Goal: Task Accomplishment & Management: Manage account settings

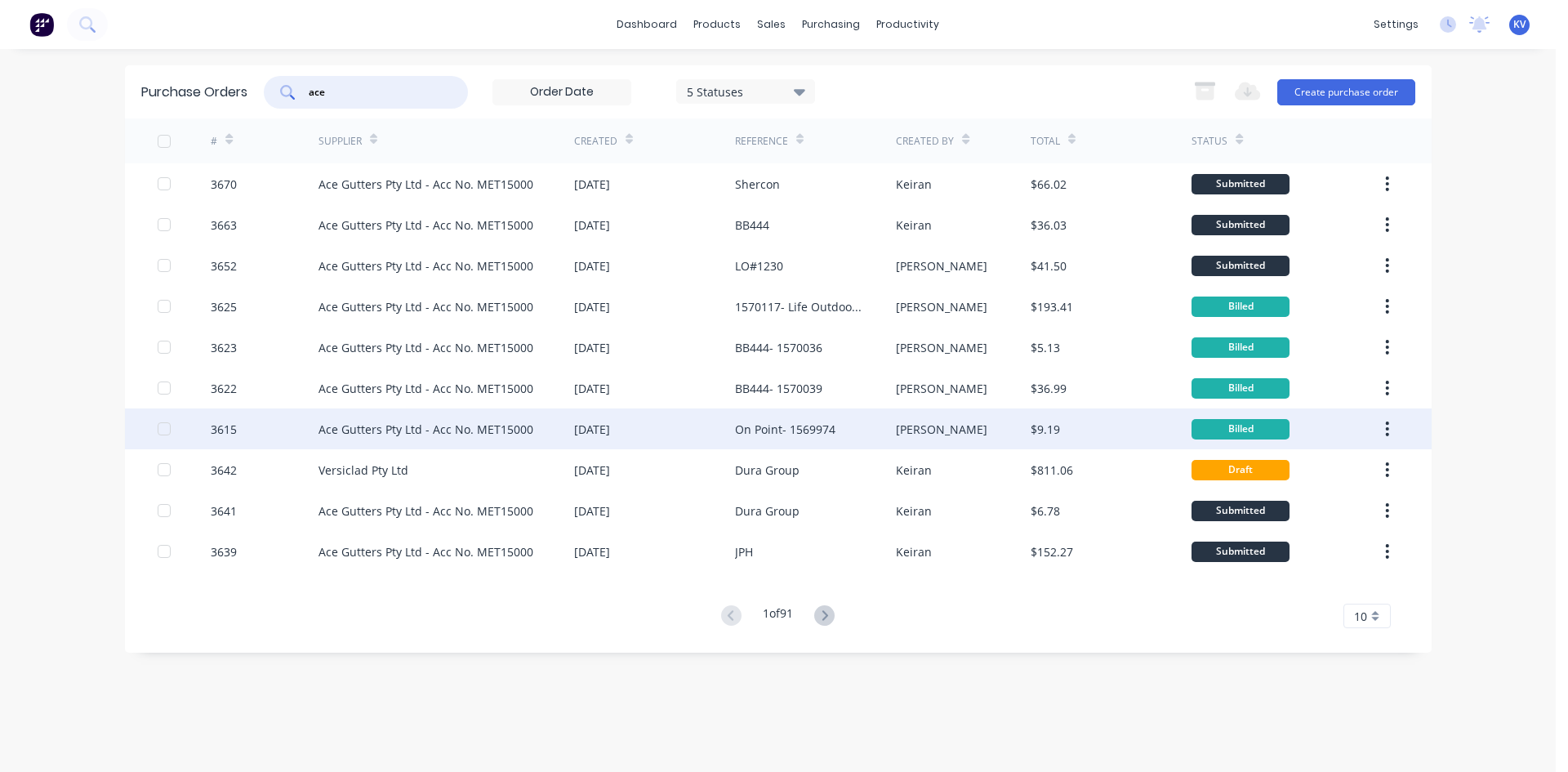
click at [363, 422] on div "Ace Gutters Pty Ltd - Acc No. MET15000" at bounding box center [426, 429] width 215 height 18
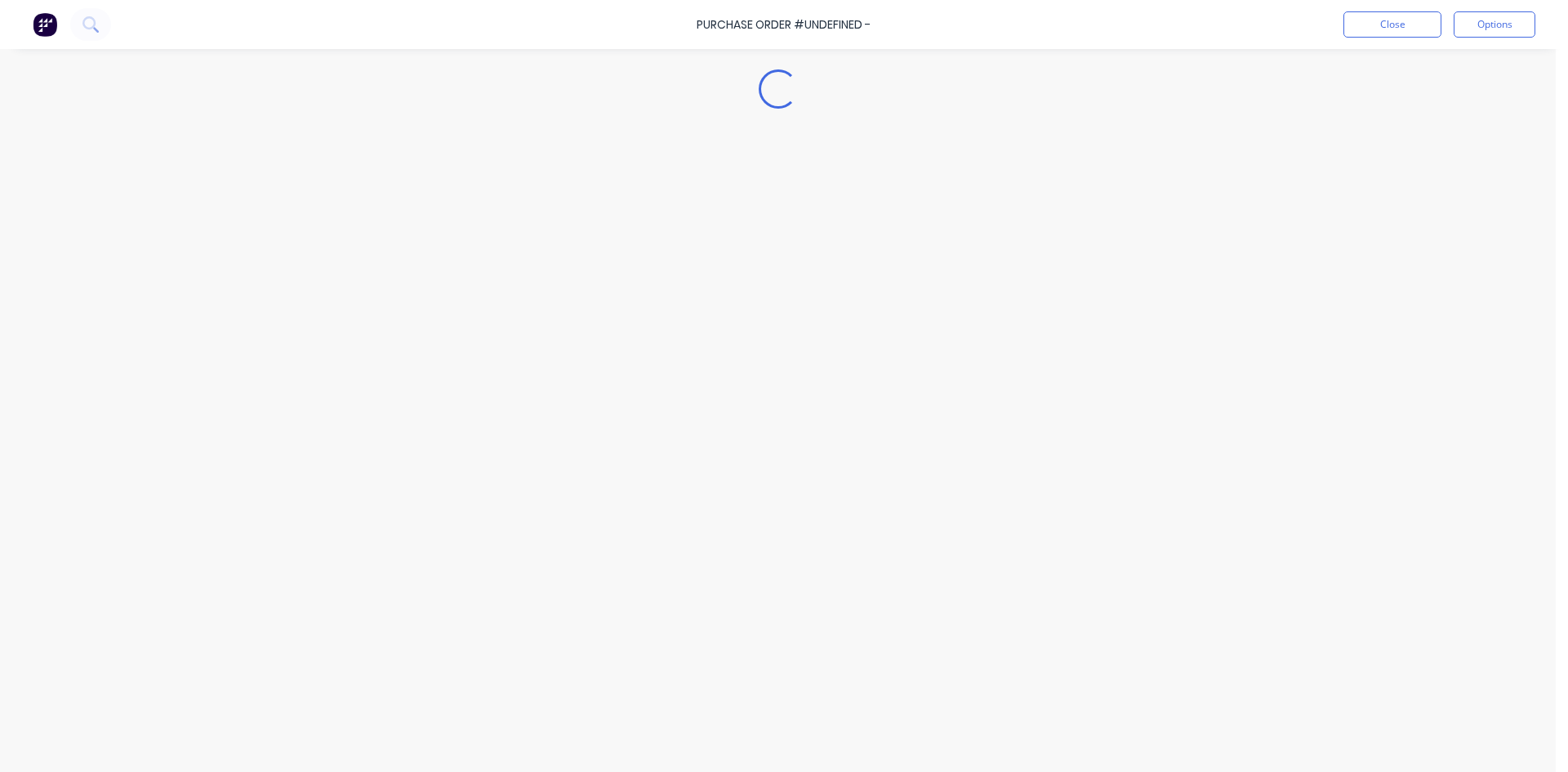
type textarea "x"
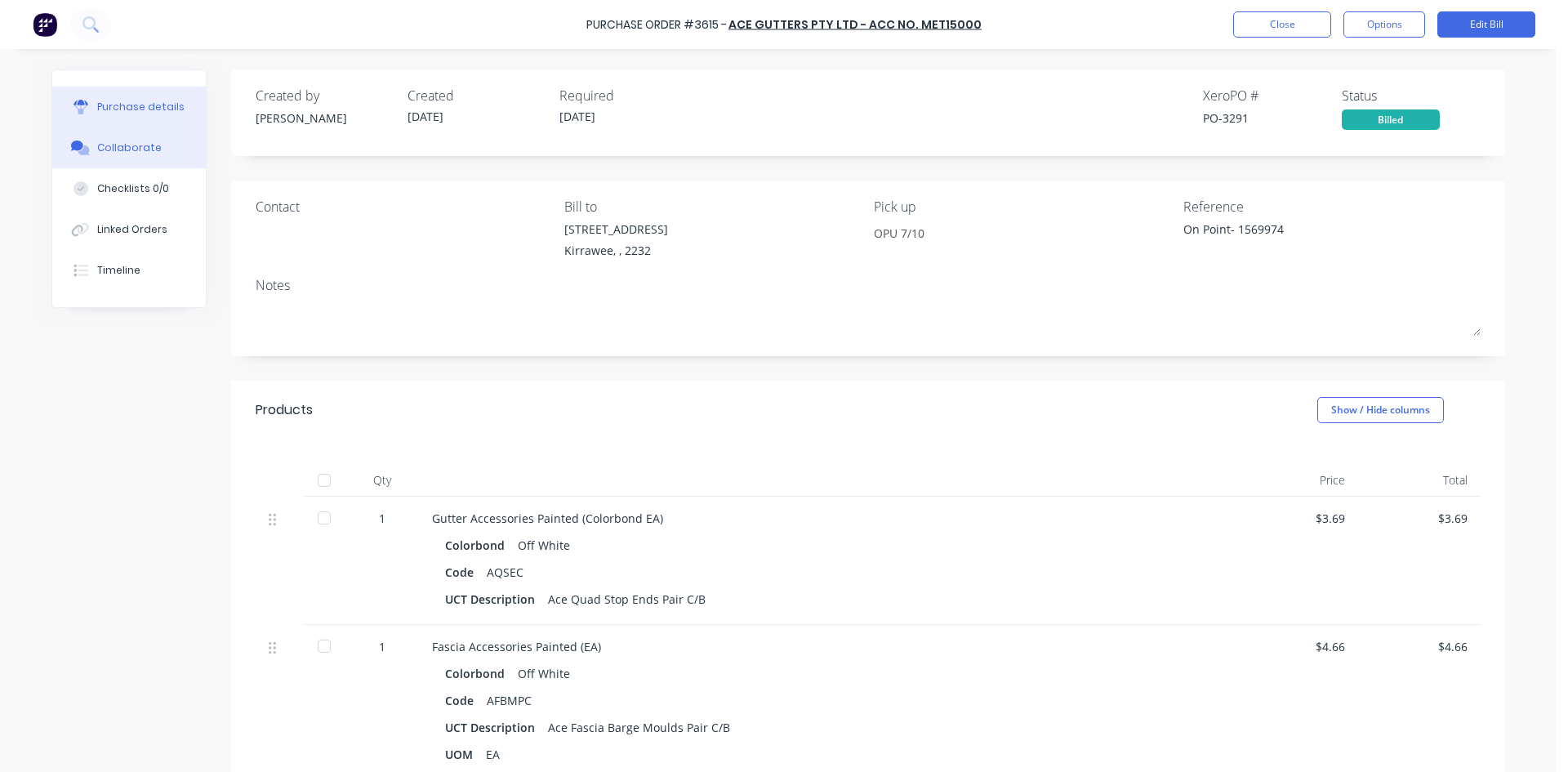
click at [117, 145] on div "Collaborate" at bounding box center [129, 148] width 64 height 15
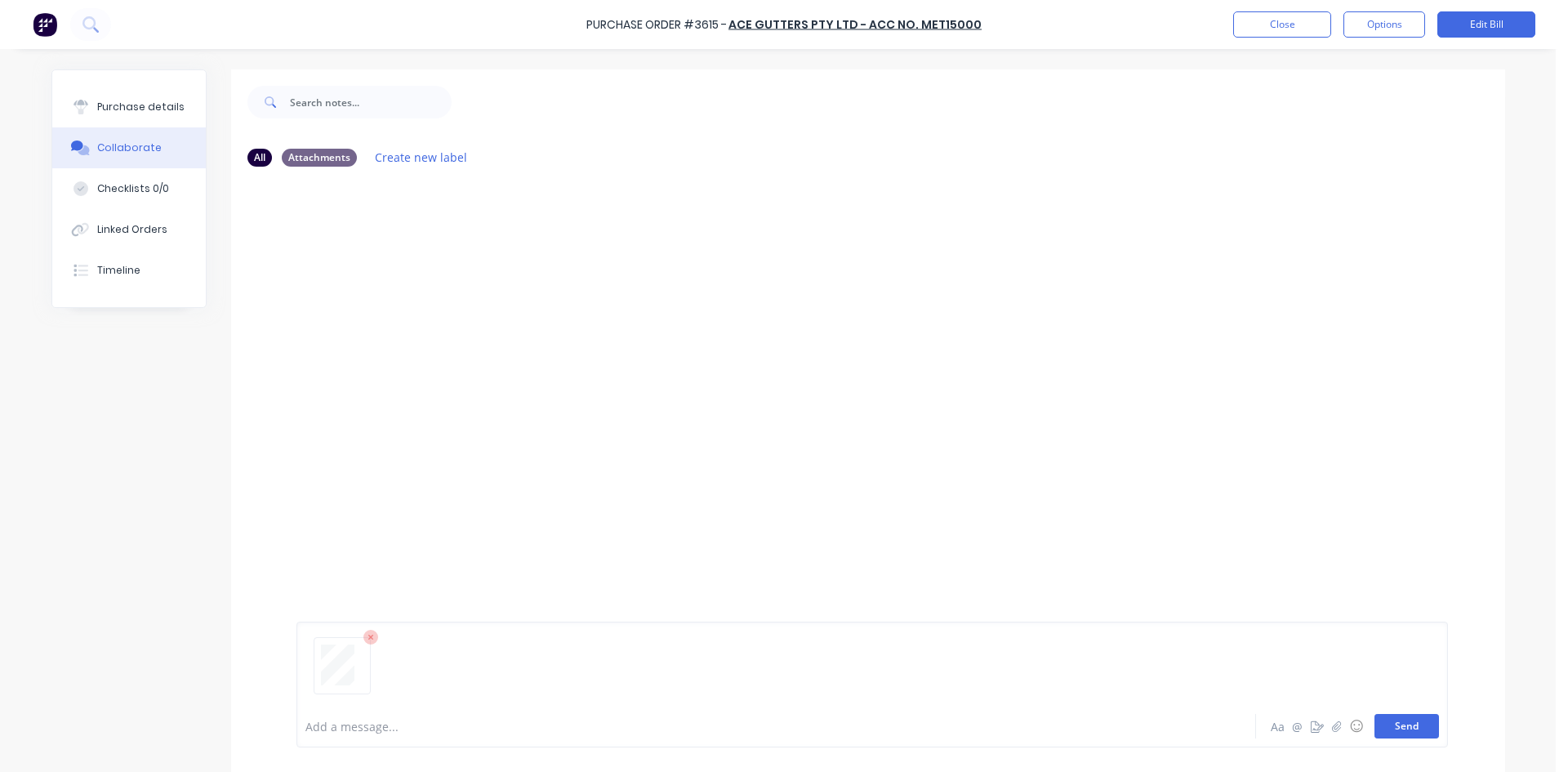
click at [1401, 724] on button "Send" at bounding box center [1407, 725] width 64 height 24
click at [1301, 22] on button "Close" at bounding box center [1282, 24] width 98 height 26
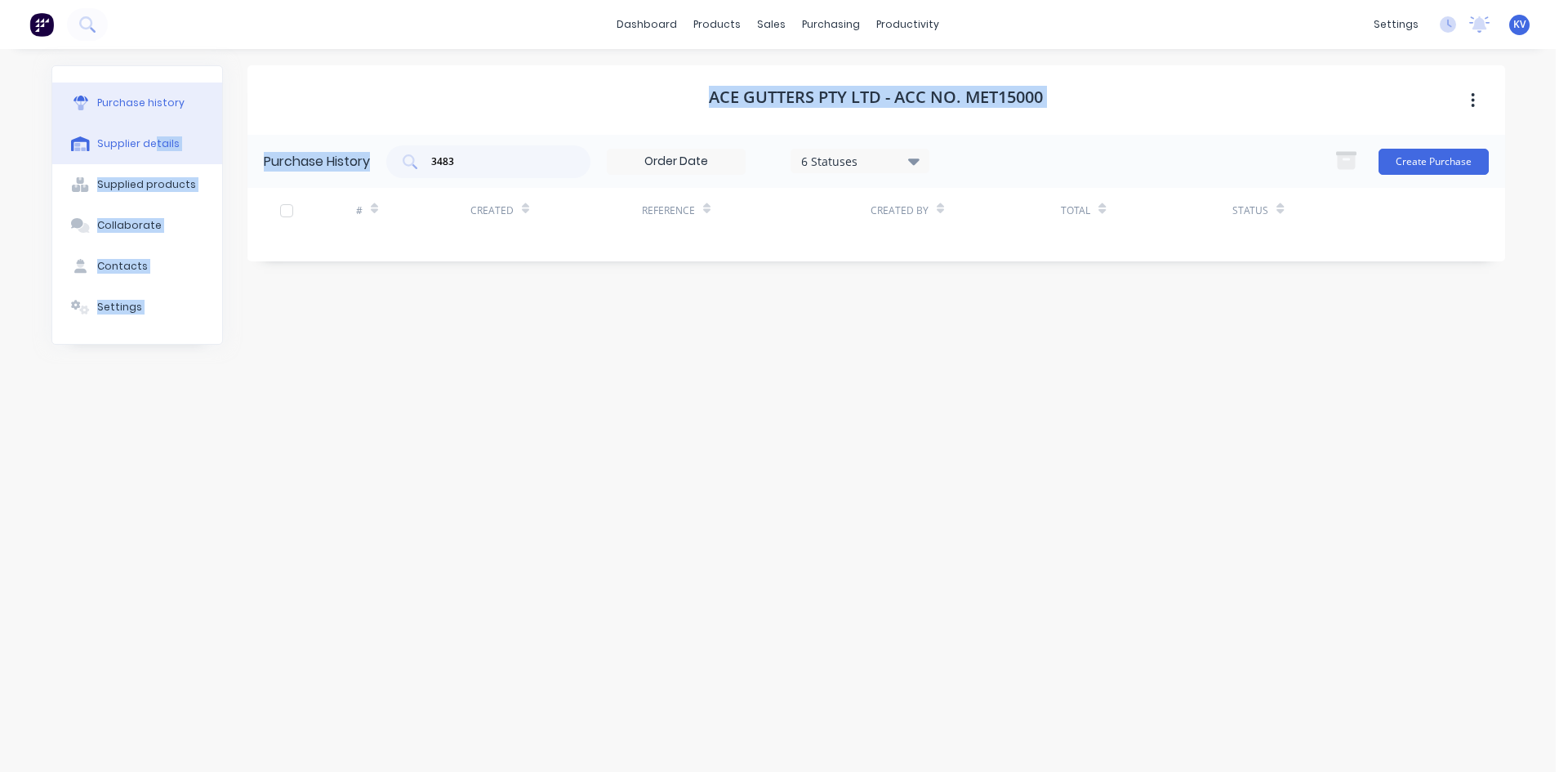
drag, startPoint x: 510, startPoint y: 170, endPoint x: 156, endPoint y: 130, distance: 356.3
click at [154, 132] on div "Purchase history Supplier details Supplied products Collaborate Contacts Settin…" at bounding box center [779, 401] width 1454 height 674
click at [447, 177] on div "3483" at bounding box center [488, 161] width 205 height 33
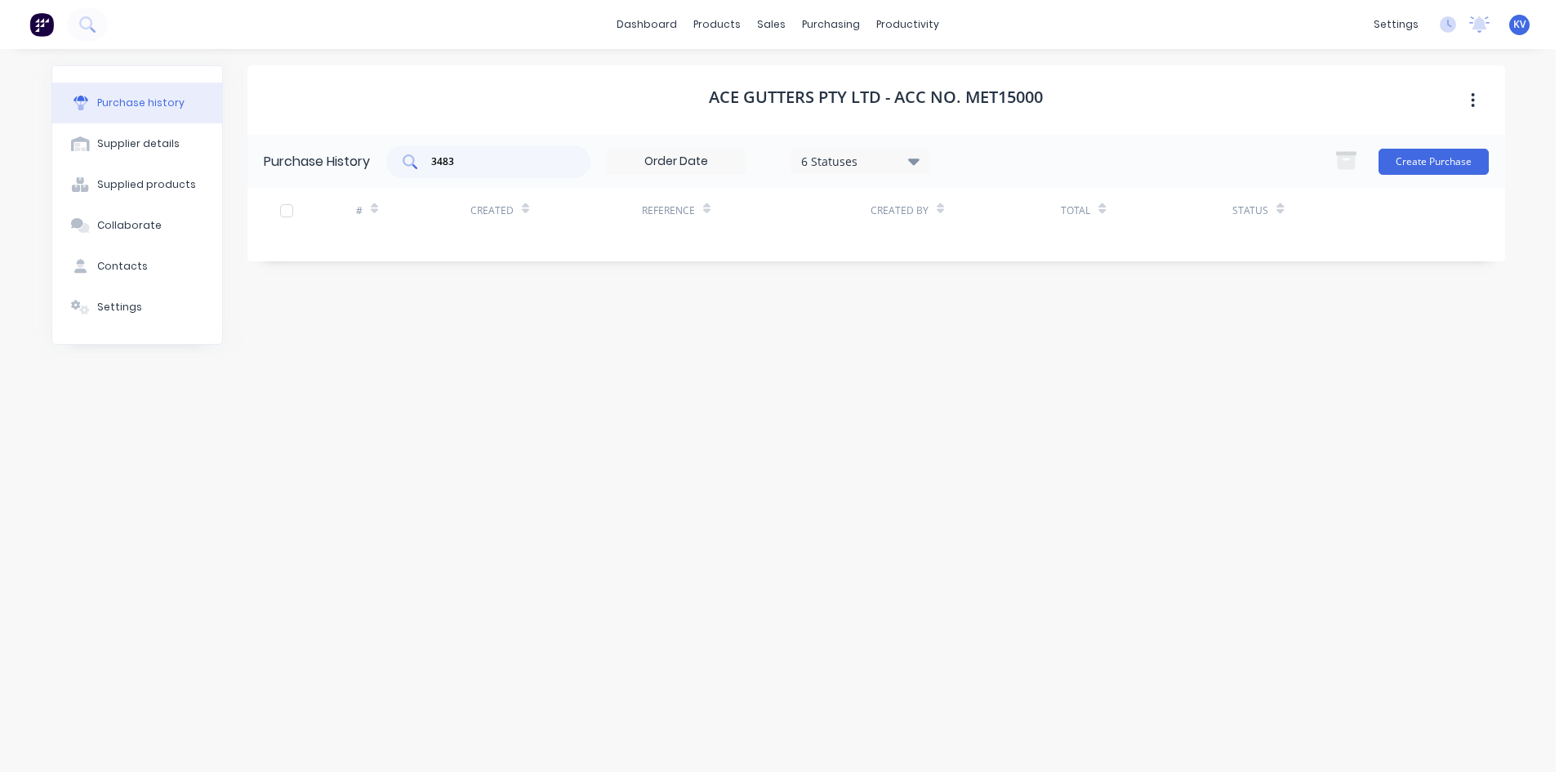
drag, startPoint x: 465, startPoint y: 170, endPoint x: 427, endPoint y: 159, distance: 39.6
click at [426, 159] on div "3483" at bounding box center [488, 161] width 205 height 33
click at [442, 154] on input "3483" at bounding box center [498, 162] width 135 height 17
drag, startPoint x: 458, startPoint y: 157, endPoint x: 467, endPoint y: 159, distance: 9.2
click at [457, 157] on input "3483" at bounding box center [498, 162] width 135 height 17
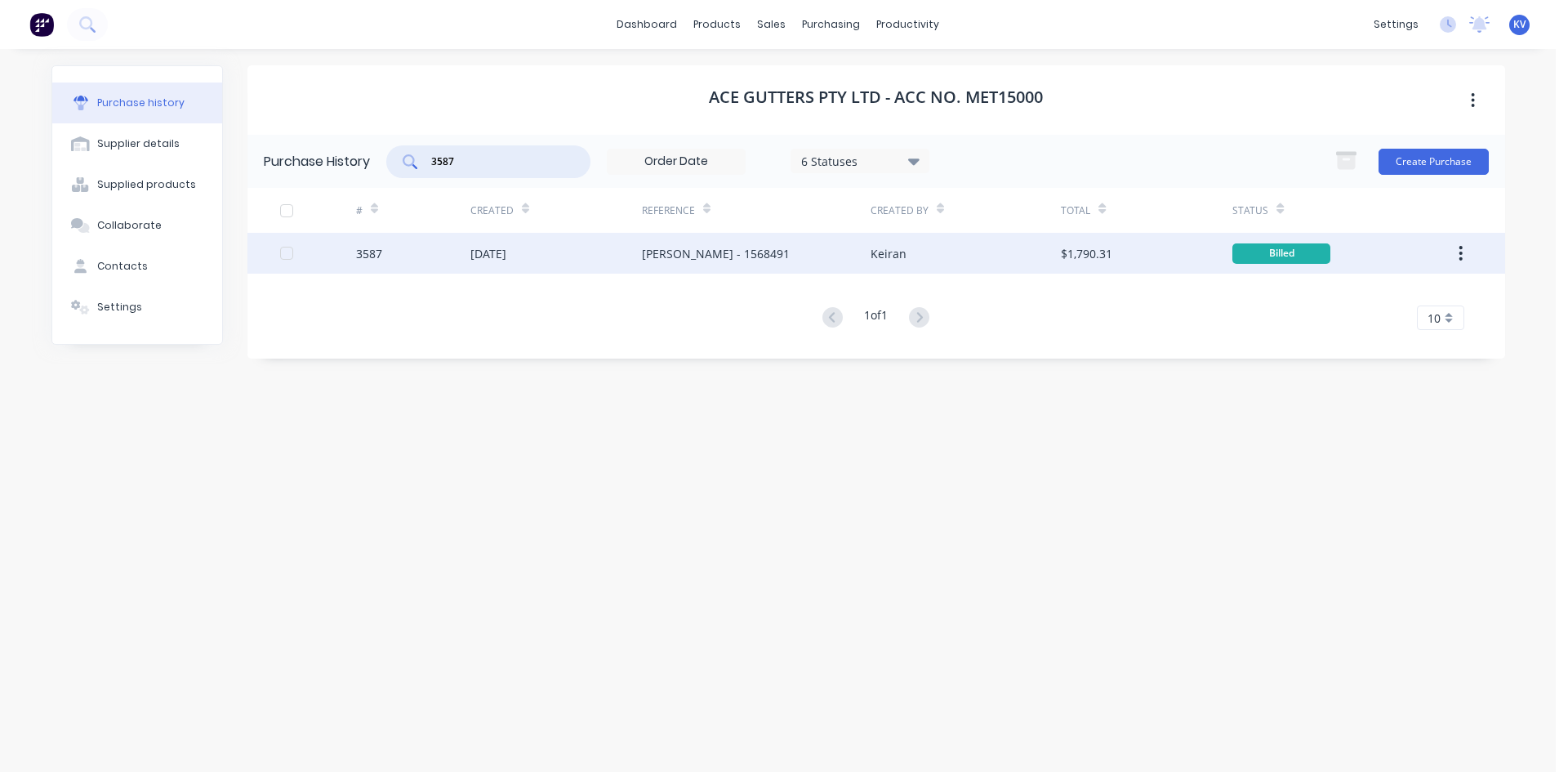
type input "3587"
click at [507, 250] on div "[DATE]" at bounding box center [488, 254] width 36 height 18
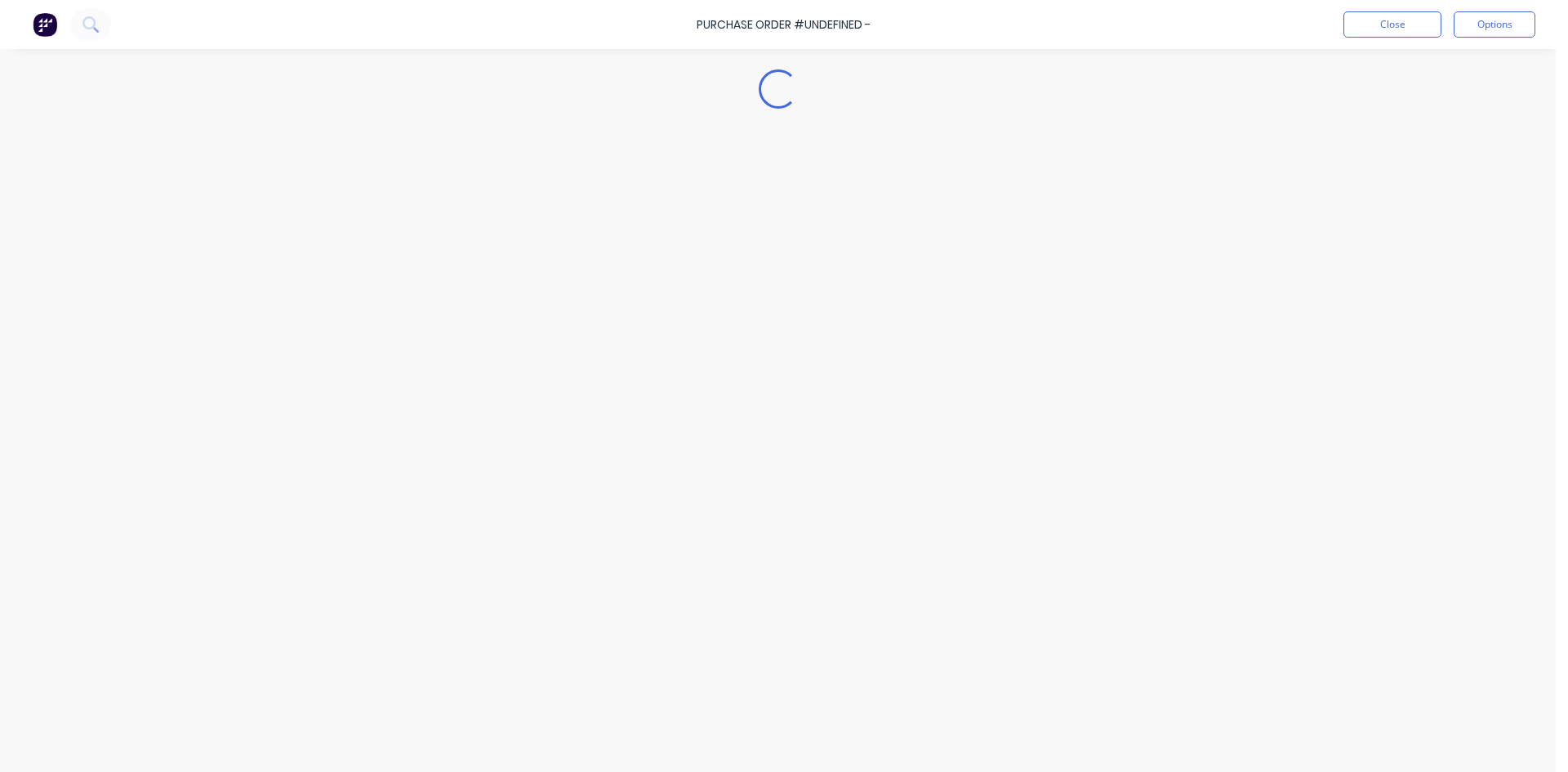
type textarea "x"
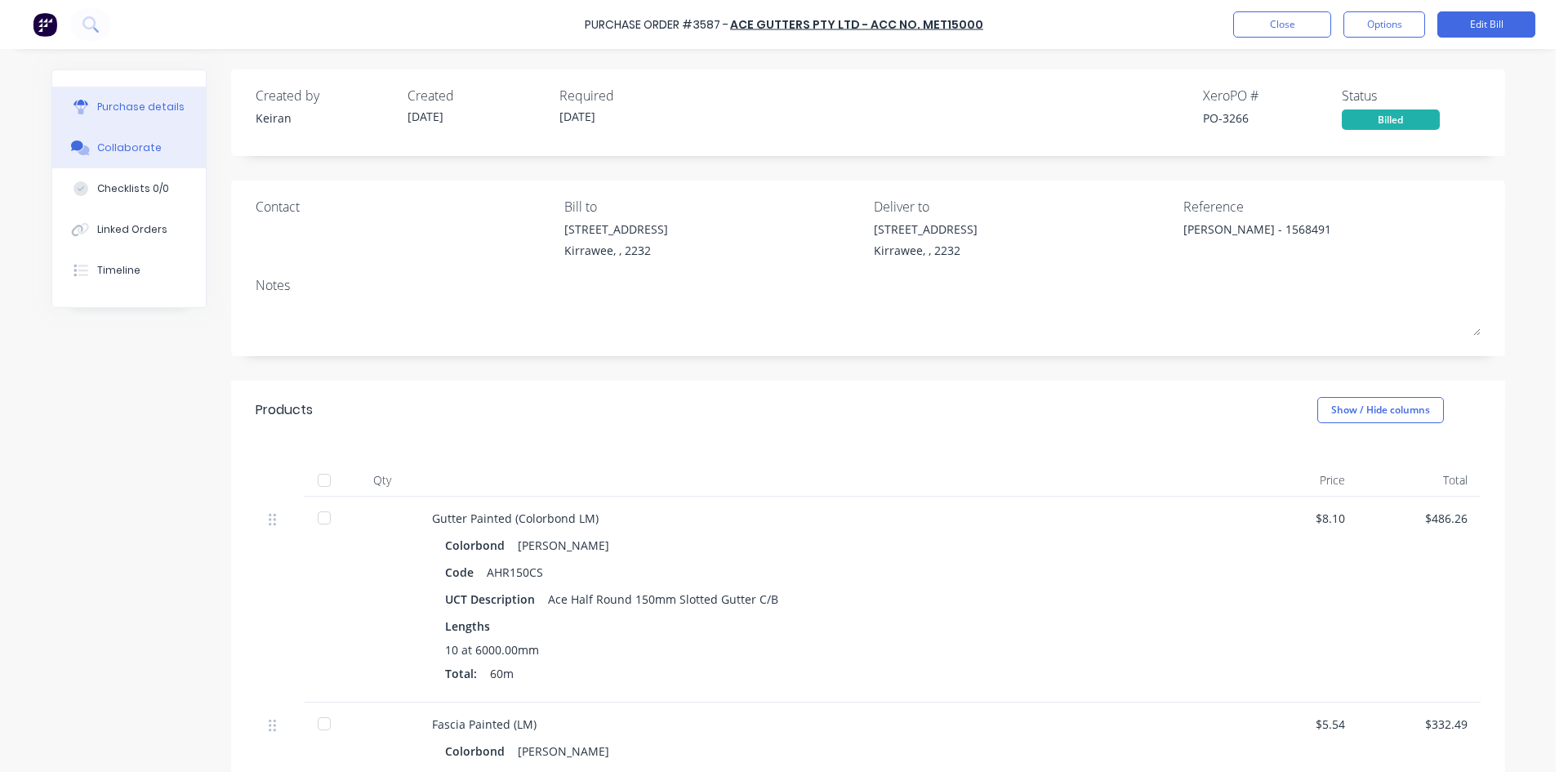
click at [172, 148] on button "Collaborate" at bounding box center [129, 148] width 154 height 41
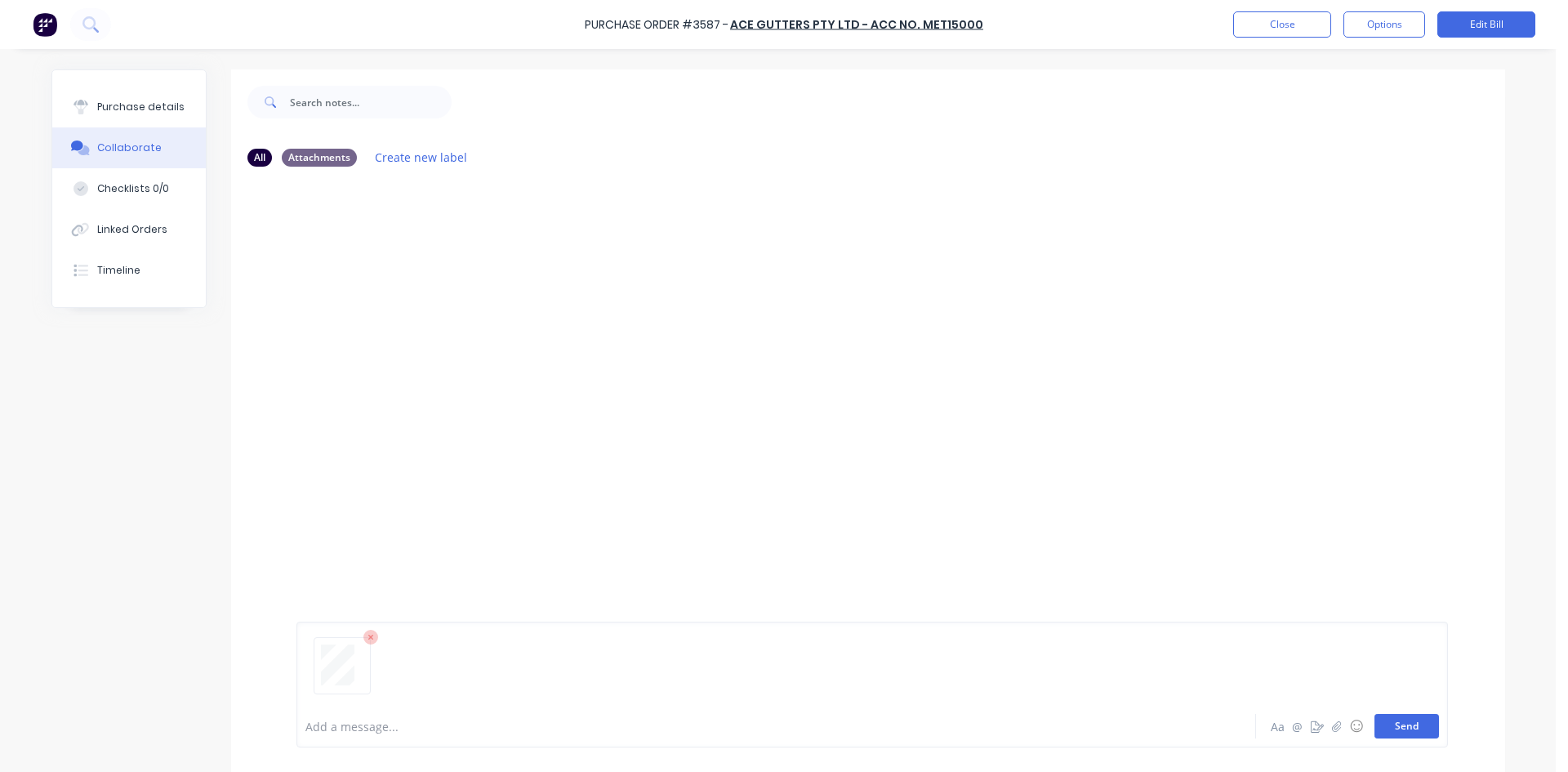
click at [1403, 724] on button "Send" at bounding box center [1407, 725] width 64 height 24
click at [1281, 19] on button "Close" at bounding box center [1282, 24] width 98 height 26
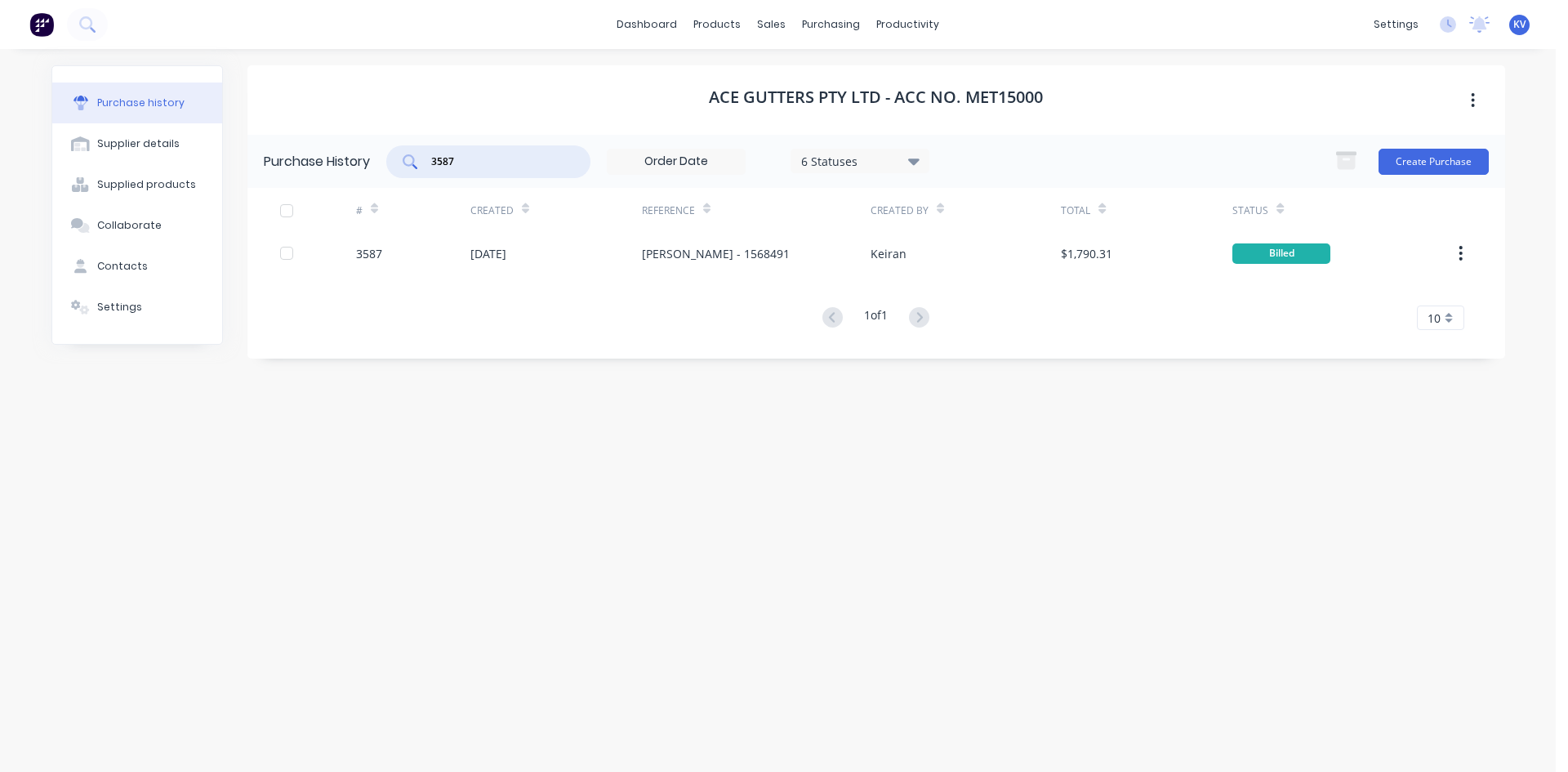
click at [474, 158] on input "3587" at bounding box center [498, 162] width 135 height 17
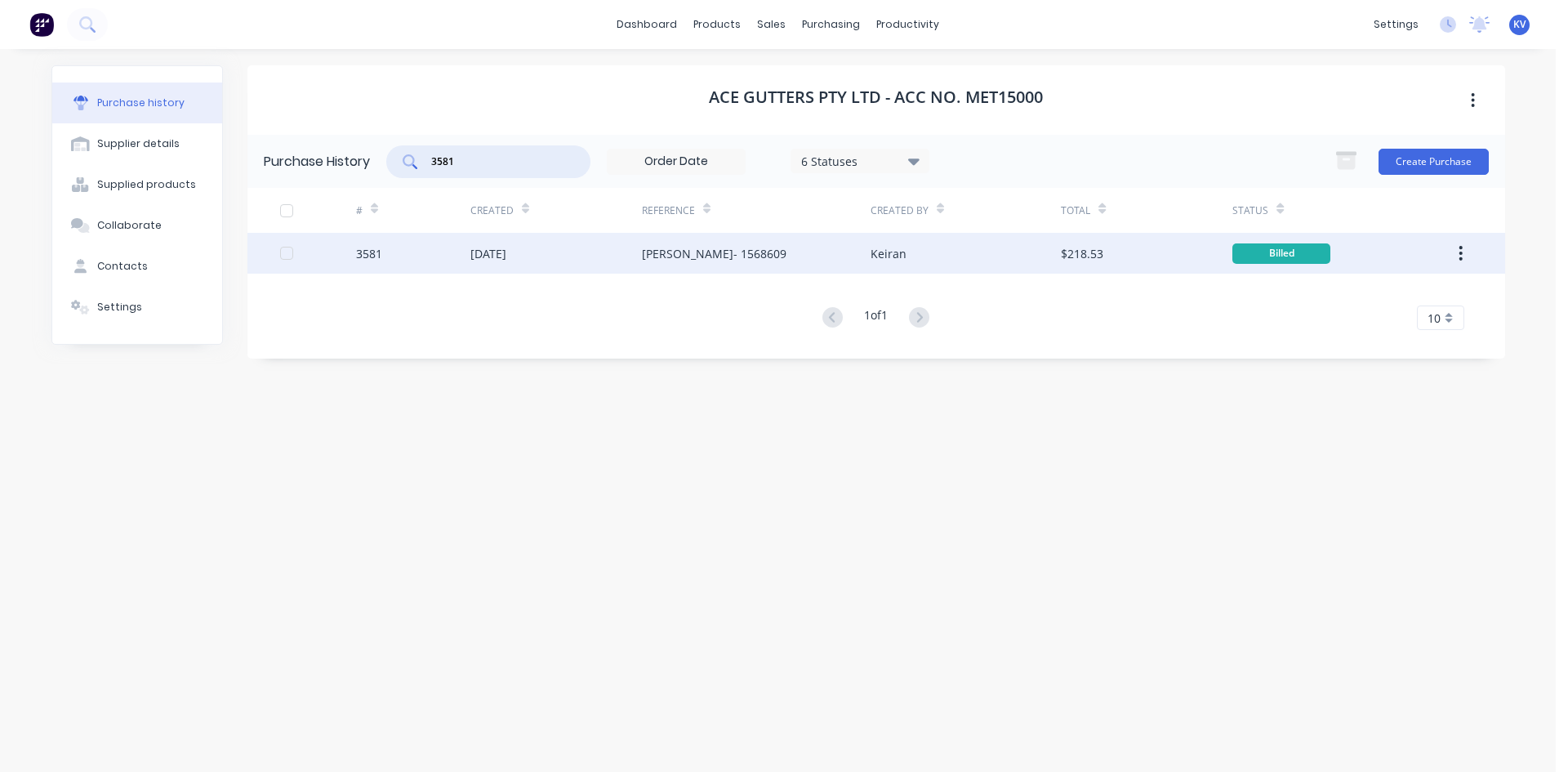
type input "3581"
click at [615, 241] on div "[DATE]" at bounding box center [556, 253] width 171 height 41
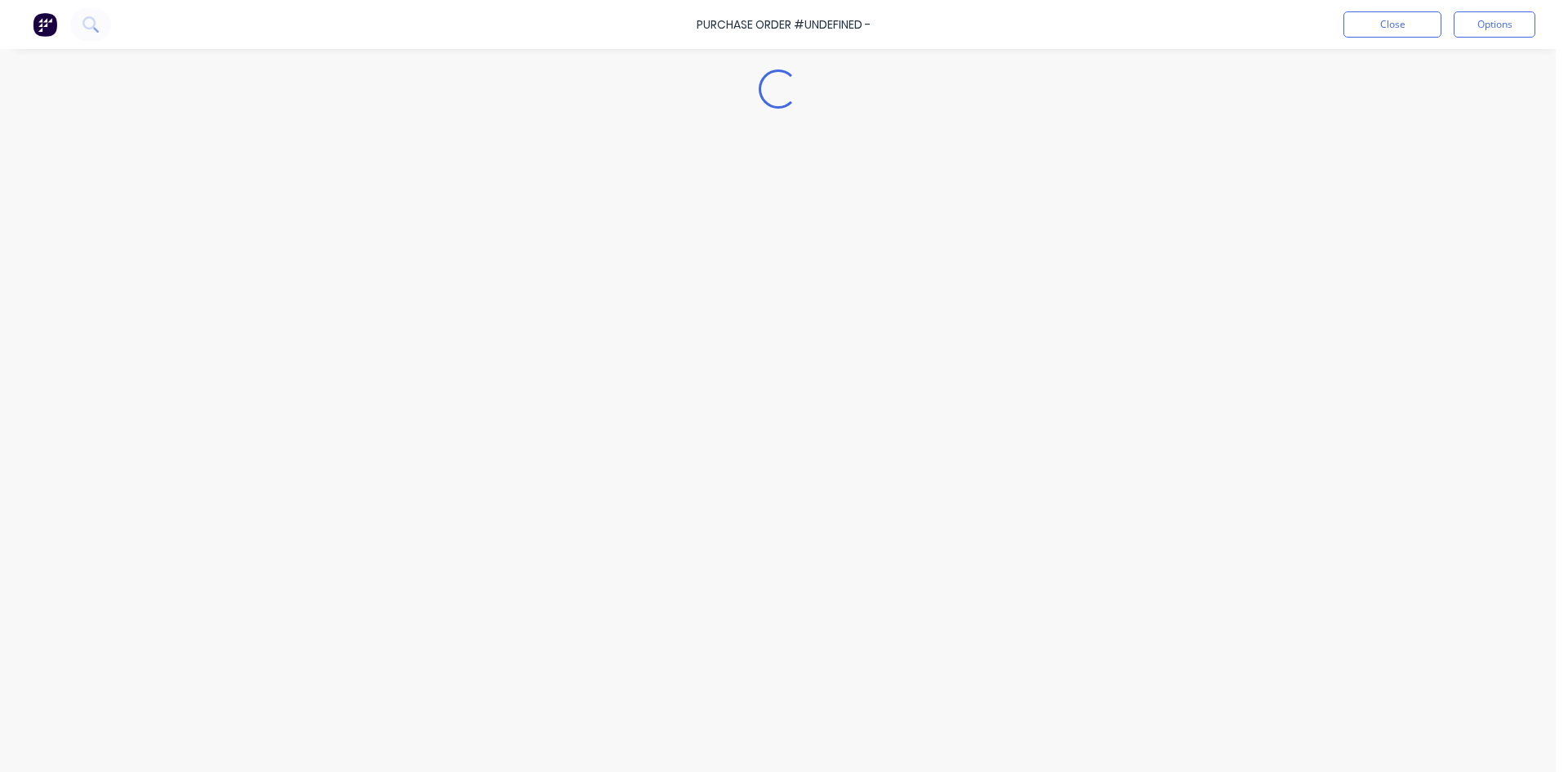
type textarea "x"
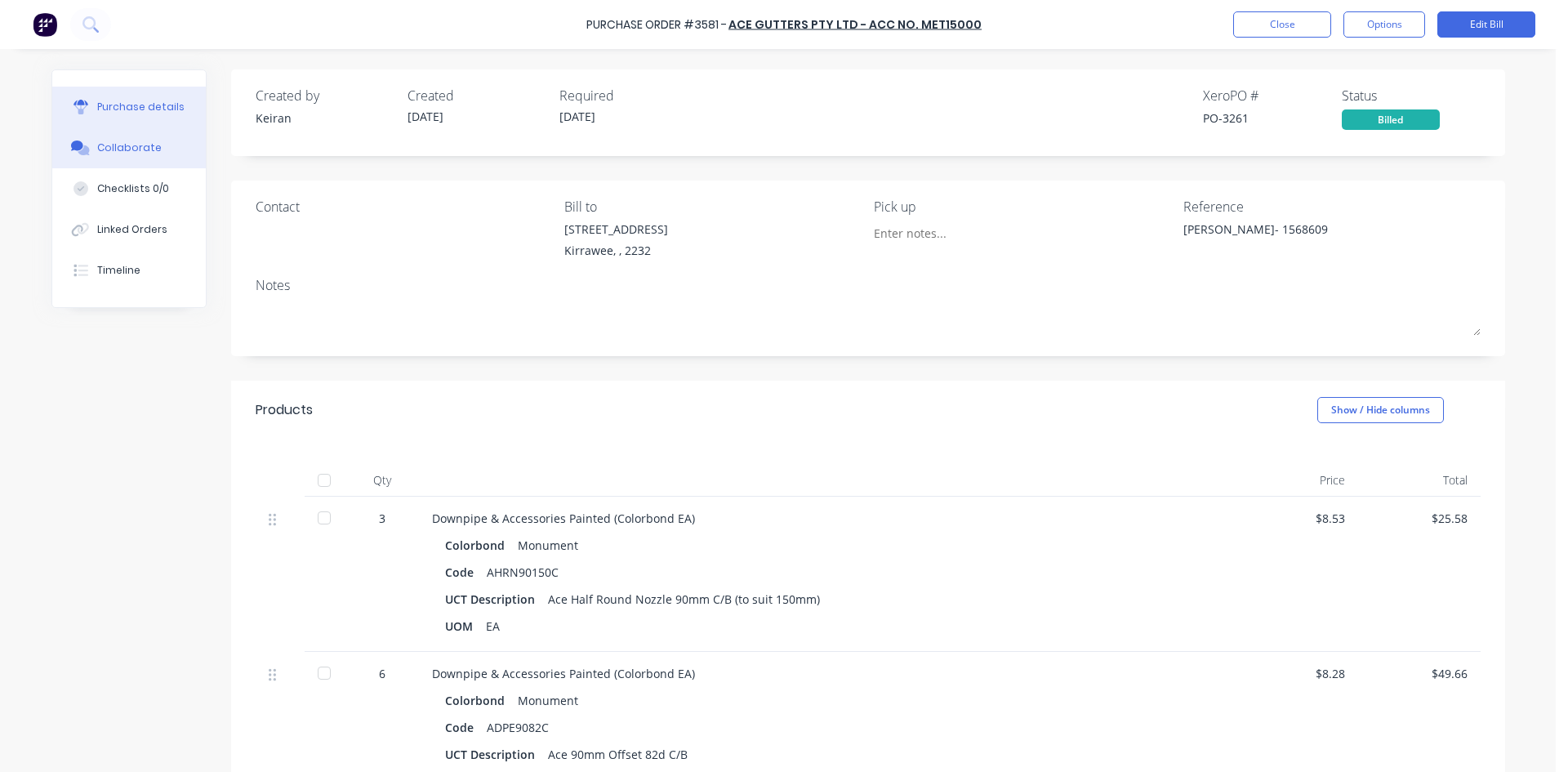
click at [73, 139] on button "Collaborate" at bounding box center [129, 148] width 154 height 41
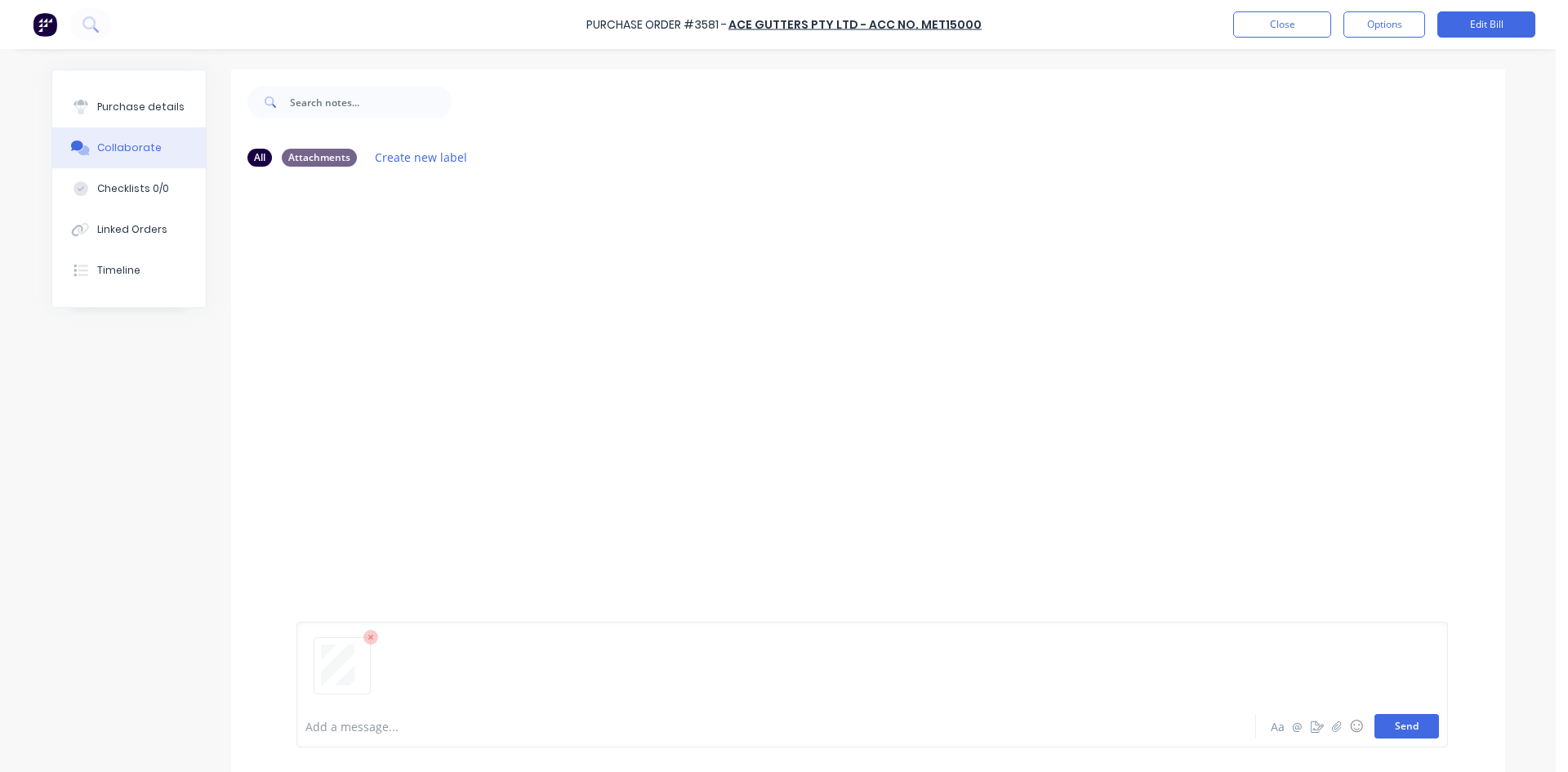
click at [1399, 728] on button "Send" at bounding box center [1407, 725] width 64 height 24
click at [1297, 28] on button "Close" at bounding box center [1282, 24] width 98 height 26
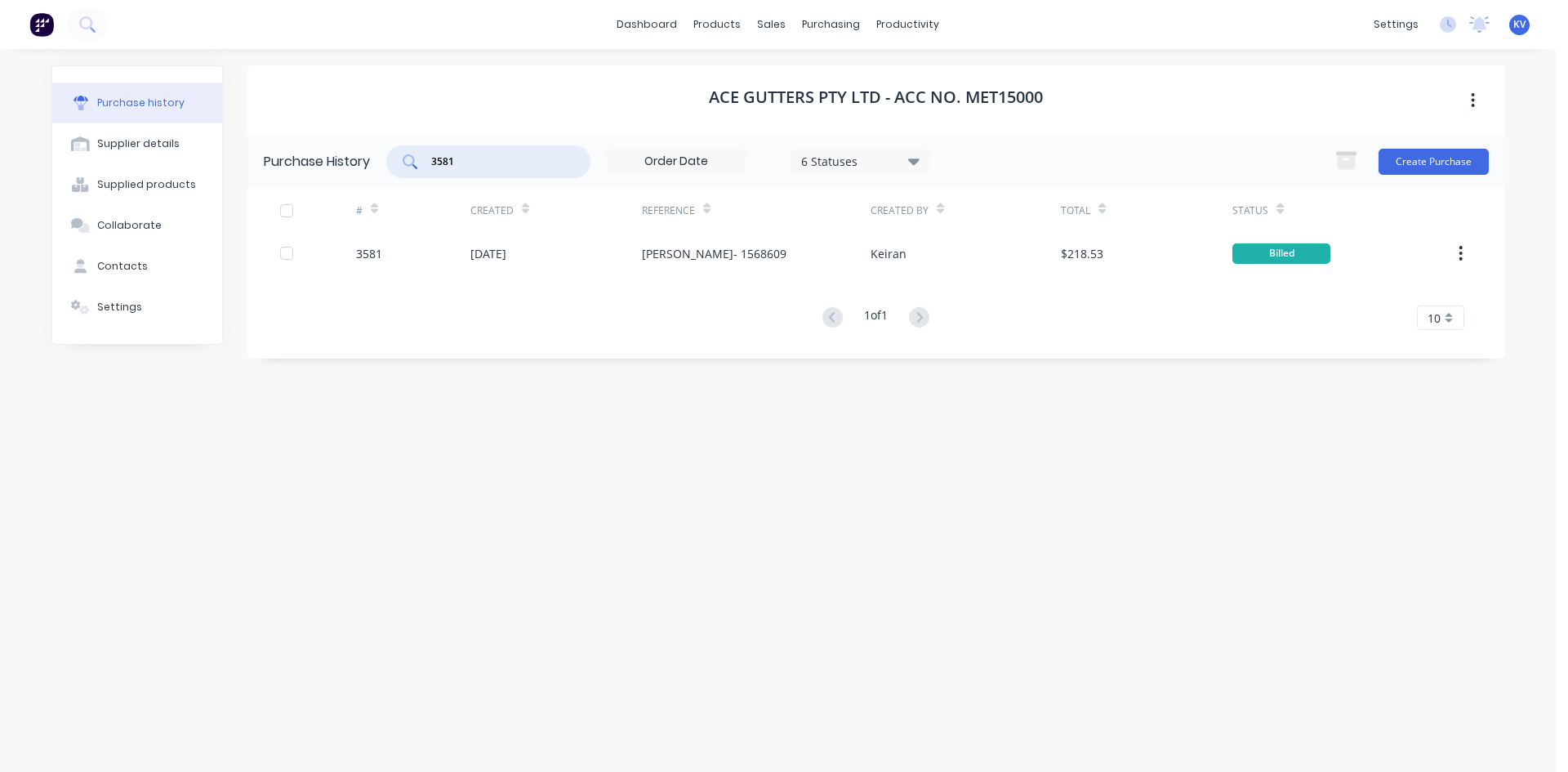
click at [526, 159] on input "3581" at bounding box center [498, 162] width 135 height 17
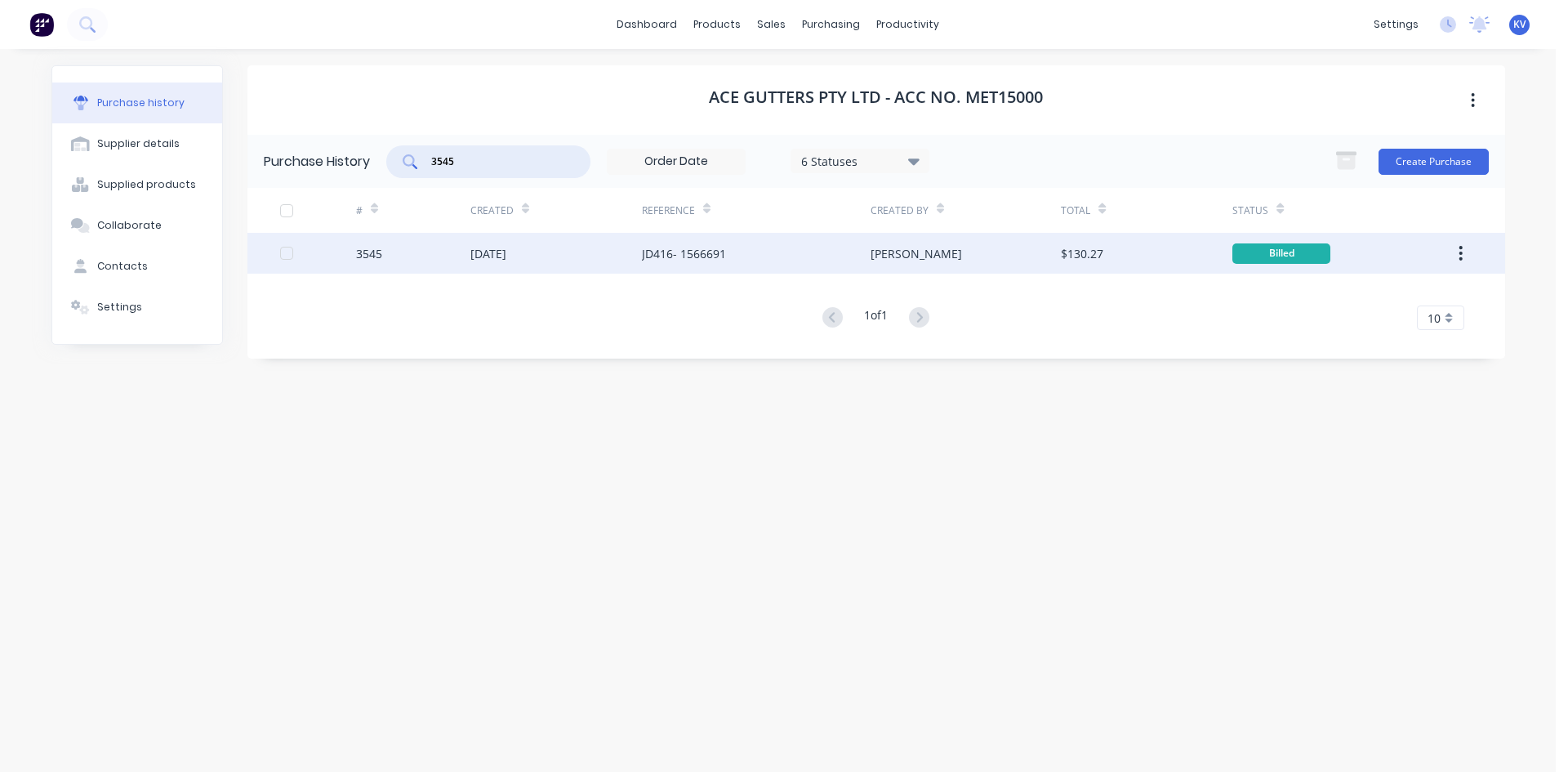
type input "3545"
click at [713, 253] on div "JD416- 1566691" at bounding box center [684, 254] width 84 height 18
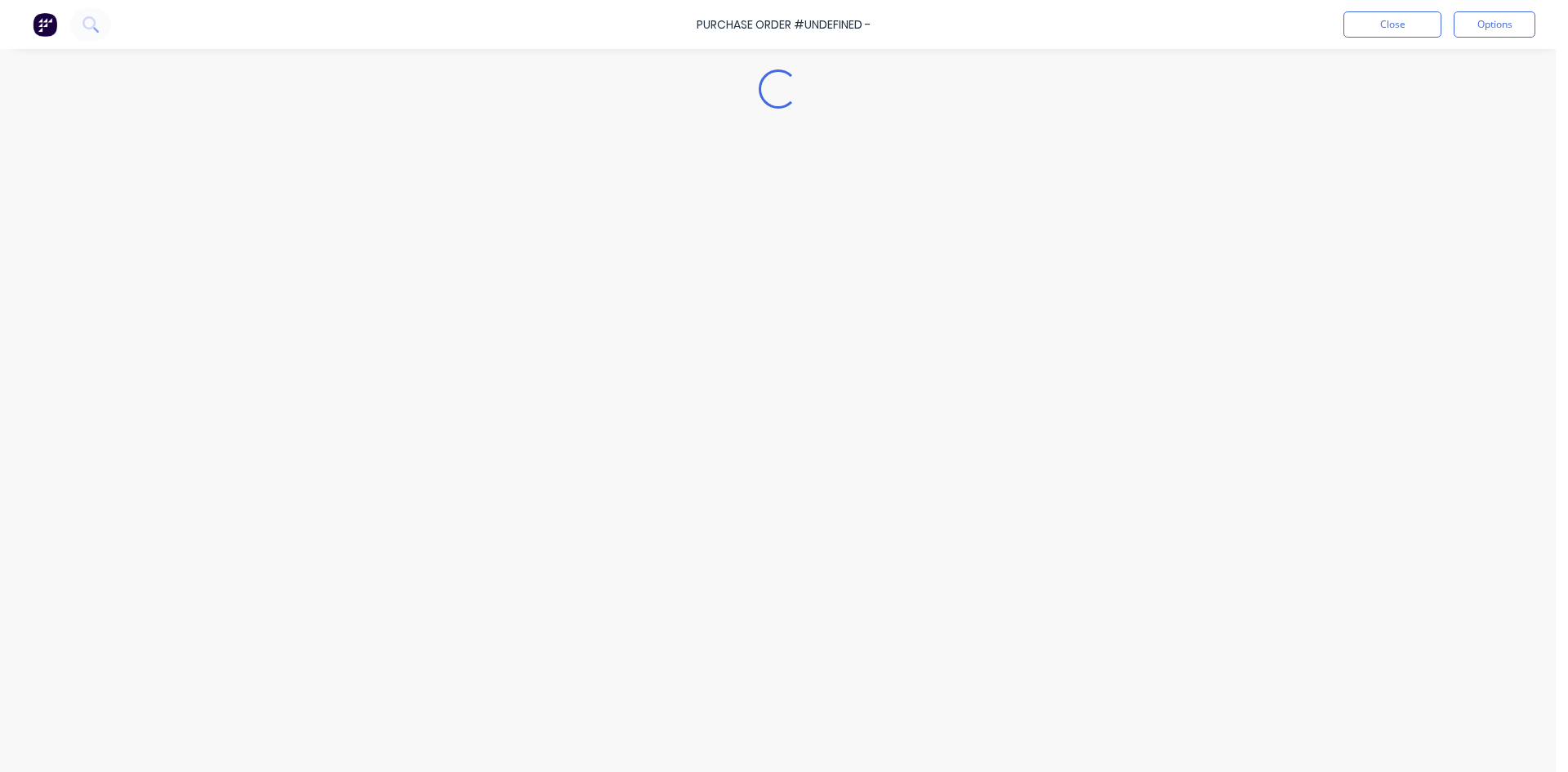
type textarea "x"
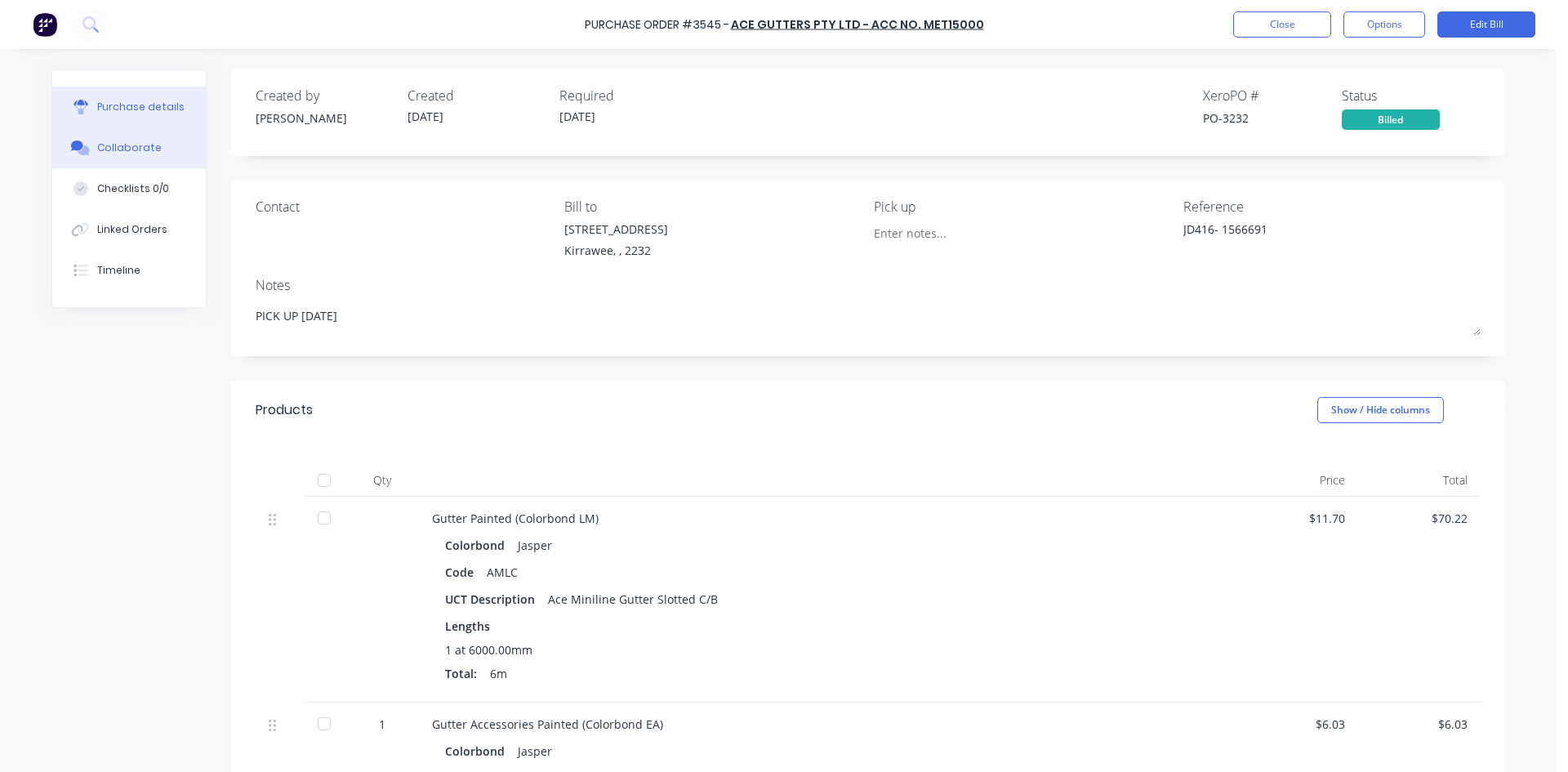
click at [149, 145] on button "Collaborate" at bounding box center [129, 148] width 154 height 41
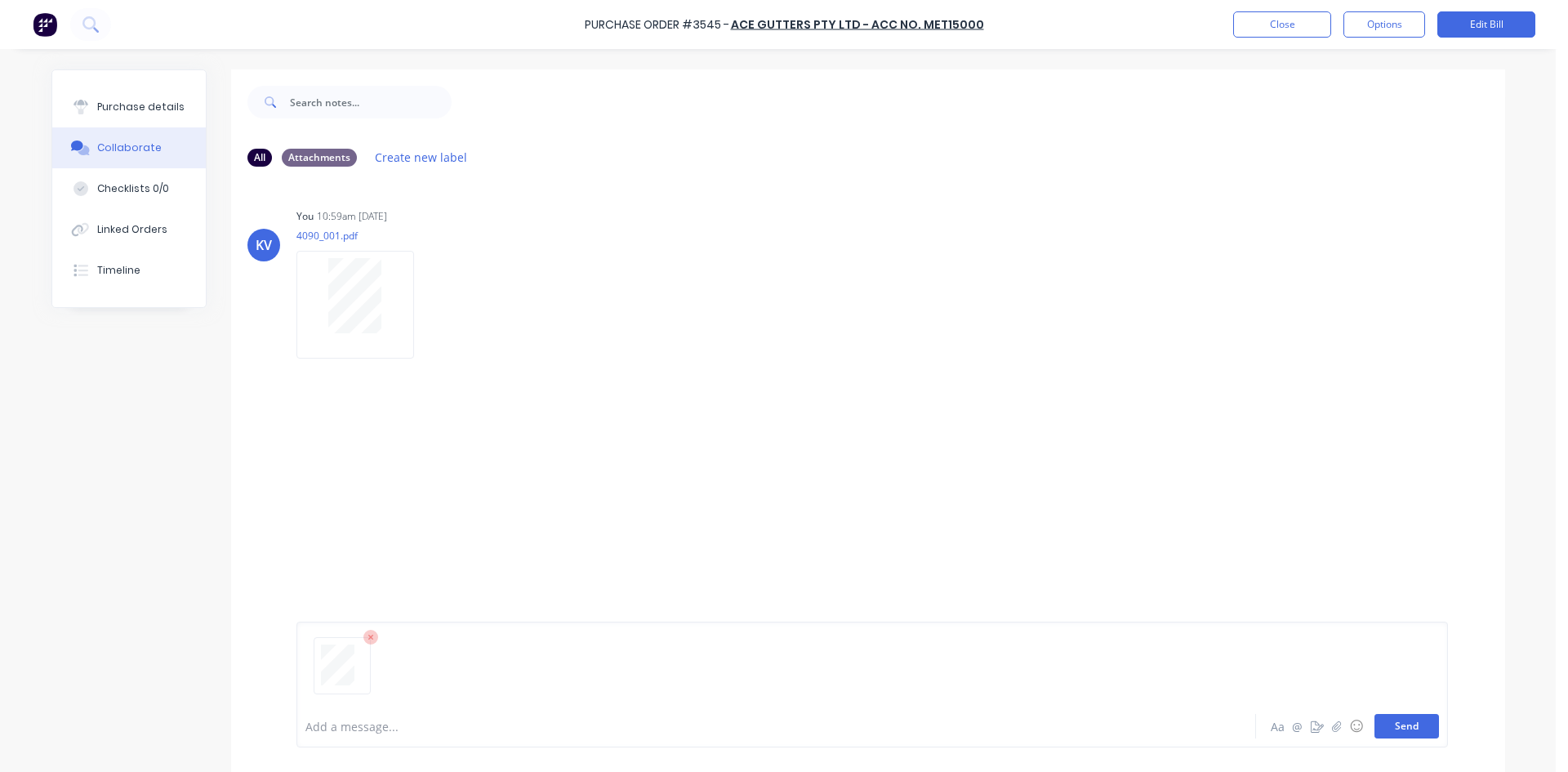
click at [1416, 726] on button "Send" at bounding box center [1407, 725] width 64 height 24
click at [1250, 17] on button "Close" at bounding box center [1282, 24] width 98 height 26
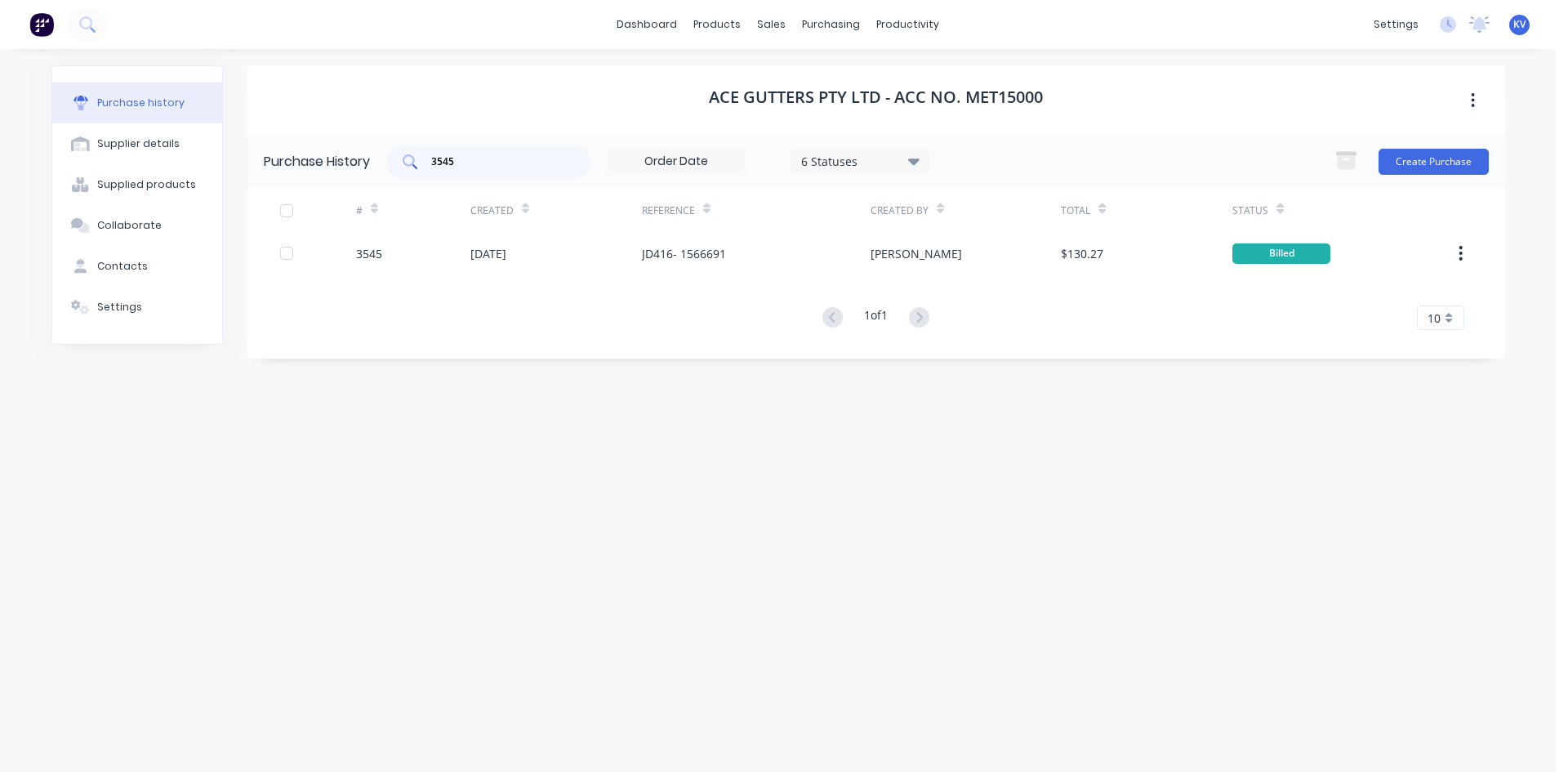
click at [510, 158] on input "3545" at bounding box center [498, 162] width 135 height 17
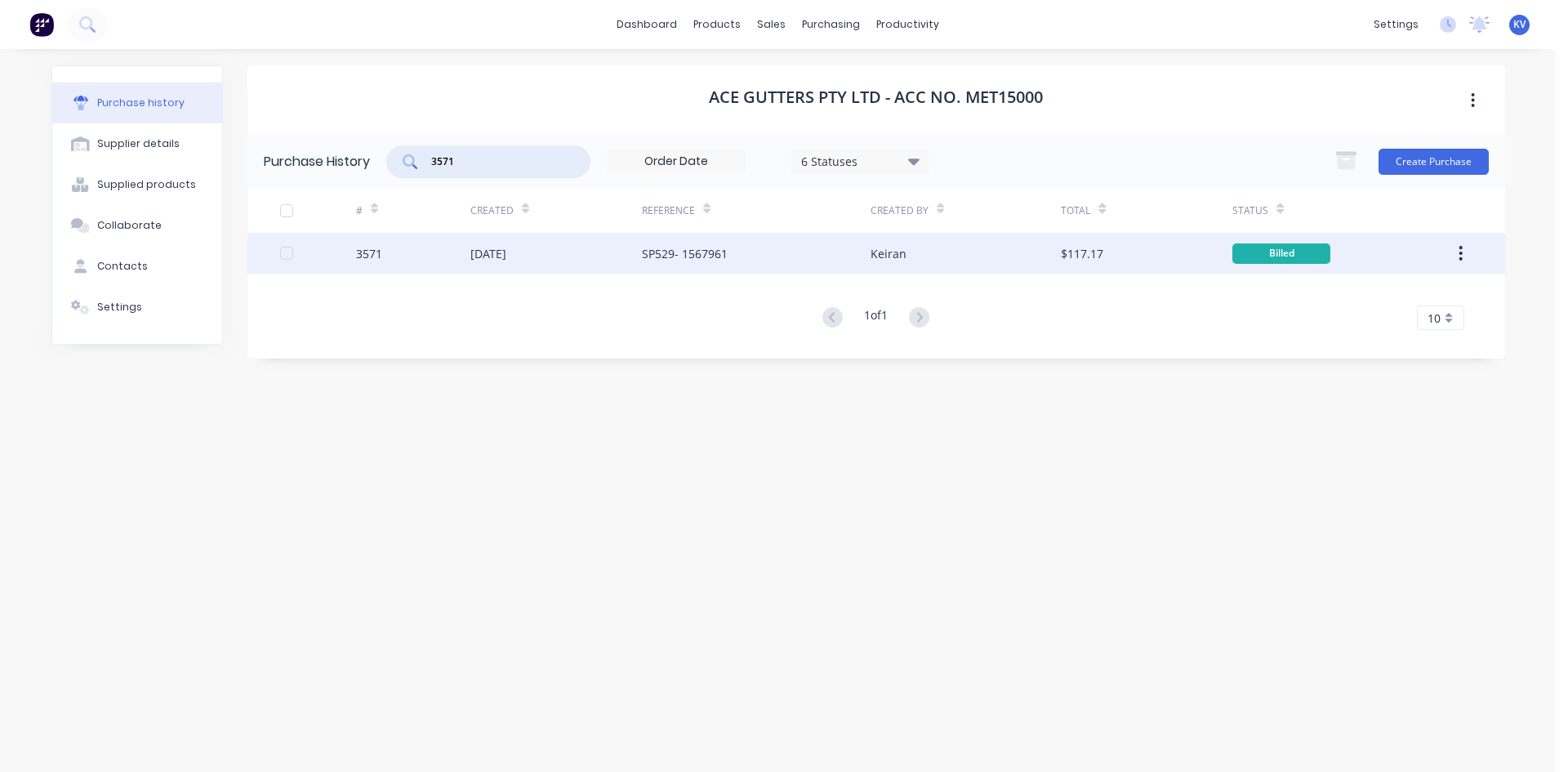
type input "3571"
click at [464, 233] on div "3571" at bounding box center [413, 253] width 114 height 41
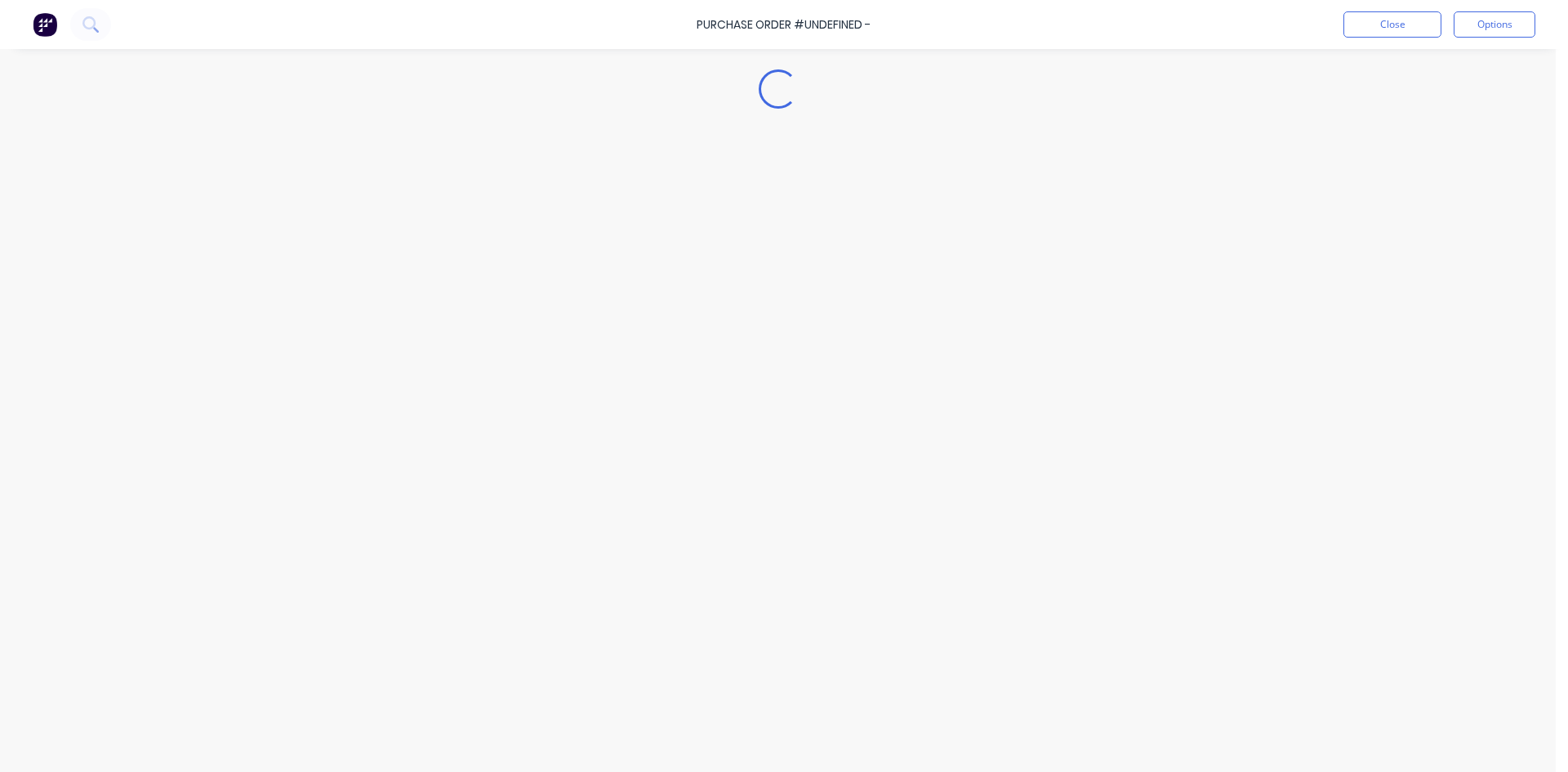
type textarea "x"
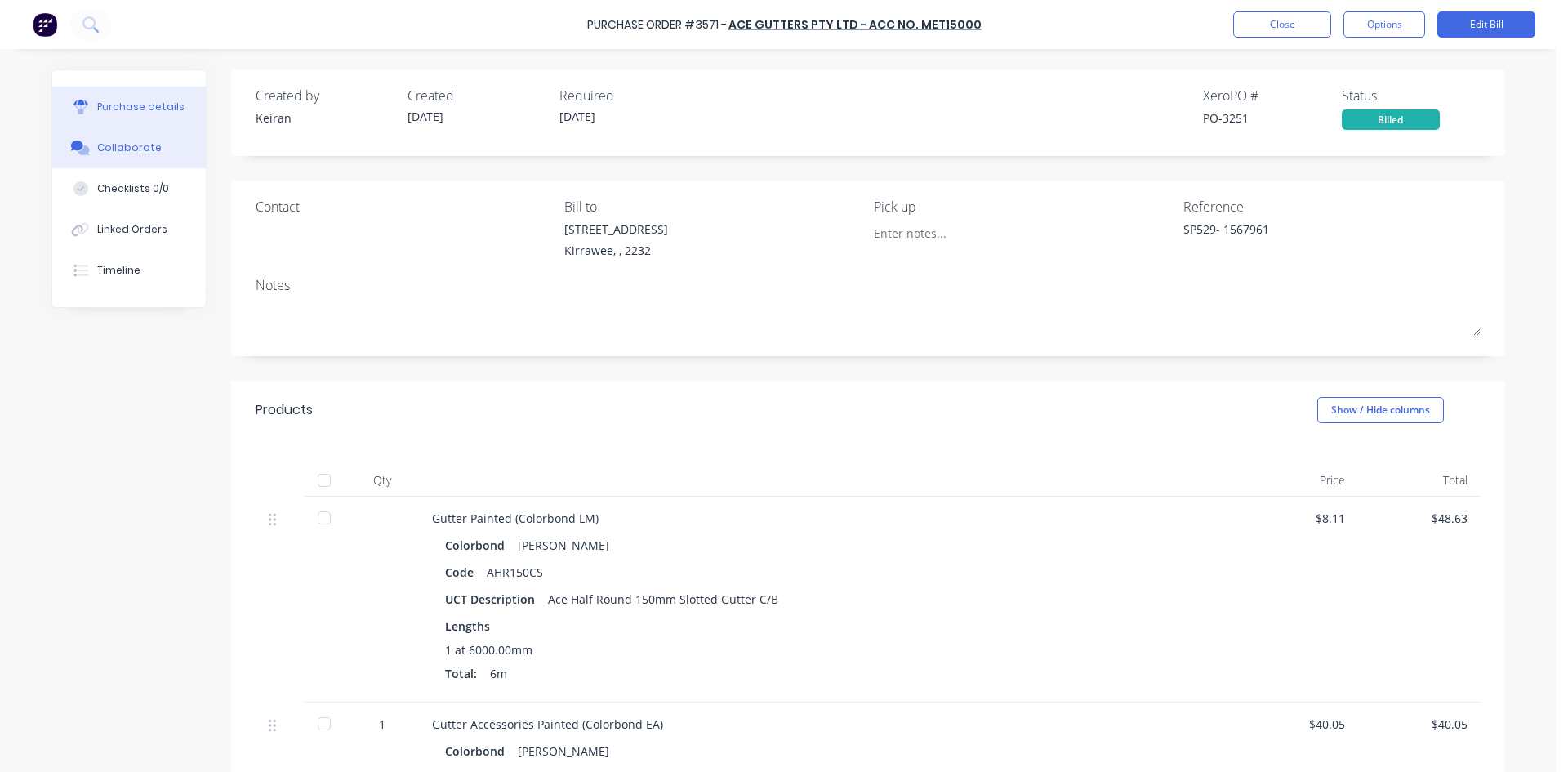
click at [98, 148] on div "Collaborate" at bounding box center [129, 148] width 64 height 15
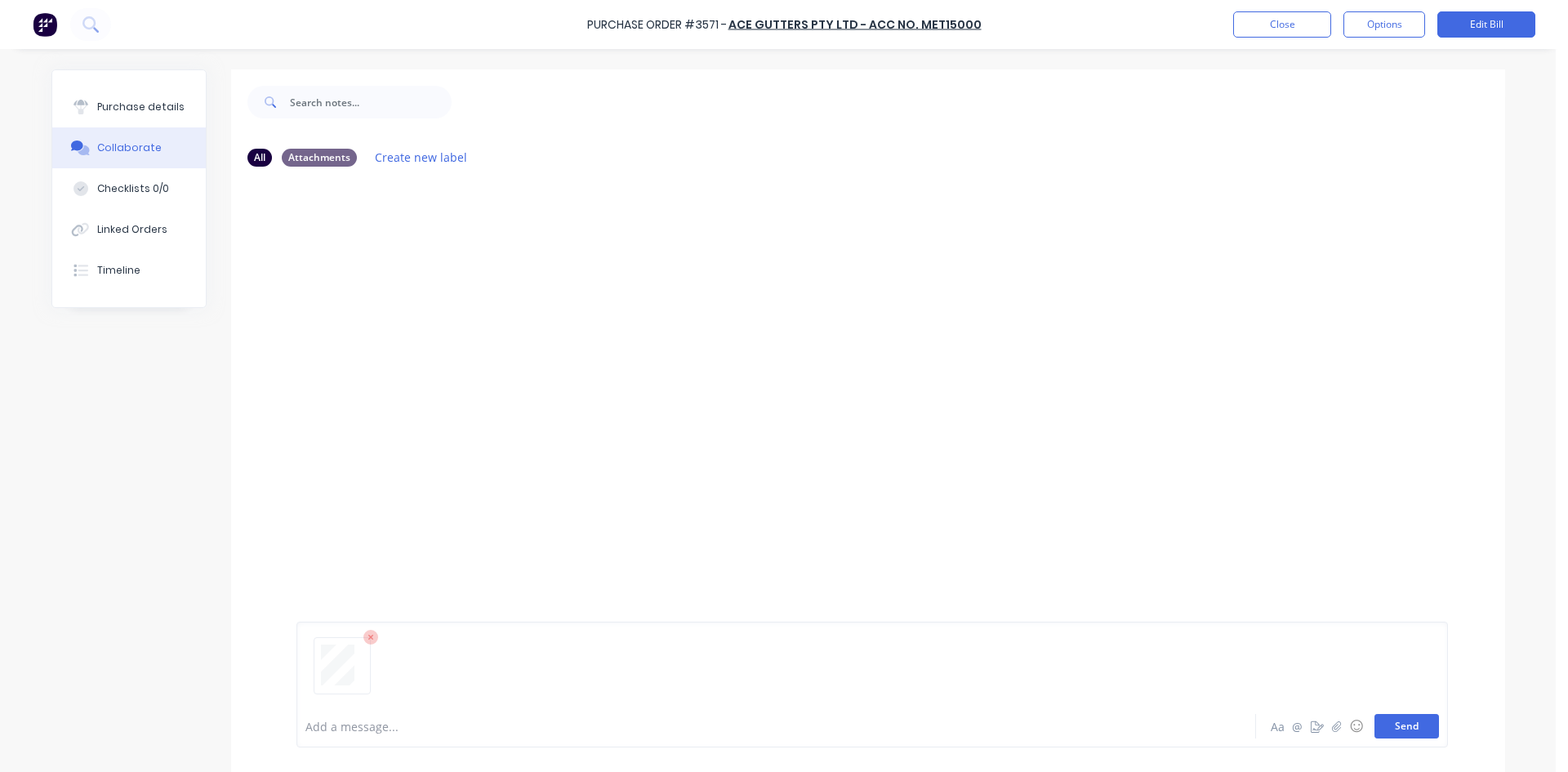
click at [1397, 727] on button "Send" at bounding box center [1407, 725] width 64 height 24
click at [1290, 29] on button "Close" at bounding box center [1282, 24] width 98 height 26
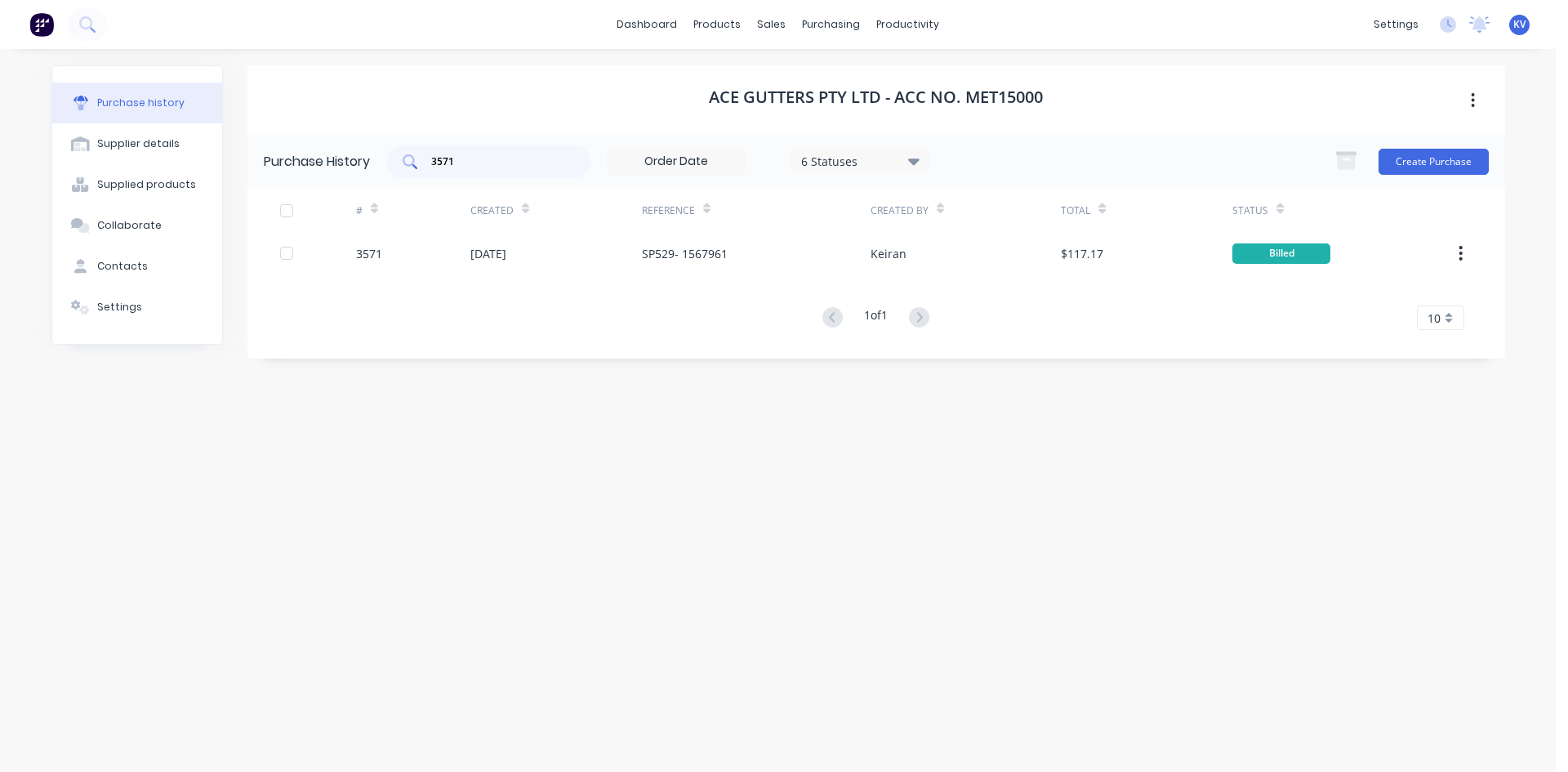
click at [480, 151] on div "3571" at bounding box center [488, 161] width 205 height 33
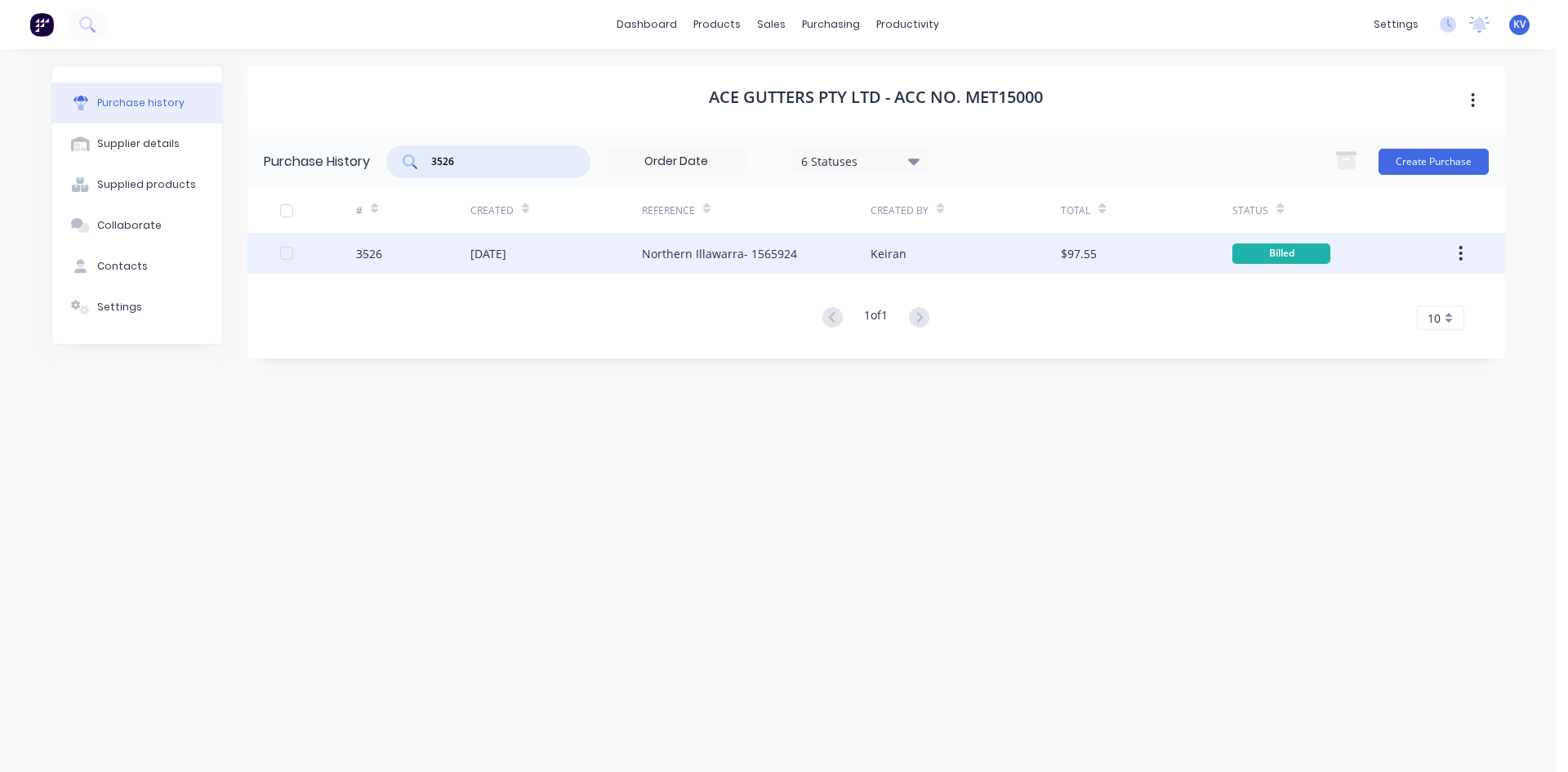
type input "3526"
click at [417, 271] on div "3526" at bounding box center [413, 253] width 114 height 41
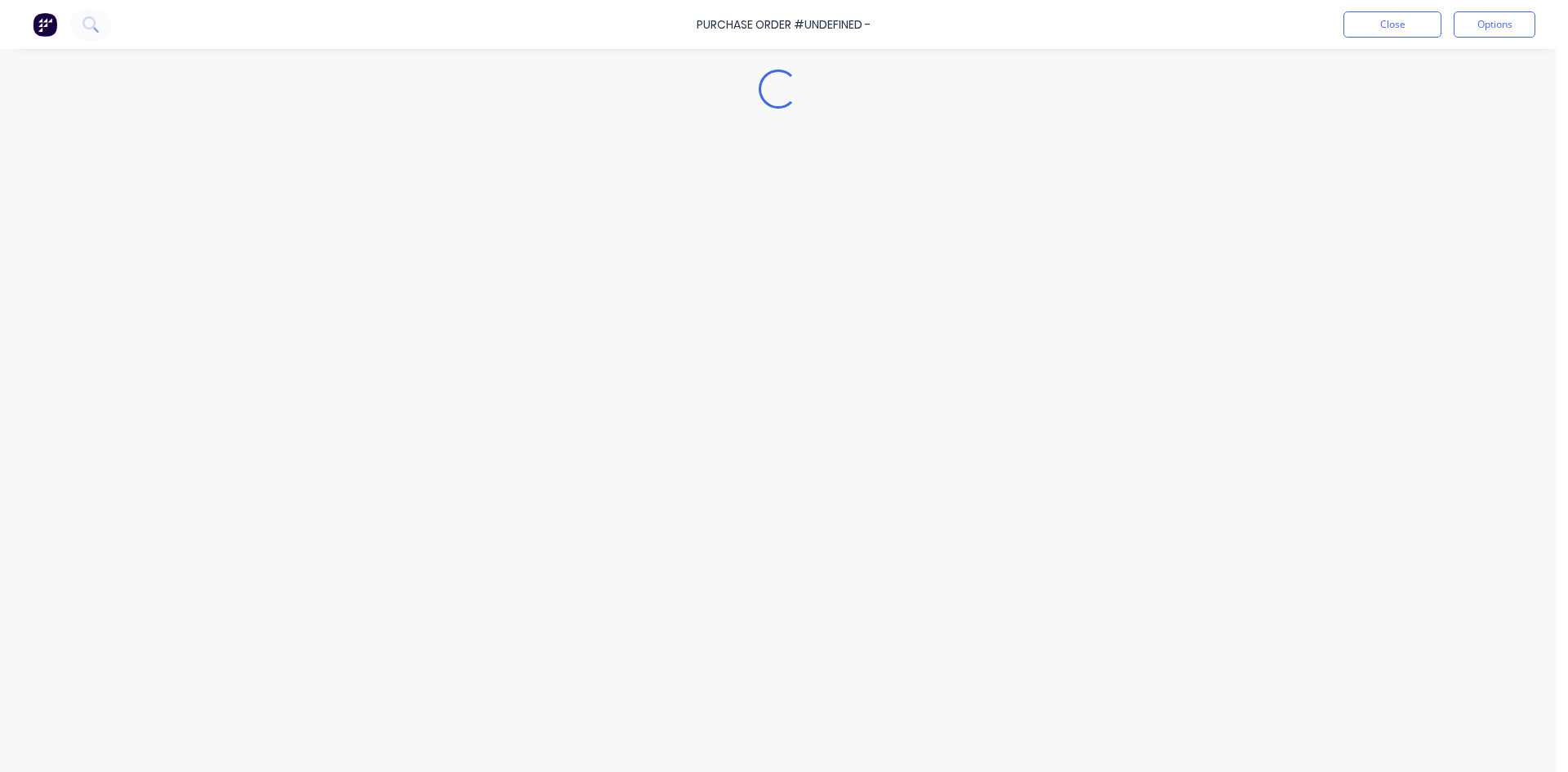
type textarea "x"
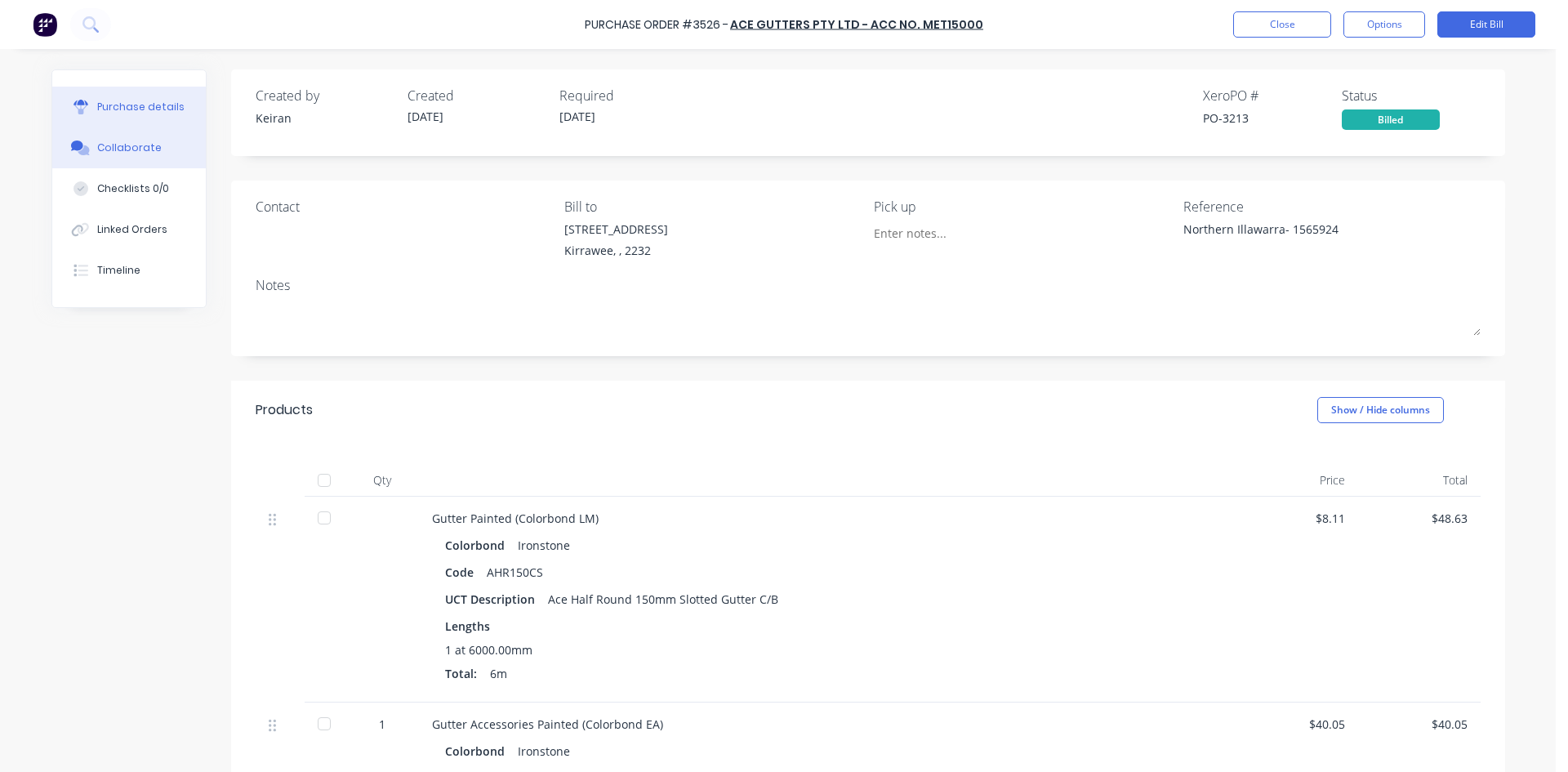
click at [116, 149] on div "Collaborate" at bounding box center [129, 148] width 64 height 15
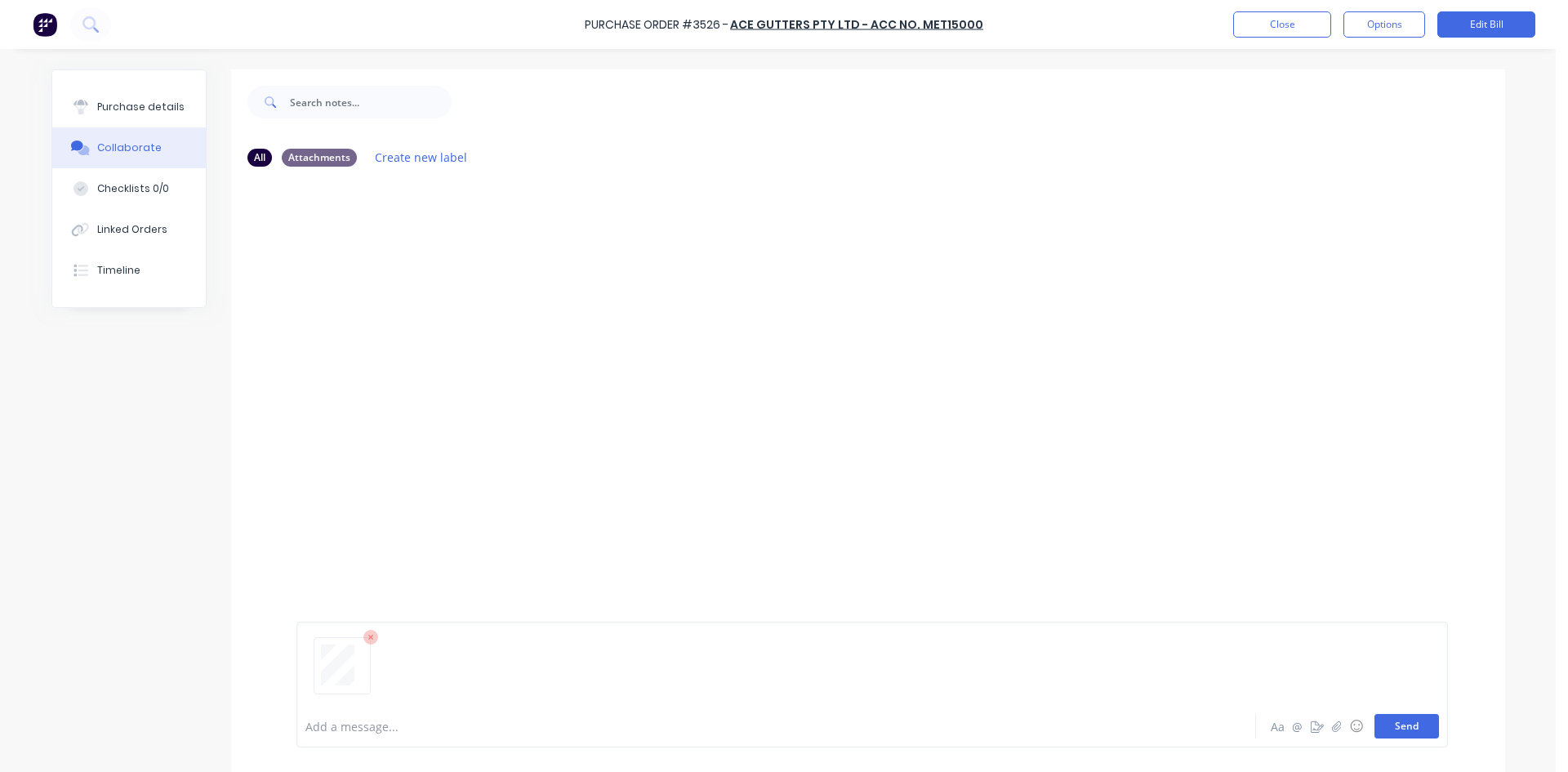
click at [1388, 726] on button "Send" at bounding box center [1407, 725] width 64 height 24
click at [1262, 19] on button "Close" at bounding box center [1282, 24] width 98 height 26
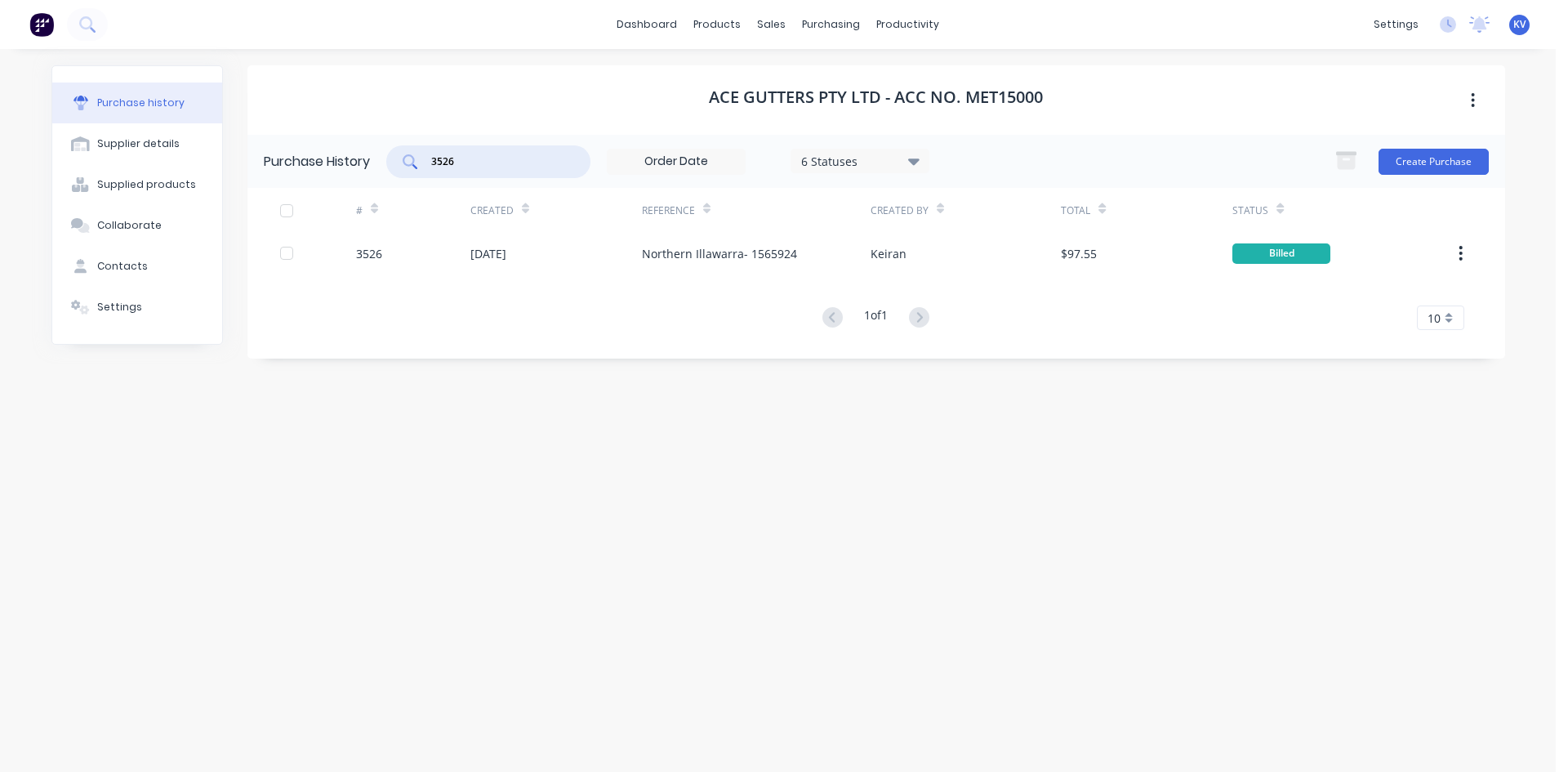
drag, startPoint x: 454, startPoint y: 161, endPoint x: 311, endPoint y: 148, distance: 143.6
click at [311, 148] on div "Purchase History 3526 6 Statuses 6 Statuses Create Purchase" at bounding box center [876, 161] width 1258 height 53
type input "3511"
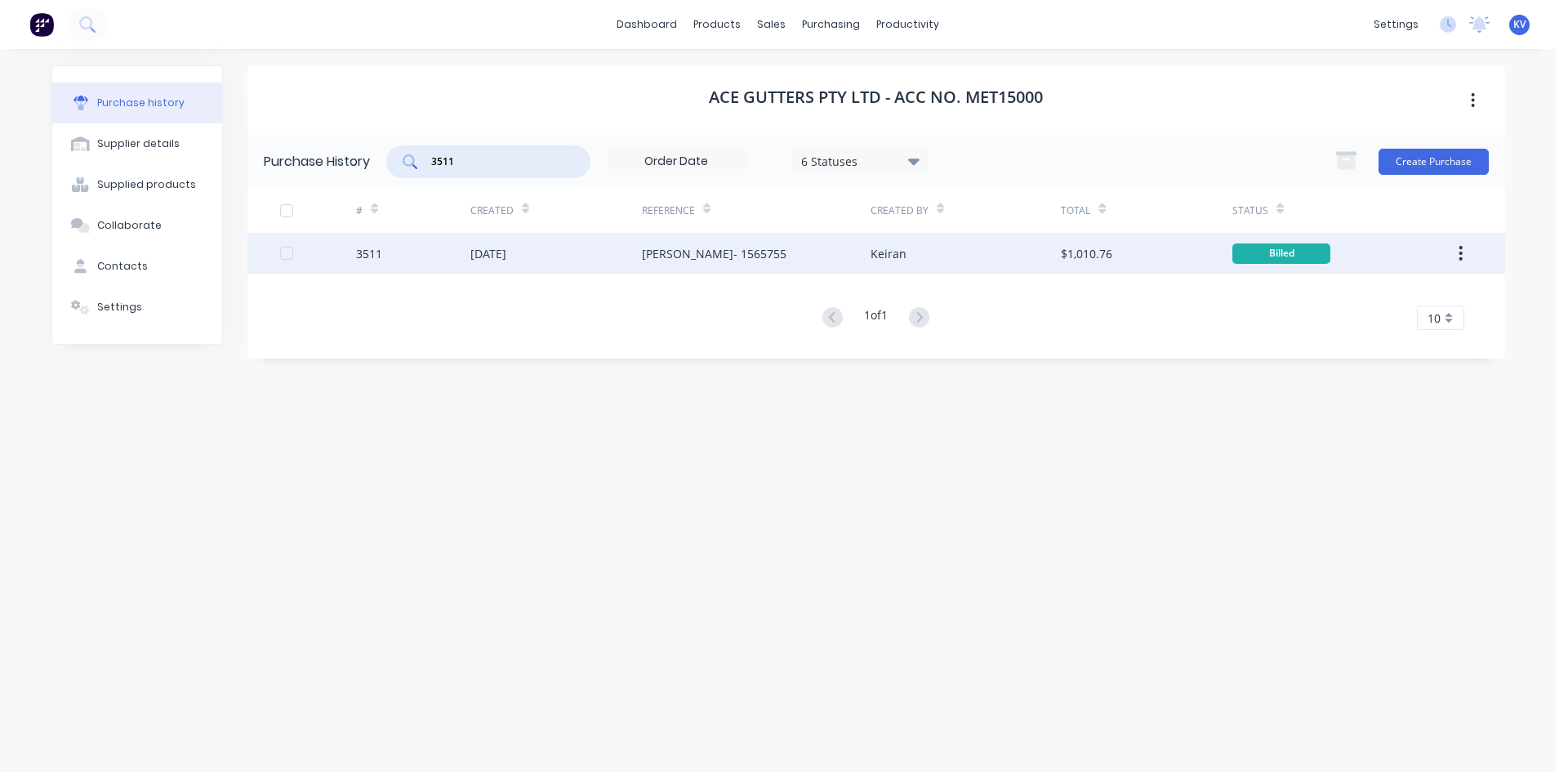
click at [644, 256] on div "Tim Vec- 1565755" at bounding box center [714, 254] width 144 height 18
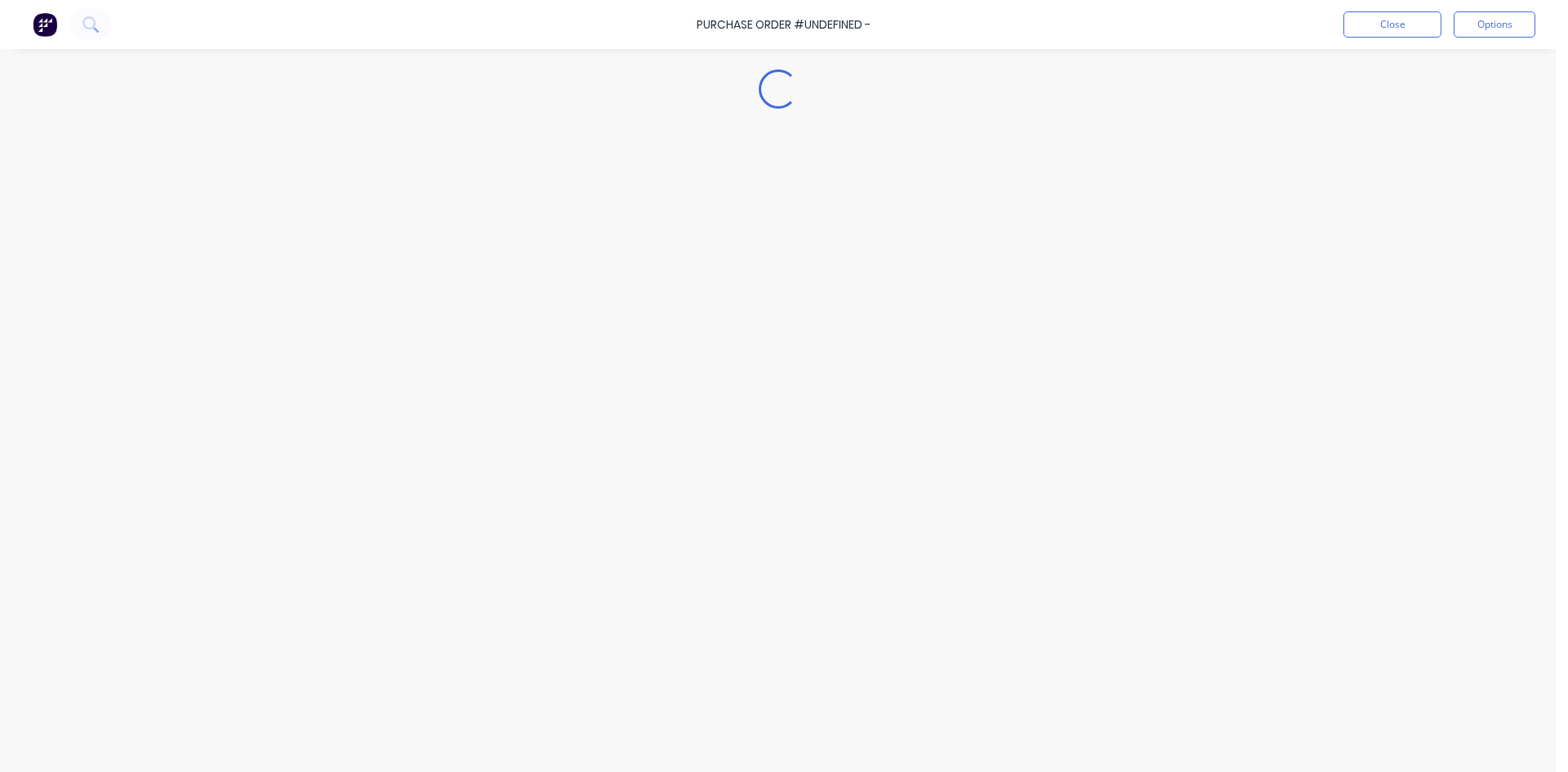
type textarea "x"
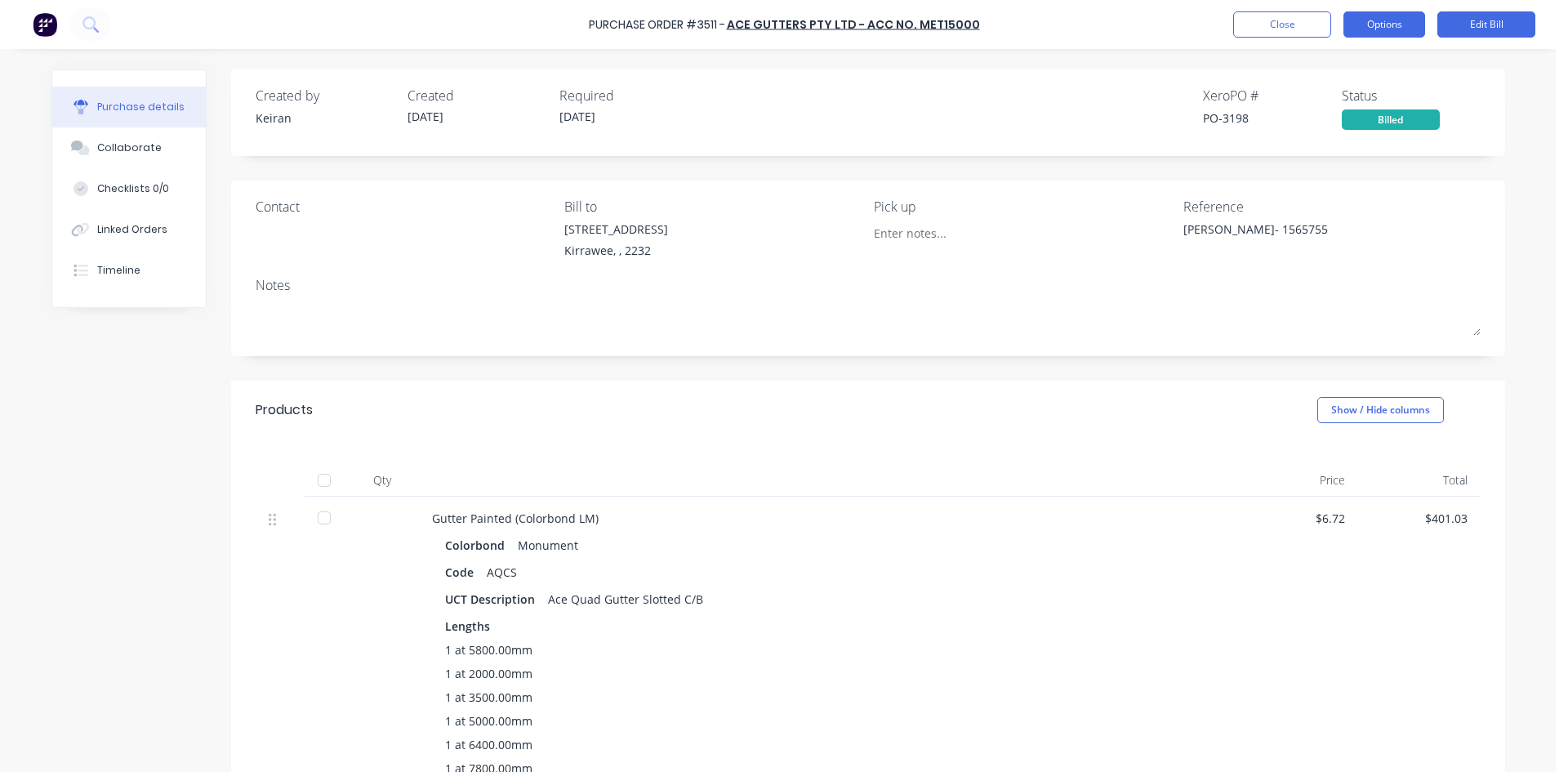
click at [1378, 29] on button "Options" at bounding box center [1384, 24] width 82 height 26
click at [1061, 120] on div "Created by Keiran Created 23/09/25 Required 25/09/25 Xero PO # PO-3198 Status B…" at bounding box center [868, 108] width 1226 height 44
click at [76, 144] on icon at bounding box center [77, 145] width 13 height 10
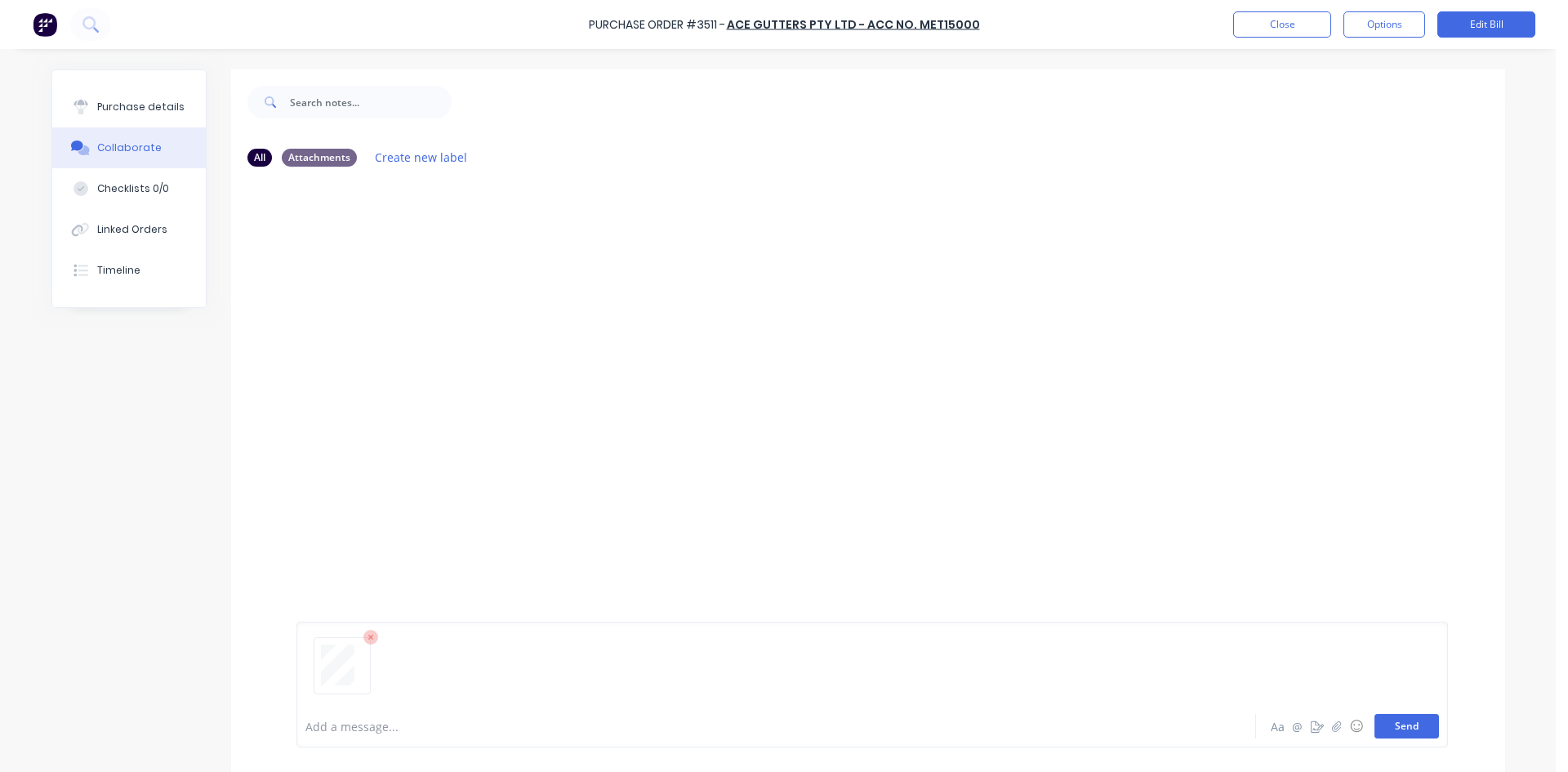
click at [1424, 721] on button "Send" at bounding box center [1407, 725] width 64 height 24
click at [1277, 38] on div "Purchase Order #3511 - Ace Gutters Pty Ltd - Acc No. MET15000 Close Options Edi…" at bounding box center [784, 24] width 1568 height 49
click at [1277, 20] on button "Close" at bounding box center [1282, 24] width 98 height 26
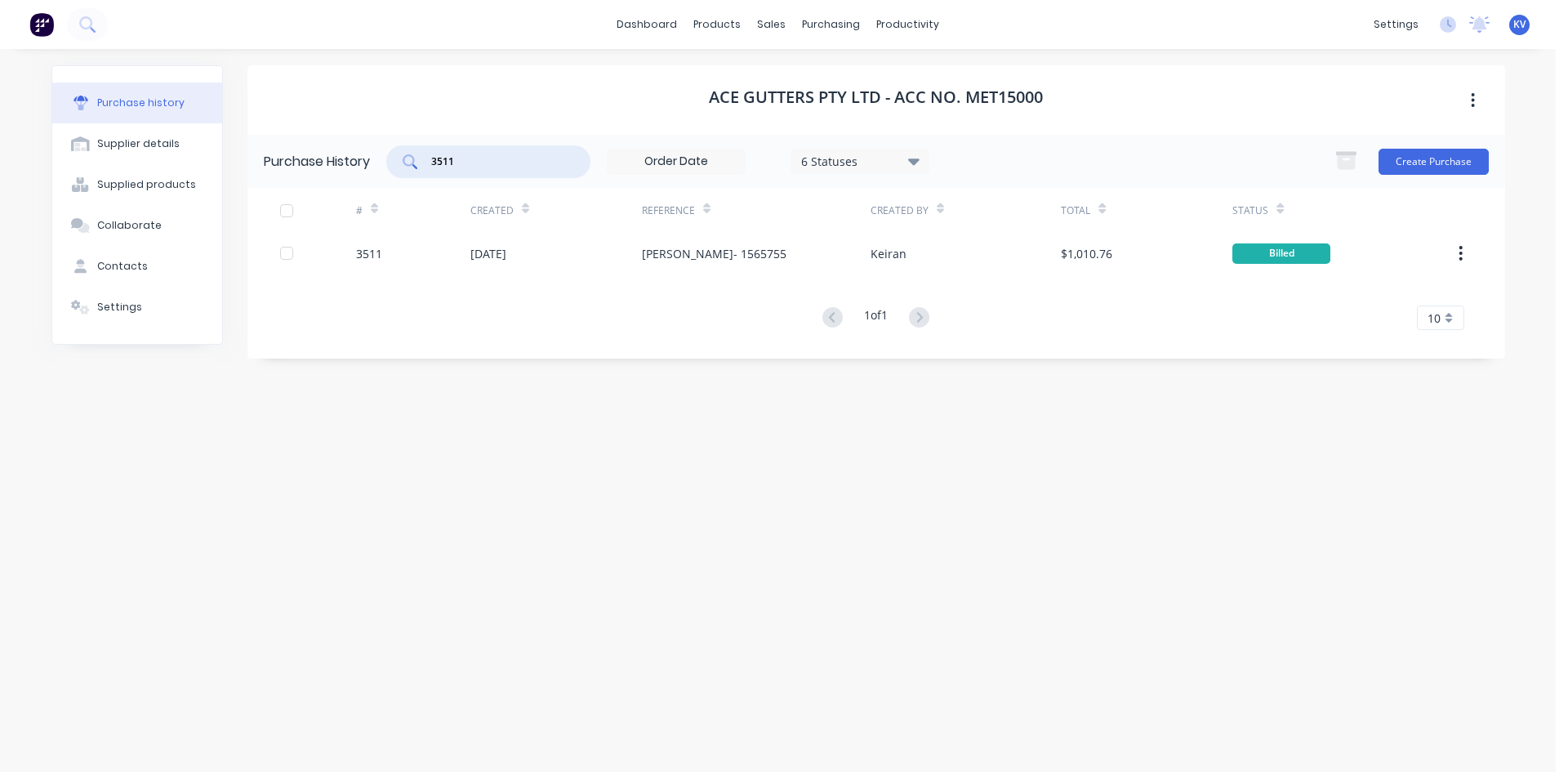
click at [488, 159] on input "3511" at bounding box center [498, 162] width 135 height 17
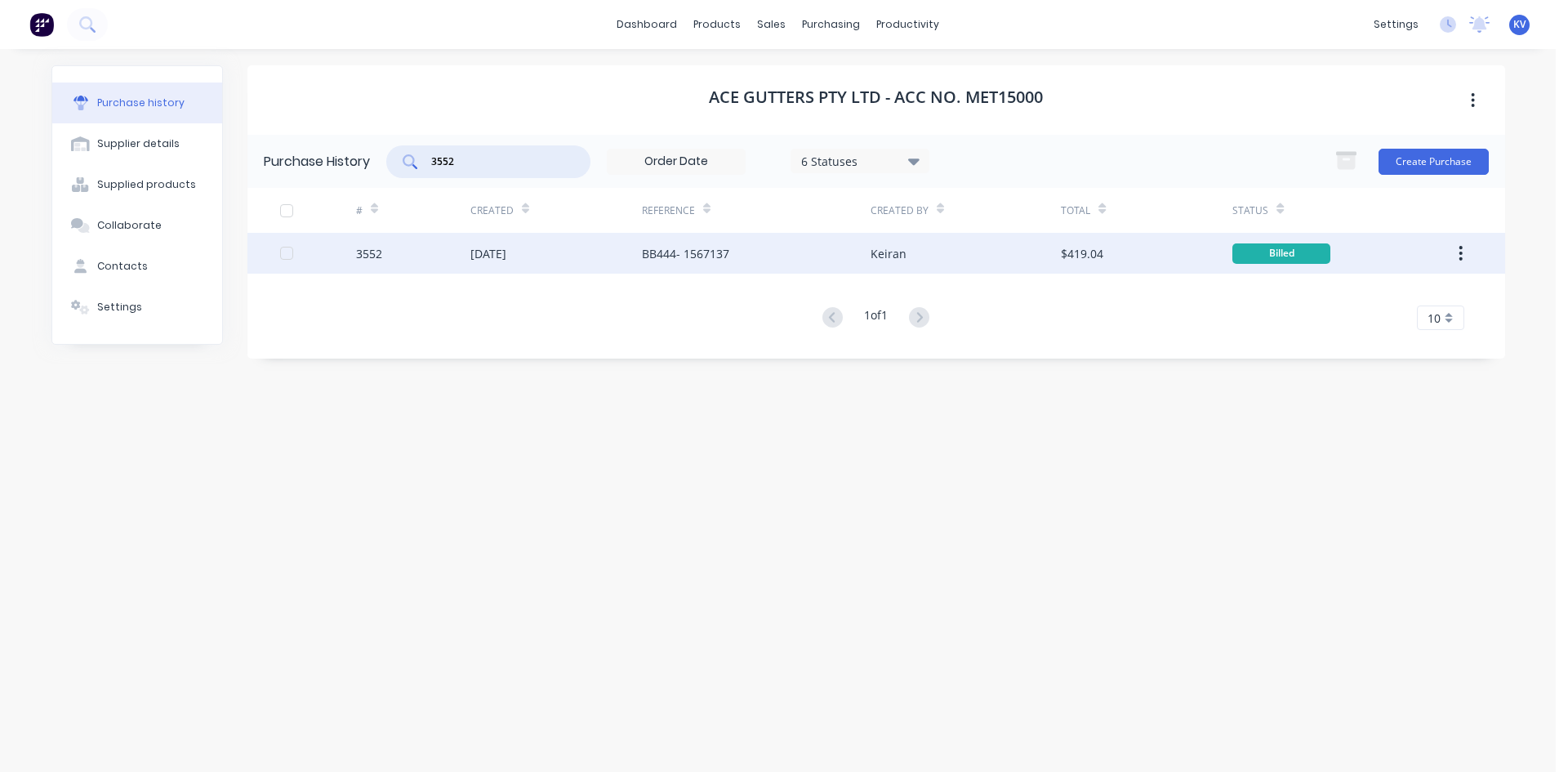
type input "3552"
click at [562, 259] on div "[DATE]" at bounding box center [556, 253] width 171 height 41
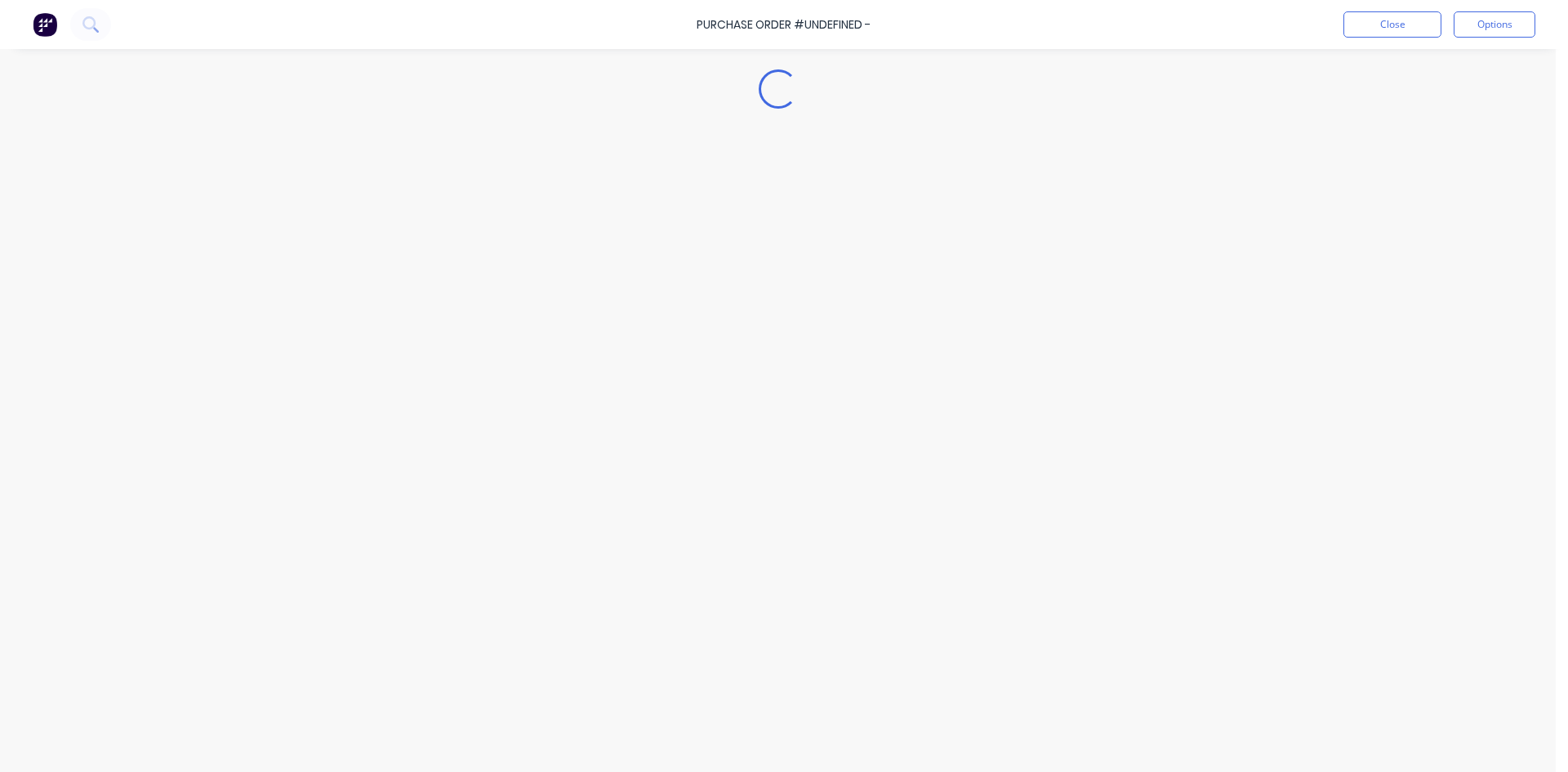
type textarea "x"
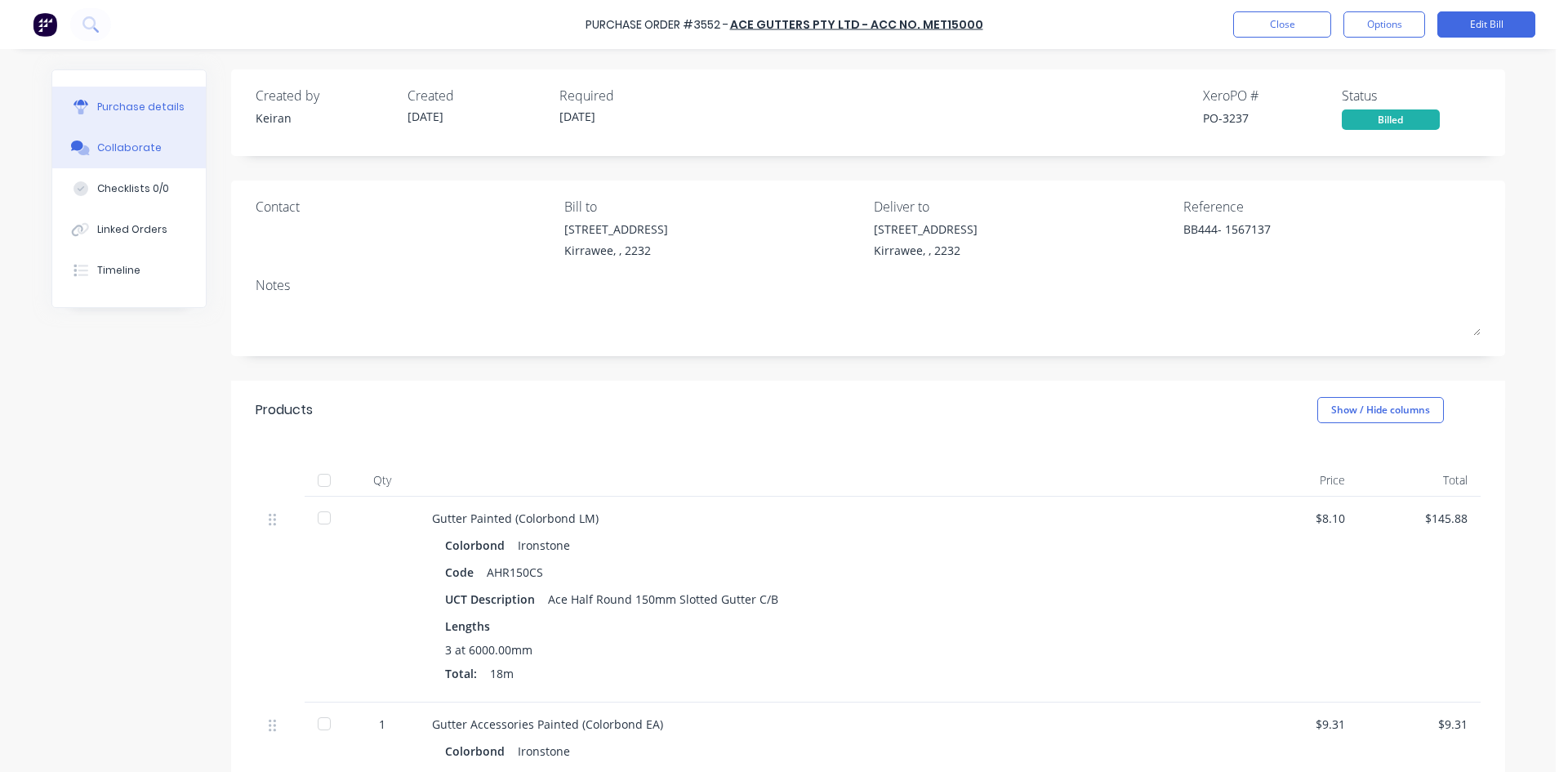
click at [129, 153] on div "Collaborate" at bounding box center [129, 148] width 64 height 15
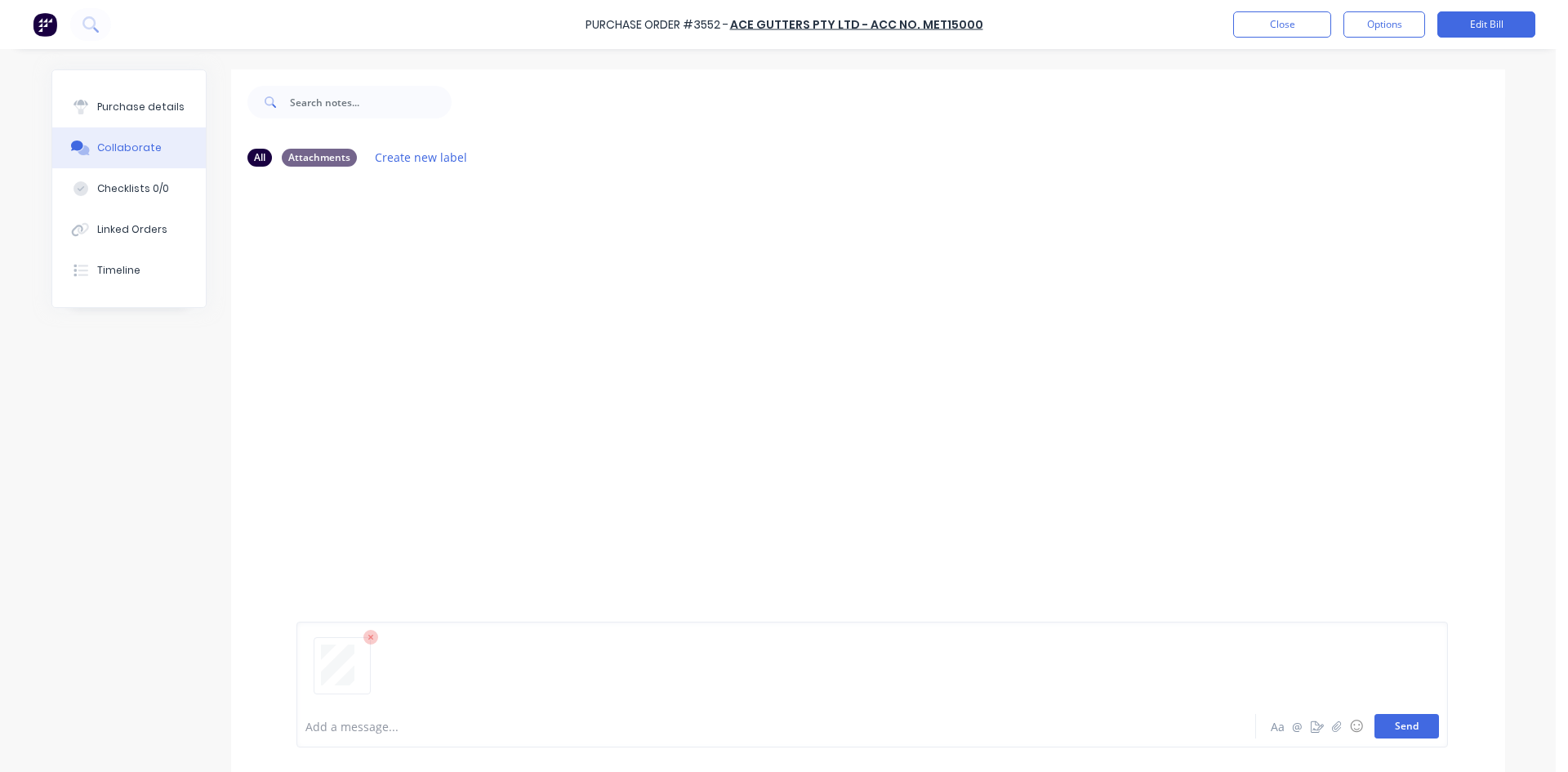
click at [1417, 727] on button "Send" at bounding box center [1407, 725] width 64 height 24
click at [1257, 21] on button "Close" at bounding box center [1282, 24] width 98 height 26
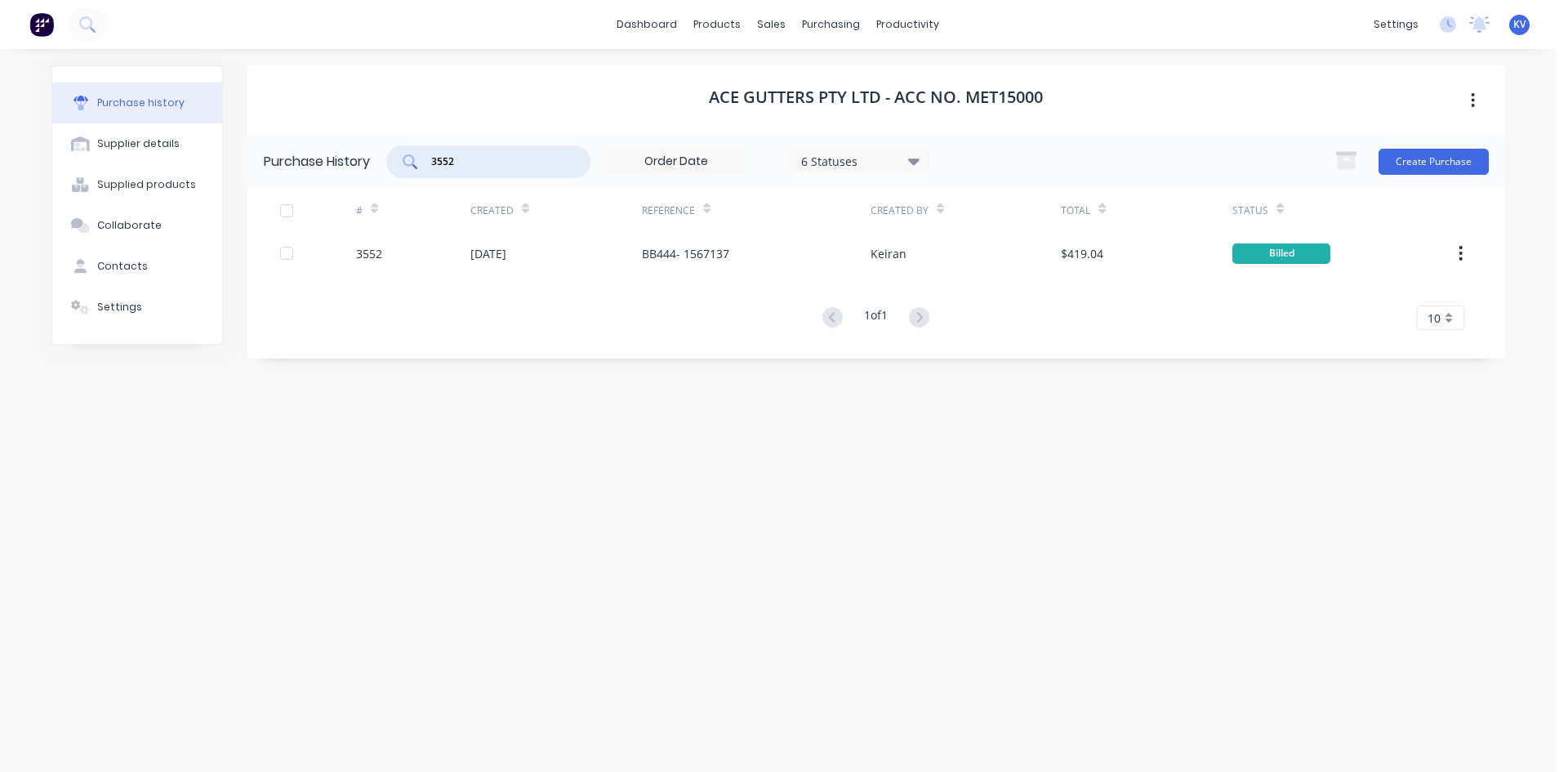
drag, startPoint x: 470, startPoint y: 168, endPoint x: 289, endPoint y: 154, distance: 181.5
click at [266, 169] on div "Purchase History 3552 6 Statuses 6 Statuses Create Purchase" at bounding box center [876, 161] width 1258 height 53
click at [778, 16] on div "sales" at bounding box center [771, 24] width 45 height 24
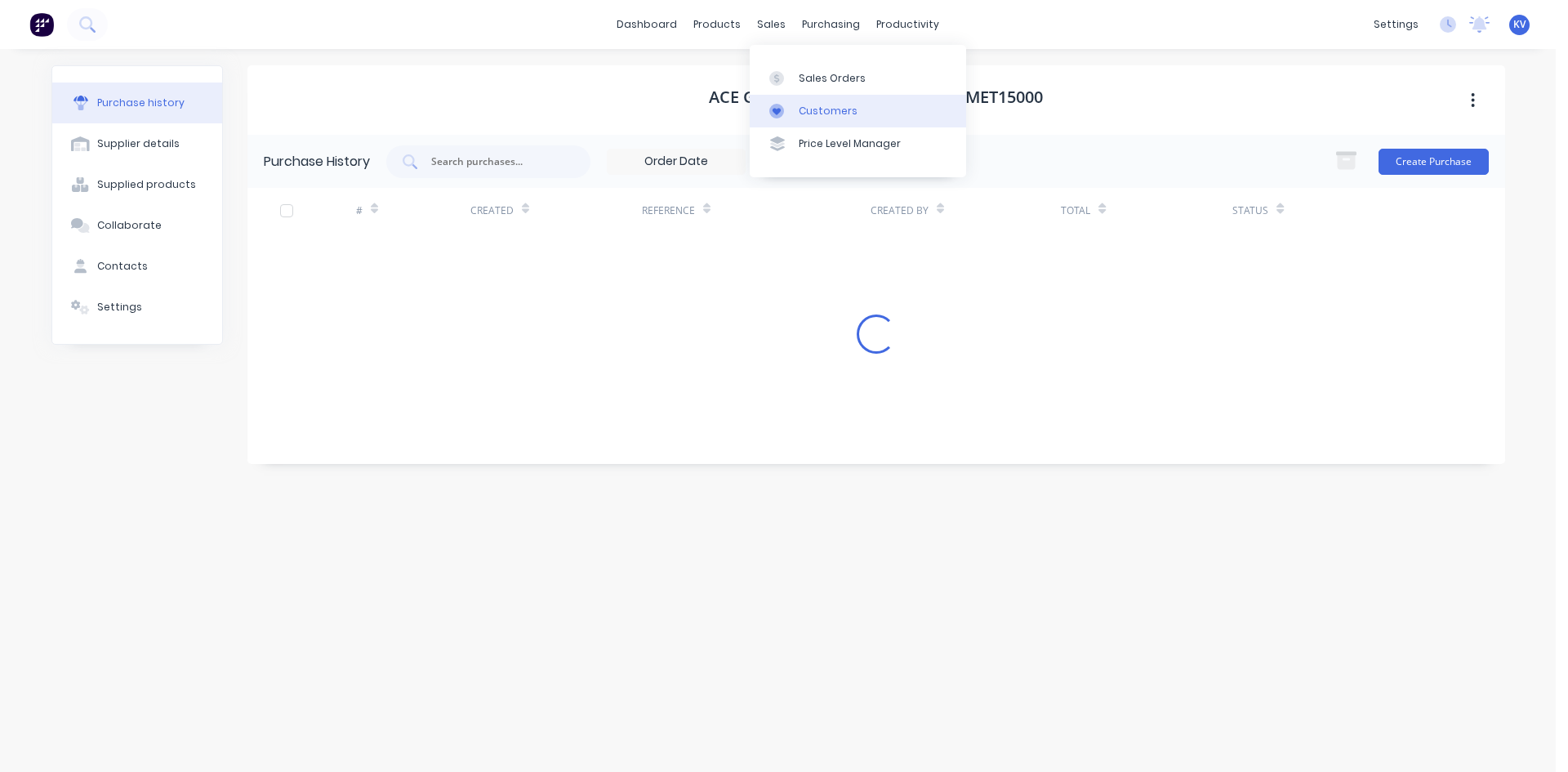
click at [785, 114] on div at bounding box center [781, 111] width 24 height 15
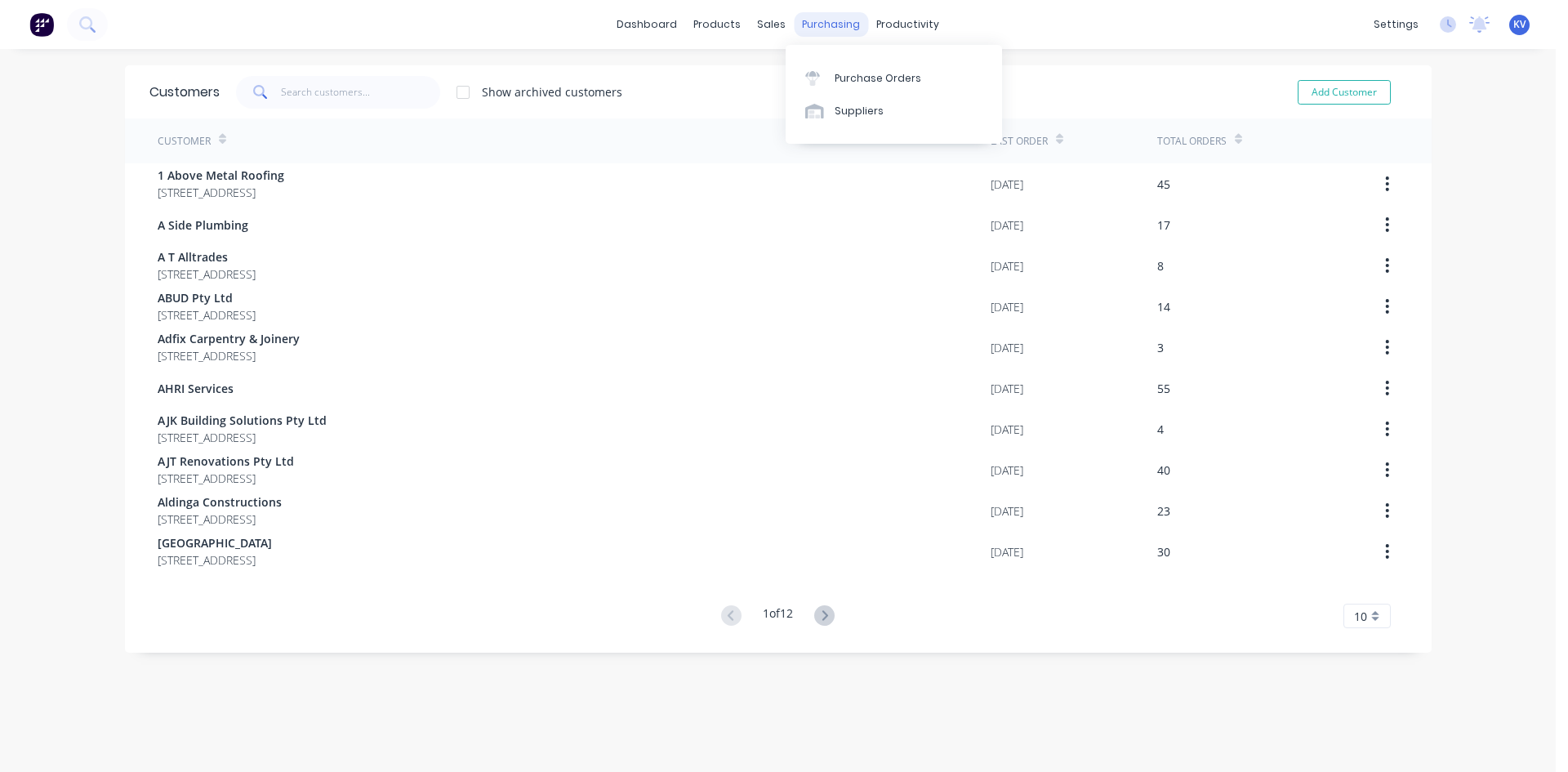
drag, startPoint x: 832, startPoint y: 28, endPoint x: 833, endPoint y: 63, distance: 35.0
click at [832, 28] on div "purchasing" at bounding box center [831, 24] width 74 height 24
click at [832, 83] on link "Purchase Orders" at bounding box center [893, 77] width 216 height 33
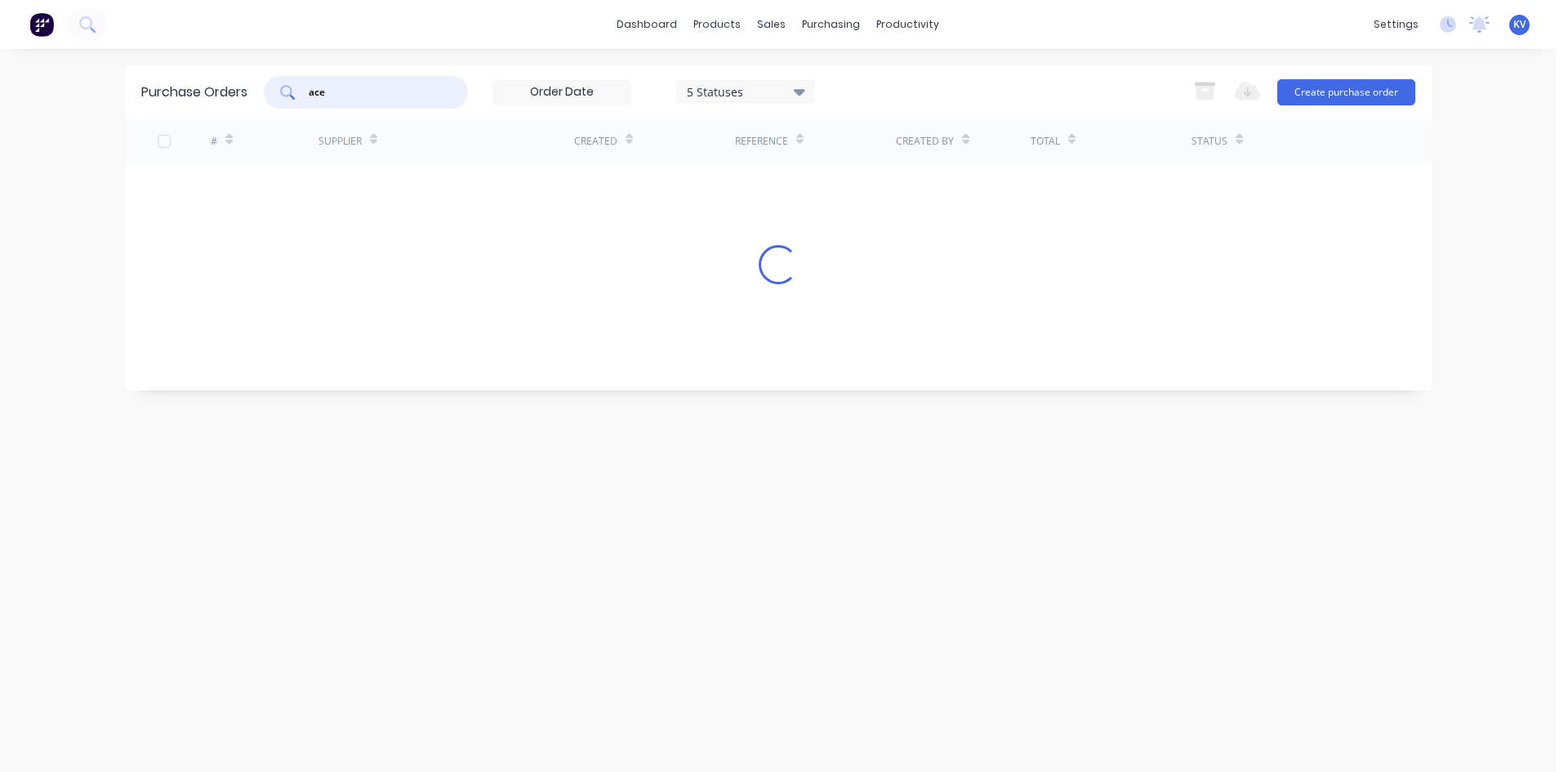
drag, startPoint x: 371, startPoint y: 94, endPoint x: 242, endPoint y: 82, distance: 129.6
click at [242, 82] on div "Purchase Orders ace 5 Statuses 5 Statuses Export to Excel (XLSX) Create purchas…" at bounding box center [778, 92] width 1307 height 53
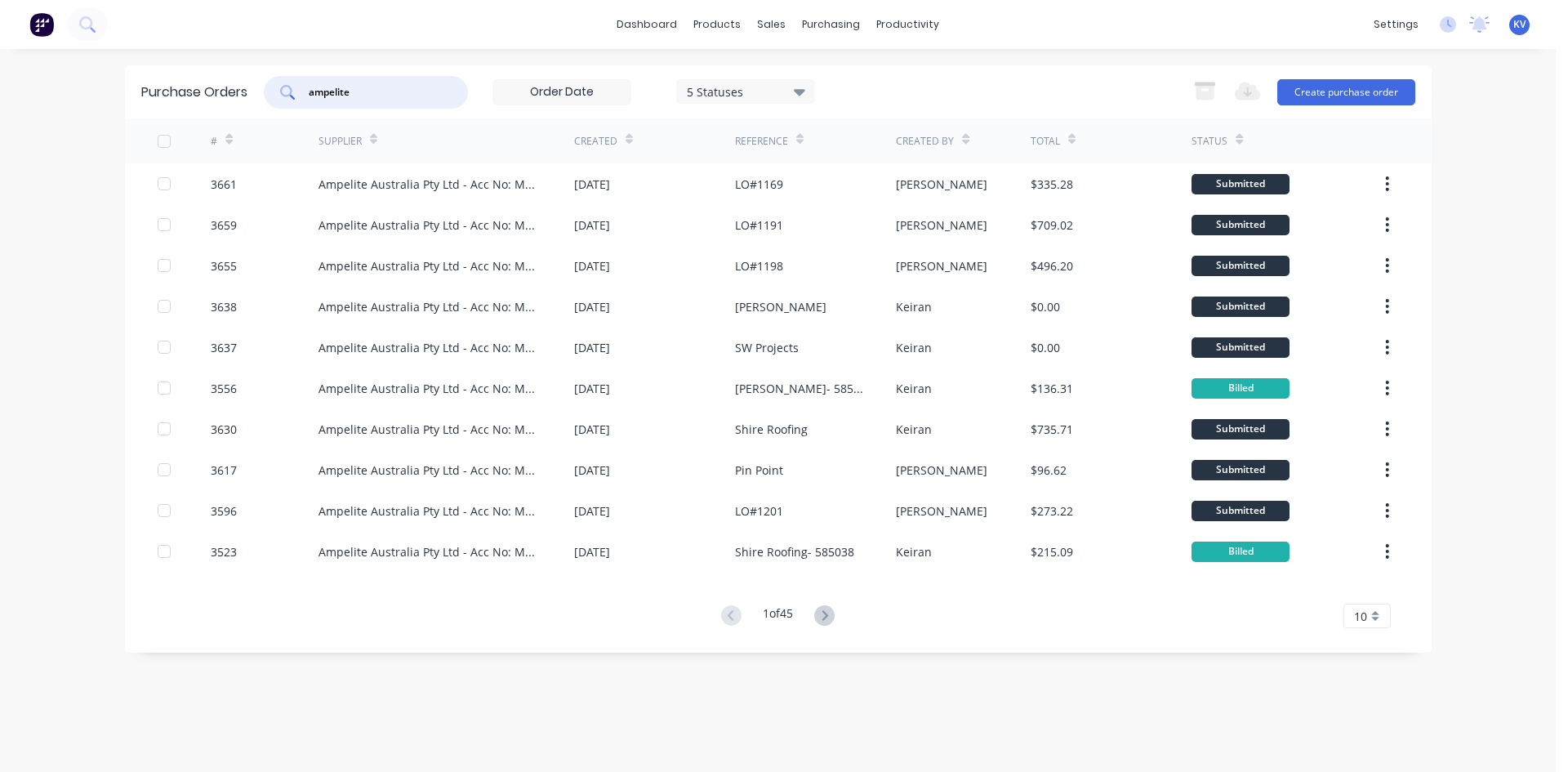
click at [378, 88] on input "ampelite" at bounding box center [375, 93] width 135 height 17
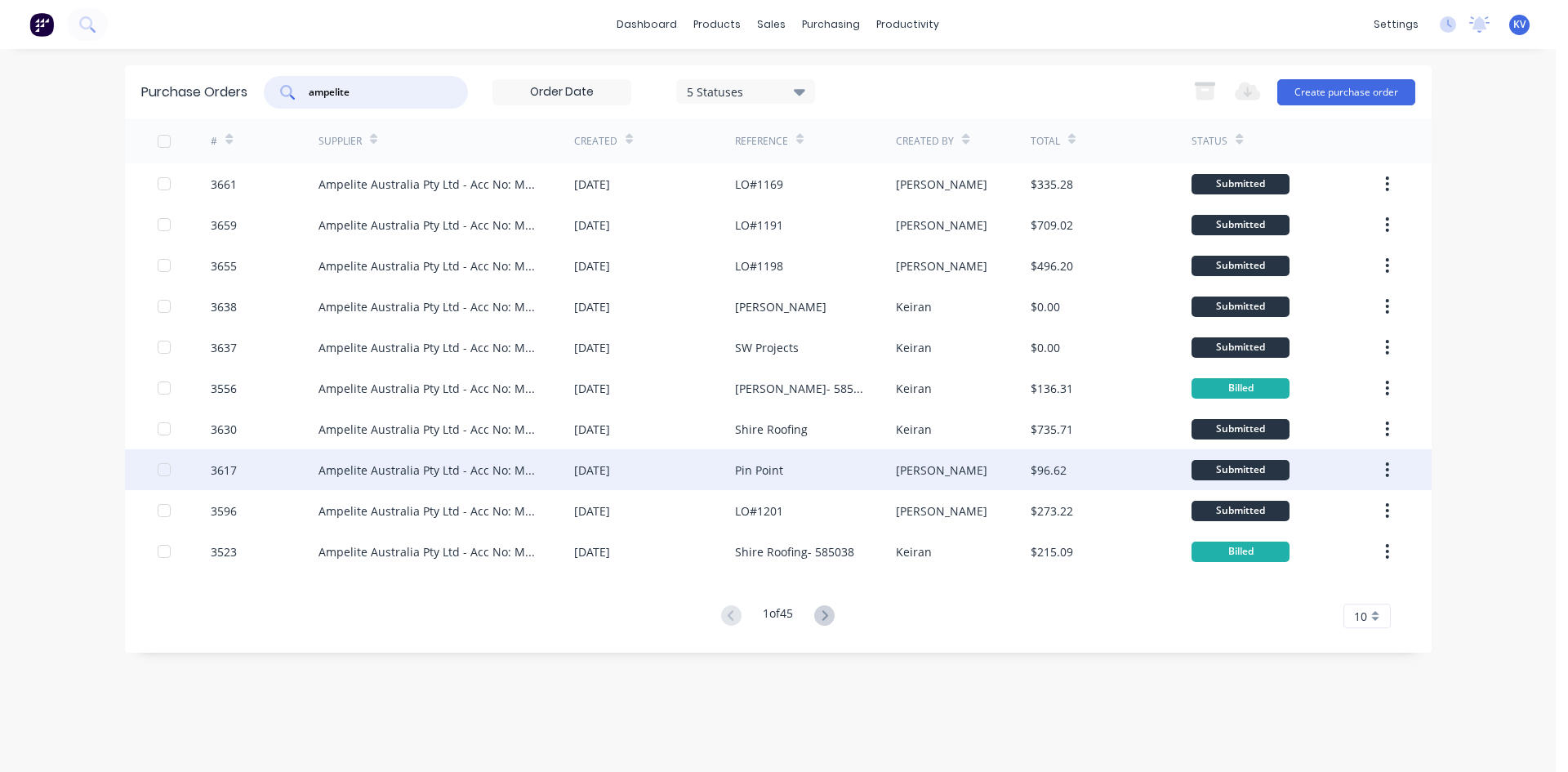
type input "ampelite"
click at [386, 467] on div "Ampelite Australia Pty Ltd - Acc No: METSUP" at bounding box center [430, 470] width 223 height 18
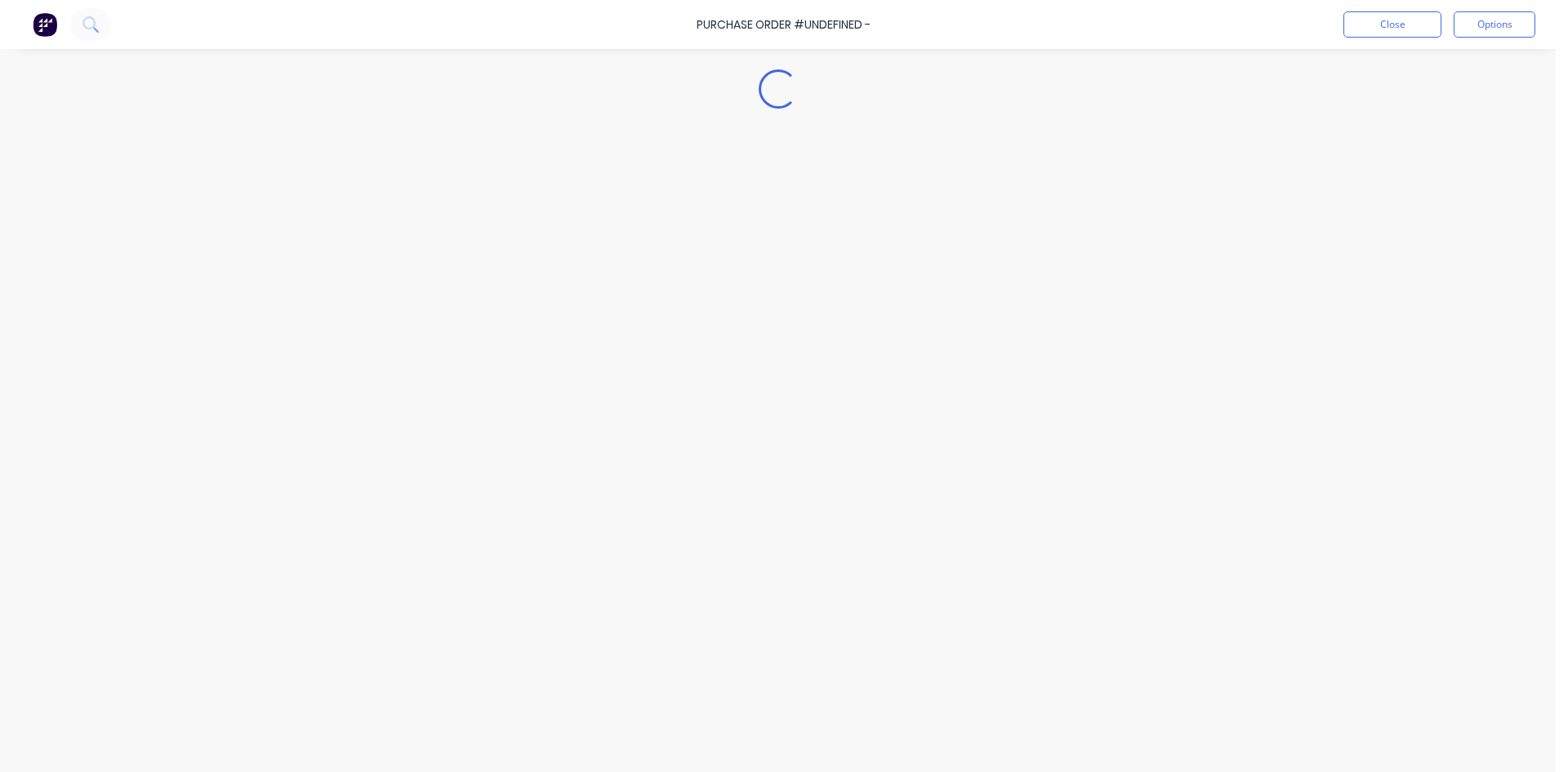
type textarea "x"
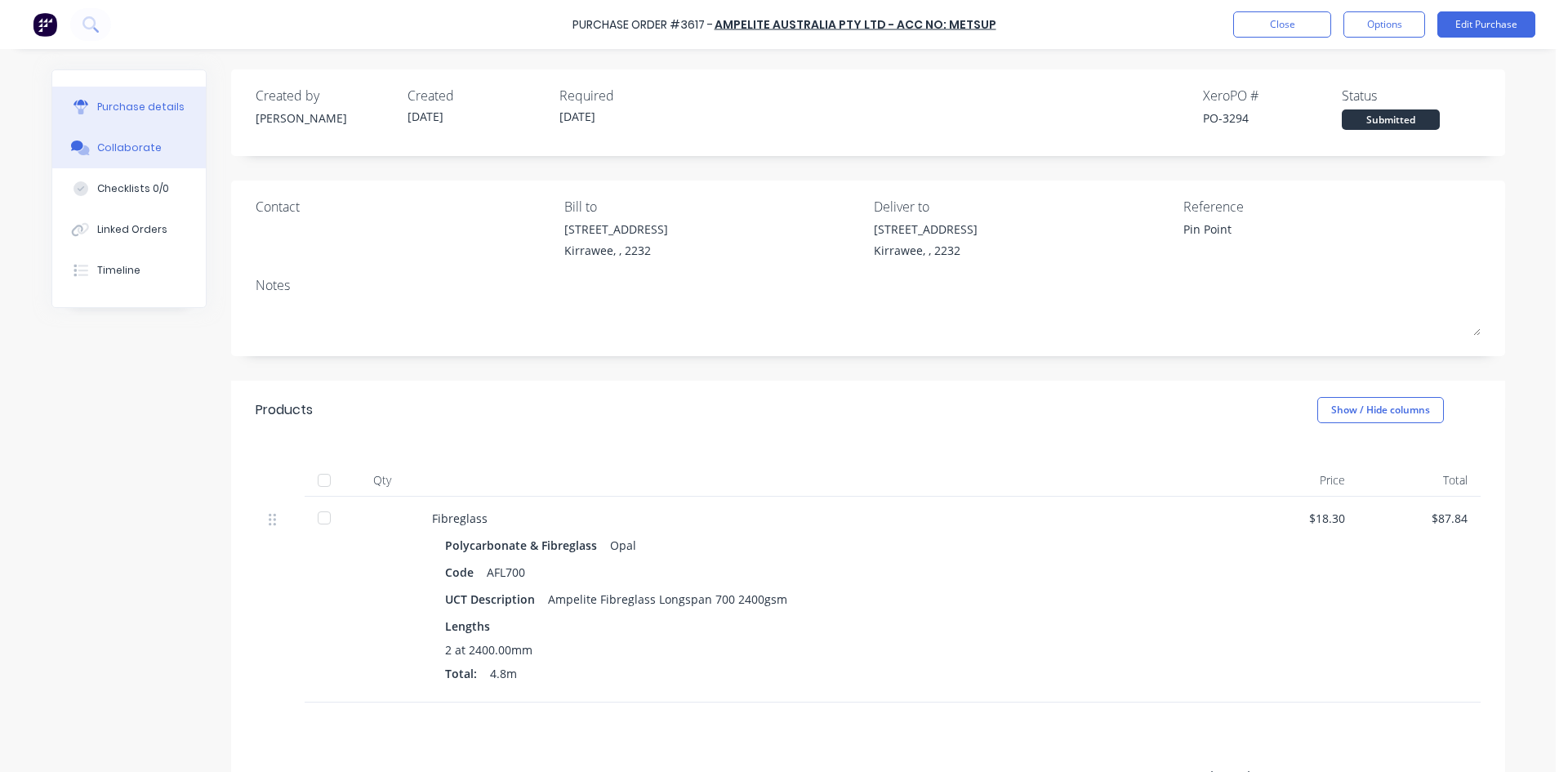
click at [171, 149] on button "Collaborate" at bounding box center [129, 148] width 154 height 41
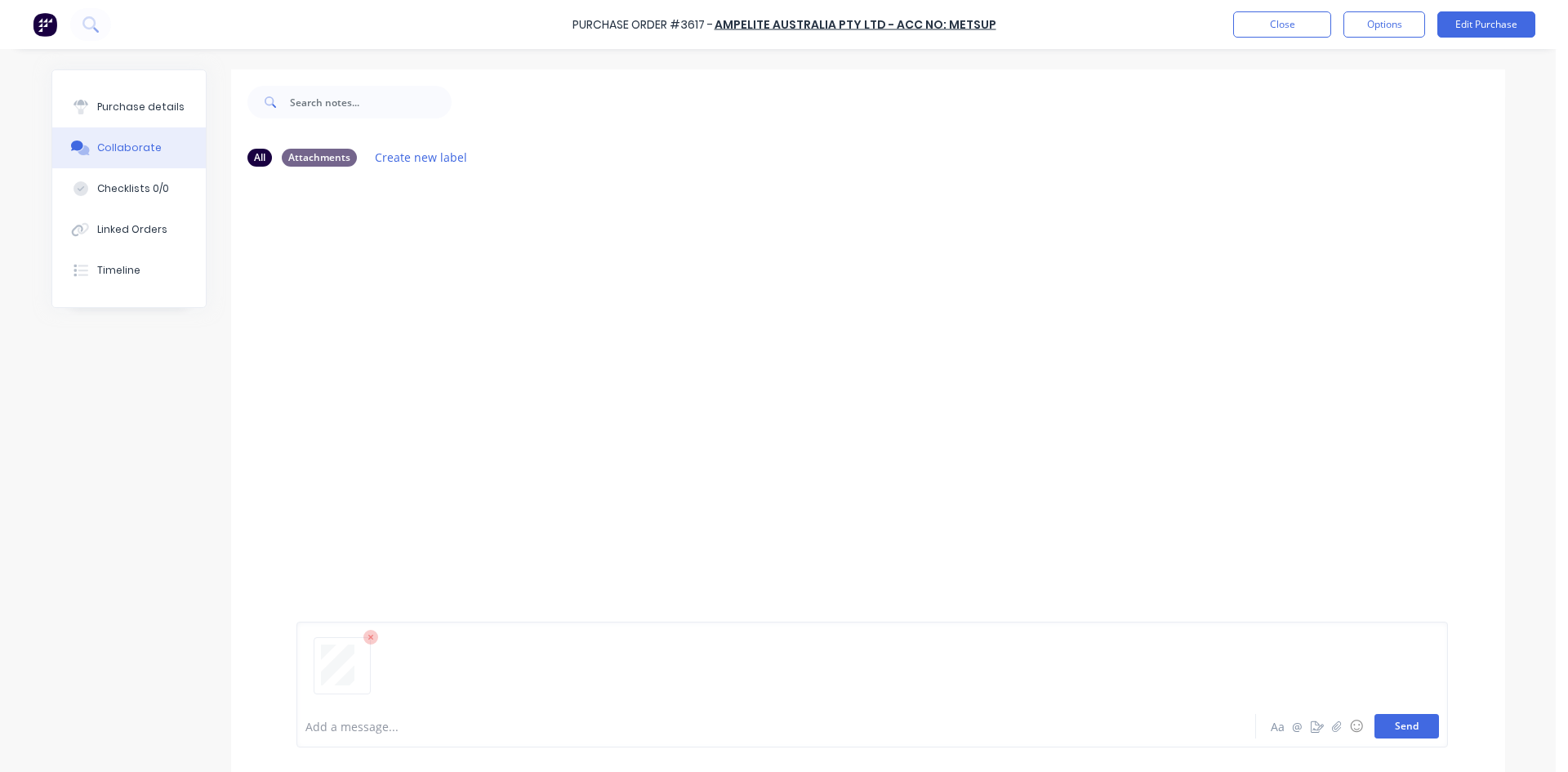
click at [1400, 731] on button "Send" at bounding box center [1407, 725] width 64 height 24
click at [1264, 16] on button "Close" at bounding box center [1282, 24] width 98 height 26
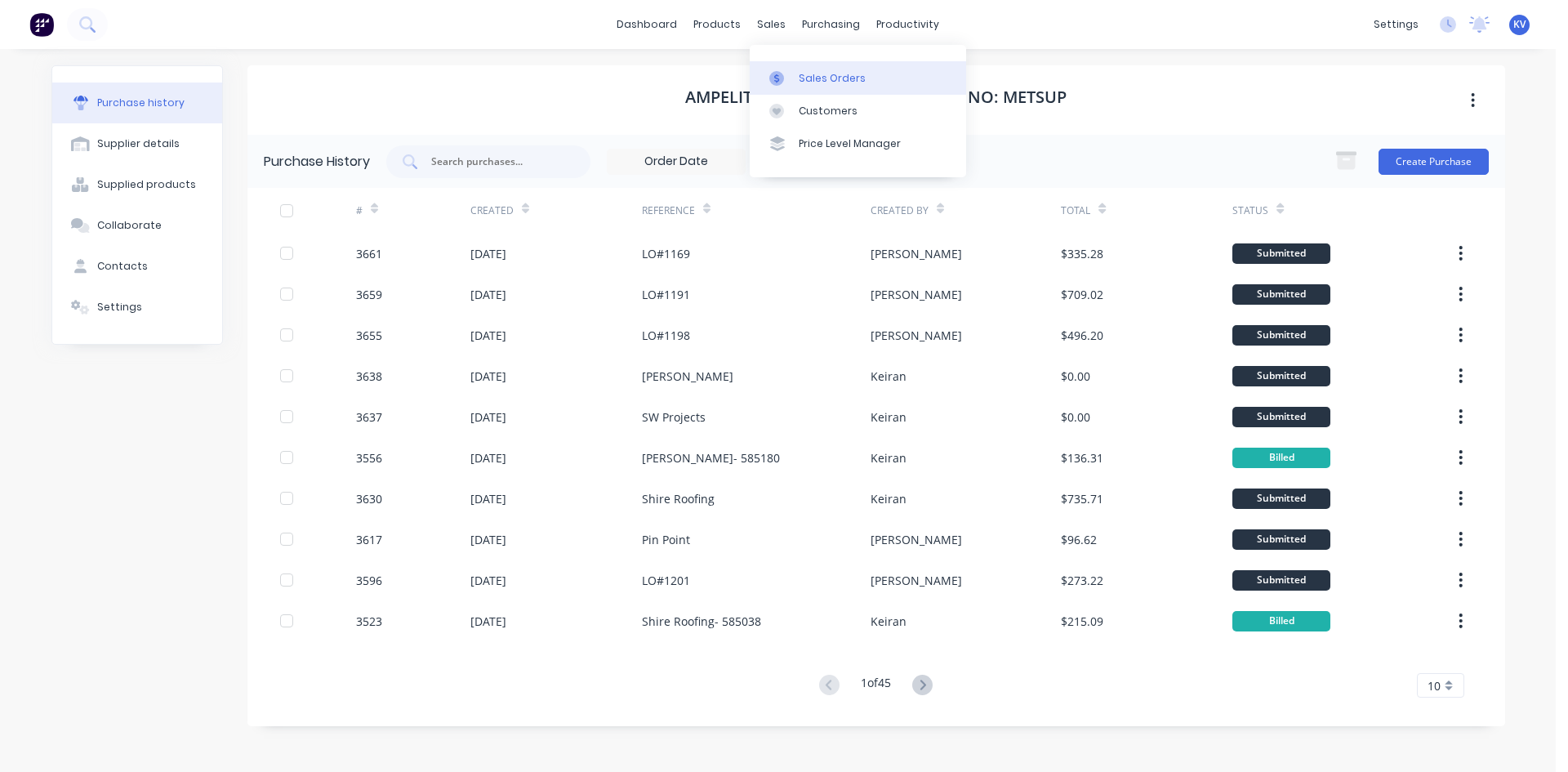
click at [786, 71] on div at bounding box center [781, 78] width 24 height 15
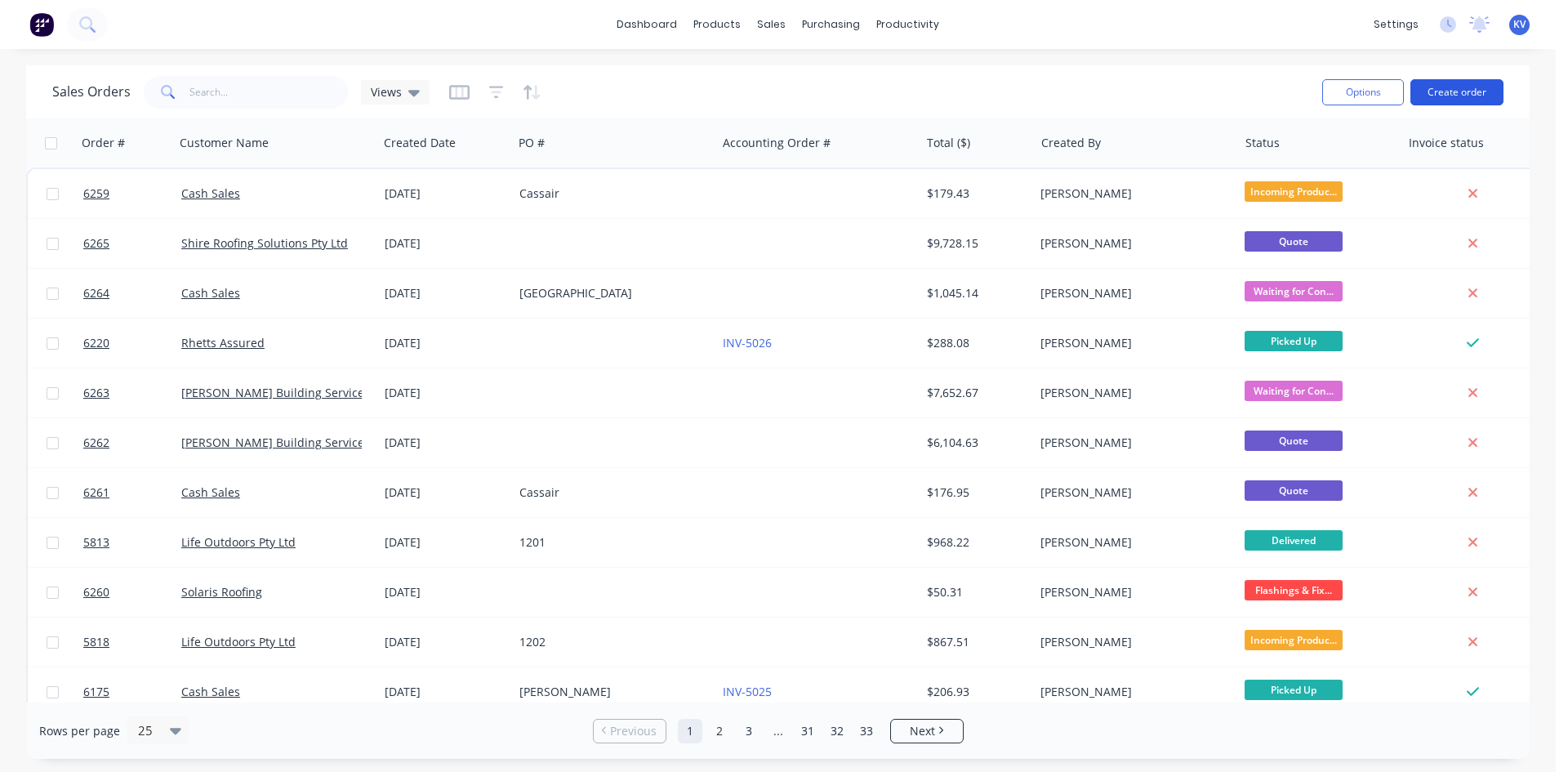
click at [1444, 88] on button "Create order" at bounding box center [1458, 92] width 94 height 26
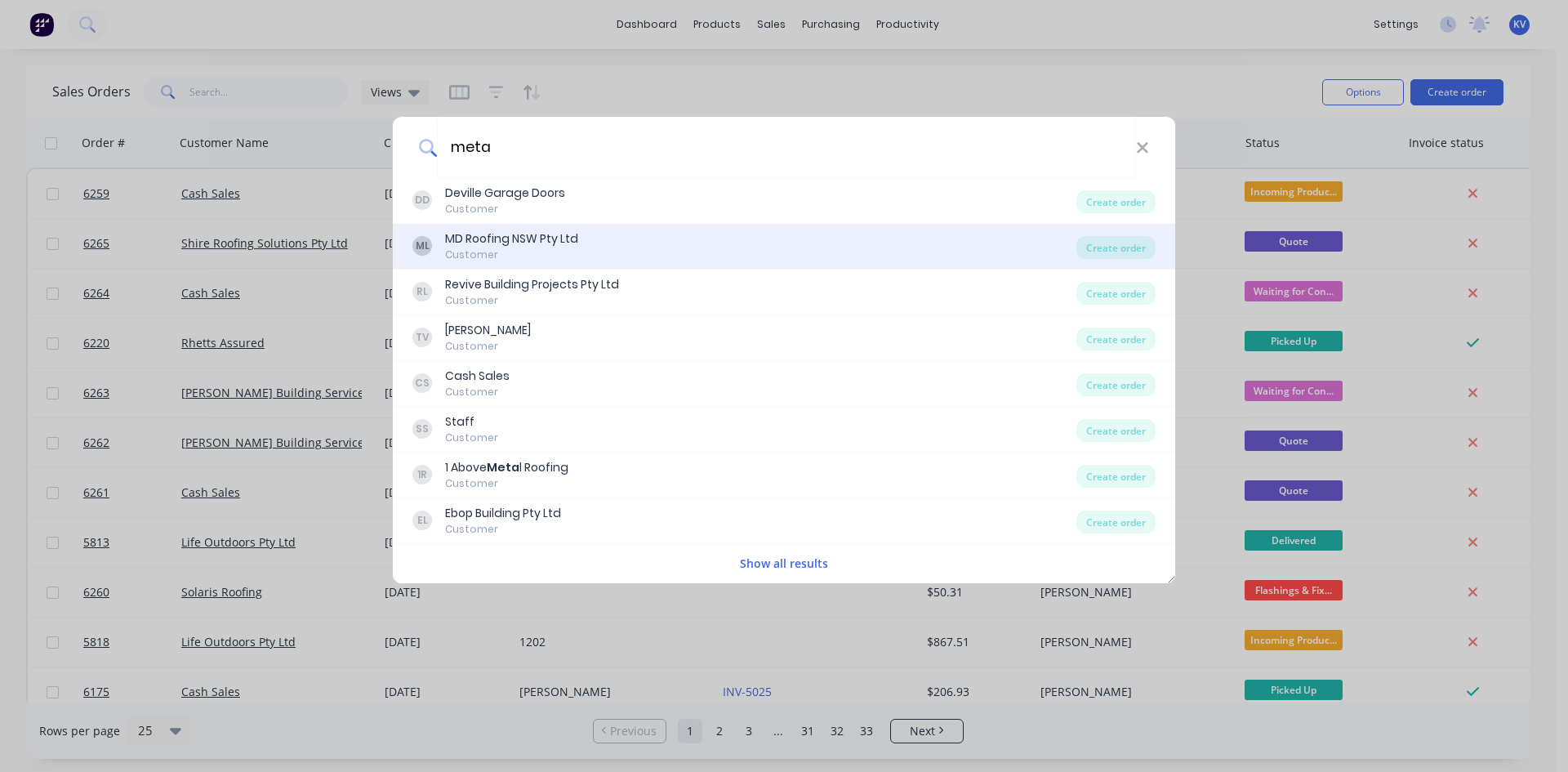
type input "meta"
click at [746, 240] on div "ML MD Roofing NSW Pty Ltd Customer" at bounding box center [744, 246] width 664 height 32
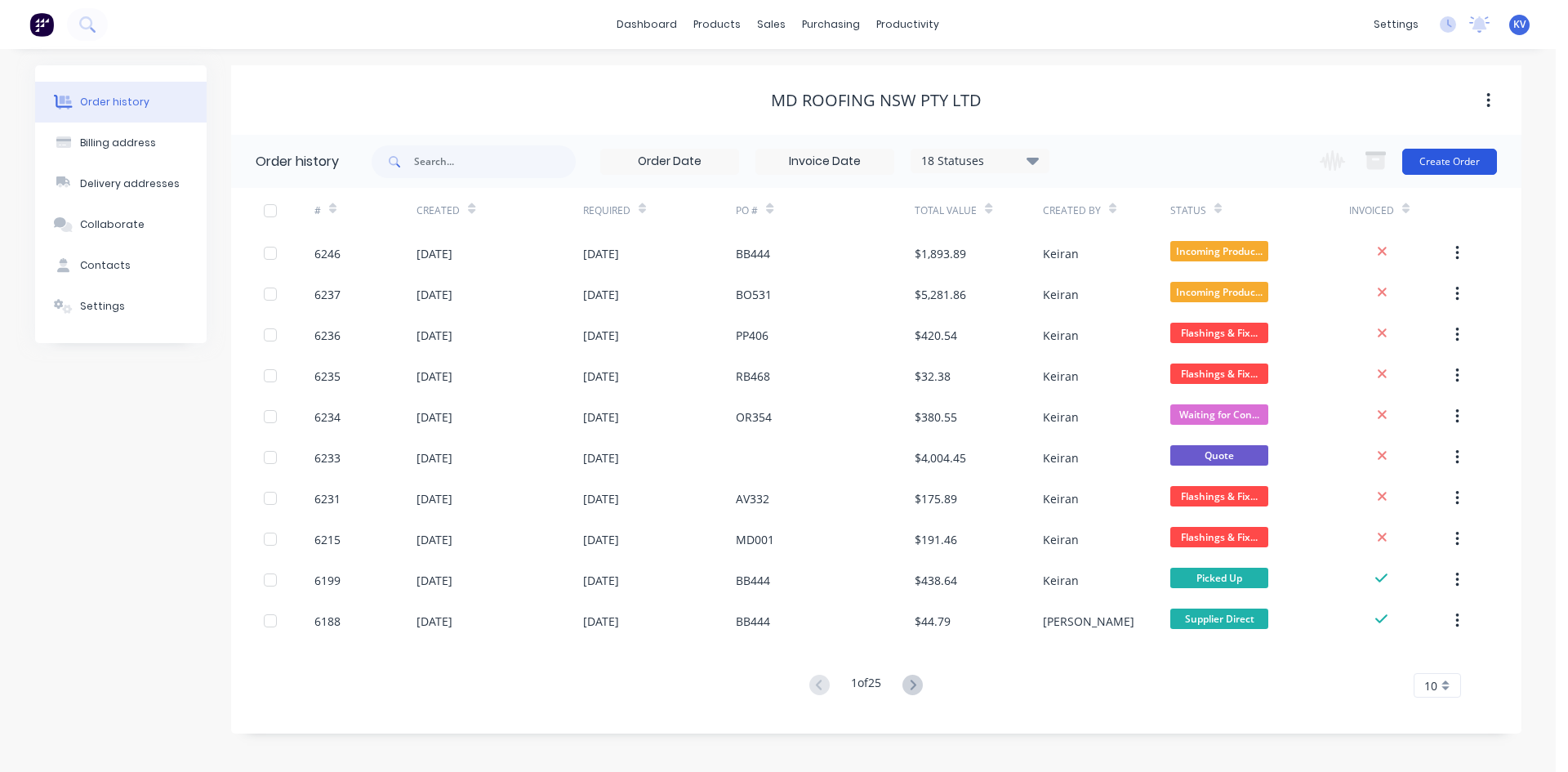
click at [1437, 161] on button "Create Order" at bounding box center [1449, 161] width 94 height 26
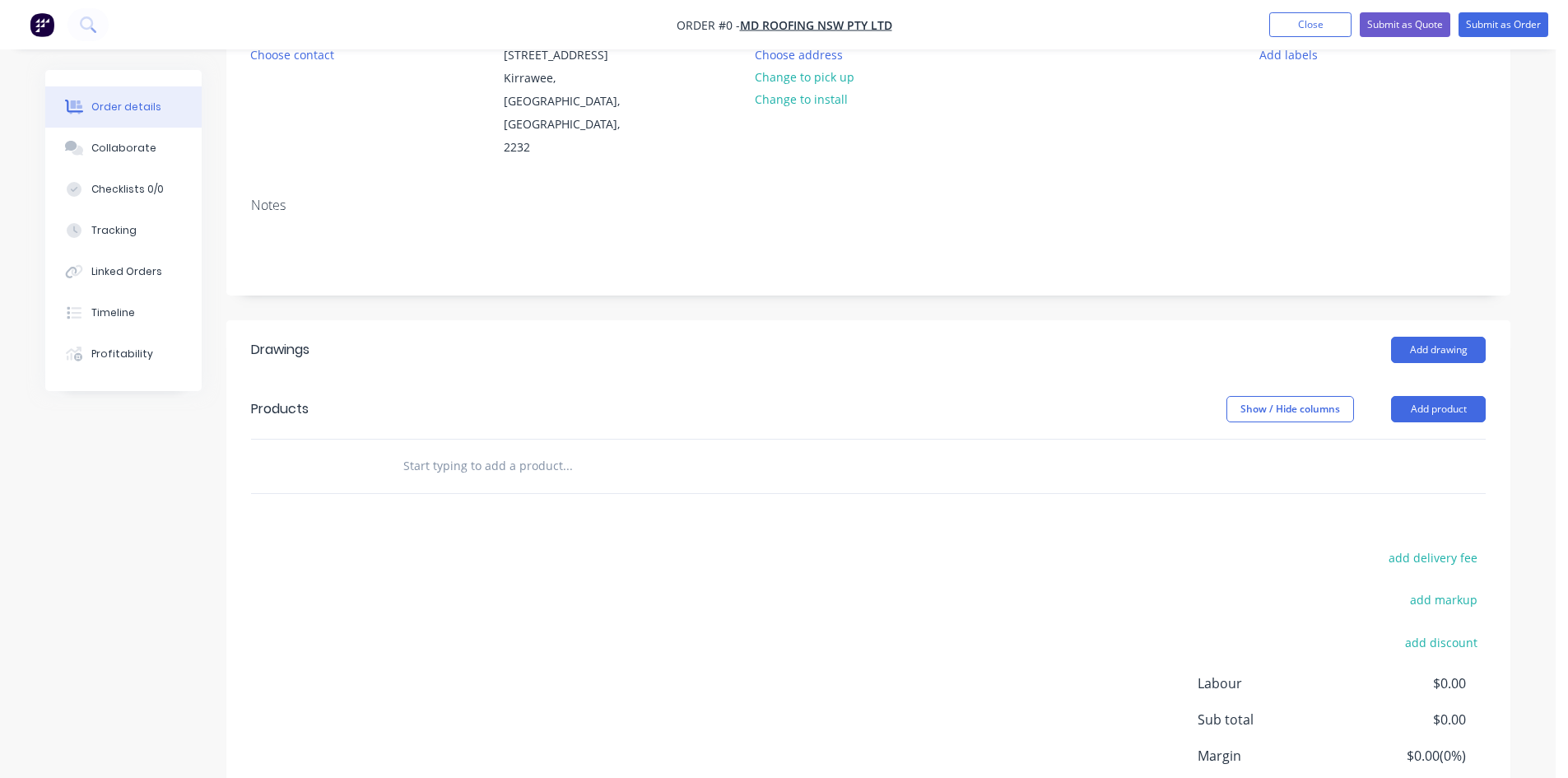
scroll to position [247, 0]
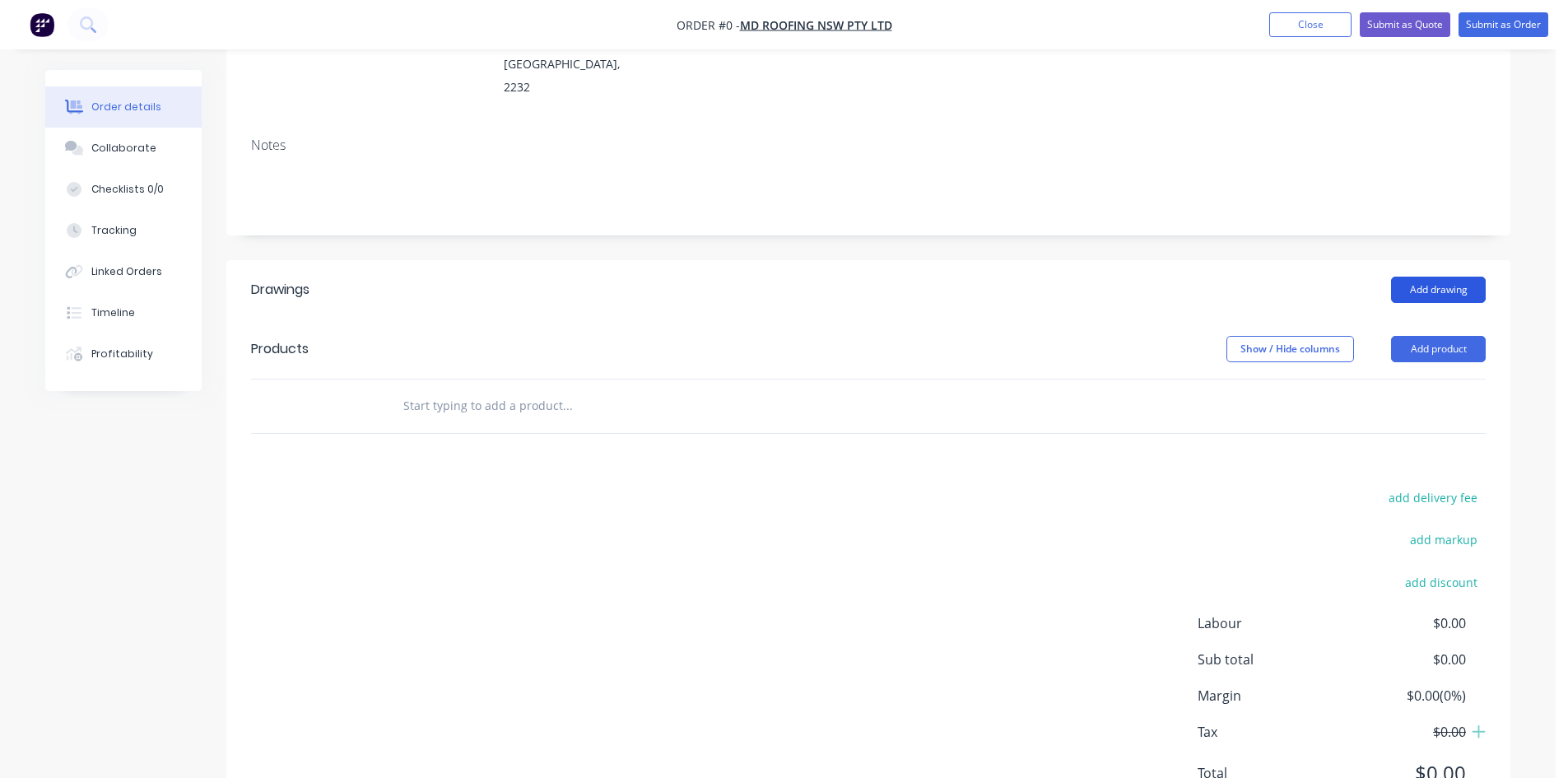
click at [1452, 277] on button "Add drawing" at bounding box center [1438, 289] width 95 height 26
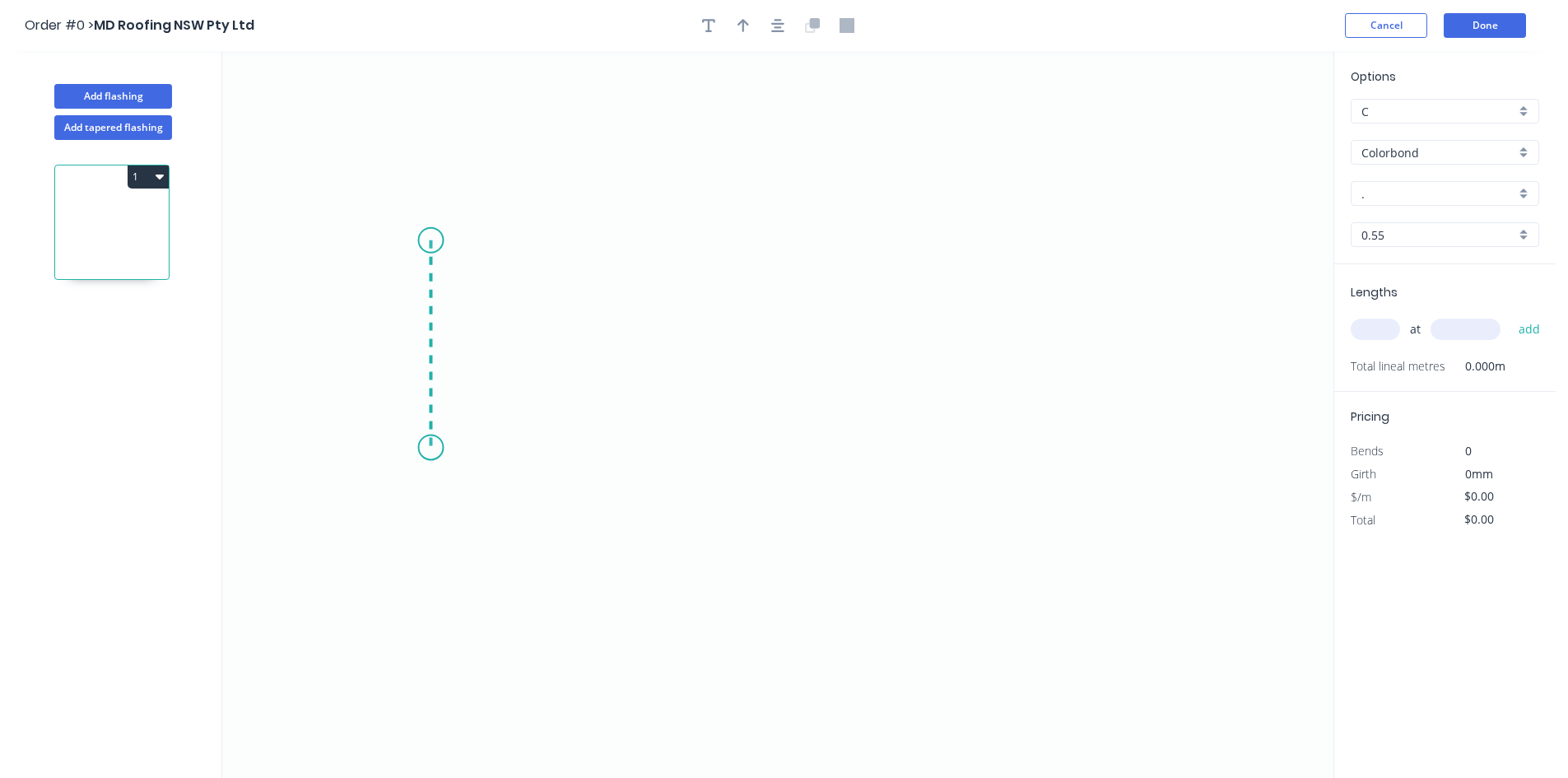
drag, startPoint x: 431, startPoint y: 241, endPoint x: 423, endPoint y: 451, distance: 210.2
click at [423, 451] on icon "0" at bounding box center [777, 415] width 1111 height 727
click at [1024, 478] on icon "0 ?" at bounding box center [777, 415] width 1111 height 727
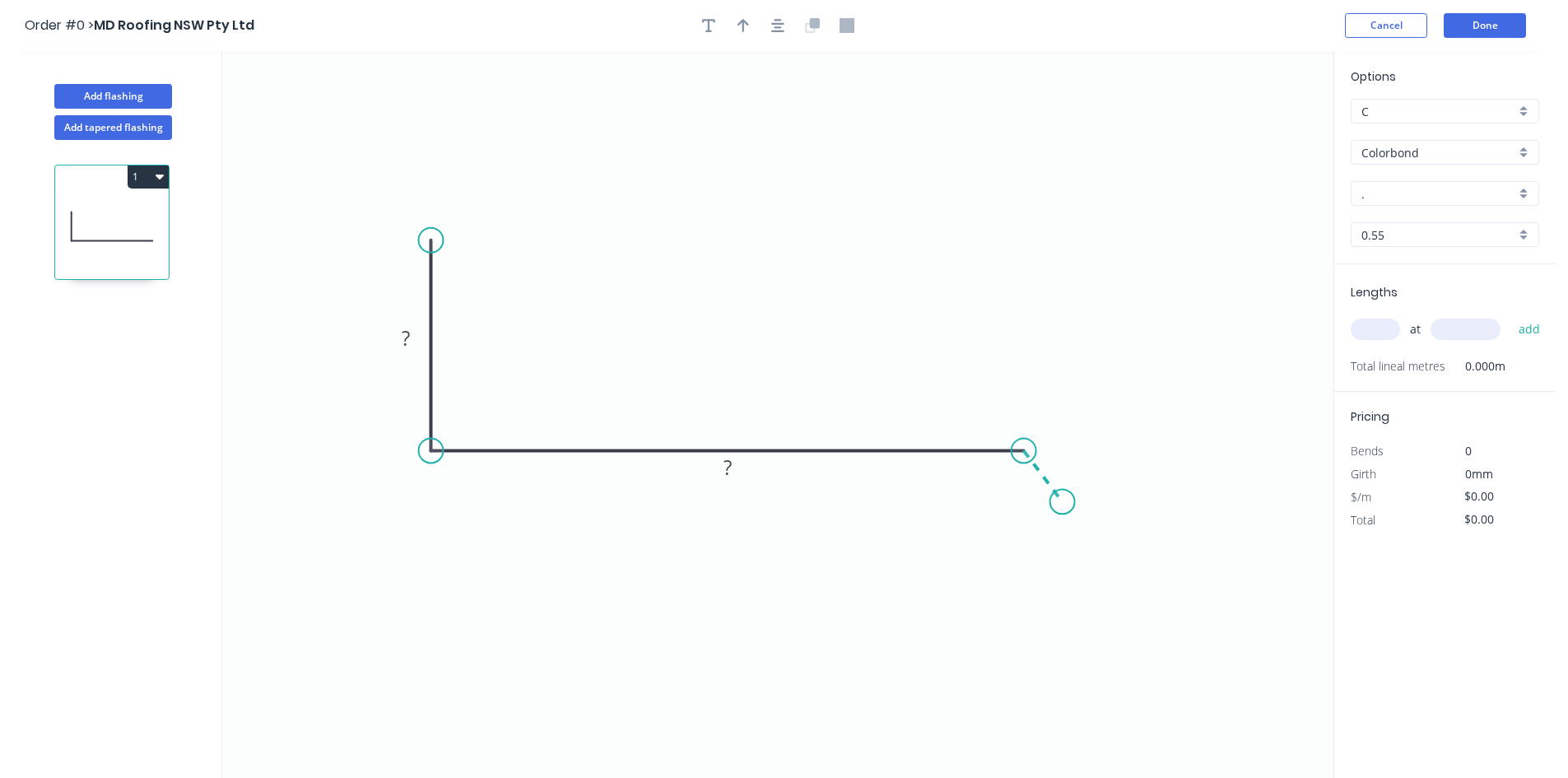
click at [1062, 501] on icon "0 ? ?" at bounding box center [777, 415] width 1111 height 727
click at [1083, 551] on div "Crush & Fold" at bounding box center [1145, 557] width 166 height 34
click at [1089, 556] on div "Flip bend" at bounding box center [1147, 559] width 166 height 34
click at [411, 341] on rect at bounding box center [406, 338] width 33 height 23
click at [1124, 499] on icon "0 70 200 CF 10 15 ? º" at bounding box center [777, 415] width 1111 height 727
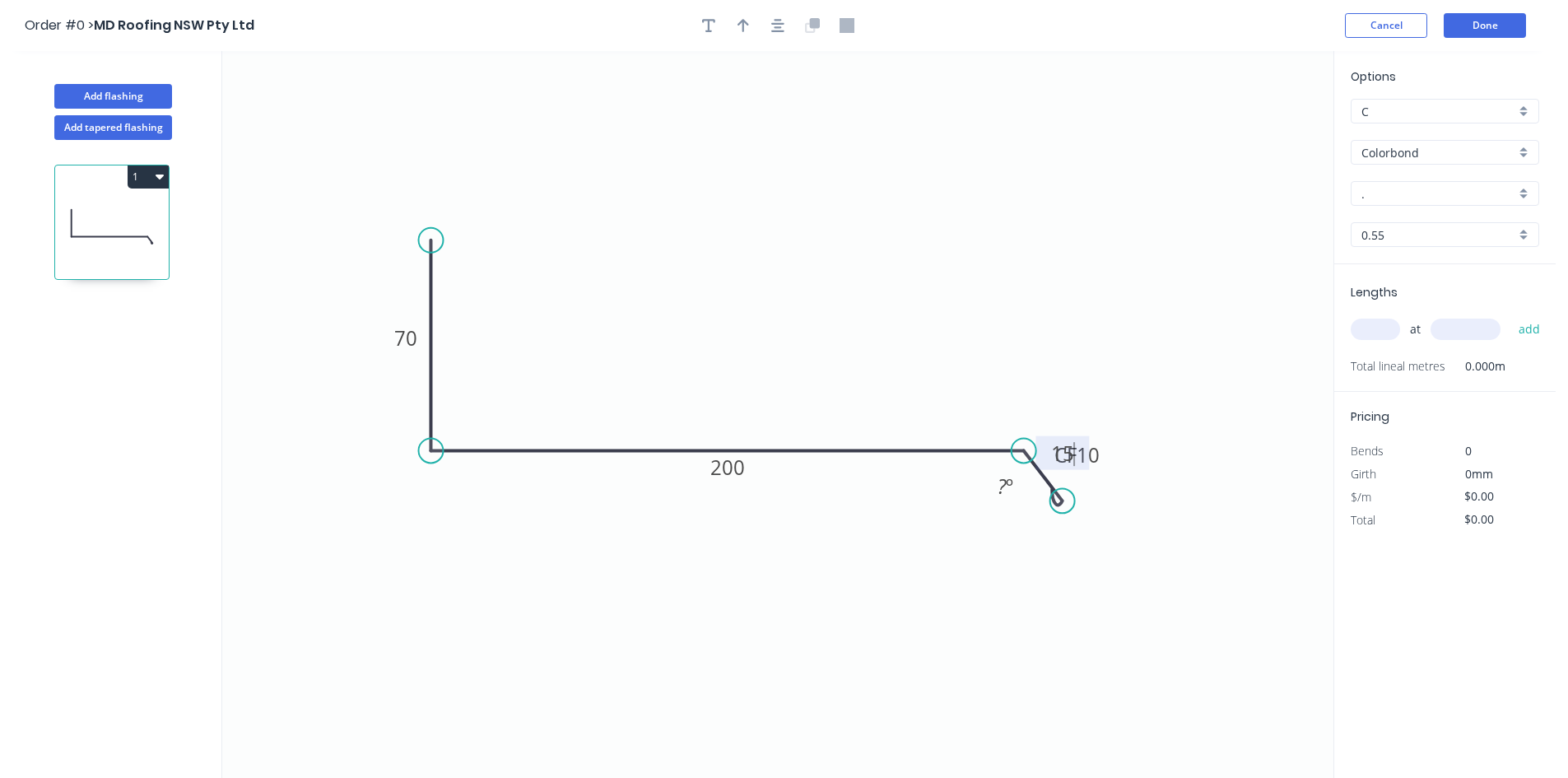
type input "$13.36"
drag, startPoint x: 1101, startPoint y: 467, endPoint x: 1080, endPoint y: 526, distance: 62.6
click at [1123, 539] on rect at bounding box center [1098, 527] width 66 height 34
click at [1039, 551] on div "Hide angle" at bounding box center [1100, 553] width 166 height 34
click at [1049, 490] on circle at bounding box center [1050, 488] width 24 height 24
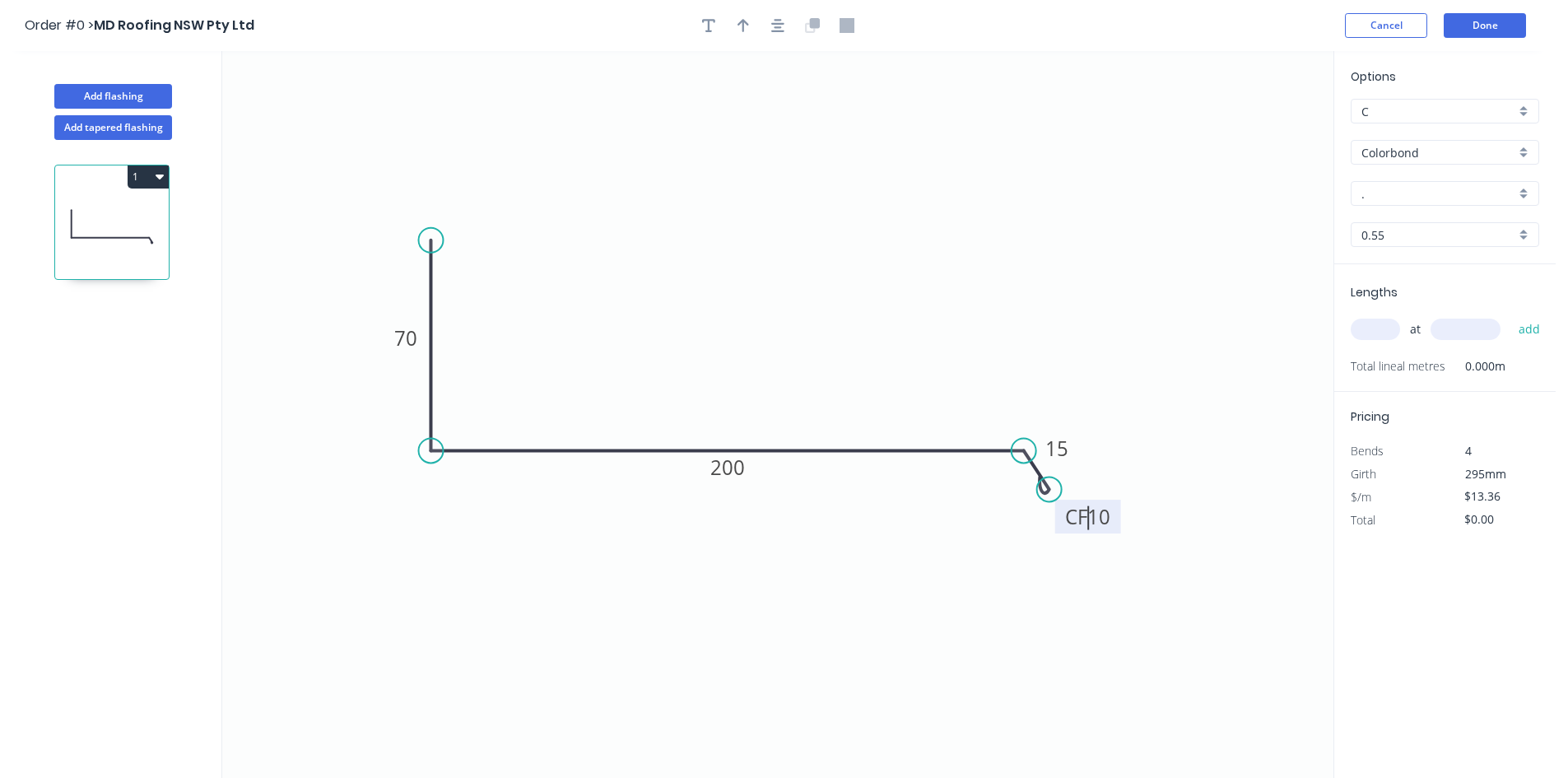
drag, startPoint x: 1077, startPoint y: 523, endPoint x: 1062, endPoint y: 527, distance: 15.5
click at [1062, 527] on g "CF 10" at bounding box center [1088, 516] width 66 height 34
drag, startPoint x: 1062, startPoint y: 527, endPoint x: 1020, endPoint y: 527, distance: 42.0
click at [1020, 527] on rect at bounding box center [1046, 517] width 66 height 34
click at [1418, 193] on input "." at bounding box center [1438, 193] width 154 height 18
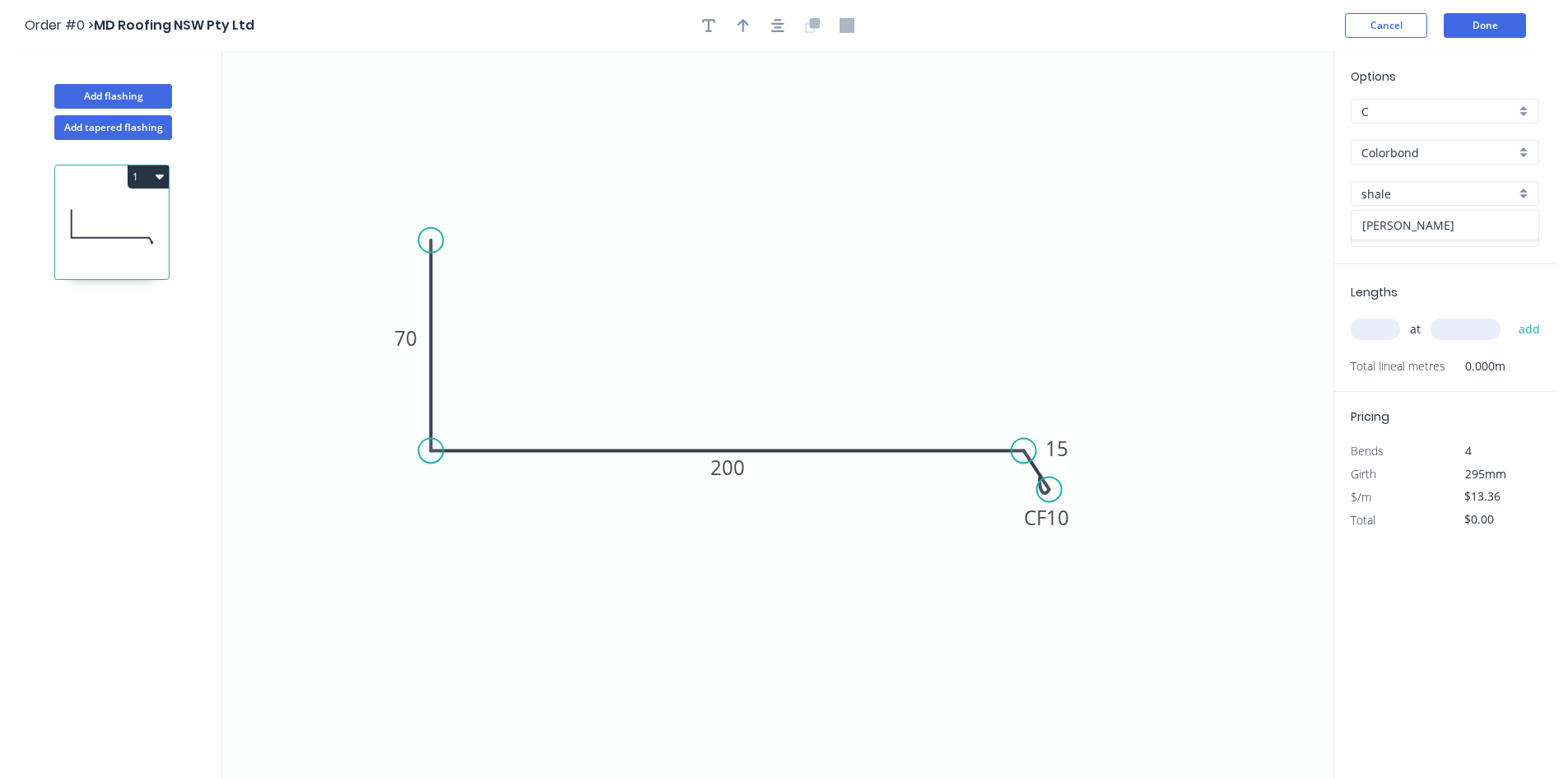
click at [1392, 215] on div "[PERSON_NAME]" at bounding box center [1444, 225] width 187 height 29
type input "[PERSON_NAME]"
click at [1384, 331] on input "text" at bounding box center [1375, 329] width 50 height 21
type input "2"
type input "1200"
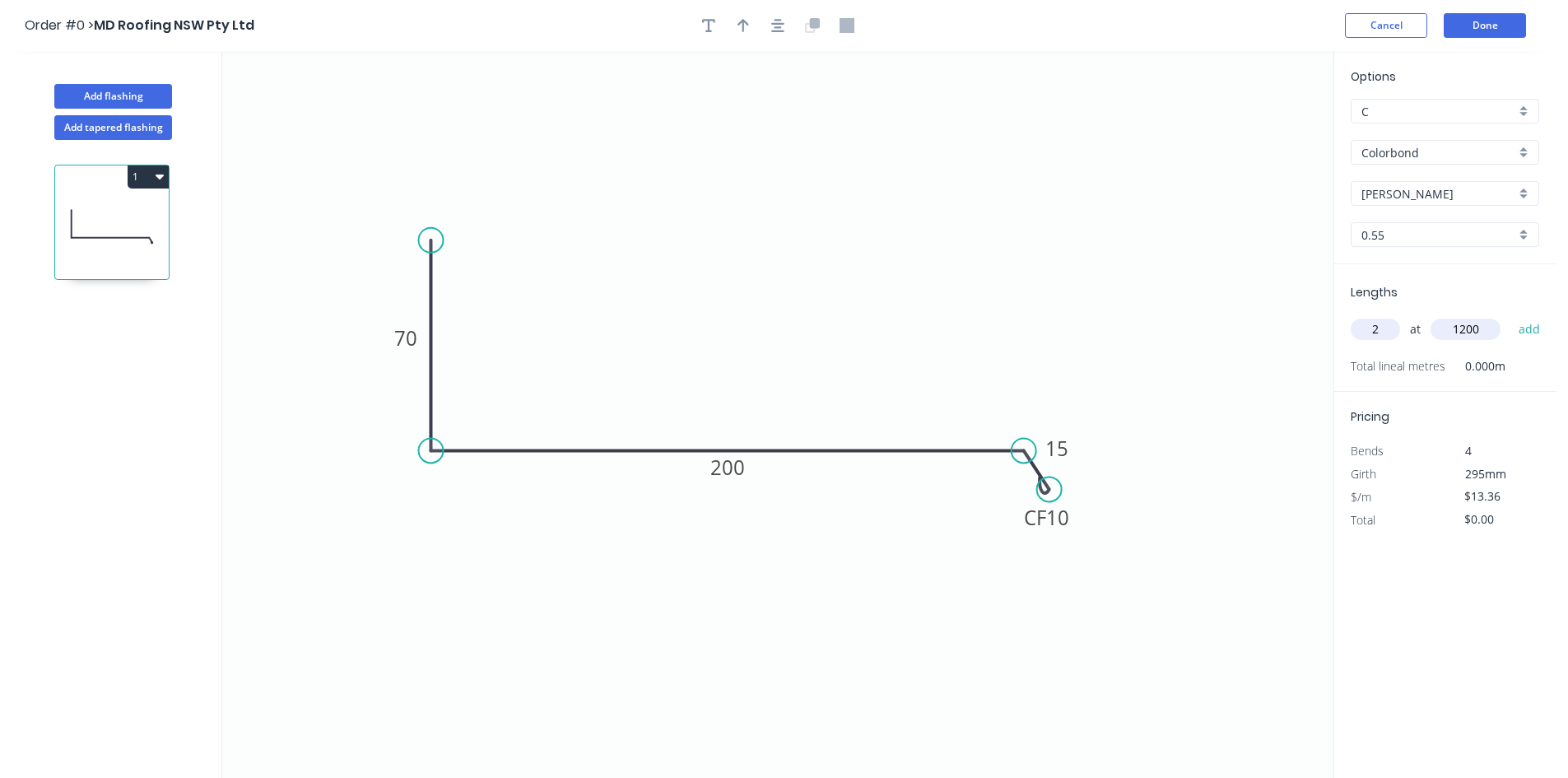
click at [1510, 315] on button "add" at bounding box center [1529, 329] width 39 height 28
type input "$32.06"
type input "1"
type input "2500"
click at [1510, 315] on button "add" at bounding box center [1529, 329] width 39 height 28
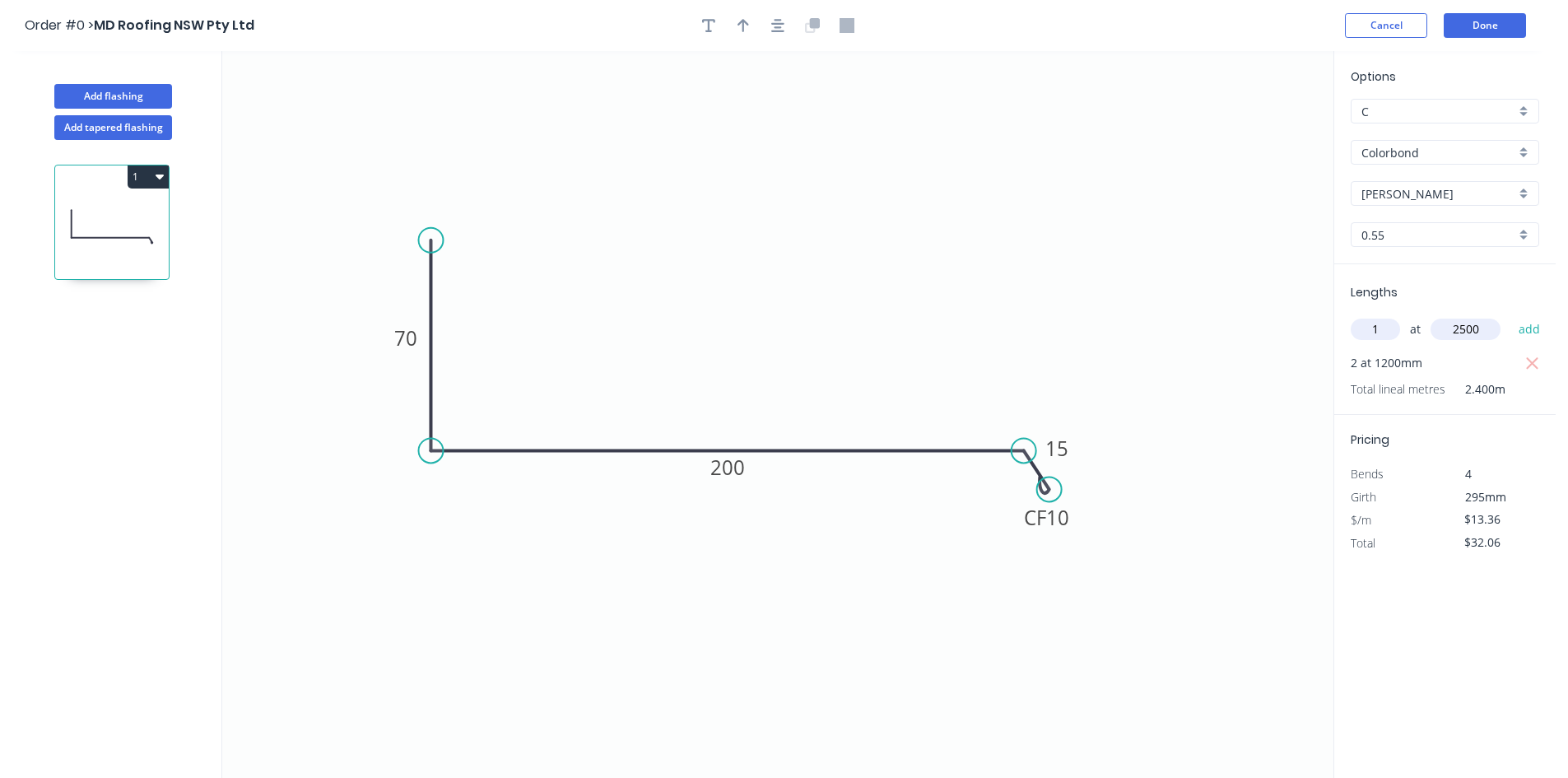
type input "$65.46"
click at [1507, 27] on button "Done" at bounding box center [1485, 25] width 82 height 24
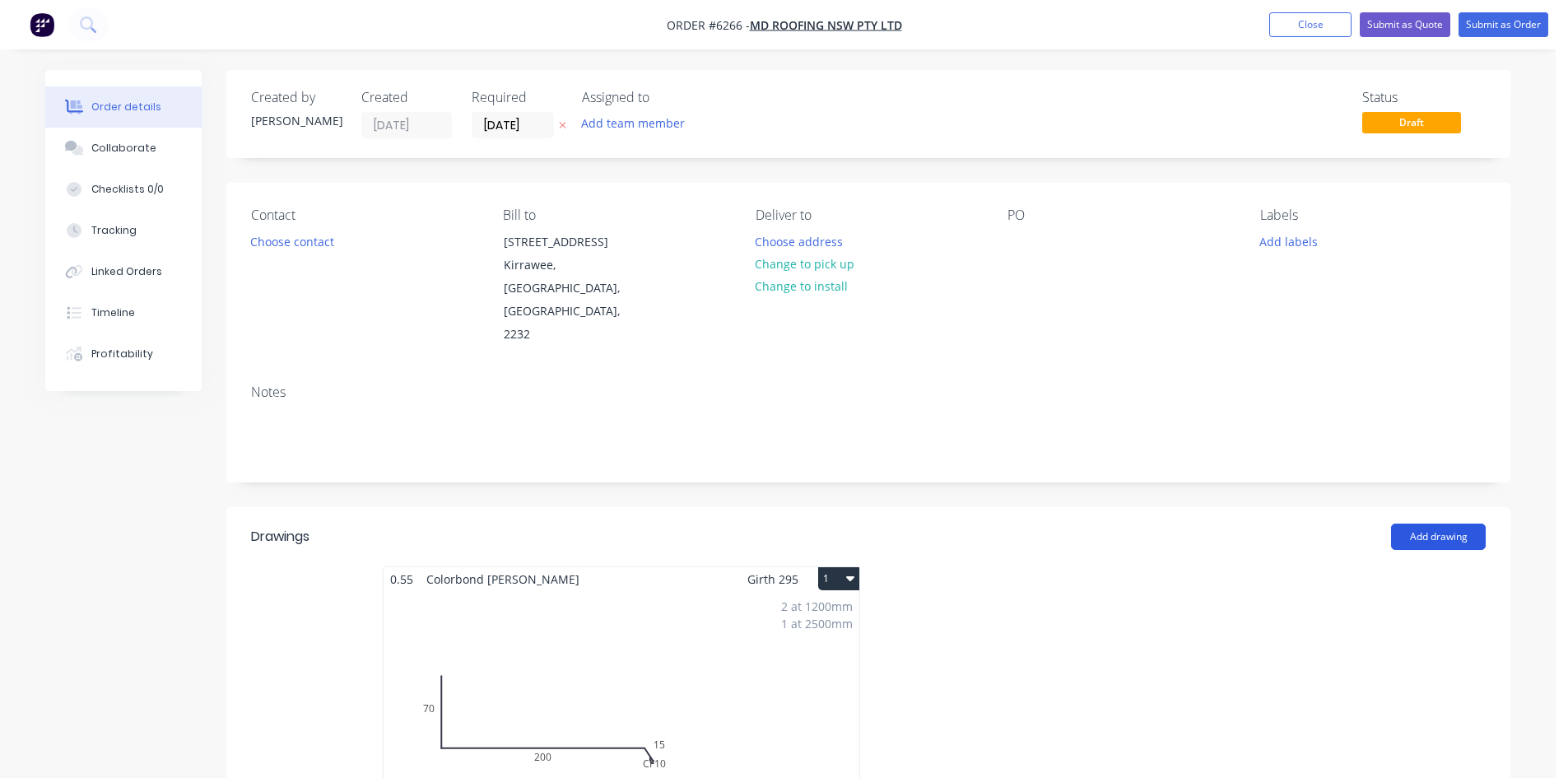
click at [1409, 523] on button "Add drawing" at bounding box center [1438, 536] width 95 height 26
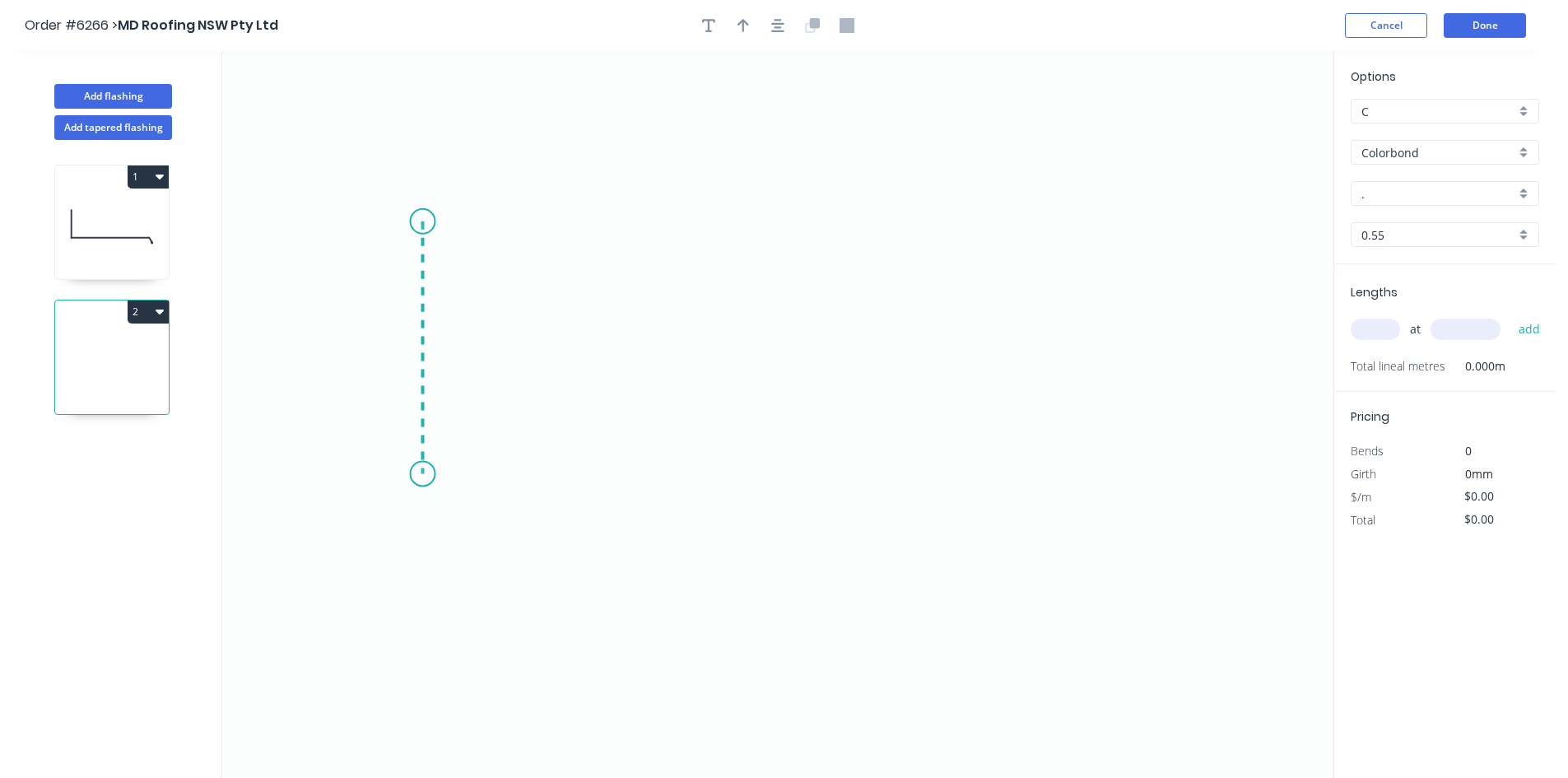
drag, startPoint x: 422, startPoint y: 221, endPoint x: 417, endPoint y: 474, distance: 253.0
click at [417, 474] on icon "0" at bounding box center [777, 415] width 1111 height 727
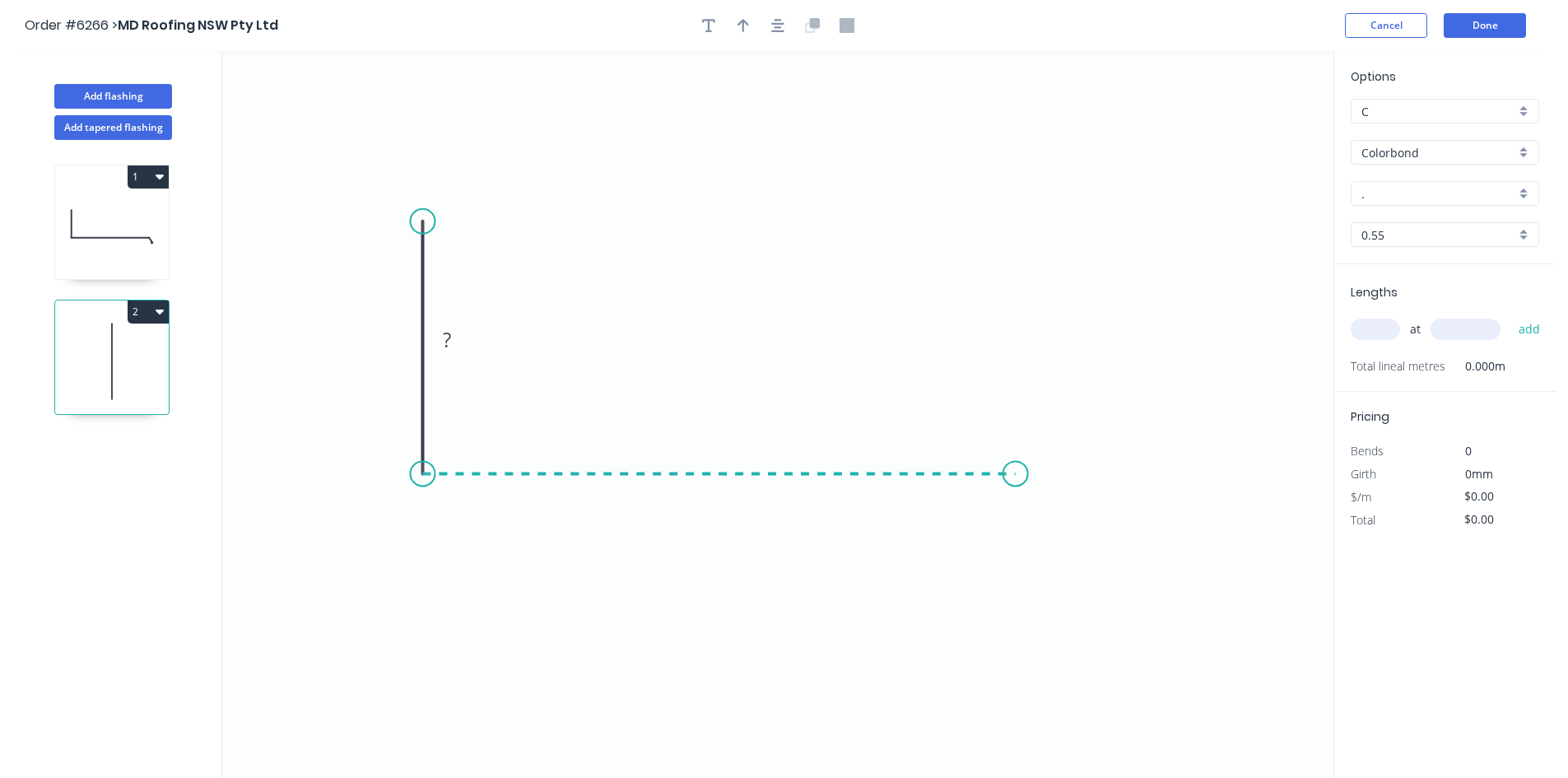
click at [1015, 468] on icon "0 ?" at bounding box center [777, 415] width 1111 height 727
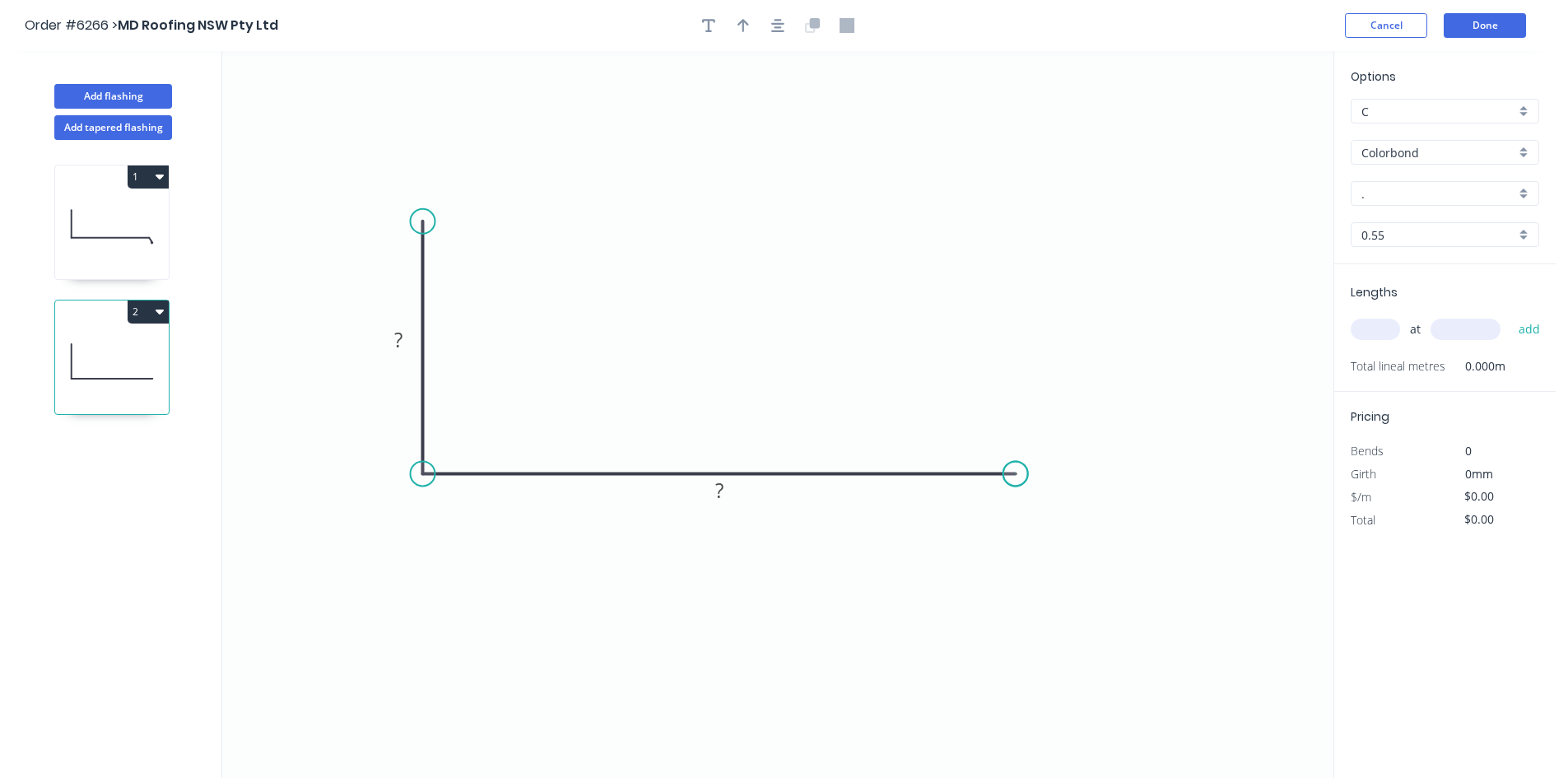
click at [1015, 468] on circle at bounding box center [1015, 473] width 24 height 24
click at [735, 27] on button "button" at bounding box center [743, 25] width 24 height 24
drag, startPoint x: 1253, startPoint y: 127, endPoint x: 792, endPoint y: 328, distance: 502.9
click at [792, 328] on icon at bounding box center [792, 310] width 15 height 53
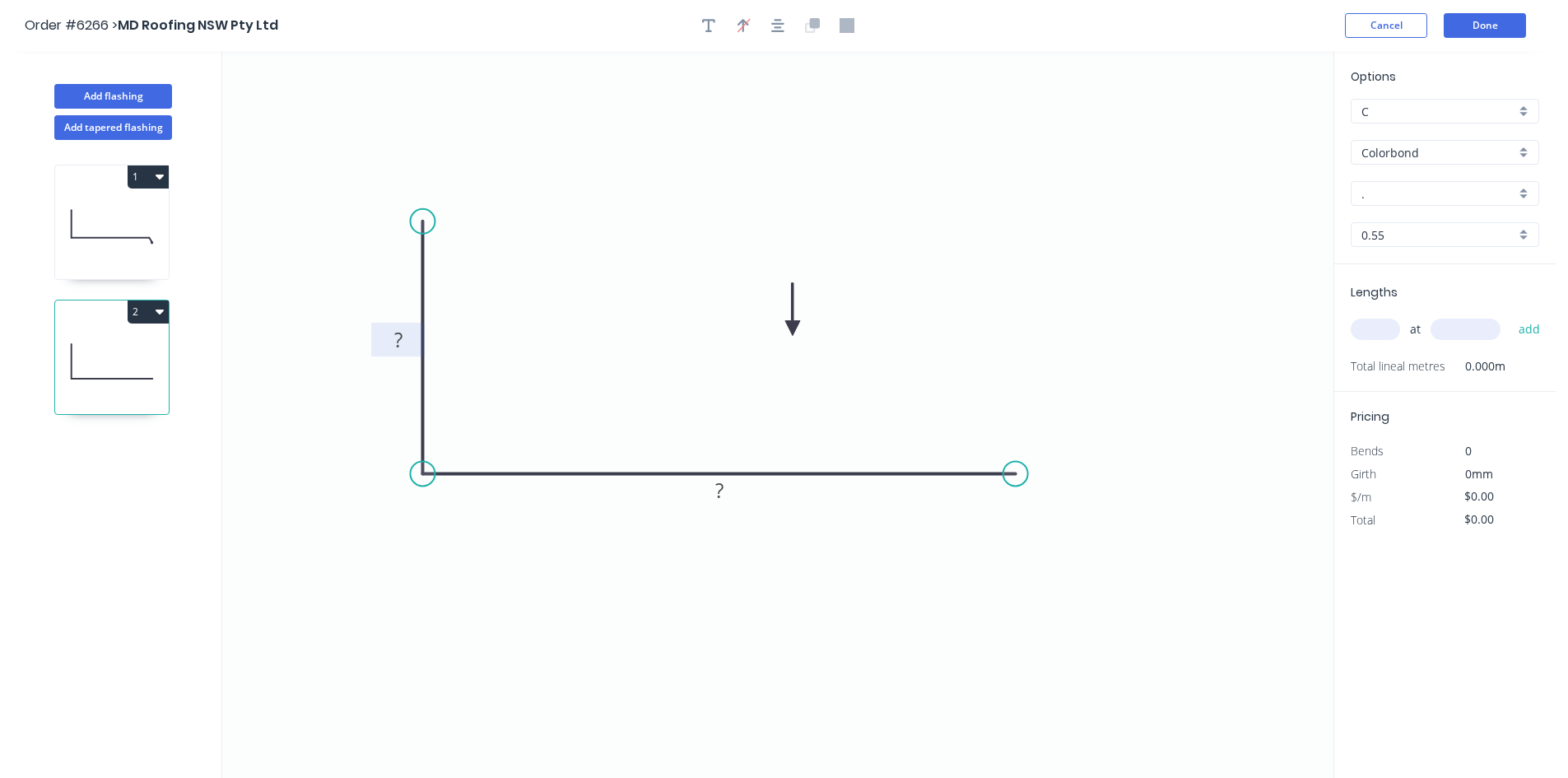
click at [395, 341] on tspan "?" at bounding box center [399, 339] width 8 height 27
click at [1173, 345] on icon "0 70 450" at bounding box center [777, 415] width 1111 height 727
type input "$19.58"
click at [1398, 200] on input "." at bounding box center [1438, 193] width 154 height 18
click at [1397, 214] on div "[PERSON_NAME]" at bounding box center [1444, 225] width 187 height 29
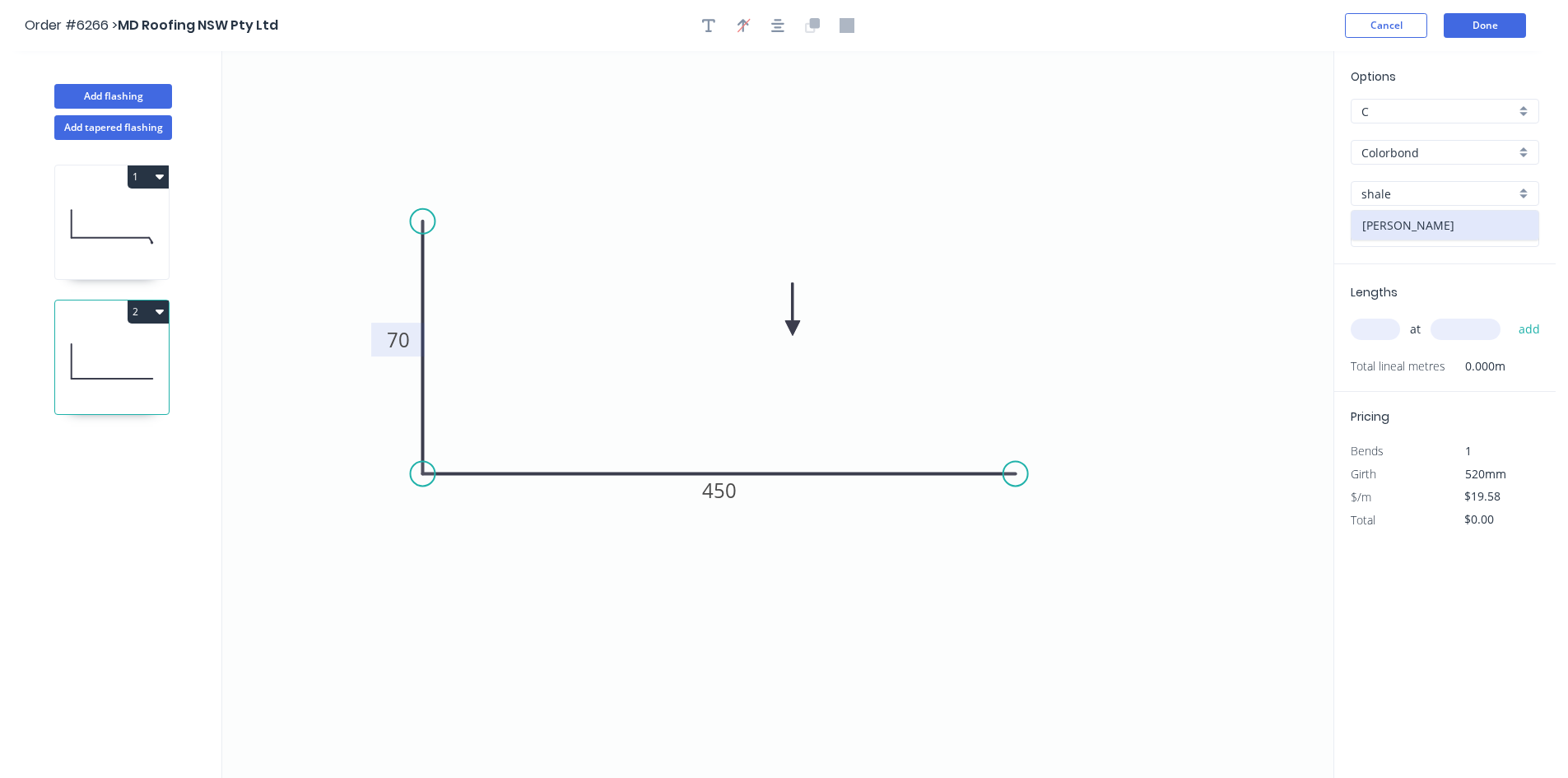
type input "[PERSON_NAME]"
click at [1376, 325] on input "text" at bounding box center [1375, 329] width 50 height 21
type input "1"
type input "2000"
click at [1510, 315] on button "add" at bounding box center [1529, 329] width 39 height 28
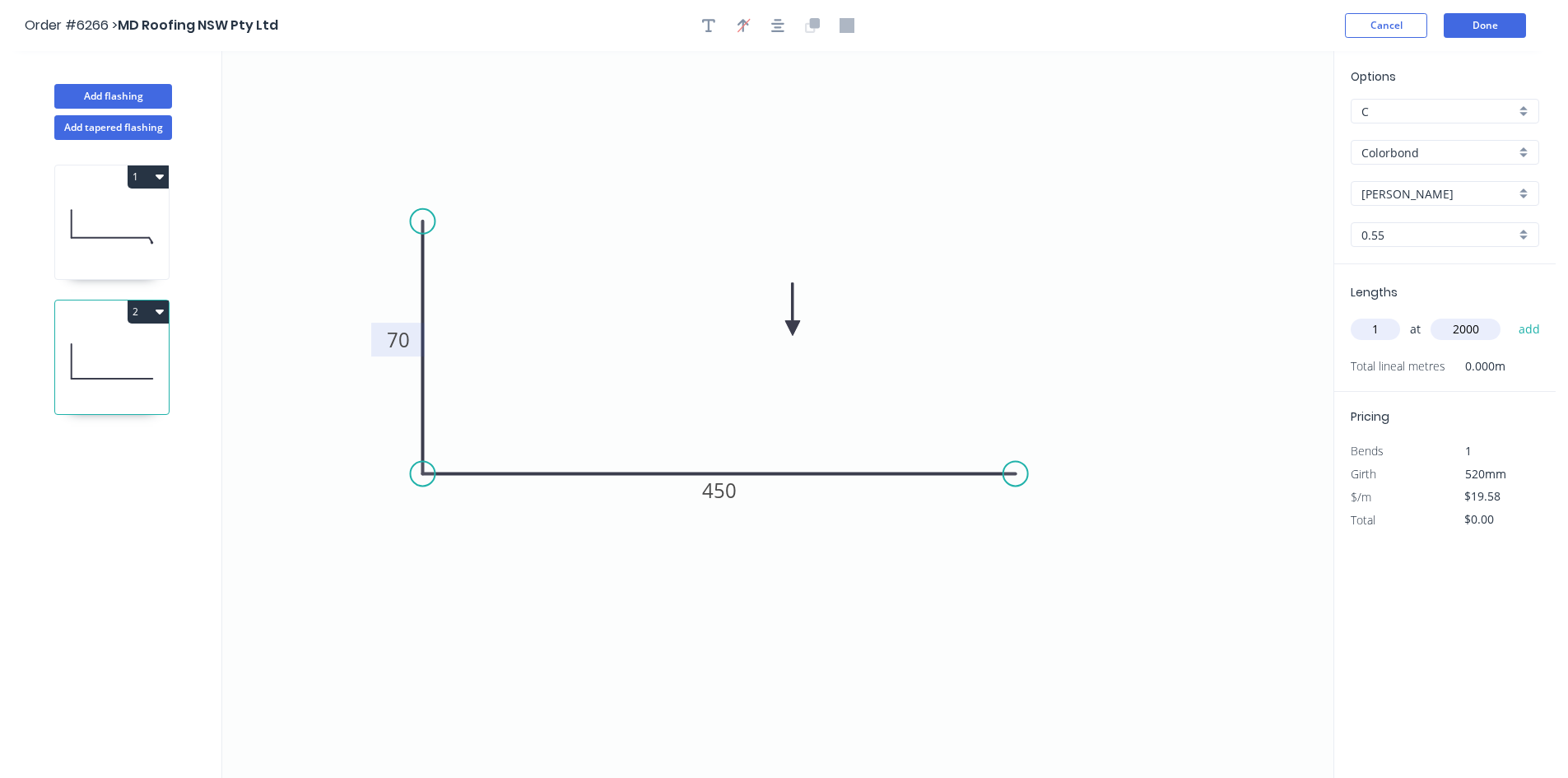
type input "$39.16"
type input "1"
type input "1200"
click at [1510, 315] on button "add" at bounding box center [1529, 329] width 39 height 28
type input "$62.66"
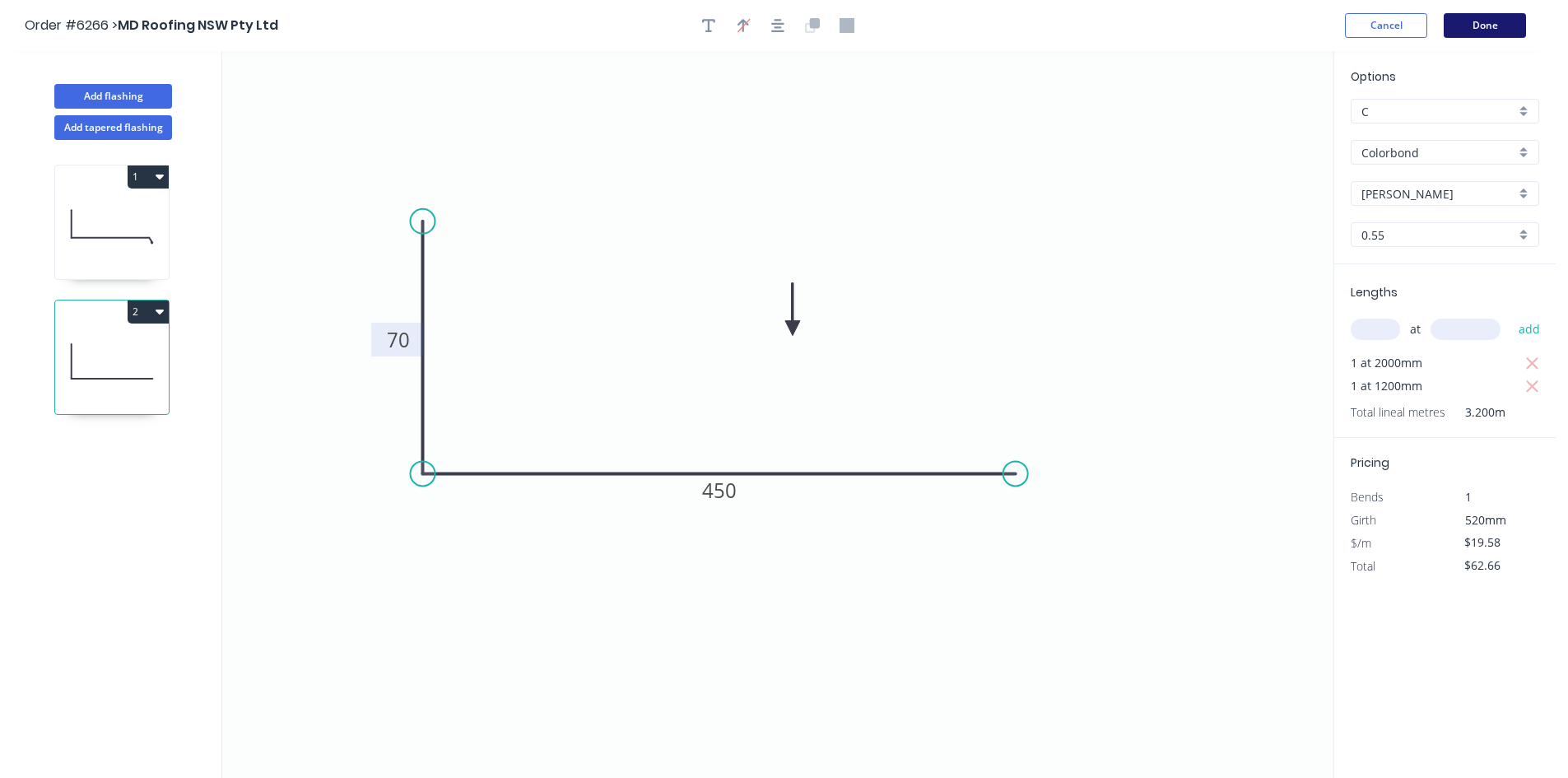
click at [1502, 18] on button "Done" at bounding box center [1485, 25] width 82 height 24
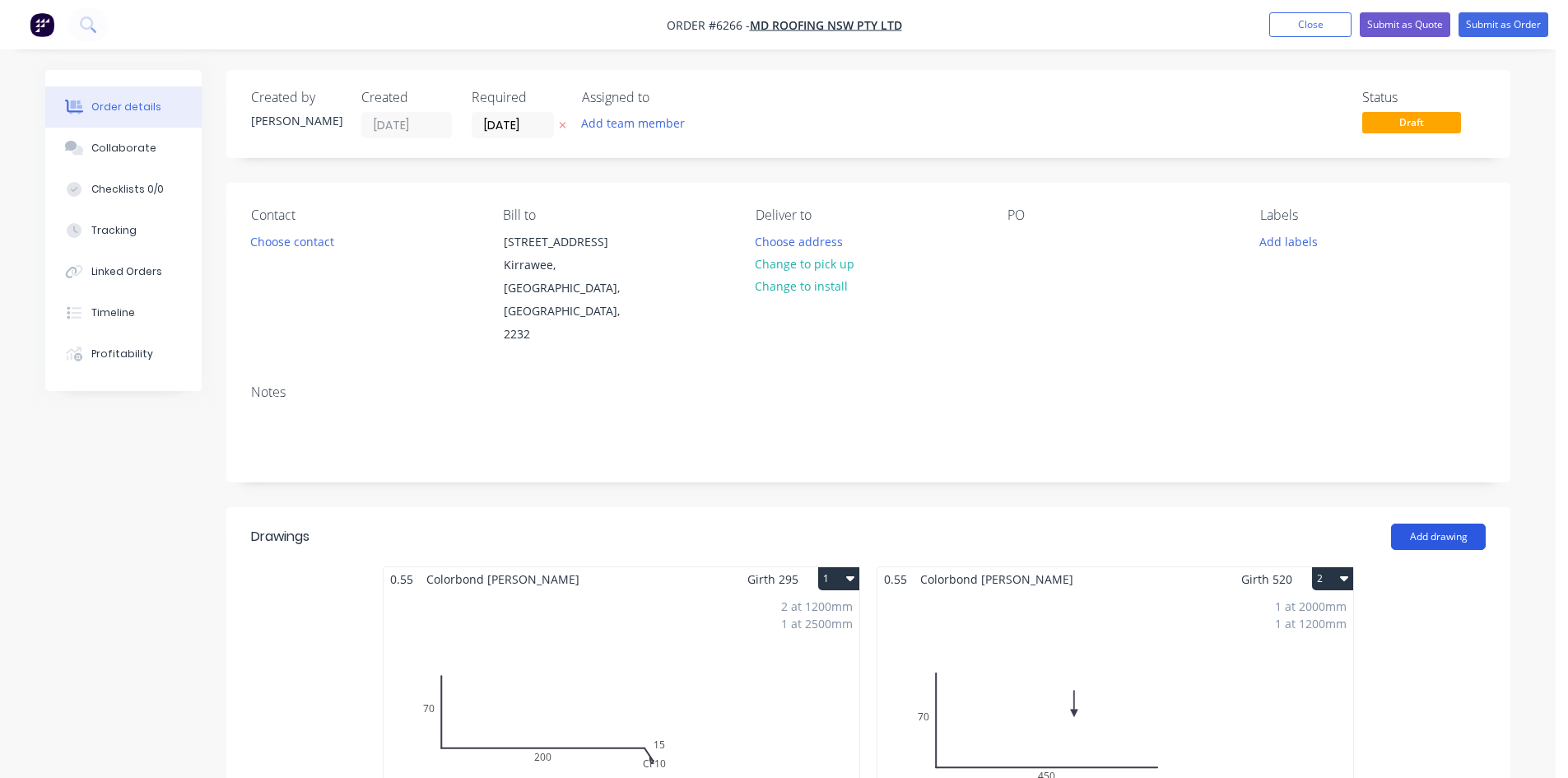
click at [1428, 523] on button "Add drawing" at bounding box center [1438, 536] width 95 height 26
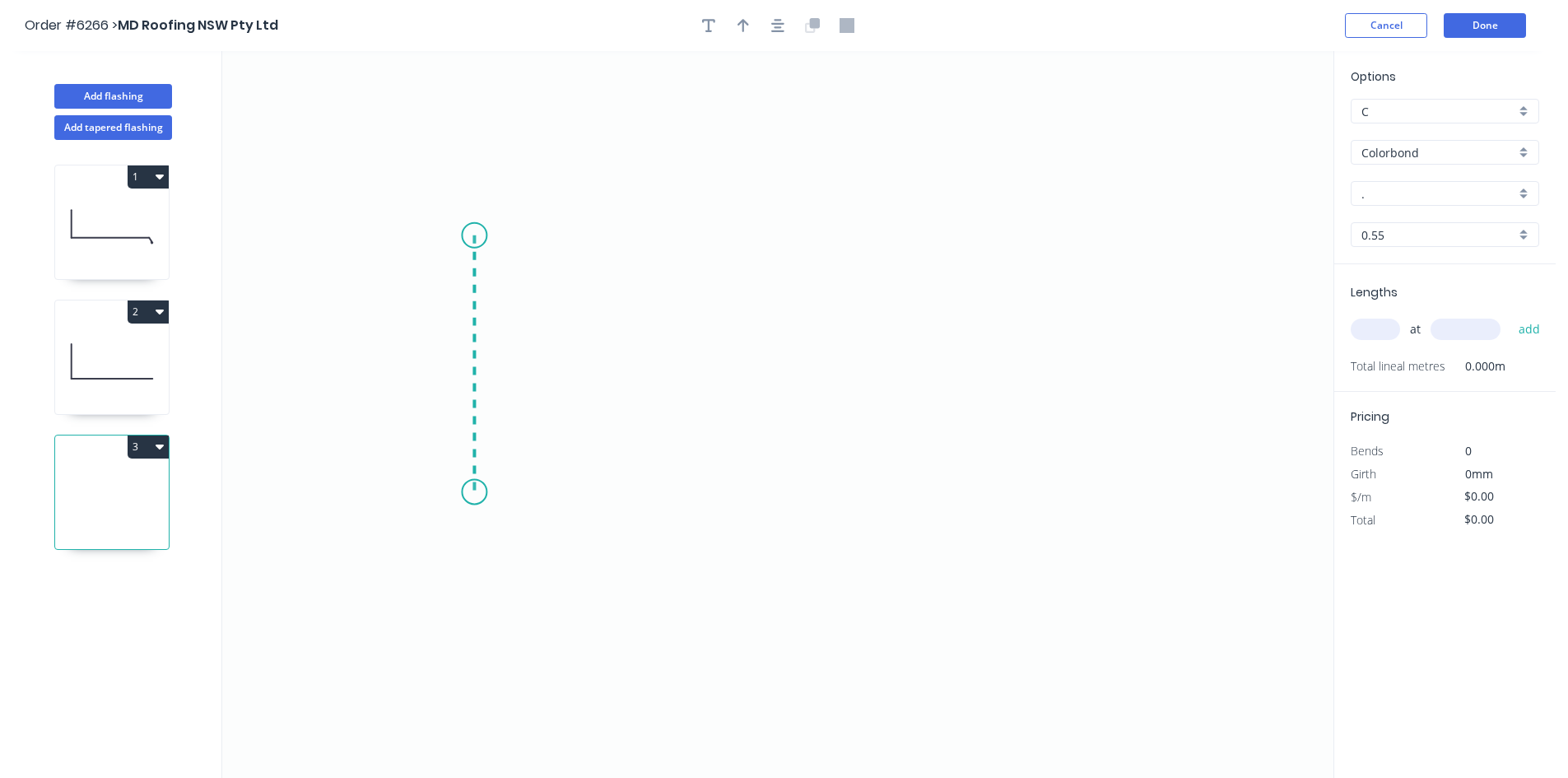
drag, startPoint x: 474, startPoint y: 236, endPoint x: 464, endPoint y: 492, distance: 256.2
click at [464, 492] on icon "0" at bounding box center [777, 415] width 1111 height 727
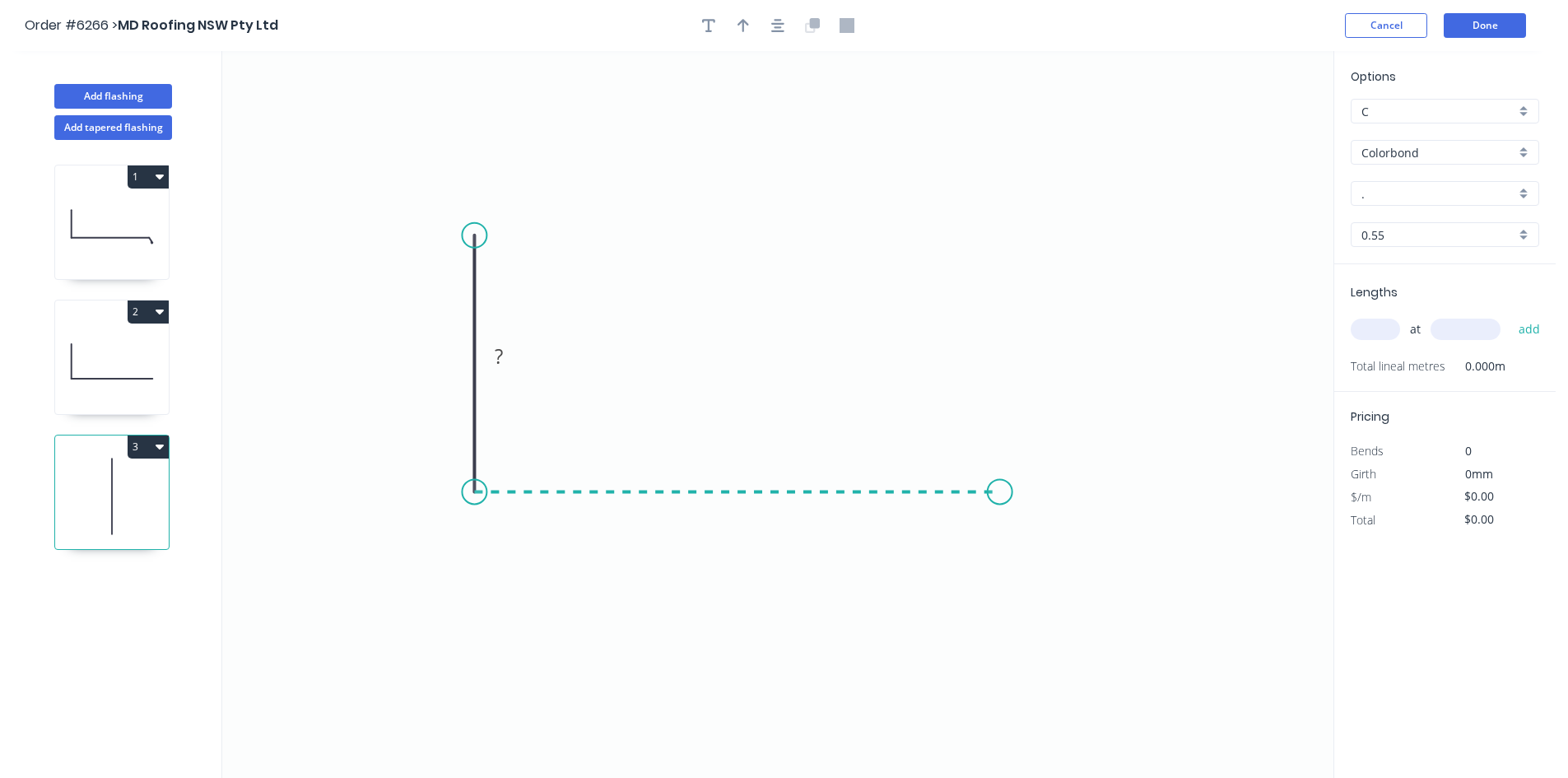
click at [1000, 484] on icon "0 ?" at bounding box center [777, 415] width 1111 height 727
click at [1035, 526] on icon "0 ? ?" at bounding box center [777, 415] width 1111 height 727
click at [1035, 526] on circle at bounding box center [1034, 526] width 24 height 24
click at [453, 363] on tspan "?" at bounding box center [449, 356] width 8 height 27
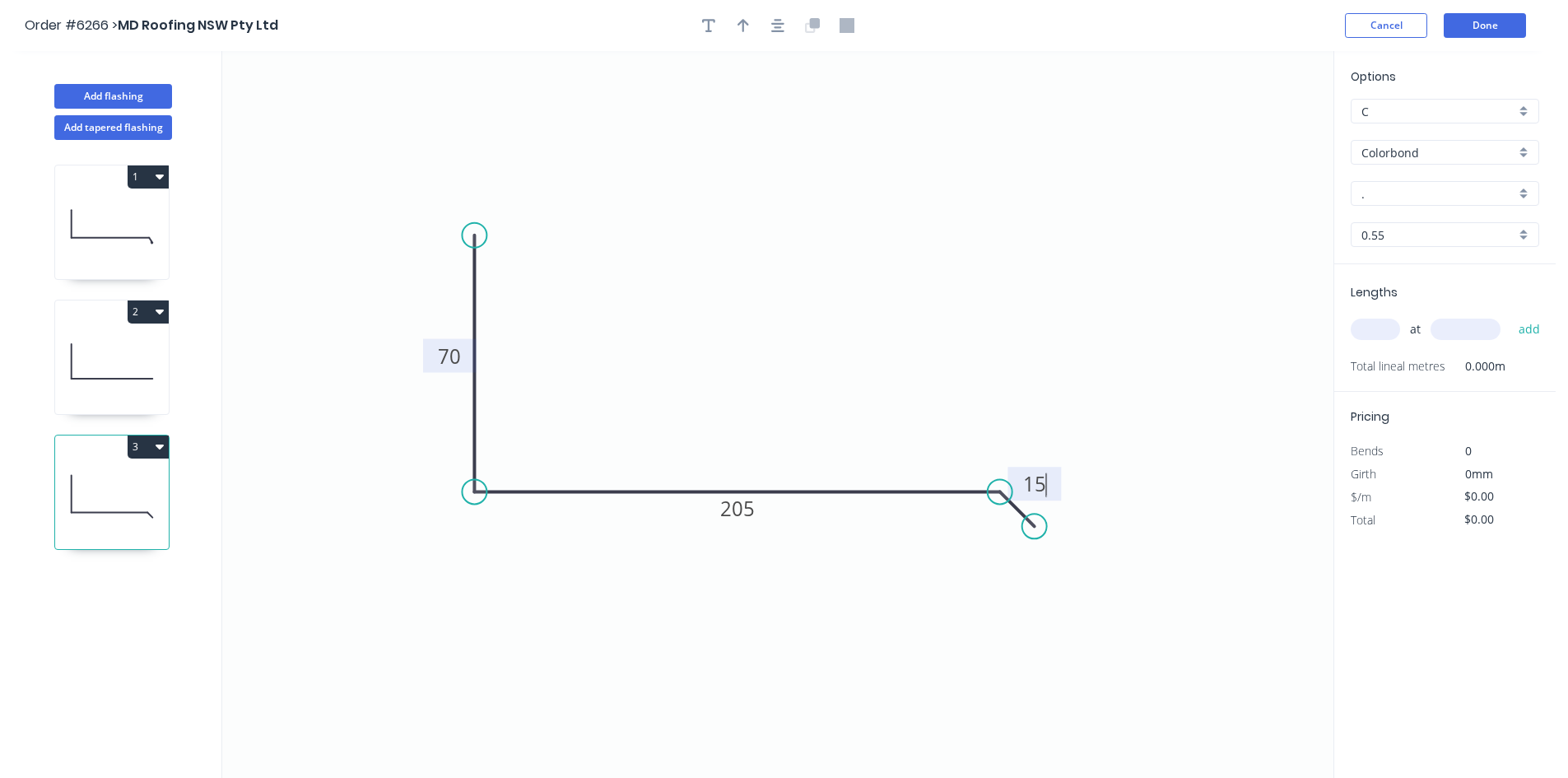
type input "$12.12"
click at [643, 336] on icon "0 70 205 15" at bounding box center [777, 415] width 1111 height 727
click at [1454, 193] on input "." at bounding box center [1438, 193] width 154 height 18
click at [1405, 227] on div "[PERSON_NAME]" at bounding box center [1444, 225] width 187 height 29
type input "[PERSON_NAME]"
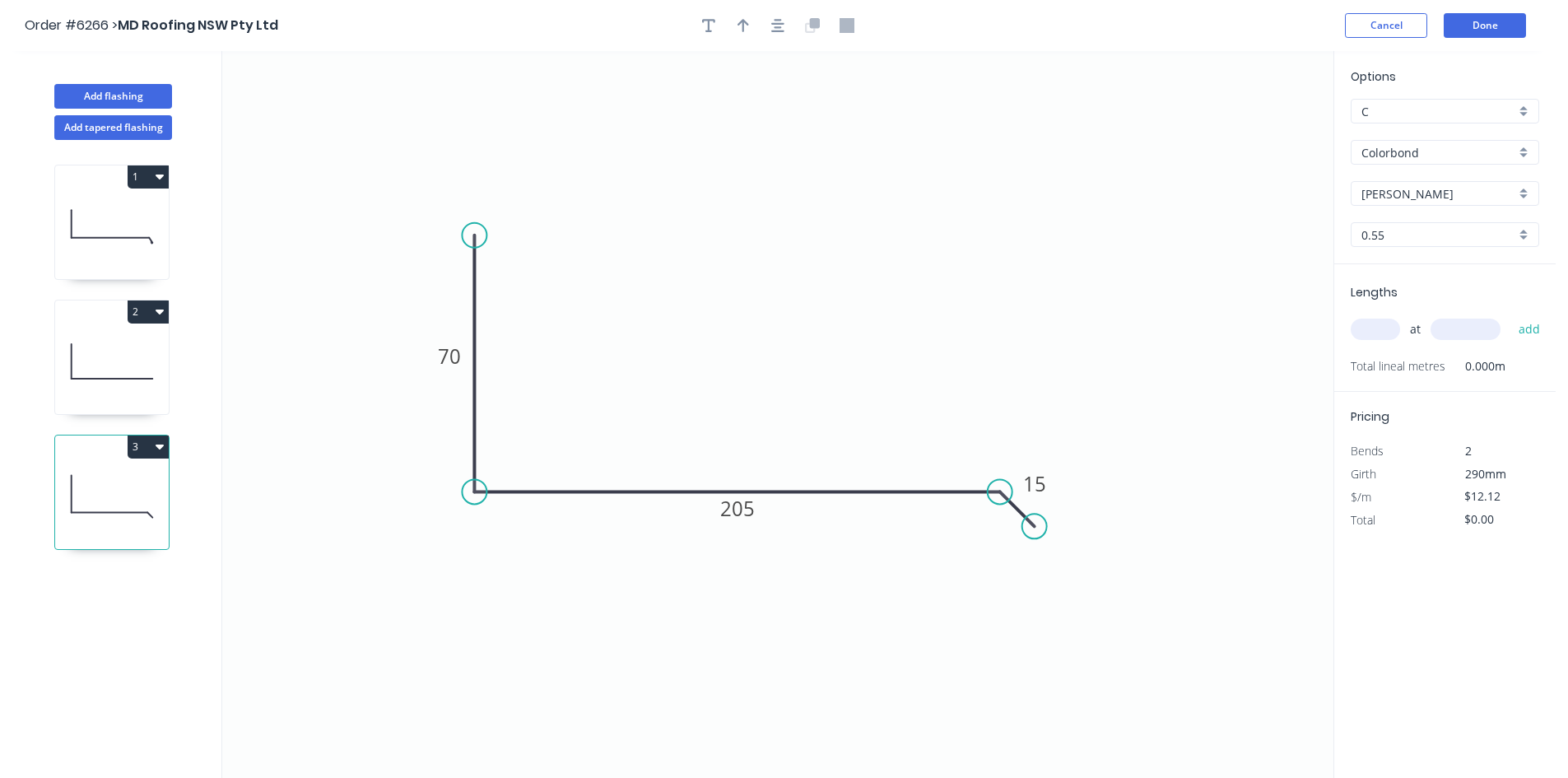
click at [1375, 335] on input "text" at bounding box center [1375, 329] width 50 height 21
type input "2"
type input "2000"
click at [1510, 315] on button "add" at bounding box center [1529, 329] width 39 height 28
type input "$48.48"
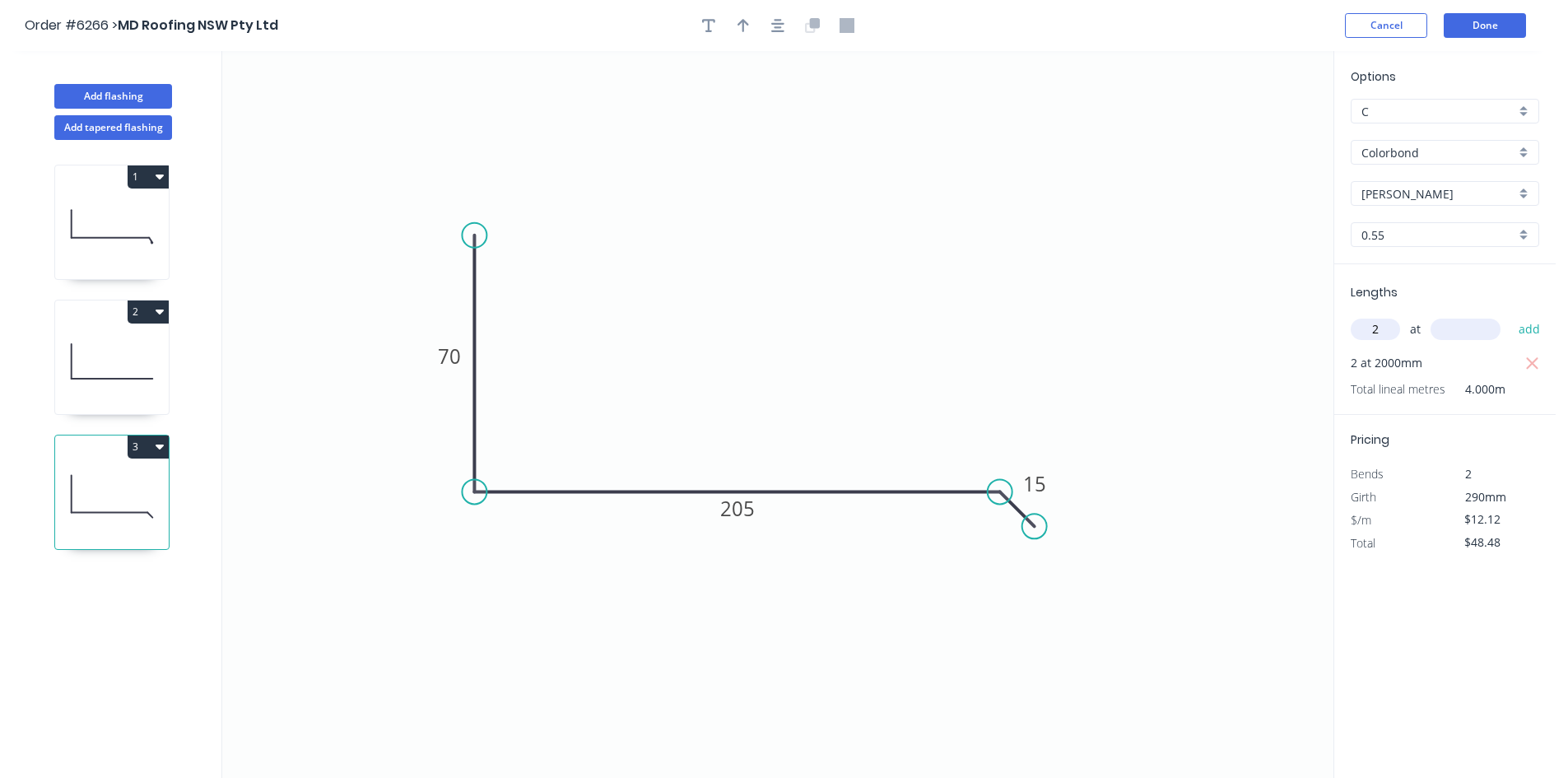
type input "2"
type input "1500"
click at [1510, 315] on button "add" at bounding box center [1529, 329] width 39 height 28
type input "$84.84"
click at [1503, 20] on button "Done" at bounding box center [1485, 25] width 82 height 24
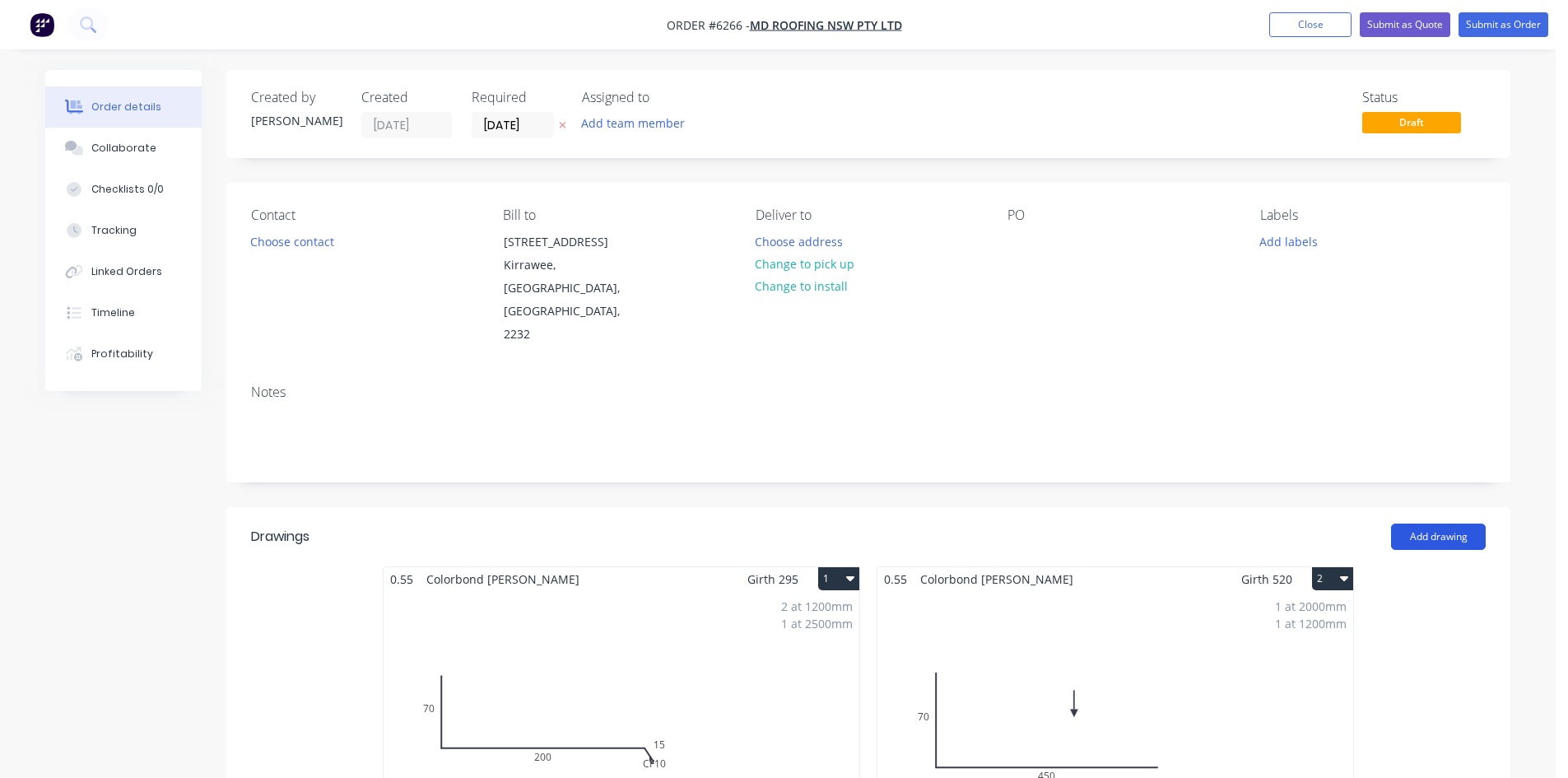
click at [1454, 523] on button "Add drawing" at bounding box center [1438, 536] width 95 height 26
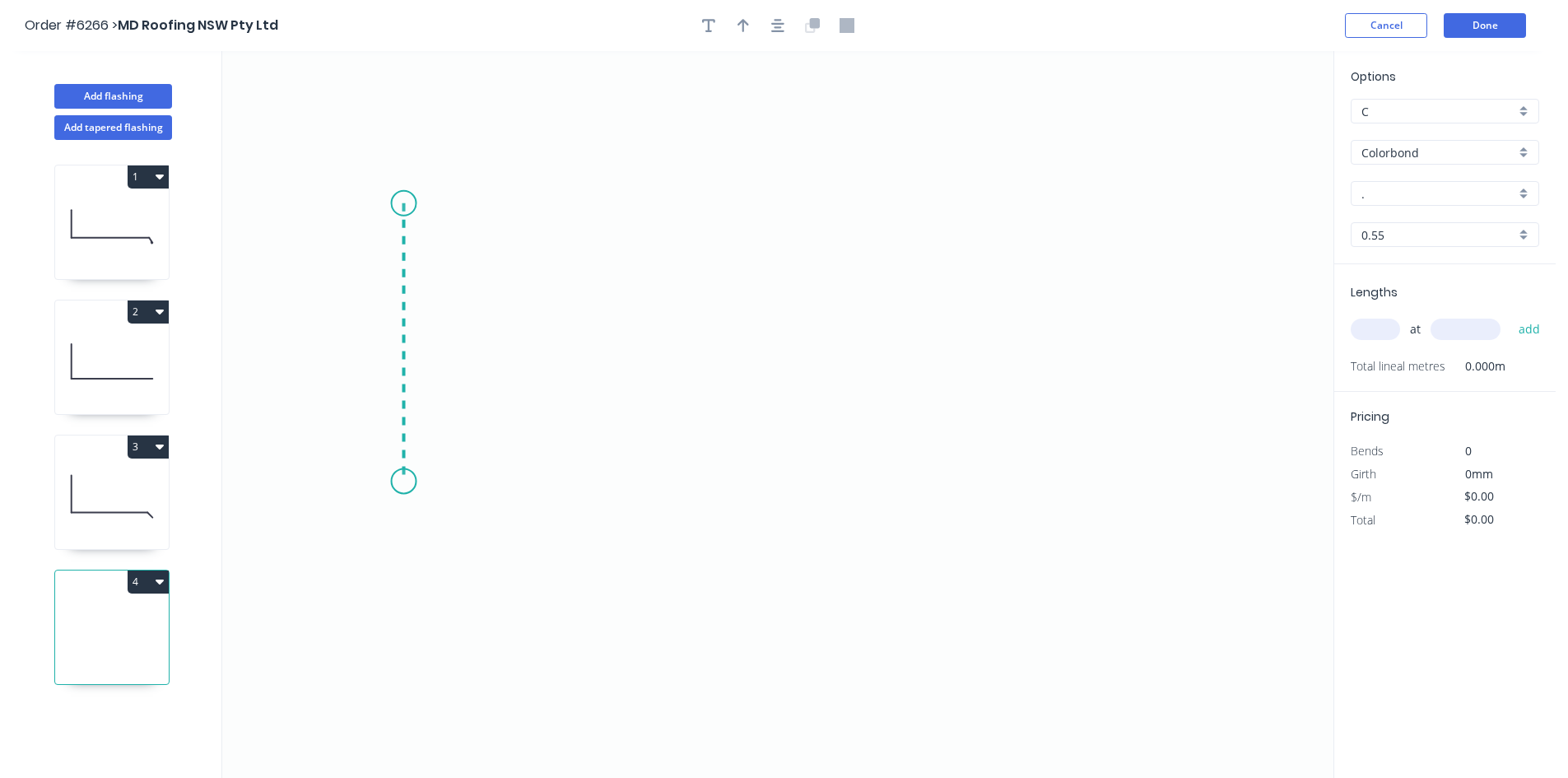
drag, startPoint x: 400, startPoint y: 232, endPoint x: 404, endPoint y: 481, distance: 249.0
click at [404, 481] on icon "0" at bounding box center [777, 415] width 1111 height 727
click at [1011, 502] on icon "0 ?" at bounding box center [777, 415] width 1111 height 727
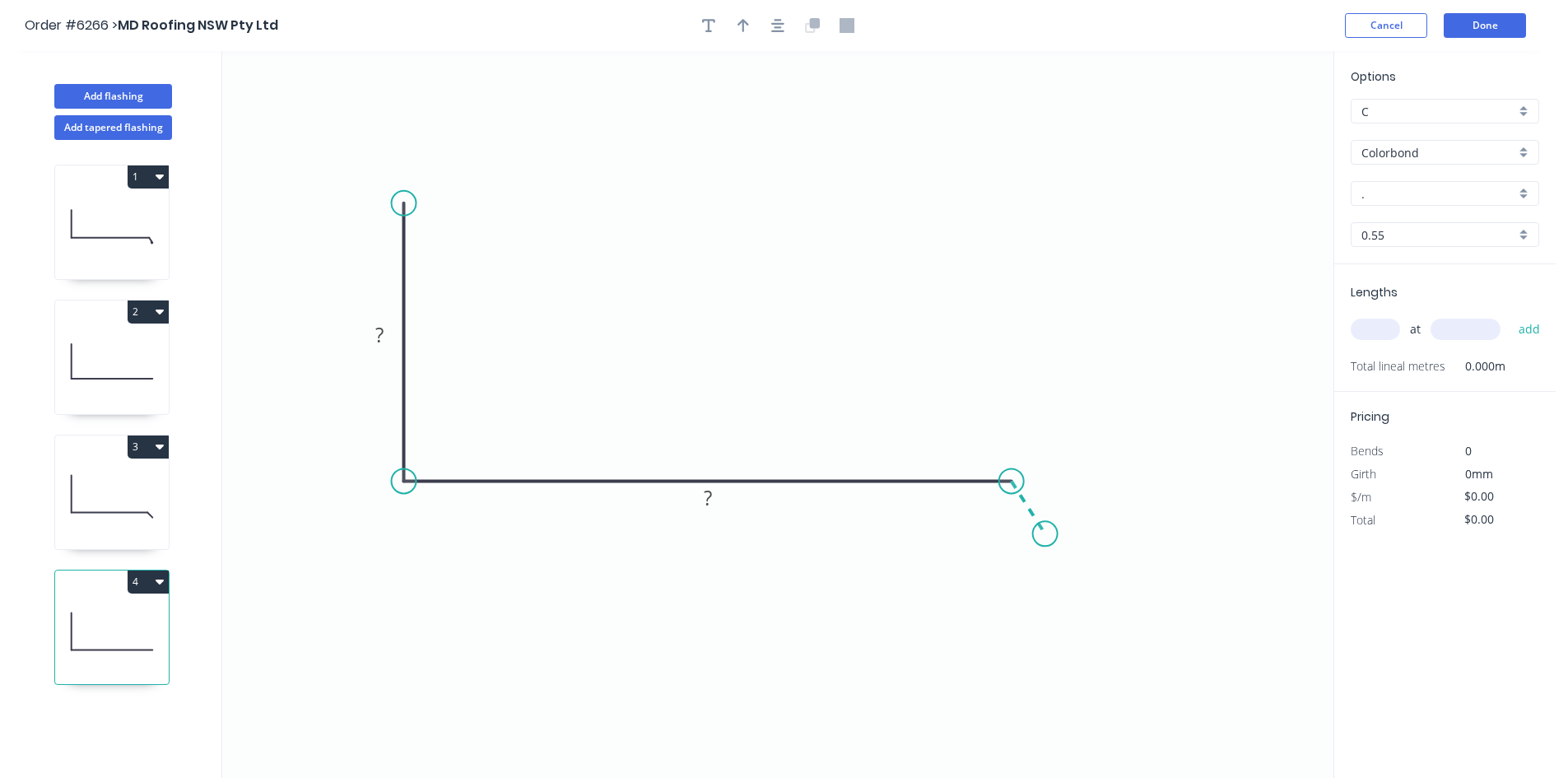
click at [1046, 534] on icon "0 ? ?" at bounding box center [777, 415] width 1111 height 727
click at [1046, 534] on circle at bounding box center [1045, 532] width 24 height 24
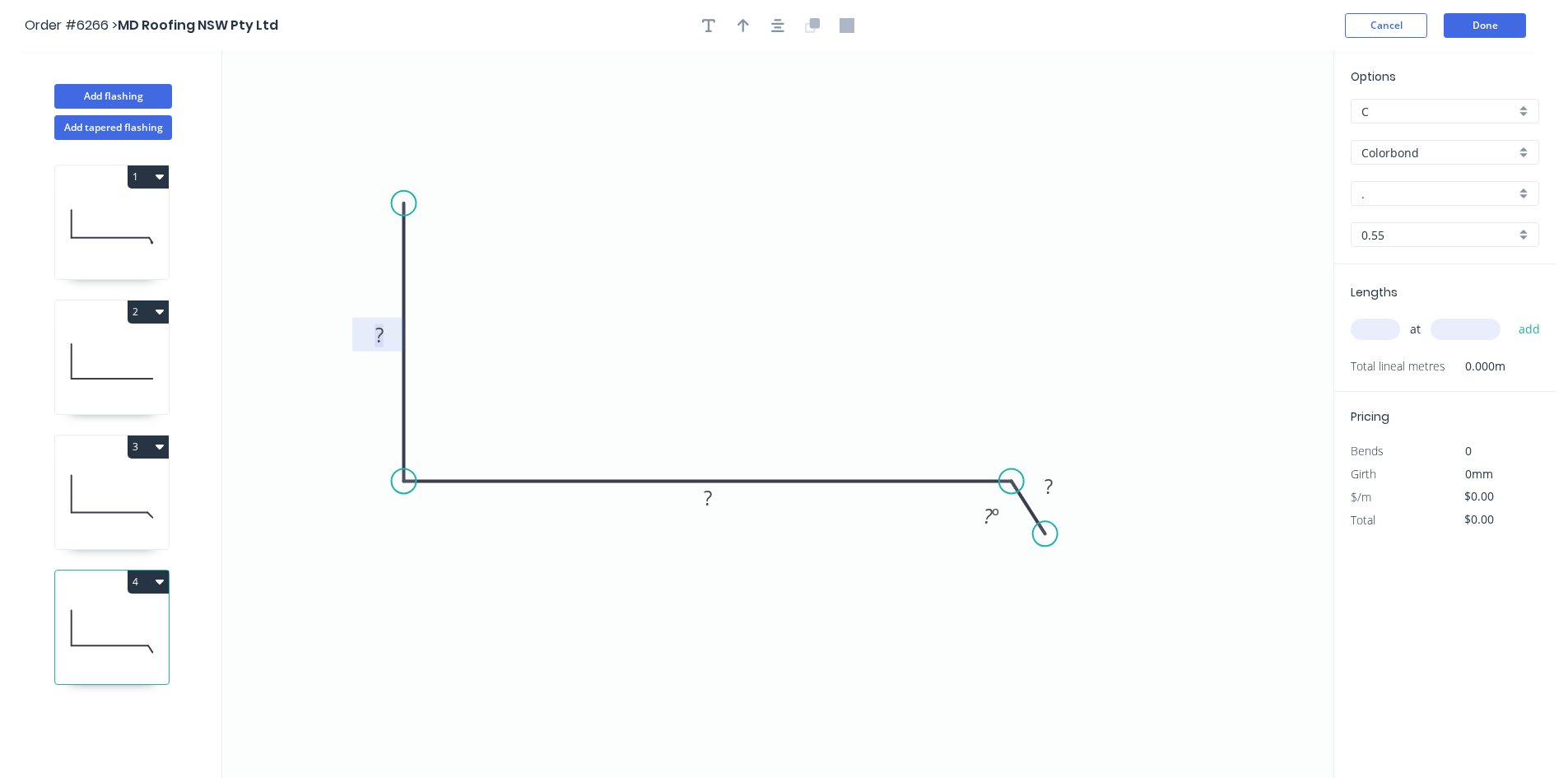
click at [383, 328] on tspan "?" at bounding box center [379, 335] width 8 height 27
click at [1044, 590] on div "Hide angle" at bounding box center [1071, 585] width 166 height 34
type input "$12.12"
click at [1449, 203] on div "." at bounding box center [1445, 193] width 188 height 24
click at [1447, 204] on div at bounding box center [1445, 193] width 188 height 24
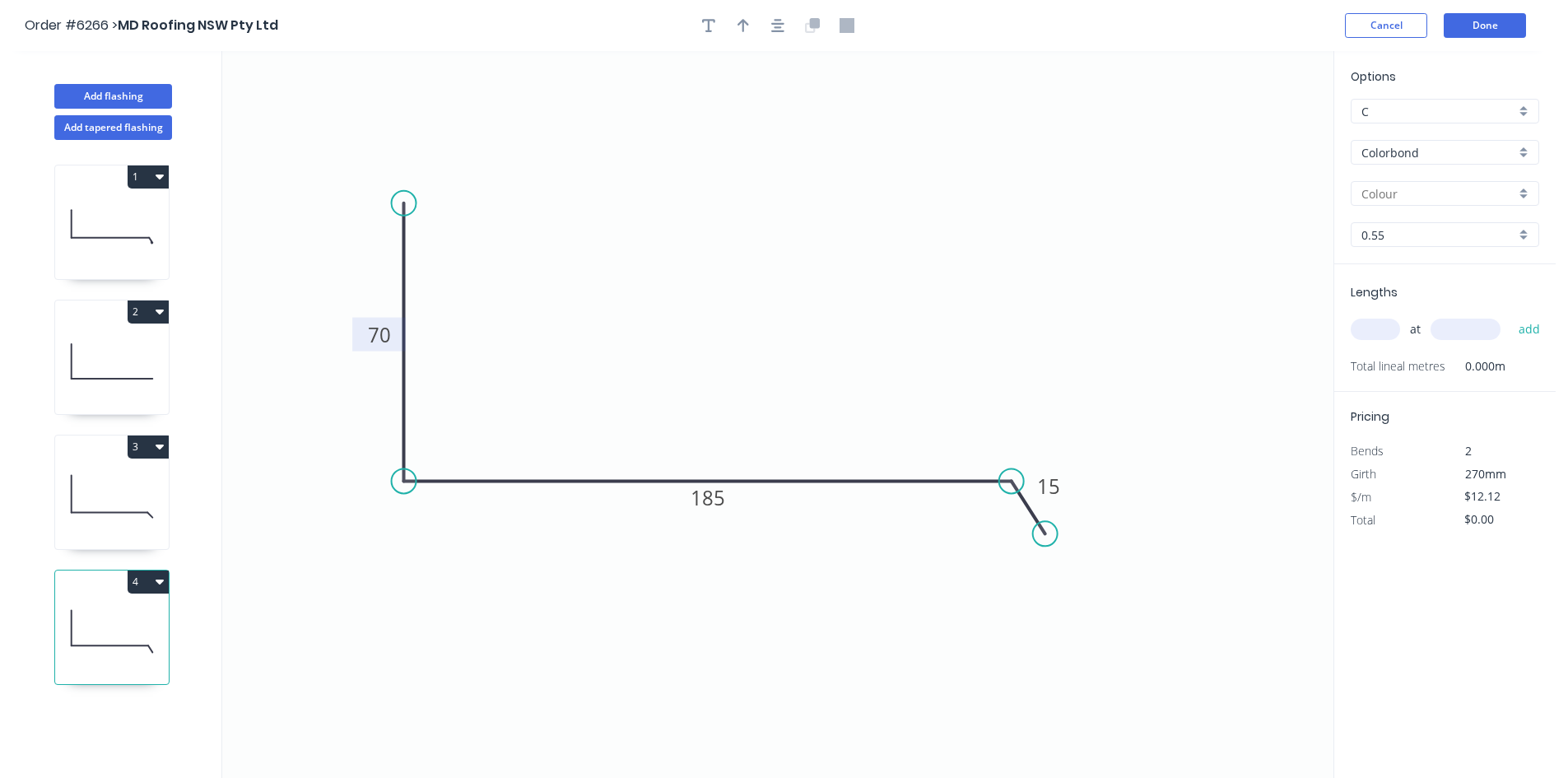
click at [1440, 199] on input "text" at bounding box center [1438, 193] width 154 height 18
click at [1439, 219] on div "[PERSON_NAME]" at bounding box center [1444, 225] width 187 height 29
type input "[PERSON_NAME]"
click at [1386, 339] on input "text" at bounding box center [1375, 329] width 50 height 21
type input "1"
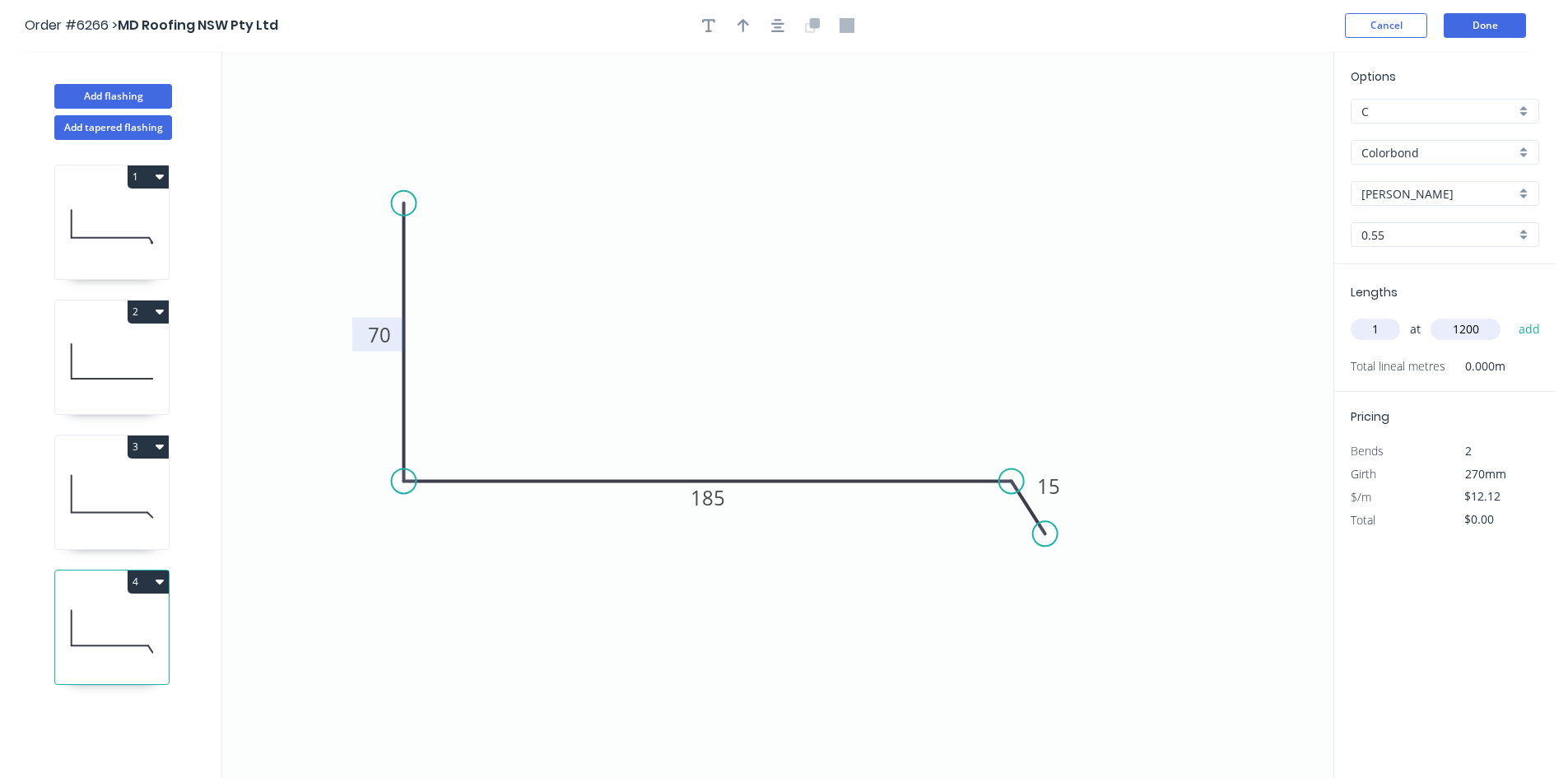
type input "1200"
click at [1510, 315] on button "add" at bounding box center [1529, 329] width 39 height 28
type input "$14.54"
click at [1452, 34] on button "Done" at bounding box center [1485, 25] width 82 height 24
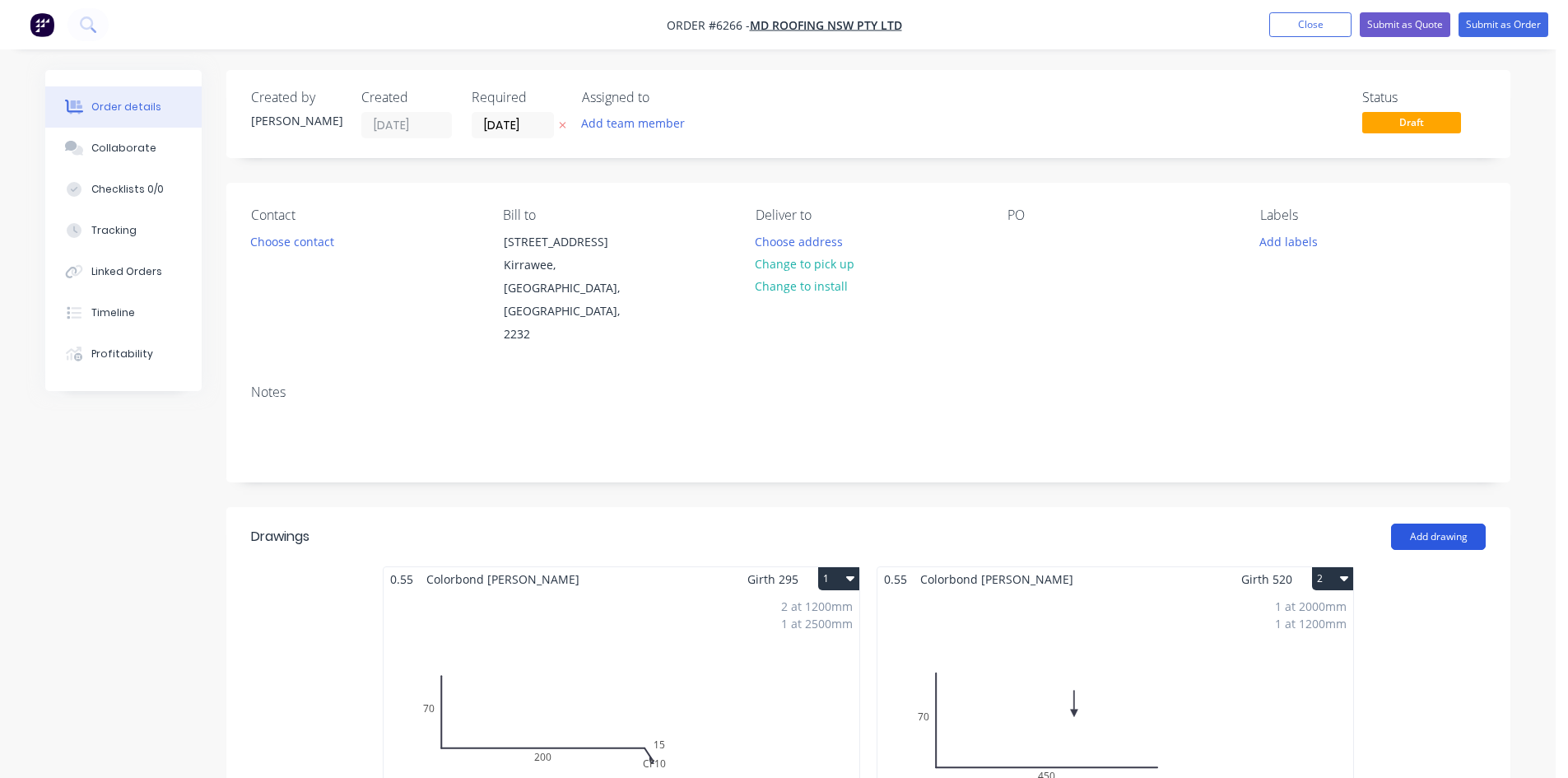
click at [1452, 523] on button "Add drawing" at bounding box center [1438, 536] width 95 height 26
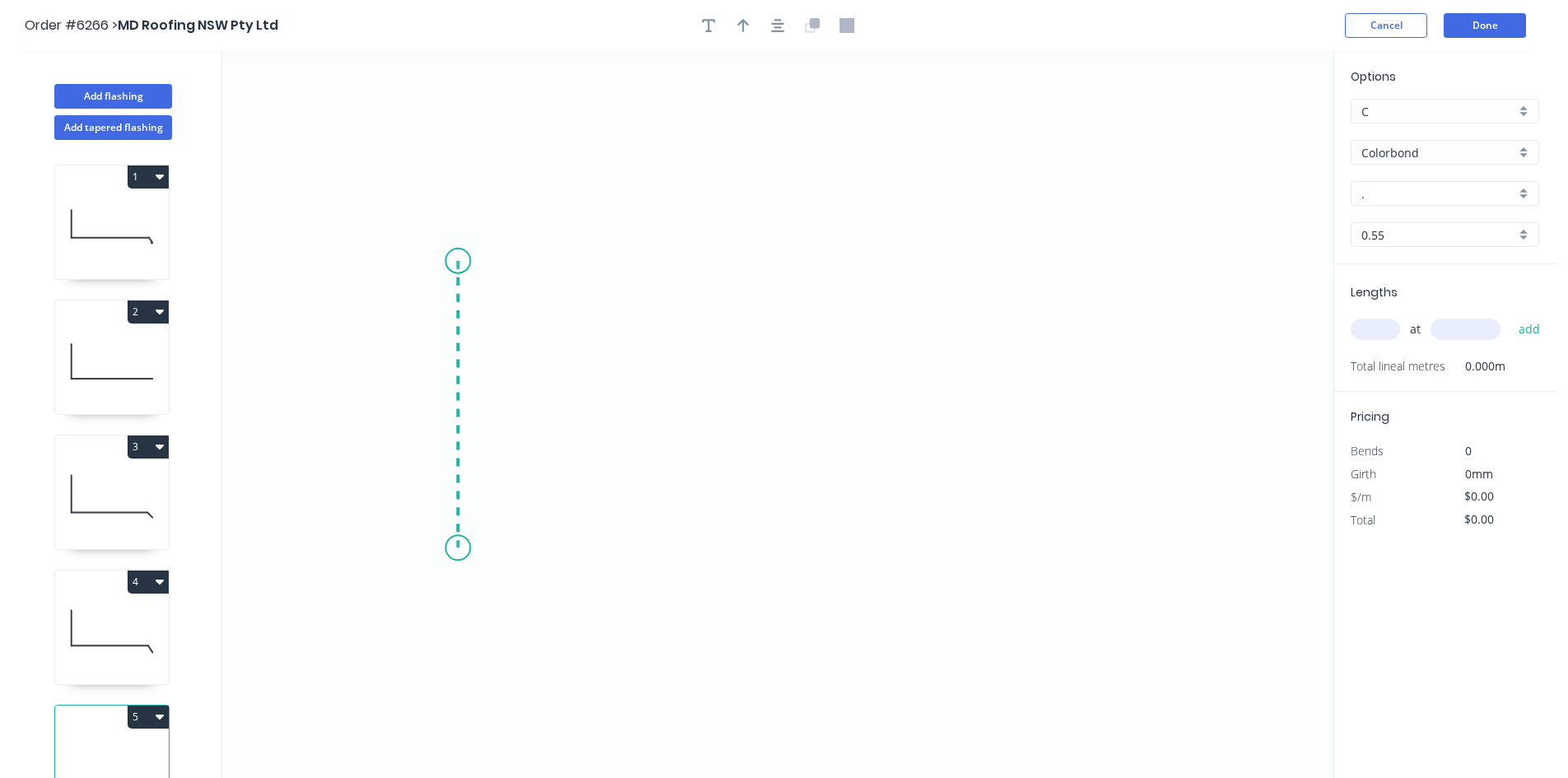
drag, startPoint x: 458, startPoint y: 289, endPoint x: 442, endPoint y: 548, distance: 259.5
click at [442, 548] on icon "0" at bounding box center [777, 415] width 1111 height 727
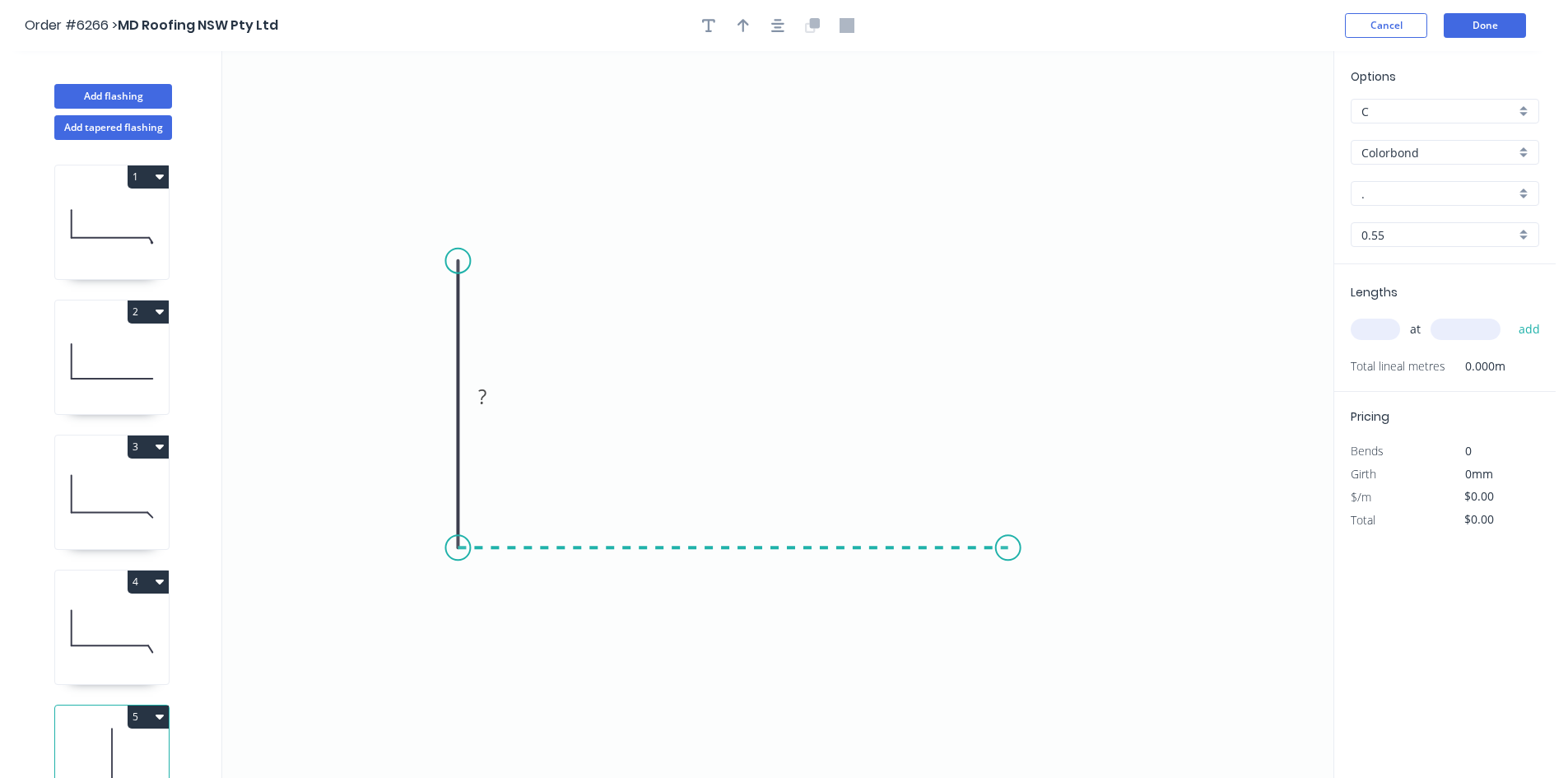
click at [1009, 564] on icon "0 ?" at bounding box center [777, 415] width 1111 height 727
click at [1041, 590] on icon "0 ? ?" at bounding box center [777, 415] width 1111 height 727
click at [1041, 588] on circle at bounding box center [1040, 588] width 24 height 24
click at [439, 394] on rect at bounding box center [432, 397] width 33 height 23
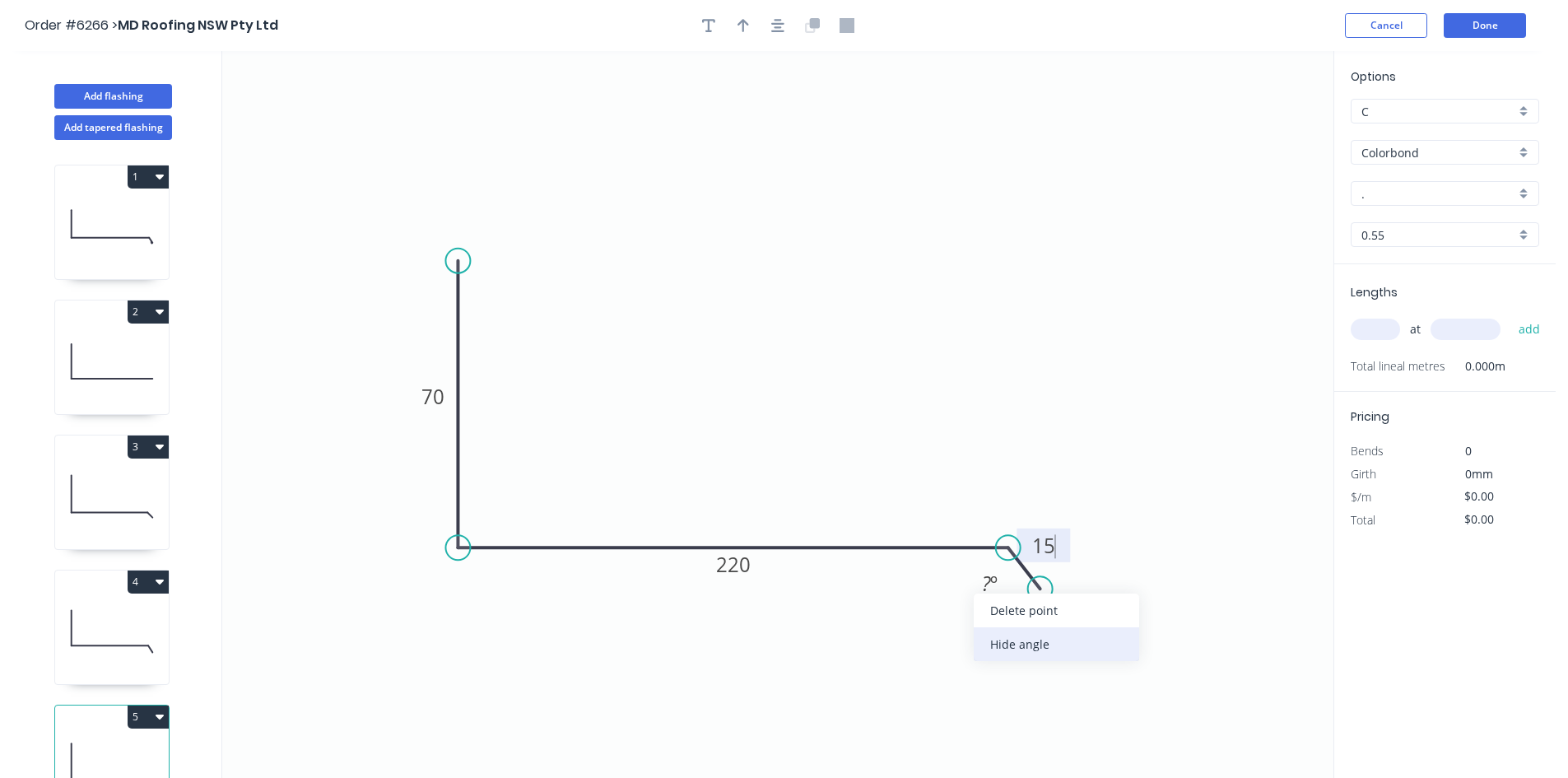
click at [1023, 652] on div "Hide angle" at bounding box center [1056, 644] width 166 height 34
type input "$13.47"
click at [1441, 207] on div "Options C C Colorbond Colorbond Colorbond Matt - Flat Sheet . . 0.55 0.55" at bounding box center [1444, 166] width 221 height 197
click at [1438, 199] on input "." at bounding box center [1438, 193] width 154 height 18
click at [1470, 217] on div "[PERSON_NAME]" at bounding box center [1444, 225] width 187 height 29
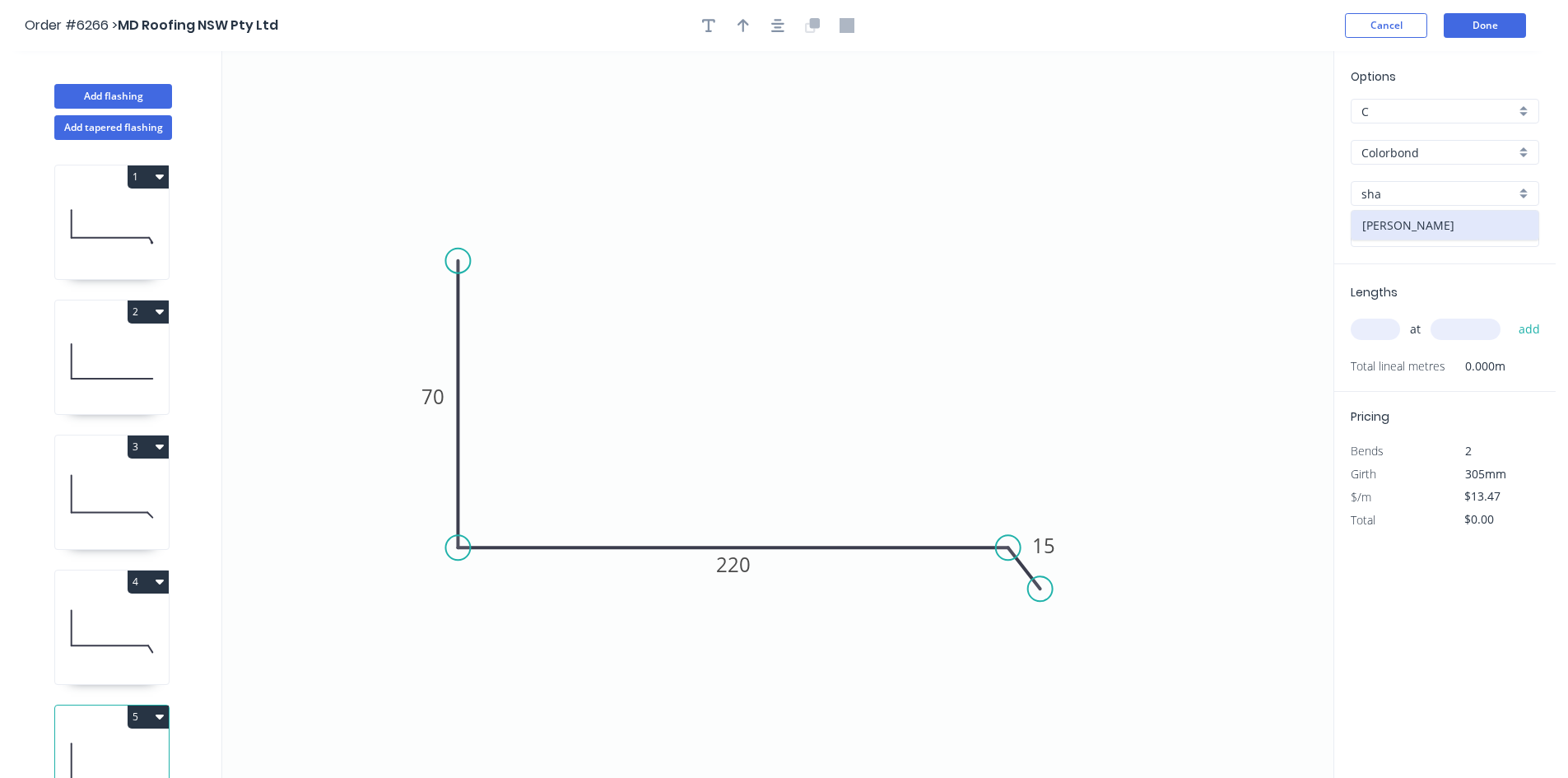
type input "[PERSON_NAME]"
click at [1385, 320] on input "text" at bounding box center [1375, 329] width 50 height 21
type input "1"
type input "1200"
click at [1510, 315] on button "add" at bounding box center [1529, 329] width 39 height 28
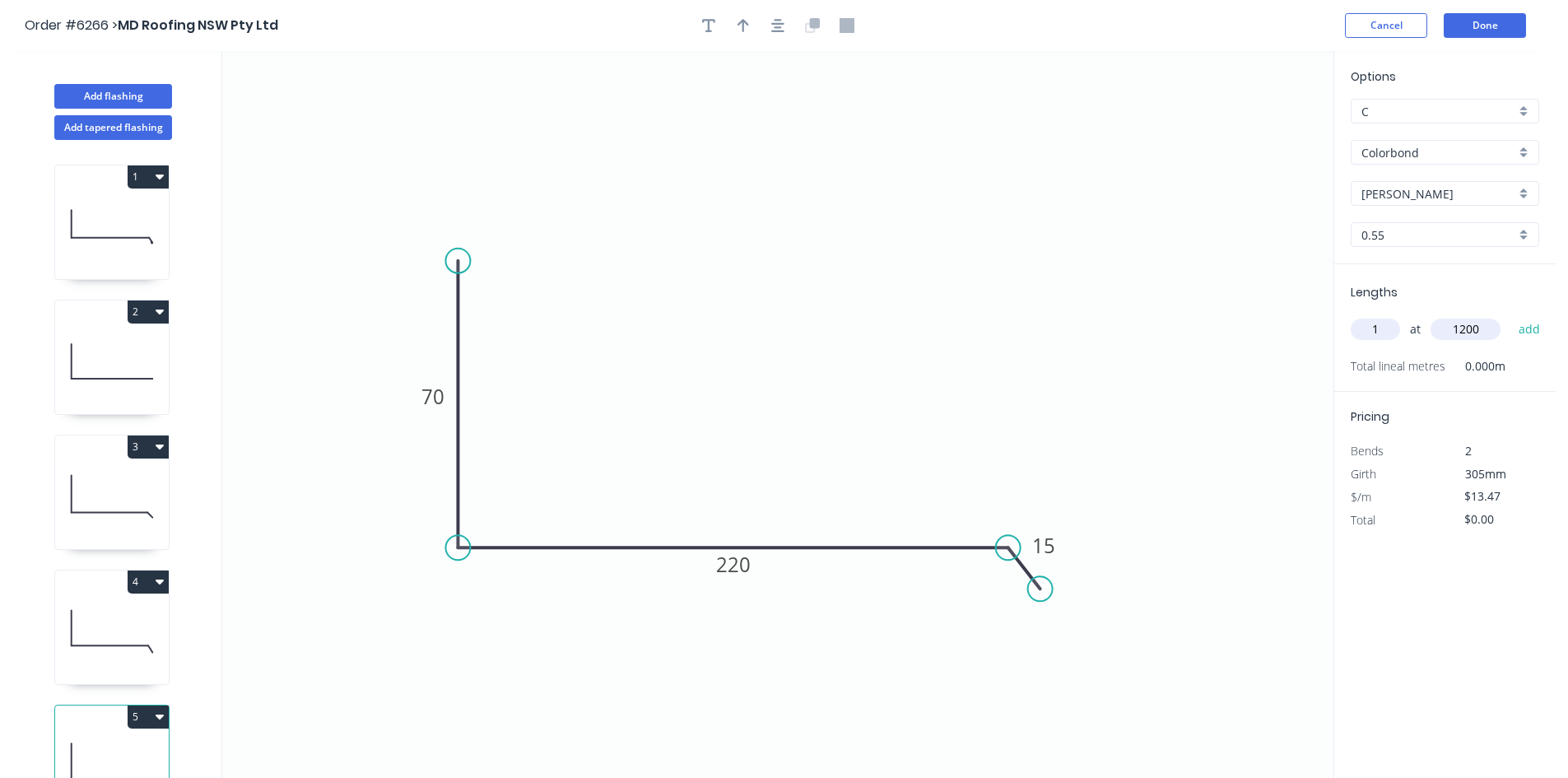
type input "$16.16"
click at [1486, 19] on button "Done" at bounding box center [1485, 25] width 82 height 24
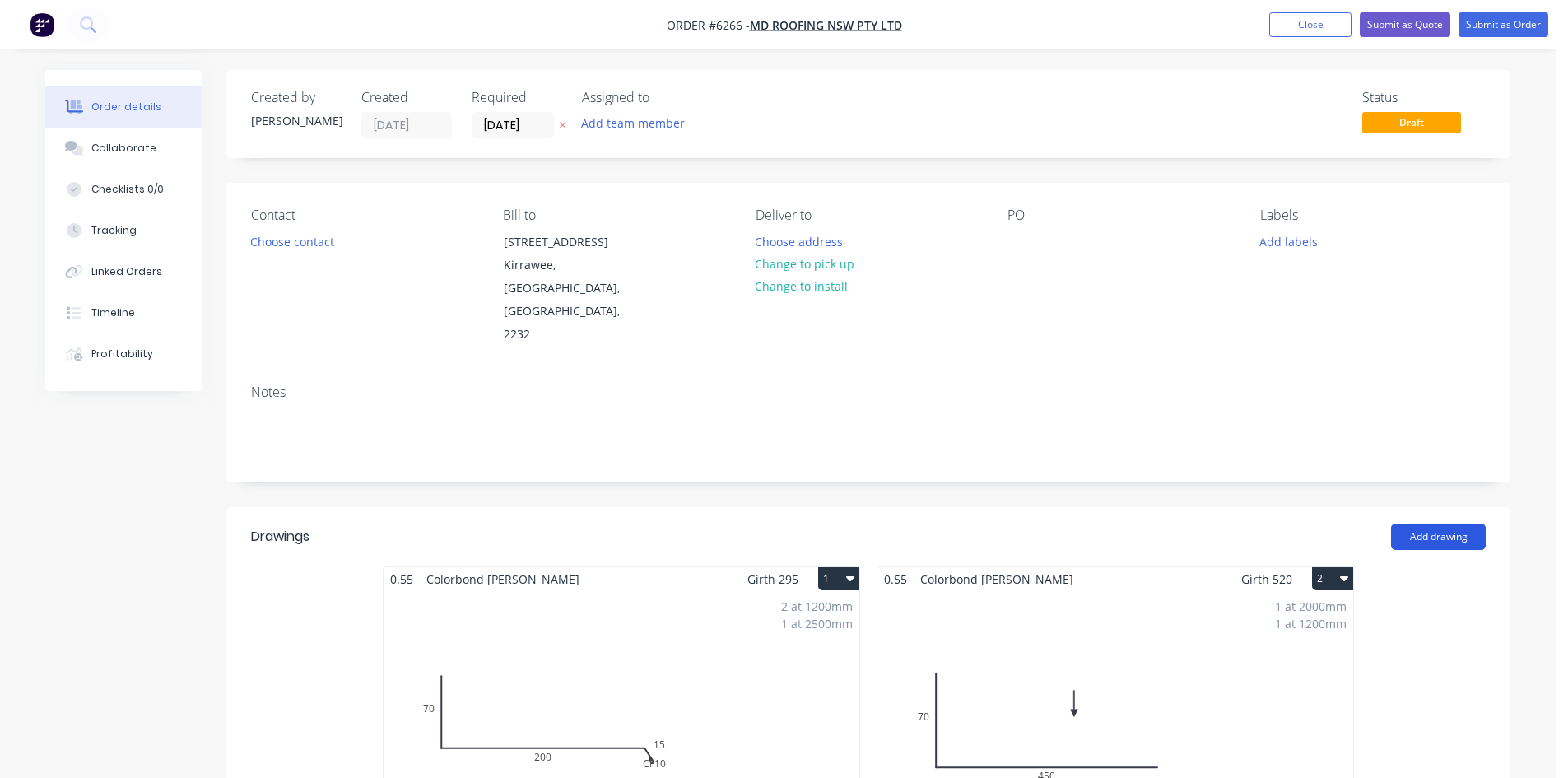
click at [1414, 523] on button "Add drawing" at bounding box center [1438, 536] width 95 height 26
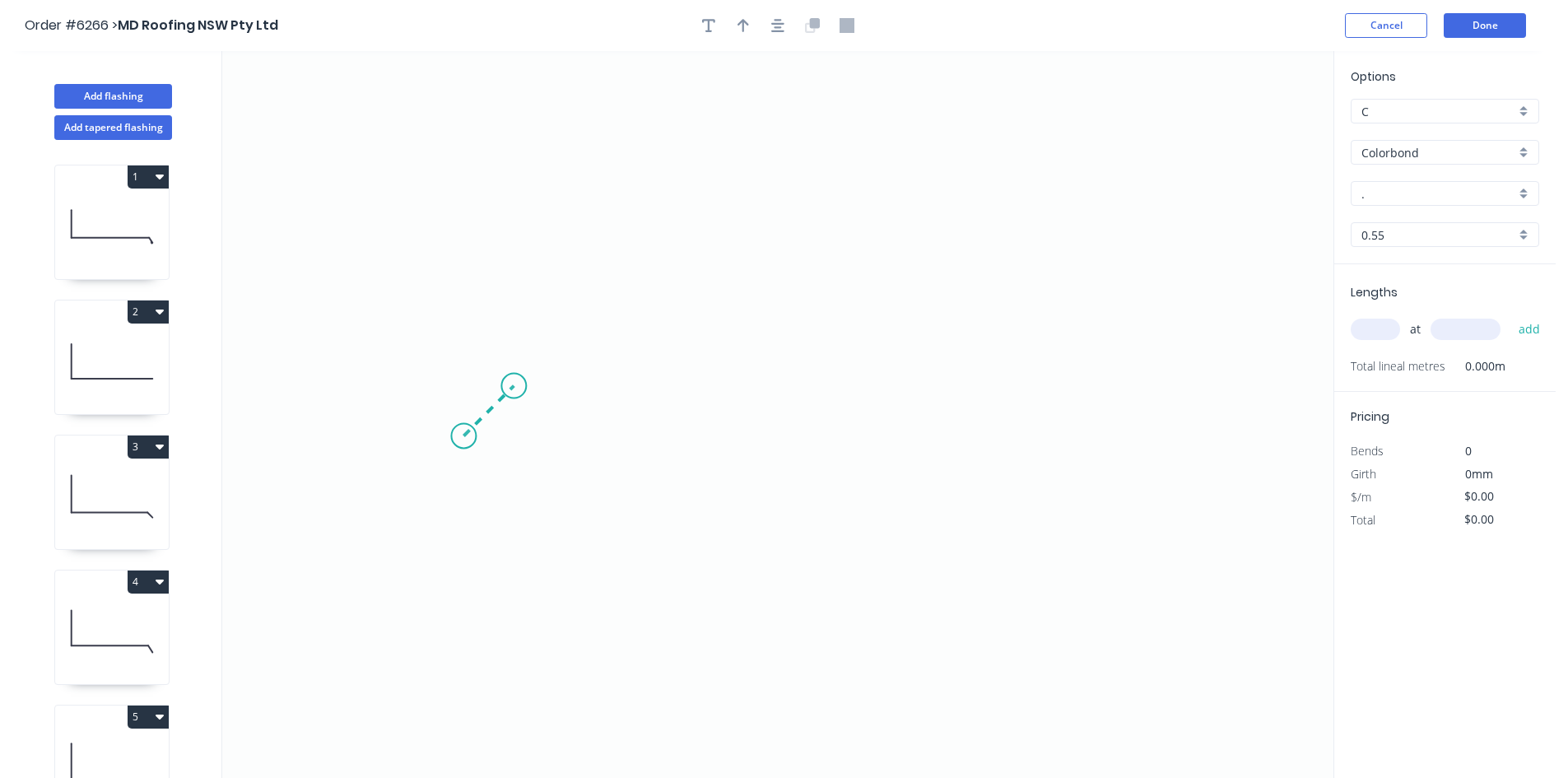
drag, startPoint x: 513, startPoint y: 389, endPoint x: 514, endPoint y: 379, distance: 10.0
click at [514, 379] on icon "0" at bounding box center [777, 415] width 1111 height 727
click at [1085, 381] on icon "0 ?" at bounding box center [777, 415] width 1111 height 727
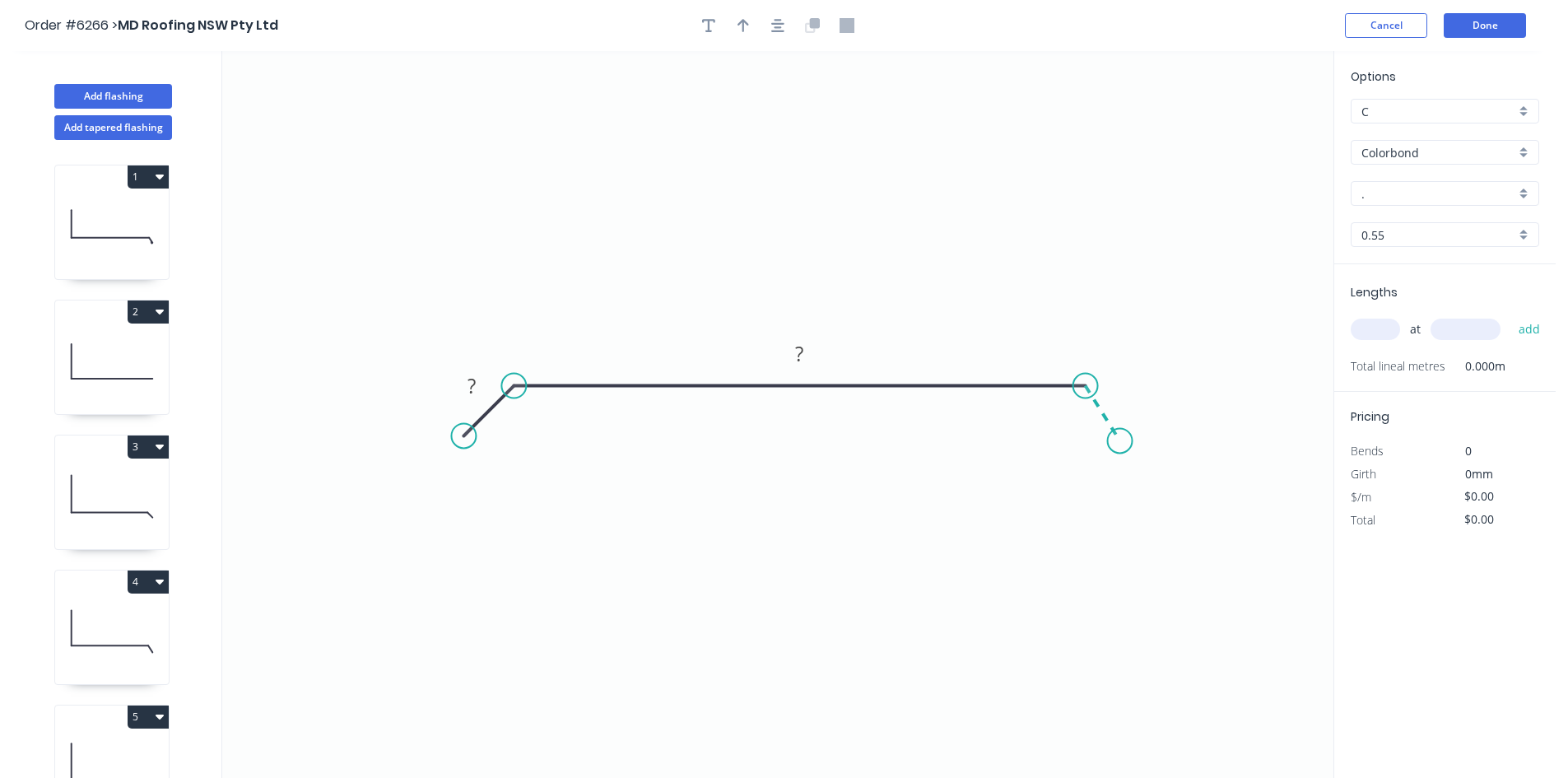
click at [1120, 441] on icon "0 ? ?" at bounding box center [777, 415] width 1111 height 727
click at [1120, 441] on circle at bounding box center [1120, 440] width 24 height 24
click at [480, 387] on rect at bounding box center [471, 386] width 33 height 23
type input "$36.36"
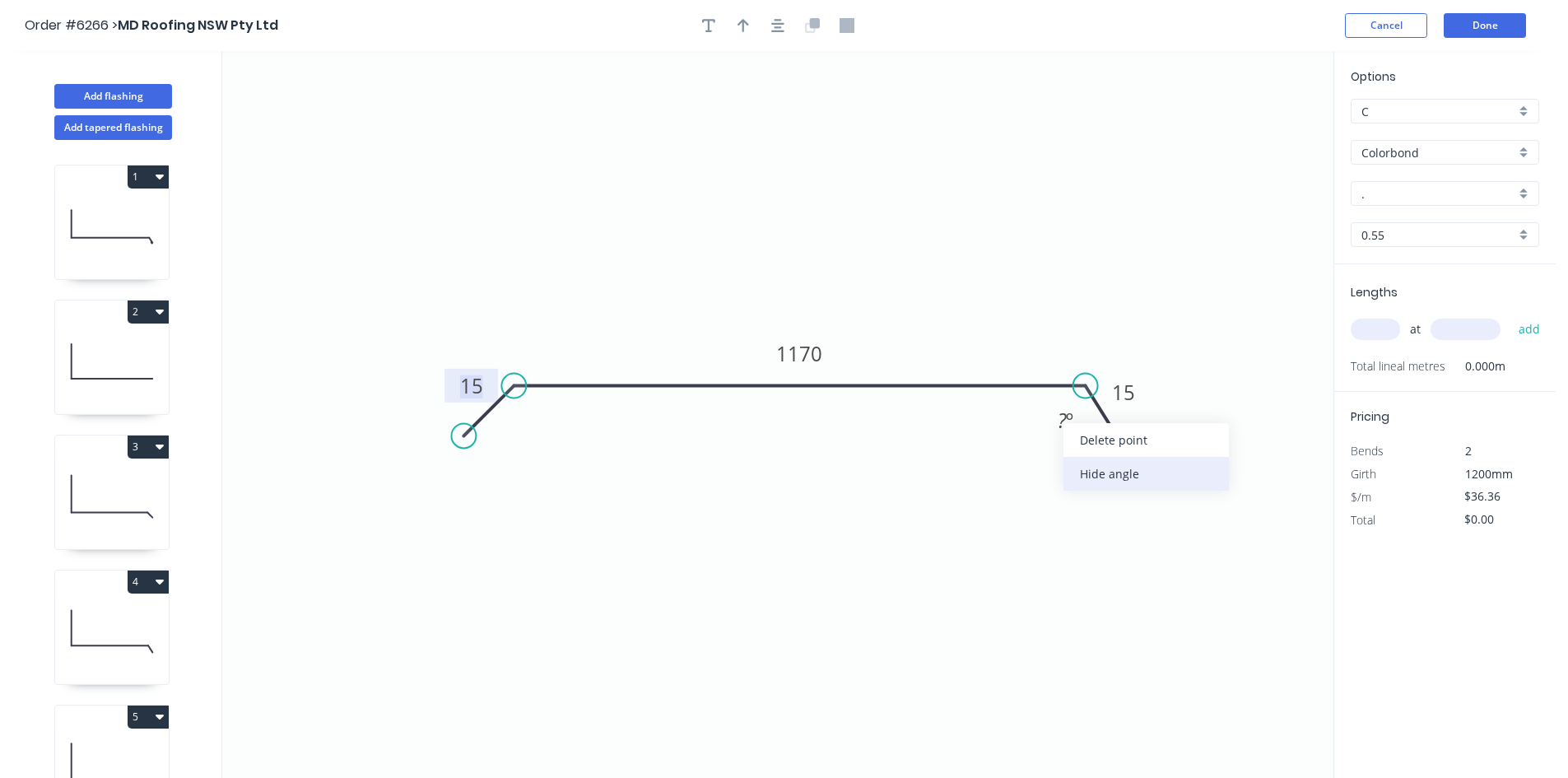
click at [1087, 477] on div "Hide angle" at bounding box center [1146, 474] width 166 height 34
click at [1399, 185] on div "." at bounding box center [1445, 193] width 188 height 24
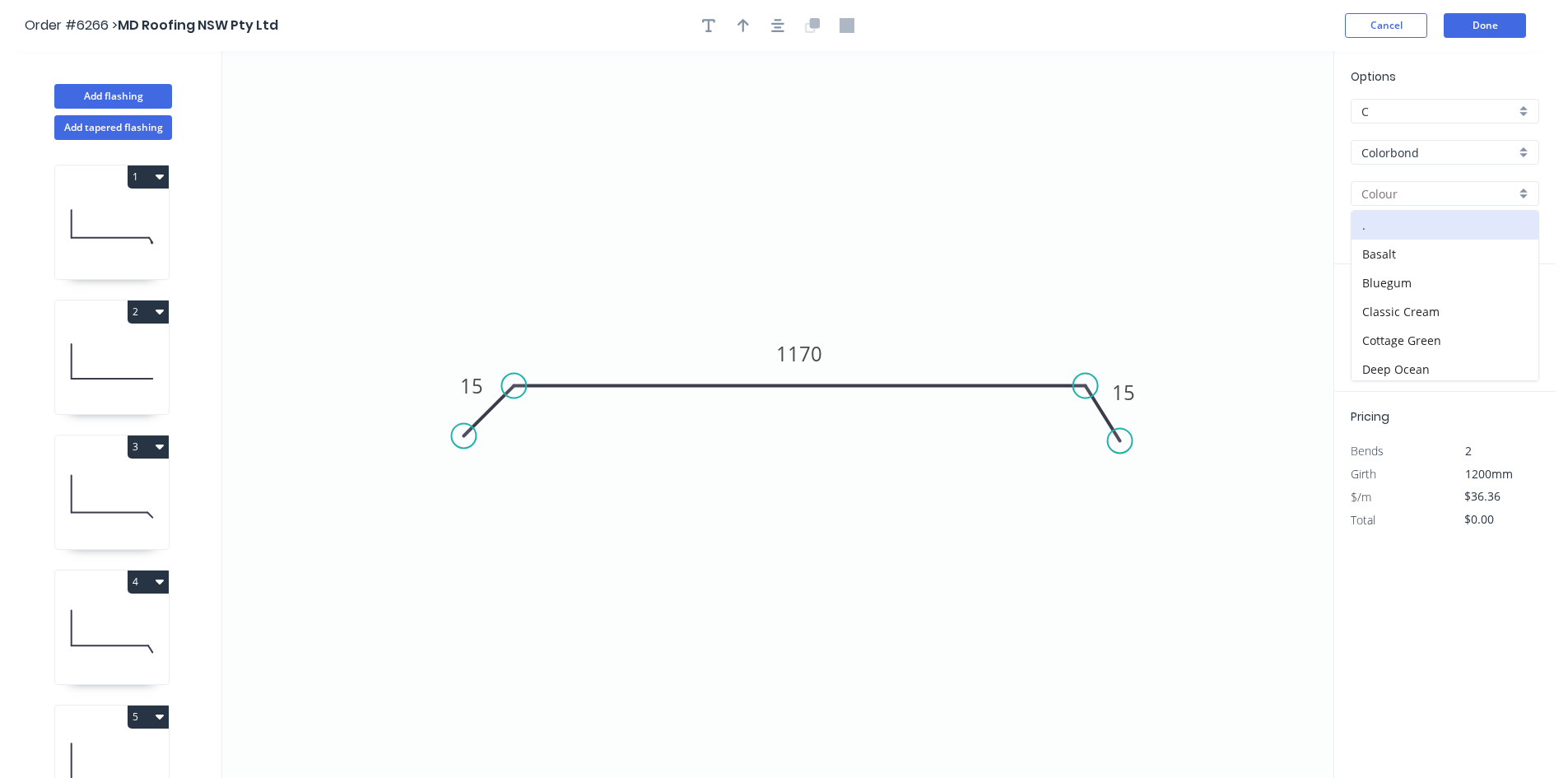
click at [1392, 187] on input "text" at bounding box center [1438, 193] width 154 height 18
click at [1405, 224] on div "[PERSON_NAME]" at bounding box center [1444, 225] width 187 height 29
type input "[PERSON_NAME]"
click at [1390, 320] on input "text" at bounding box center [1375, 329] width 50 height 21
type input "1"
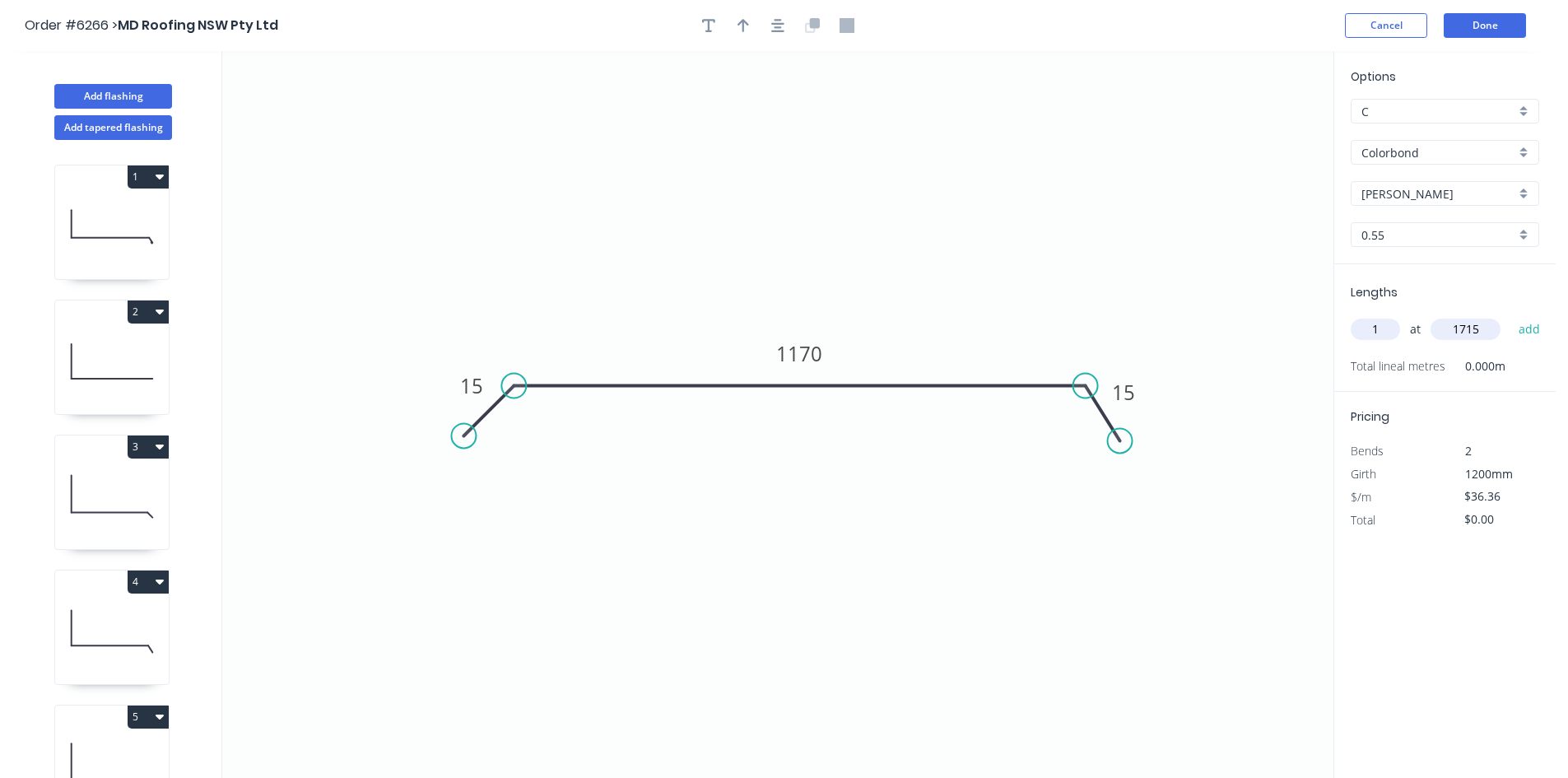
type input "1715"
click at [1510, 315] on button "add" at bounding box center [1529, 329] width 39 height 28
type input "$62.36"
click at [824, 356] on rect at bounding box center [800, 353] width 66 height 34
type input "168"
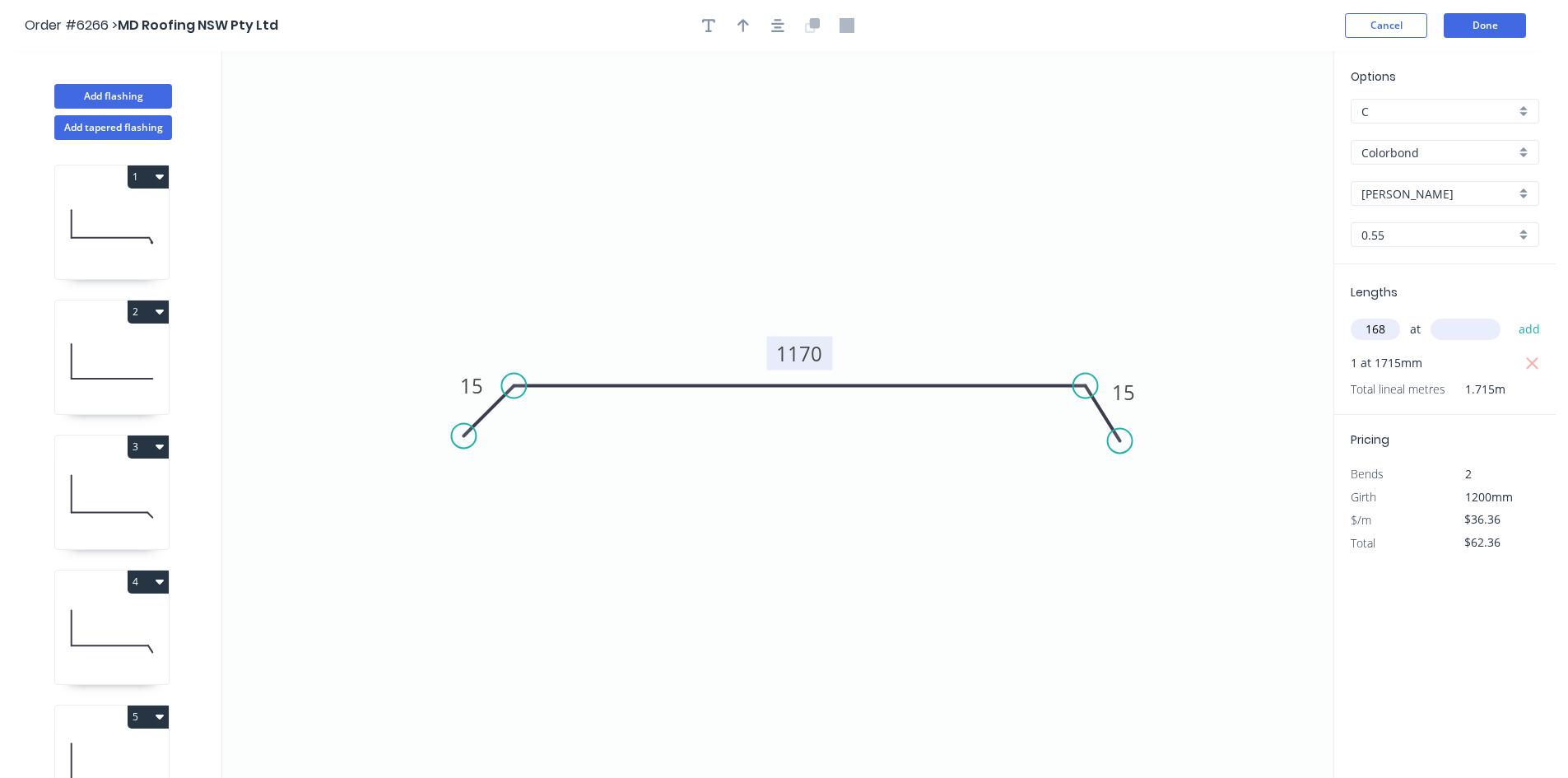
click at [820, 363] on tspan "1170" at bounding box center [799, 353] width 46 height 27
type input "$0.00"
drag, startPoint x: 1389, startPoint y: 329, endPoint x: 1220, endPoint y: 320, distance: 169.2
click at [1220, 320] on div "Add flashing Add tapered flashing 1 2 3 4 5 6 0 15 1685 15 Options C C Colorbon…" at bounding box center [777, 430] width 1555 height 757
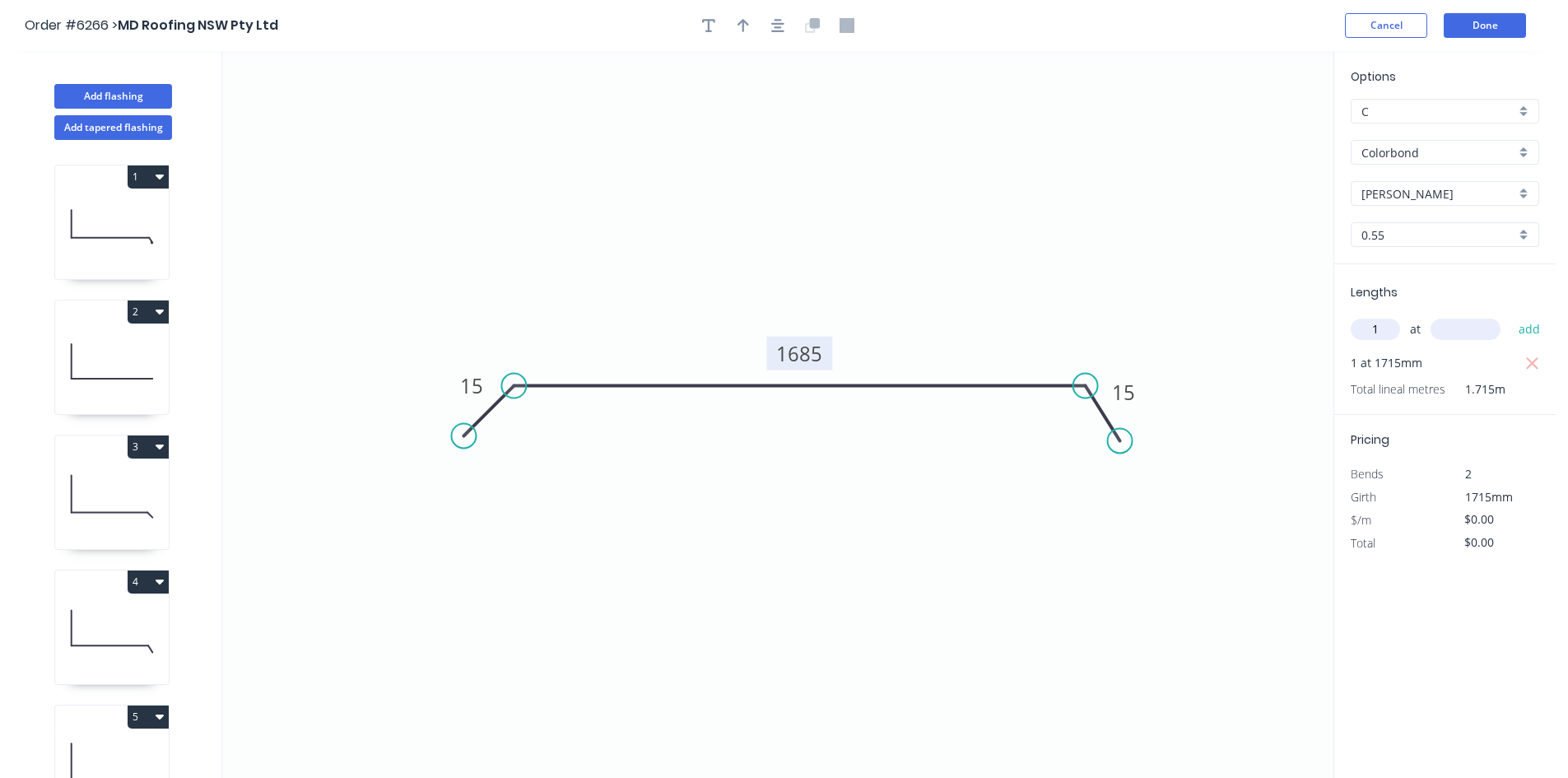
type input "1"
type input "1200"
click at [1533, 357] on icon "button" at bounding box center [1533, 363] width 15 height 19
click at [1518, 320] on button "add" at bounding box center [1529, 329] width 39 height 28
click at [1470, 541] on input "$0.00" at bounding box center [1492, 542] width 56 height 23
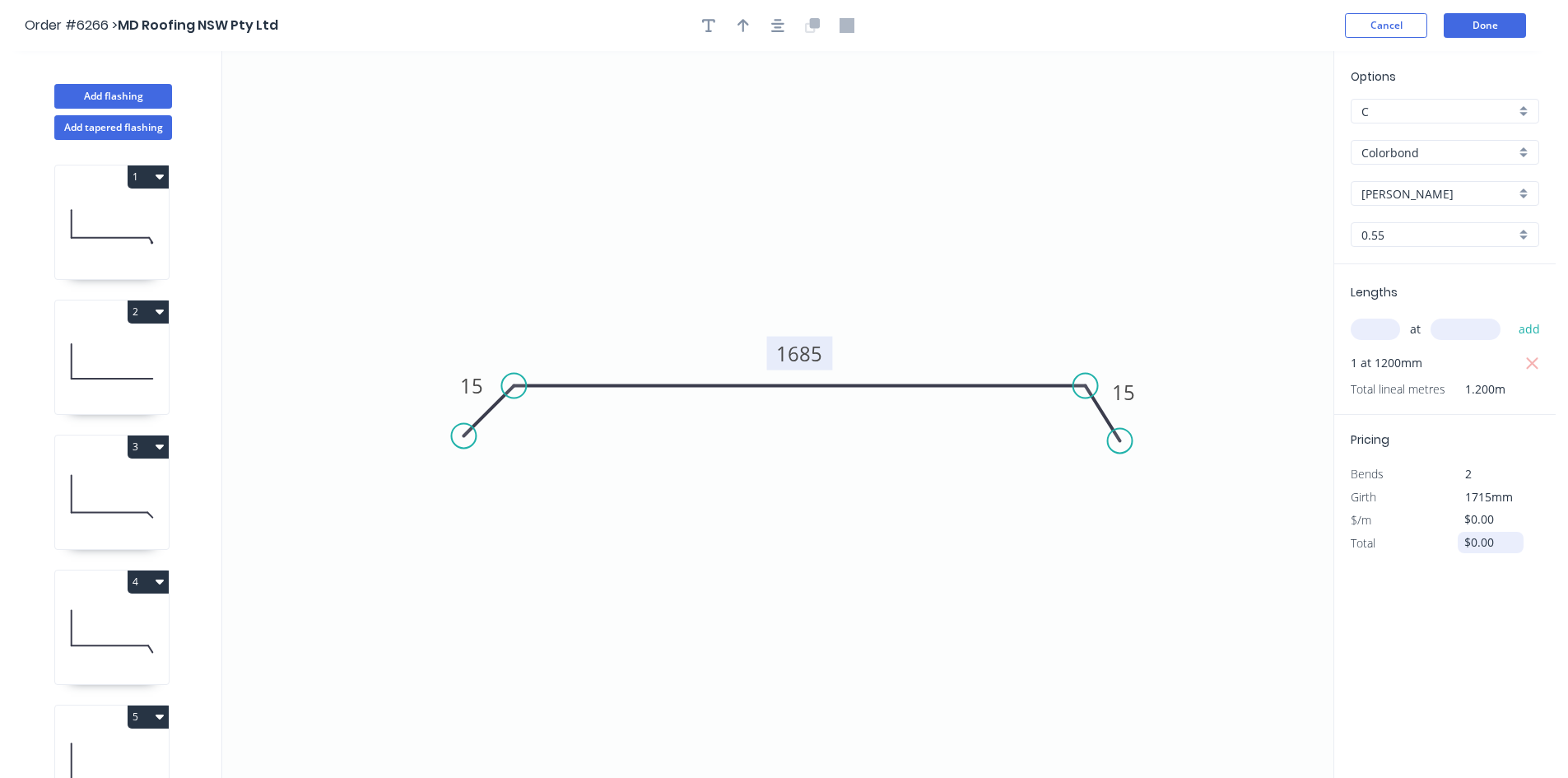
drag, startPoint x: 1494, startPoint y: 532, endPoint x: 1459, endPoint y: 542, distance: 36.4
click at [1459, 542] on div "$0.00" at bounding box center [1491, 542] width 66 height 21
click at [1313, 389] on icon "0 15 1685 15" at bounding box center [777, 415] width 1111 height 727
type input "$62.36"
click at [1464, 25] on button "Done" at bounding box center [1485, 25] width 82 height 24
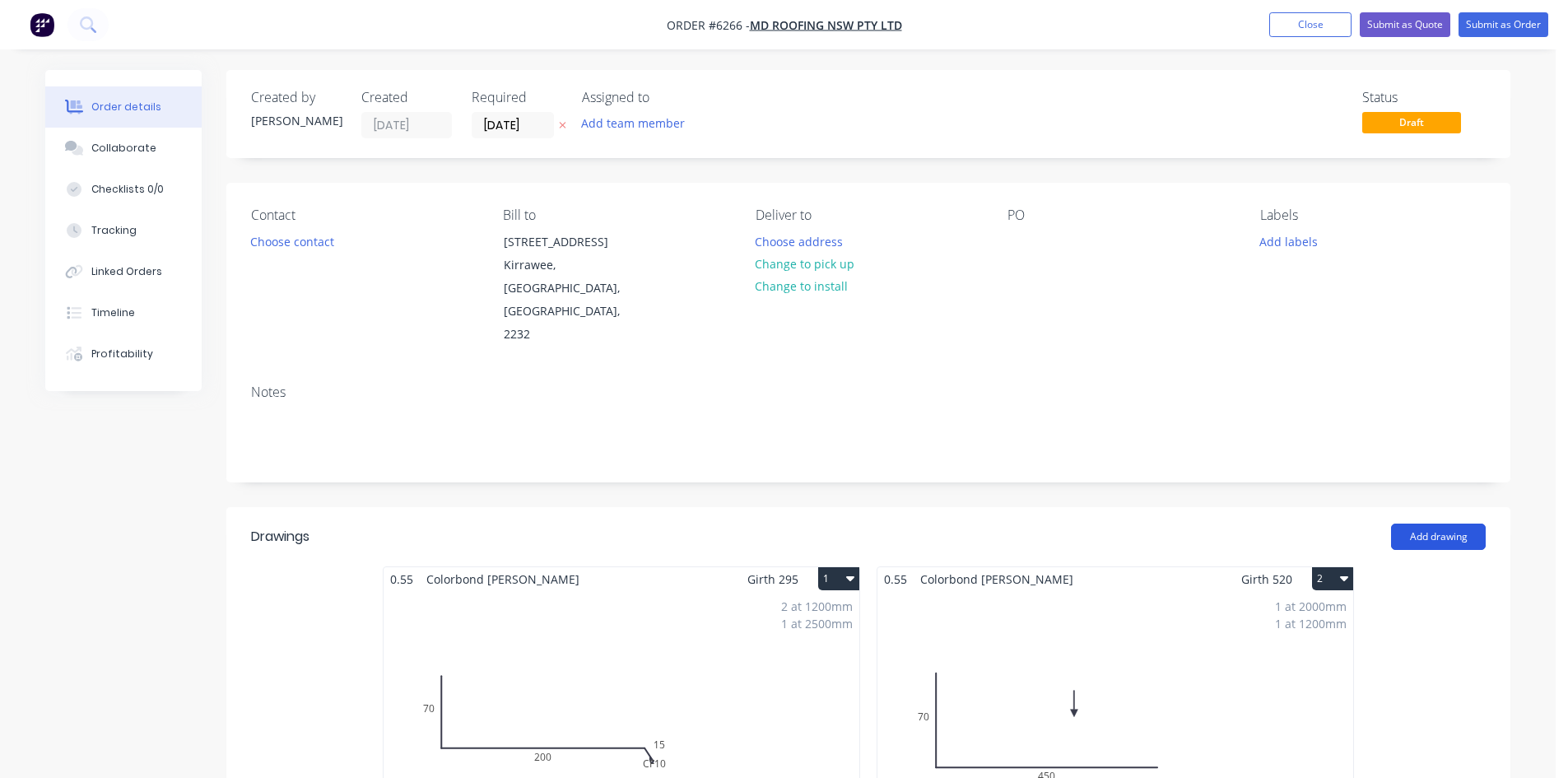
click at [1408, 523] on button "Add drawing" at bounding box center [1438, 536] width 95 height 26
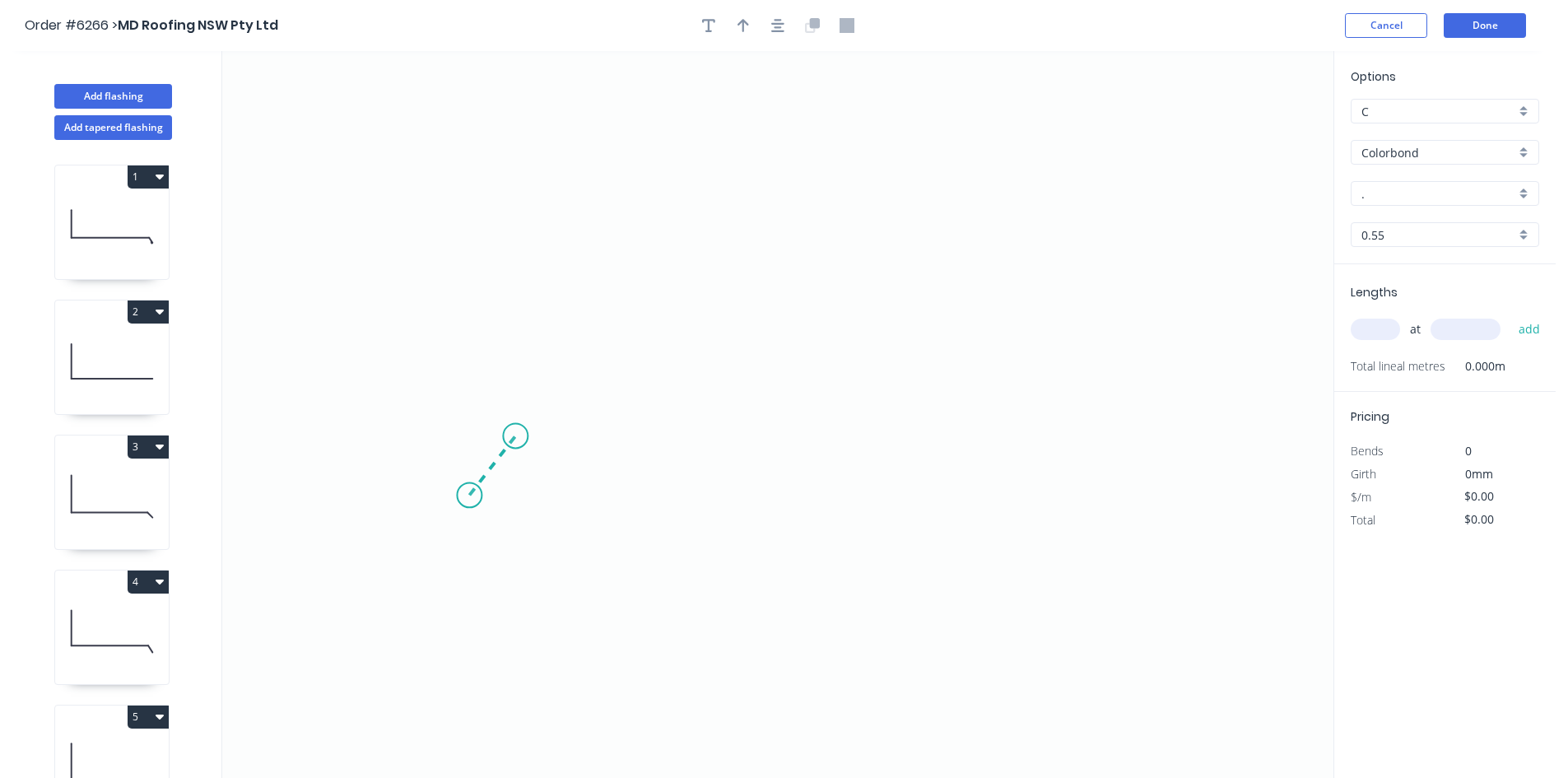
drag, startPoint x: 469, startPoint y: 495, endPoint x: 515, endPoint y: 437, distance: 74.0
click at [515, 437] on icon "0" at bounding box center [777, 415] width 1111 height 727
click at [1098, 429] on icon "0 ?" at bounding box center [777, 415] width 1111 height 727
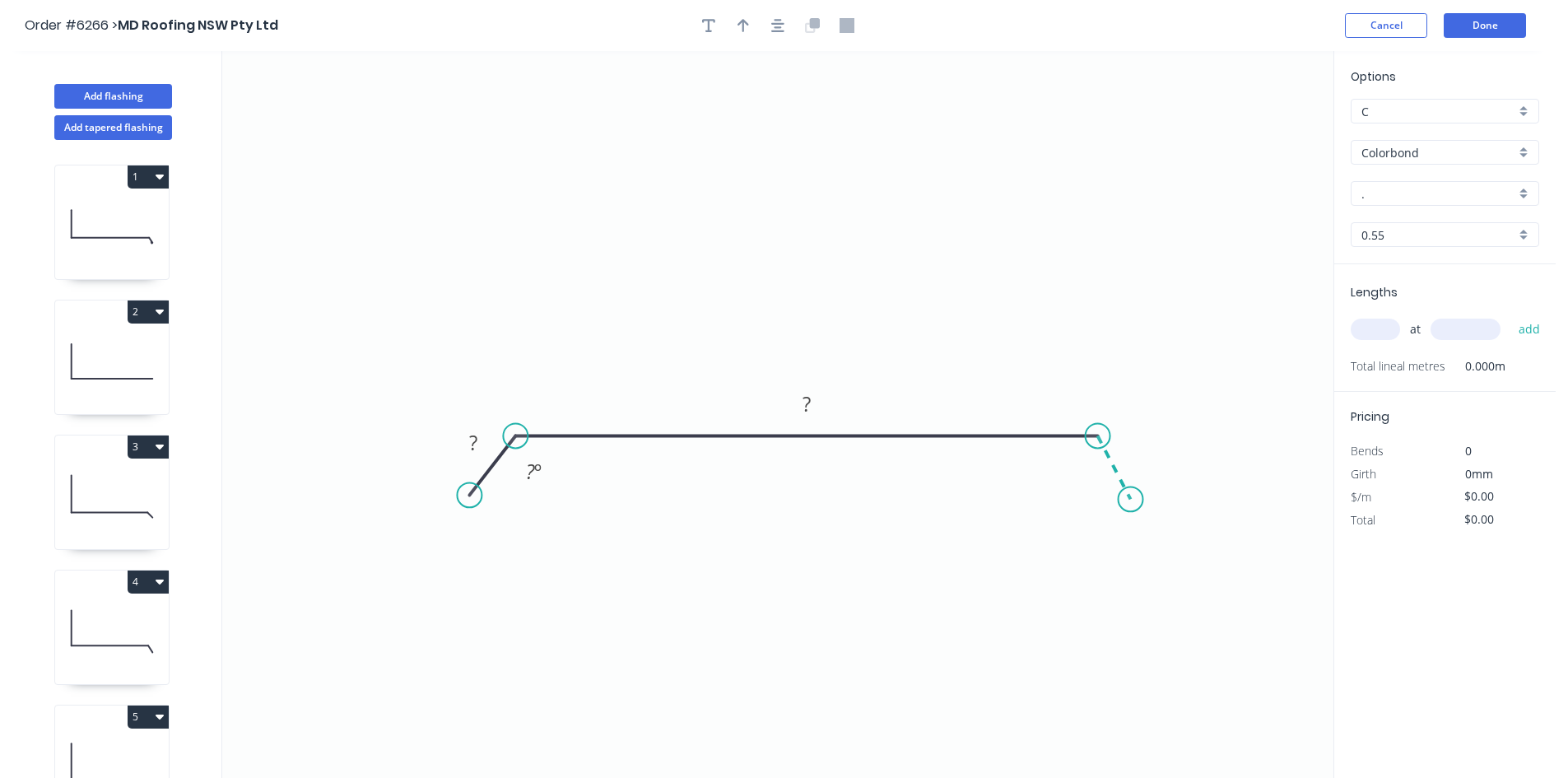
click at [1131, 500] on icon "0 ? ? ? º" at bounding box center [777, 415] width 1111 height 727
click at [1131, 500] on circle at bounding box center [1131, 498] width 24 height 24
click at [482, 437] on rect at bounding box center [473, 443] width 33 height 23
click at [1090, 536] on div "Hide angle" at bounding box center [1168, 534] width 166 height 34
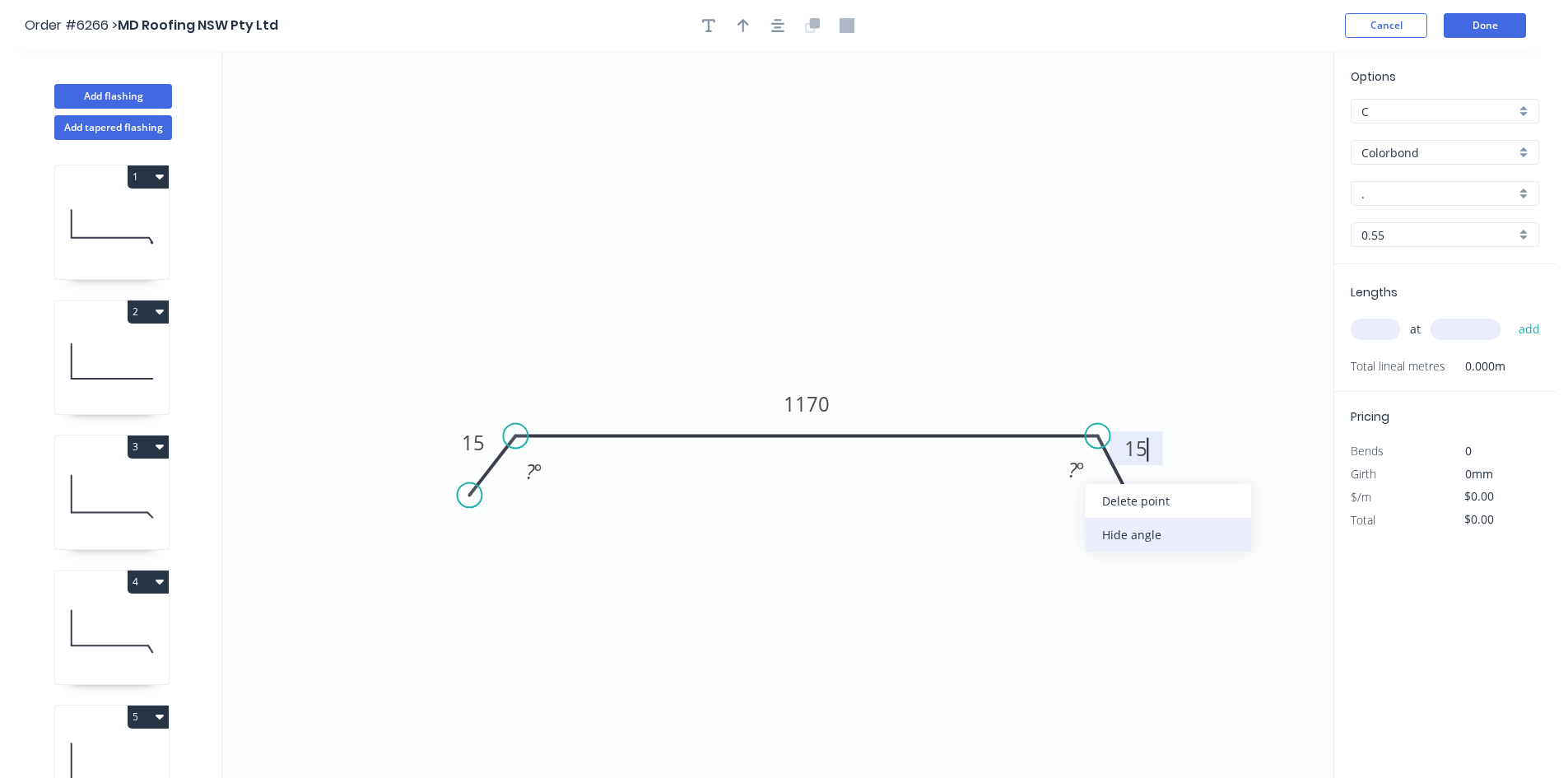
type input "$36.36"
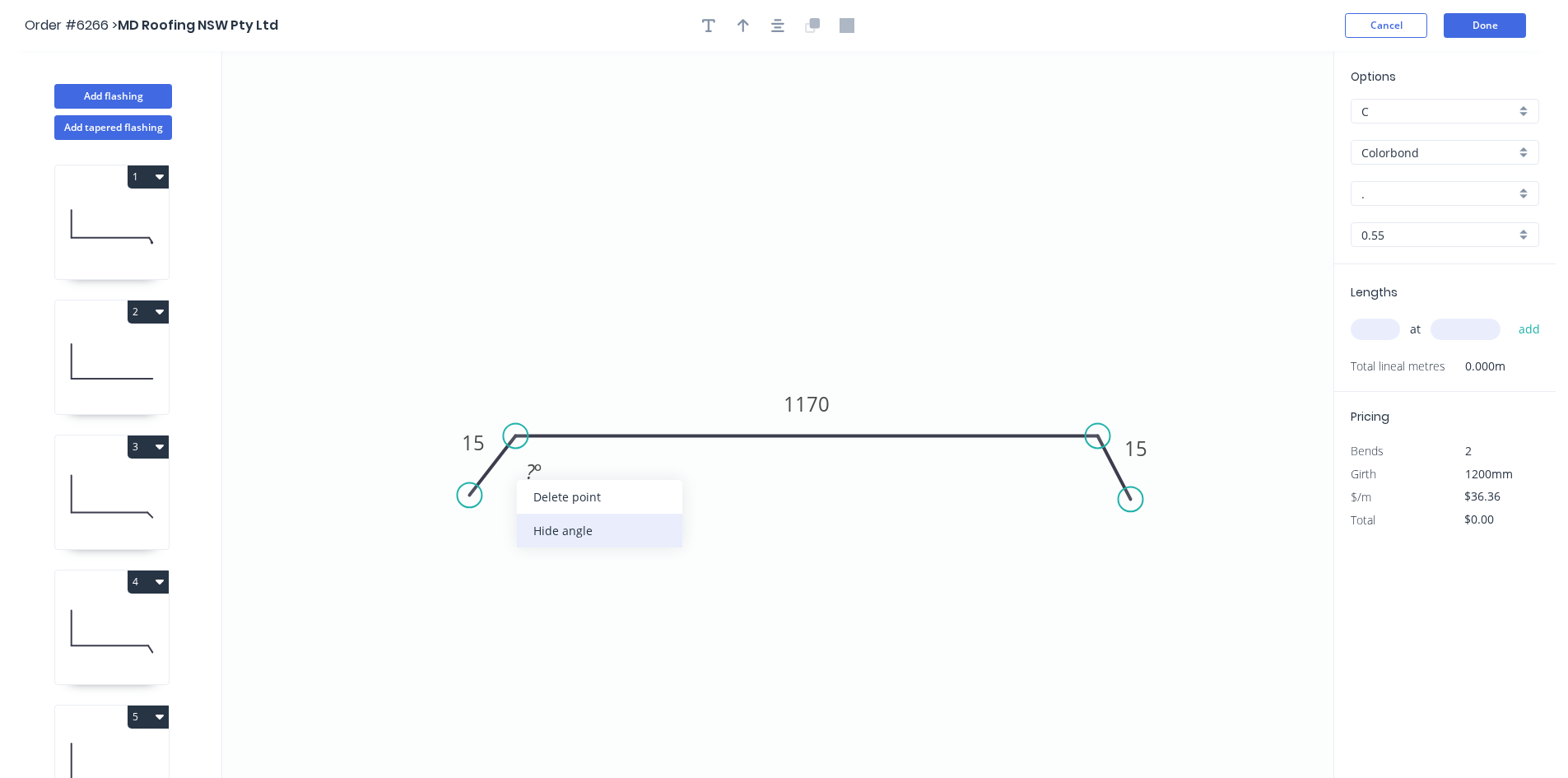
click at [559, 514] on div "Hide angle" at bounding box center [599, 531] width 166 height 34
click at [533, 230] on icon "0 15 1170 15" at bounding box center [777, 415] width 1111 height 727
click at [702, 22] on button "button" at bounding box center [708, 25] width 24 height 24
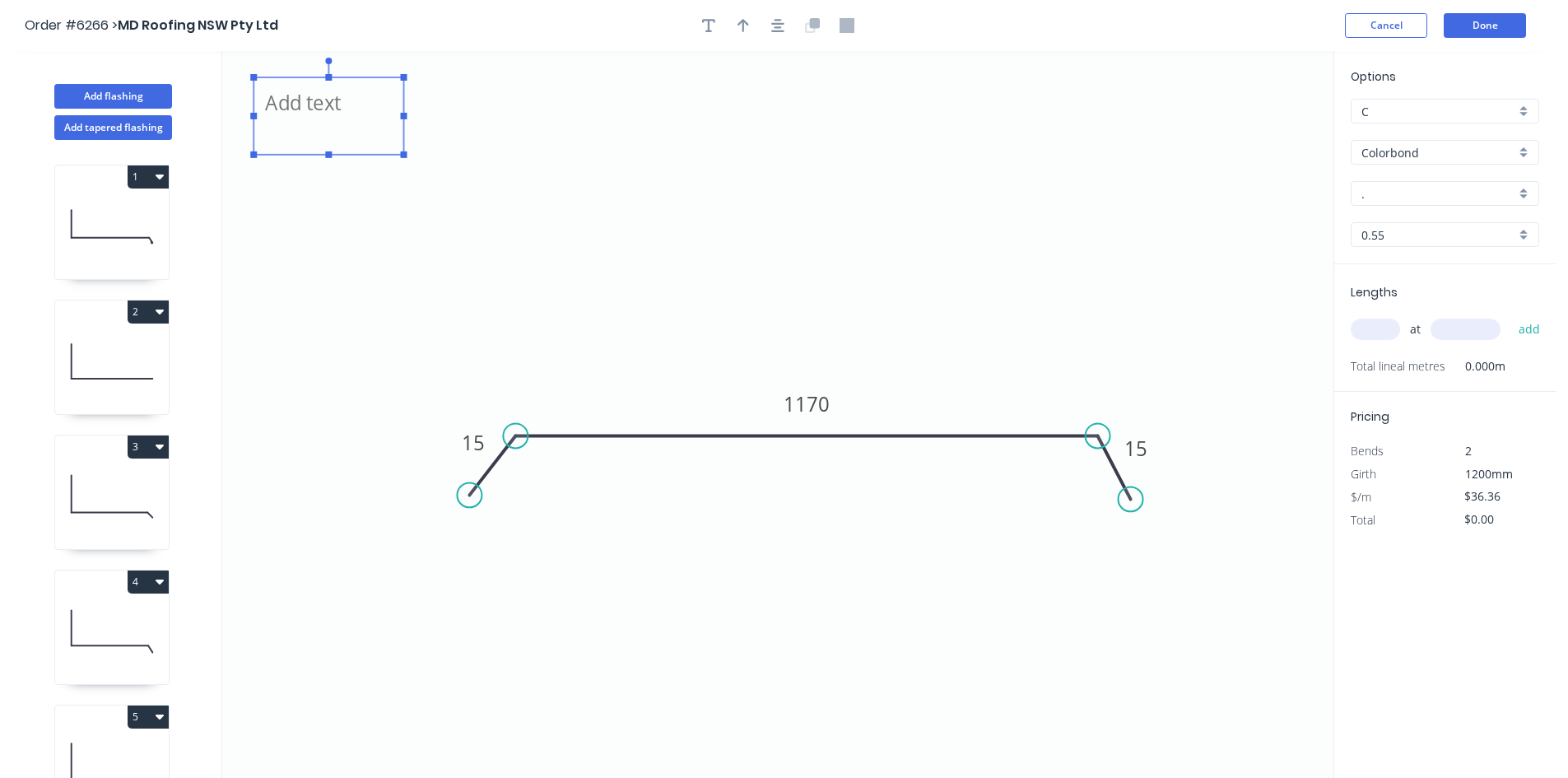
click at [336, 117] on textarea at bounding box center [328, 116] width 133 height 61
click at [413, 235] on icon "with 70mm Upstand 15 1170 15" at bounding box center [777, 415] width 1111 height 727
type textarea "with 70mm Upstand"
click at [339, 109] on textarea "with 70mm Upstand" at bounding box center [328, 116] width 133 height 61
click at [400, 152] on rect at bounding box center [404, 155] width 7 height 7
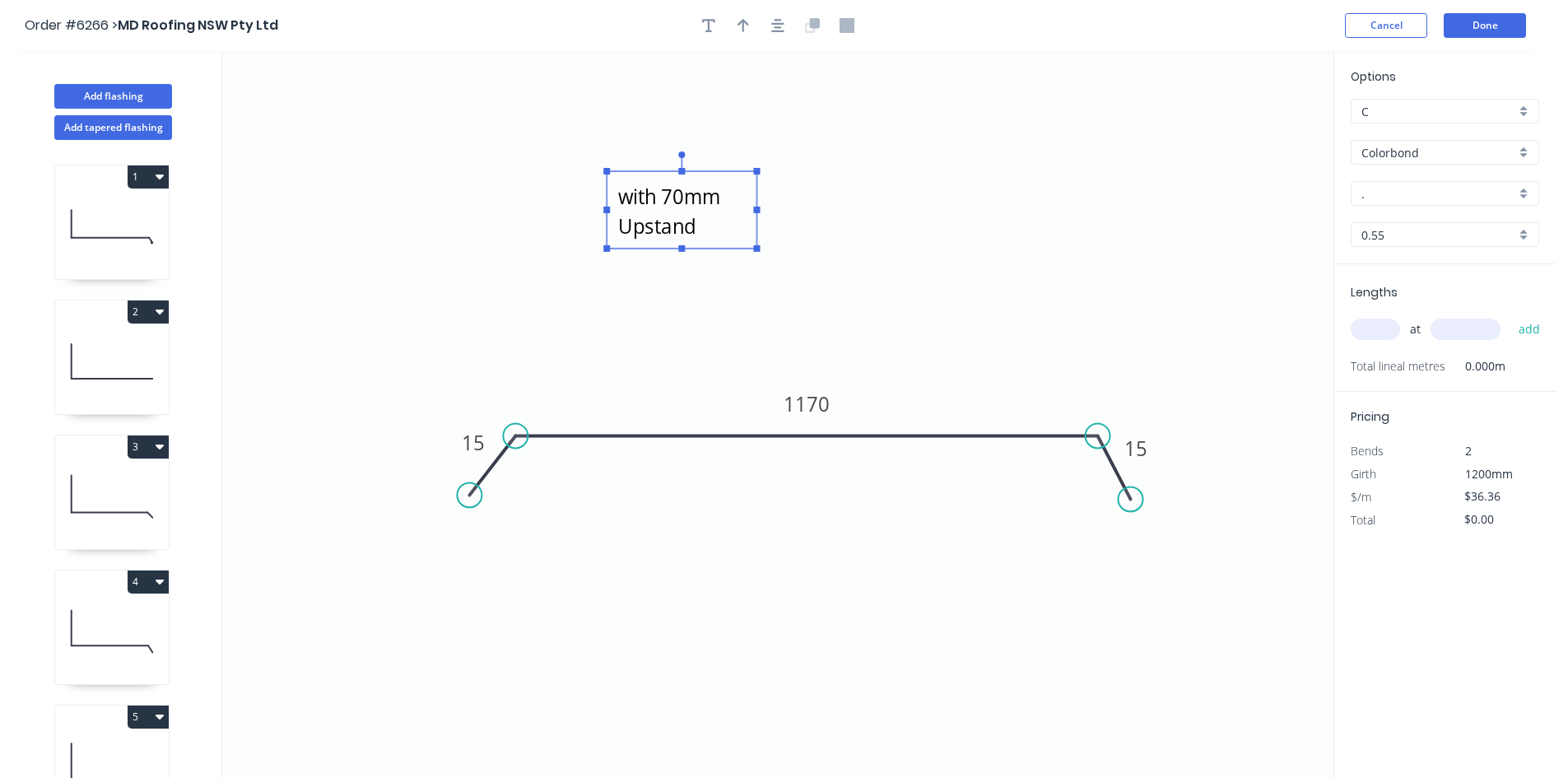
drag, startPoint x: 365, startPoint y: 148, endPoint x: 718, endPoint y: 246, distance: 366.4
click at [718, 246] on rect at bounding box center [681, 210] width 150 height 77
click at [1409, 198] on input "." at bounding box center [1438, 193] width 154 height 18
click at [1415, 230] on div "[PERSON_NAME]" at bounding box center [1444, 225] width 187 height 29
type input "[PERSON_NAME]"
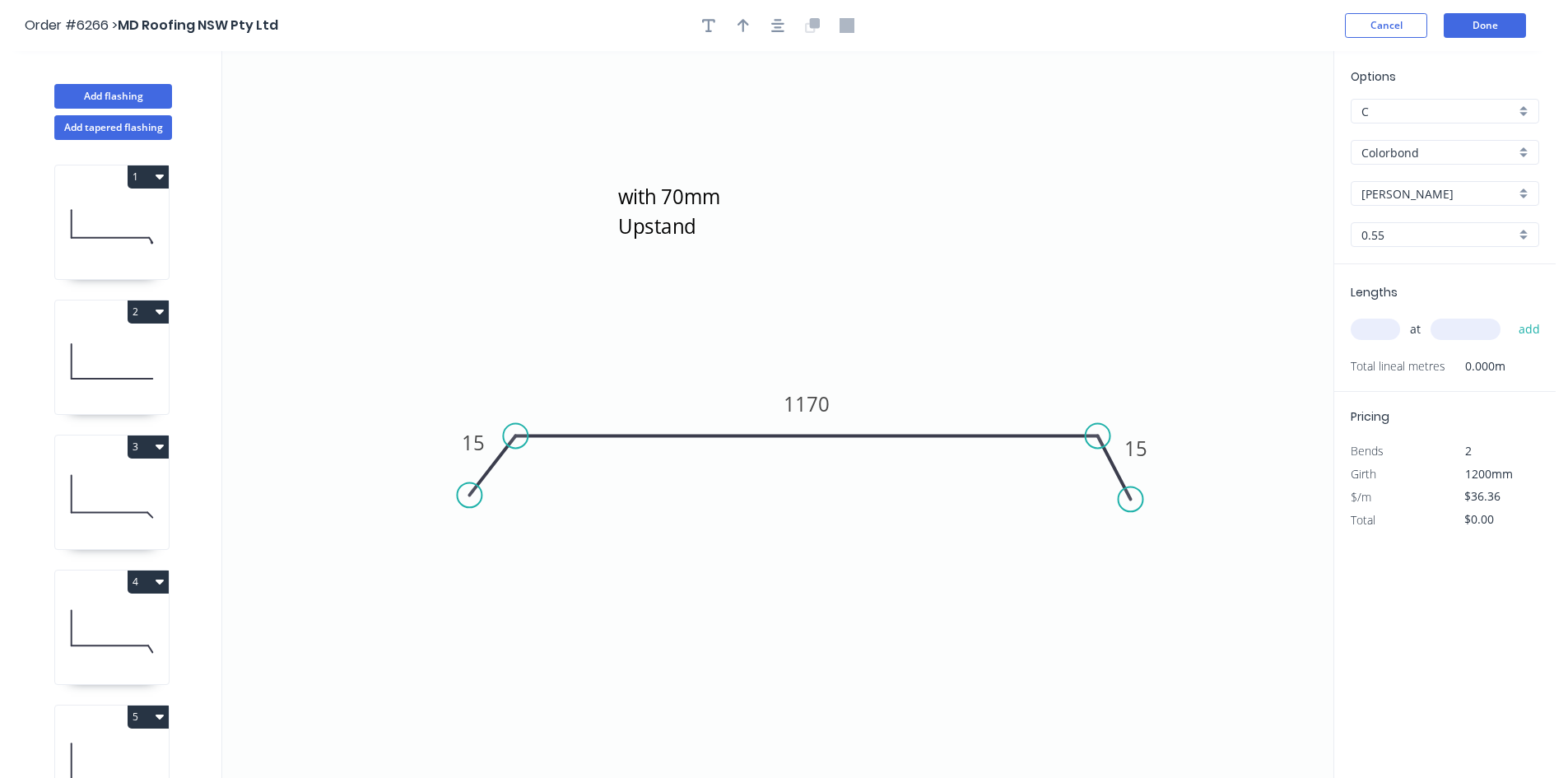
click at [1370, 339] on input "text" at bounding box center [1375, 329] width 50 height 21
type input "1"
type input "1785"
click at [1522, 331] on button "add" at bounding box center [1529, 329] width 39 height 28
click at [1537, 362] on icon "button" at bounding box center [1533, 363] width 15 height 19
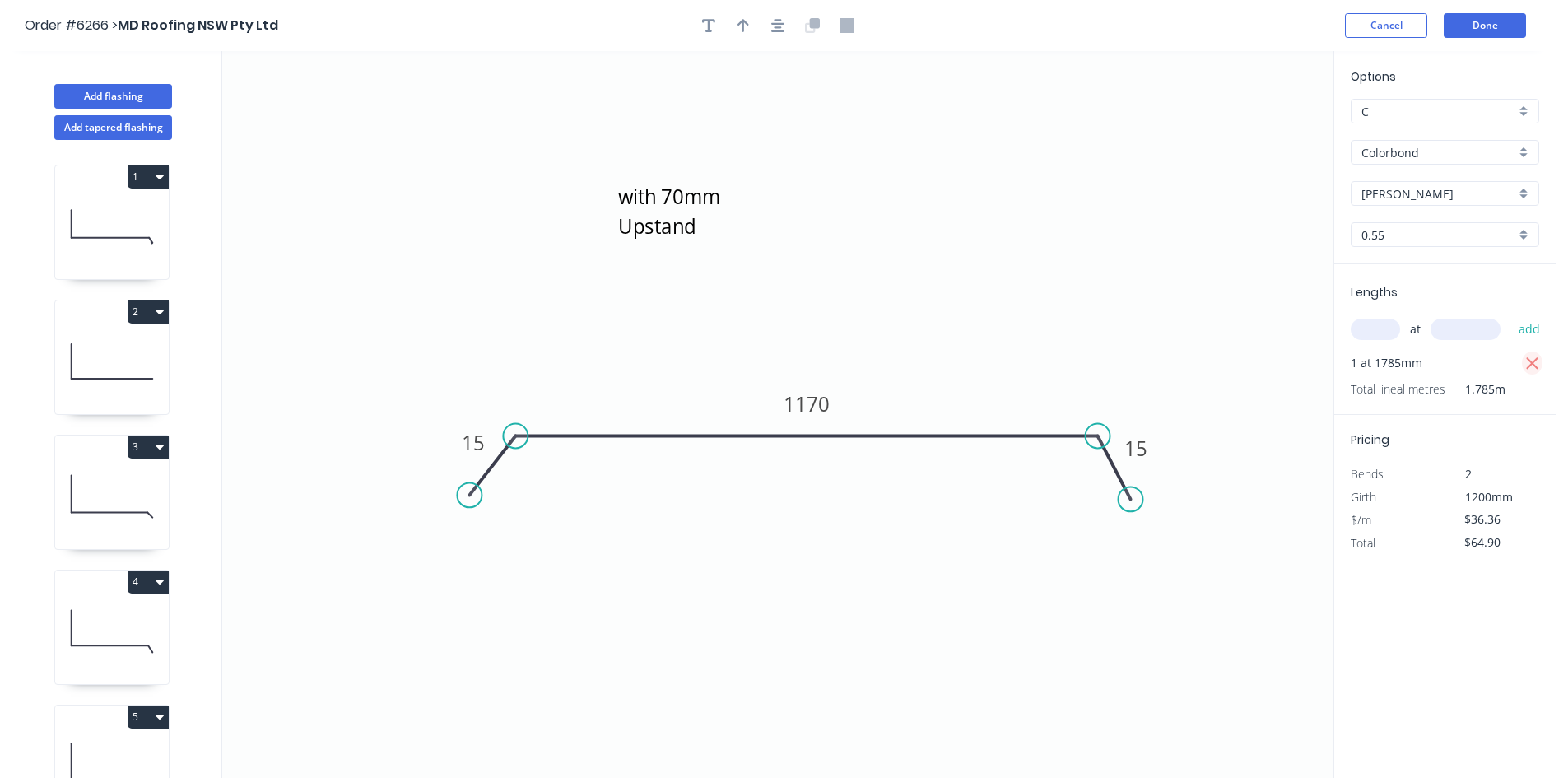
type input "$0.00"
click at [486, 445] on rect at bounding box center [473, 443] width 33 height 23
type input "$0.00"
click at [1380, 328] on input "text" at bounding box center [1375, 329] width 50 height 21
type input "1"
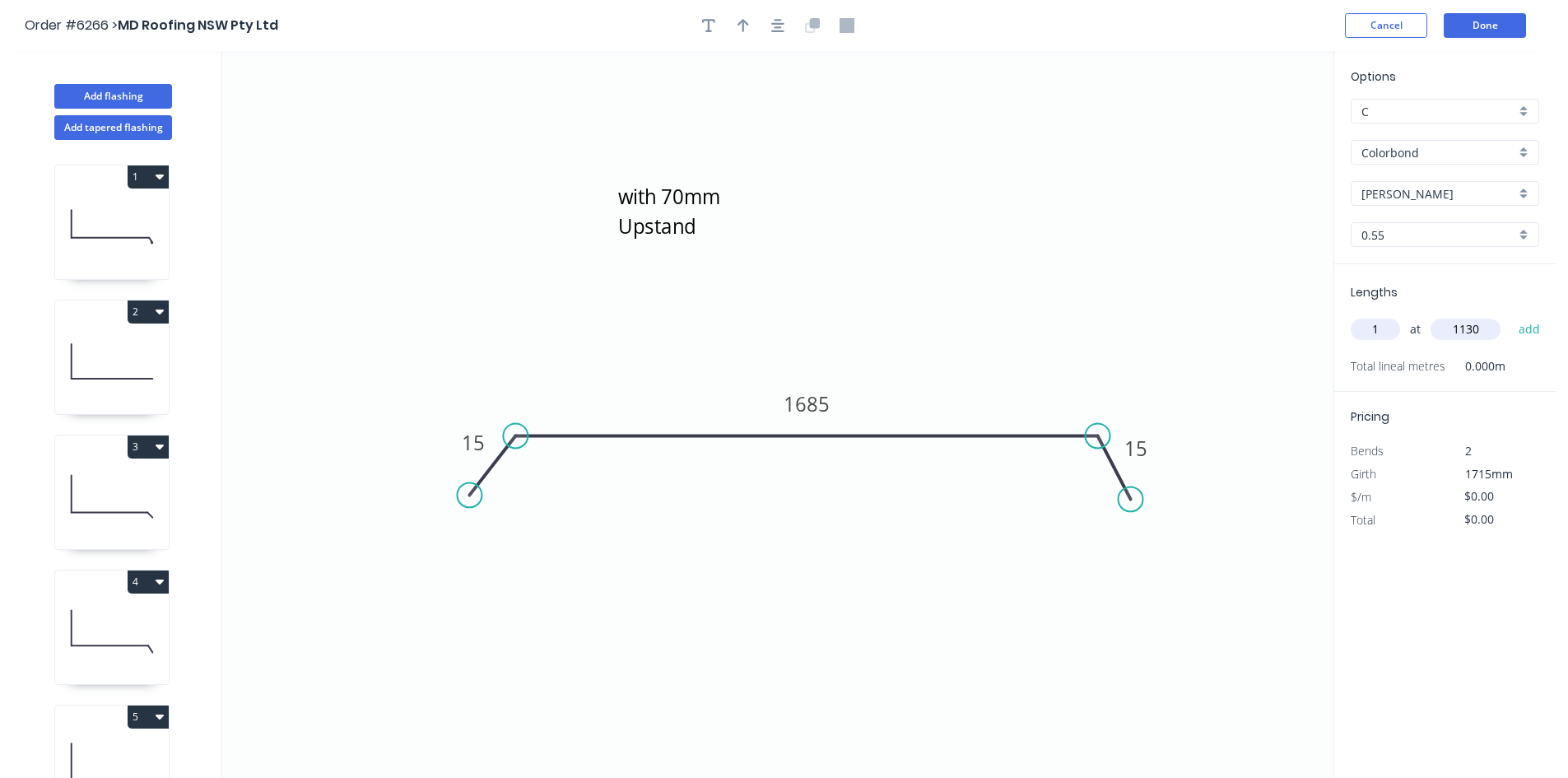
type input "1130"
click at [1510, 315] on button "add" at bounding box center [1529, 329] width 39 height 28
click at [1487, 539] on input "$0.00" at bounding box center [1492, 542] width 56 height 23
drag, startPoint x: 1491, startPoint y: 544, endPoint x: 1384, endPoint y: 533, distance: 107.6
click at [1380, 533] on div "Total $0.00" at bounding box center [1444, 542] width 213 height 23
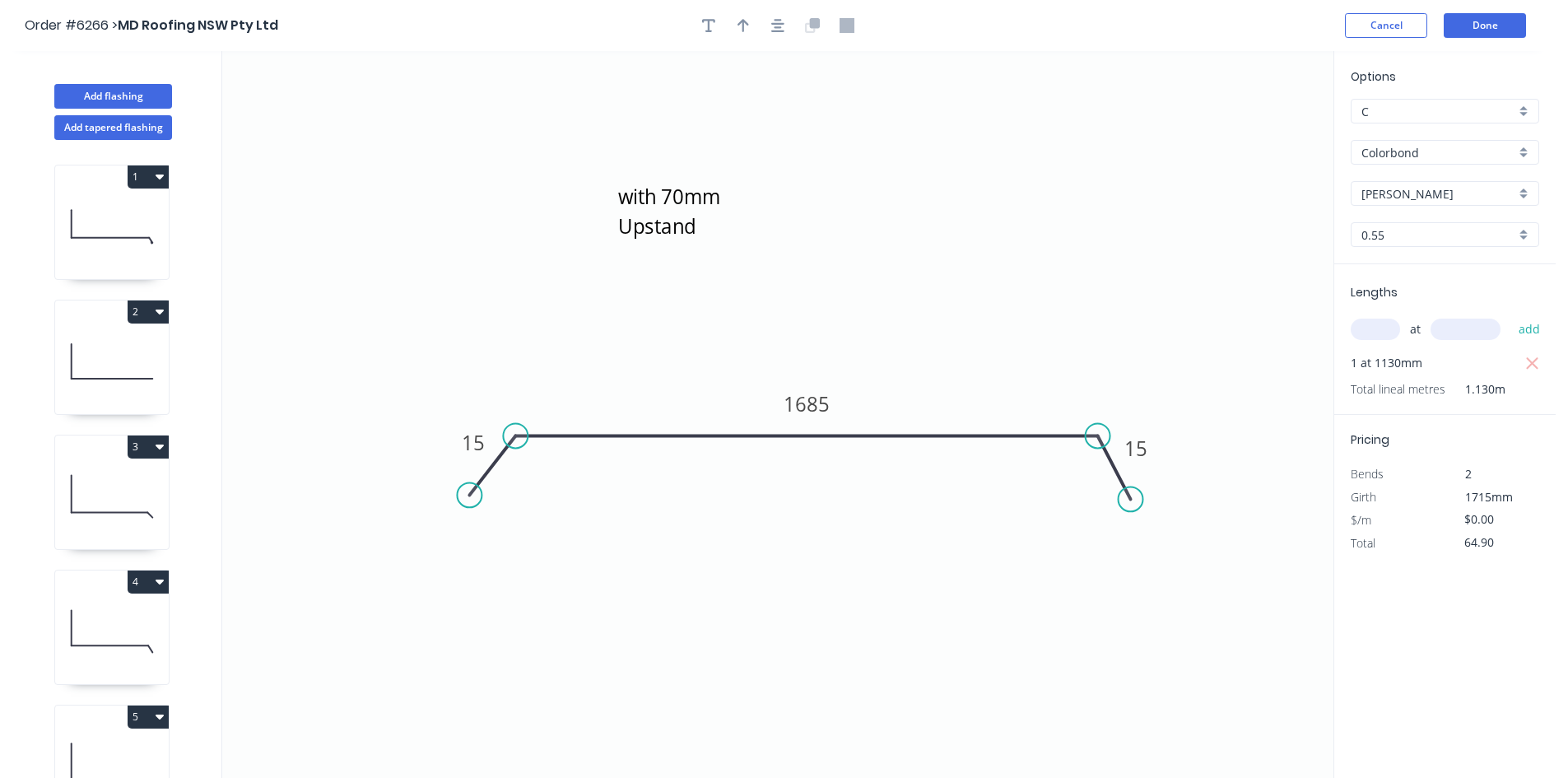
type input "$64.90"
click at [1499, 25] on button "Done" at bounding box center [1485, 25] width 82 height 24
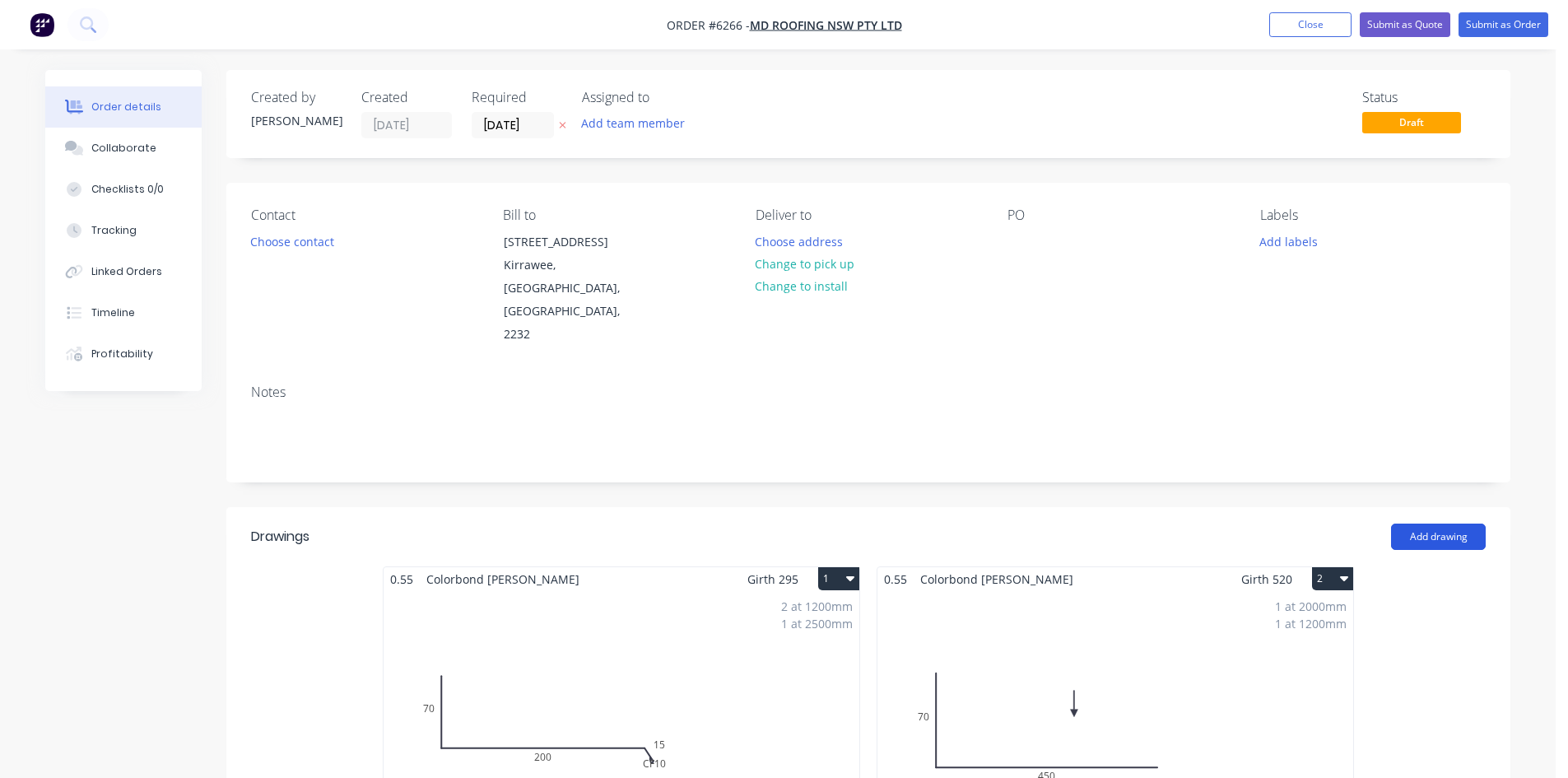
click at [1427, 523] on button "Add drawing" at bounding box center [1438, 536] width 95 height 26
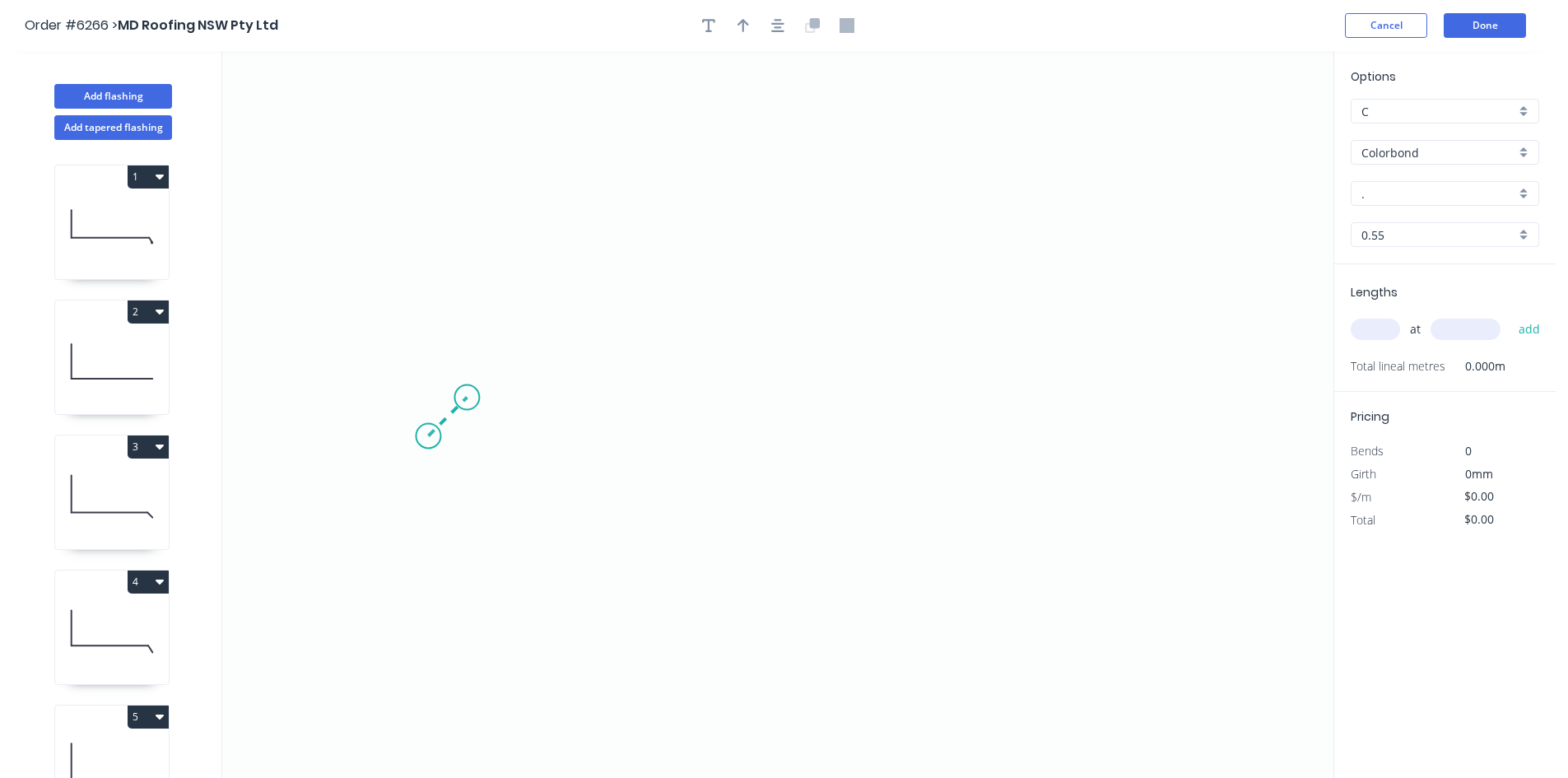
drag, startPoint x: 428, startPoint y: 437, endPoint x: 467, endPoint y: 399, distance: 54.5
click at [467, 399] on icon "0" at bounding box center [777, 415] width 1111 height 727
click at [1019, 434] on icon "0 ?" at bounding box center [777, 415] width 1111 height 727
click at [1043, 447] on icon "0 ? ?" at bounding box center [777, 415] width 1111 height 727
click at [1043, 447] on circle at bounding box center [1042, 446] width 24 height 24
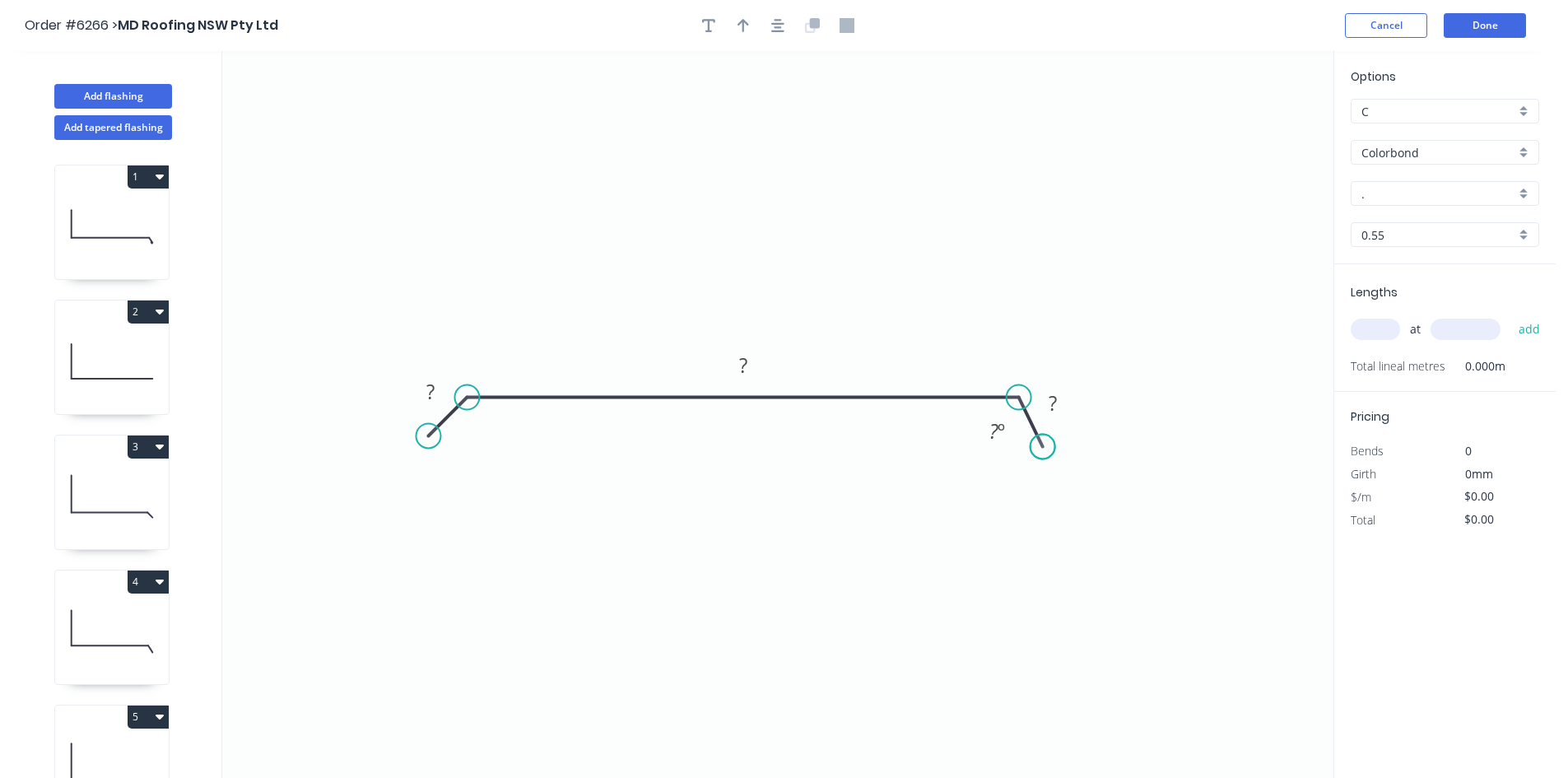
click at [1043, 447] on circle at bounding box center [1042, 446] width 24 height 24
click at [437, 386] on rect at bounding box center [430, 392] width 33 height 23
type input "$36.36"
drag, startPoint x: 999, startPoint y: 429, endPoint x: 1009, endPoint y: 433, distance: 10.8
click at [1033, 477] on div "Hide angle" at bounding box center [1082, 485] width 166 height 34
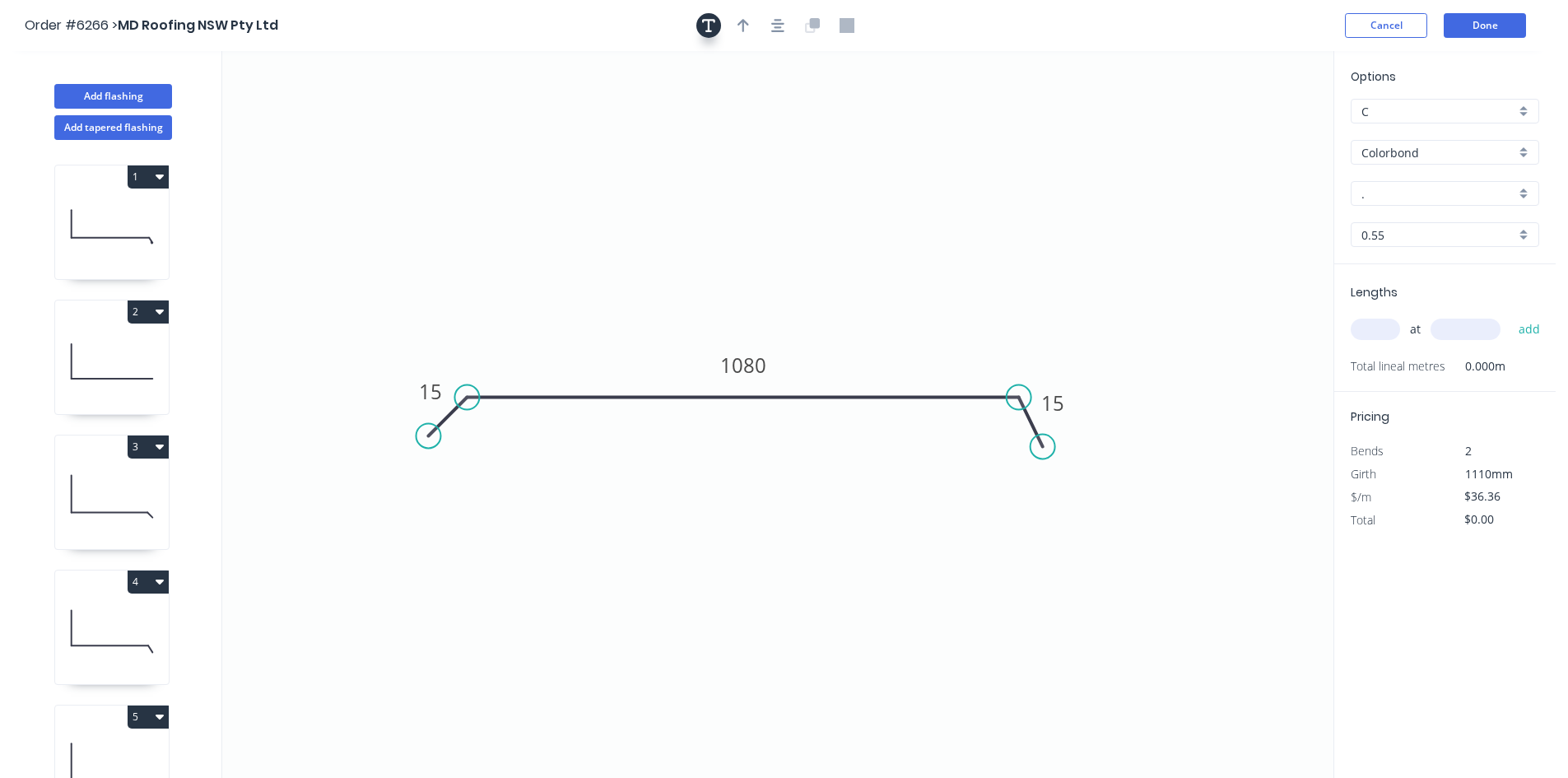
click at [716, 19] on button "button" at bounding box center [708, 25] width 24 height 24
drag, startPoint x: 308, startPoint y: 105, endPoint x: 651, endPoint y: 225, distance: 363.4
click at [651, 225] on textarea at bounding box center [671, 236] width 133 height 61
click at [921, 258] on icon "with 70mm upstand 15 1080 15" at bounding box center [777, 415] width 1111 height 727
type textarea "with 70mm upstand"
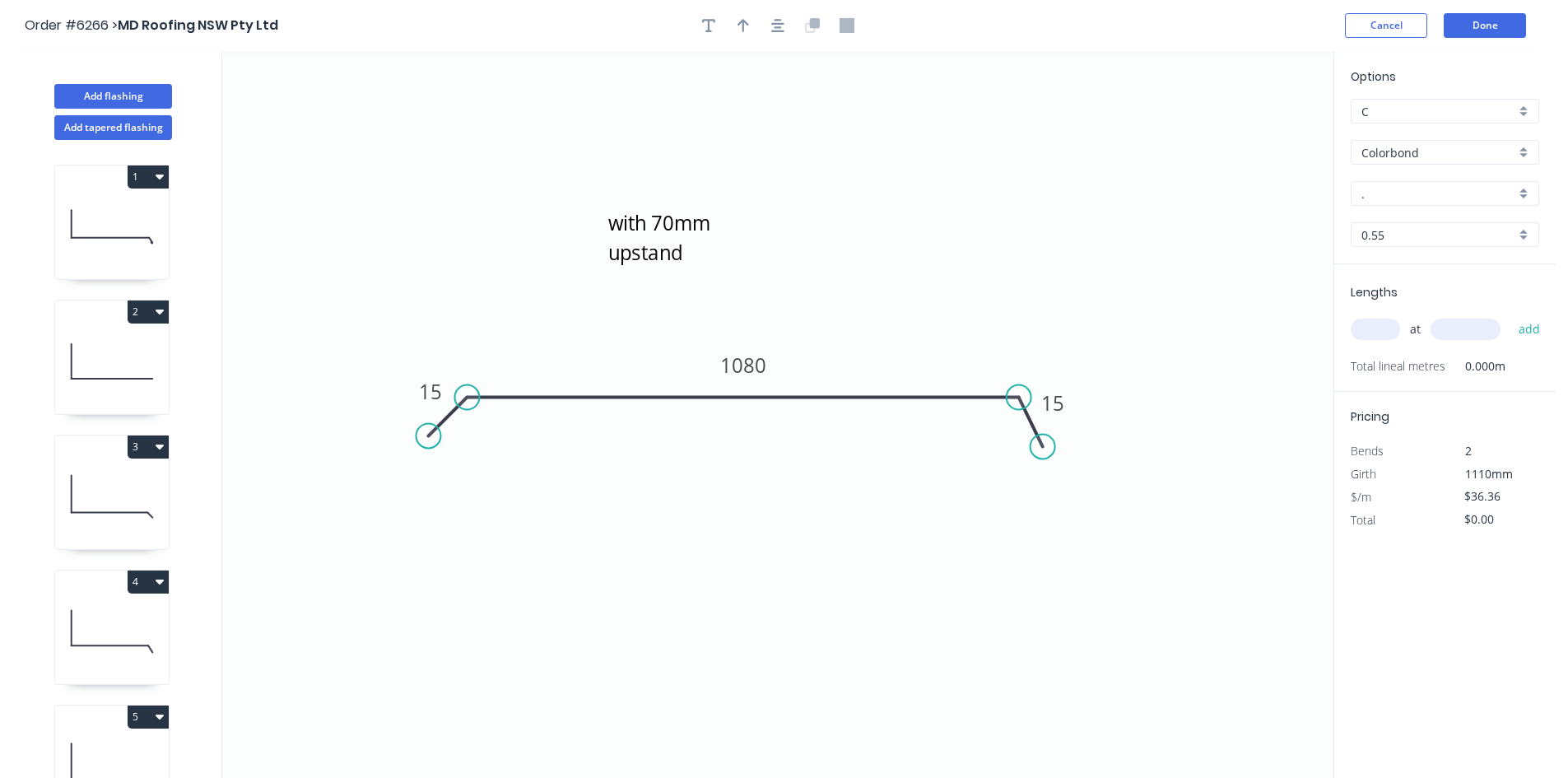
click at [1391, 200] on input "." at bounding box center [1438, 193] width 154 height 18
type input "a"
click at [1404, 212] on div "[PERSON_NAME]" at bounding box center [1444, 225] width 187 height 29
type input "[PERSON_NAME]"
click at [1369, 325] on input "text" at bounding box center [1375, 329] width 50 height 21
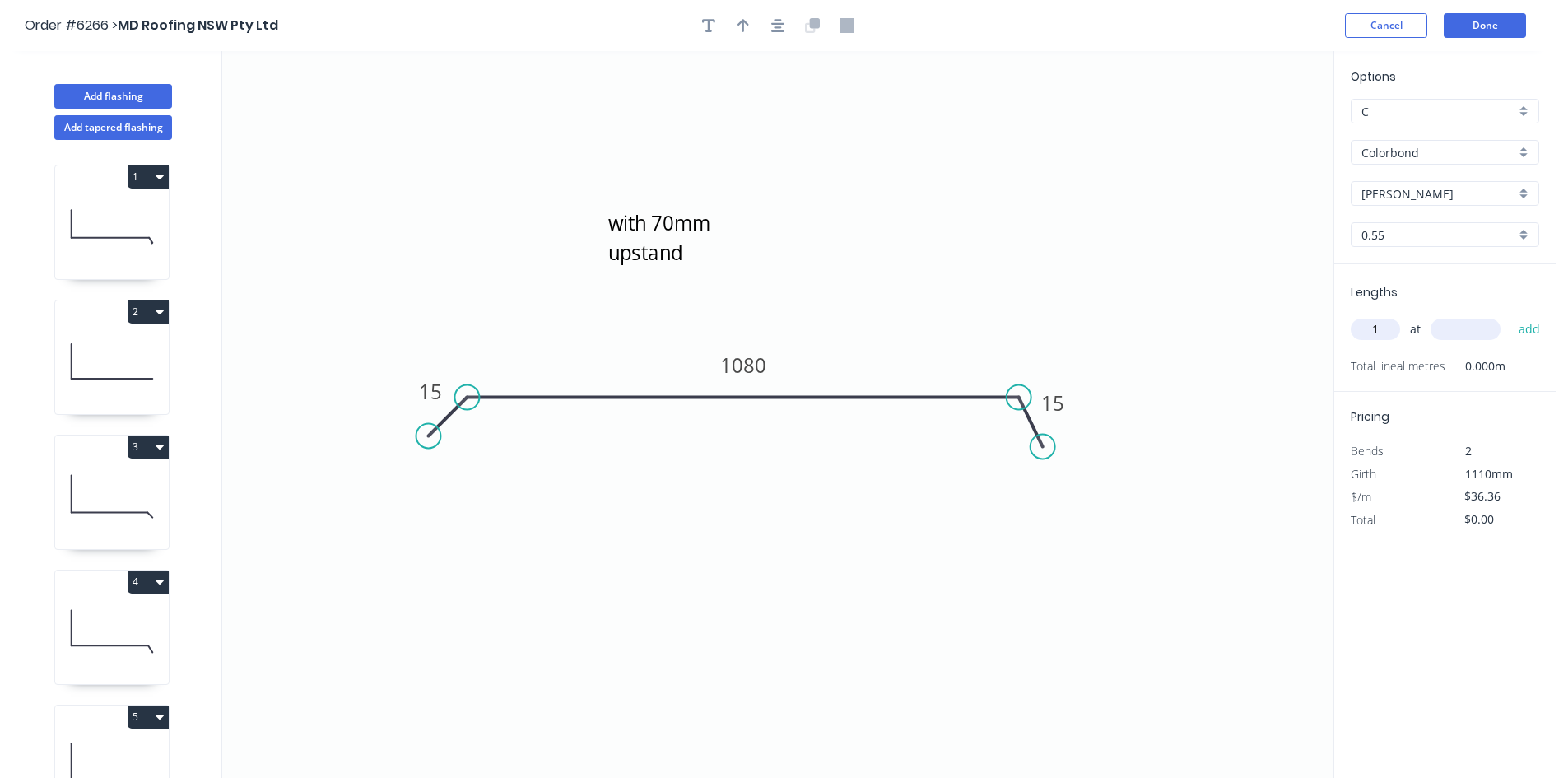
type input "1"
type input "500"
click at [1517, 325] on button "add" at bounding box center [1529, 329] width 39 height 28
type input "$18.18"
click at [674, 277] on icon "with 70mm upstand 15 1080 15" at bounding box center [777, 415] width 1111 height 727
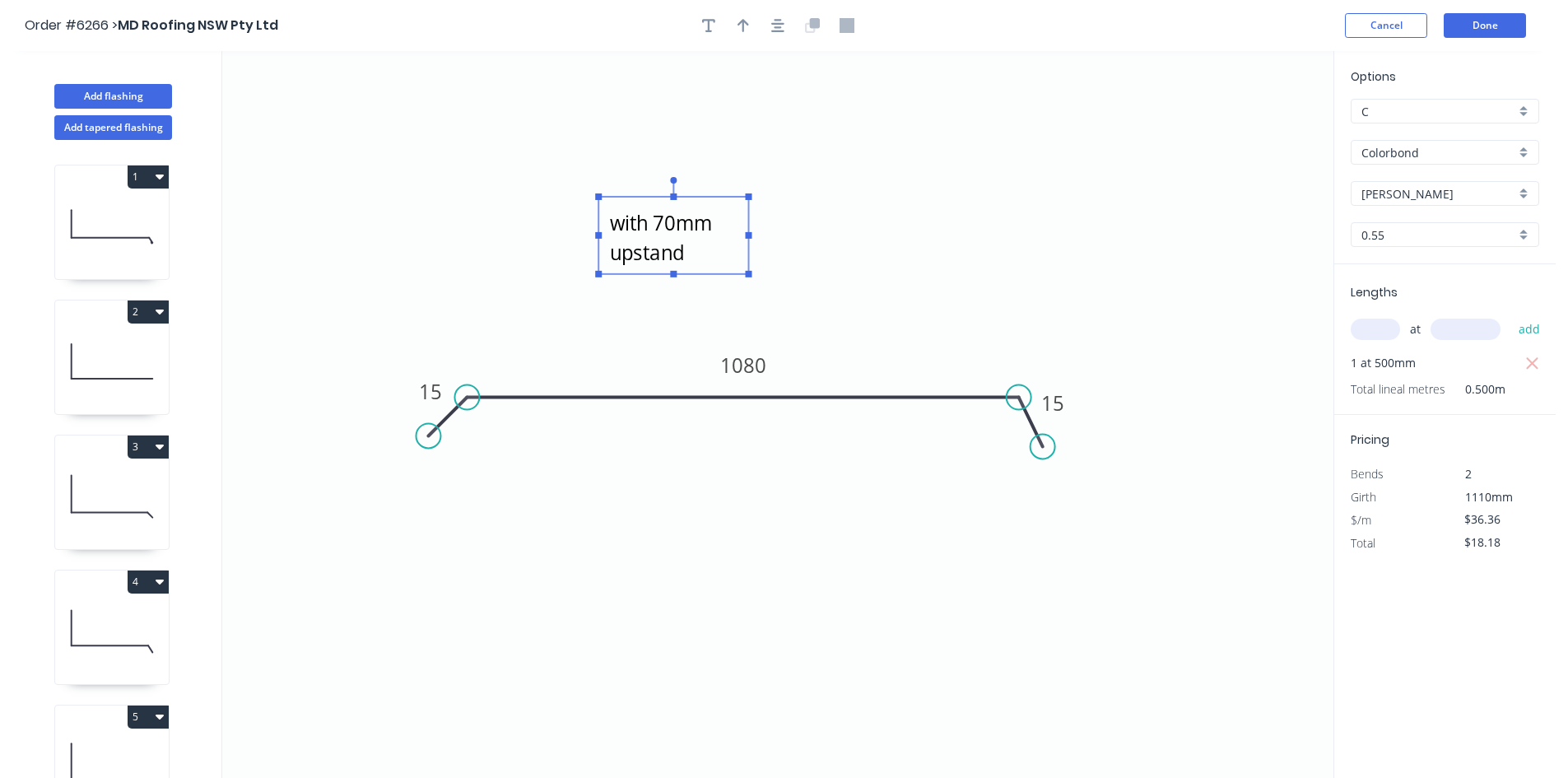
drag, startPoint x: 686, startPoint y: 262, endPoint x: 696, endPoint y: 262, distance: 10.0
click at [688, 261] on textarea "with 70mm upstand" at bounding box center [673, 236] width 133 height 61
click at [707, 259] on textarea "with 70mm upstand" at bounding box center [674, 235] width 133 height 61
type textarea "with 70mm upstand +"
click at [1465, 25] on button "Done" at bounding box center [1485, 25] width 82 height 24
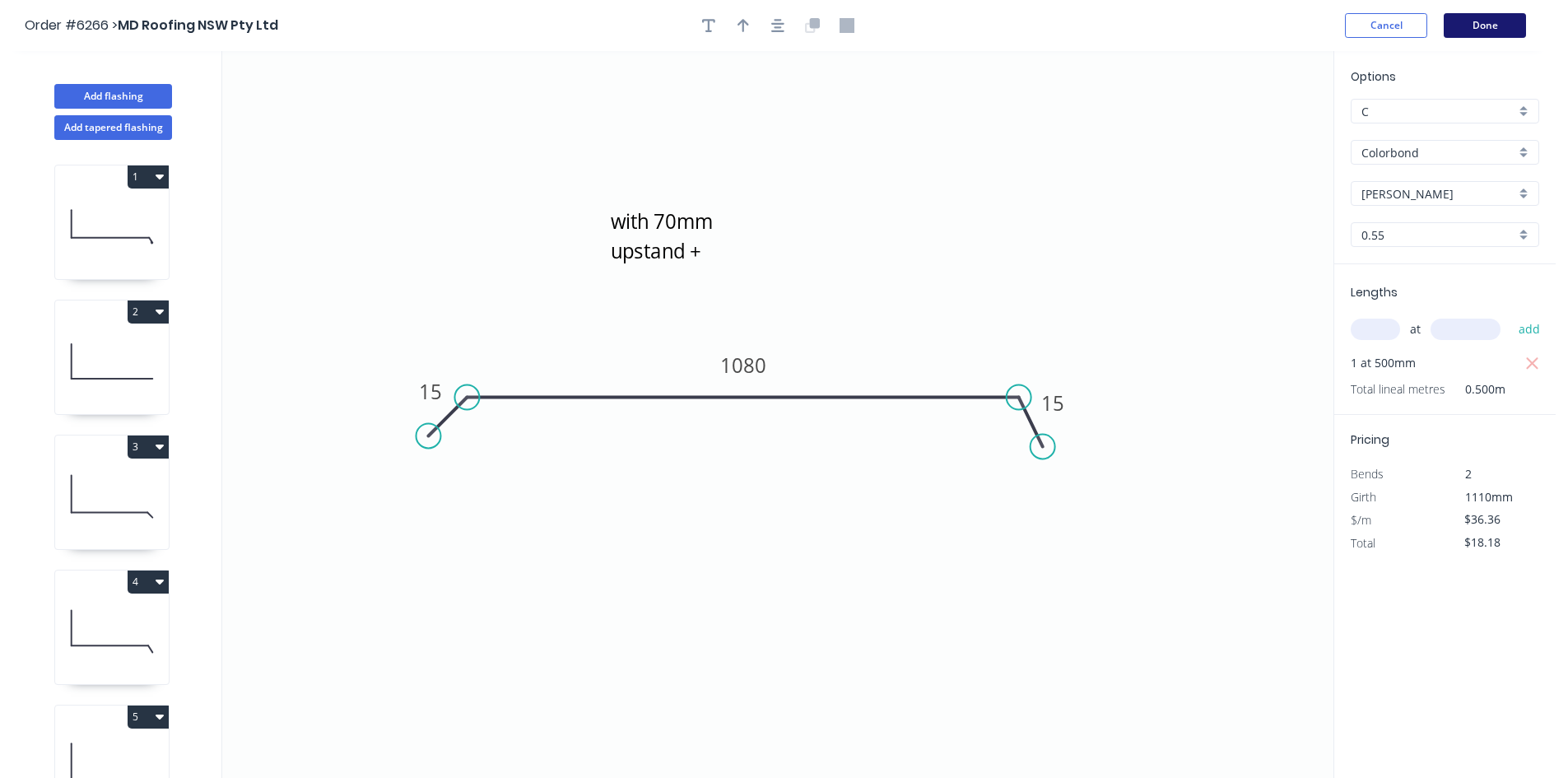
click at [1472, 23] on button "Done" at bounding box center [1485, 25] width 82 height 24
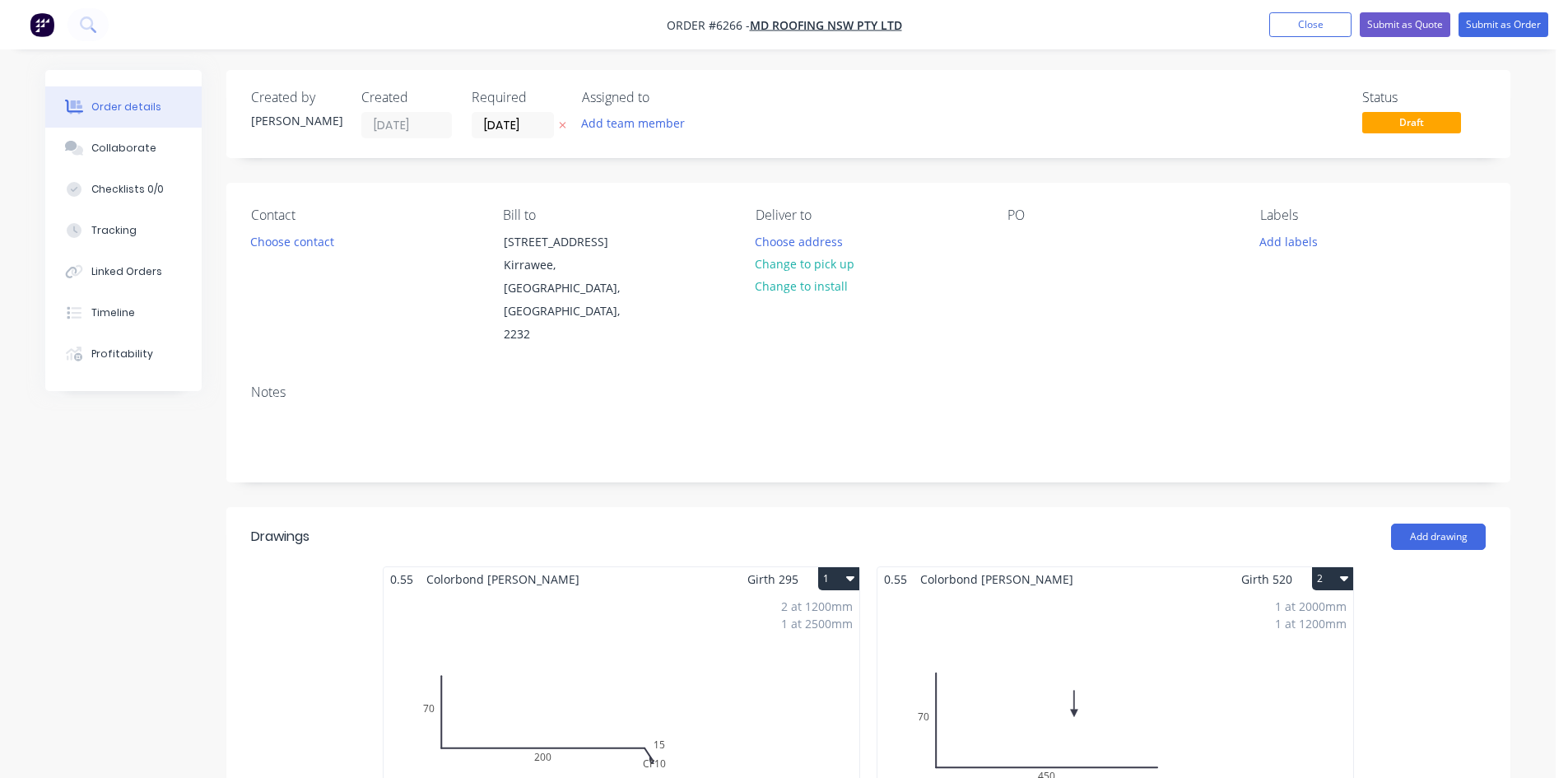
click at [1020, 256] on div "PO" at bounding box center [1120, 277] width 225 height 139
click at [1017, 246] on div at bounding box center [1020, 241] width 26 height 24
drag, startPoint x: 1167, startPoint y: 355, endPoint x: 1470, endPoint y: 278, distance: 312.6
click at [1167, 371] on div "Notes" at bounding box center [868, 426] width 1284 height 110
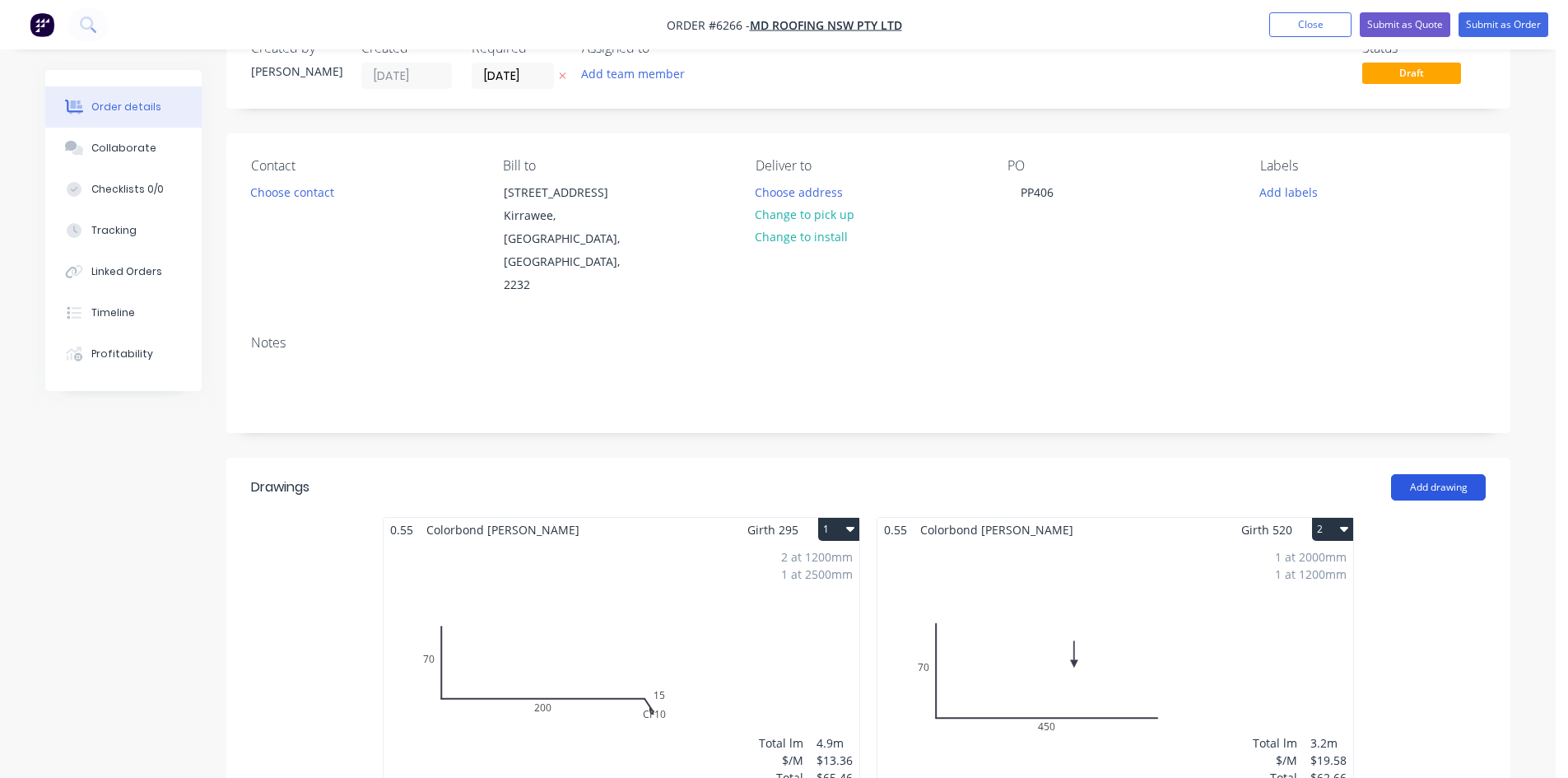
click at [1417, 474] on button "Add drawing" at bounding box center [1438, 487] width 95 height 26
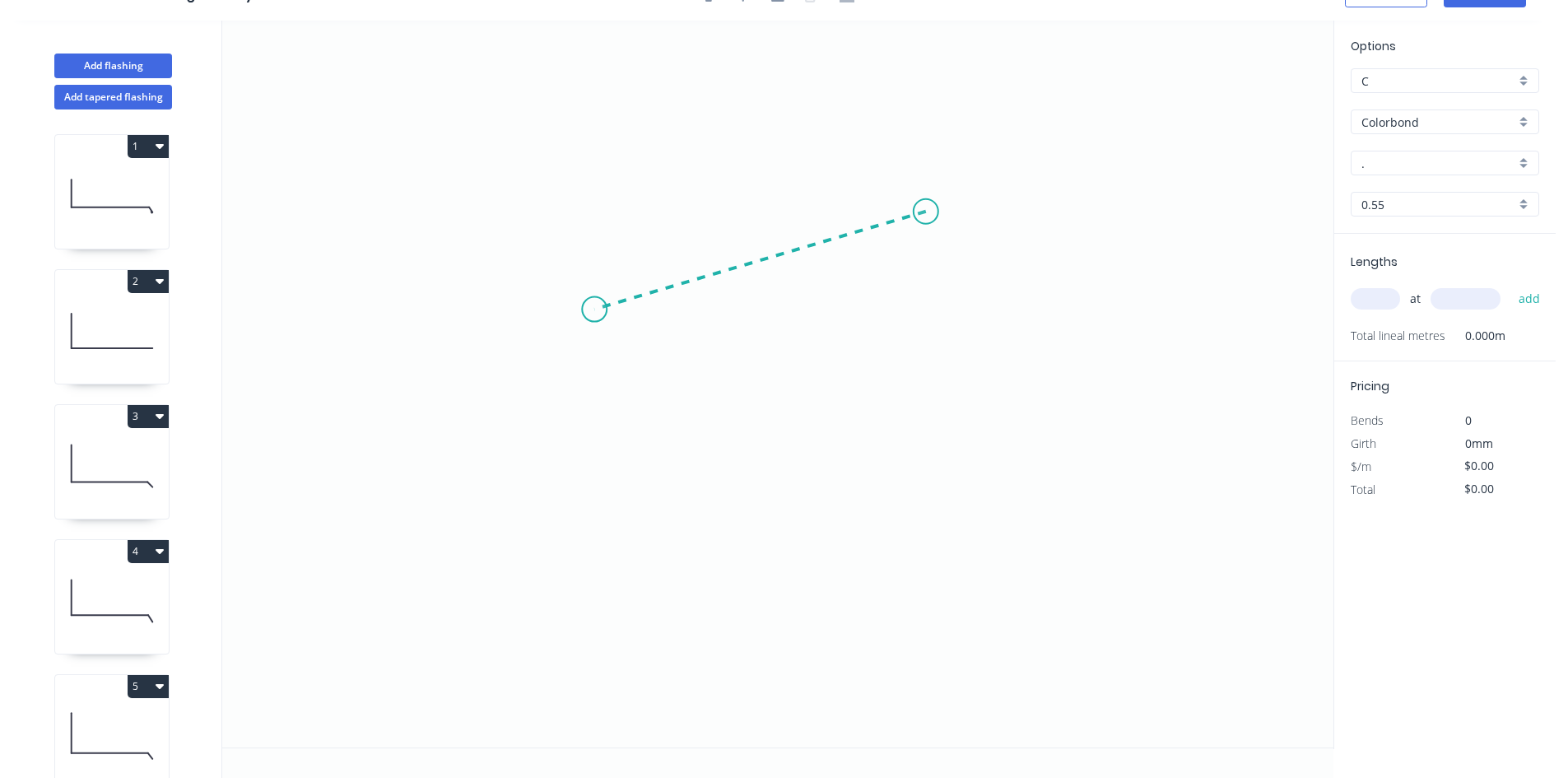
drag, startPoint x: 895, startPoint y: 223, endPoint x: 594, endPoint y: 310, distance: 313.3
click at [594, 310] on icon "0" at bounding box center [777, 384] width 1111 height 727
click at [598, 498] on icon "0 ?" at bounding box center [777, 384] width 1111 height 727
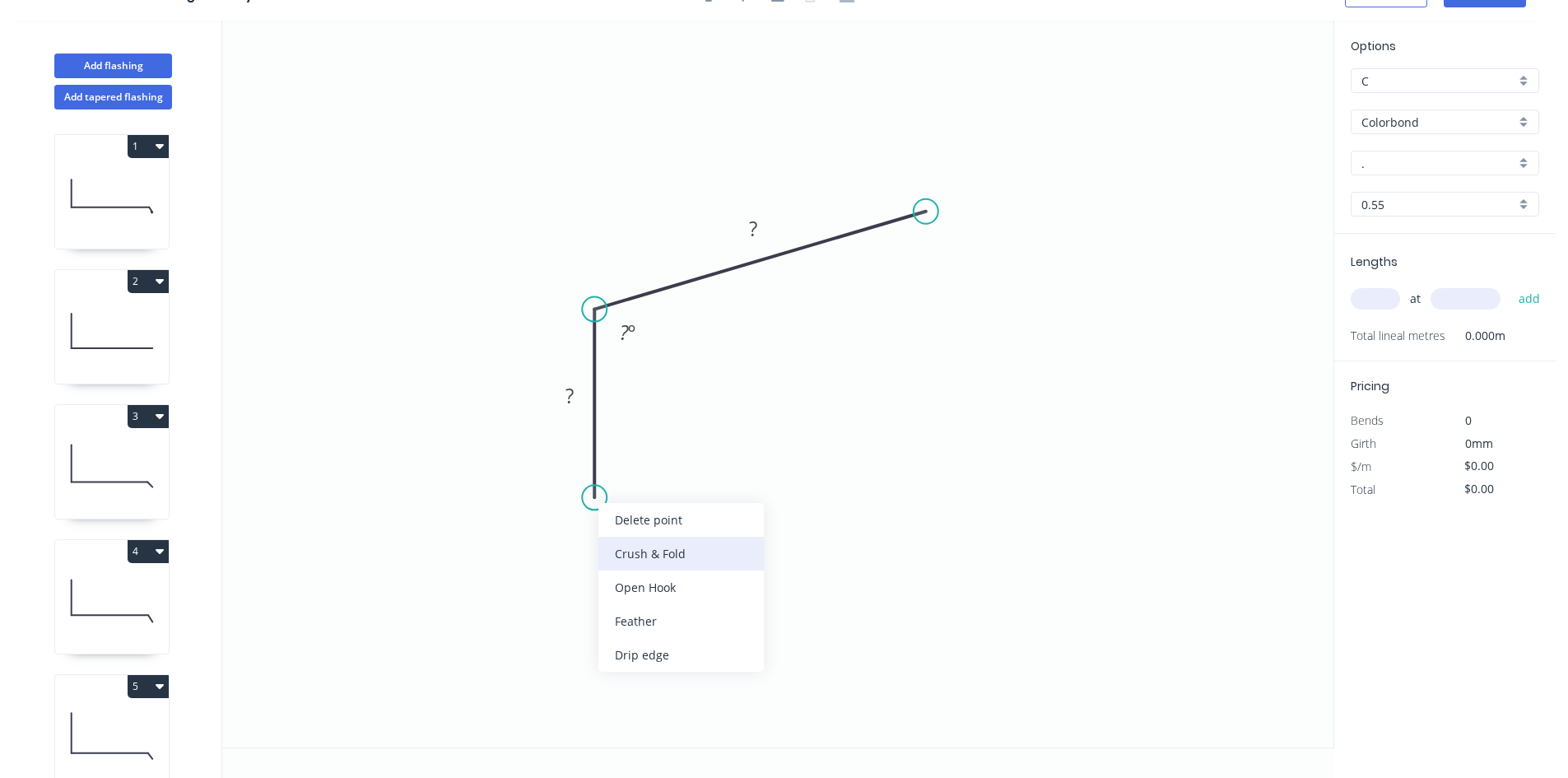
click at [637, 549] on div "Crush & Fold" at bounding box center [681, 553] width 166 height 34
click at [572, 394] on tspan "?" at bounding box center [569, 395] width 8 height 27
click at [769, 221] on rect at bounding box center [753, 229] width 33 height 23
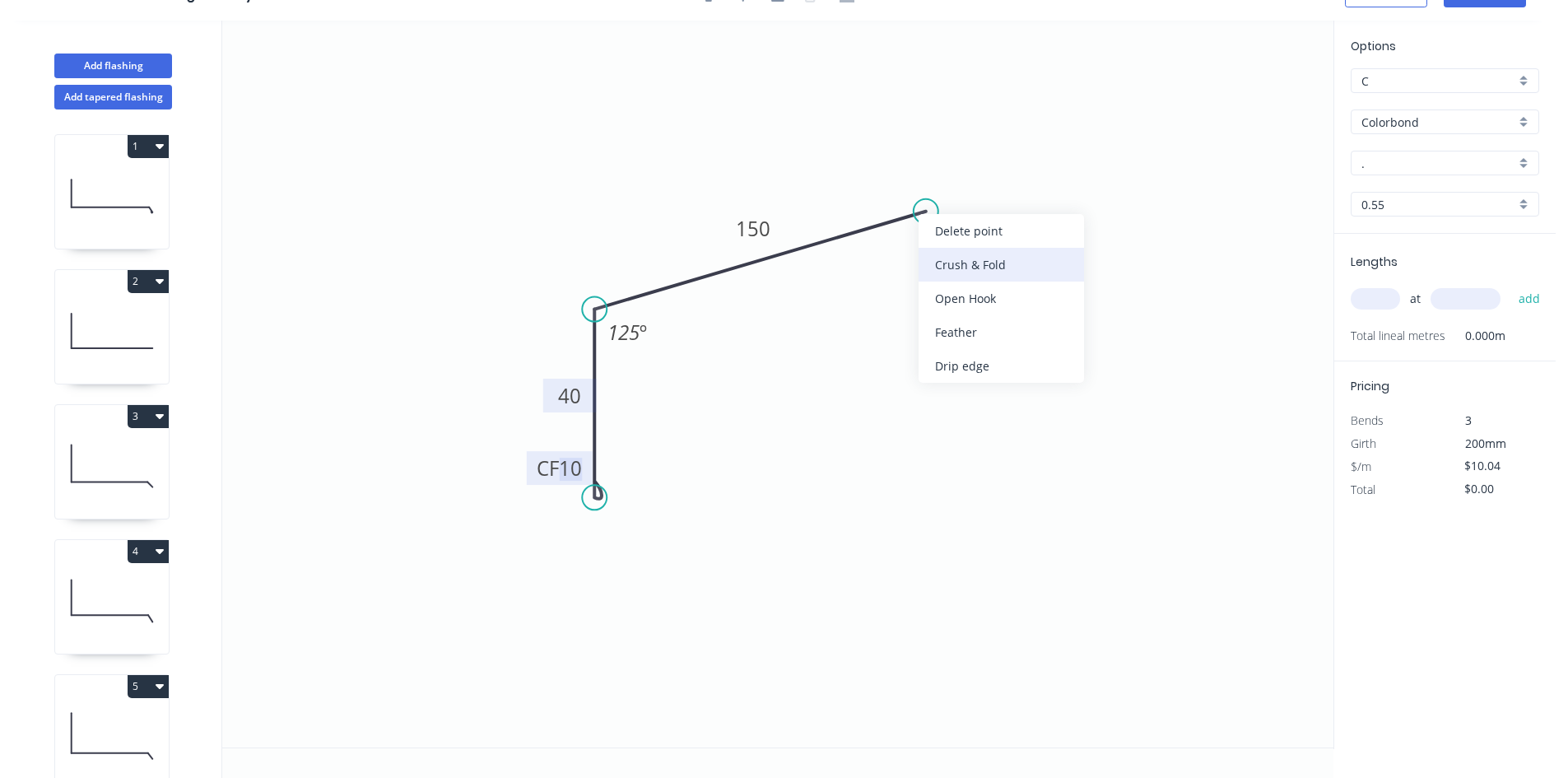
drag, startPoint x: 958, startPoint y: 282, endPoint x: 958, endPoint y: 272, distance: 10.0
click at [958, 272] on div "Delete point Crush & Fold Open Hook Feather Drip edge" at bounding box center [1001, 298] width 166 height 169
drag, startPoint x: 921, startPoint y: 217, endPoint x: 947, endPoint y: 276, distance: 64.5
click at [947, 276] on div "Crush & Fold" at bounding box center [1000, 269] width 166 height 34
type input "$12.63"
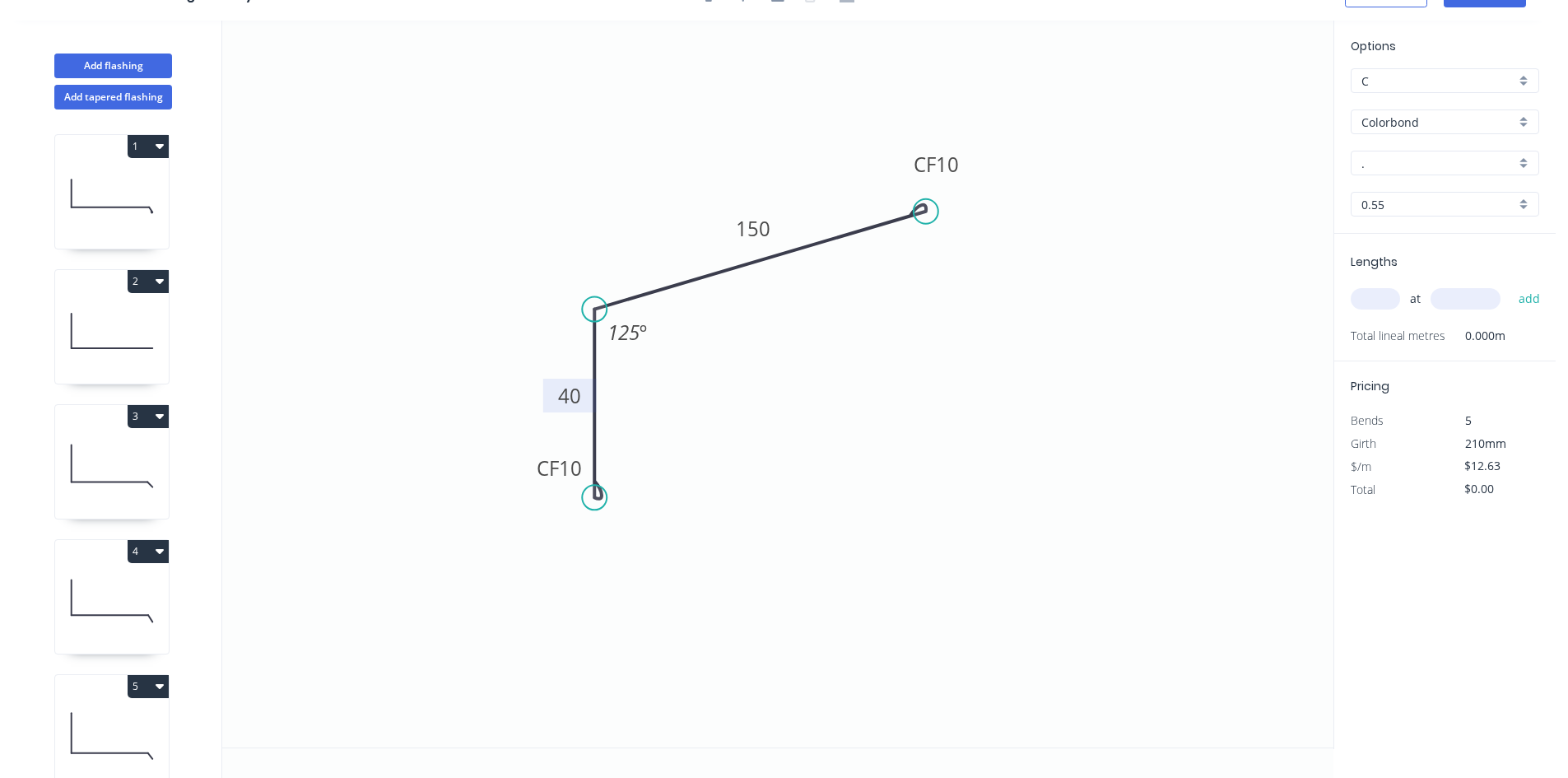
click at [1441, 159] on input "." at bounding box center [1438, 163] width 154 height 18
click at [1442, 186] on div "[PERSON_NAME]" at bounding box center [1444, 194] width 187 height 29
type input "[PERSON_NAME]"
click at [1380, 302] on input "text" at bounding box center [1375, 298] width 50 height 21
type input "2"
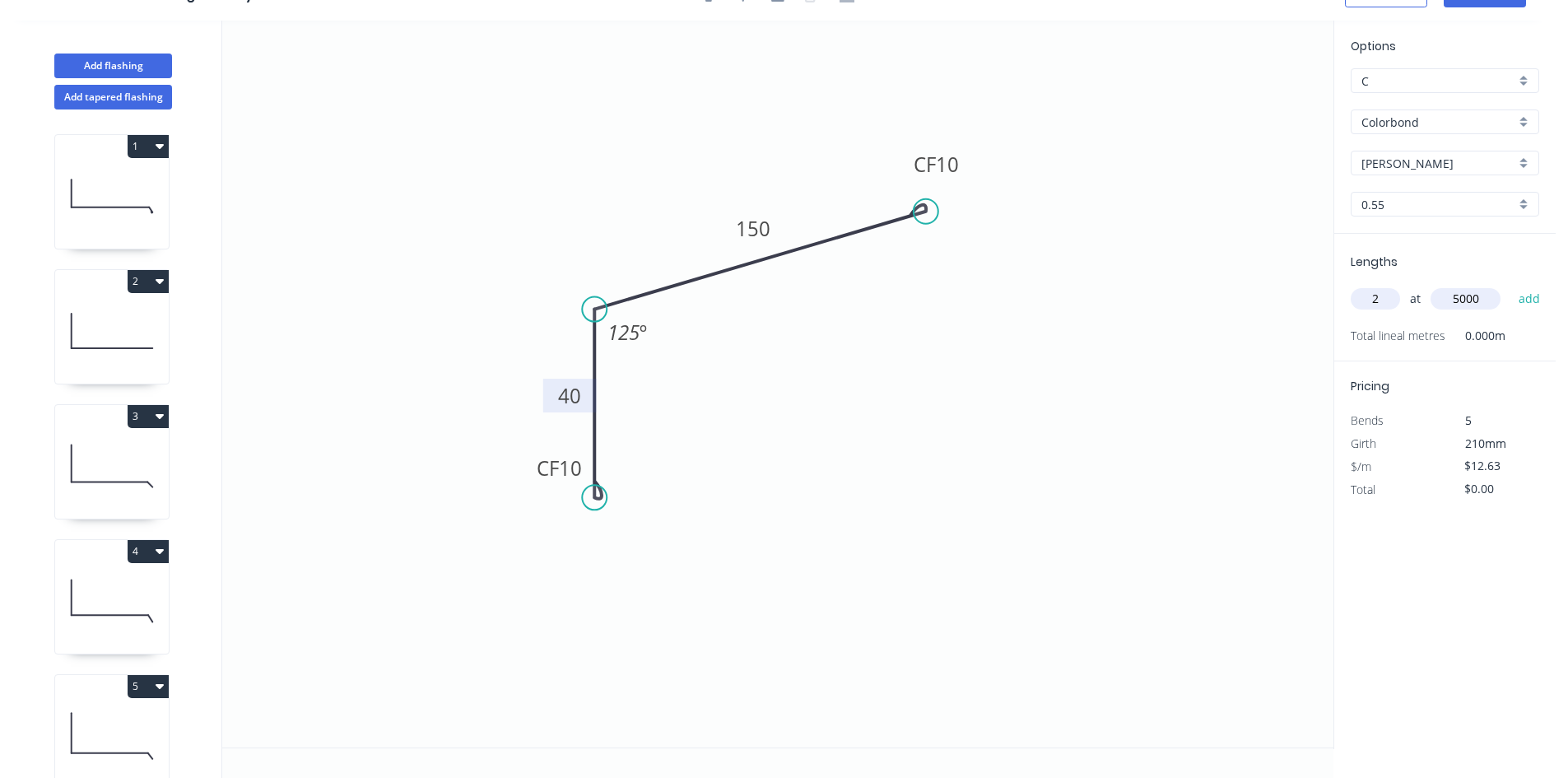
type input "5000"
click at [1510, 285] on button "add" at bounding box center [1529, 299] width 39 height 28
type input "$126.30"
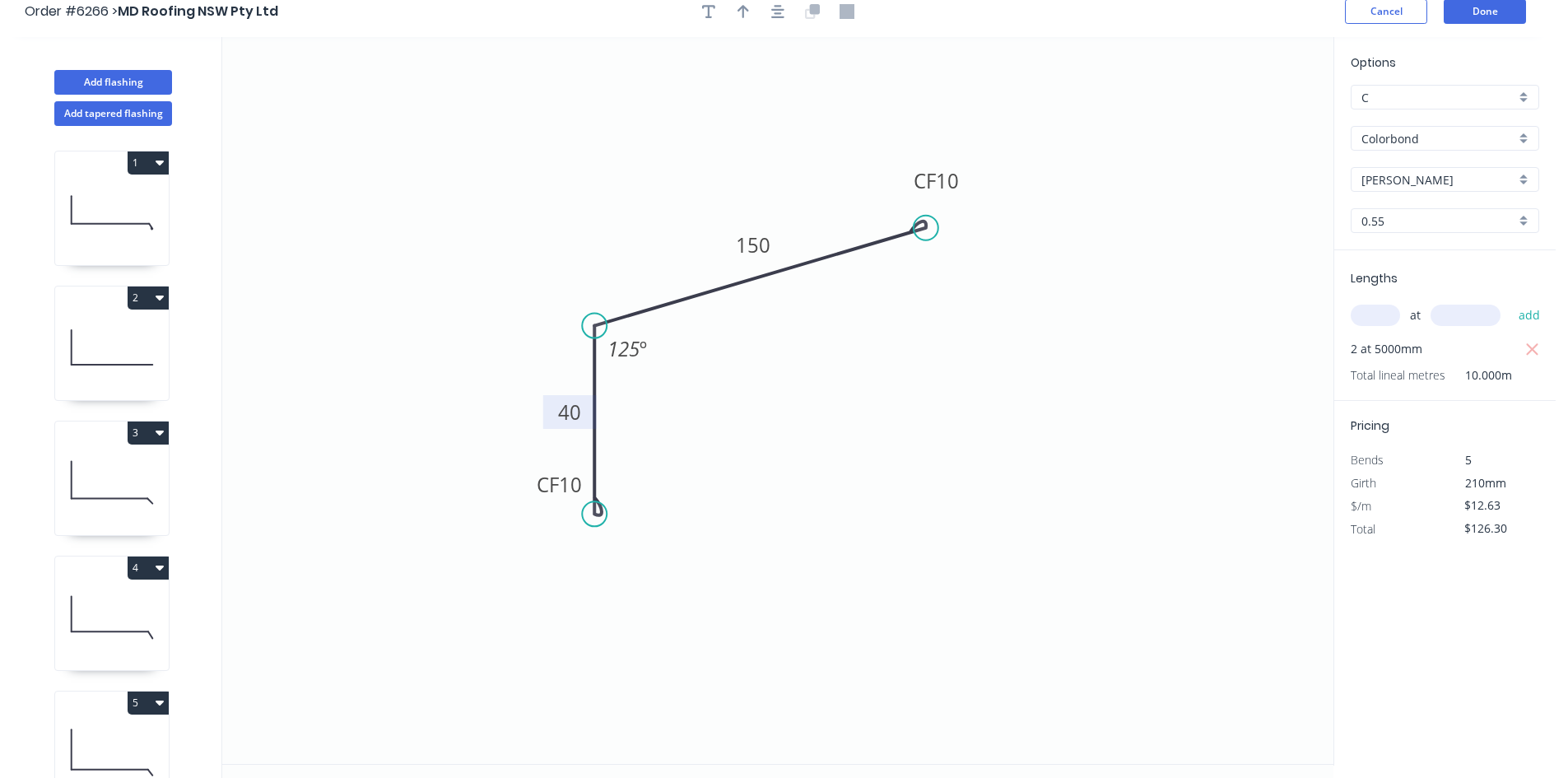
scroll to position [0, 0]
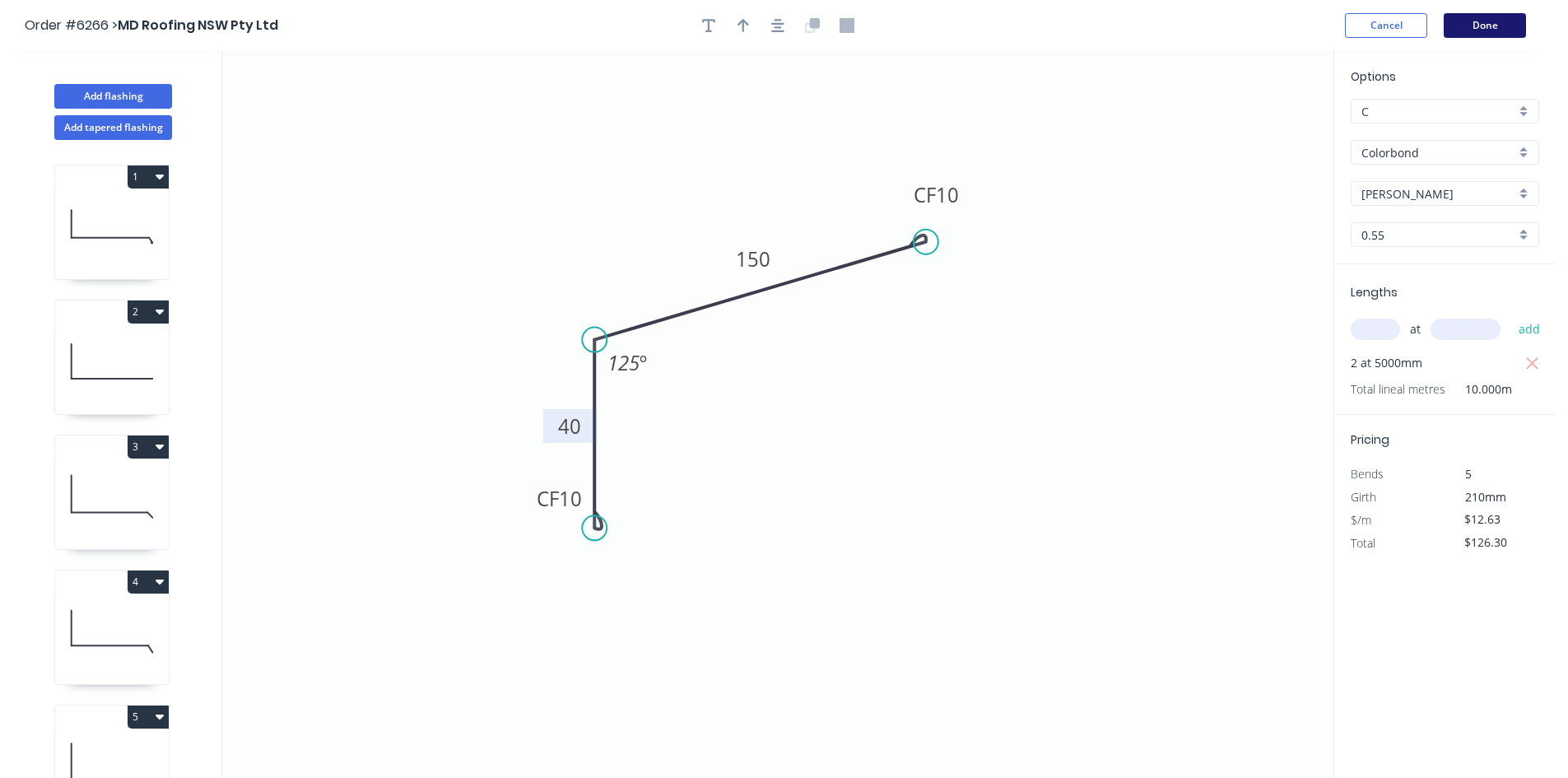
click at [1493, 25] on button "Done" at bounding box center [1485, 25] width 82 height 24
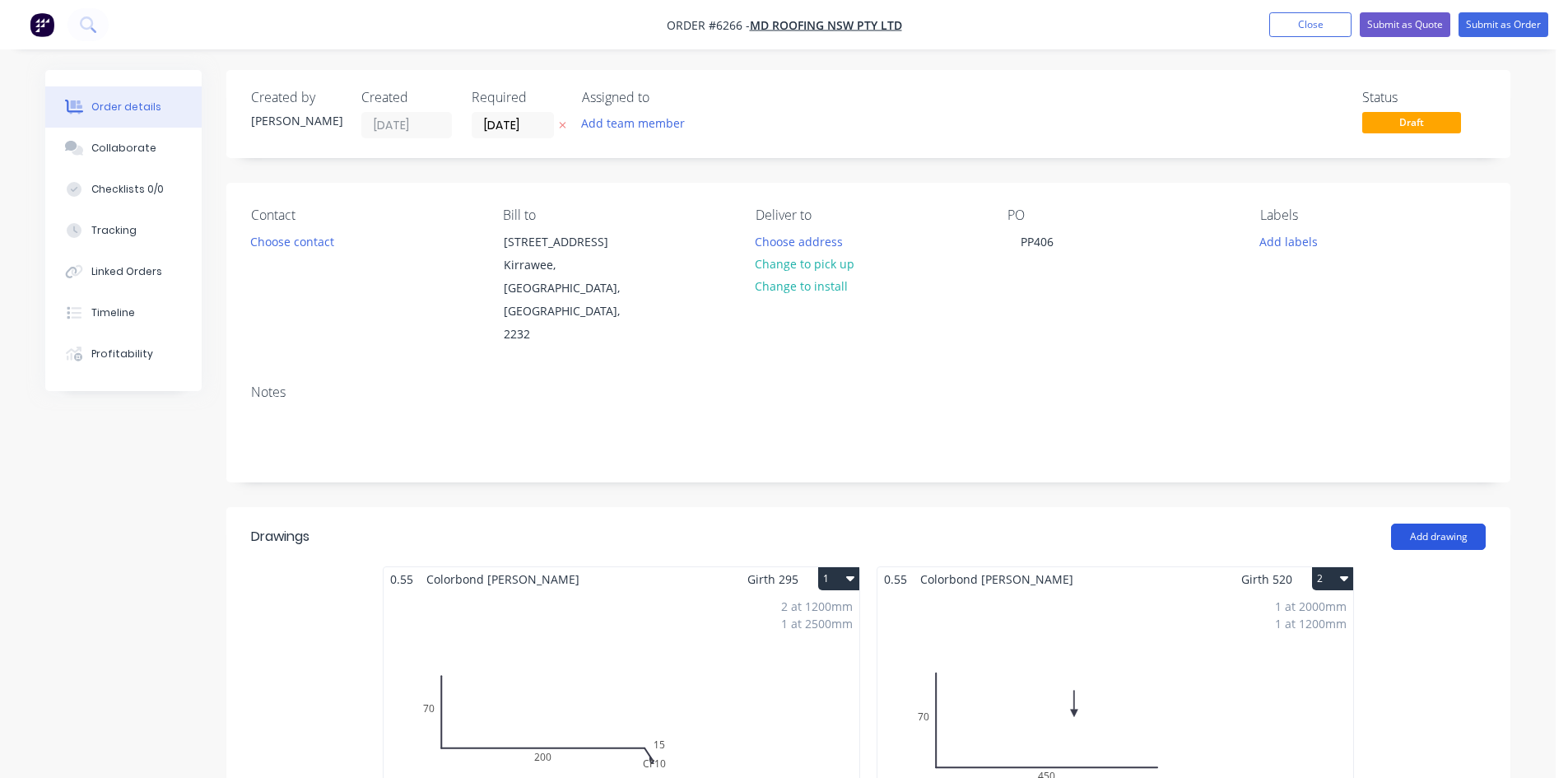
click at [1404, 523] on button "Add drawing" at bounding box center [1438, 536] width 95 height 26
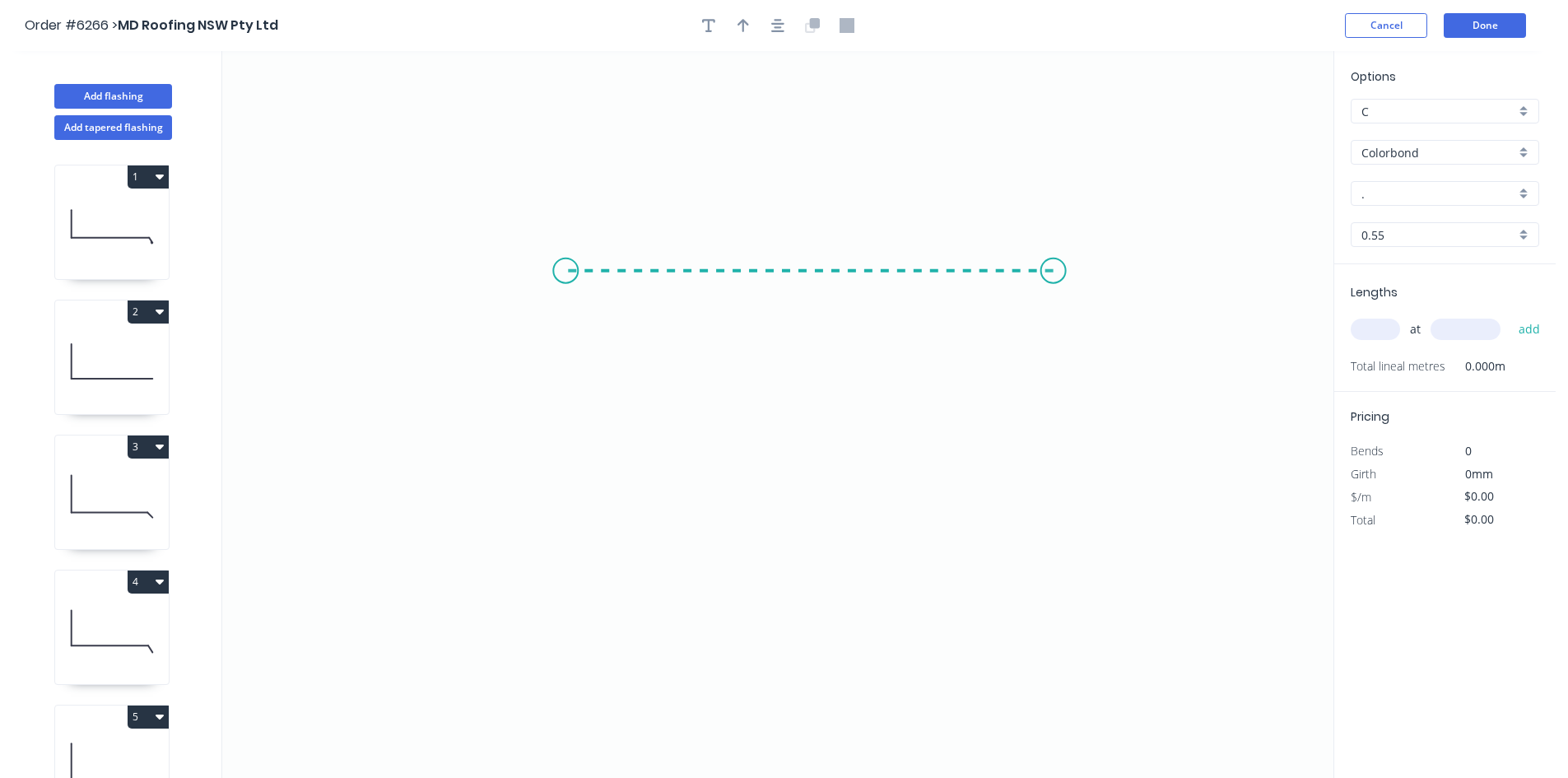
drag, startPoint x: 1053, startPoint y: 271, endPoint x: 565, endPoint y: 256, distance: 488.2
click at [565, 256] on icon "0" at bounding box center [777, 415] width 1111 height 727
click at [562, 526] on icon "0 ?" at bounding box center [777, 415] width 1111 height 727
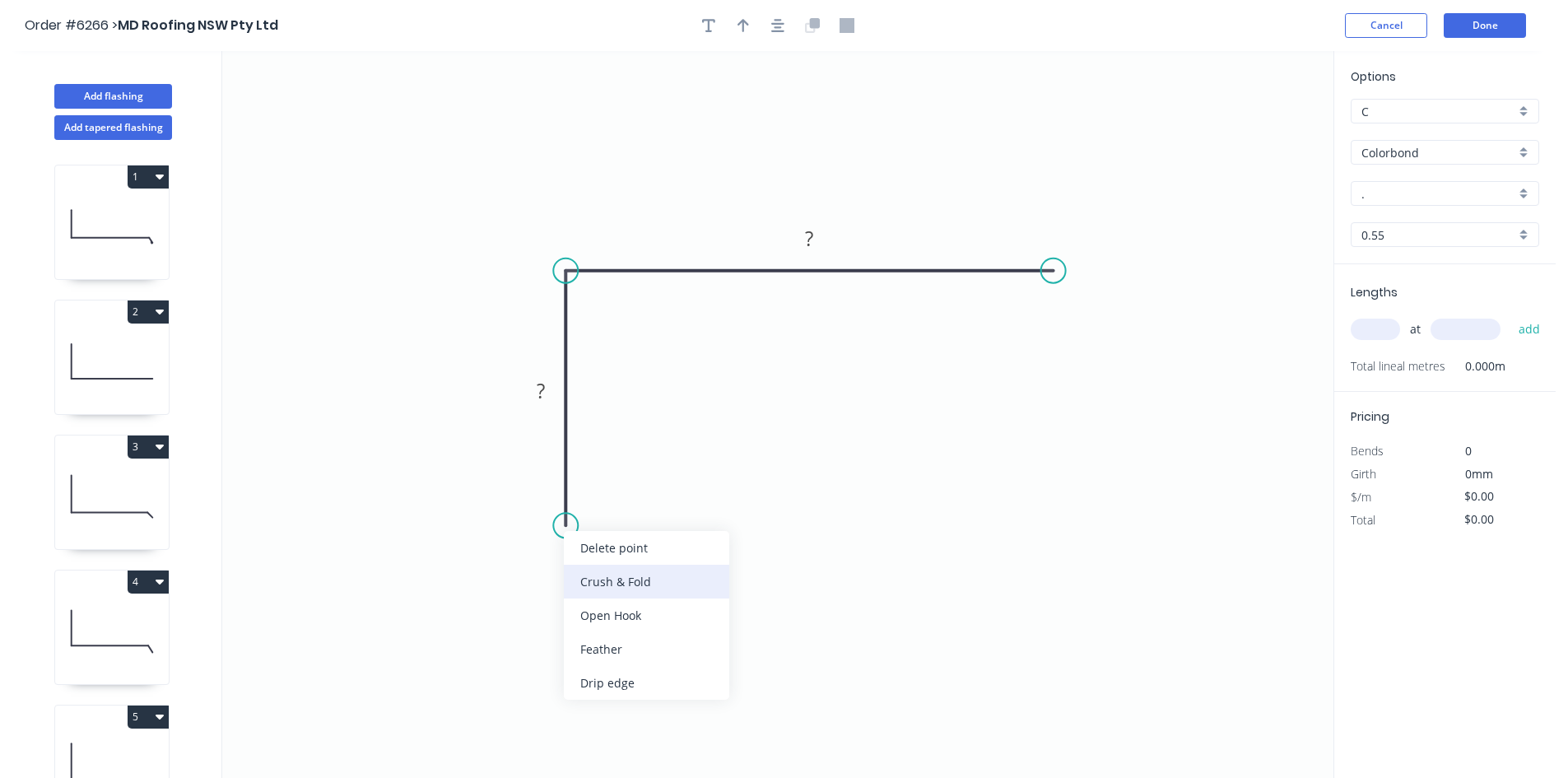
click at [607, 579] on div "Crush & Fold" at bounding box center [646, 581] width 166 height 34
click at [545, 398] on tspan "?" at bounding box center [541, 390] width 8 height 27
type input "$18.12"
drag, startPoint x: 1057, startPoint y: 270, endPoint x: 1054, endPoint y: 285, distance: 15.3
click at [1054, 296] on icon "0 CF 10 100 300" at bounding box center [777, 415] width 1111 height 727
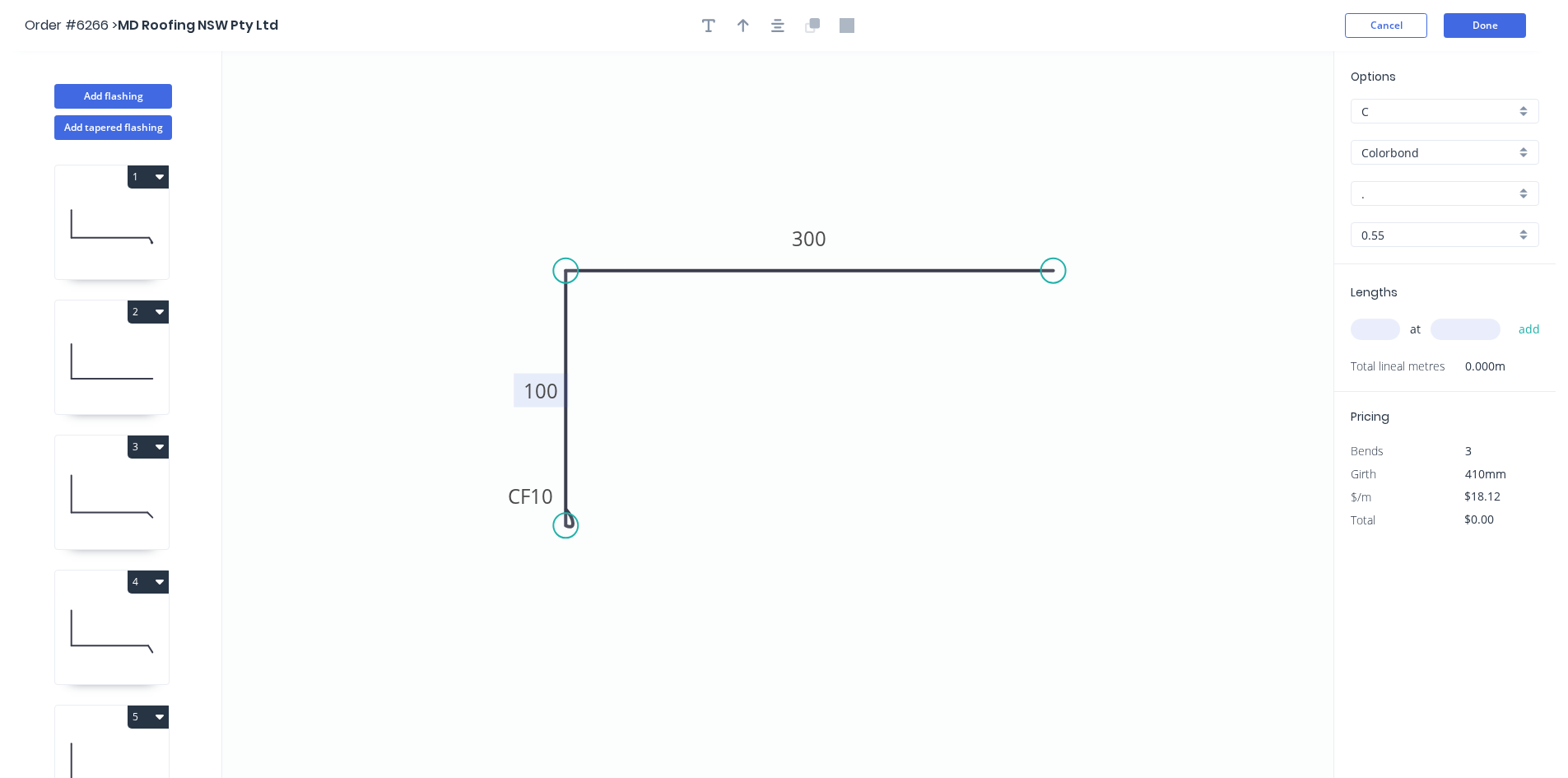
drag, startPoint x: 1054, startPoint y: 276, endPoint x: 1053, endPoint y: 294, distance: 18.0
click at [1053, 294] on icon "0 CF 10 100 300" at bounding box center [777, 415] width 1111 height 727
drag, startPoint x: 1057, startPoint y: 268, endPoint x: 1052, endPoint y: 281, distance: 13.9
click at [1055, 291] on icon "0 CF 10 100 300" at bounding box center [777, 415] width 1111 height 727
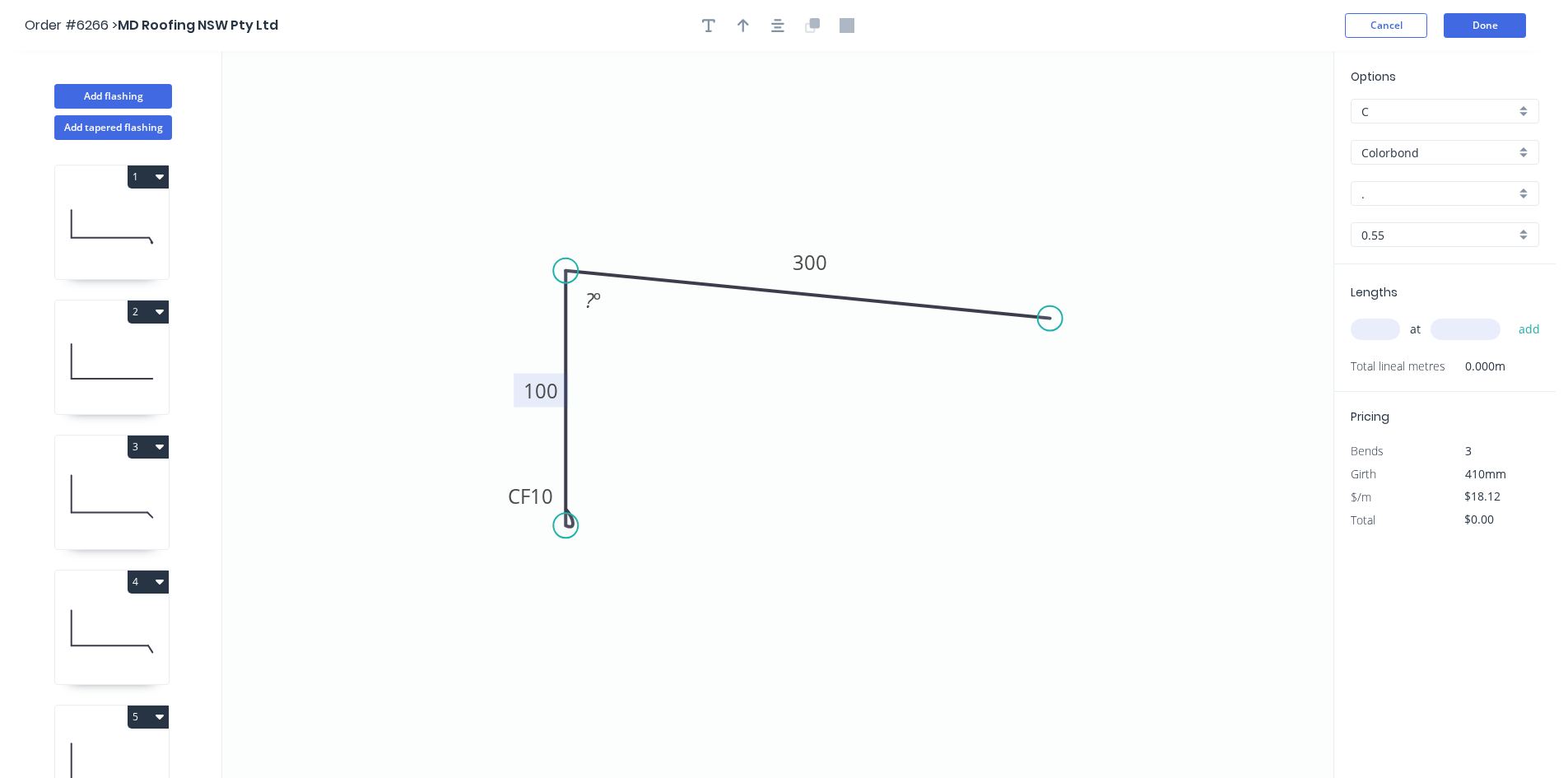
drag, startPoint x: 1049, startPoint y: 264, endPoint x: 670, endPoint y: 304, distance: 381.1
click at [1049, 319] on circle at bounding box center [1050, 318] width 24 height 24
click at [612, 296] on rect at bounding box center [593, 300] width 54 height 34
click at [603, 296] on rect at bounding box center [593, 300] width 33 height 23
click at [1409, 200] on input "." at bounding box center [1438, 193] width 154 height 18
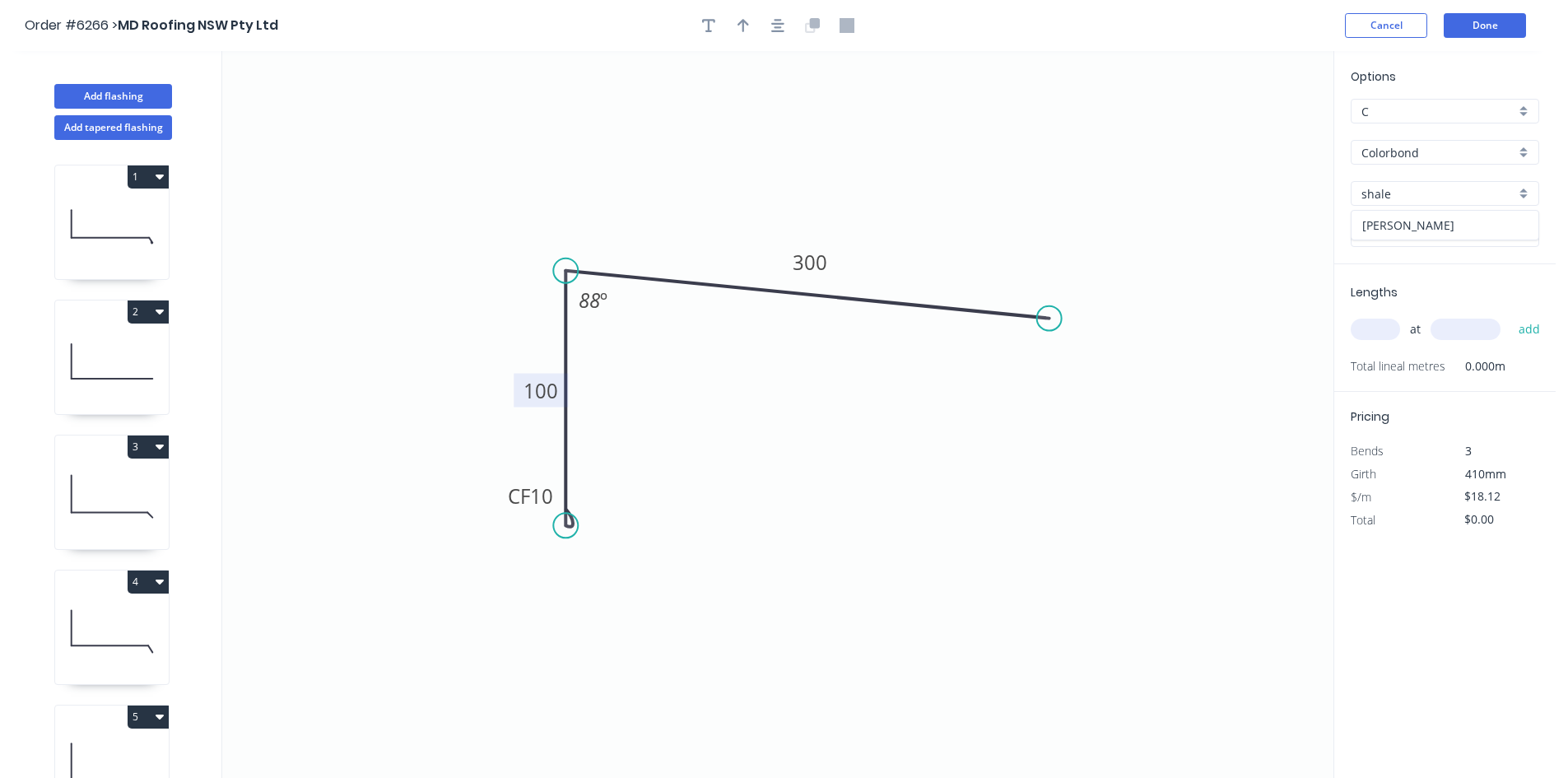
click at [1404, 221] on div "[PERSON_NAME]" at bounding box center [1444, 225] width 187 height 29
type input "[PERSON_NAME]"
click at [1391, 320] on input "text" at bounding box center [1375, 329] width 50 height 21
type input "1"
type input "3500"
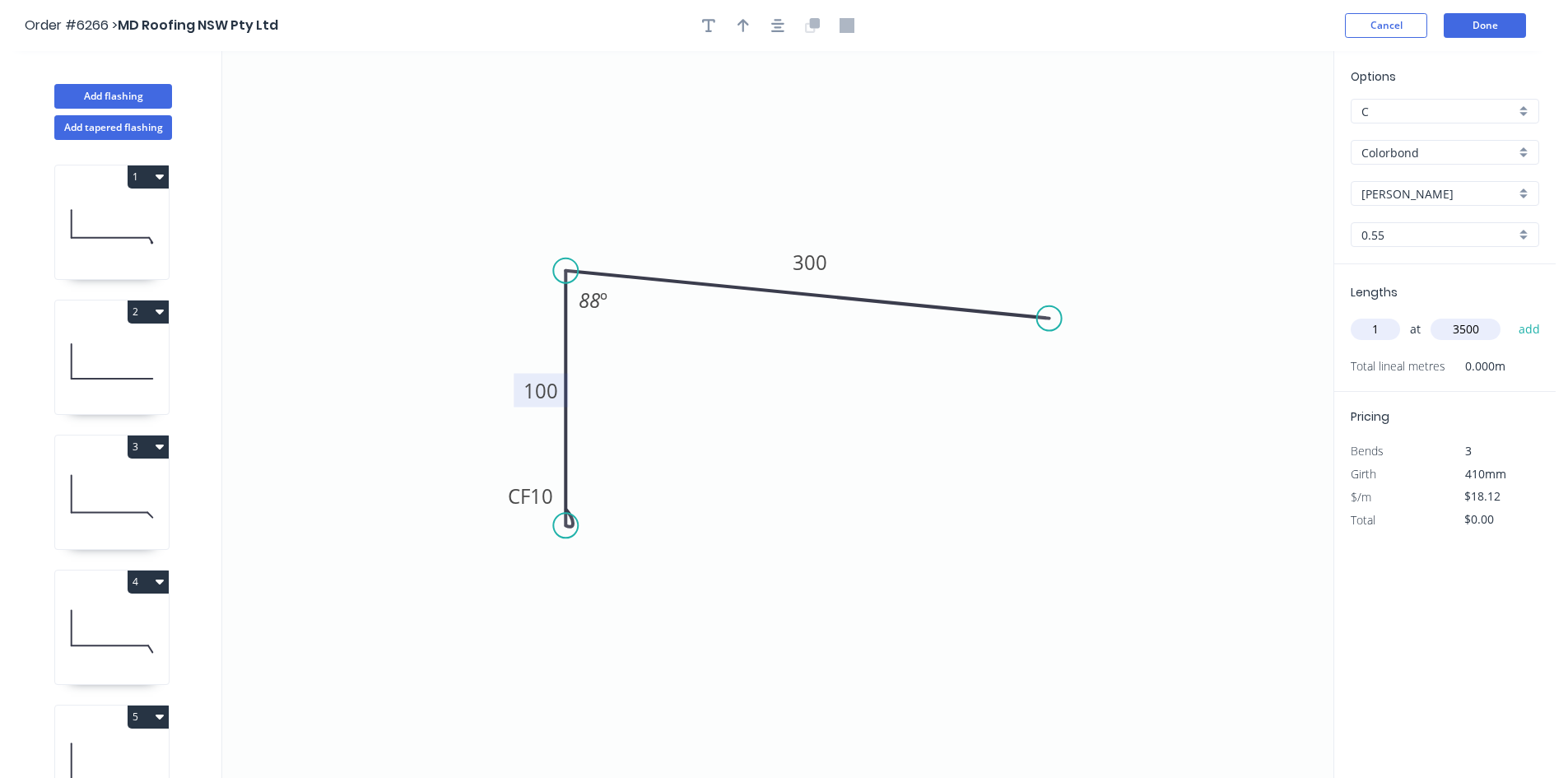
click at [1510, 315] on button "add" at bounding box center [1529, 329] width 39 height 28
type input "$63.42"
click at [1502, 25] on button "Done" at bounding box center [1485, 25] width 82 height 24
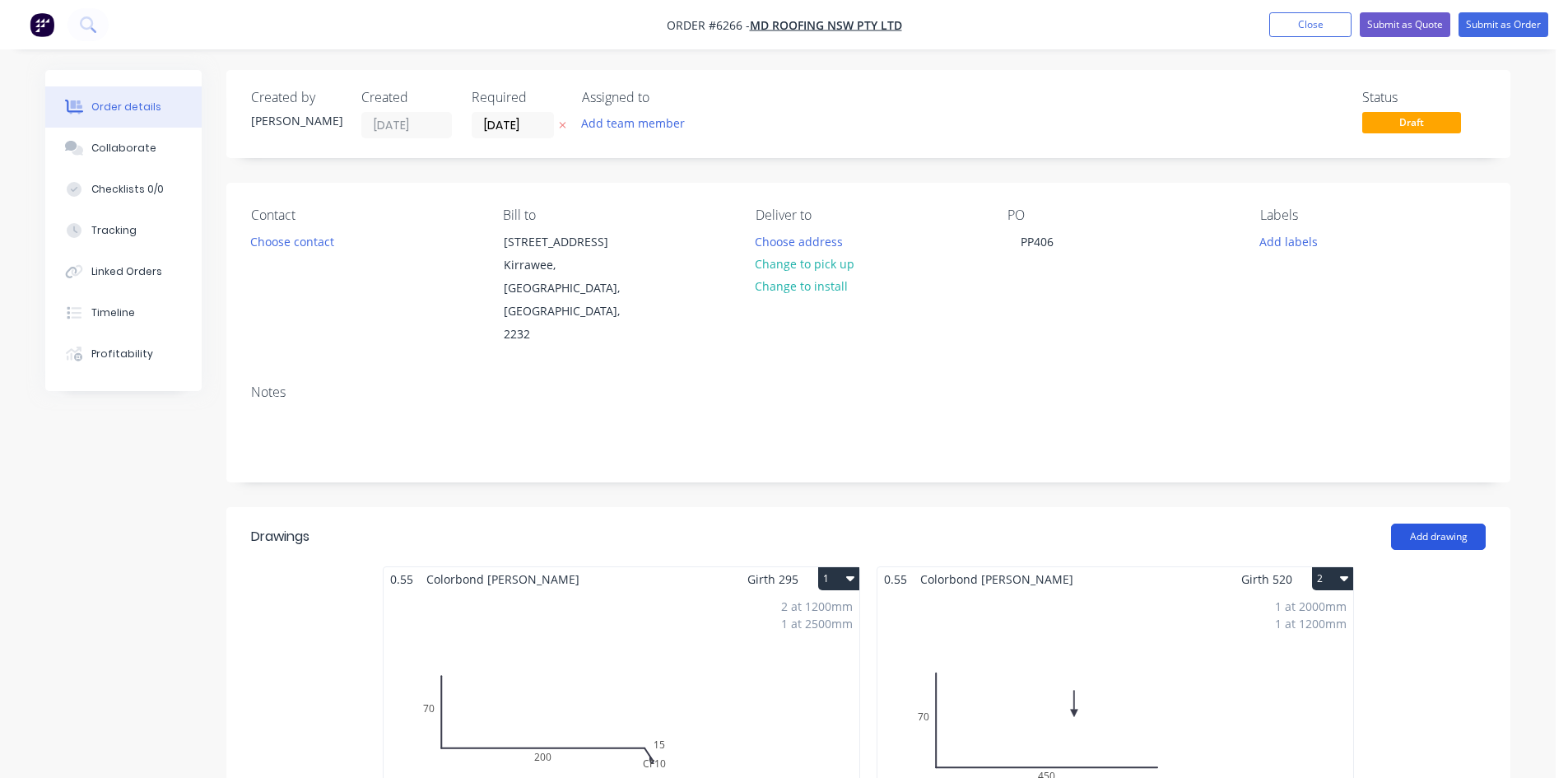
click at [1429, 523] on button "Add drawing" at bounding box center [1438, 536] width 95 height 26
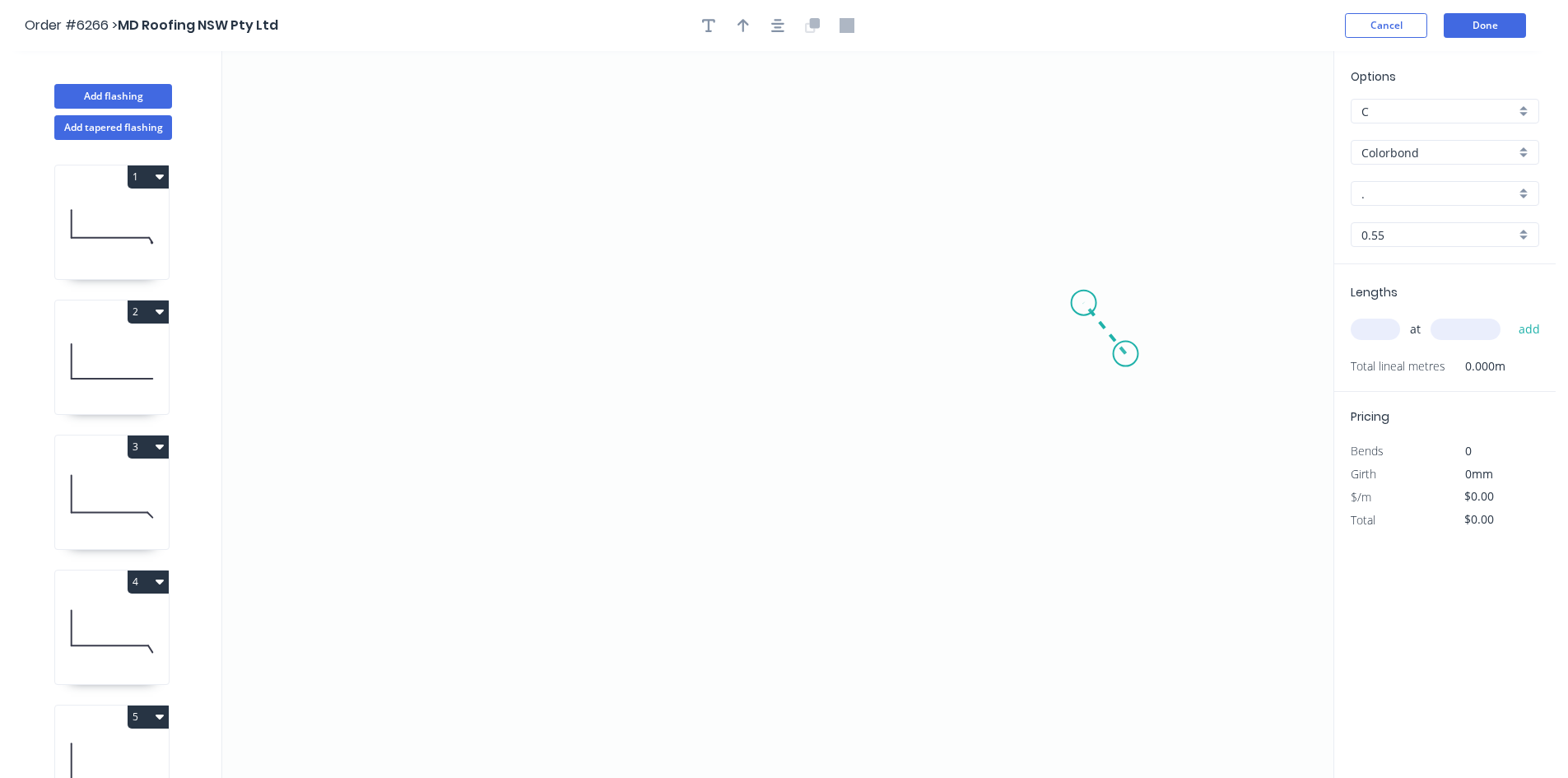
drag, startPoint x: 1126, startPoint y: 354, endPoint x: 1084, endPoint y: 303, distance: 66.1
click at [1084, 303] on icon "0" at bounding box center [777, 415] width 1111 height 727
click at [552, 301] on icon "0 ?" at bounding box center [777, 415] width 1111 height 727
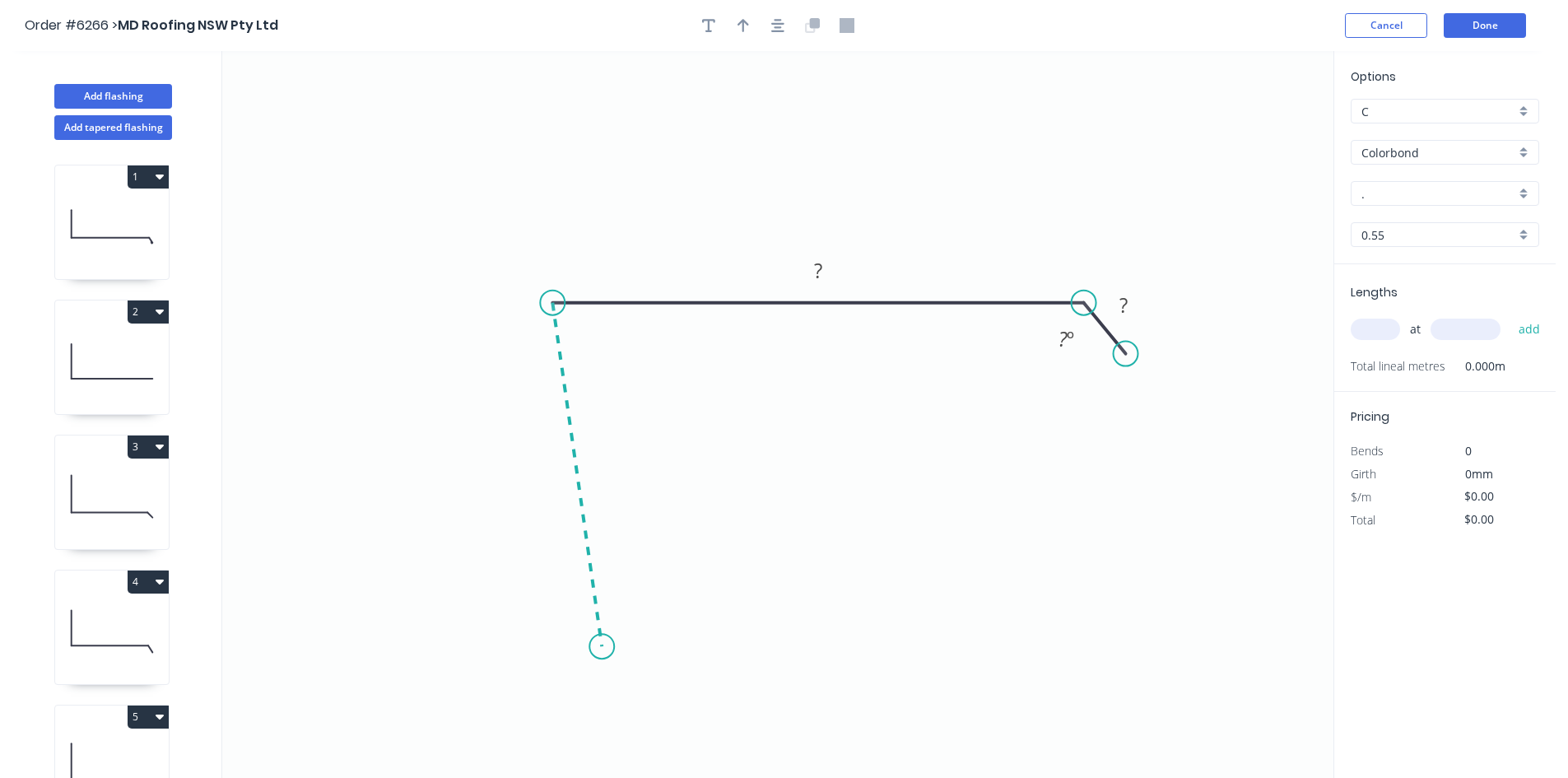
click at [601, 647] on icon "0 ? ? ? º" at bounding box center [777, 415] width 1111 height 727
click at [638, 673] on div "Crush & Fold" at bounding box center [684, 664] width 166 height 34
click at [542, 460] on rect at bounding box center [553, 471] width 33 height 23
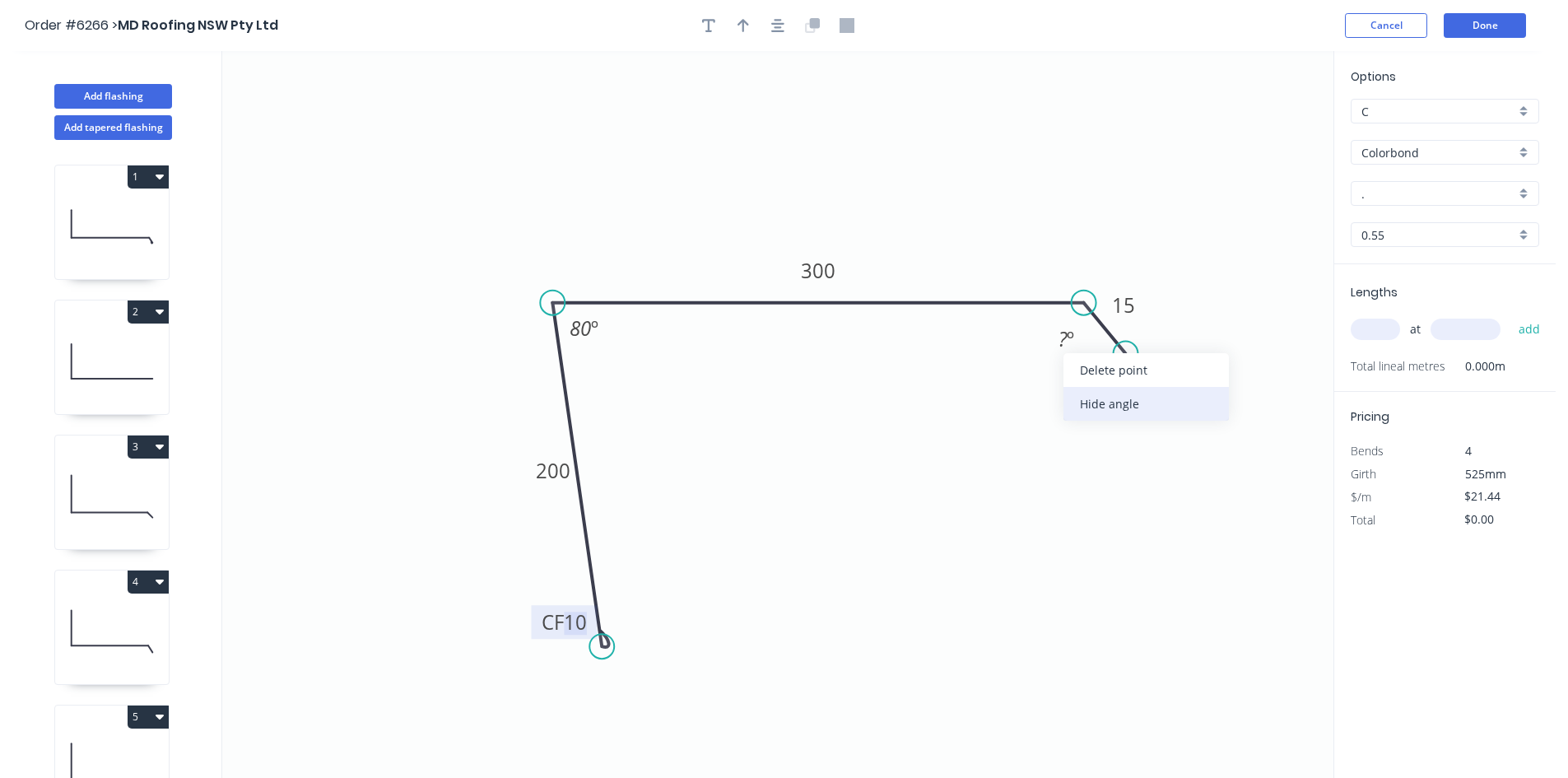
click at [1081, 391] on div "Hide angle" at bounding box center [1146, 404] width 166 height 34
click at [1138, 397] on div "Crush & Fold" at bounding box center [1200, 412] width 166 height 34
type input "$22.68"
click at [1147, 413] on div "Flip bend" at bounding box center [1201, 410] width 166 height 34
click at [1442, 197] on input "." at bounding box center [1438, 193] width 154 height 18
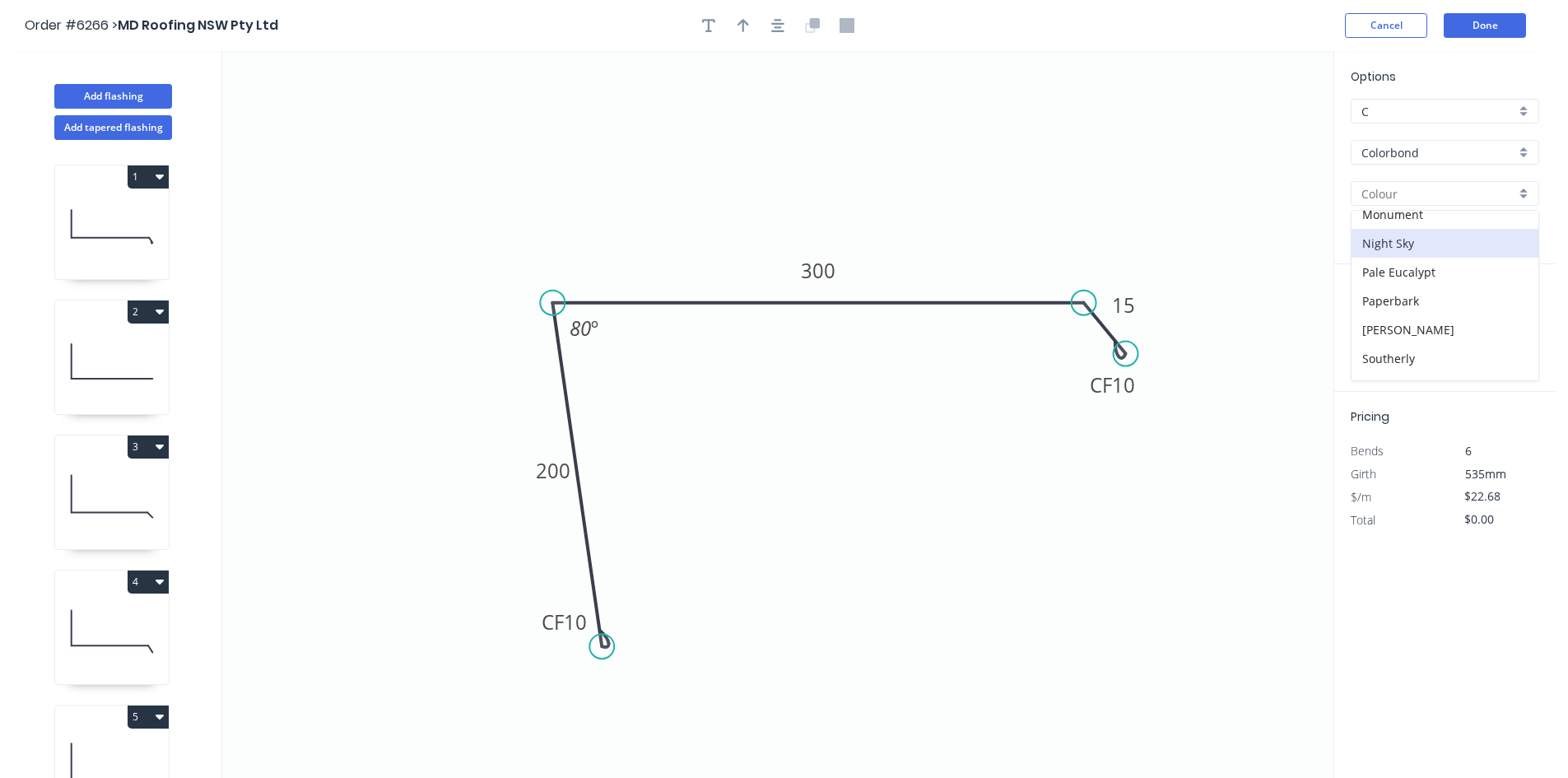
scroll to position [411, 0]
click at [1394, 323] on div "[PERSON_NAME]" at bounding box center [1444, 332] width 187 height 29
type input "[PERSON_NAME]"
click at [1386, 324] on input "text" at bounding box center [1375, 329] width 50 height 21
type input "2"
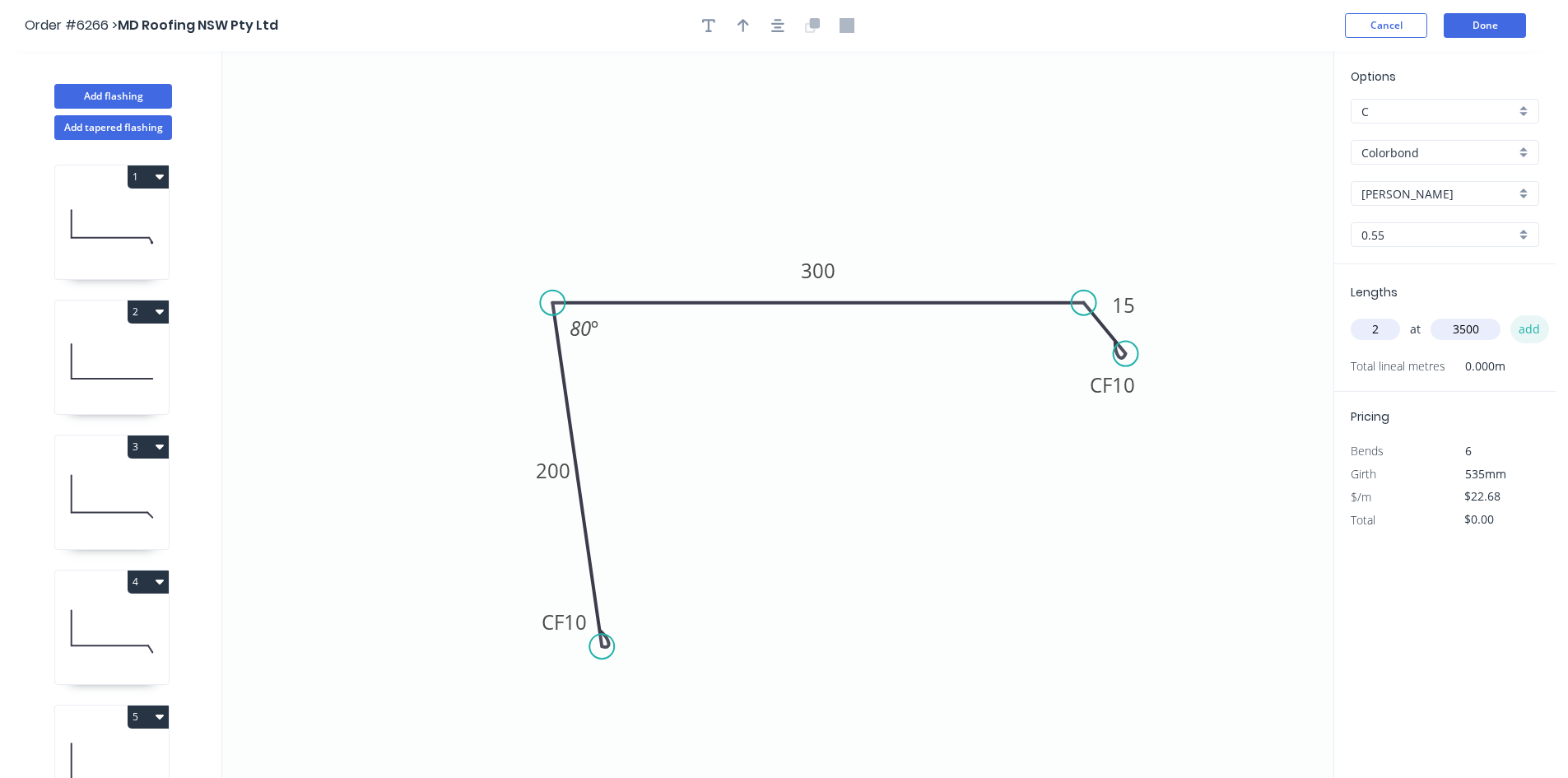
type input "3500"
click at [1522, 328] on button "add" at bounding box center [1529, 329] width 39 height 28
type input "$158.76"
click at [1507, 23] on button "Done" at bounding box center [1485, 25] width 82 height 24
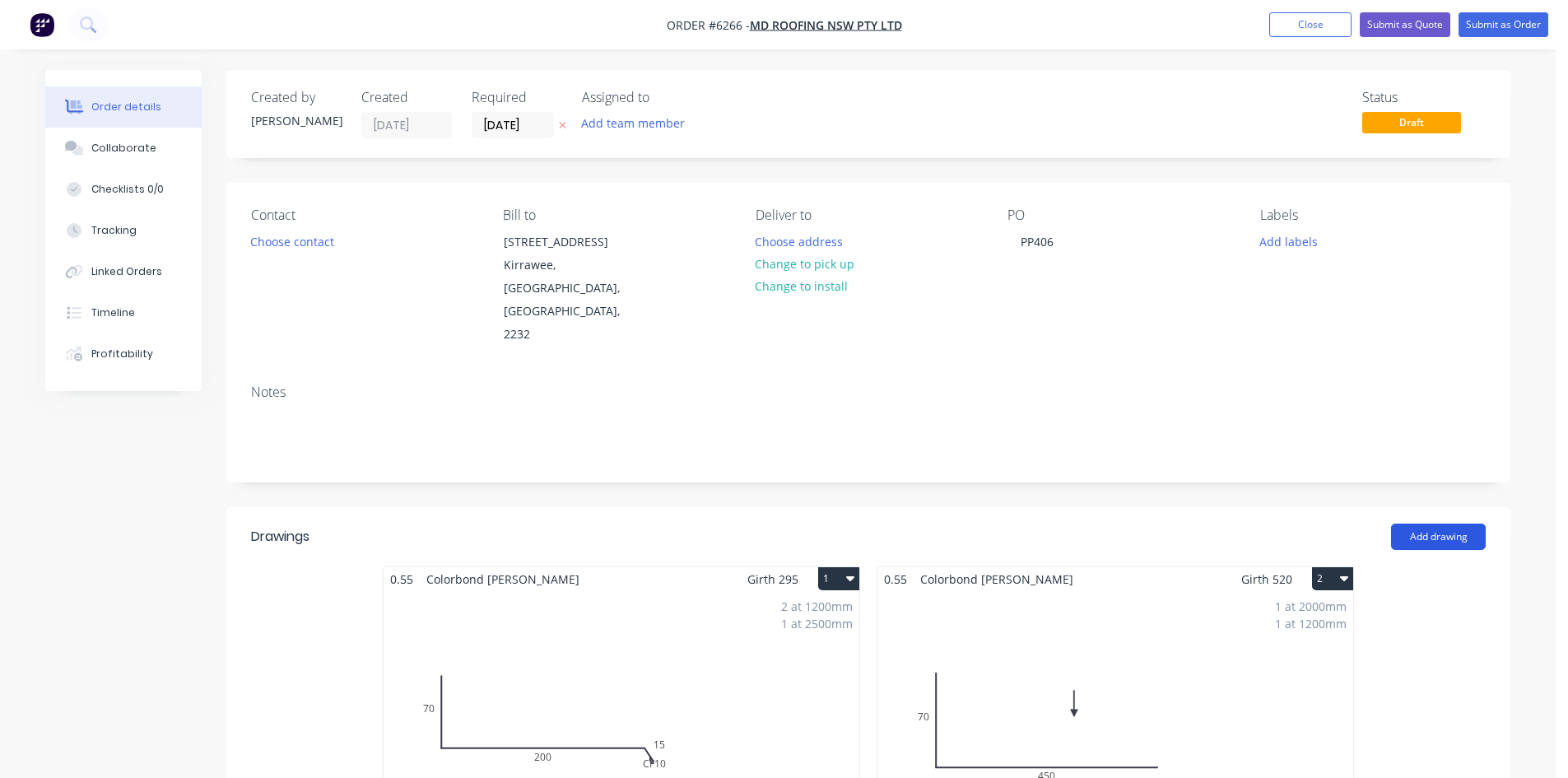
click at [1425, 523] on button "Add drawing" at bounding box center [1438, 536] width 95 height 26
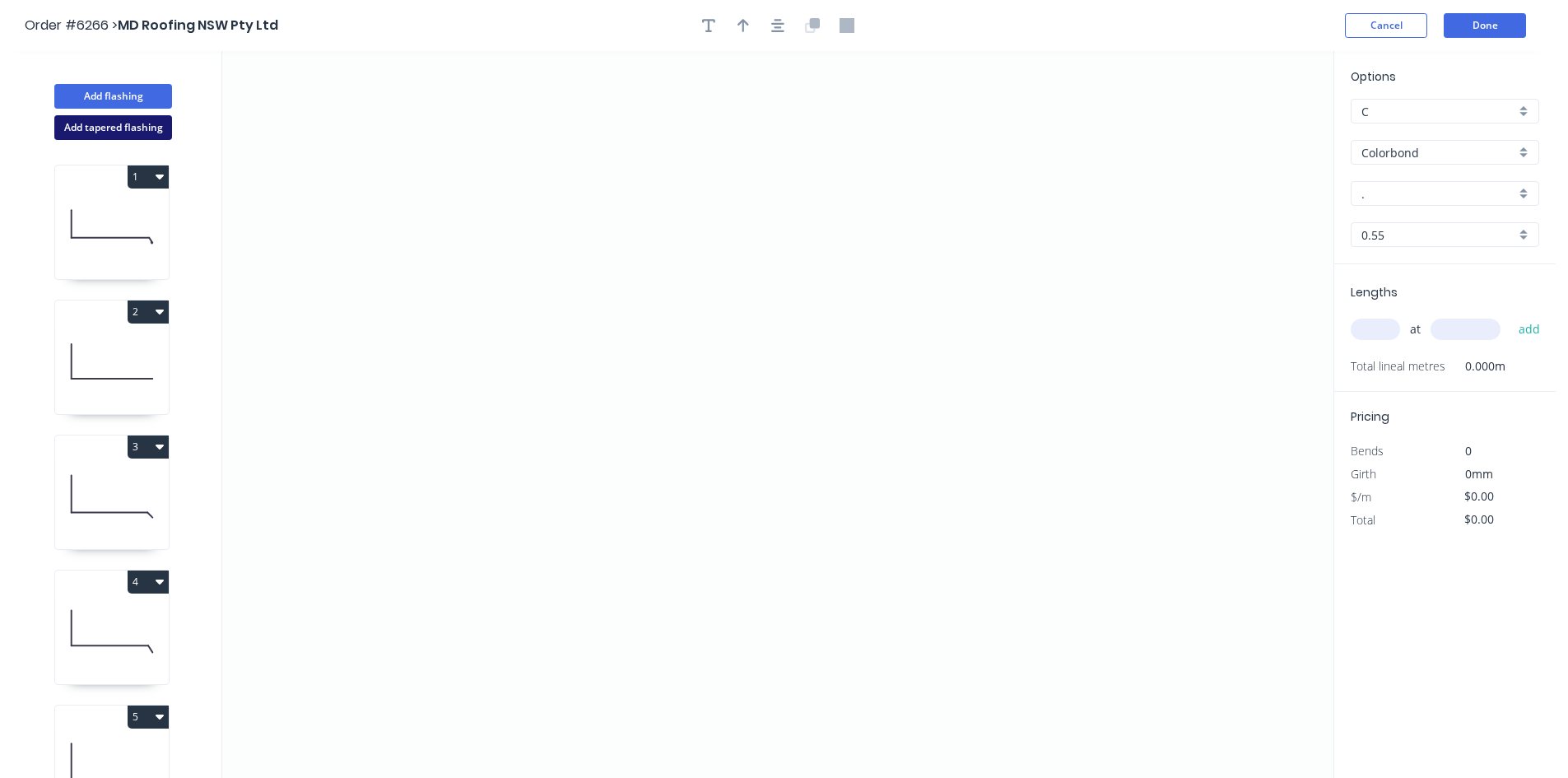
drag, startPoint x: 85, startPoint y: 122, endPoint x: 95, endPoint y: 123, distance: 10.0
click at [87, 122] on button "Add tapered flashing" at bounding box center [114, 127] width 118 height 24
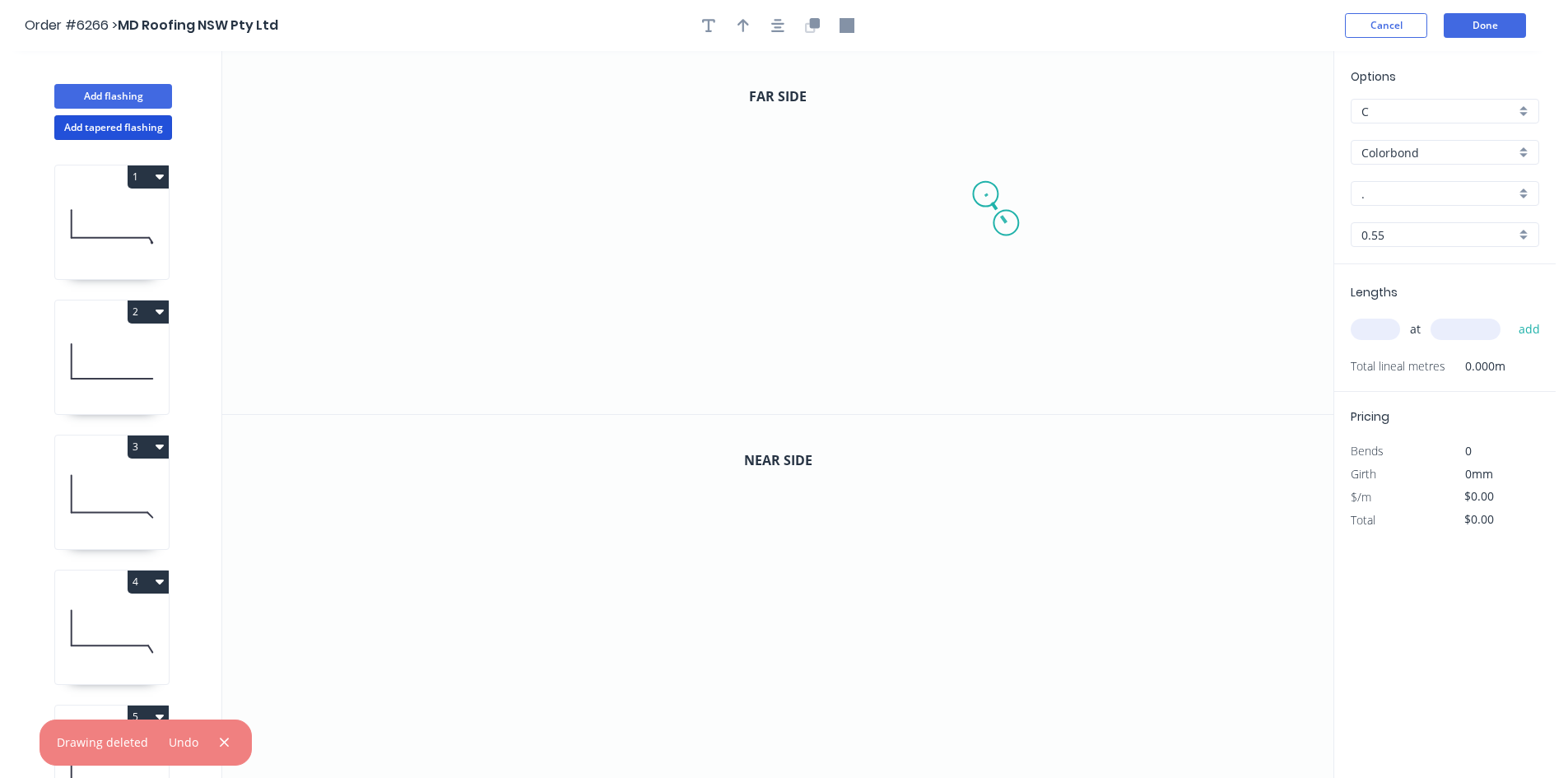
drag, startPoint x: 1007, startPoint y: 223, endPoint x: 986, endPoint y: 194, distance: 35.8
click at [986, 194] on icon "0" at bounding box center [777, 232] width 1111 height 363
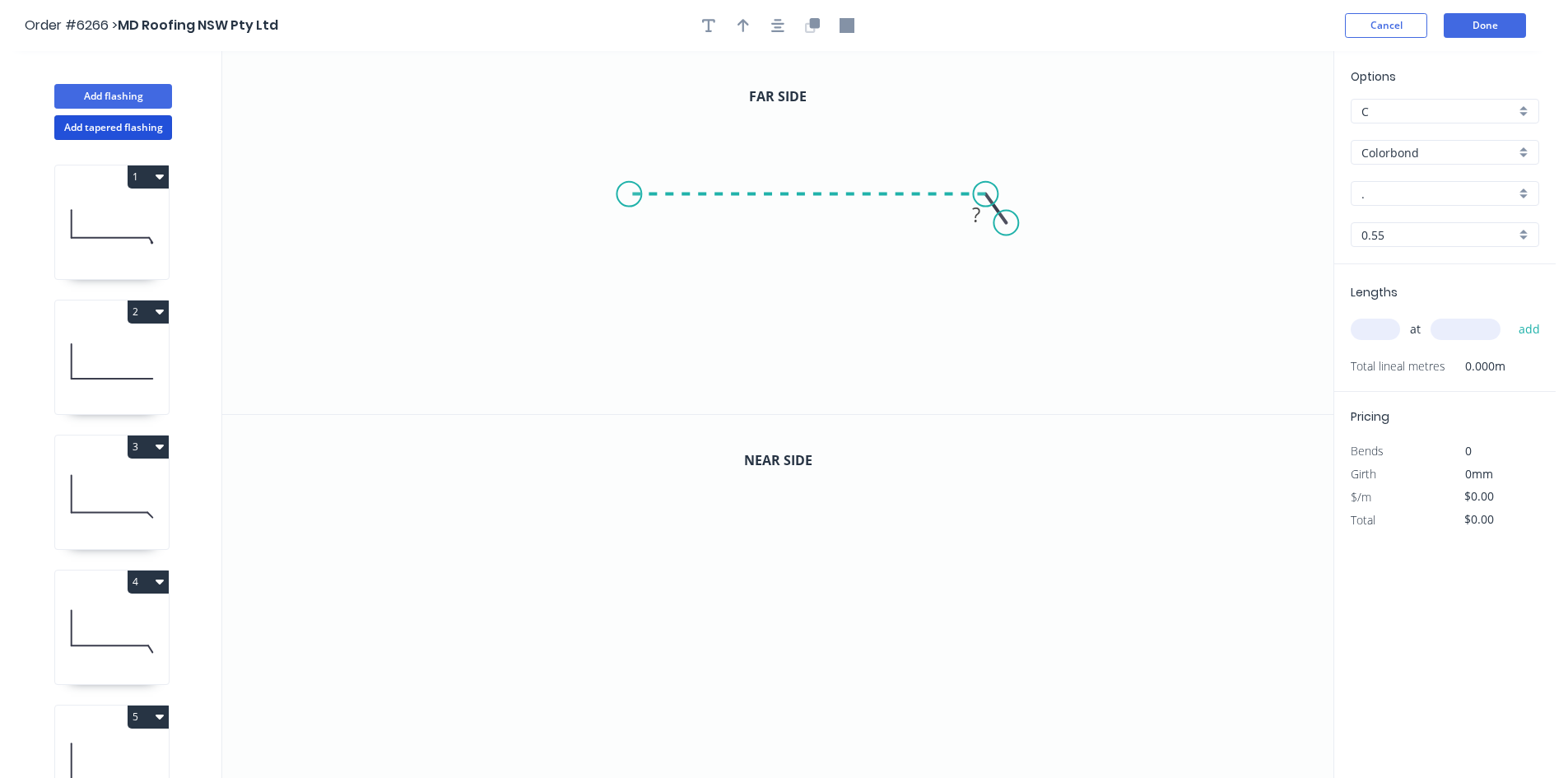
click at [628, 196] on icon "0 ?" at bounding box center [777, 232] width 1111 height 363
click at [633, 351] on icon "0 ? ? ? º" at bounding box center [777, 232] width 1111 height 363
click at [706, 351] on icon "0 ? ? ? ? º" at bounding box center [777, 232] width 1111 height 363
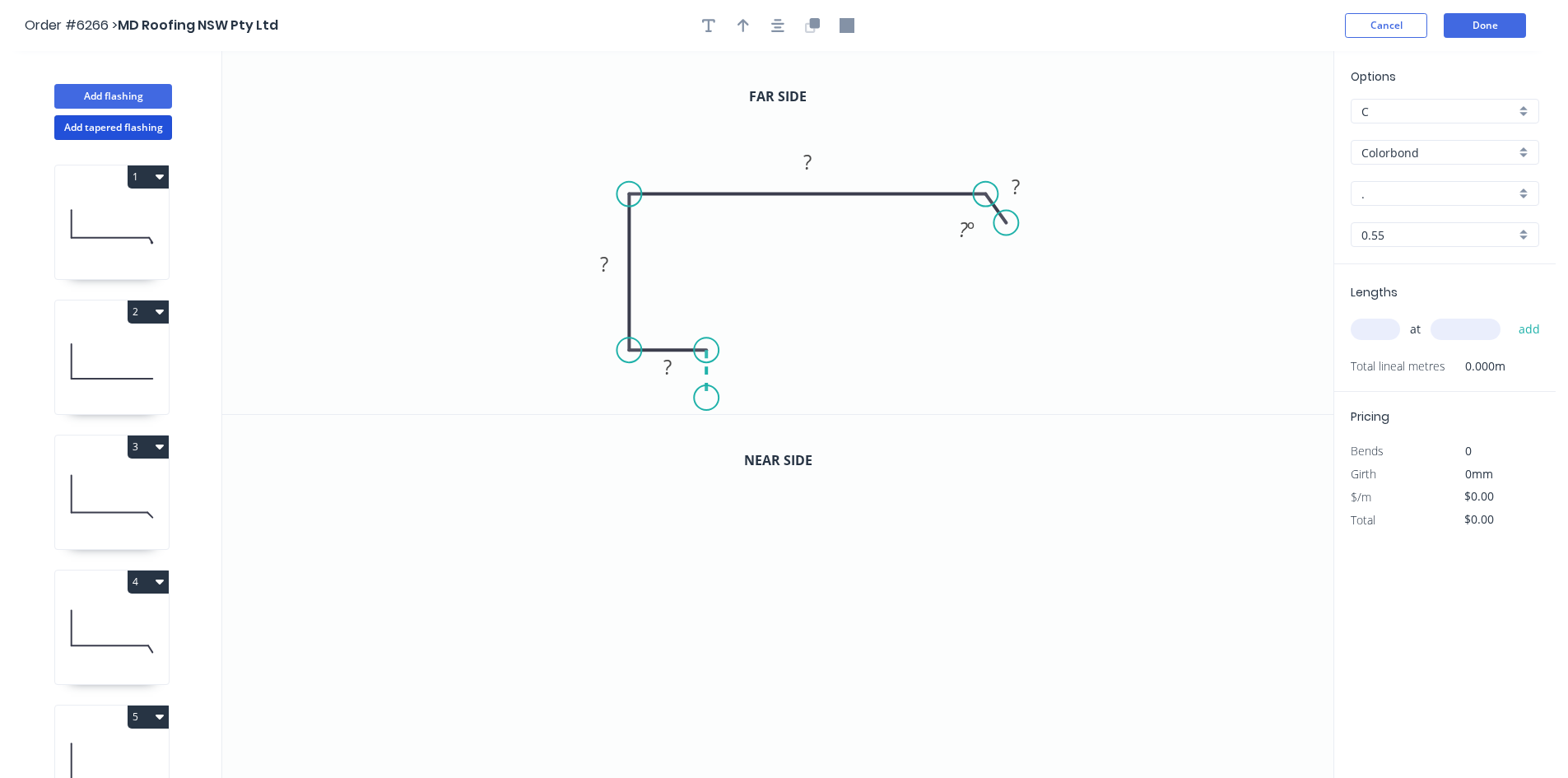
click at [702, 399] on icon "0 ? ? ? ? ? º" at bounding box center [777, 232] width 1111 height 363
click at [702, 399] on circle at bounding box center [706, 397] width 24 height 24
click at [737, 368] on rect at bounding box center [730, 367] width 33 height 23
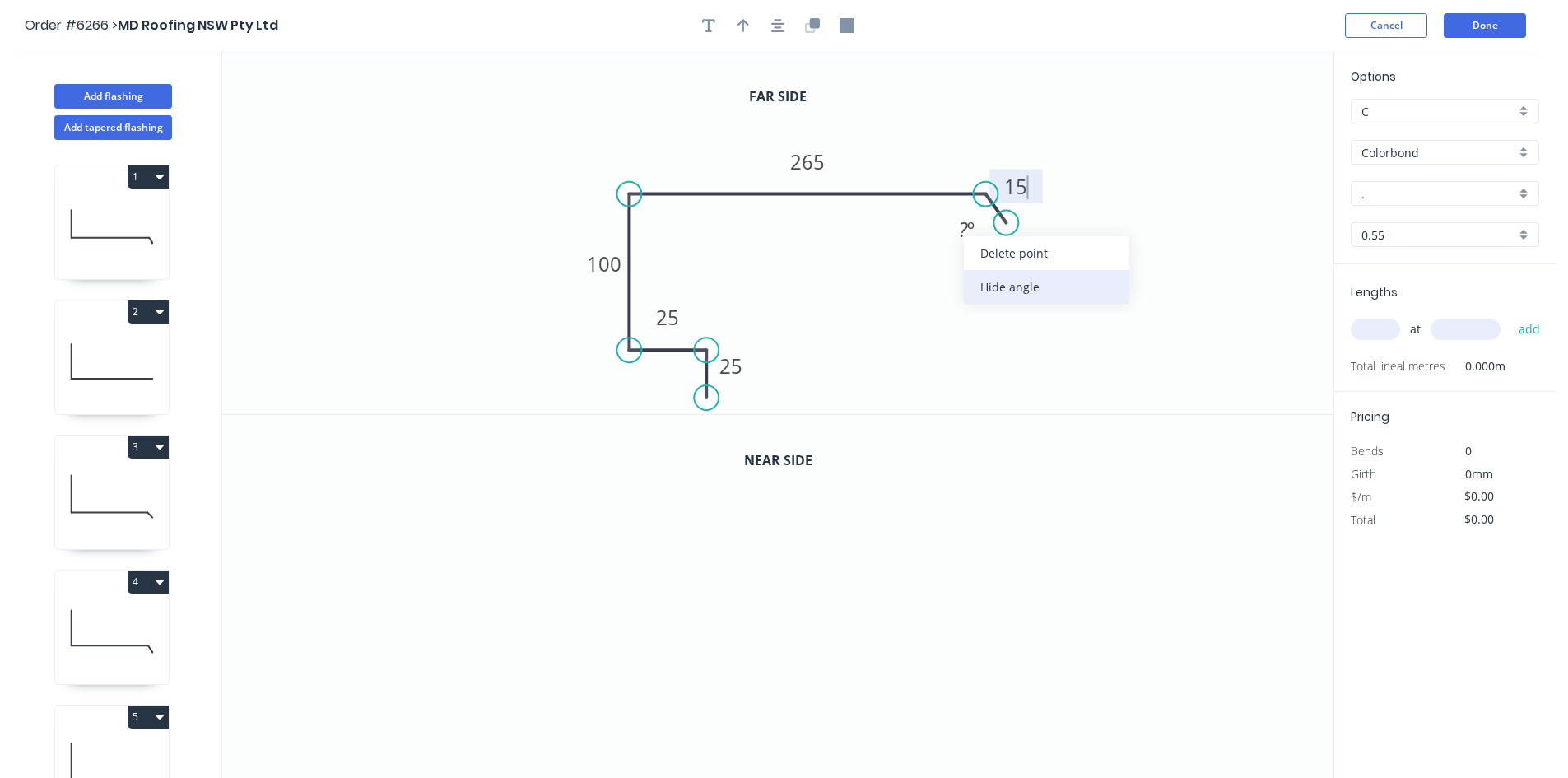
click at [997, 288] on div "Hide angle" at bounding box center [1046, 287] width 166 height 34
drag, startPoint x: 1044, startPoint y: 599, endPoint x: 1017, endPoint y: 561, distance: 46.6
click at [1017, 561] on icon "0" at bounding box center [777, 596] width 1111 height 363
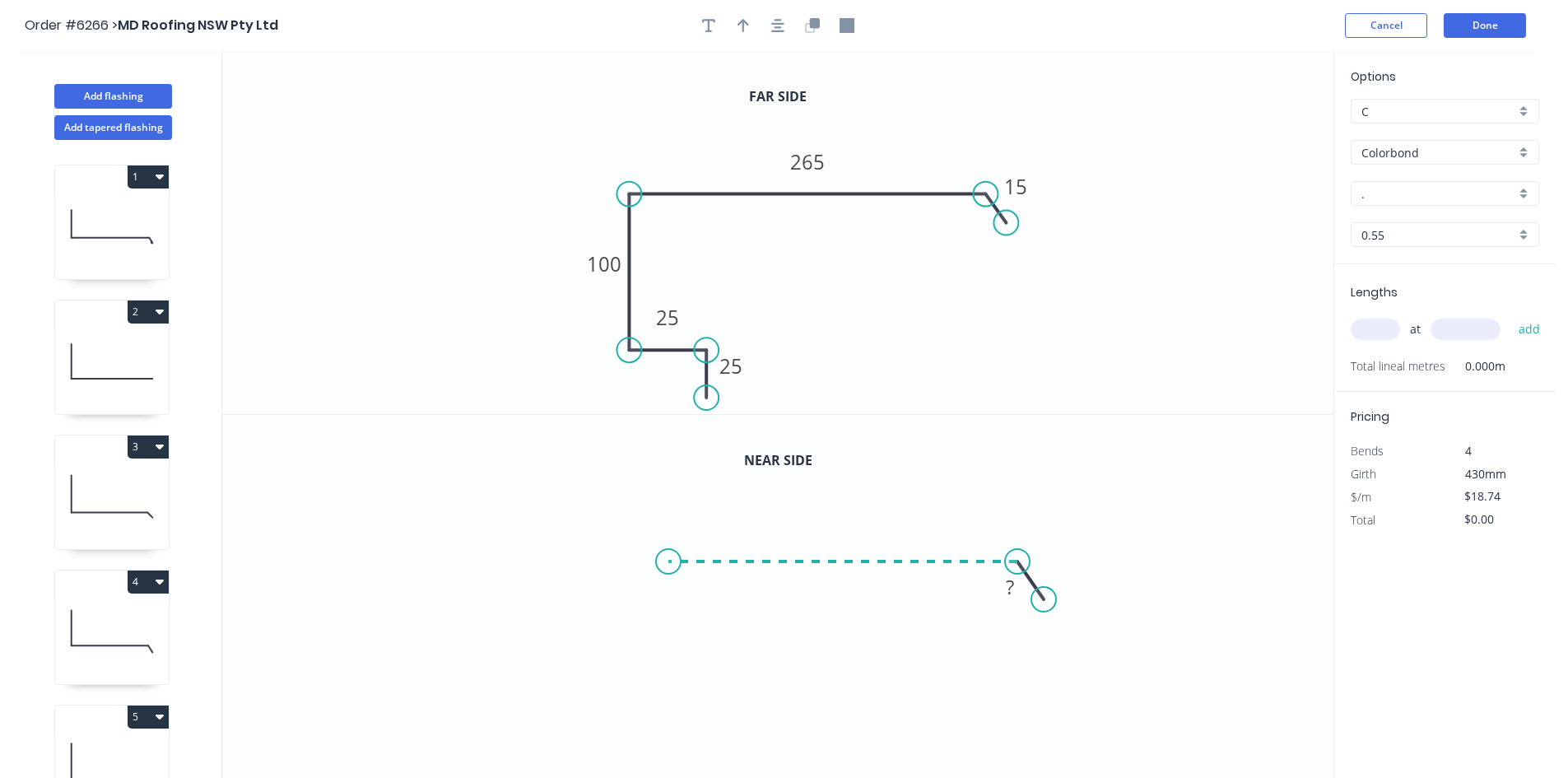
click at [668, 545] on icon "0 ?" at bounding box center [777, 596] width 1111 height 363
click at [668, 699] on icon at bounding box center [668, 629] width 0 height 137
click at [721, 699] on icon at bounding box center [694, 699] width 53 height 0
click at [719, 743] on icon "0 ? ? ? ? ? º" at bounding box center [777, 596] width 1111 height 363
click at [719, 738] on circle at bounding box center [720, 743] width 24 height 24
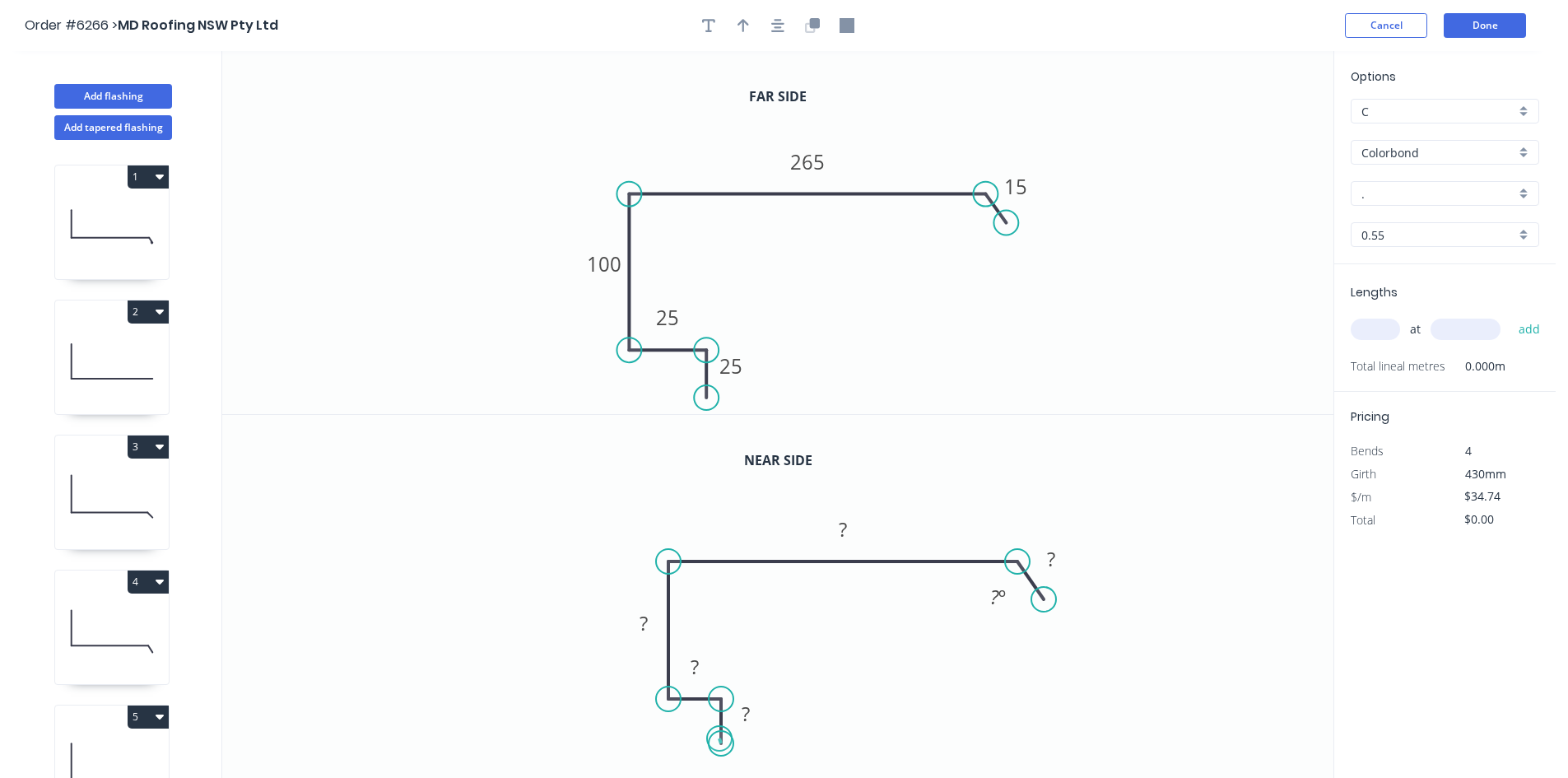
click at [719, 738] on circle at bounding box center [720, 743] width 24 height 24
click at [746, 716] on tspan "?" at bounding box center [746, 713] width 8 height 27
click at [1037, 647] on div "Hide angle" at bounding box center [1091, 648] width 166 height 34
type input "$21.94"
drag, startPoint x: 663, startPoint y: 695, endPoint x: 666, endPoint y: 705, distance: 10.4
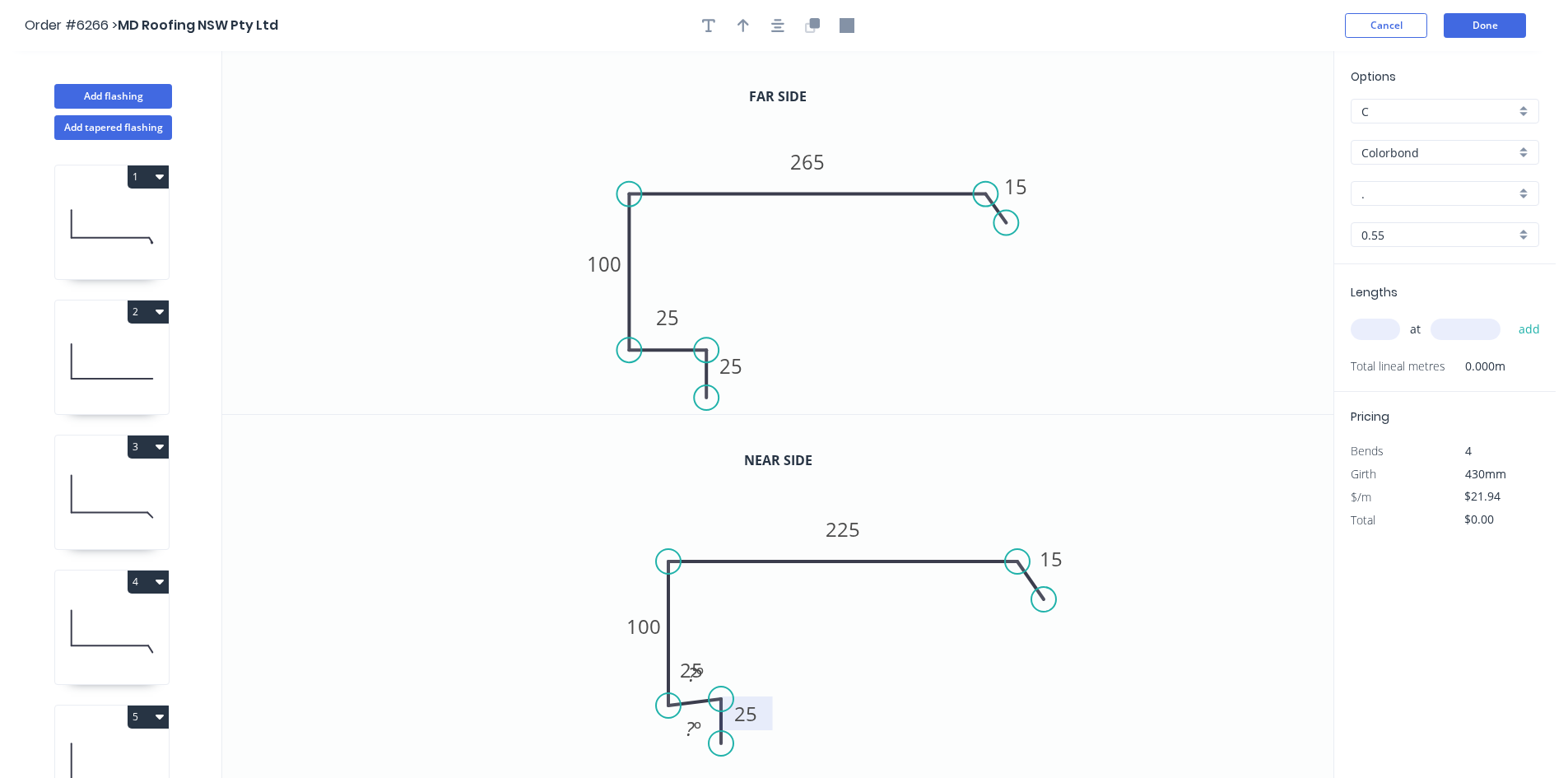
click at [666, 705] on circle at bounding box center [668, 705] width 24 height 24
drag, startPoint x: 715, startPoint y: 702, endPoint x: 717, endPoint y: 712, distance: 10.2
click at [717, 712] on circle at bounding box center [716, 712] width 24 height 24
click at [718, 705] on circle at bounding box center [720, 705] width 24 height 24
drag, startPoint x: 723, startPoint y: 746, endPoint x: 723, endPoint y: 756, distance: 10.0
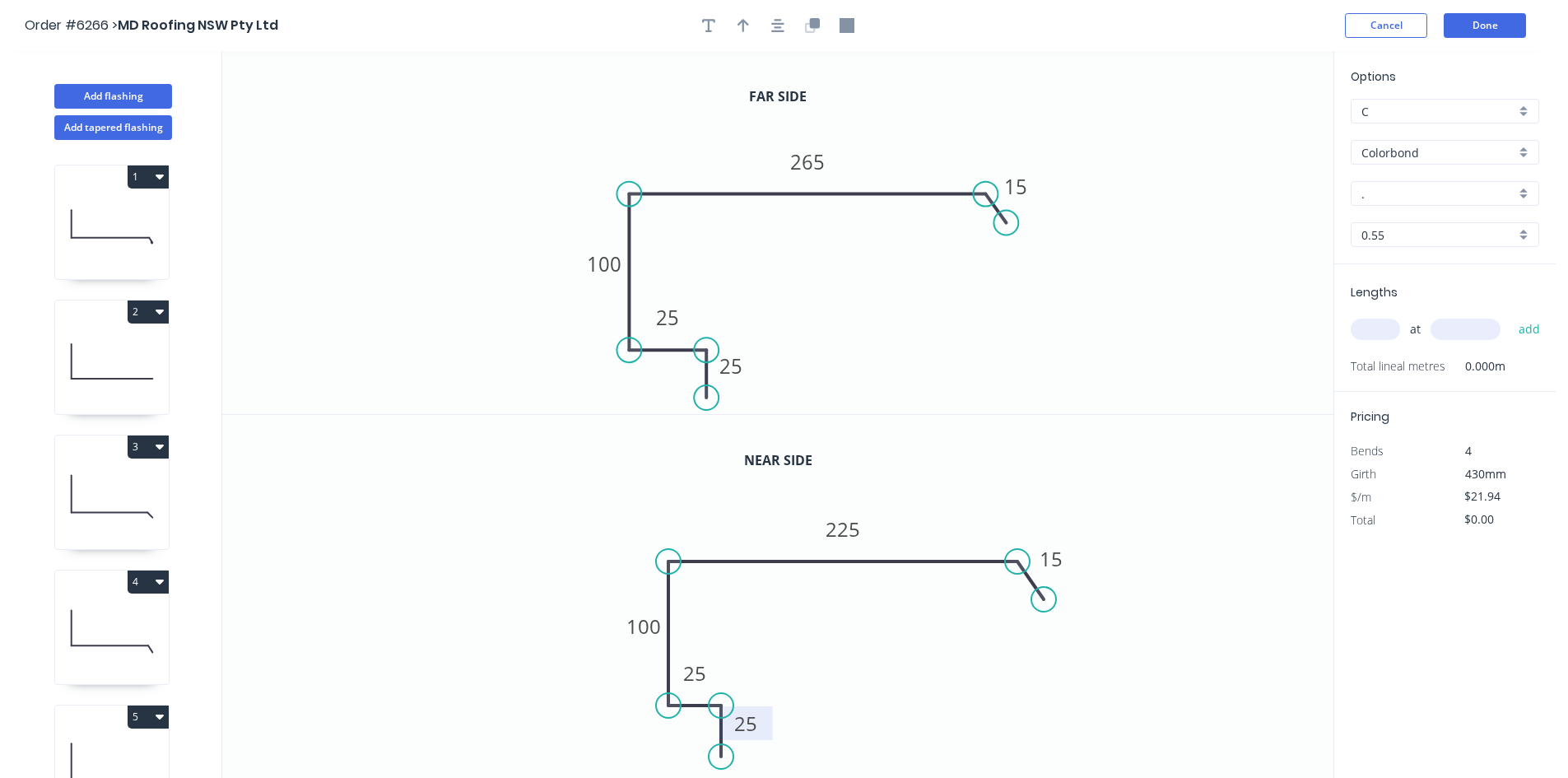
click at [723, 756] on circle at bounding box center [720, 755] width 24 height 24
click at [1412, 199] on input "." at bounding box center [1438, 193] width 154 height 18
click at [1417, 324] on div "[PERSON_NAME]" at bounding box center [1444, 332] width 187 height 29
type input "[PERSON_NAME]"
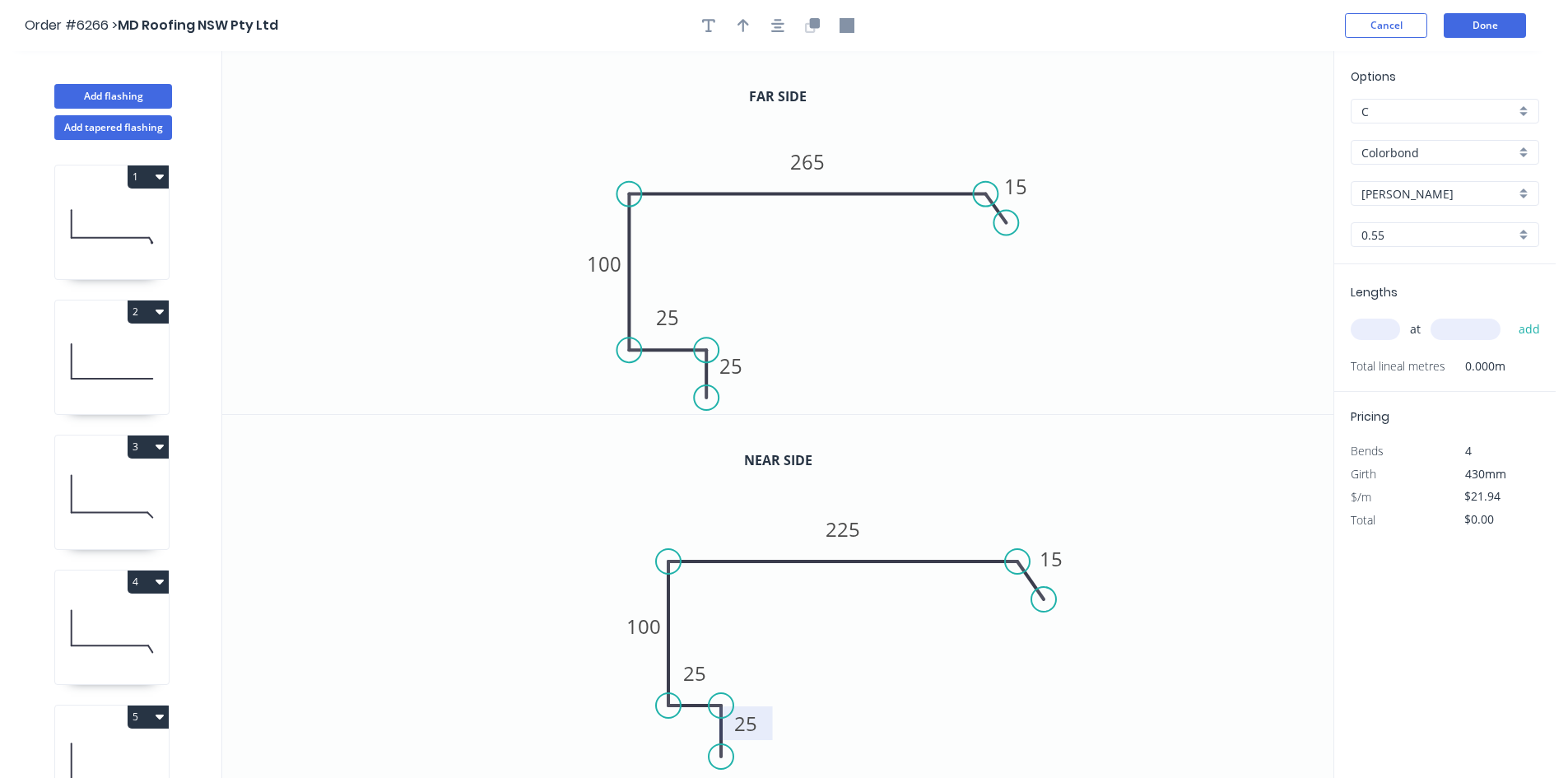
click at [1381, 326] on input "text" at bounding box center [1375, 329] width 50 height 21
type input "1"
type input "1000"
click at [1510, 315] on button "add" at bounding box center [1529, 329] width 39 height 28
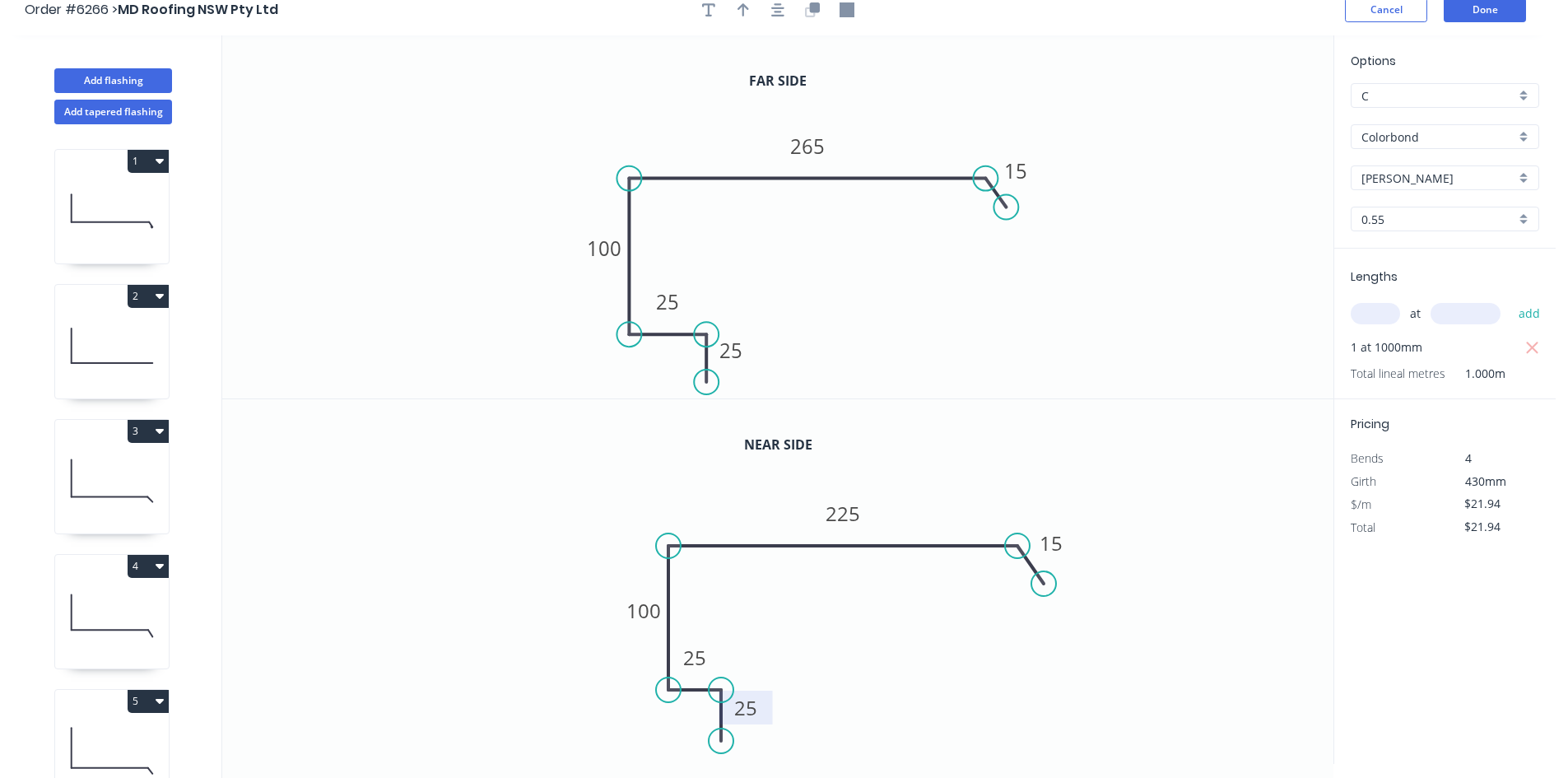
scroll to position [30, 0]
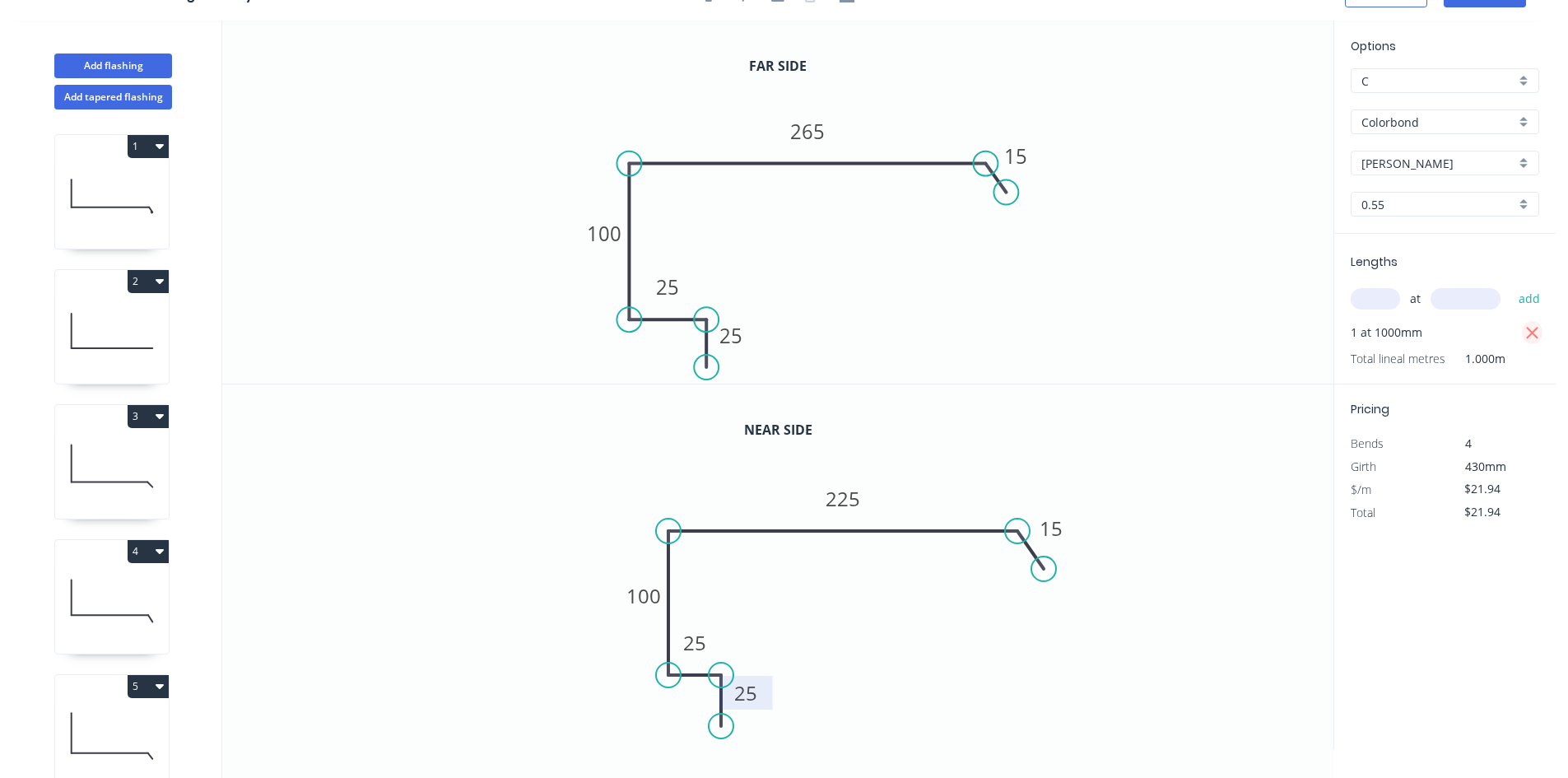
click at [1522, 336] on button "button" at bounding box center [1532, 332] width 20 height 23
type input "$0.00"
click at [1360, 302] on input "text" at bounding box center [1375, 298] width 50 height 21
type input "1"
type input "3000"
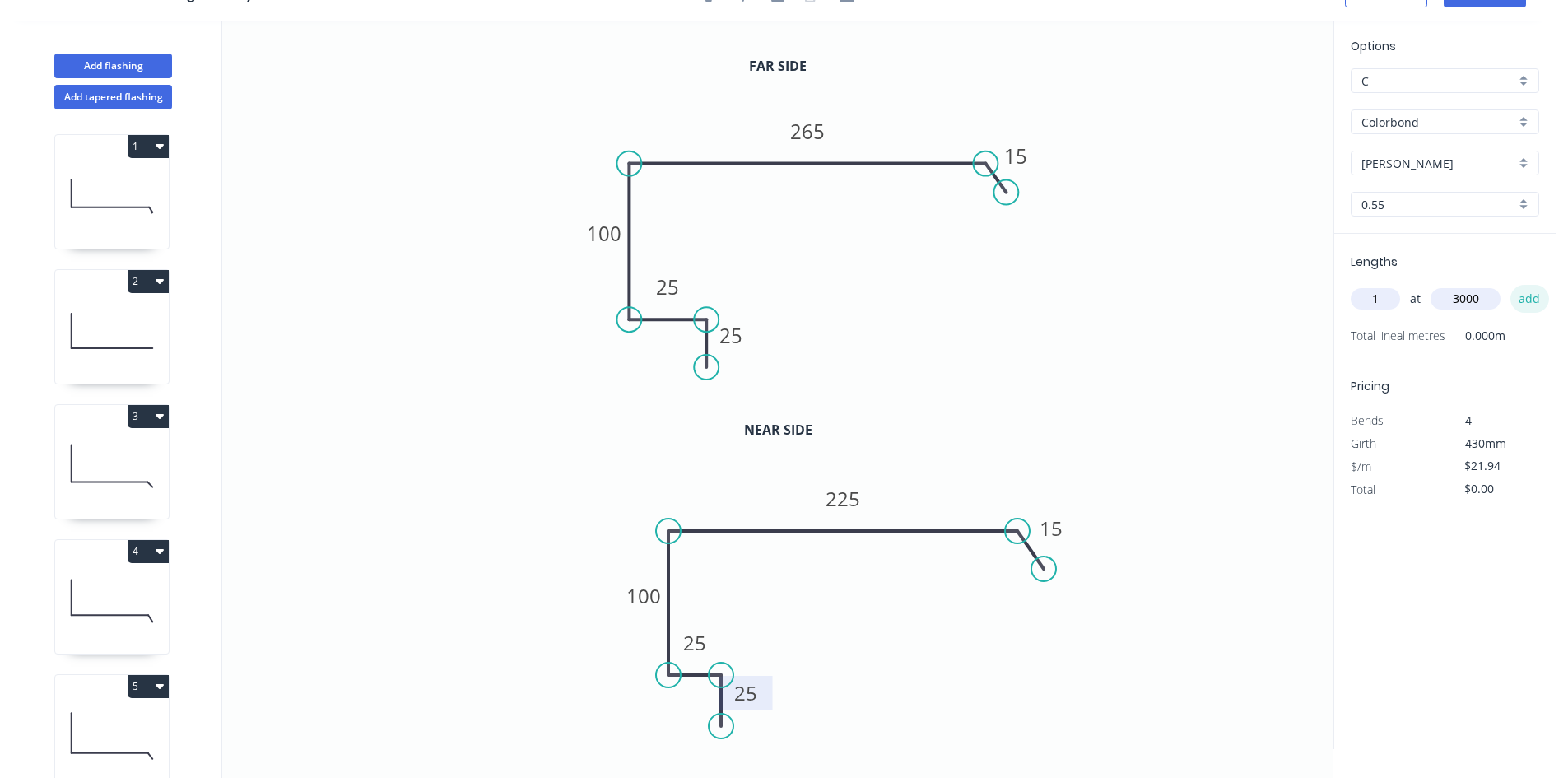
click at [1518, 294] on button "add" at bounding box center [1529, 299] width 39 height 28
type input "$65.82"
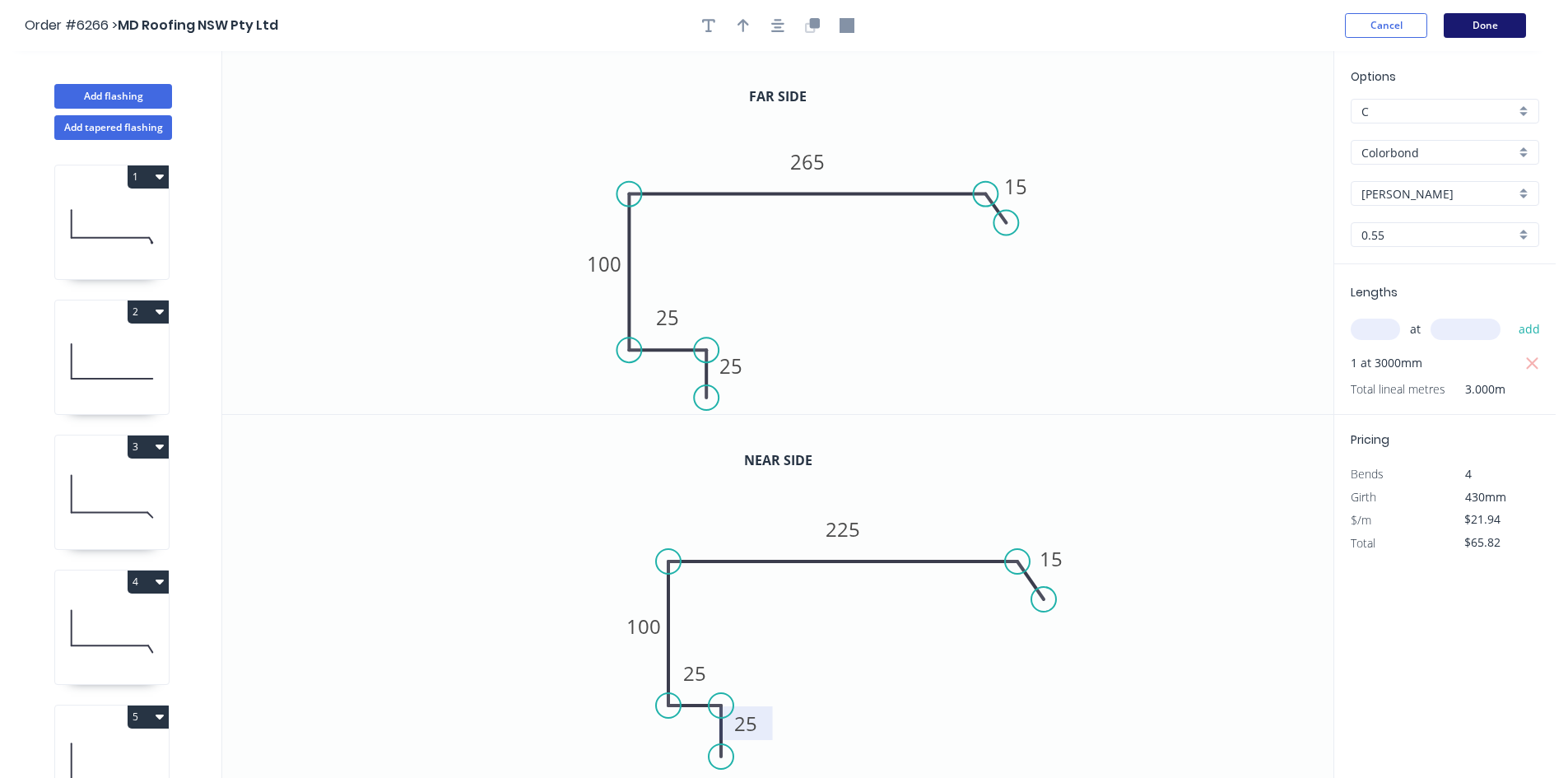
click at [1492, 35] on button "Done" at bounding box center [1485, 25] width 82 height 24
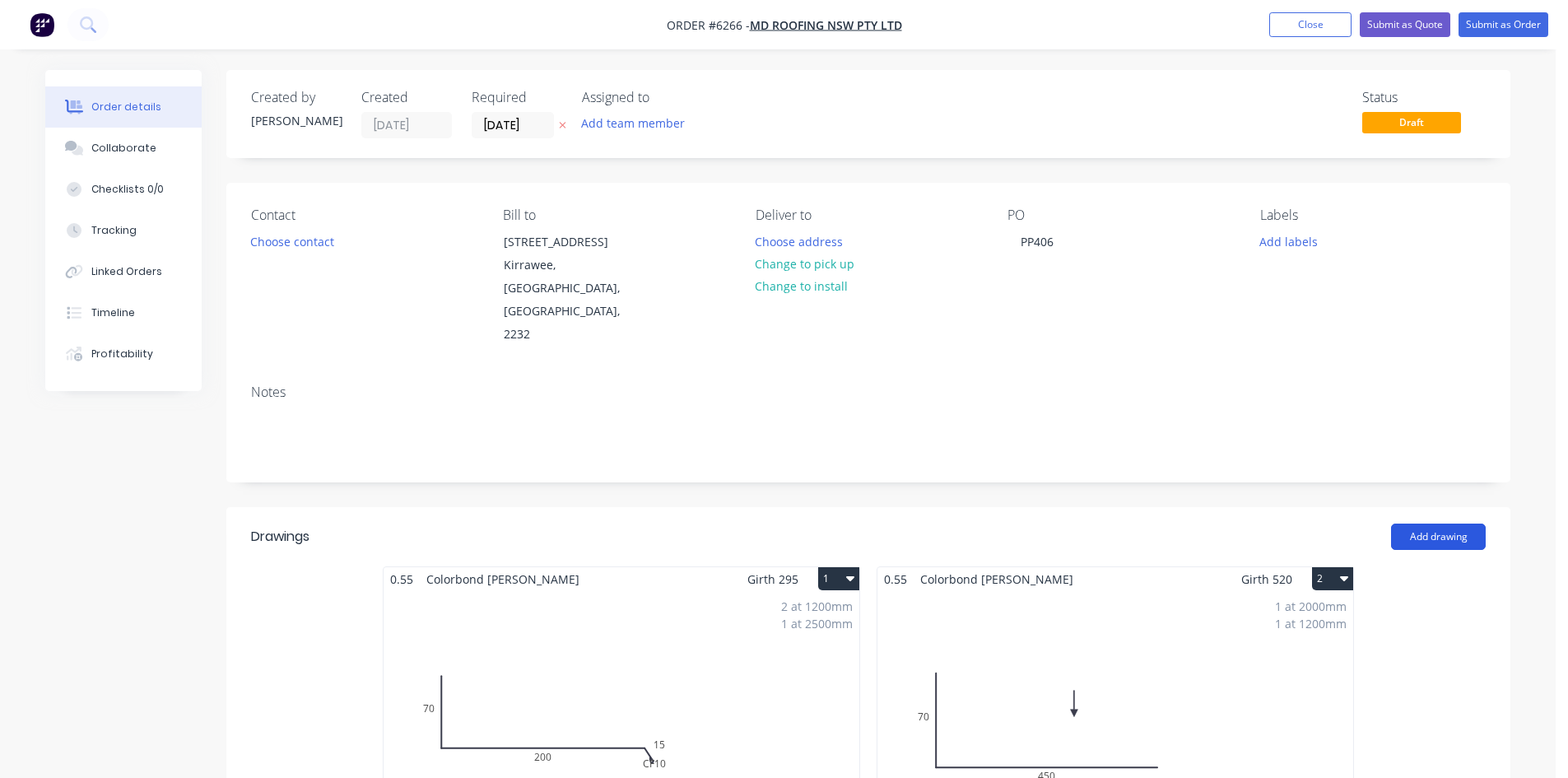
click at [1433, 523] on button "Add drawing" at bounding box center [1438, 536] width 95 height 26
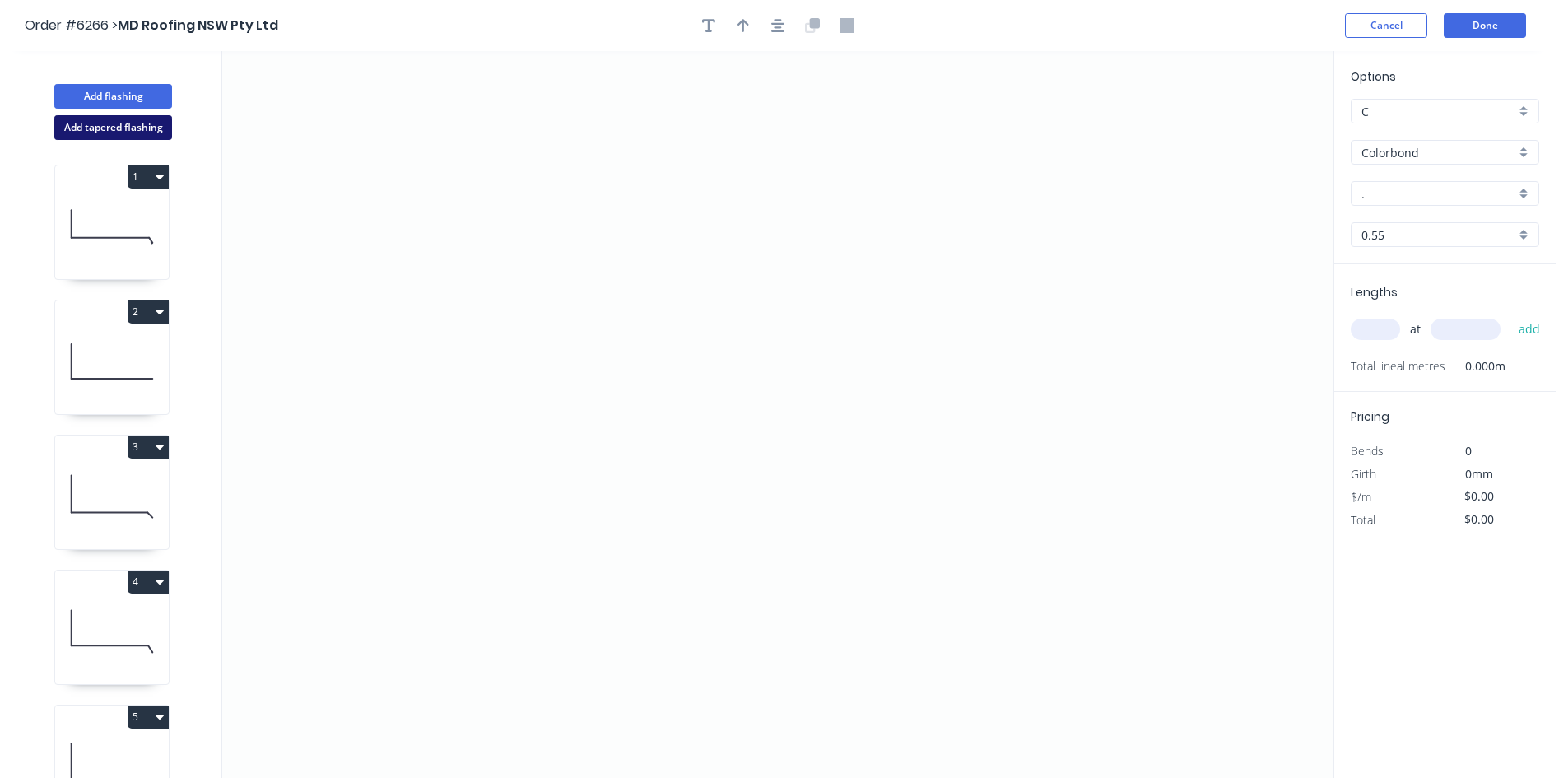
click at [146, 135] on button "Add tapered flashing" at bounding box center [114, 127] width 118 height 24
drag, startPoint x: 1020, startPoint y: 202, endPoint x: 997, endPoint y: 172, distance: 37.8
click at [997, 172] on icon "0" at bounding box center [777, 232] width 1111 height 363
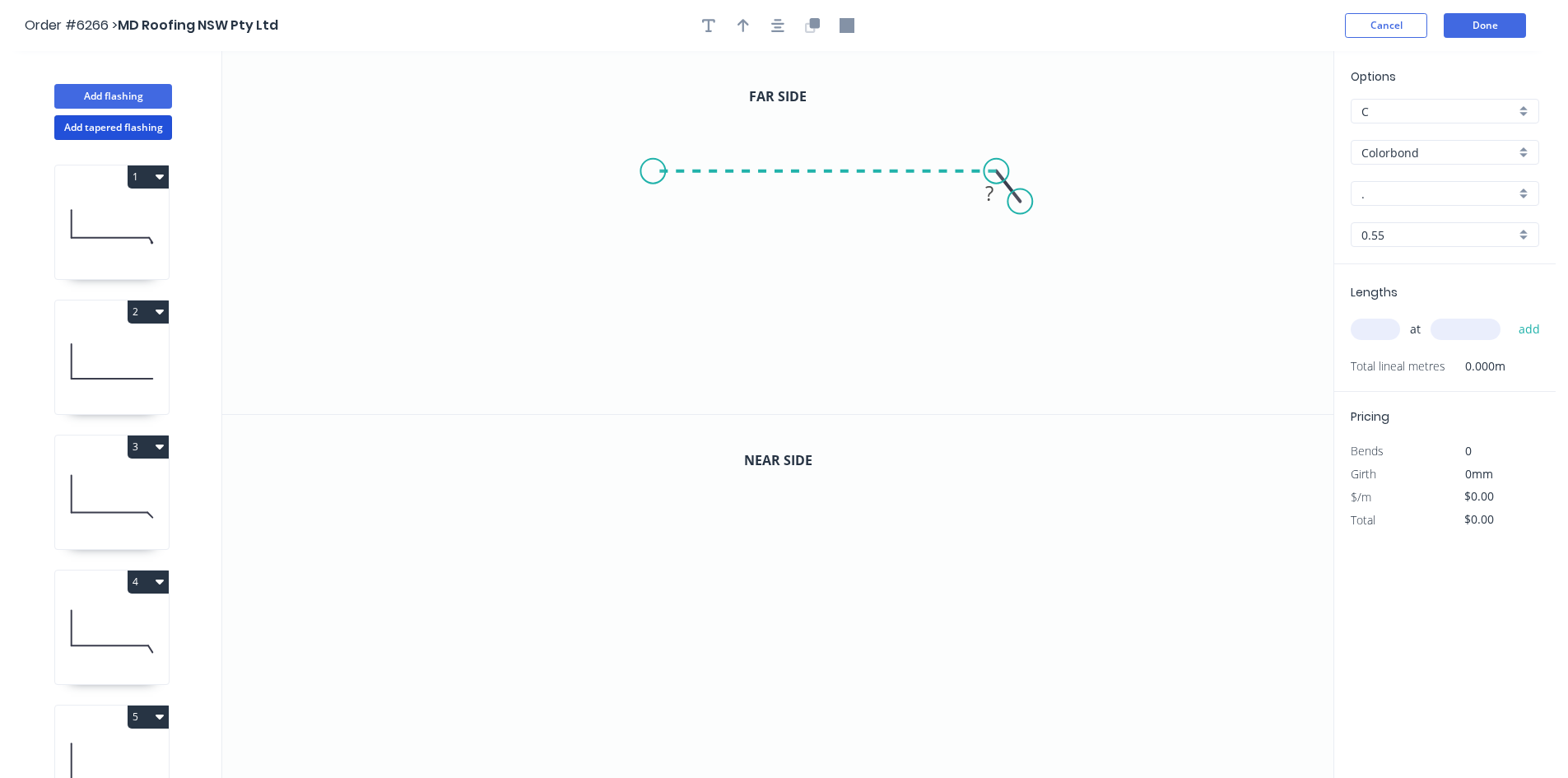
click at [653, 173] on icon "0 ?" at bounding box center [777, 232] width 1111 height 363
click at [656, 359] on icon "0 ? ? ? º" at bounding box center [777, 232] width 1111 height 363
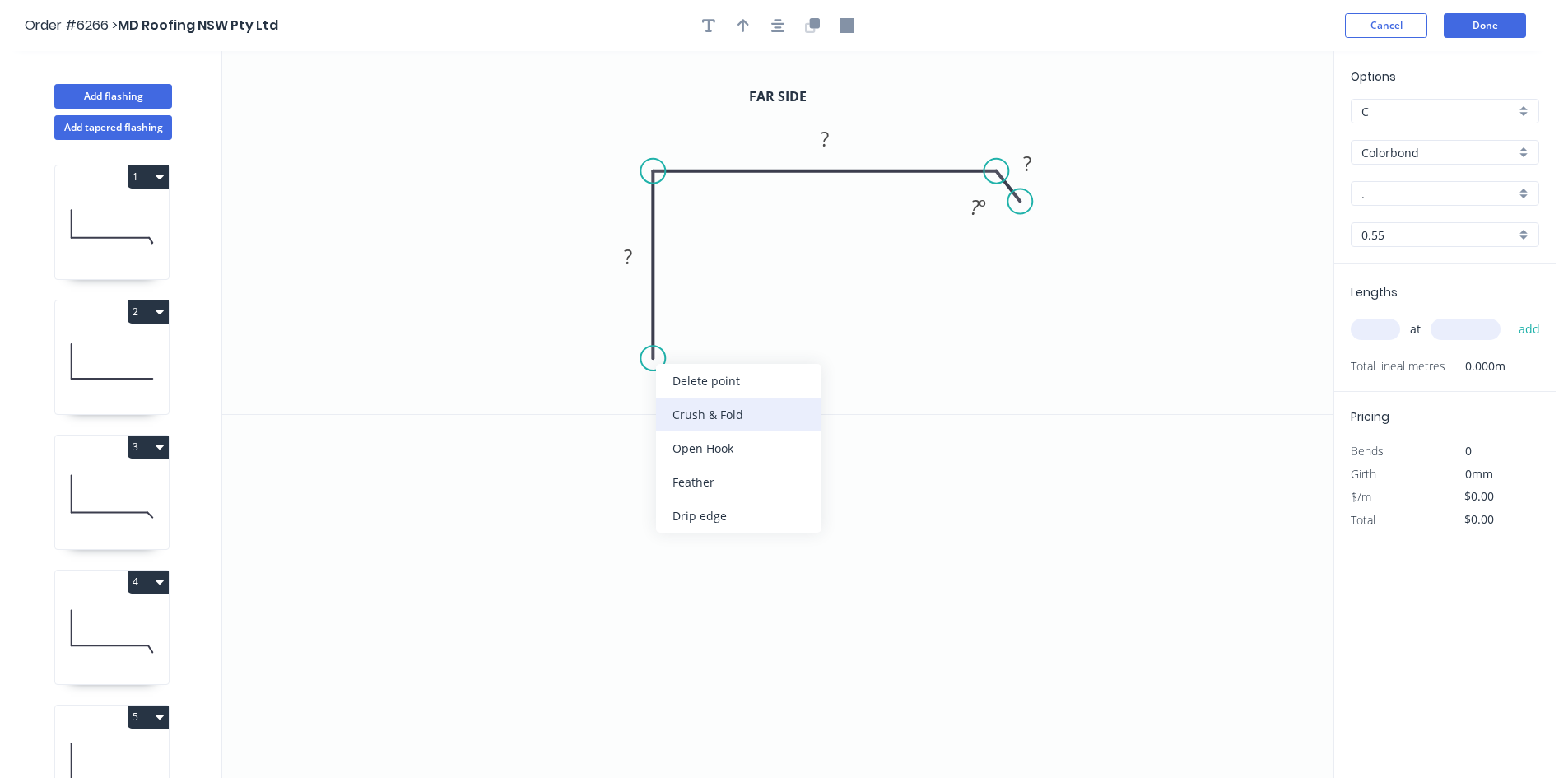
click at [691, 410] on div "Crush & Fold" at bounding box center [739, 415] width 166 height 34
drag, startPoint x: 1017, startPoint y: 581, endPoint x: 993, endPoint y: 548, distance: 40.8
click at [993, 548] on icon "0" at bounding box center [777, 596] width 1111 height 363
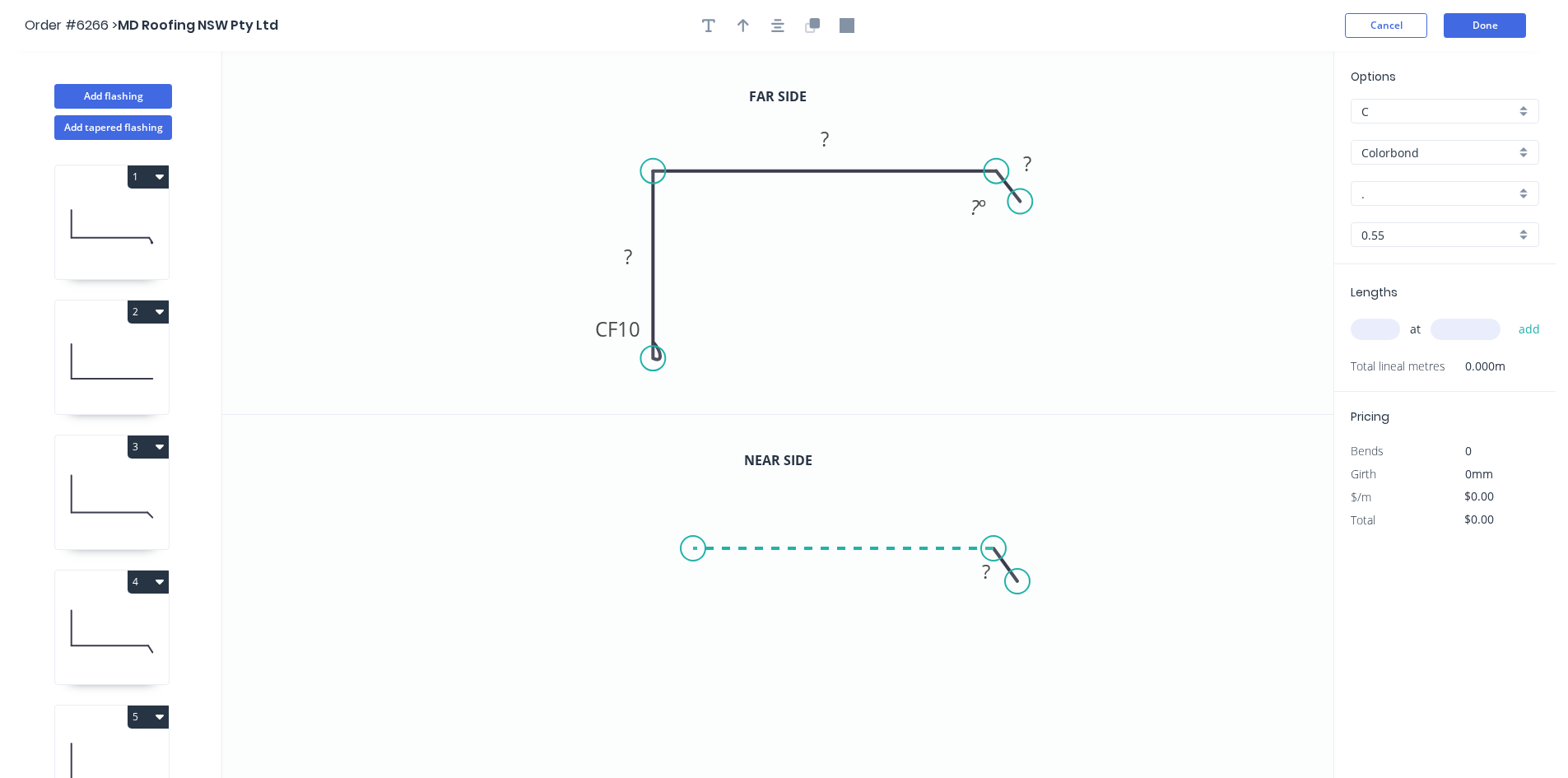
click at [693, 555] on icon "0 ?" at bounding box center [777, 596] width 1111 height 363
click at [687, 716] on icon "0 ? ? ? º" at bounding box center [777, 596] width 1111 height 363
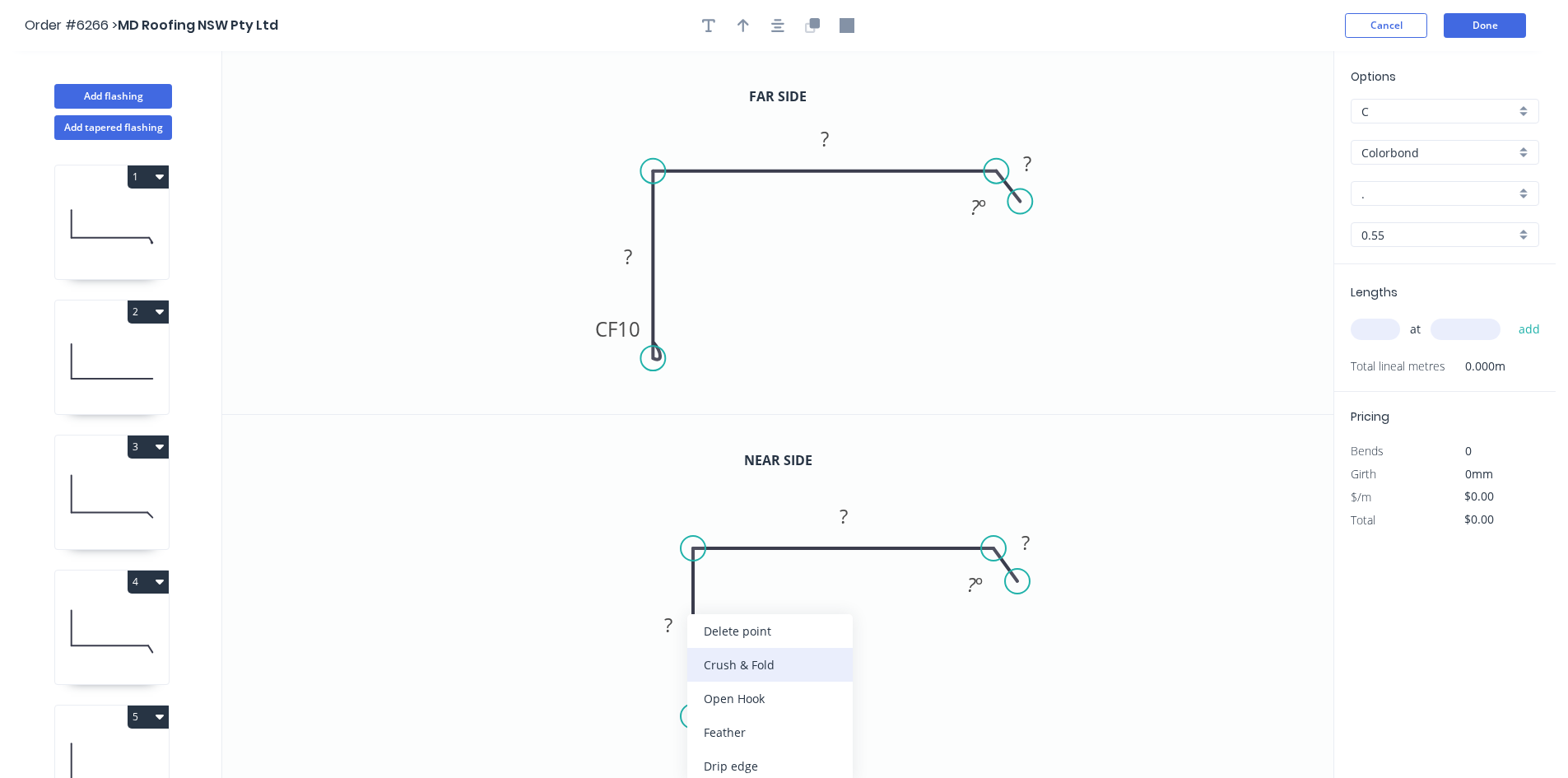
click at [742, 662] on div "Crush & Fold" at bounding box center [770, 664] width 166 height 34
click at [622, 257] on rect at bounding box center [628, 257] width 33 height 23
click at [870, 132] on icon "0 CF 10 100 28 ? ? º" at bounding box center [777, 232] width 1111 height 363
click at [850, 146] on rect at bounding box center [824, 139] width 54 height 34
click at [840, 146] on rect at bounding box center [824, 140] width 33 height 23
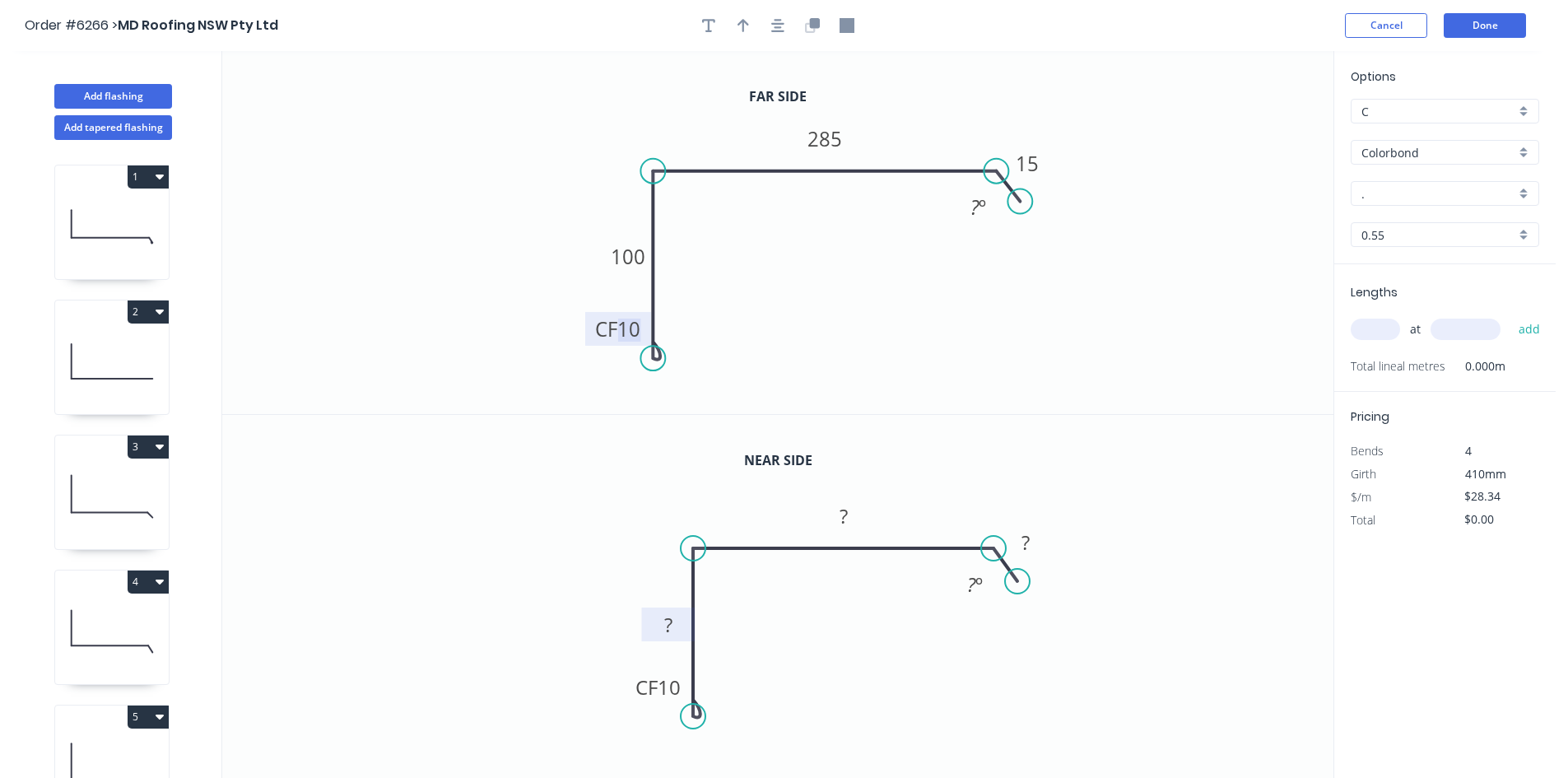
click at [669, 619] on tspan "?" at bounding box center [669, 624] width 8 height 27
drag, startPoint x: 1006, startPoint y: 641, endPoint x: 1008, endPoint y: 590, distance: 51.0
click at [1008, 639] on div "Hide angle" at bounding box center [1062, 636] width 166 height 34
type input "$21.94"
click at [1030, 262] on div "Hide angle" at bounding box center [1066, 257] width 166 height 34
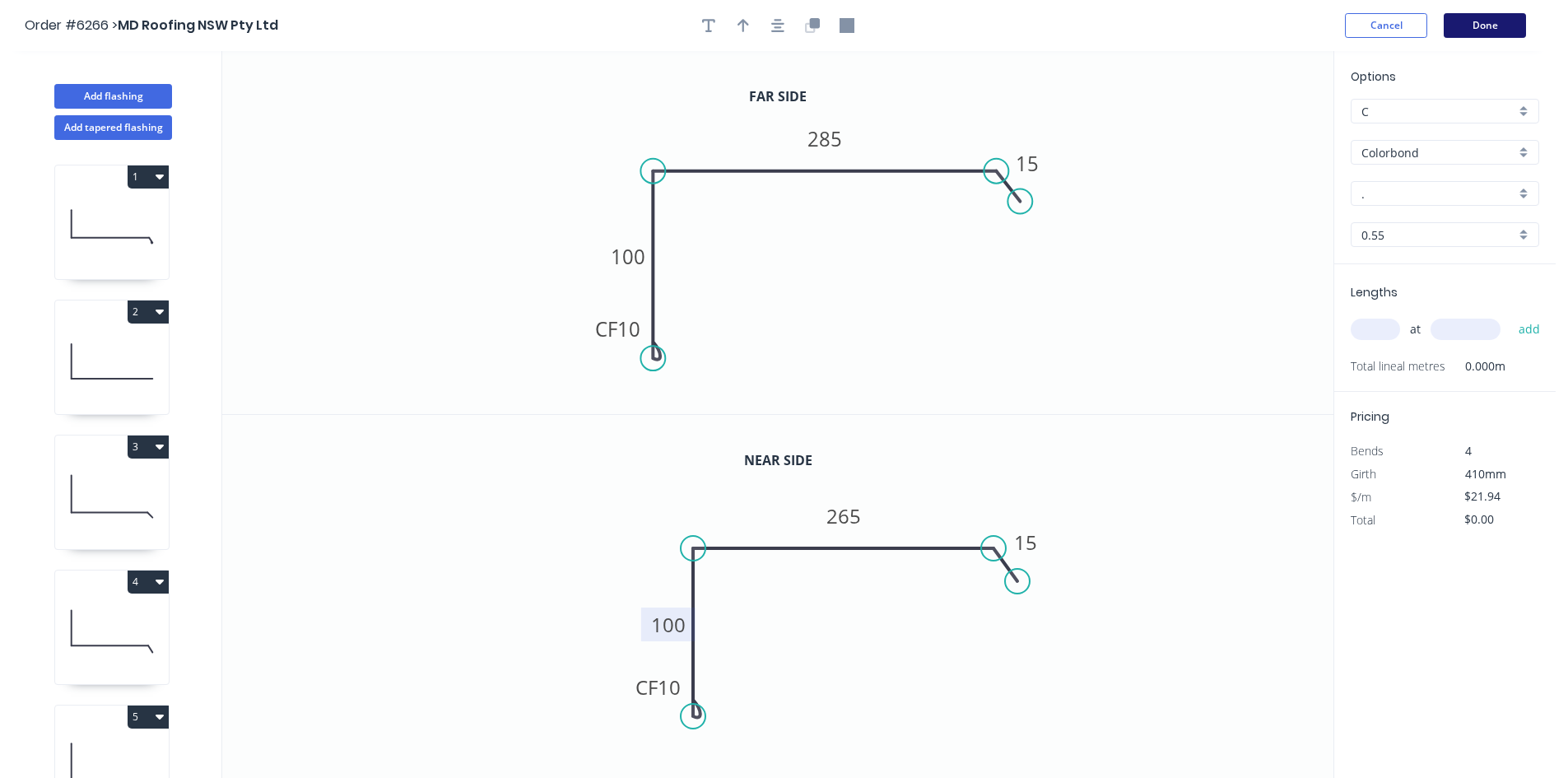
click at [1471, 29] on button "Done" at bounding box center [1485, 25] width 82 height 24
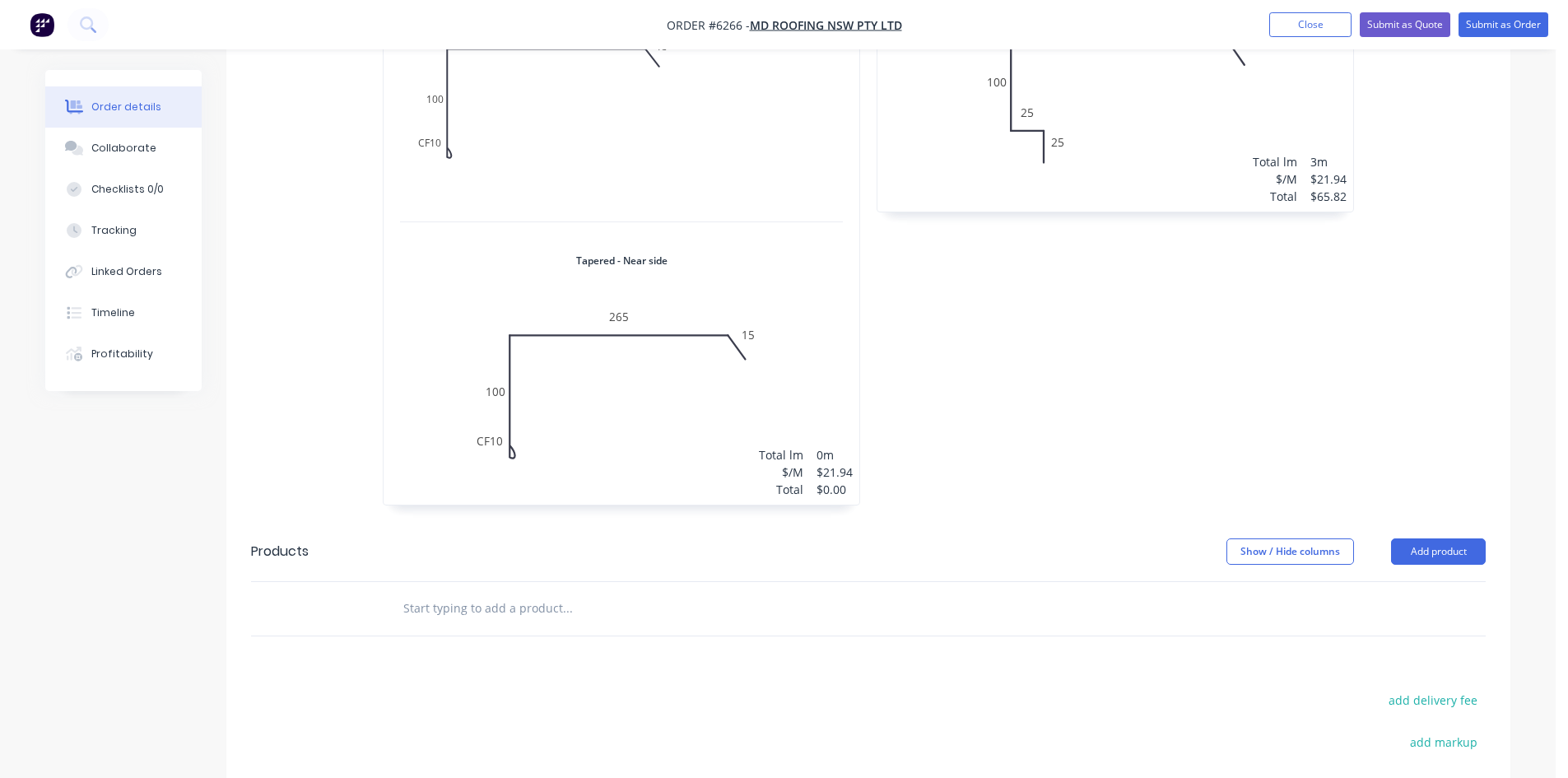
scroll to position [2618, 0]
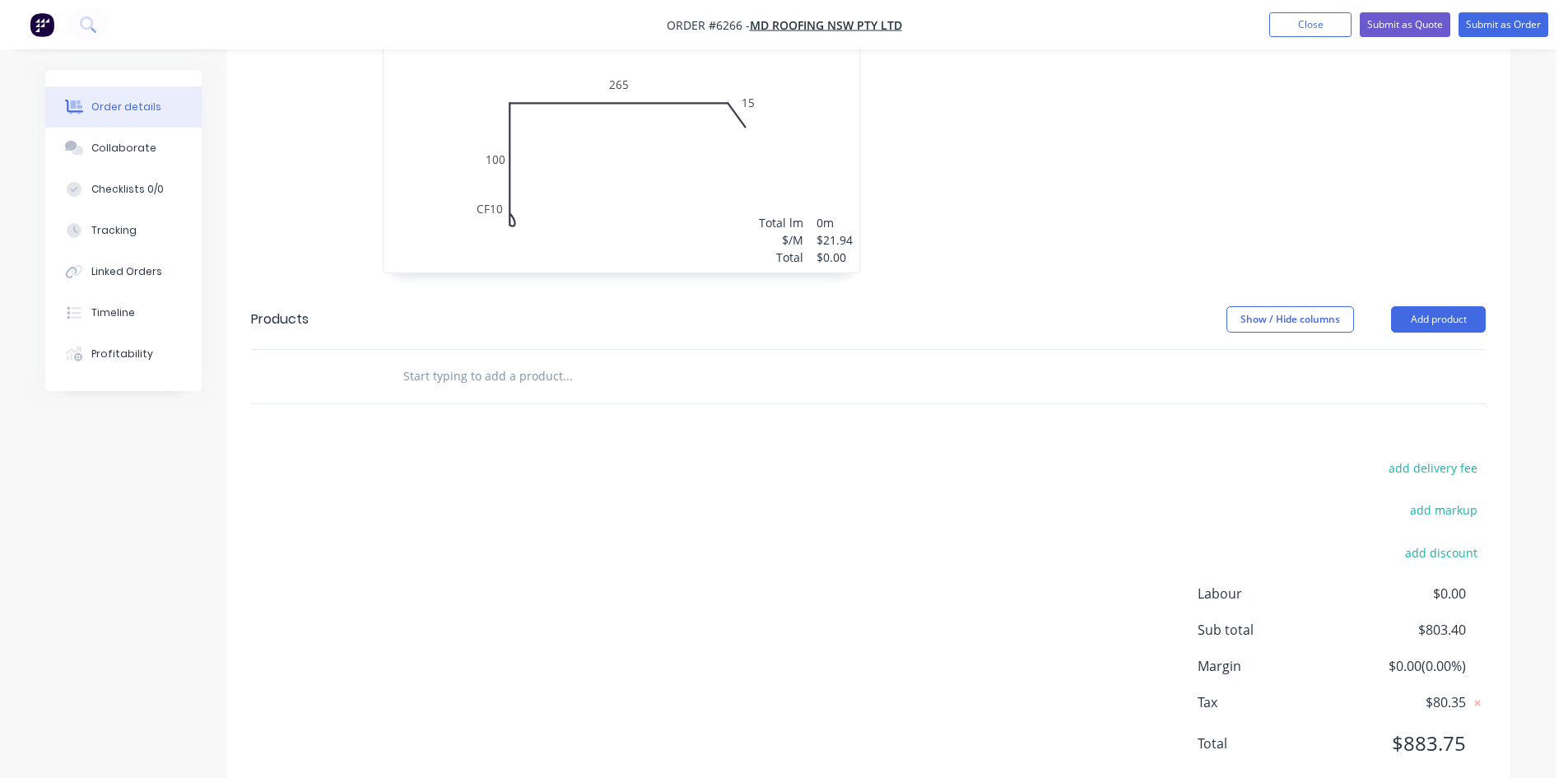
click at [595, 299] on header "Products Show / Hide columns Add product" at bounding box center [868, 319] width 1284 height 59
click at [575, 360] on input "text" at bounding box center [566, 376] width 329 height 33
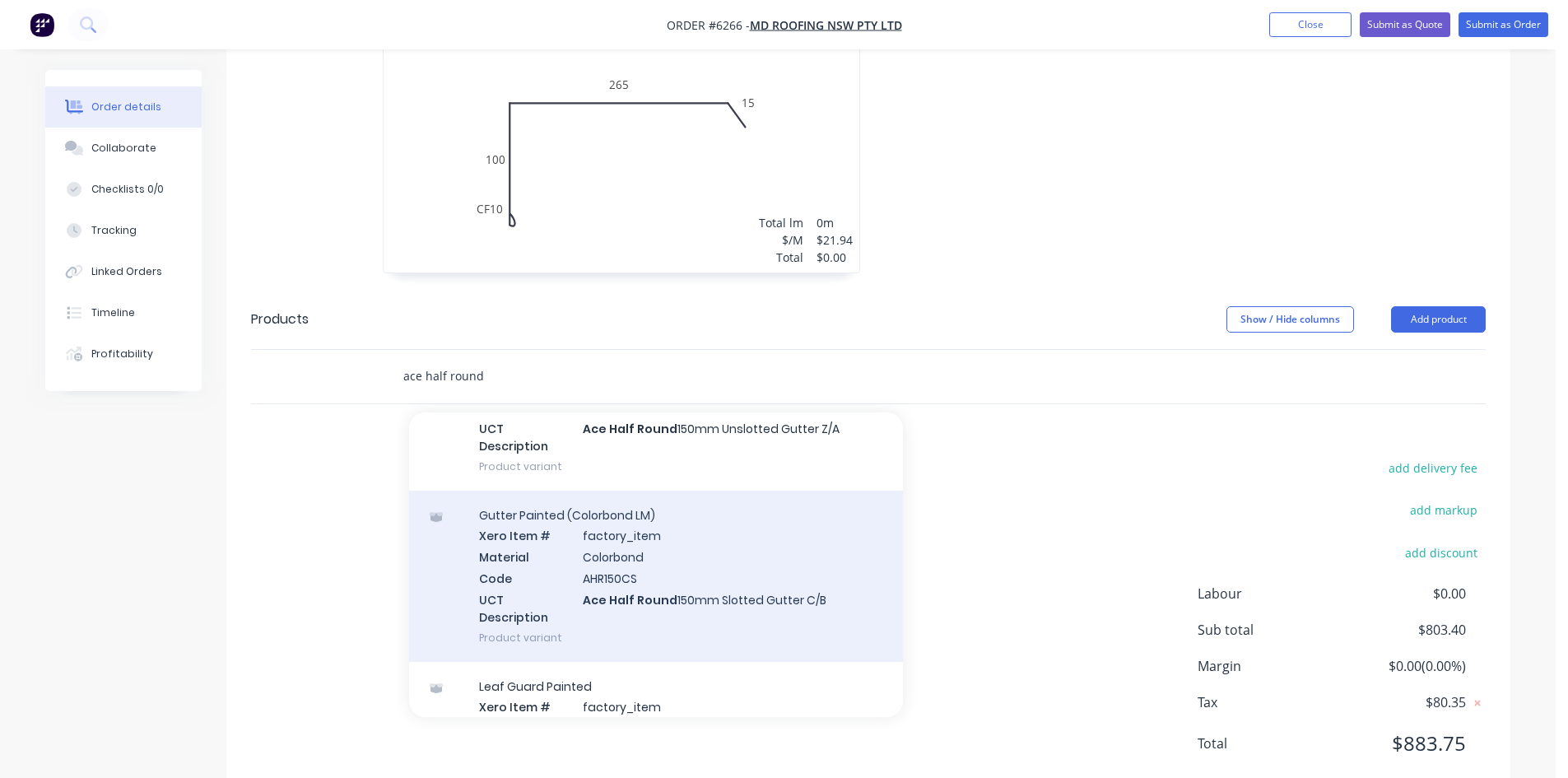
scroll to position [494, 0]
type input "ace half round"
click at [747, 519] on div "Gutter Painted (Colorbond LM) Xero Item # factory_item Material Colorbond Code …" at bounding box center [655, 570] width 494 height 172
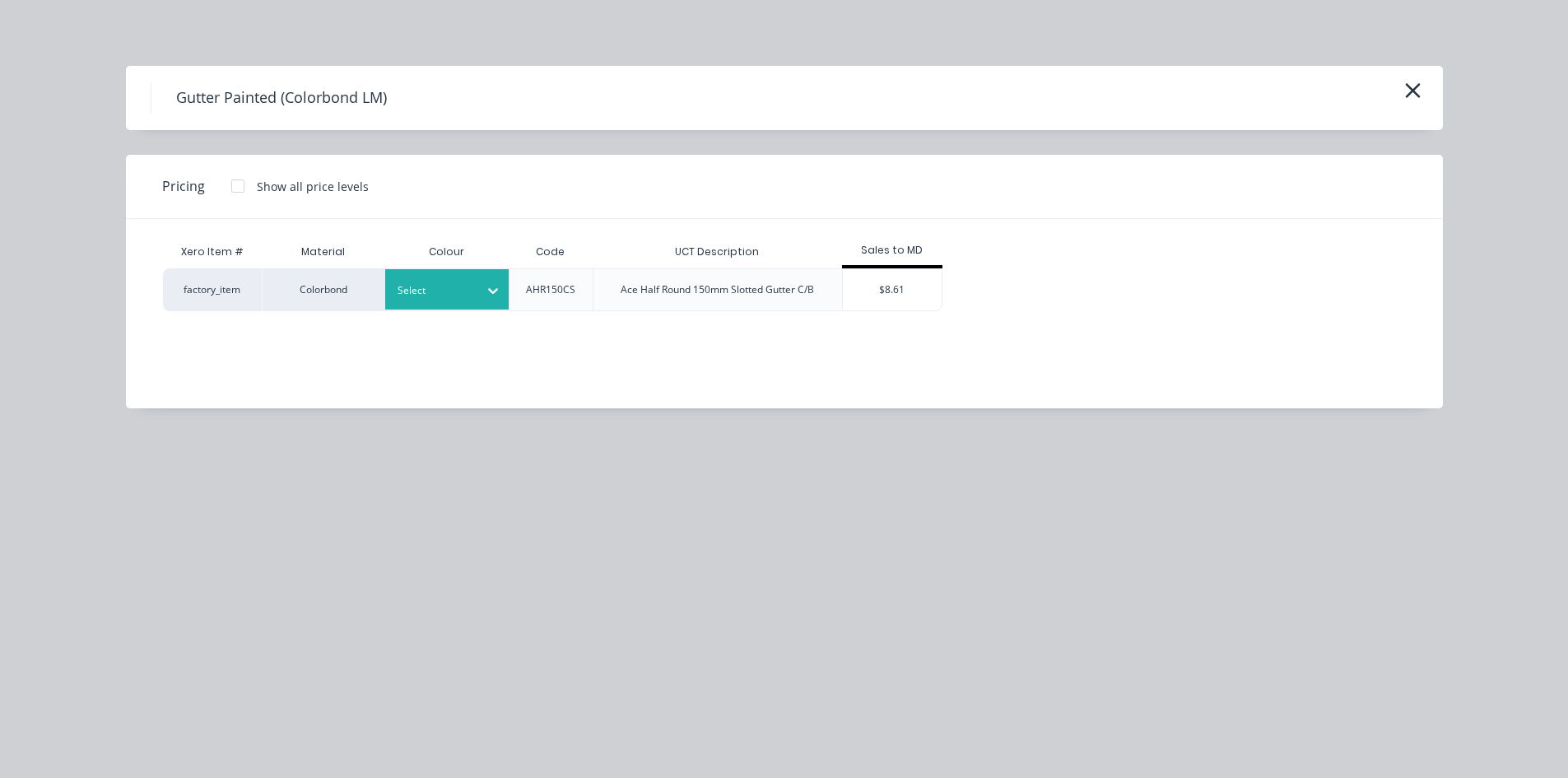
click at [437, 300] on div "Select" at bounding box center [432, 290] width 93 height 21
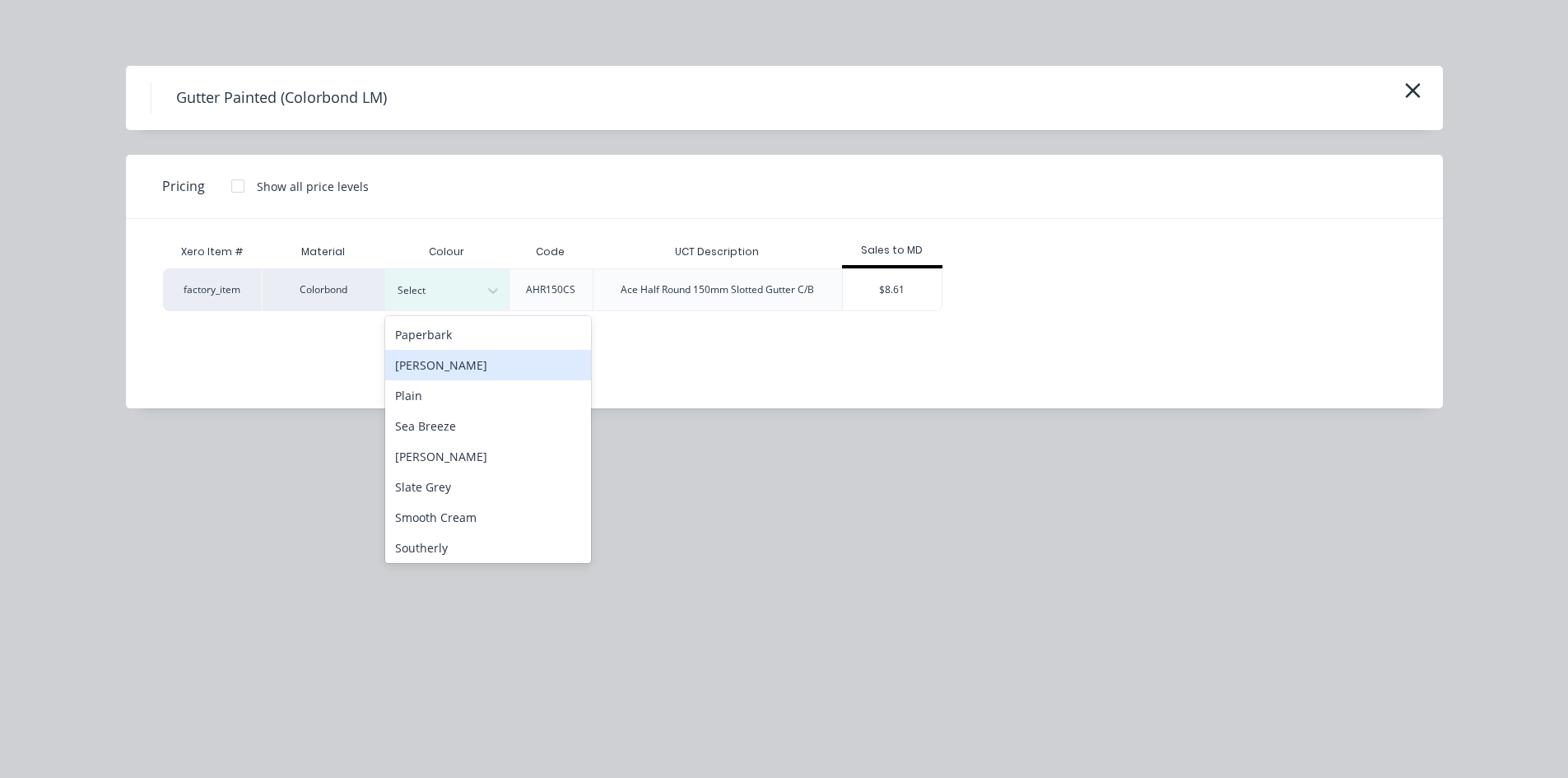
scroll to position [1070, 0]
click at [469, 460] on div "[PERSON_NAME]" at bounding box center [488, 453] width 206 height 30
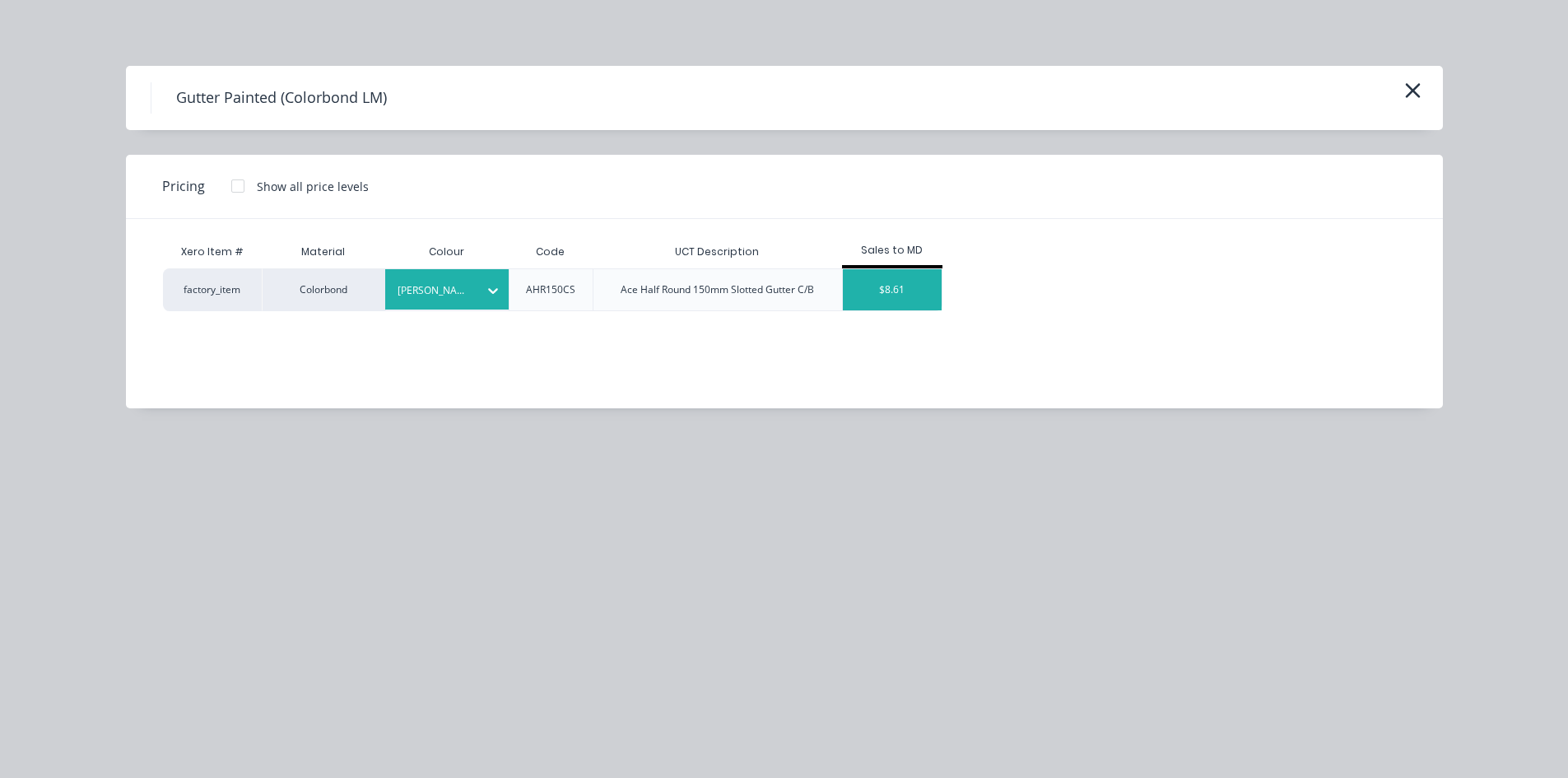
click at [889, 296] on div "$8.61" at bounding box center [892, 289] width 98 height 41
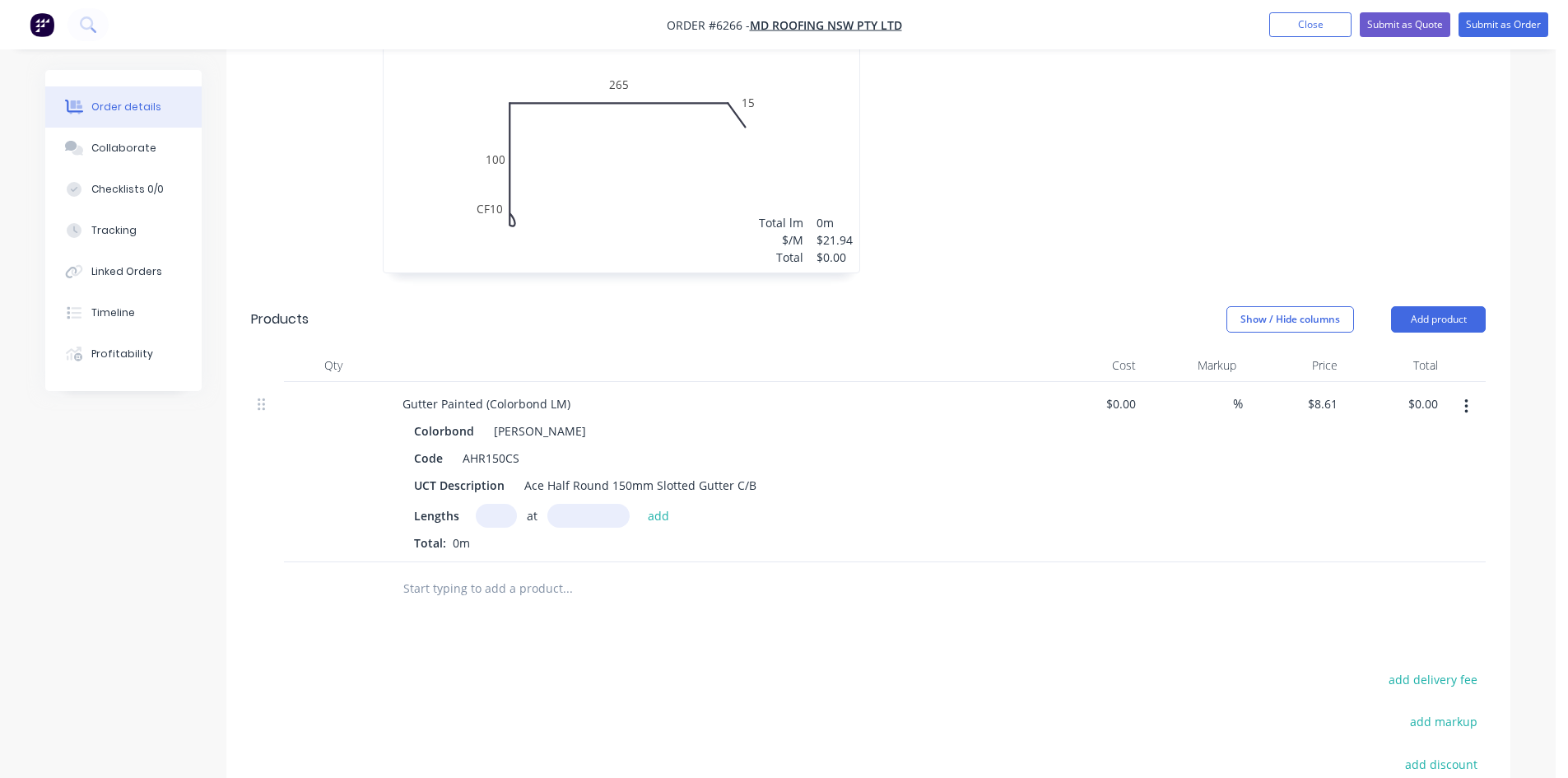
click at [497, 504] on input "text" at bounding box center [496, 516] width 41 height 24
type input "3"
click at [607, 458] on div "Colorbond Shale Grey Code AHR150CS UCT Description Ace Half Round 150mm Slotted…" at bounding box center [712, 485] width 645 height 133
click at [605, 504] on input "text" at bounding box center [589, 516] width 82 height 24
type input "6000"
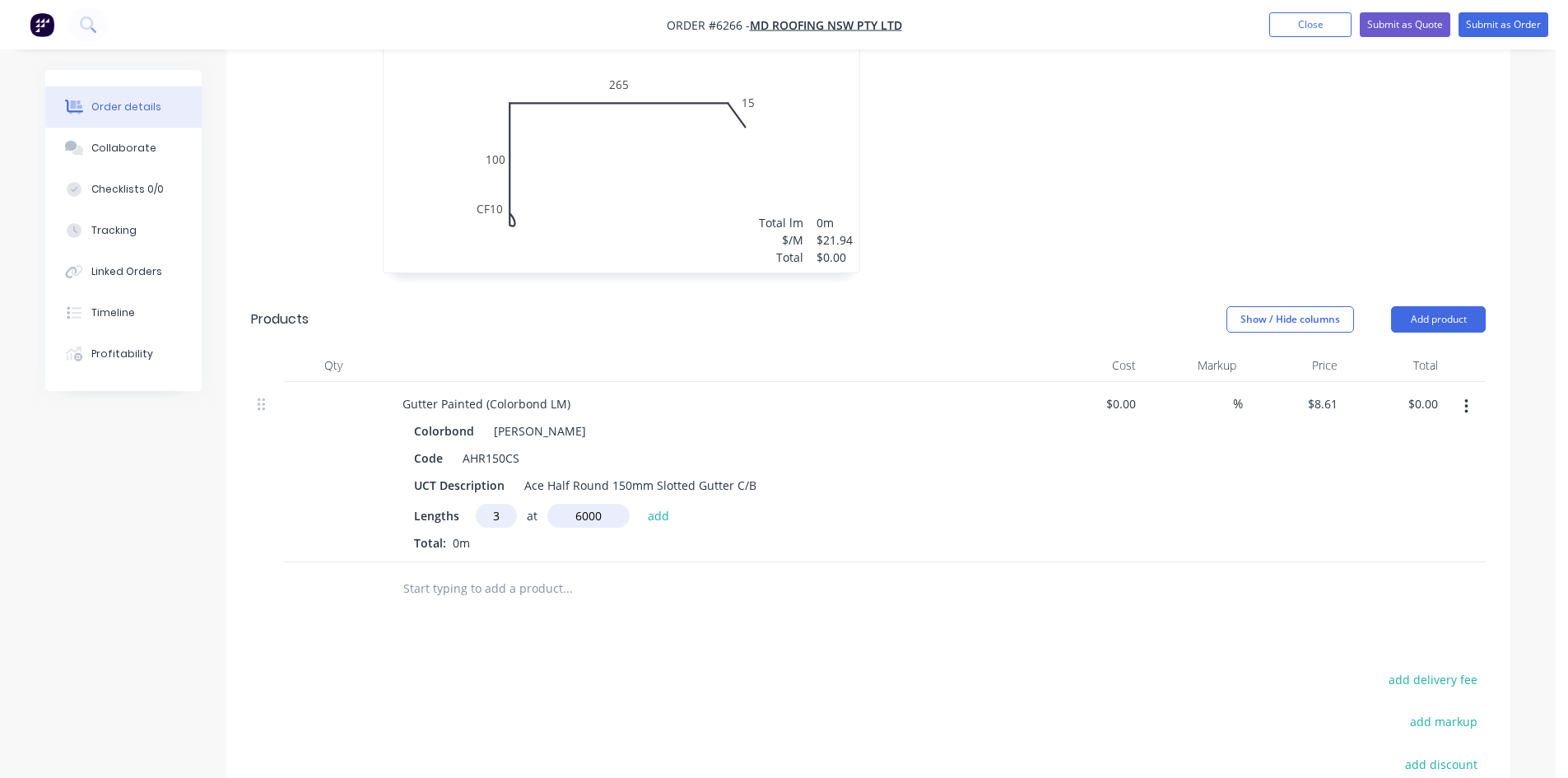
click at [639, 504] on button "add" at bounding box center [659, 515] width 39 height 22
type input "$154.98"
click at [580, 599] on input "text" at bounding box center [566, 615] width 329 height 33
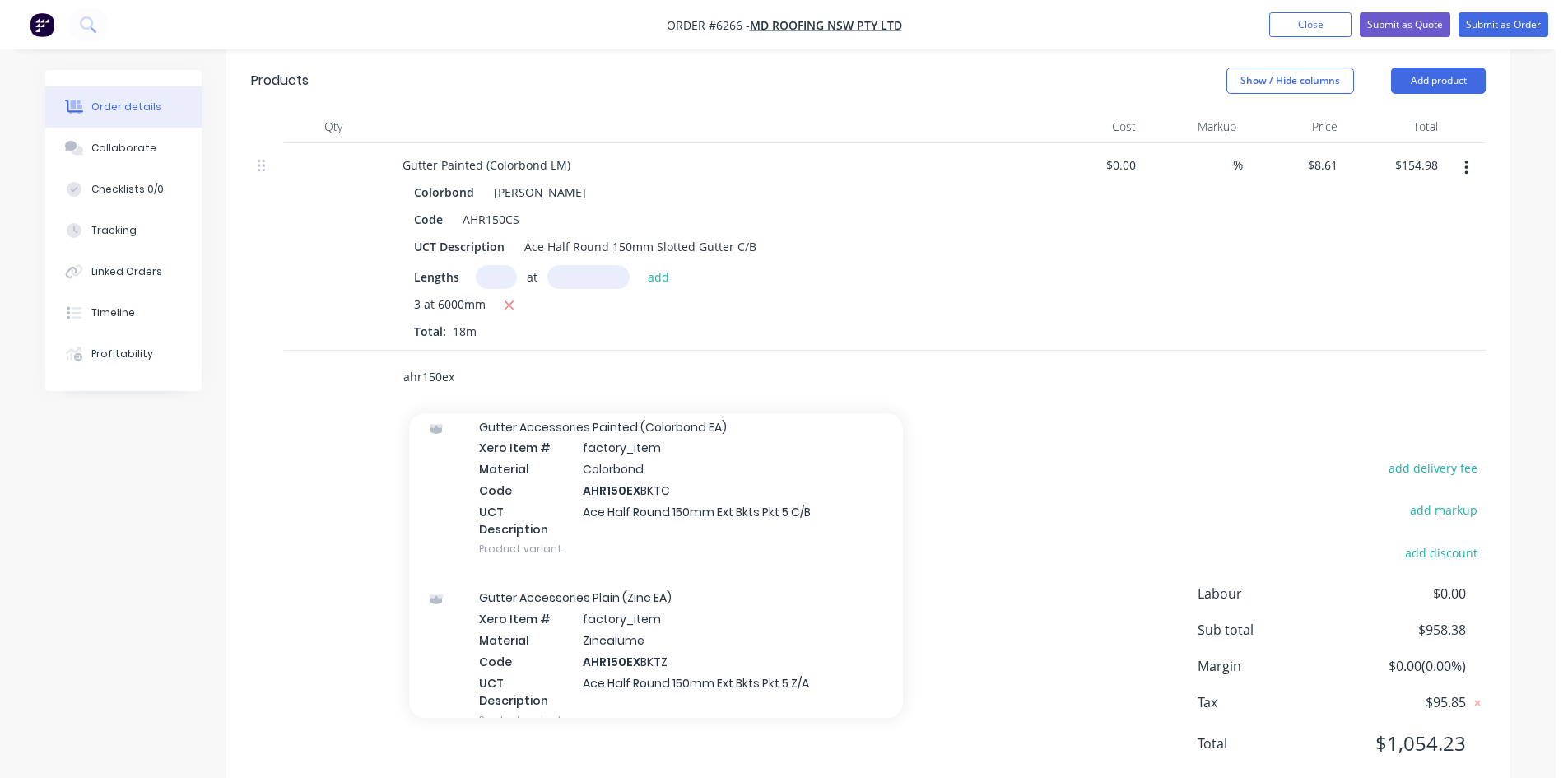
scroll to position [823, 0]
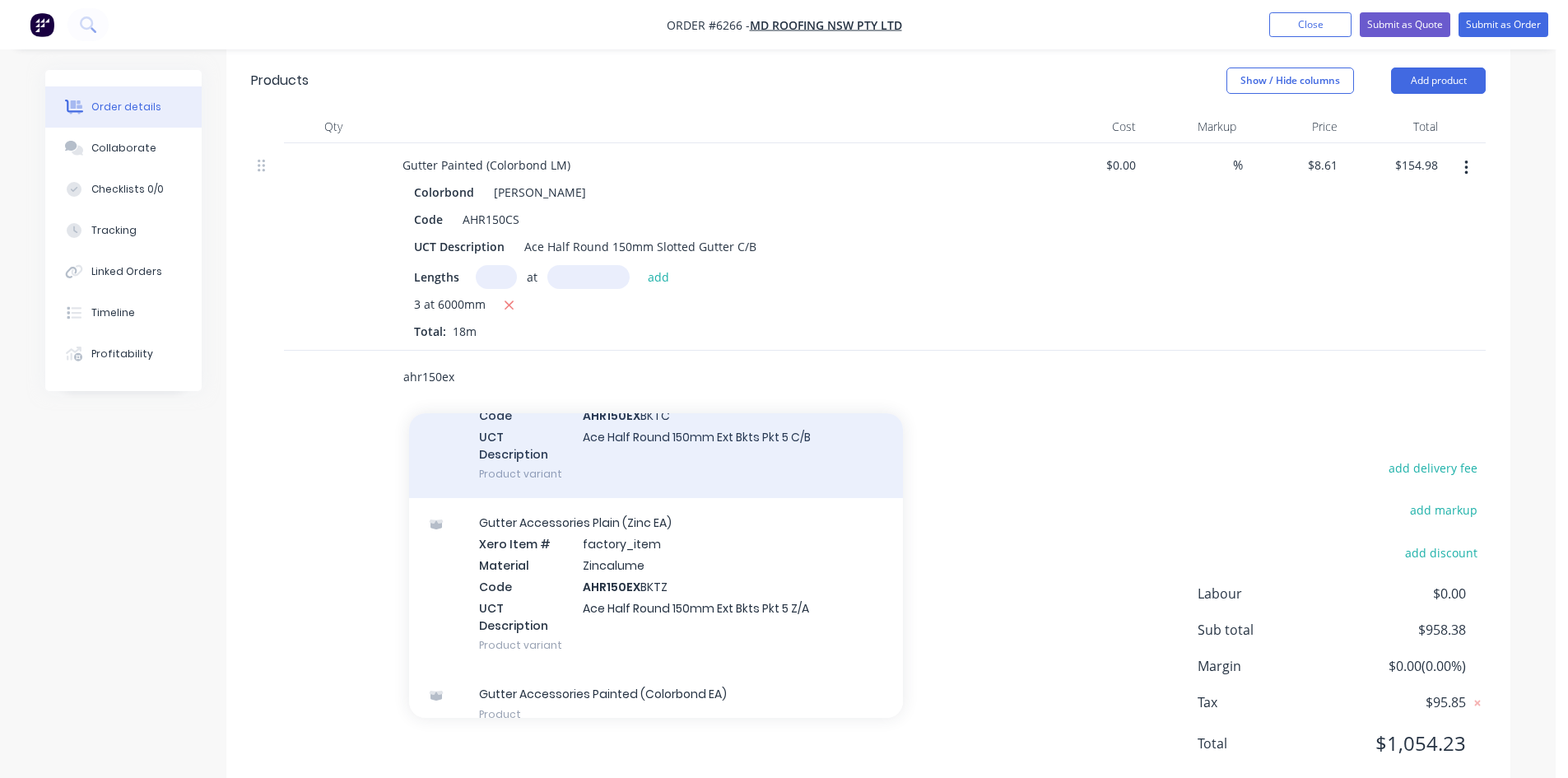
type input "ahr150ex"
click at [679, 424] on div "Gutter Accessories Painted (Colorbond EA) Xero Item # factory_item Material Col…" at bounding box center [655, 413] width 494 height 172
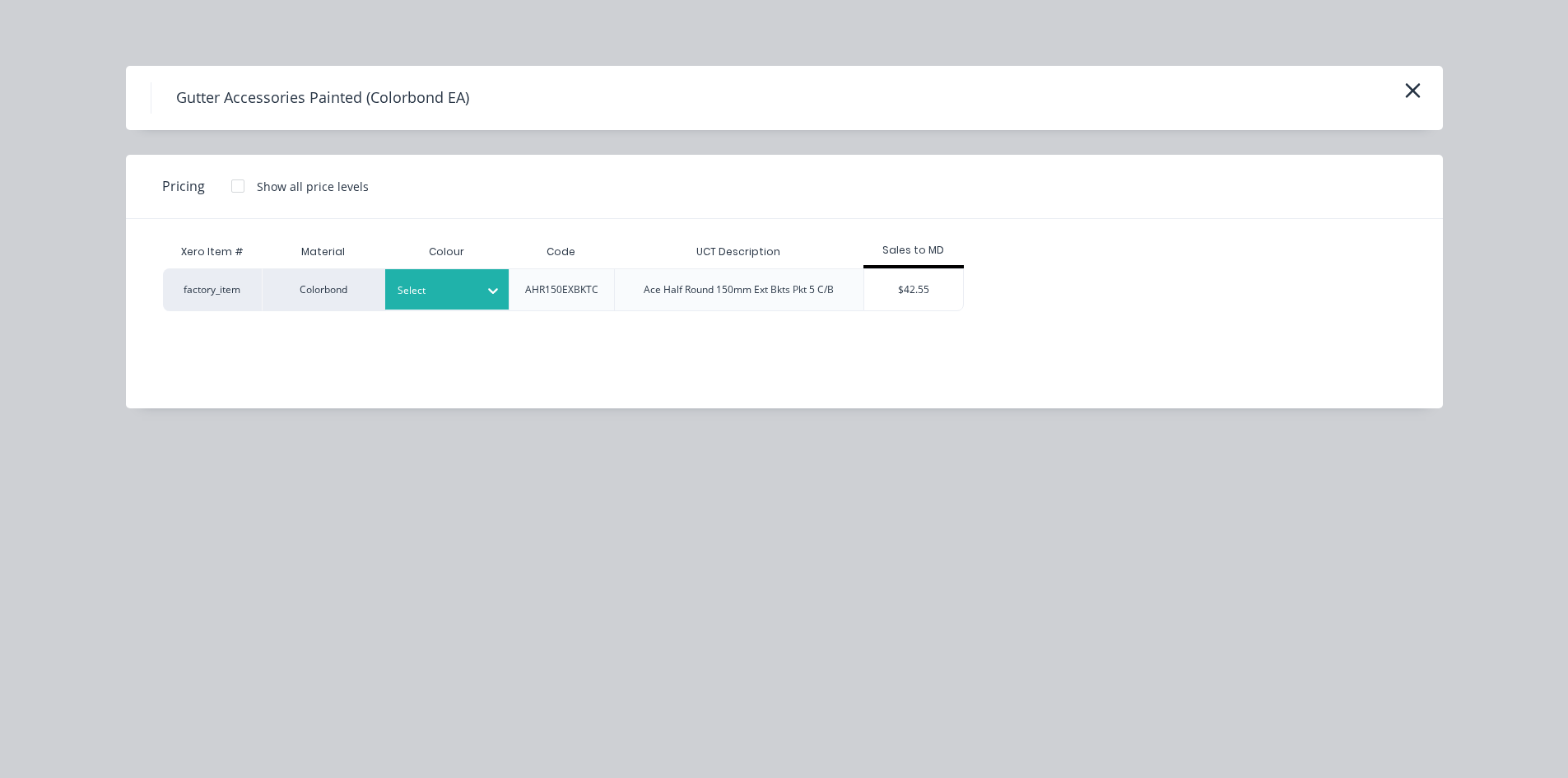
click at [463, 299] on div at bounding box center [435, 291] width 74 height 19
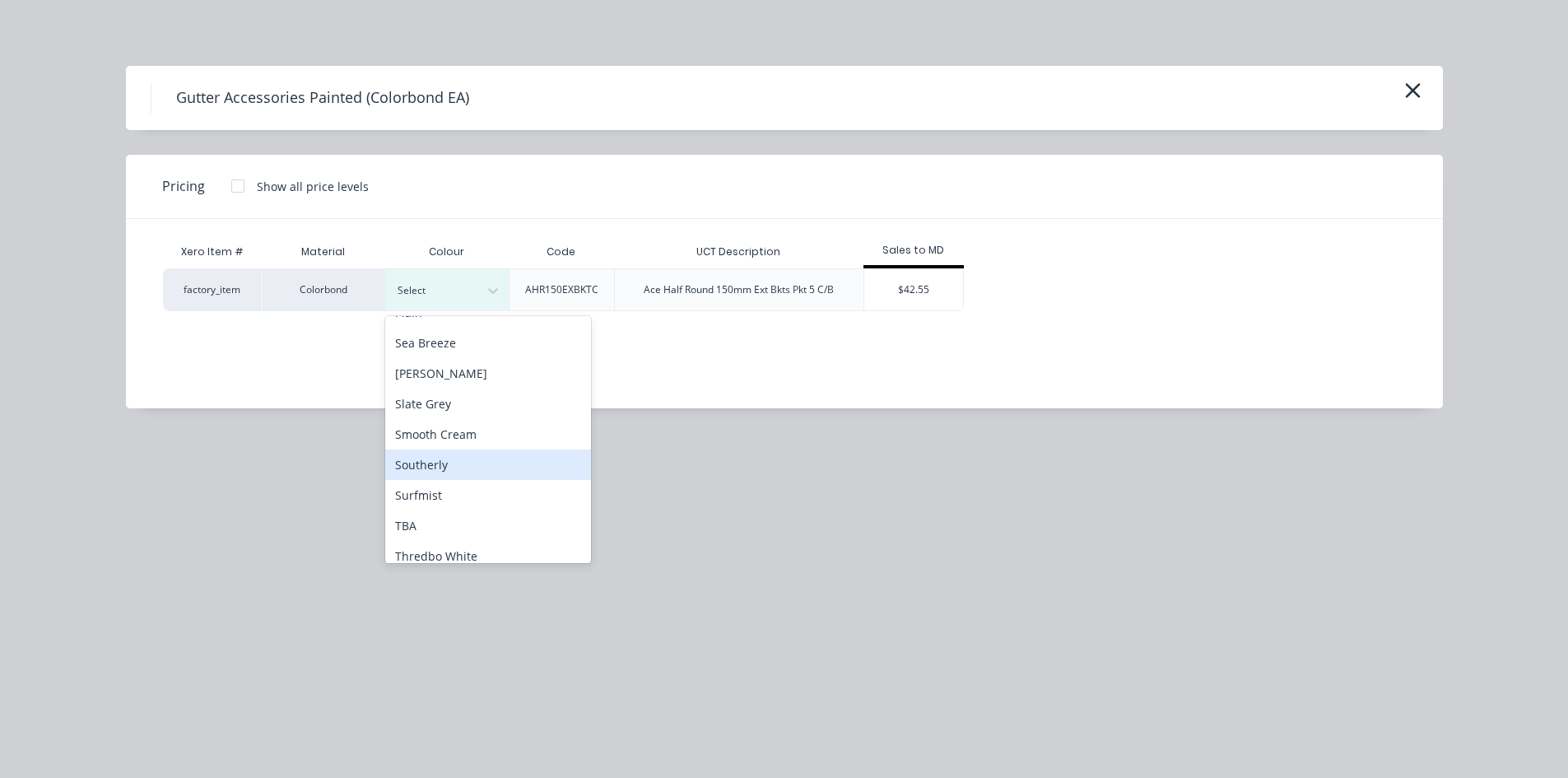
scroll to position [1152, 0]
click at [458, 363] on div "[PERSON_NAME]" at bounding box center [488, 370] width 206 height 30
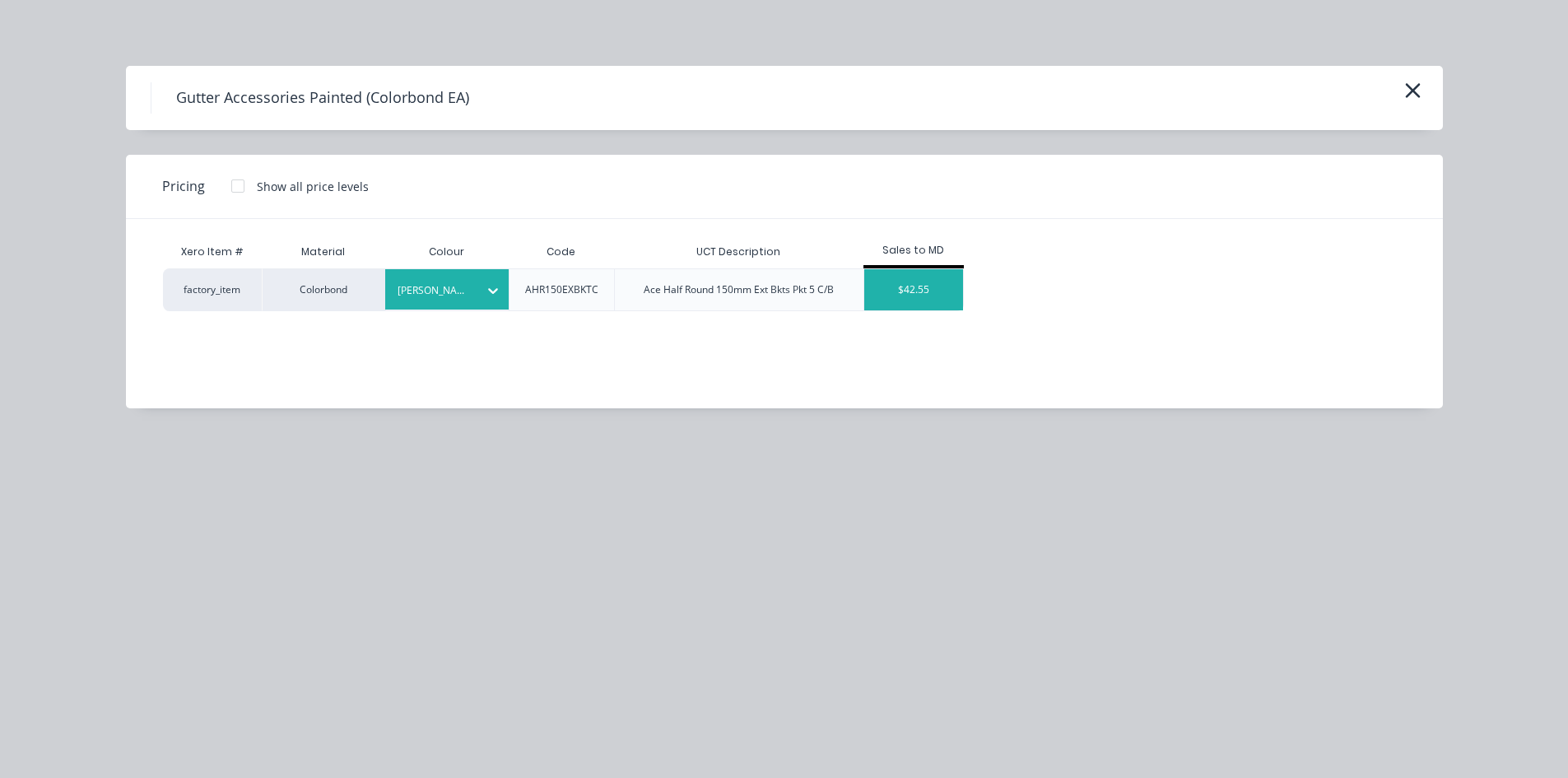
click at [923, 293] on div "$42.55" at bounding box center [913, 289] width 98 height 41
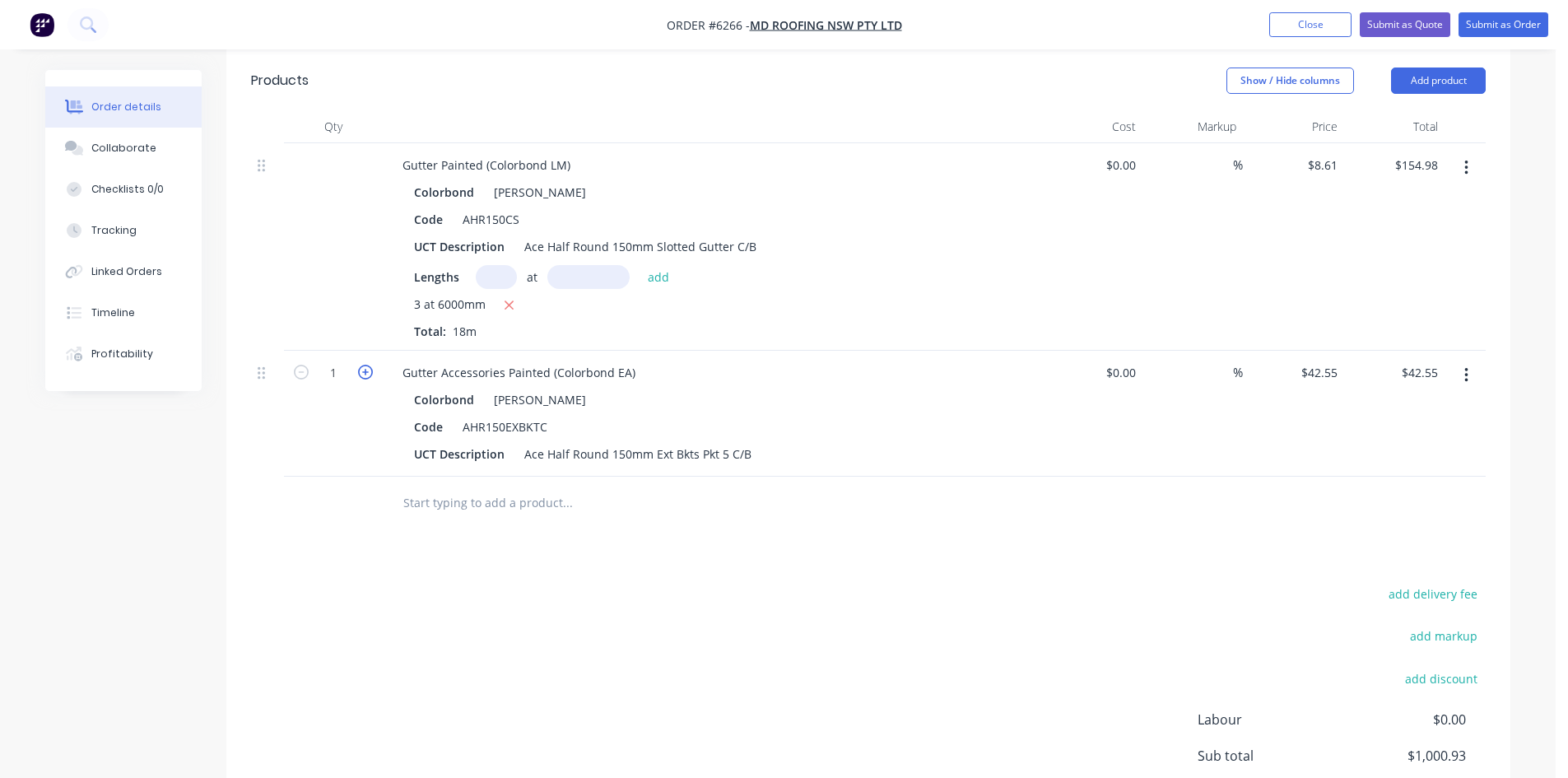
click at [362, 364] on icon "button" at bounding box center [366, 372] width 15 height 15
type input "2"
type input "$85.10"
click at [361, 364] on icon "button" at bounding box center [366, 372] width 15 height 15
type input "3"
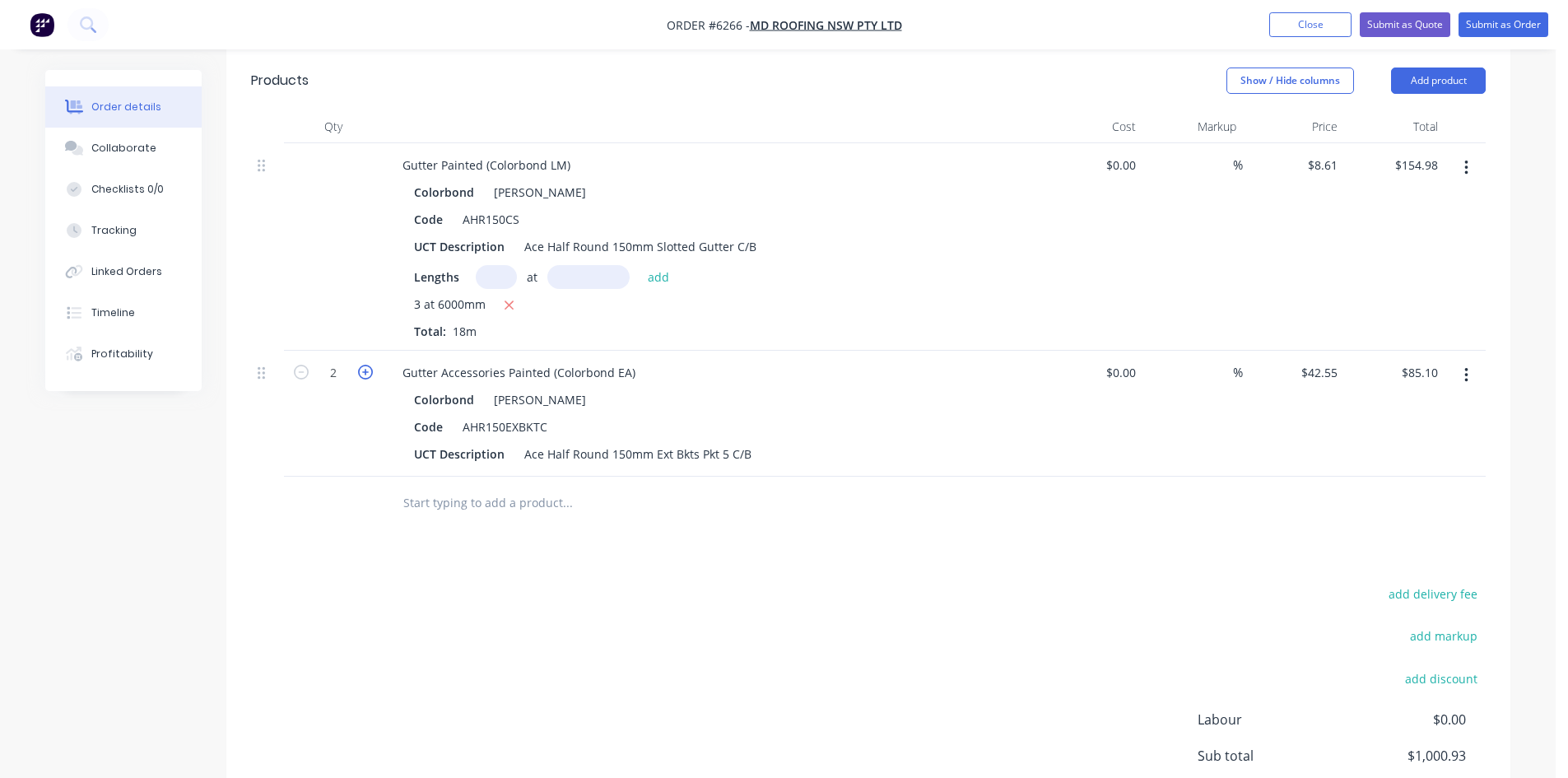
type input "$127.65"
click at [439, 486] on input "text" at bounding box center [566, 502] width 329 height 33
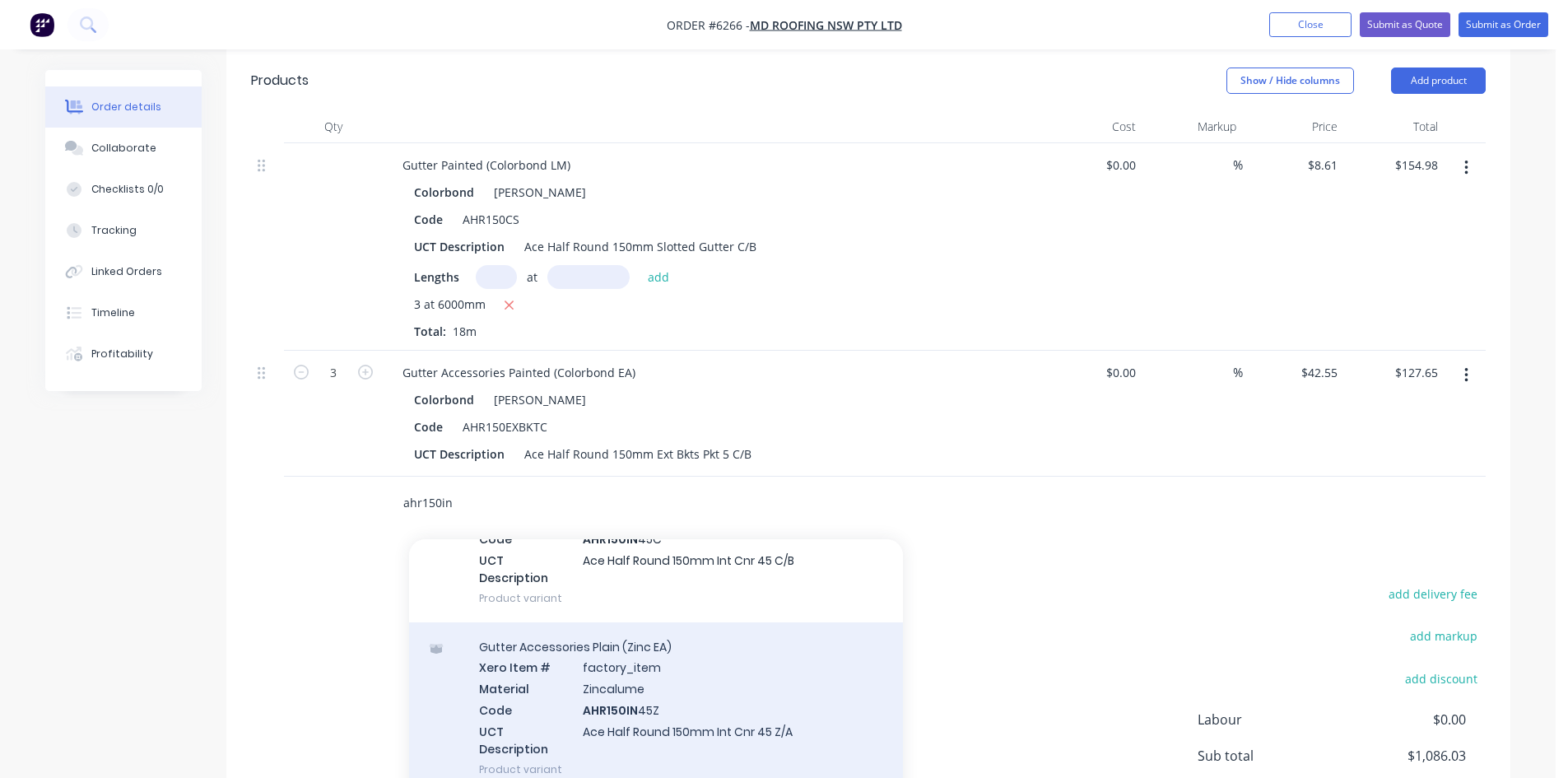
scroll to position [165, 0]
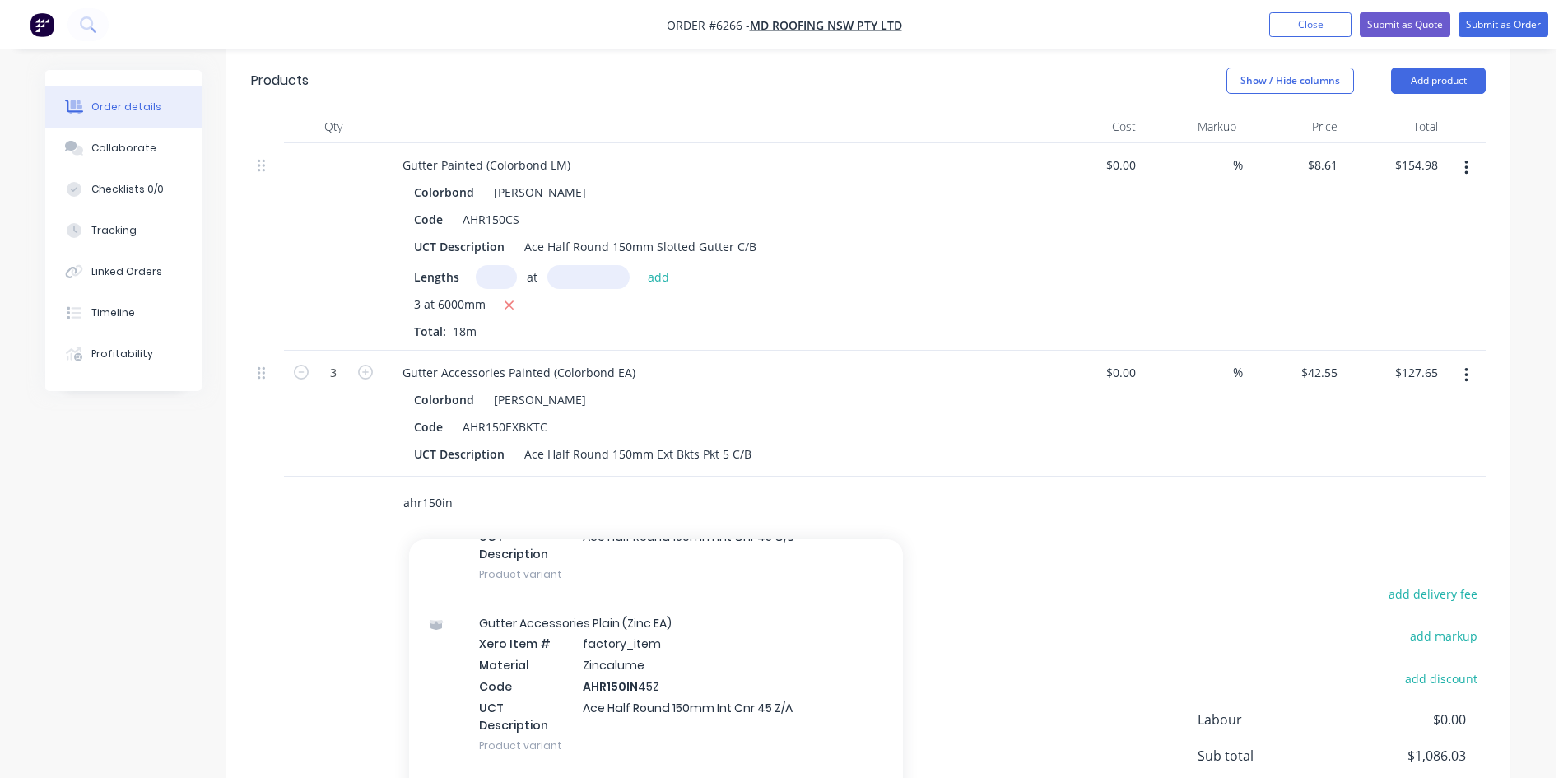
type input "ahr150in"
click at [893, 415] on div "Code AHR150EXBKTC" at bounding box center [708, 426] width 602 height 24
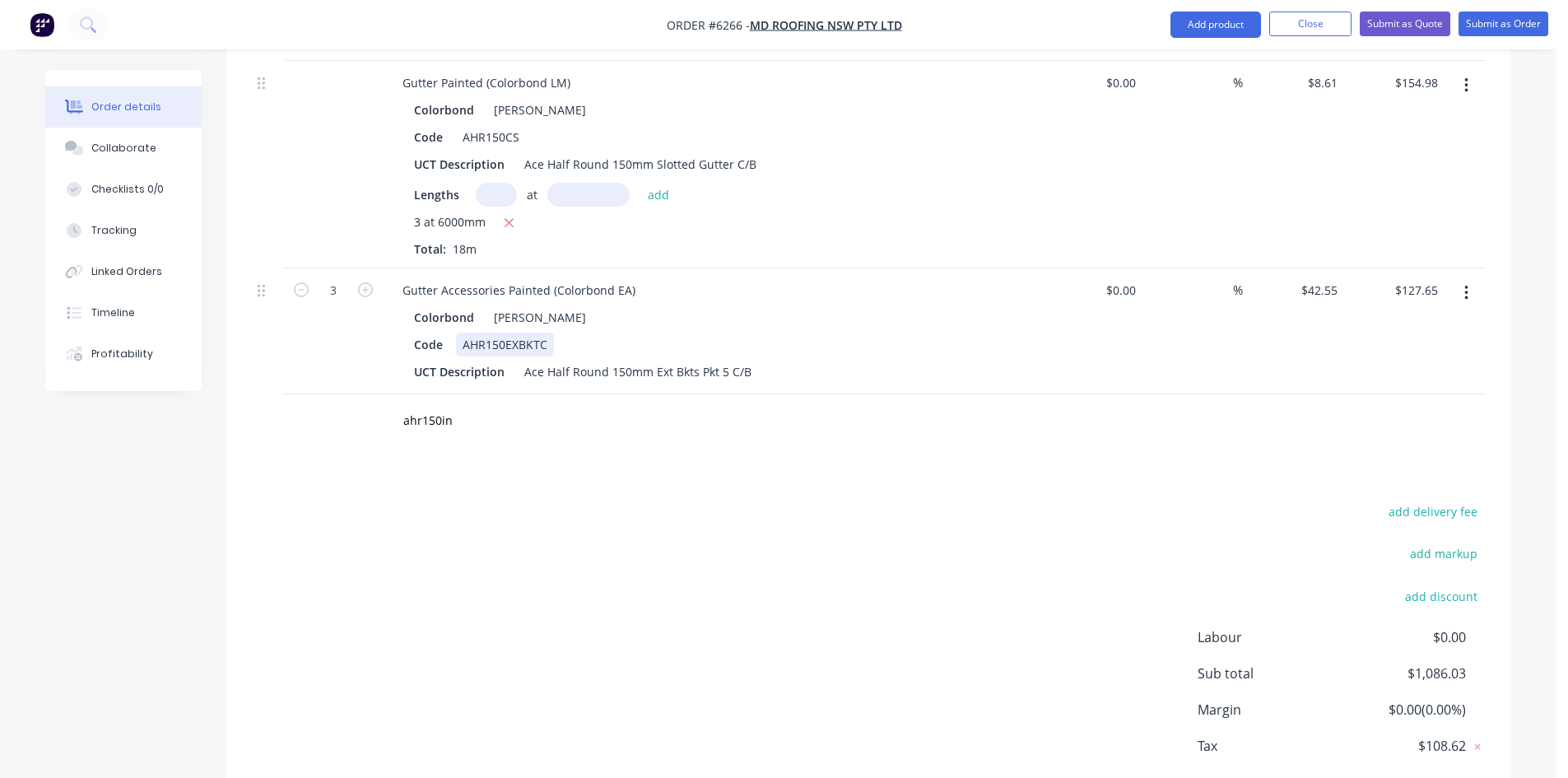
scroll to position [2983, 0]
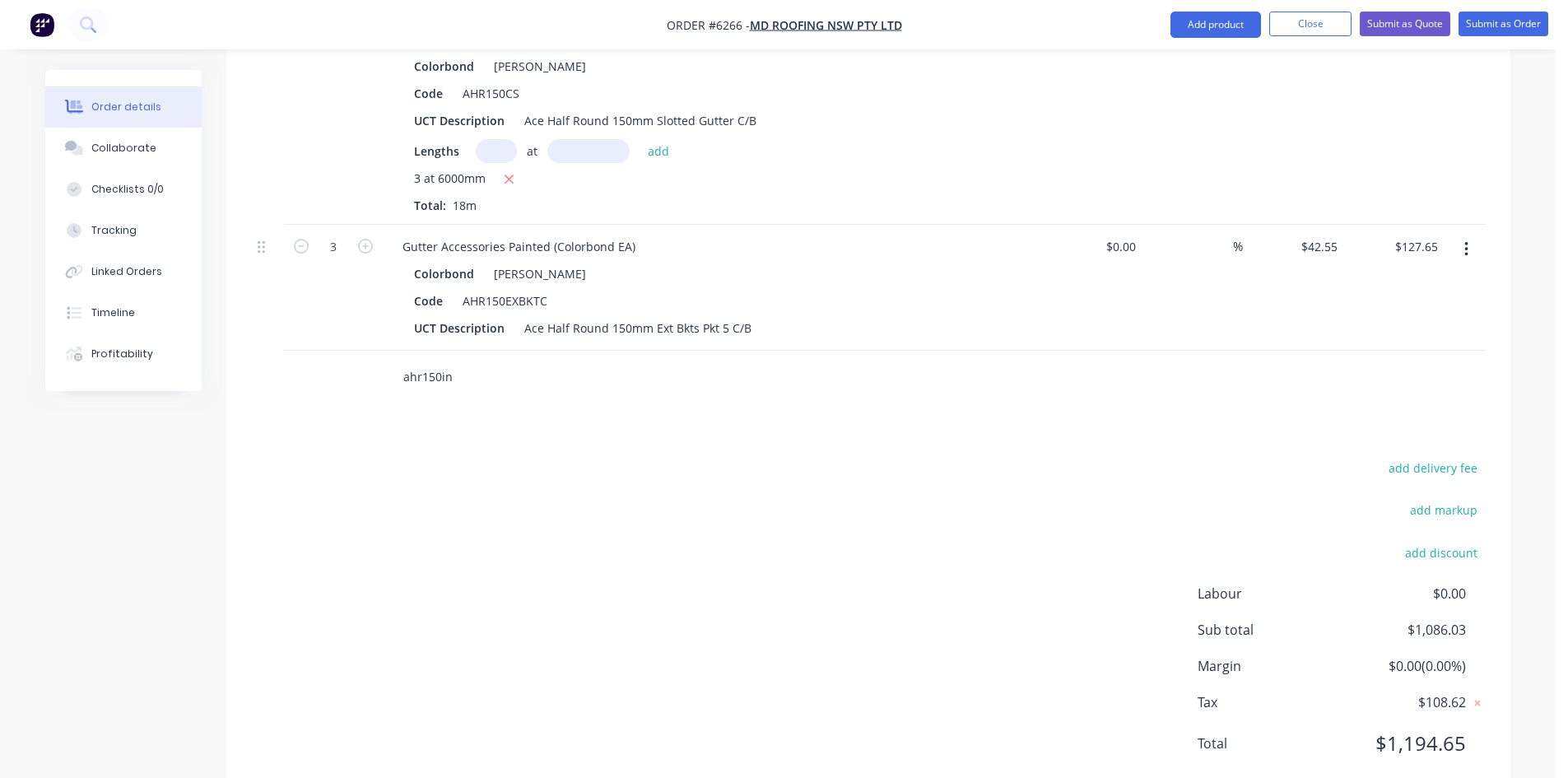
click at [490, 361] on input "ahr150in" at bounding box center [566, 377] width 329 height 33
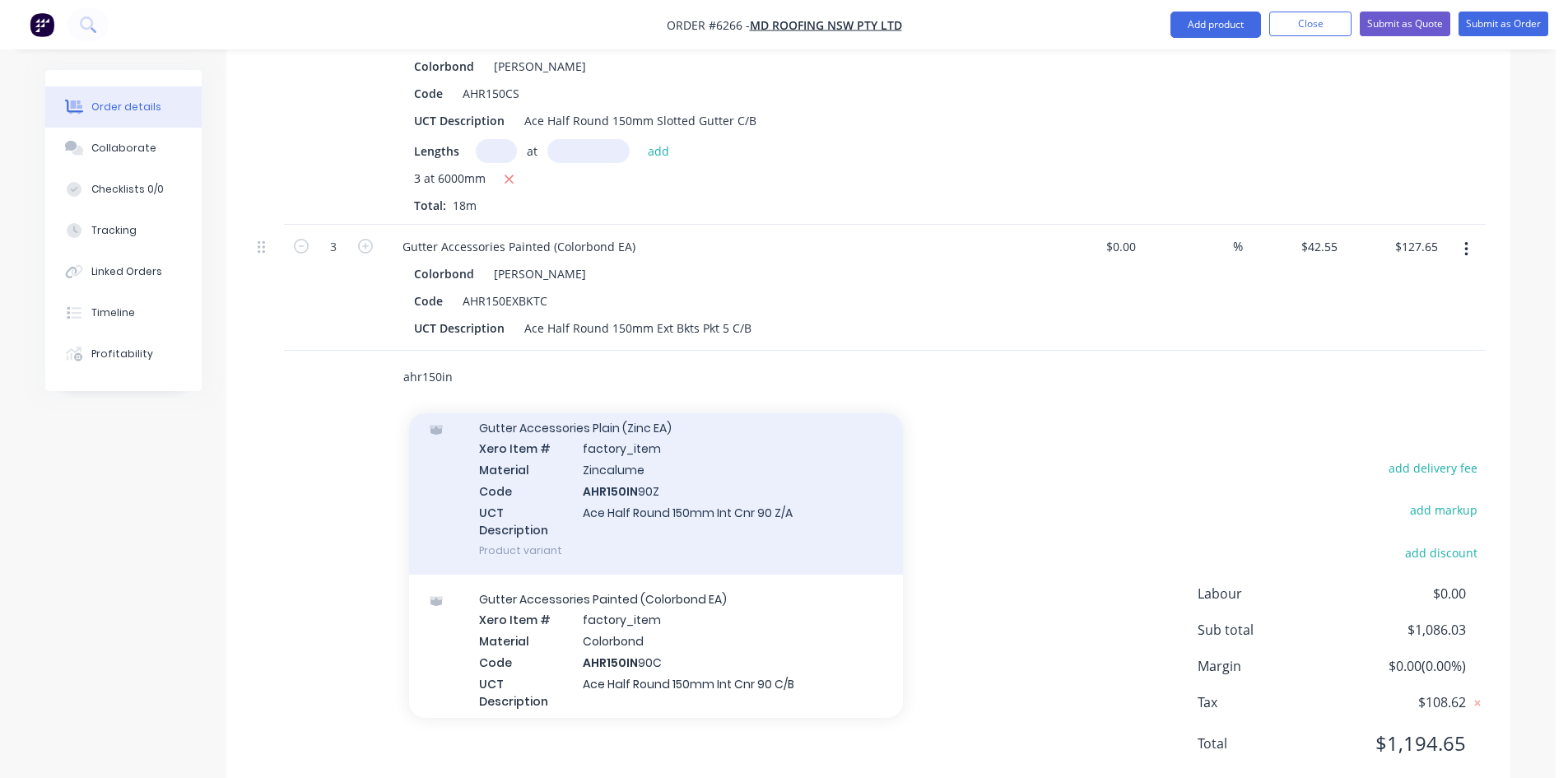
scroll to position [411, 0]
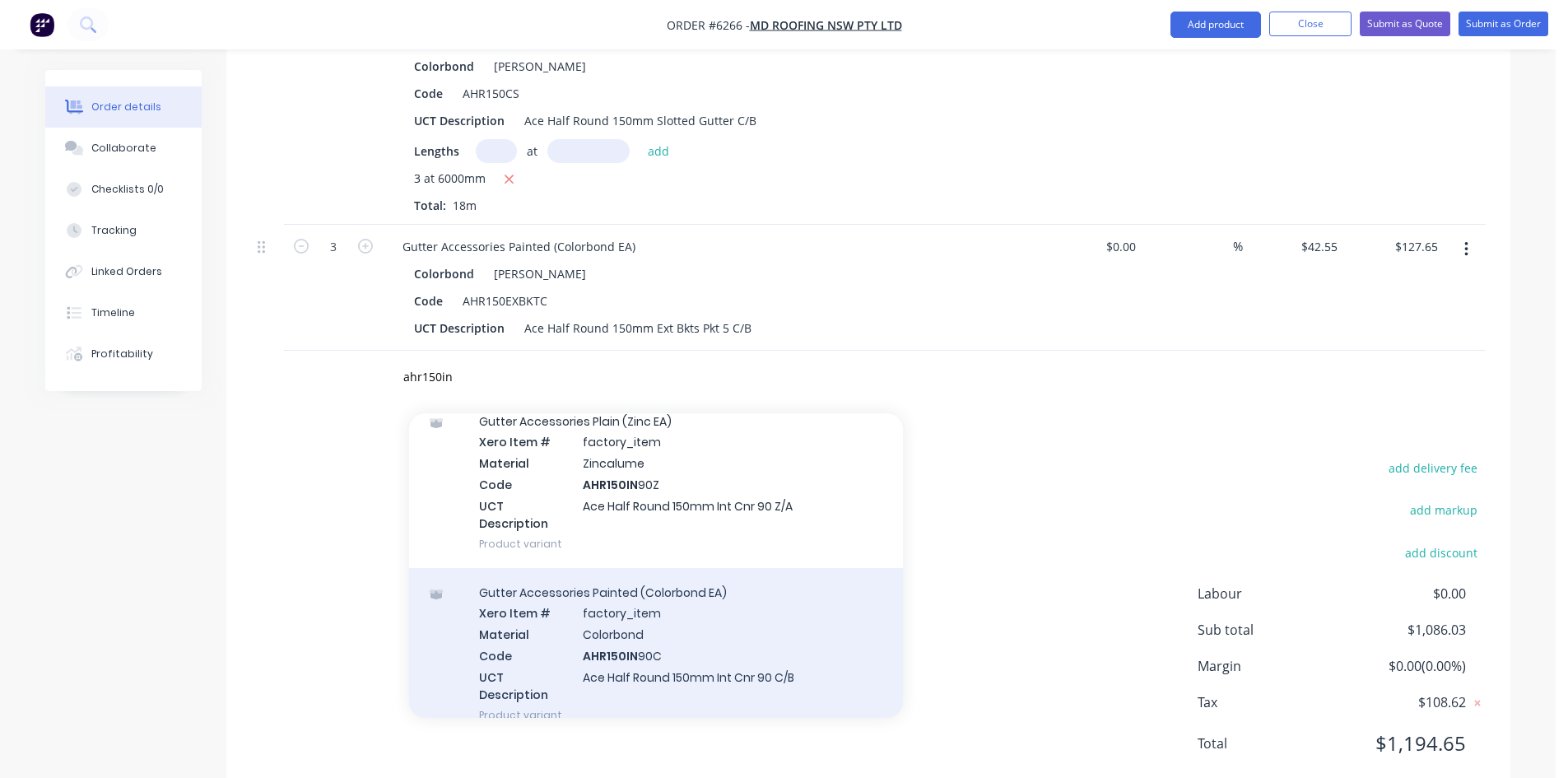
click at [755, 585] on div "Gutter Accessories Painted (Colorbond EA) Xero Item # factory_item Material Col…" at bounding box center [655, 654] width 494 height 172
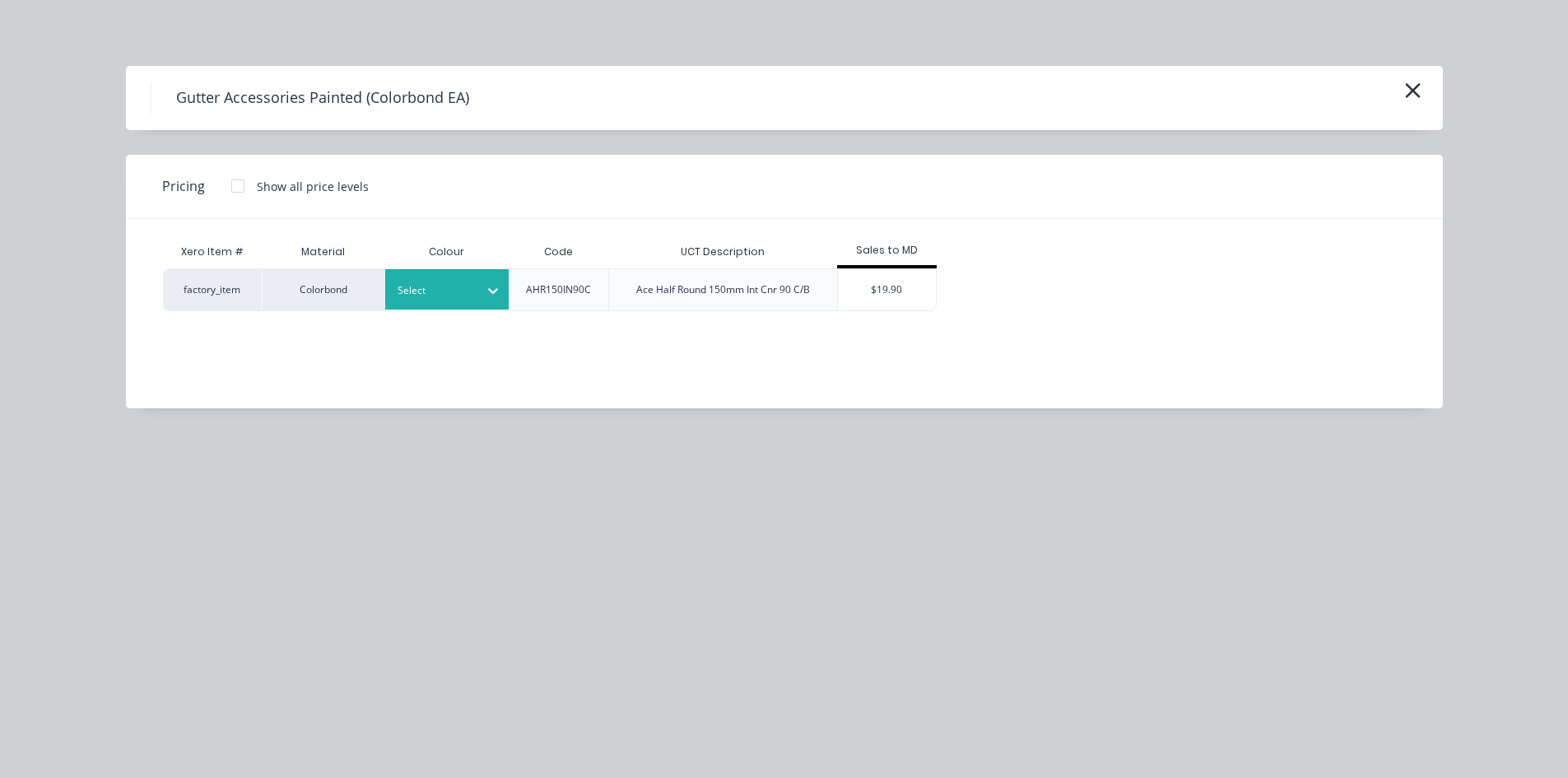
click at [437, 284] on div at bounding box center [435, 291] width 74 height 19
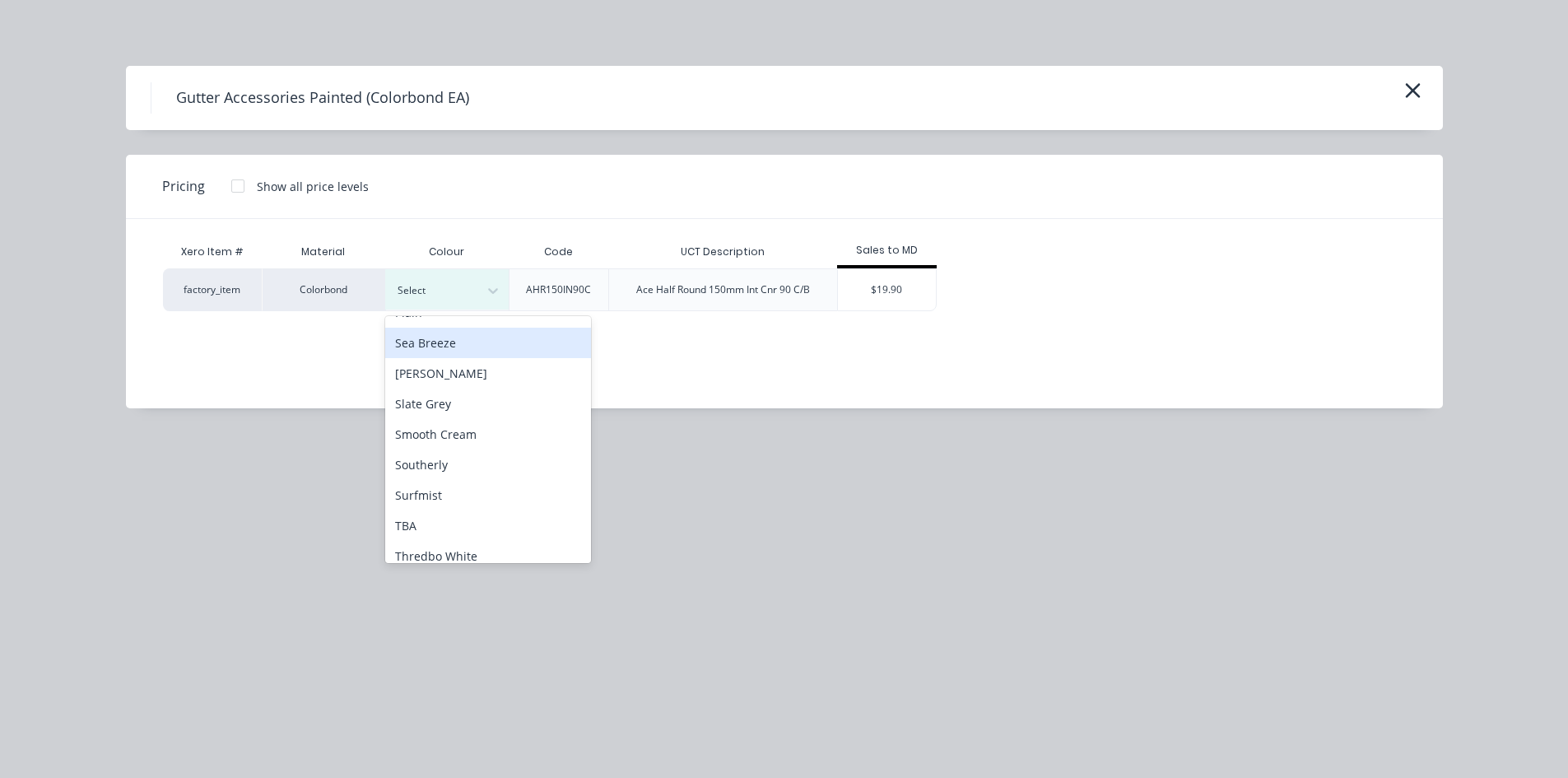
scroll to position [1152, 0]
click at [469, 377] on div "[PERSON_NAME]" at bounding box center [488, 370] width 206 height 30
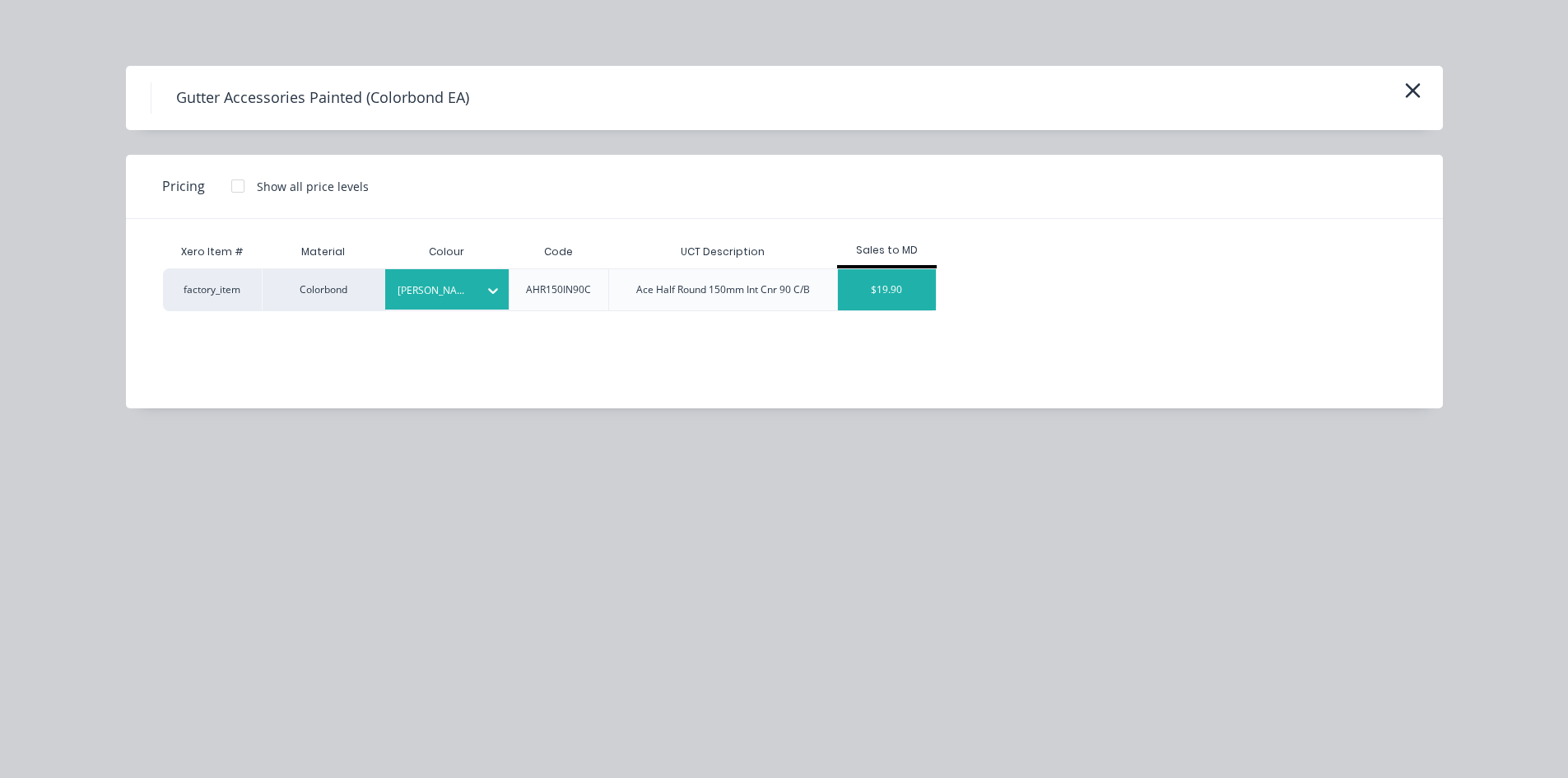
click at [914, 277] on div "$19.90" at bounding box center [887, 289] width 98 height 41
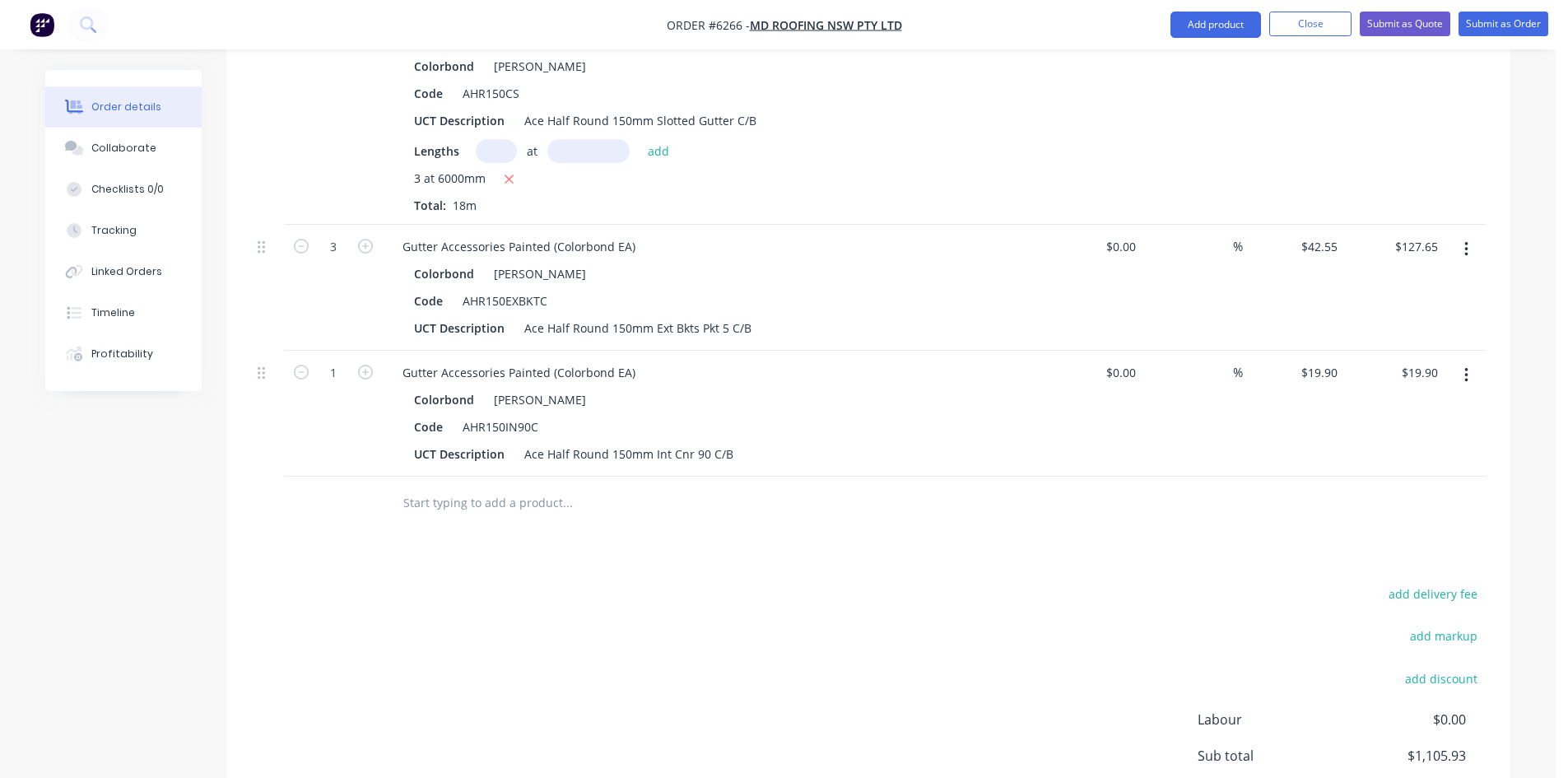
click at [441, 486] on input "text" at bounding box center [566, 502] width 329 height 33
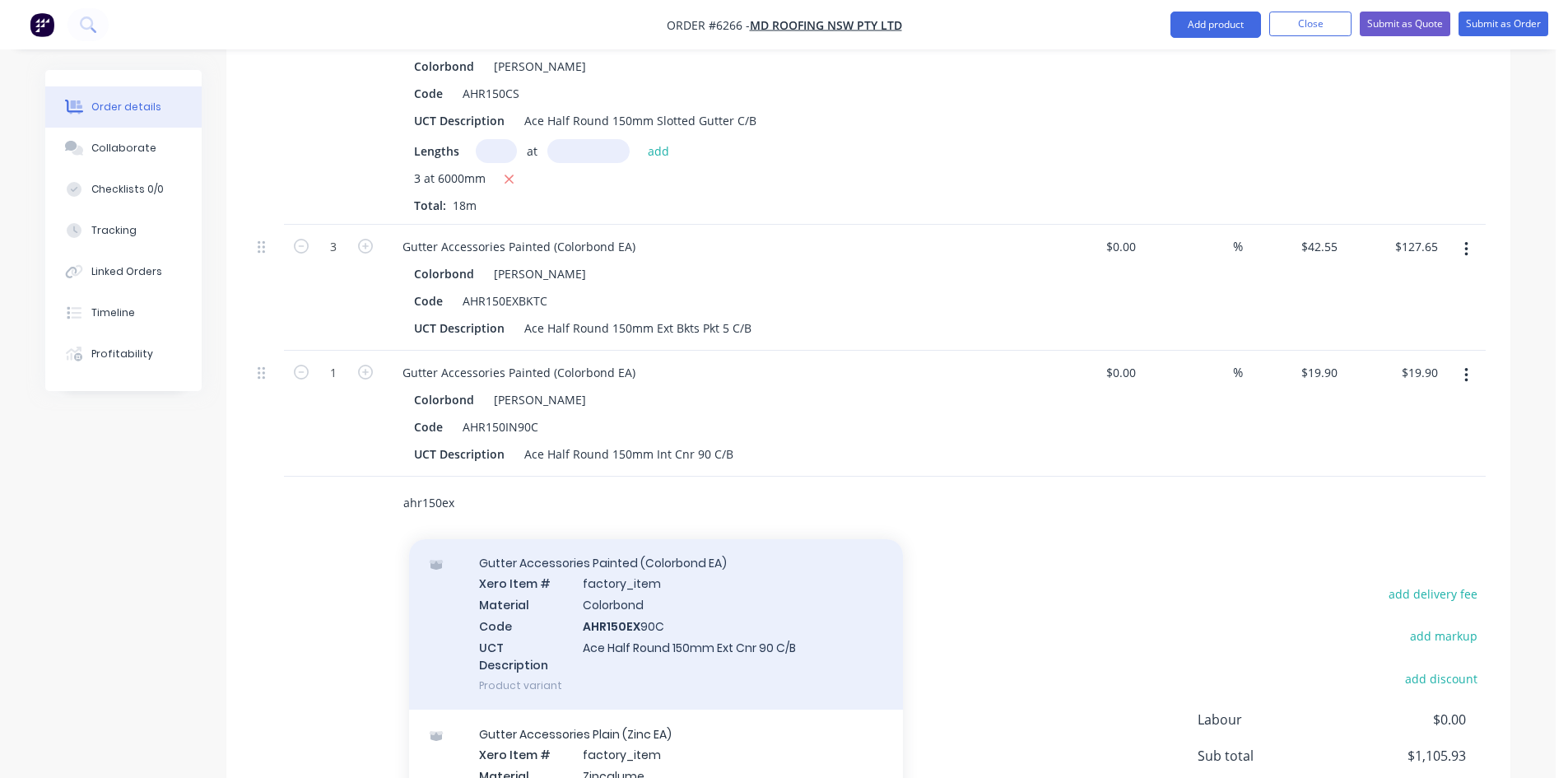
scroll to position [494, 0]
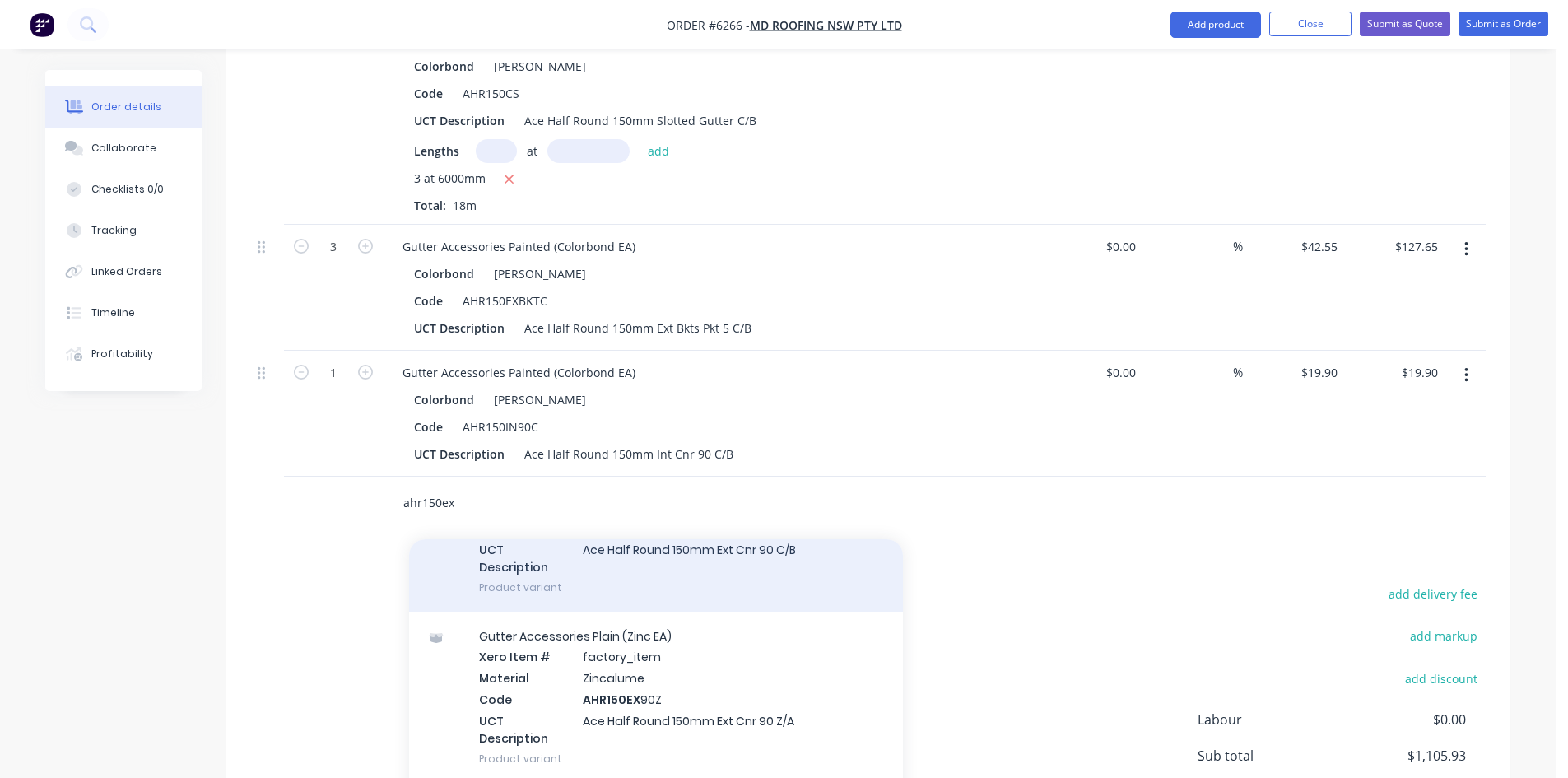
type input "ahr150ex"
click at [702, 527] on div "Gutter Accessories Painted (Colorbond EA) Xero Item # factory_item Material Col…" at bounding box center [655, 526] width 494 height 172
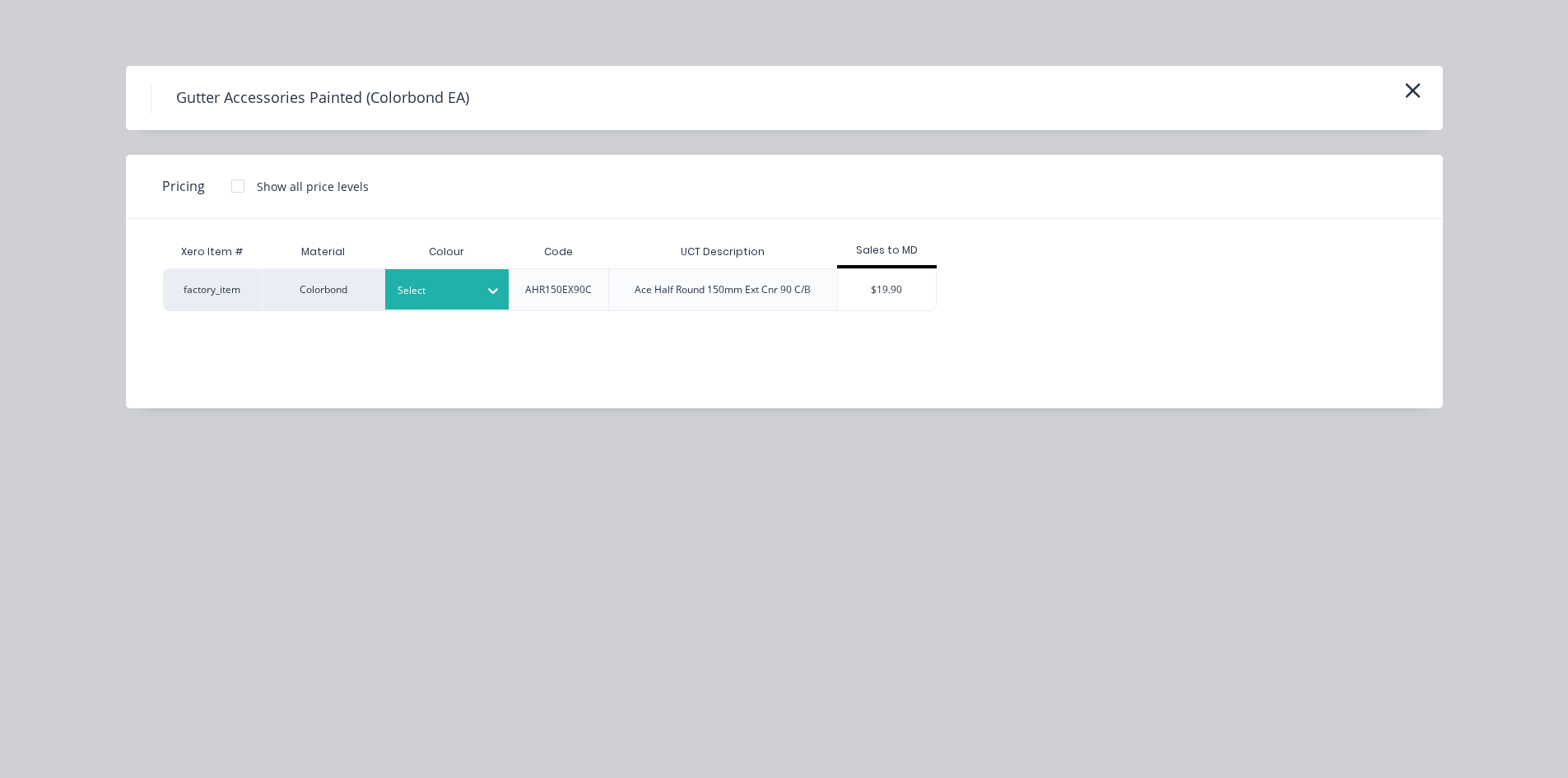
click at [453, 271] on div "Select" at bounding box center [447, 289] width 124 height 40
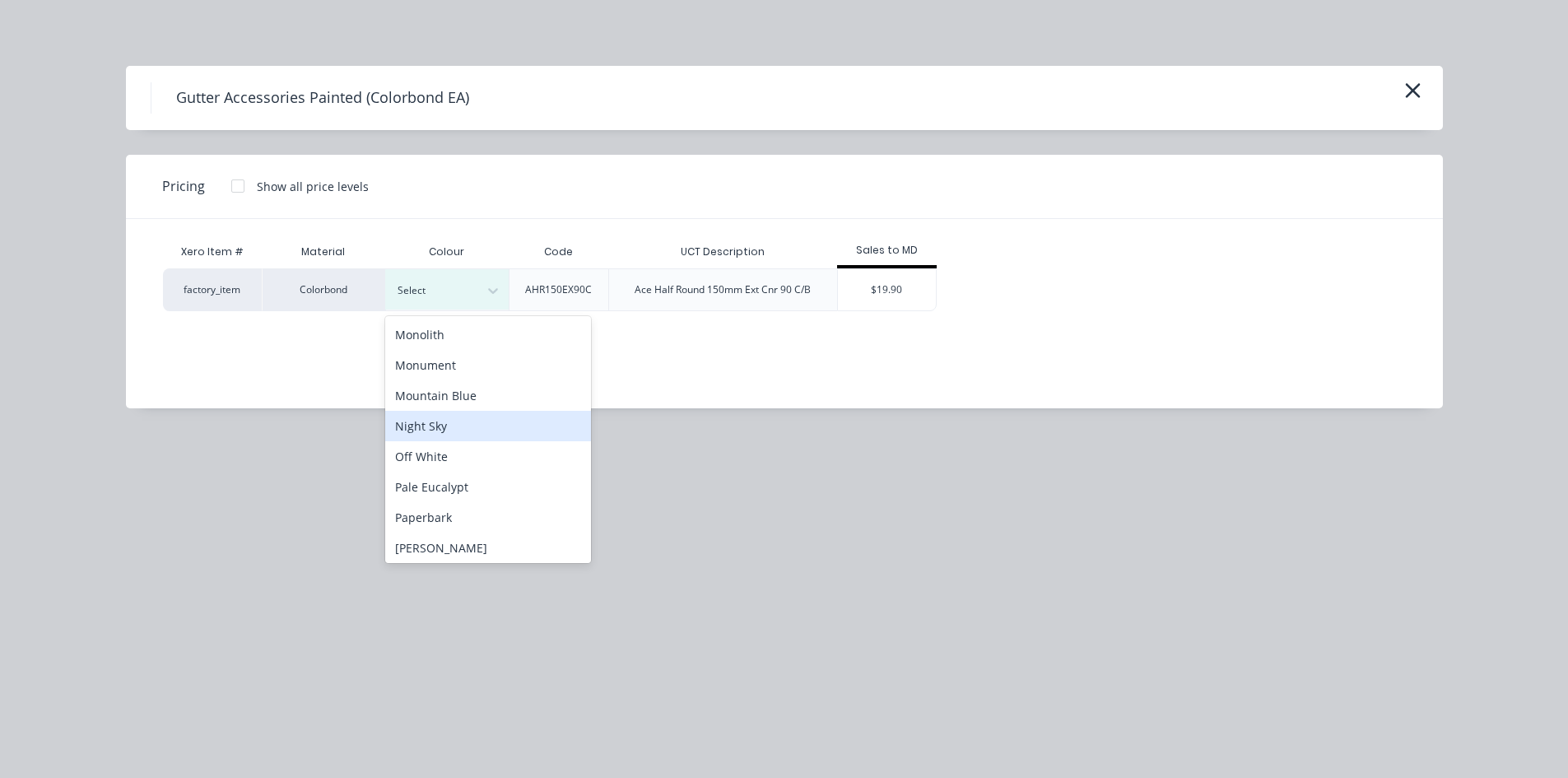
scroll to position [1070, 0]
click at [442, 447] on div "[PERSON_NAME]" at bounding box center [488, 453] width 206 height 30
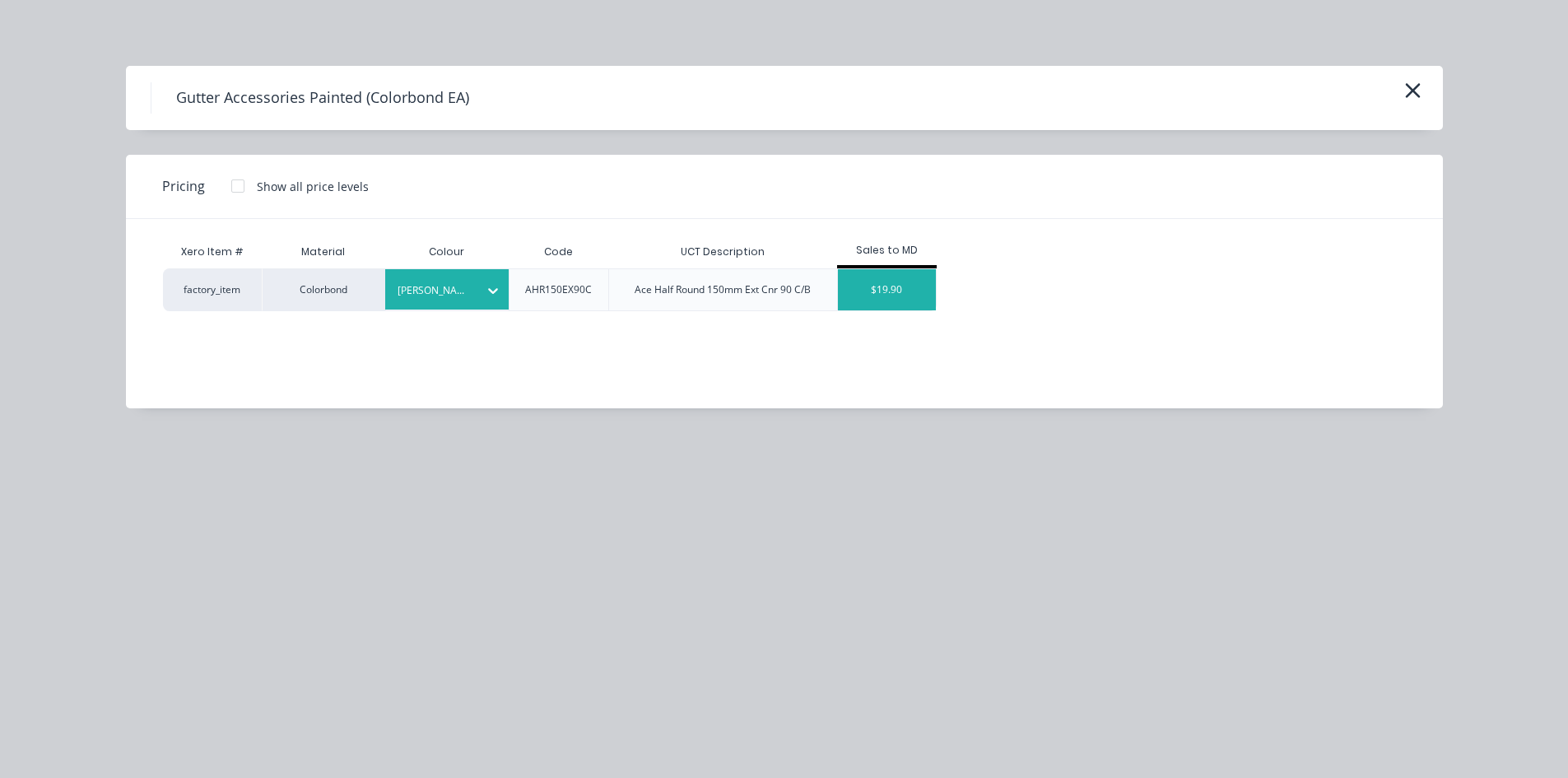
click at [895, 296] on div "$19.90" at bounding box center [887, 289] width 98 height 41
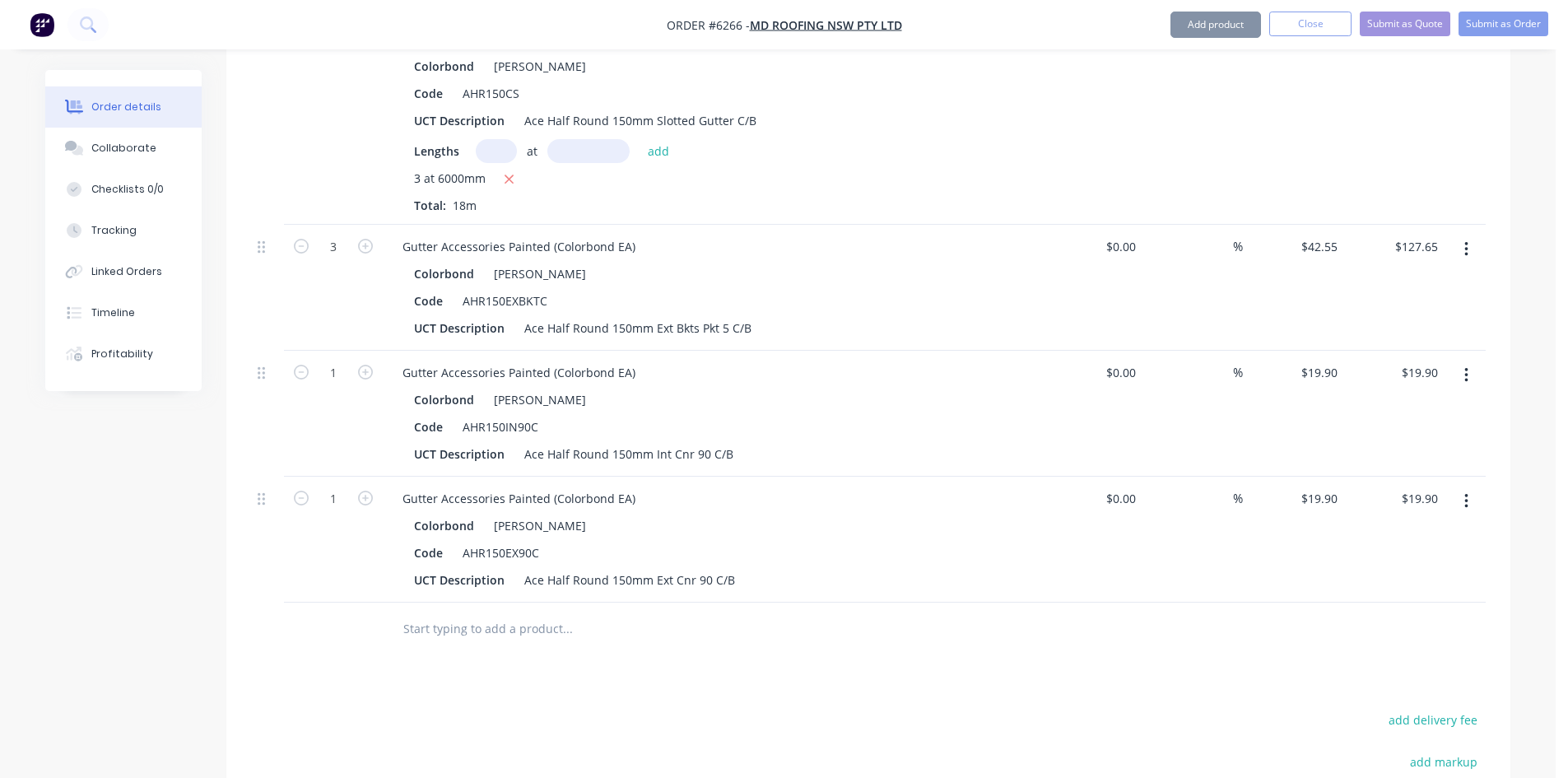
click at [451, 612] on input "text" at bounding box center [566, 628] width 329 height 33
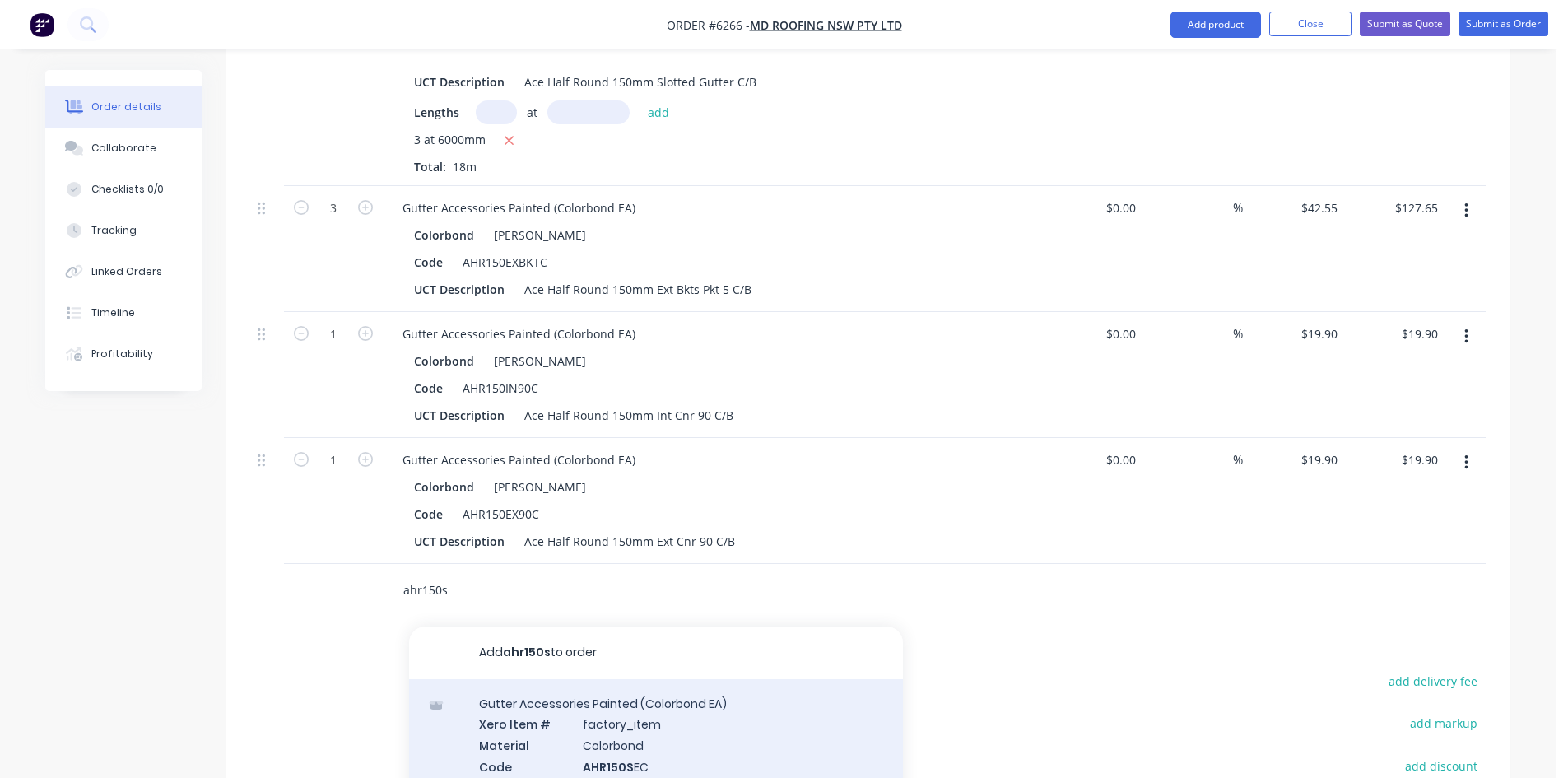
scroll to position [3235, 0]
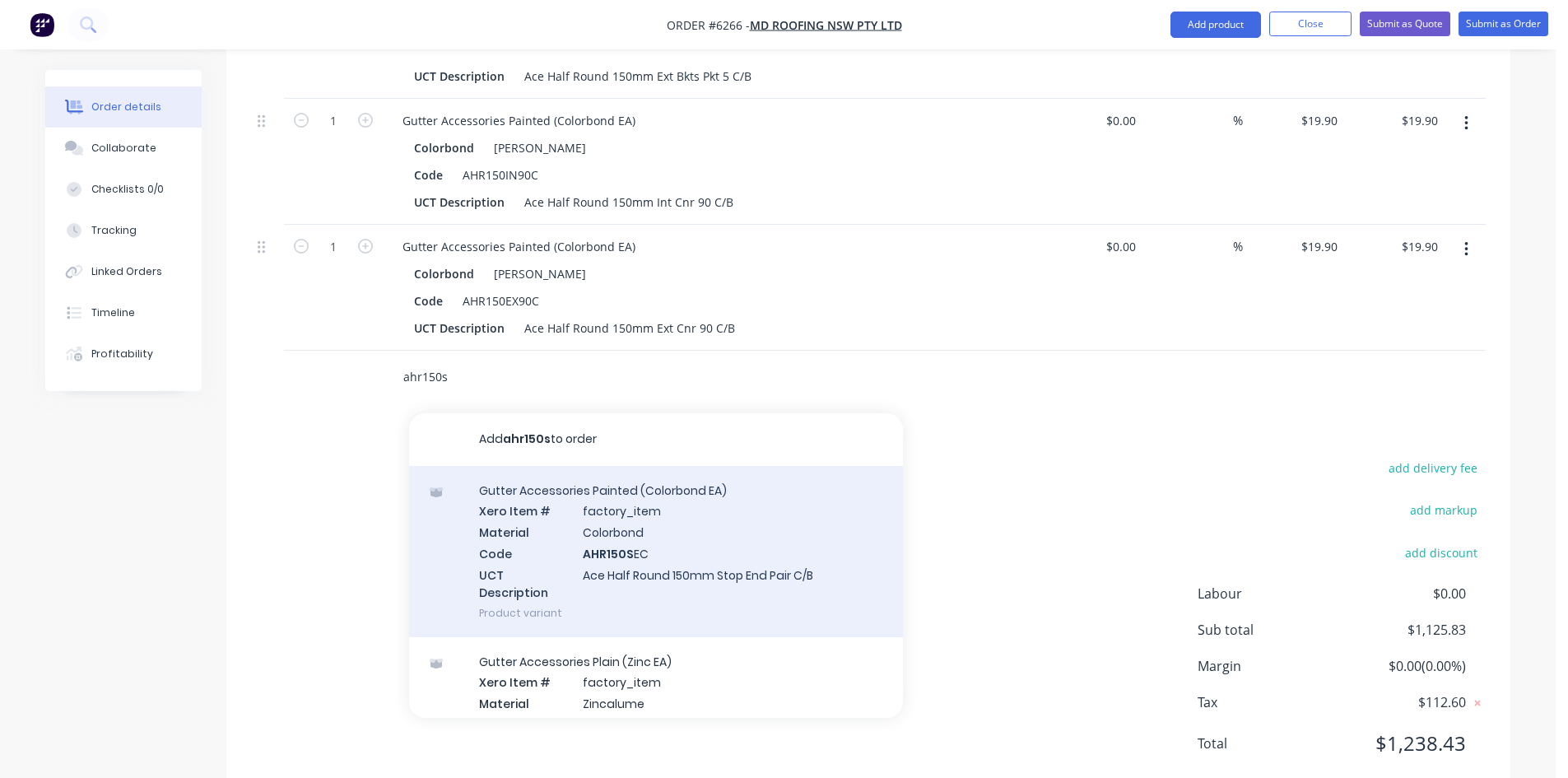
type input "ahr150s"
click at [672, 567] on div "Gutter Accessories Painted (Colorbond EA) Xero Item # factory_item Material Col…" at bounding box center [655, 552] width 494 height 172
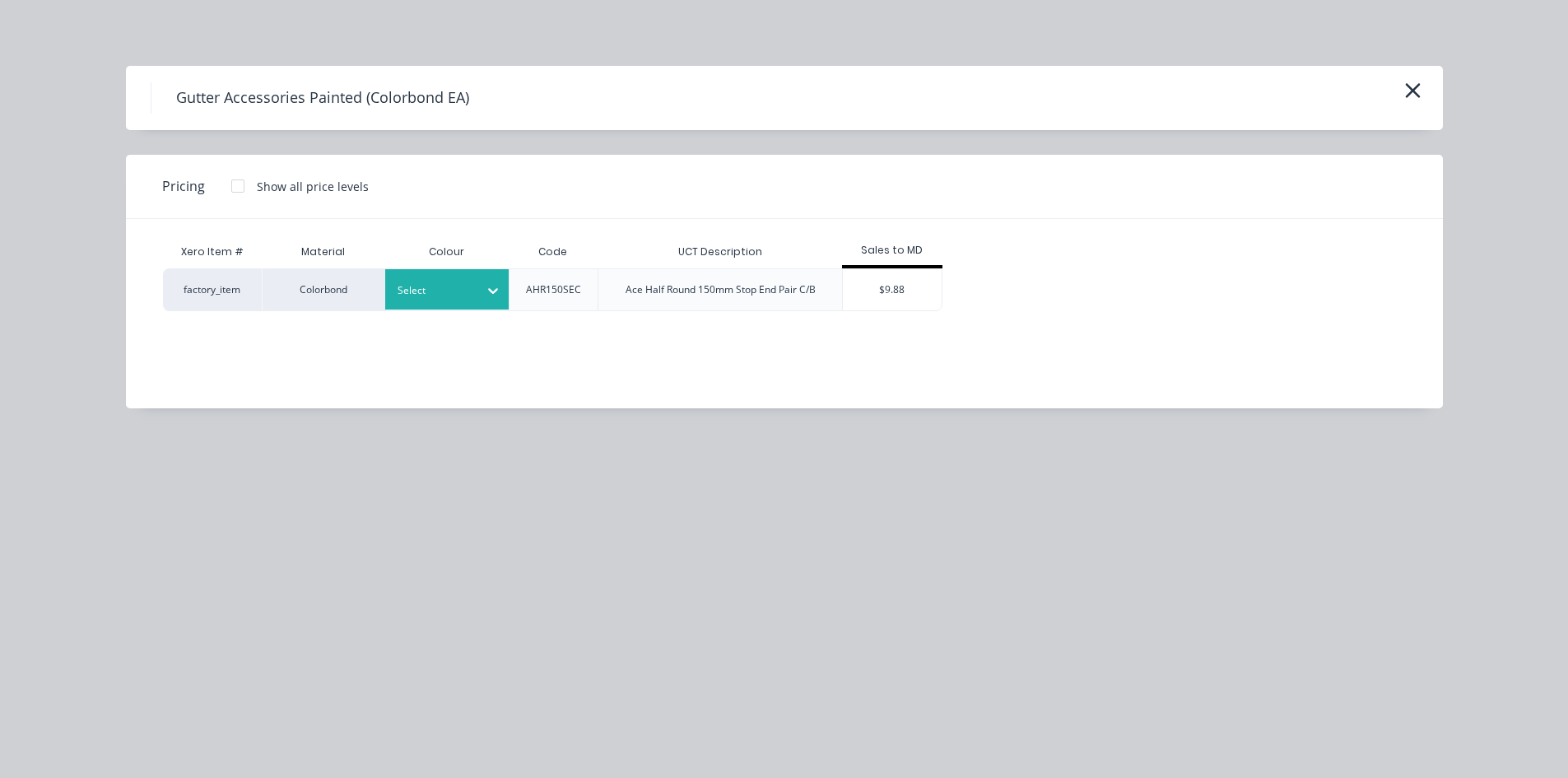
click at [479, 294] on div at bounding box center [492, 290] width 29 height 26
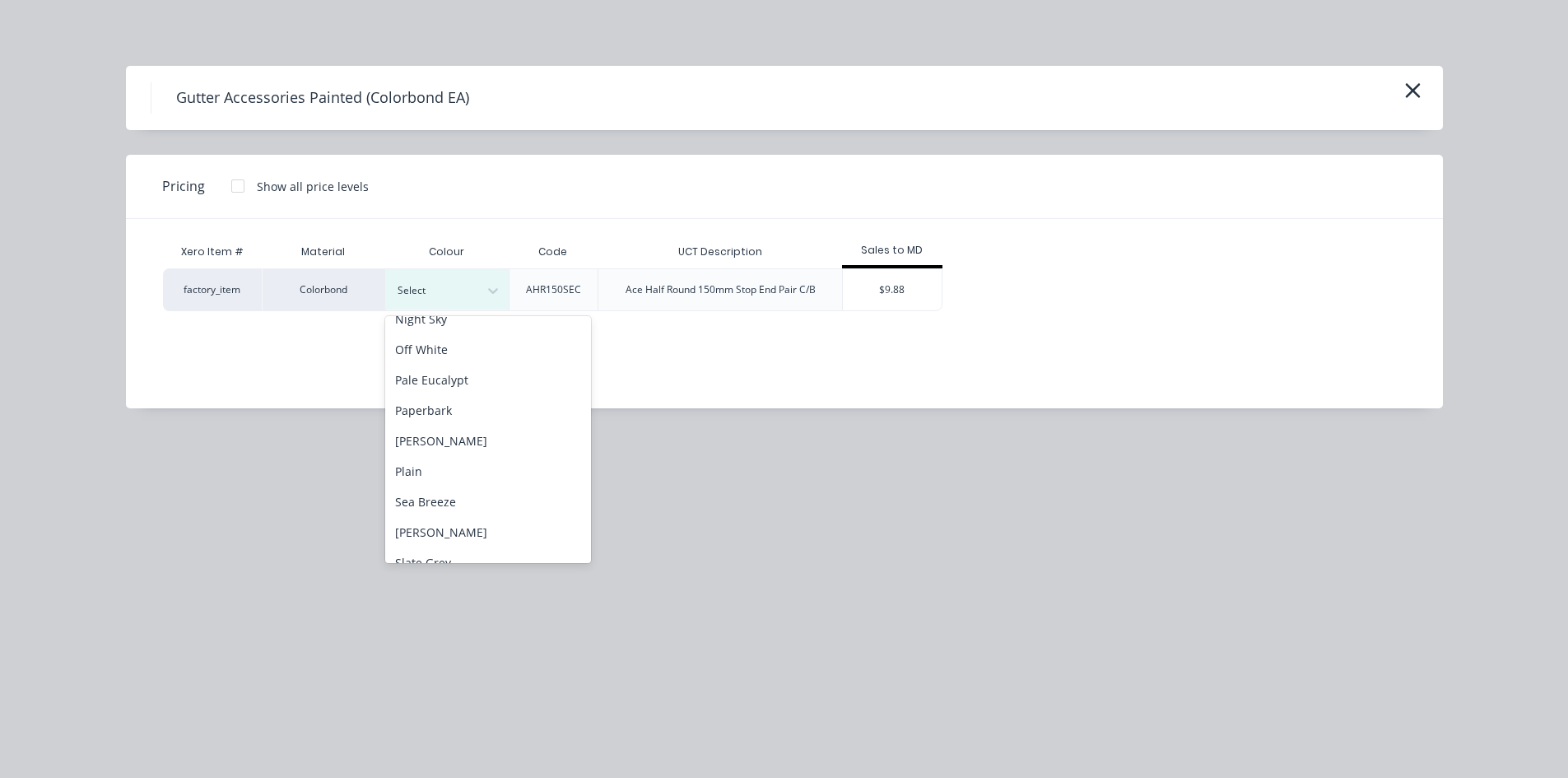
scroll to position [1035, 0]
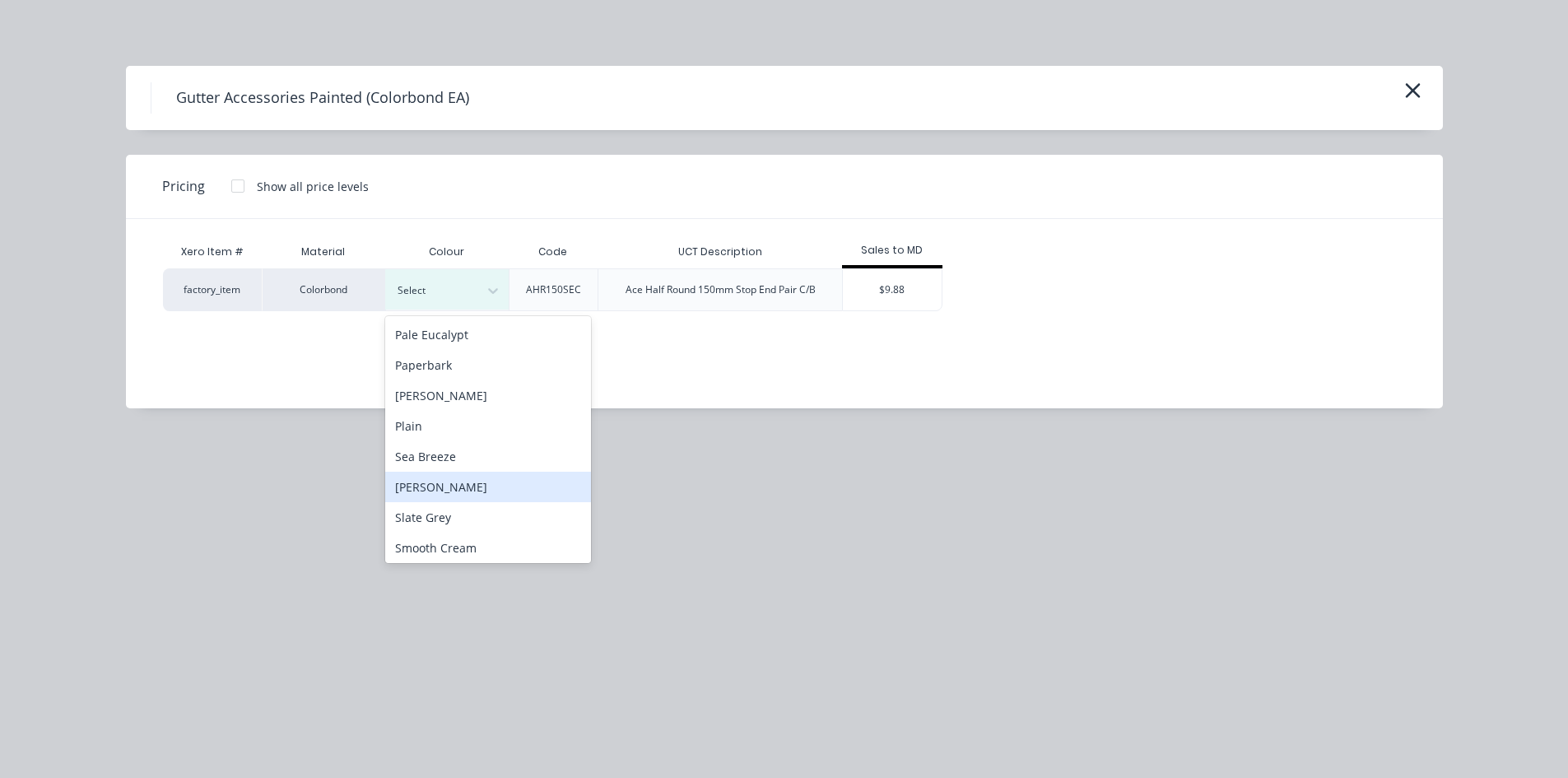
click at [443, 478] on div "[PERSON_NAME]" at bounding box center [488, 487] width 206 height 30
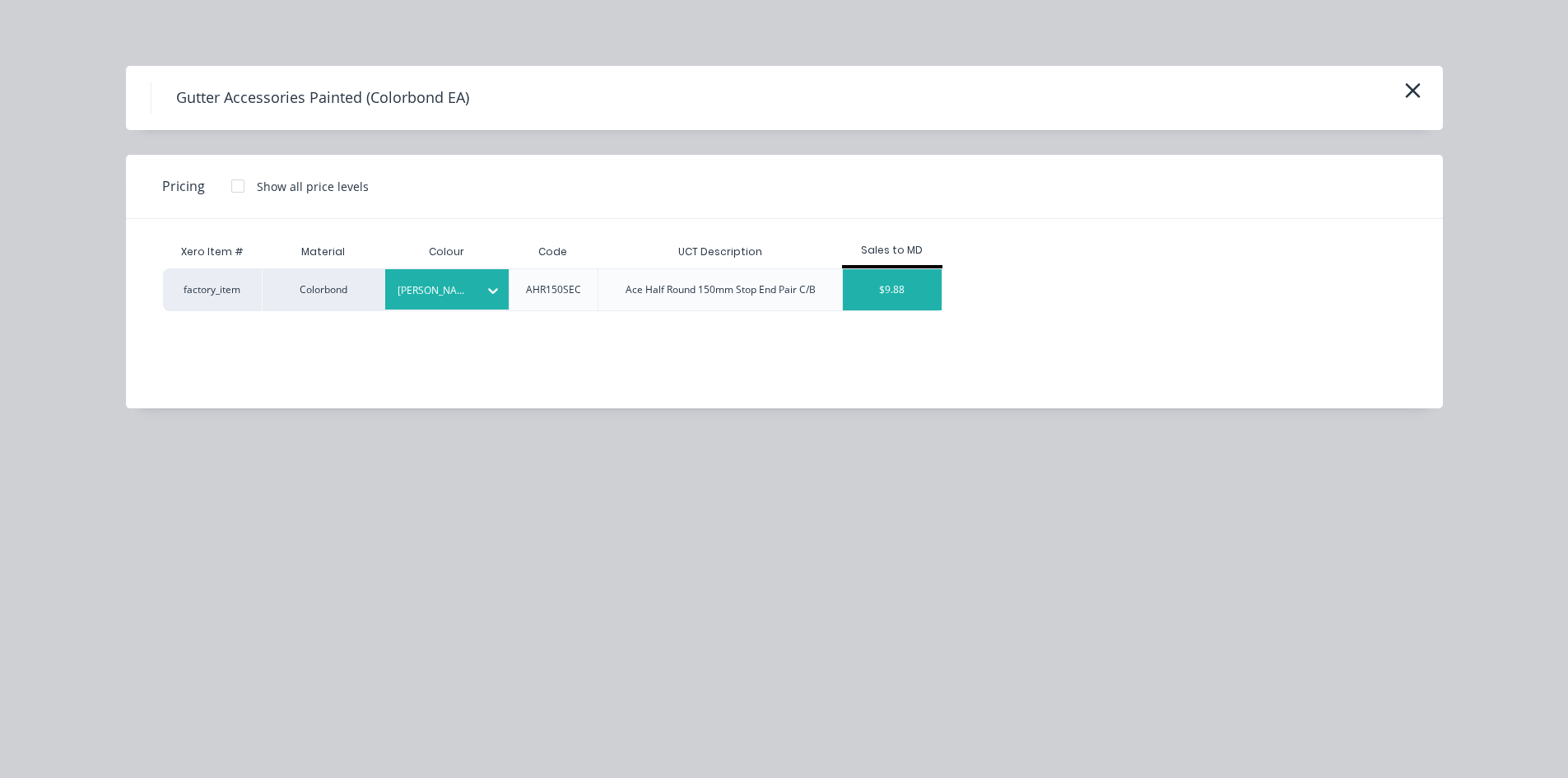
click at [889, 278] on div "$9.88" at bounding box center [892, 289] width 98 height 41
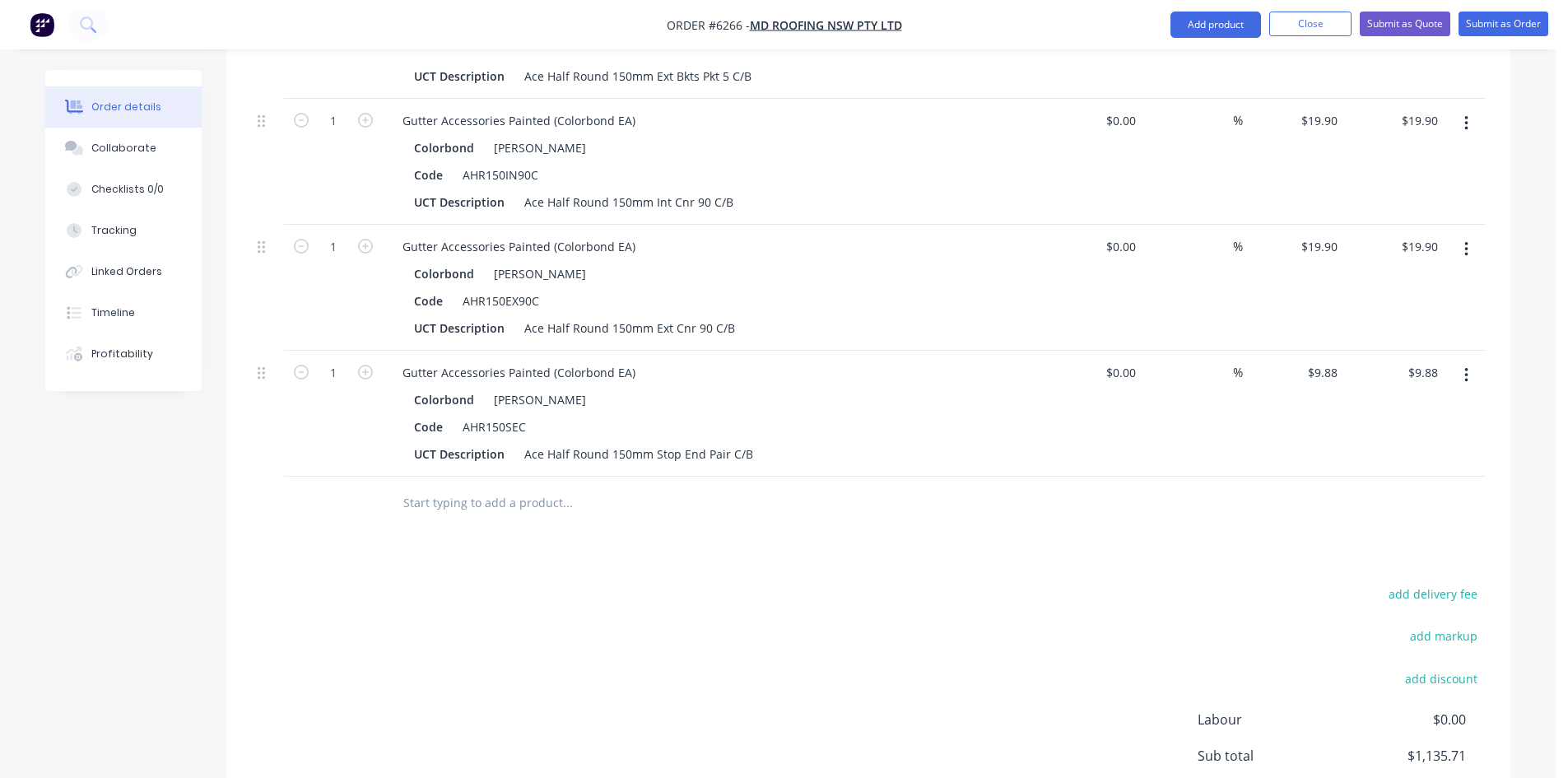
click at [469, 486] on input "text" at bounding box center [566, 502] width 329 height 33
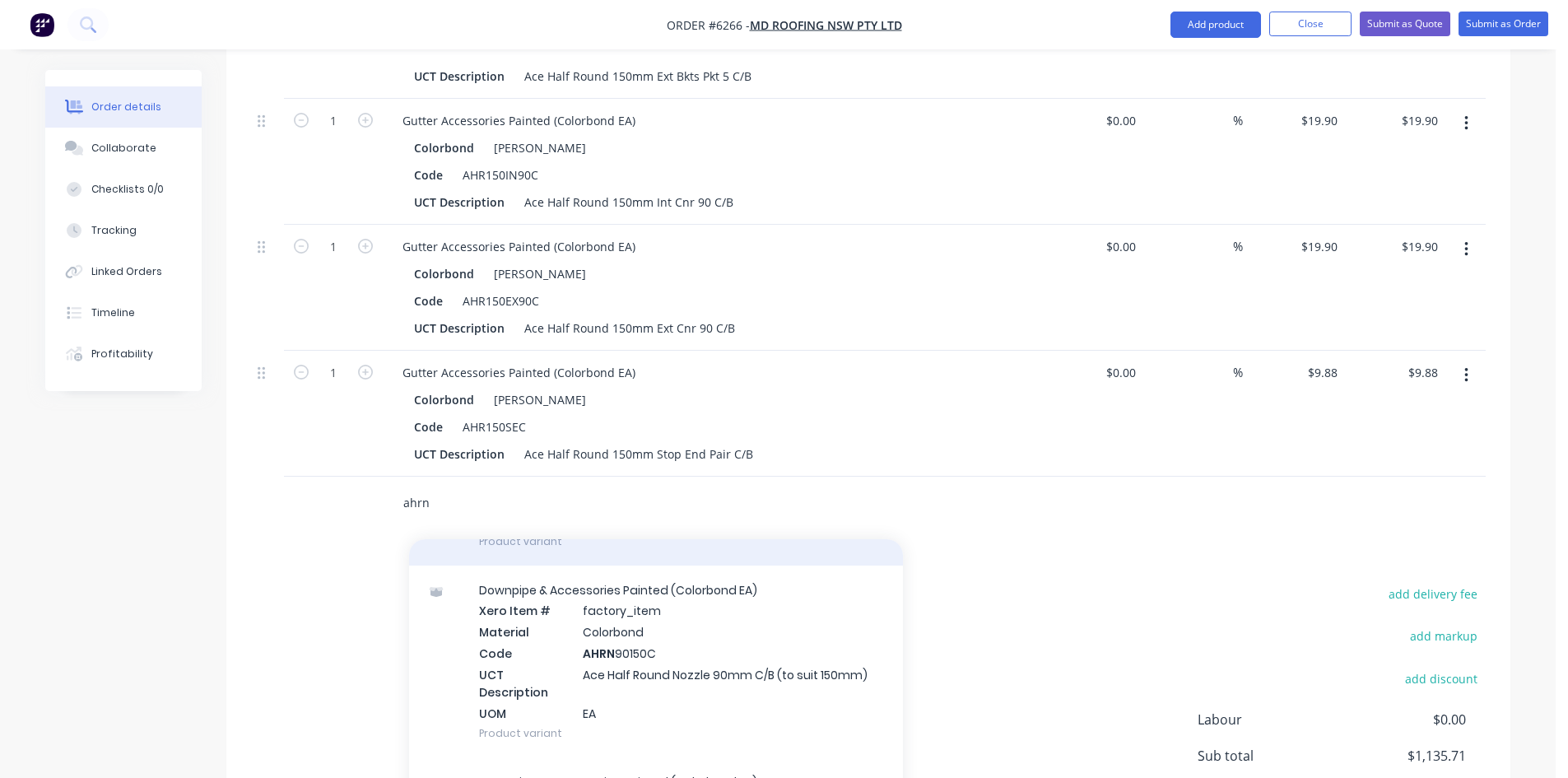
scroll to position [1728, 0]
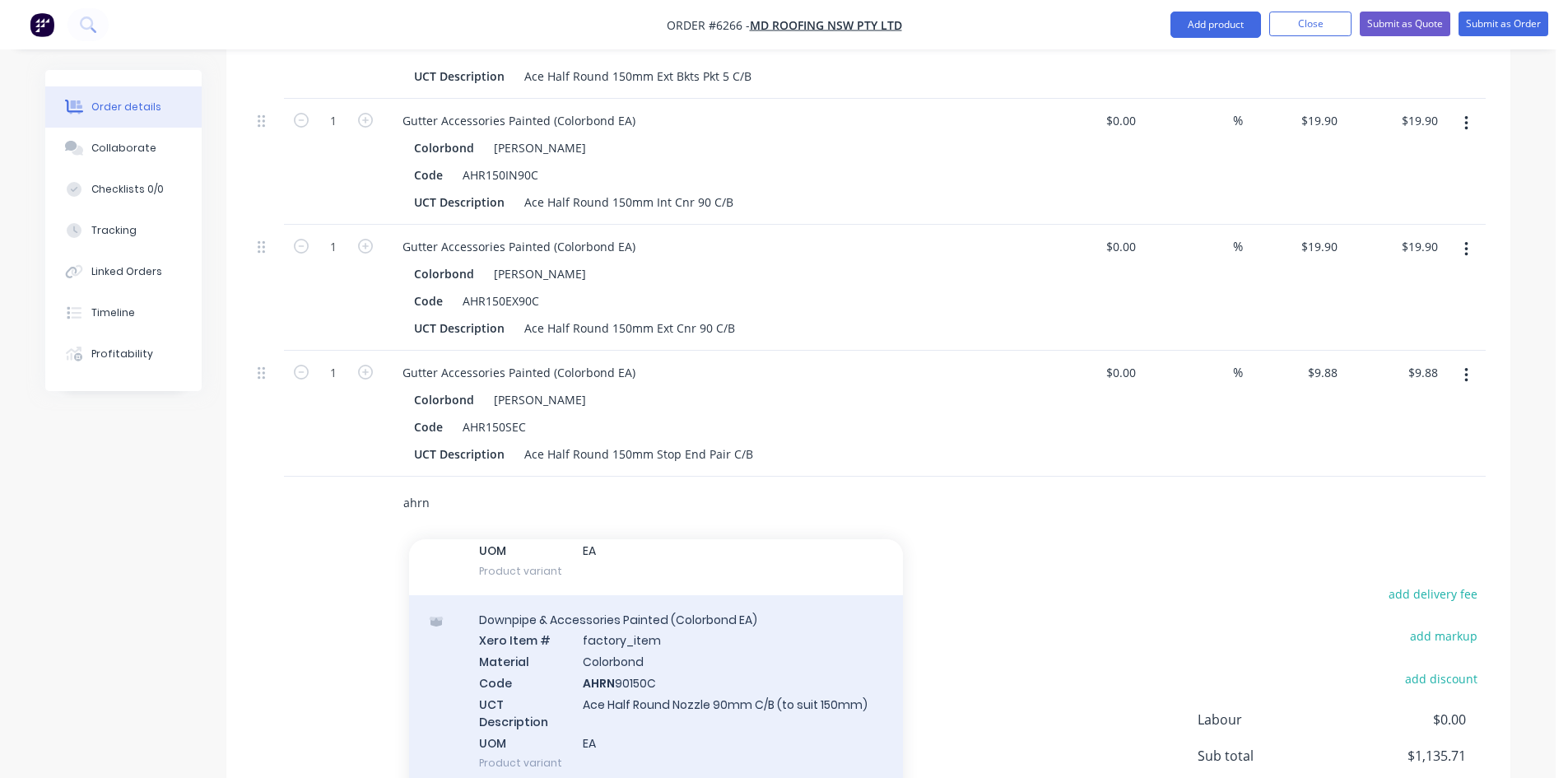
type input "ahrn"
click at [726, 649] on div "Downpipe & Accessories Painted (Colorbond EA) Xero Item # factory_item Material…" at bounding box center [655, 691] width 494 height 193
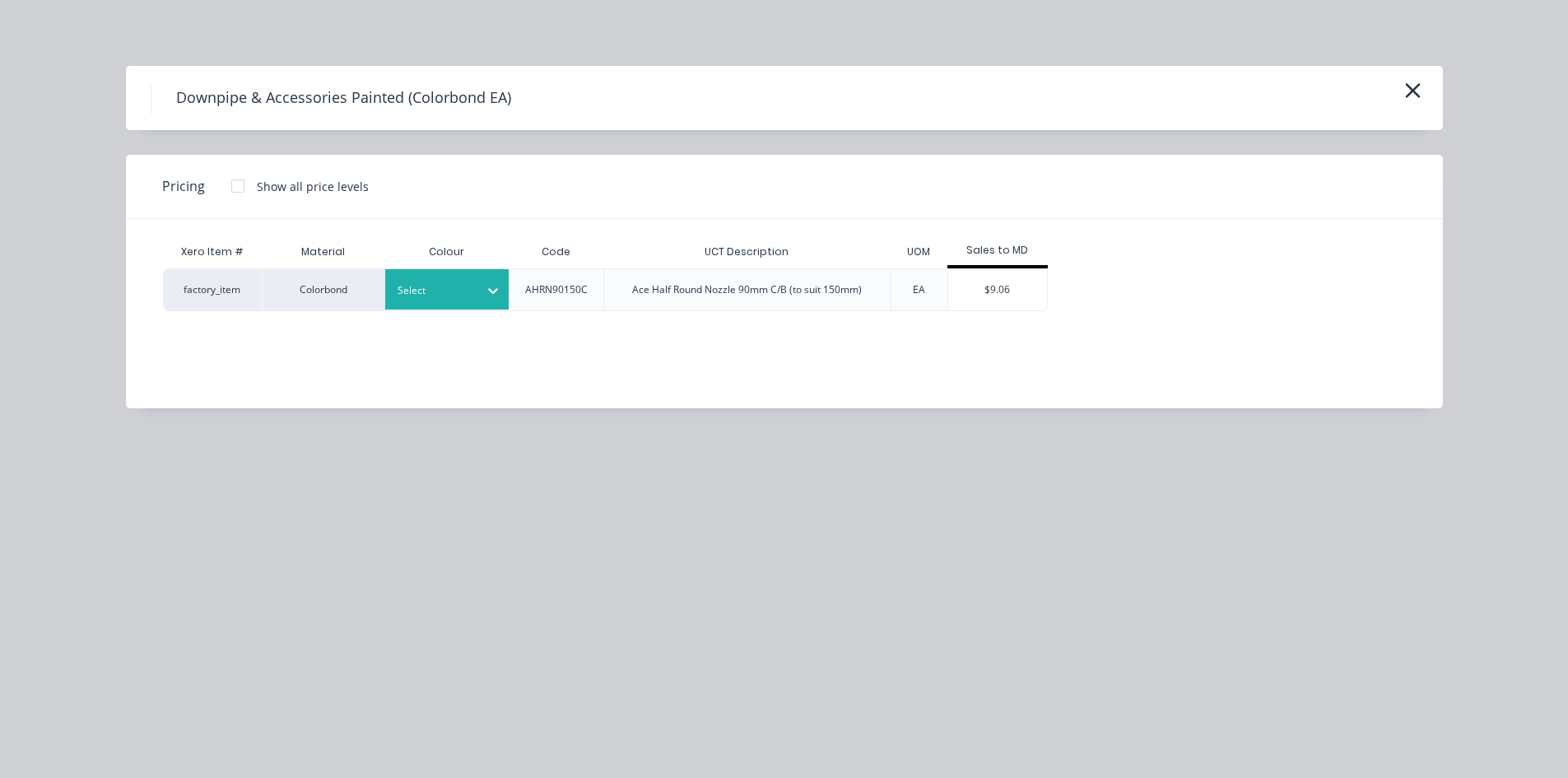
click at [442, 291] on div at bounding box center [435, 291] width 74 height 19
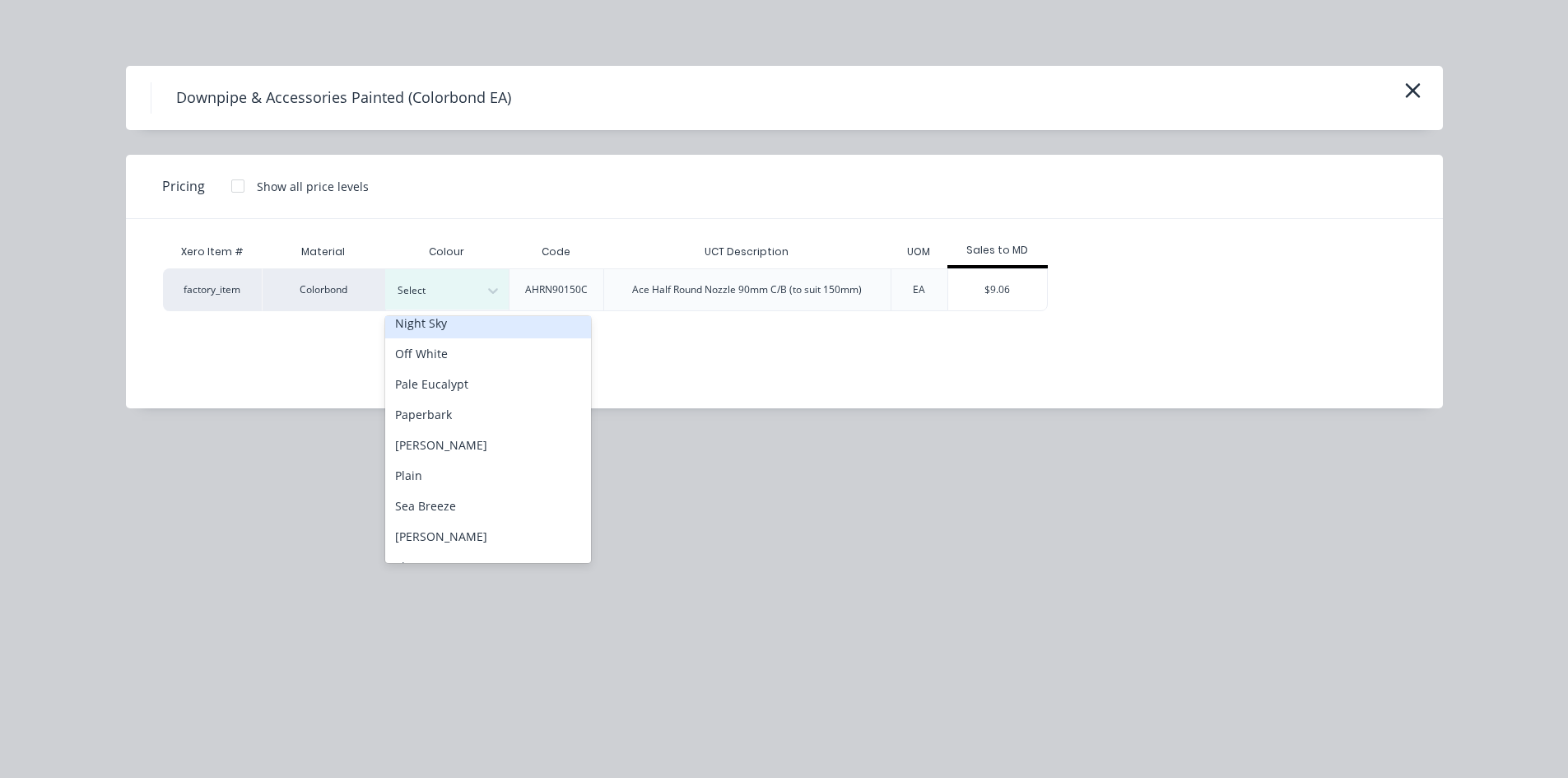
scroll to position [1070, 0]
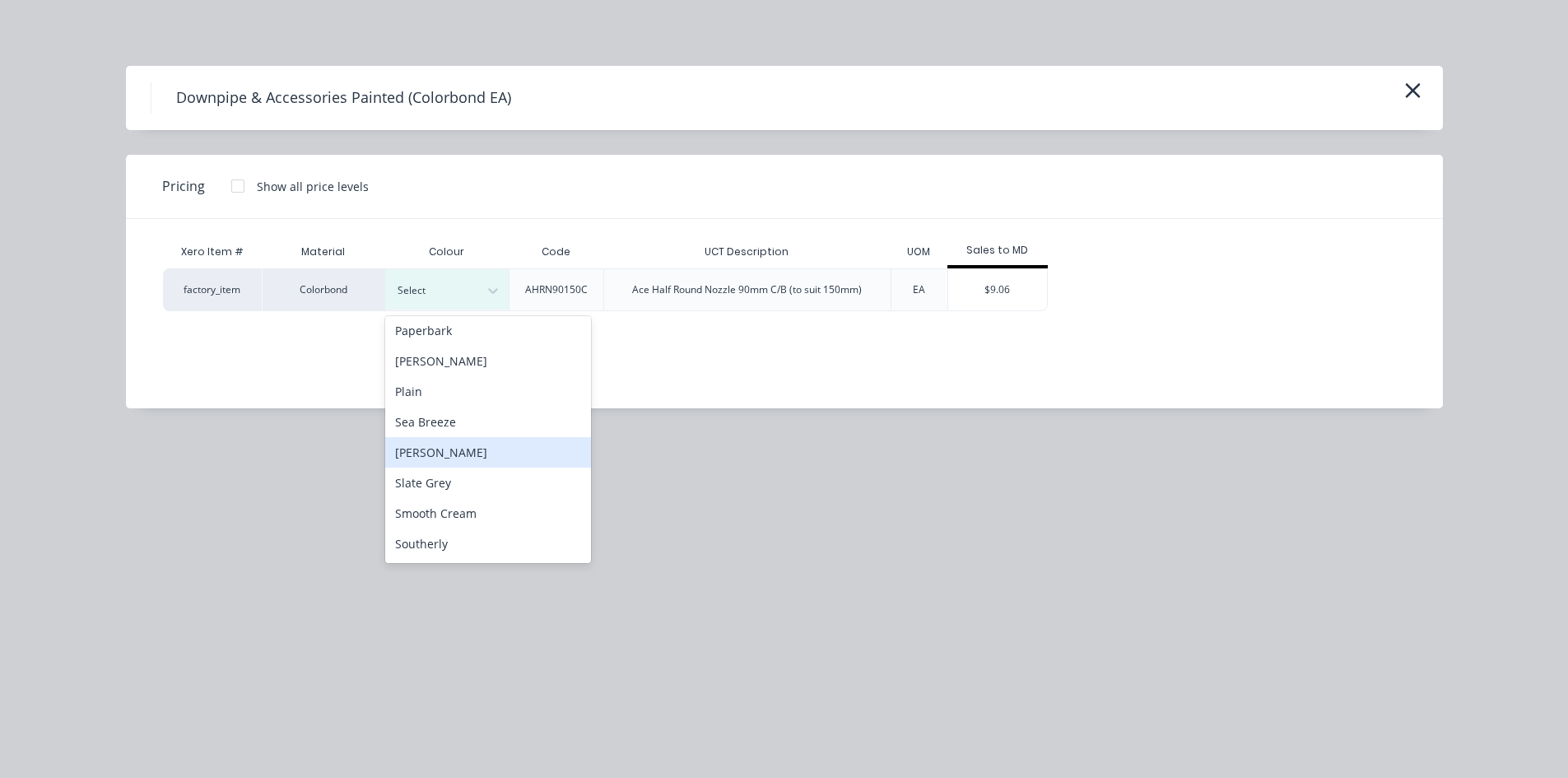
click at [474, 442] on div "[PERSON_NAME]" at bounding box center [488, 453] width 206 height 30
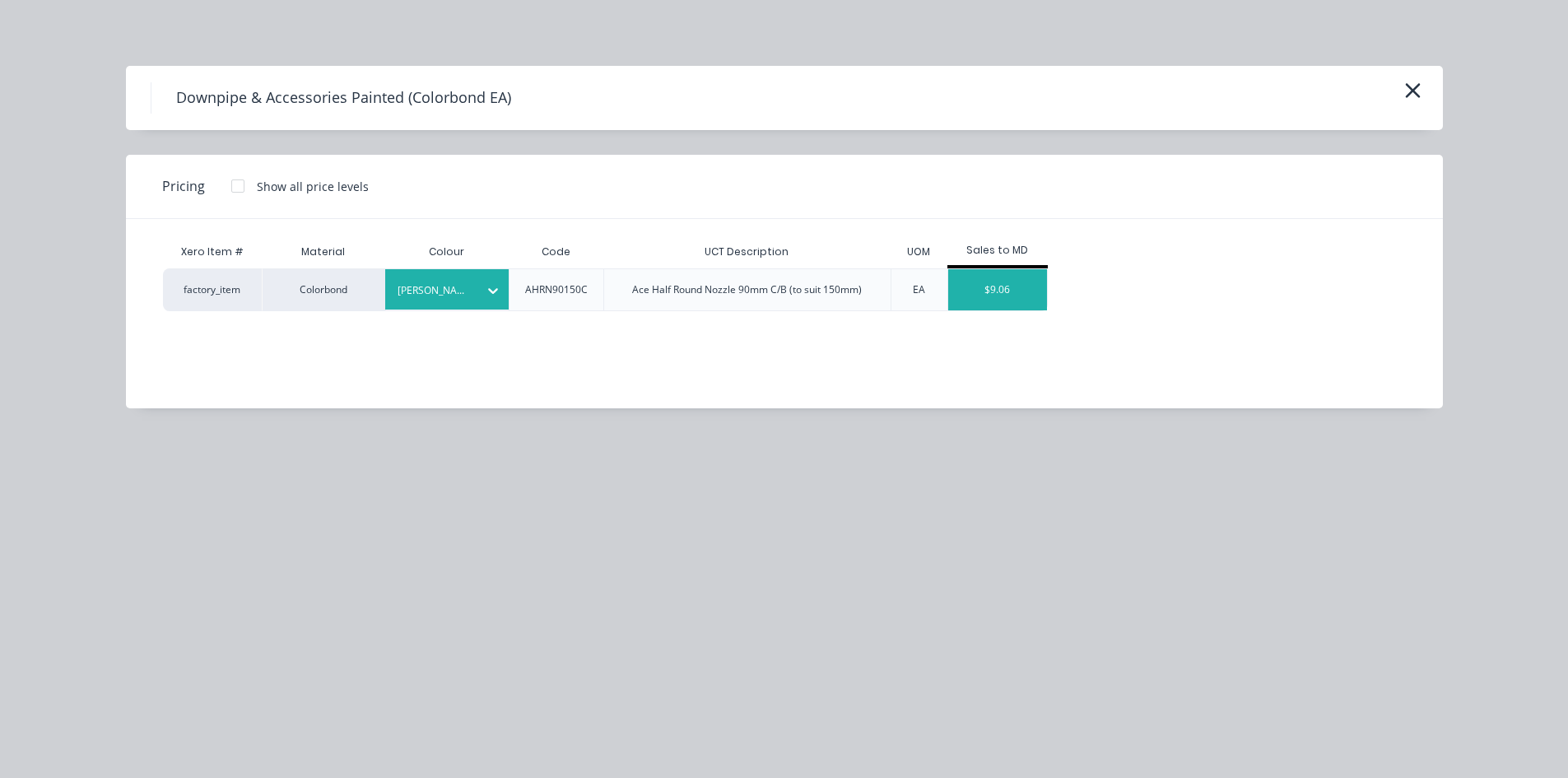
click at [996, 288] on div "$9.06" at bounding box center [997, 289] width 98 height 41
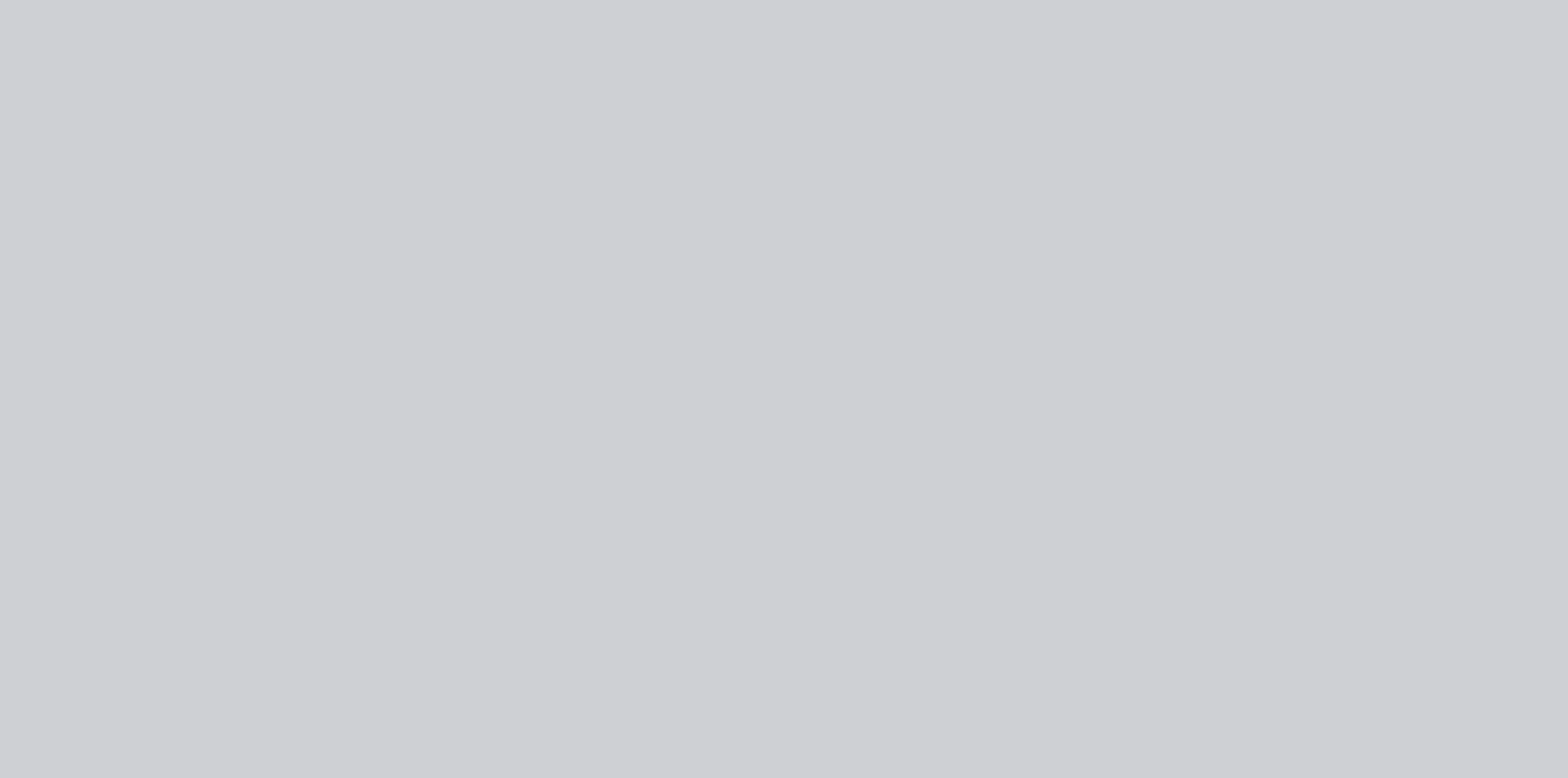
type input "$9.06"
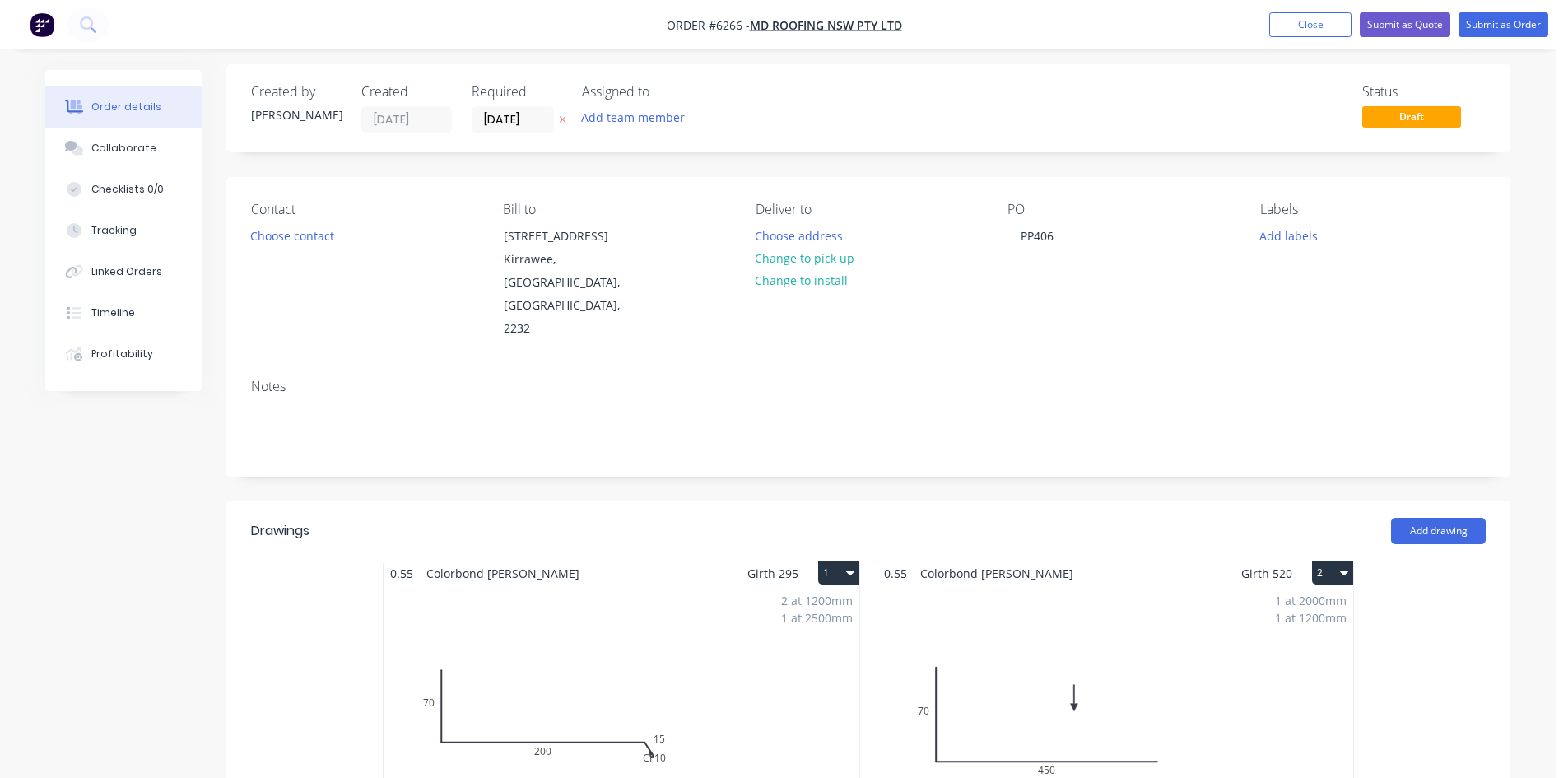
scroll to position [0, 0]
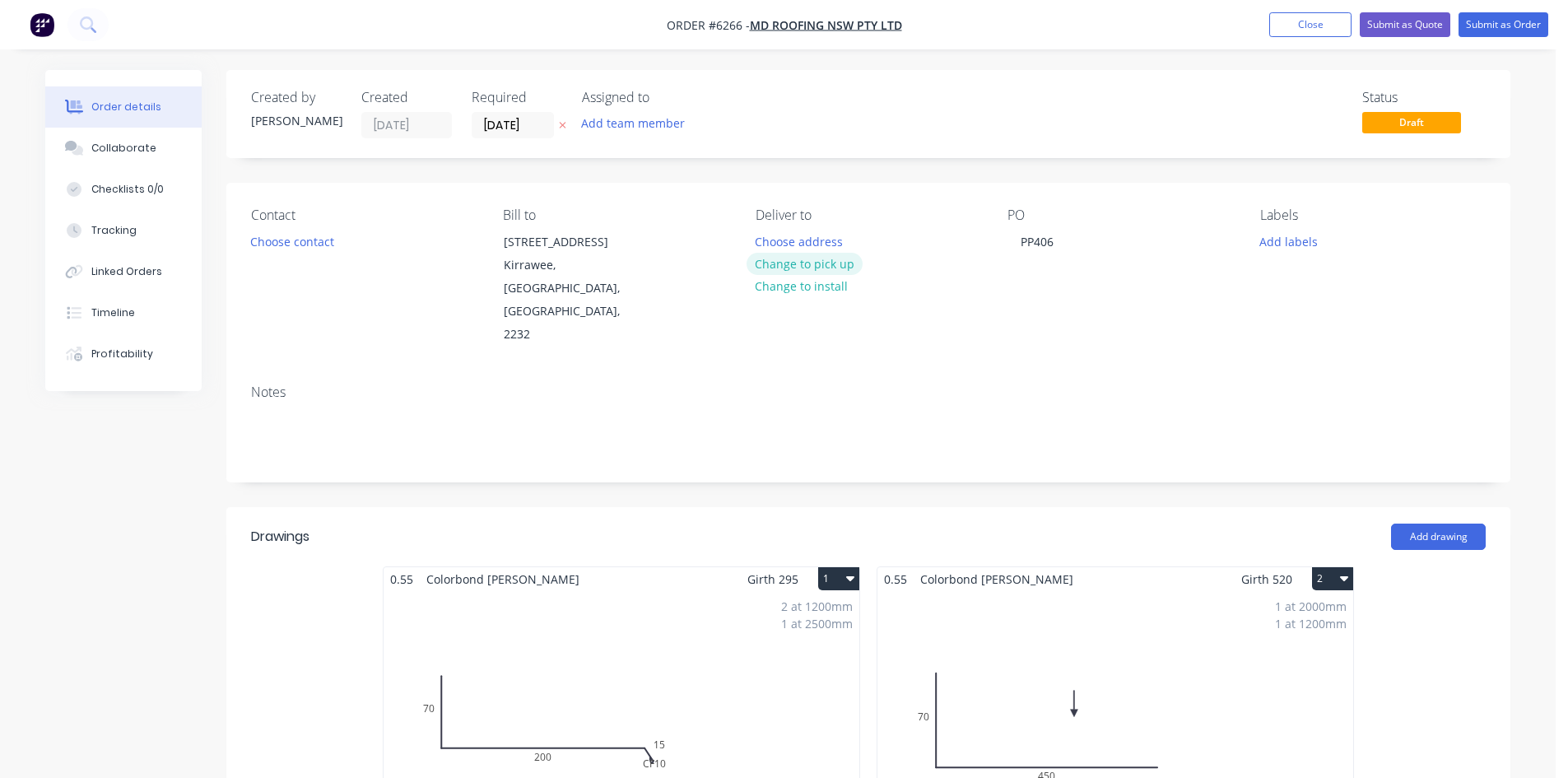
click at [795, 261] on button "Change to pick up" at bounding box center [804, 263] width 117 height 22
click at [1290, 241] on button "Add labels" at bounding box center [1288, 241] width 76 height 22
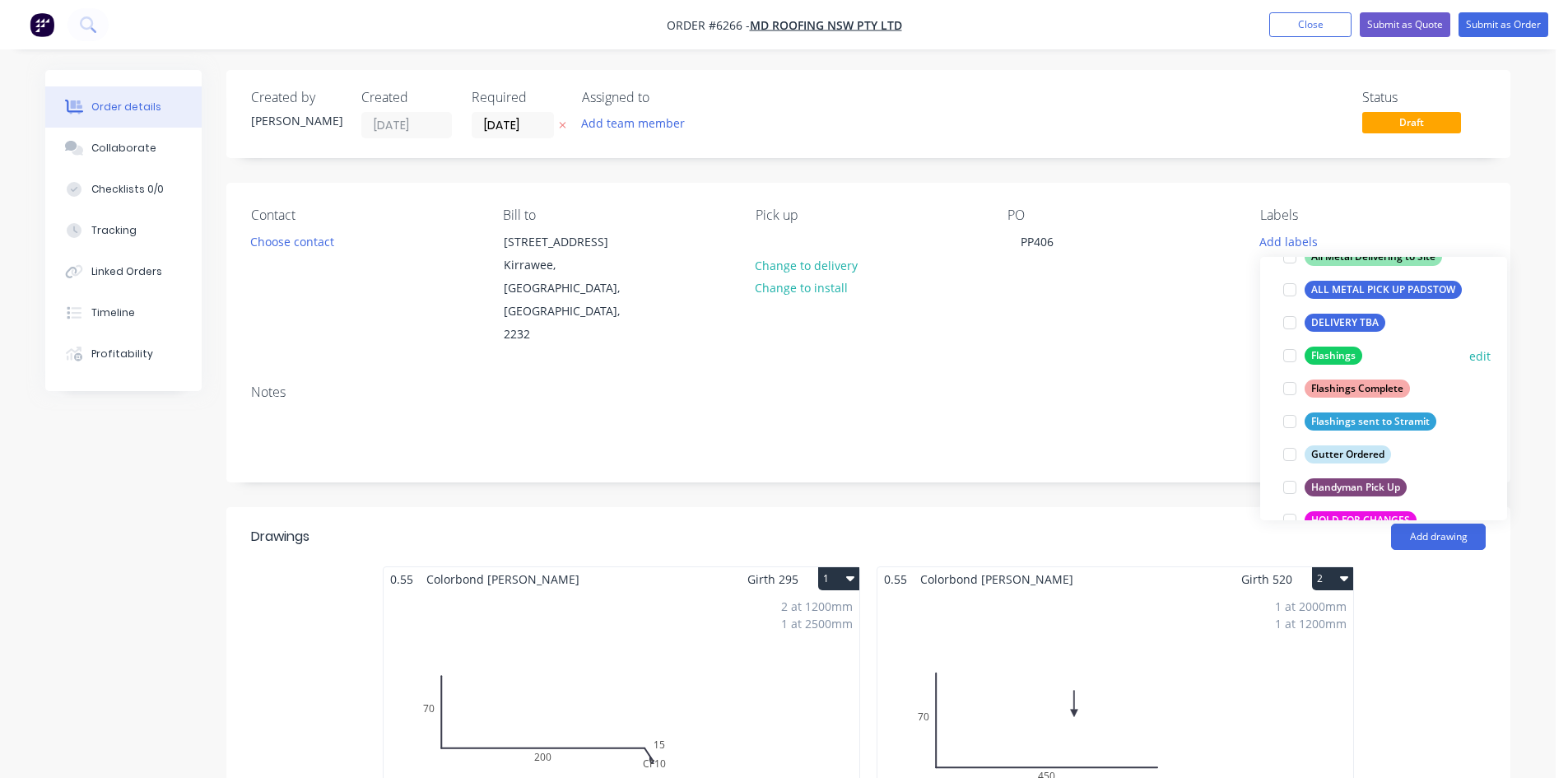
click at [1294, 363] on div at bounding box center [1290, 355] width 33 height 33
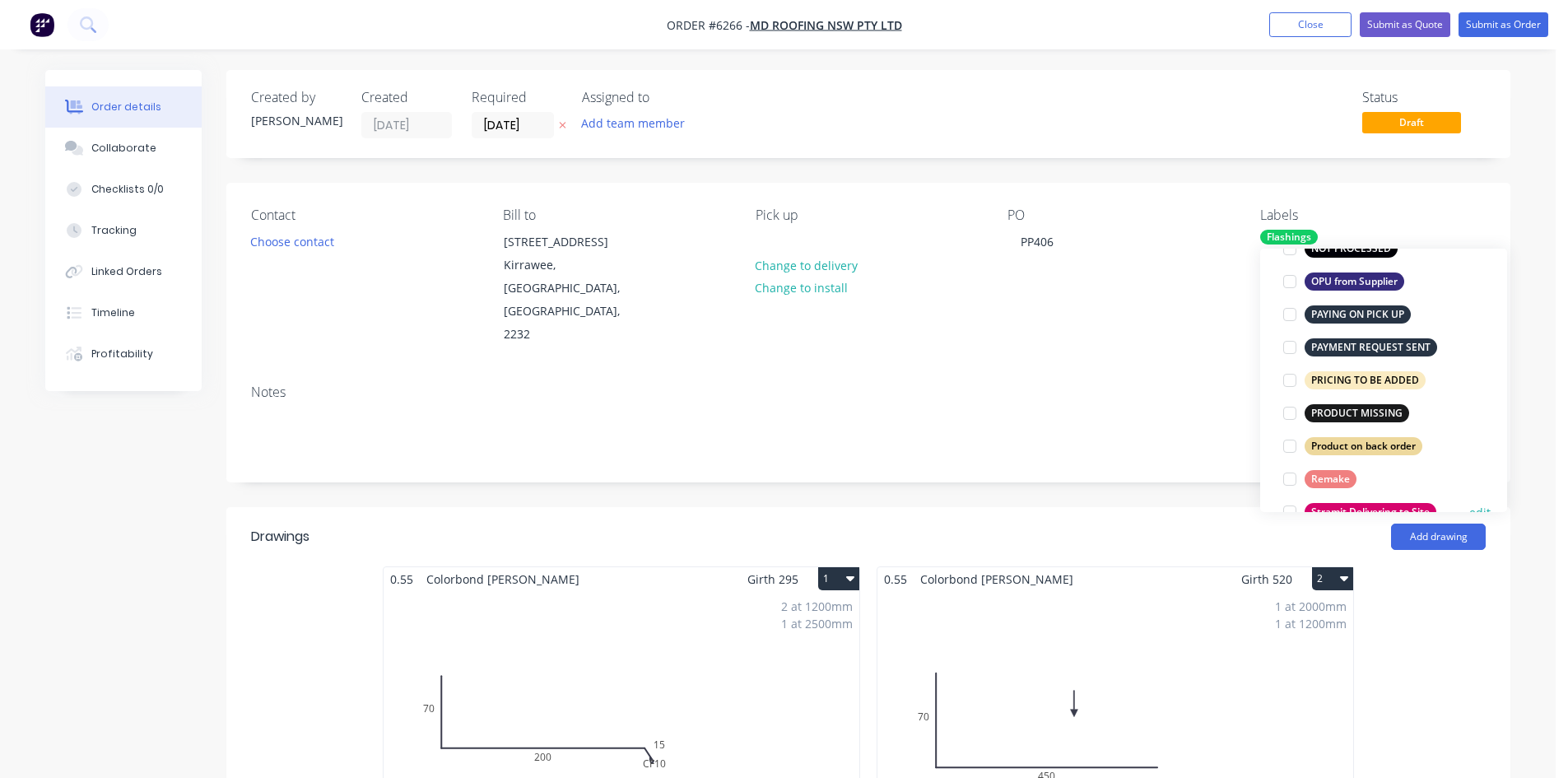
scroll to position [1004, 0]
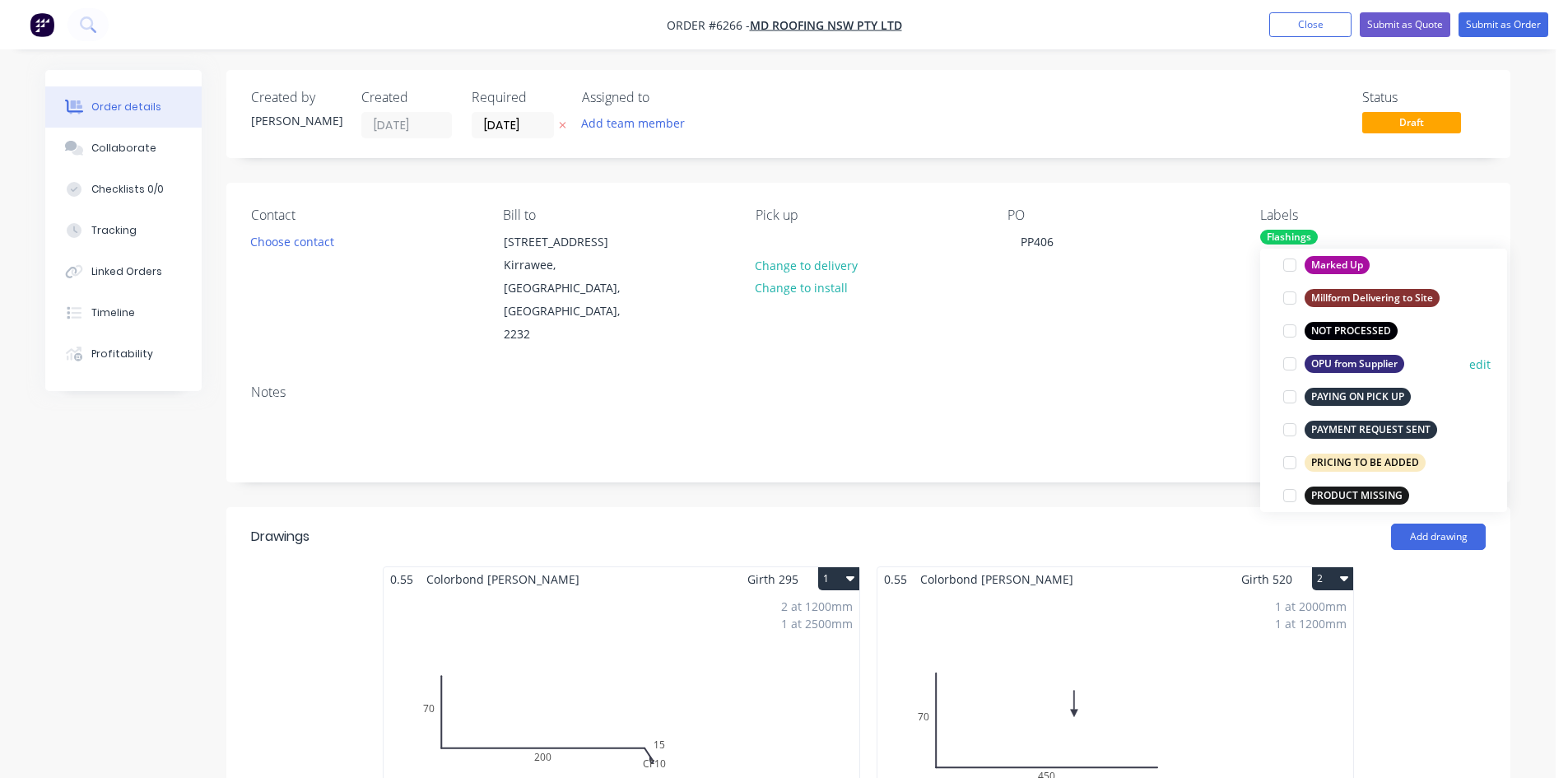
click at [1287, 364] on div at bounding box center [1290, 363] width 33 height 33
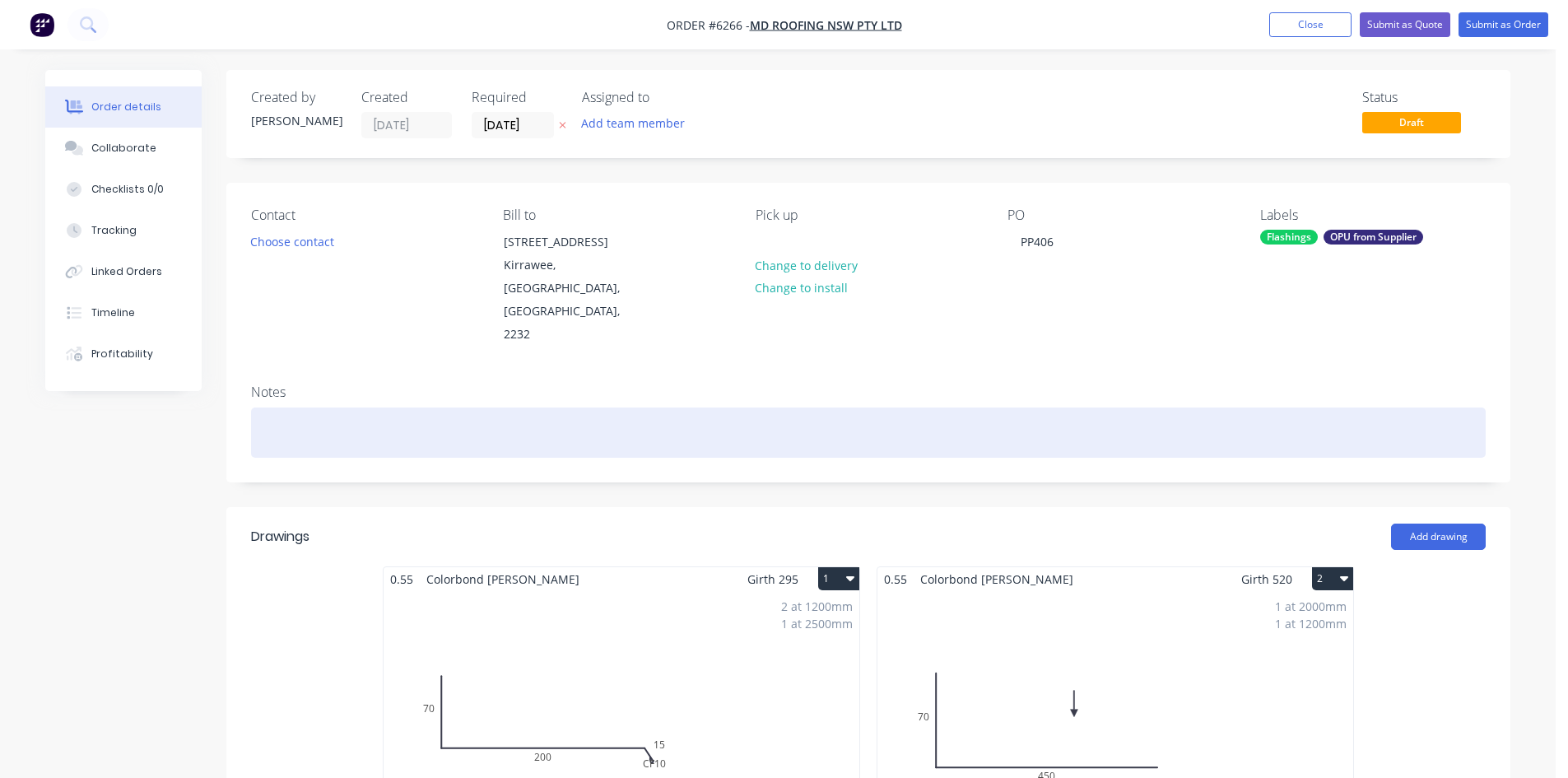
click at [1037, 407] on div at bounding box center [868, 432] width 1235 height 50
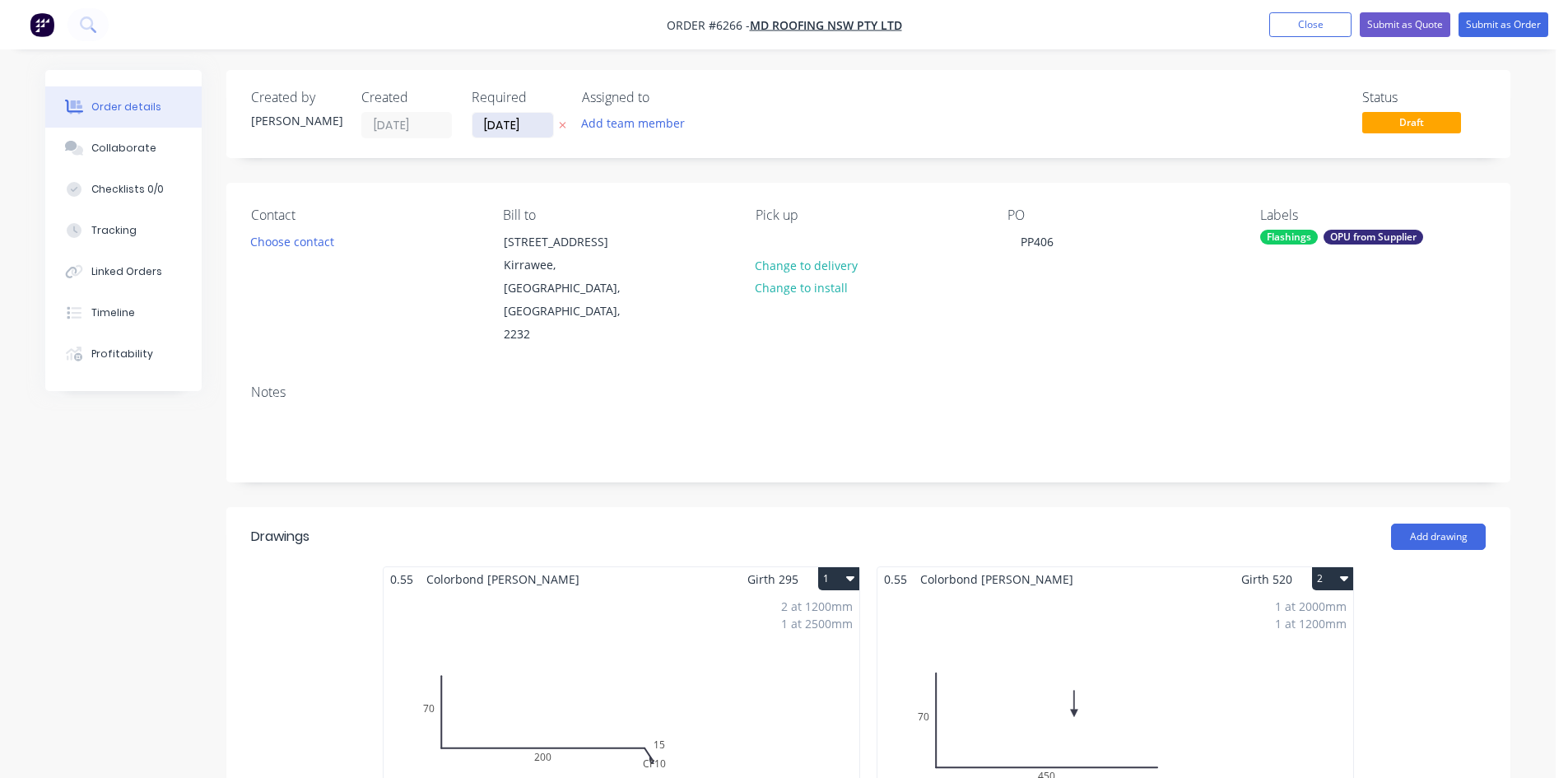
click at [521, 126] on input "[DATE]" at bounding box center [513, 124] width 81 height 24
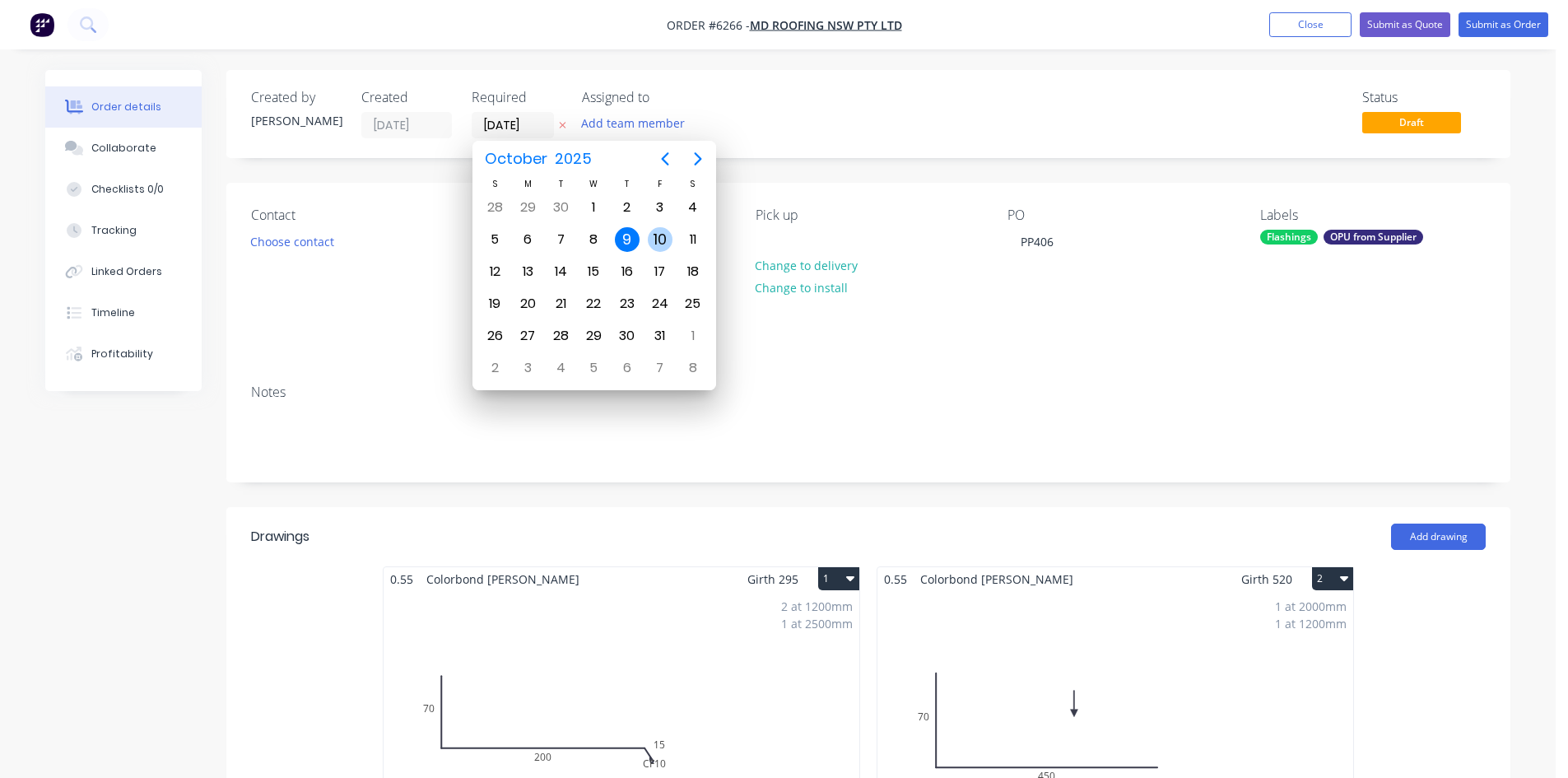
click at [660, 227] on div "10" at bounding box center [660, 239] width 24 height 24
type input "[DATE]"
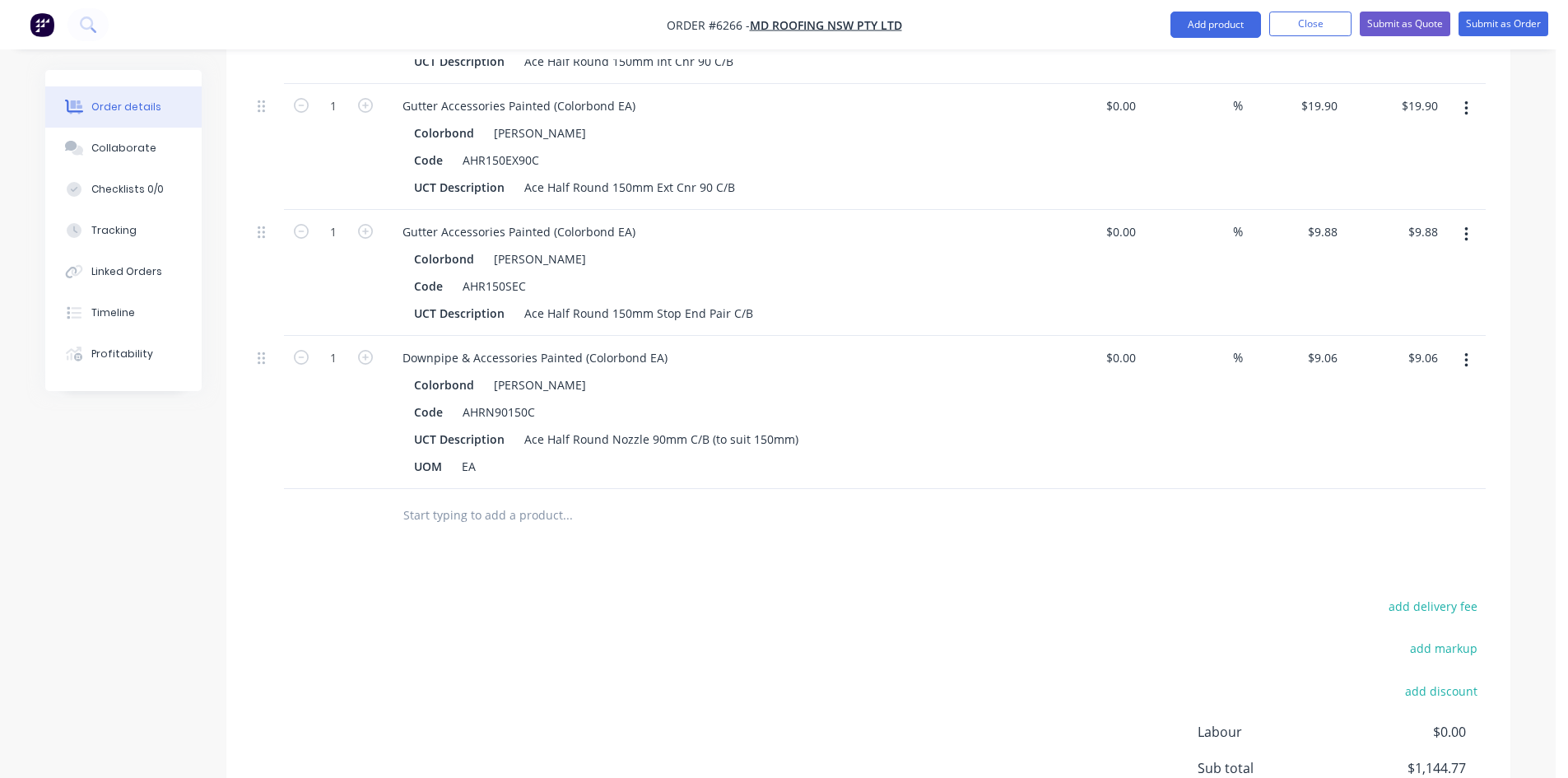
scroll to position [3514, 0]
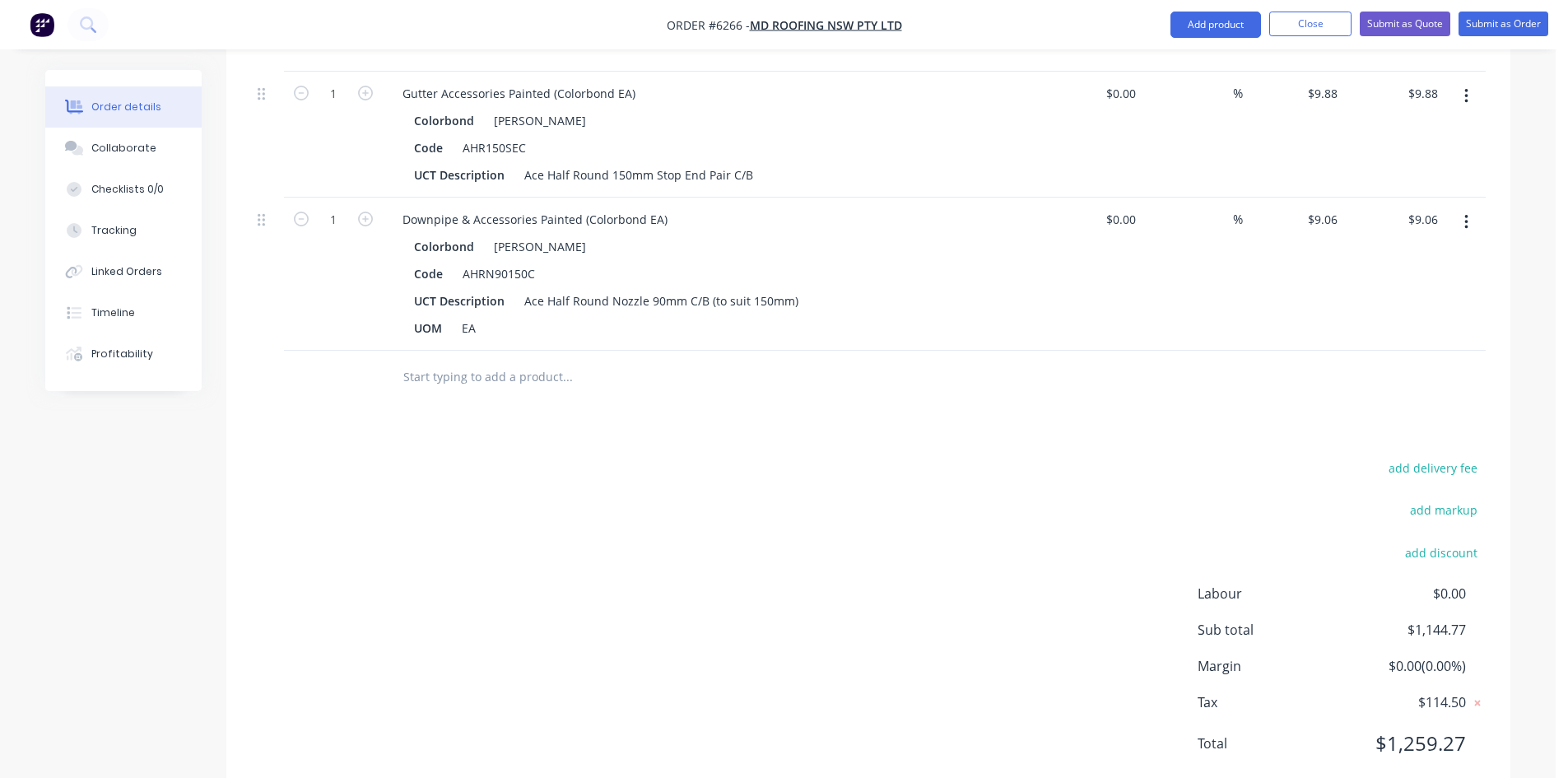
click at [511, 361] on input "text" at bounding box center [566, 377] width 329 height 33
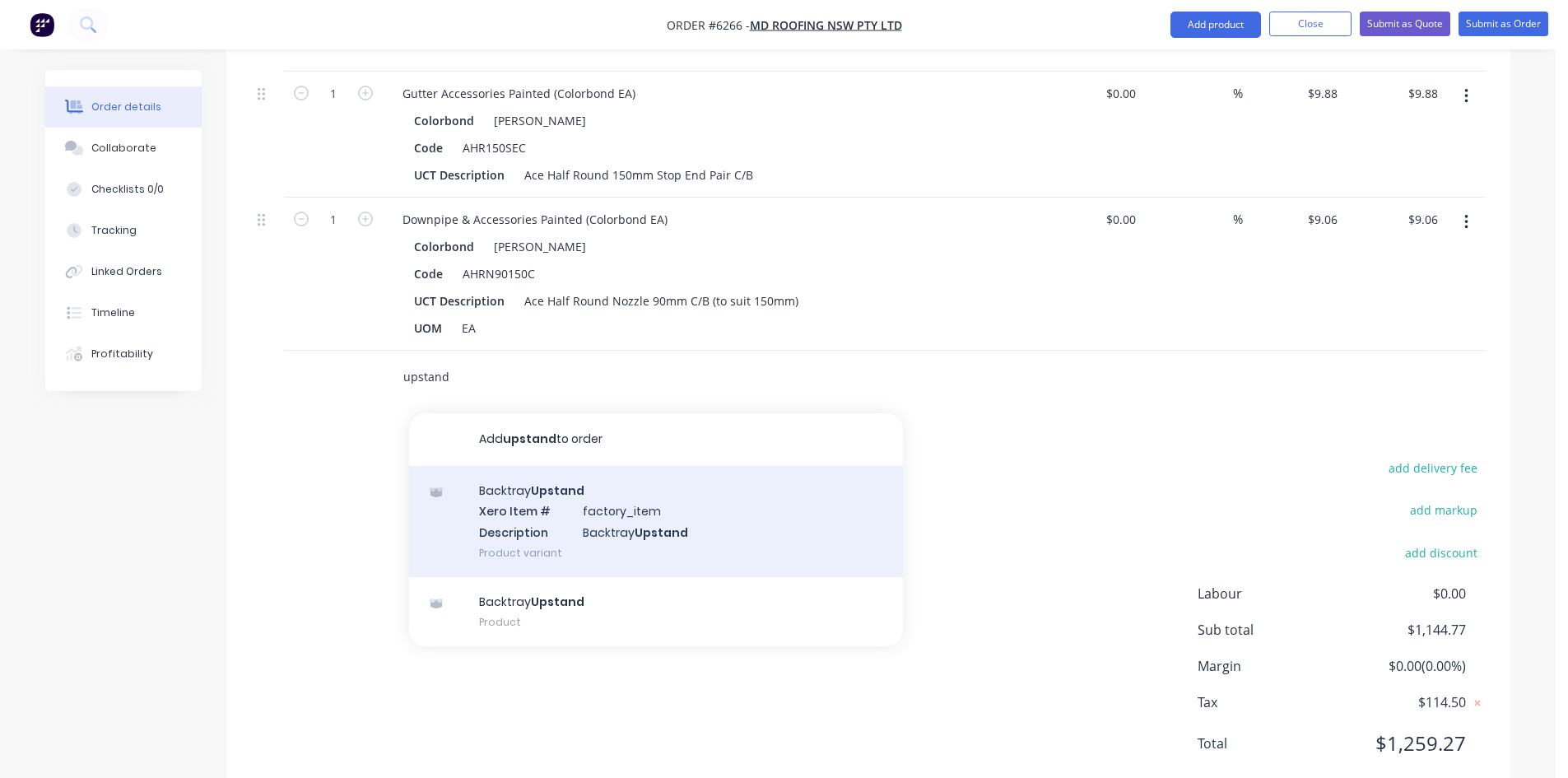
type input "upstand"
click at [669, 468] on div "Backtray Upstand Xero Item # factory_item Description Backtray Upstand Product …" at bounding box center [655, 521] width 494 height 111
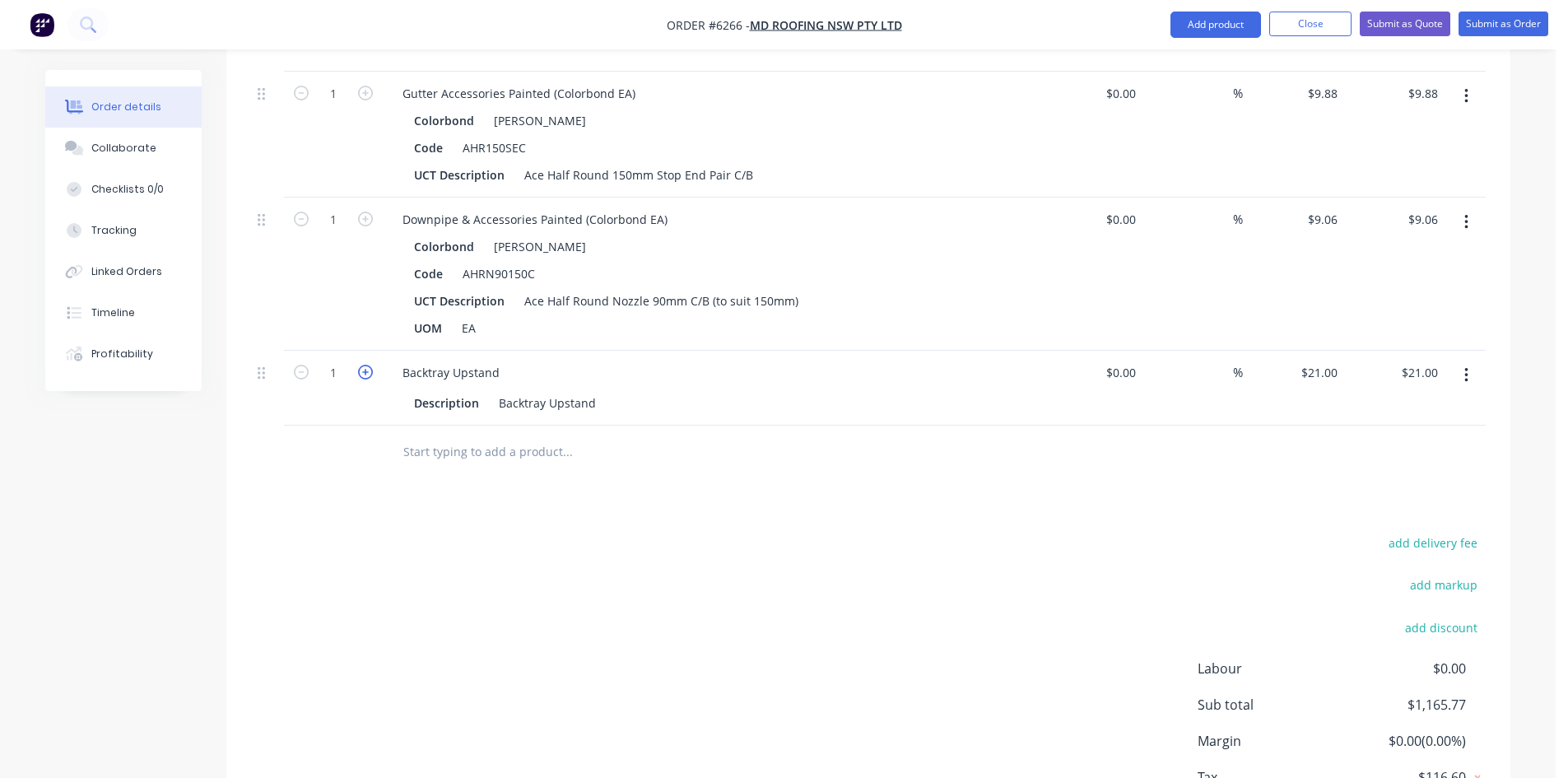
click at [364, 364] on icon "button" at bounding box center [366, 372] width 15 height 15
type input "2"
type input "$42.00"
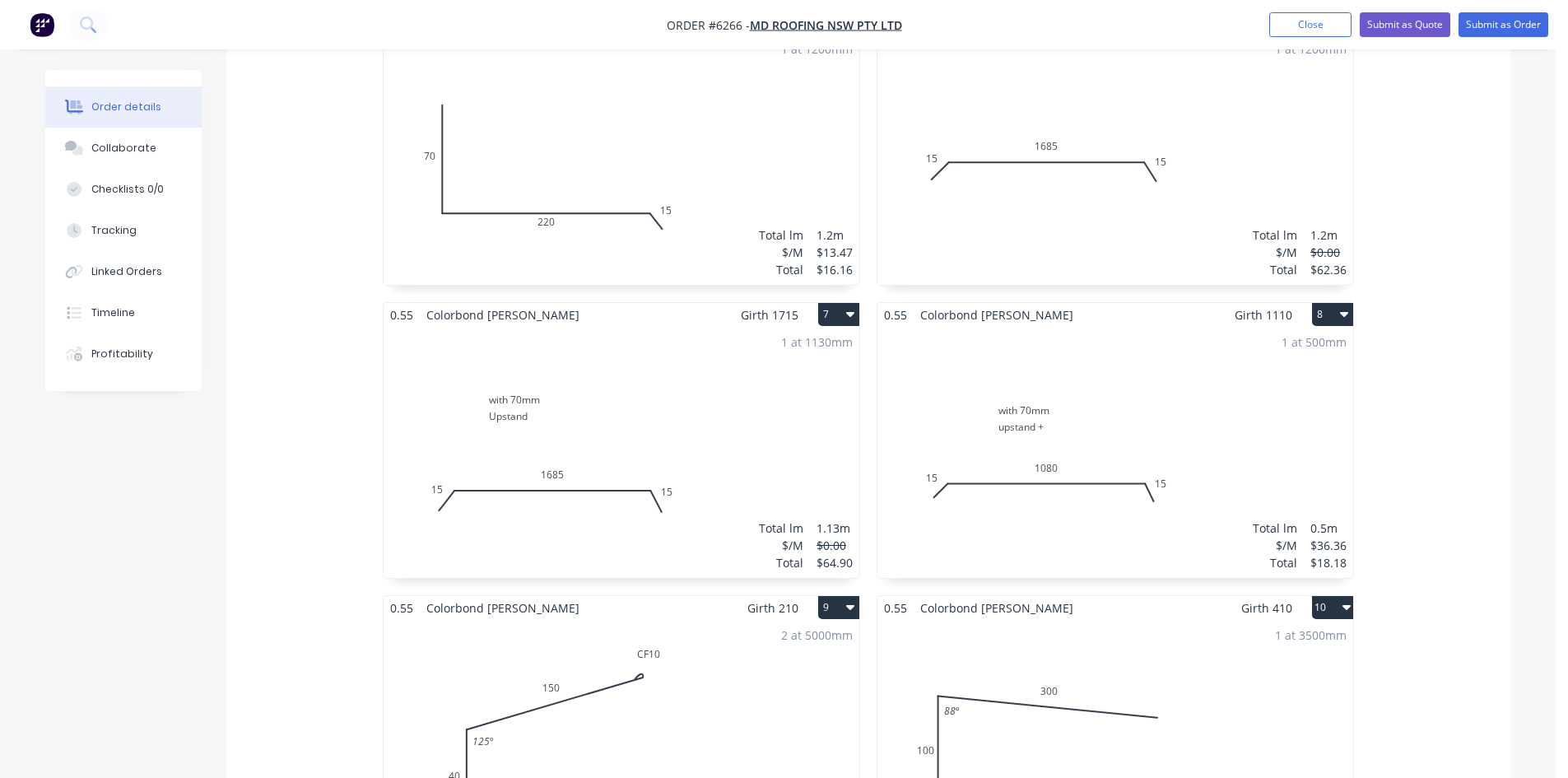
scroll to position [963, 0]
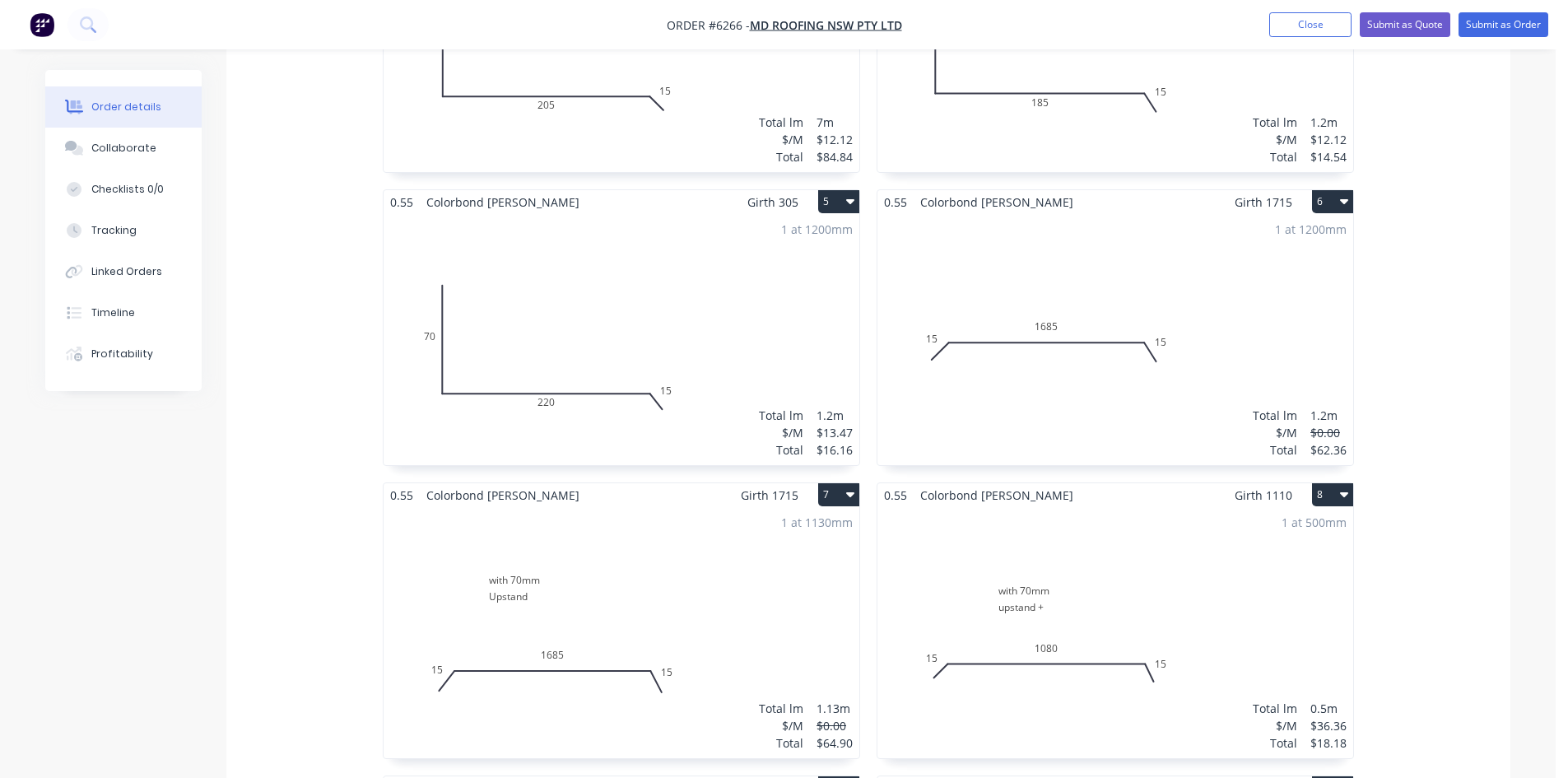
click at [1007, 542] on div "1 at 500mm Total lm $/M Total 0.5m $36.36 $18.18" at bounding box center [1115, 632] width 476 height 251
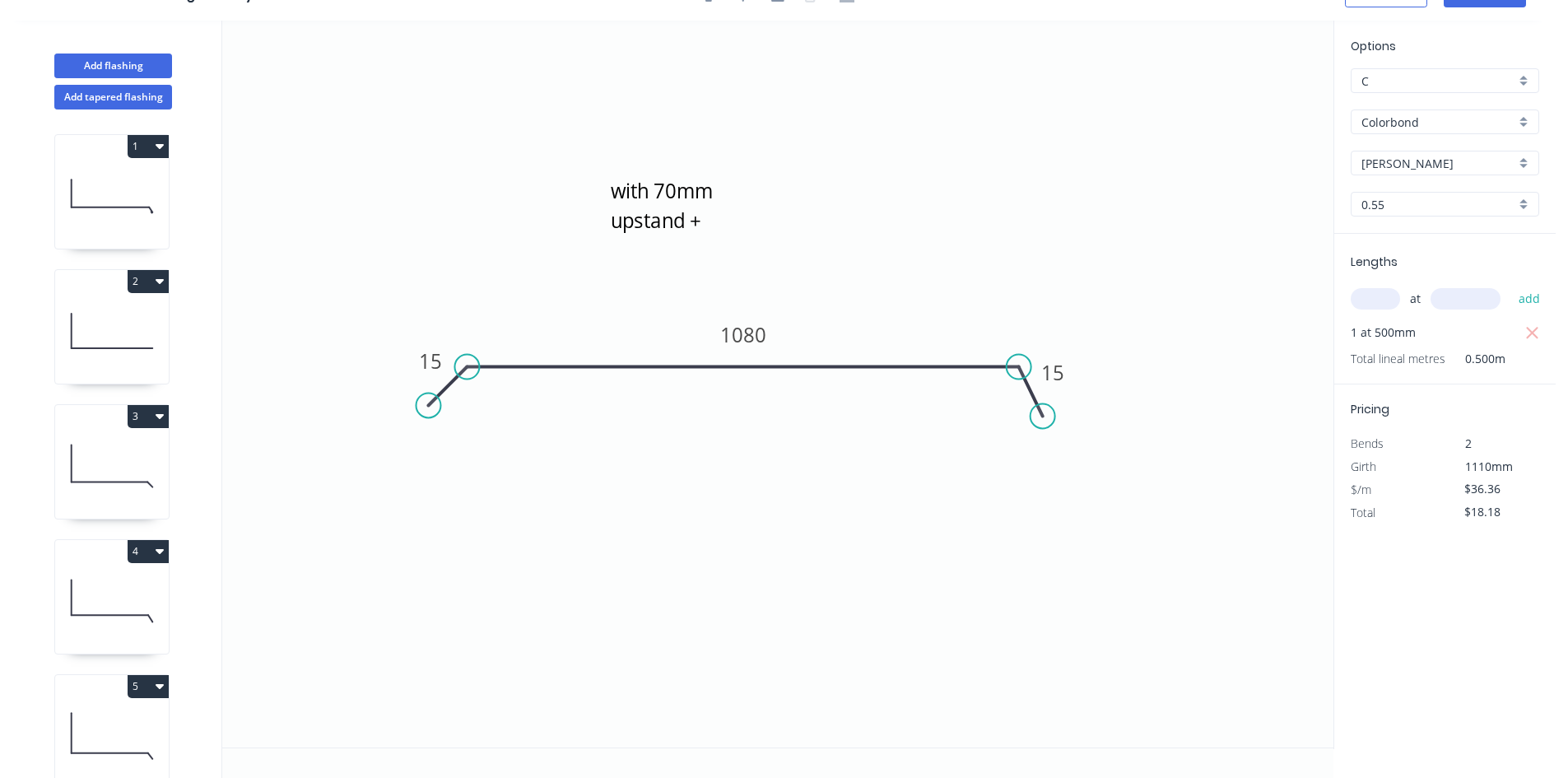
scroll to position [30, 0]
click at [717, 223] on textarea "with 70mm upstand +" at bounding box center [674, 204] width 133 height 61
click at [887, 202] on icon "15 1080 15" at bounding box center [777, 384] width 1111 height 727
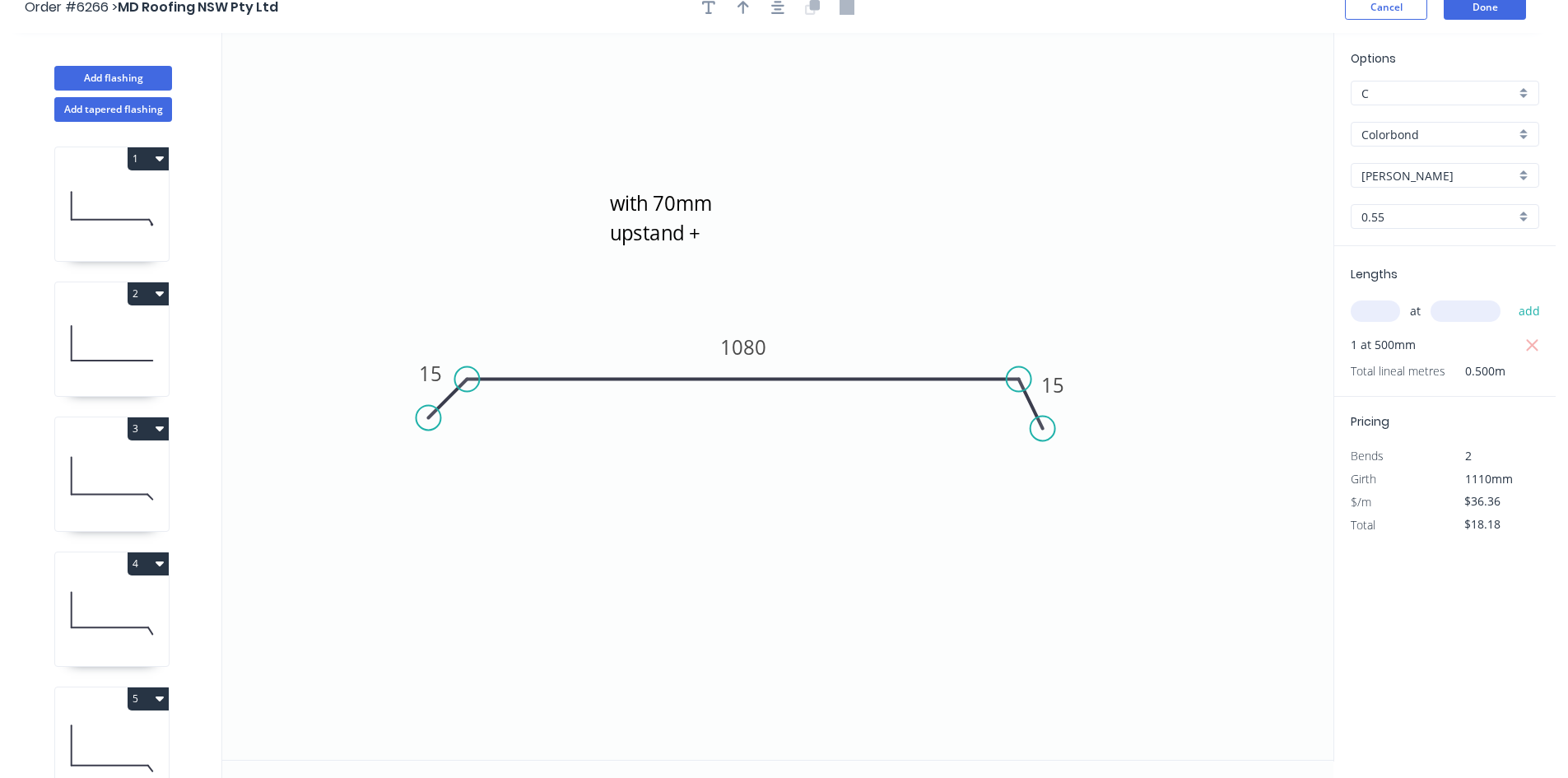
scroll to position [0, 0]
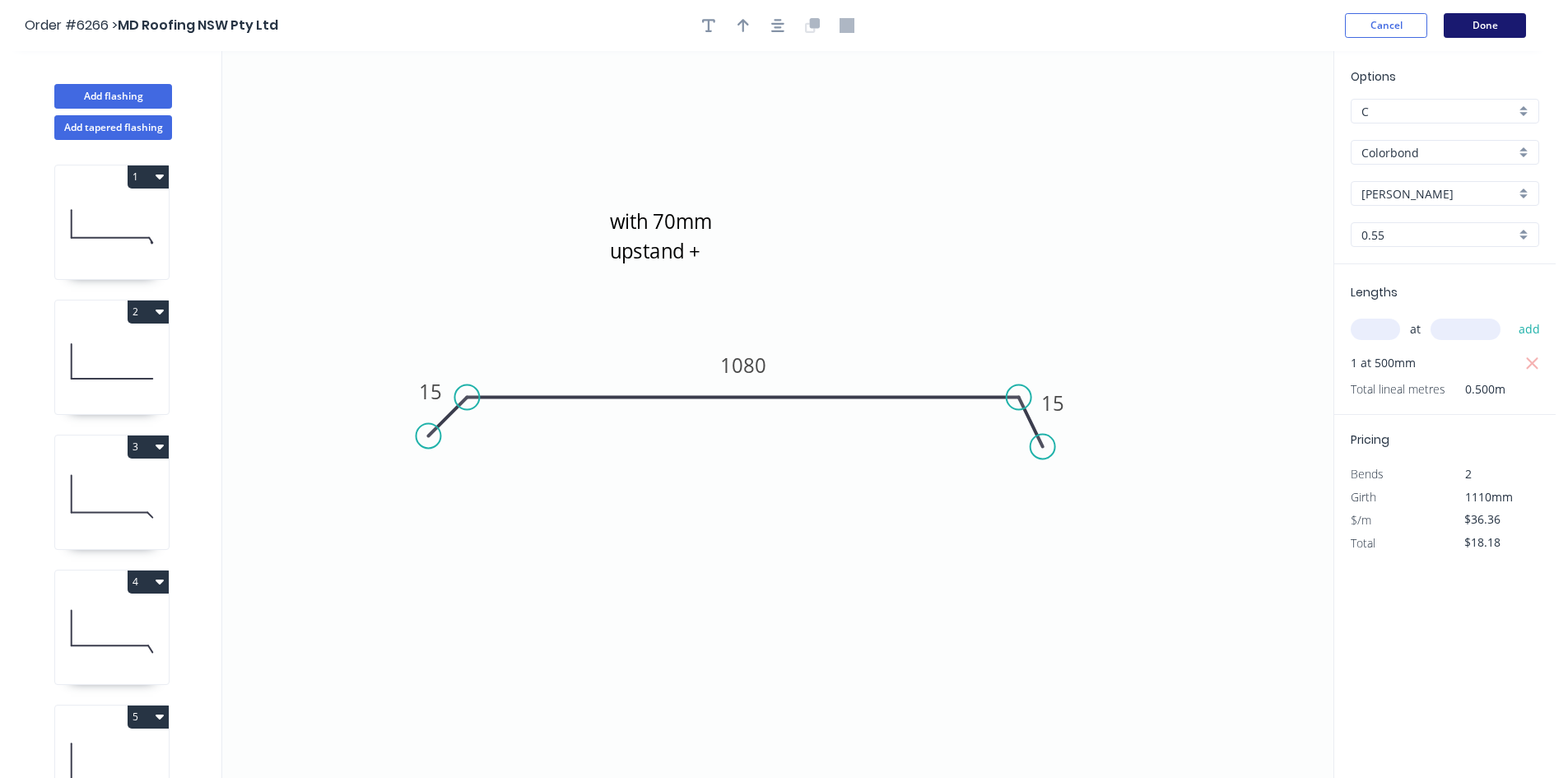
click at [1491, 34] on button "Done" at bounding box center [1485, 25] width 82 height 24
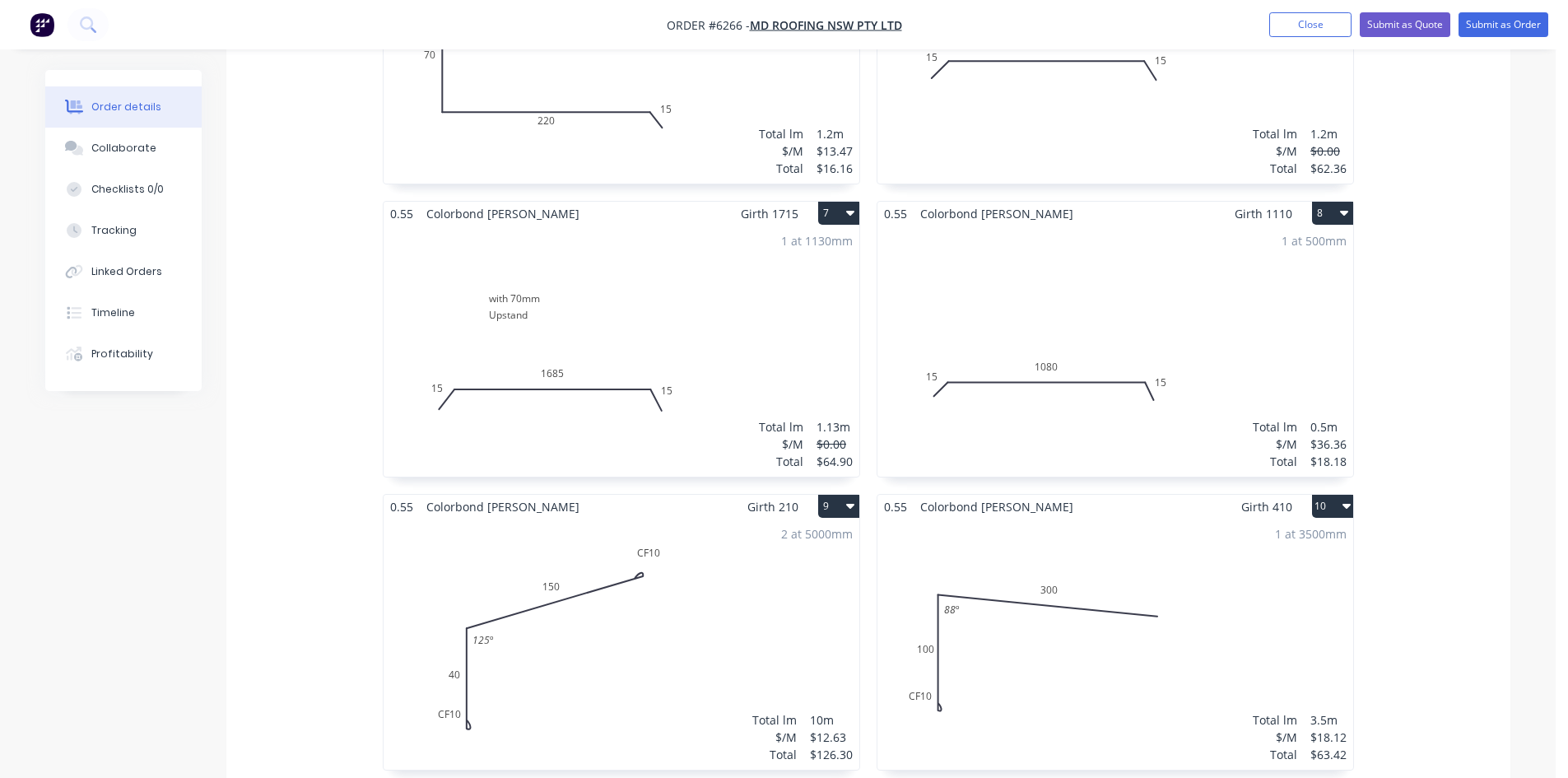
scroll to position [1152, 0]
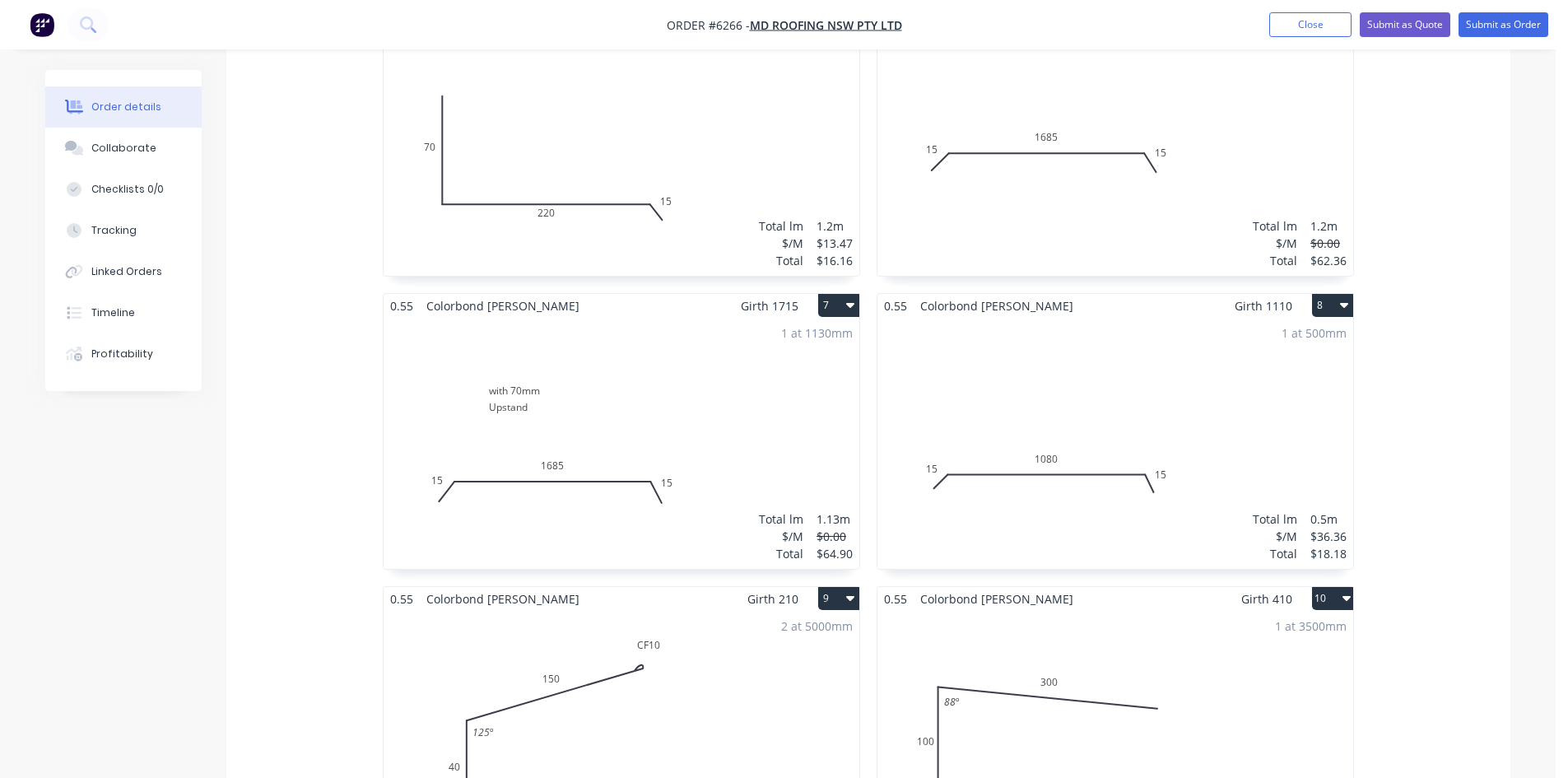
click at [524, 361] on div "1 at 1130mm Total lm $/M Total 1.13m $0.00 $64.90" at bounding box center [622, 443] width 476 height 251
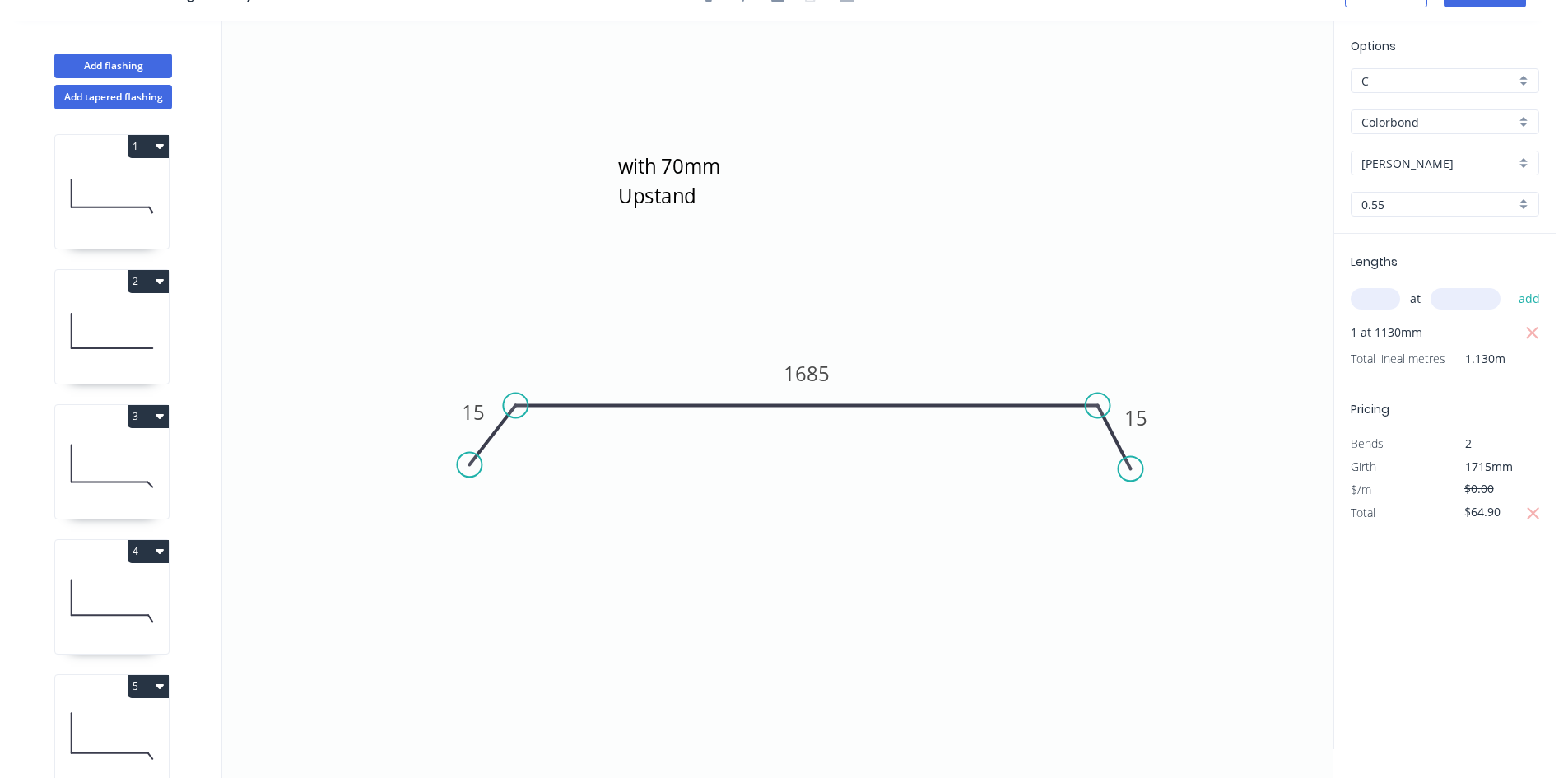
scroll to position [30, 0]
click at [677, 196] on textarea "with 70mm Upstand" at bounding box center [681, 179] width 133 height 61
click at [988, 230] on icon "15 1685 15" at bounding box center [777, 384] width 1111 height 727
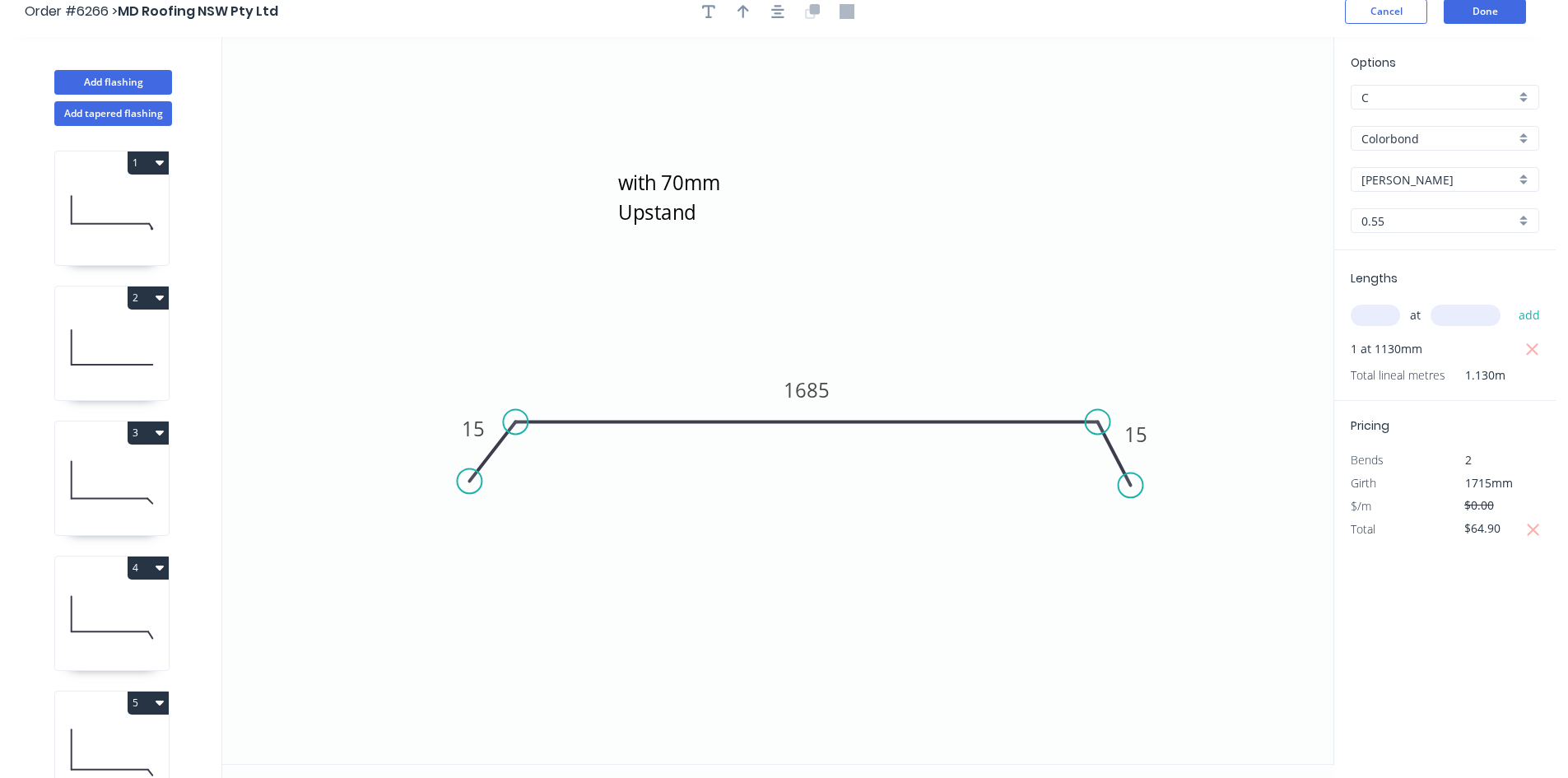
scroll to position [0, 0]
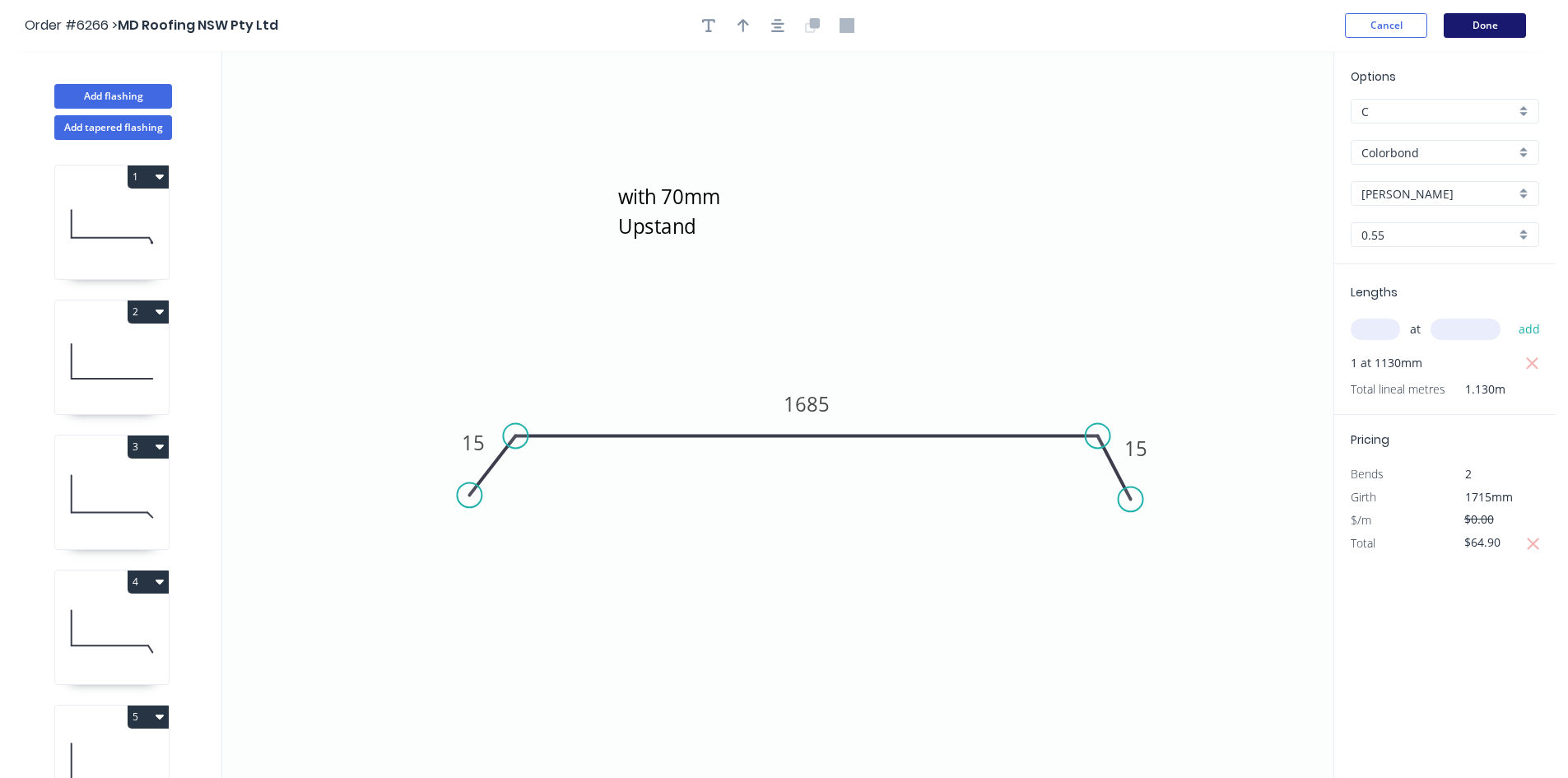
click at [1450, 29] on button "Done" at bounding box center [1485, 25] width 82 height 24
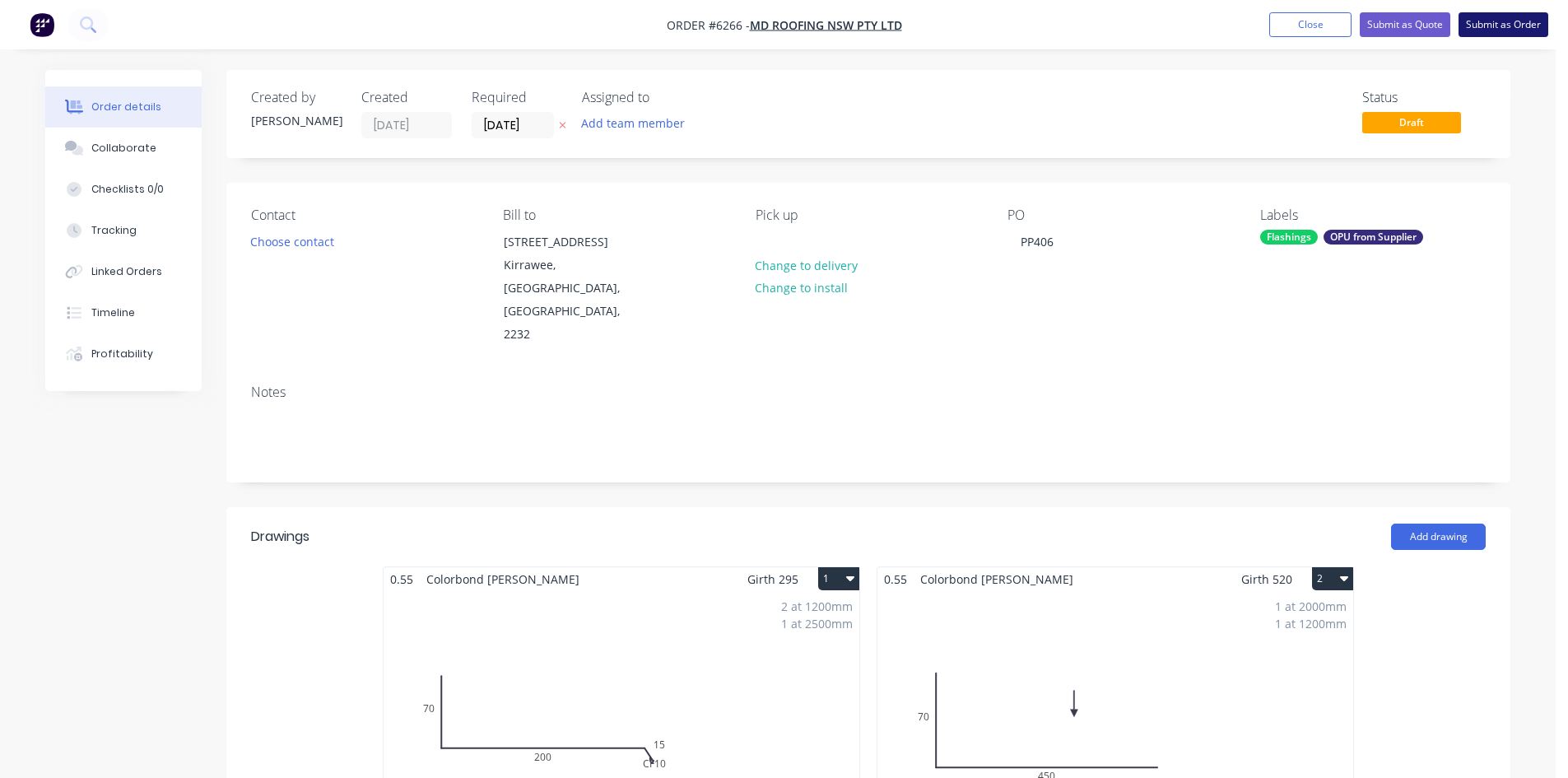
click at [1507, 26] on button "Submit as Order" at bounding box center [1503, 24] width 90 height 24
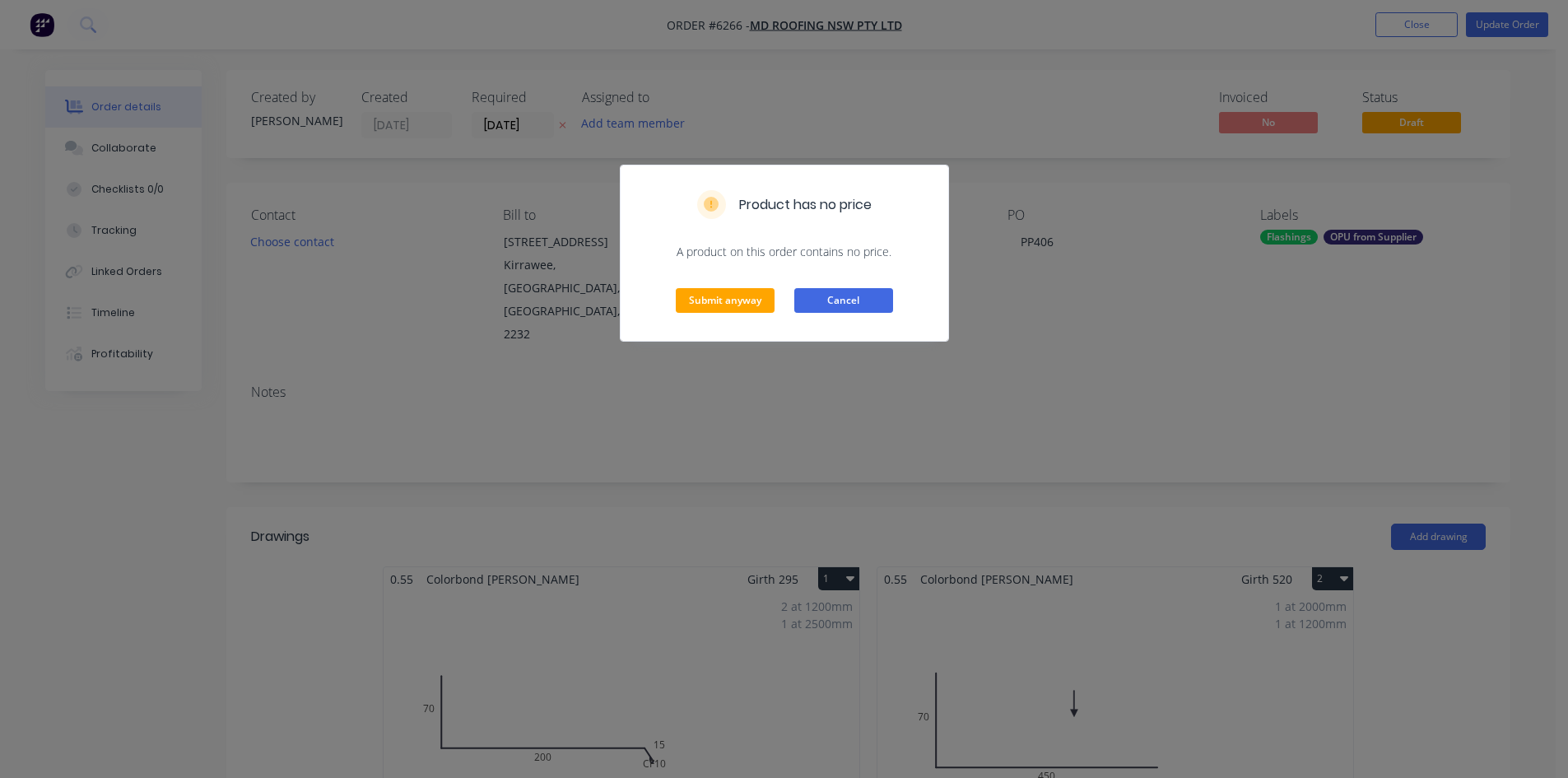
click at [814, 300] on button "Cancel" at bounding box center [843, 299] width 98 height 24
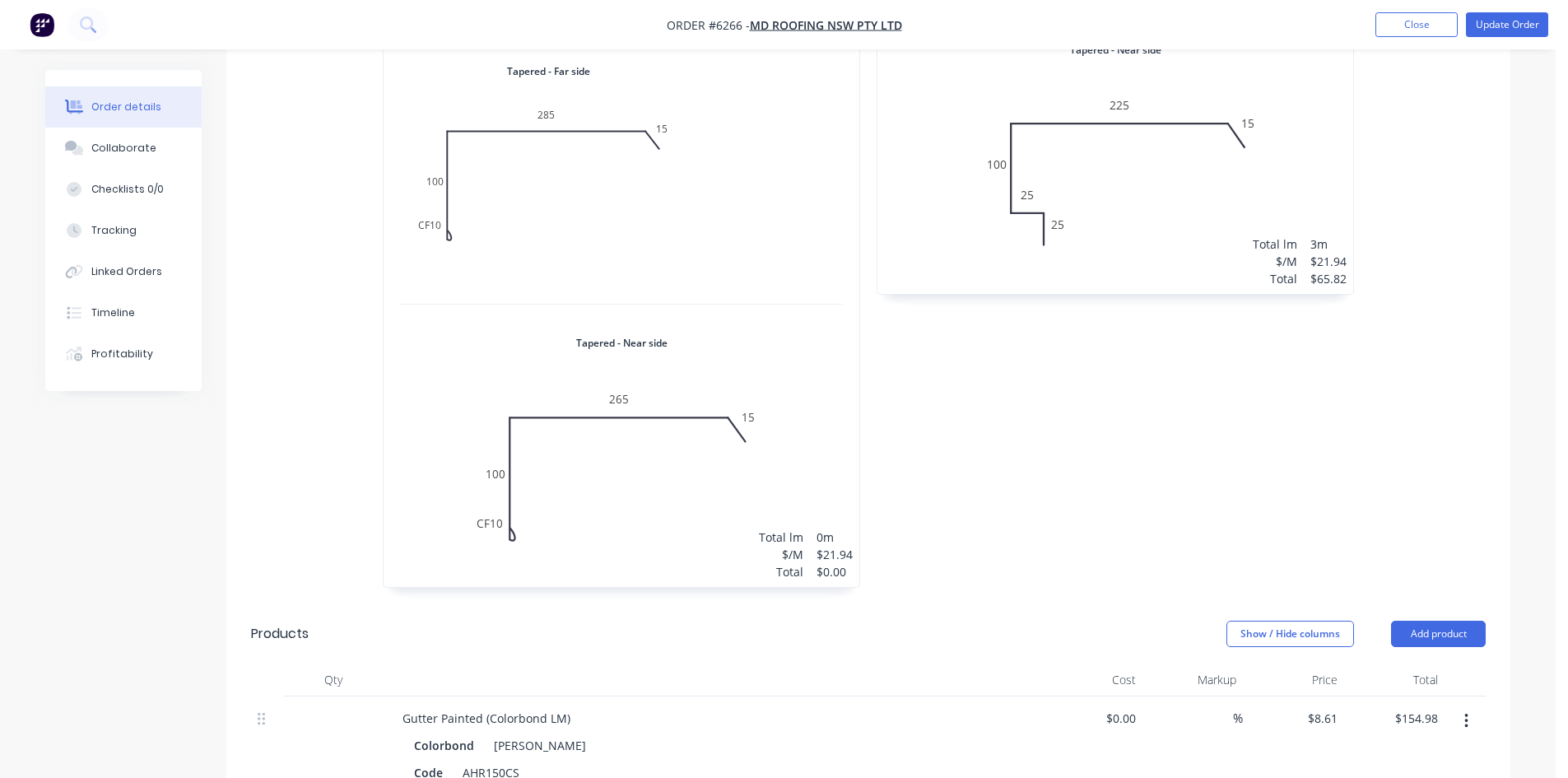
scroll to position [1975, 0]
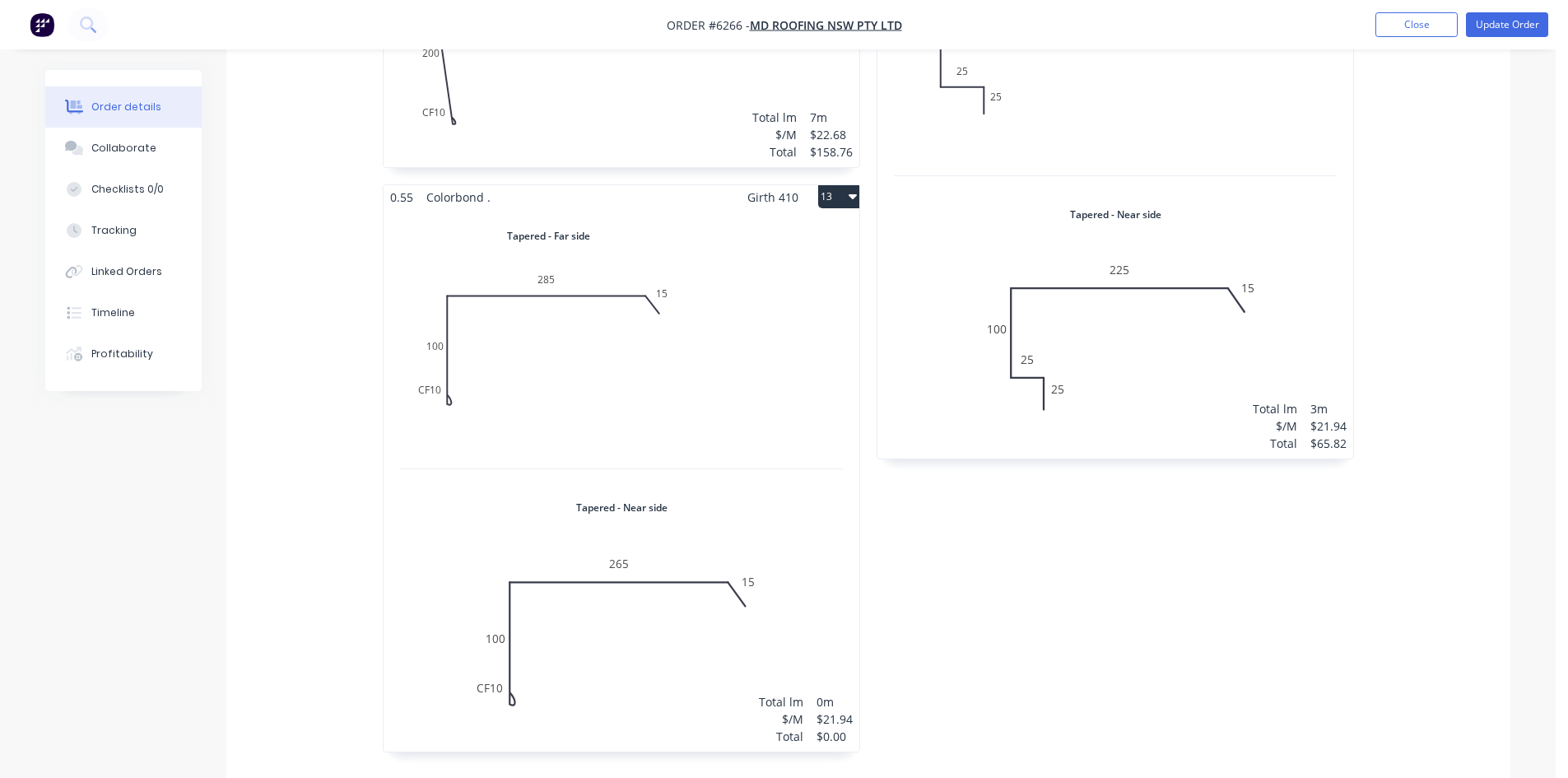
click at [830, 400] on div "Total lm $/M Total 0m $21.94 $0.00" at bounding box center [622, 480] width 476 height 542
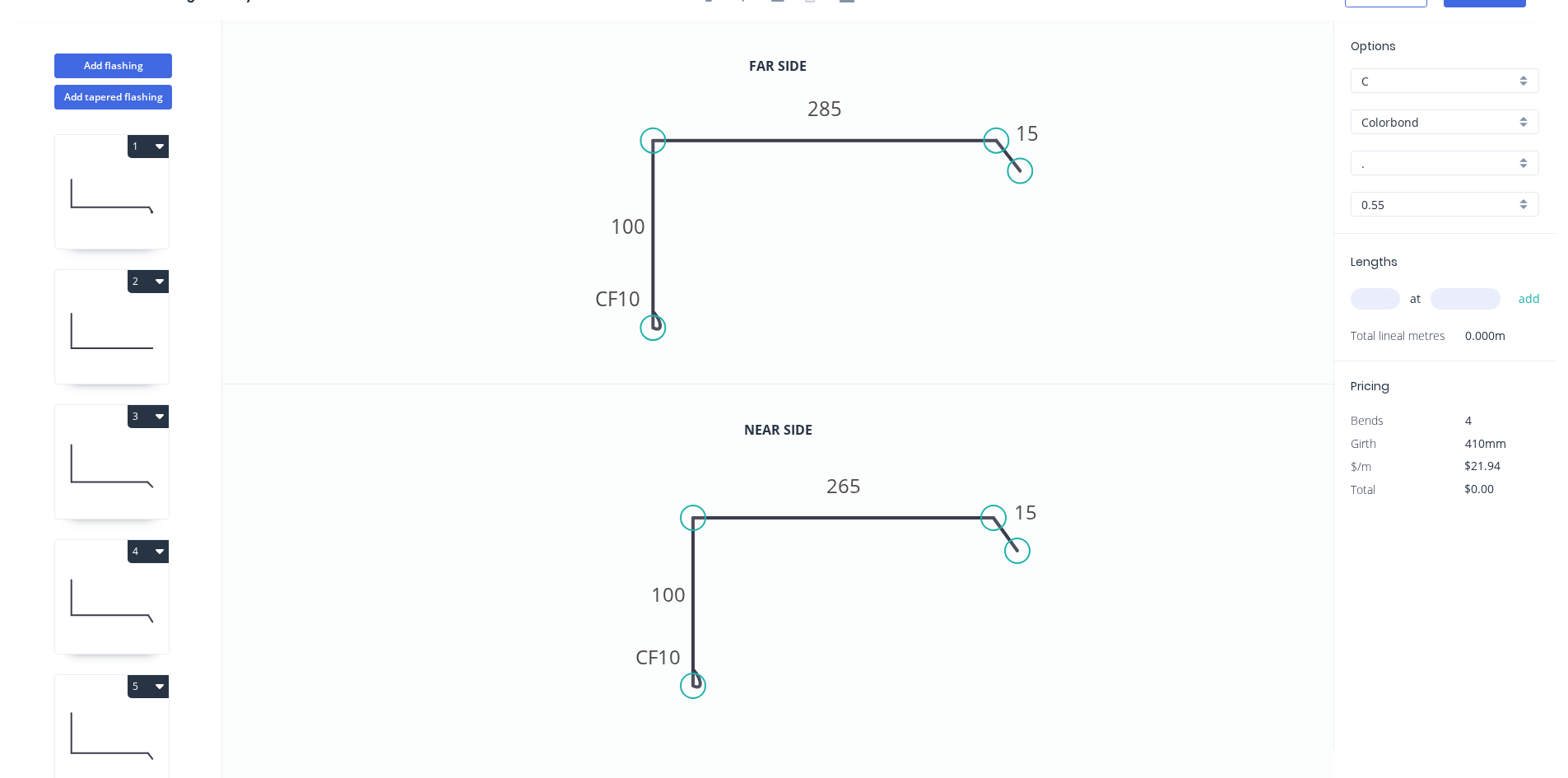
scroll to position [30, 0]
click at [1387, 301] on input "text" at bounding box center [1375, 298] width 50 height 21
type input "1"
type input "1000"
click at [1510, 285] on button "add" at bounding box center [1529, 299] width 39 height 28
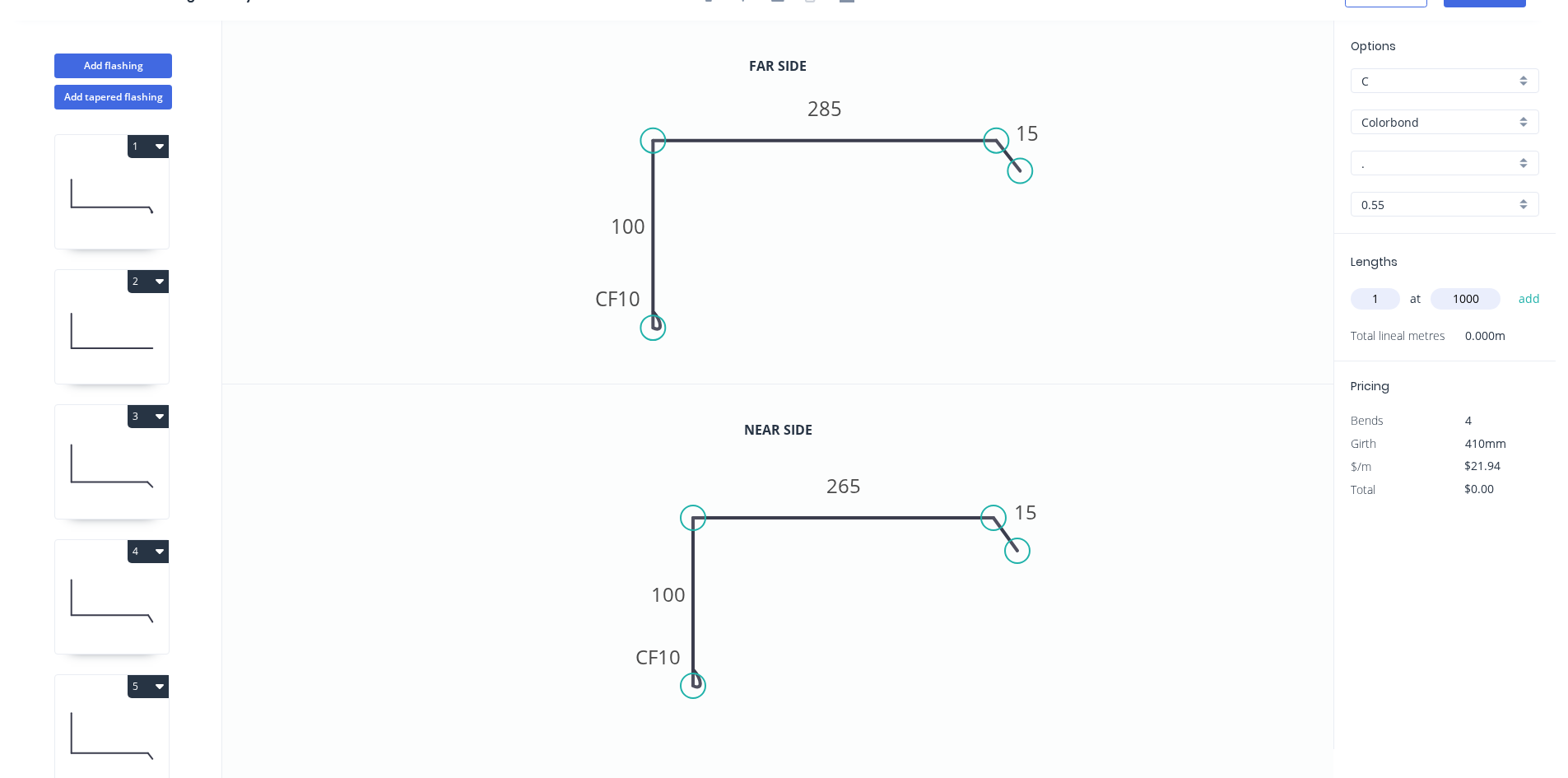
type input "$21.94"
click at [1313, 356] on icon "0 CF 10 100 285 15" at bounding box center [777, 201] width 1111 height 363
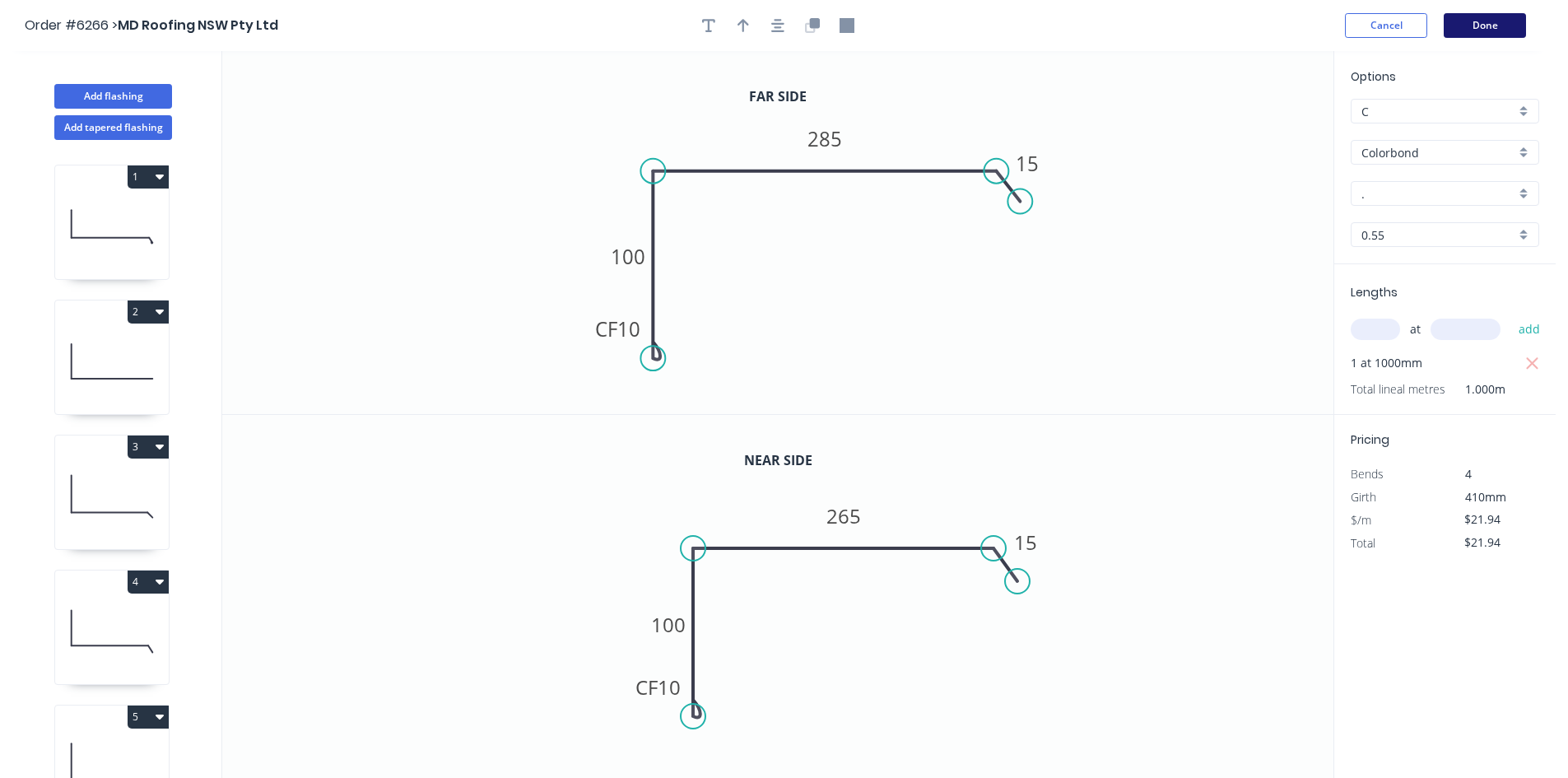
click at [1496, 24] on button "Done" at bounding box center [1485, 25] width 82 height 24
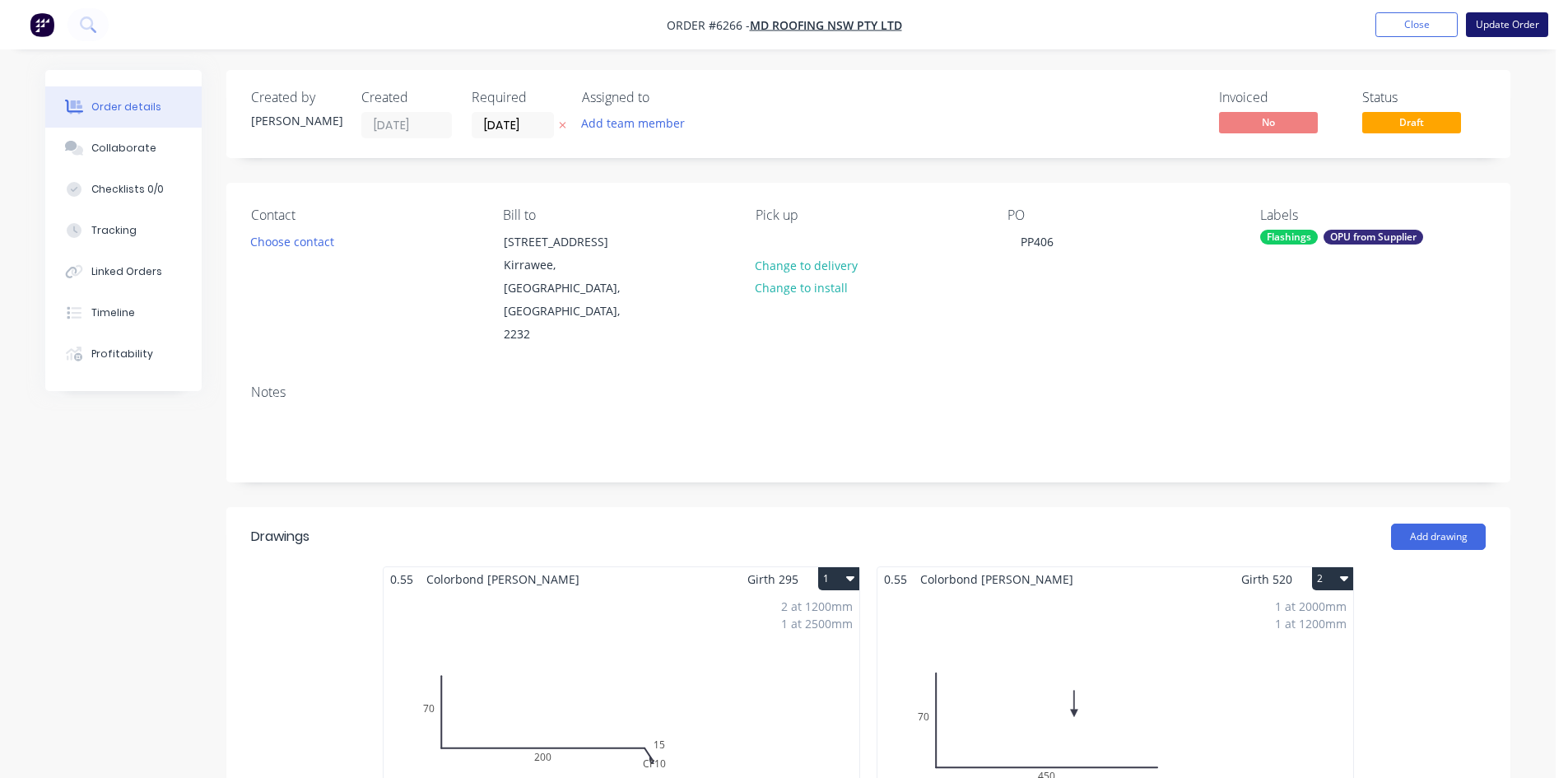
click at [1473, 29] on button "Update Order" at bounding box center [1507, 24] width 82 height 24
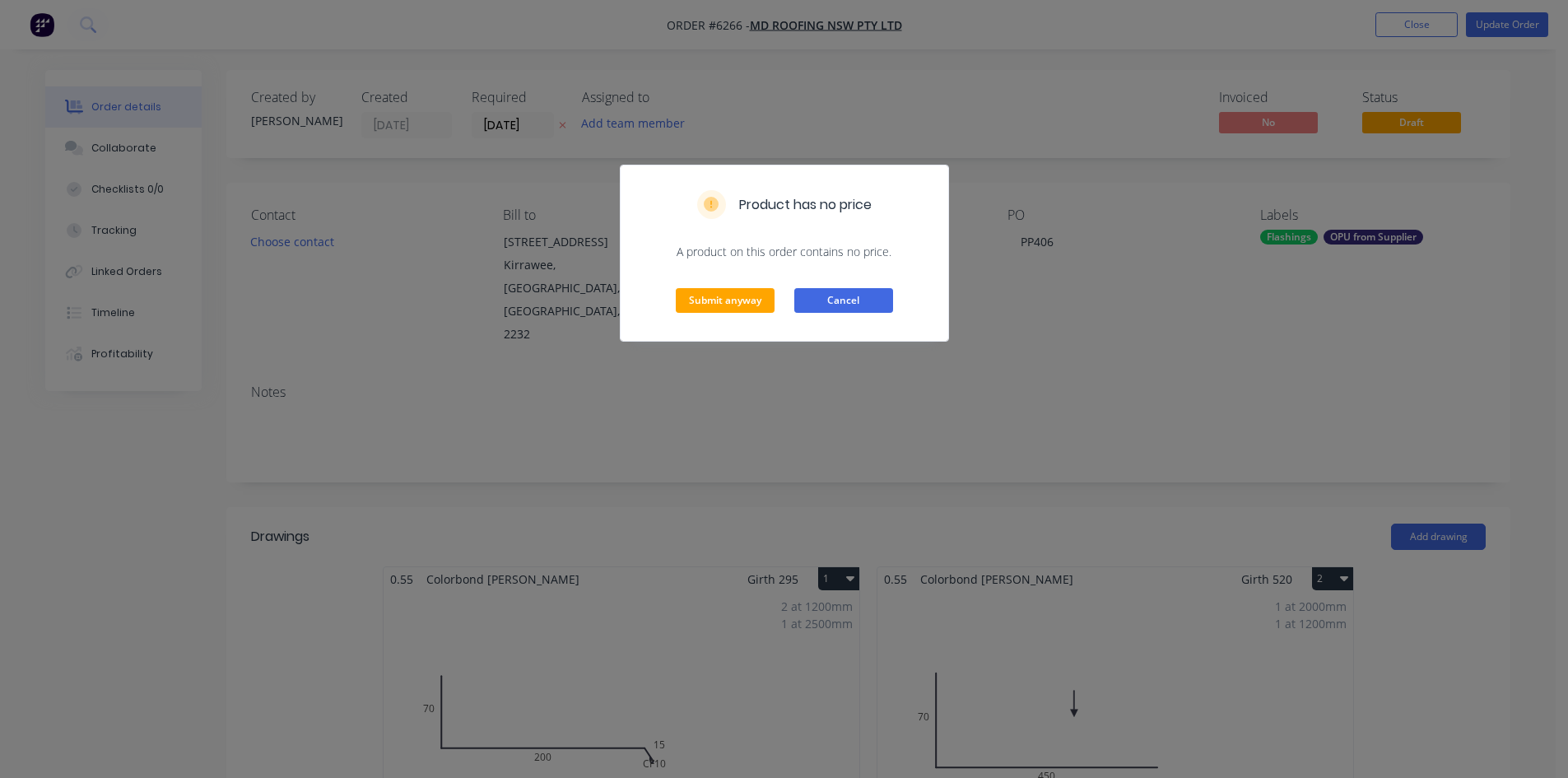
click at [818, 294] on button "Cancel" at bounding box center [843, 299] width 98 height 24
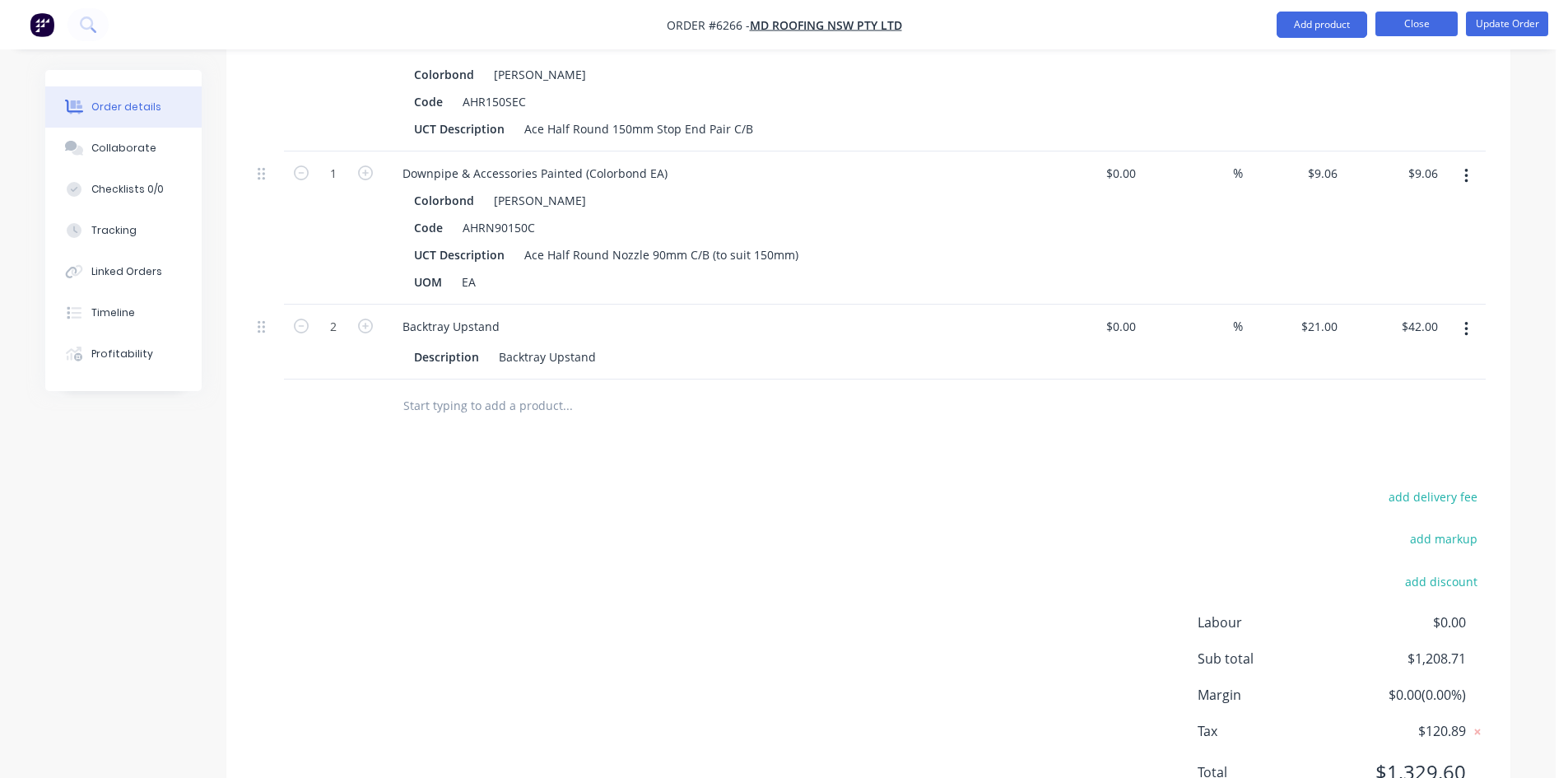
scroll to position [3506, 0]
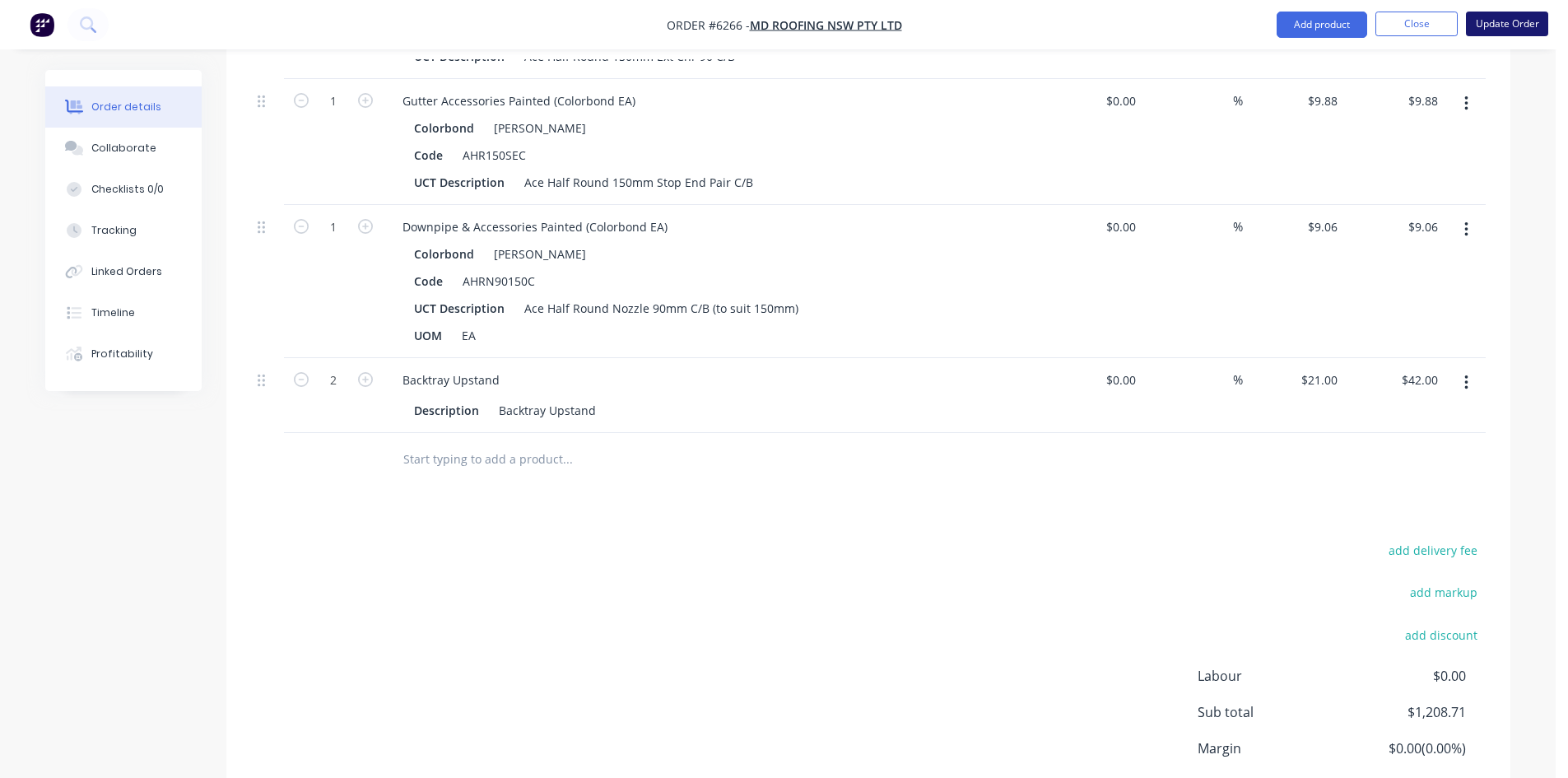
click at [1505, 24] on button "Update Order" at bounding box center [1507, 24] width 82 height 24
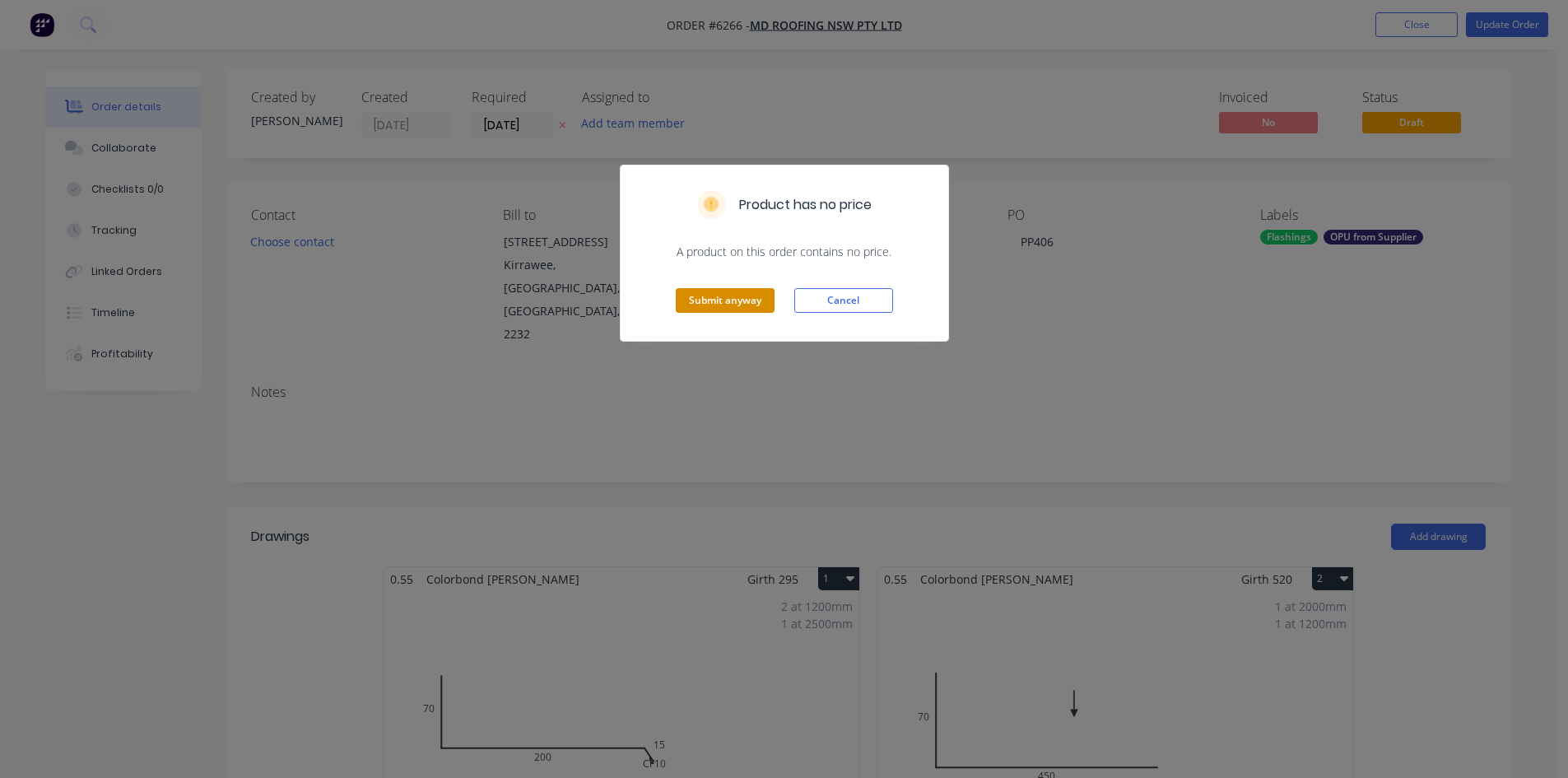
click at [745, 304] on button "Submit anyway" at bounding box center [724, 299] width 98 height 24
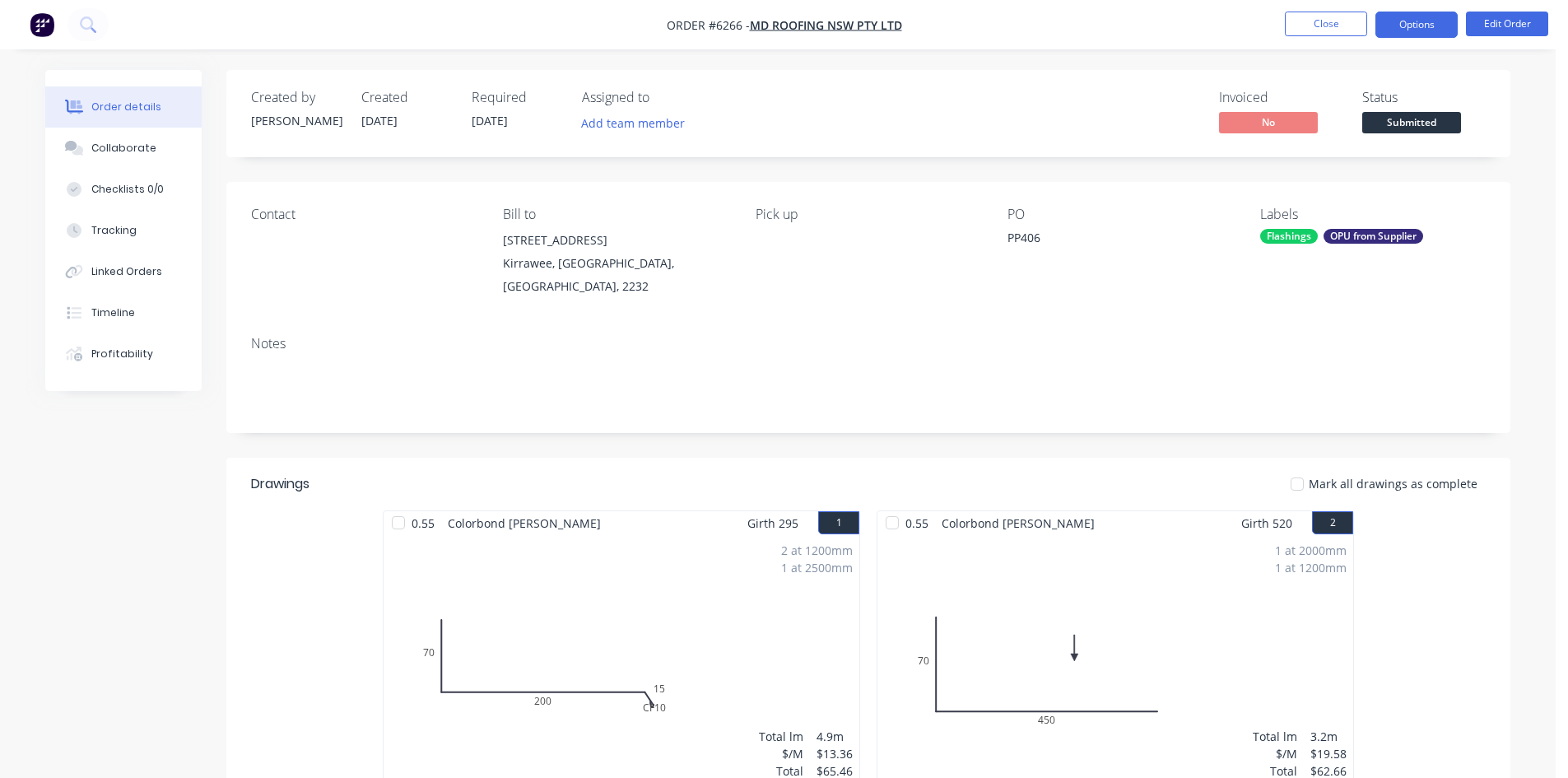
click at [1375, 28] on button "Options" at bounding box center [1417, 24] width 82 height 26
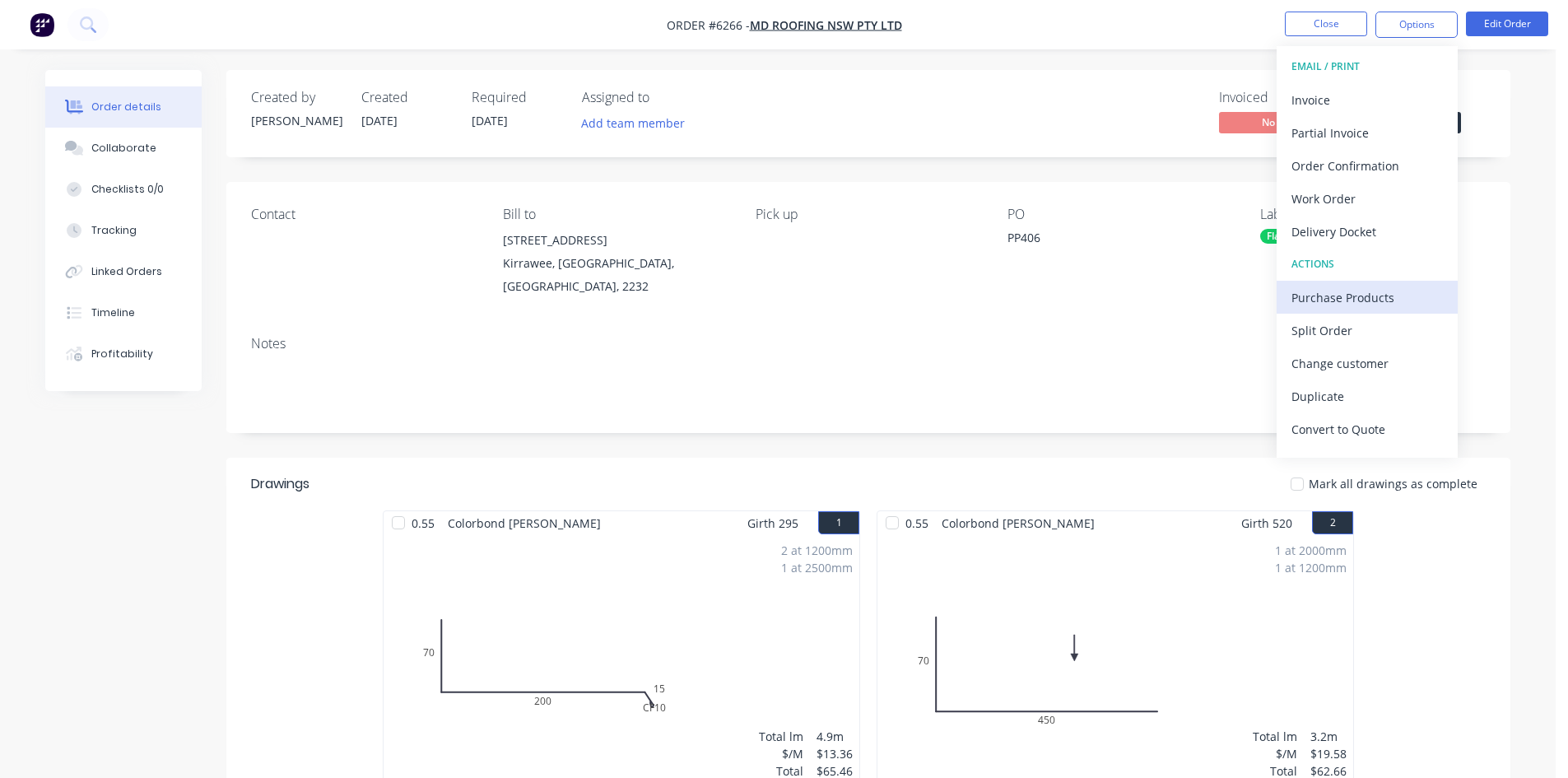
click at [1337, 292] on div "Purchase Products" at bounding box center [1367, 297] width 151 height 24
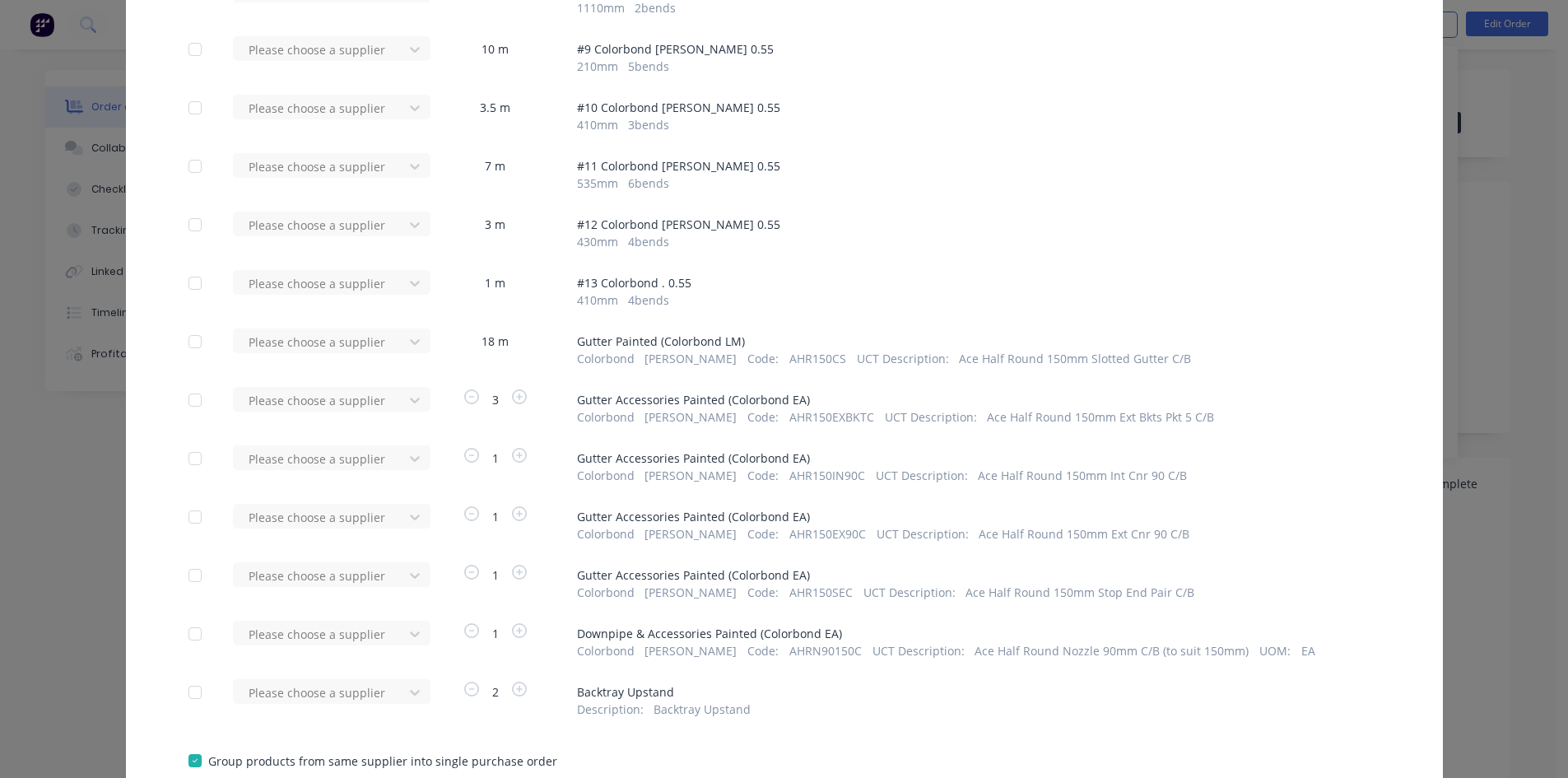
scroll to position [659, 0]
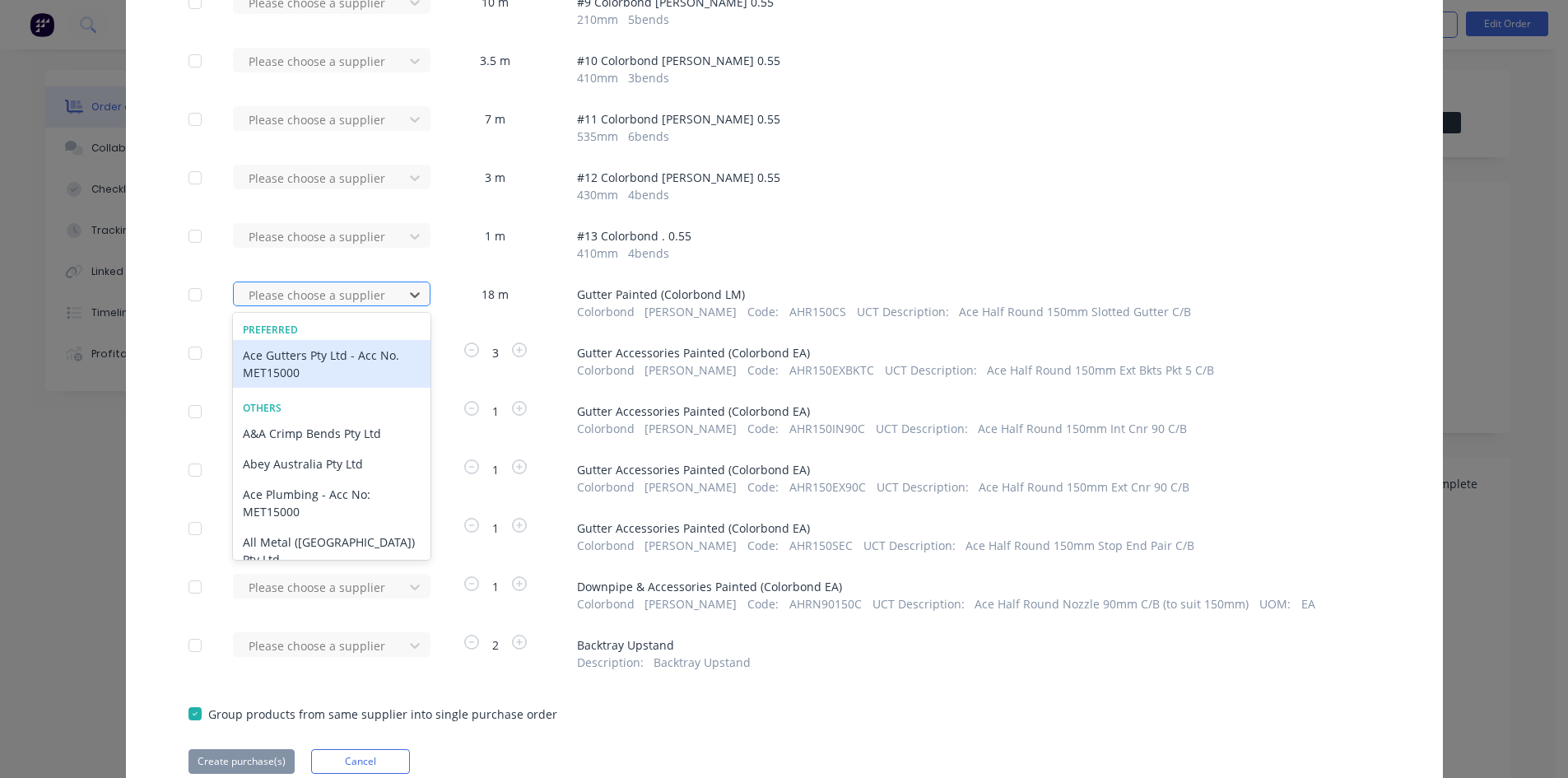
click at [304, 304] on div at bounding box center [321, 295] width 148 height 20
click at [304, 365] on div "Ace Gutters Pty Ltd - Acc No. MET15000" at bounding box center [331, 363] width 198 height 48
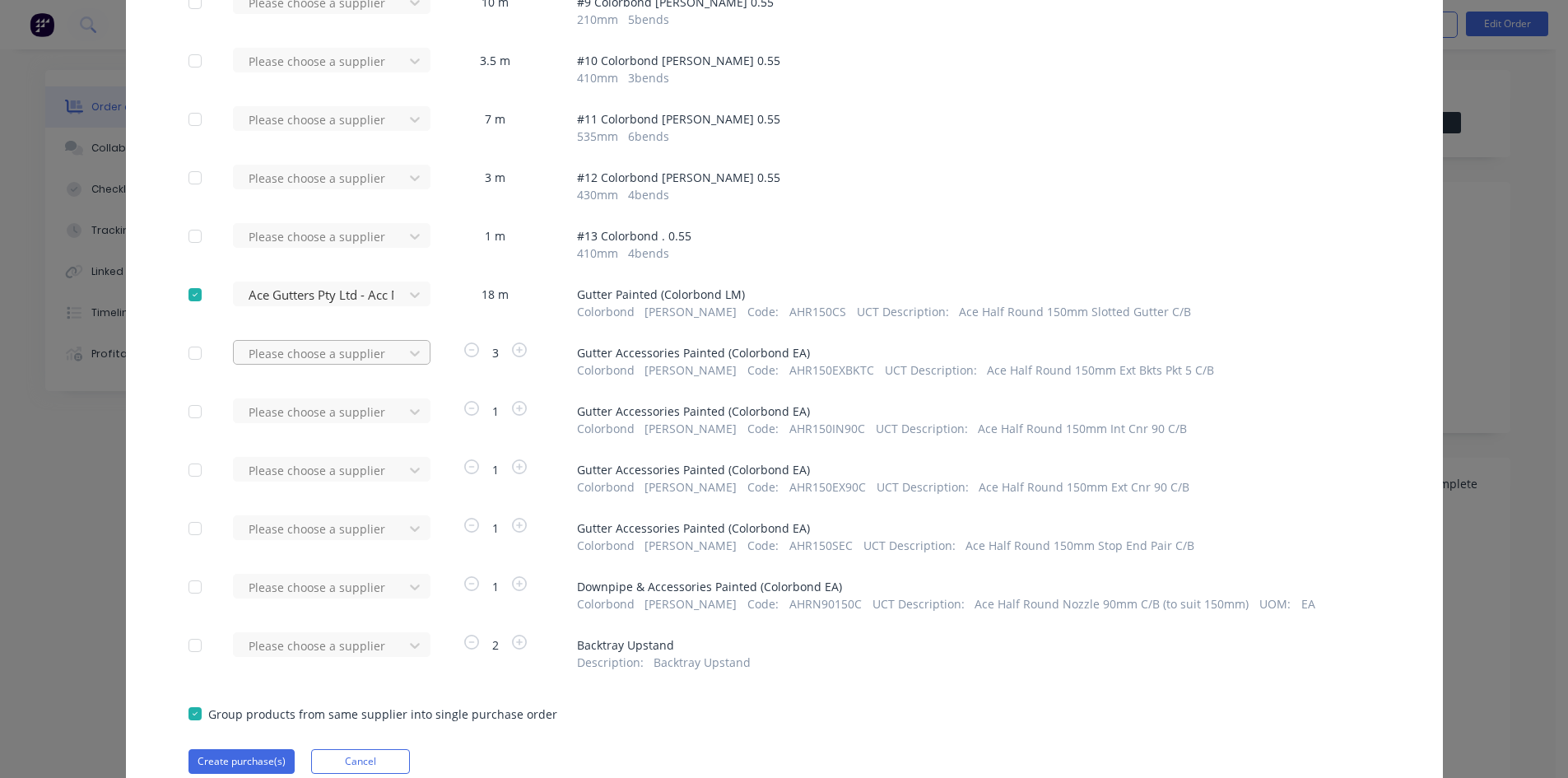
click at [310, 350] on div at bounding box center [321, 353] width 148 height 20
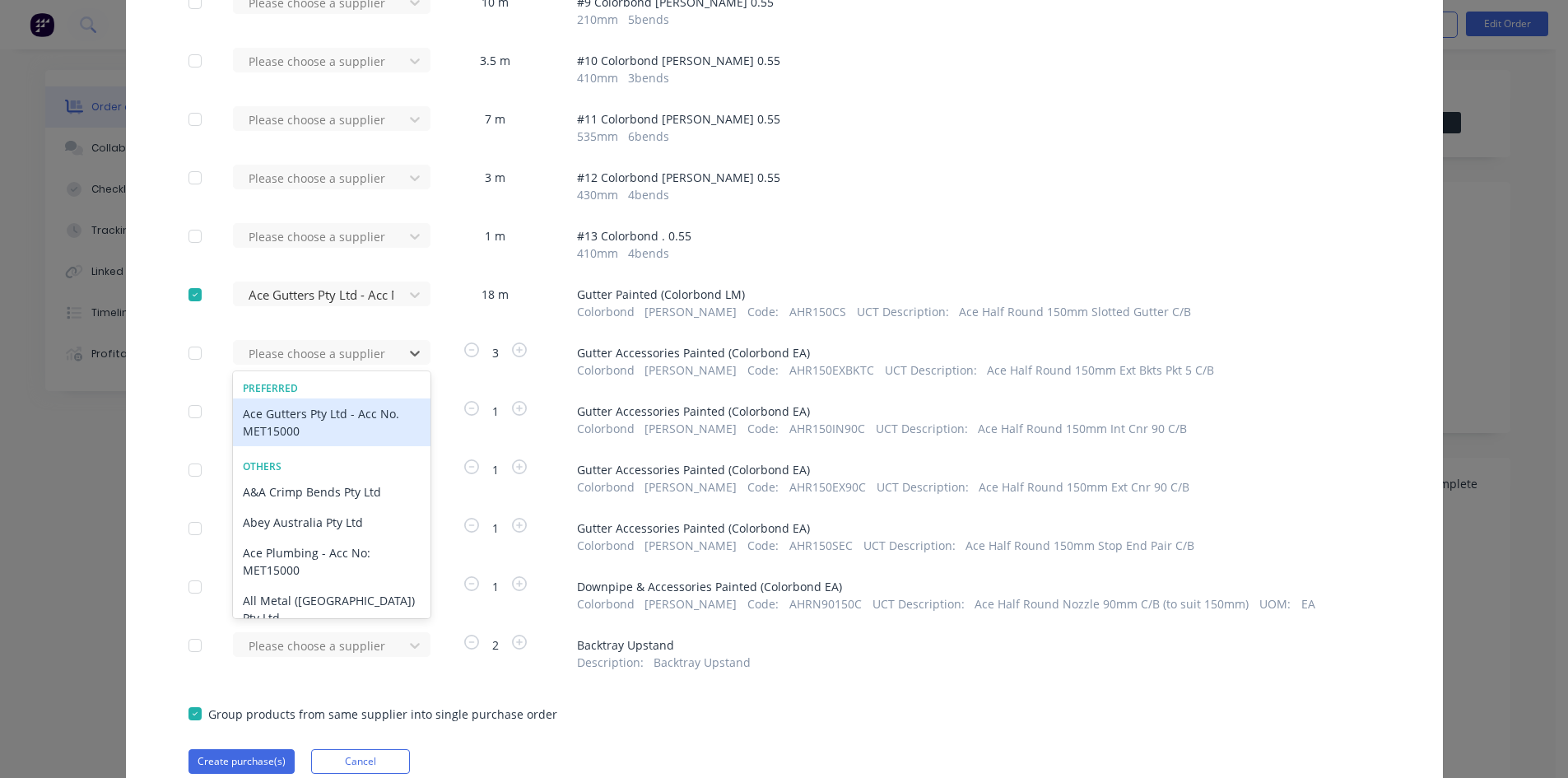
click at [311, 410] on div "Ace Gutters Pty Ltd - Acc No. MET15000" at bounding box center [331, 422] width 198 height 48
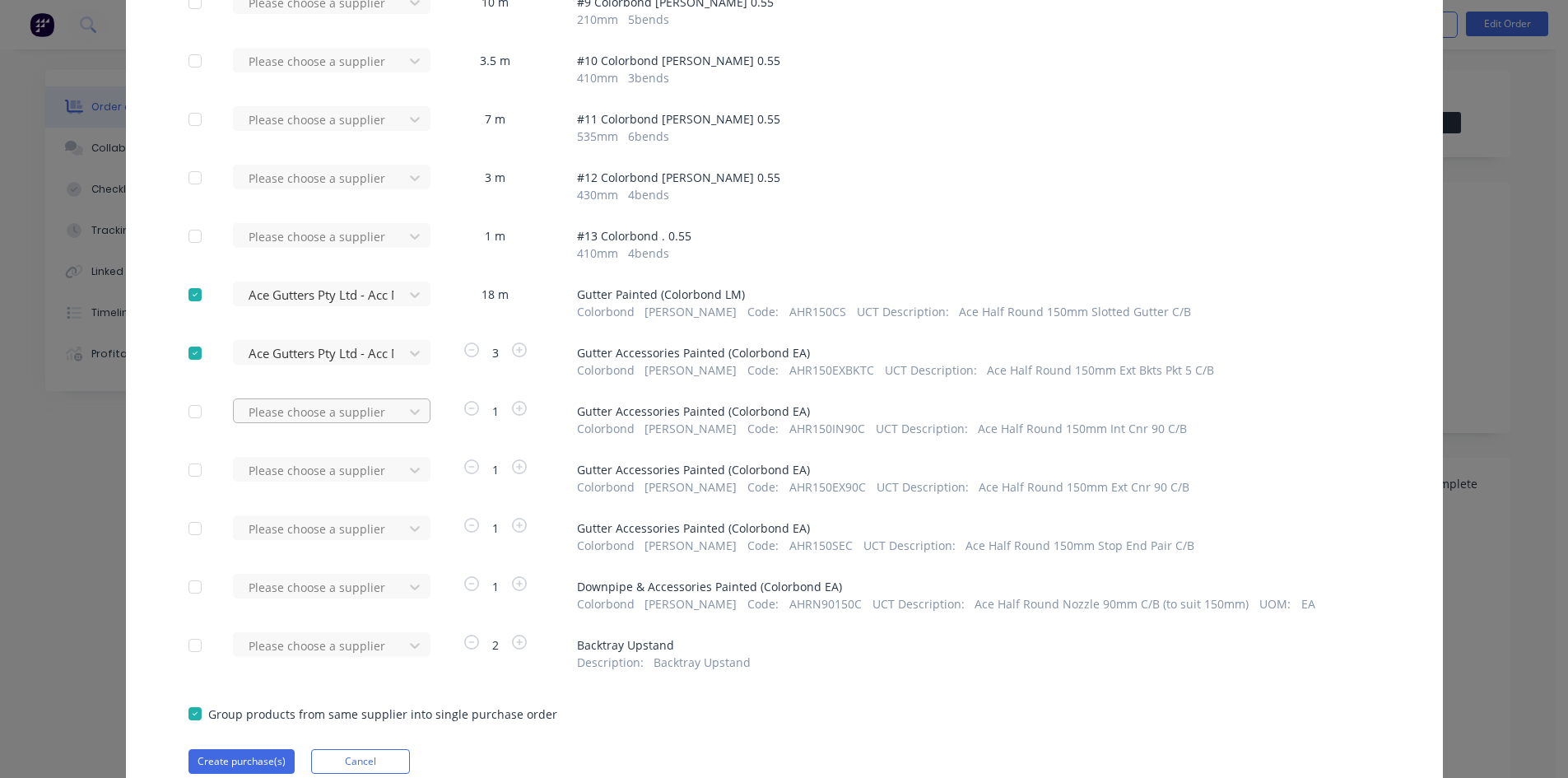
click at [318, 406] on div at bounding box center [321, 411] width 148 height 20
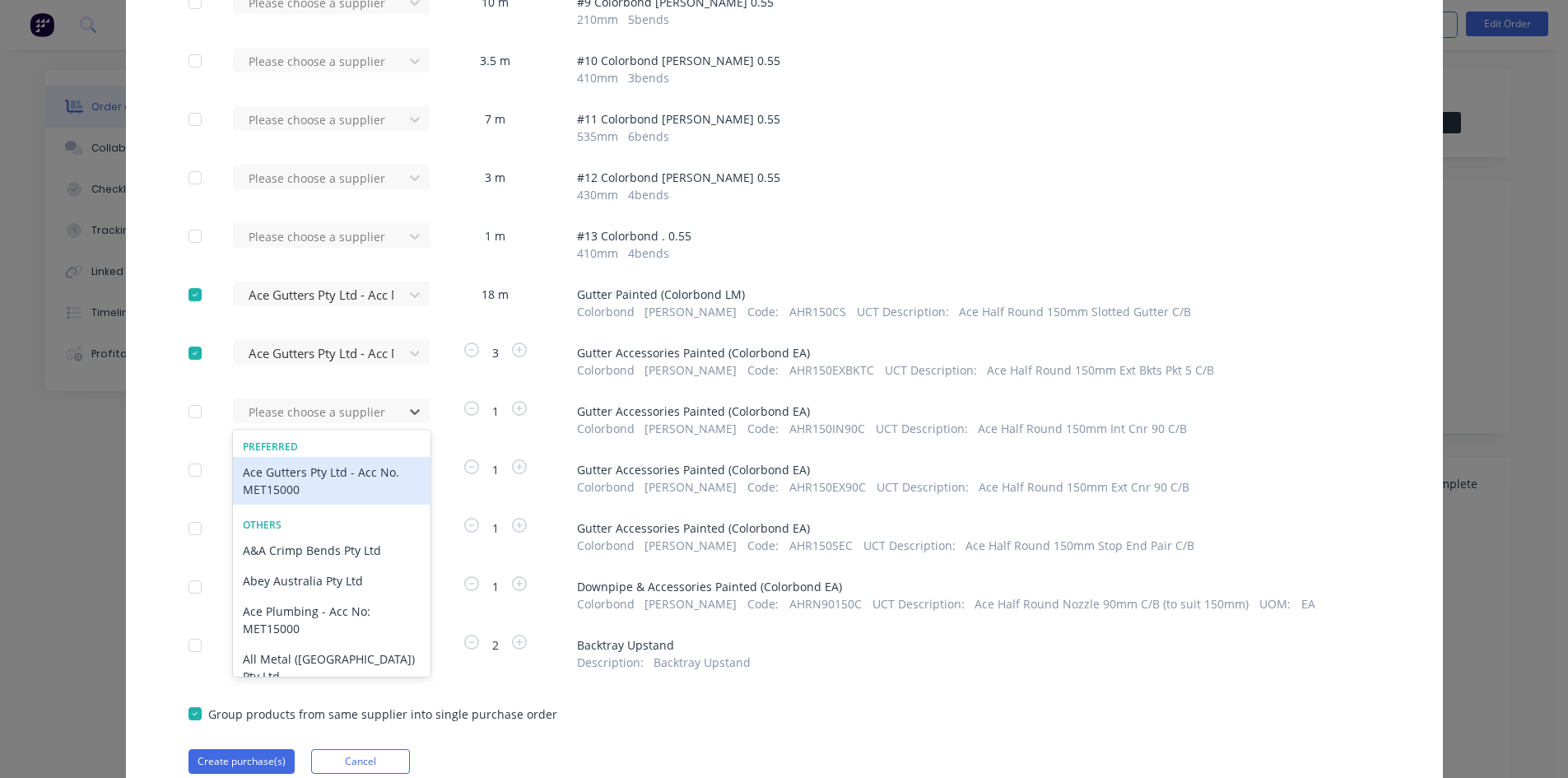
click at [339, 471] on div "Ace Gutters Pty Ltd - Acc No. MET15000" at bounding box center [331, 480] width 198 height 48
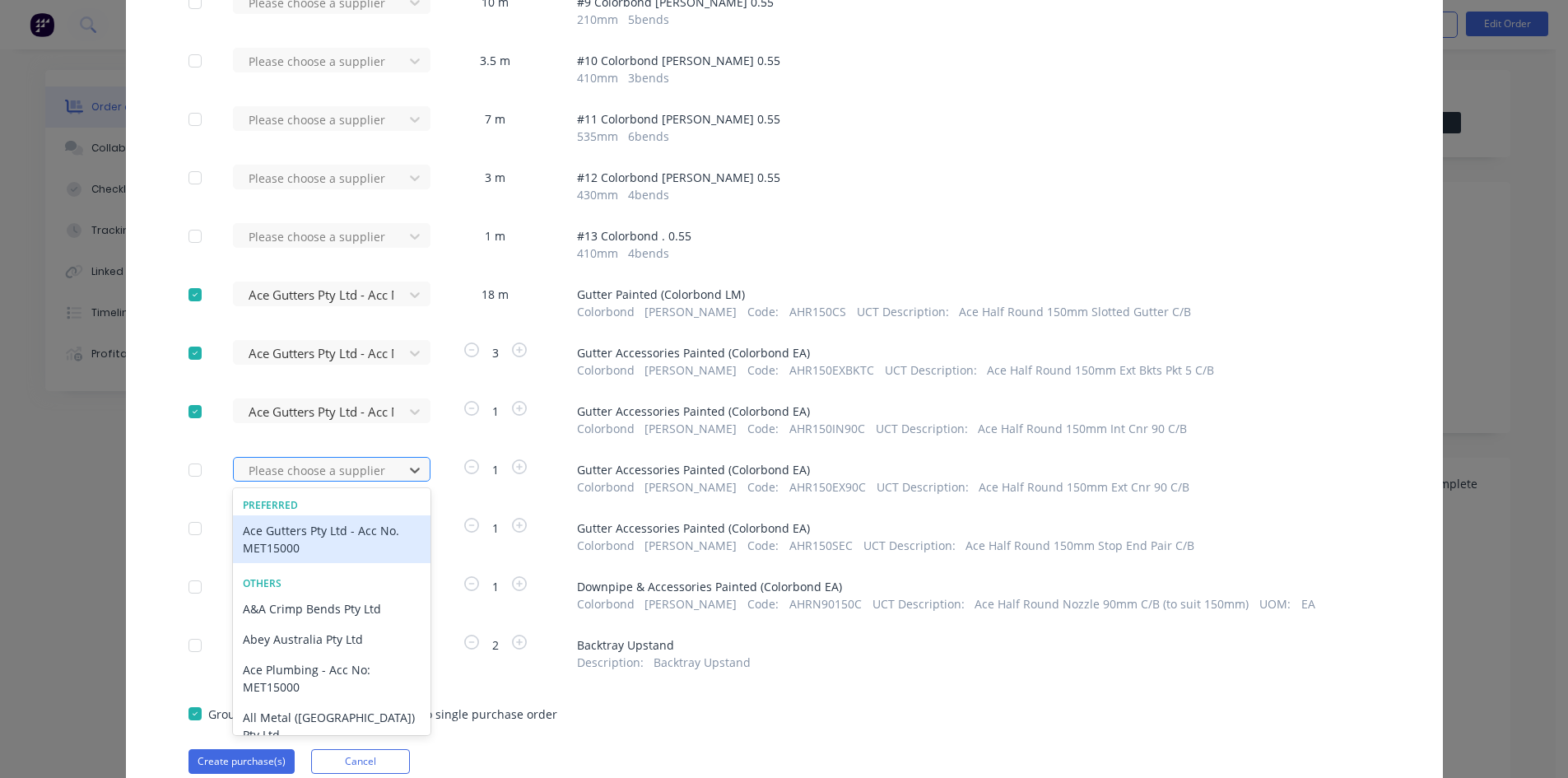
click at [330, 467] on div at bounding box center [321, 470] width 148 height 20
click at [321, 523] on div "Ace Gutters Pty Ltd - Acc No. MET15000" at bounding box center [331, 538] width 198 height 48
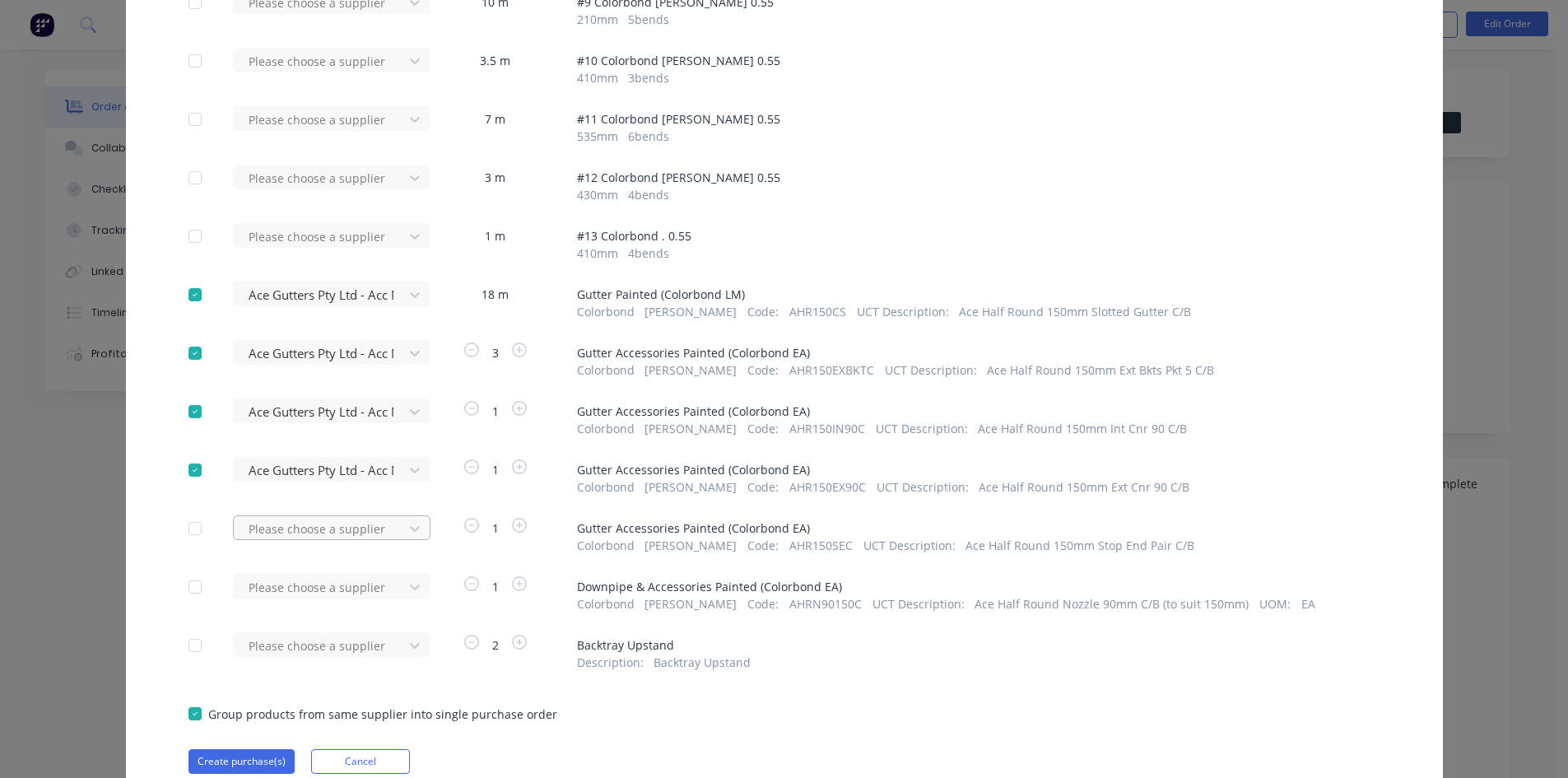
click at [320, 539] on div "Please choose a supplier" at bounding box center [323, 527] width 181 height 24
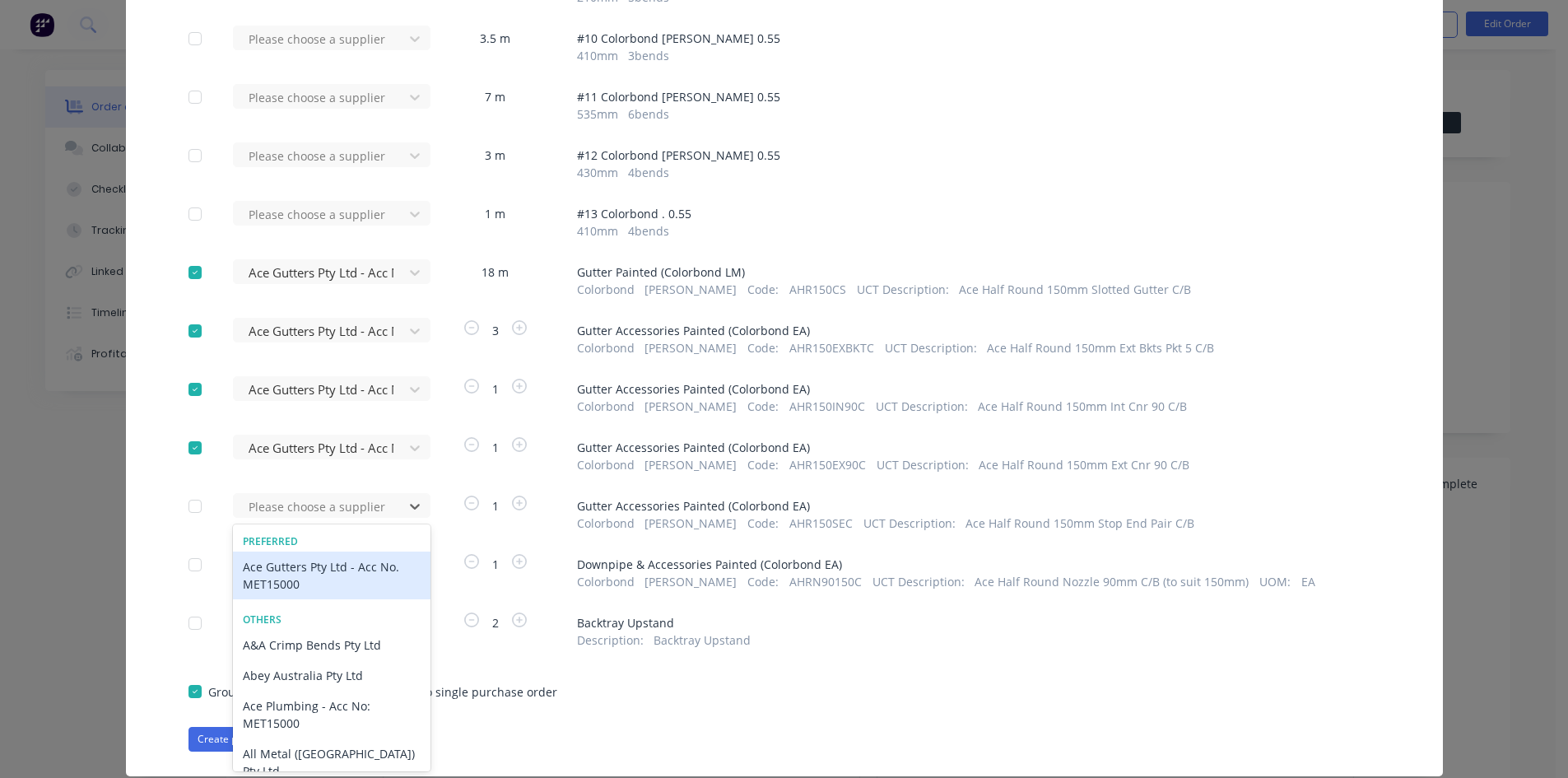
click at [324, 564] on div "Ace Gutters Pty Ltd - Acc No. MET15000" at bounding box center [331, 575] width 198 height 48
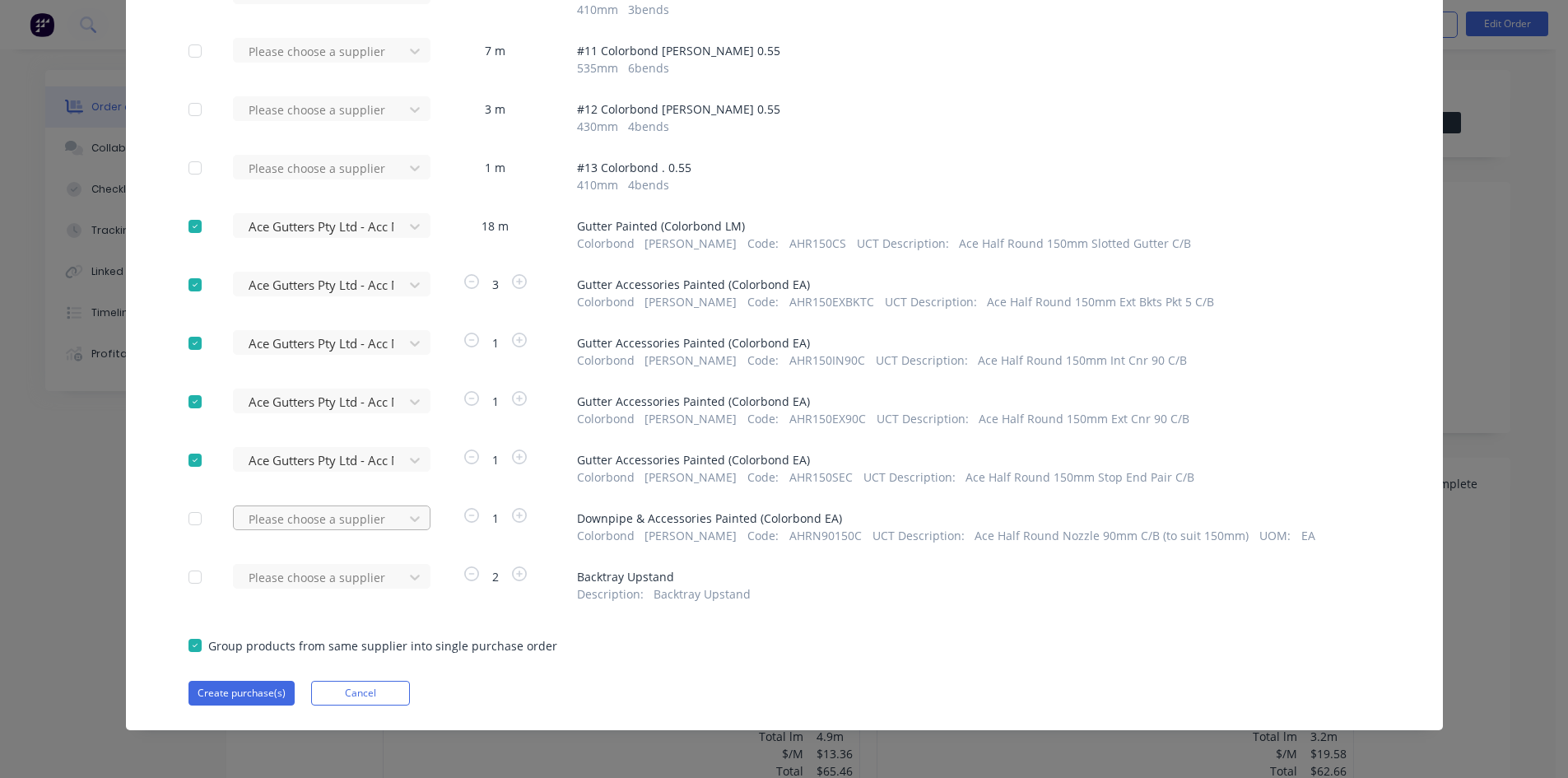
click at [325, 530] on div "Please choose a supplier" at bounding box center [323, 517] width 181 height 24
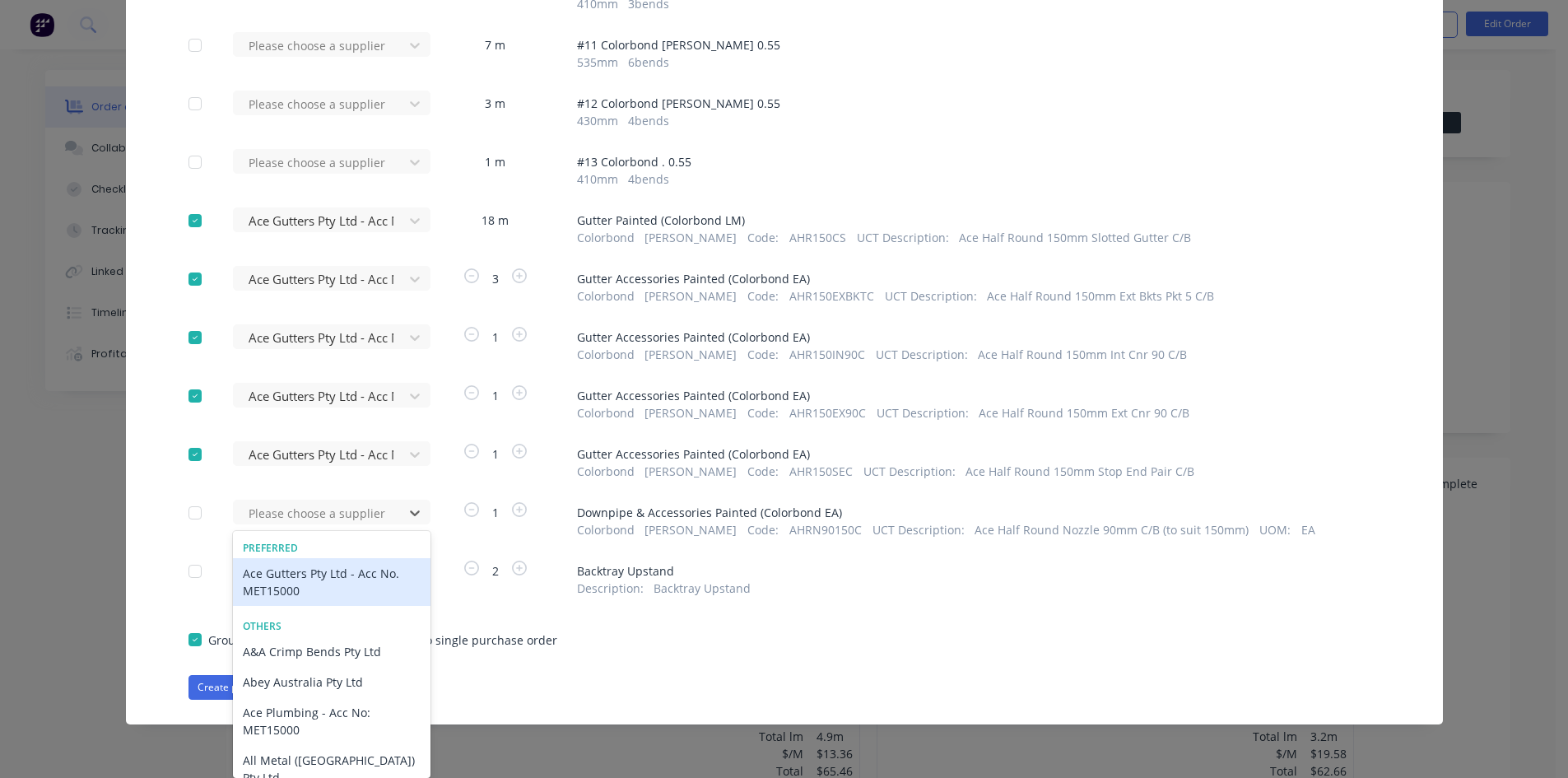
click at [336, 584] on div "Ace Gutters Pty Ltd - Acc No. MET15000" at bounding box center [331, 581] width 198 height 48
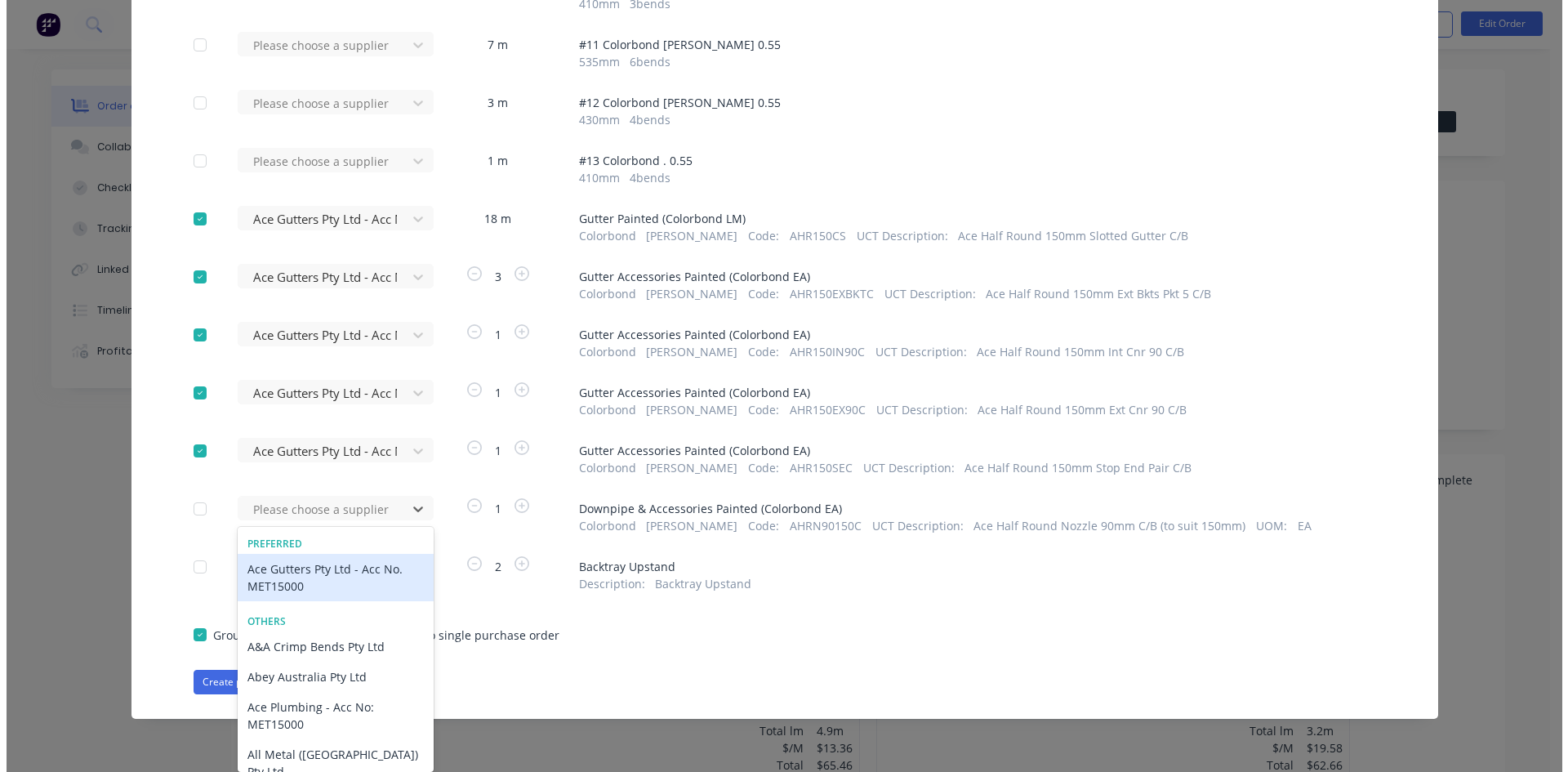
scroll to position [721, 0]
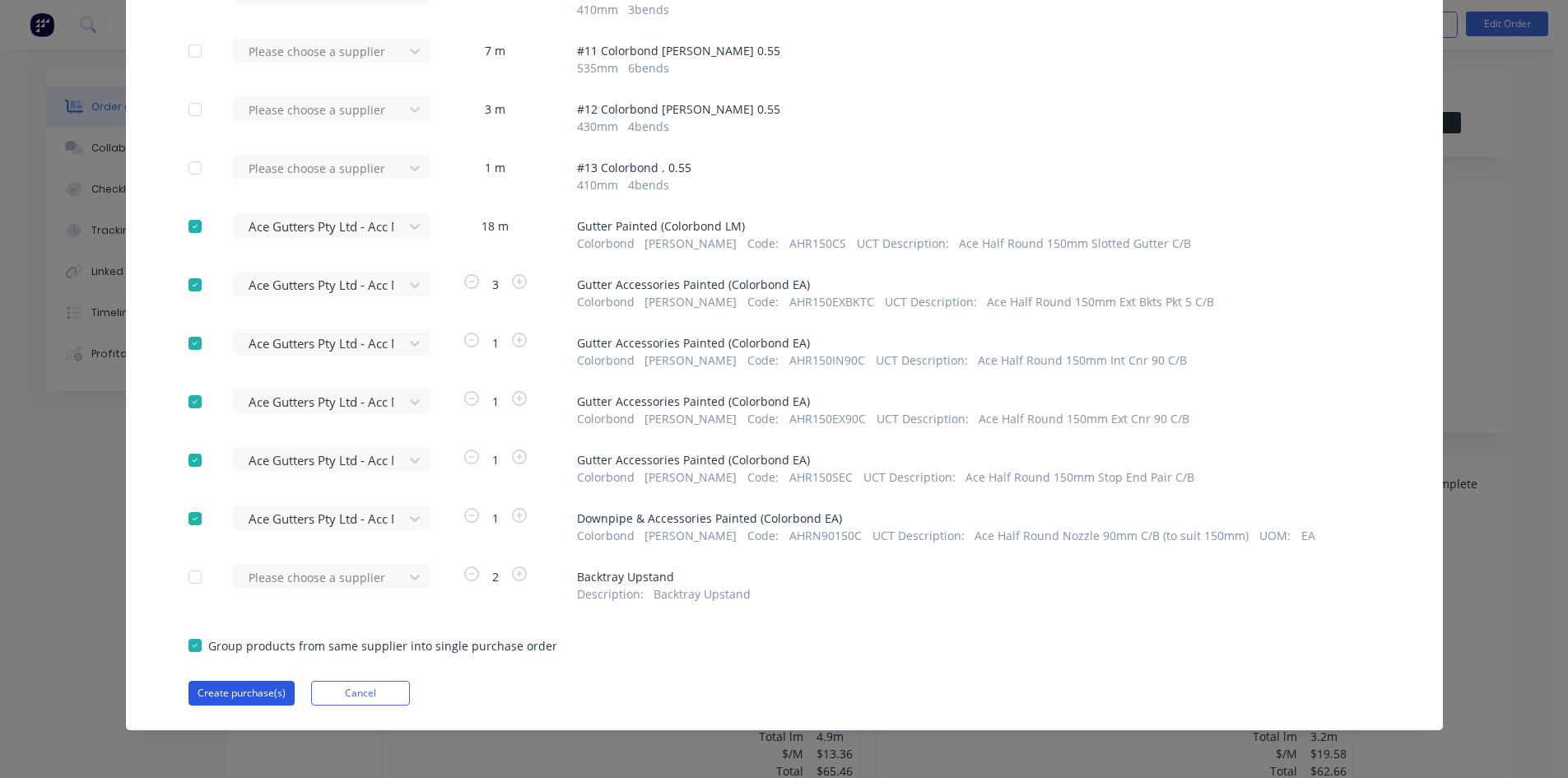
click at [243, 698] on button "Create purchase(s)" at bounding box center [241, 692] width 106 height 24
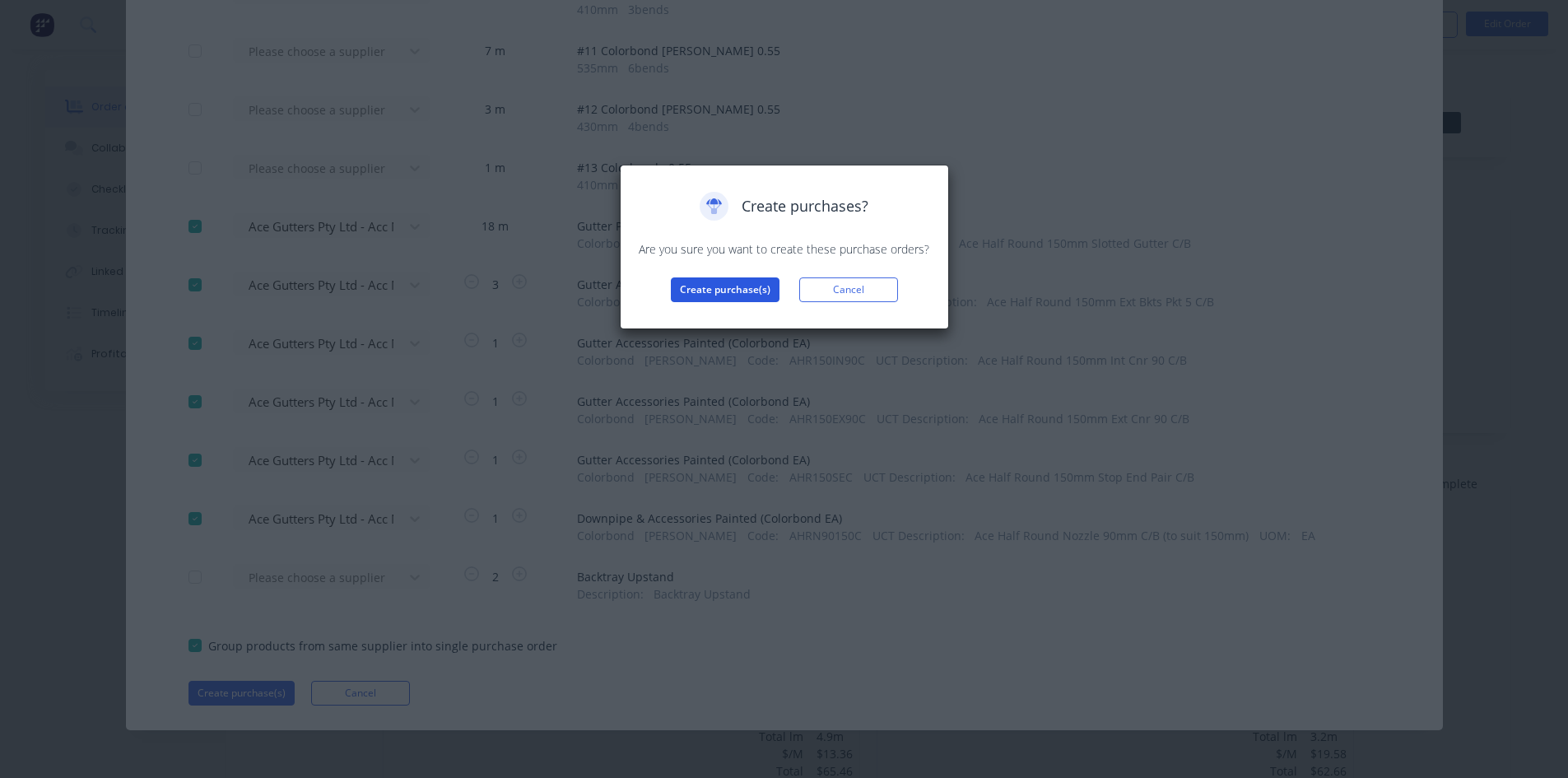
click at [750, 294] on button "Create purchase(s)" at bounding box center [724, 289] width 109 height 24
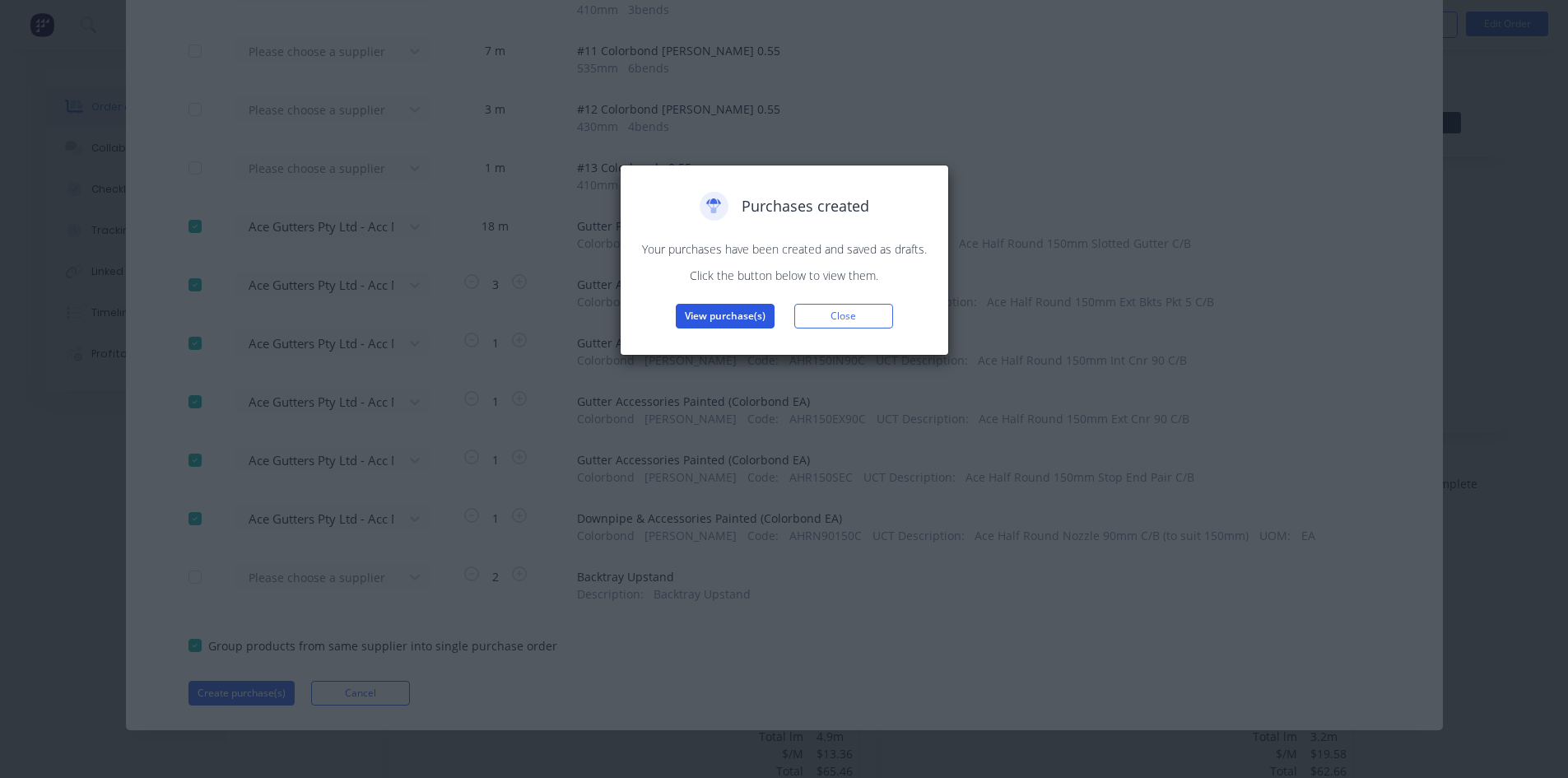
click at [730, 309] on button "View purchase(s)" at bounding box center [724, 315] width 98 height 24
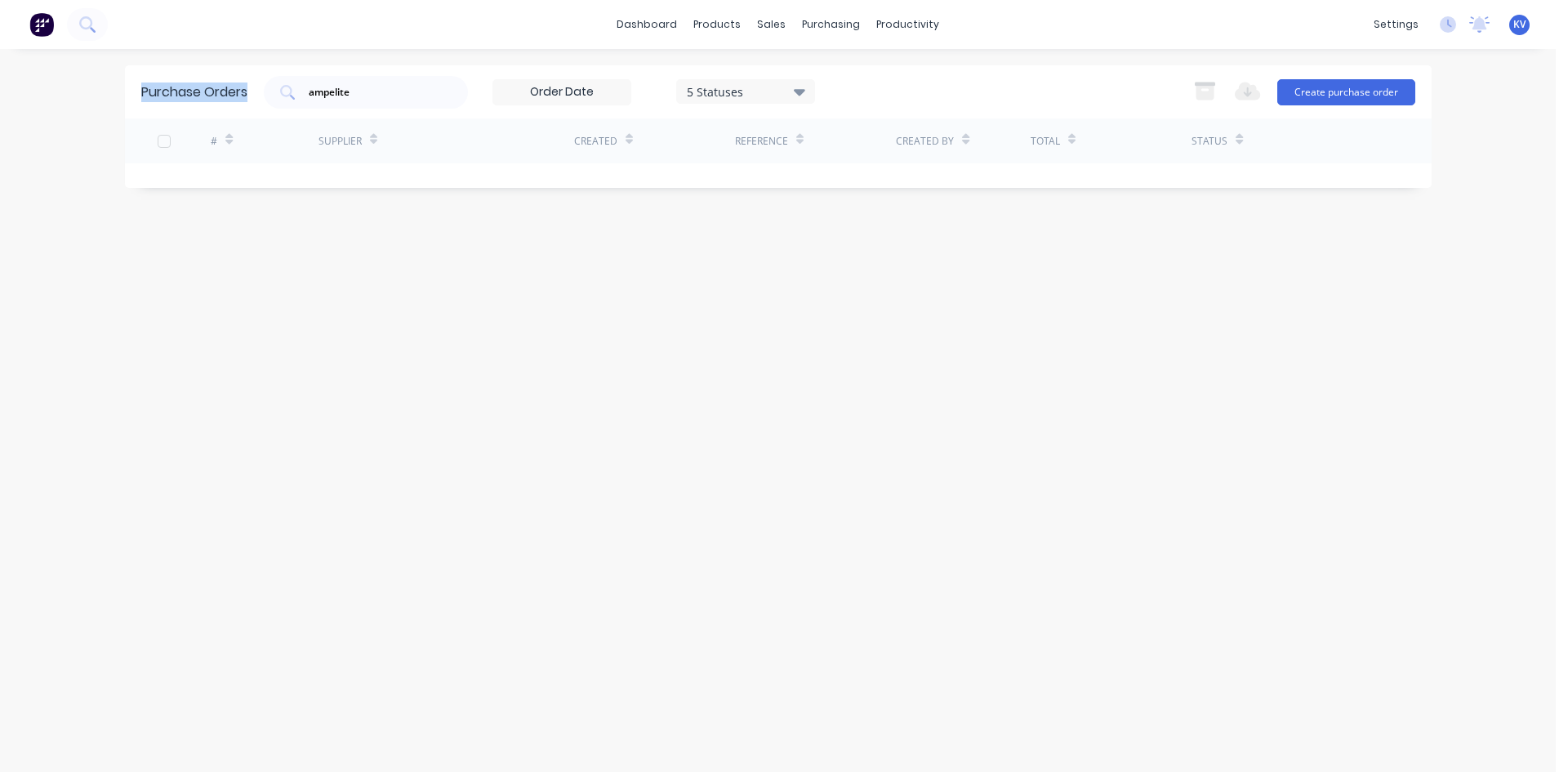
drag, startPoint x: 316, startPoint y: 94, endPoint x: 17, endPoint y: 78, distance: 299.4
click at [13, 78] on div "dashboard products sales purchasing productivity dashboard products Product Cat…" at bounding box center [778, 386] width 1556 height 772
click at [397, 100] on div "ampelite" at bounding box center [366, 92] width 205 height 33
type input "a"
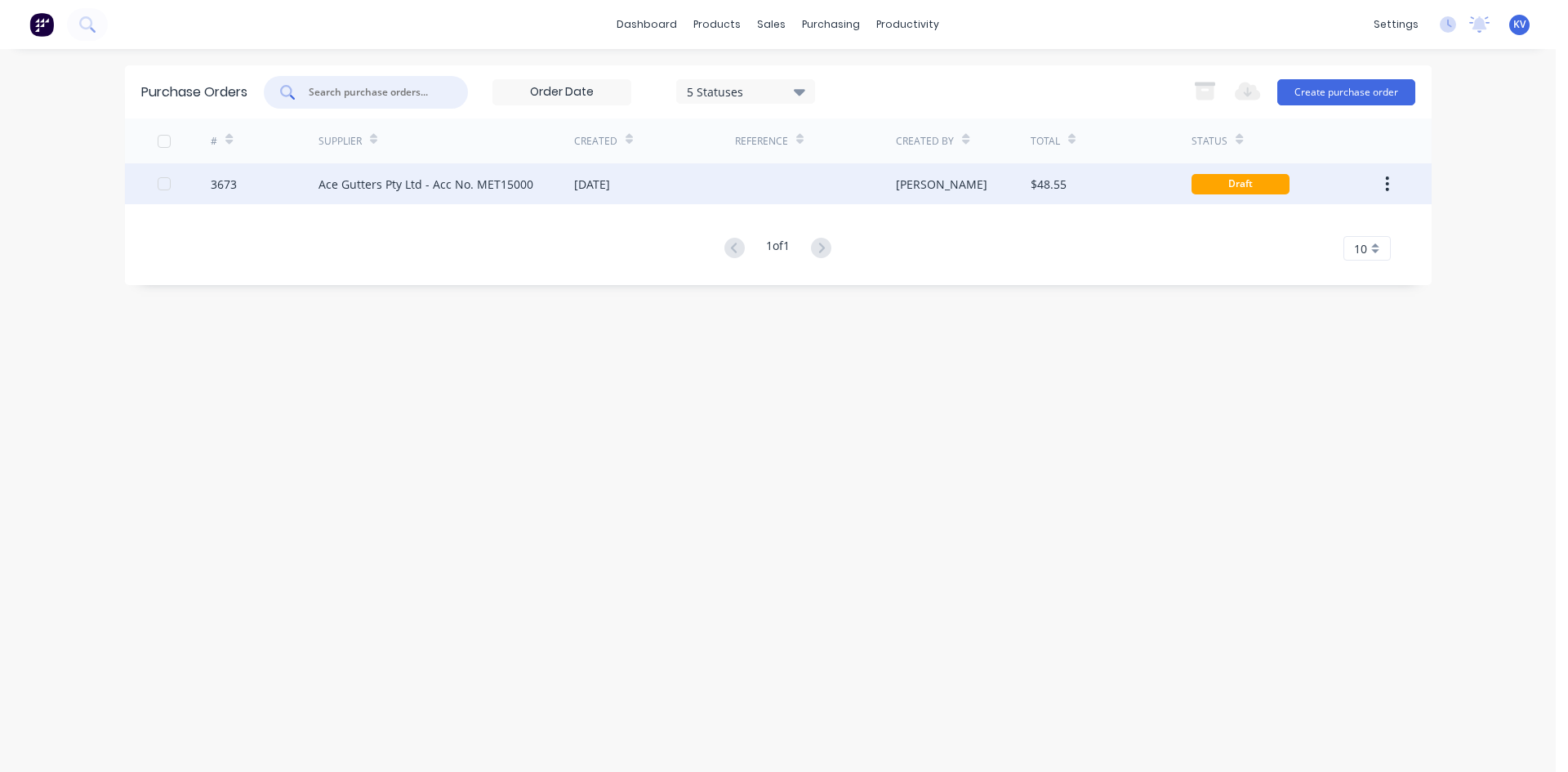
click at [610, 186] on div "[DATE]" at bounding box center [592, 184] width 36 height 18
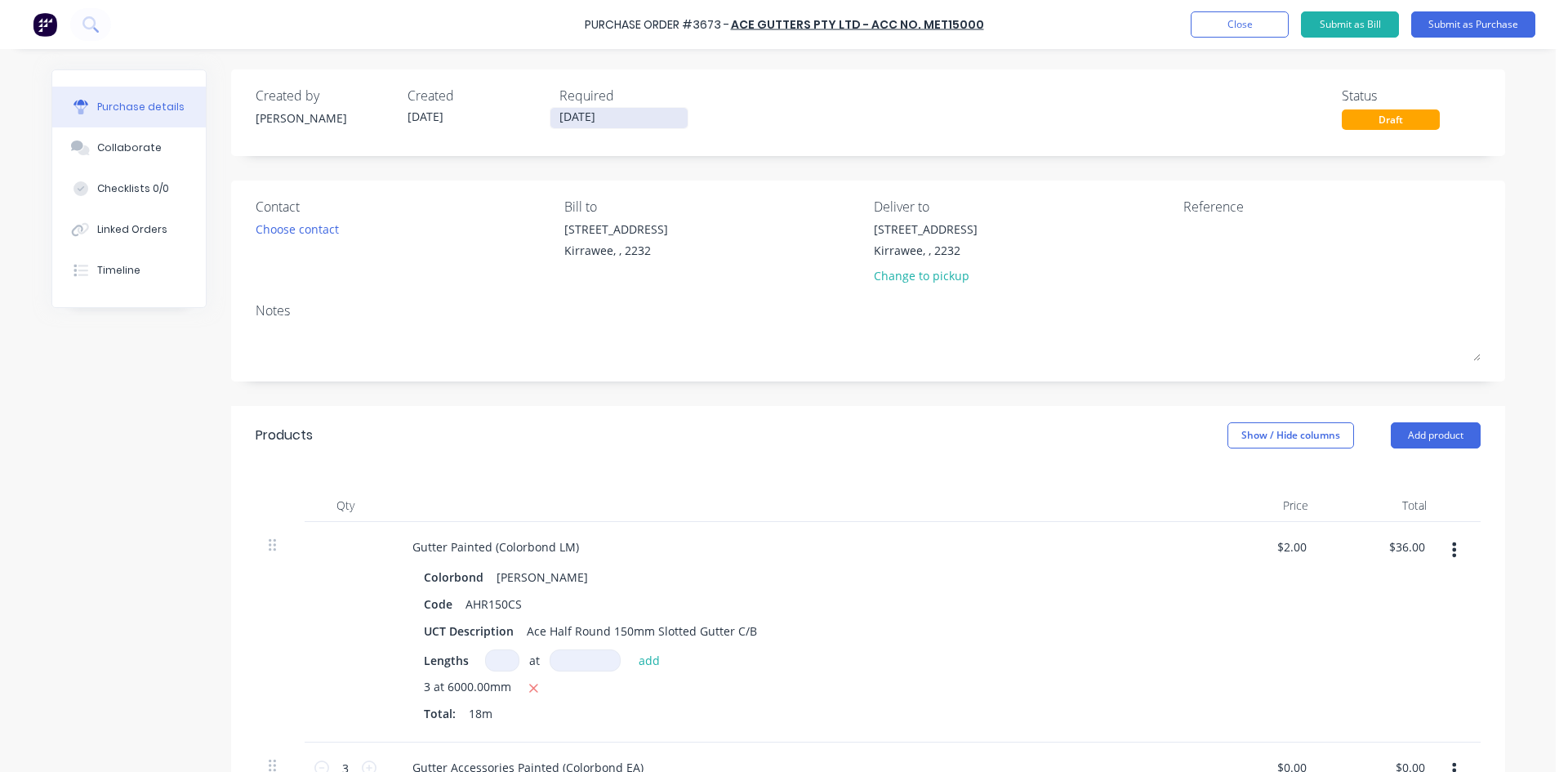
click at [576, 111] on input "[DATE]" at bounding box center [619, 118] width 137 height 20
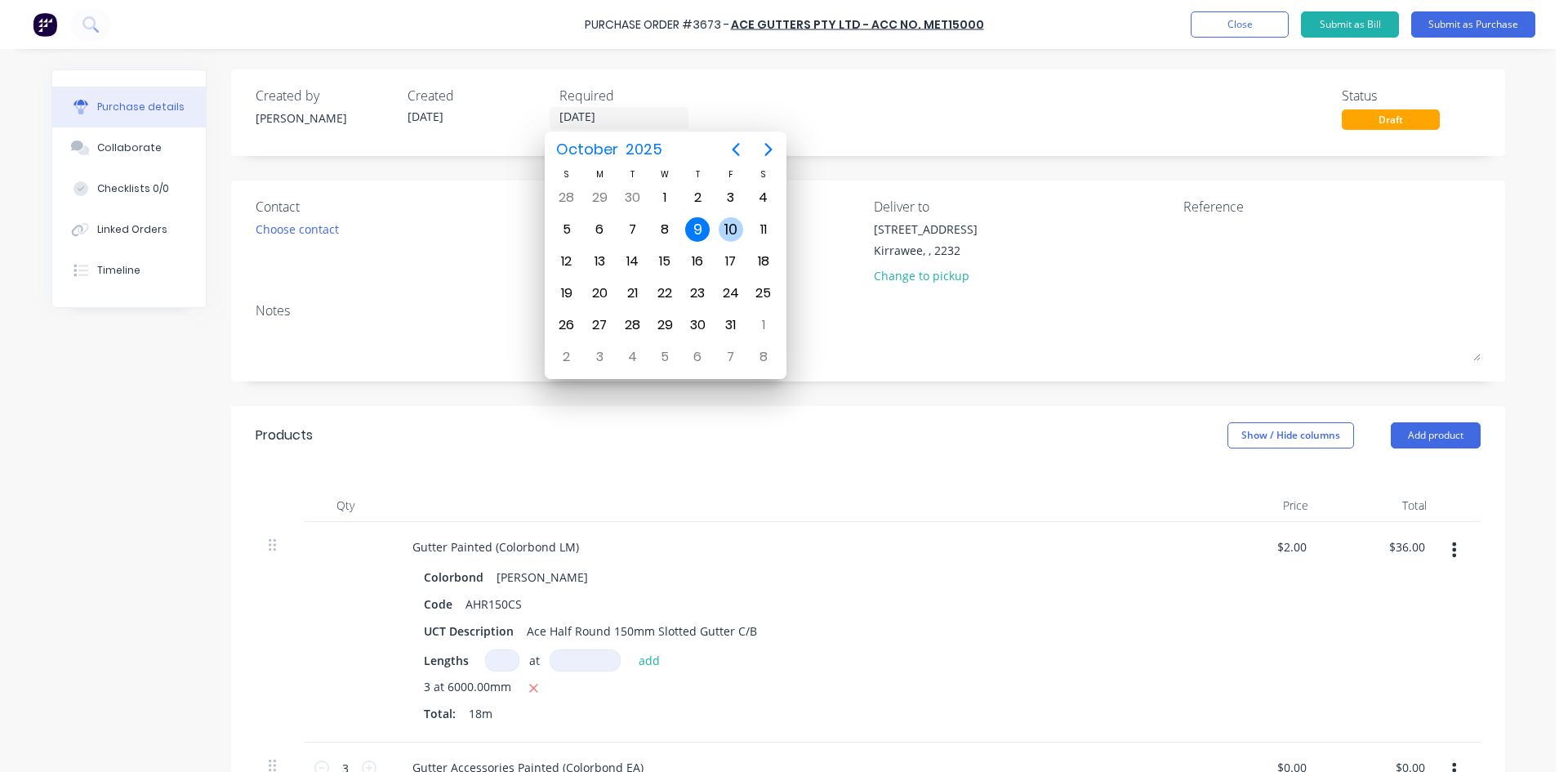
click at [731, 228] on div "10" at bounding box center [731, 229] width 24 height 24
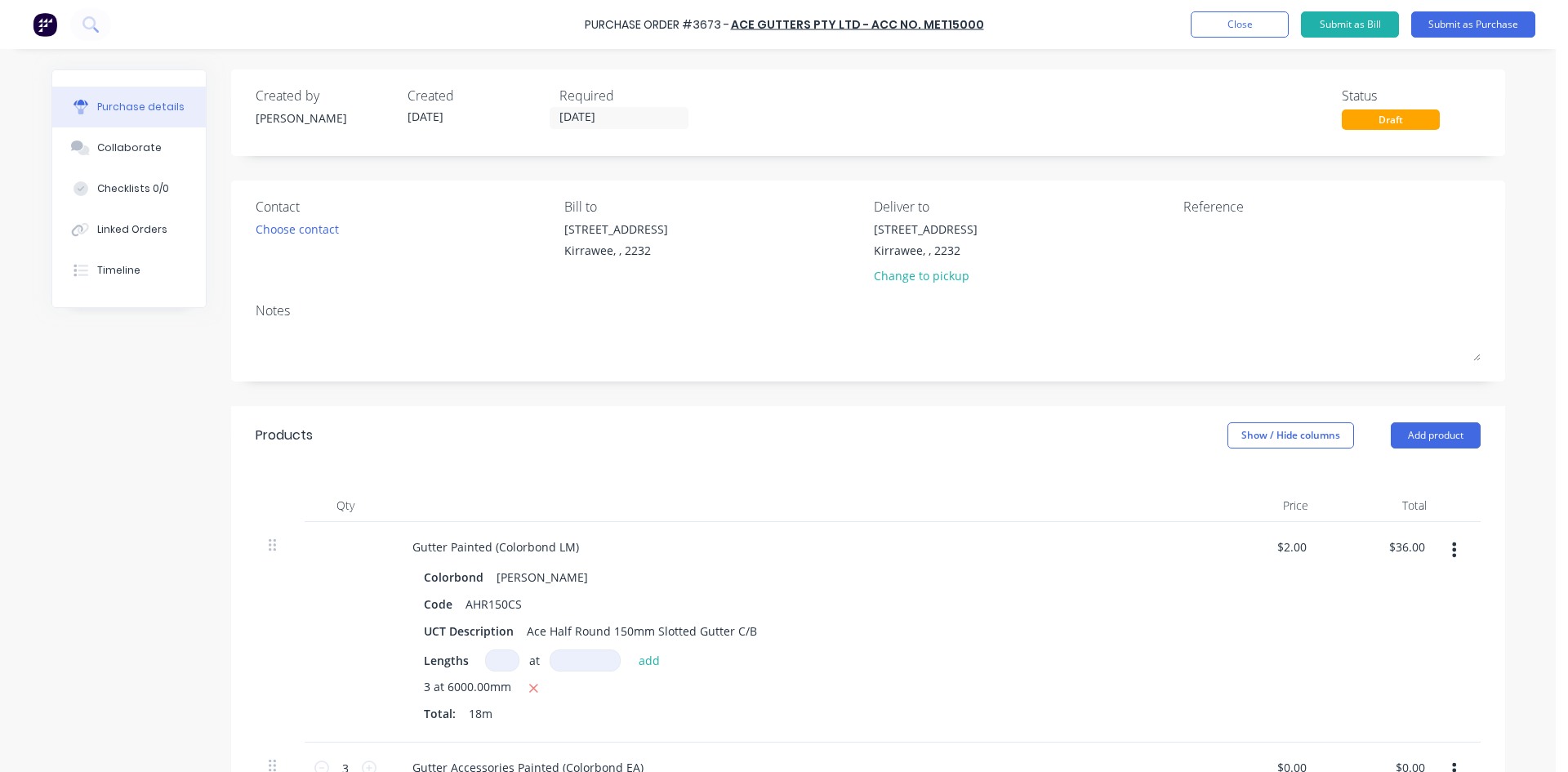
type input "[DATE]"
click at [1247, 245] on textarea at bounding box center [1286, 239] width 205 height 37
click at [1232, 239] on textarea at bounding box center [1286, 239] width 205 height 37
type textarea "PP"
type textarea "x"
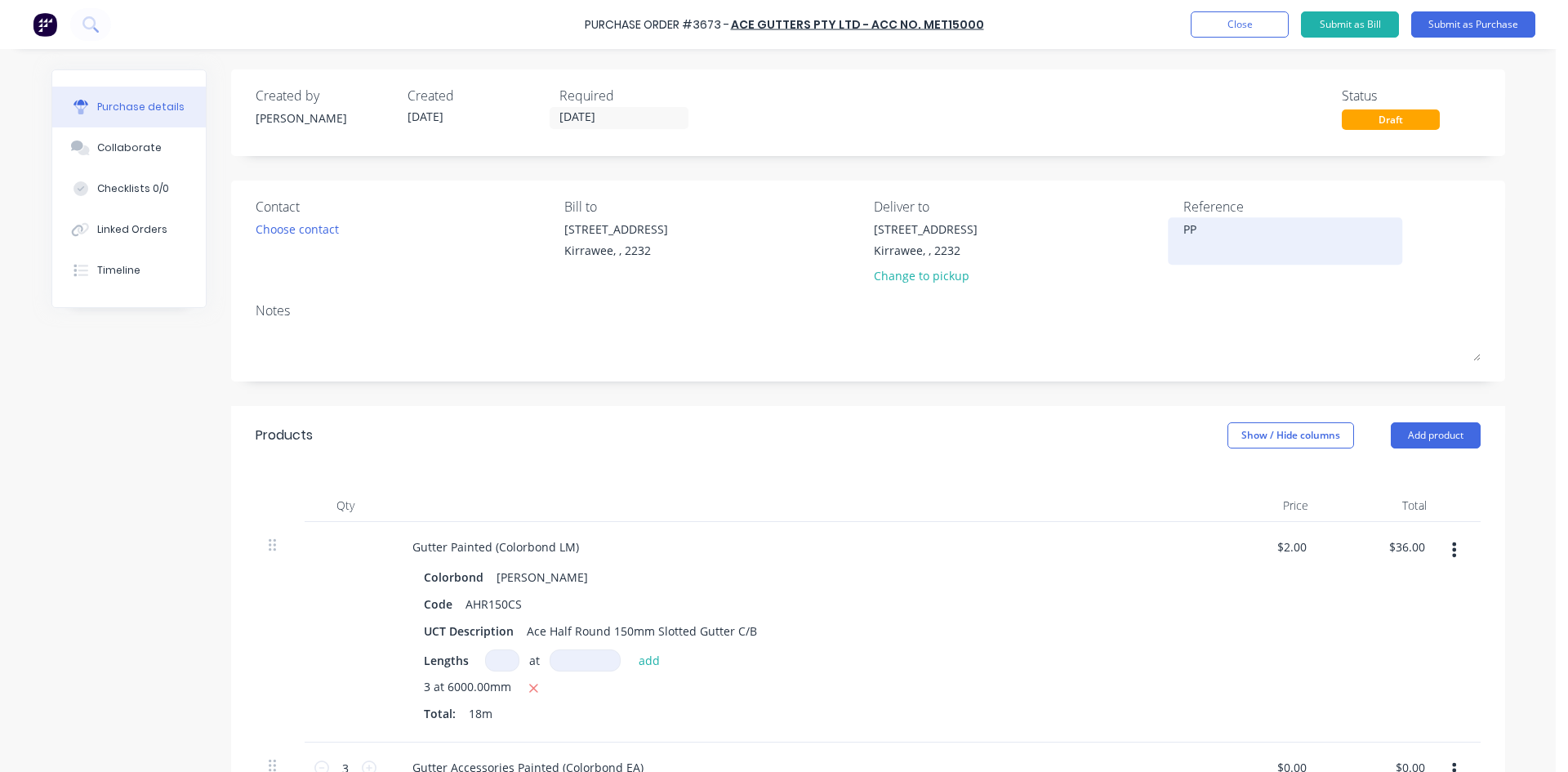
type textarea "PP4"
type textarea "x"
type textarea "PP40"
type textarea "x"
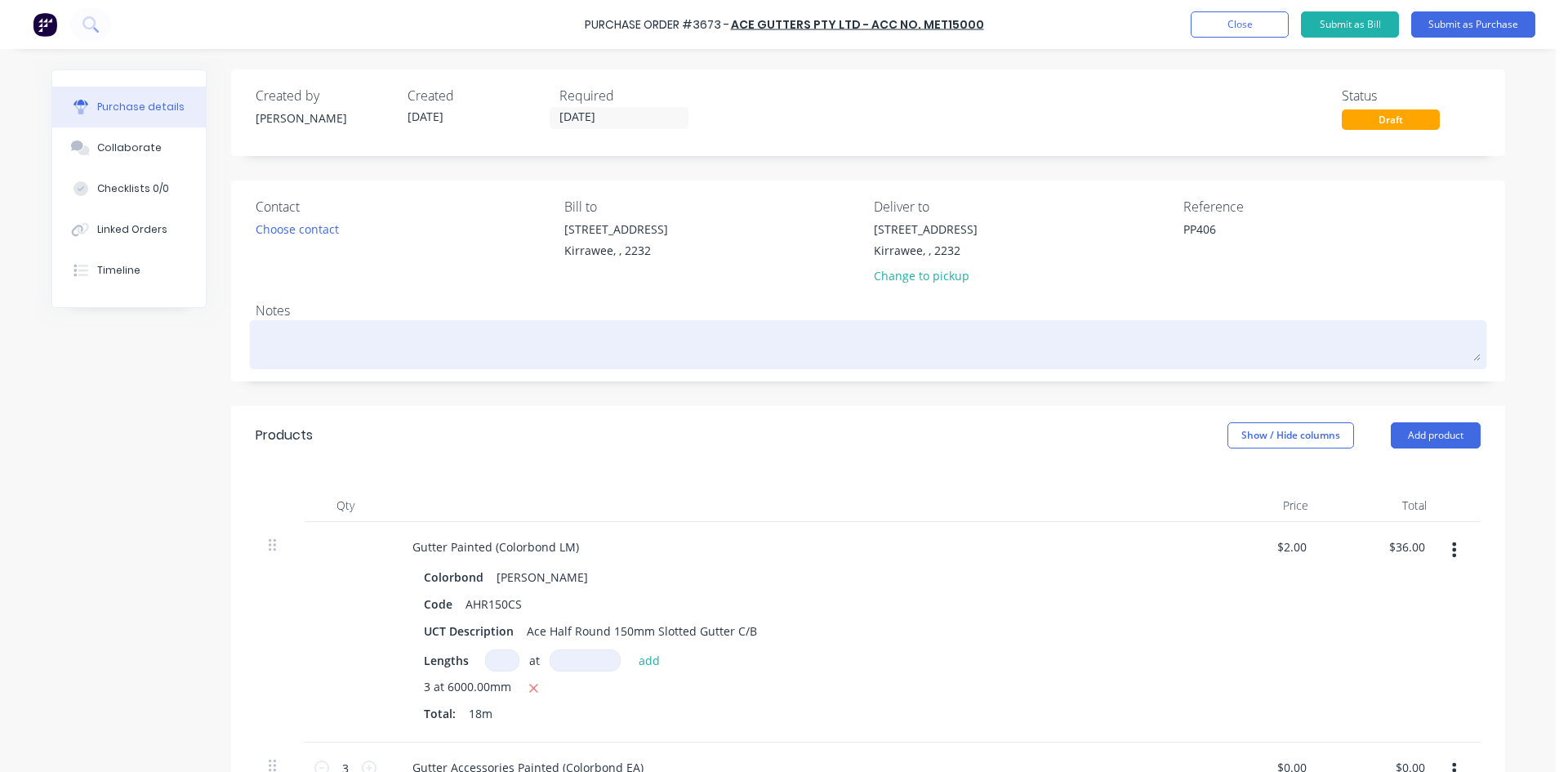
type textarea "PP406"
type textarea "x"
type textarea "PP406"
click at [690, 365] on div at bounding box center [868, 344] width 1226 height 41
click at [688, 356] on textarea at bounding box center [868, 342] width 1226 height 37
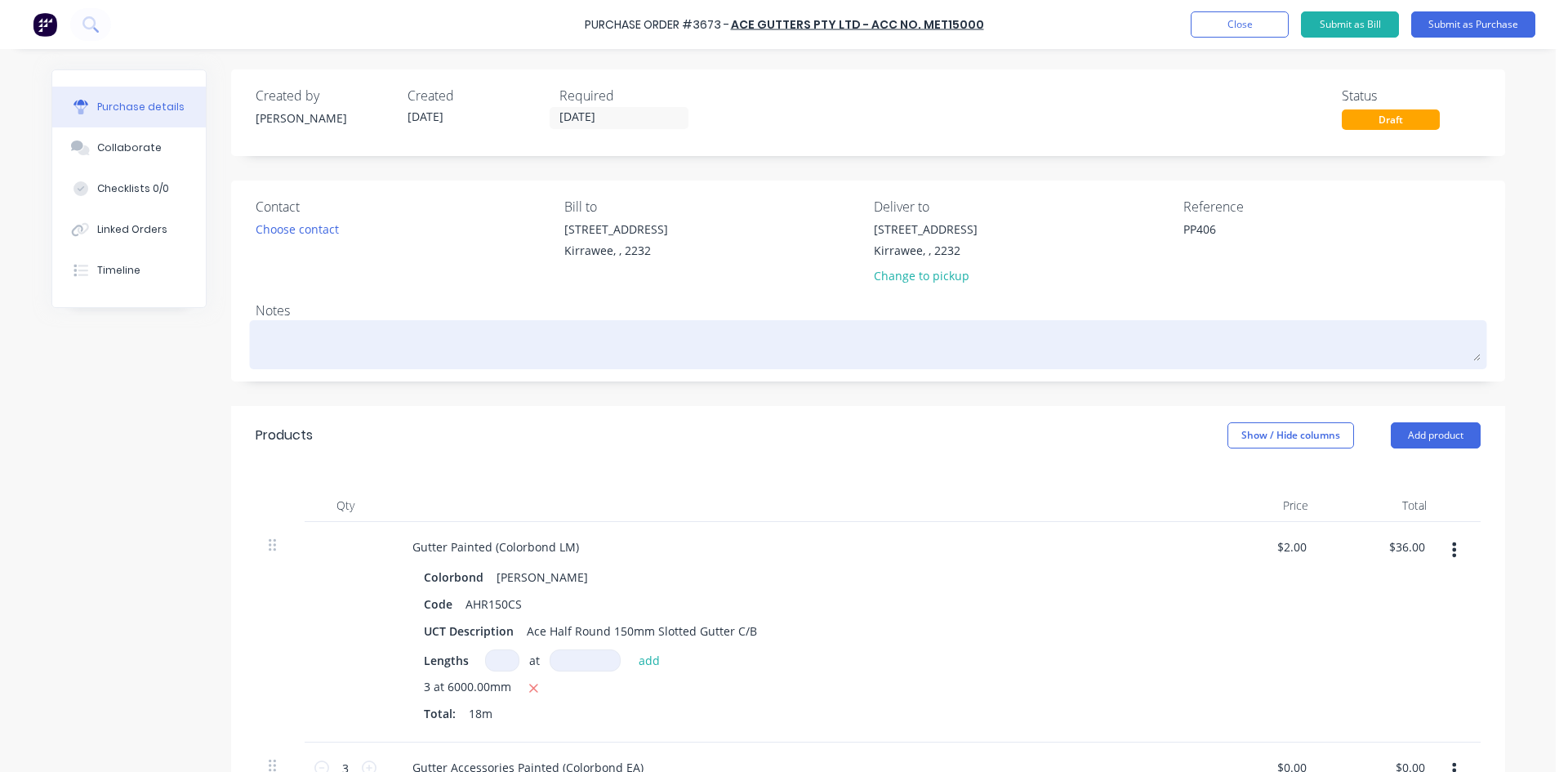
type textarea "x"
type textarea "p"
type textarea "x"
type textarea "pi"
type textarea "x"
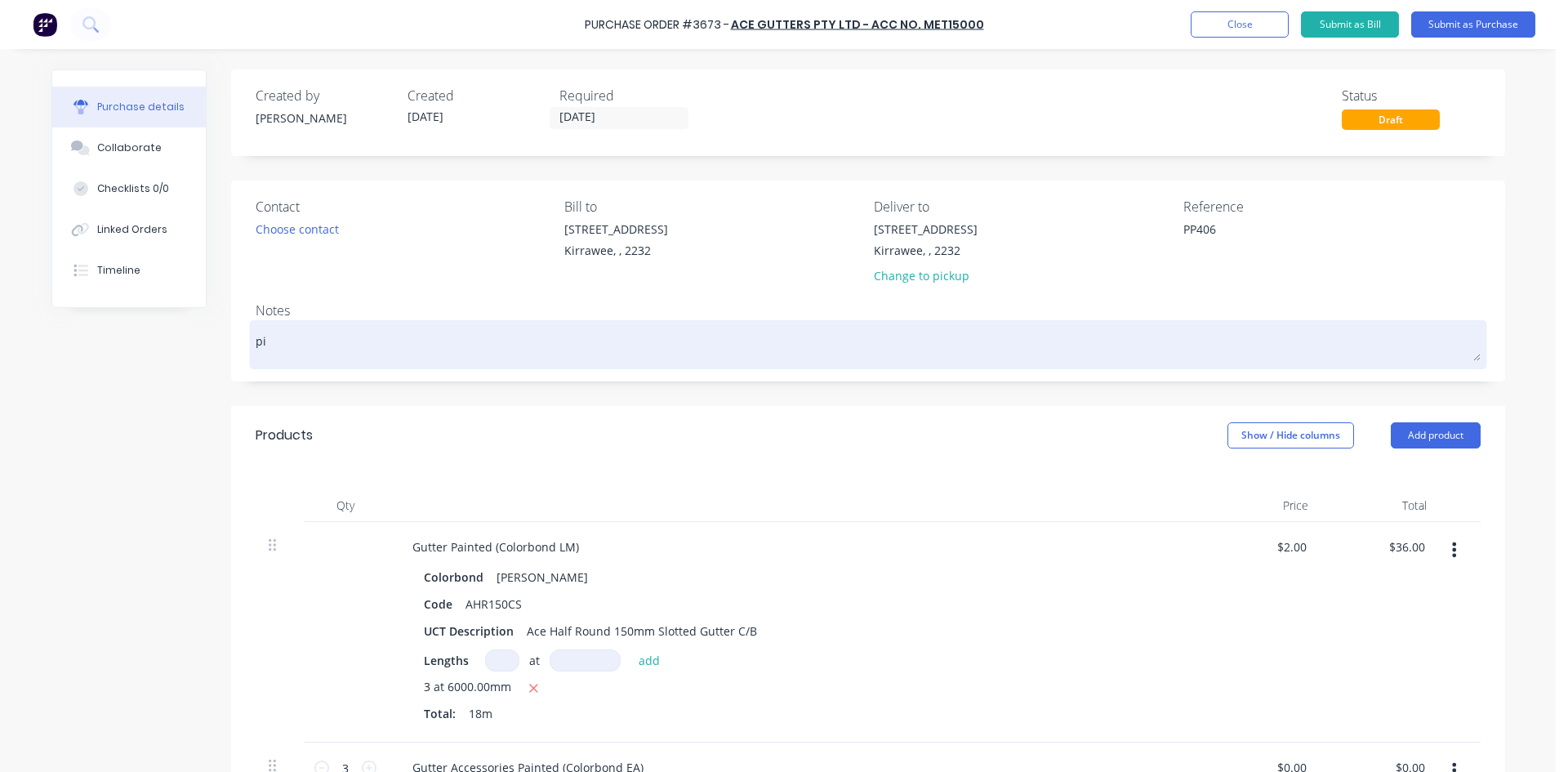
type textarea "pic"
type textarea "x"
type textarea "pick"
type textarea "x"
type textarea "pick"
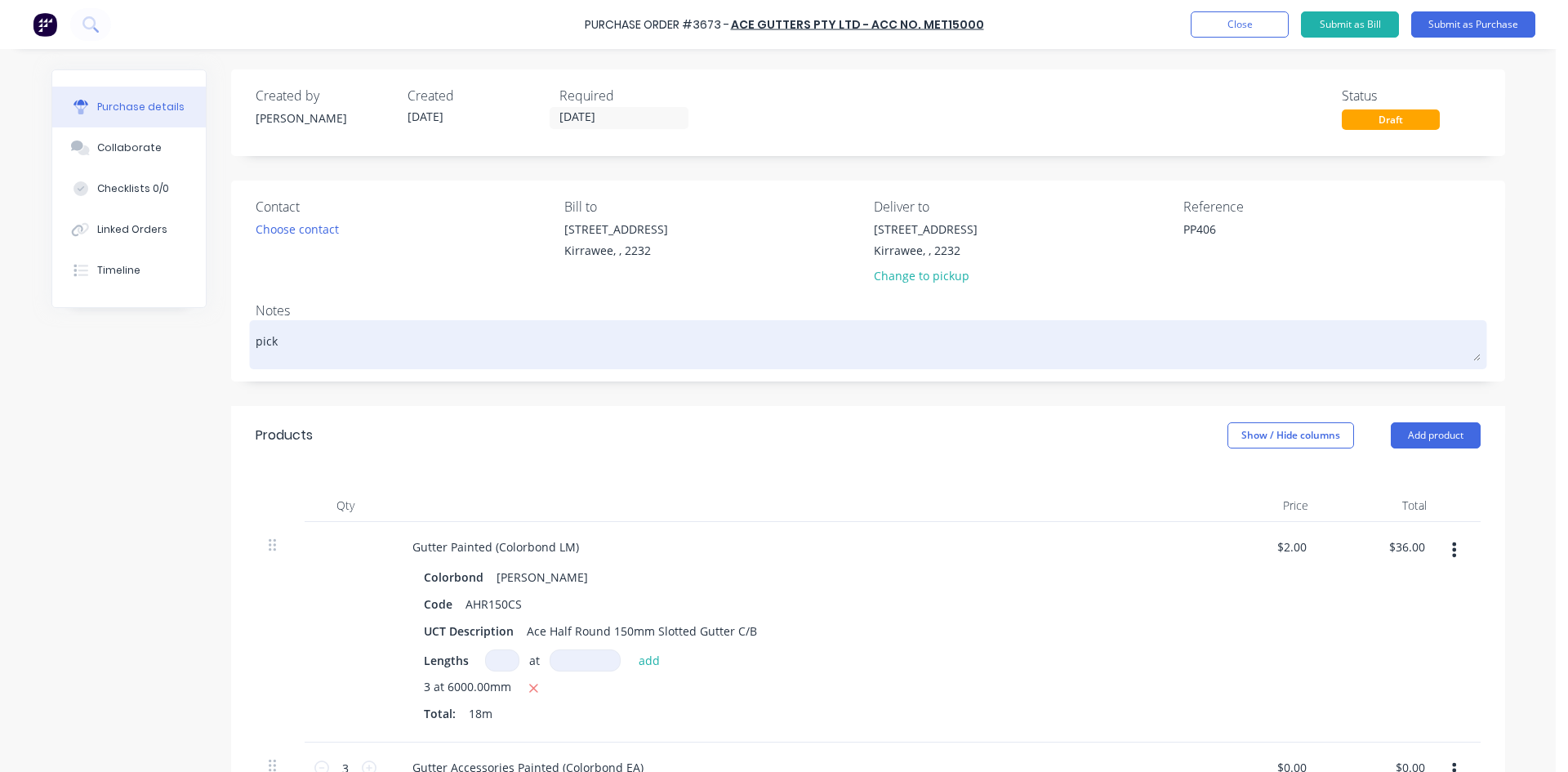
type textarea "x"
type textarea "pick"
type textarea "x"
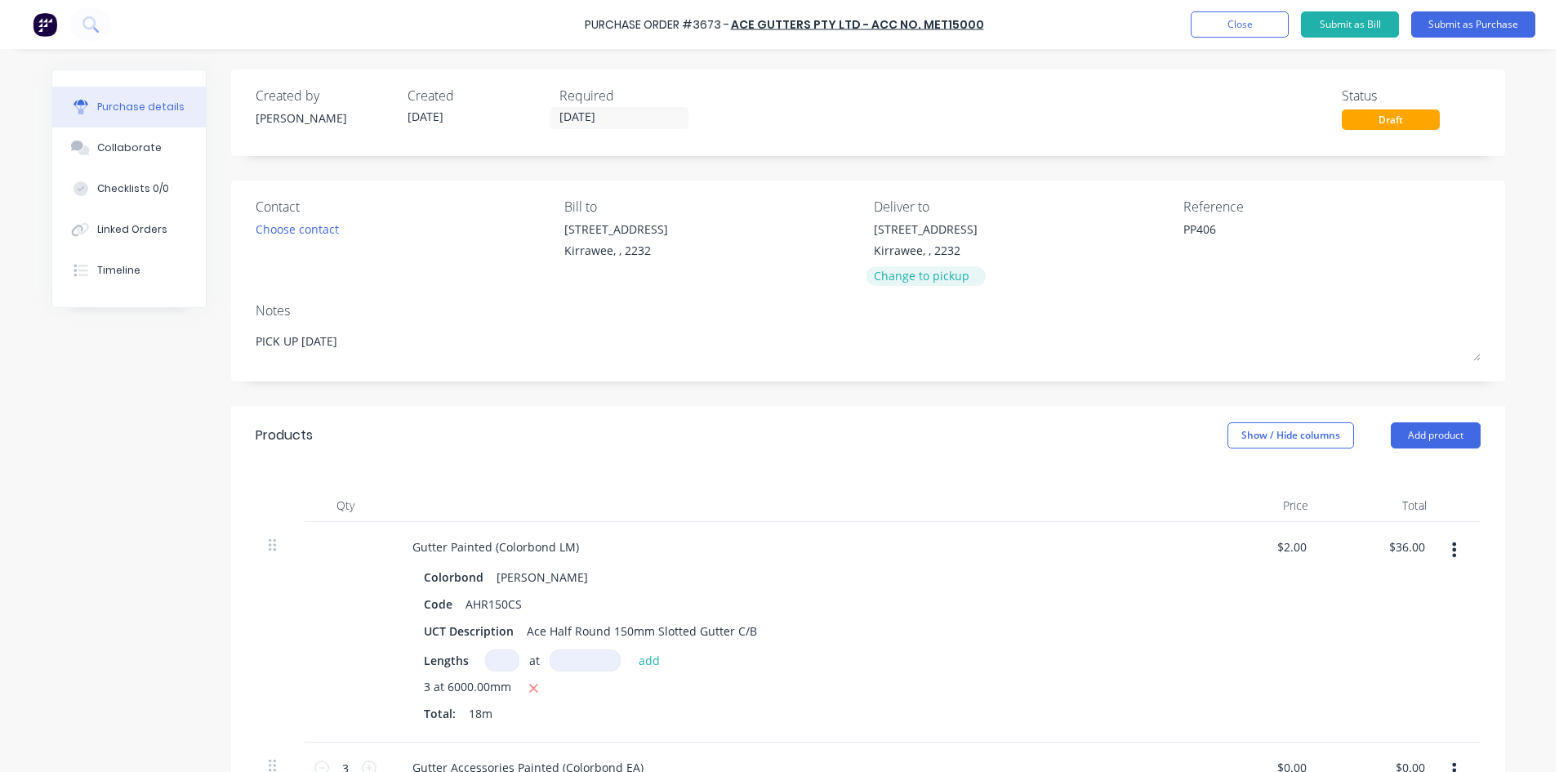
click at [943, 280] on div "Change to pickup" at bounding box center [926, 275] width 104 height 18
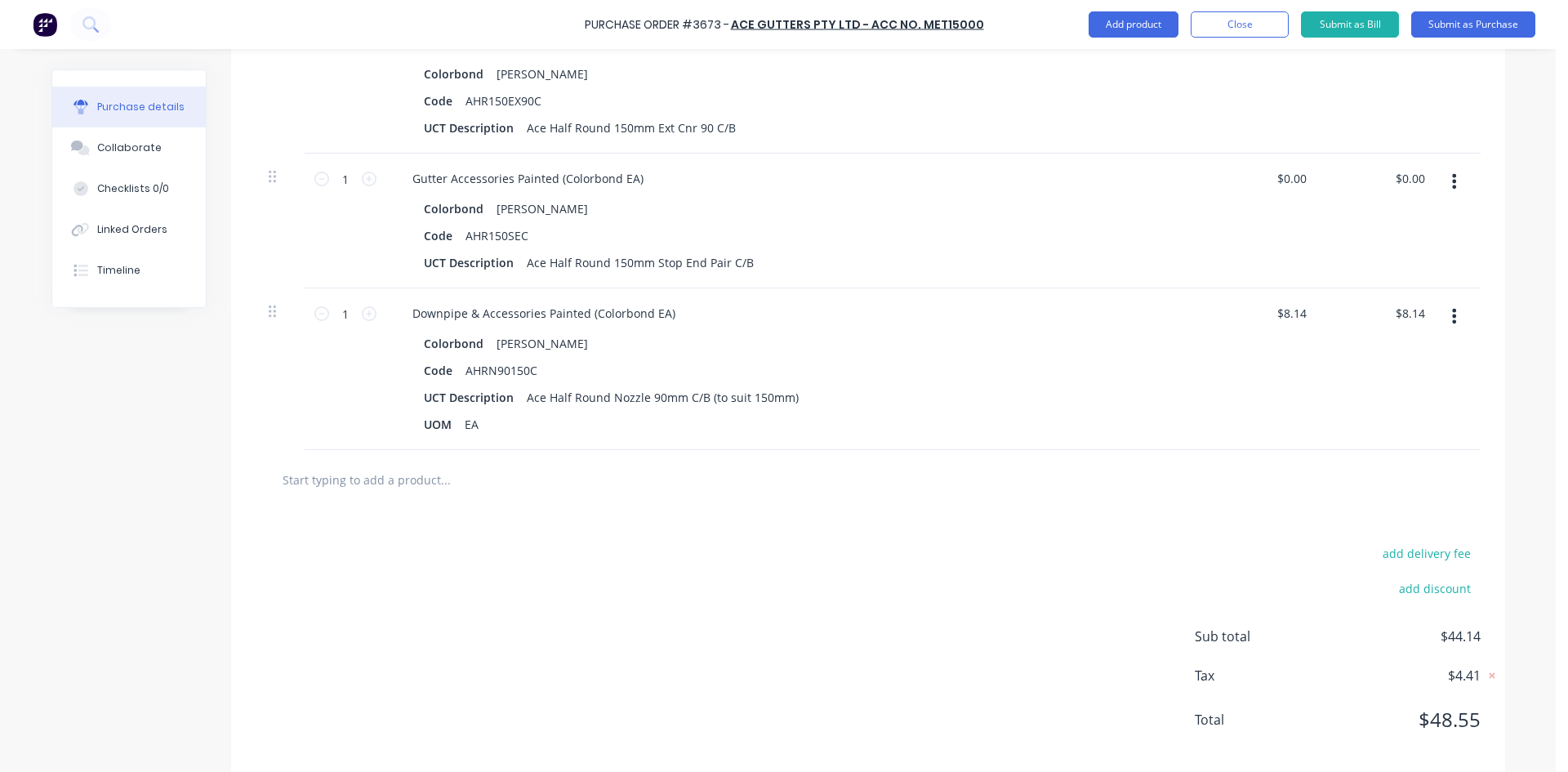
scroll to position [980, 0]
click at [362, 310] on icon at bounding box center [369, 313] width 15 height 15
click at [1439, 25] on button "Submit as Purchase" at bounding box center [1474, 24] width 124 height 26
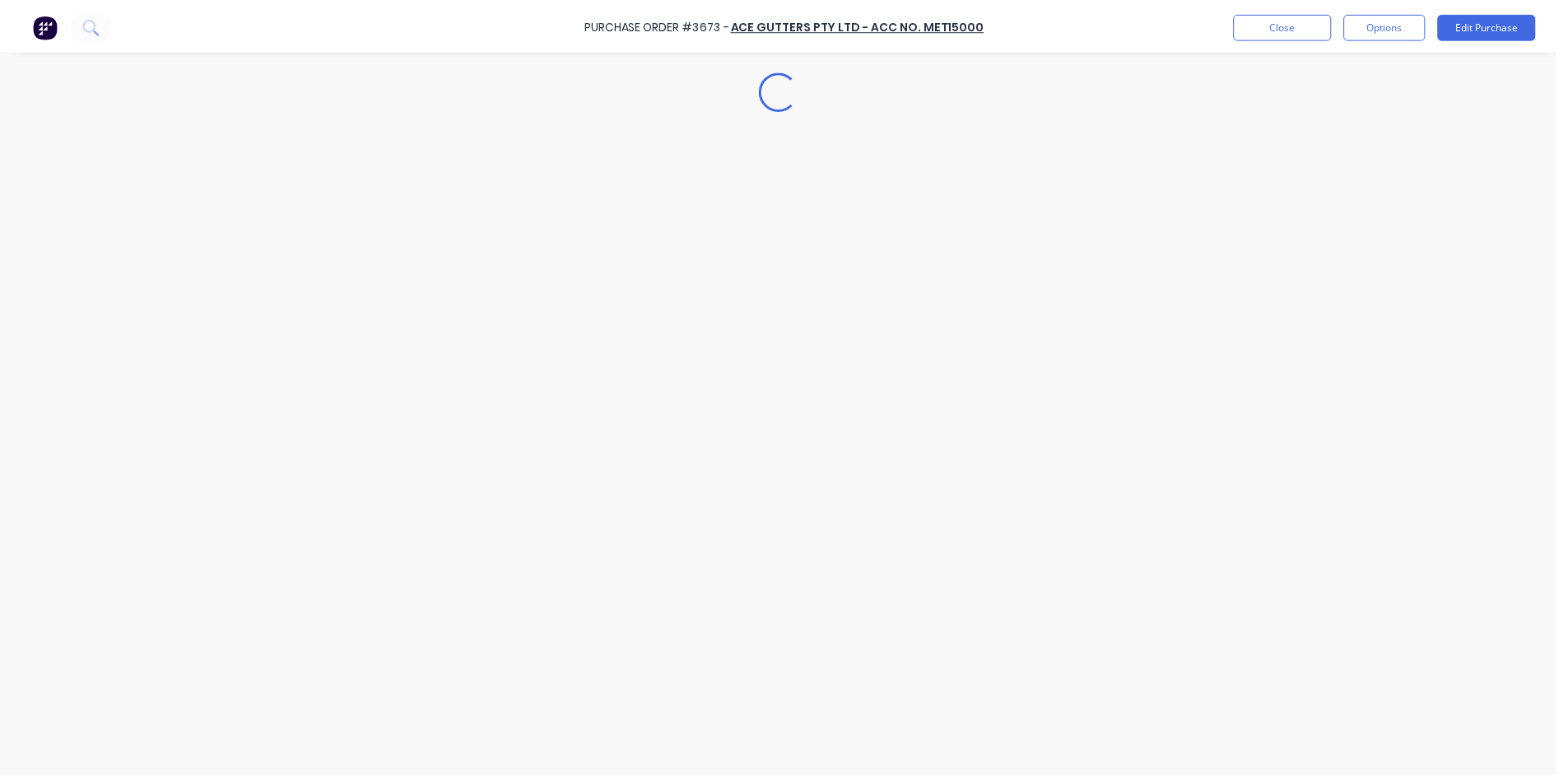
scroll to position [0, 0]
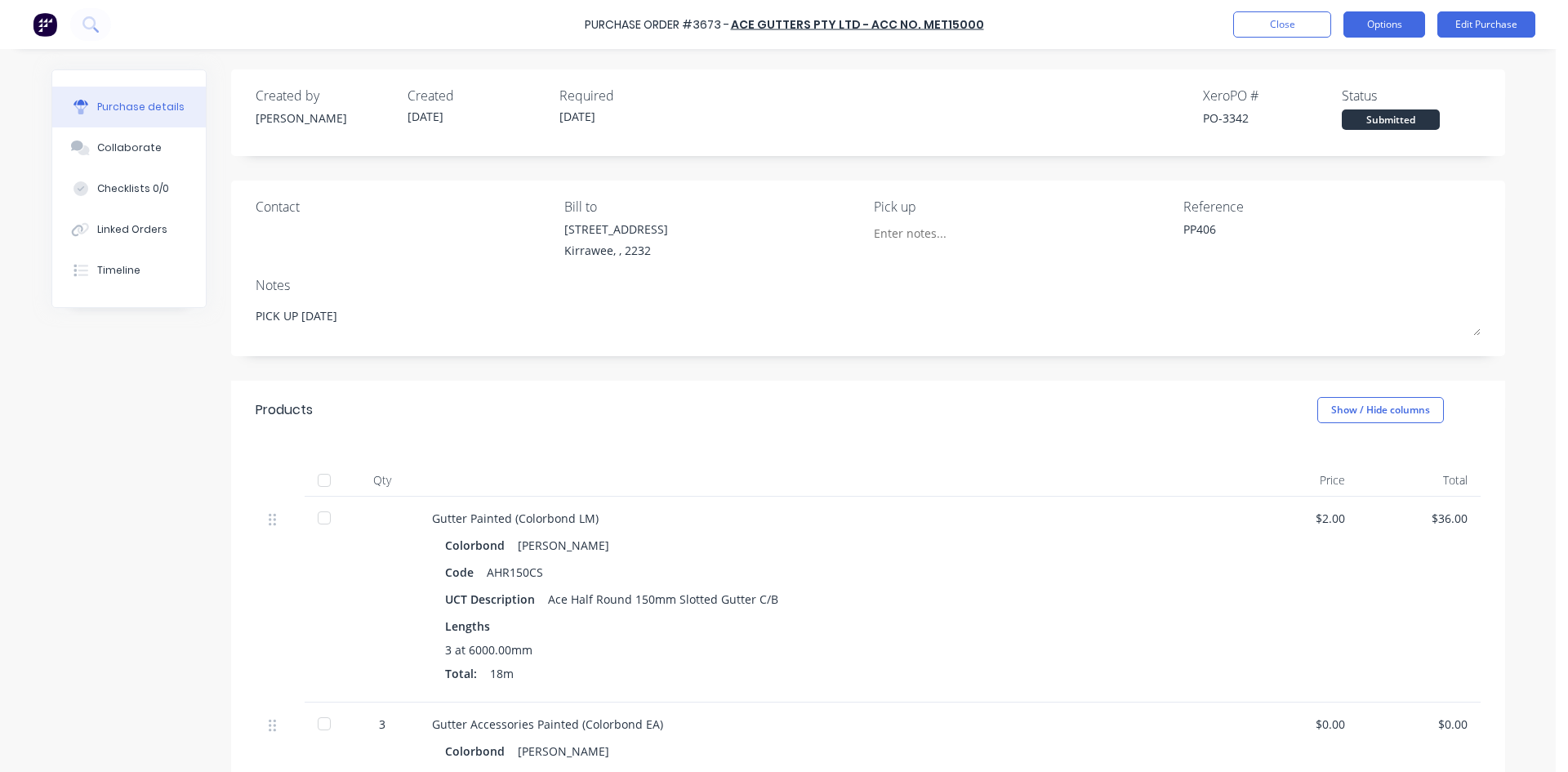
click at [1371, 31] on button "Options" at bounding box center [1384, 24] width 82 height 26
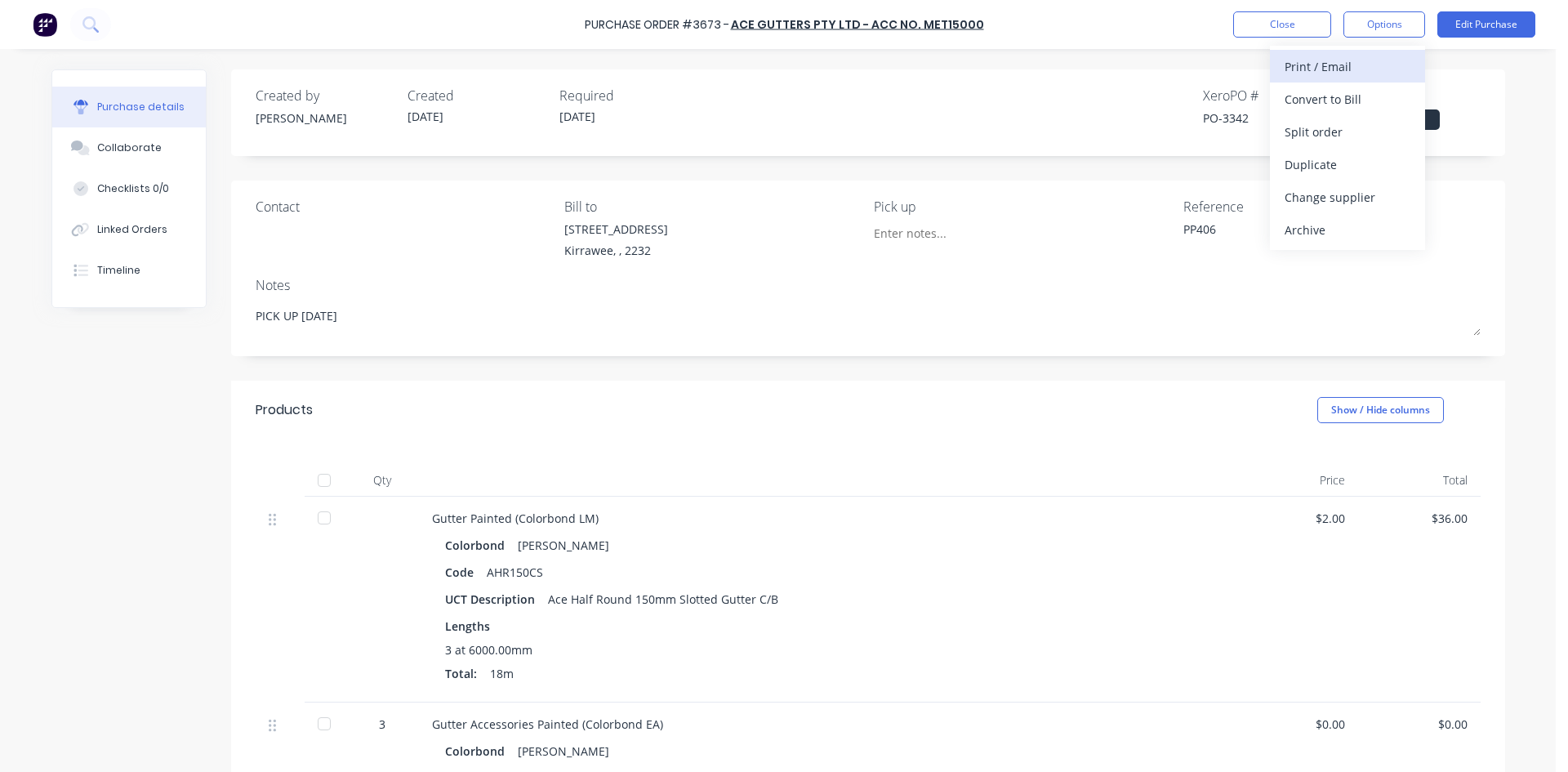
click at [1337, 66] on div "Print / Email" at bounding box center [1348, 67] width 126 height 23
click at [1322, 137] on div "Without pricing" at bounding box center [1348, 132] width 126 height 23
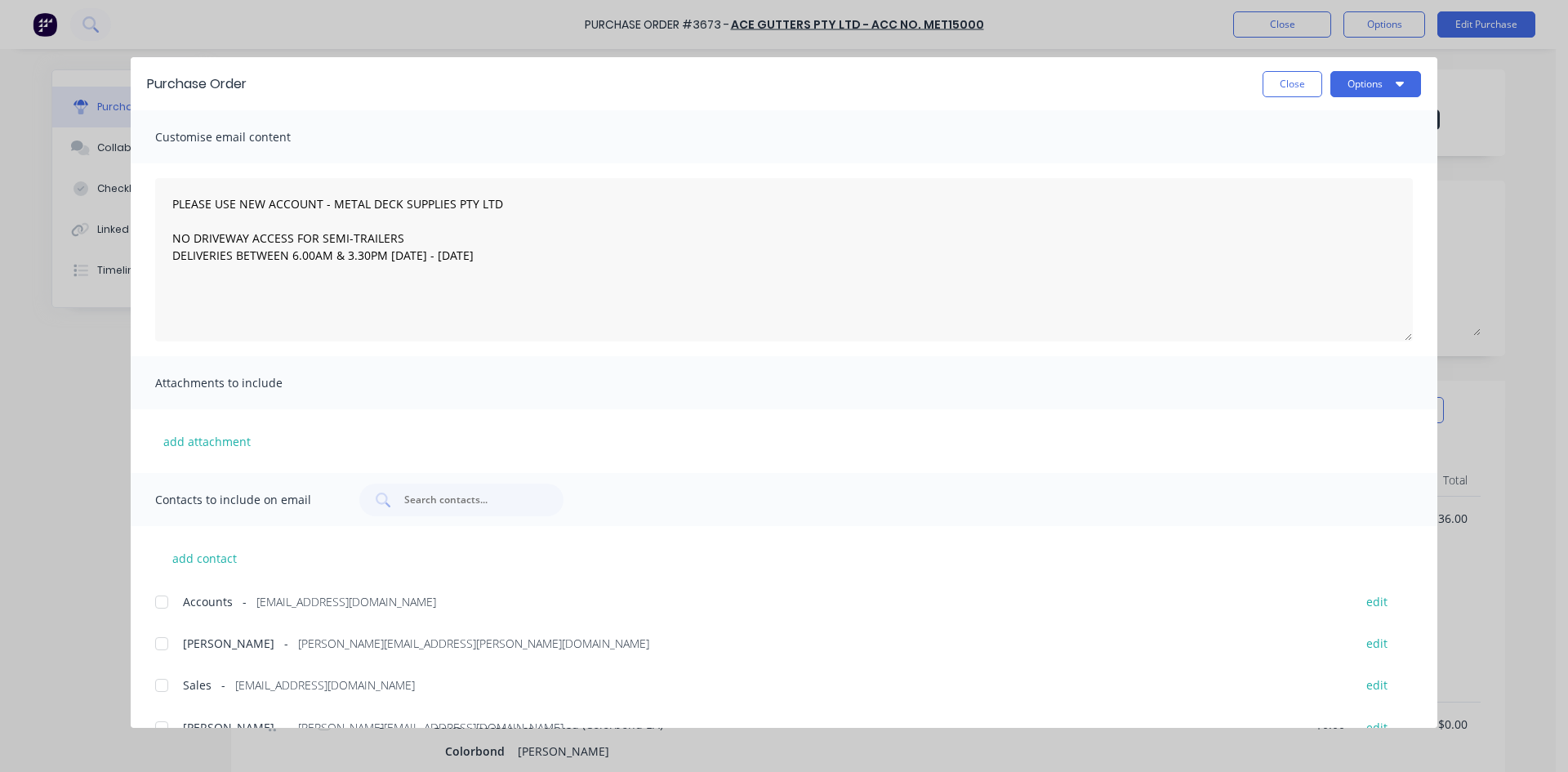
click at [159, 682] on div at bounding box center [161, 684] width 33 height 33
click at [1344, 88] on button "Options" at bounding box center [1376, 83] width 91 height 26
click at [1328, 189] on div "Email" at bounding box center [1343, 190] width 126 height 23
click at [1367, 80] on button "Options" at bounding box center [1376, 83] width 91 height 26
click at [1326, 149] on div "Print" at bounding box center [1343, 158] width 126 height 23
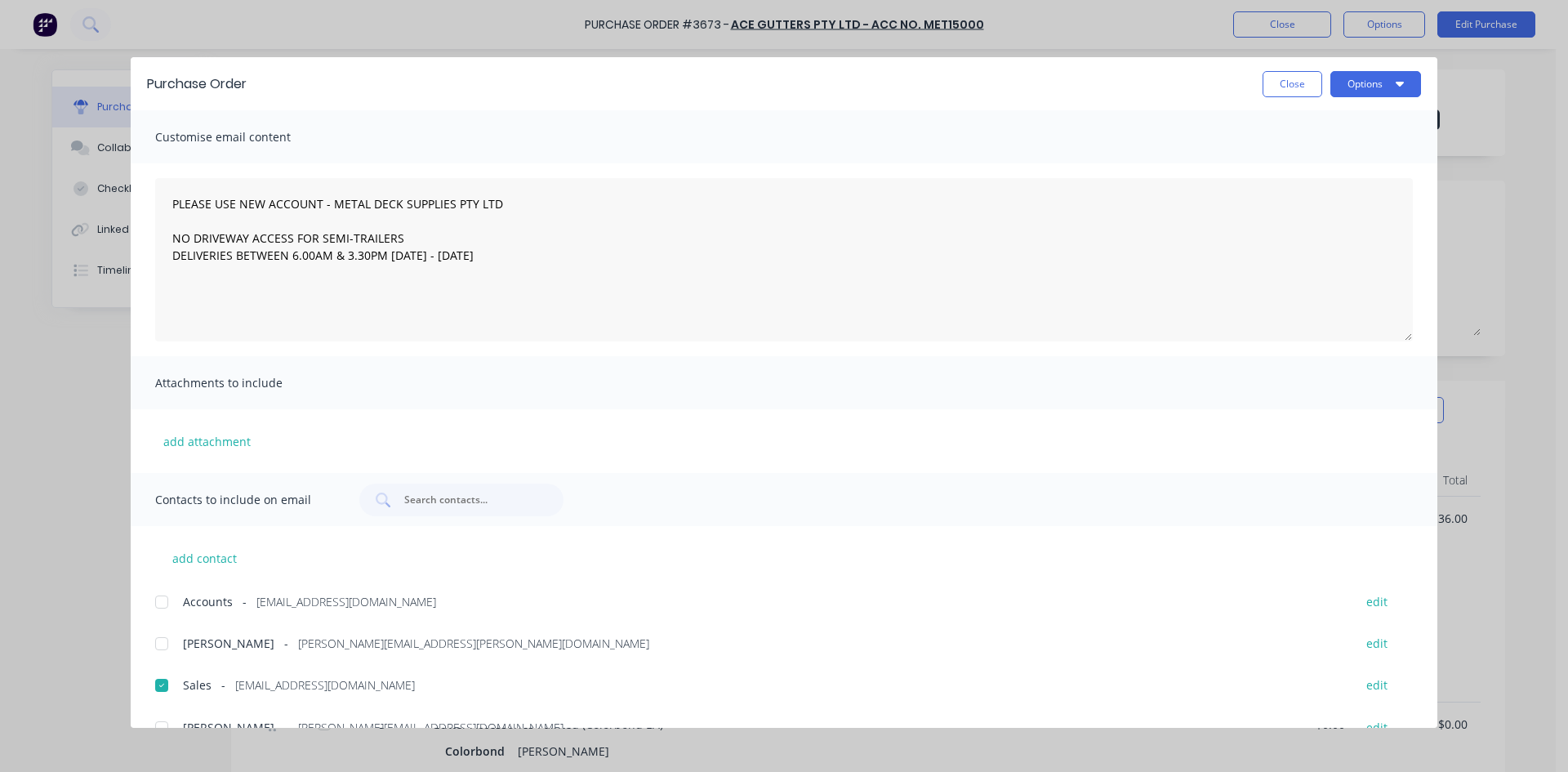
click at [1297, 93] on button "Close" at bounding box center [1292, 83] width 59 height 26
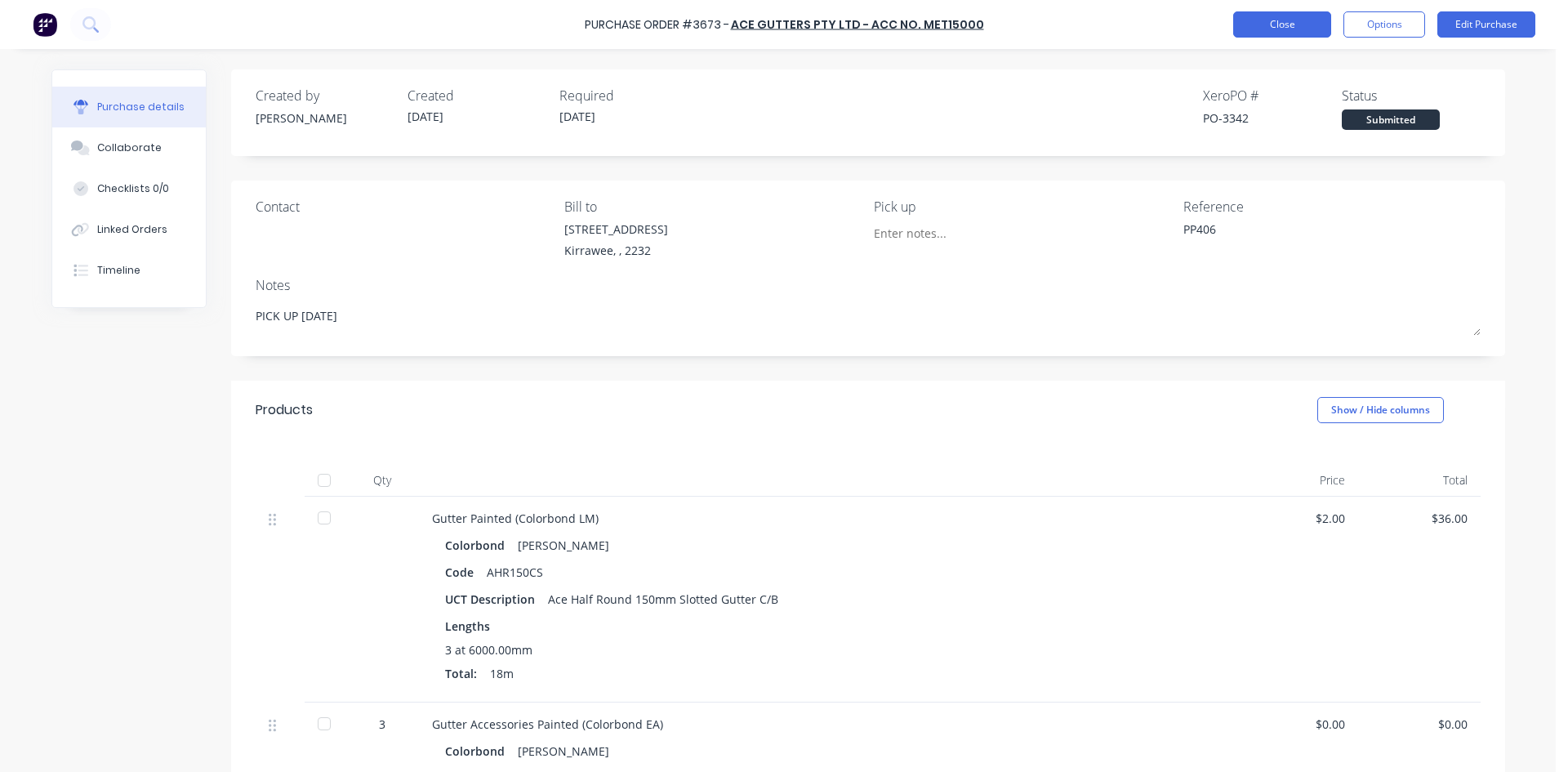
click at [1277, 36] on button "Close" at bounding box center [1282, 24] width 98 height 26
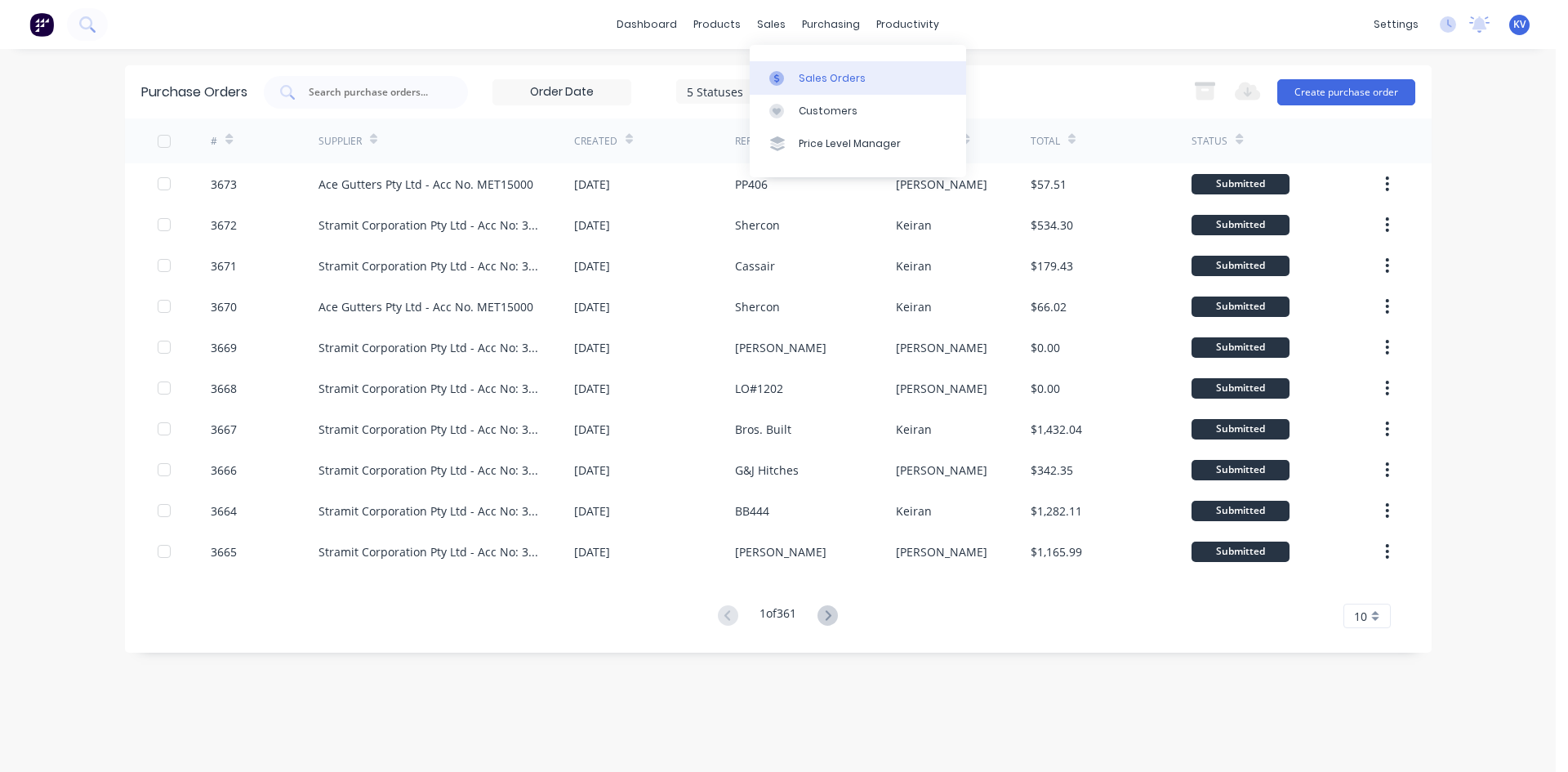
click at [791, 79] on div at bounding box center [781, 78] width 24 height 15
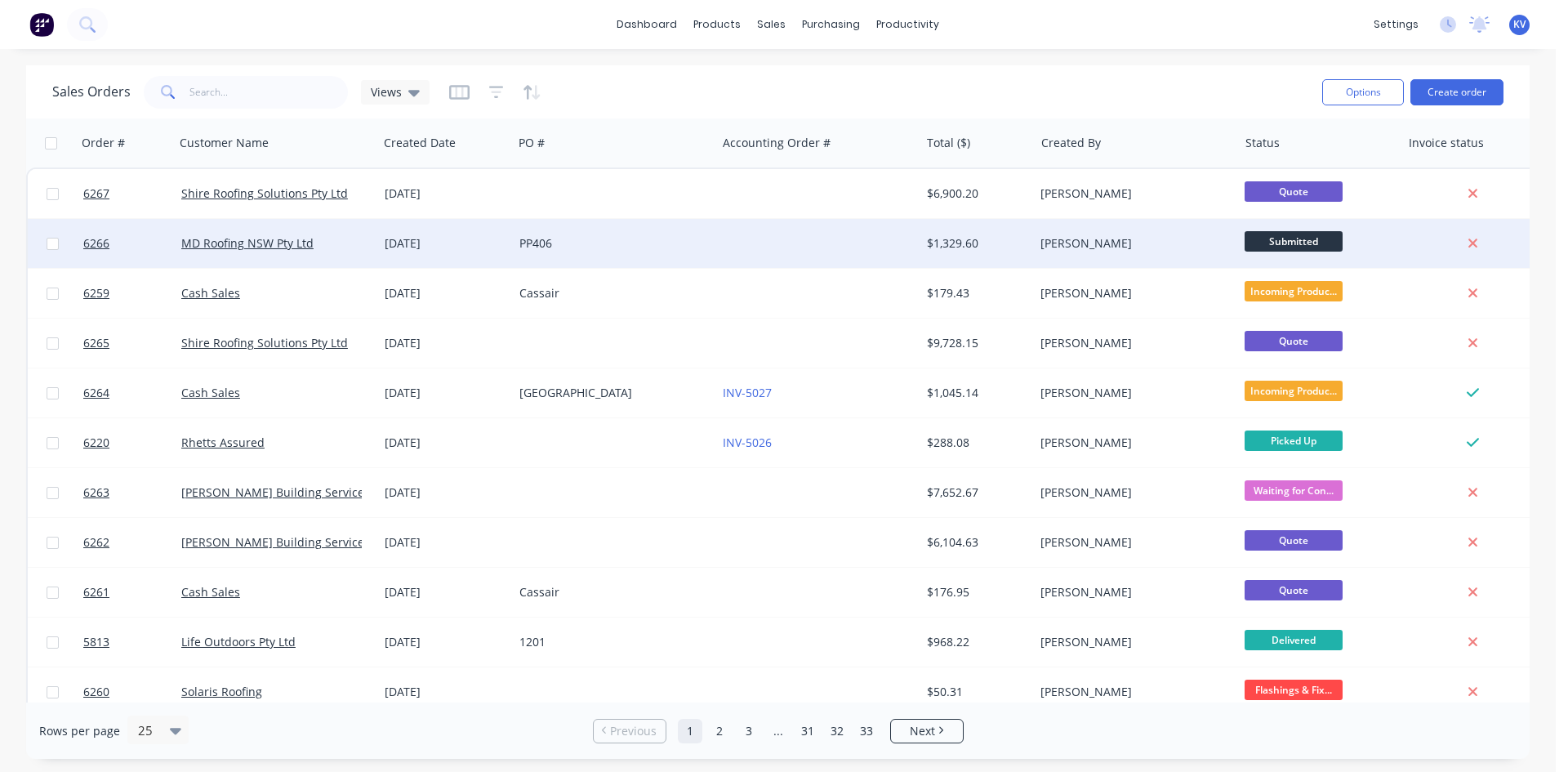
click at [893, 234] on div at bounding box center [818, 243] width 204 height 49
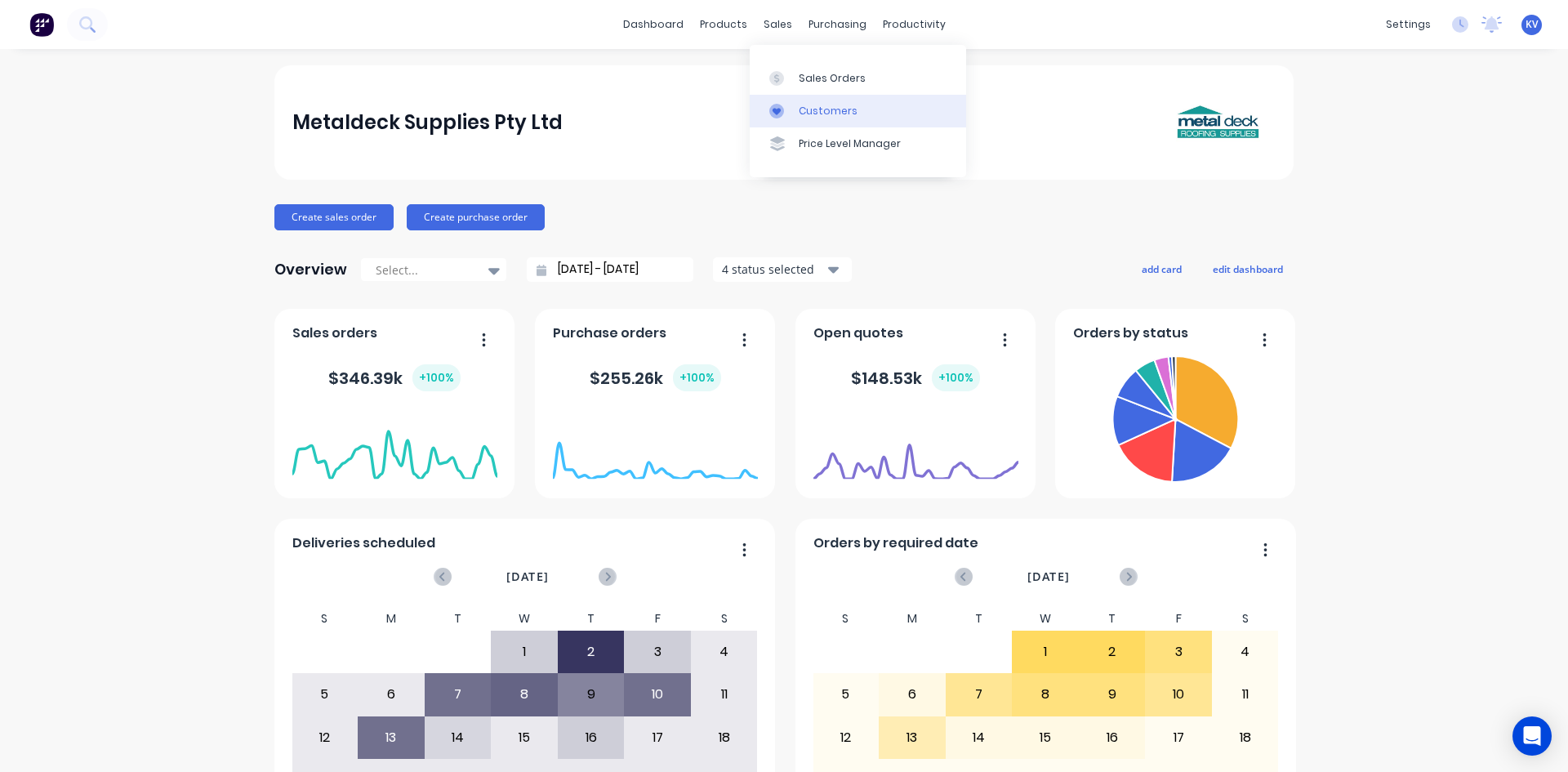
click at [781, 101] on link "Customers" at bounding box center [857, 110] width 216 height 33
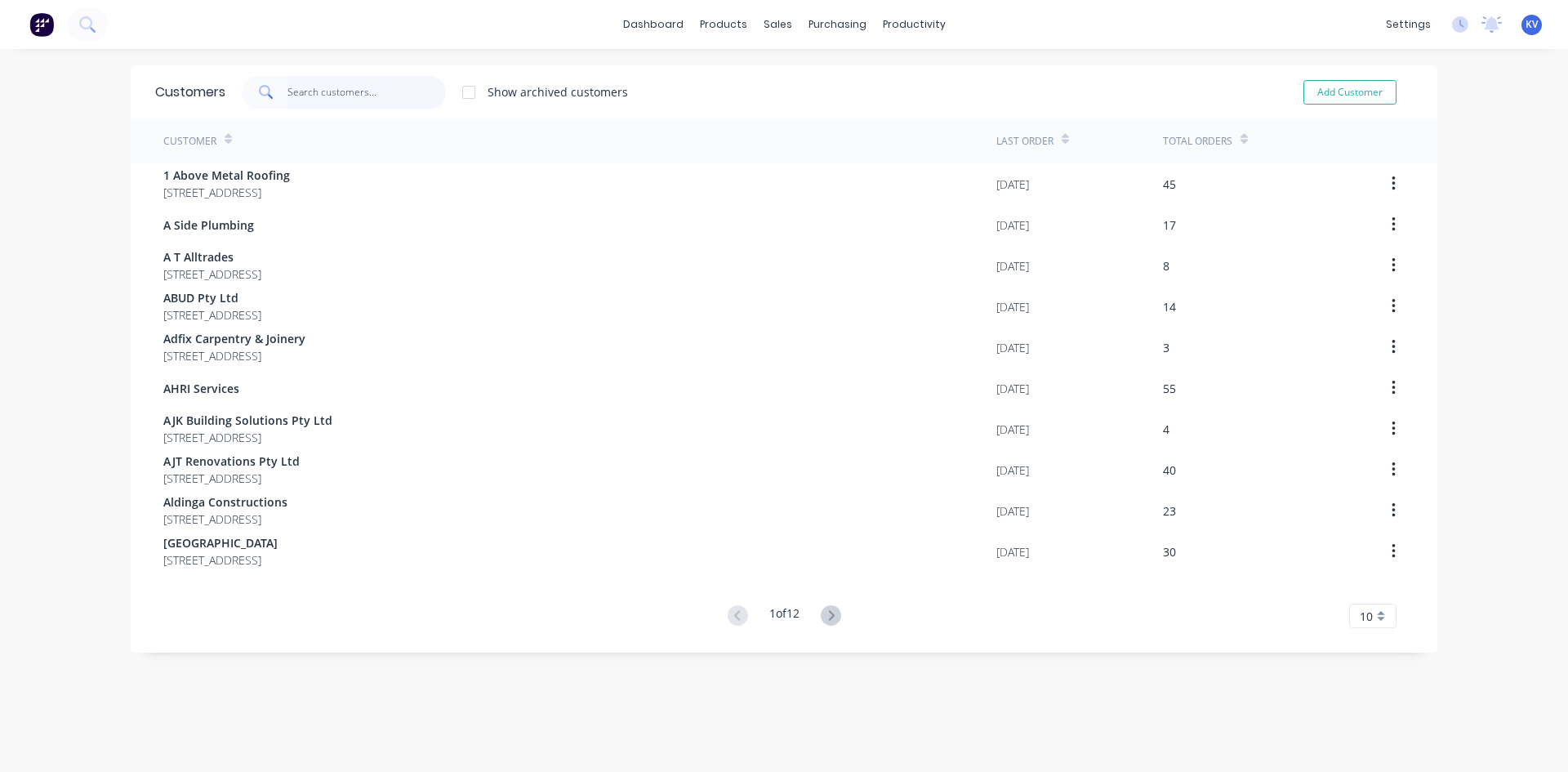
click at [402, 94] on input "text" at bounding box center [367, 92] width 159 height 33
click at [797, 97] on link "Customers" at bounding box center [857, 110] width 216 height 33
click at [795, 83] on link "Sales Orders" at bounding box center [857, 77] width 216 height 33
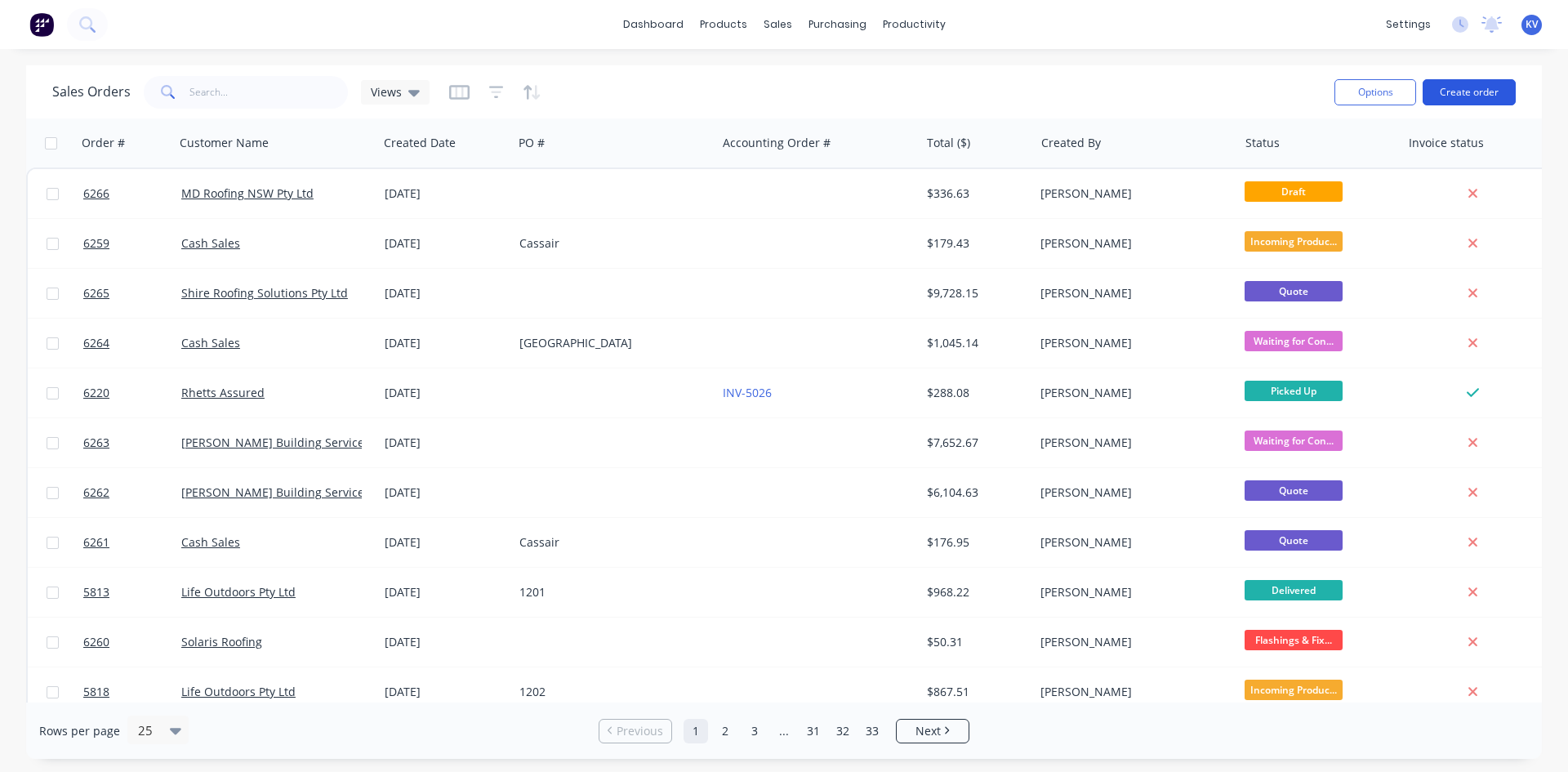
click at [1454, 96] on button "Create order" at bounding box center [1469, 92] width 94 height 26
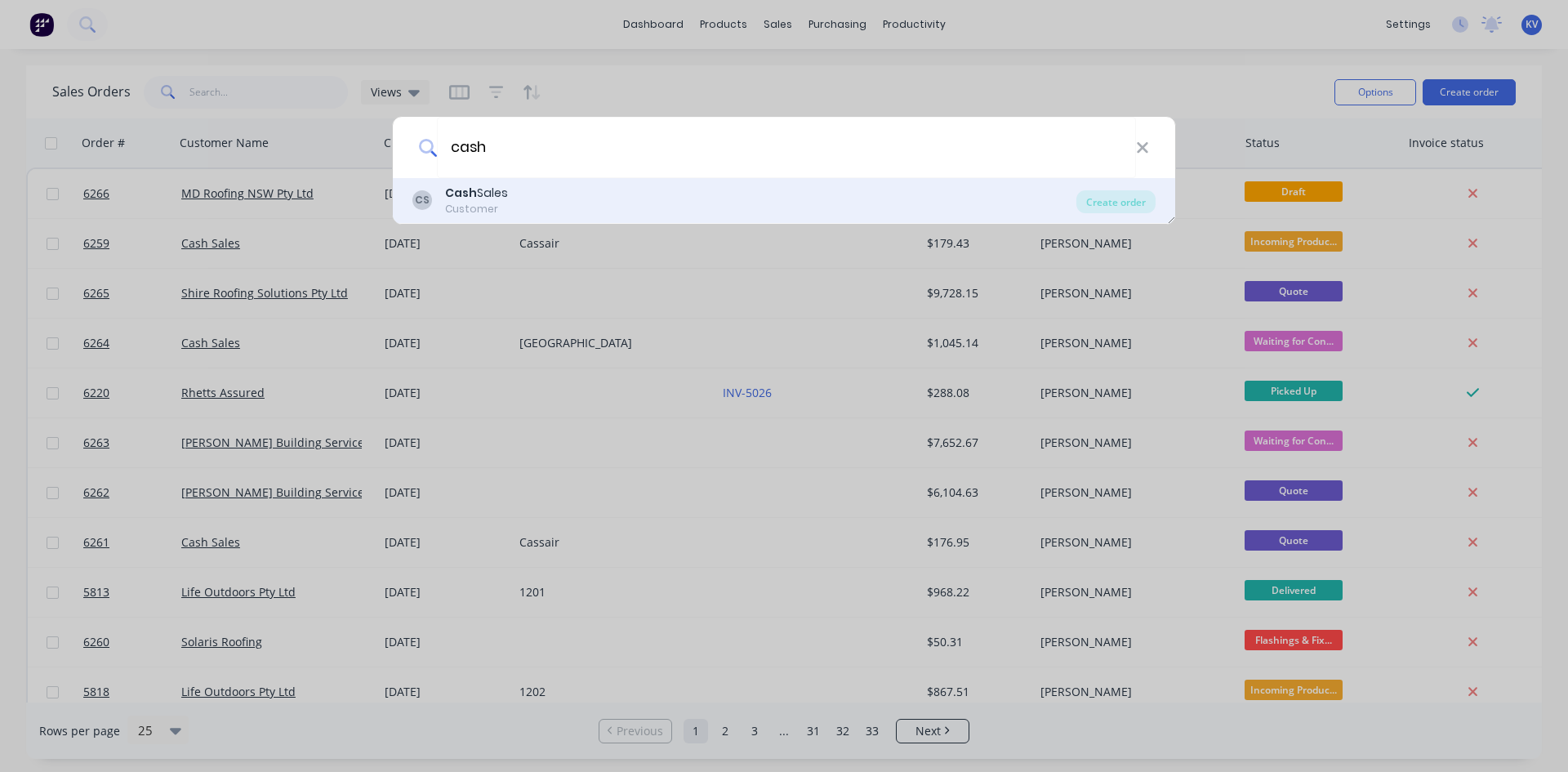
type input "cash"
click at [992, 200] on div "CS Cash Sales Customer" at bounding box center [744, 200] width 664 height 32
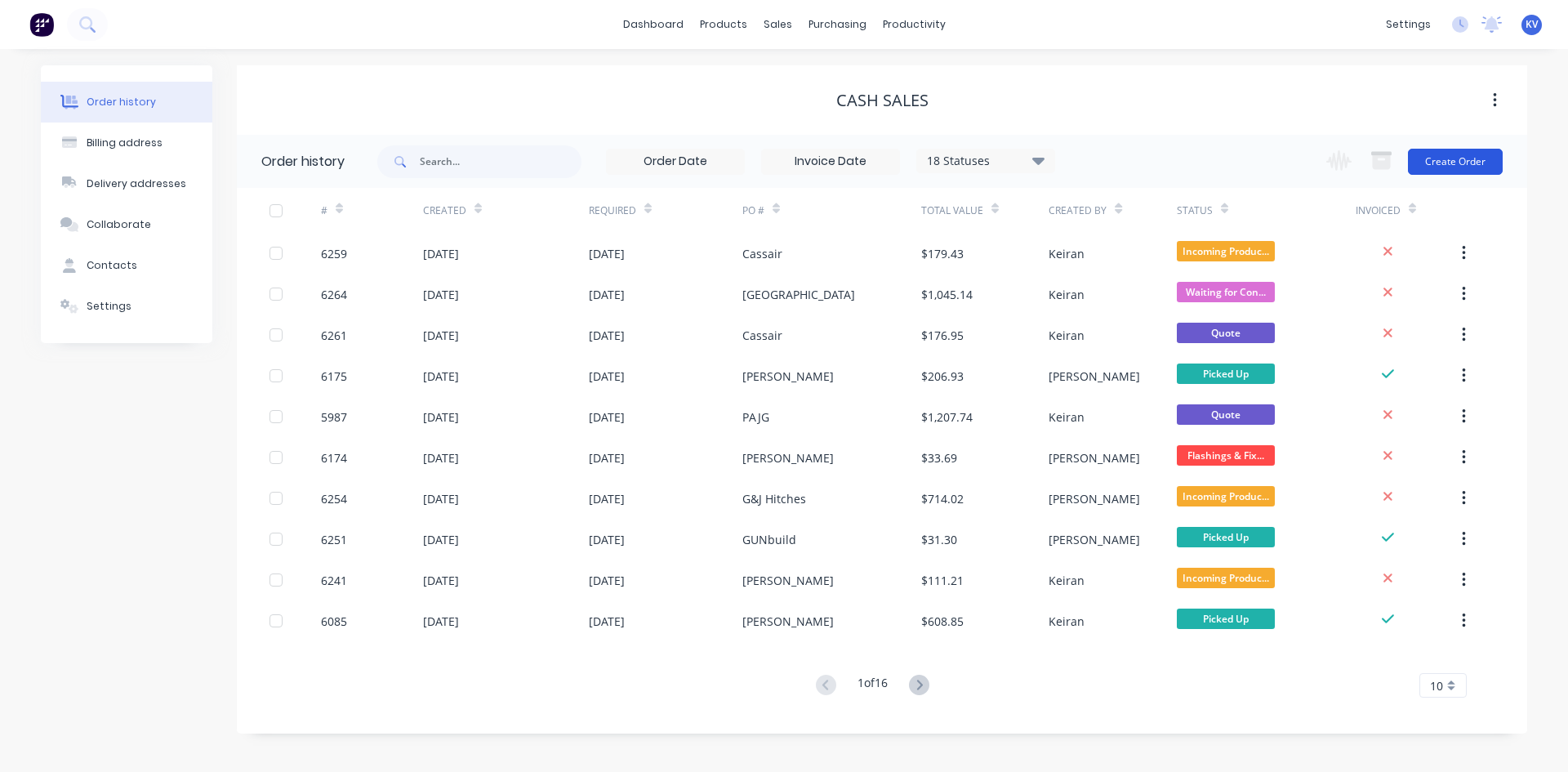
click at [1445, 154] on button "Create Order" at bounding box center [1455, 161] width 94 height 26
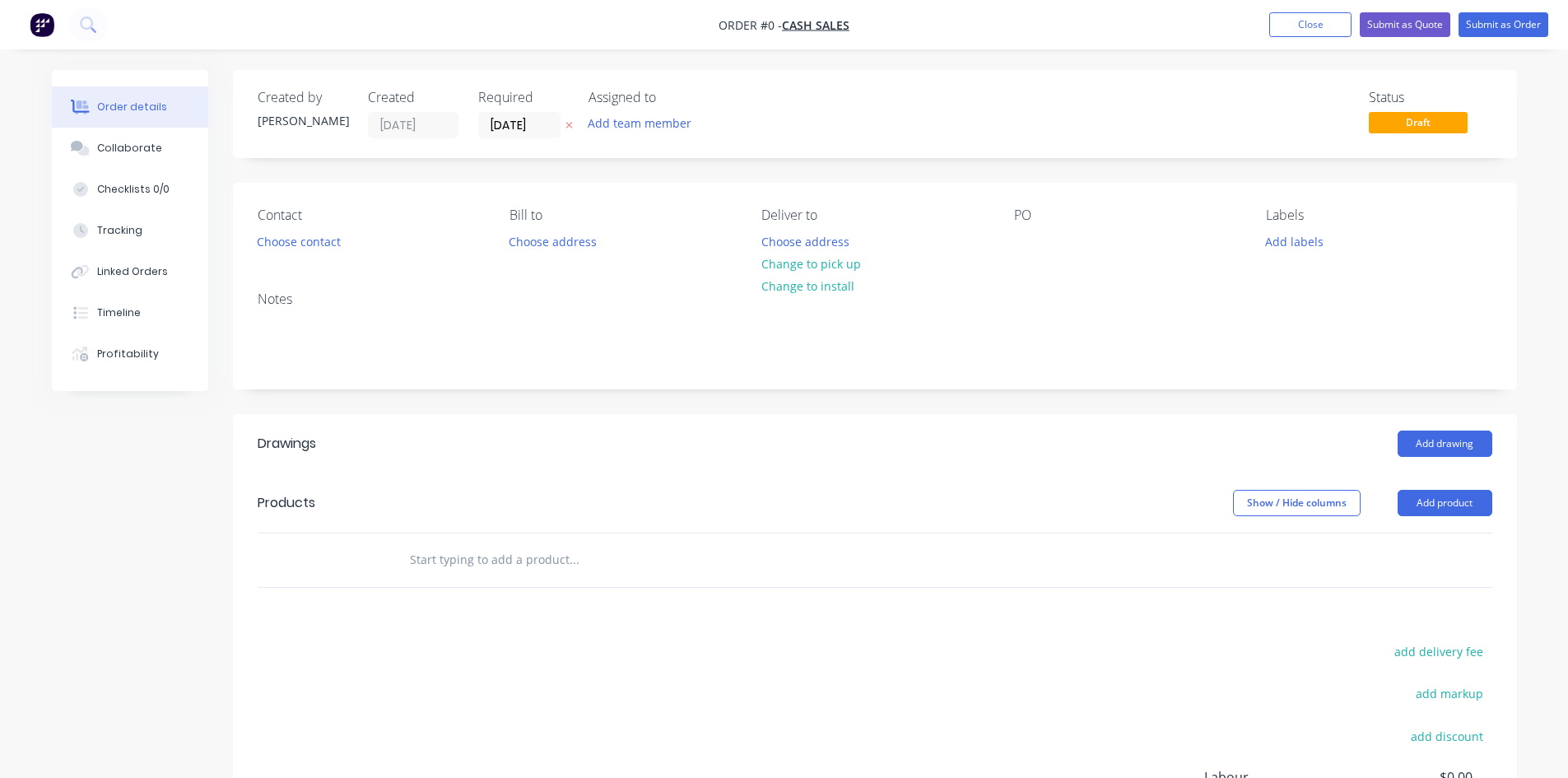
click at [691, 552] on input "text" at bounding box center [573, 559] width 329 height 33
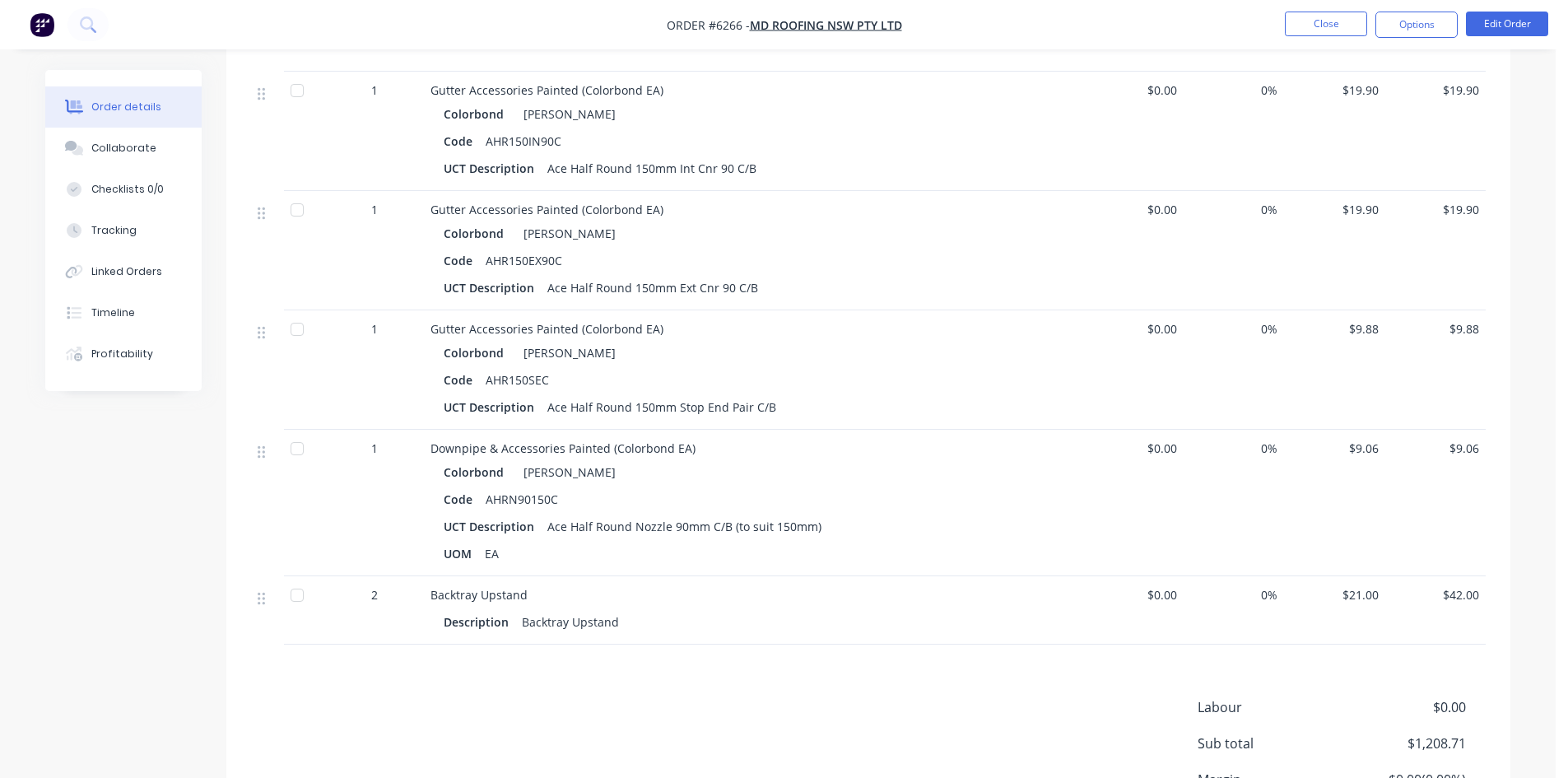
scroll to position [3342, 0]
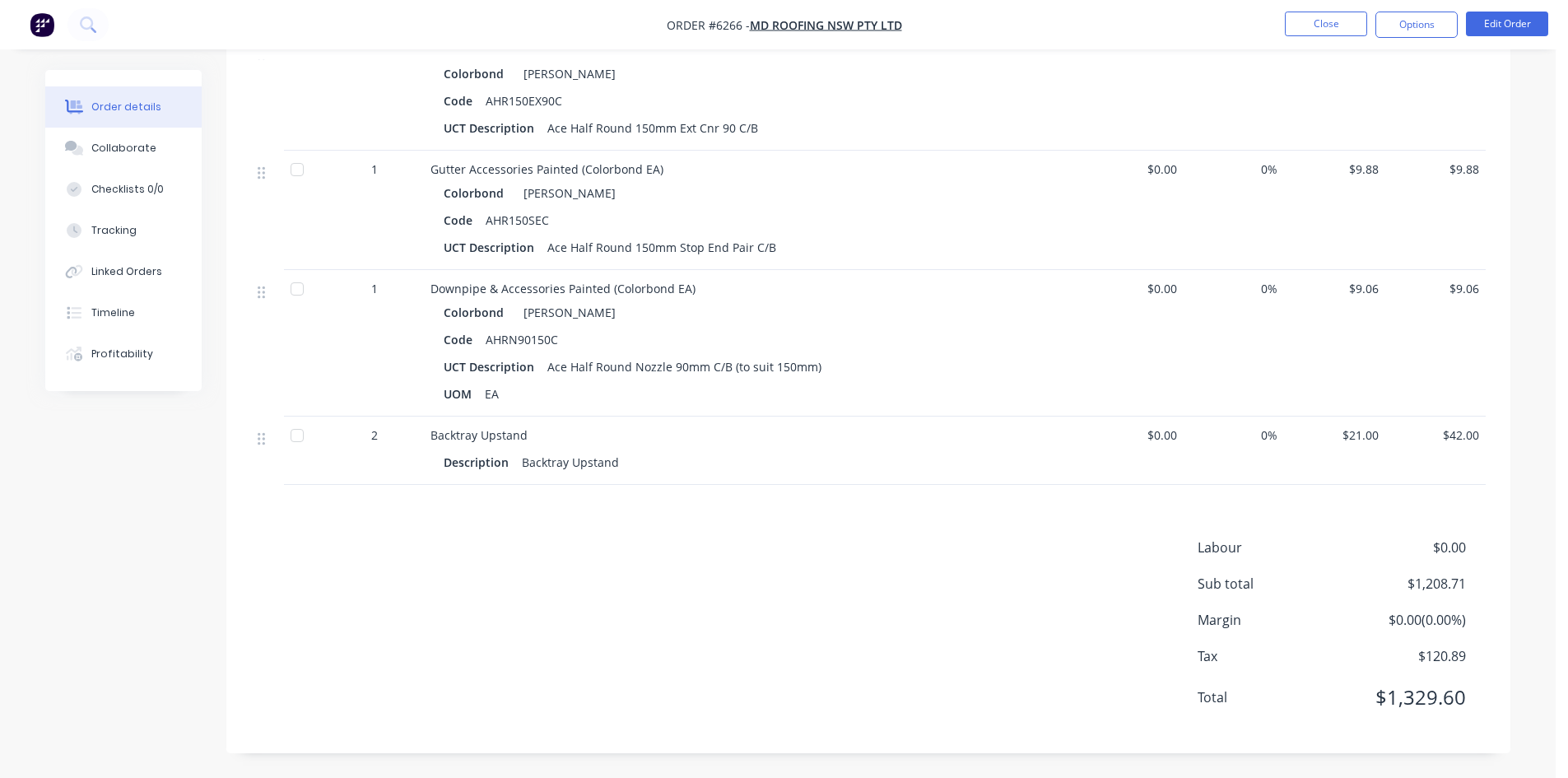
drag, startPoint x: 388, startPoint y: 288, endPoint x: 982, endPoint y: 135, distance: 613.4
click at [388, 288] on div "1" at bounding box center [374, 288] width 86 height 18
click at [1515, 26] on button "Edit Order" at bounding box center [1507, 24] width 82 height 24
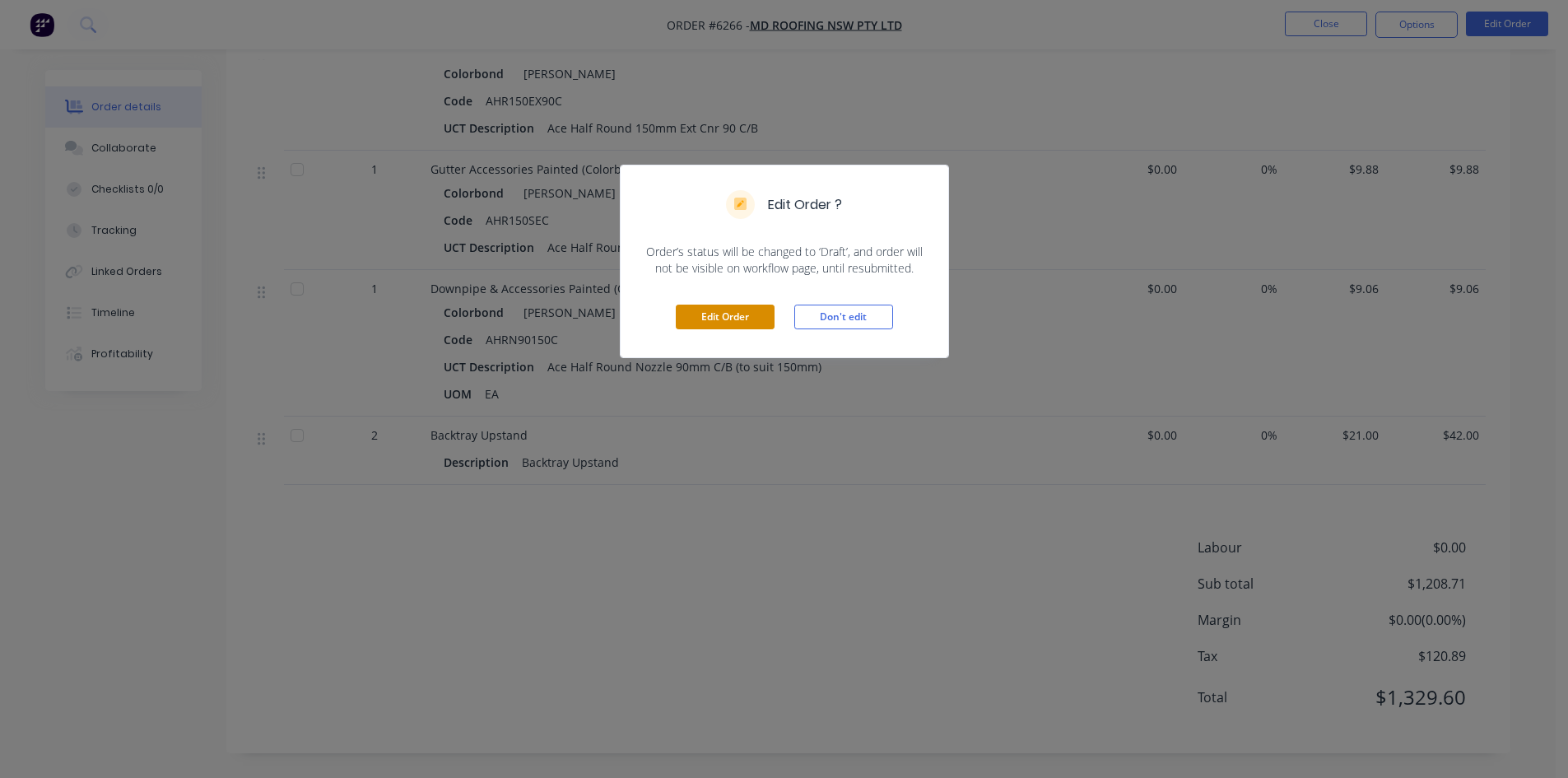
click at [757, 309] on button "Edit Order" at bounding box center [724, 316] width 98 height 24
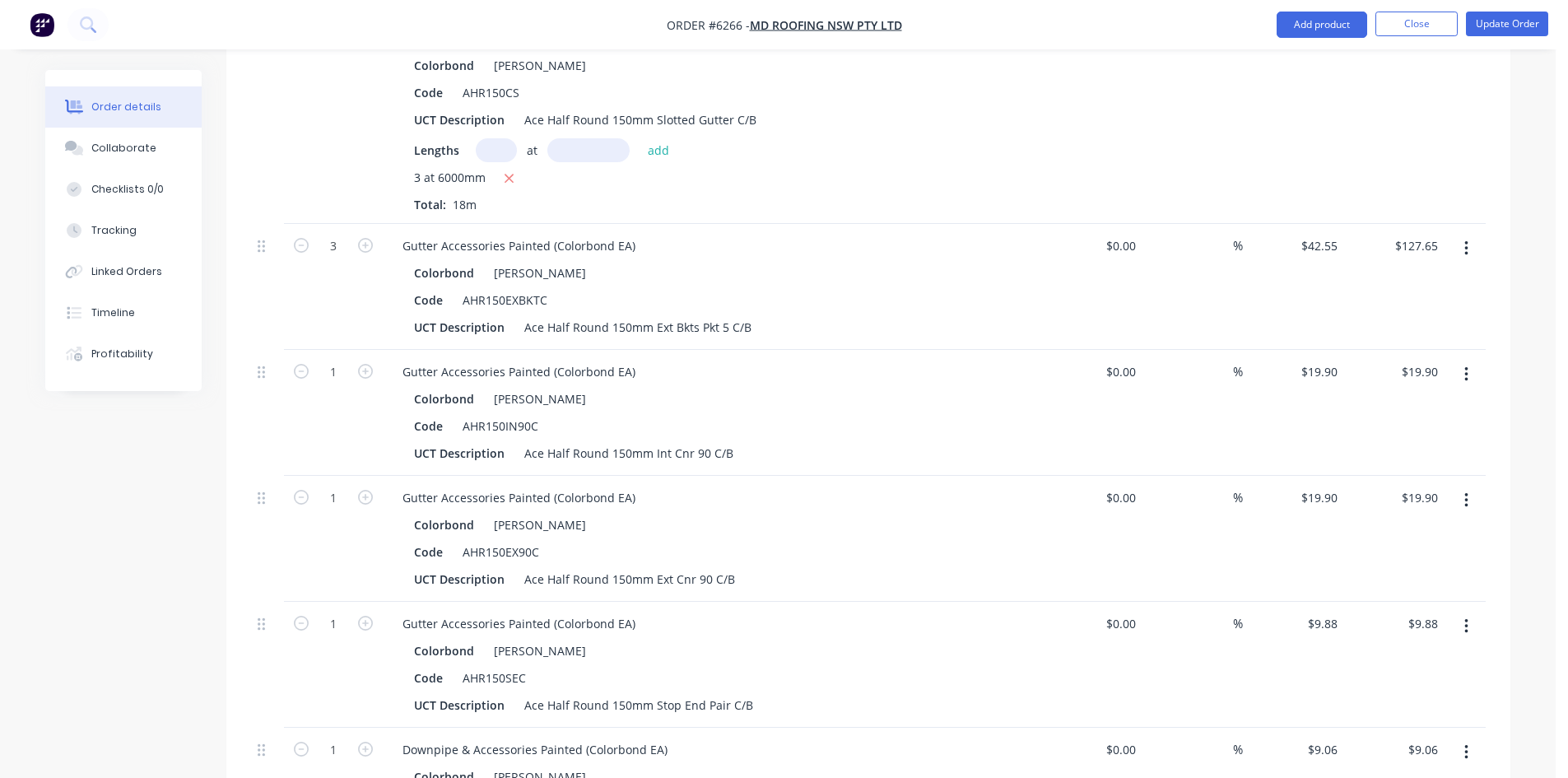
scroll to position [3292, 0]
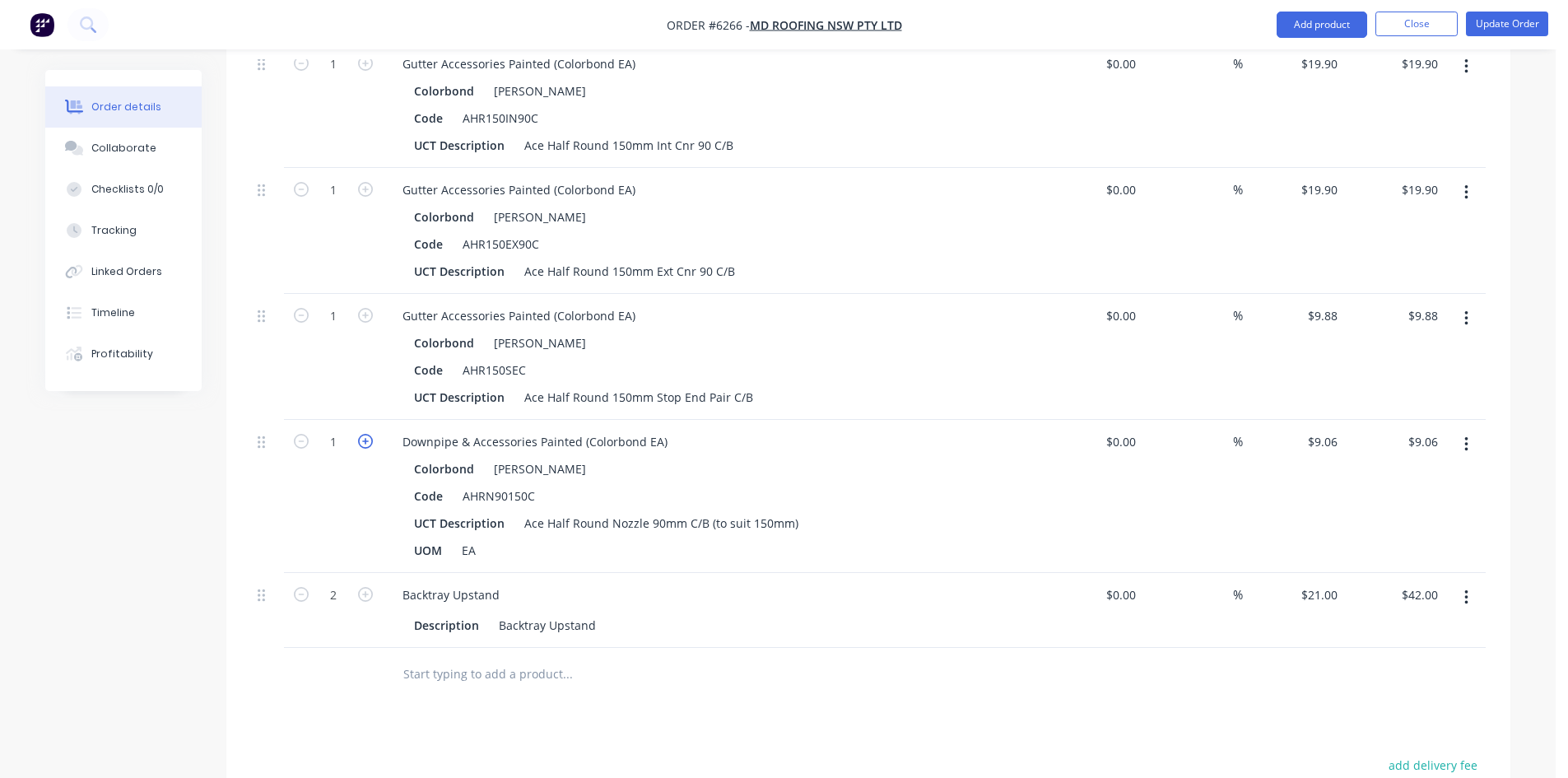
click at [370, 434] on icon "button" at bounding box center [366, 442] width 15 height 15
type input "2"
type input "$18.12"
click at [1475, 24] on button "Update Order" at bounding box center [1507, 24] width 82 height 24
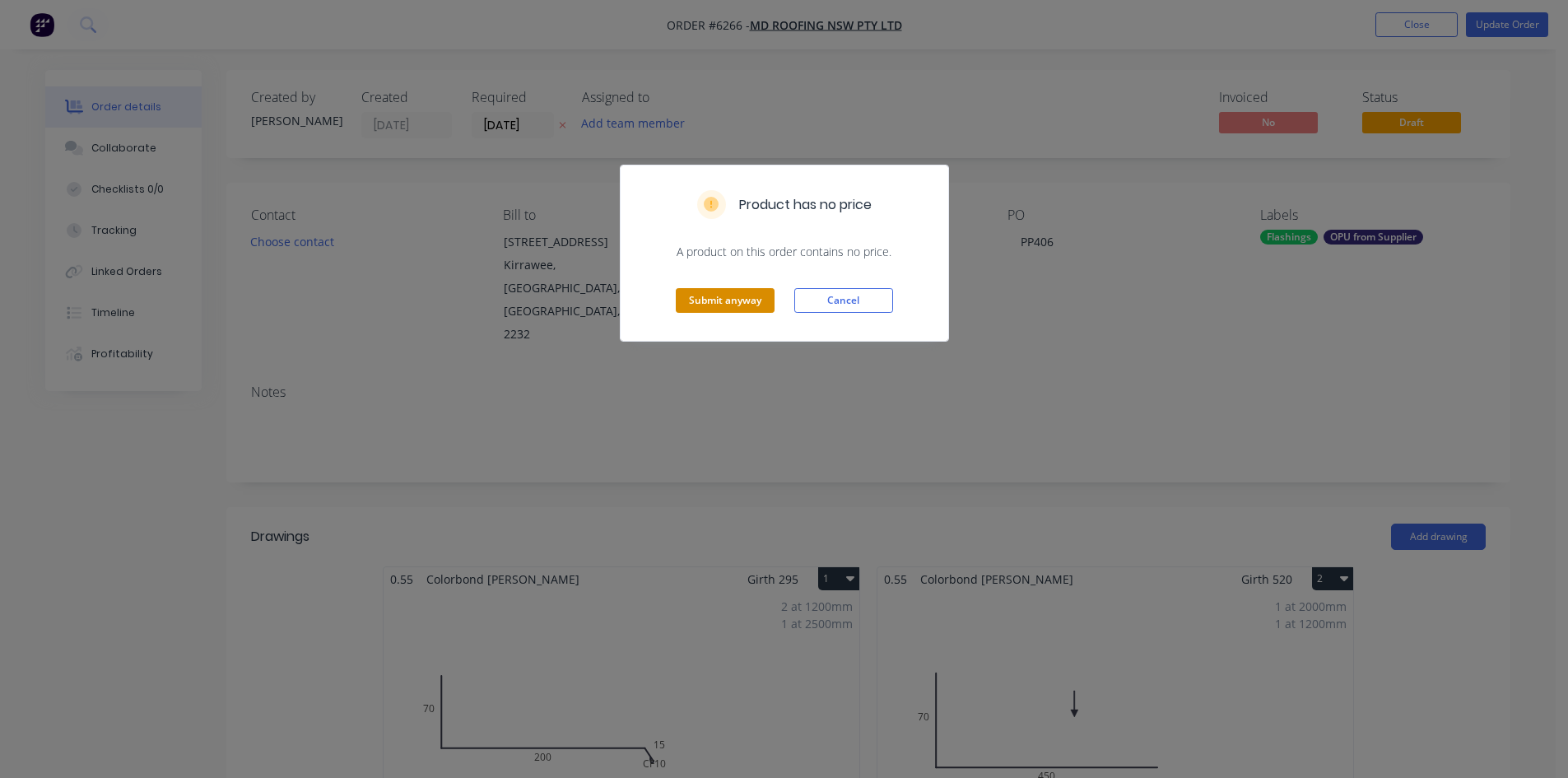
click at [707, 293] on button "Submit anyway" at bounding box center [724, 299] width 98 height 24
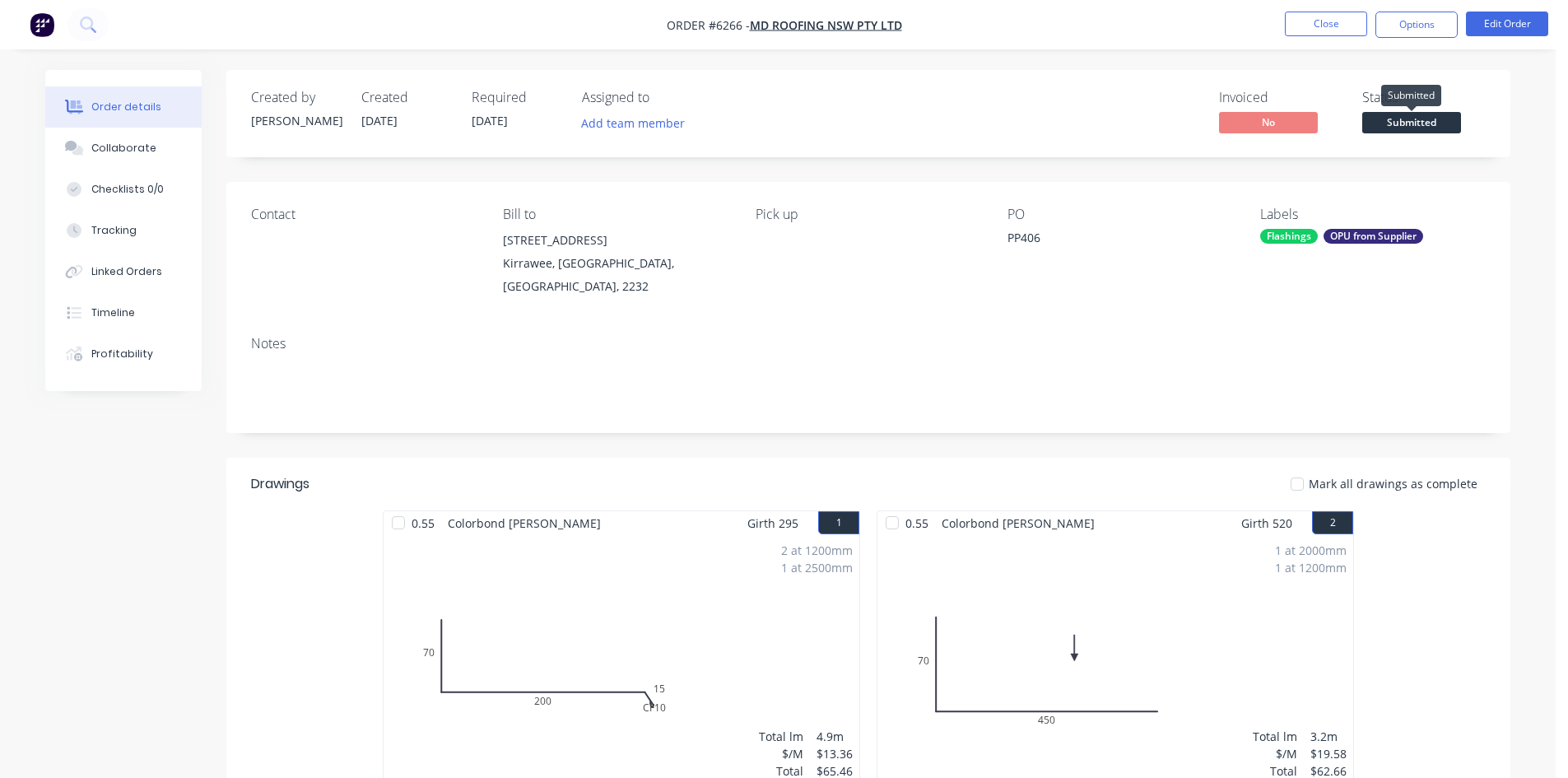
click at [1388, 124] on span "Submitted" at bounding box center [1411, 122] width 98 height 20
click at [1272, 336] on div "Notes" at bounding box center [868, 343] width 1235 height 16
click at [1287, 19] on button "Close" at bounding box center [1326, 24] width 82 height 24
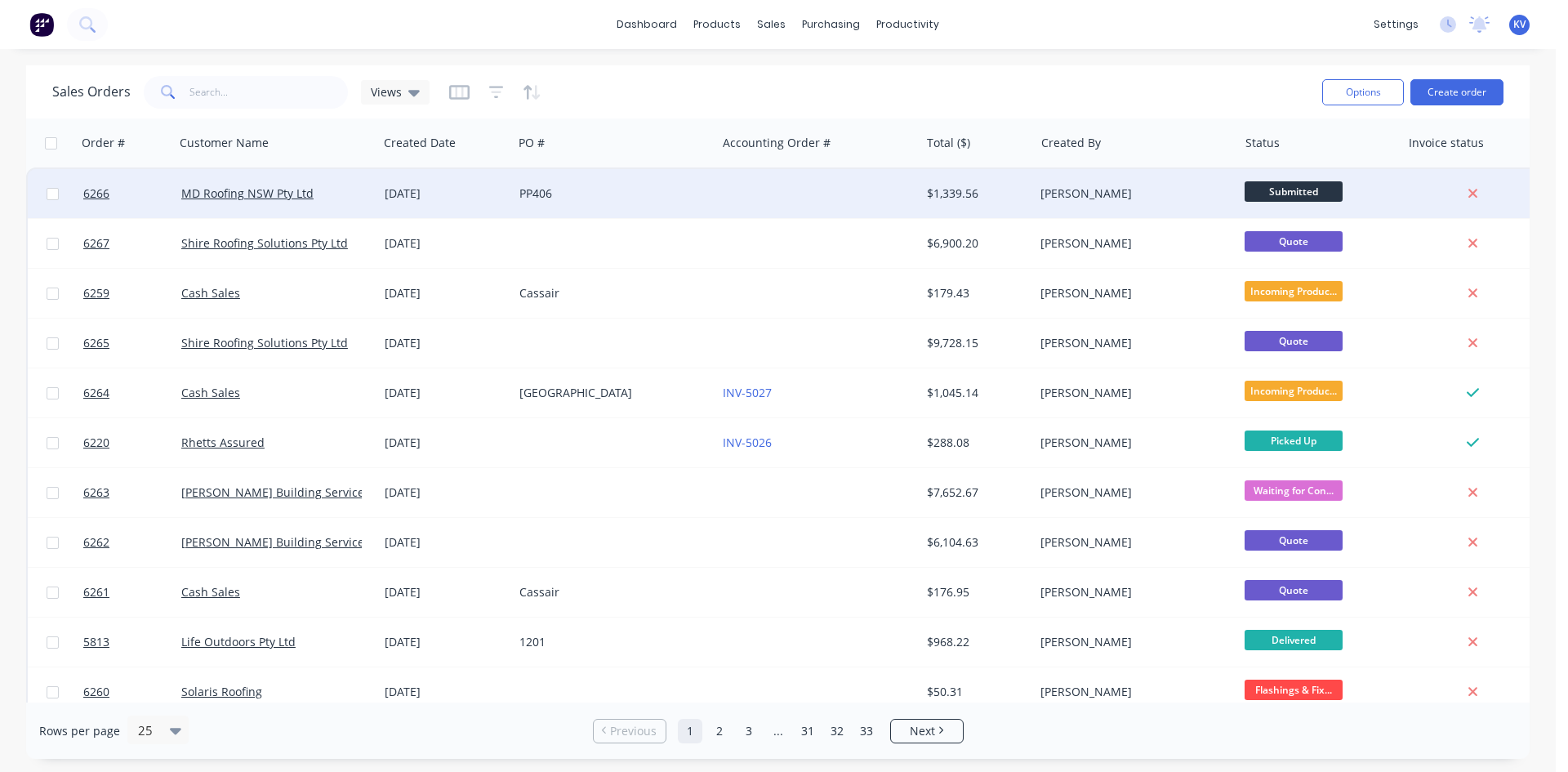
click at [903, 186] on div at bounding box center [818, 194] width 204 height 49
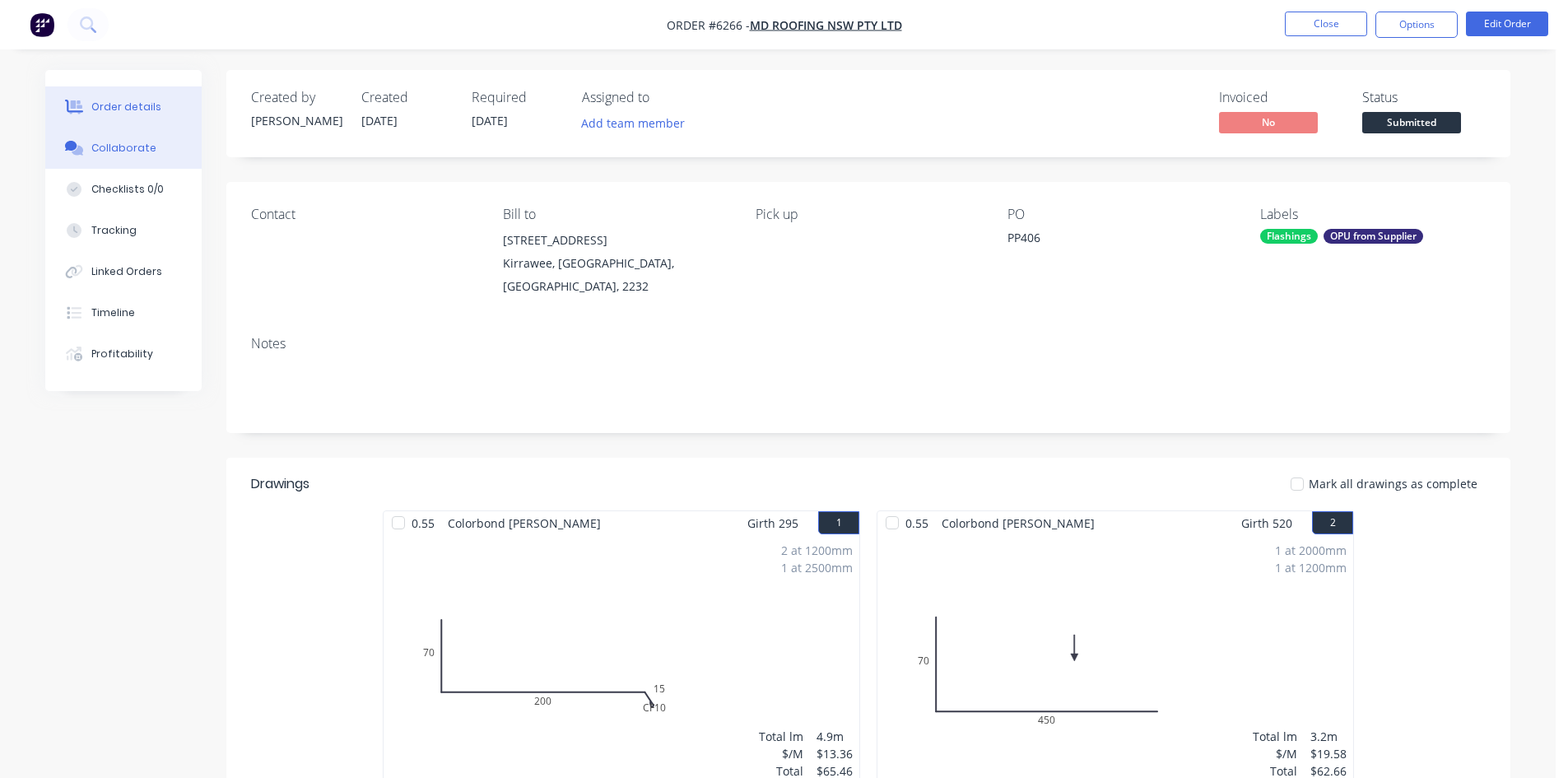
click at [89, 159] on button "Collaborate" at bounding box center [124, 148] width 156 height 41
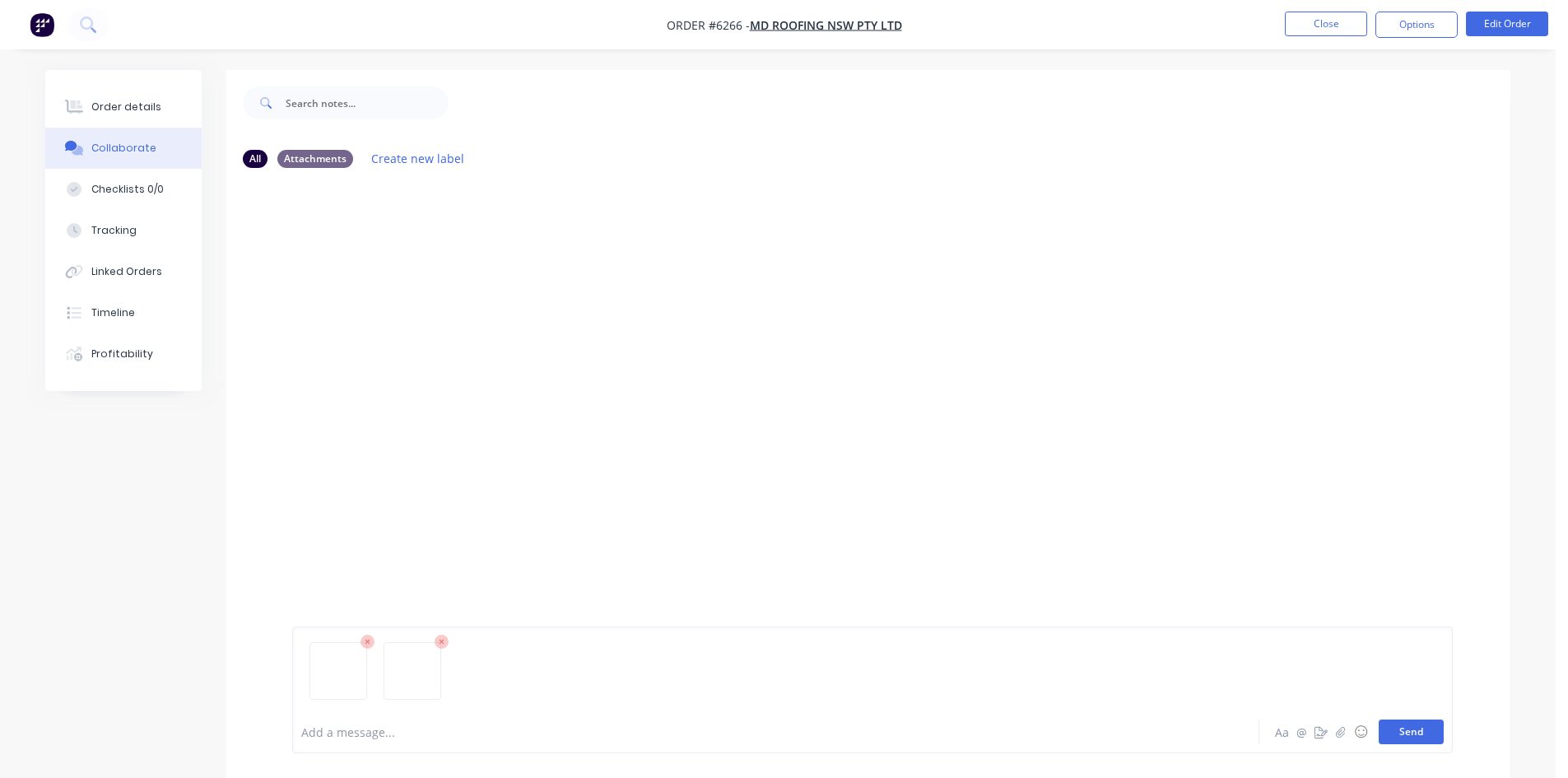
click at [1423, 722] on button "Send" at bounding box center [1411, 731] width 65 height 24
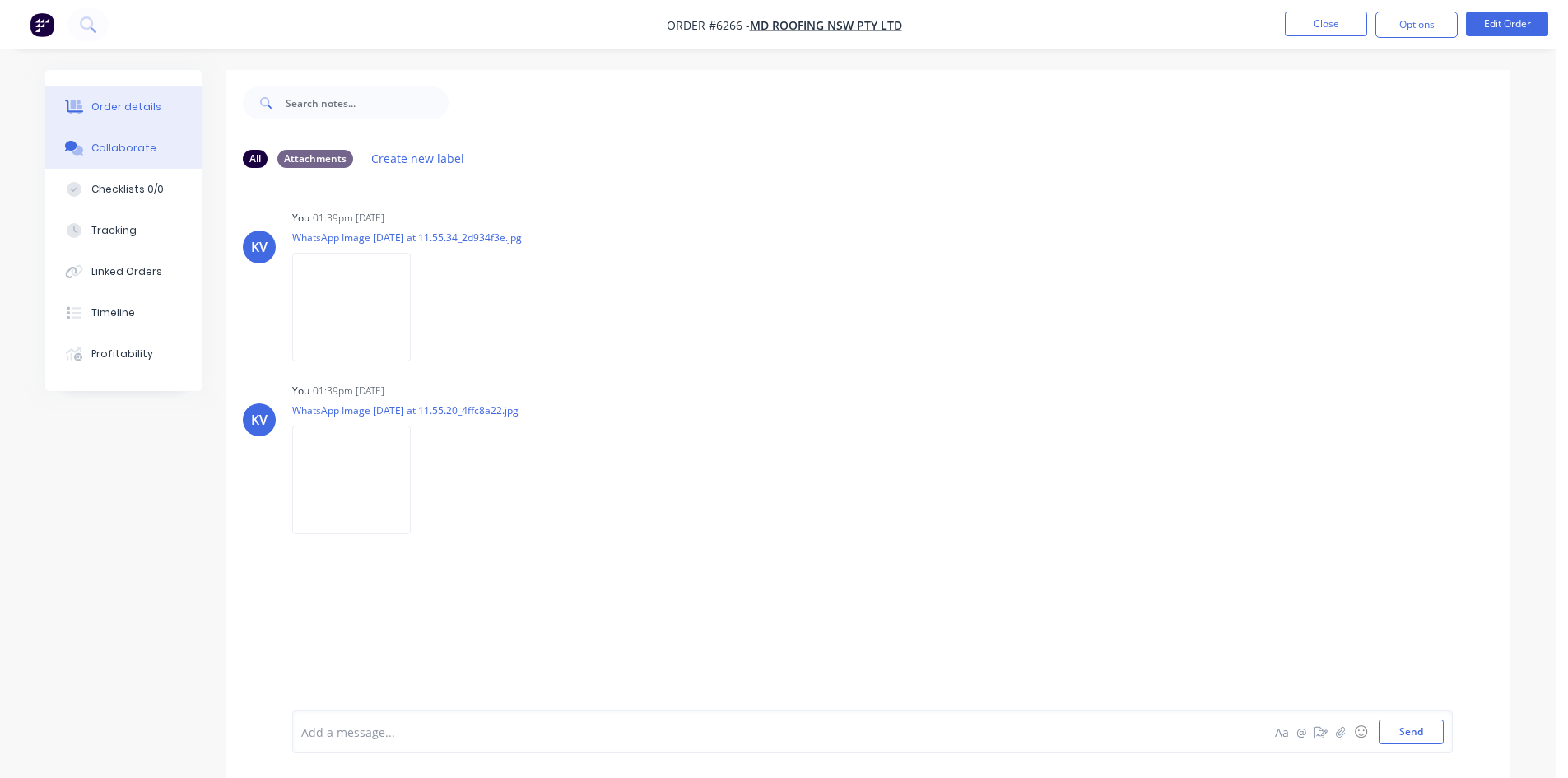
click at [135, 98] on button "Order details" at bounding box center [124, 107] width 156 height 41
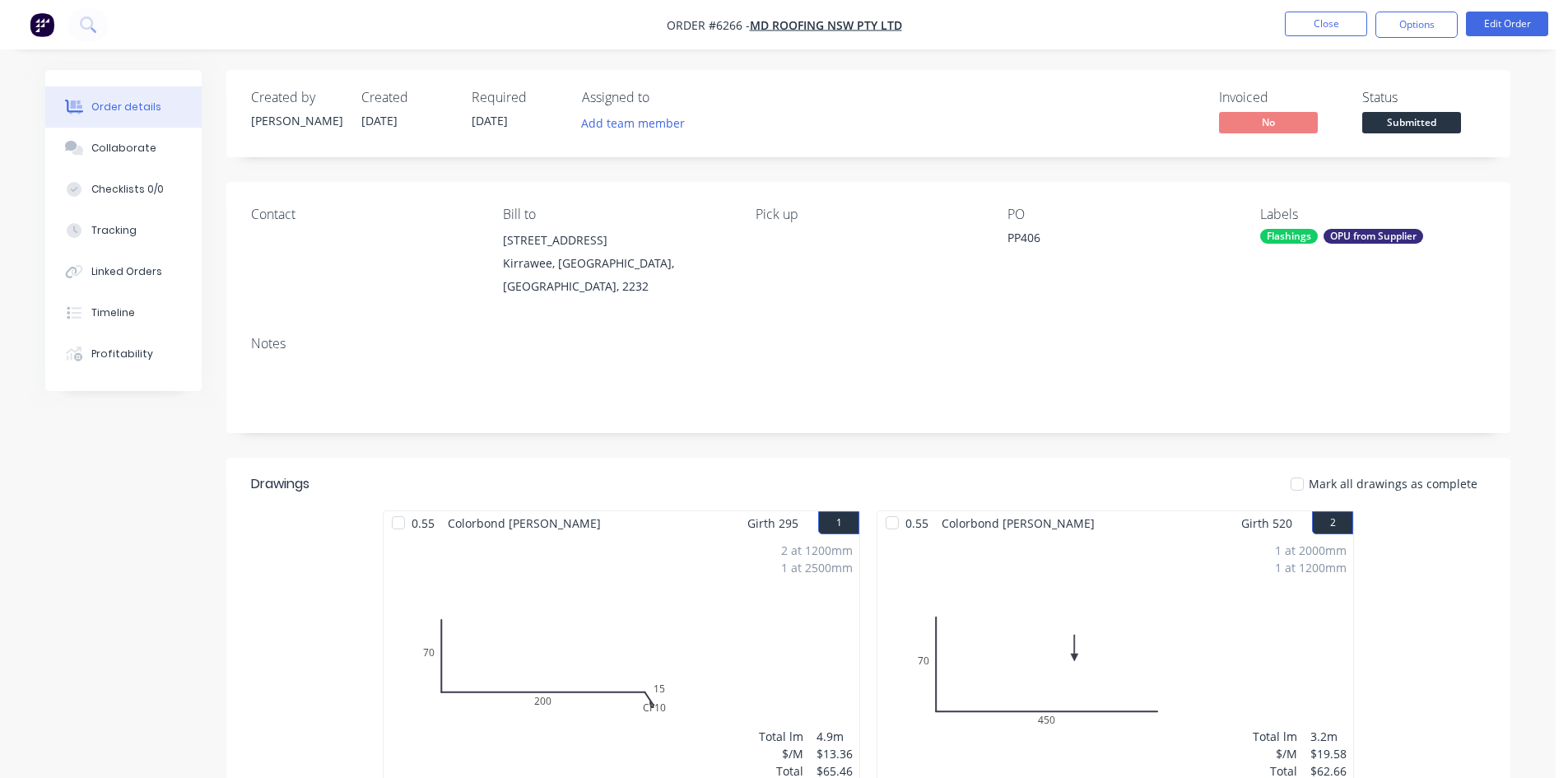
click at [1363, 119] on span "Submitted" at bounding box center [1411, 122] width 98 height 20
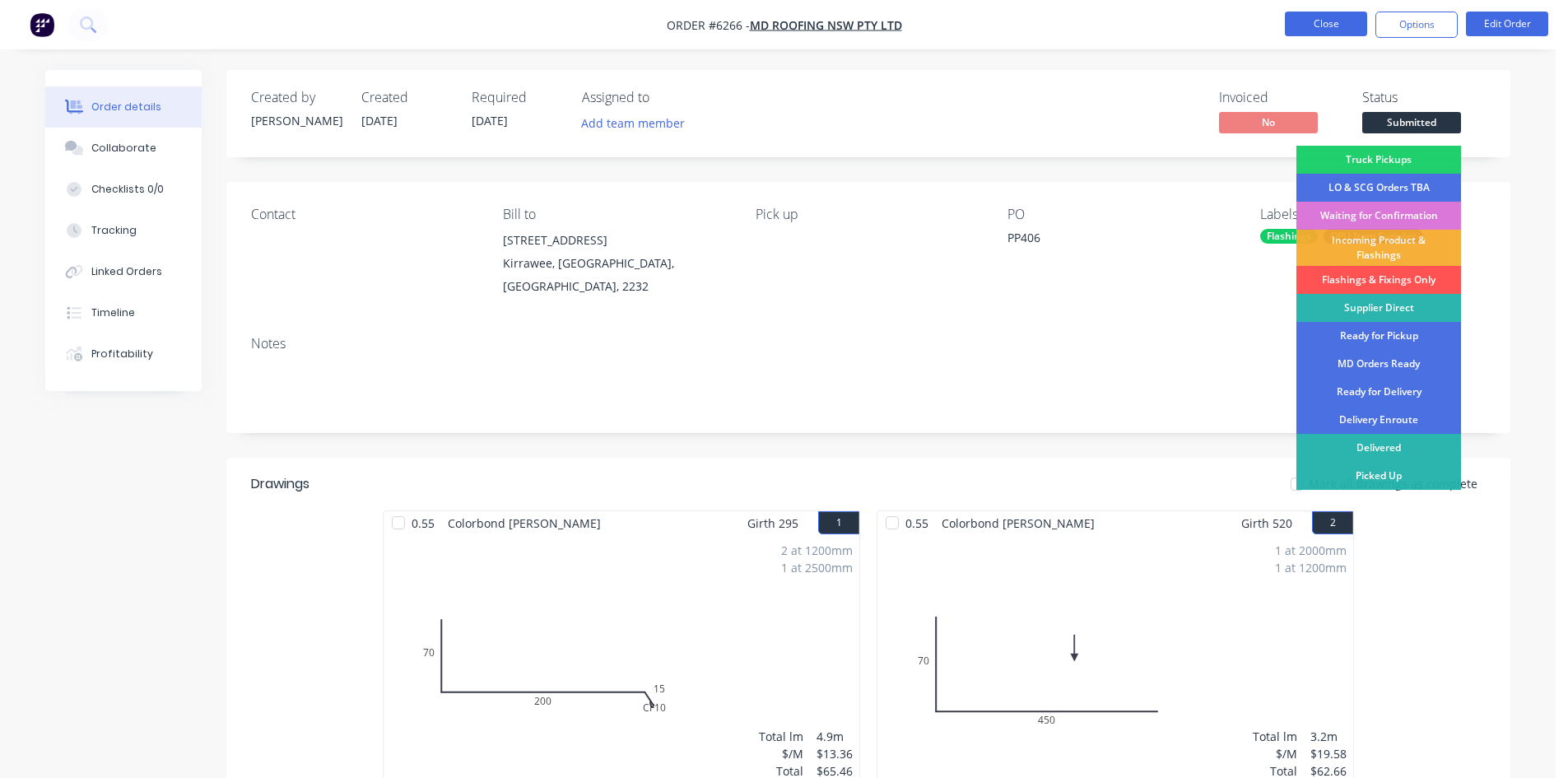
click at [1325, 24] on button "Close" at bounding box center [1326, 24] width 82 height 24
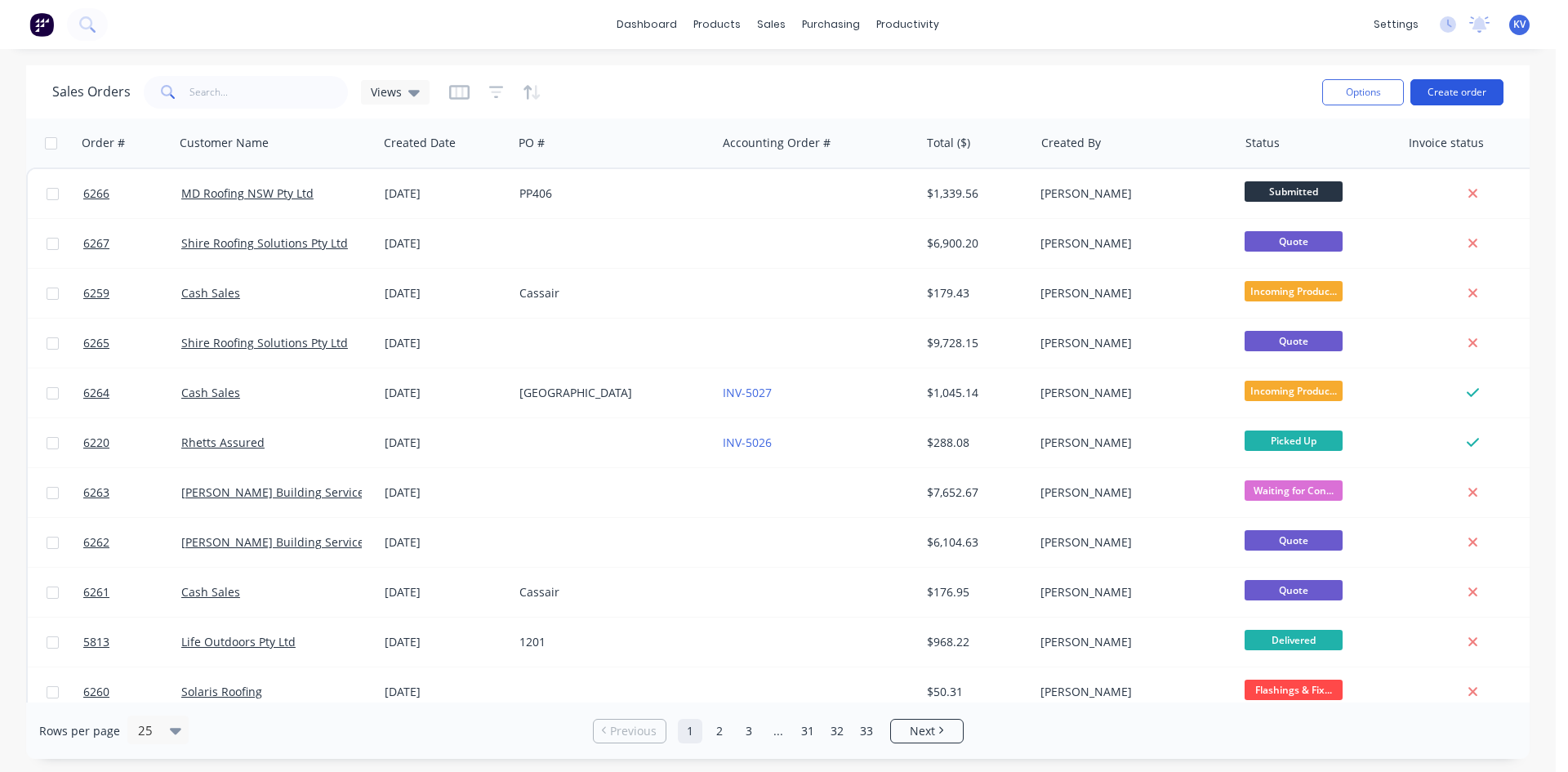
click at [1469, 87] on button "Create order" at bounding box center [1458, 92] width 94 height 26
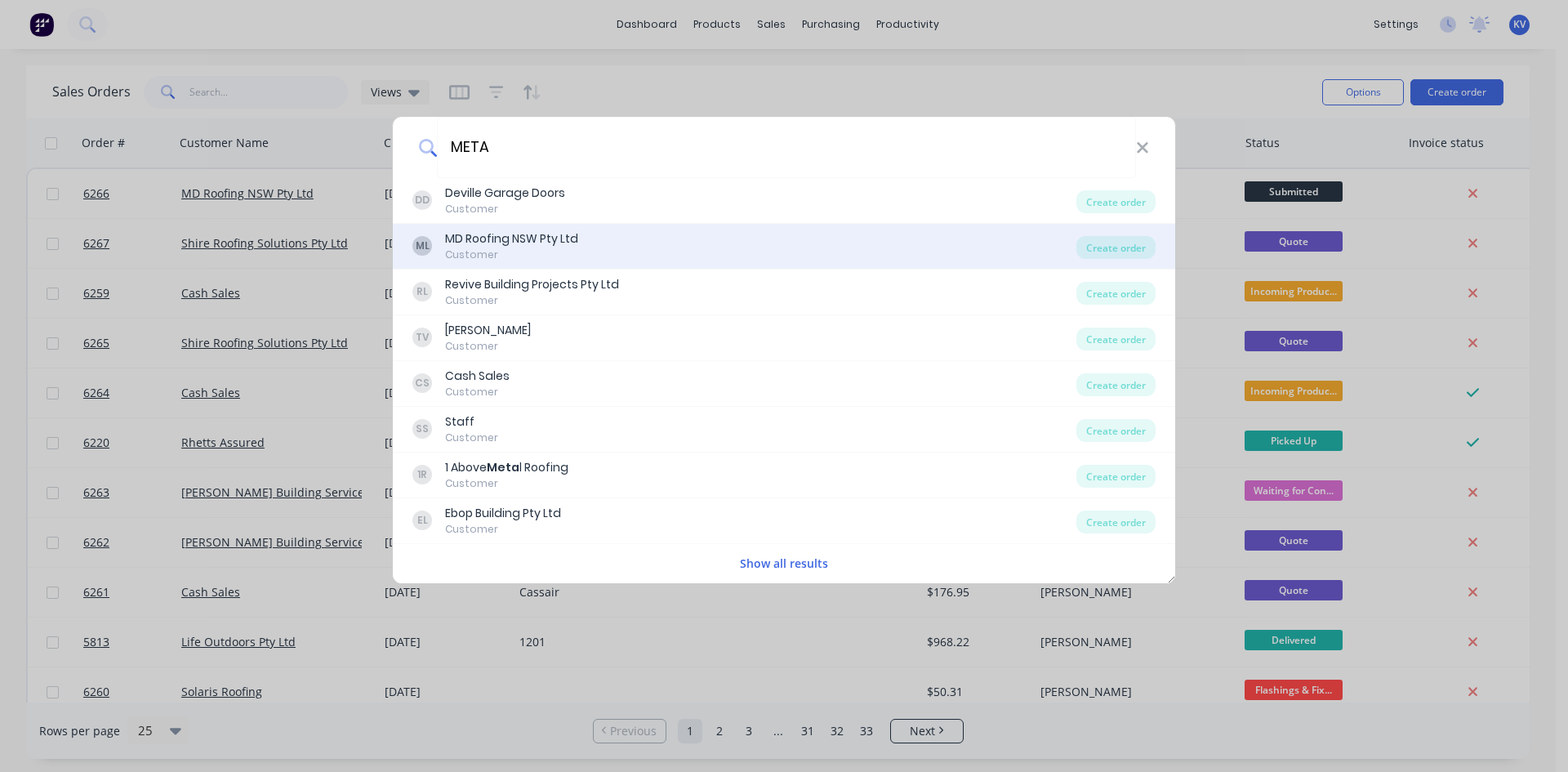
type input "META"
click at [546, 245] on div "MD Roofing NSW Pty Ltd" at bounding box center [511, 239] width 133 height 18
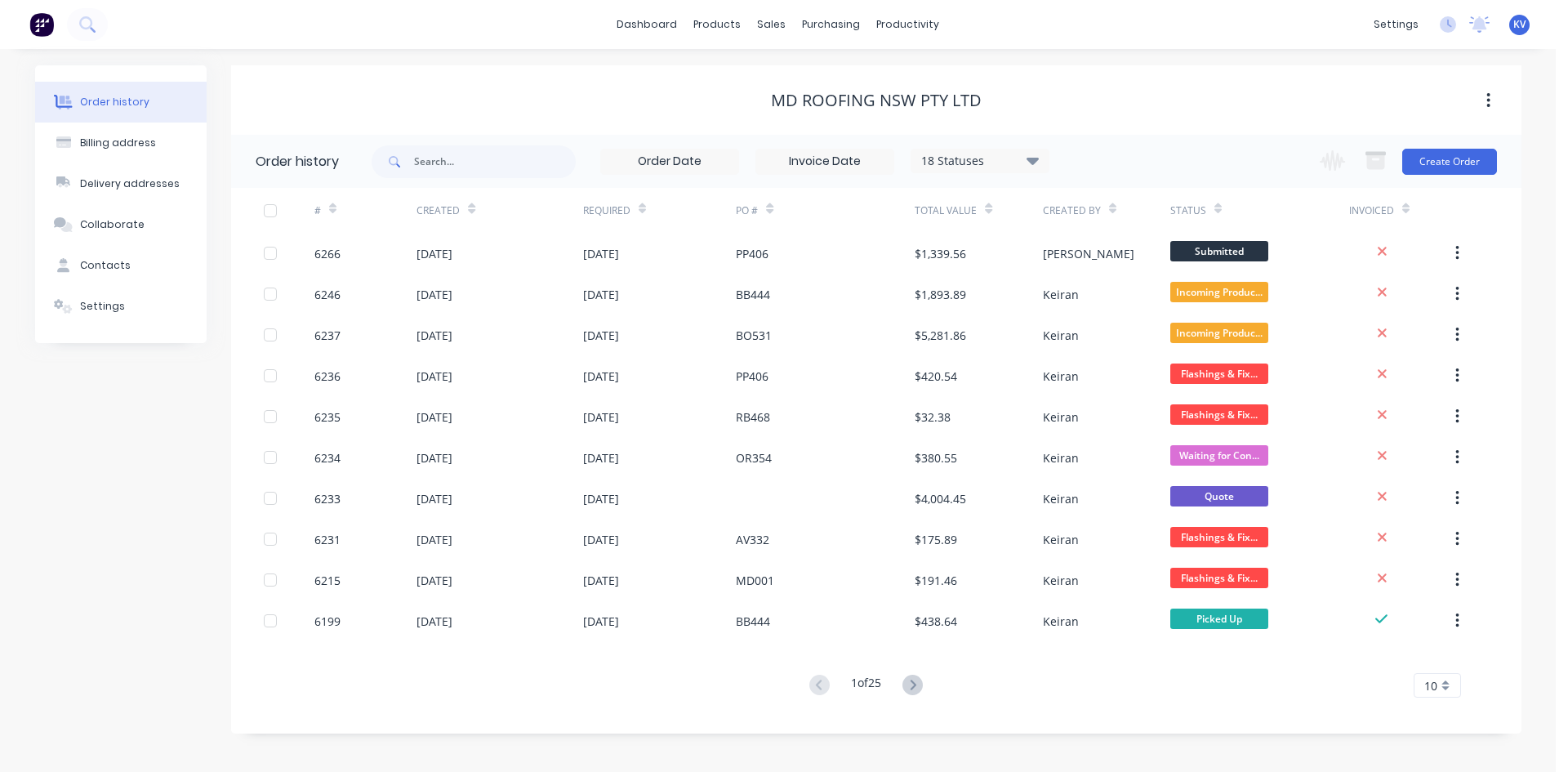
click at [1439, 182] on div "Change order status Truck Pickups Submitted LO & SCG Orders TBA Waiting for Con…" at bounding box center [1403, 161] width 186 height 53
click at [1440, 172] on button "Create Order" at bounding box center [1449, 161] width 94 height 26
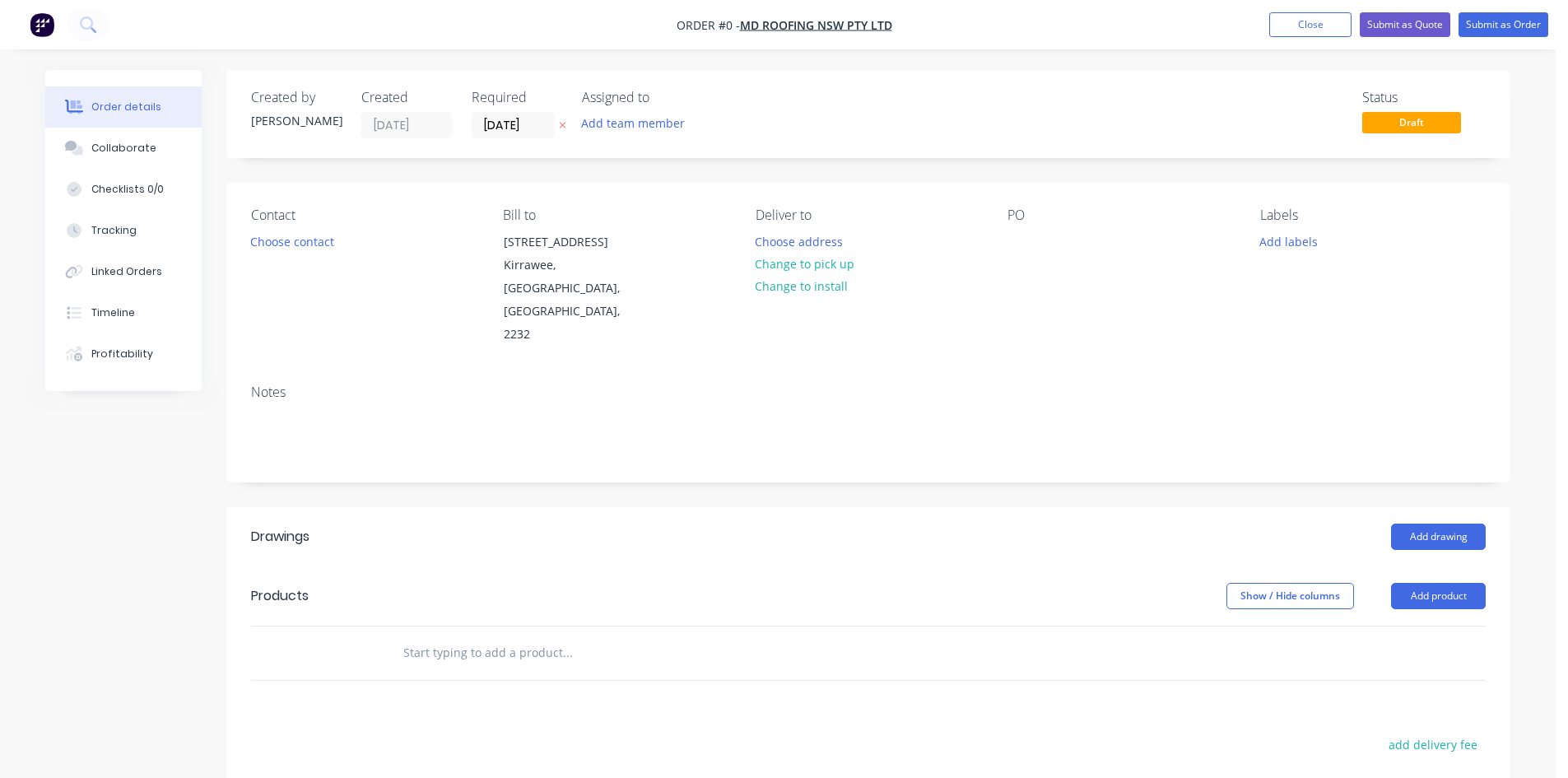
click at [1007, 236] on div "Contact Choose contact Bill to [STREET_ADDRESS] Deliver to Choose address Chang…" at bounding box center [868, 277] width 1284 height 188
click at [1017, 241] on div at bounding box center [1020, 241] width 26 height 24
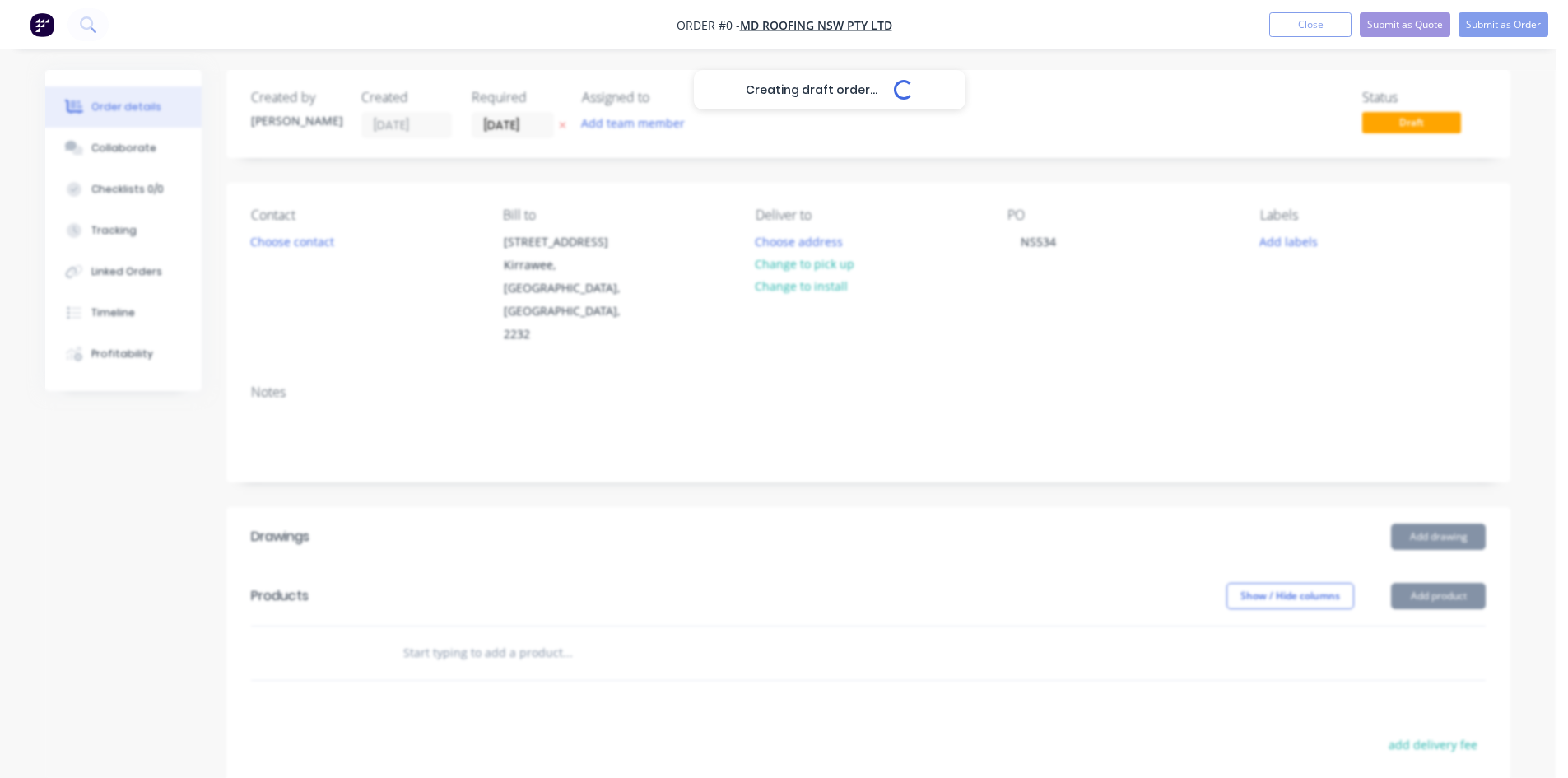
click at [1294, 317] on div "Creating draft order... Loading... Order details Collaborate Checklists 0/0 Tra…" at bounding box center [777, 585] width 1498 height 1030
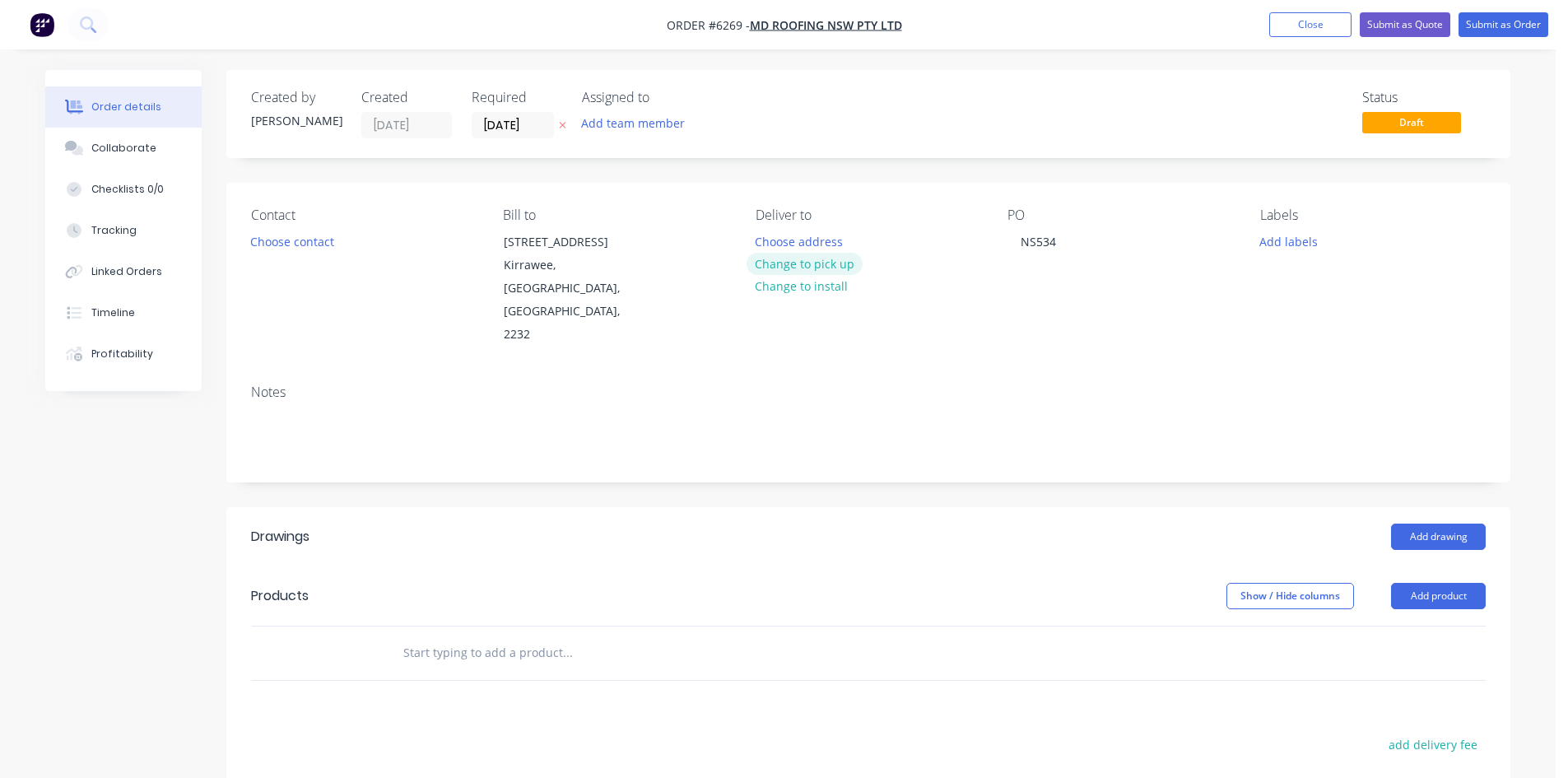
click at [830, 257] on button "Change to pick up" at bounding box center [804, 263] width 117 height 22
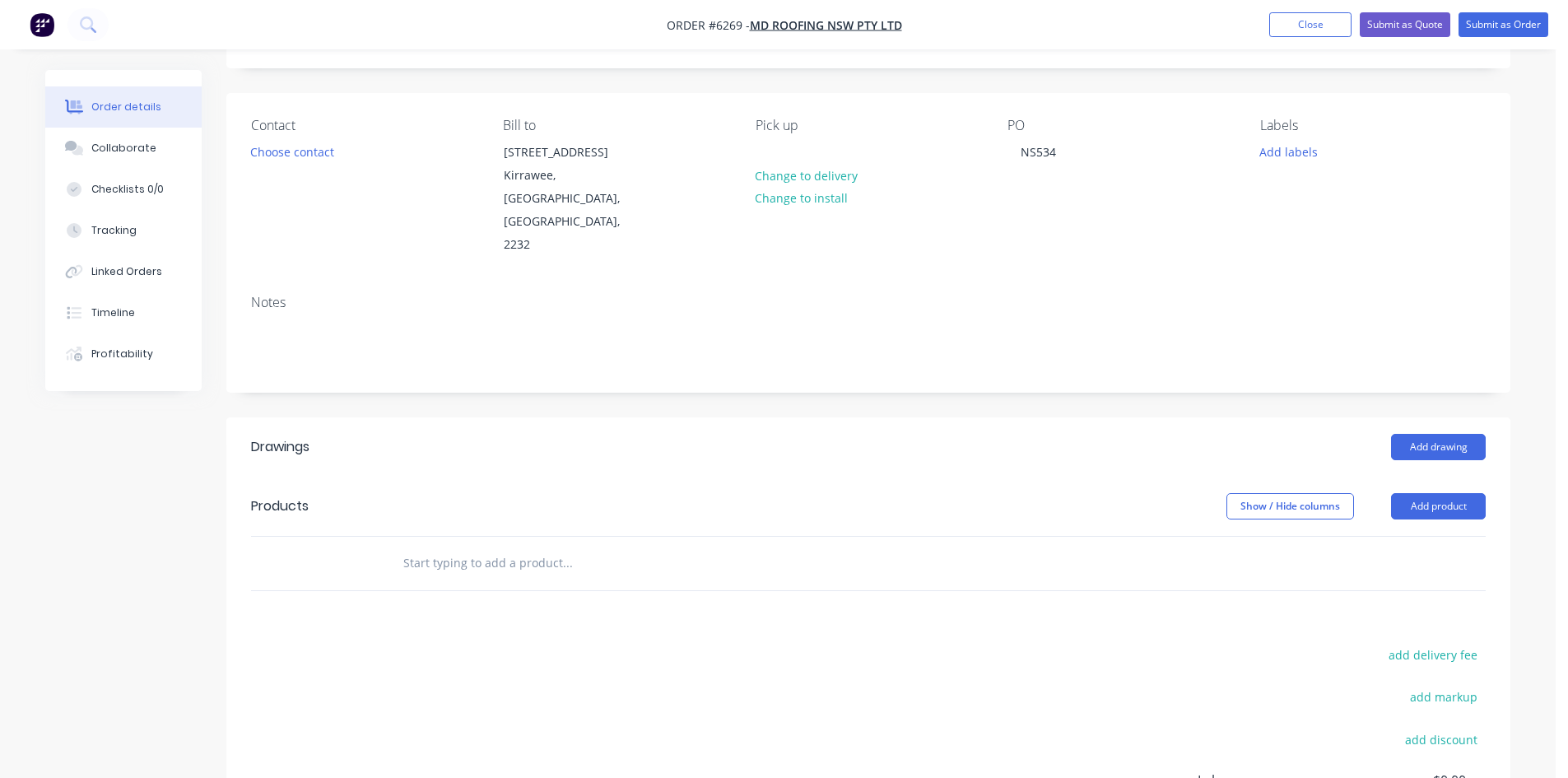
scroll to position [247, 0]
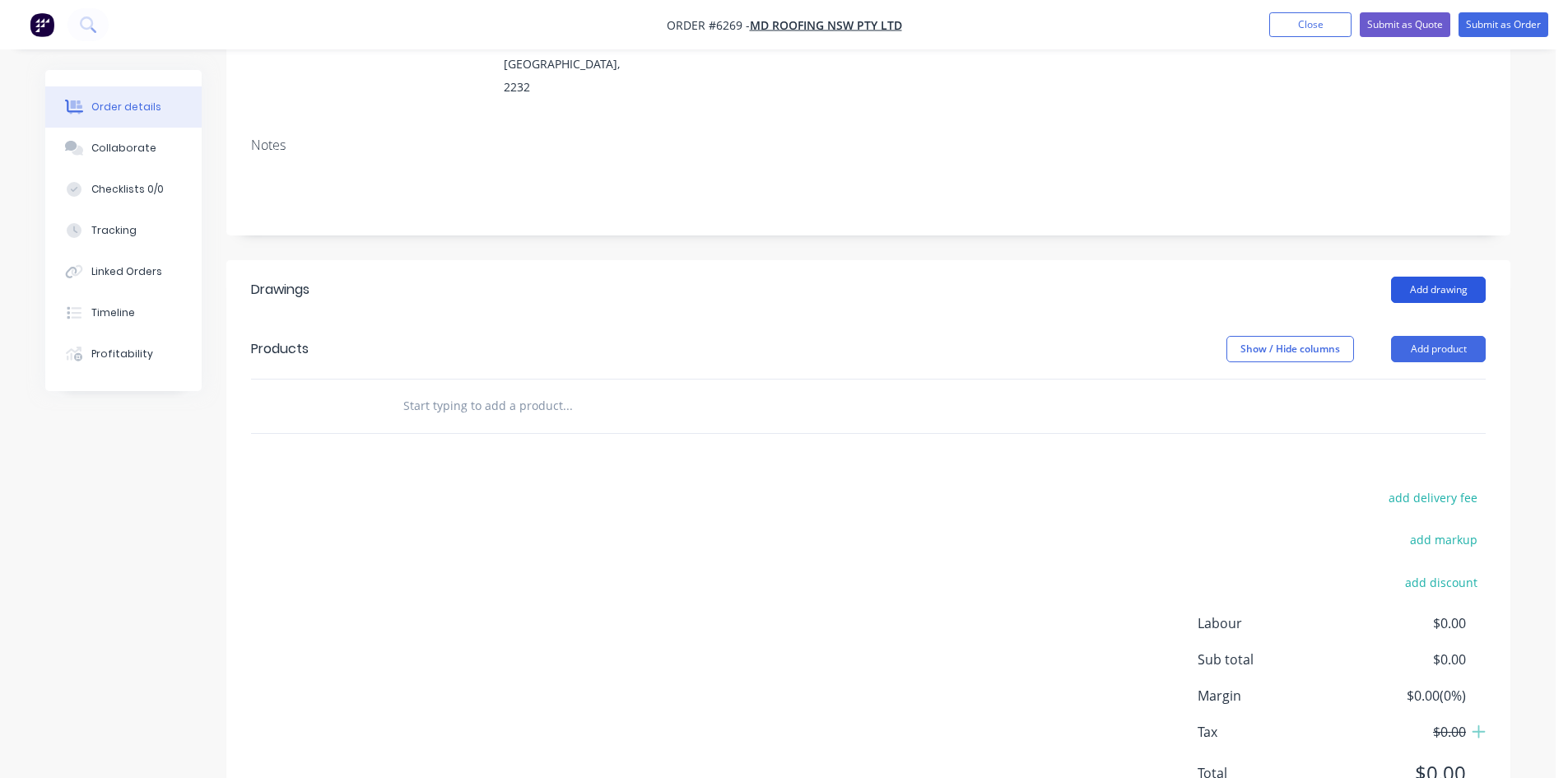
click at [1456, 277] on button "Add drawing" at bounding box center [1438, 289] width 95 height 26
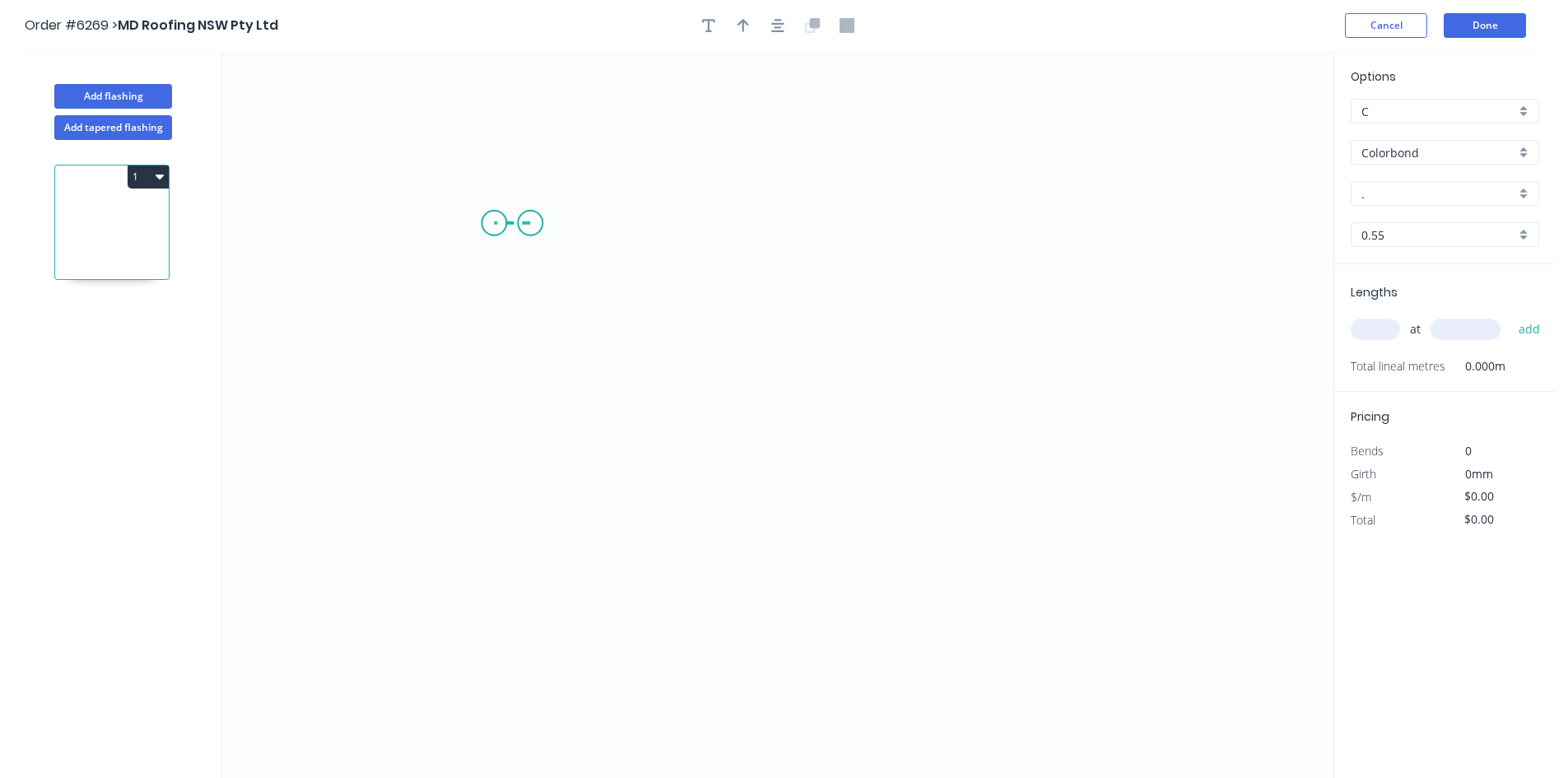
drag, startPoint x: 530, startPoint y: 223, endPoint x: 494, endPoint y: 221, distance: 36.1
click at [494, 221] on icon "0" at bounding box center [777, 415] width 1111 height 727
drag, startPoint x: 501, startPoint y: 490, endPoint x: 537, endPoint y: 490, distance: 36.0
click at [501, 490] on icon "0 ?" at bounding box center [777, 415] width 1111 height 727
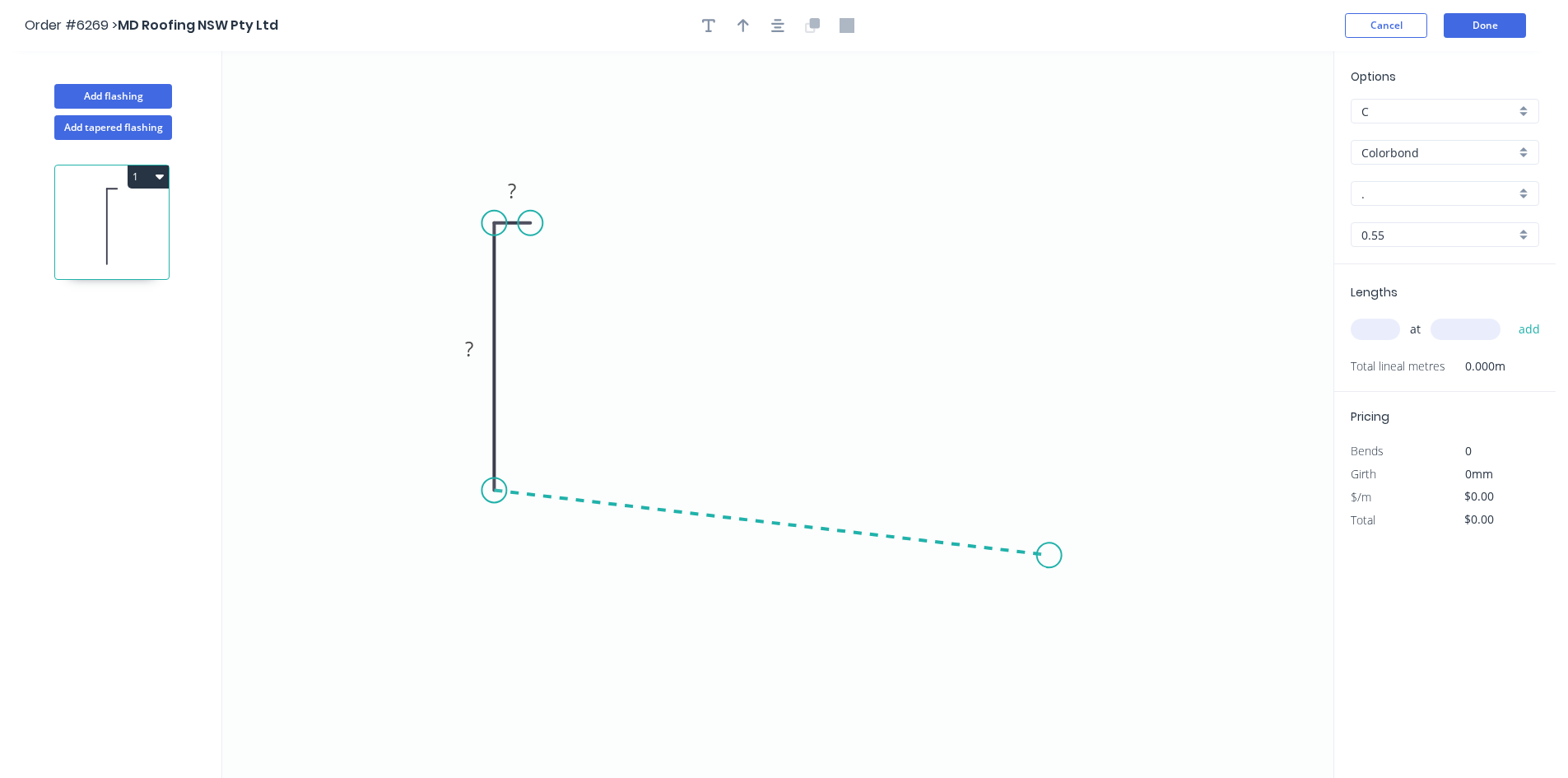
click at [1049, 555] on icon "0 ? ?" at bounding box center [777, 415] width 1111 height 727
click at [1080, 602] on icon "0 ? ? ? ? º" at bounding box center [777, 415] width 1111 height 727
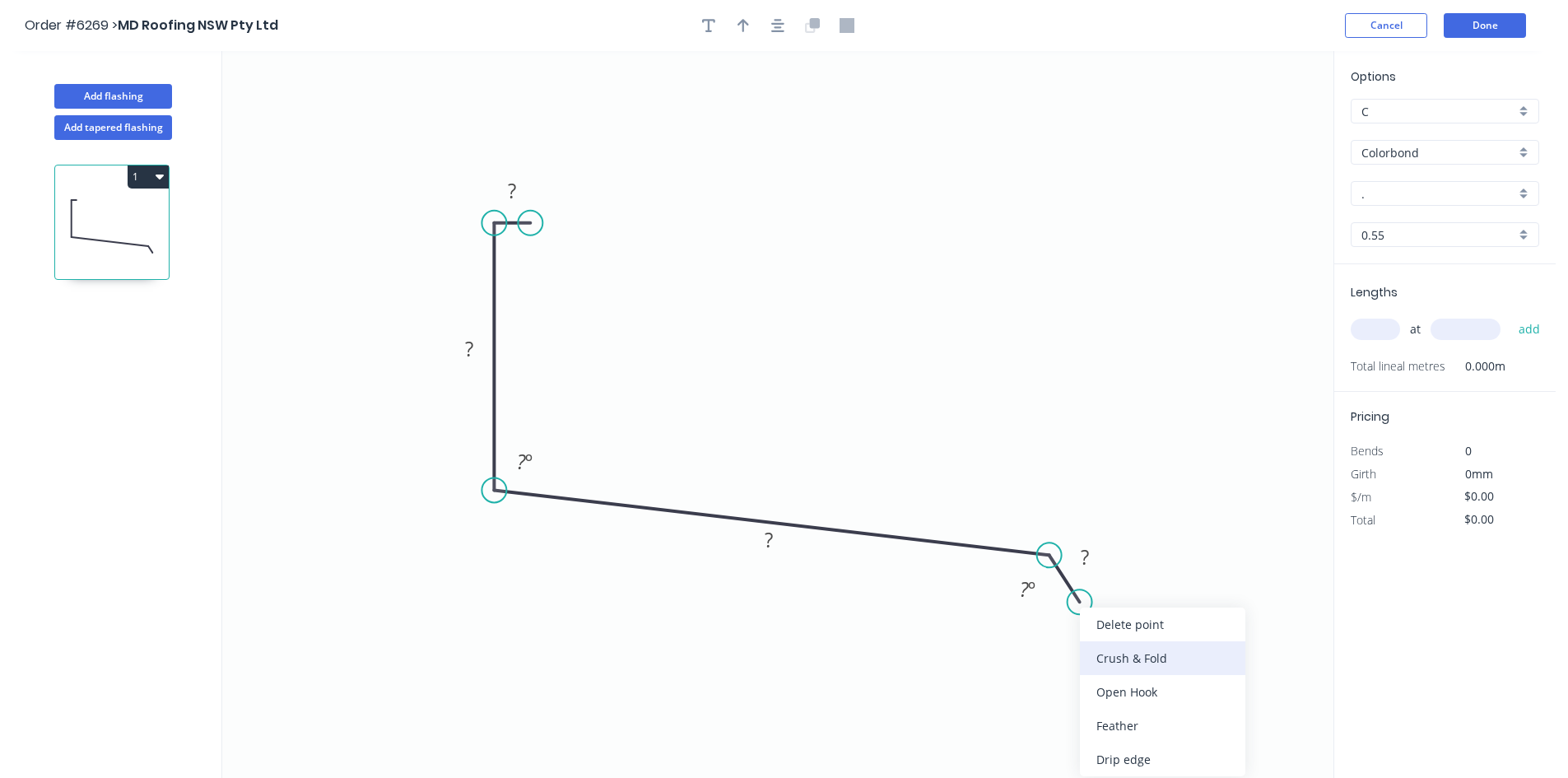
click at [1110, 642] on div "Crush & Fold" at bounding box center [1163, 658] width 166 height 34
click at [1109, 654] on div "Flip bend" at bounding box center [1163, 657] width 166 height 34
click at [516, 195] on rect at bounding box center [511, 191] width 33 height 23
click at [1046, 639] on div "Hide angle" at bounding box center [1110, 648] width 166 height 34
drag, startPoint x: 1125, startPoint y: 569, endPoint x: 1057, endPoint y: 635, distance: 94.8
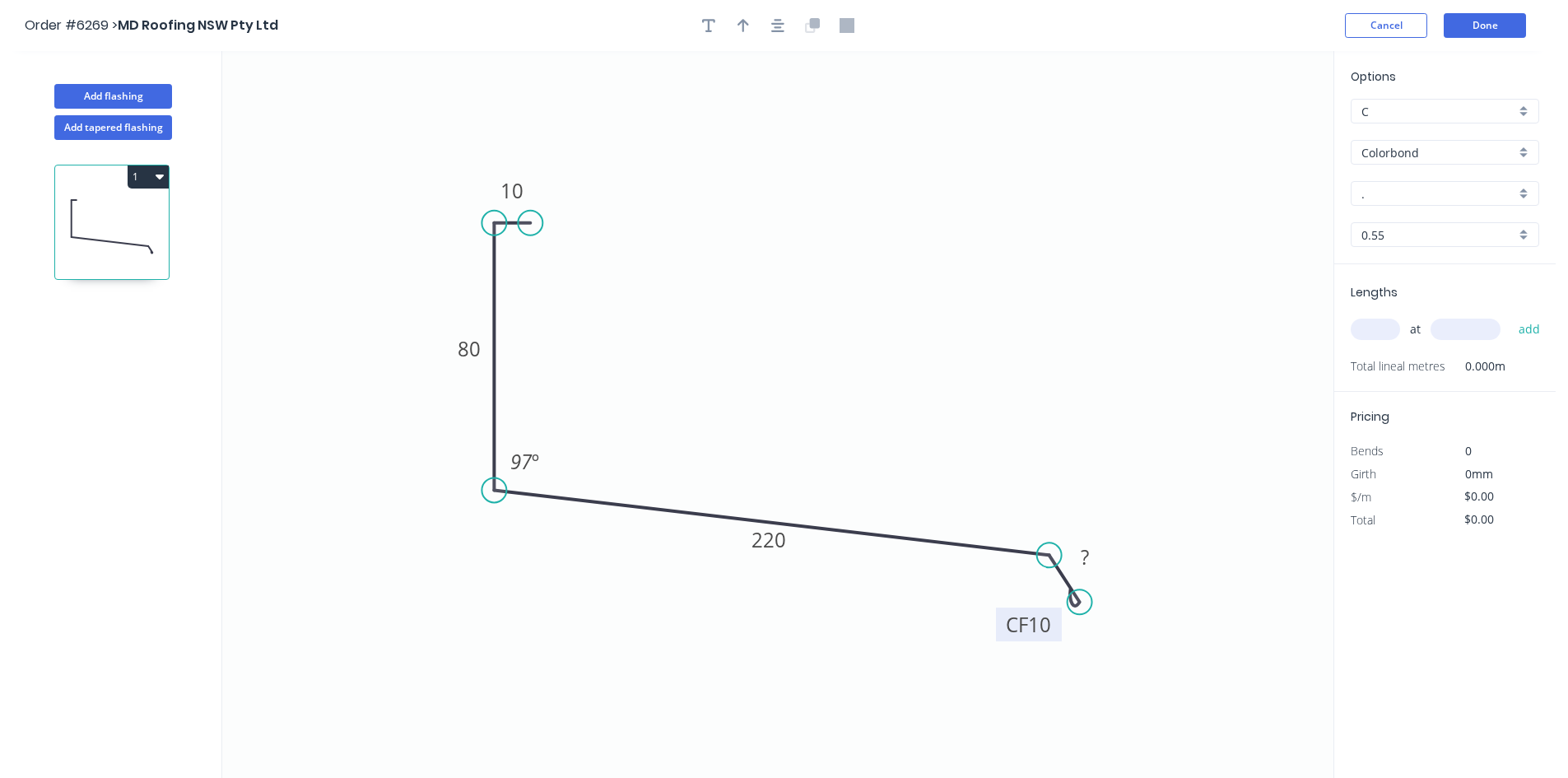
click at [1057, 635] on rect at bounding box center [1029, 624] width 66 height 34
click at [1085, 560] on tspan "?" at bounding box center [1085, 557] width 8 height 27
type input "$15.33"
click at [1386, 198] on input "." at bounding box center [1438, 193] width 154 height 18
click at [1391, 212] on div "Dune" at bounding box center [1444, 225] width 187 height 29
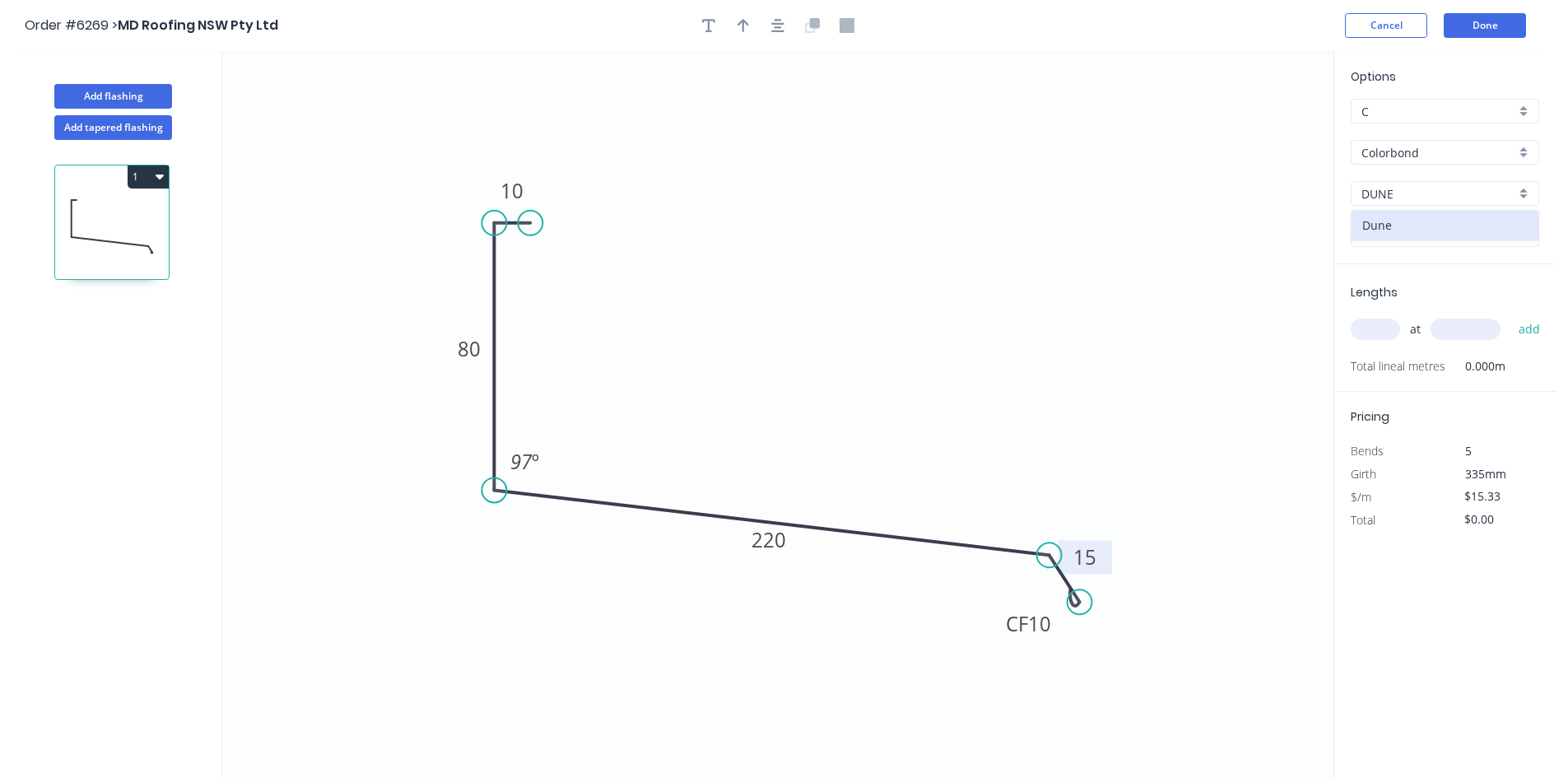
type input "Dune"
click at [1367, 331] on input "text" at bounding box center [1375, 329] width 50 height 21
type input "10"
type input "4300"
click at [1528, 325] on button "add" at bounding box center [1529, 329] width 39 height 28
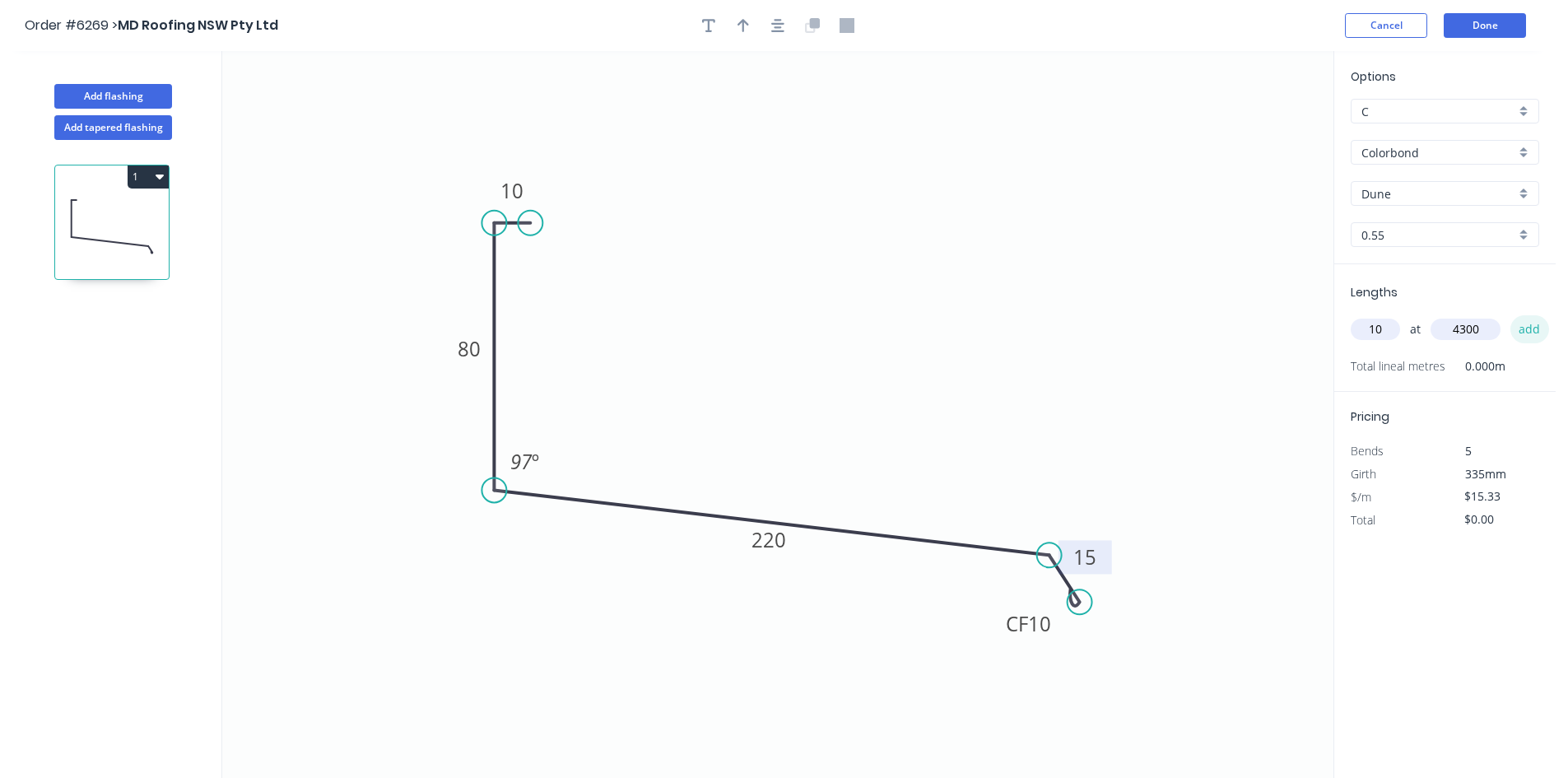
type input "$659.19"
click at [1471, 26] on button "Done" at bounding box center [1485, 25] width 82 height 24
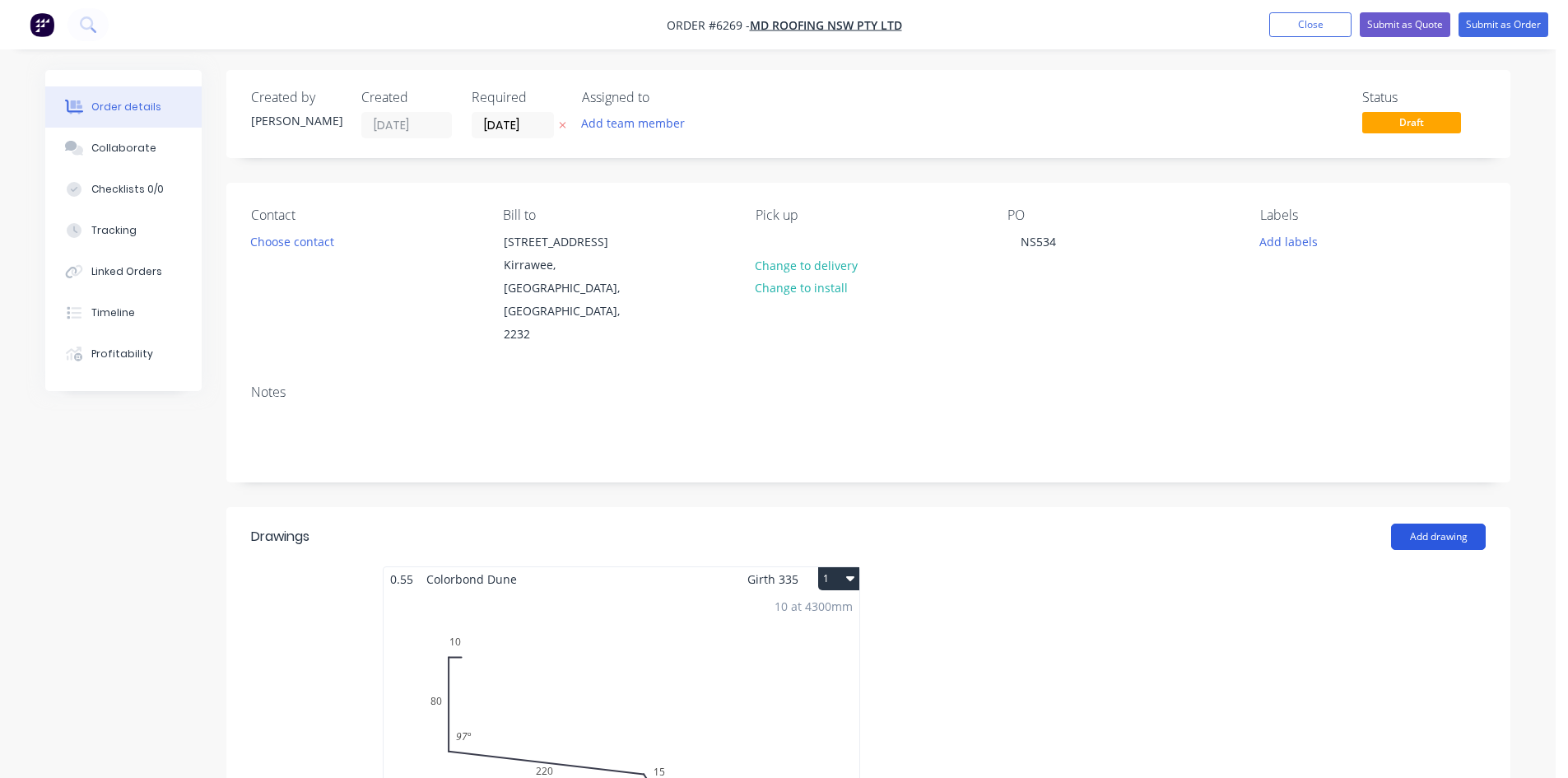
click at [1465, 523] on button "Add drawing" at bounding box center [1438, 536] width 95 height 26
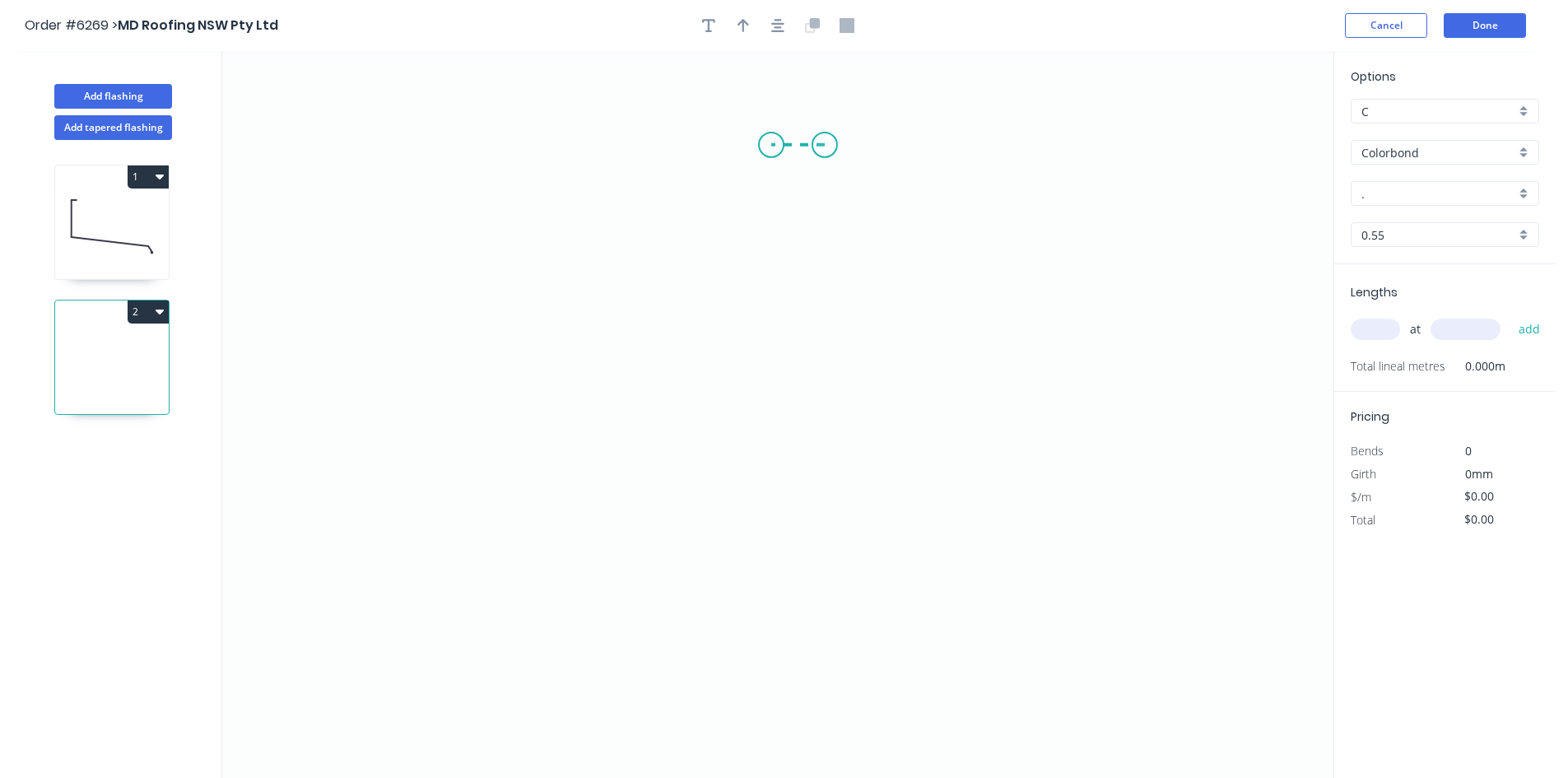
drag, startPoint x: 824, startPoint y: 145, endPoint x: 771, endPoint y: 145, distance: 53.0
click at [771, 145] on icon "0" at bounding box center [777, 415] width 1111 height 727
click at [781, 453] on icon "0 ?" at bounding box center [777, 415] width 1111 height 727
click at [806, 495] on icon "0 ? ?" at bounding box center [777, 415] width 1111 height 727
click at [815, 661] on icon "0 ? ? ? ? º" at bounding box center [777, 415] width 1111 height 727
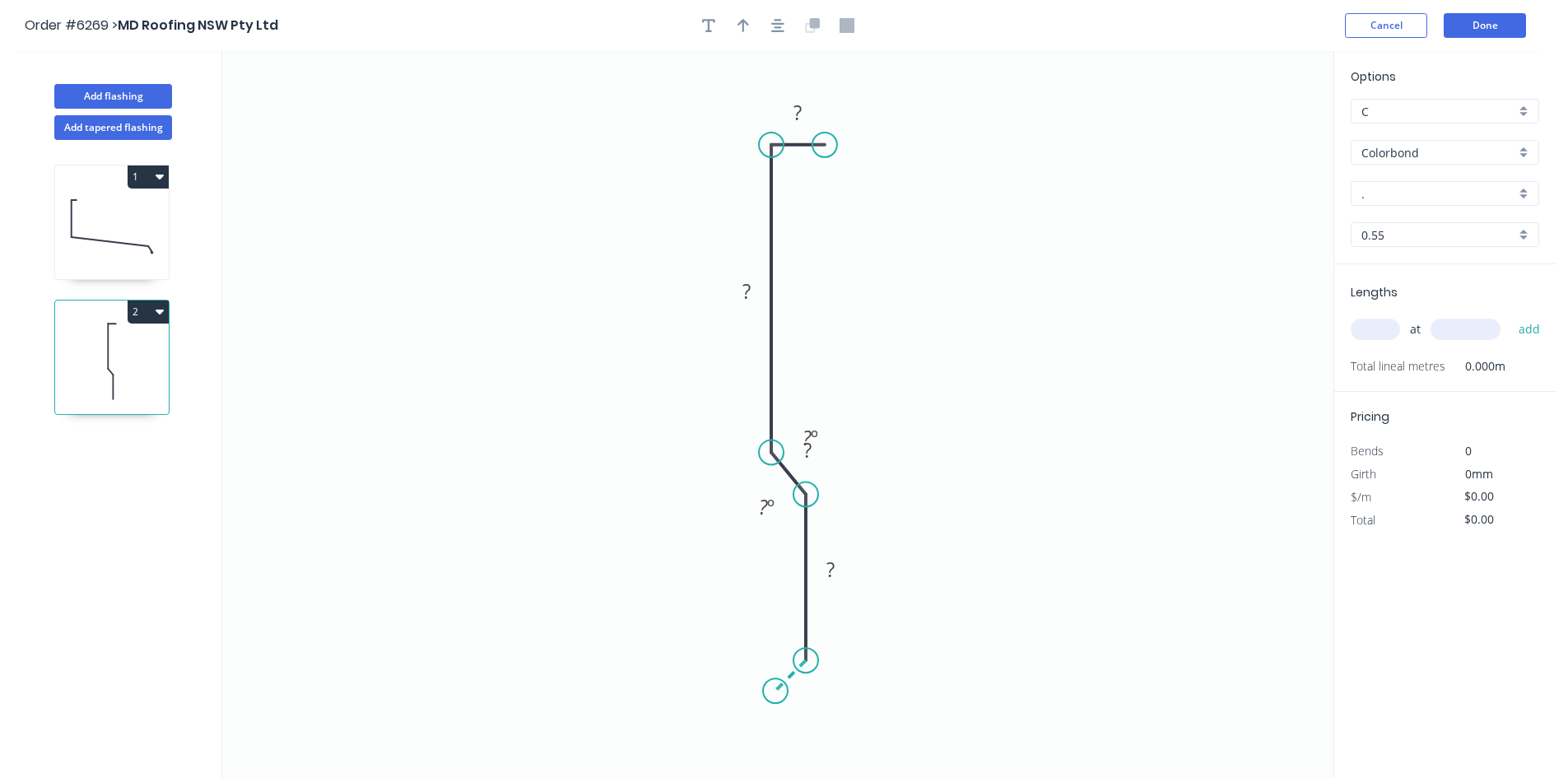
click at [776, 692] on icon "0 ? ? ? ? ? º ? º" at bounding box center [777, 415] width 1111 height 727
click at [776, 692] on circle at bounding box center [775, 690] width 24 height 24
drag, startPoint x: 776, startPoint y: 143, endPoint x: 770, endPoint y: 248, distance: 105.2
click at [770, 248] on circle at bounding box center [771, 236] width 24 height 24
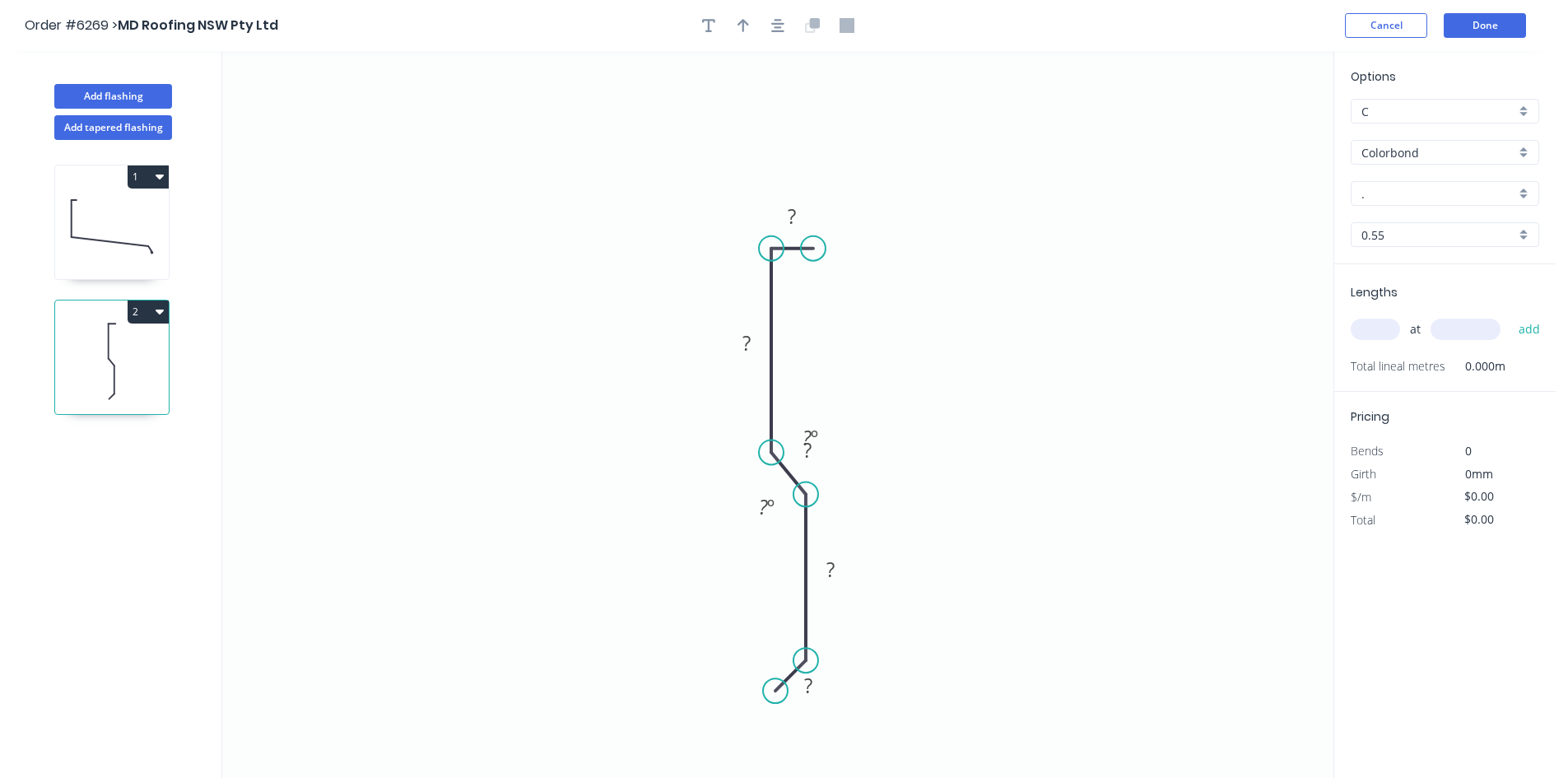
drag, startPoint x: 828, startPoint y: 190, endPoint x: 813, endPoint y: 246, distance: 58.0
click at [813, 246] on circle at bounding box center [813, 248] width 24 height 24
click at [797, 217] on rect at bounding box center [792, 217] width 33 height 23
click at [799, 217] on tspan "140" at bounding box center [792, 216] width 34 height 27
type input "$9.31"
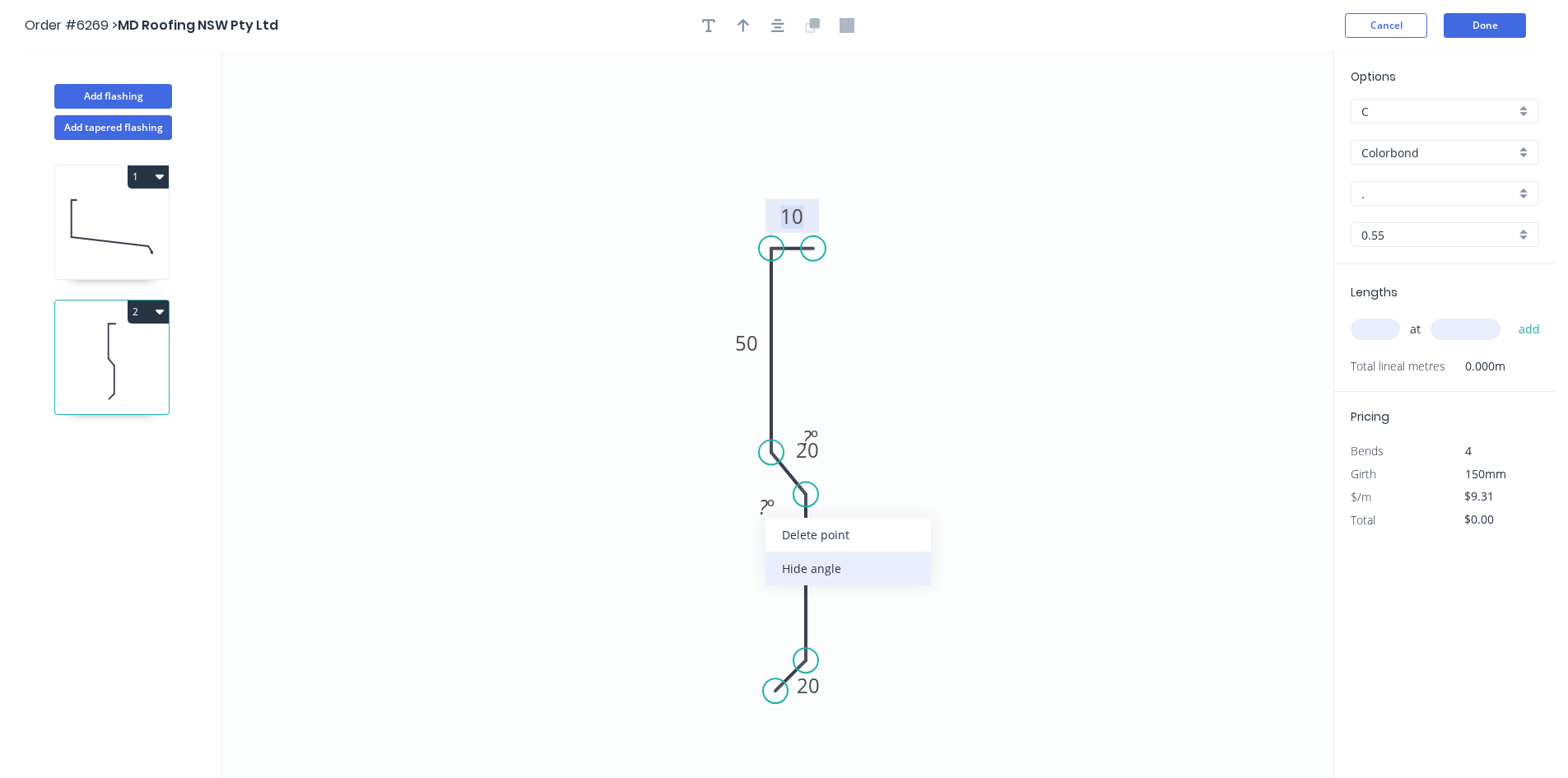
click at [787, 555] on div "Hide angle" at bounding box center [848, 569] width 166 height 34
click at [833, 485] on div "Hide angle" at bounding box center [889, 485] width 166 height 34
click at [742, 31] on icon "button" at bounding box center [744, 26] width 12 height 13
drag, startPoint x: 1248, startPoint y: 130, endPoint x: 940, endPoint y: 439, distance: 436.3
click at [940, 439] on icon at bounding box center [940, 421] width 15 height 53
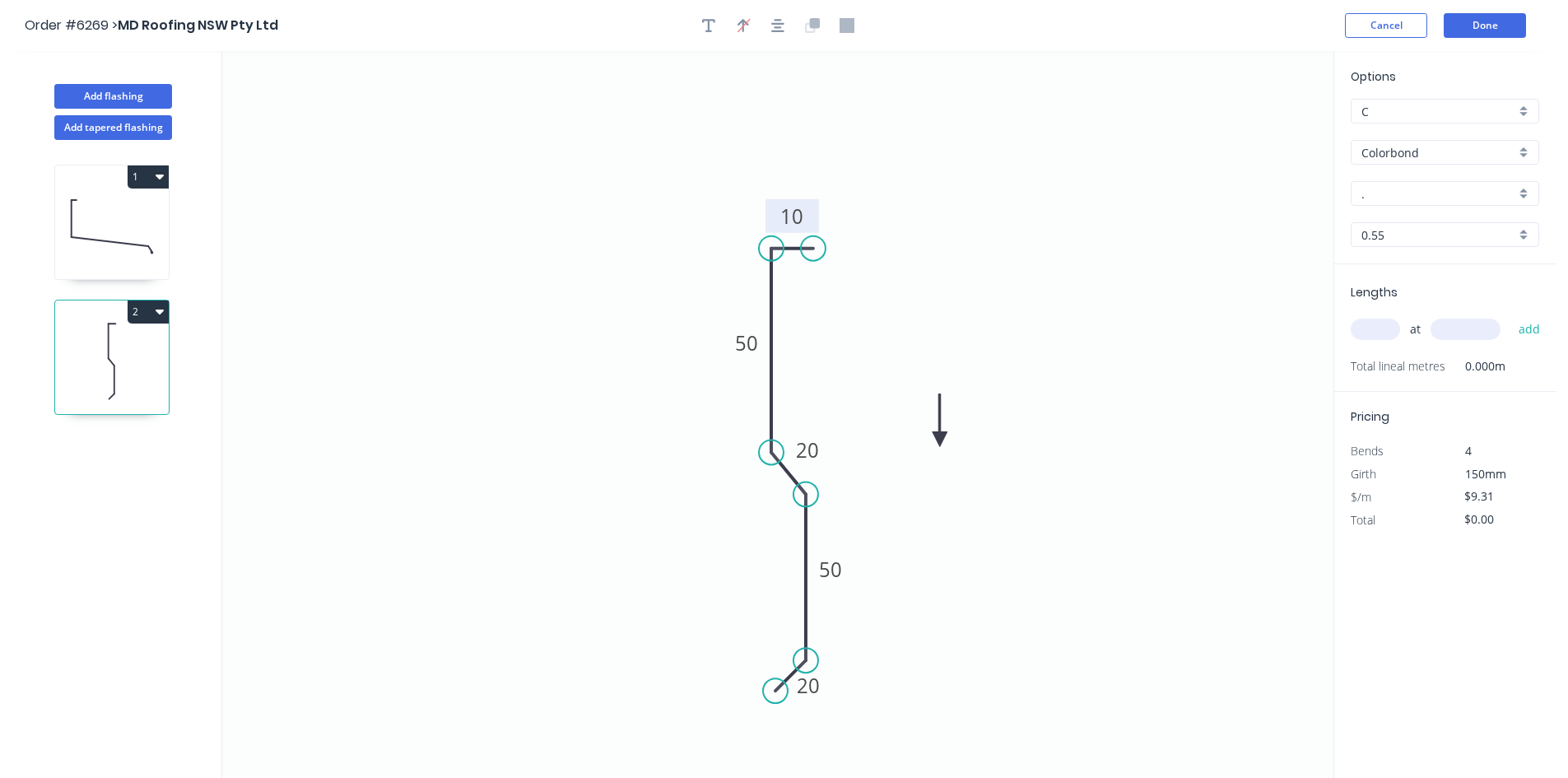
click at [939, 440] on icon at bounding box center [940, 421] width 15 height 53
click at [1428, 206] on div "Options C C Colorbond Colorbond Colorbond Matt - Flat Sheet . . 0.55 0.55" at bounding box center [1444, 166] width 221 height 197
click at [1435, 193] on input "." at bounding box center [1438, 193] width 154 height 18
click at [1413, 215] on div "Dune" at bounding box center [1444, 225] width 187 height 29
type input "Dune"
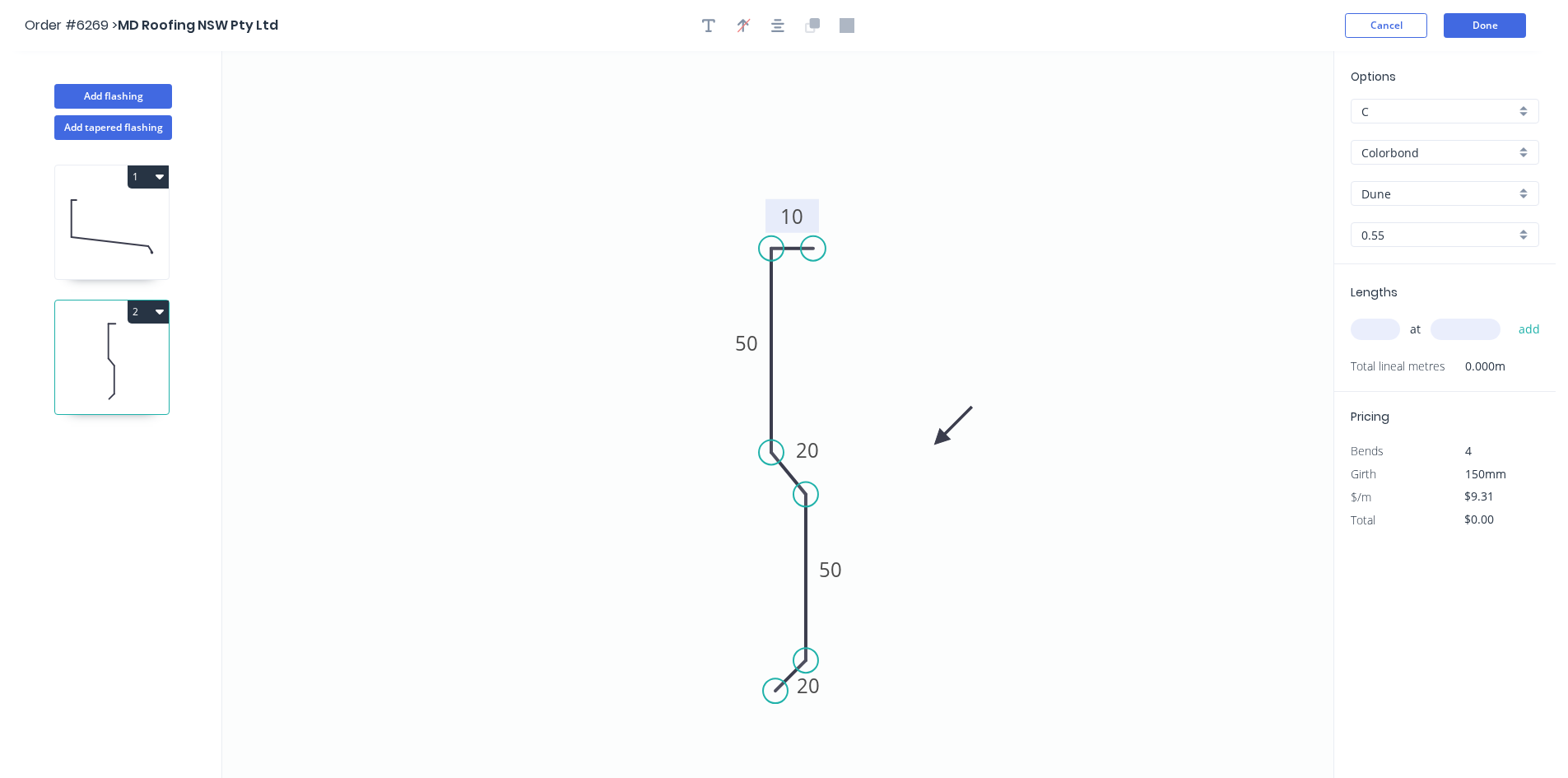
click at [1379, 331] on input "text" at bounding box center [1375, 329] width 50 height 21
type input "10"
type input "4300"
click at [1532, 327] on button "add" at bounding box center [1529, 329] width 39 height 28
type input "$400.33"
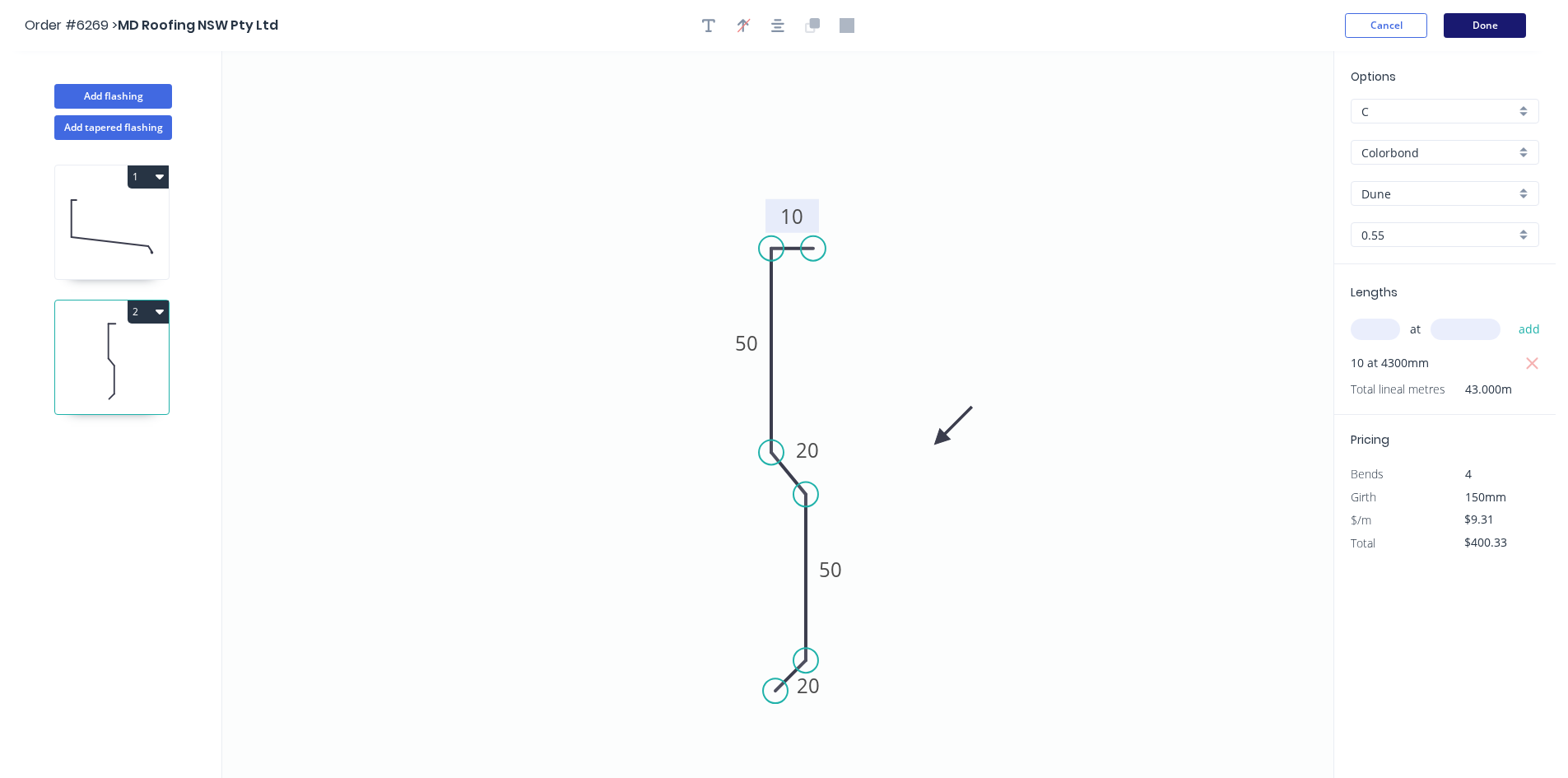
click at [1511, 20] on button "Done" at bounding box center [1485, 25] width 82 height 24
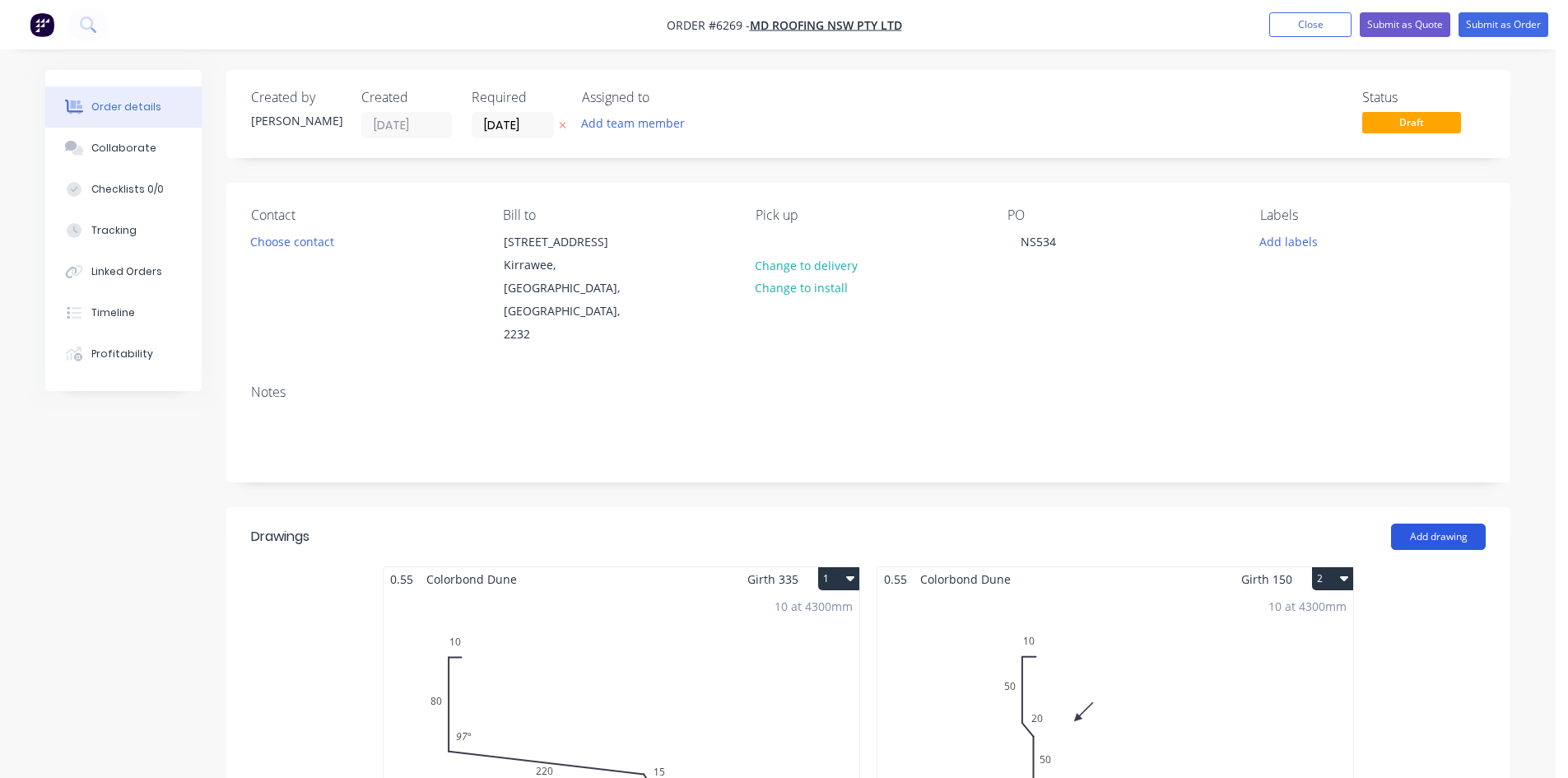
click at [1421, 523] on button "Add drawing" at bounding box center [1438, 536] width 95 height 26
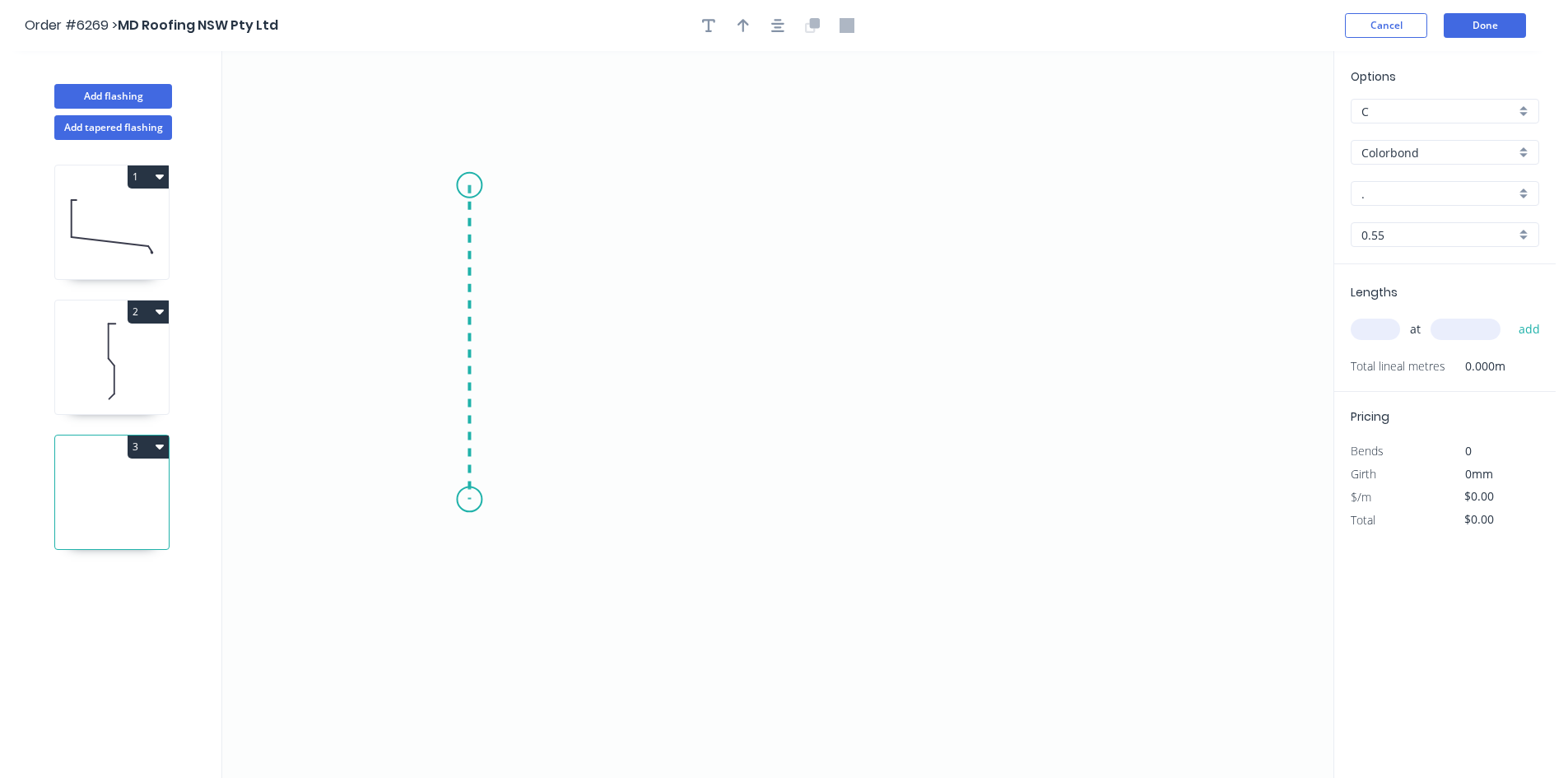
drag, startPoint x: 469, startPoint y: 185, endPoint x: 469, endPoint y: 500, distance: 315.0
click at [469, 500] on icon "0" at bounding box center [777, 415] width 1111 height 727
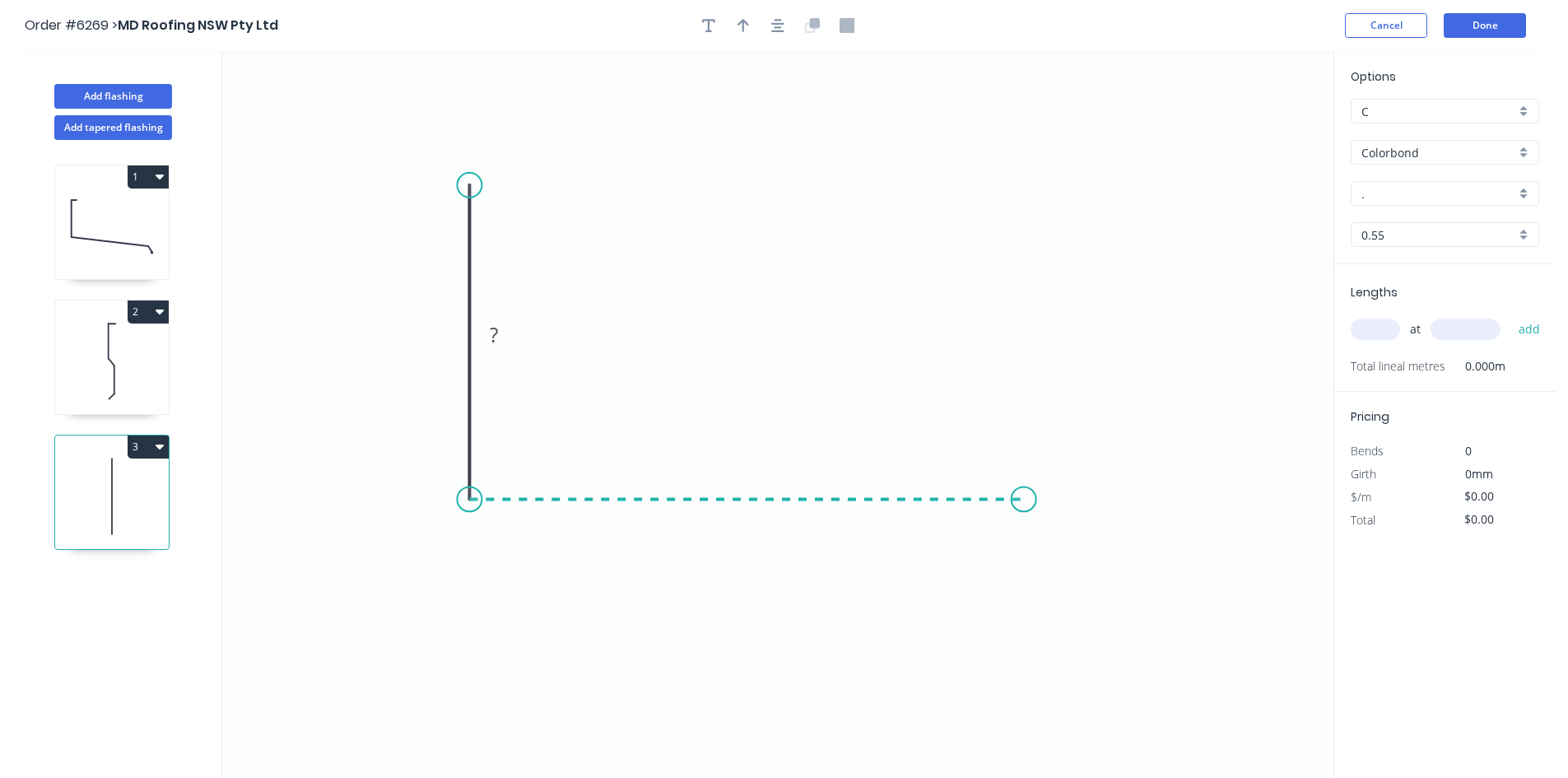
click at [1024, 523] on icon "0 ?" at bounding box center [777, 415] width 1111 height 727
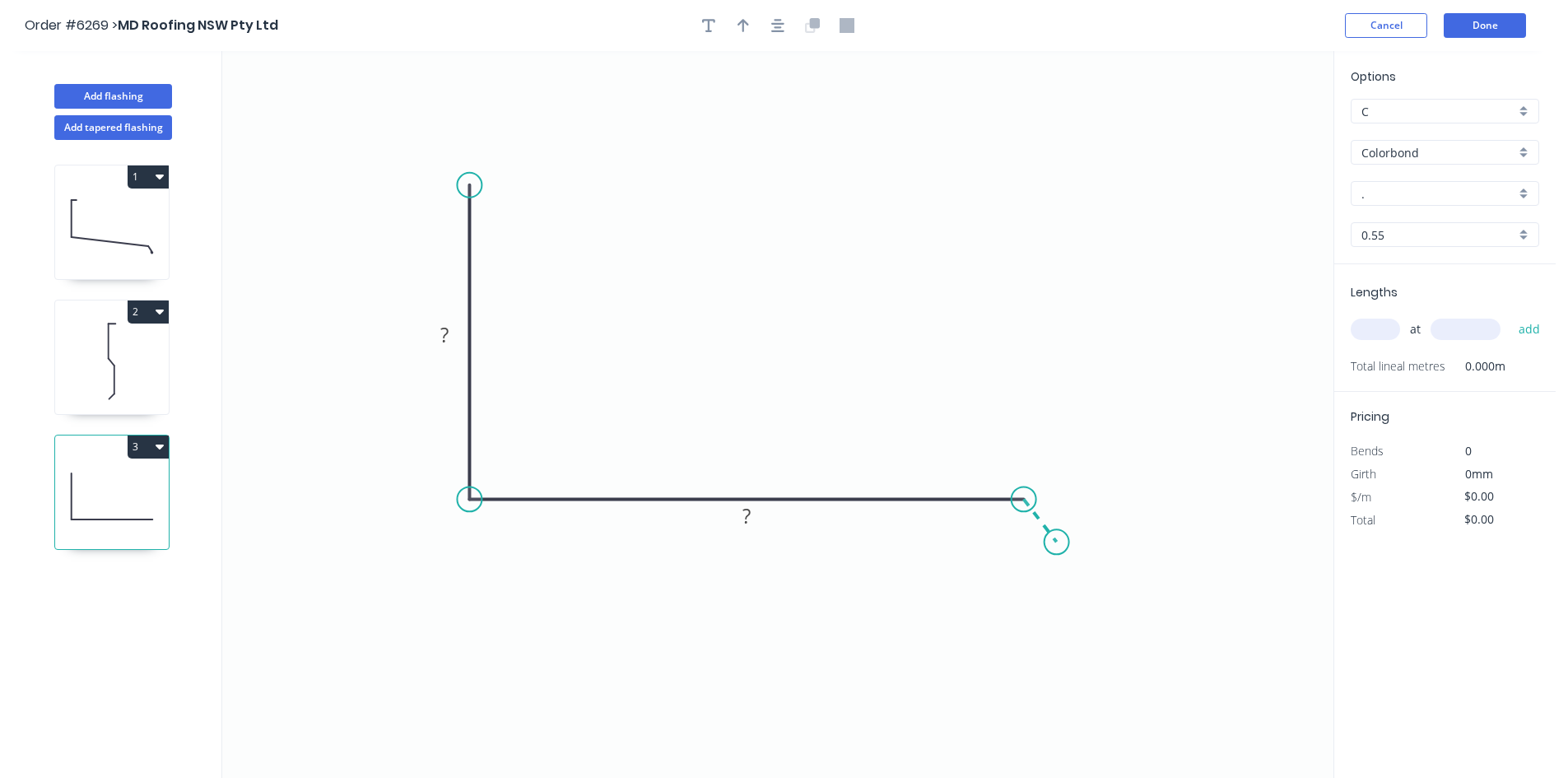
click at [1057, 542] on icon "0 ? ?" at bounding box center [777, 415] width 1111 height 727
click at [1057, 542] on circle at bounding box center [1057, 541] width 24 height 24
click at [452, 324] on rect at bounding box center [445, 335] width 54 height 34
click at [451, 329] on rect at bounding box center [444, 335] width 33 height 23
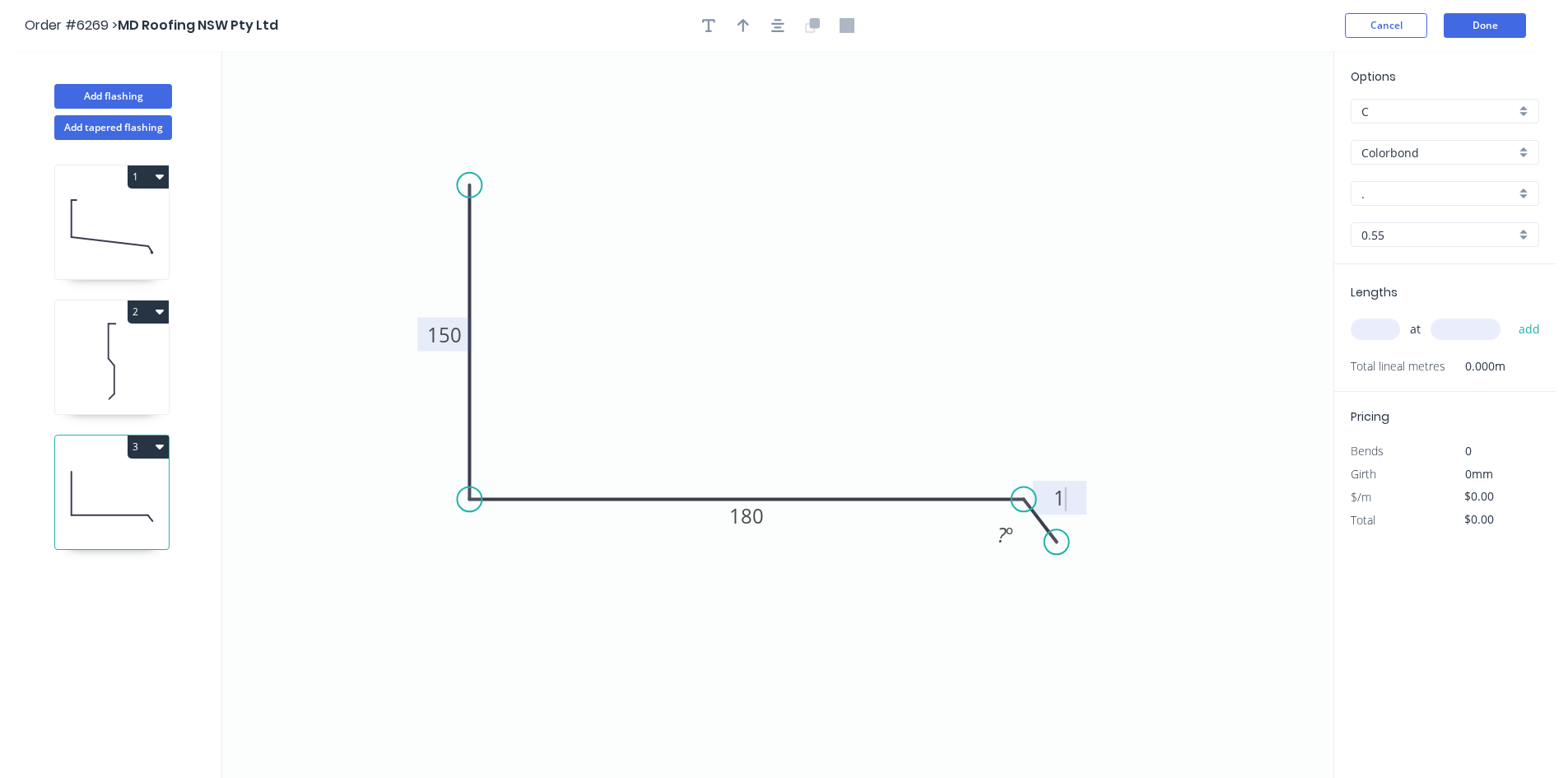
type input "$13.47"
click at [1032, 576] on div "Hide angle" at bounding box center [1099, 585] width 166 height 34
click at [1419, 198] on input "." at bounding box center [1438, 193] width 154 height 18
click at [1412, 236] on div "Dune" at bounding box center [1444, 225] width 187 height 29
type input "Dune"
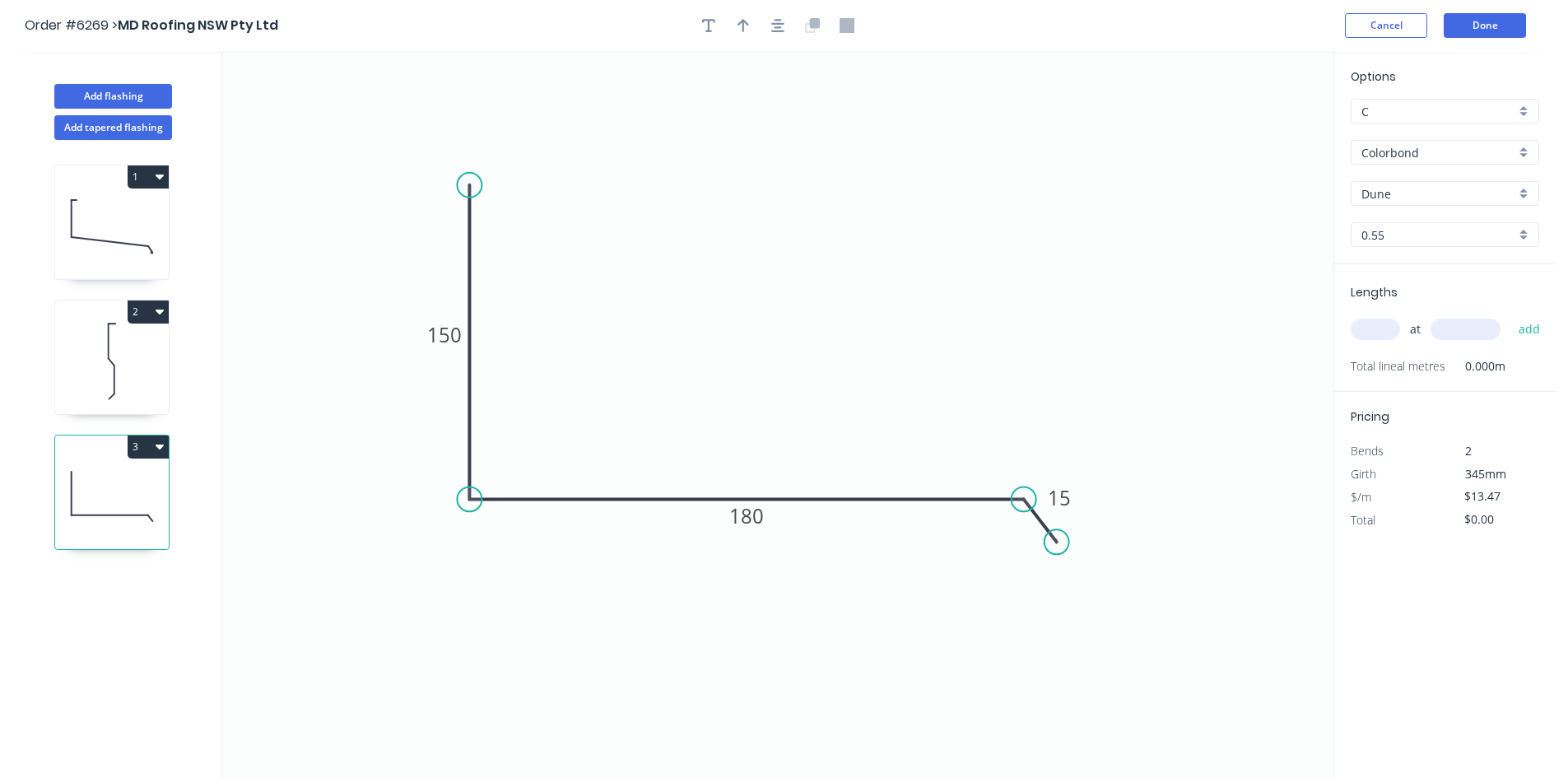
click at [1386, 329] on input "text" at bounding box center [1375, 329] width 50 height 21
type input "1"
type input "5000"
click at [1542, 328] on button "add" at bounding box center [1529, 329] width 39 height 28
type input "$67.35"
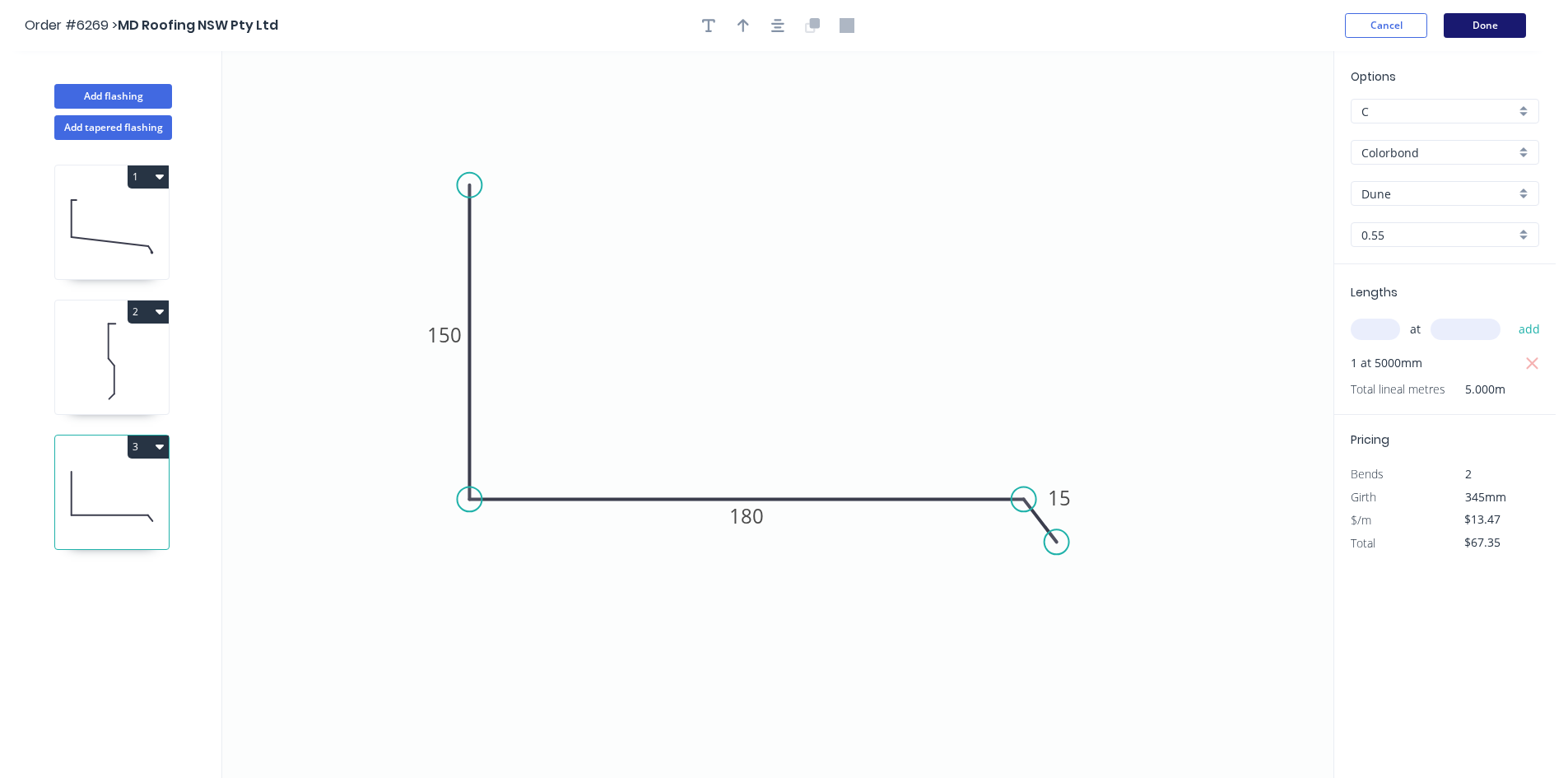
click at [1475, 29] on button "Done" at bounding box center [1485, 25] width 82 height 24
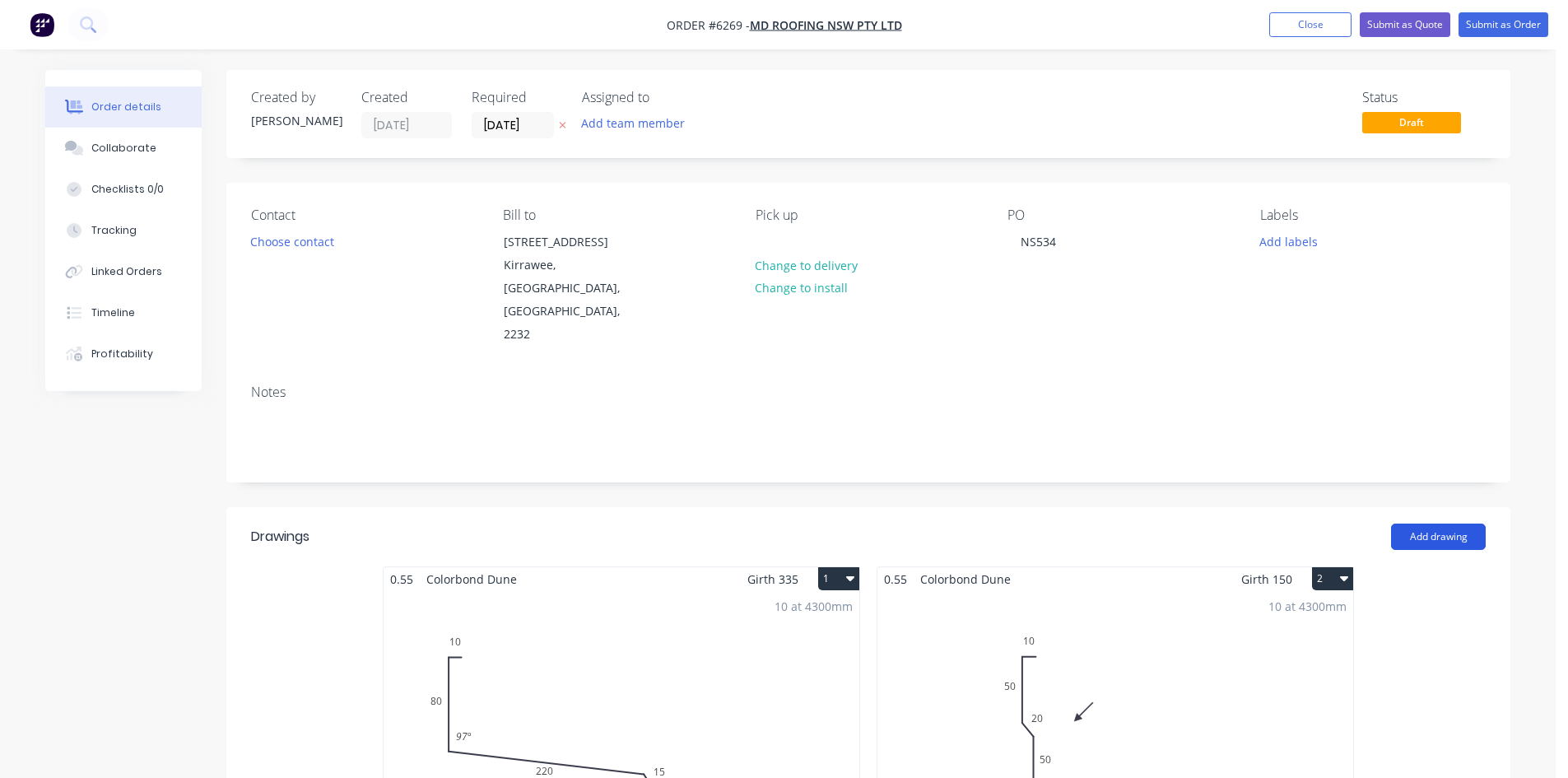
click at [1457, 523] on button "Add drawing" at bounding box center [1438, 536] width 95 height 26
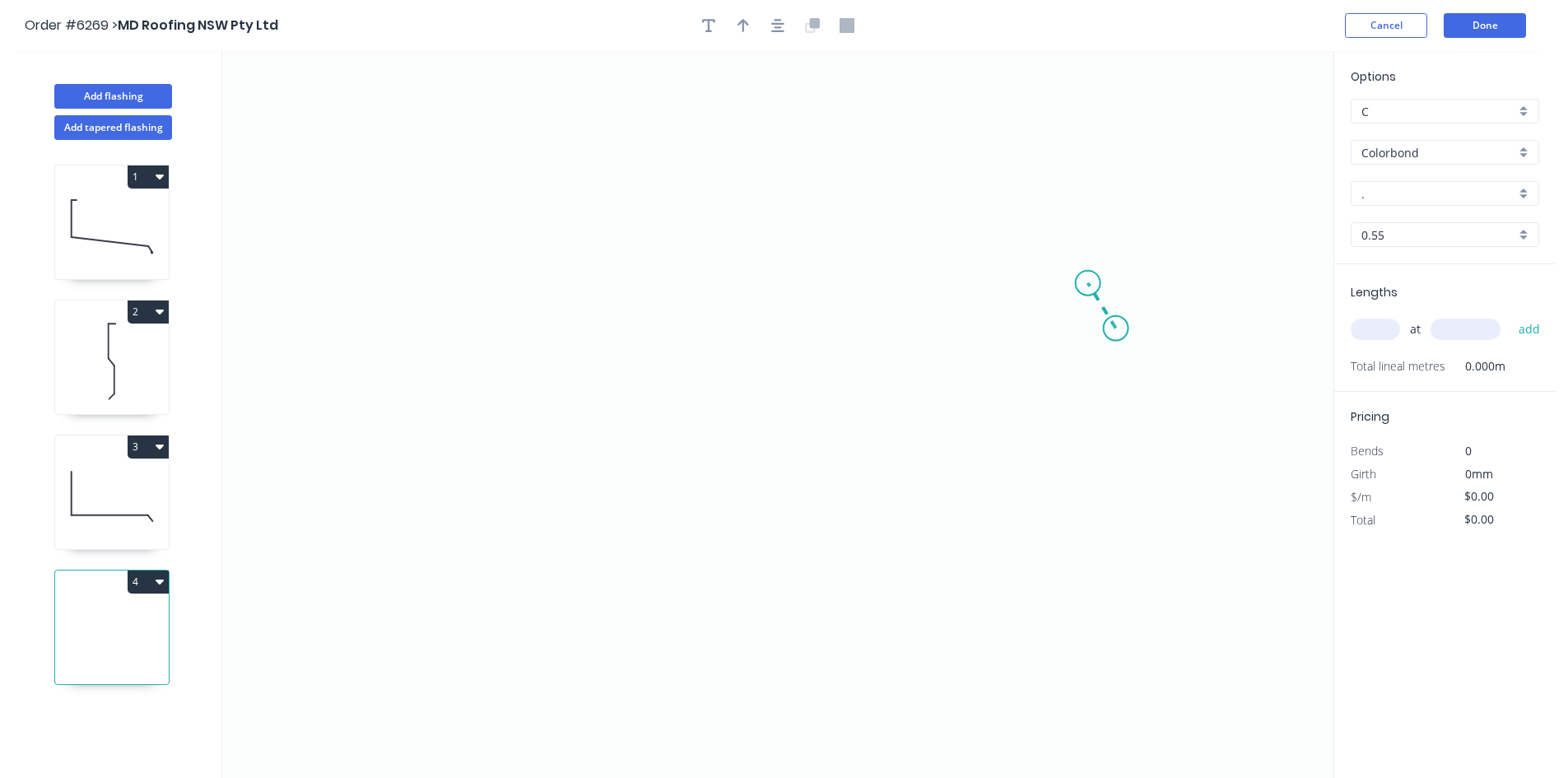
drag, startPoint x: 1116, startPoint y: 328, endPoint x: 1088, endPoint y: 283, distance: 53.0
click at [1088, 283] on icon "0" at bounding box center [777, 415] width 1111 height 727
click at [495, 271] on icon "0 ?" at bounding box center [777, 415] width 1111 height 727
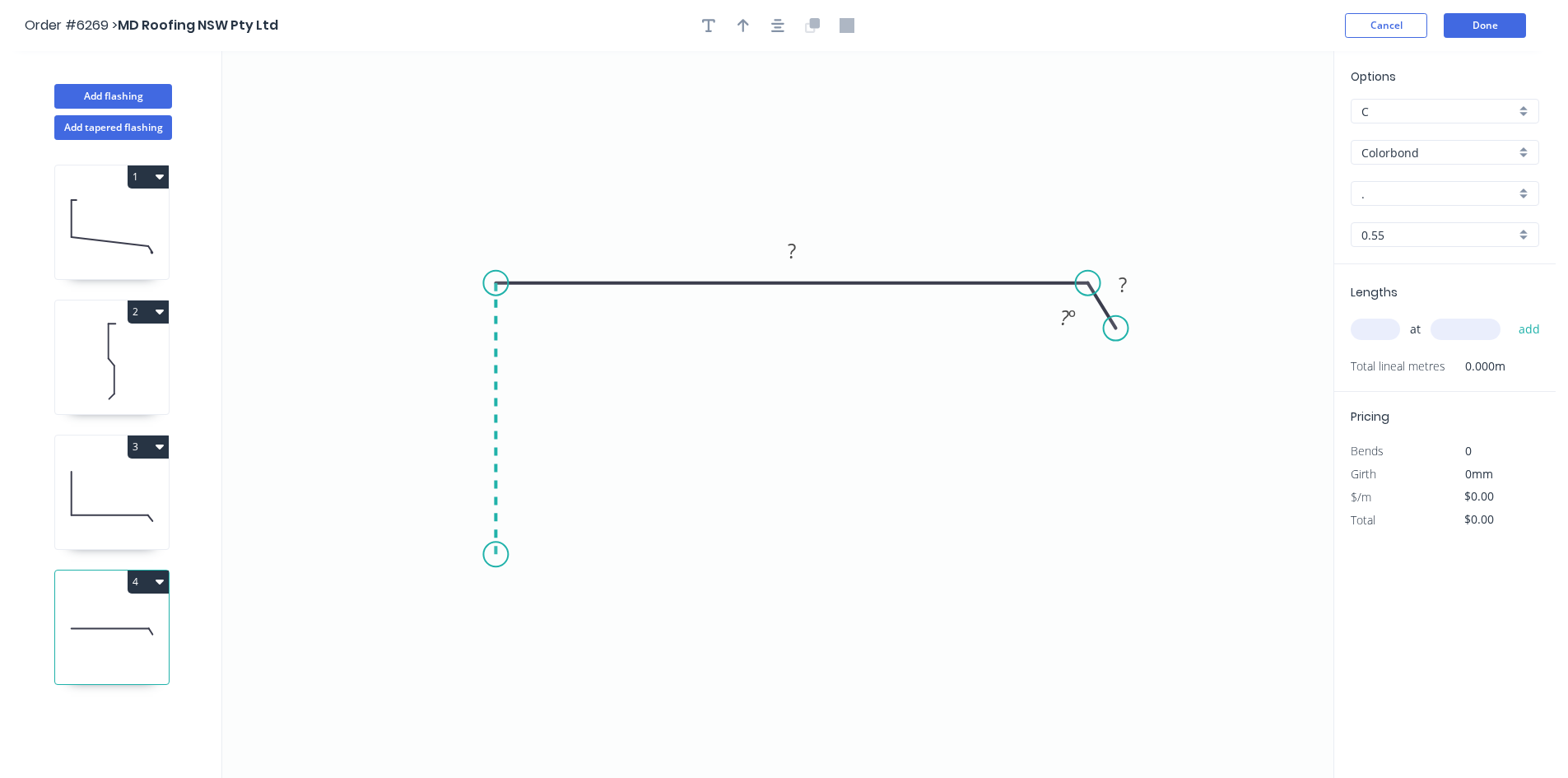
click at [507, 554] on icon "0 ? ? ? º" at bounding box center [777, 415] width 1111 height 727
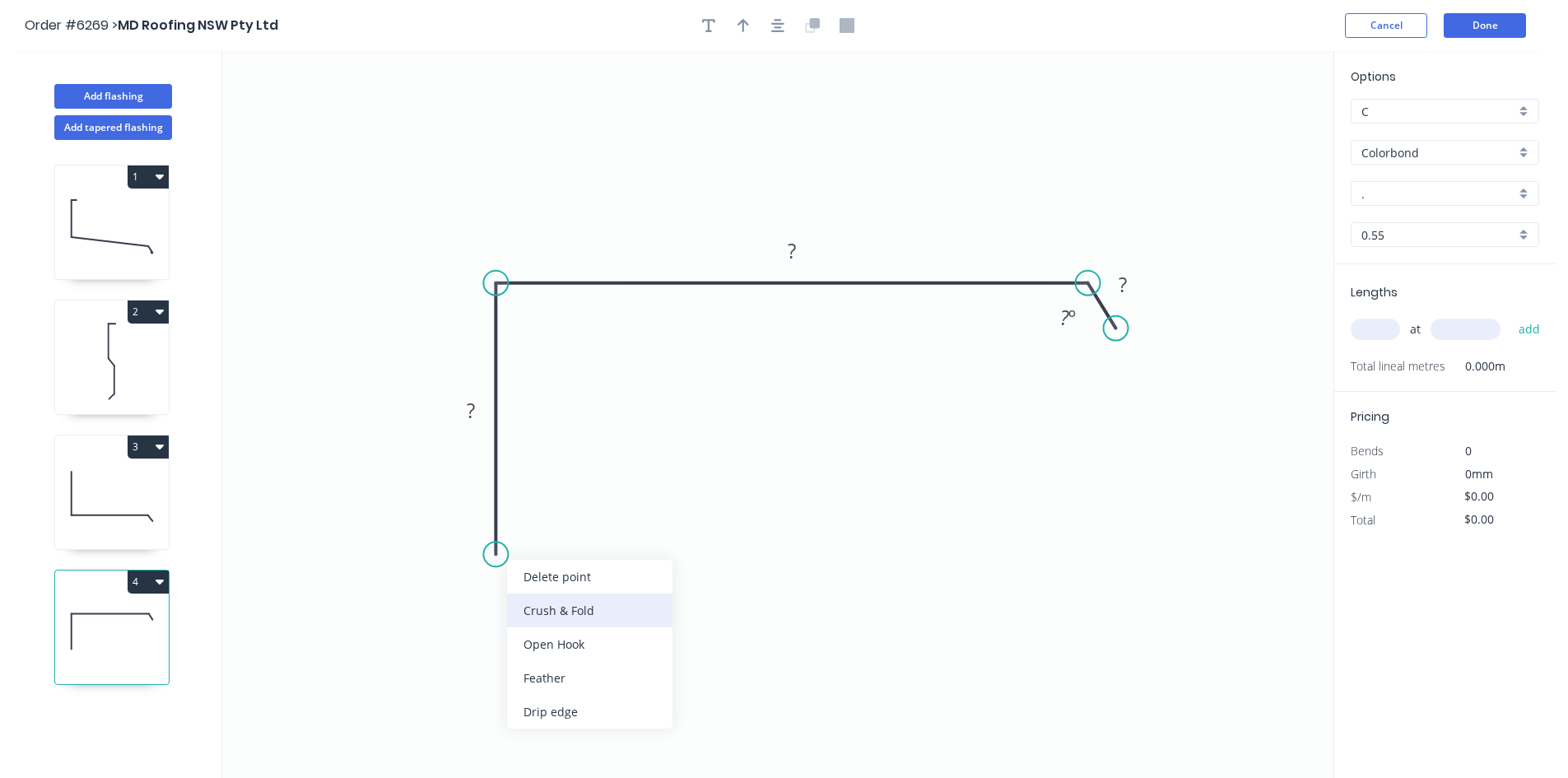
click at [532, 611] on div "Crush & Fold" at bounding box center [590, 610] width 166 height 34
click at [474, 413] on tspan "?" at bounding box center [471, 410] width 8 height 27
drag, startPoint x: 841, startPoint y: 504, endPoint x: 1108, endPoint y: 384, distance: 292.7
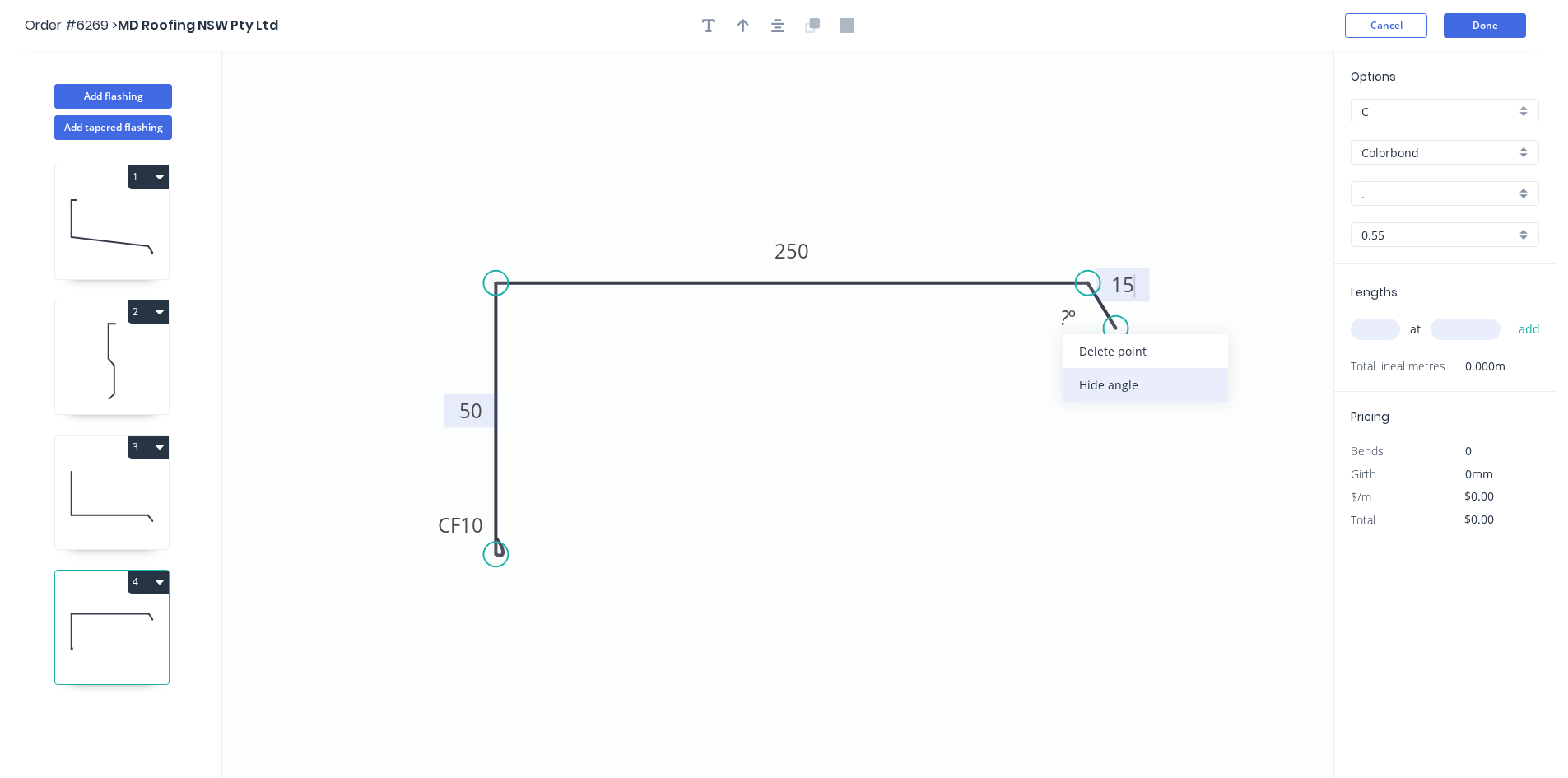
click at [1083, 386] on div "Hide angle" at bounding box center [1145, 384] width 166 height 34
type input "$14.70"
click at [1488, 195] on input "." at bounding box center [1438, 193] width 154 height 18
click at [1439, 218] on div "Dune" at bounding box center [1444, 225] width 187 height 29
type input "Dune"
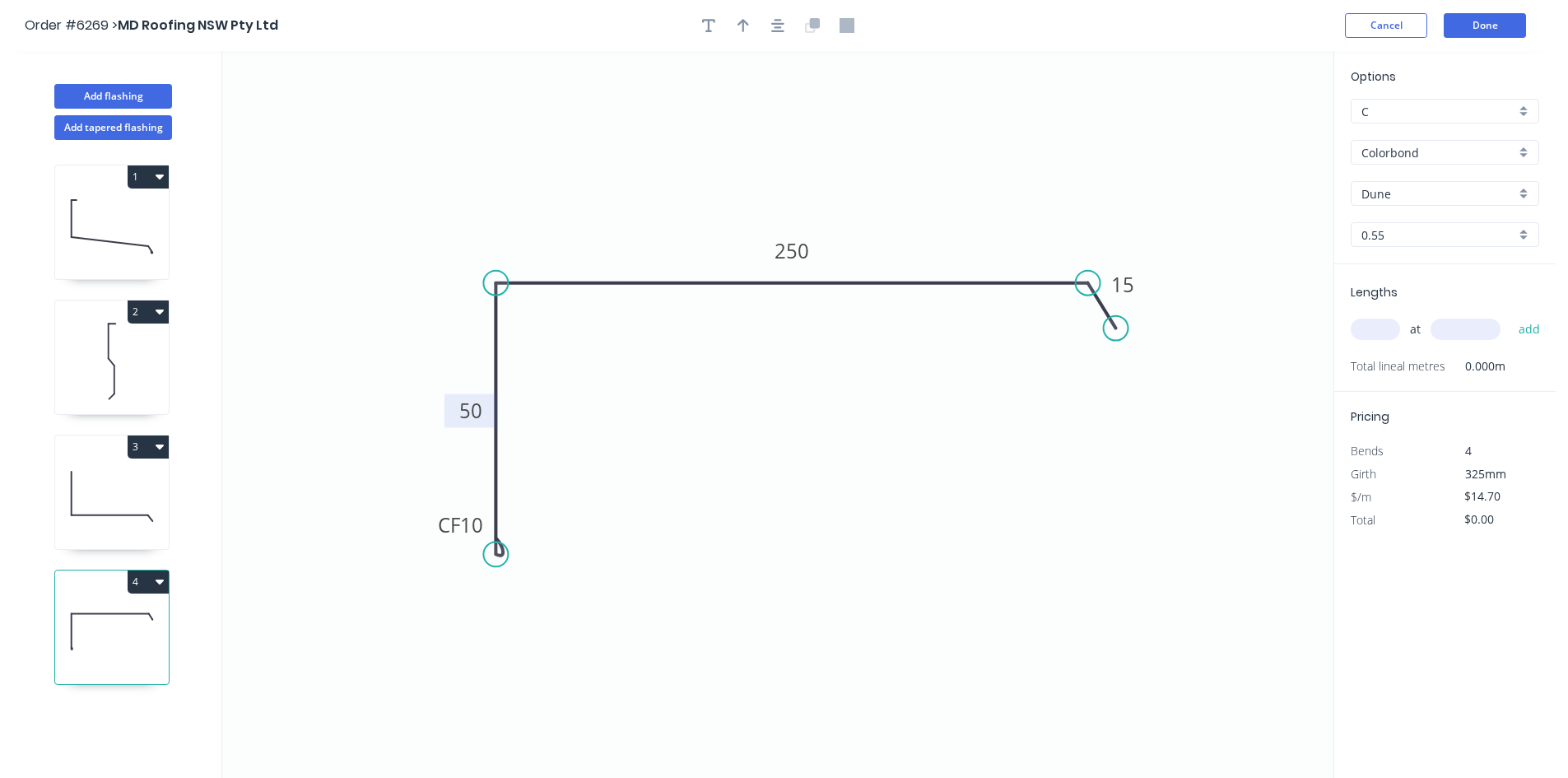
click at [1383, 333] on input "text" at bounding box center [1375, 329] width 50 height 21
type input "1"
type input "5000"
click at [1519, 331] on button "add" at bounding box center [1529, 329] width 39 height 28
type input "$73.50"
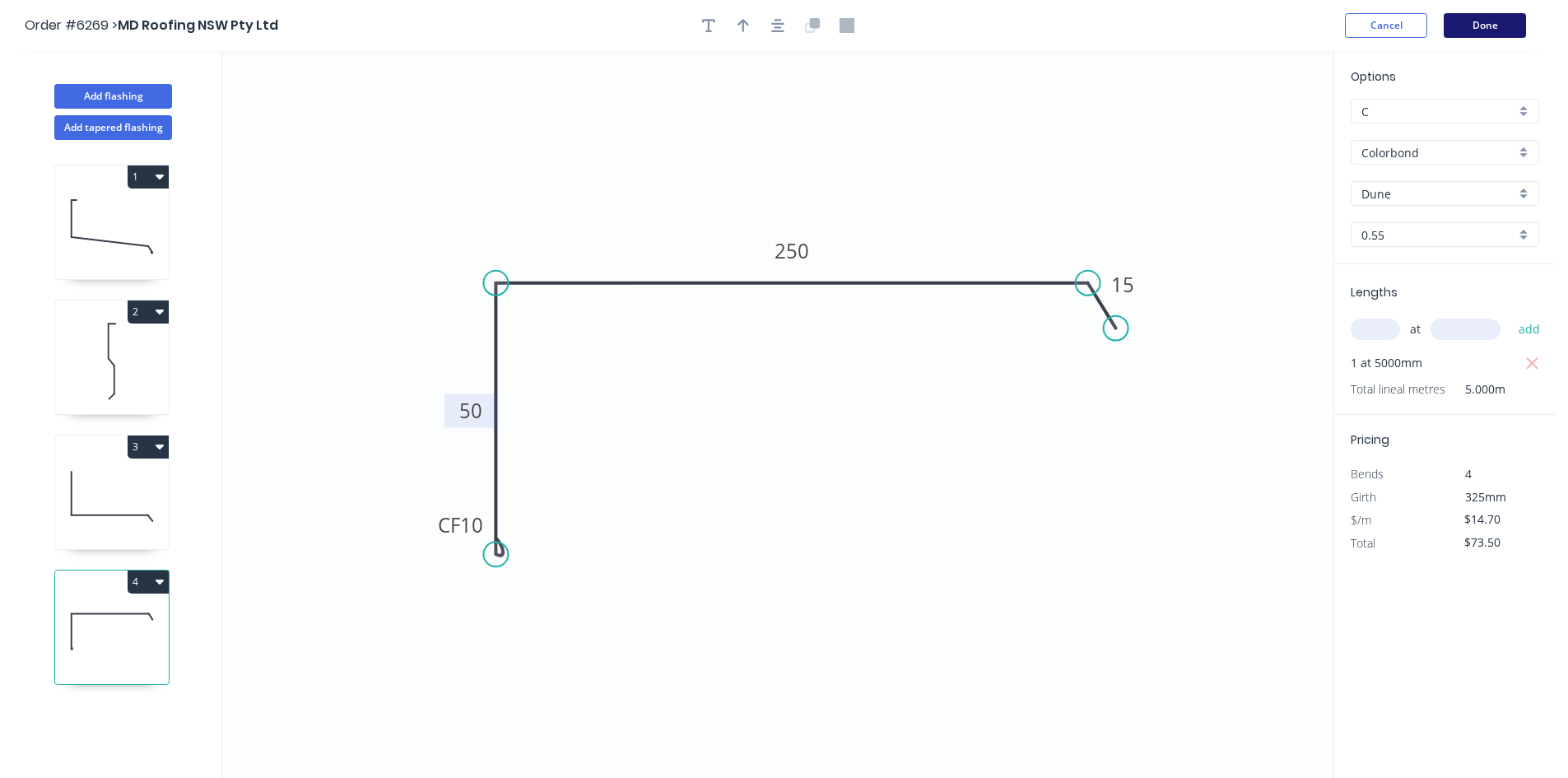
click at [1489, 24] on button "Done" at bounding box center [1485, 25] width 82 height 24
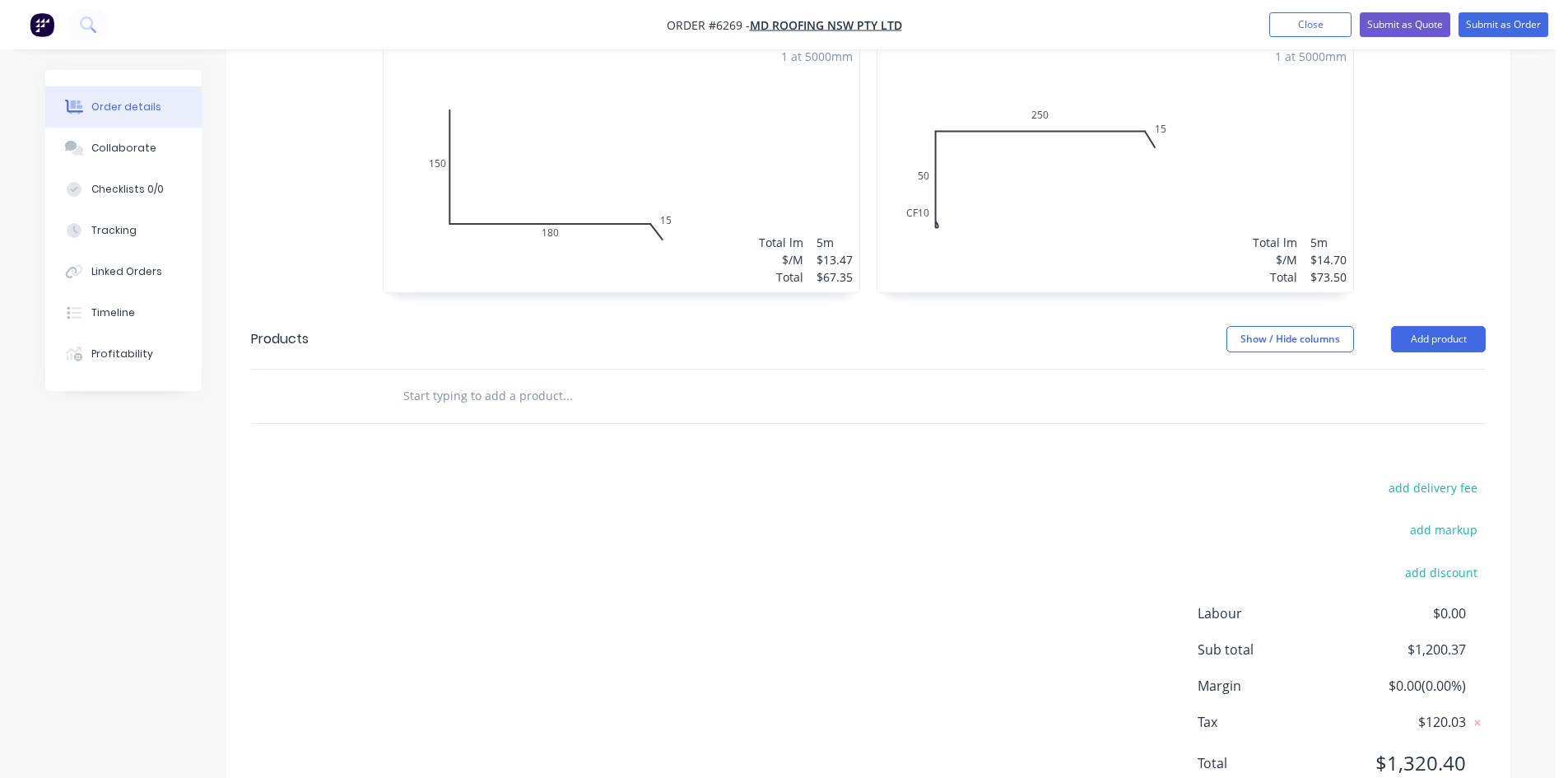
scroll to position [862, 0]
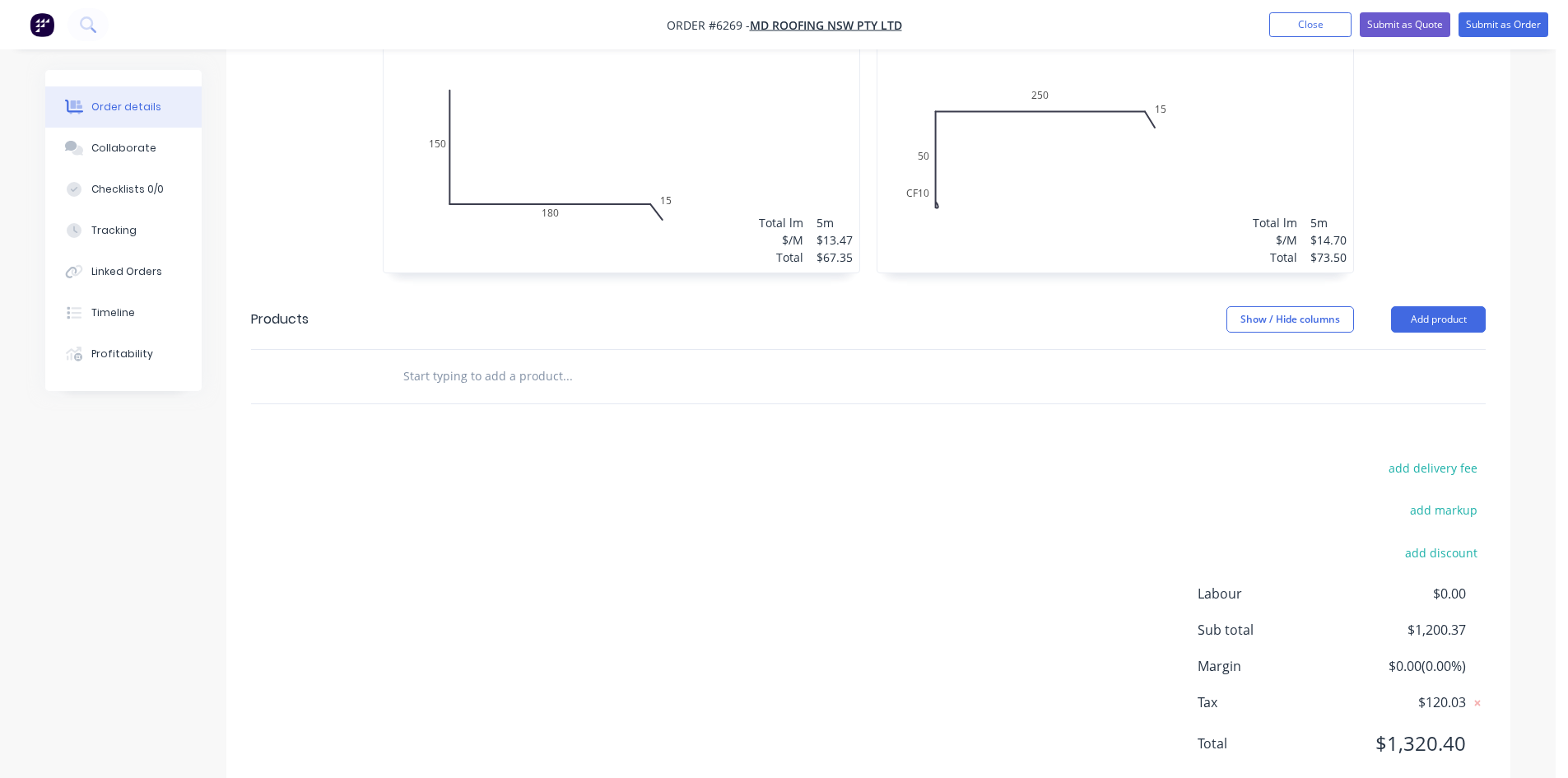
click at [643, 360] on input "text" at bounding box center [566, 376] width 329 height 33
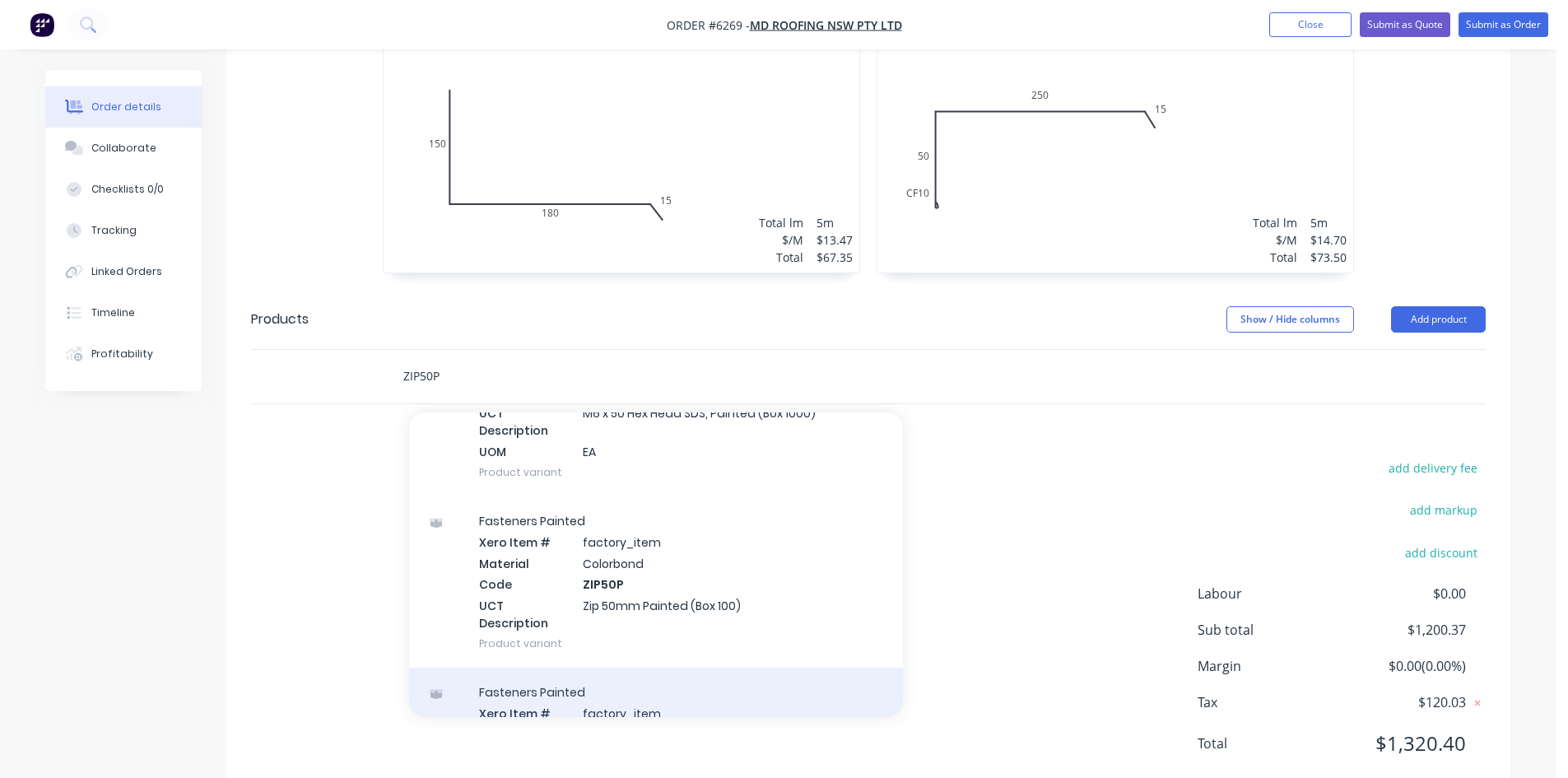
scroll to position [545, 0]
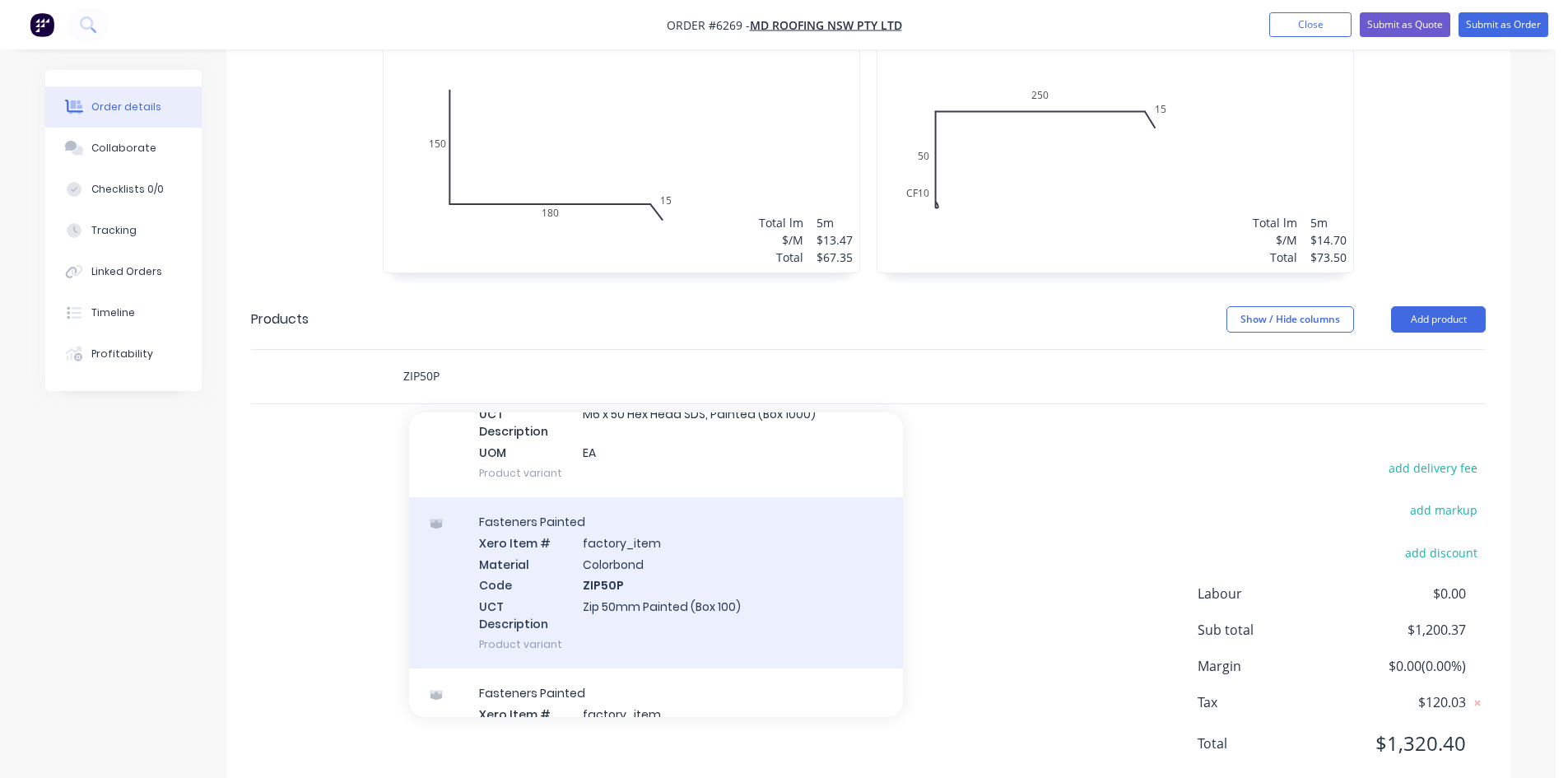
type input "ZIP50P"
click at [698, 542] on div "Fasteners Painted Xero Item # factory_item Material Colorbond Code ZIP50P UCT D…" at bounding box center [655, 583] width 494 height 172
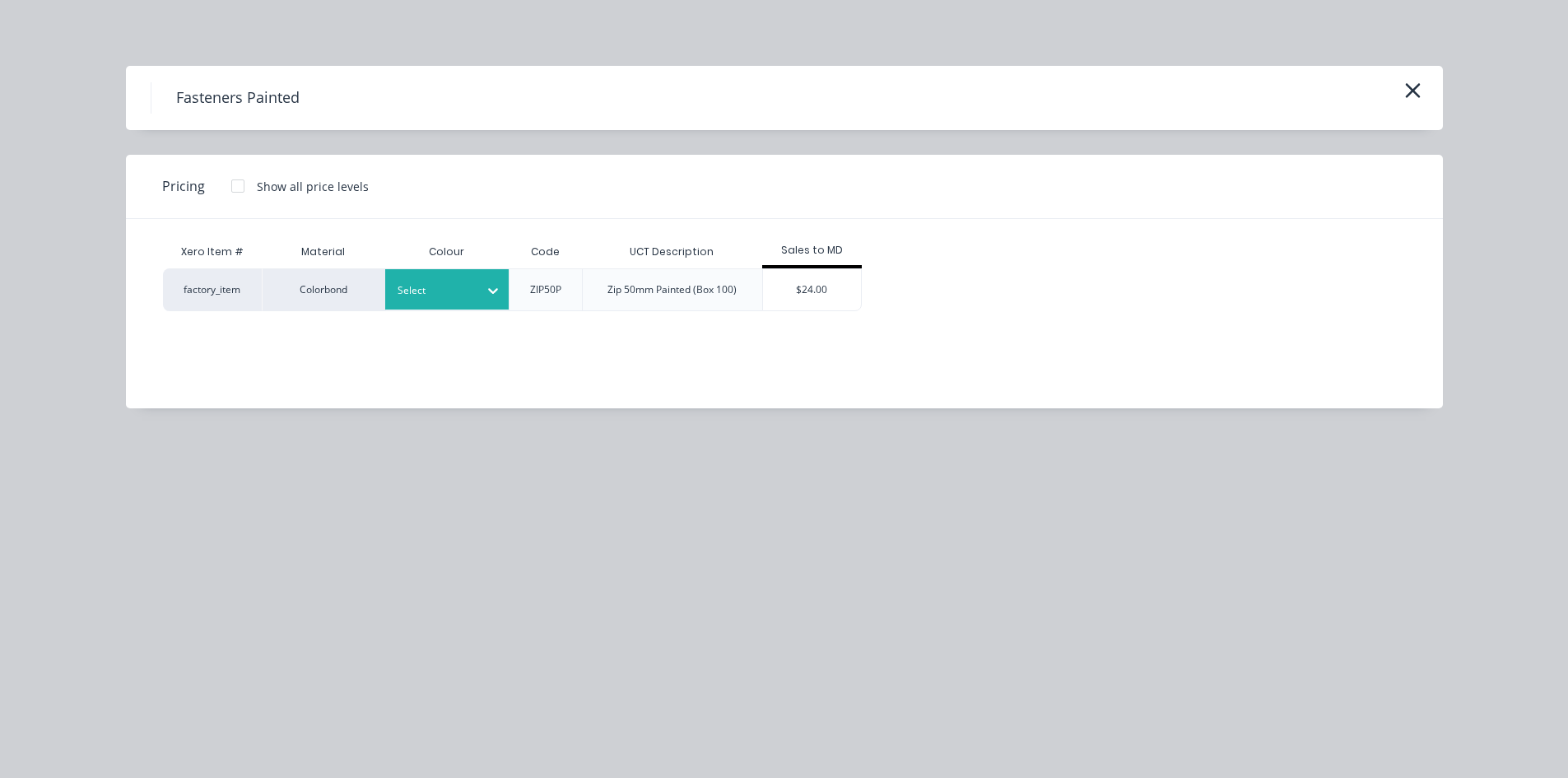
click at [414, 291] on div at bounding box center [435, 291] width 74 height 19
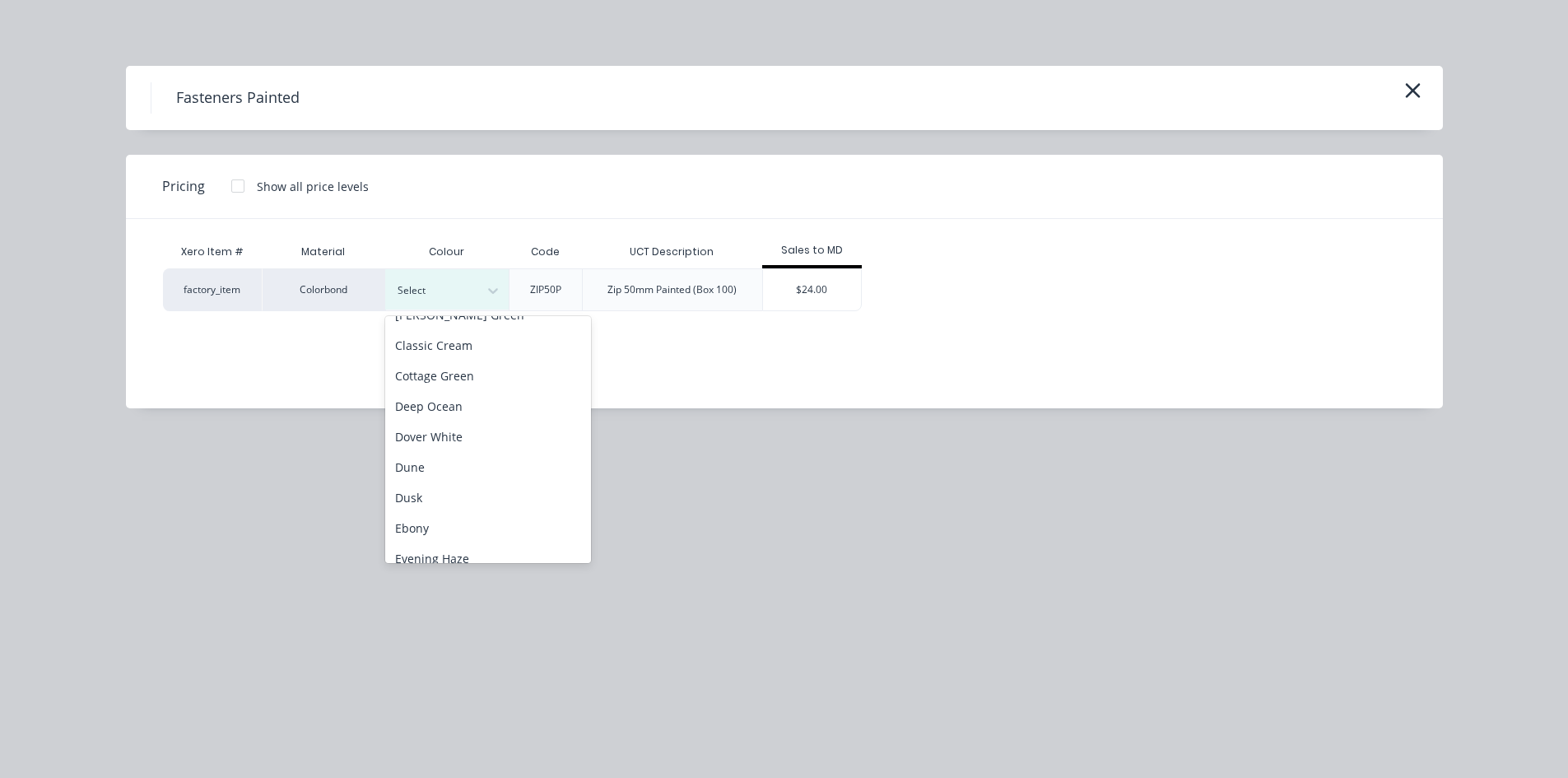
scroll to position [247, 0]
drag, startPoint x: 422, startPoint y: 480, endPoint x: 522, endPoint y: 427, distance: 113.2
click at [422, 479] on div "Dune" at bounding box center [488, 484] width 206 height 30
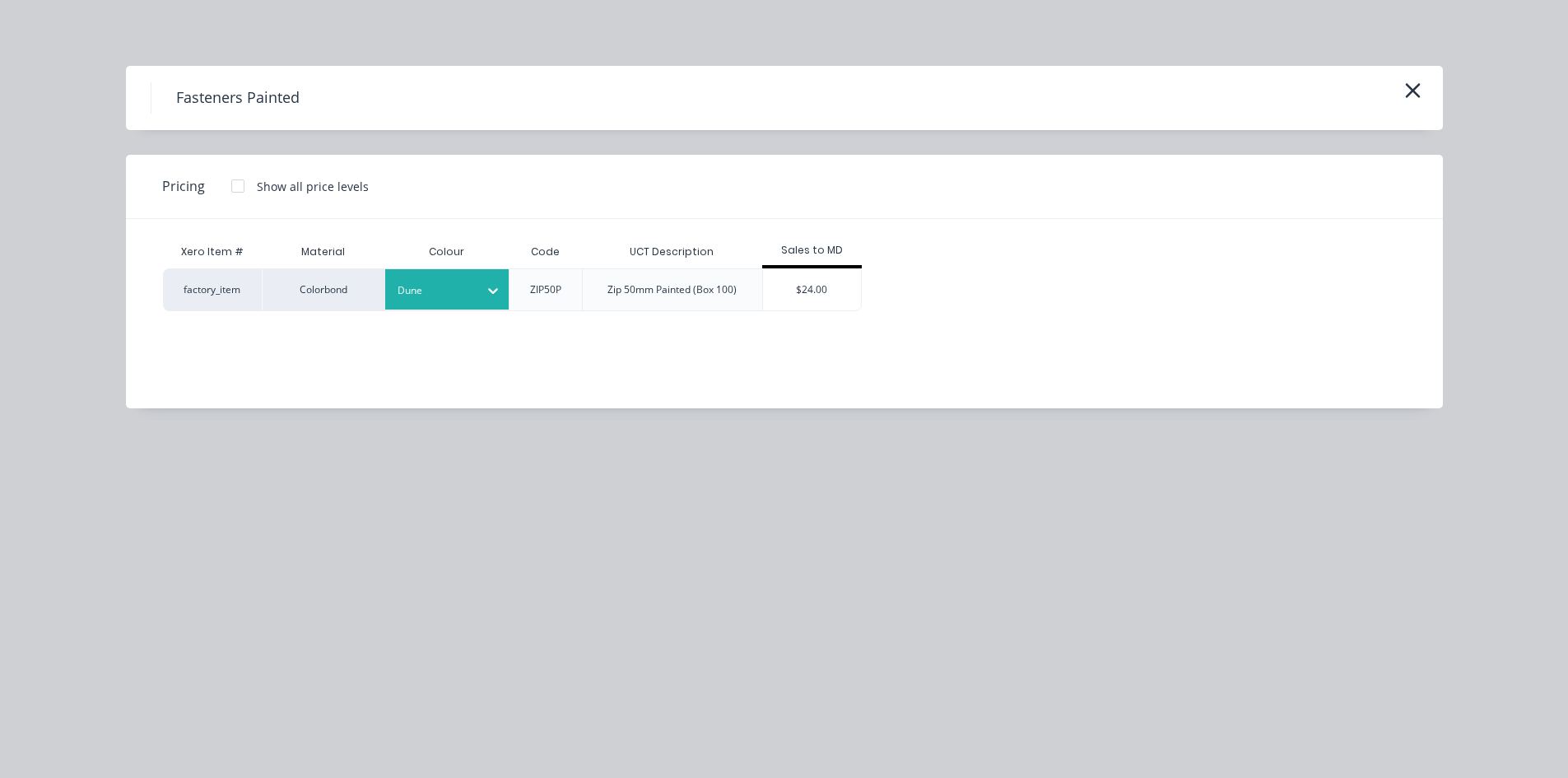
click at [810, 287] on div "$24.00" at bounding box center [812, 289] width 98 height 41
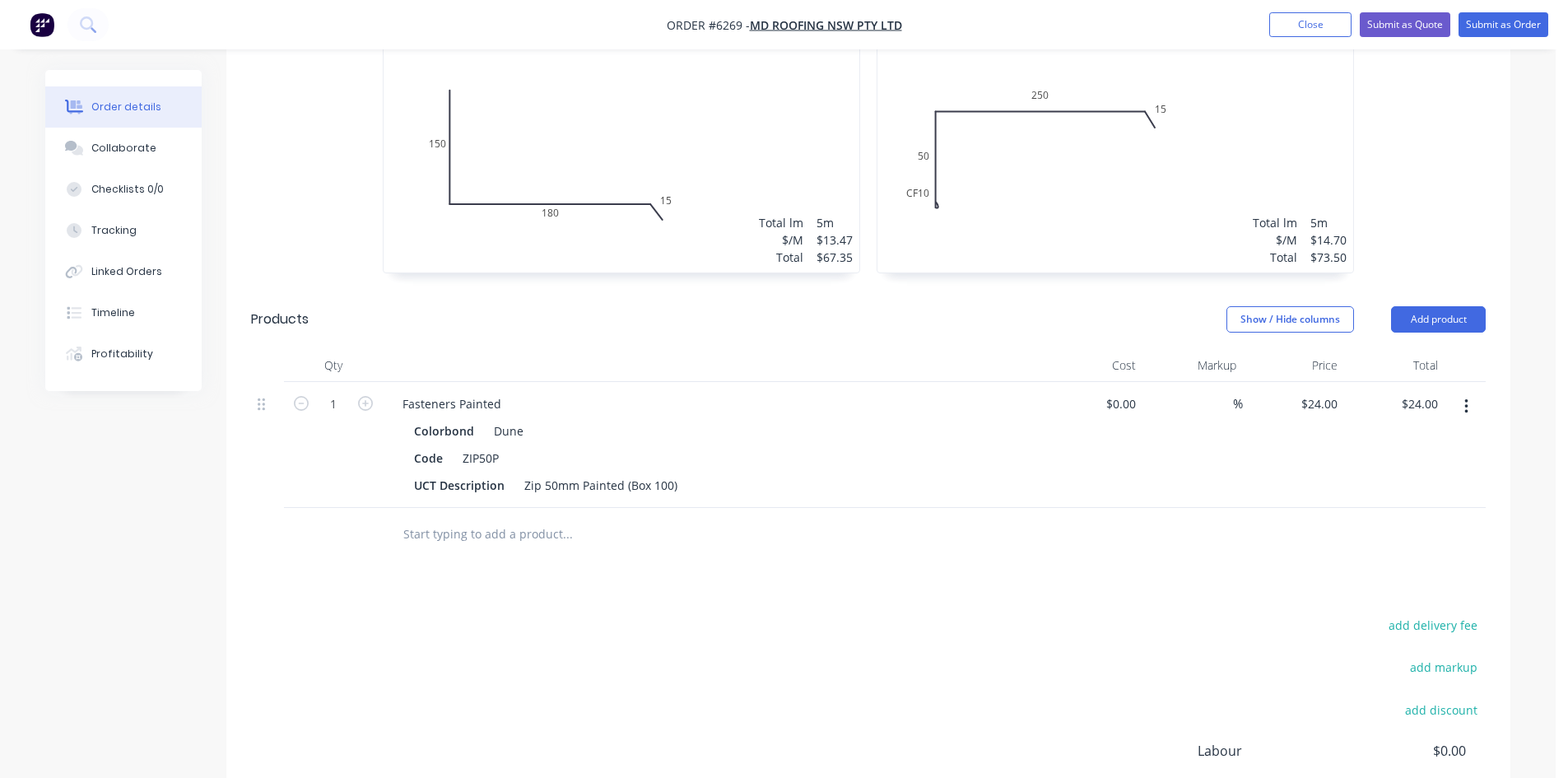
click at [369, 394] on button "button" at bounding box center [365, 402] width 21 height 18
type input "2"
type input "$48.00"
click at [369, 394] on button "button" at bounding box center [365, 402] width 21 height 18
type input "3"
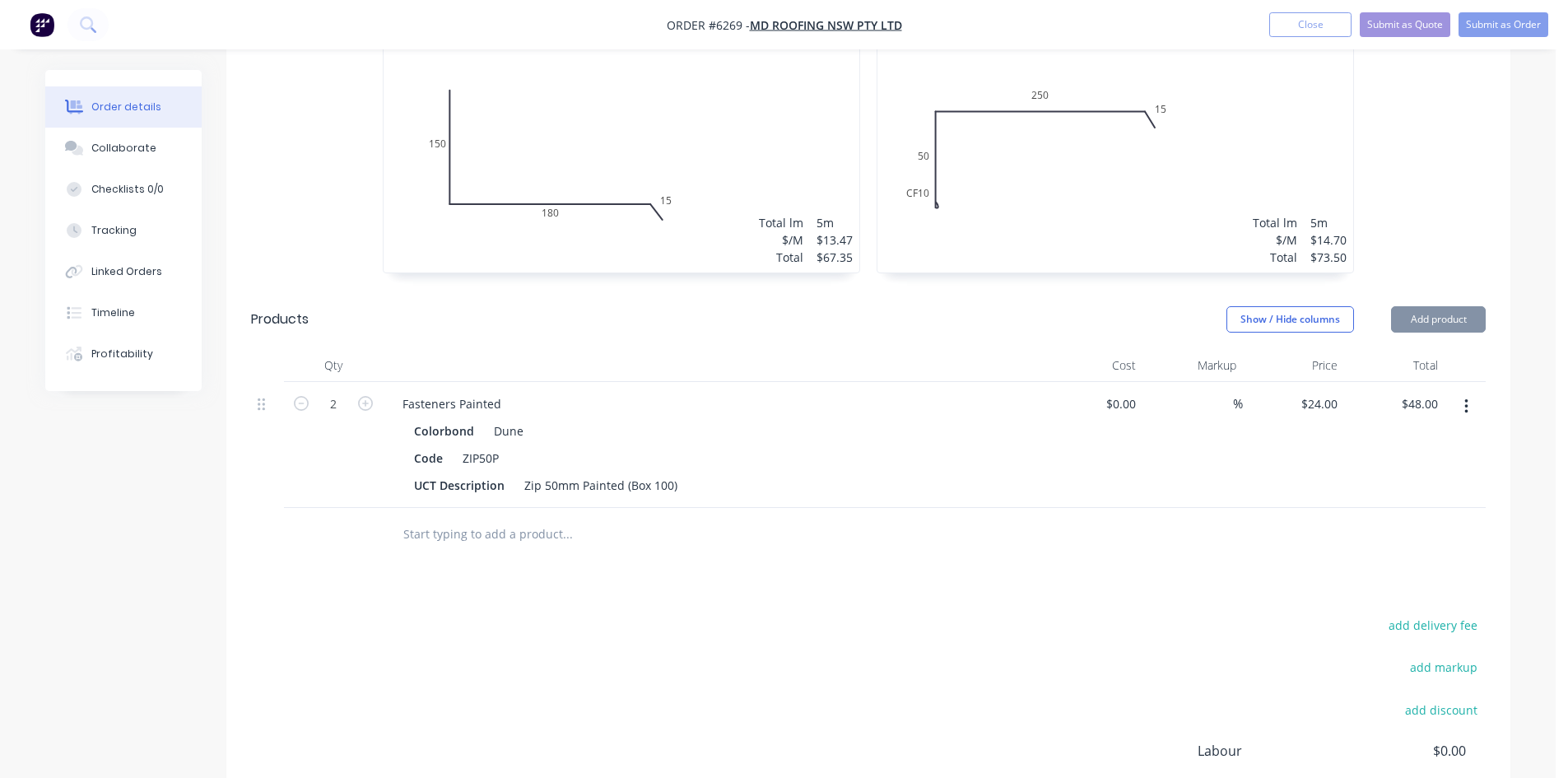
type input "$72.00"
click at [369, 394] on button "button" at bounding box center [365, 402] width 21 height 18
type input "4"
type input "$96.00"
click at [369, 394] on button "button" at bounding box center [365, 402] width 21 height 18
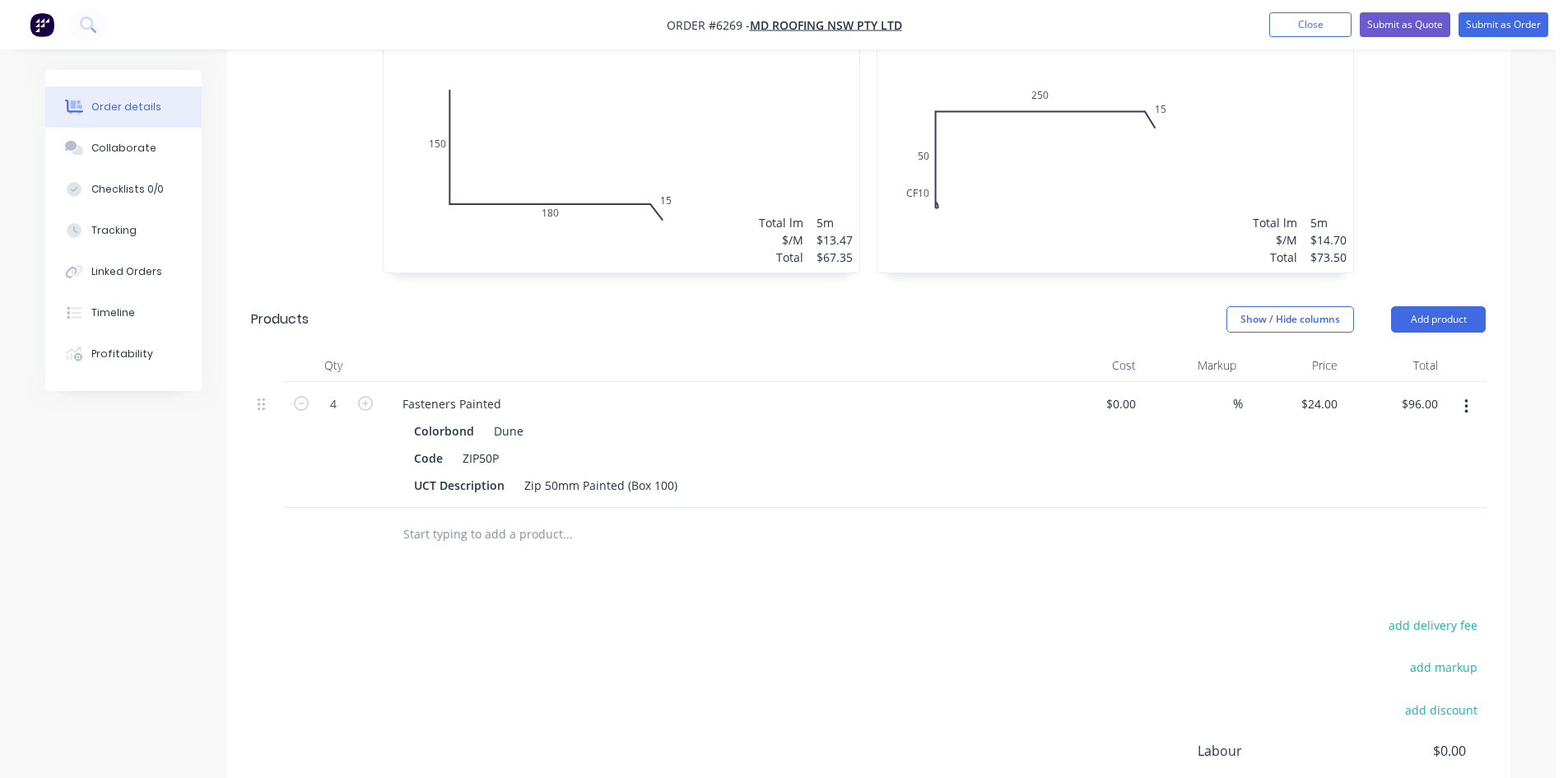
type input "5"
type input "$120.00"
click at [516, 517] on input "text" at bounding box center [566, 533] width 329 height 33
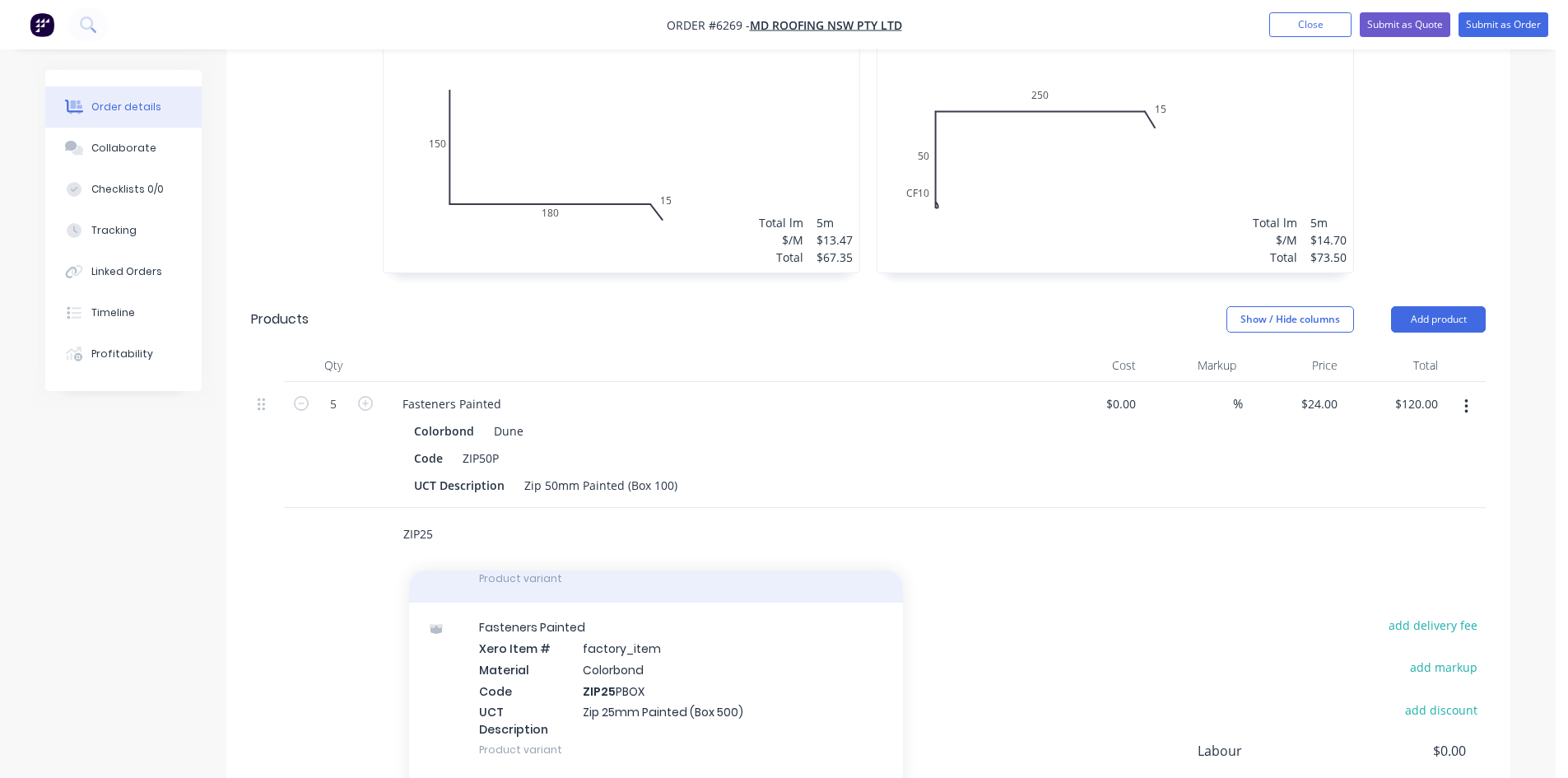
scroll to position [659, 0]
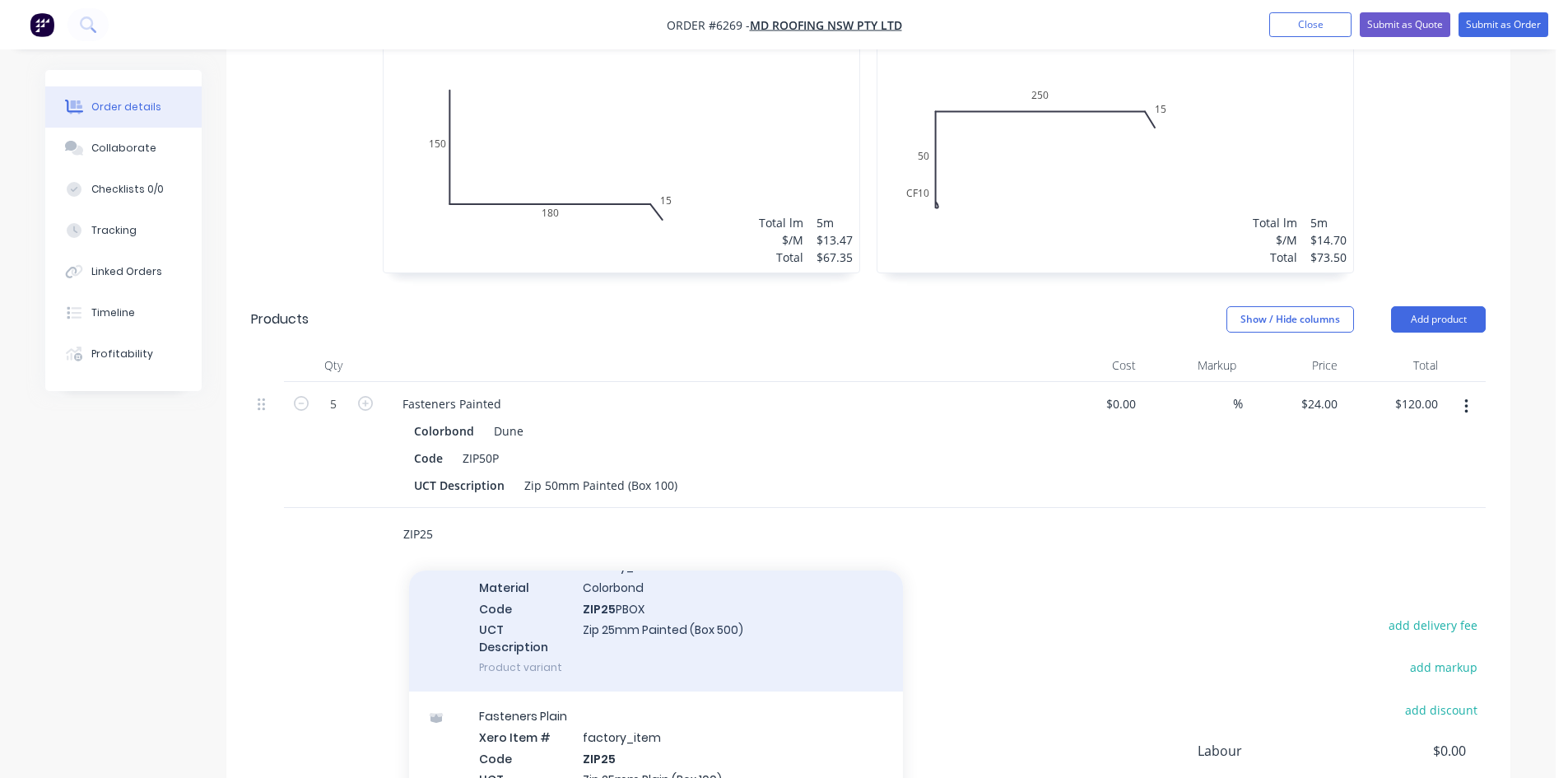
type input "ZIP25"
click at [690, 582] on div "Fasteners Painted Xero Item # factory_item Material Colorbond Code ZIP25 PBOX U…" at bounding box center [655, 606] width 494 height 172
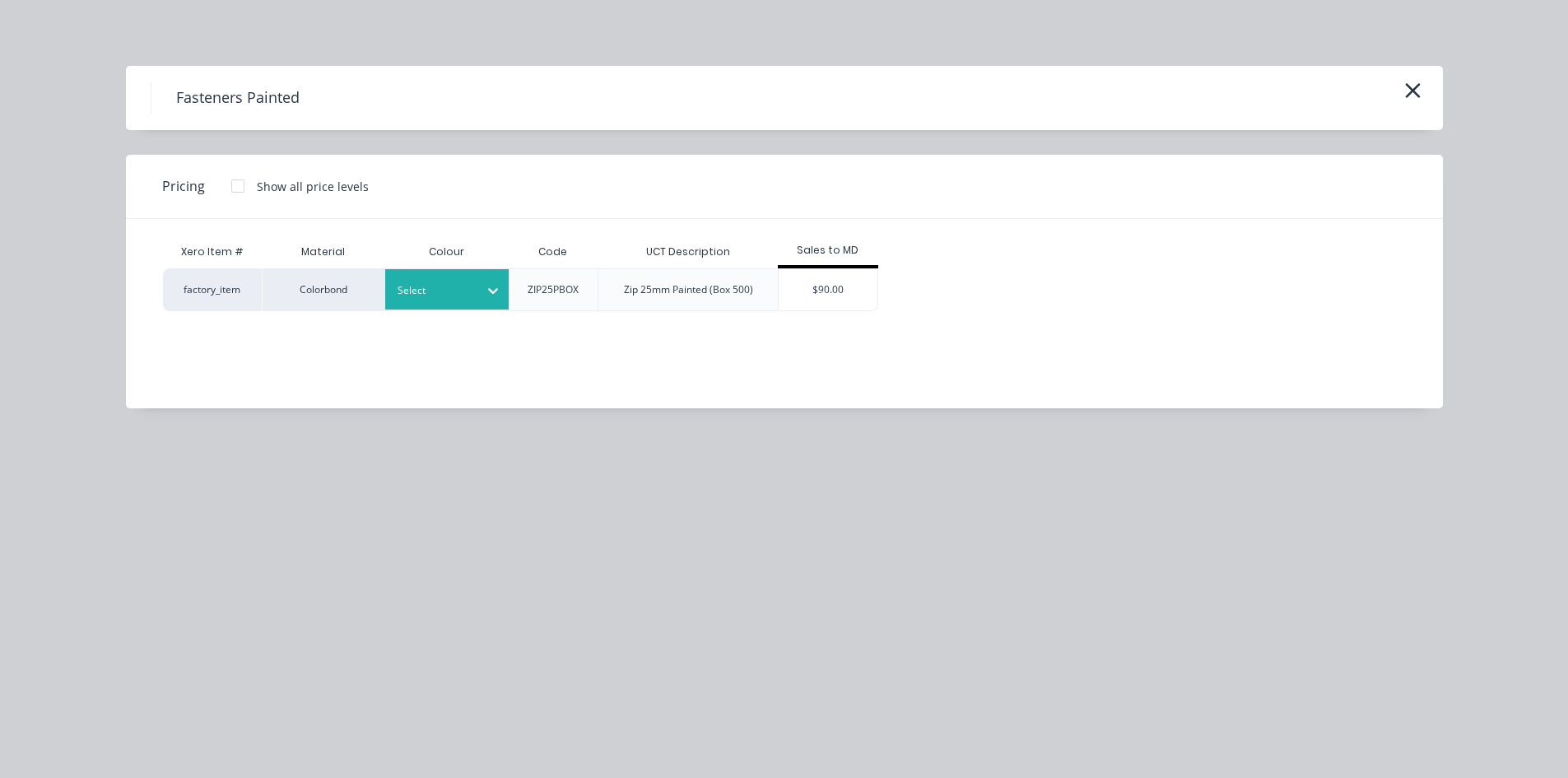
click at [437, 290] on div at bounding box center [435, 291] width 74 height 19
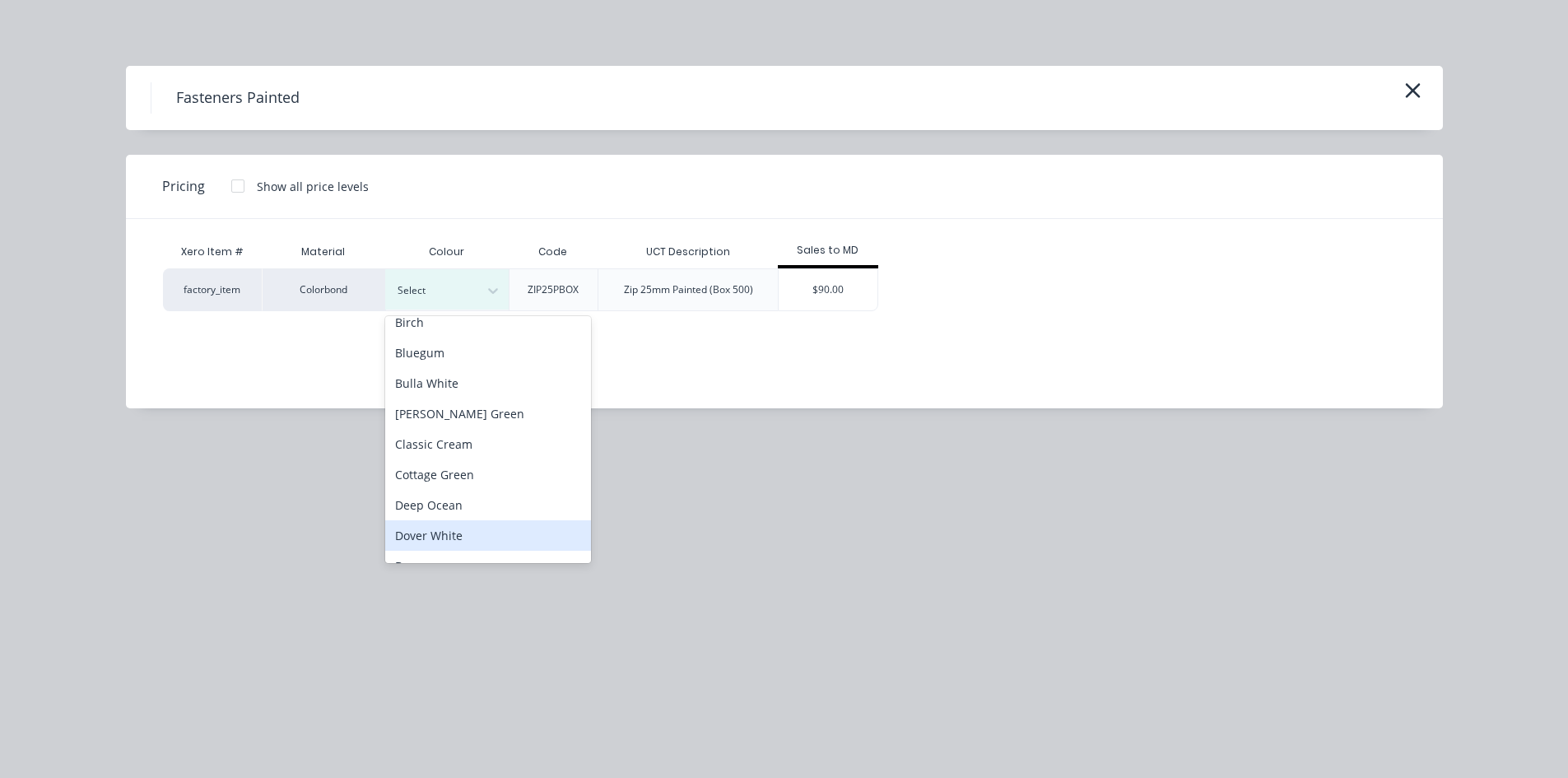
scroll to position [247, 0]
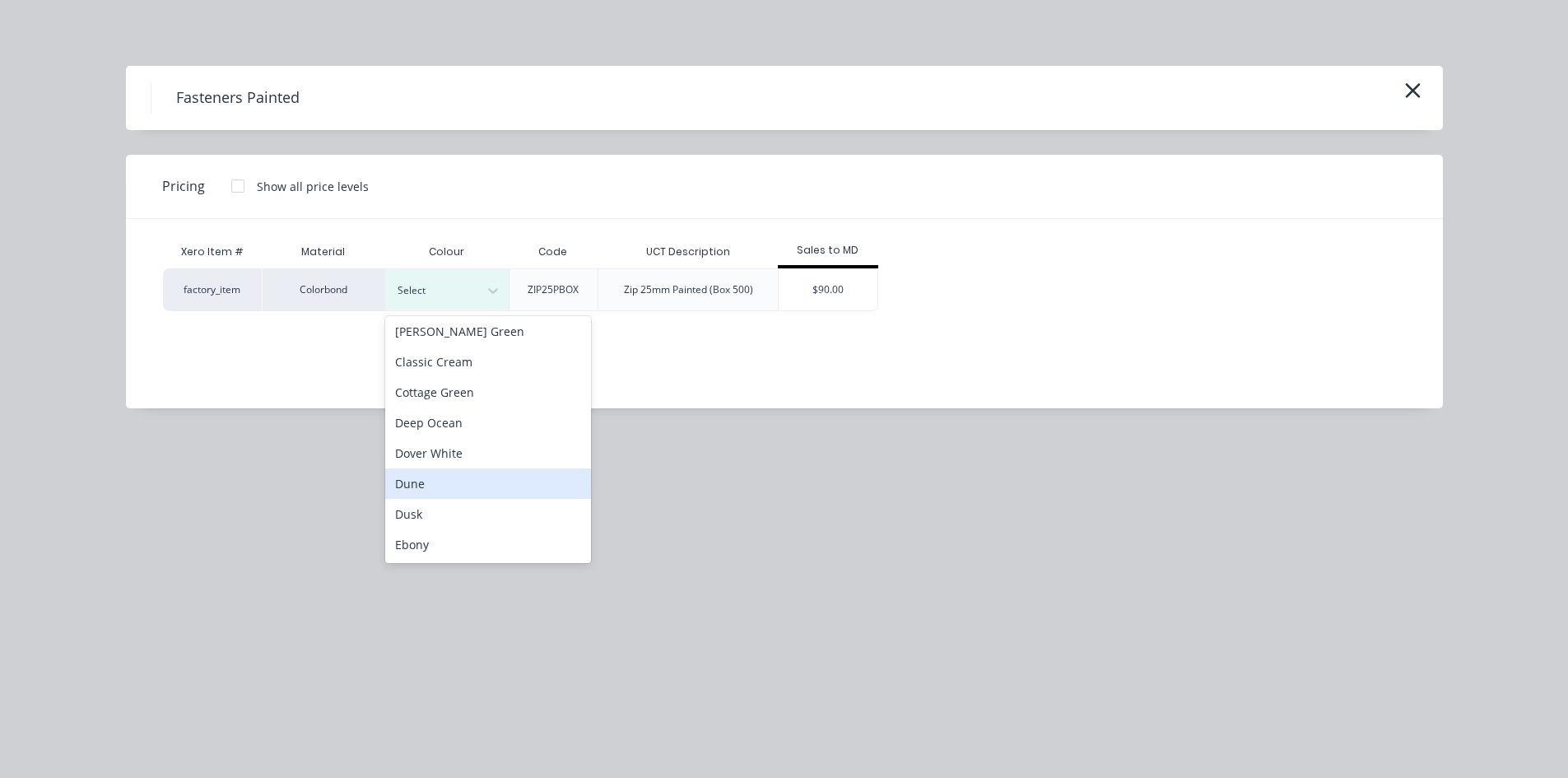
click at [433, 474] on div "Dune" at bounding box center [488, 484] width 206 height 30
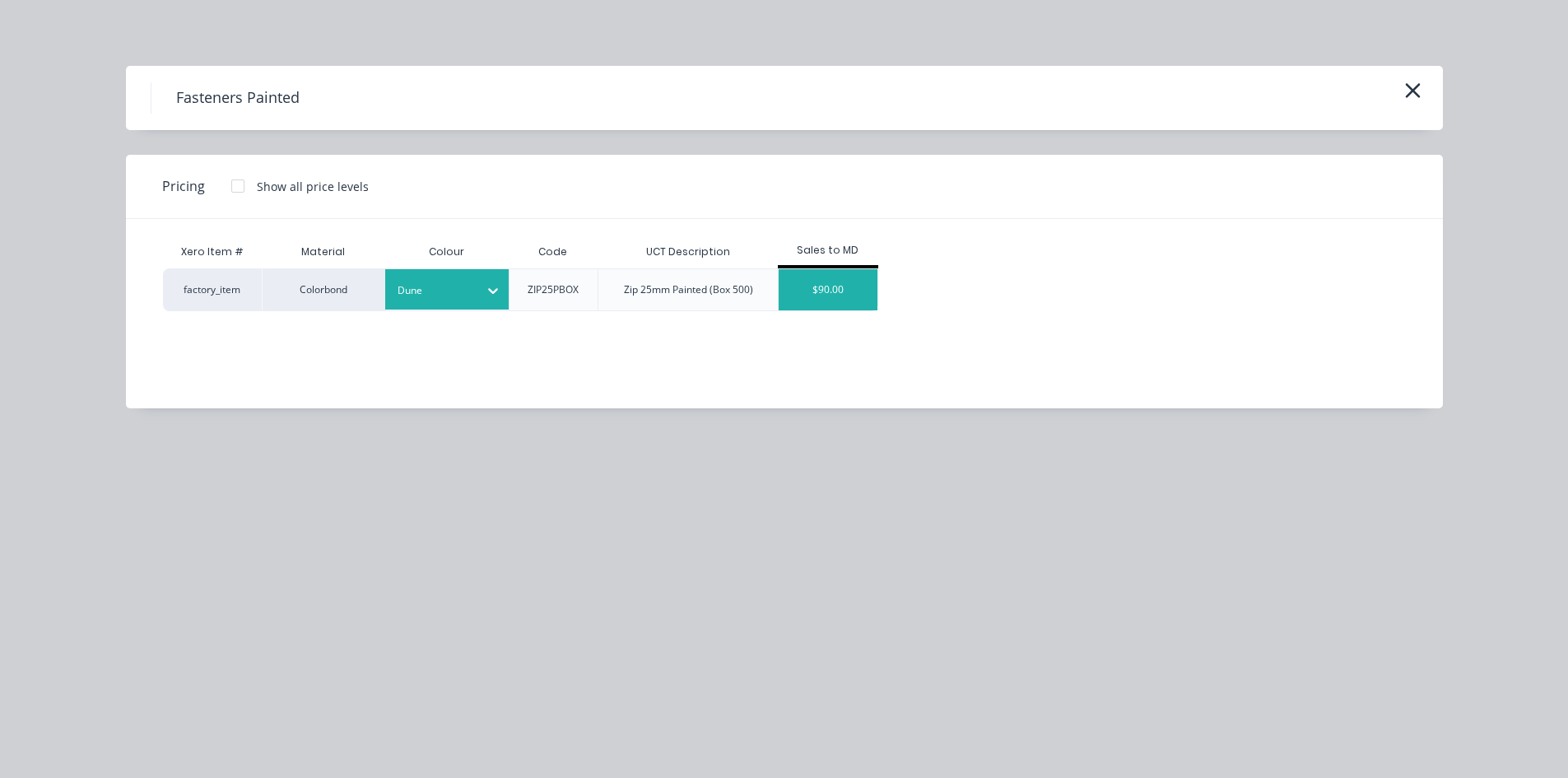
click at [841, 277] on div "$90.00" at bounding box center [828, 289] width 98 height 41
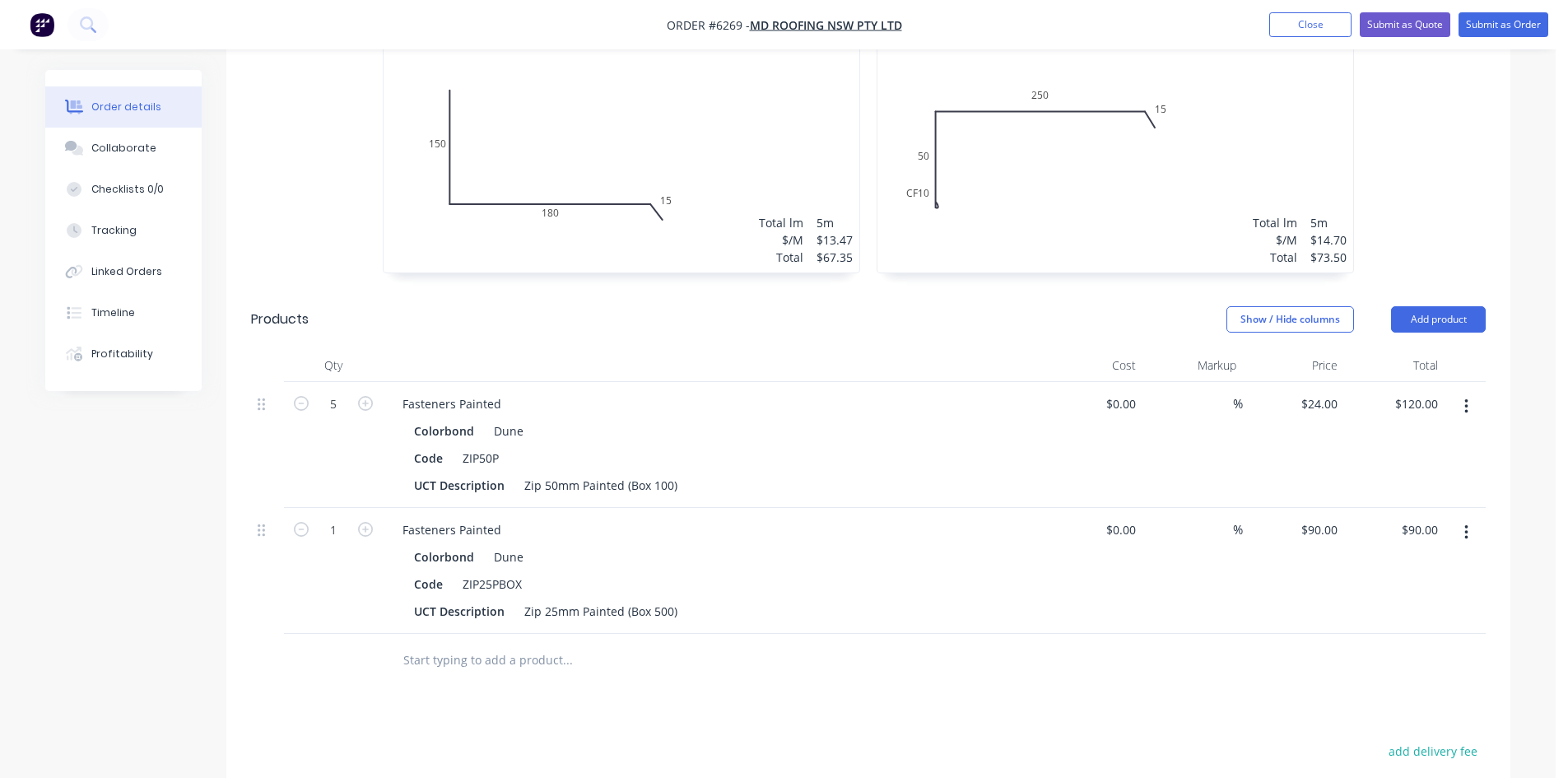
click at [444, 643] on input "text" at bounding box center [566, 659] width 329 height 33
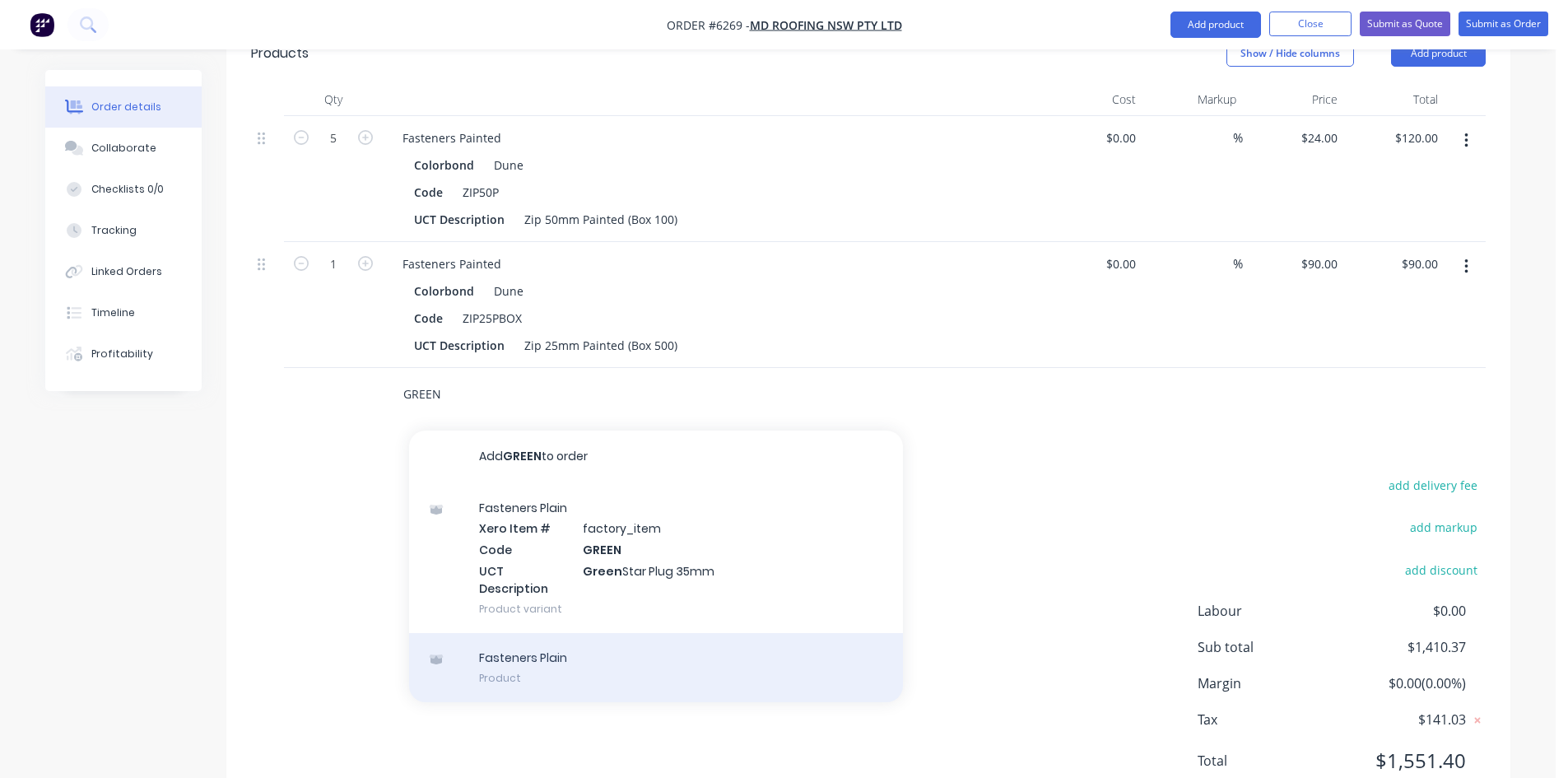
scroll to position [1146, 0]
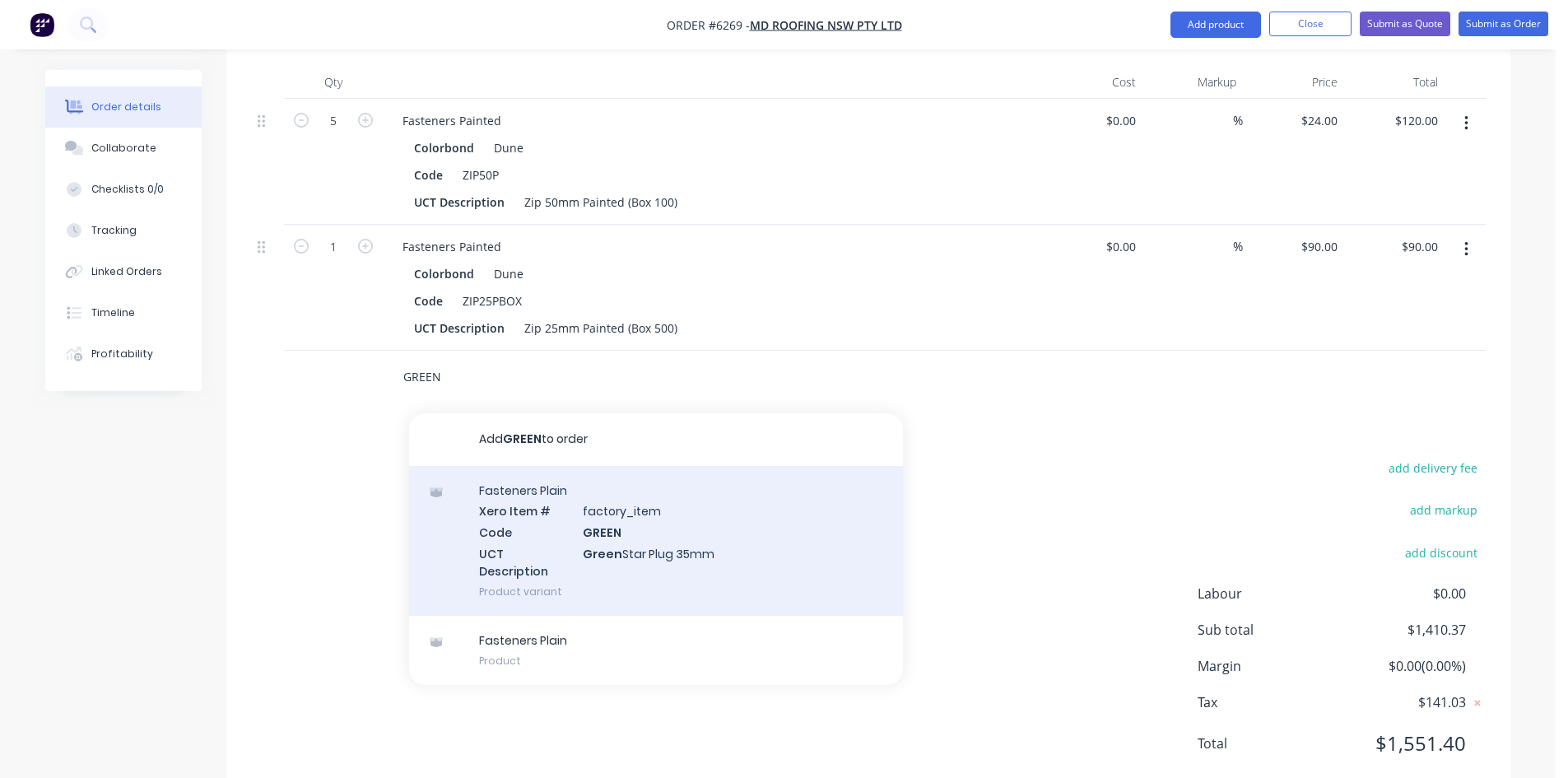
type input "GREEN"
click at [694, 527] on div "Fasteners Plain Xero Item # factory_item Code GREEN UCT Description Green Star …" at bounding box center [655, 541] width 494 height 150
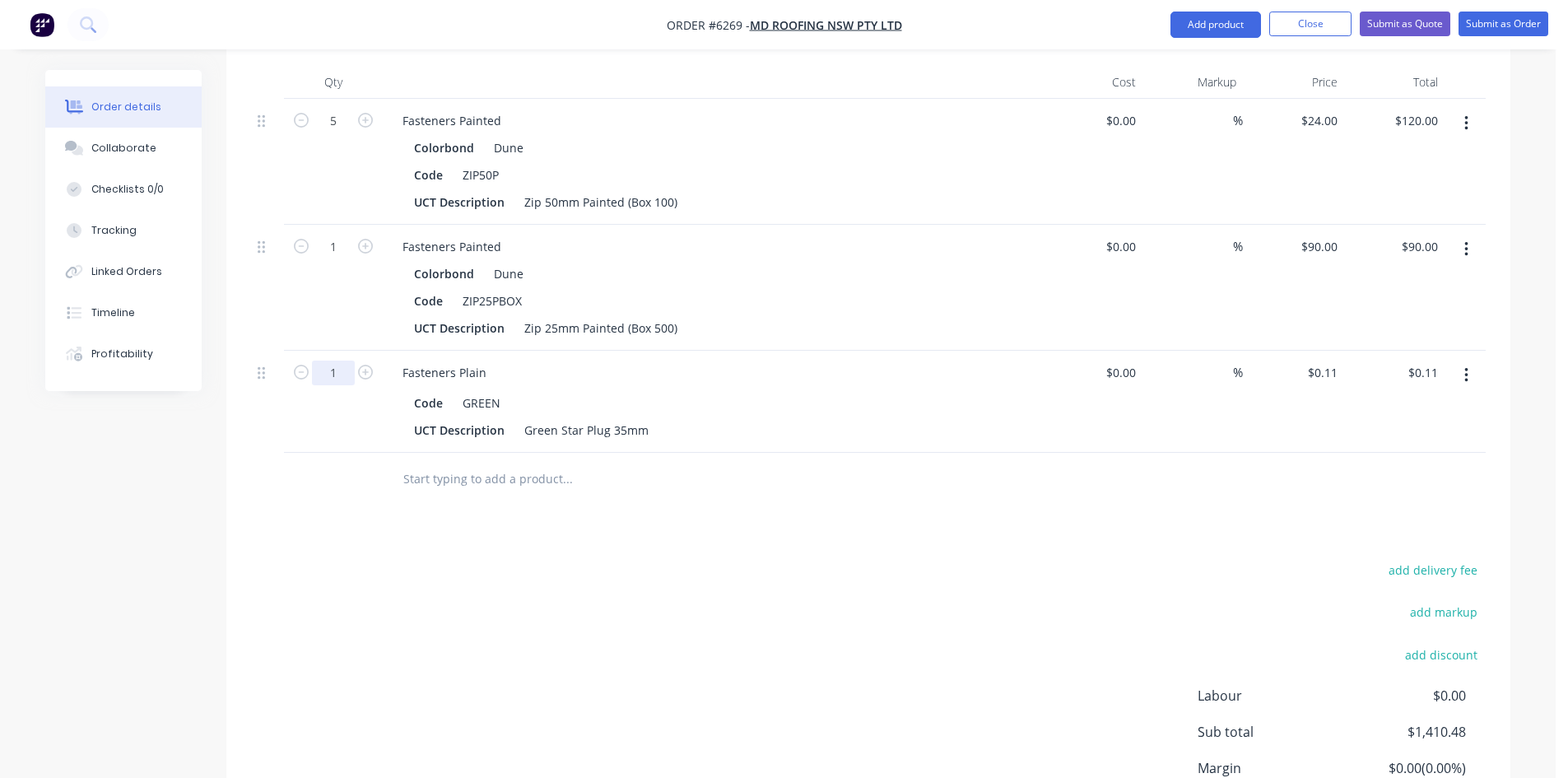
click at [334, 361] on input "1" at bounding box center [333, 373] width 43 height 24
type input "500"
type input "$55.00"
drag, startPoint x: 486, startPoint y: 501, endPoint x: 468, endPoint y: 447, distance: 56.9
click at [486, 500] on div "Drawings Add drawing 0.55 Colorbond Dune Girth 335 1 0 10 80 220 CF 10 15 97 º …" at bounding box center [868, 131] width 1284 height 1540
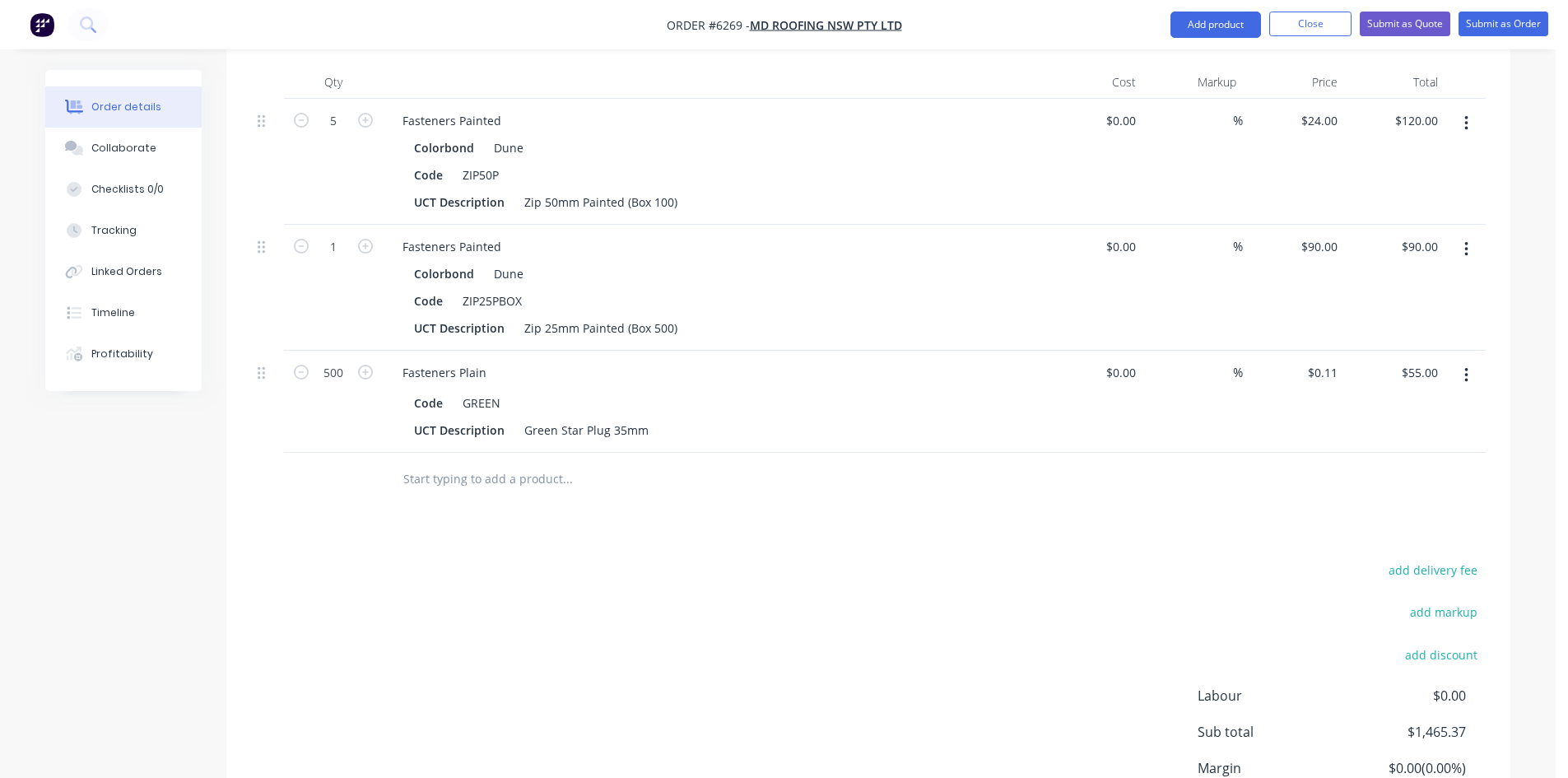
click at [468, 463] on input "text" at bounding box center [566, 479] width 329 height 33
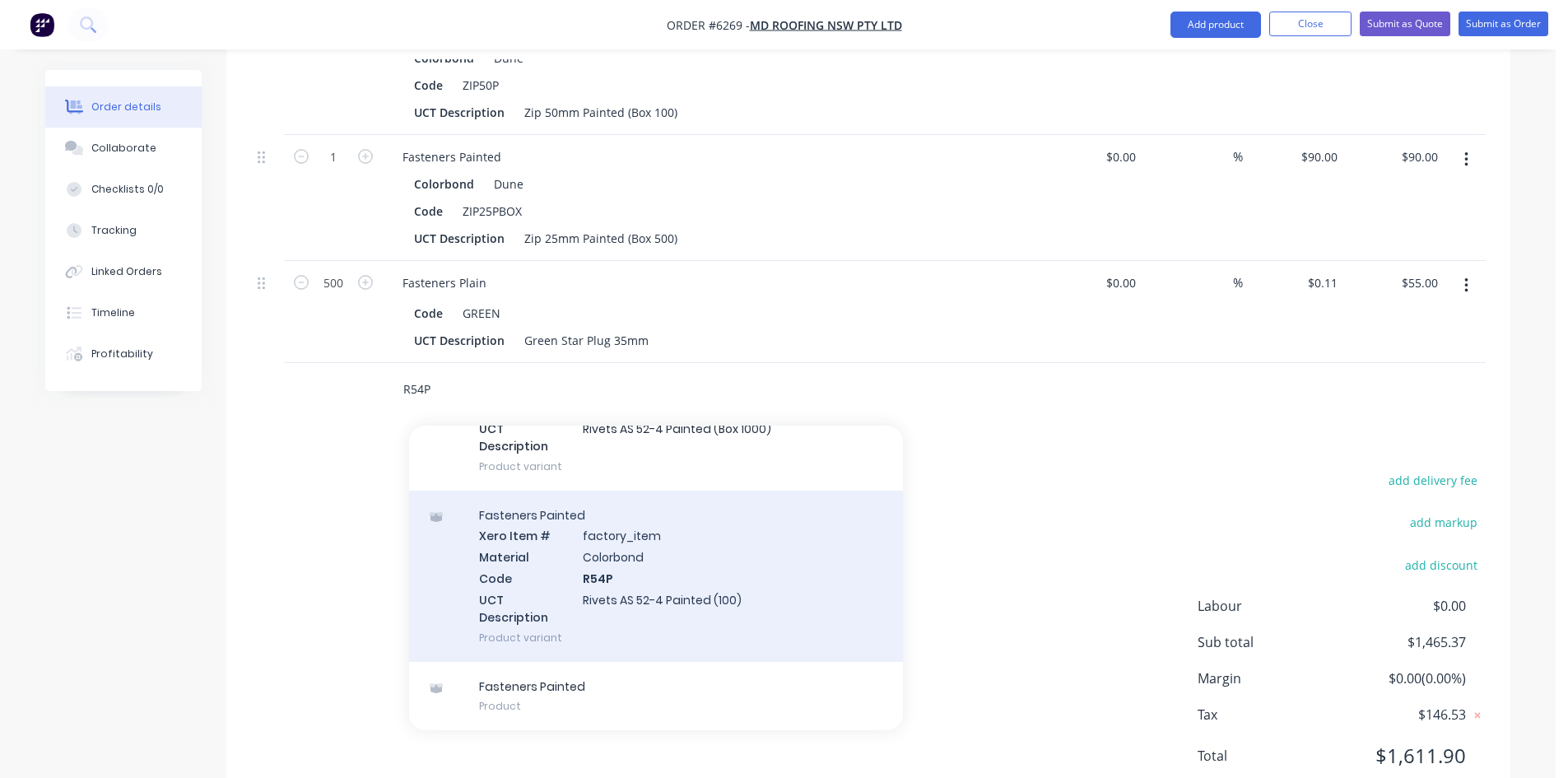
scroll to position [1247, 0]
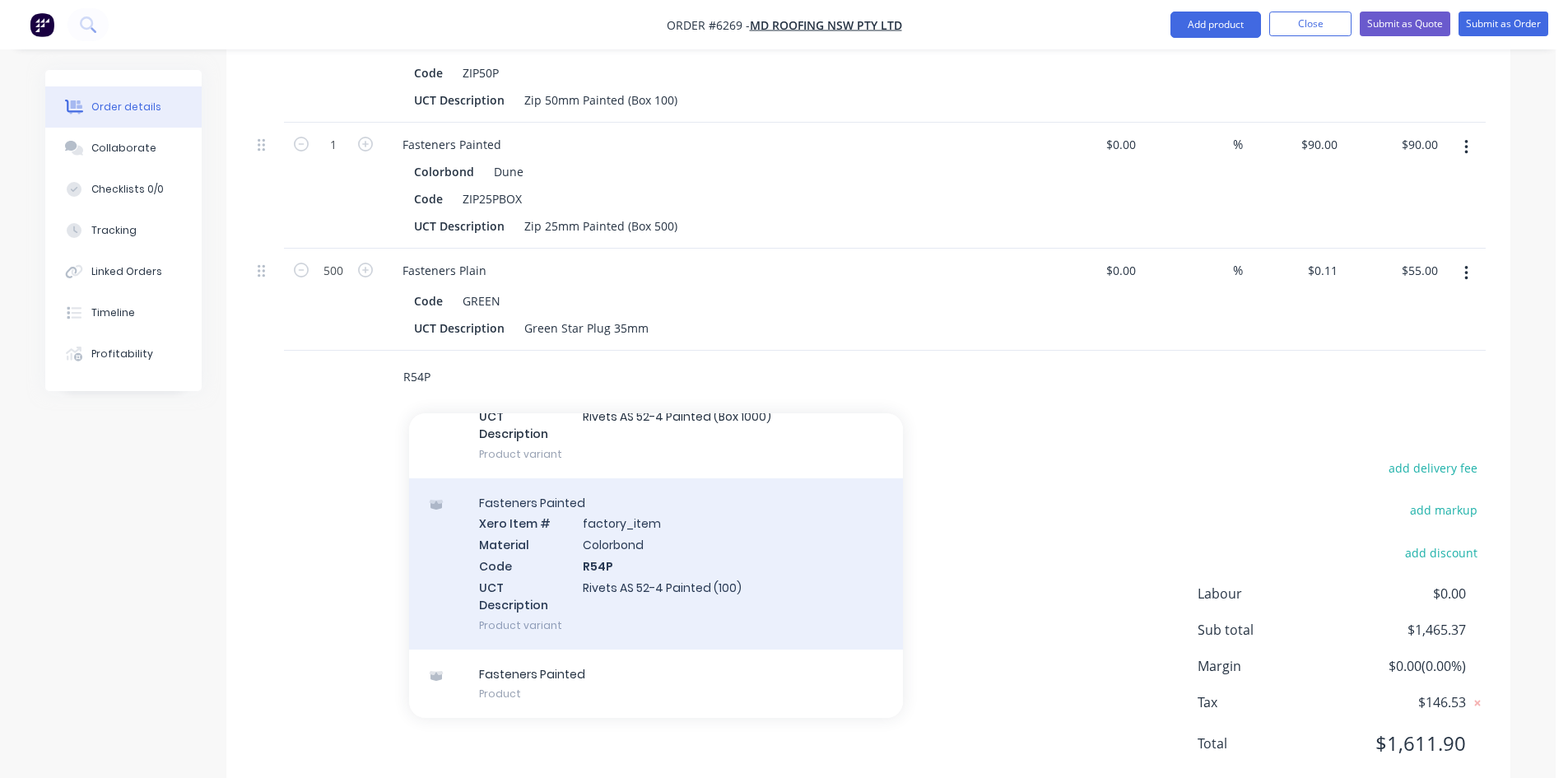
type input "R54P"
click at [681, 562] on div "Fasteners Painted Xero Item # factory_item Material Colorbond Code R54P UCT Des…" at bounding box center [655, 564] width 494 height 172
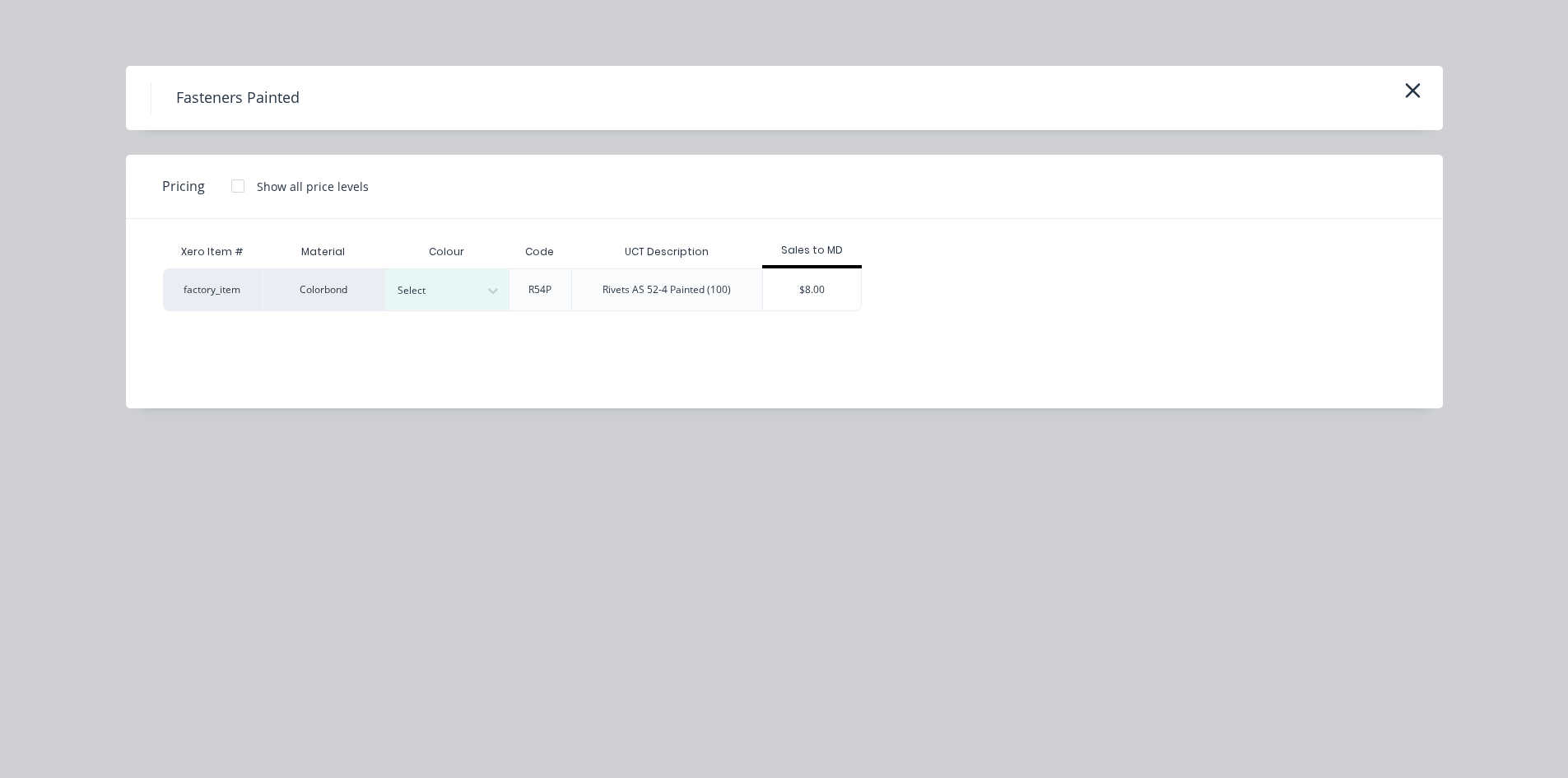
click at [337, 288] on div "Colorbond" at bounding box center [323, 289] width 124 height 43
click at [457, 315] on div "Xero Item # Material Colour Code UCT Description Sales to MD factory_item Color…" at bounding box center [772, 301] width 1292 height 165
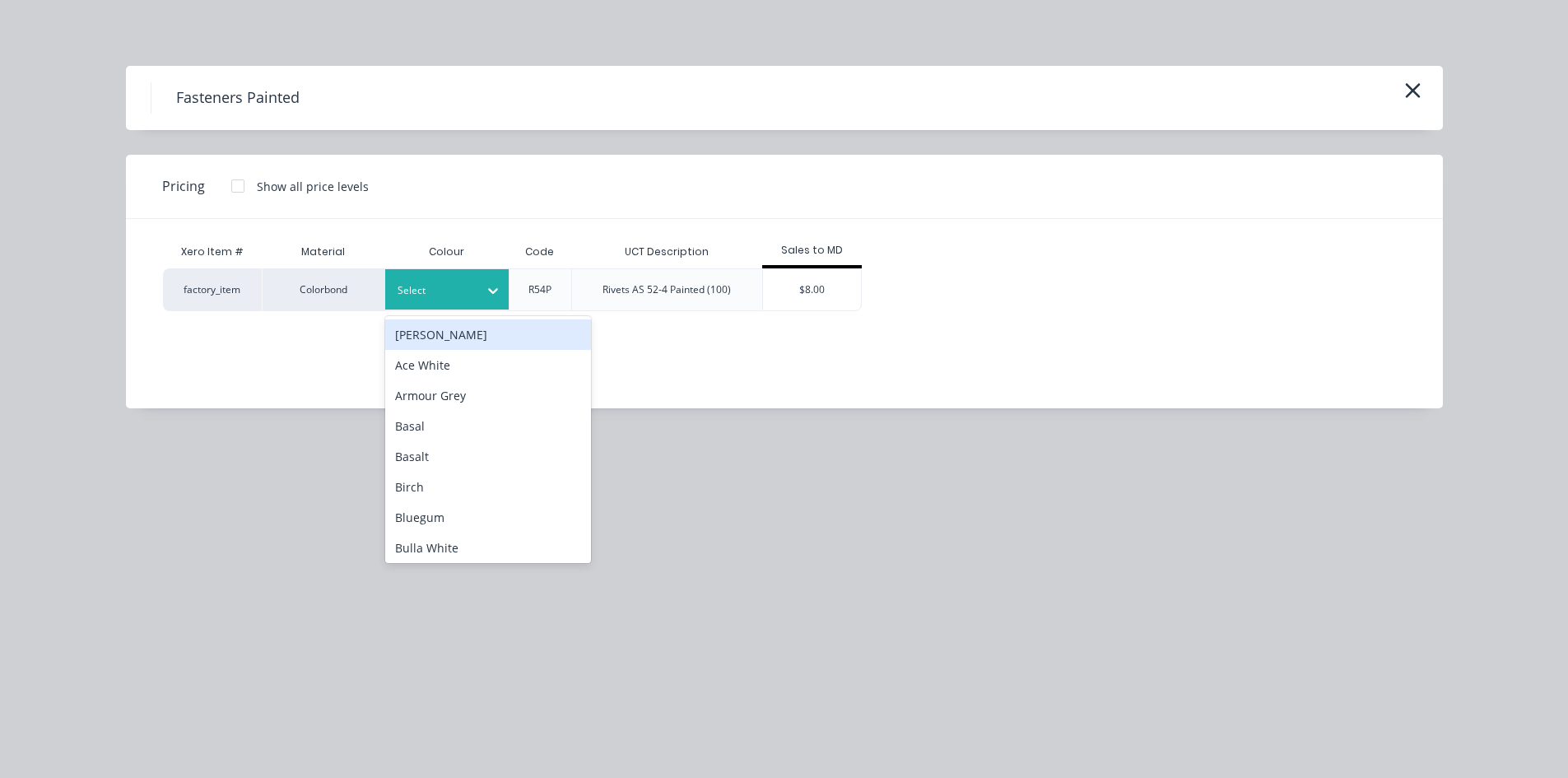
click at [456, 296] on div at bounding box center [435, 291] width 74 height 19
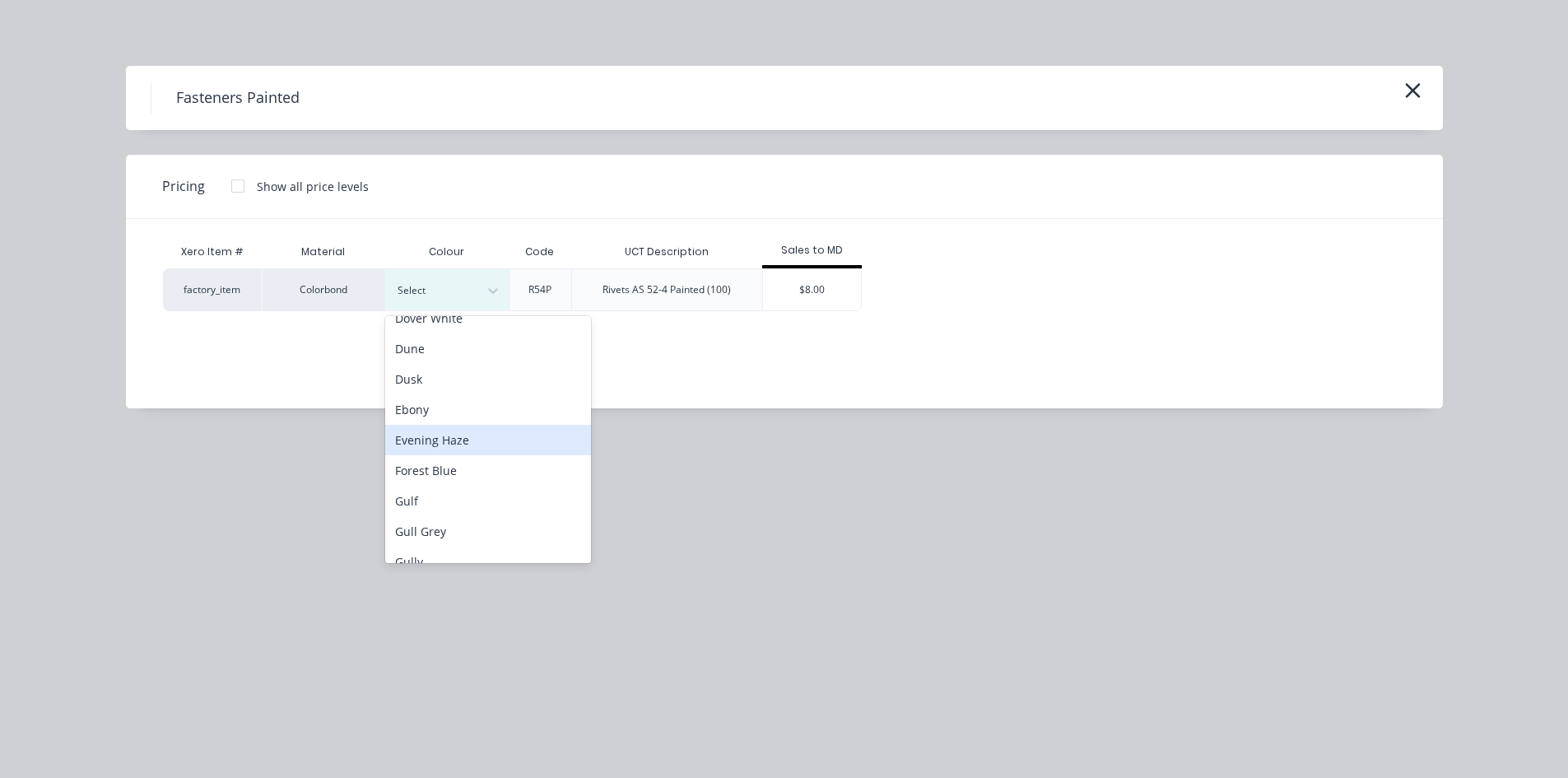
scroll to position [411, 0]
click at [455, 324] on div "Dune" at bounding box center [488, 319] width 206 height 30
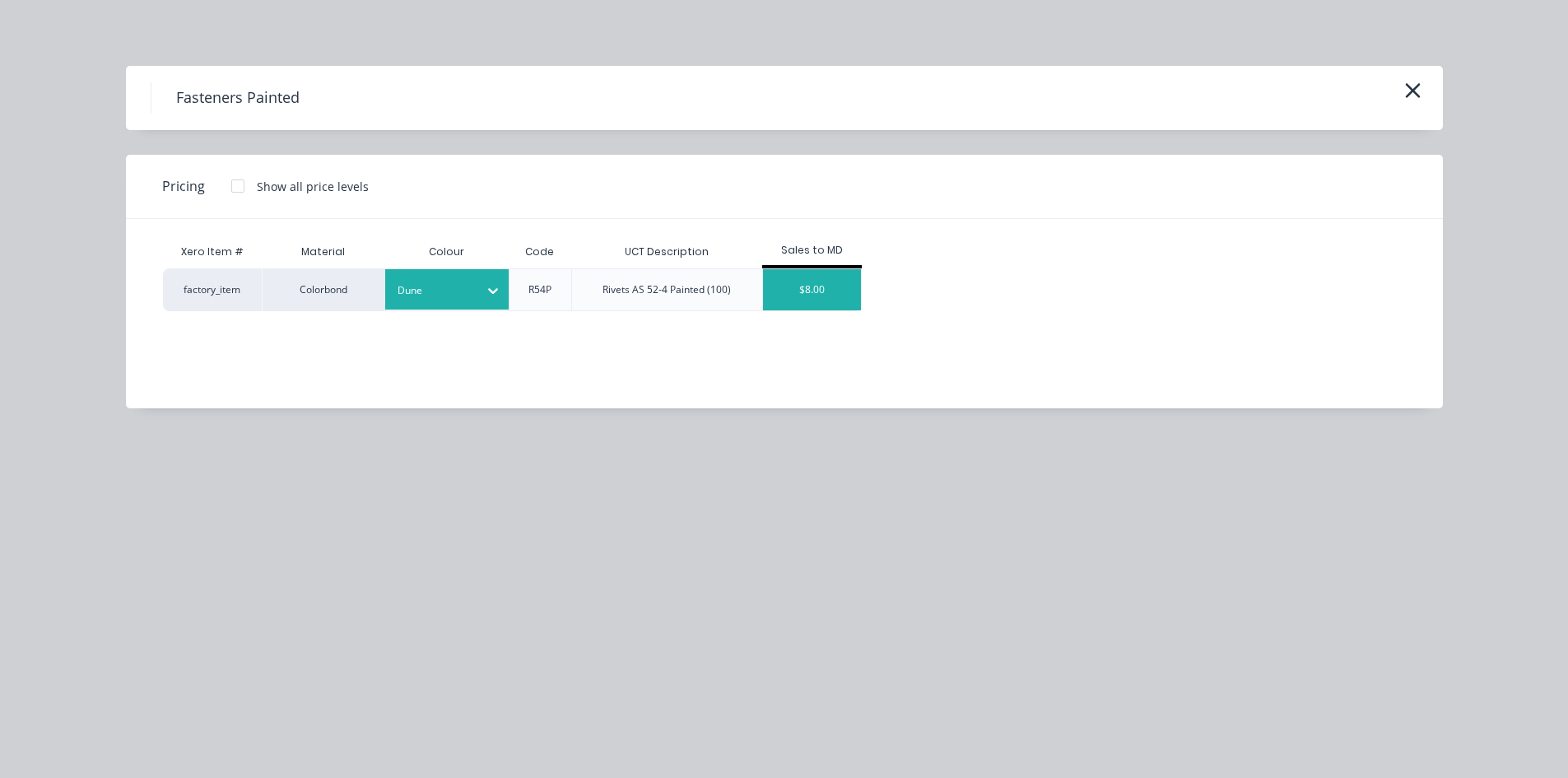
click at [792, 302] on div "$8.00" at bounding box center [812, 289] width 98 height 41
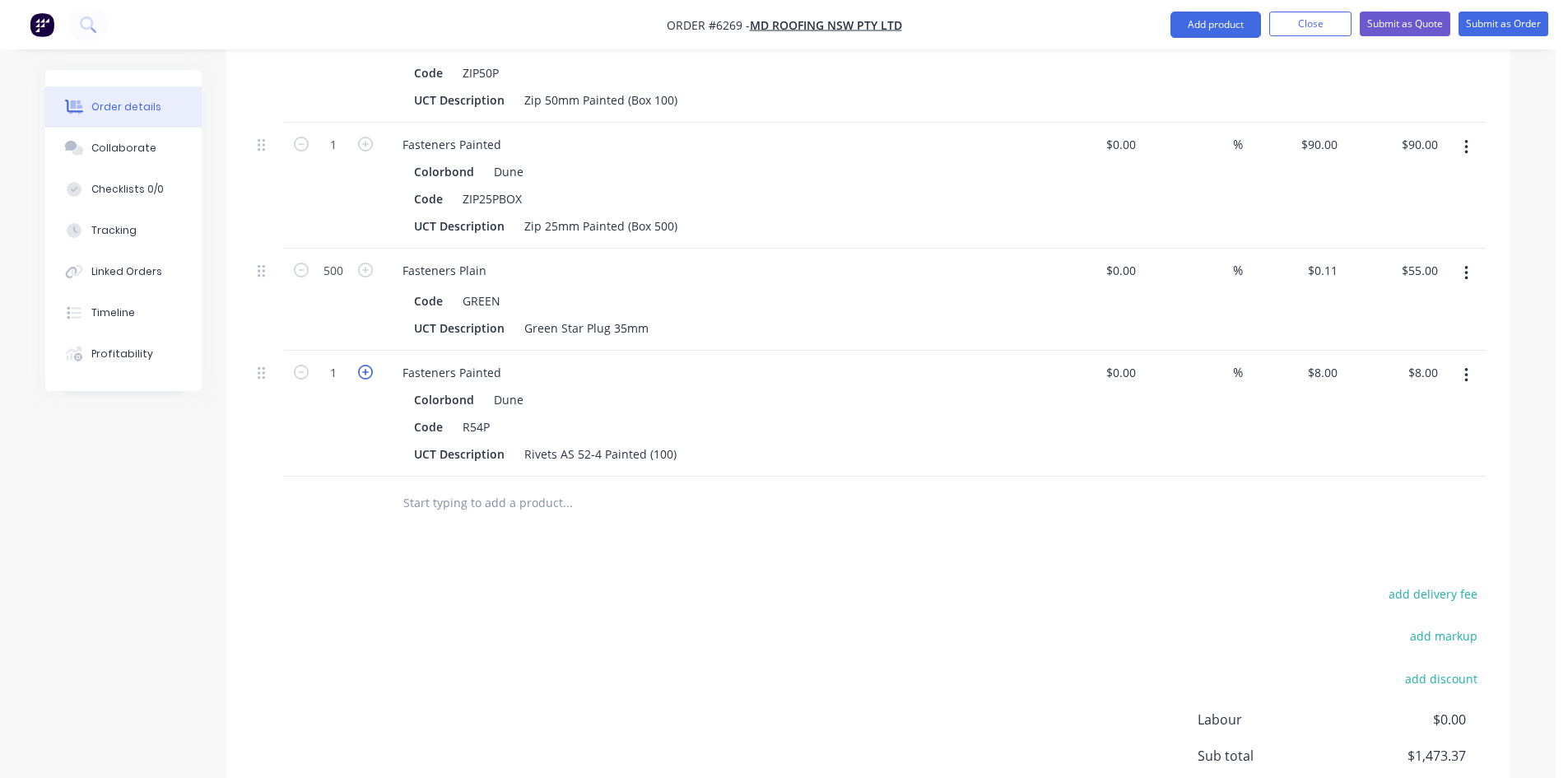
click at [369, 364] on icon "button" at bounding box center [366, 372] width 15 height 15
type input "2"
type input "$16.00"
click at [369, 364] on icon "button" at bounding box center [366, 372] width 15 height 15
type input "3"
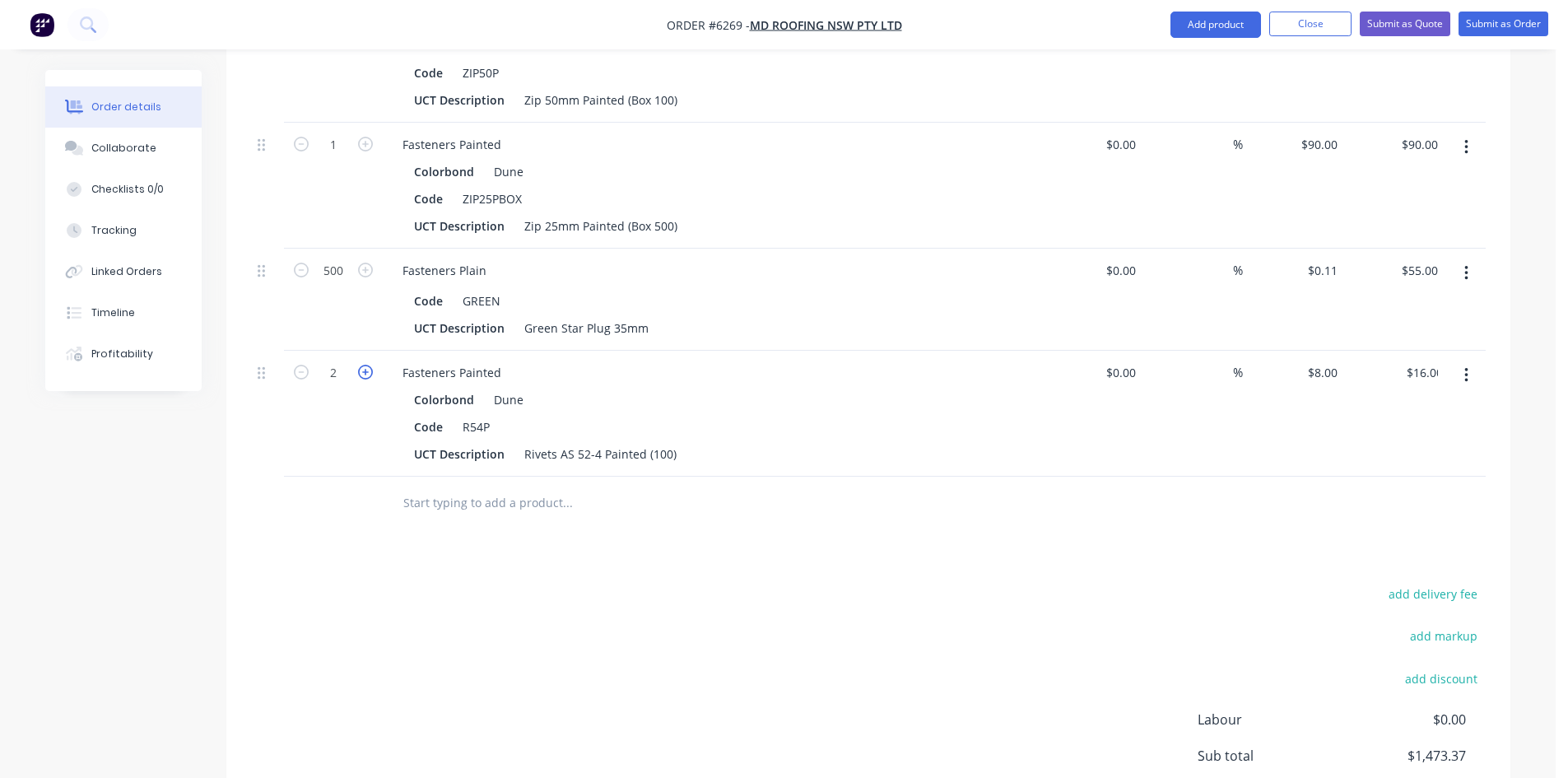
type input "$24.00"
click at [369, 364] on icon "button" at bounding box center [366, 372] width 15 height 15
type input "4"
type input "$32.00"
click at [369, 364] on icon "button" at bounding box center [366, 372] width 15 height 15
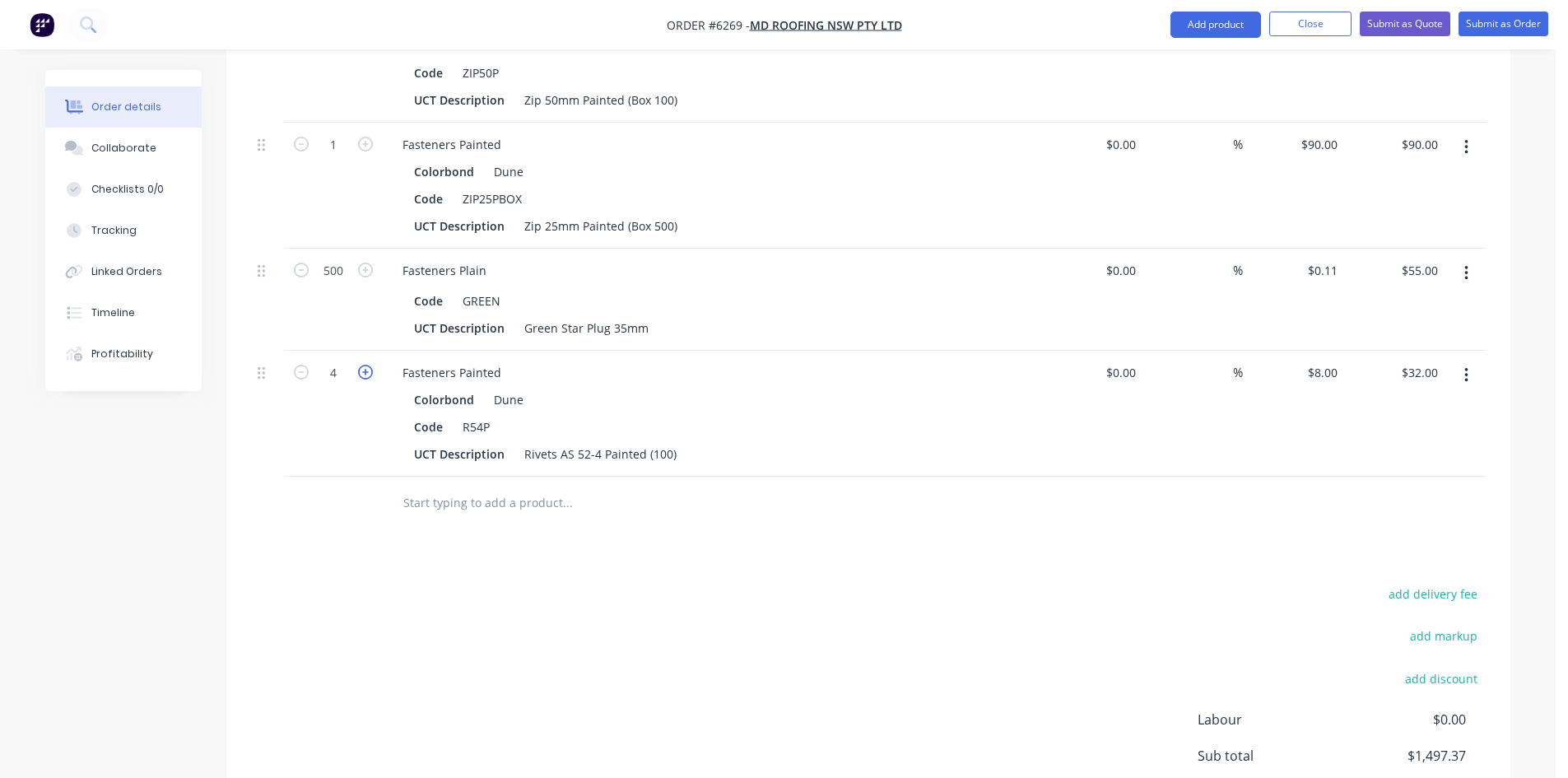
type input "5"
type input "$40.00"
click at [461, 486] on input "text" at bounding box center [566, 502] width 329 height 33
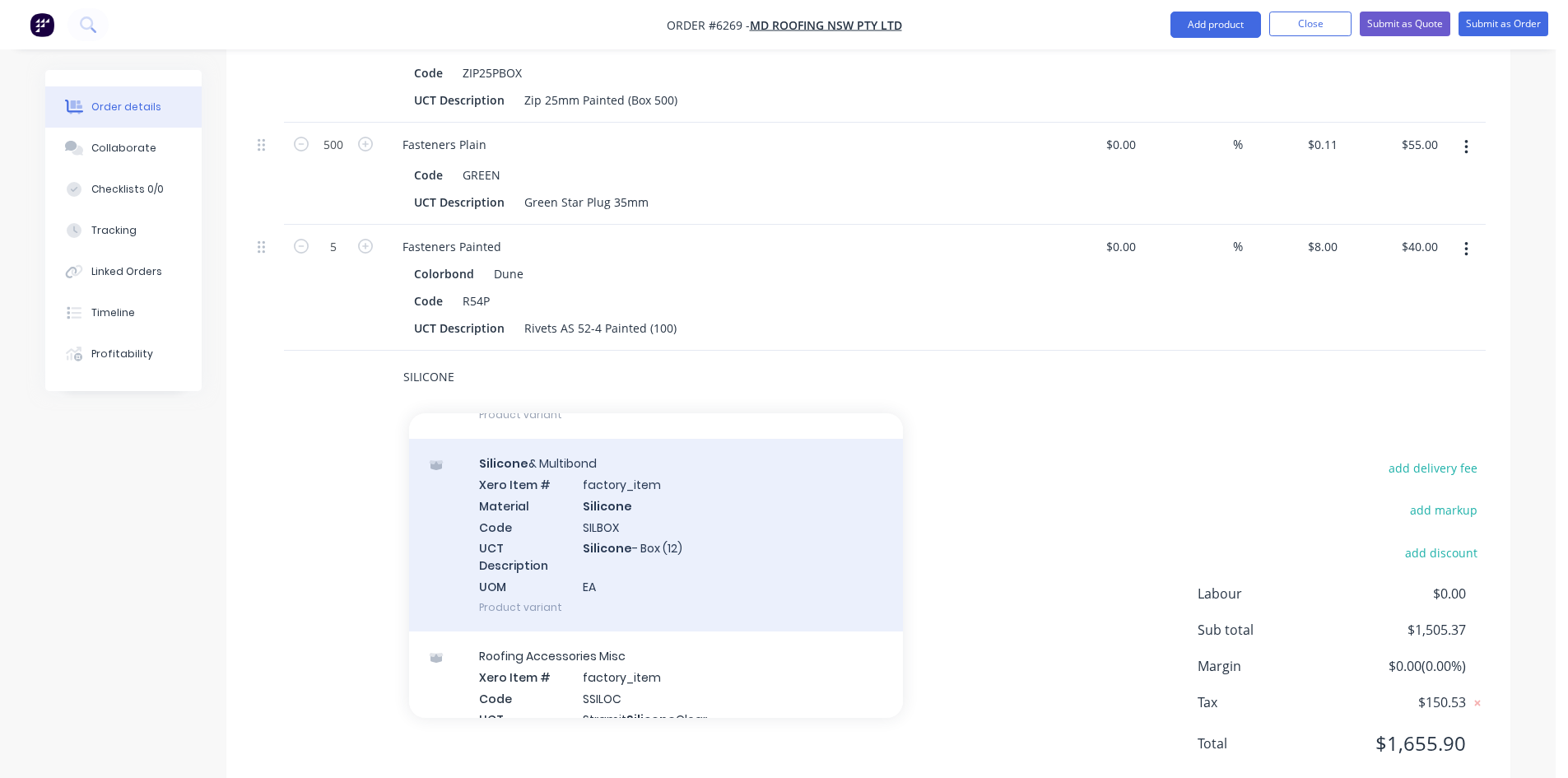
type input "SILICONE"
click at [717, 507] on div "Silicone & Multibond Xero Item # factory_item Material Silicone Code SILBOX UCT…" at bounding box center [655, 534] width 494 height 193
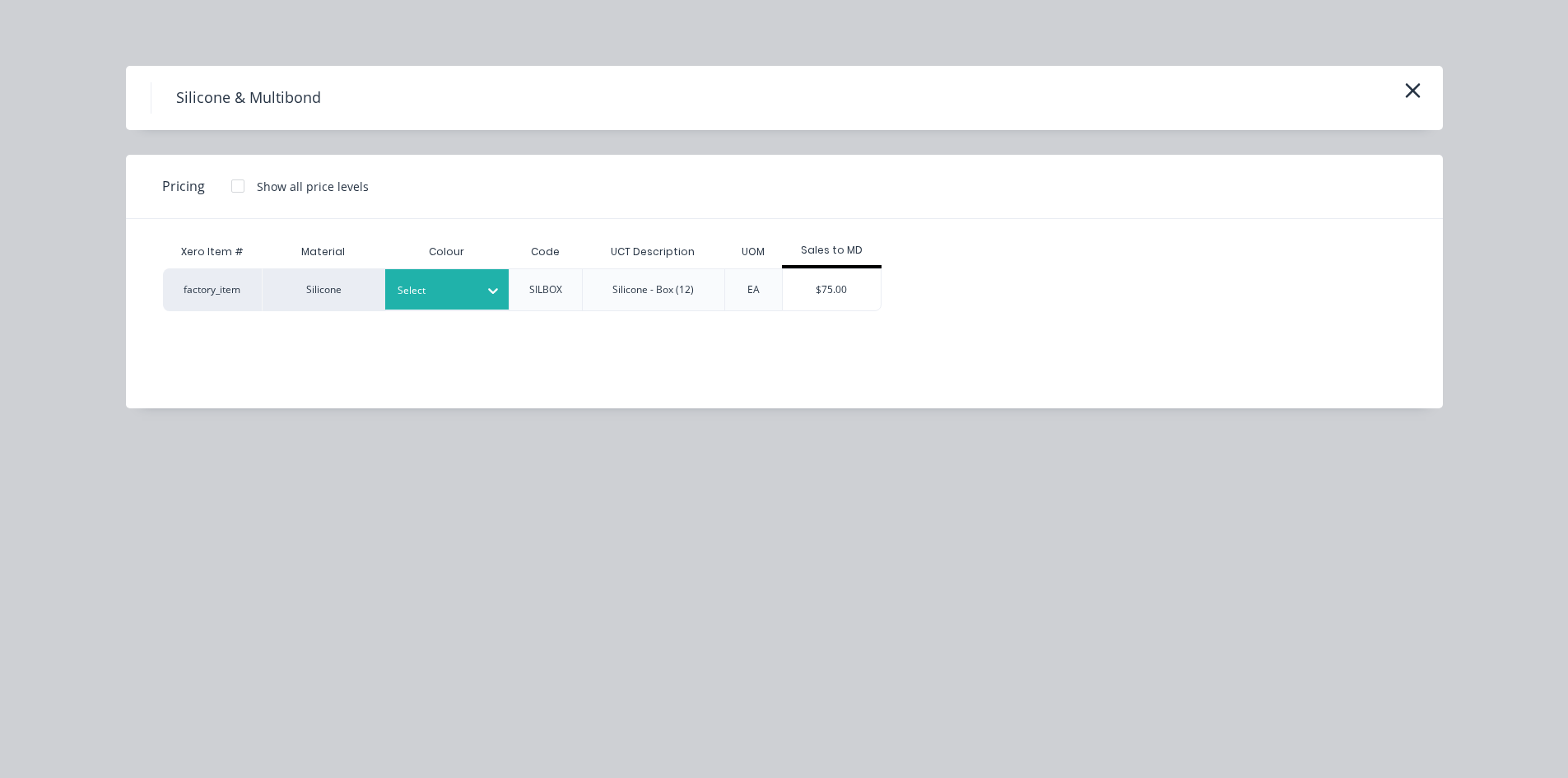
click at [408, 283] on div at bounding box center [435, 291] width 74 height 19
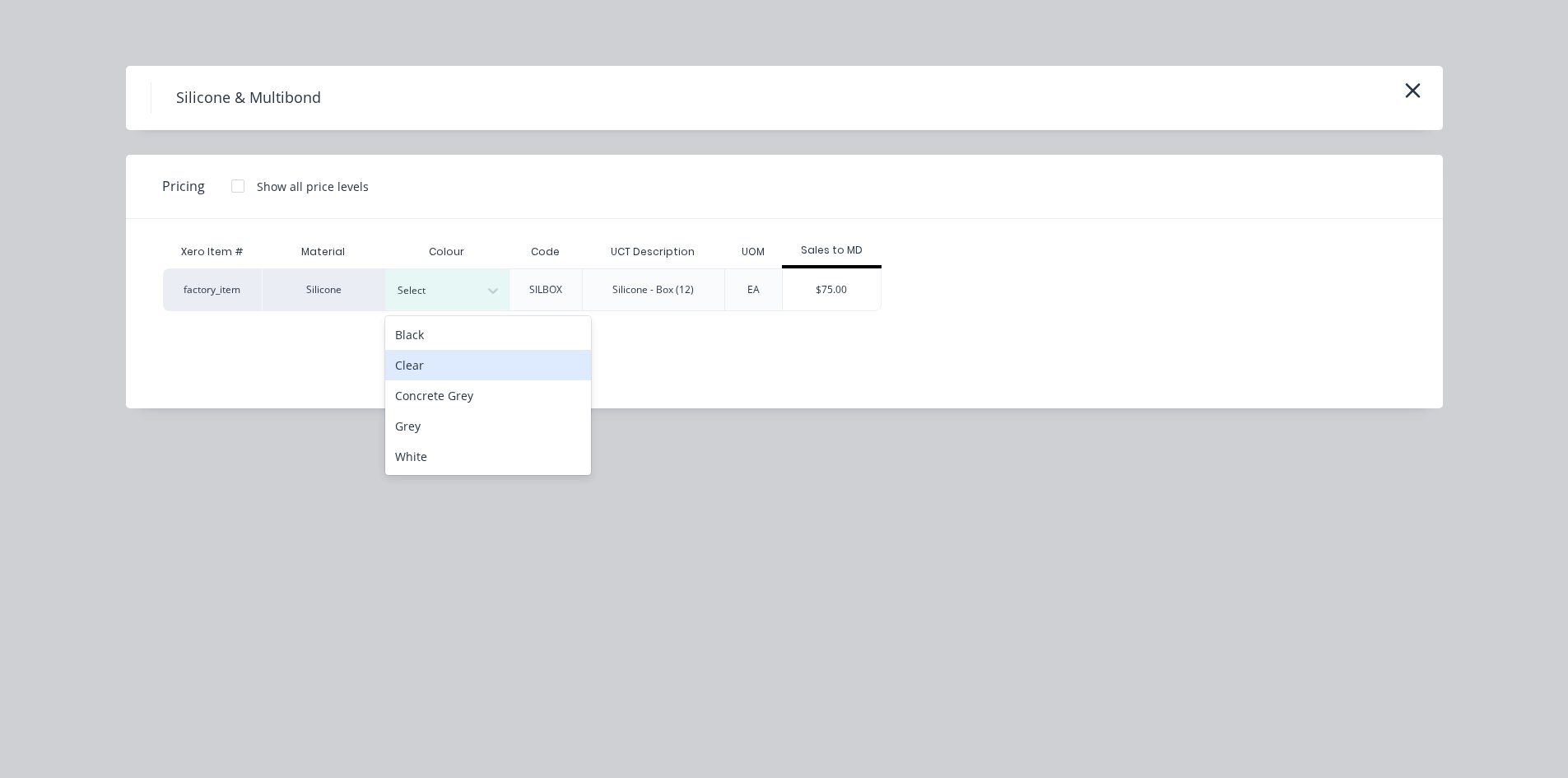
drag, startPoint x: 448, startPoint y: 362, endPoint x: 437, endPoint y: 352, distance: 14.9
click at [448, 362] on div "Clear" at bounding box center [488, 365] width 206 height 30
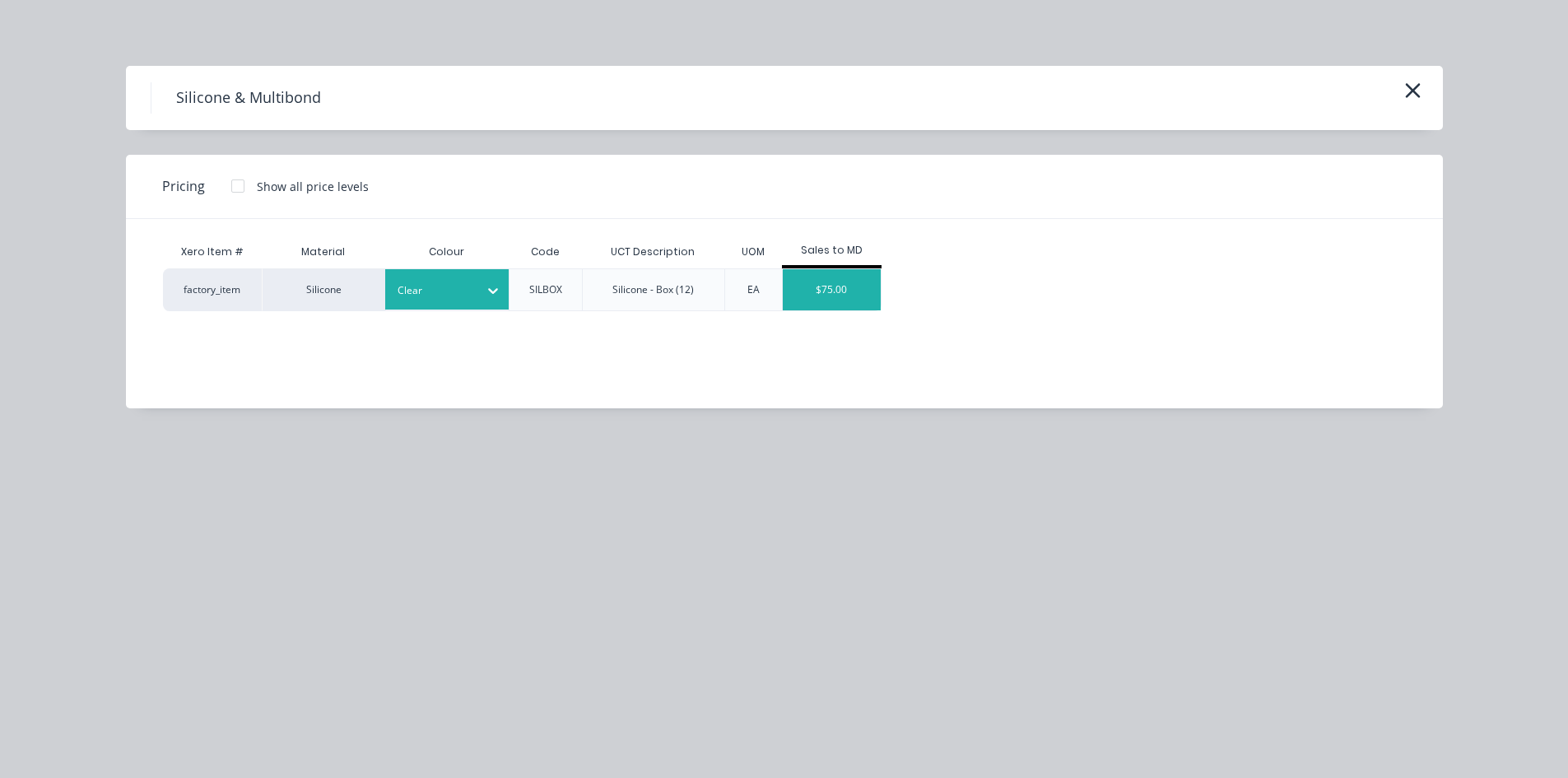
click at [813, 295] on div "$75.00" at bounding box center [831, 289] width 98 height 41
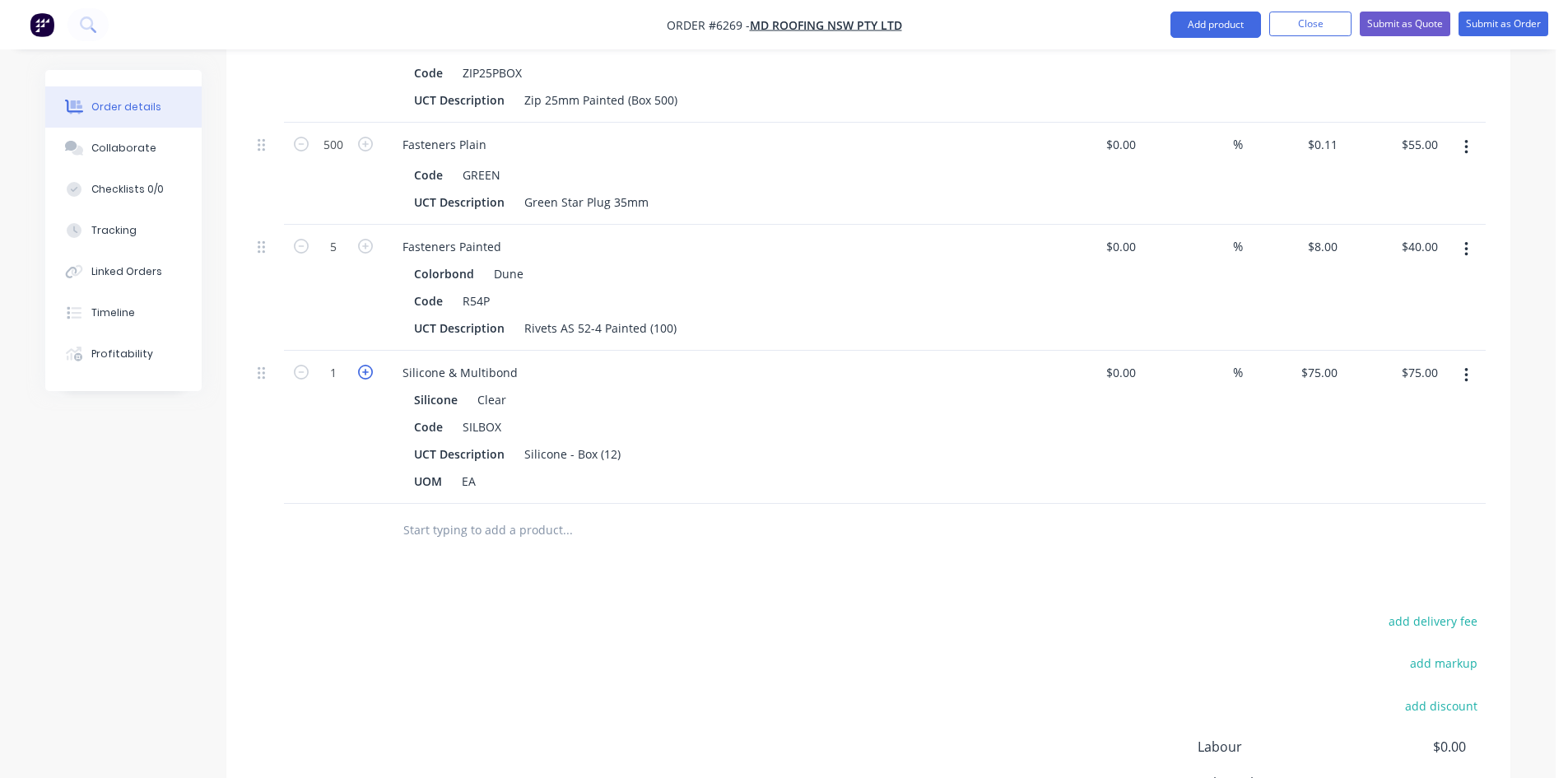
click at [368, 364] on icon "button" at bounding box center [366, 372] width 15 height 15
type input "2"
type input "$150.00"
click at [565, 514] on input "text" at bounding box center [566, 530] width 329 height 33
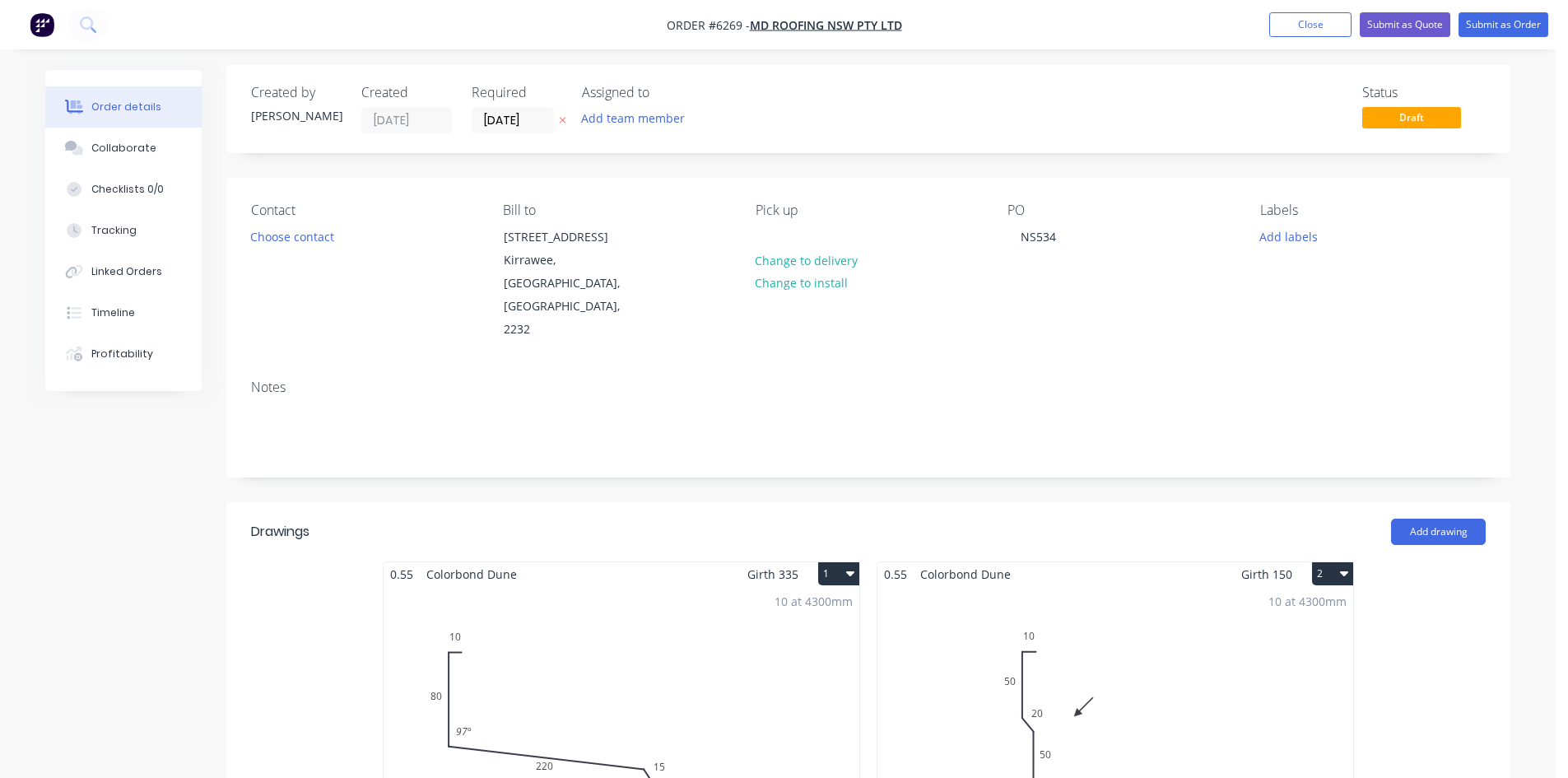
scroll to position [0, 0]
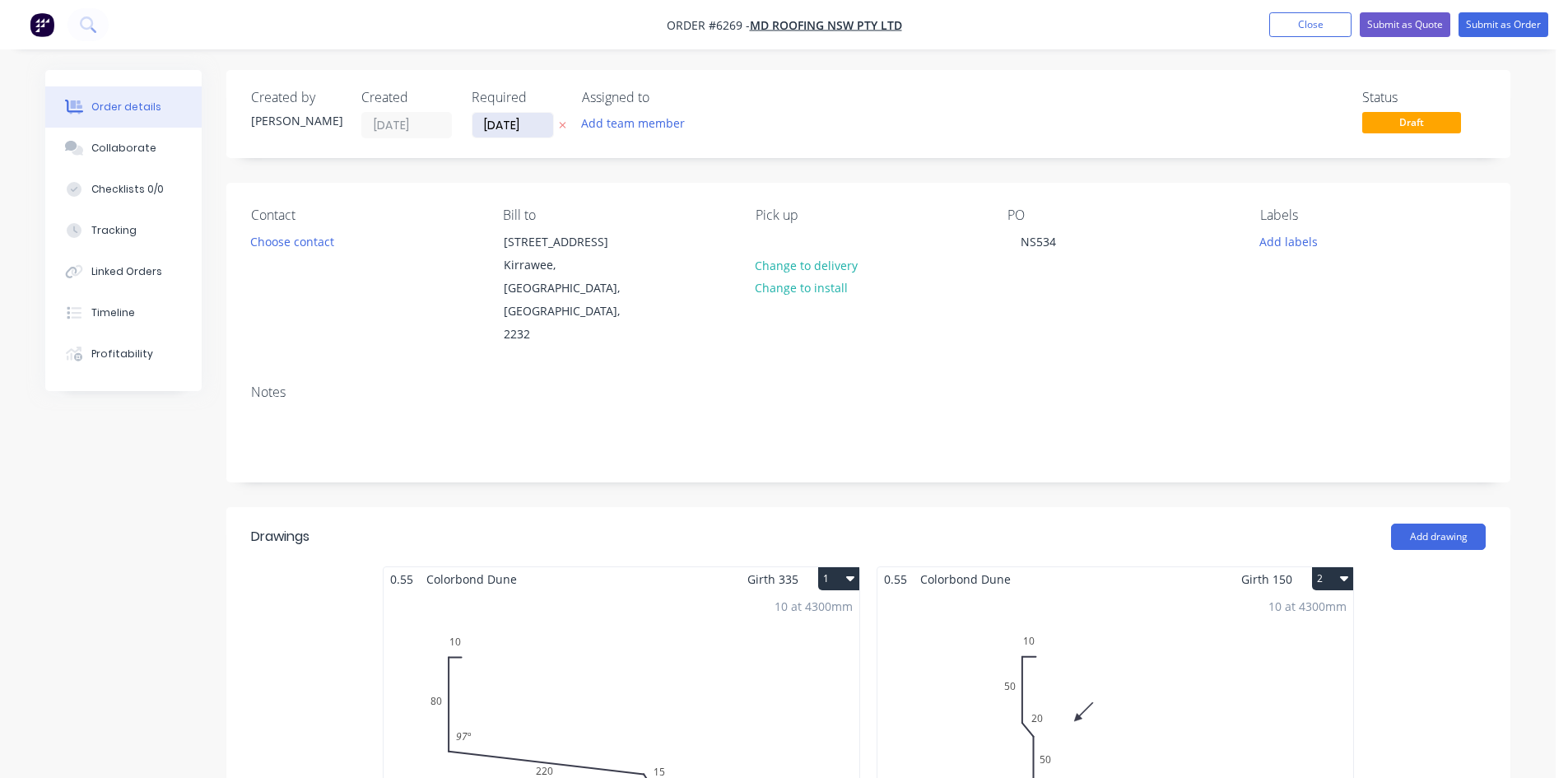
click at [514, 123] on input "[DATE]" at bounding box center [513, 124] width 81 height 24
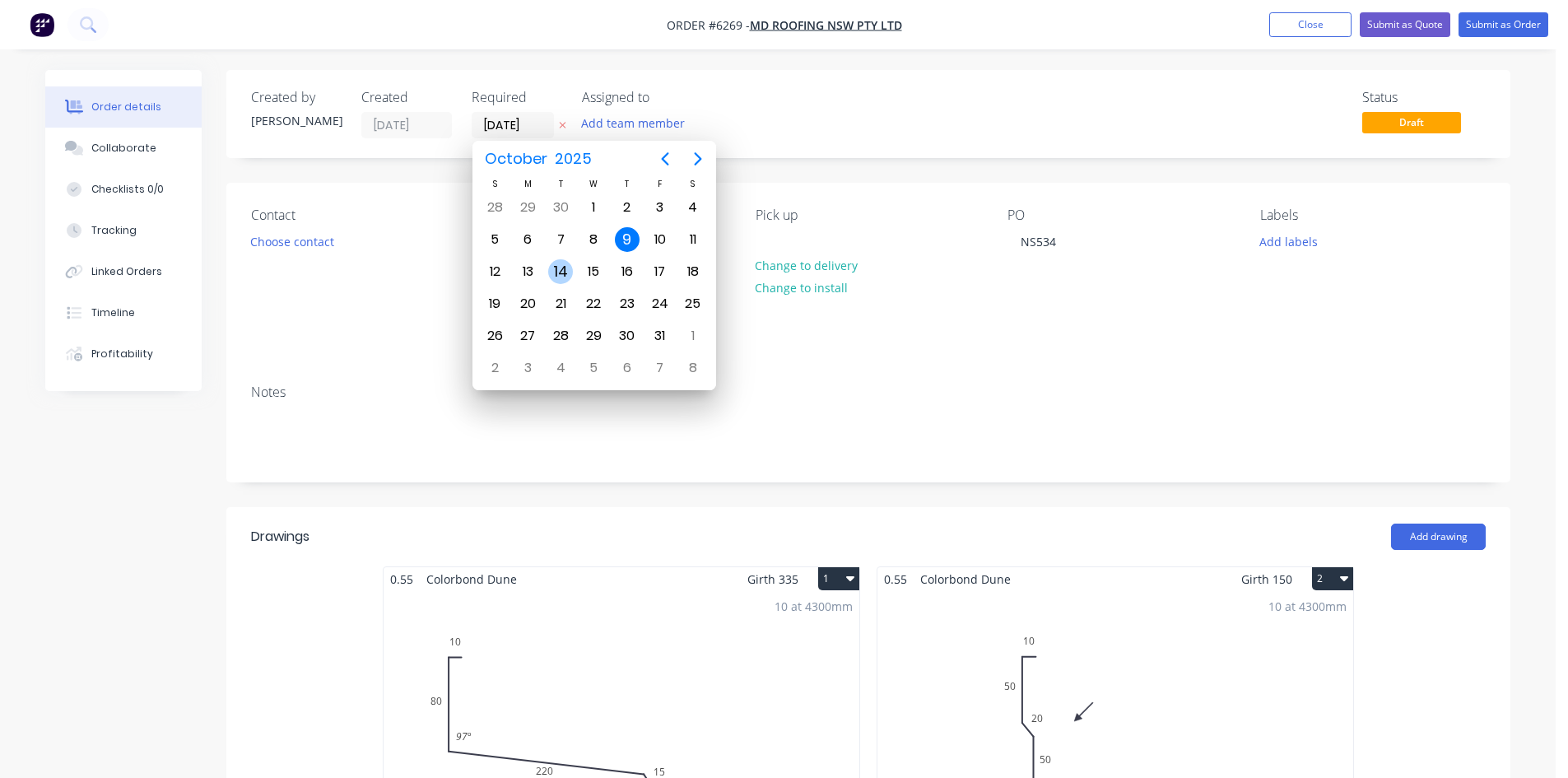
click at [559, 257] on div "14" at bounding box center [560, 271] width 33 height 31
type input "[DATE]"
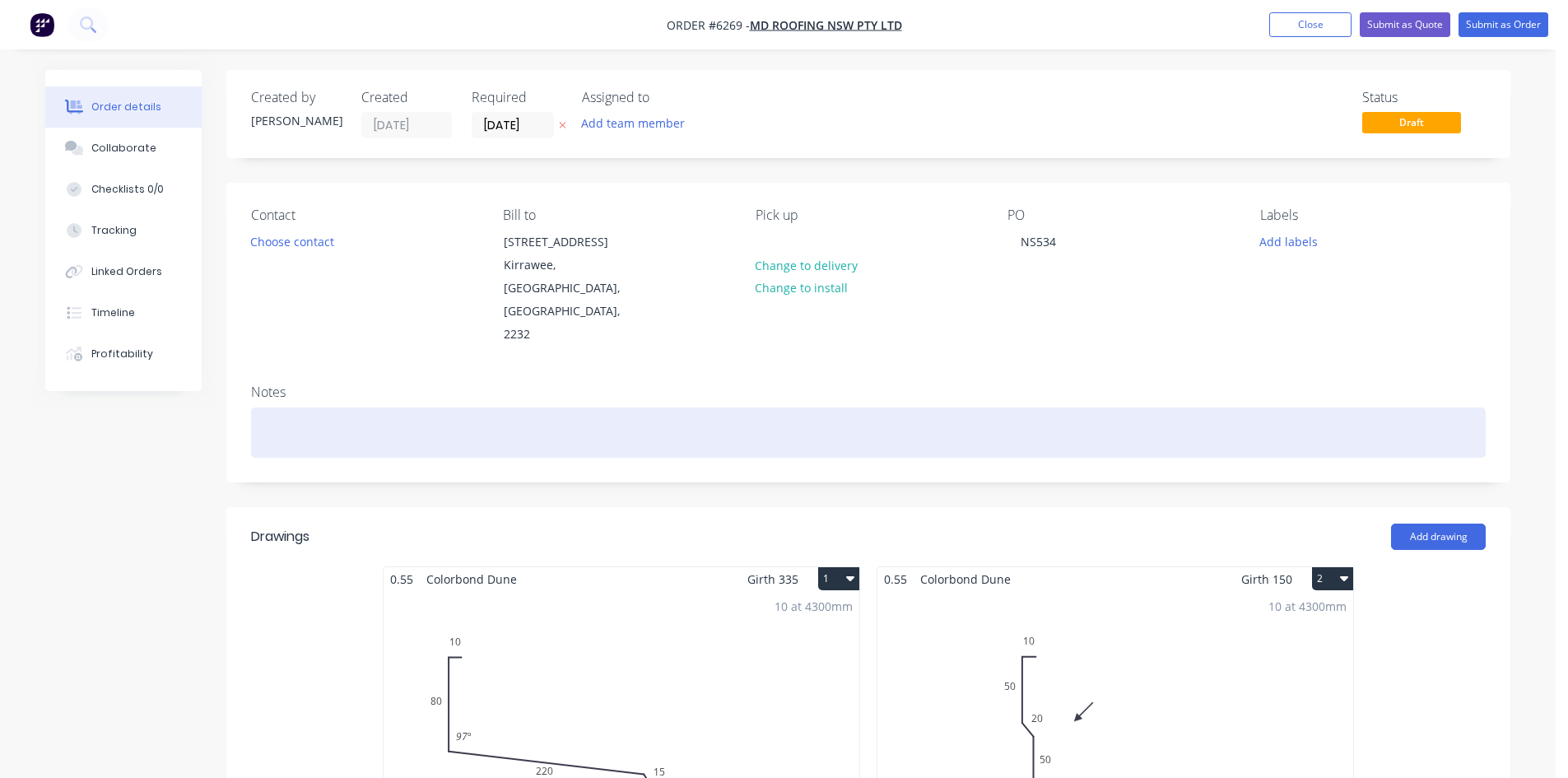
click at [1229, 407] on div at bounding box center [868, 432] width 1235 height 50
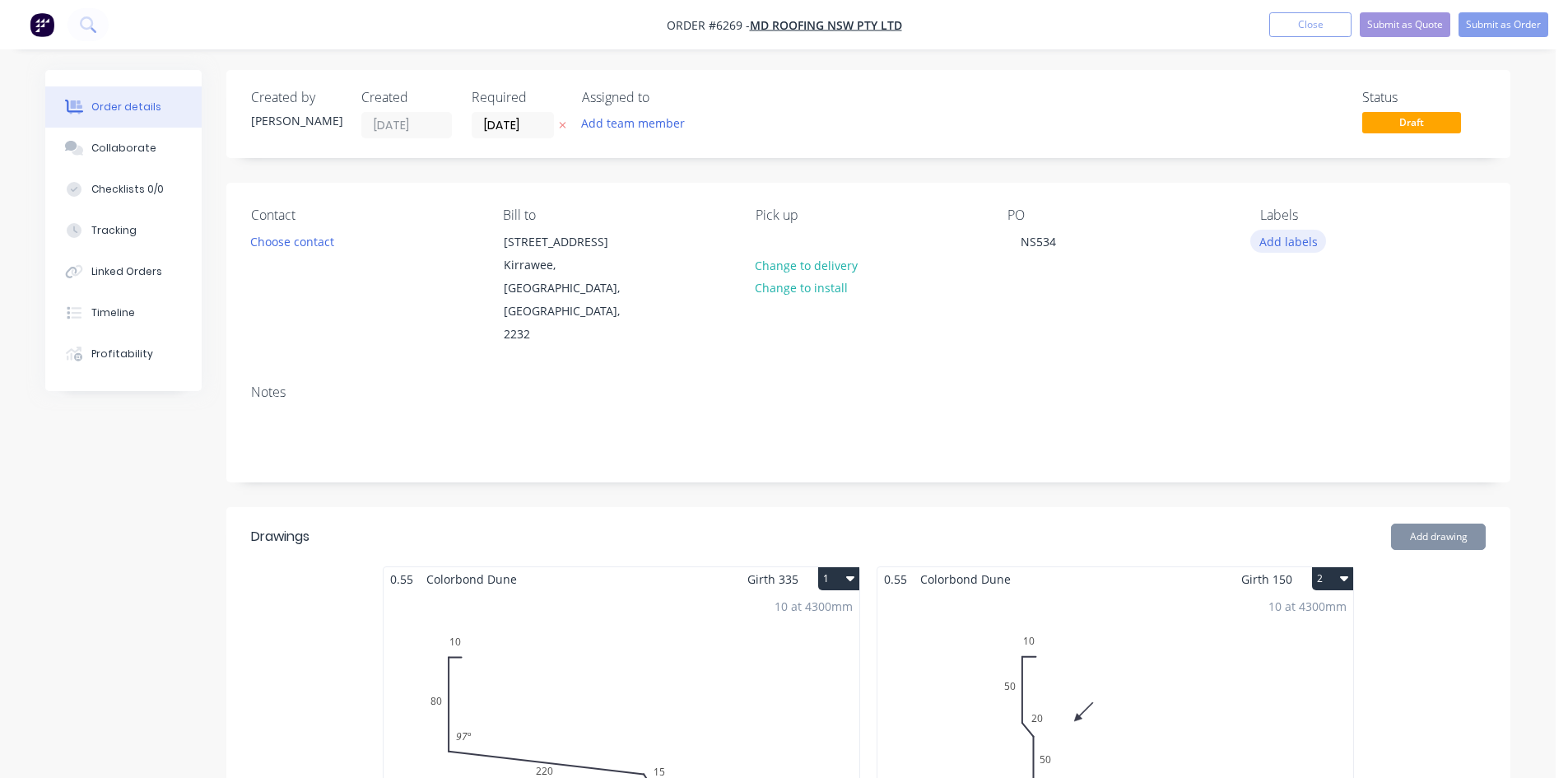
click at [1275, 231] on button "Add labels" at bounding box center [1288, 241] width 76 height 22
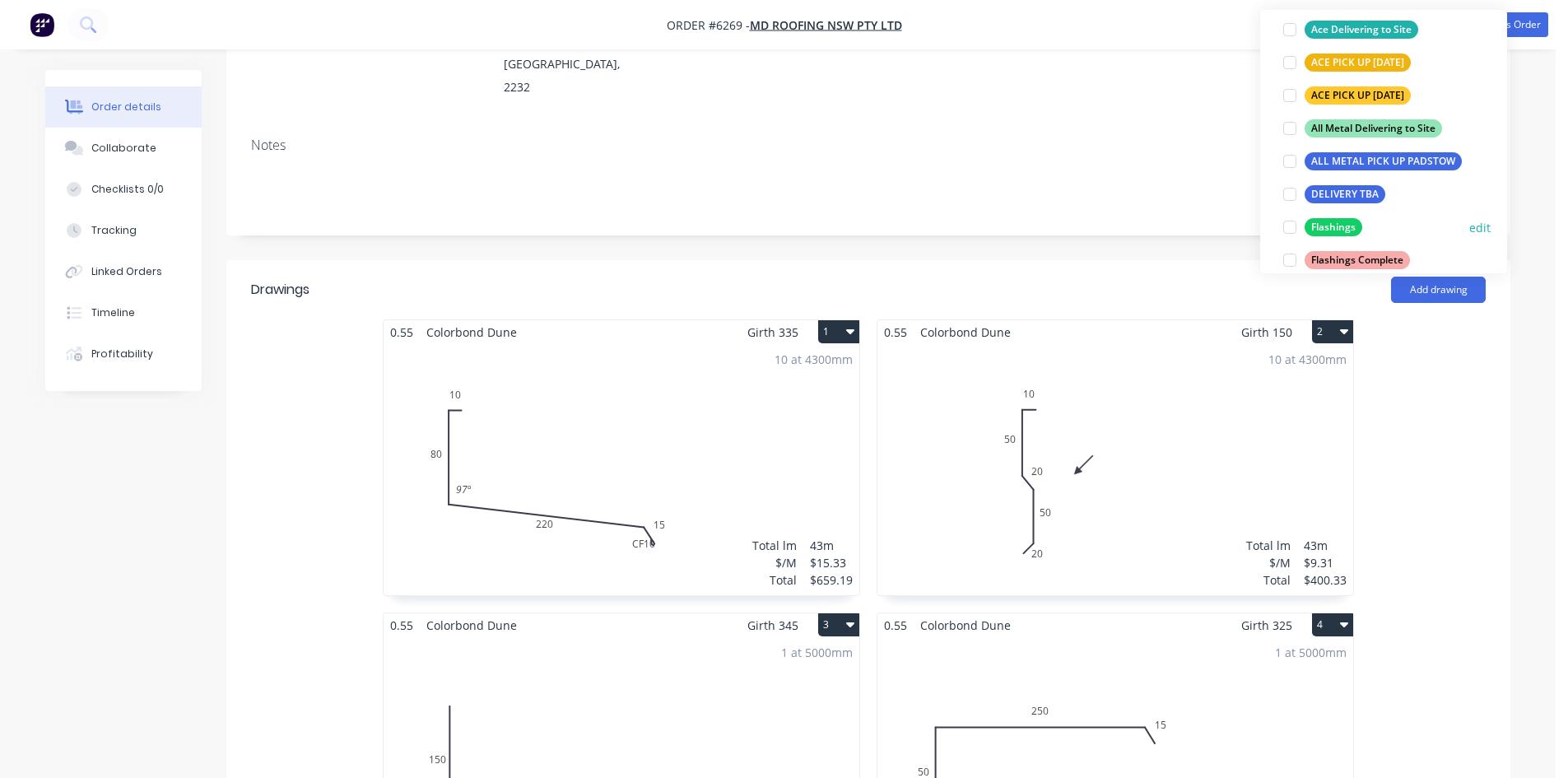
scroll to position [247, 0]
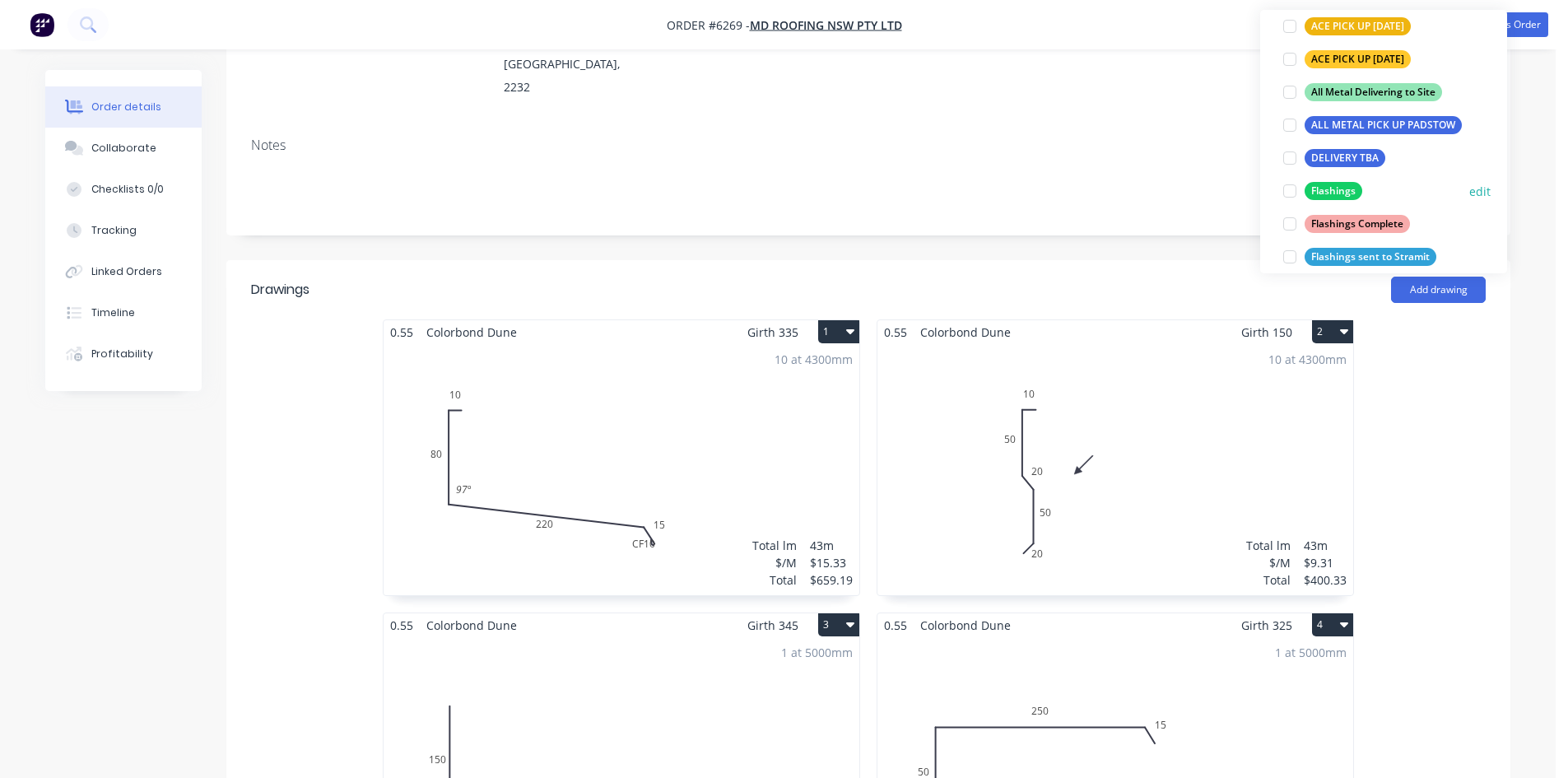
click at [1295, 189] on div at bounding box center [1290, 190] width 33 height 33
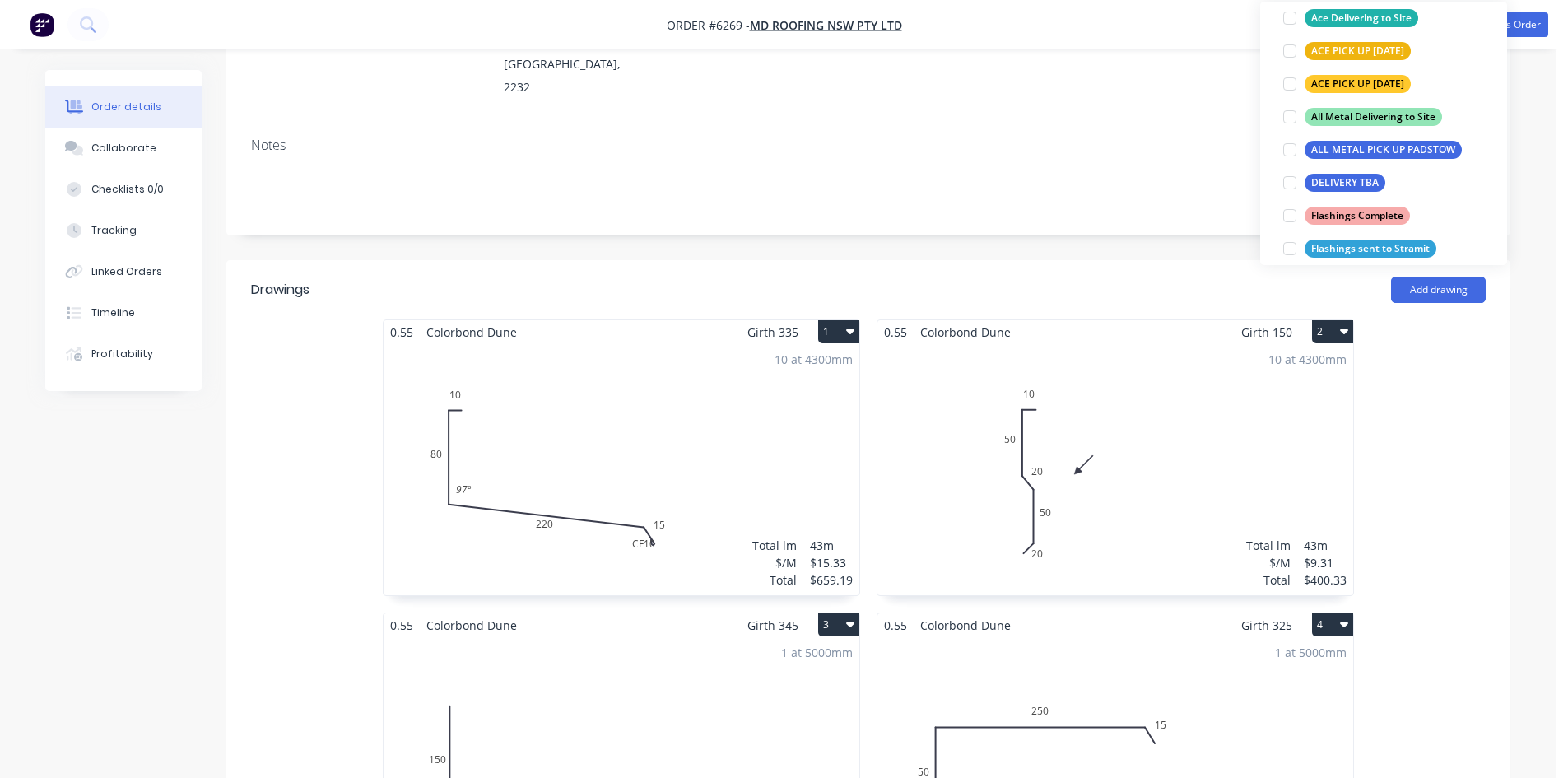
scroll to position [0, 0]
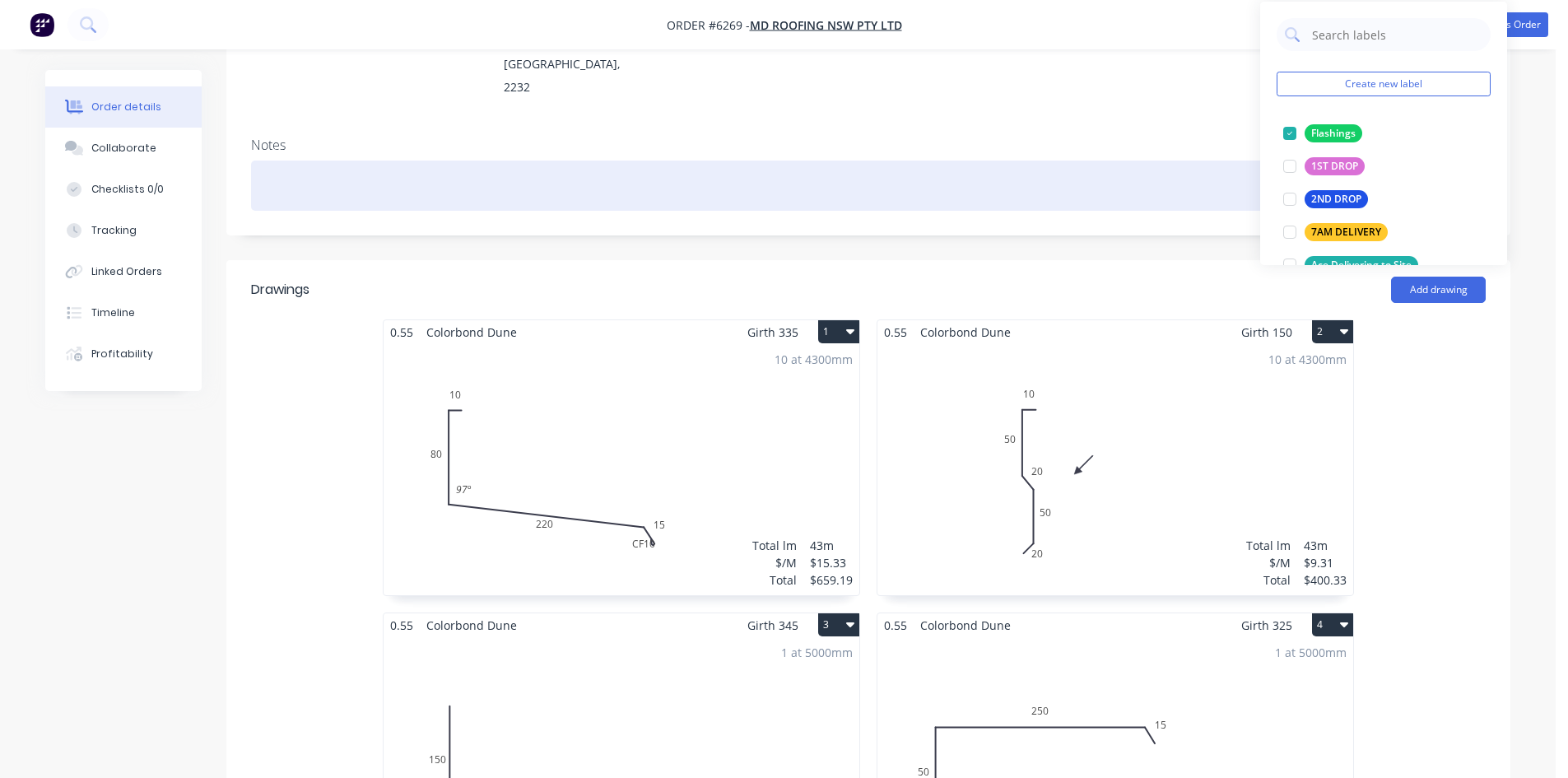
click at [1195, 161] on div at bounding box center [868, 186] width 1235 height 50
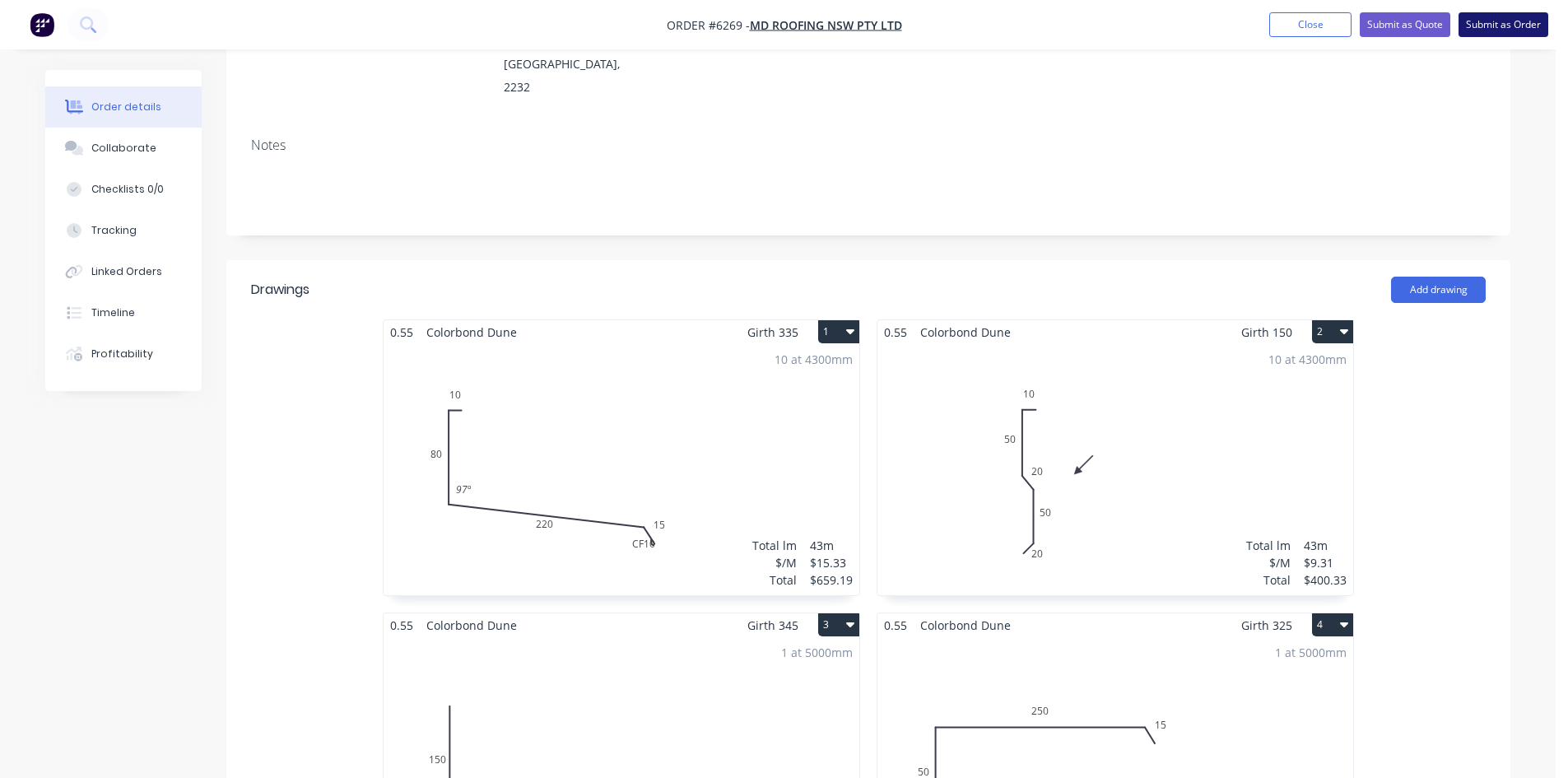
click at [1490, 20] on button "Submit as Order" at bounding box center [1503, 24] width 90 height 24
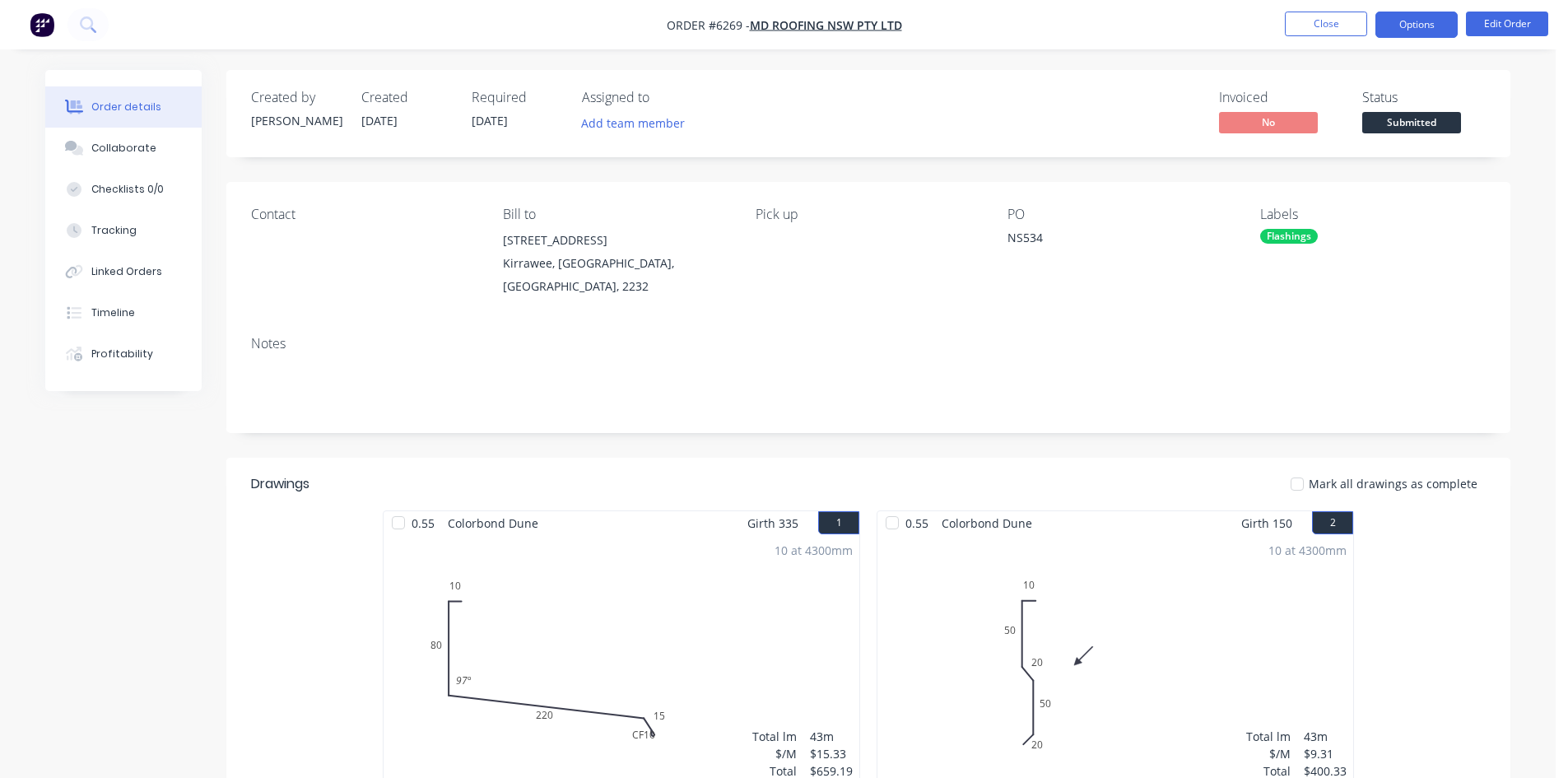
click at [1425, 30] on button "Options" at bounding box center [1417, 24] width 82 height 26
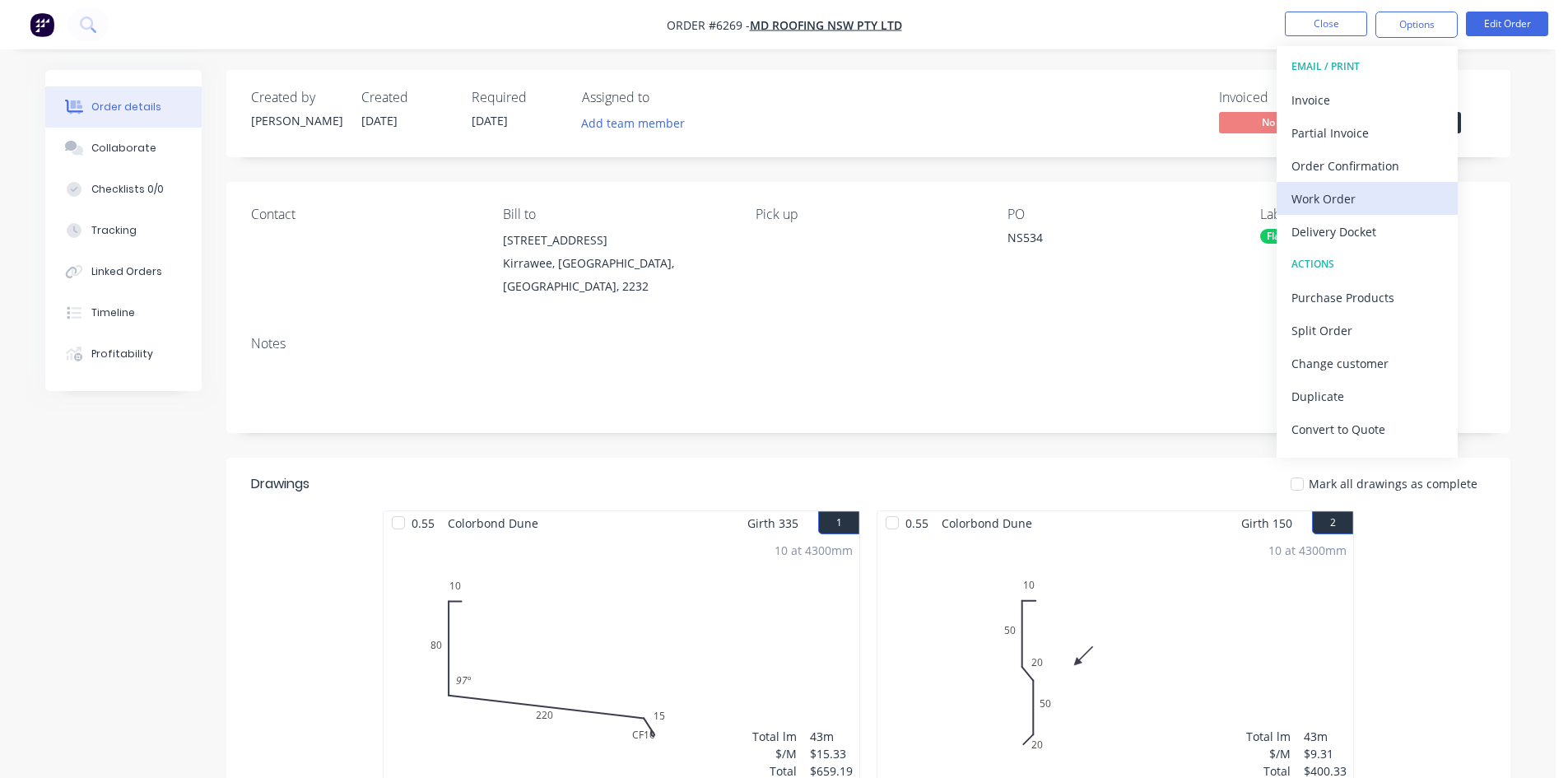
click at [1390, 198] on div "Work Order" at bounding box center [1367, 198] width 151 height 24
click at [1322, 198] on div "Custom" at bounding box center [1367, 198] width 151 height 24
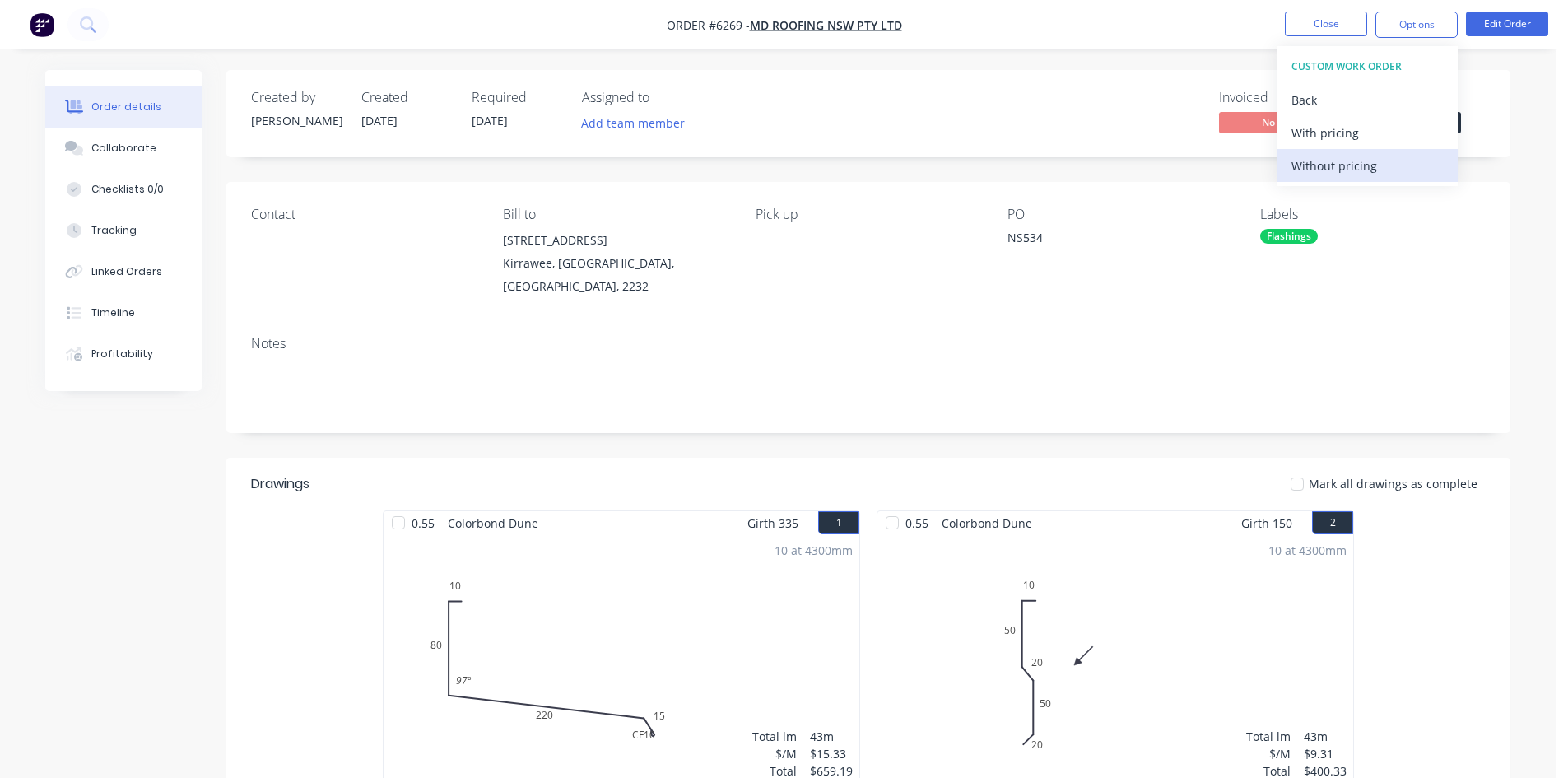
click at [1323, 172] on div "Without pricing" at bounding box center [1367, 166] width 151 height 24
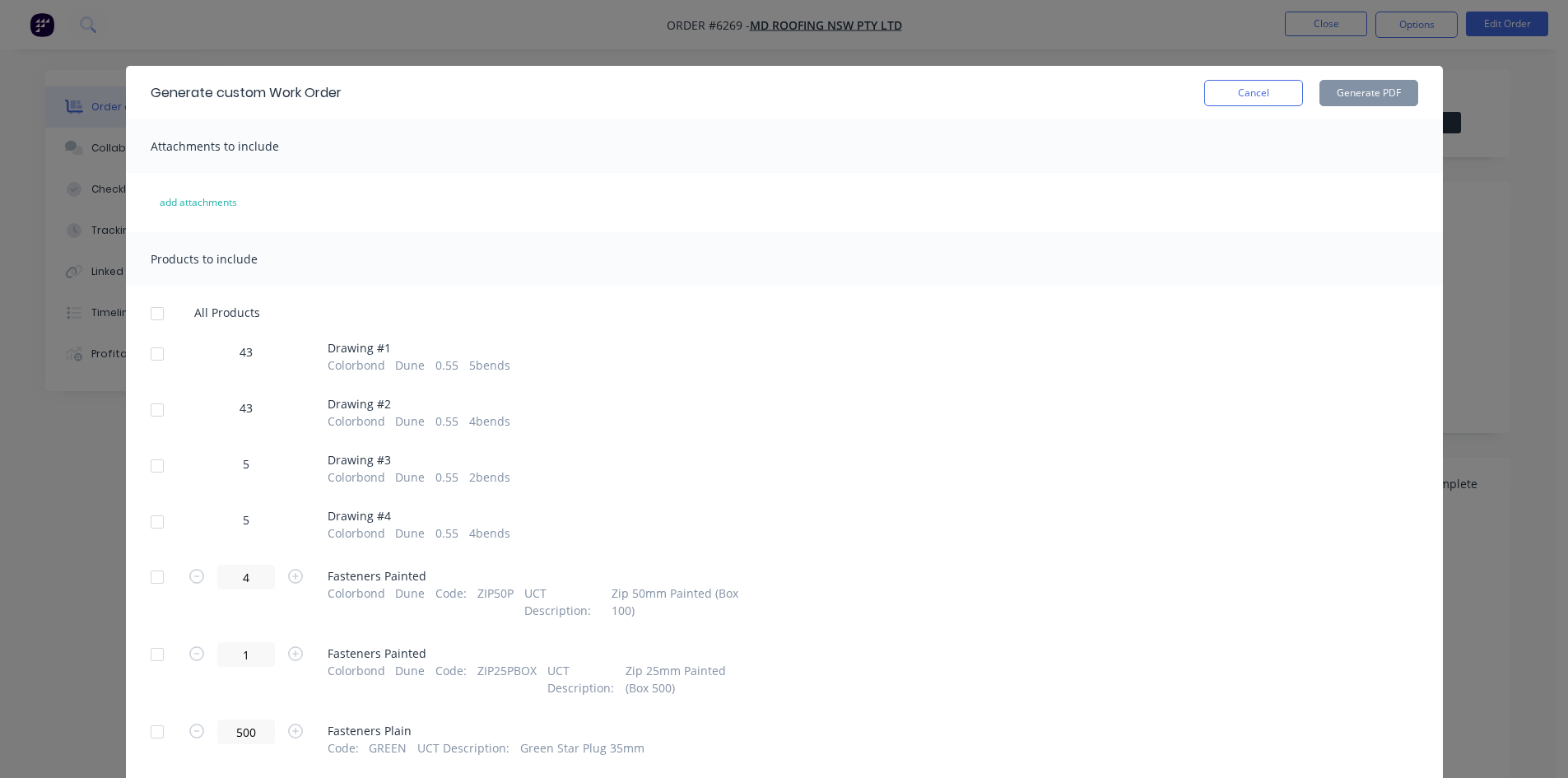
drag, startPoint x: 144, startPoint y: 355, endPoint x: 152, endPoint y: 394, distance: 39.8
click at [144, 355] on div at bounding box center [156, 353] width 33 height 33
click at [152, 415] on div at bounding box center [156, 410] width 33 height 33
click at [149, 468] on div at bounding box center [156, 465] width 33 height 33
click at [149, 522] on div at bounding box center [156, 521] width 33 height 33
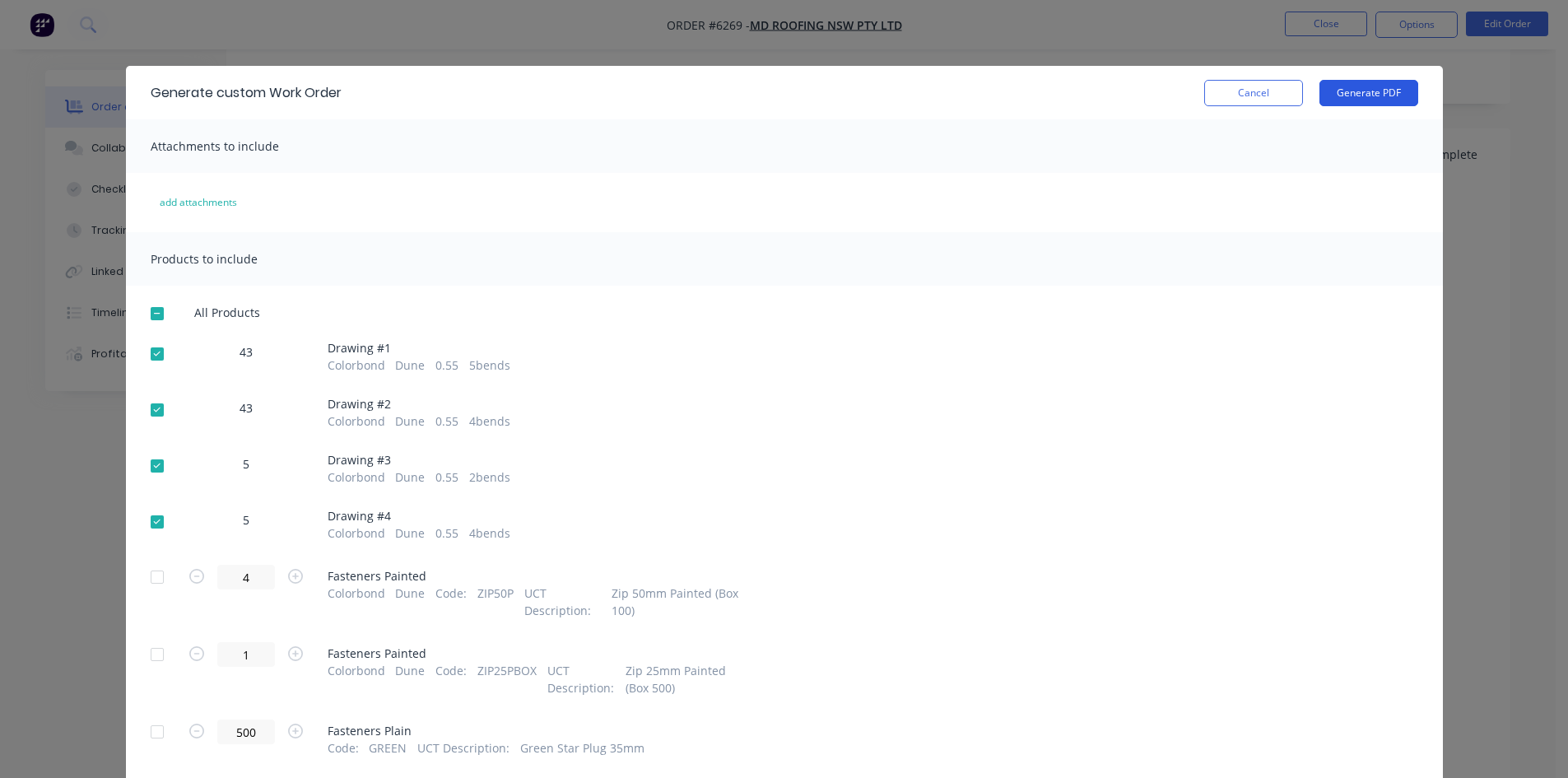
click at [1376, 94] on button "Generate PDF" at bounding box center [1368, 93] width 98 height 26
click at [1204, 95] on button "Cancel" at bounding box center [1253, 93] width 98 height 26
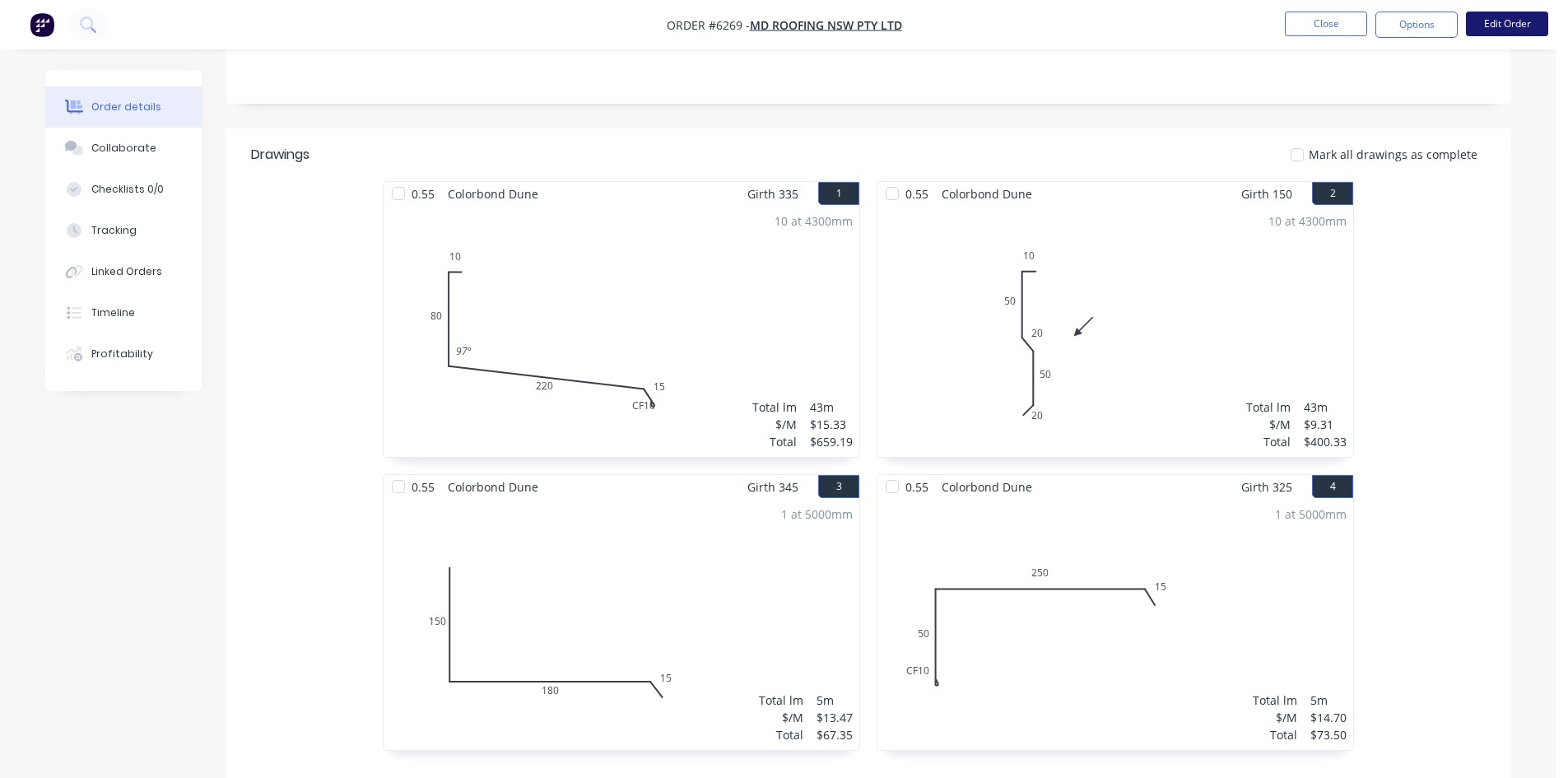
click at [1489, 29] on button "Edit Order" at bounding box center [1507, 24] width 82 height 24
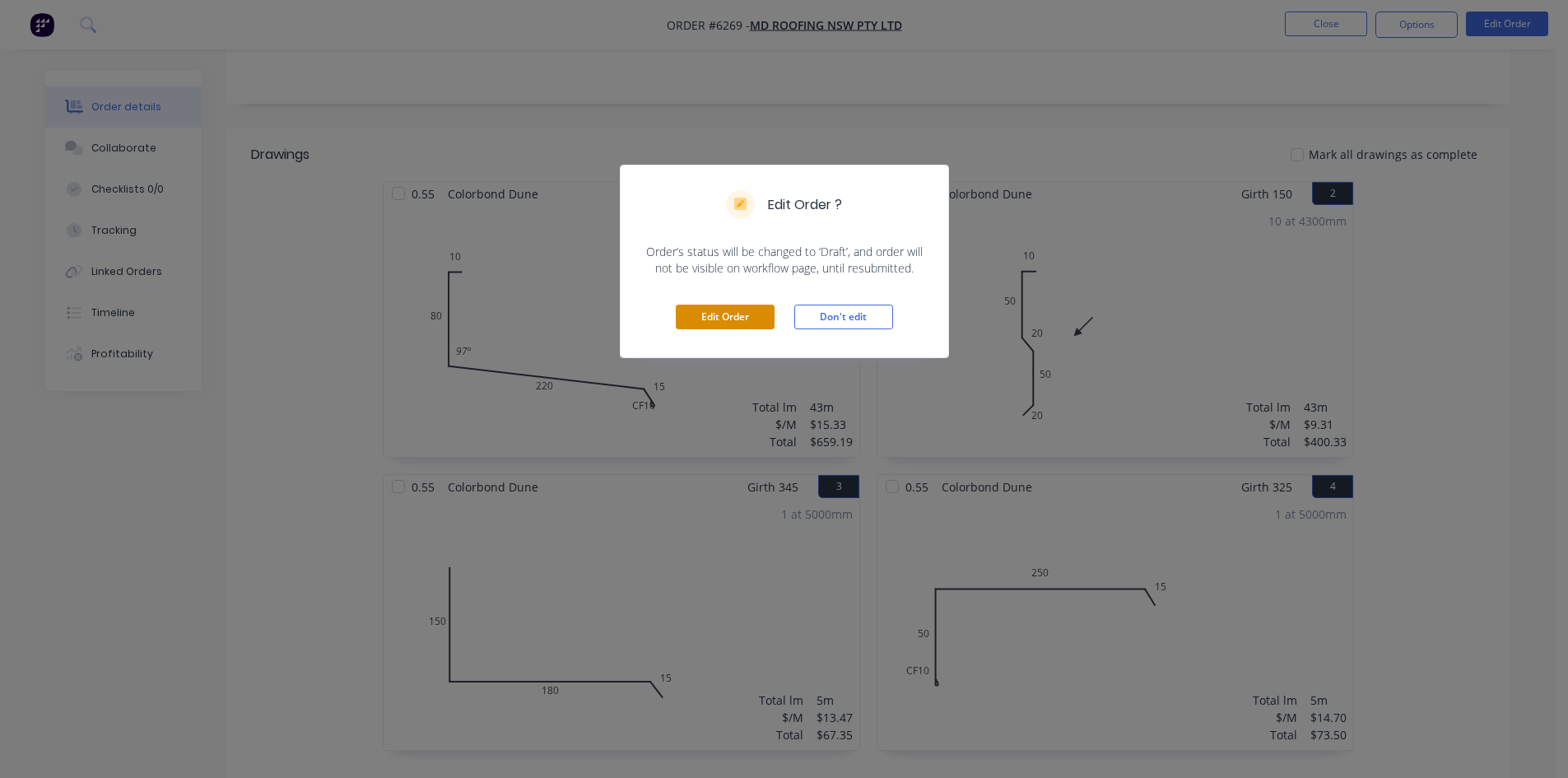
click at [720, 307] on button "Edit Order" at bounding box center [724, 316] width 98 height 24
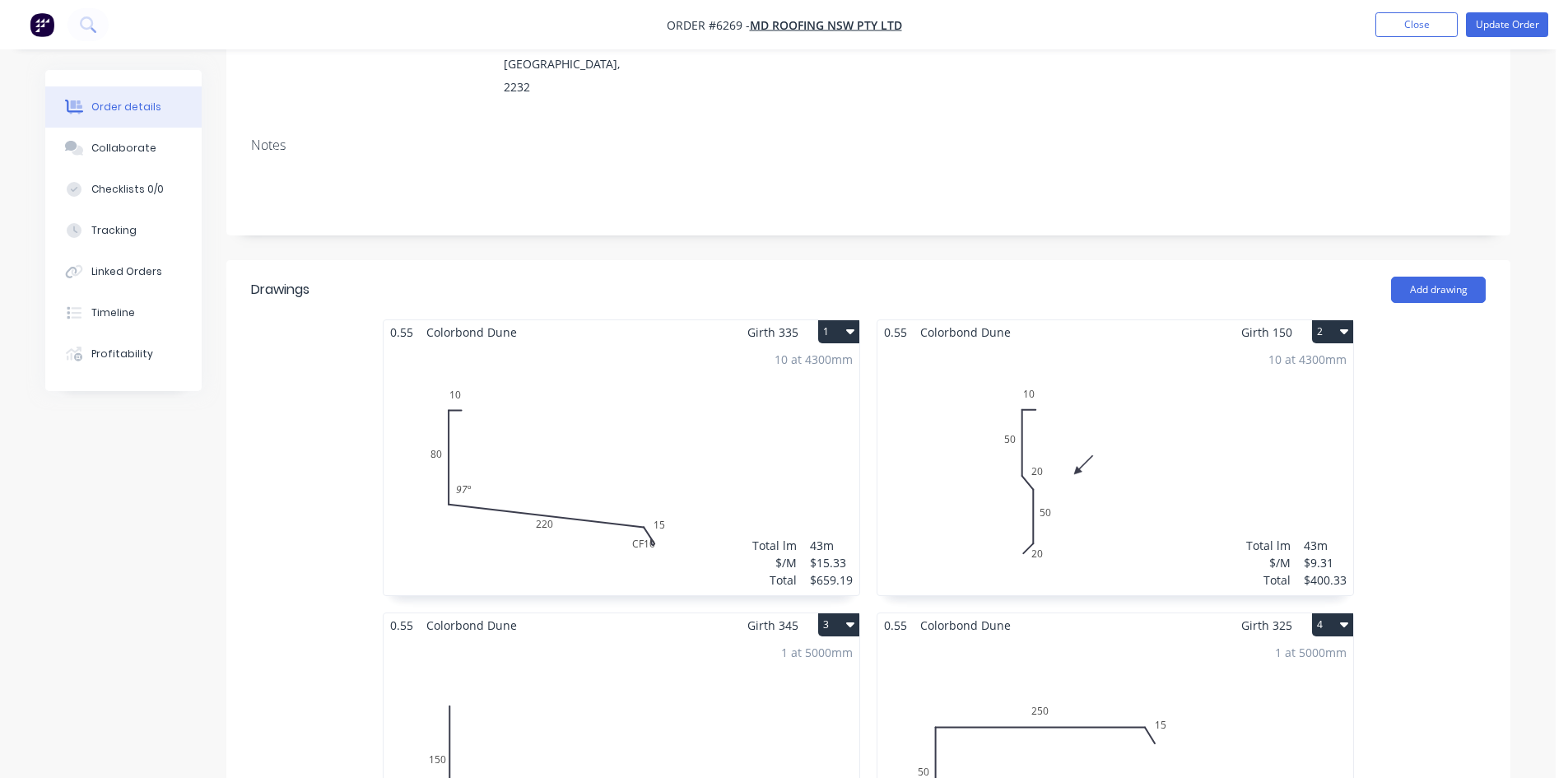
click at [622, 490] on div "10 at 4300mm Total lm $/M Total 43m $15.33 $659.19" at bounding box center [622, 469] width 476 height 251
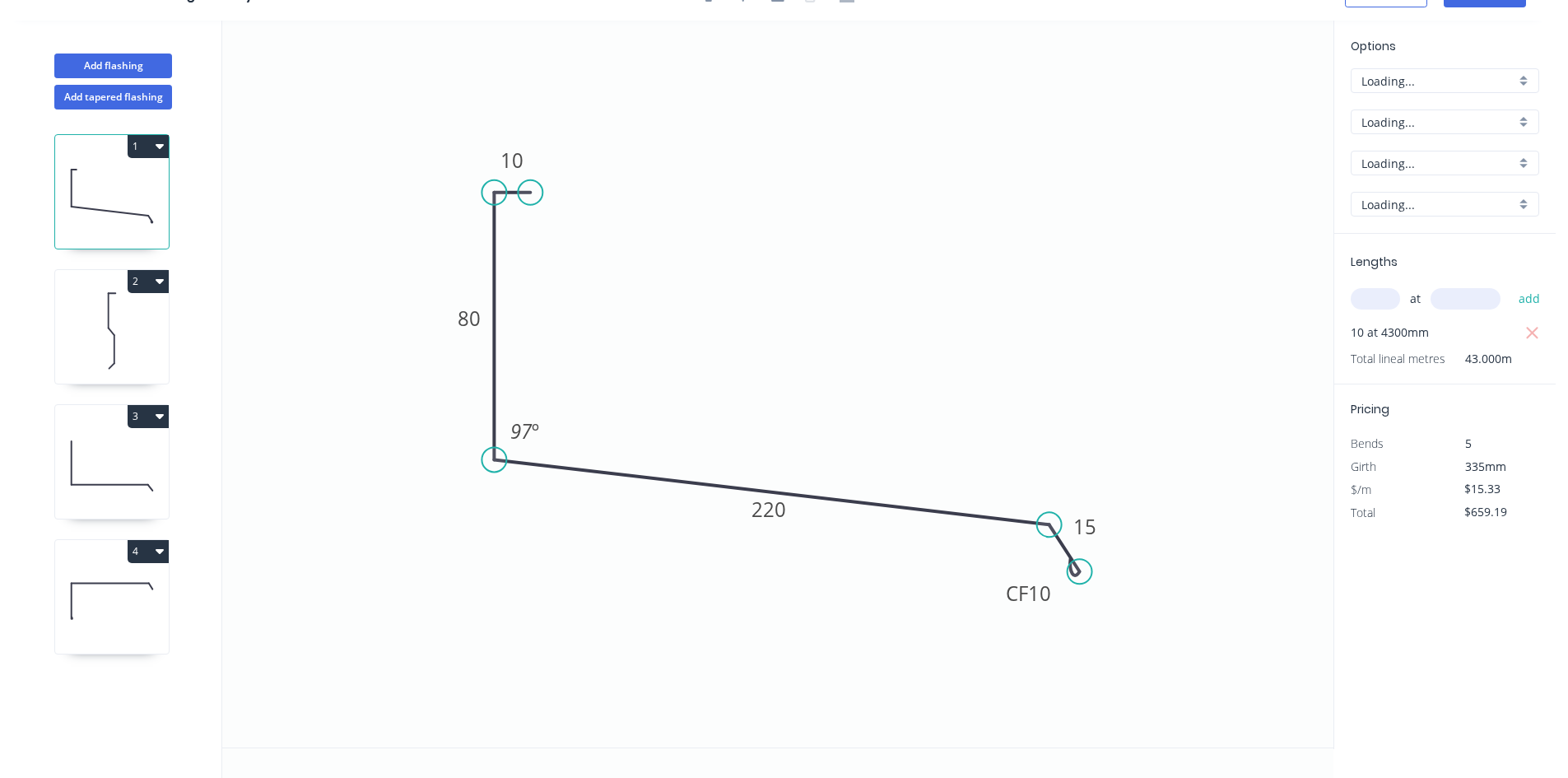
scroll to position [30, 0]
drag, startPoint x: 1056, startPoint y: 606, endPoint x: 1158, endPoint y: 567, distance: 109.2
click at [1158, 567] on rect at bounding box center [1131, 553] width 66 height 34
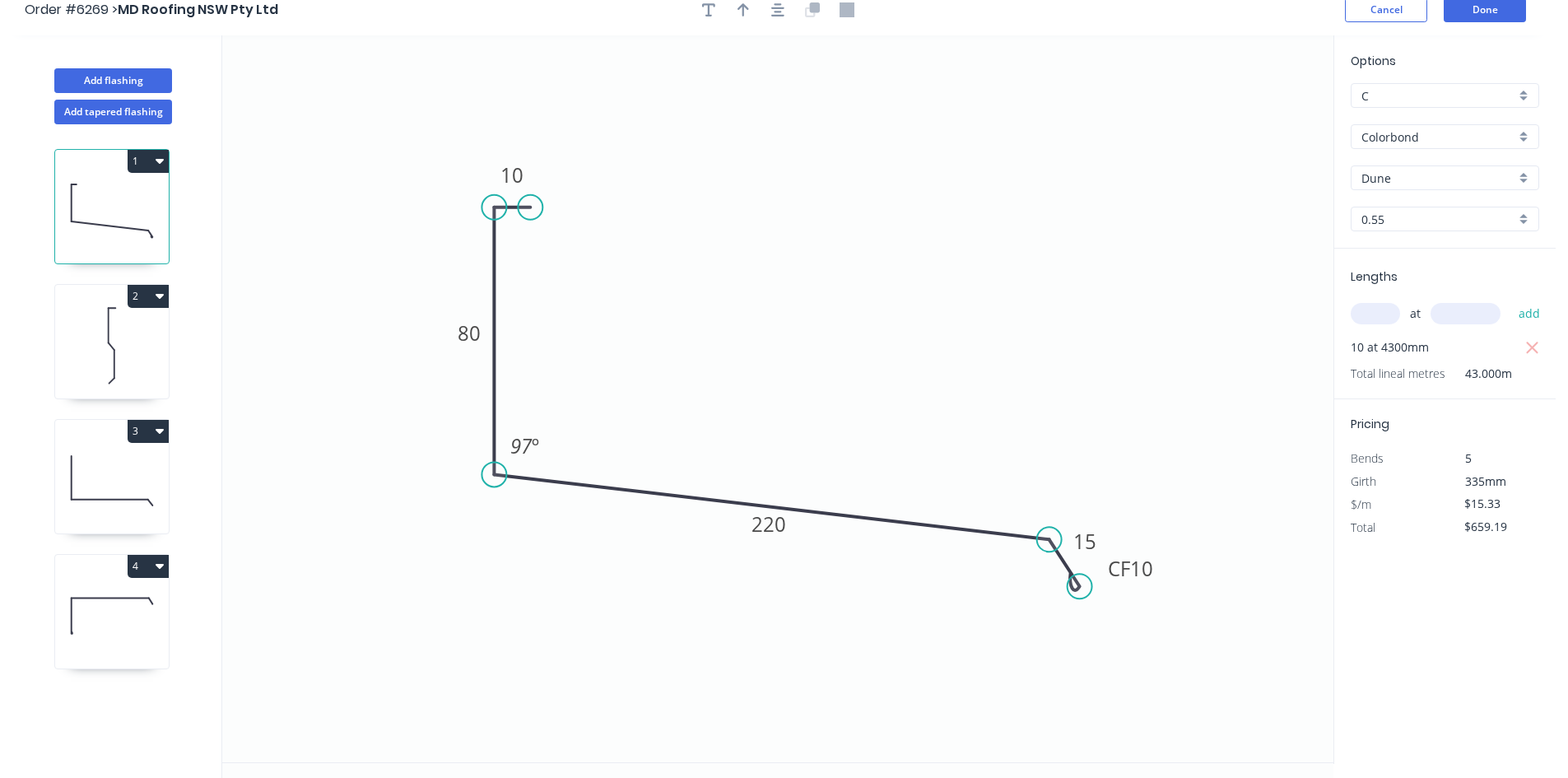
scroll to position [0, 0]
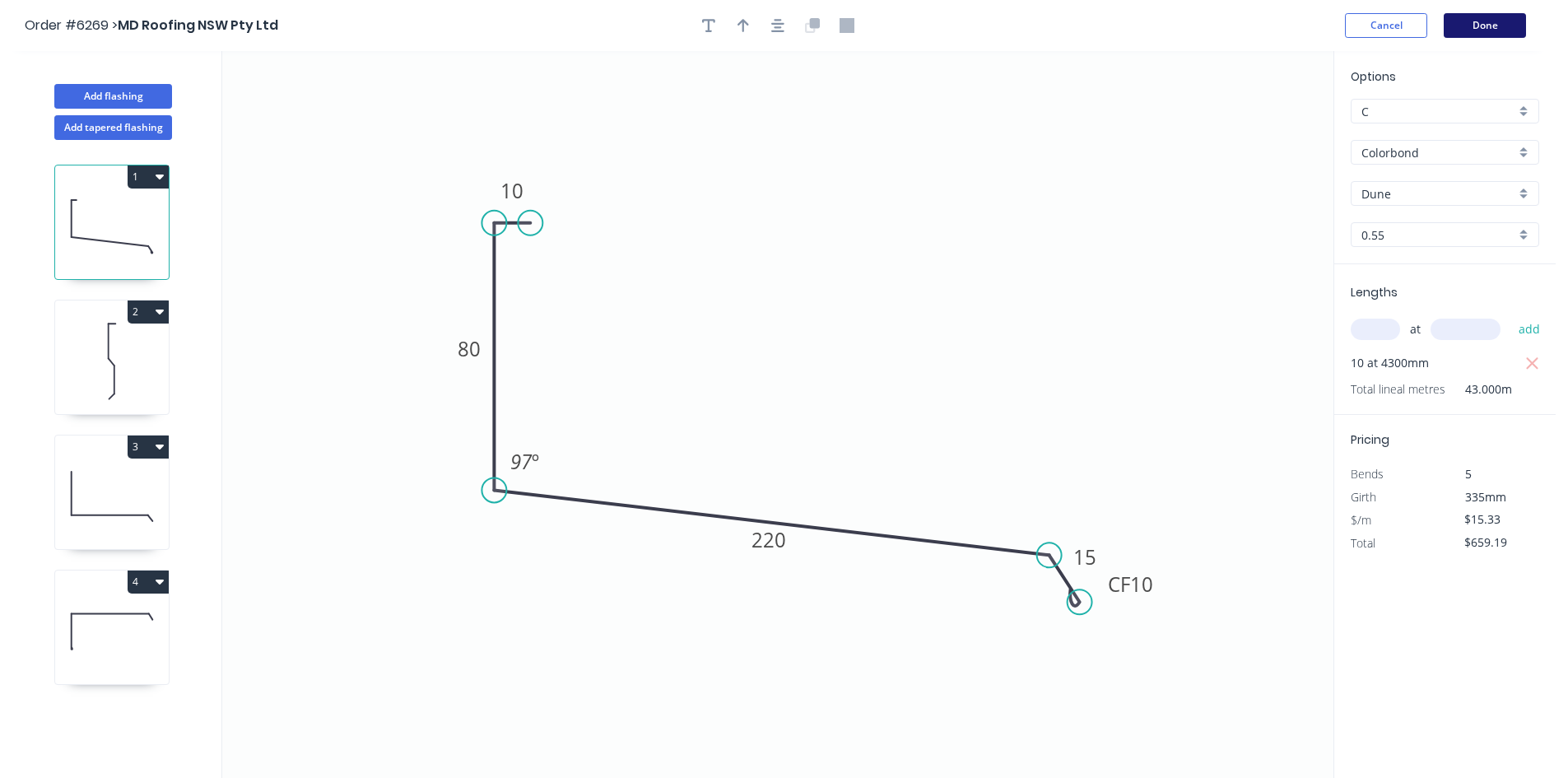
click at [1477, 24] on button "Done" at bounding box center [1485, 25] width 82 height 24
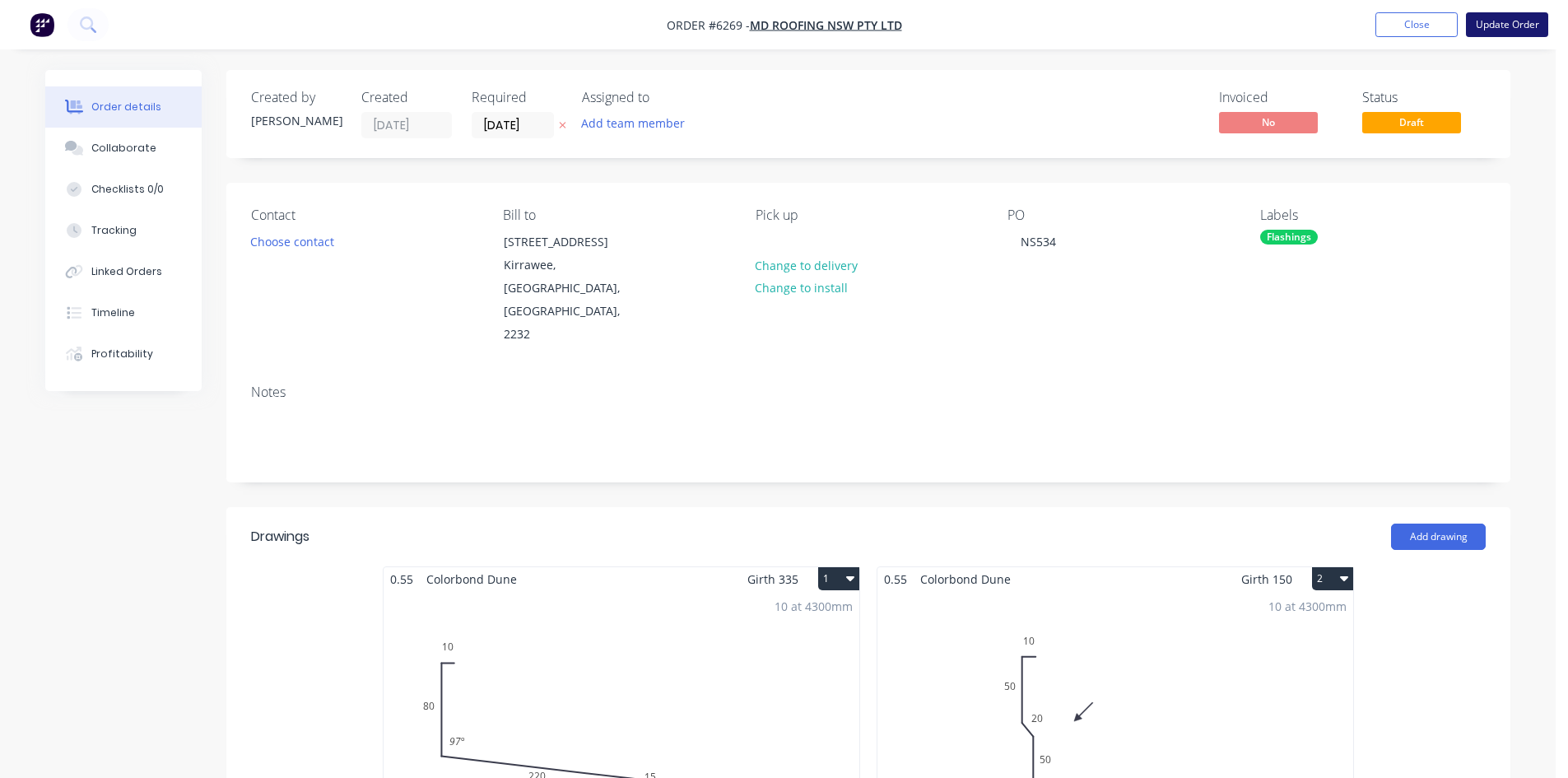
click at [1497, 27] on button "Update Order" at bounding box center [1507, 24] width 82 height 24
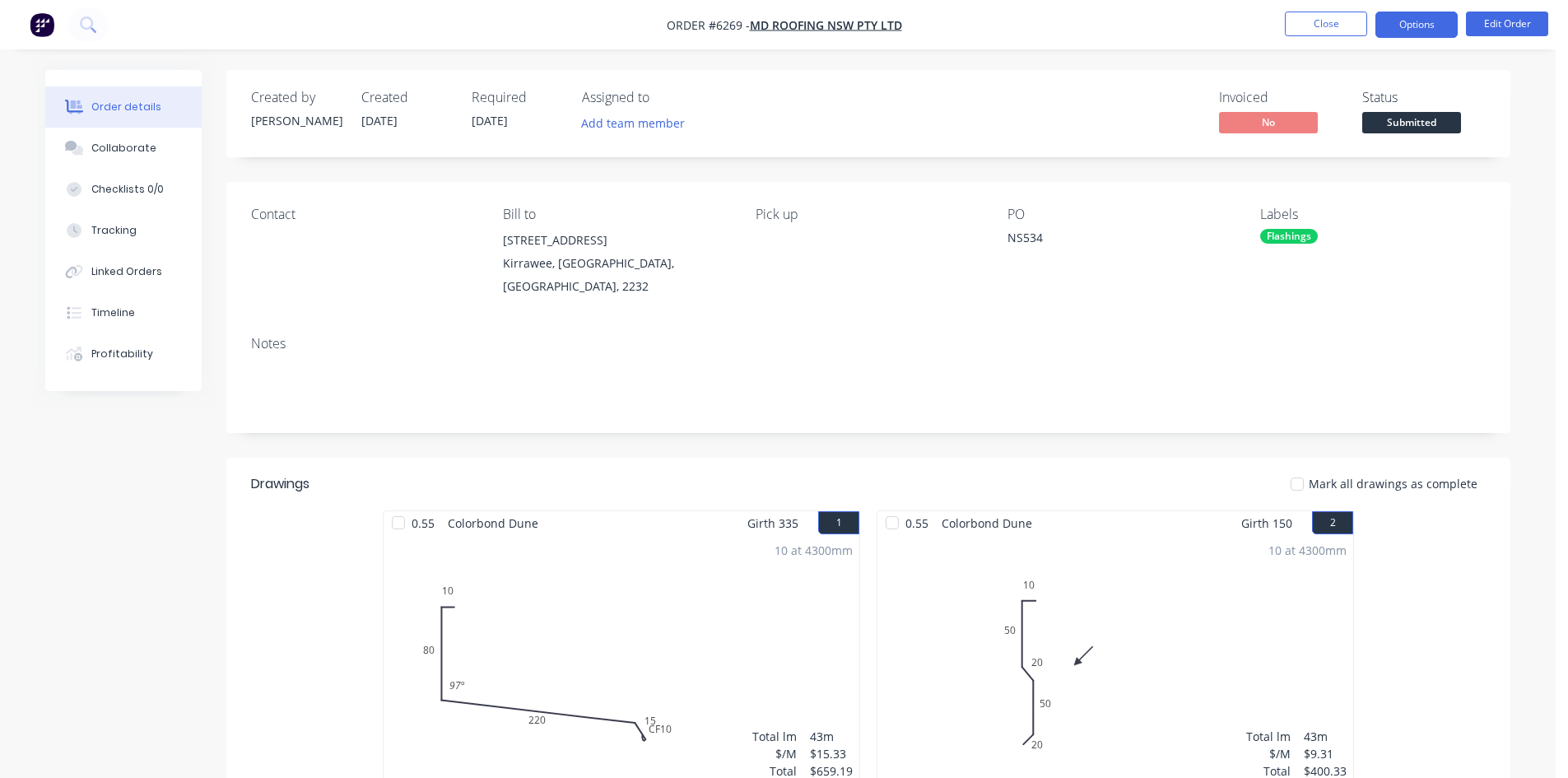
click at [1416, 29] on button "Options" at bounding box center [1417, 24] width 82 height 26
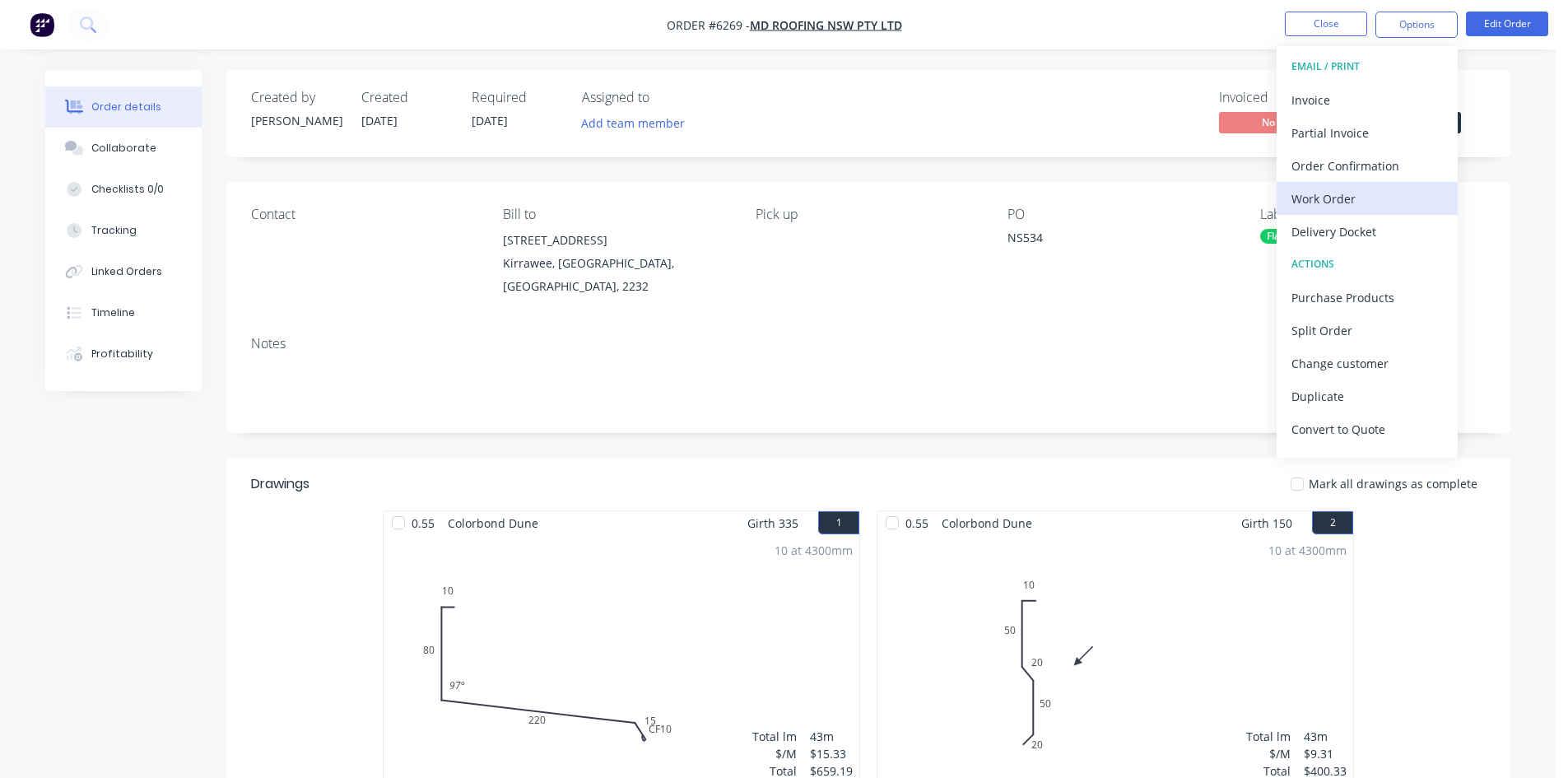
click at [1325, 202] on div "Work Order" at bounding box center [1367, 198] width 151 height 24
click at [1318, 193] on div "Custom" at bounding box center [1367, 198] width 151 height 24
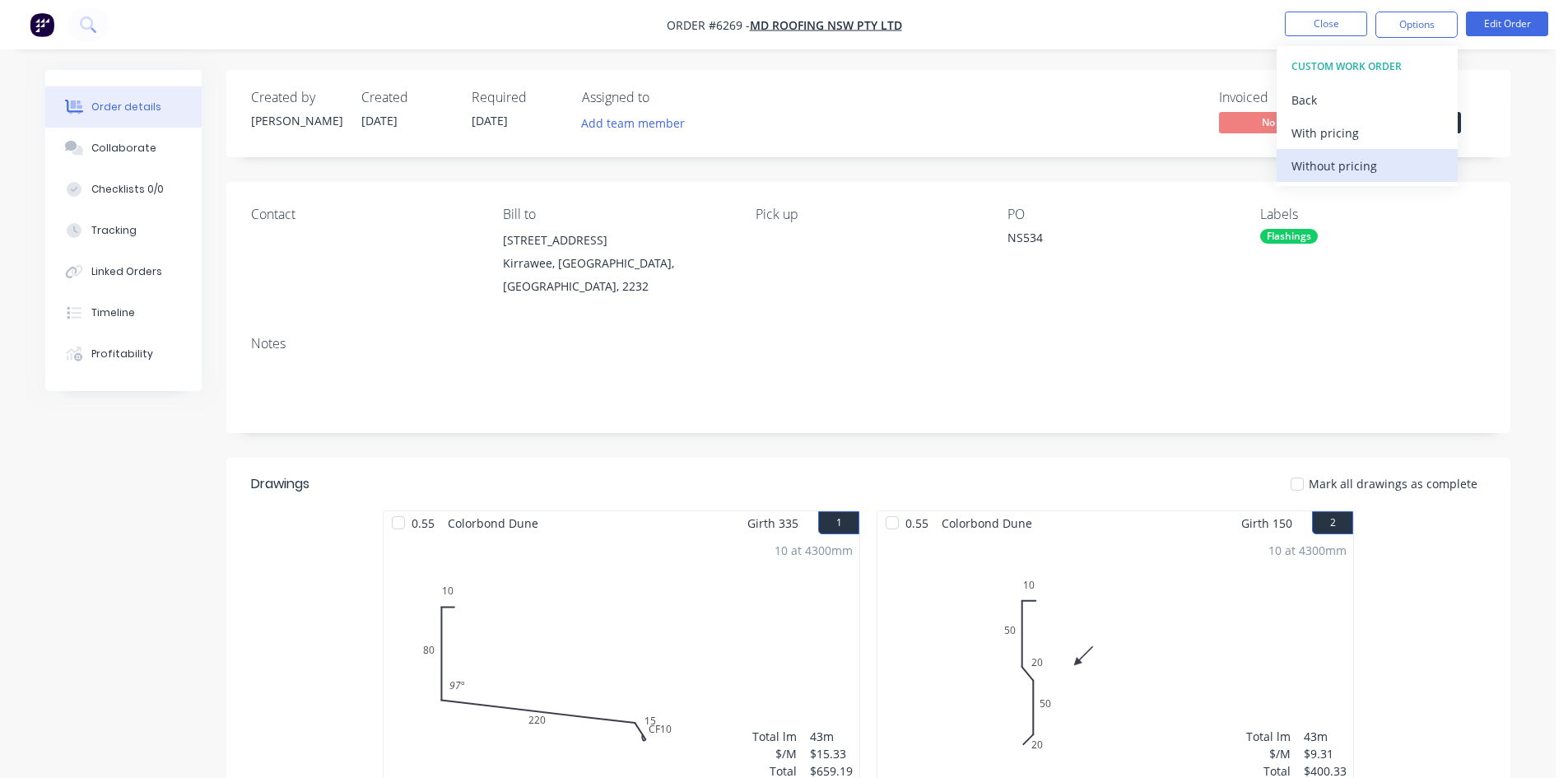
click at [1321, 167] on div "Without pricing" at bounding box center [1367, 166] width 151 height 24
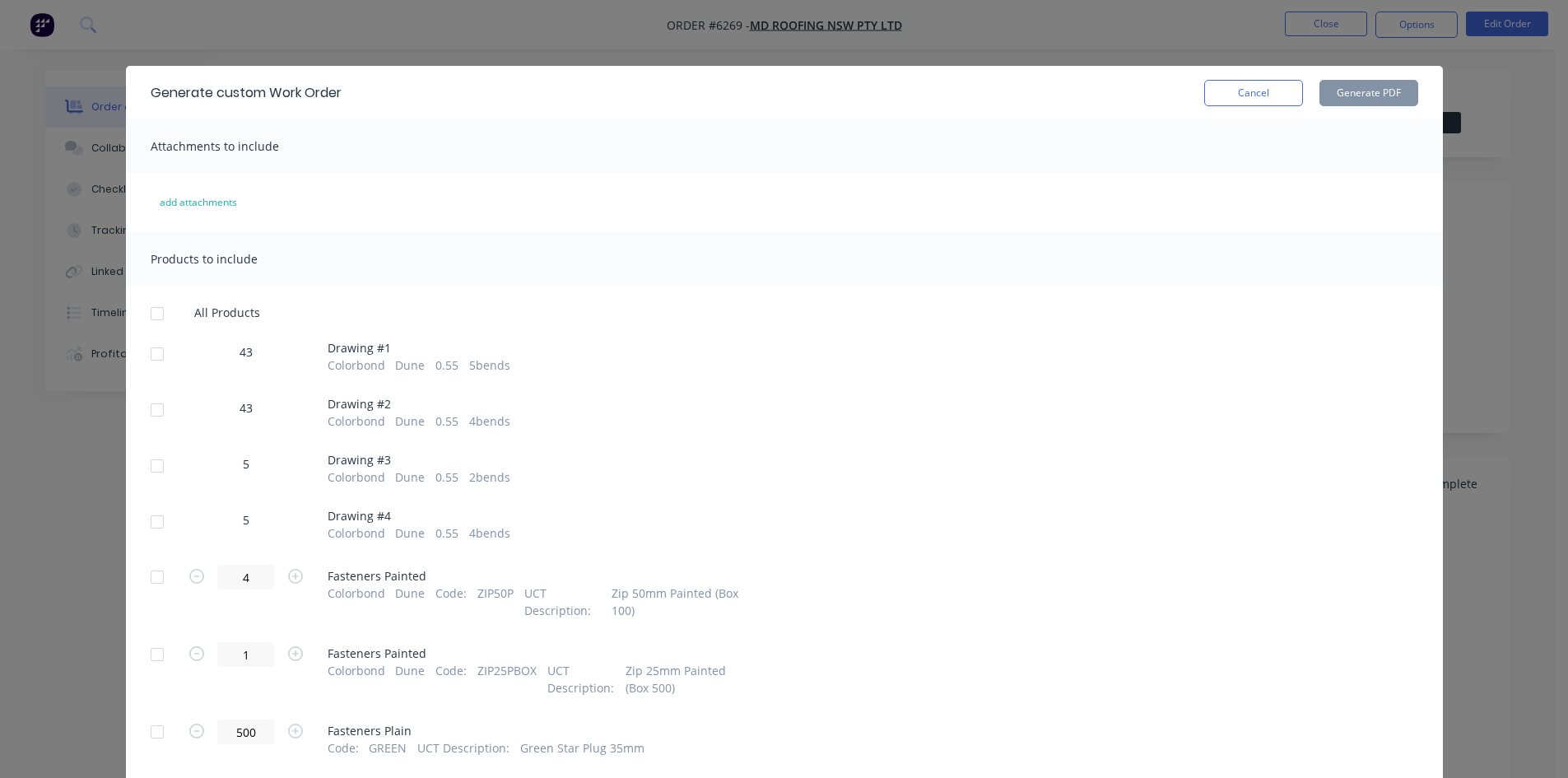
click at [140, 351] on div at bounding box center [156, 353] width 33 height 33
click at [148, 408] on div at bounding box center [156, 410] width 33 height 33
drag, startPoint x: 152, startPoint y: 465, endPoint x: 151, endPoint y: 509, distance: 44.0
click at [151, 466] on div at bounding box center [156, 465] width 33 height 33
click at [151, 511] on div at bounding box center [156, 521] width 33 height 33
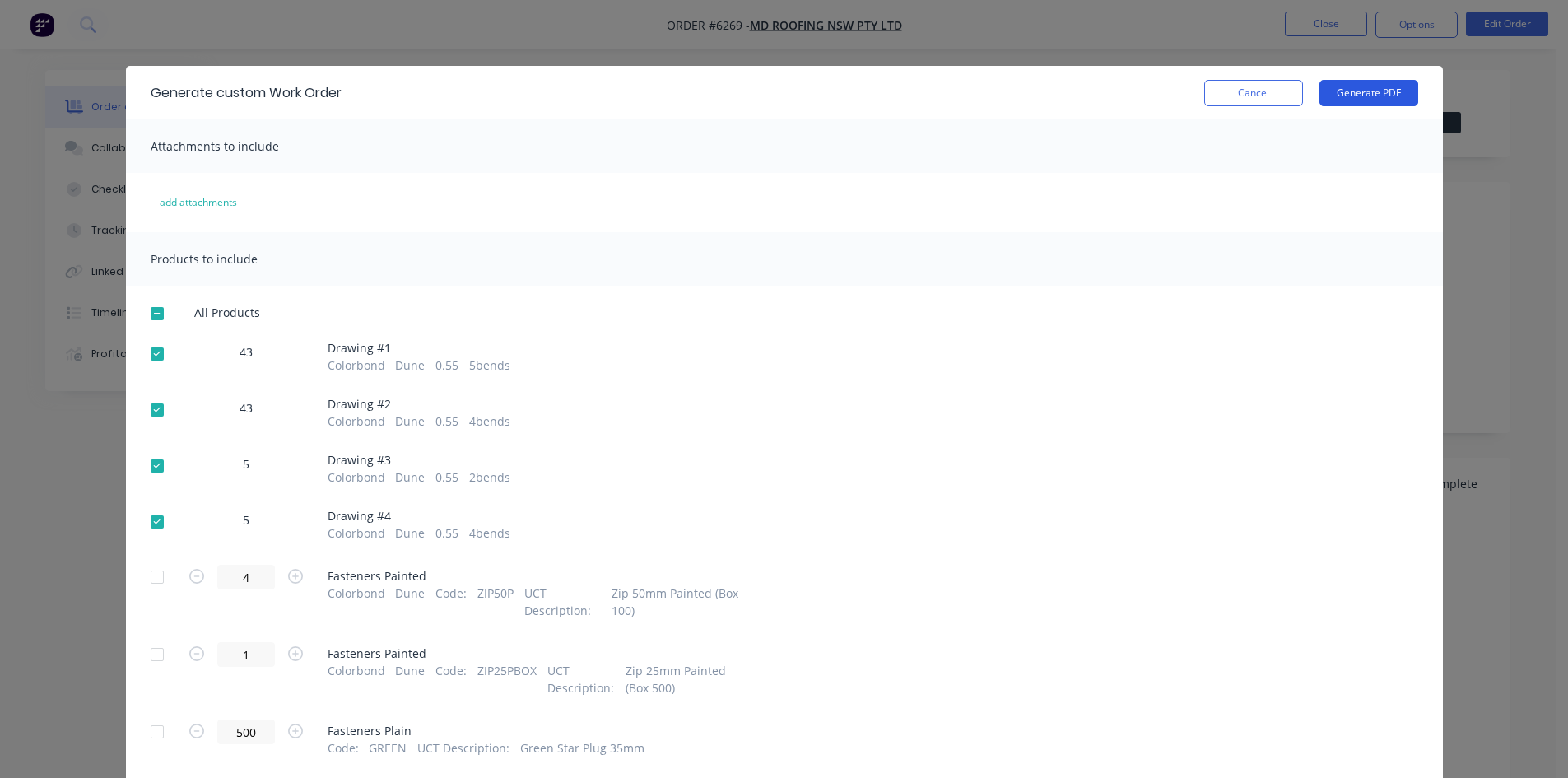
click at [1348, 93] on button "Generate PDF" at bounding box center [1368, 93] width 98 height 26
click at [1281, 100] on button "Cancel" at bounding box center [1253, 93] width 98 height 26
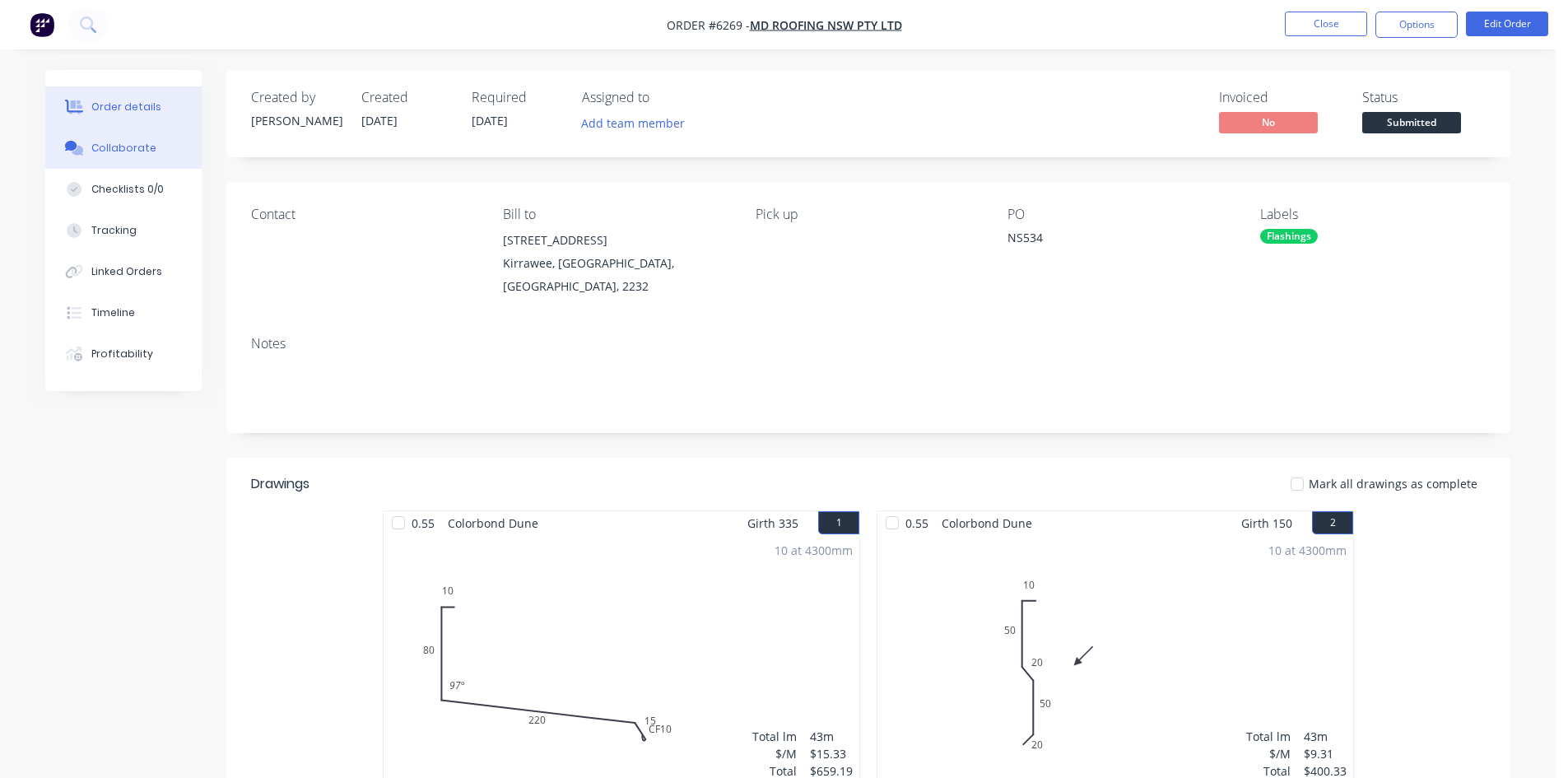
click at [105, 146] on div "Collaborate" at bounding box center [124, 148] width 65 height 15
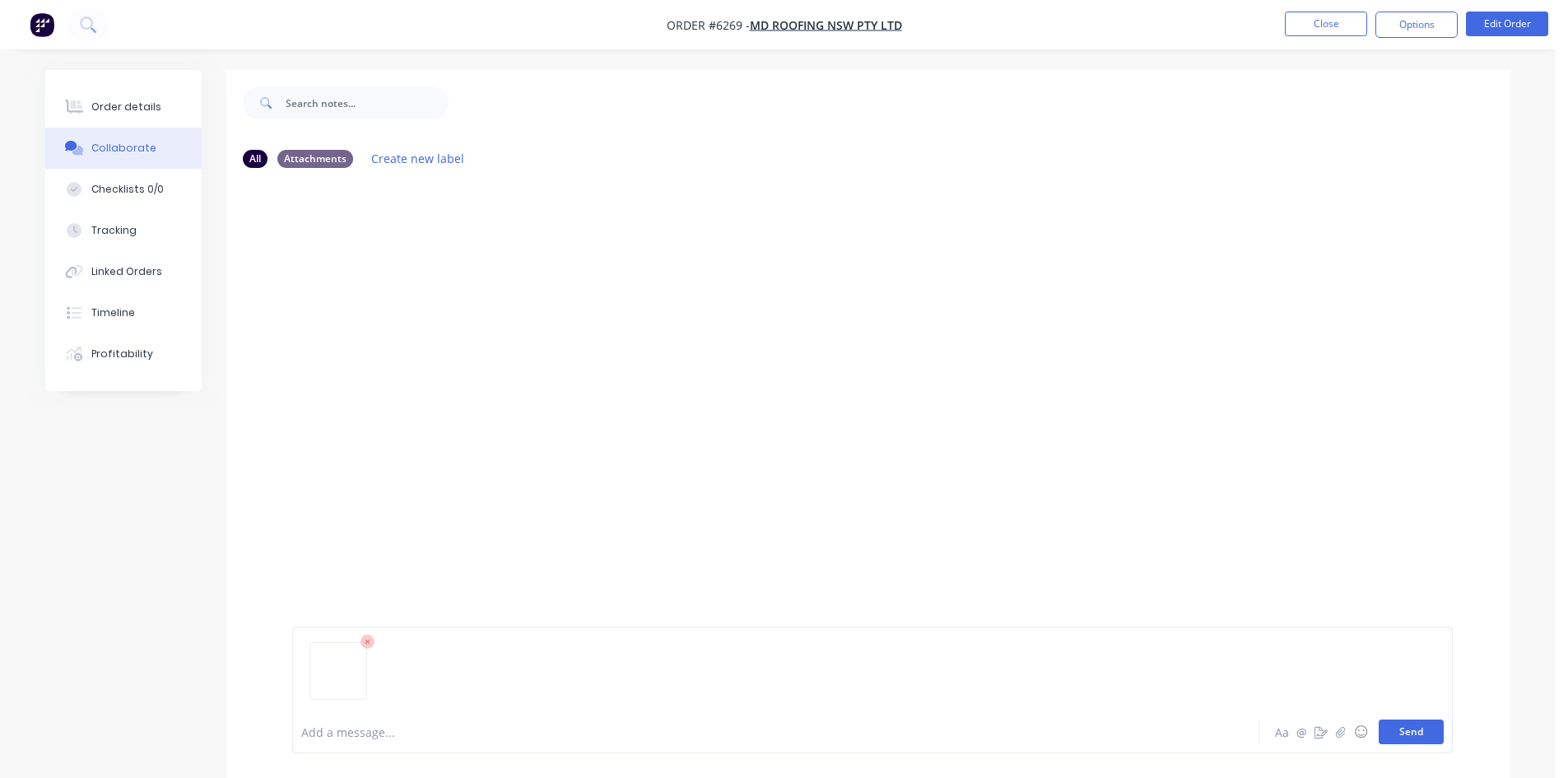
click at [1424, 728] on button "Send" at bounding box center [1411, 731] width 65 height 24
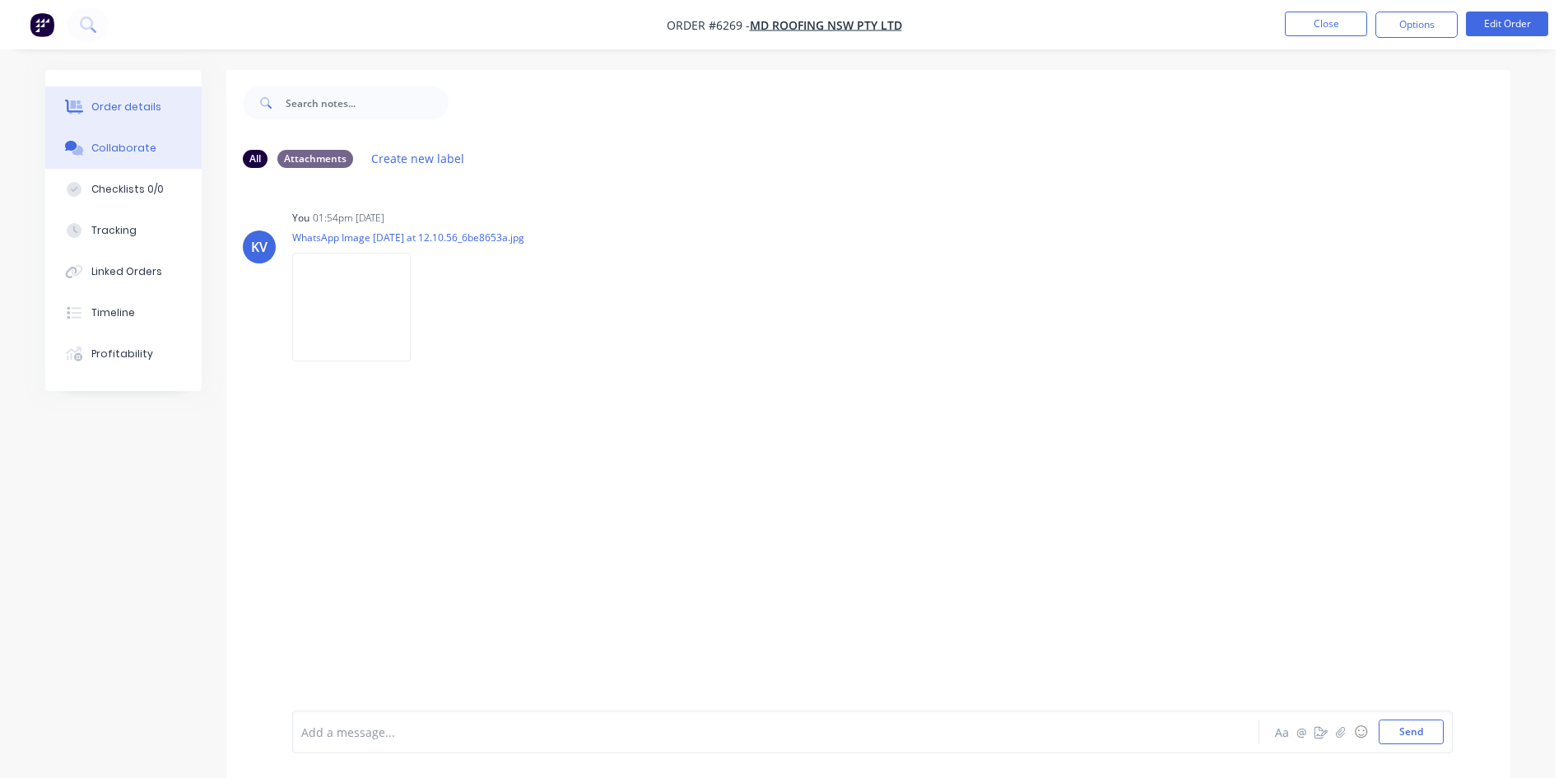
click at [89, 105] on button "Order details" at bounding box center [124, 107] width 156 height 41
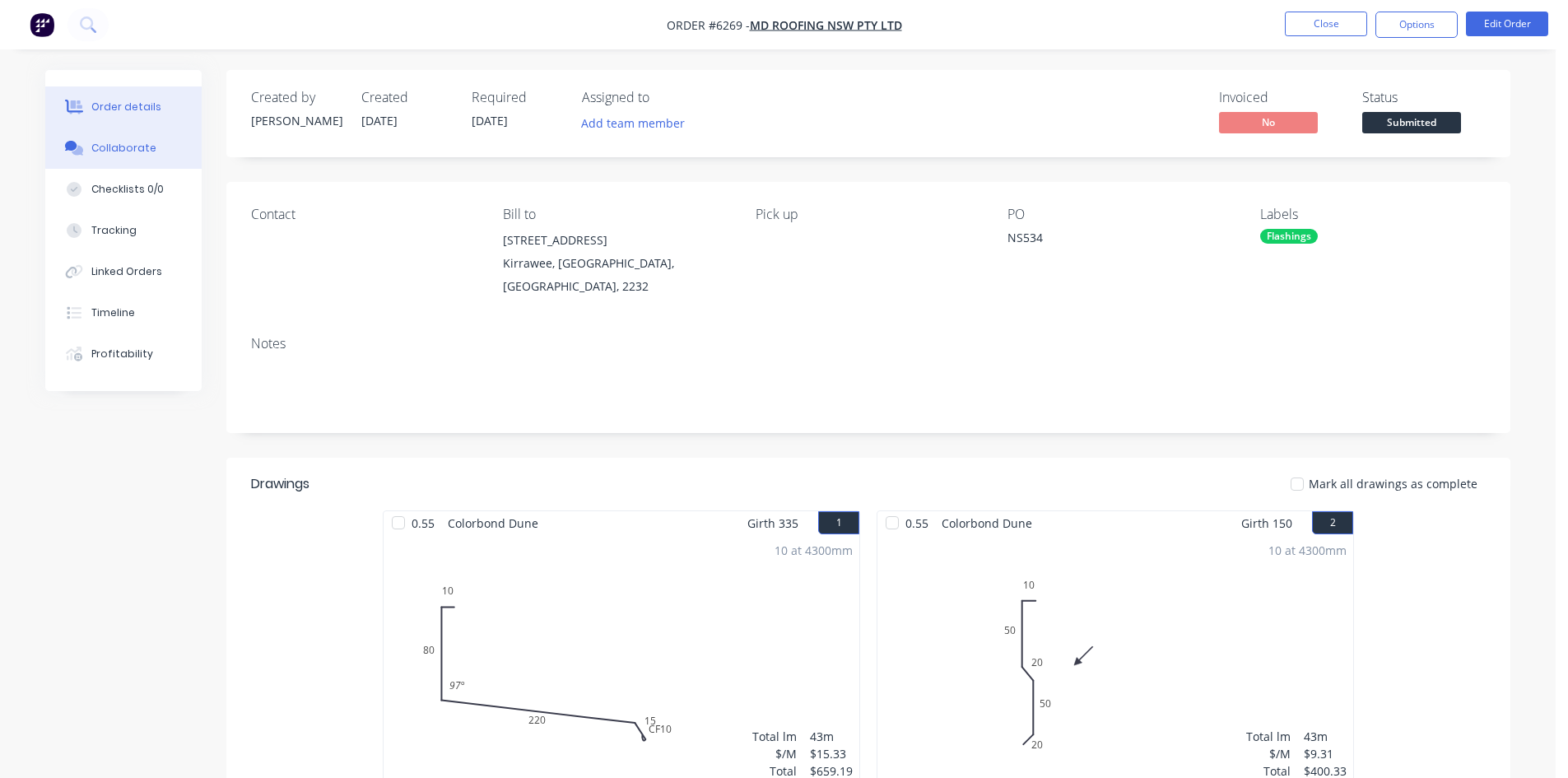
click at [115, 153] on div "Collaborate" at bounding box center [124, 148] width 65 height 15
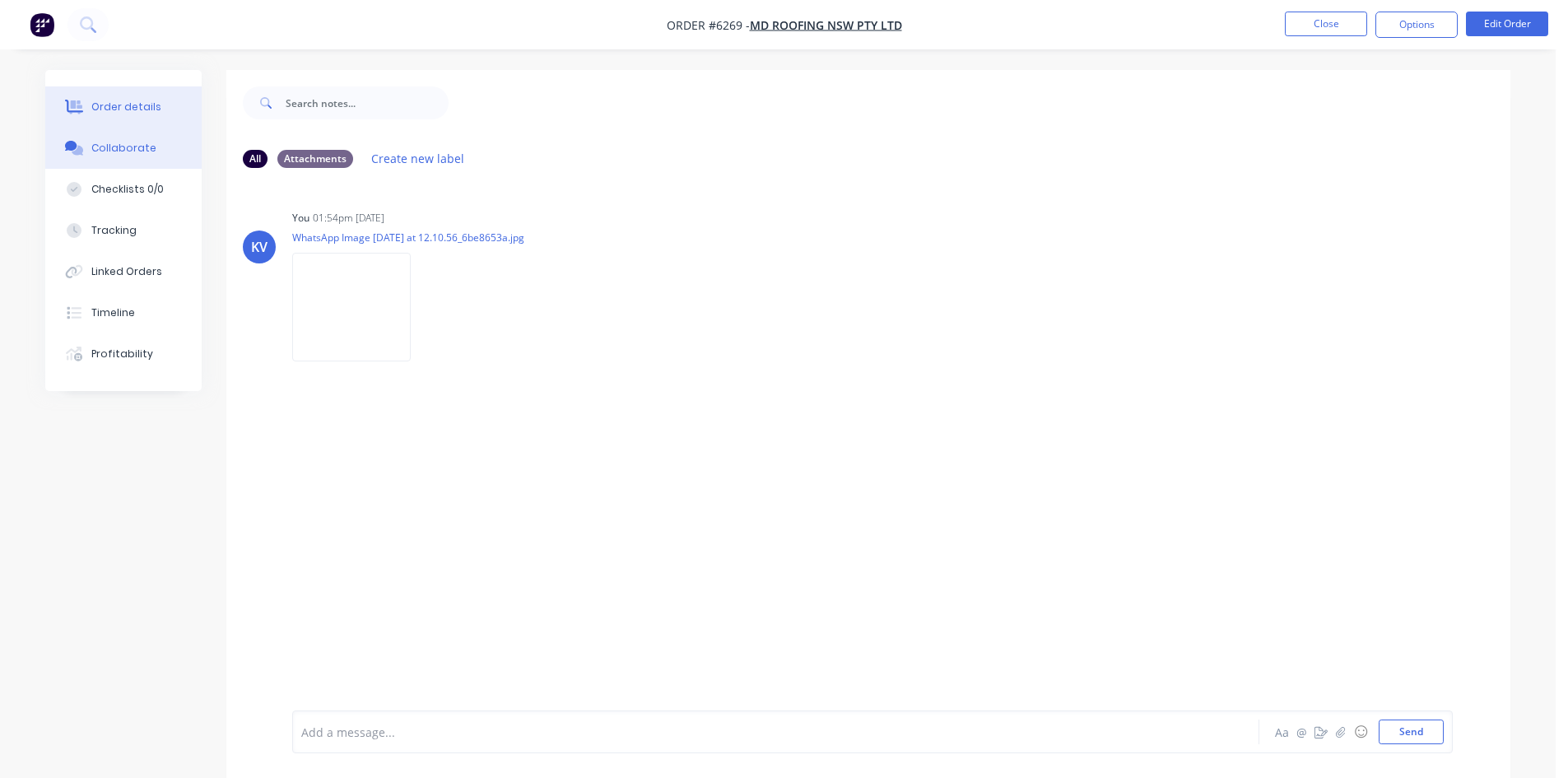
click at [108, 96] on button "Order details" at bounding box center [124, 107] width 156 height 41
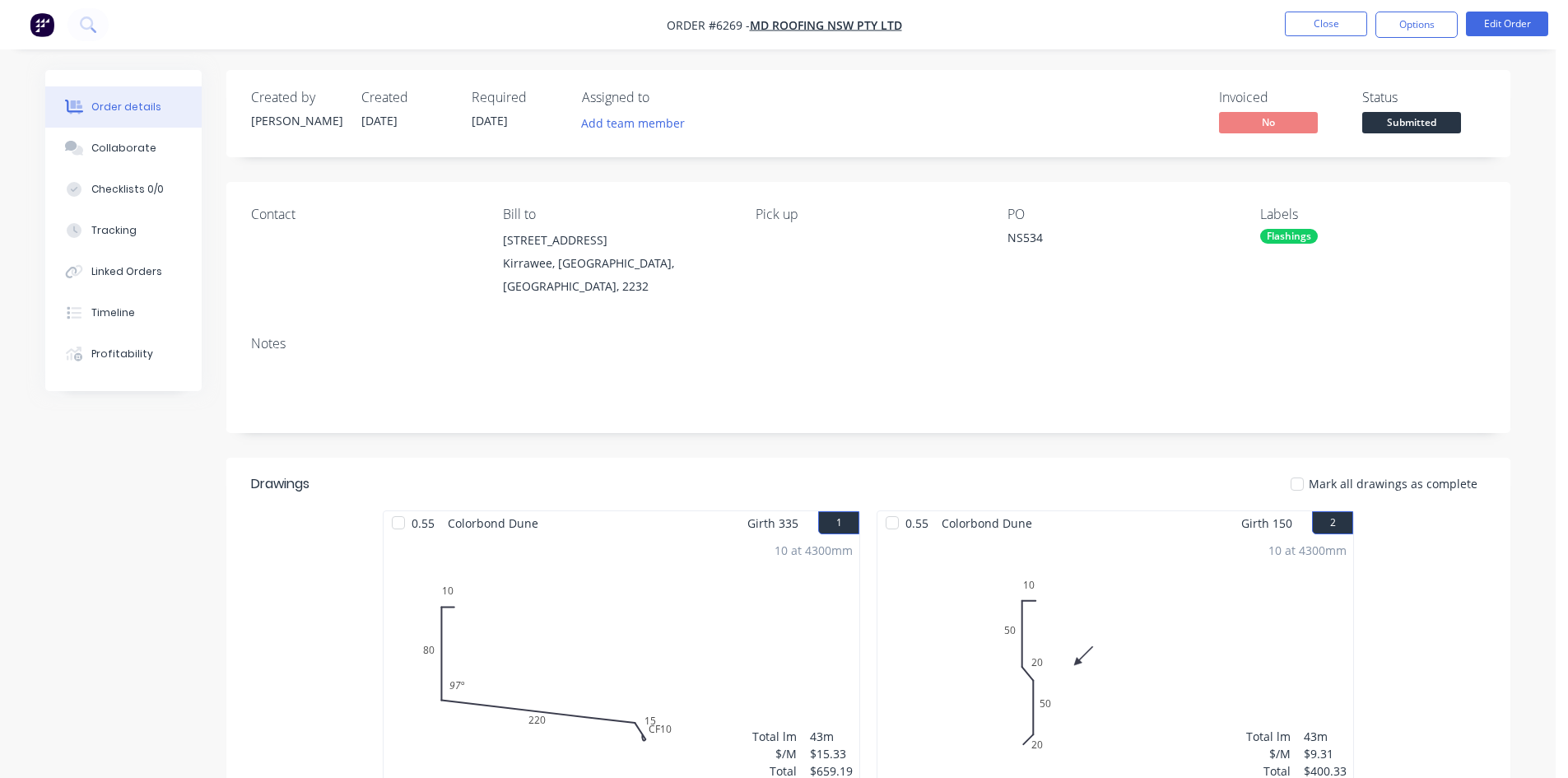
click at [1412, 123] on span "Submitted" at bounding box center [1411, 122] width 98 height 20
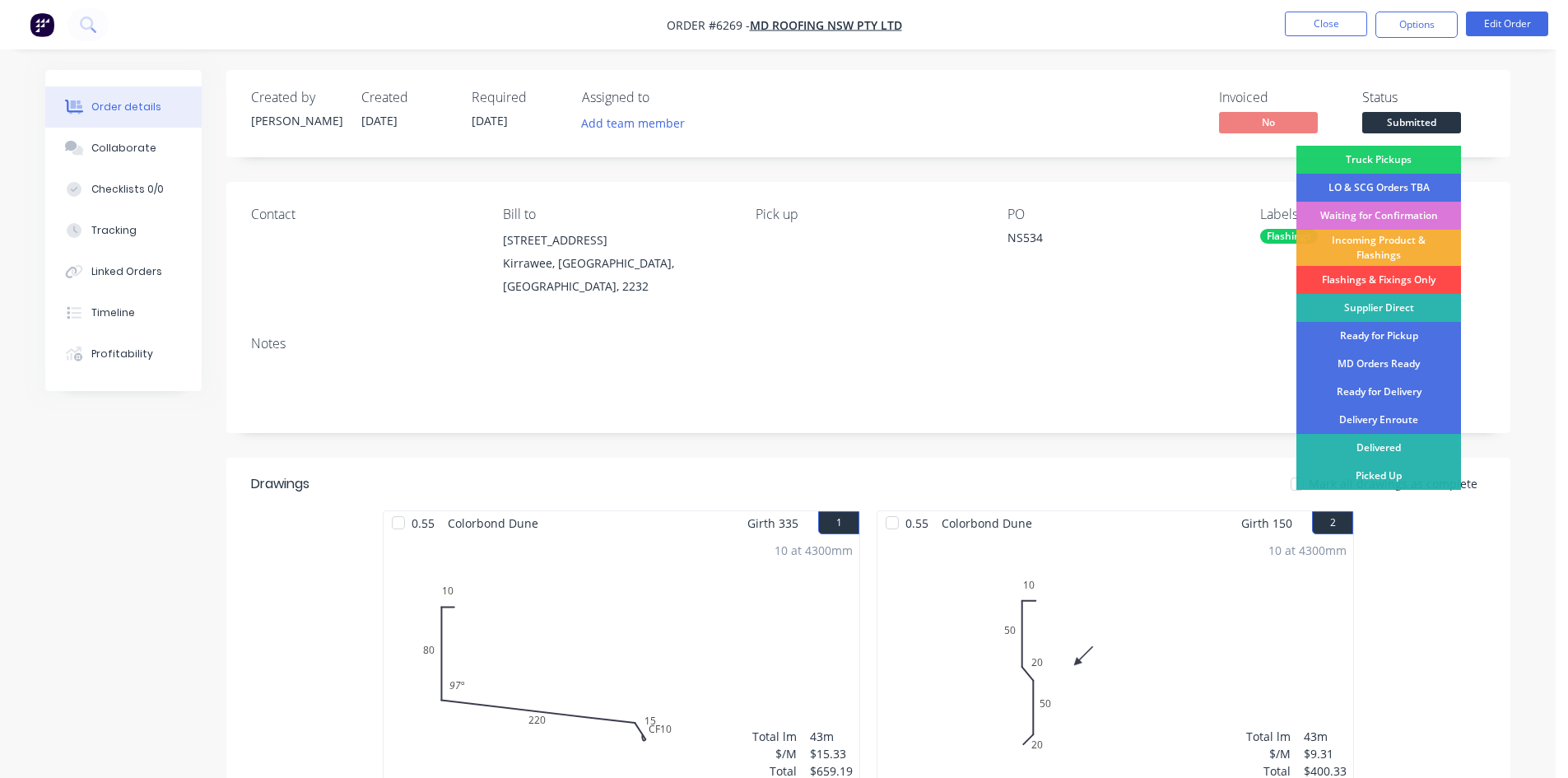
click at [1341, 273] on div "Flashings & Fixings Only" at bounding box center [1379, 279] width 165 height 28
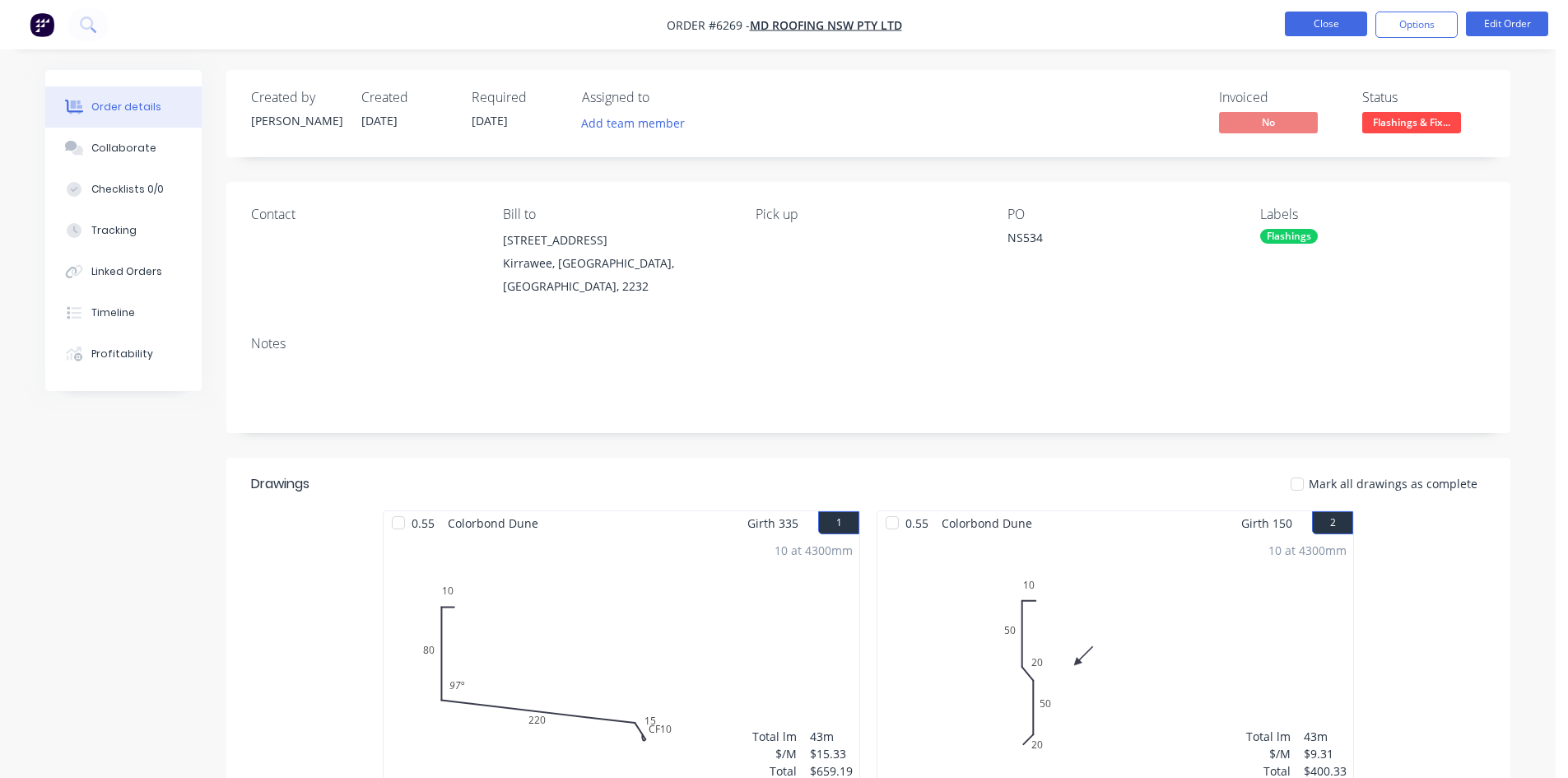
click at [1317, 19] on button "Close" at bounding box center [1326, 24] width 82 height 24
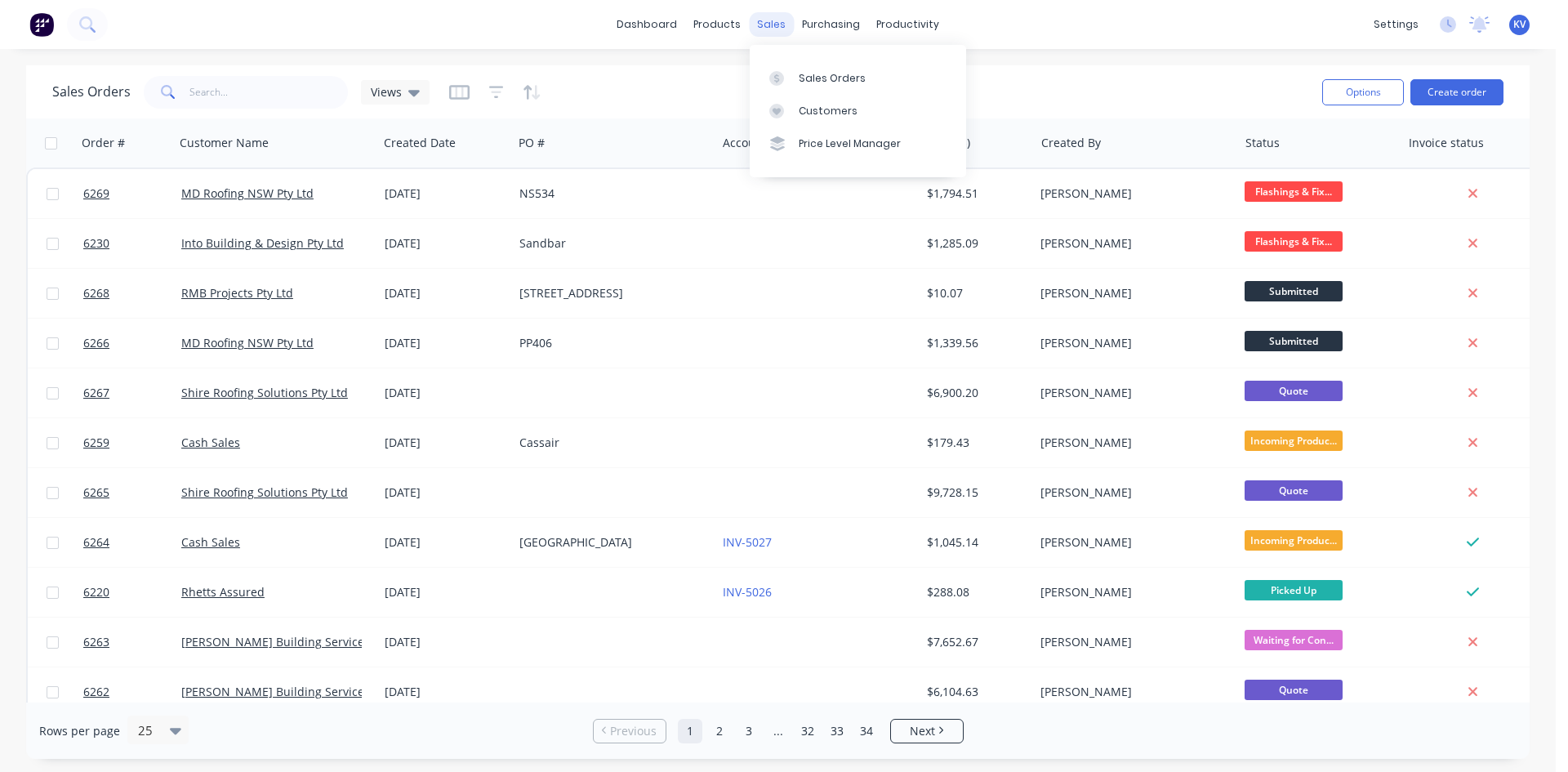
click at [766, 17] on div "sales" at bounding box center [771, 24] width 45 height 24
click at [792, 64] on link "Sales Orders" at bounding box center [857, 77] width 216 height 33
click at [868, 32] on div "productivity" at bounding box center [908, 24] width 79 height 24
drag, startPoint x: 839, startPoint y: 24, endPoint x: 839, endPoint y: 35, distance: 11.0
click at [839, 23] on div "purchasing" at bounding box center [831, 24] width 74 height 24
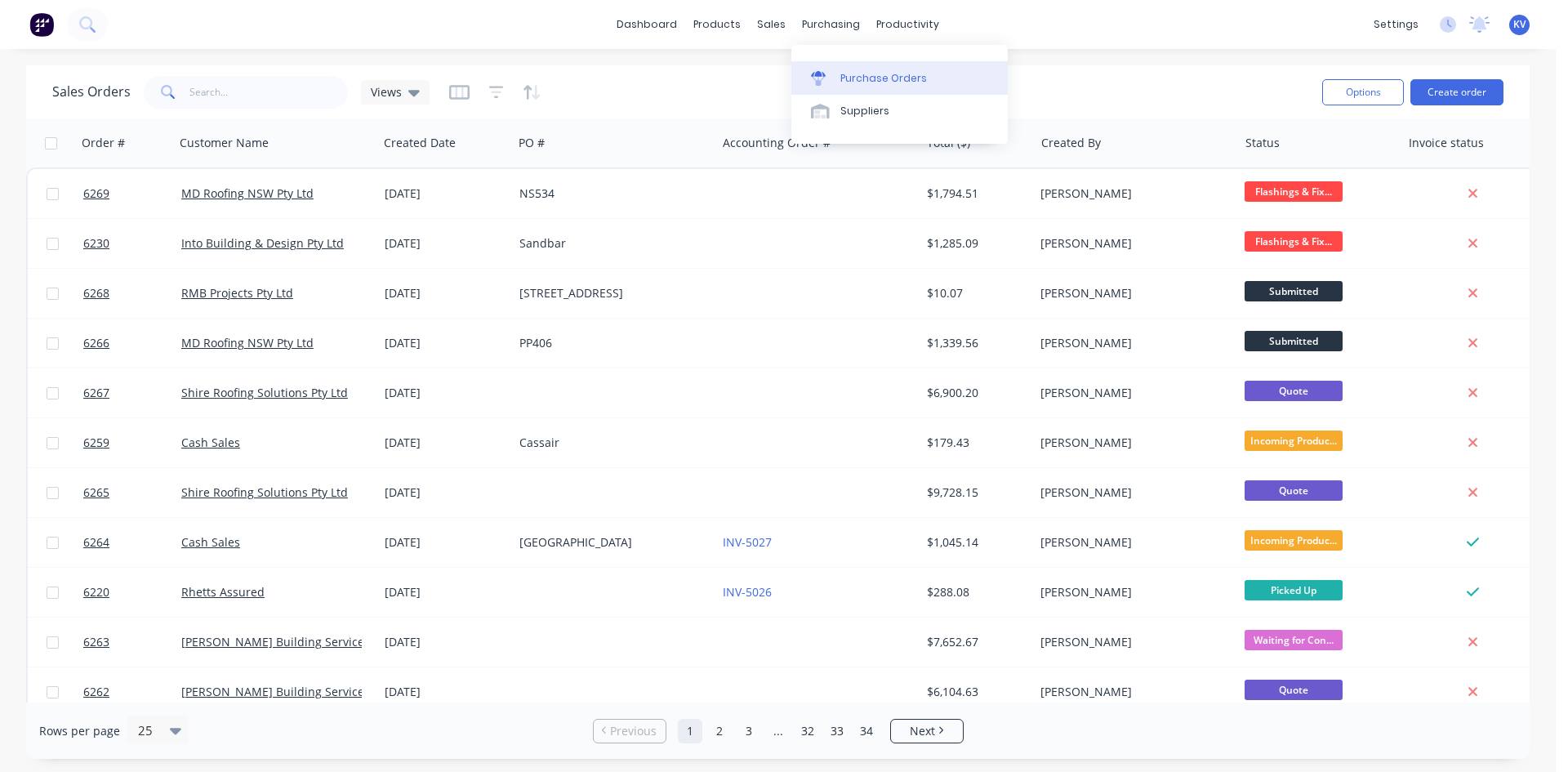
click at [838, 88] on link "Purchase Orders" at bounding box center [899, 77] width 216 height 33
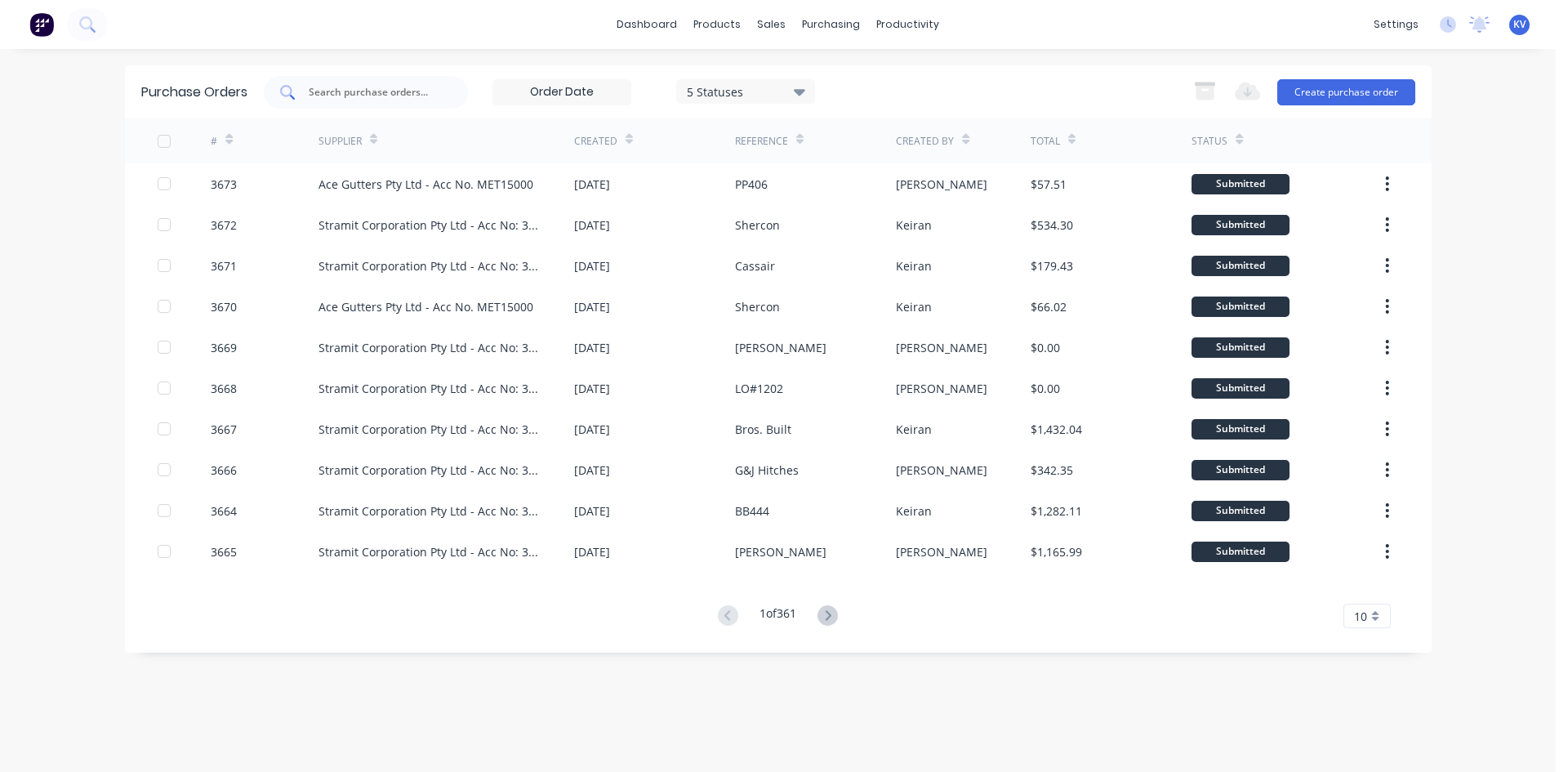
click at [428, 101] on div at bounding box center [366, 92] width 205 height 33
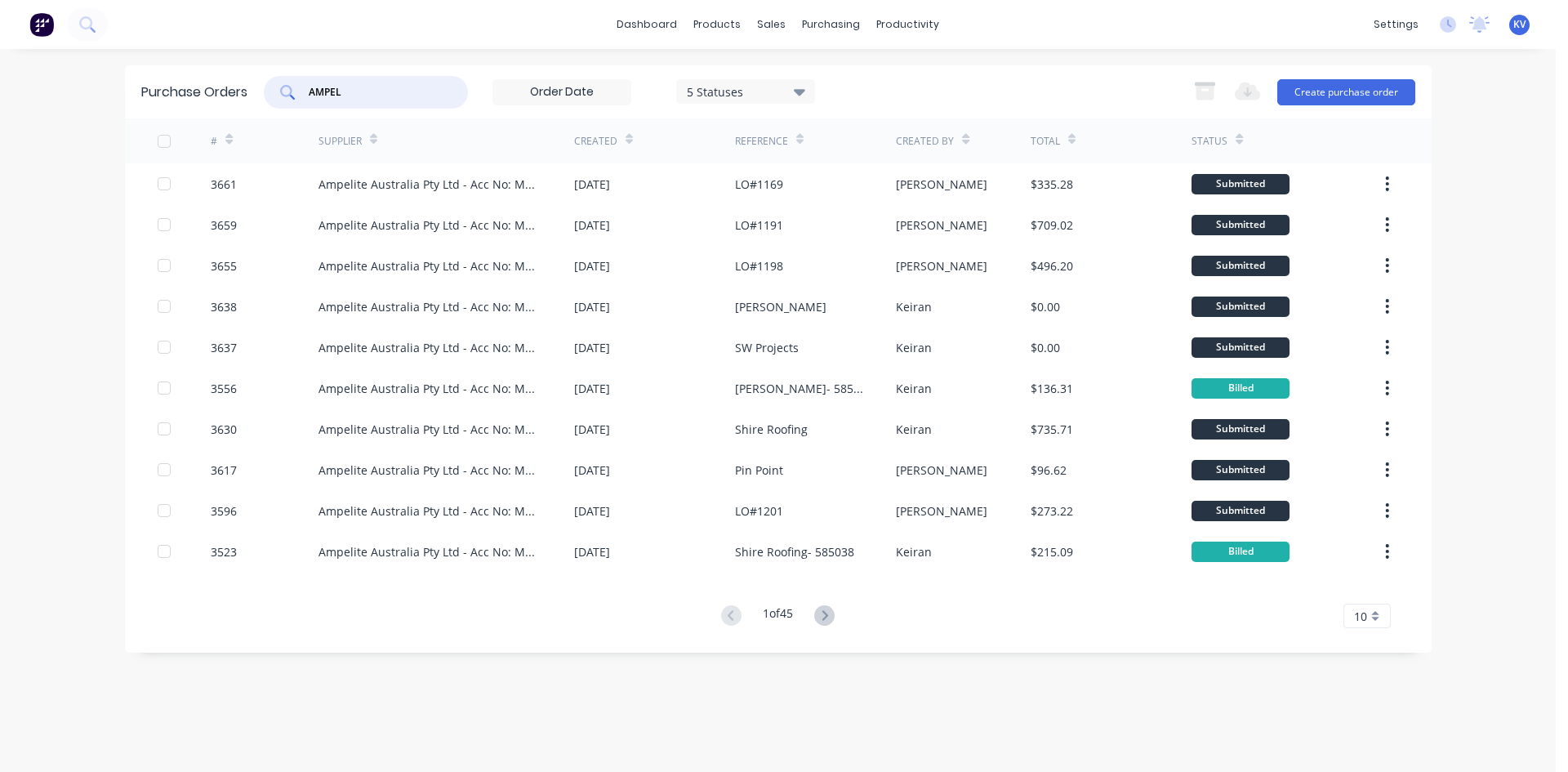
click at [357, 98] on input "AMPEL" at bounding box center [375, 93] width 135 height 17
drag, startPoint x: 357, startPoint y: 98, endPoint x: 178, endPoint y: 71, distance: 181.0
click at [177, 71] on div "Purchase Orders AMPEL 5 Statuses 5 Statuses Export to Excel (XLSX) Create purch…" at bounding box center [778, 92] width 1307 height 53
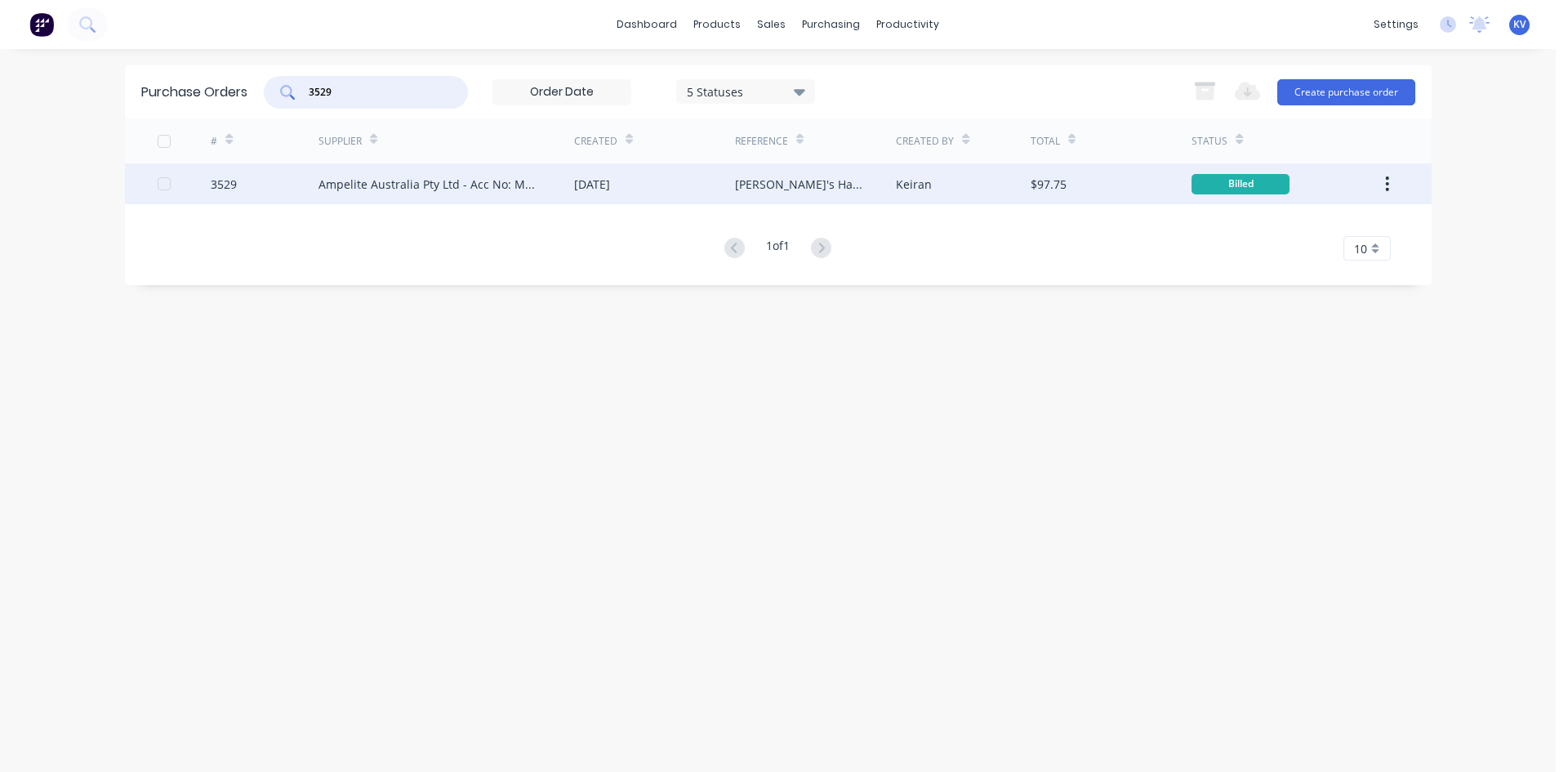
type input "3529"
click at [456, 179] on div "Ampelite Australia Pty Ltd - Acc No: METSUP" at bounding box center [430, 184] width 223 height 18
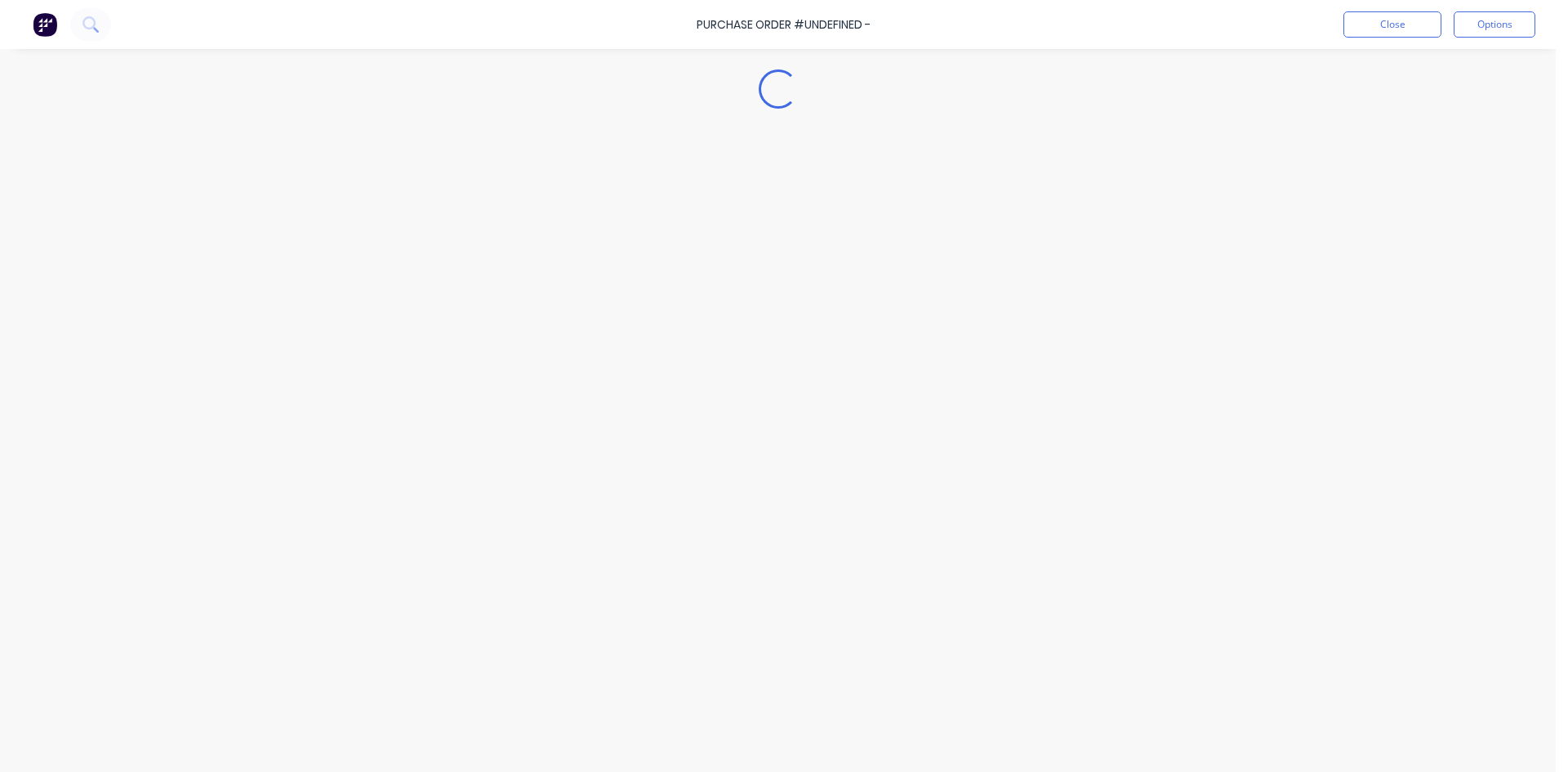
type textarea "x"
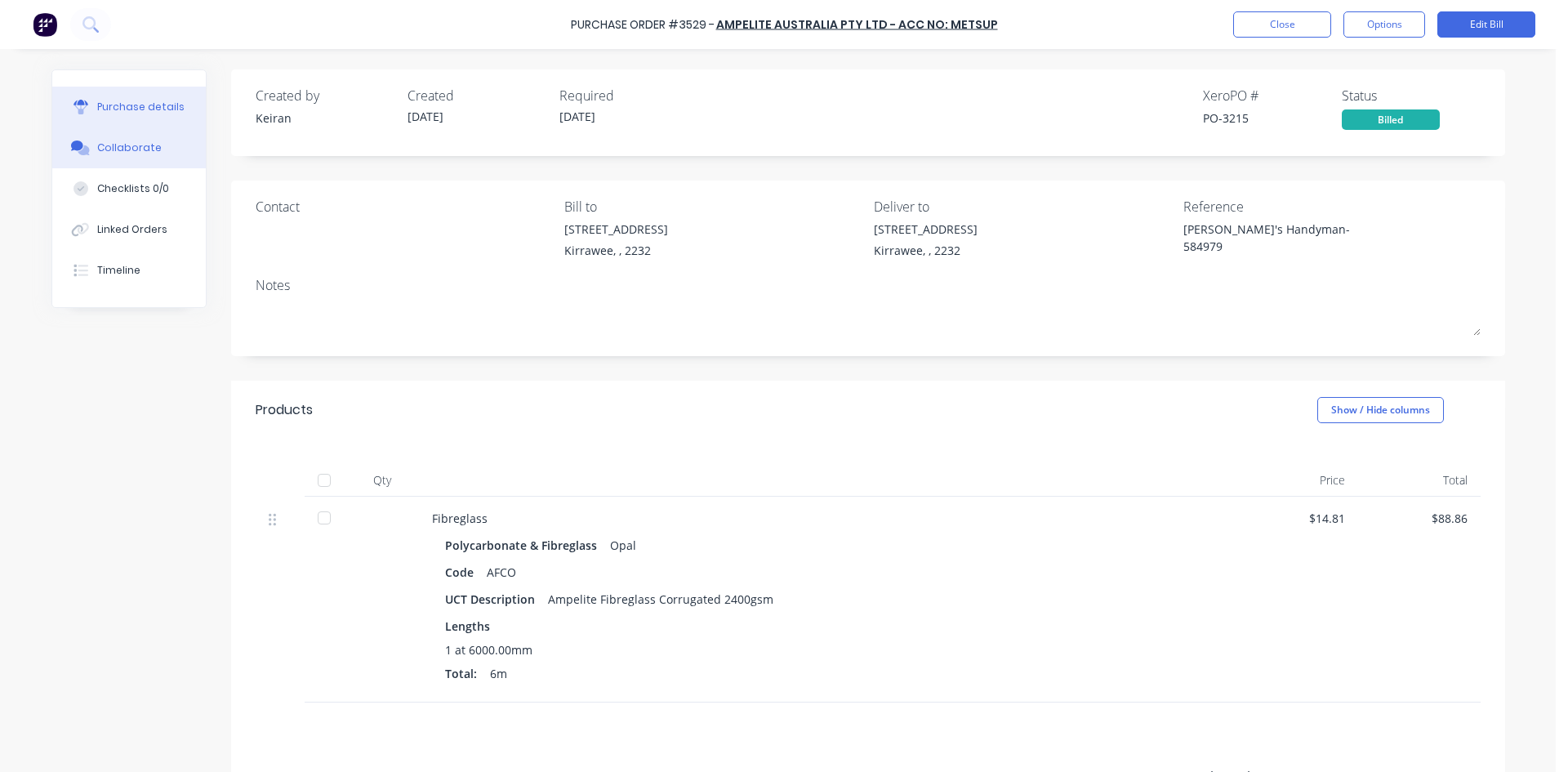
click at [104, 140] on div "Collaborate" at bounding box center [129, 148] width 64 height 15
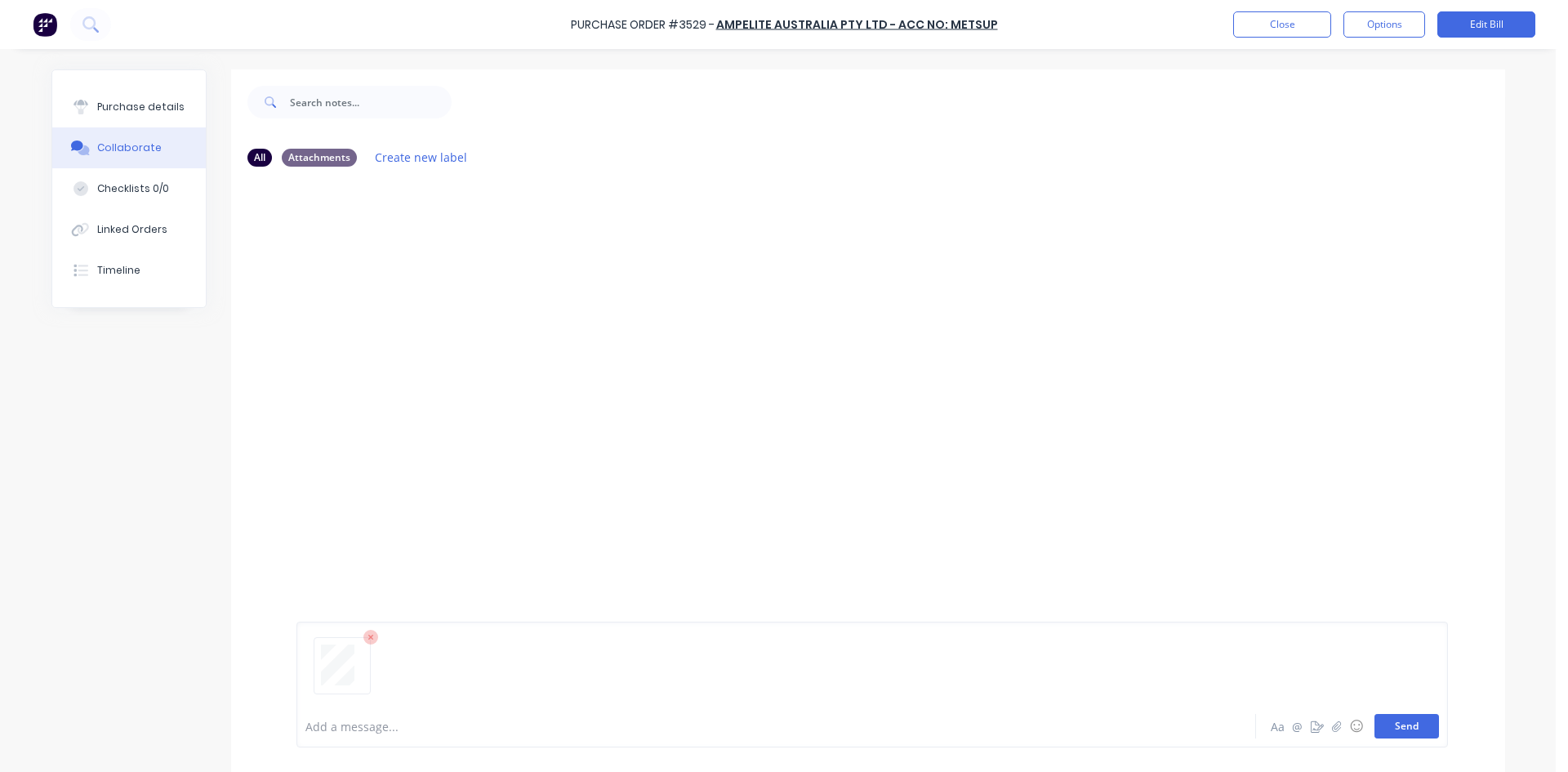
click at [1414, 728] on button "Send" at bounding box center [1407, 725] width 64 height 24
click at [1260, 19] on button "Close" at bounding box center [1282, 24] width 98 height 26
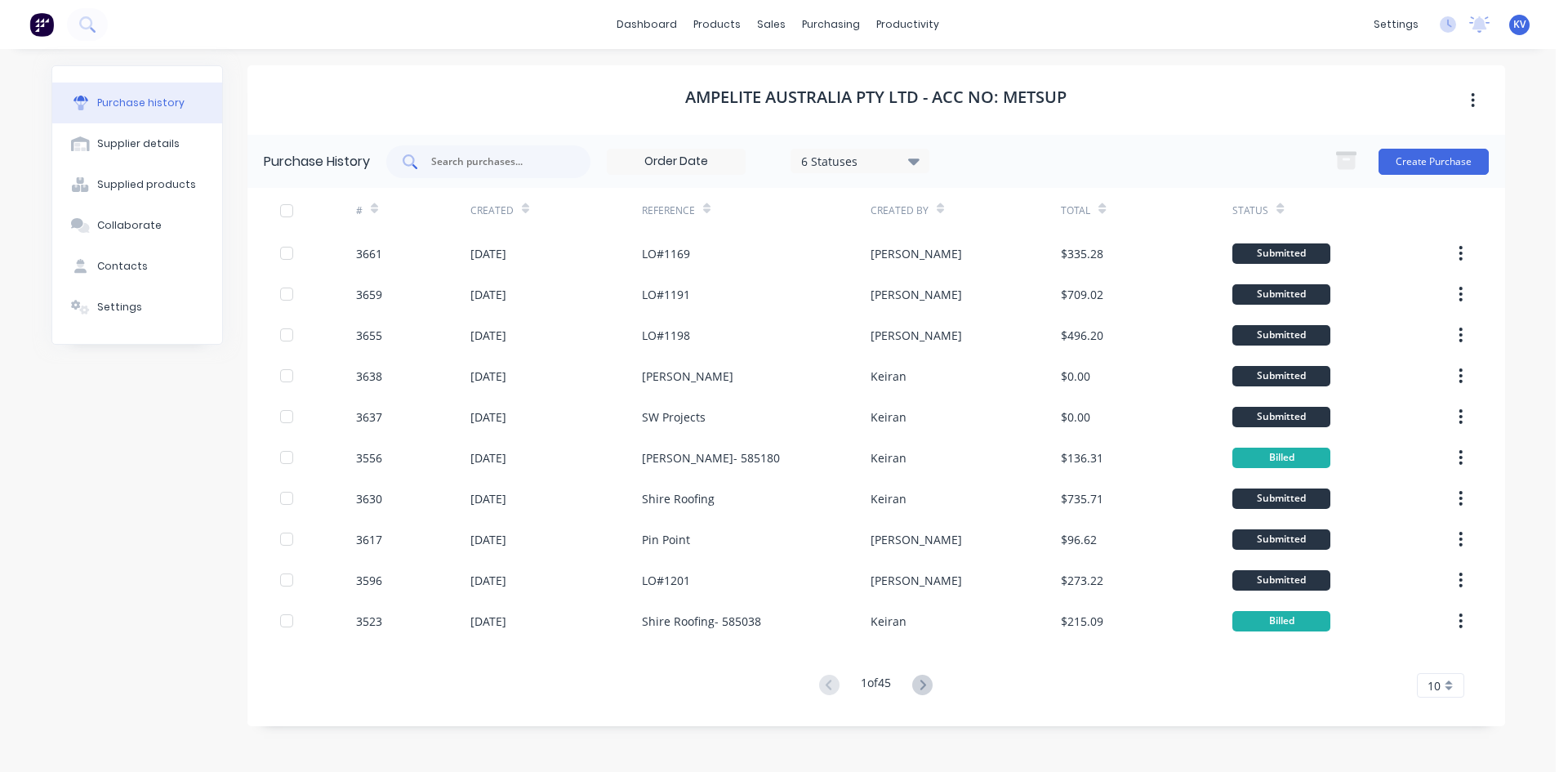
click at [523, 164] on input "text" at bounding box center [498, 162] width 135 height 17
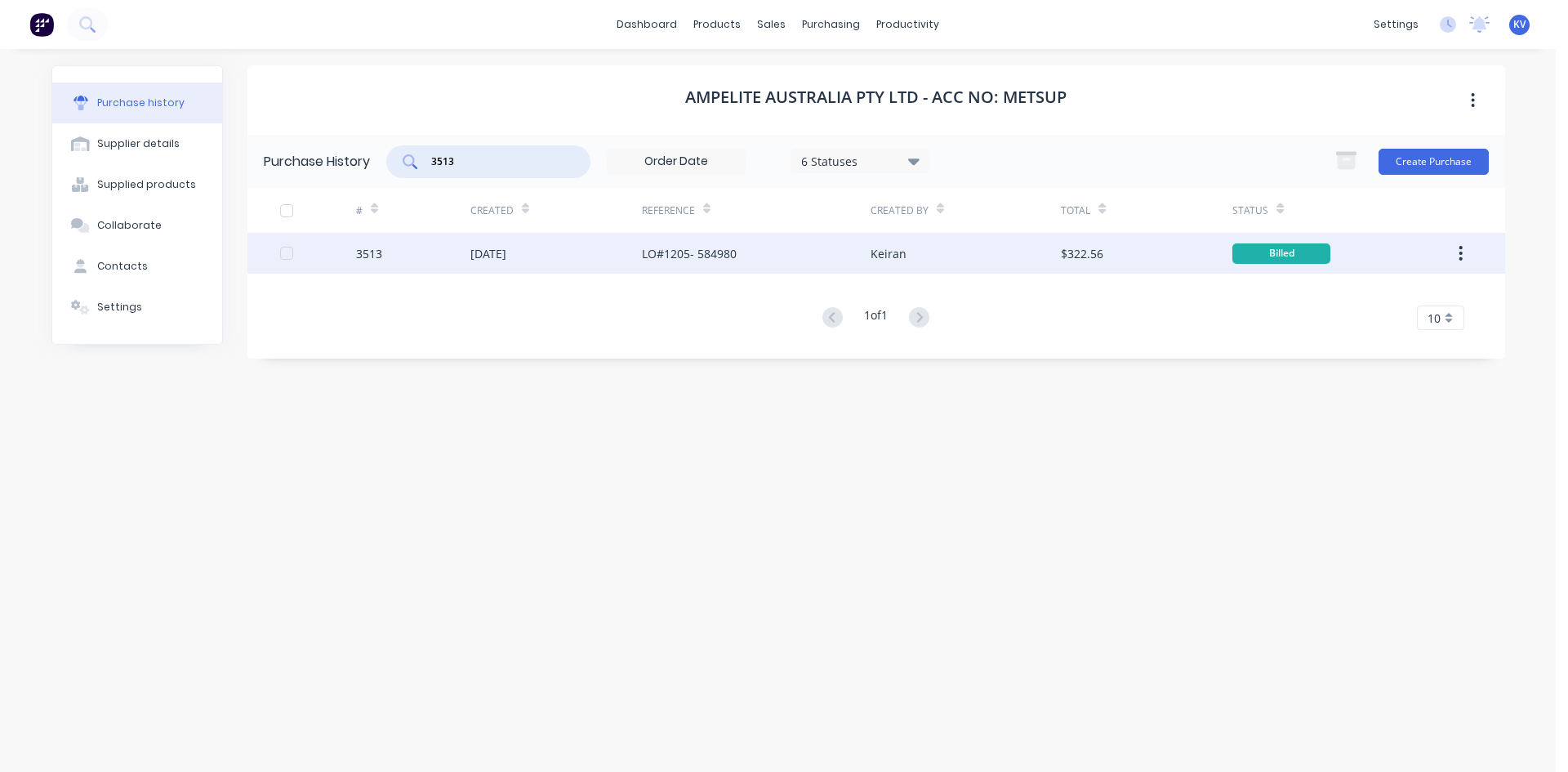
type input "3513"
click at [507, 247] on div "[DATE]" at bounding box center [488, 254] width 36 height 18
type textarea "x"
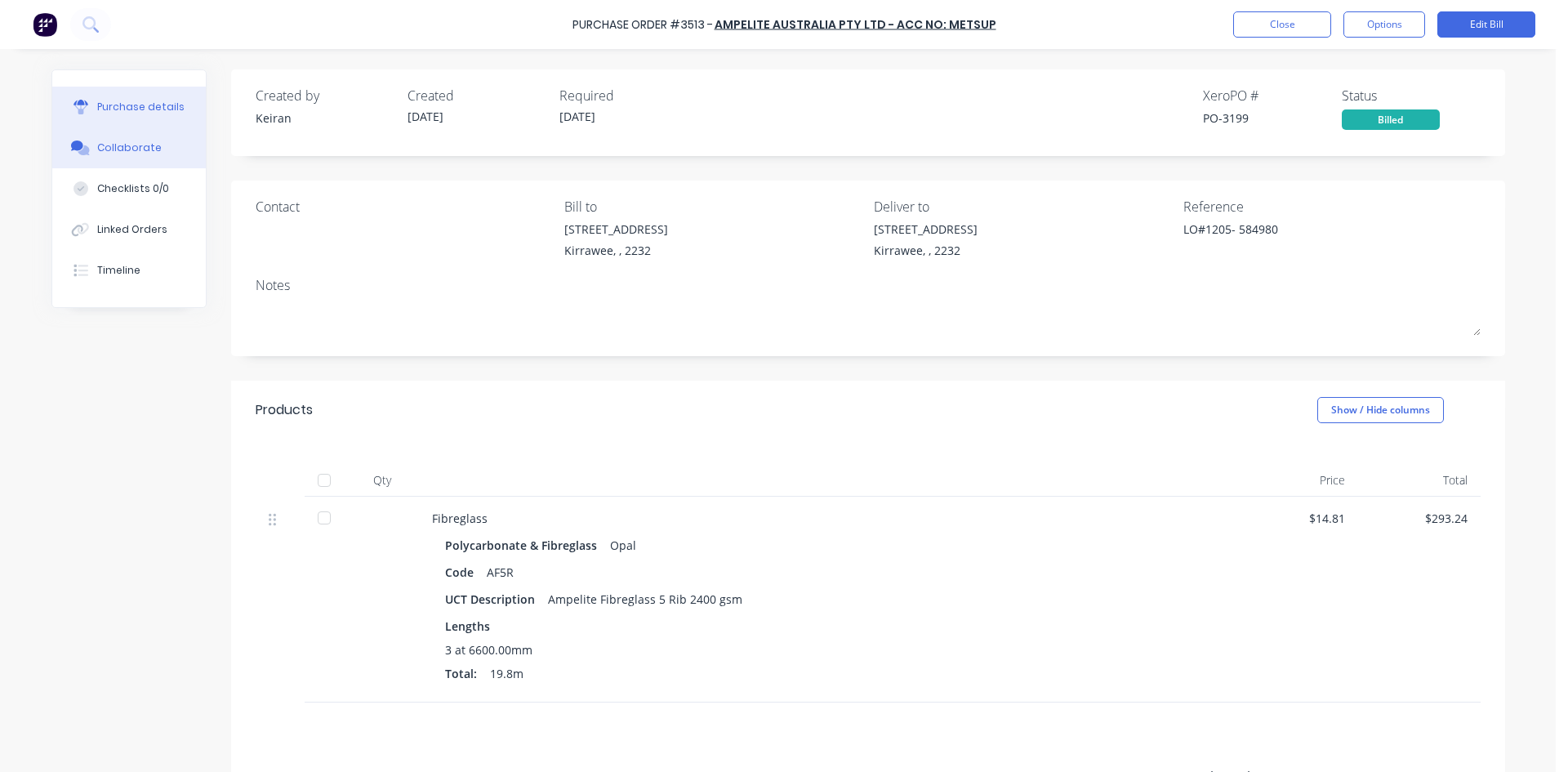
click at [149, 149] on div "Collaborate" at bounding box center [129, 148] width 64 height 15
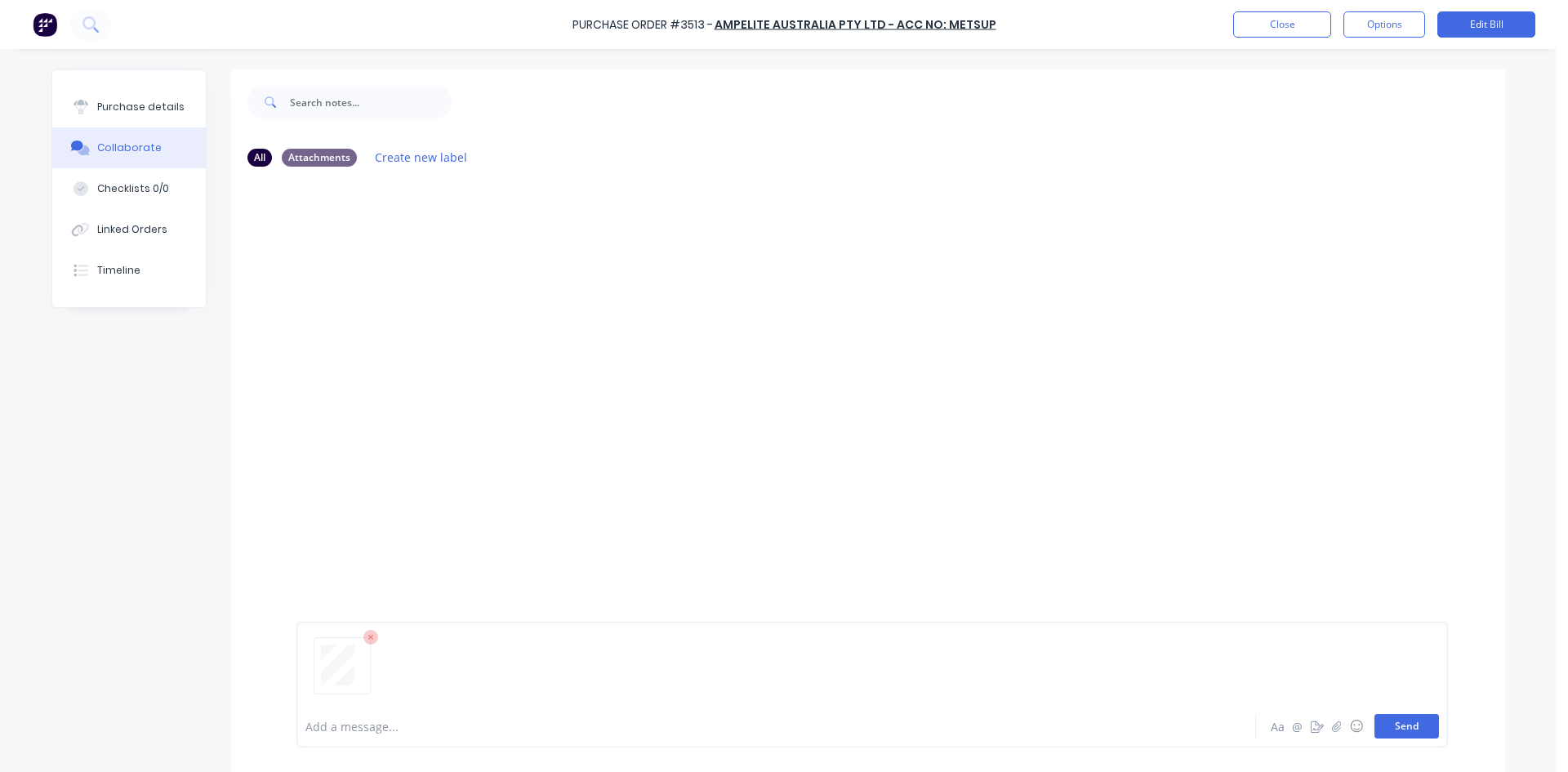
click at [1383, 728] on button "Send" at bounding box center [1407, 725] width 64 height 24
click at [1253, 30] on button "Close" at bounding box center [1282, 24] width 98 height 26
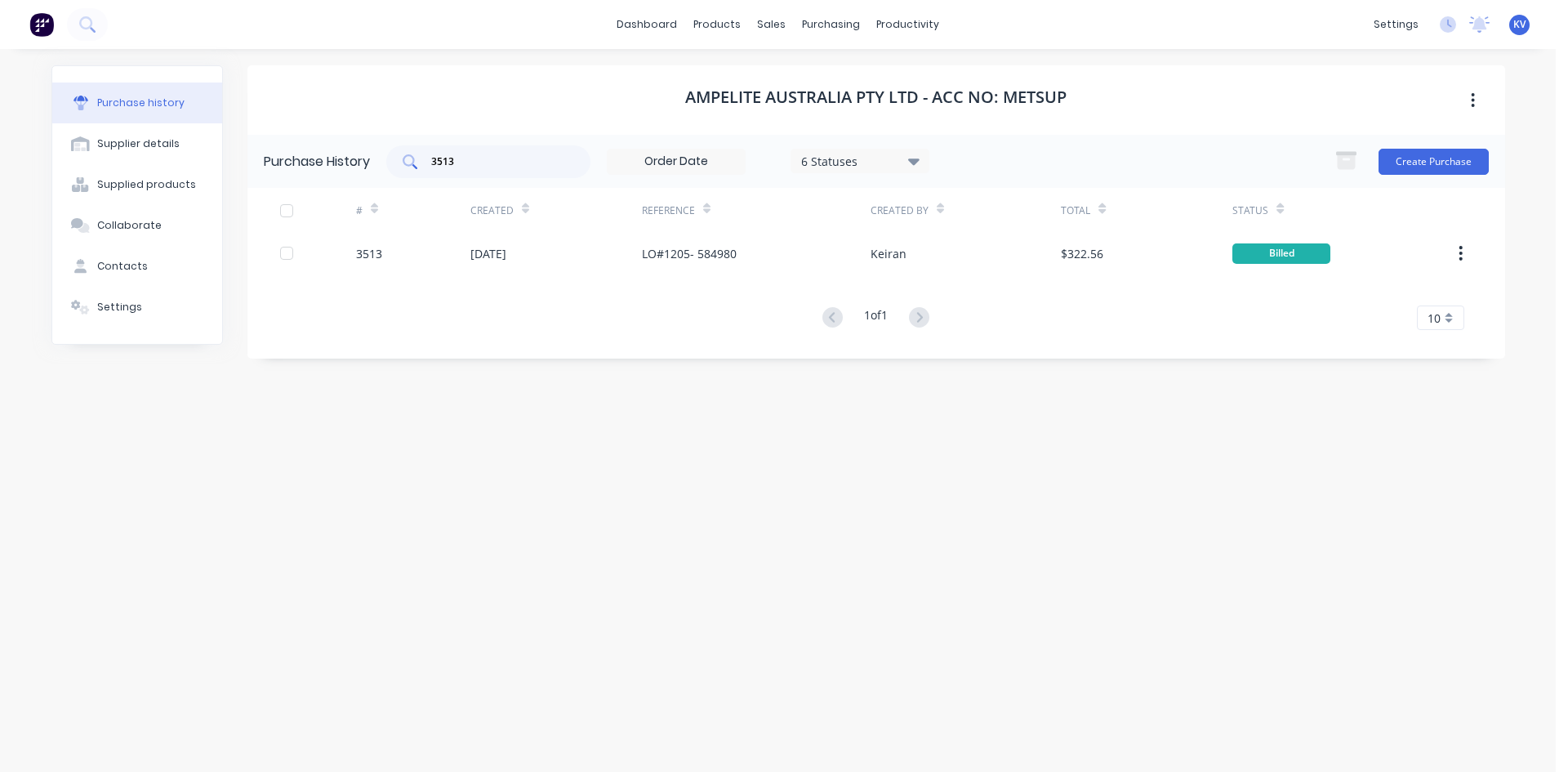
click at [478, 161] on input "3513" at bounding box center [498, 162] width 135 height 17
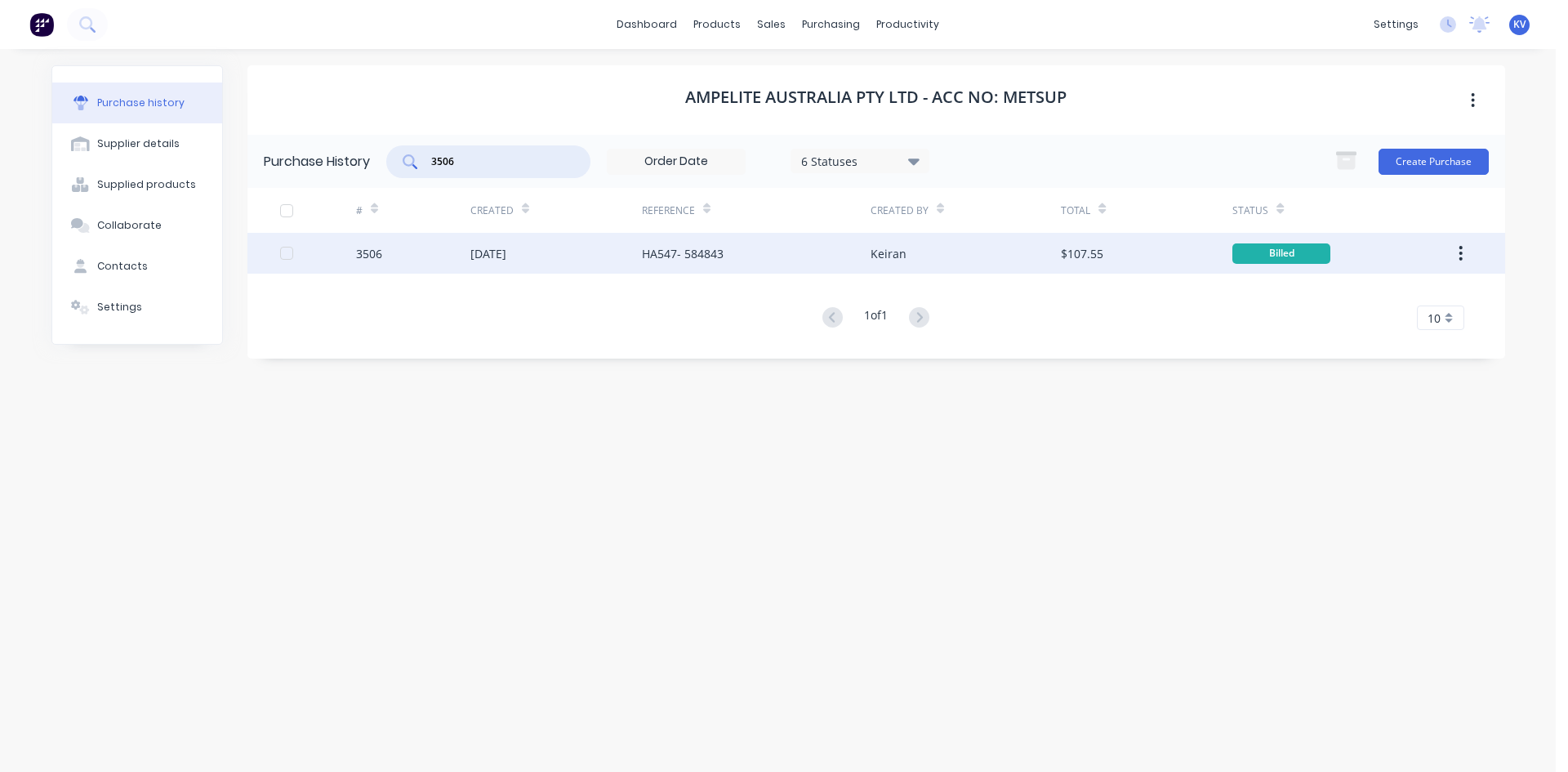
type input "3506"
click at [435, 255] on div "3506" at bounding box center [413, 253] width 114 height 41
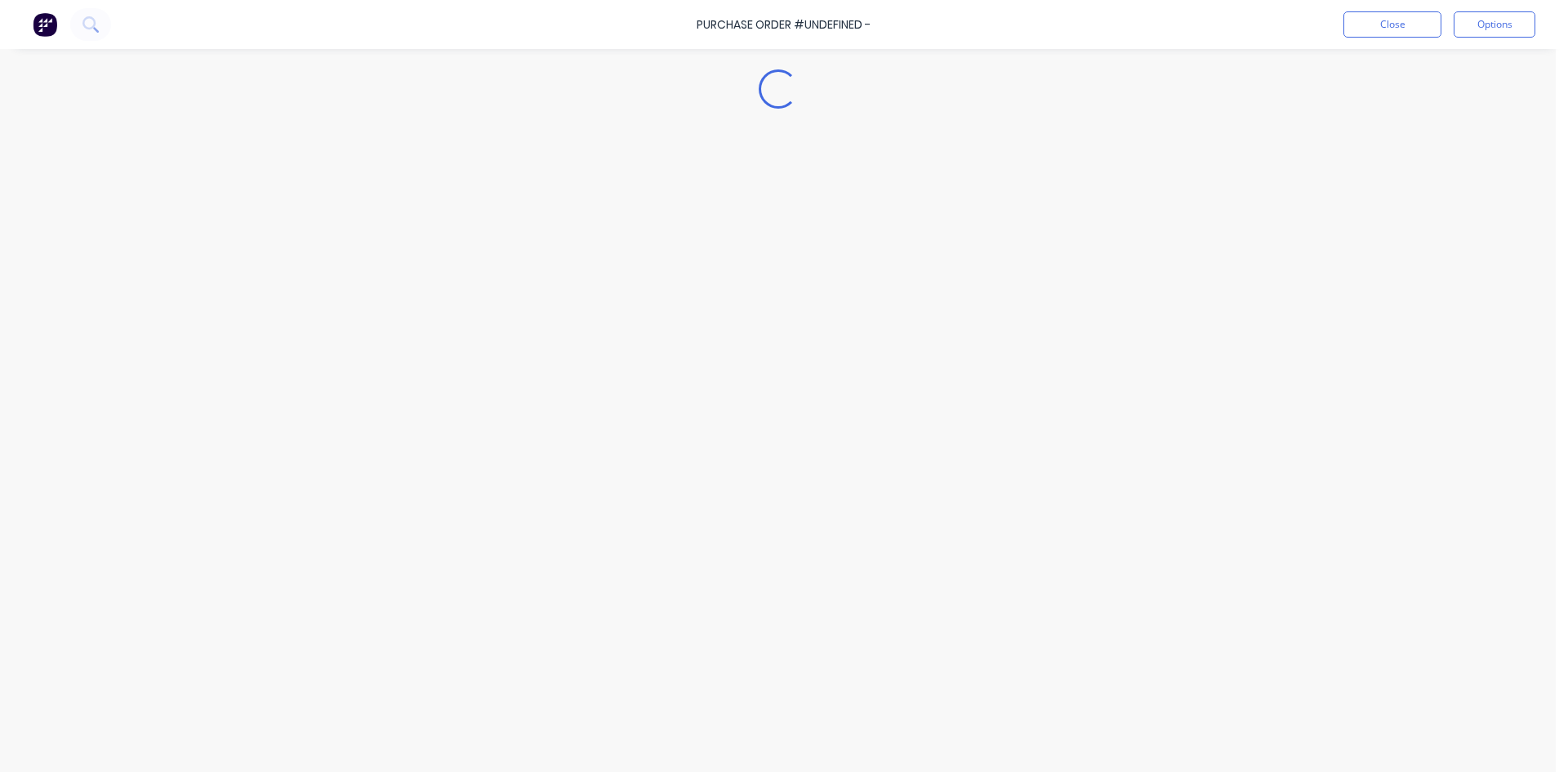
type textarea "x"
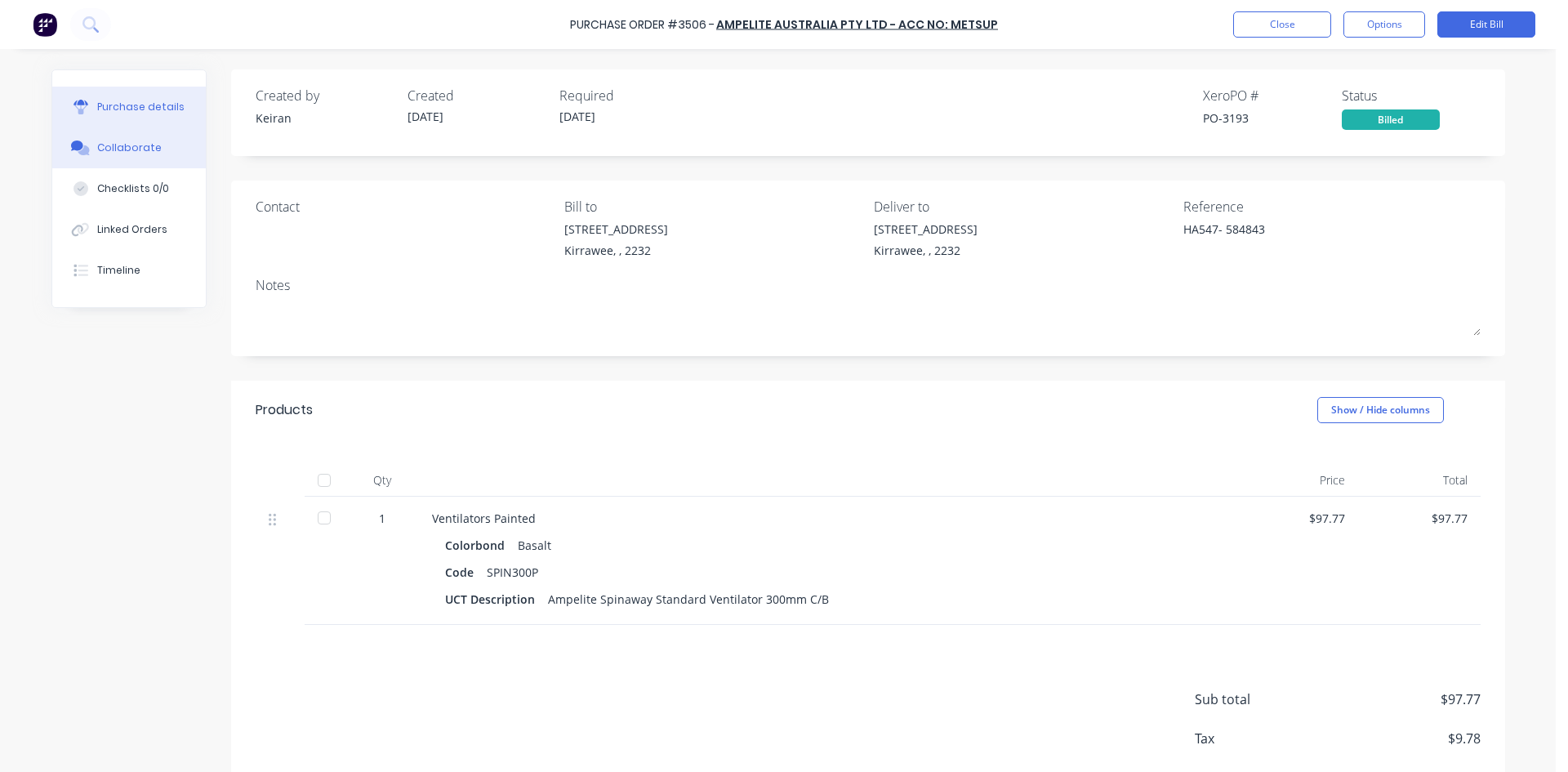
click at [139, 154] on div "Collaborate" at bounding box center [129, 148] width 64 height 15
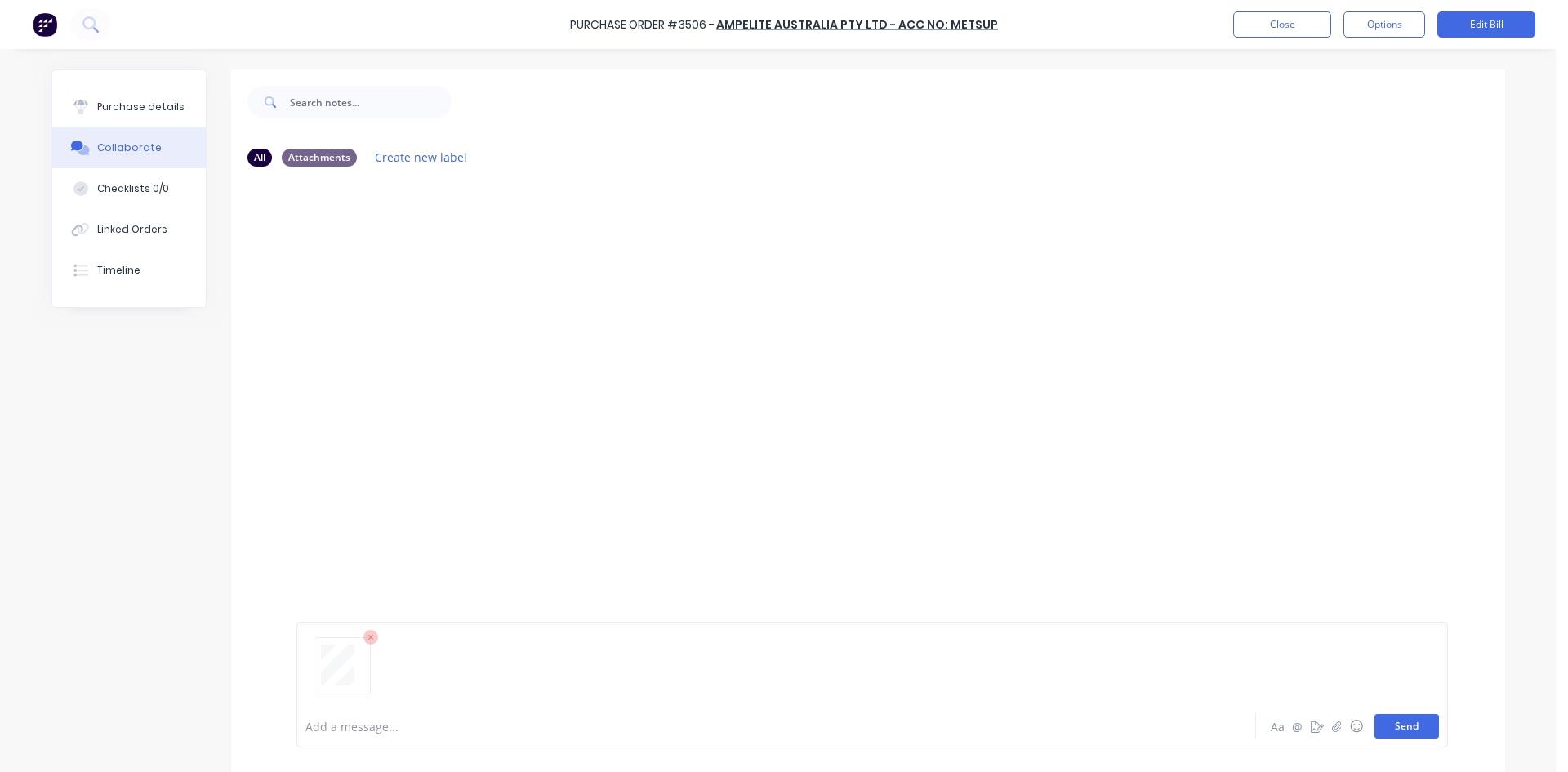
click at [1408, 729] on button "Send" at bounding box center [1407, 725] width 64 height 24
click at [1291, 30] on button "Close" at bounding box center [1282, 24] width 98 height 26
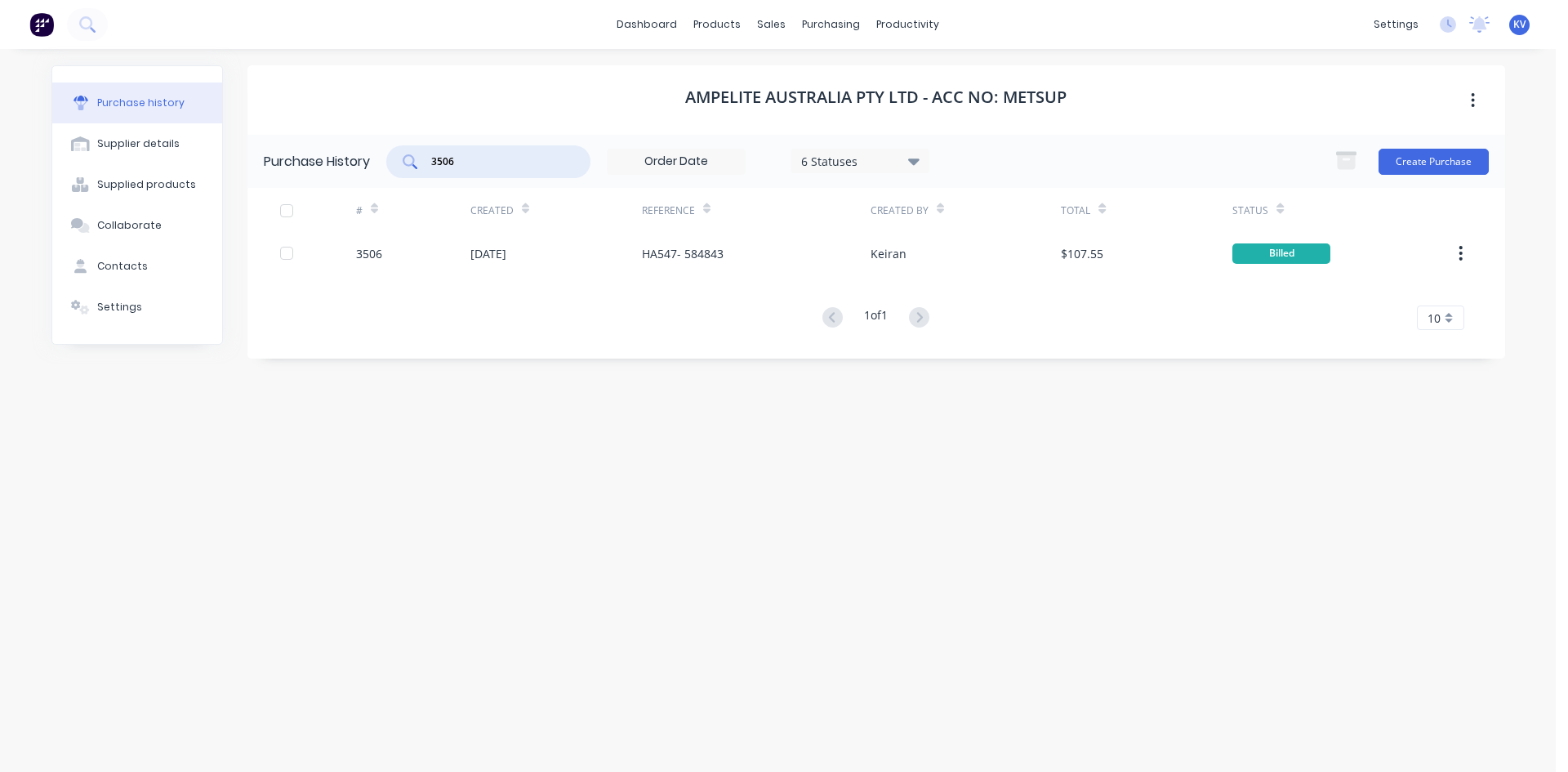
drag, startPoint x: 479, startPoint y: 169, endPoint x: 345, endPoint y: 154, distance: 134.8
click at [340, 161] on div "Purchase History 3506 6 Statuses 6 Statuses Create Purchase" at bounding box center [876, 161] width 1258 height 53
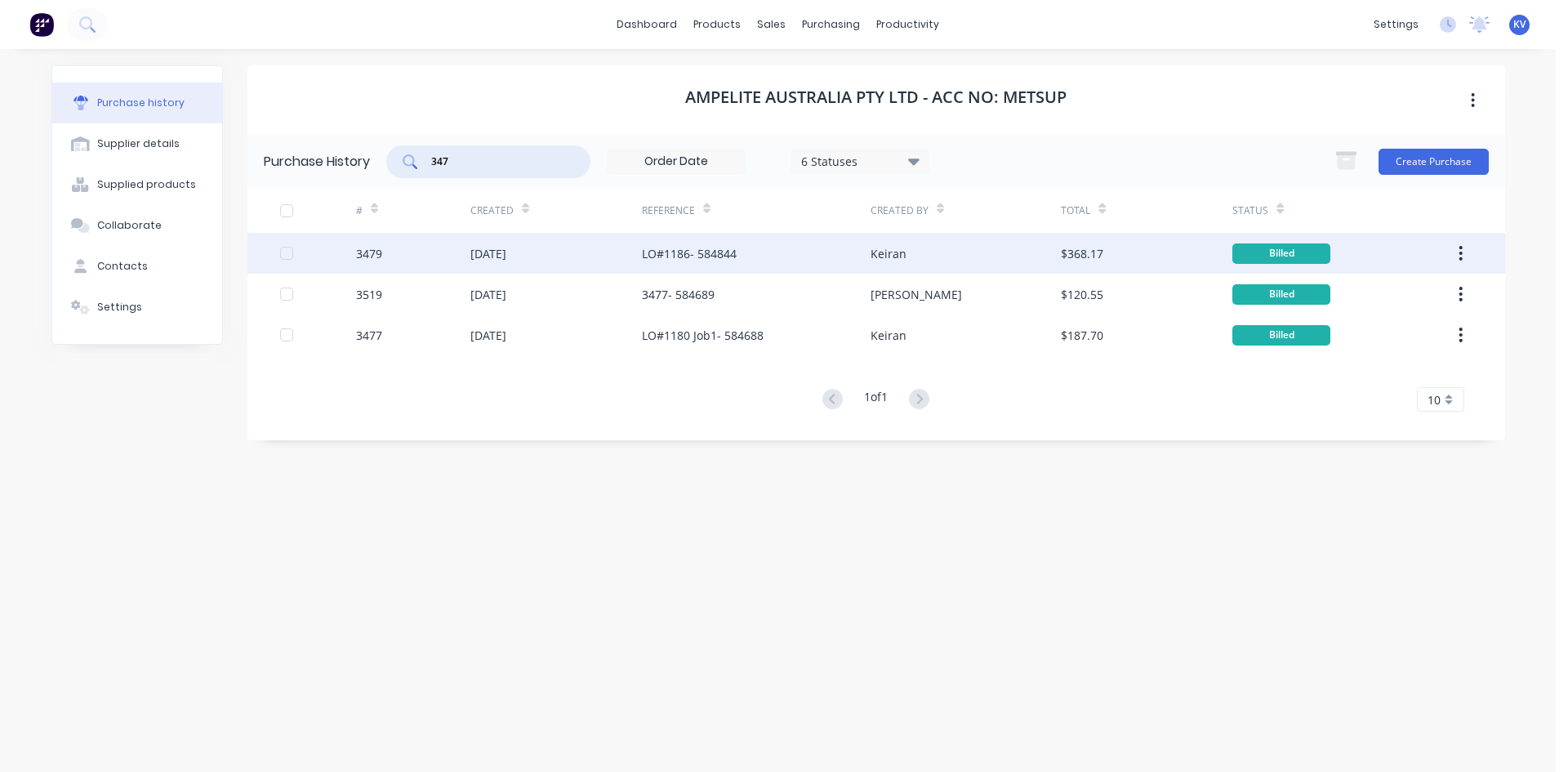
type input "347"
click at [463, 248] on div "3479" at bounding box center [413, 253] width 114 height 41
type textarea "x"
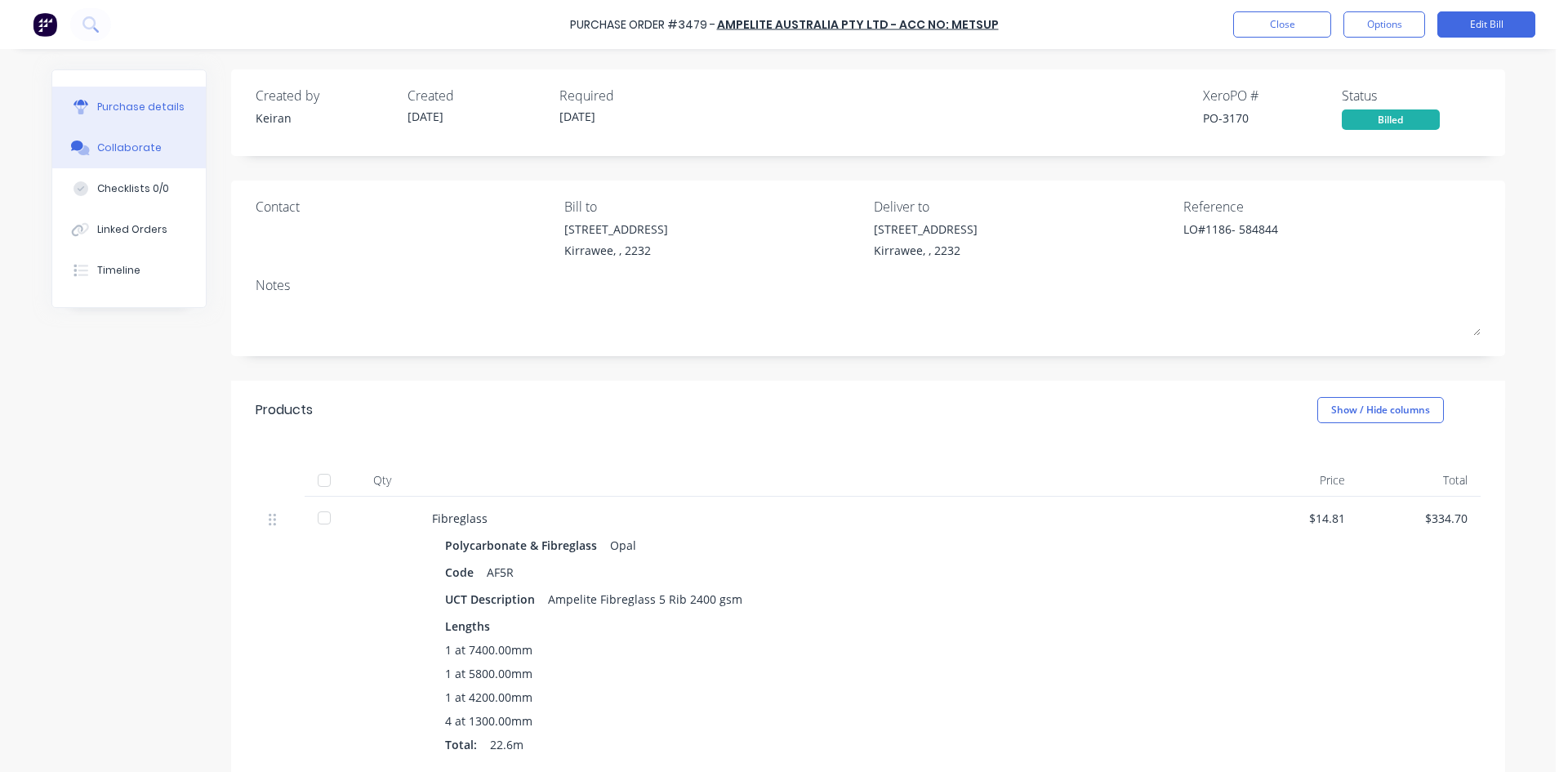
click at [89, 149] on button "Collaborate" at bounding box center [129, 148] width 154 height 41
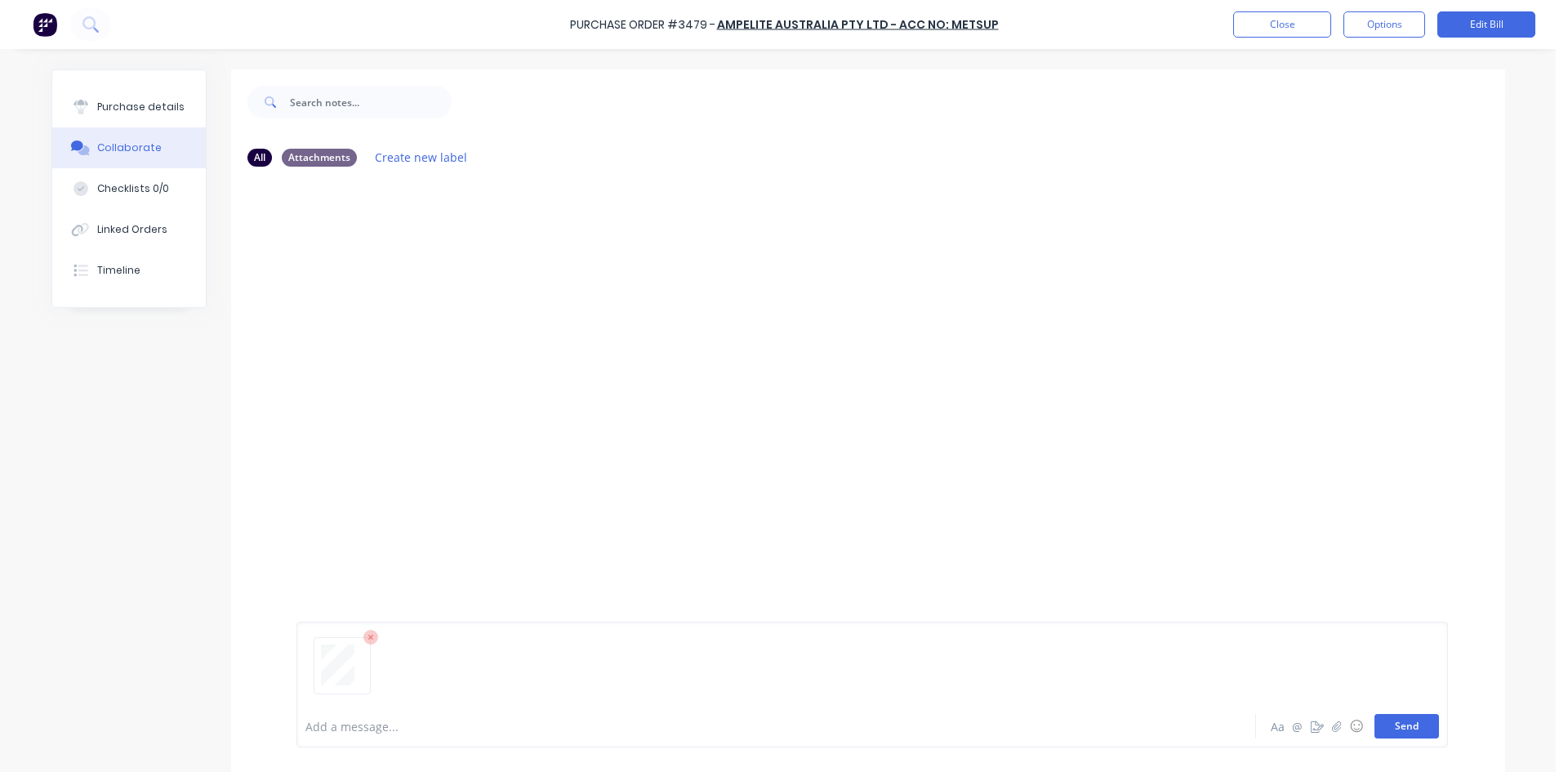
click at [1395, 729] on button "Send" at bounding box center [1407, 725] width 64 height 24
click at [1292, 24] on button "Close" at bounding box center [1282, 24] width 98 height 26
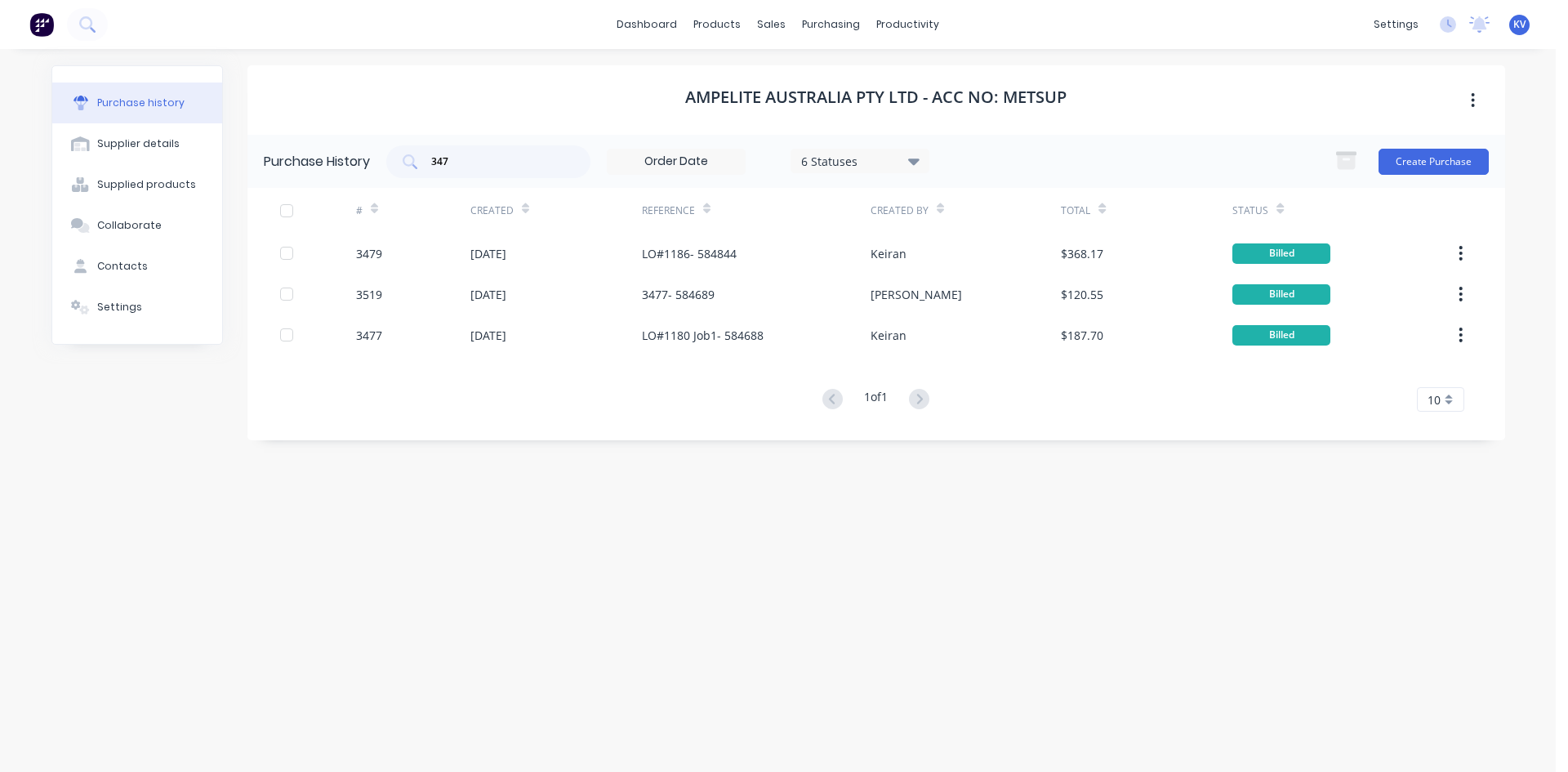
drag, startPoint x: 455, startPoint y: 160, endPoint x: 370, endPoint y: 155, distance: 85.1
click at [370, 155] on div "Purchase History 347 6 Statuses 6 Statuses Create Purchase" at bounding box center [876, 161] width 1258 height 53
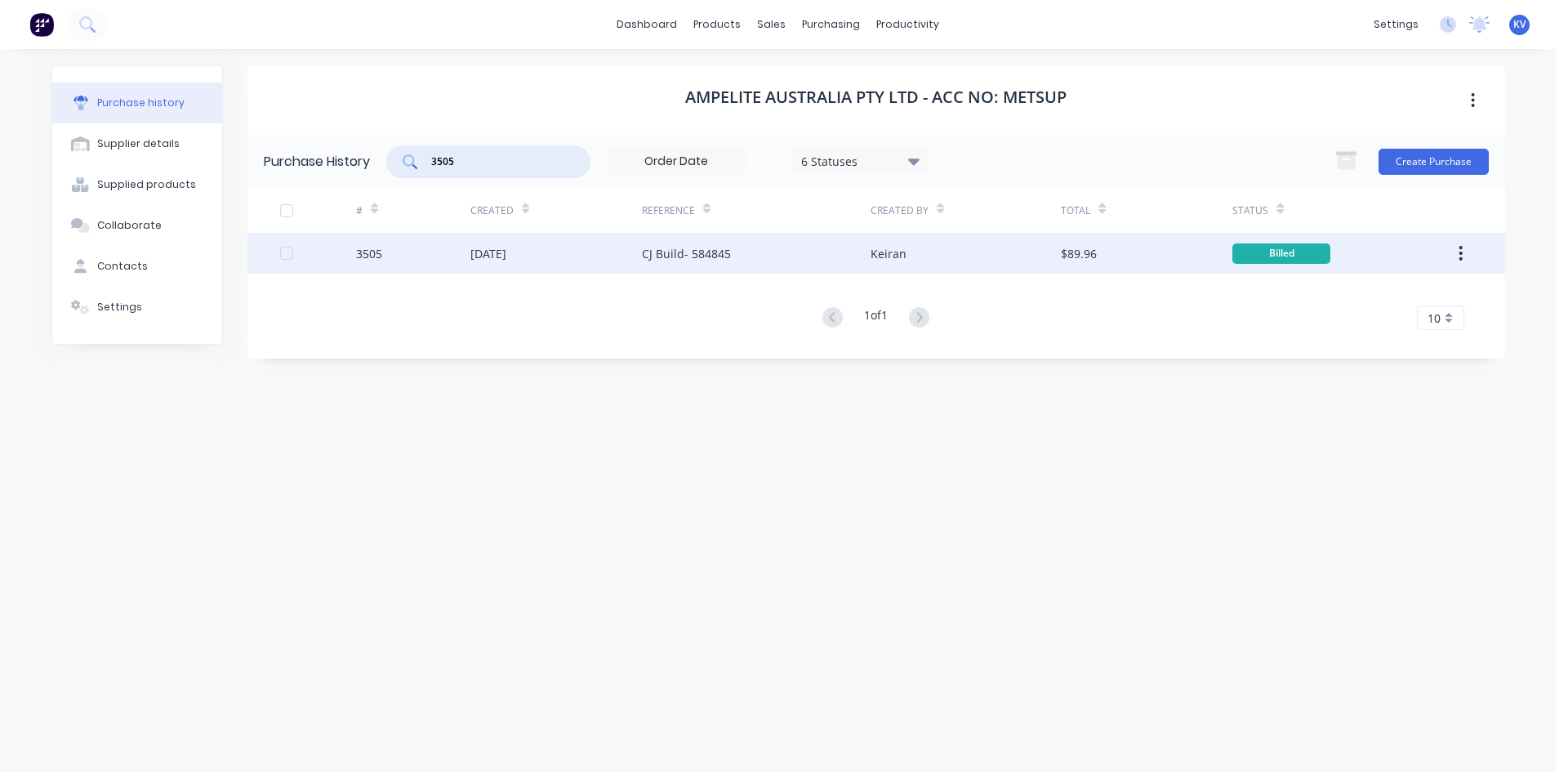
type input "3505"
click at [350, 244] on div at bounding box center [318, 253] width 76 height 41
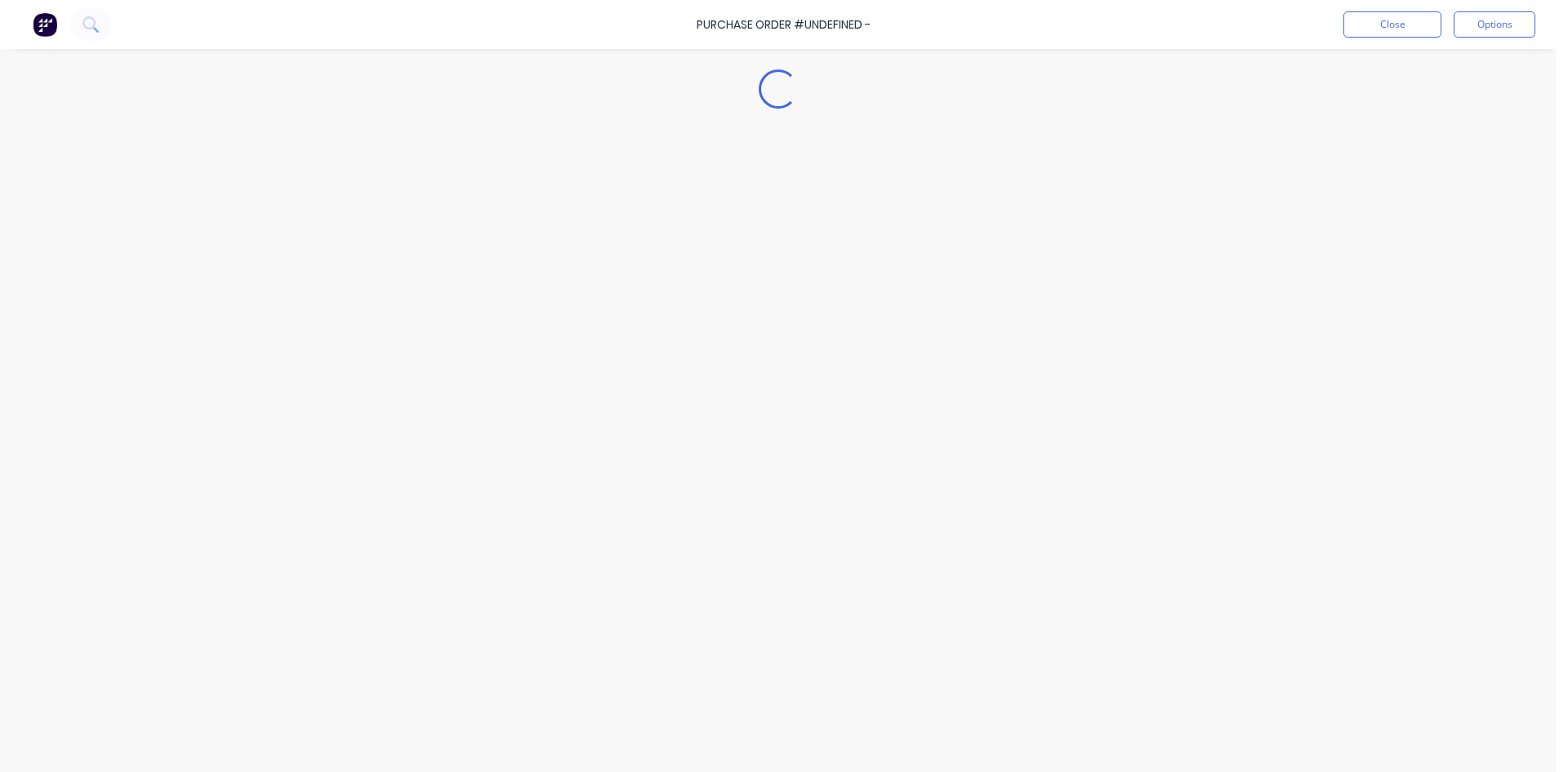
type textarea "x"
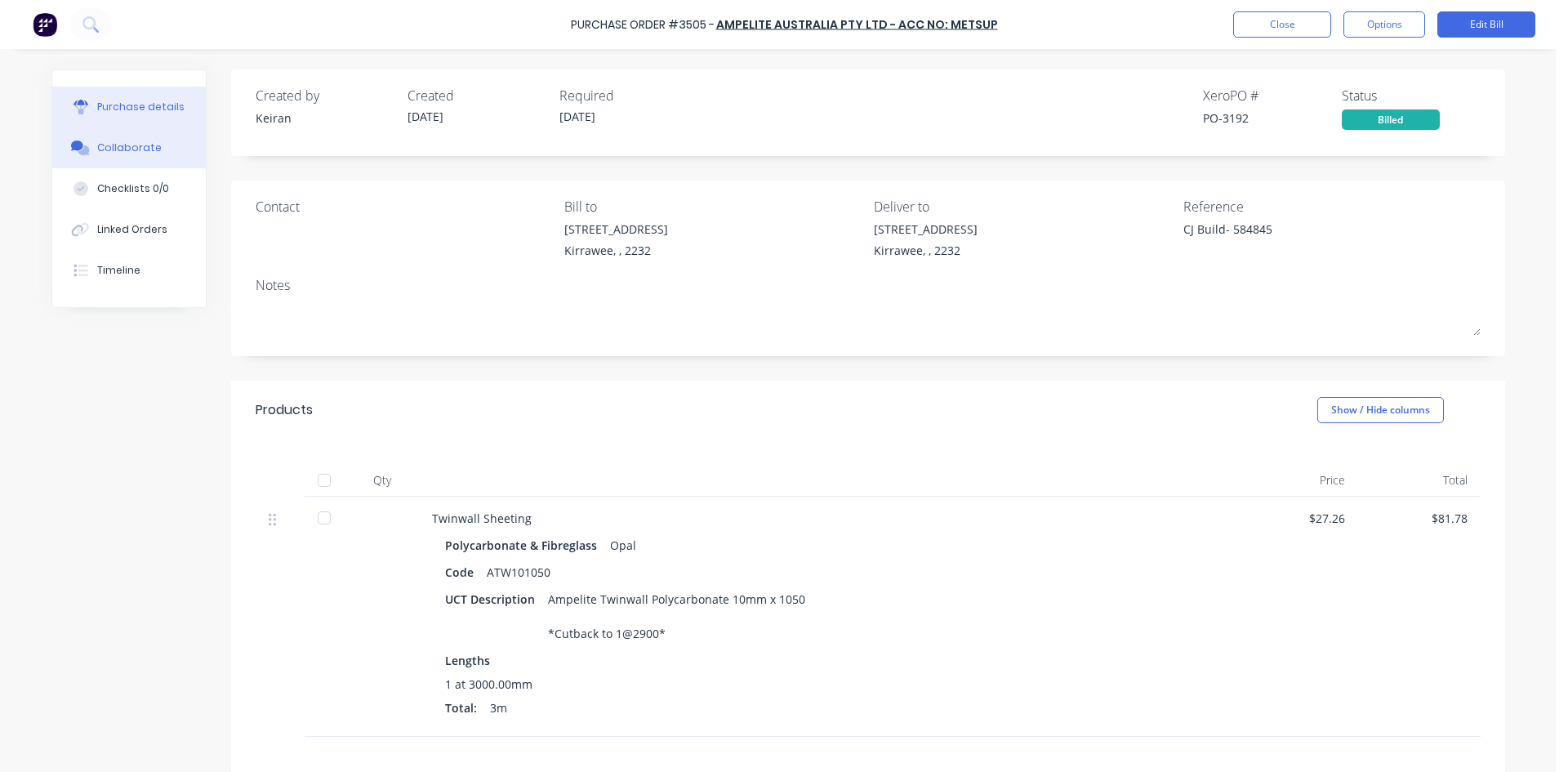
click at [152, 159] on button "Collaborate" at bounding box center [129, 148] width 154 height 41
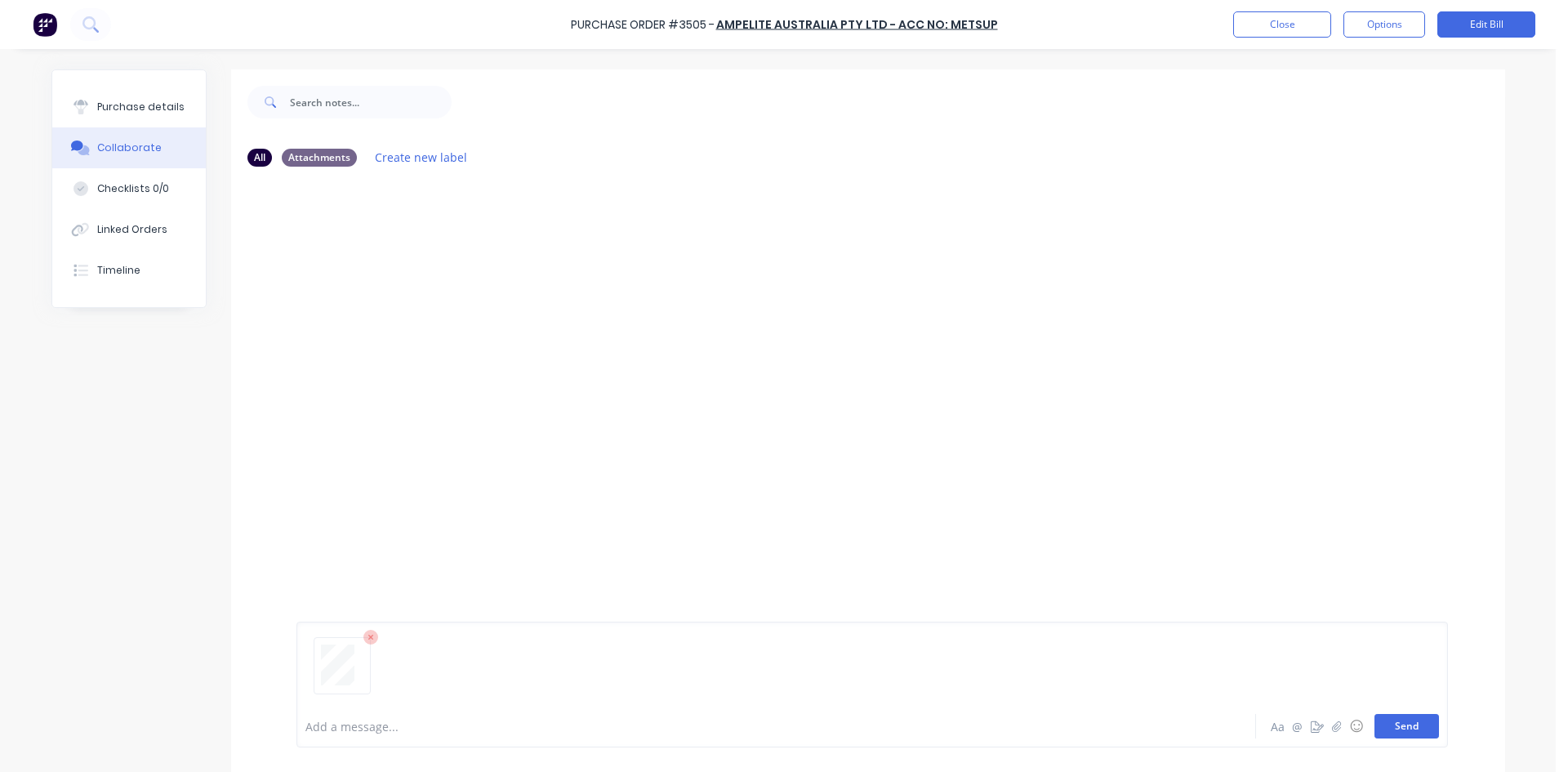
click at [1383, 719] on button "Send" at bounding box center [1407, 725] width 64 height 24
click at [1304, 30] on button "Close" at bounding box center [1282, 24] width 98 height 26
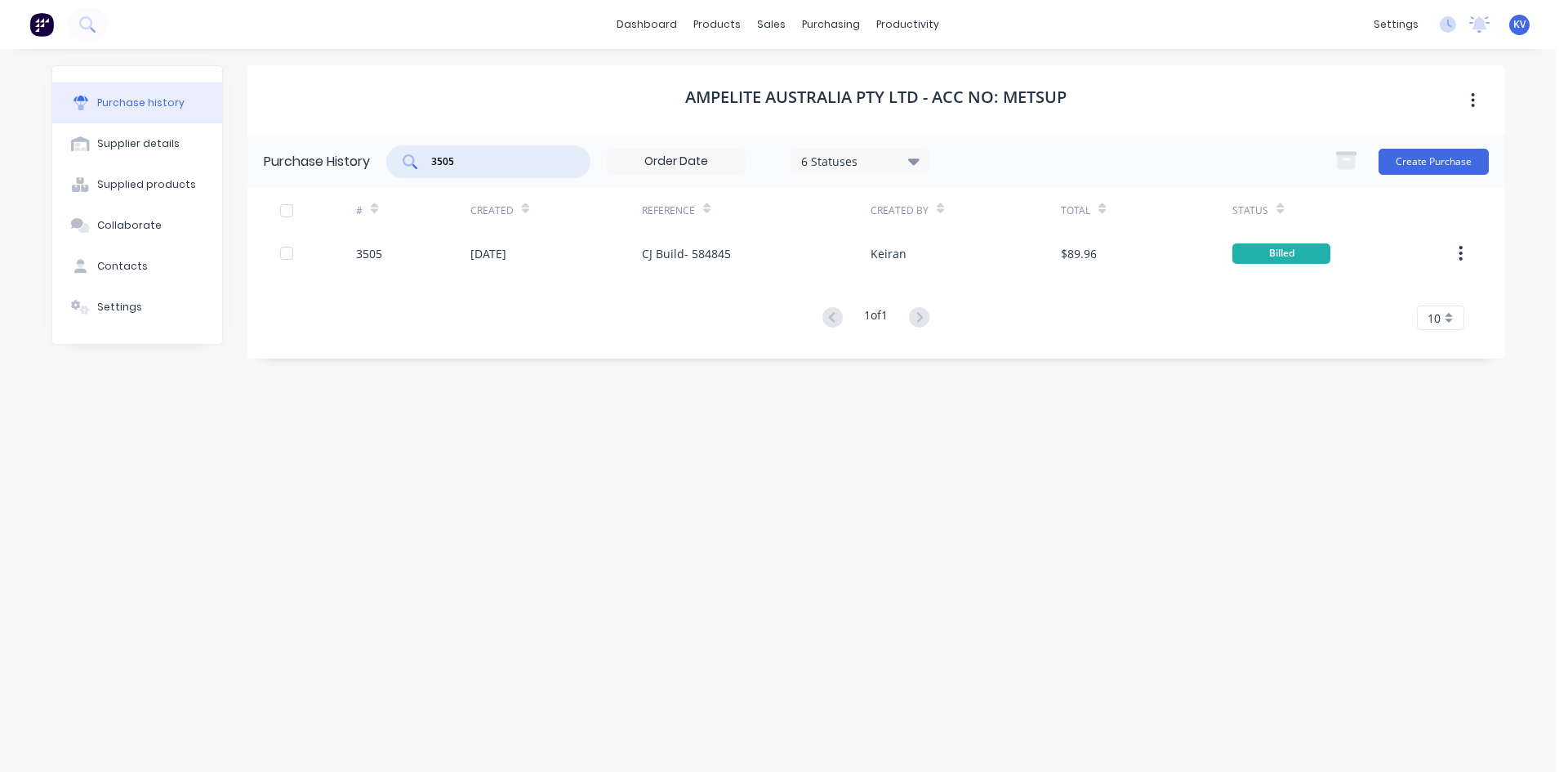
drag, startPoint x: 492, startPoint y: 162, endPoint x: 126, endPoint y: 108, distance: 370.0
click at [126, 108] on div "Purchase history Supplier details Supplied products Collaborate Contacts Settin…" at bounding box center [779, 401] width 1454 height 674
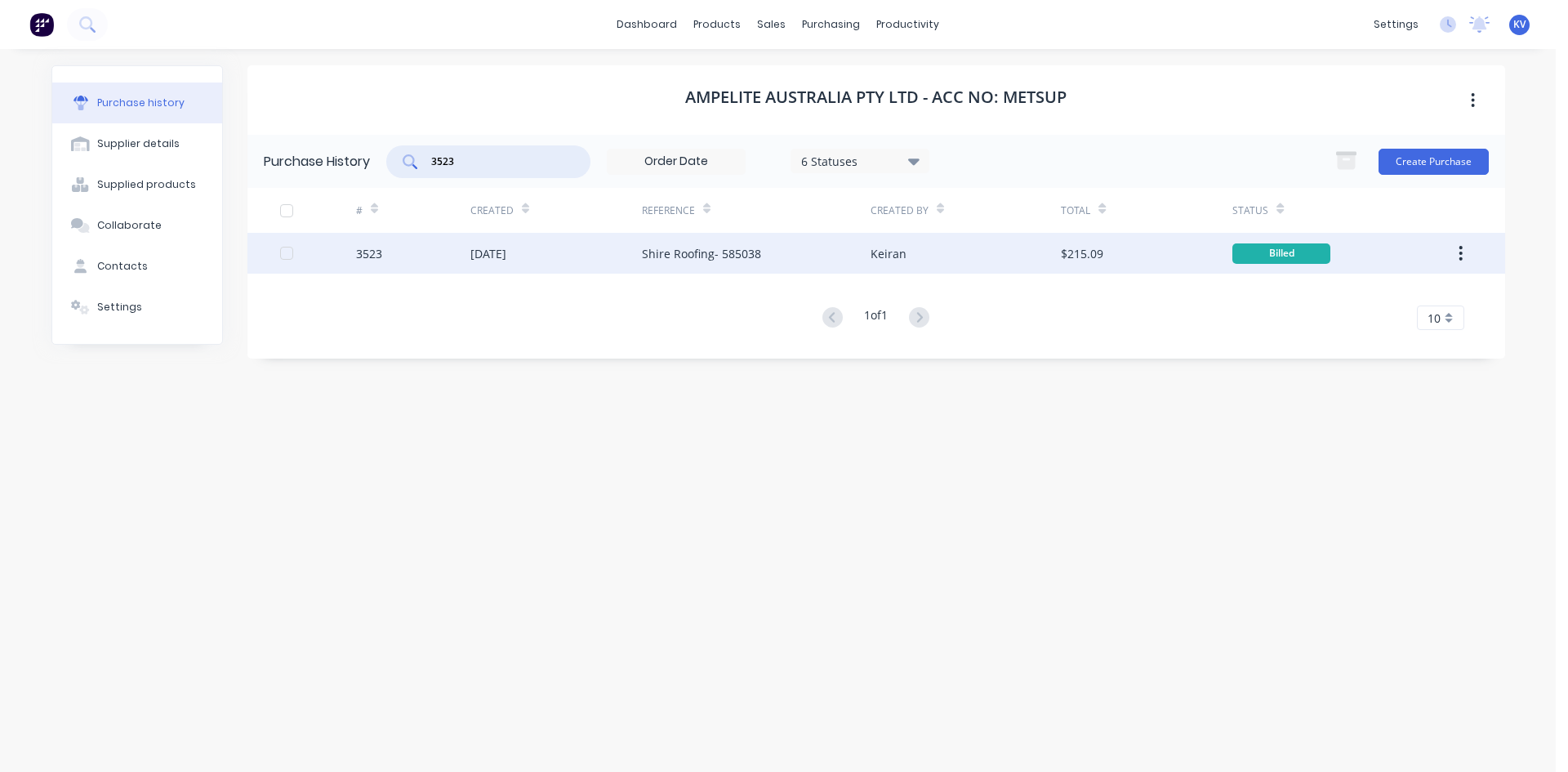
type input "3523"
click at [459, 247] on div "3523" at bounding box center [413, 253] width 114 height 41
type textarea "x"
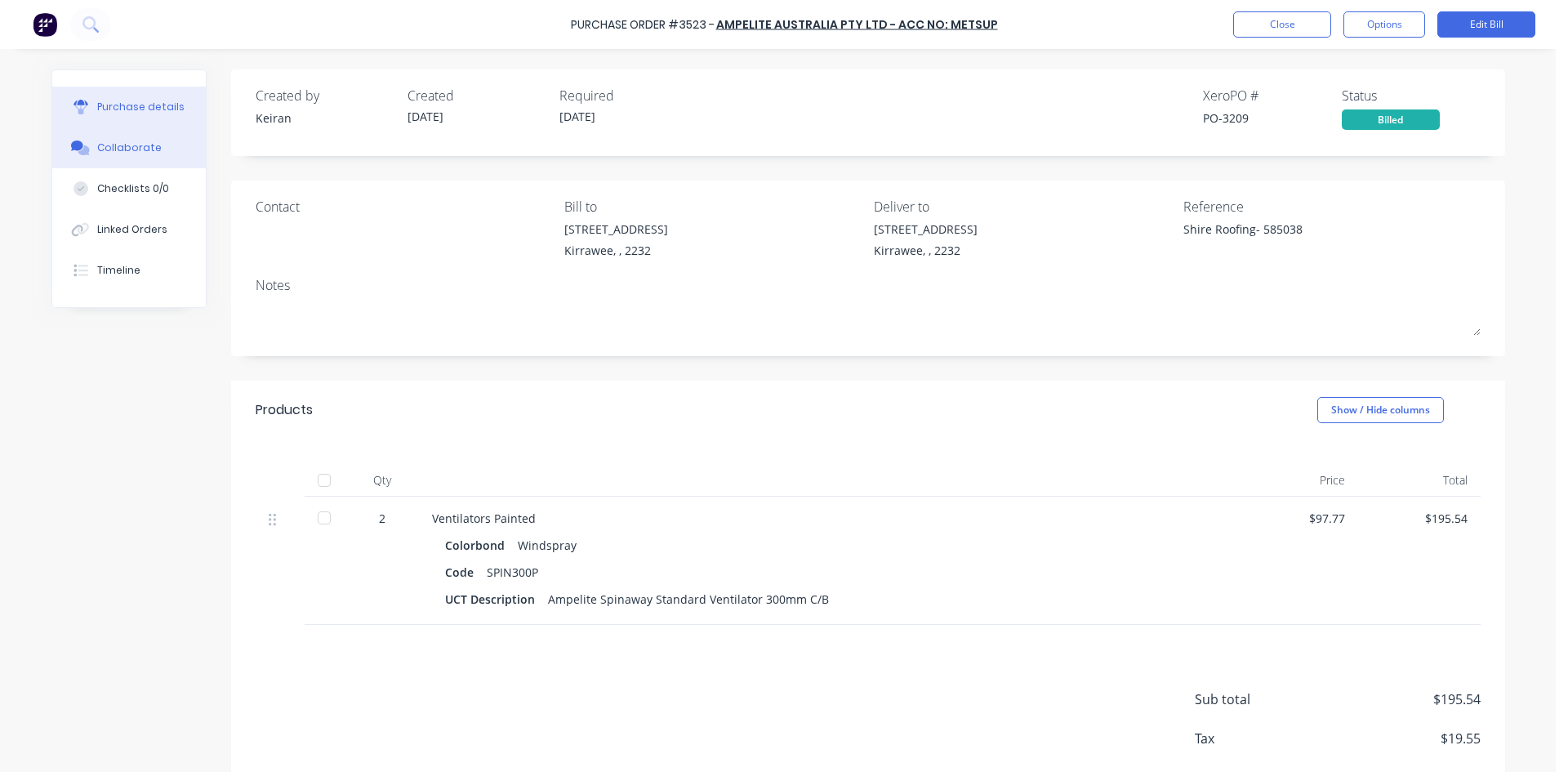
click at [165, 152] on button "Collaborate" at bounding box center [129, 148] width 154 height 41
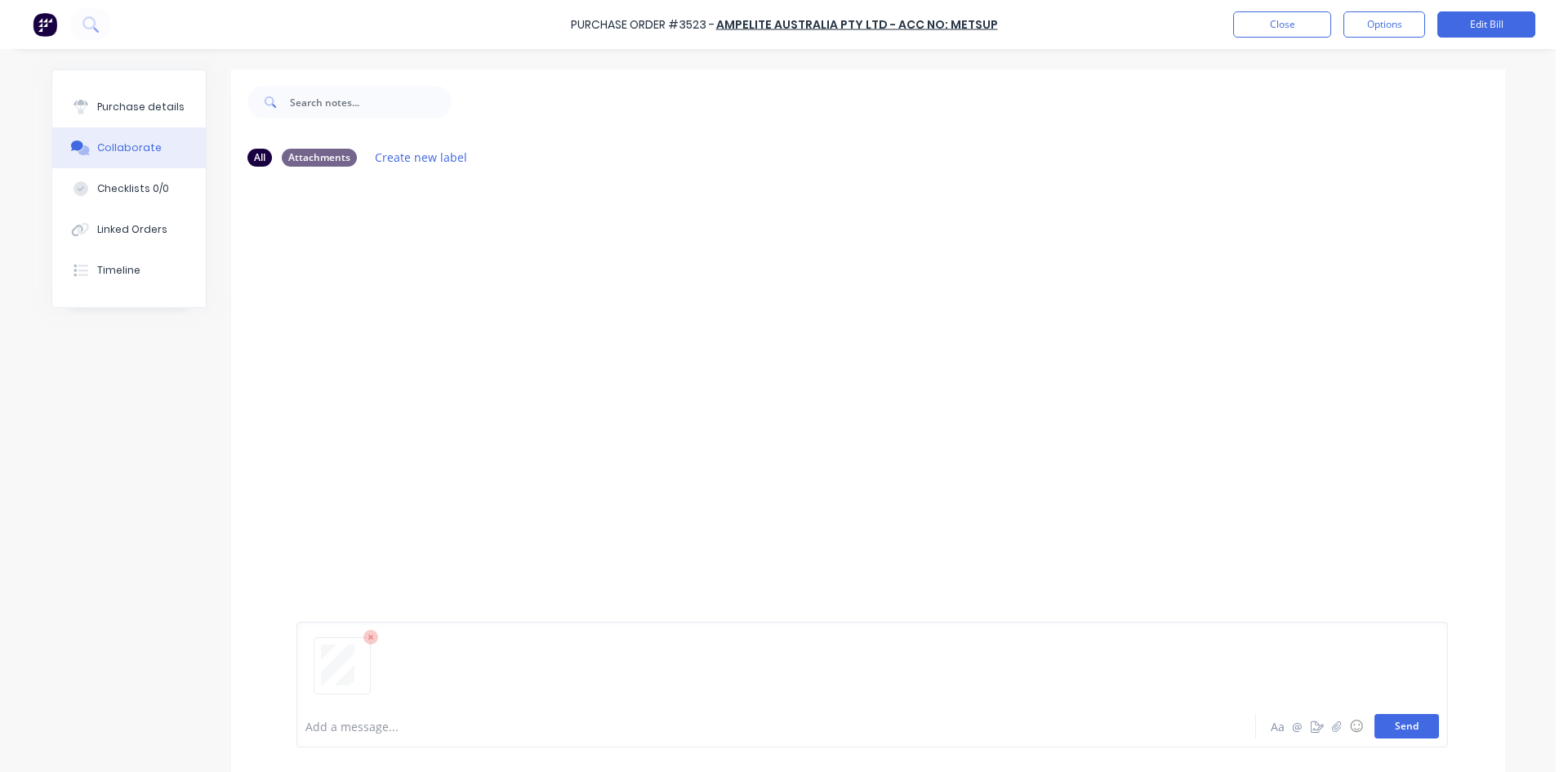
click at [1423, 736] on button "Send" at bounding box center [1407, 725] width 64 height 24
click at [1294, 31] on button "Close" at bounding box center [1282, 24] width 98 height 26
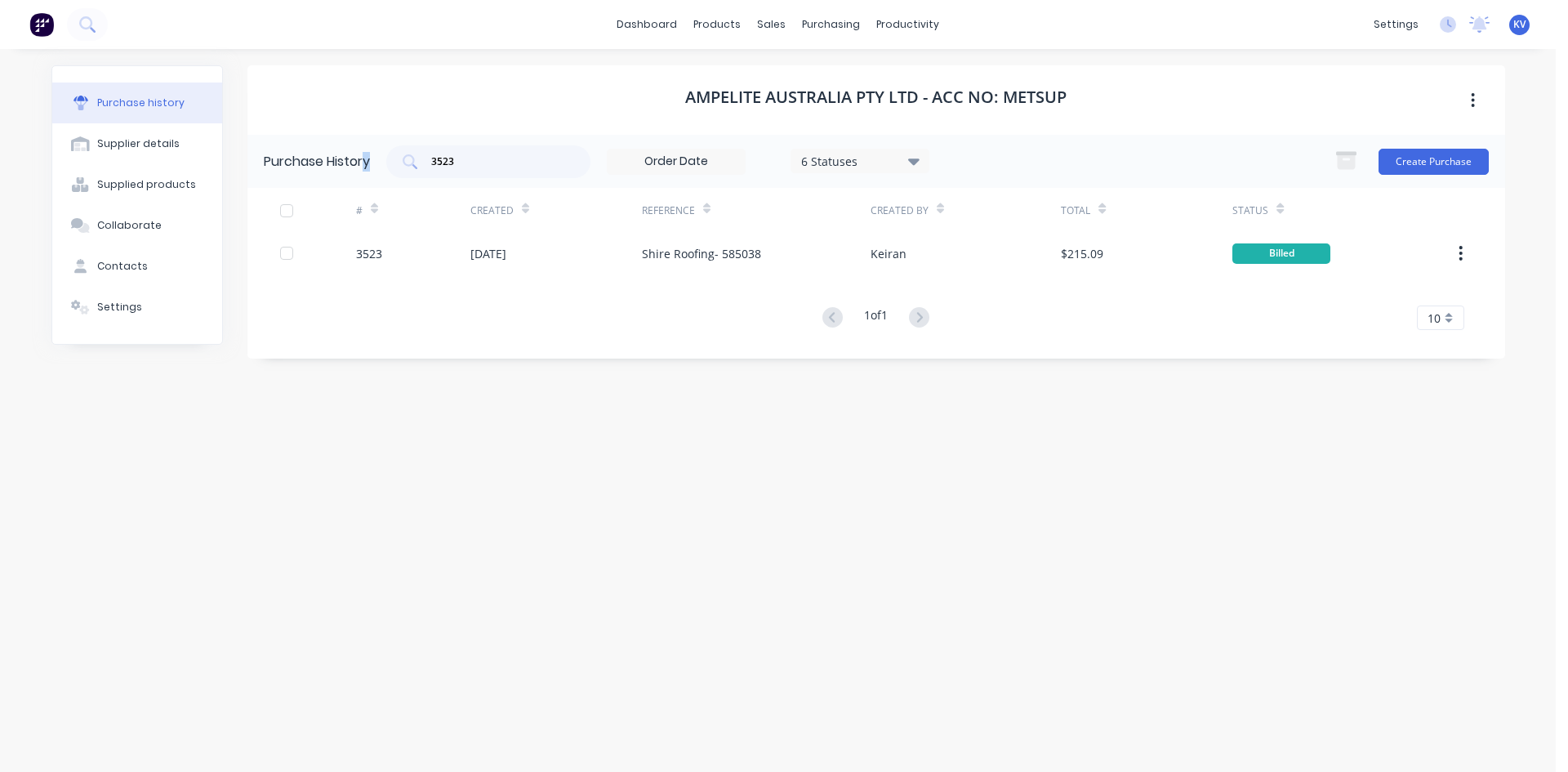
drag, startPoint x: 477, startPoint y: 148, endPoint x: 367, endPoint y: 145, distance: 110.0
click at [367, 145] on div "Purchase History 3523 6 Statuses 6 Statuses Create Purchase" at bounding box center [876, 161] width 1258 height 53
click at [482, 161] on input "3523" at bounding box center [498, 162] width 135 height 17
drag, startPoint x: 482, startPoint y: 161, endPoint x: 255, endPoint y: 128, distance: 229.4
click at [255, 128] on div "Ampelite Australia Pty Ltd - Acc No: METSUP Purchase History 3523 6 Statuses 6 …" at bounding box center [876, 211] width 1258 height 293
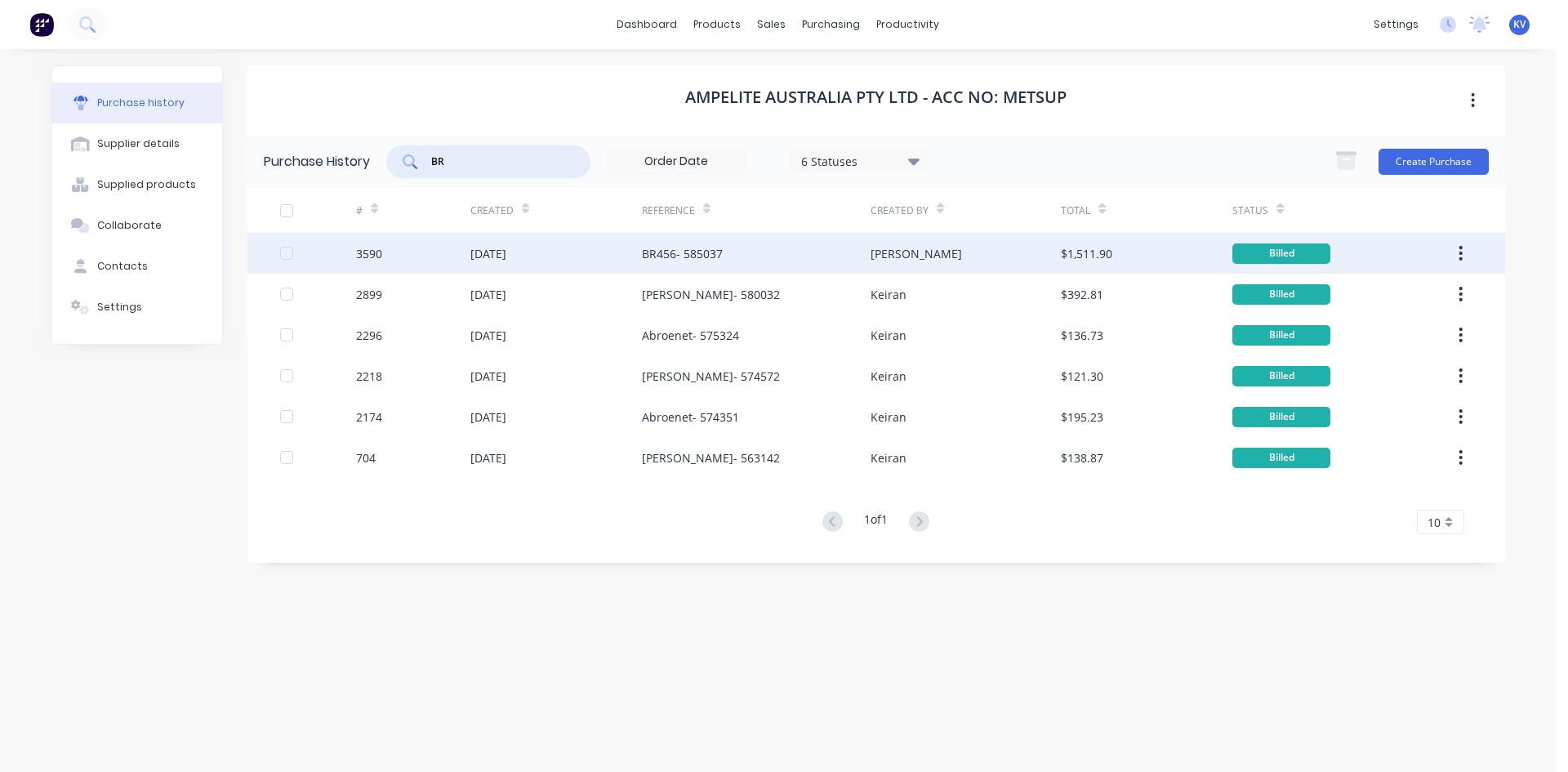
type input "BR"
click at [612, 251] on div "[DATE]" at bounding box center [556, 253] width 171 height 41
type textarea "x"
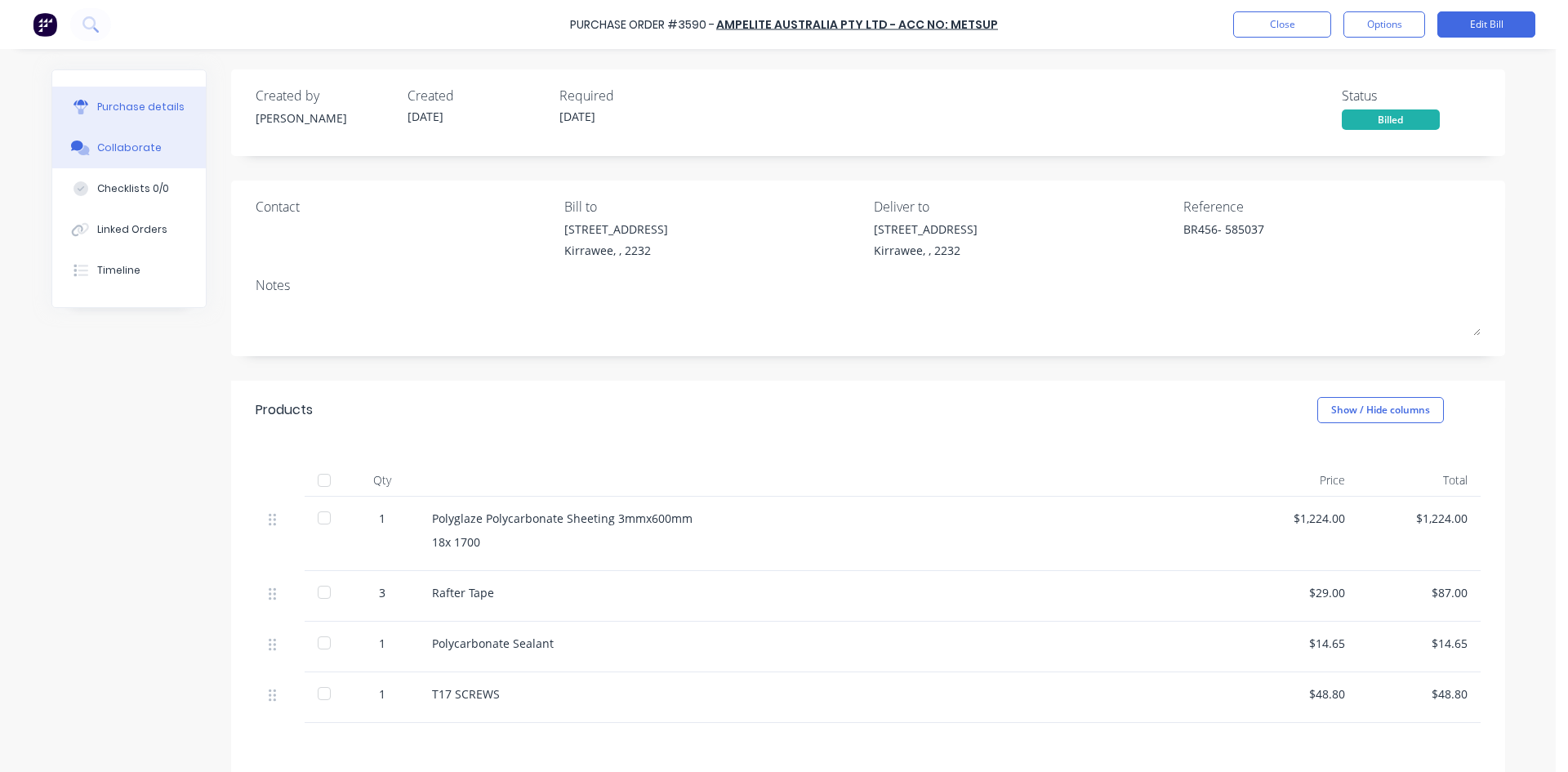
click at [105, 154] on button "Collaborate" at bounding box center [129, 148] width 154 height 41
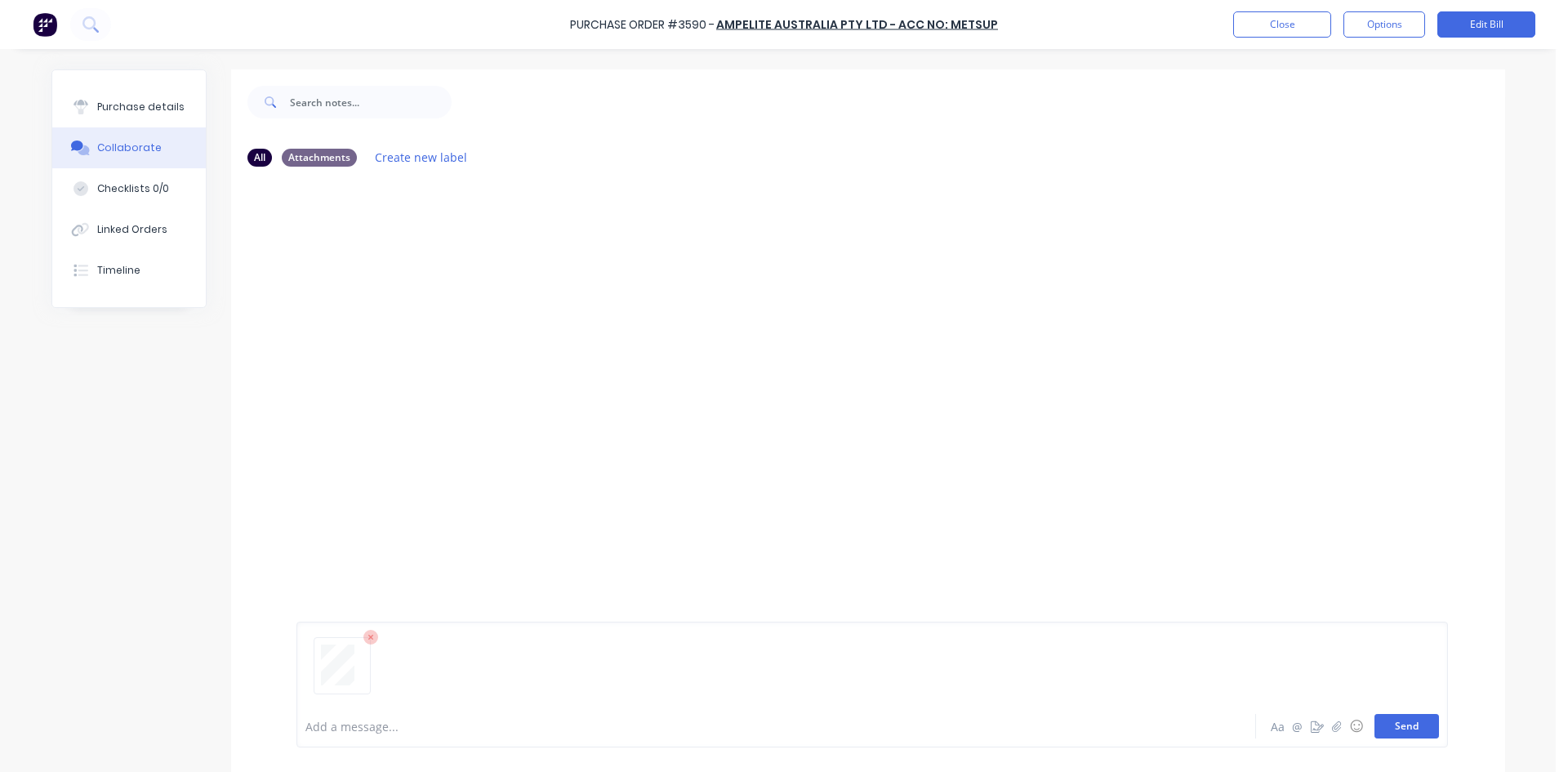
click at [1395, 719] on button "Send" at bounding box center [1407, 725] width 64 height 24
click at [1253, 27] on button "Close" at bounding box center [1282, 24] width 98 height 26
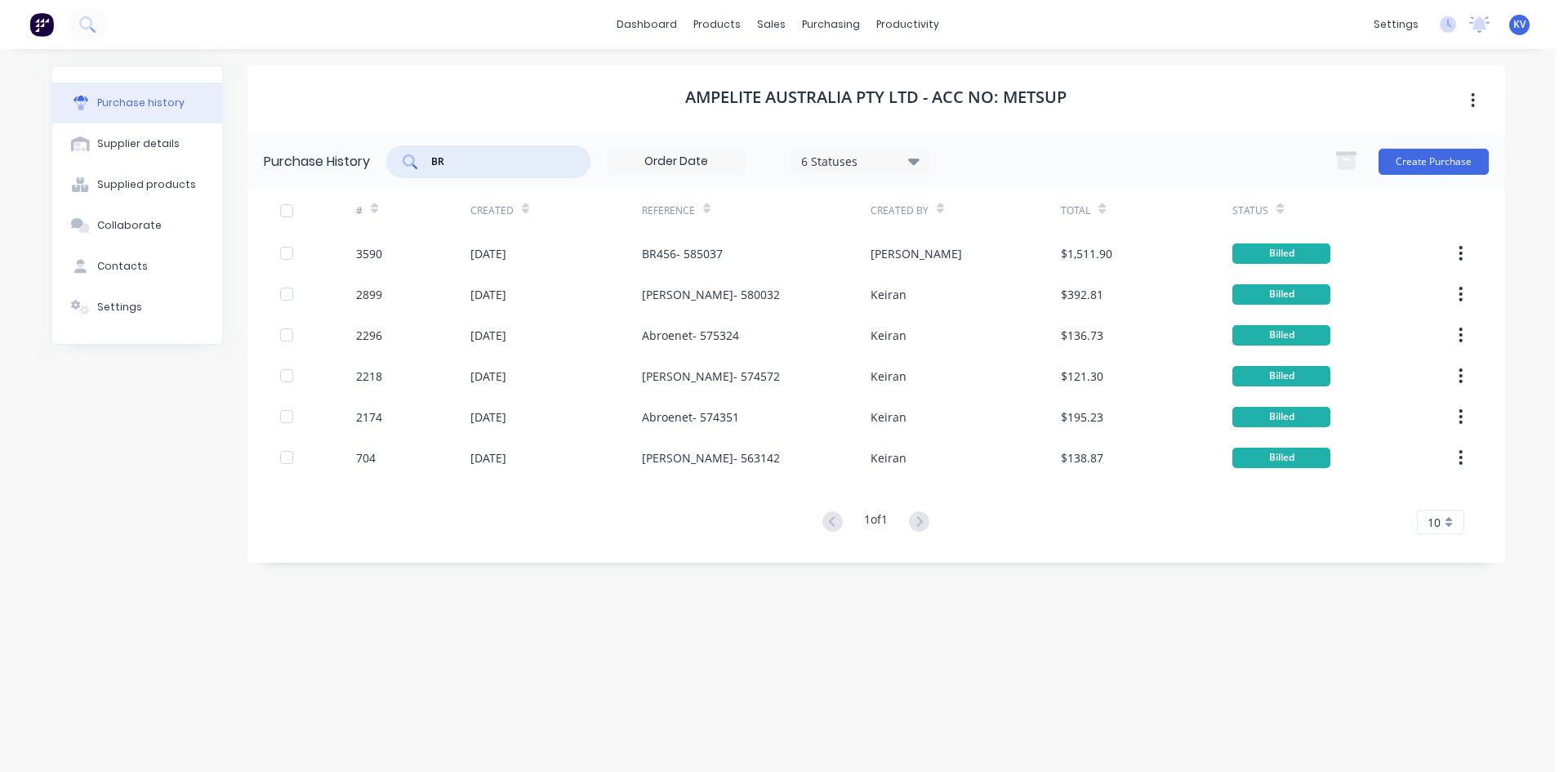
drag, startPoint x: 520, startPoint y: 155, endPoint x: 289, endPoint y: 135, distance: 231.9
click at [289, 135] on div "Purchase History BR 6 Statuses 6 Statuses Create Purchase" at bounding box center [876, 161] width 1258 height 53
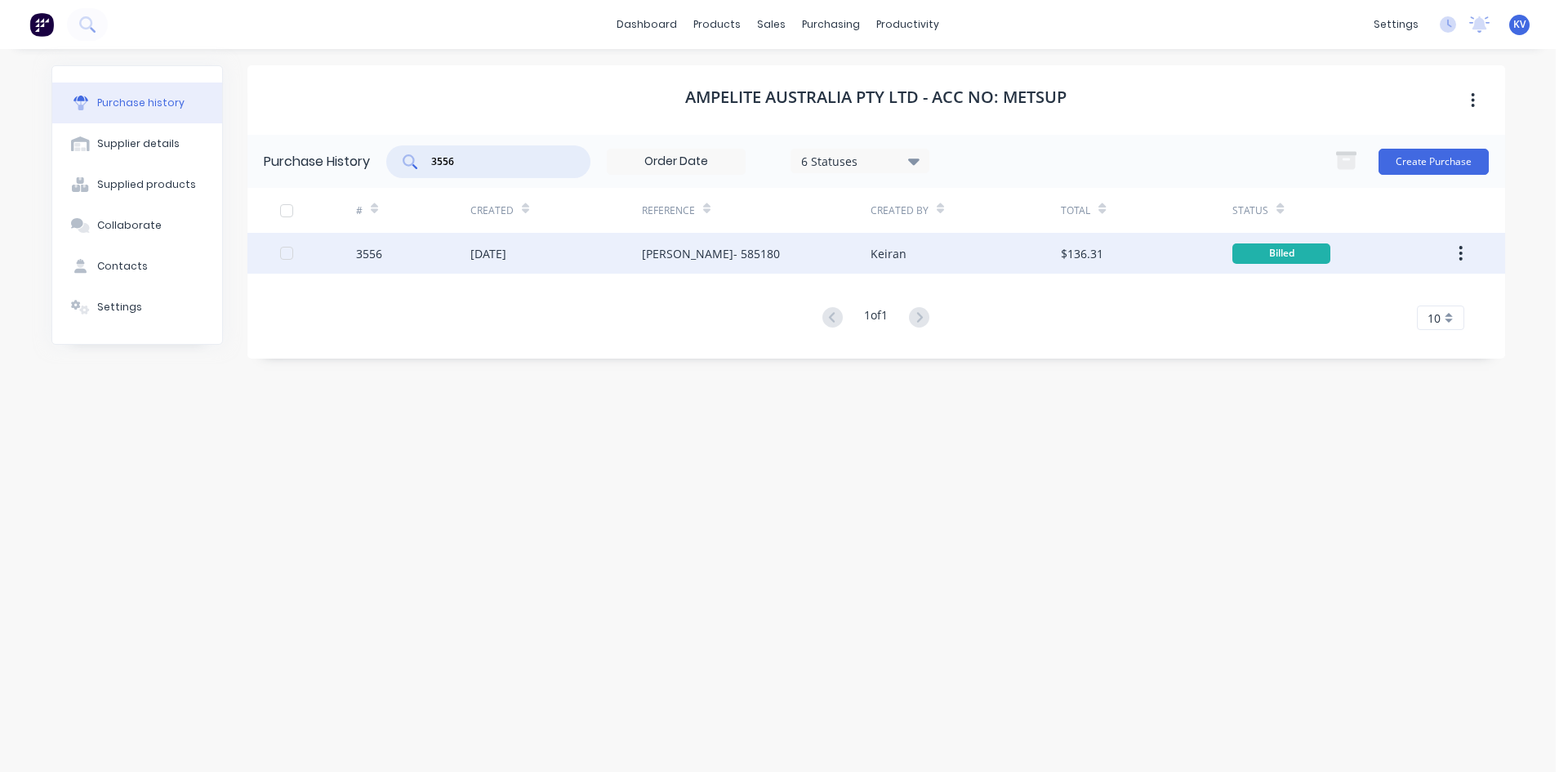
type input "3556"
click at [452, 255] on div "3556" at bounding box center [413, 253] width 114 height 41
type textarea "x"
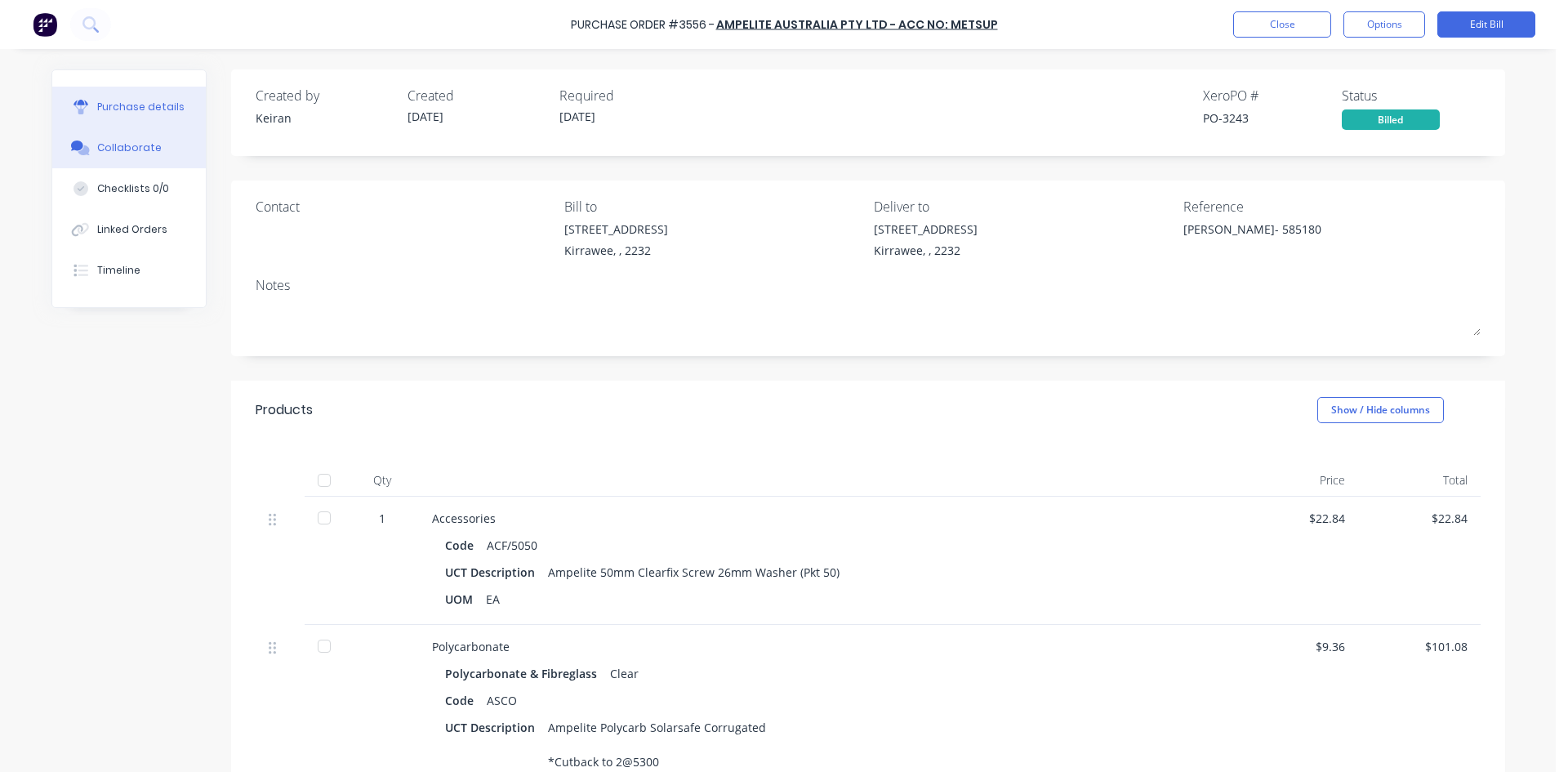
click at [127, 137] on button "Collaborate" at bounding box center [129, 148] width 154 height 41
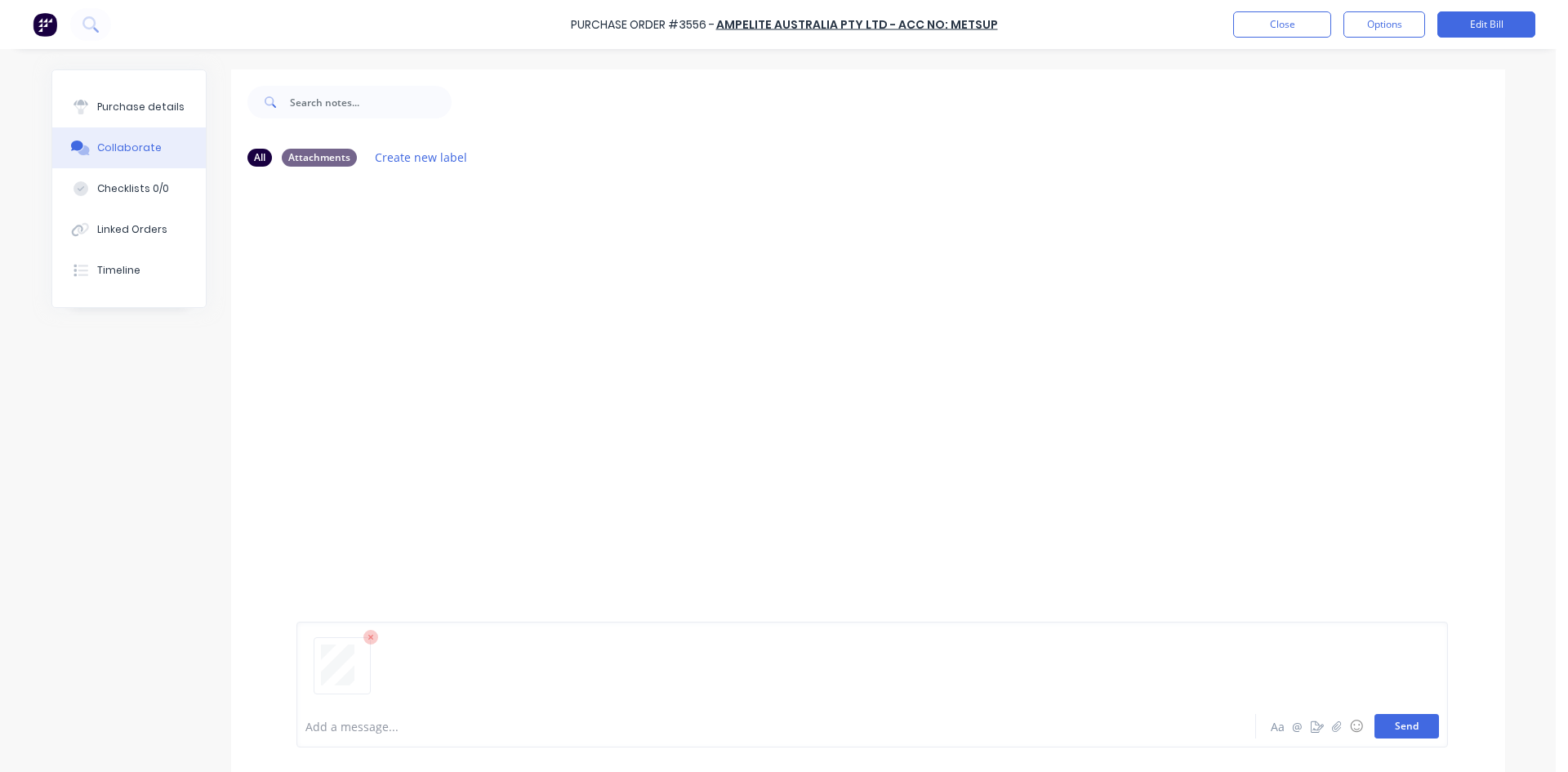
click at [1417, 725] on button "Send" at bounding box center [1407, 725] width 64 height 24
click at [1295, 26] on button "Close" at bounding box center [1282, 24] width 98 height 26
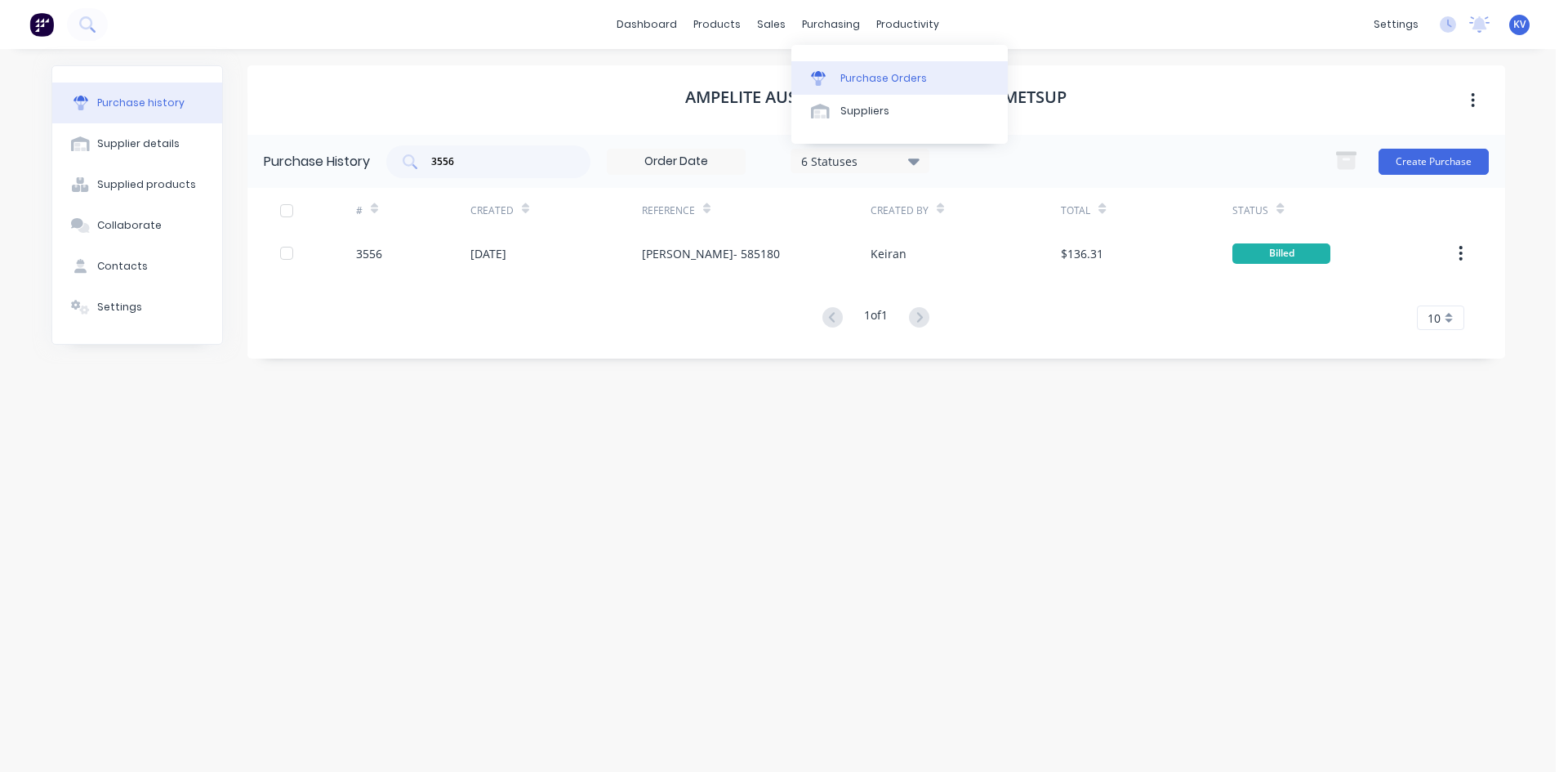
click at [856, 79] on div "Purchase Orders" at bounding box center [884, 78] width 87 height 15
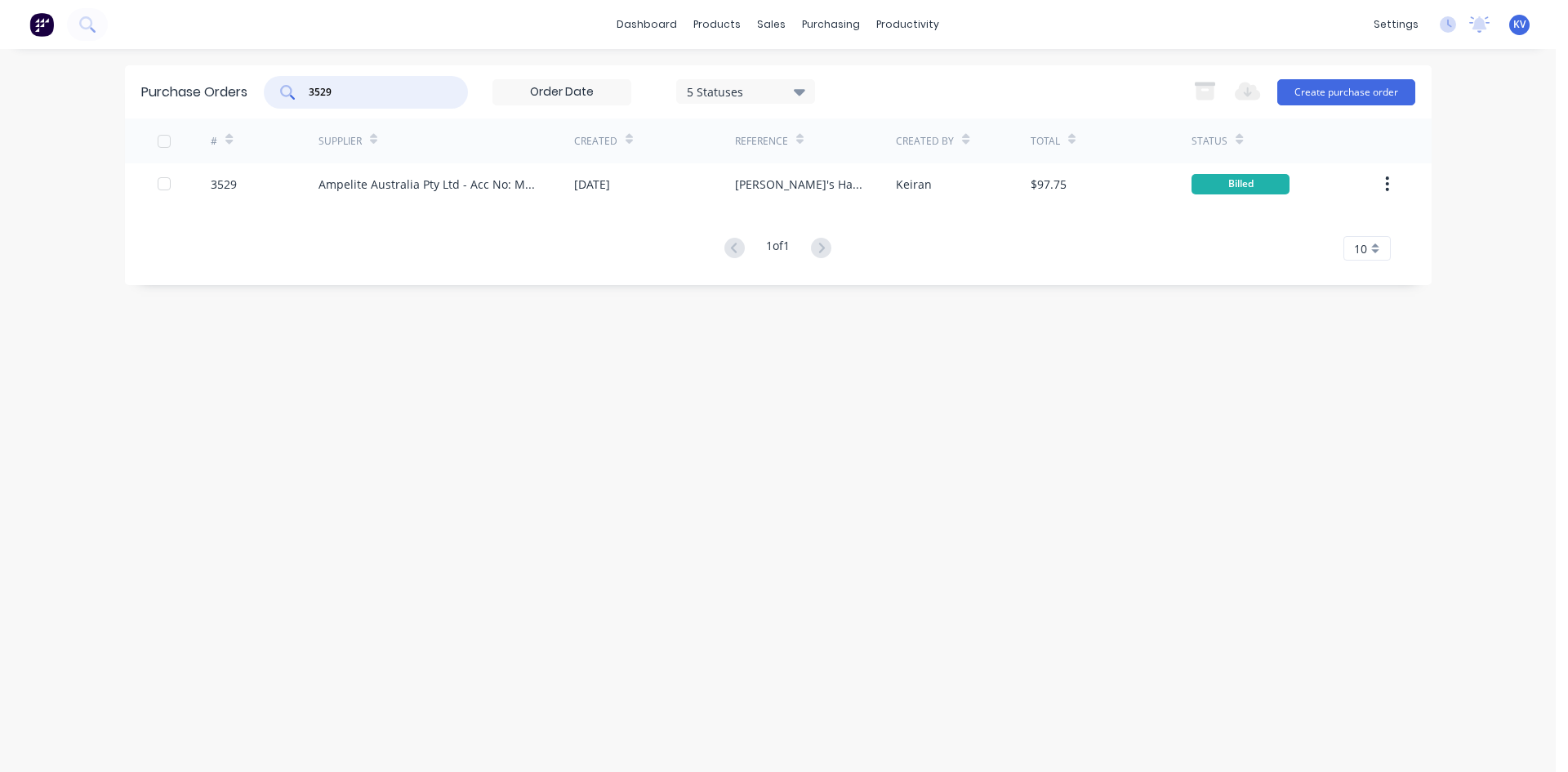
drag, startPoint x: 427, startPoint y: 99, endPoint x: 261, endPoint y: 94, distance: 166.1
click at [261, 94] on div "Purchase Orders 3529 5 Statuses 5 Statuses Export to Excel (XLSX) Create purcha…" at bounding box center [778, 92] width 1307 height 53
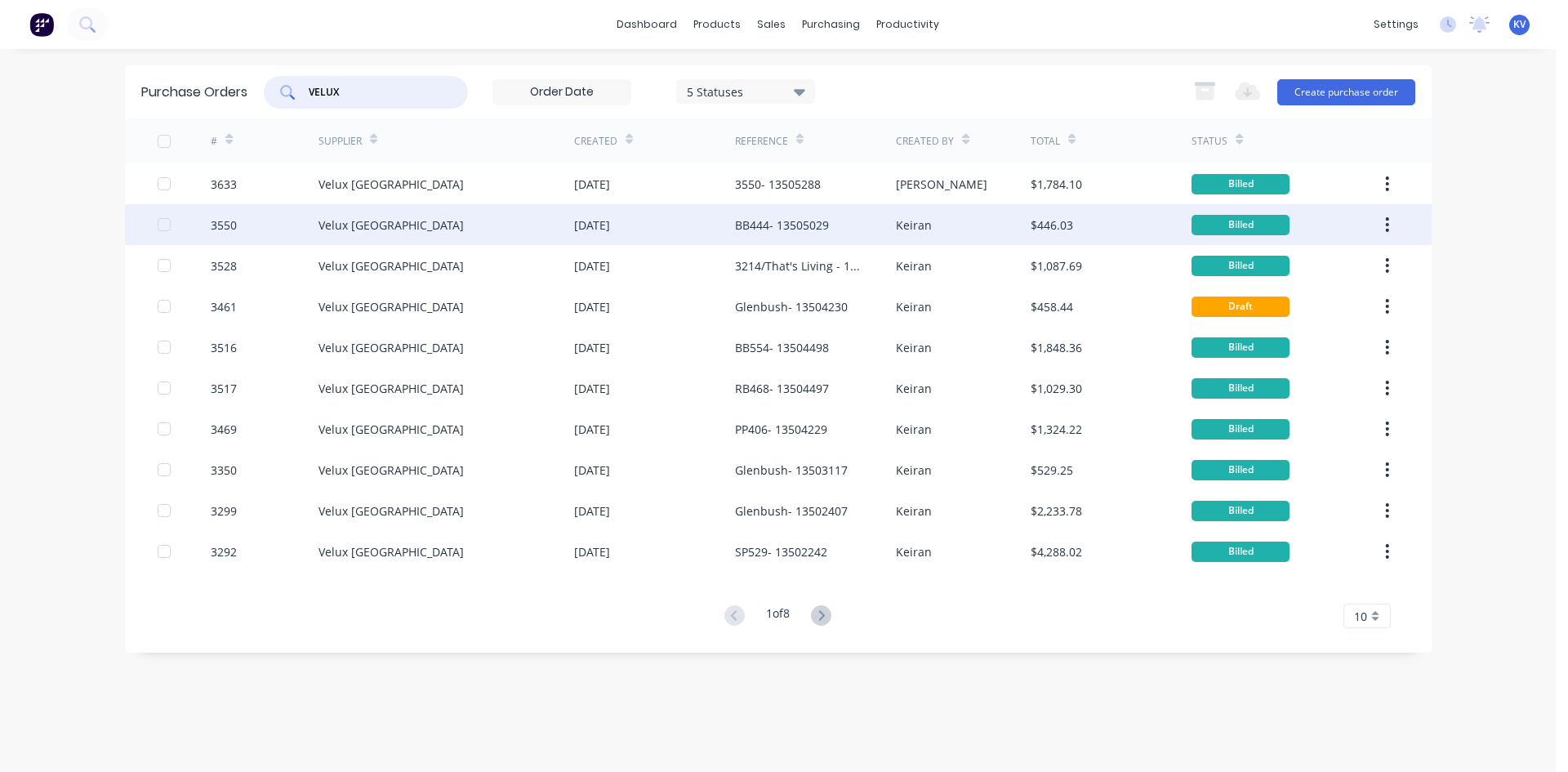
type input "VELUX"
click at [396, 220] on div "Velux [GEOGRAPHIC_DATA]" at bounding box center [392, 225] width 145 height 18
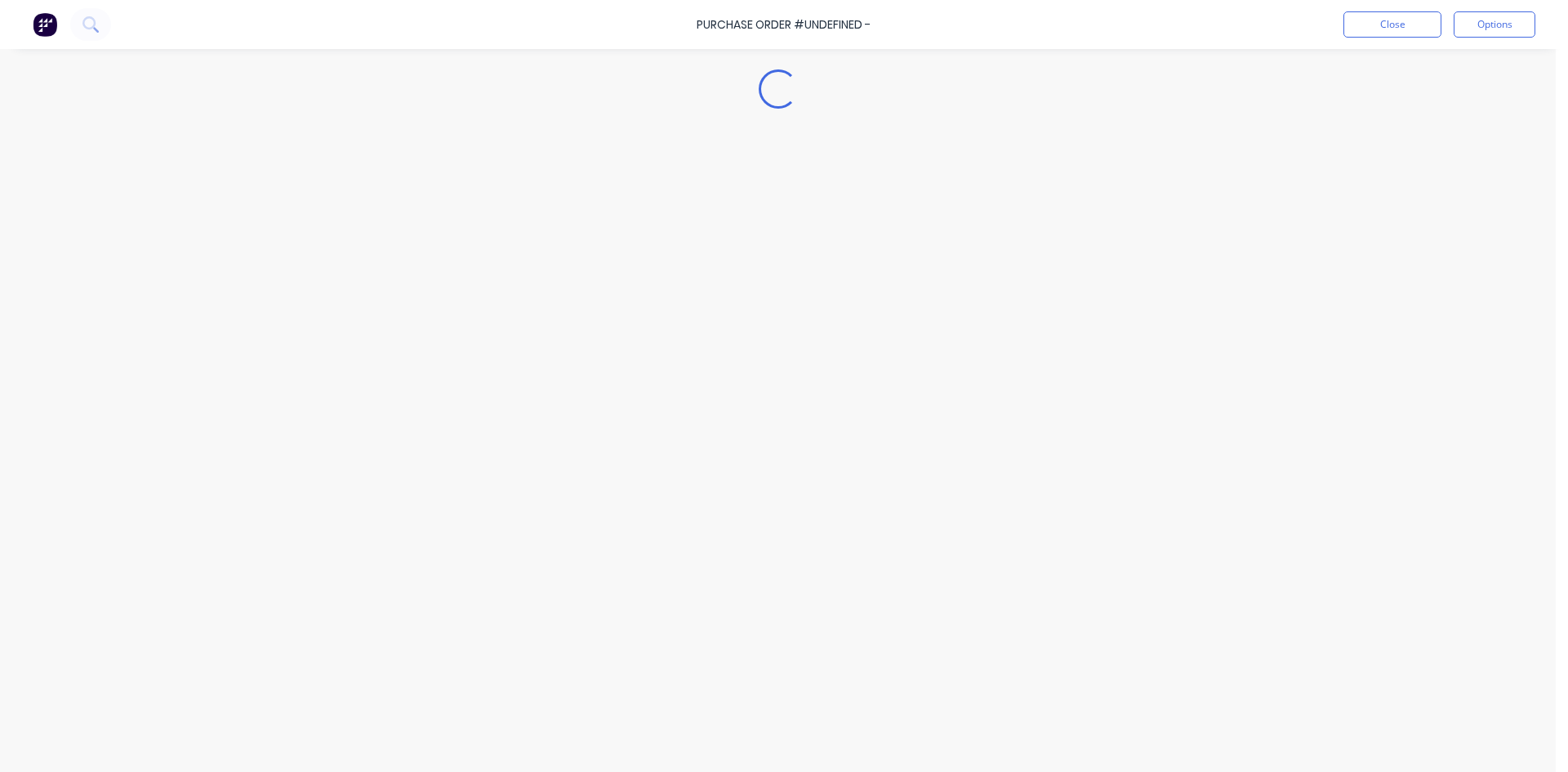
type textarea "x"
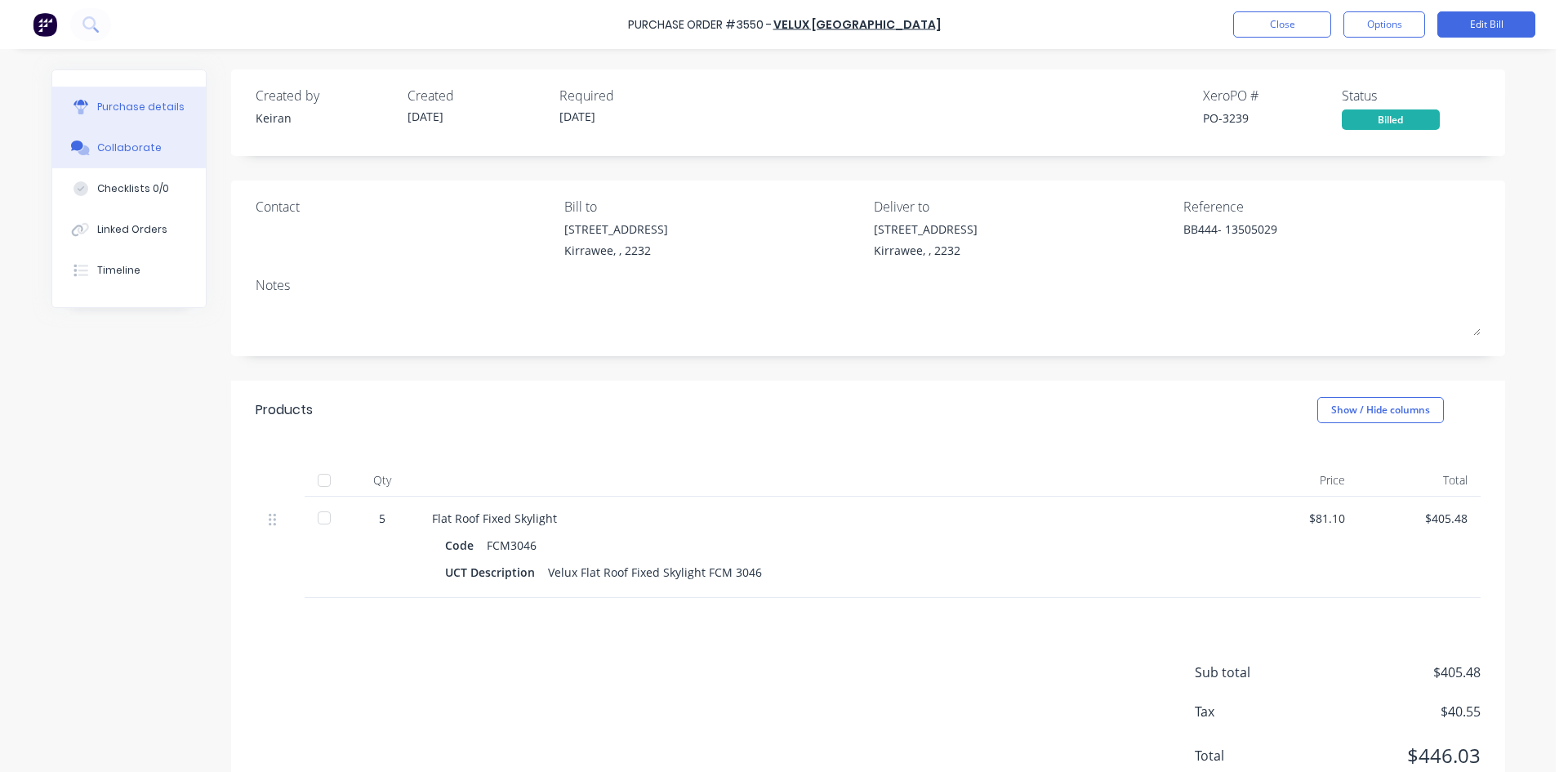
click at [97, 144] on div "Collaborate" at bounding box center [129, 148] width 64 height 15
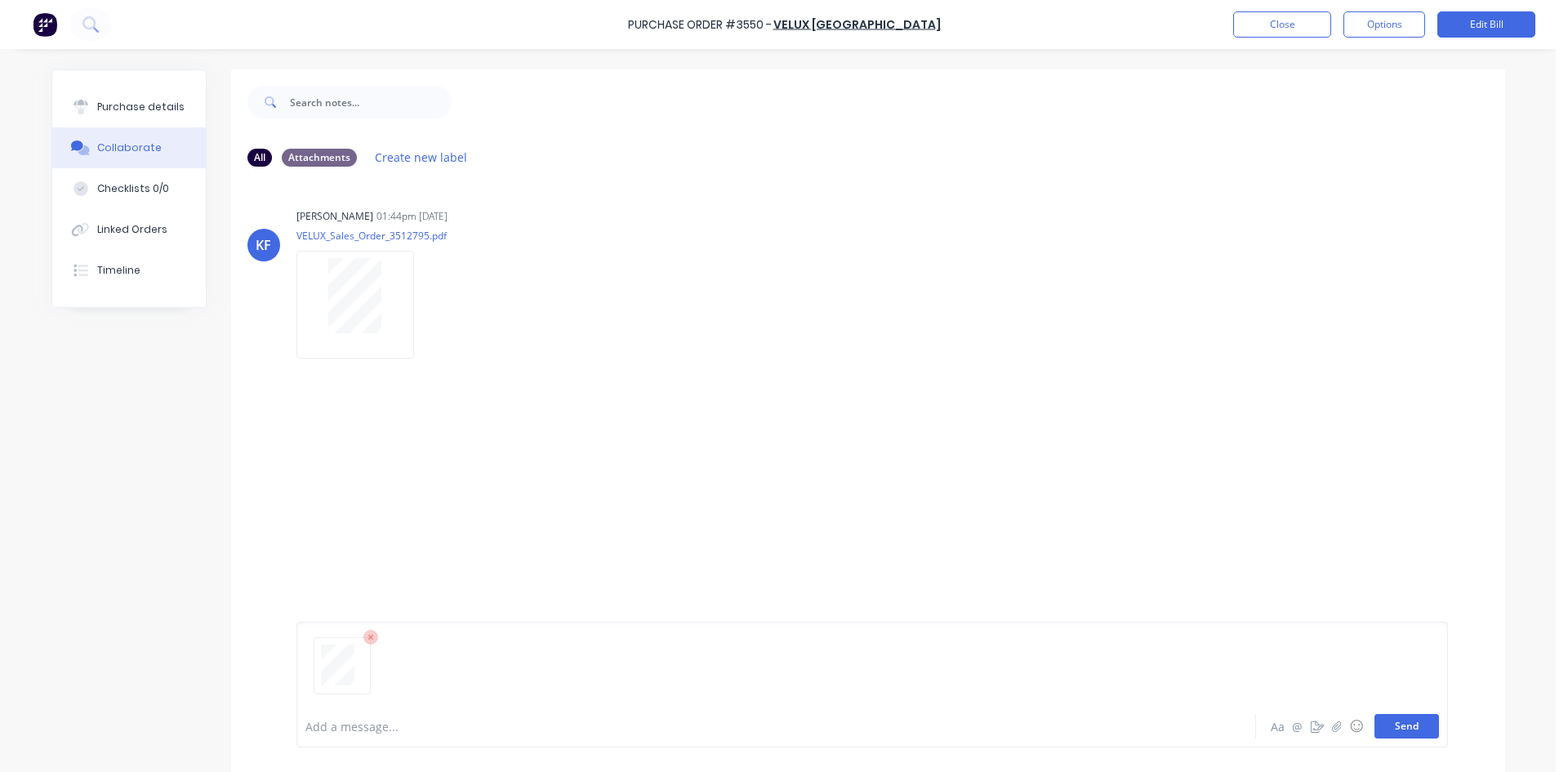
click at [1377, 723] on button "Send" at bounding box center [1407, 725] width 64 height 24
click at [1246, 30] on button "Close" at bounding box center [1282, 24] width 98 height 26
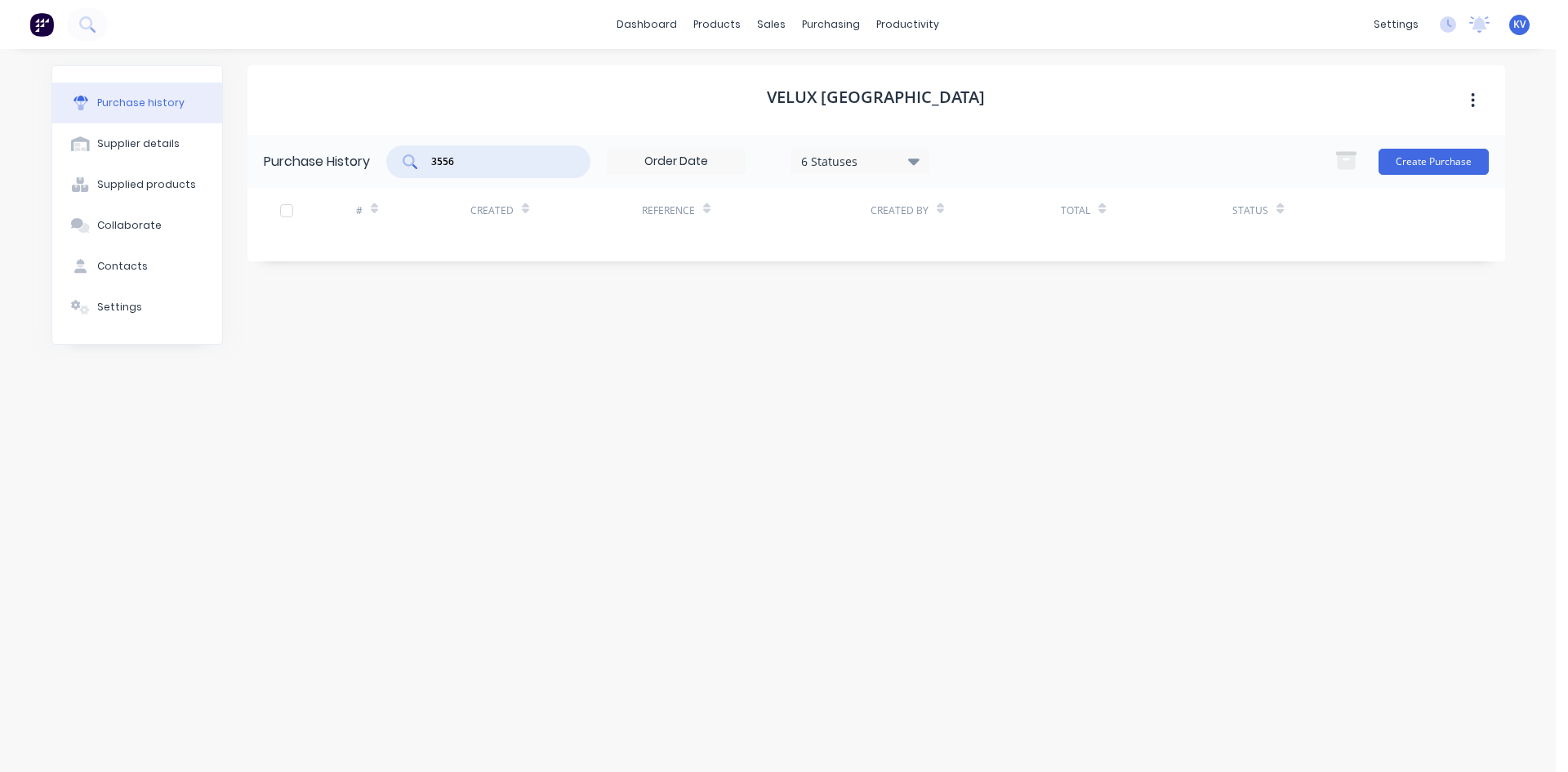
drag, startPoint x: 518, startPoint y: 170, endPoint x: 358, endPoint y: 165, distance: 160.1
click at [358, 165] on div "Purchase History 3556 6 Statuses 6 Statuses Create Purchase" at bounding box center [876, 161] width 1258 height 53
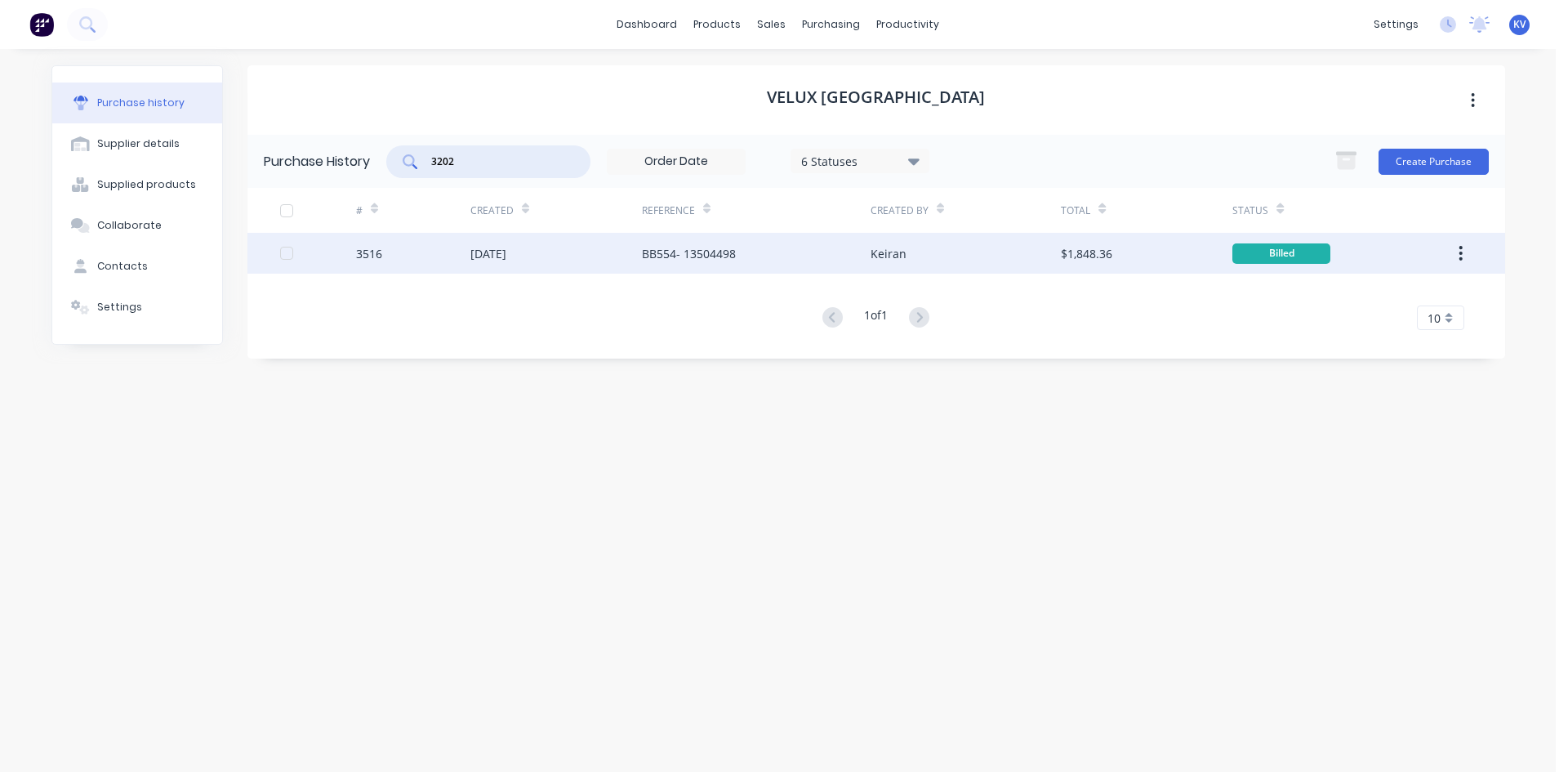
type input "3202"
click at [469, 245] on div "3516" at bounding box center [413, 253] width 114 height 41
type textarea "x"
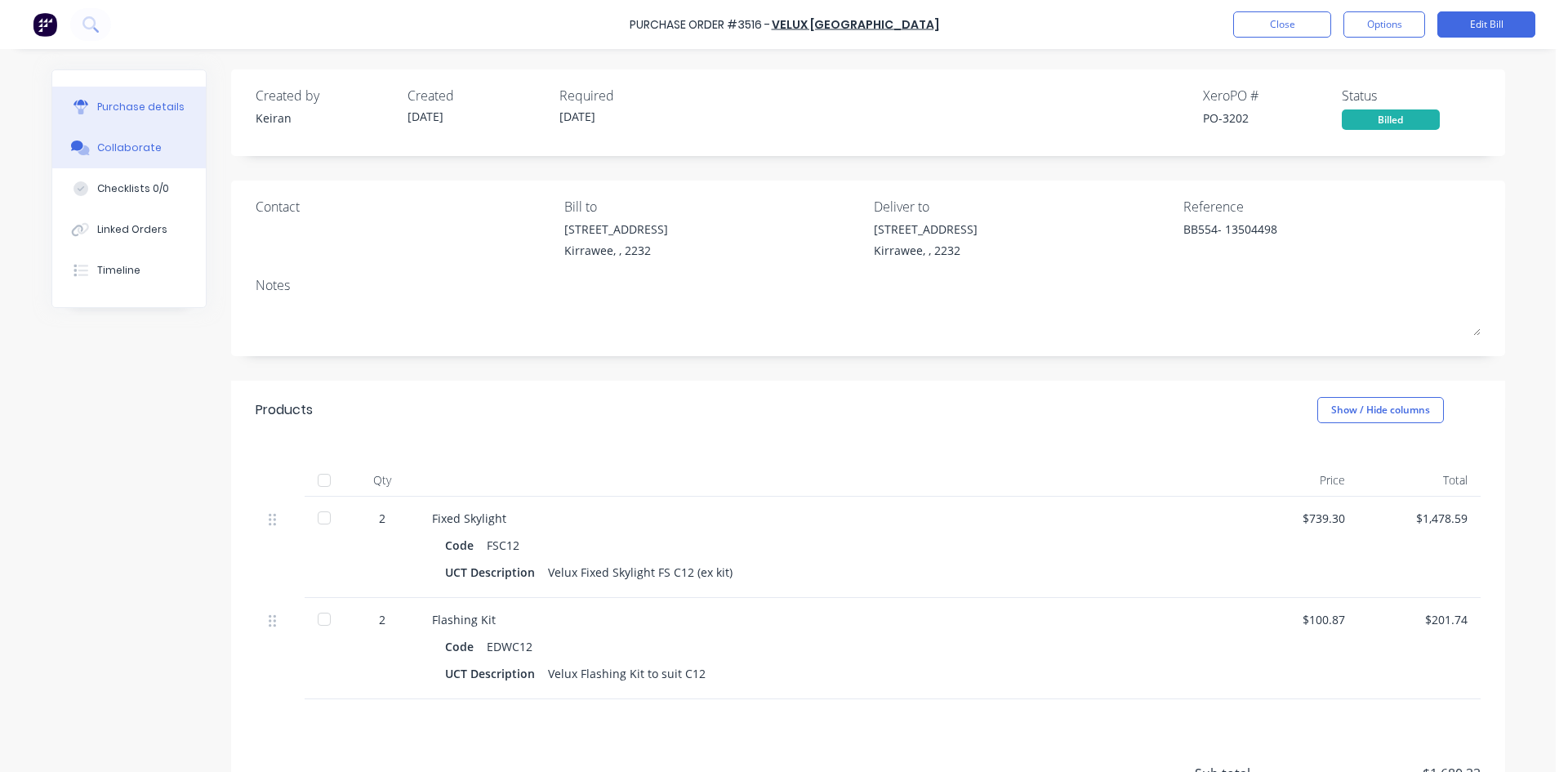
click at [144, 146] on div "Collaborate" at bounding box center [129, 148] width 64 height 15
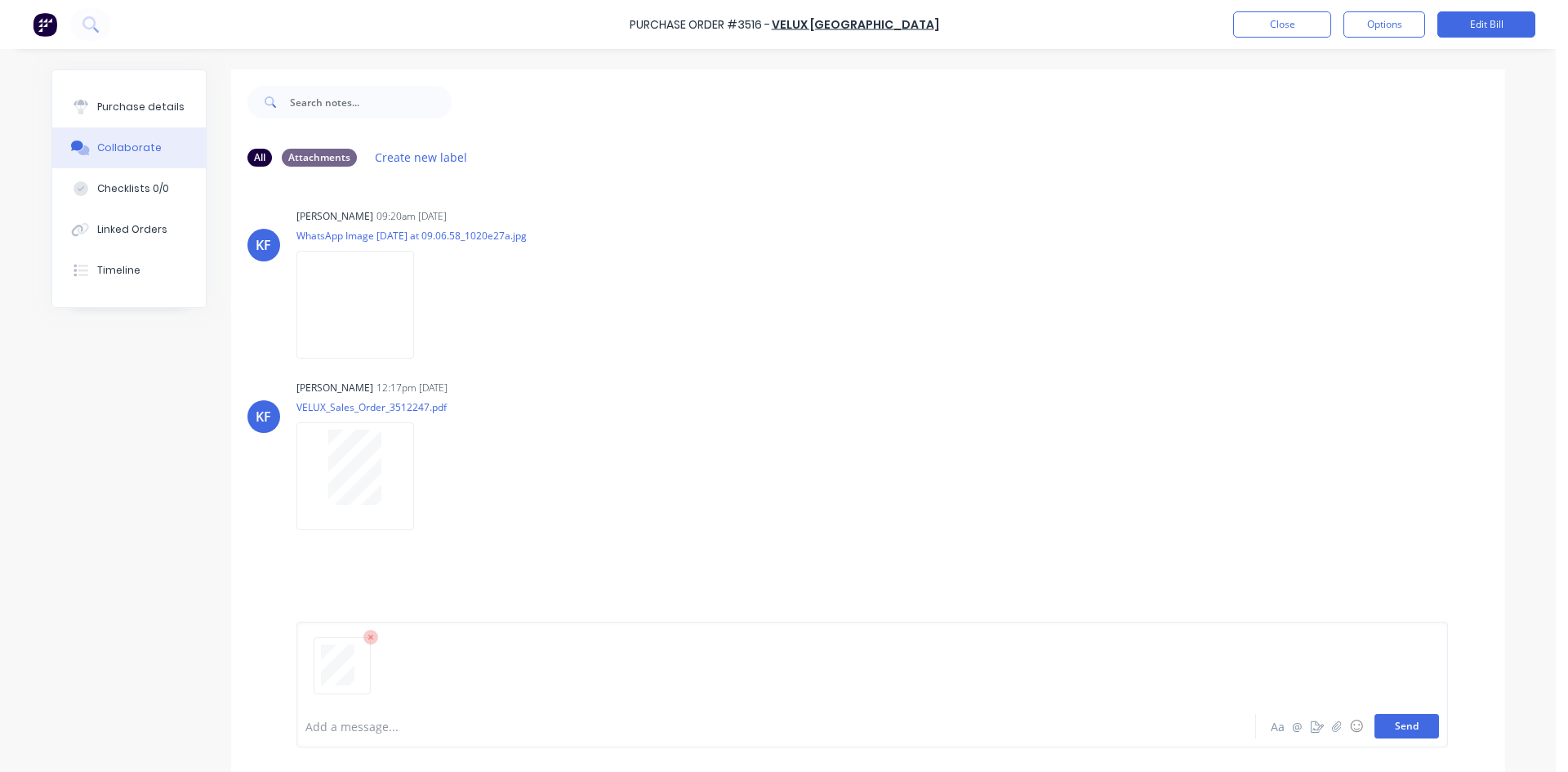
click at [1405, 724] on button "Send" at bounding box center [1407, 725] width 64 height 24
click at [1270, 27] on button "Close" at bounding box center [1282, 24] width 98 height 26
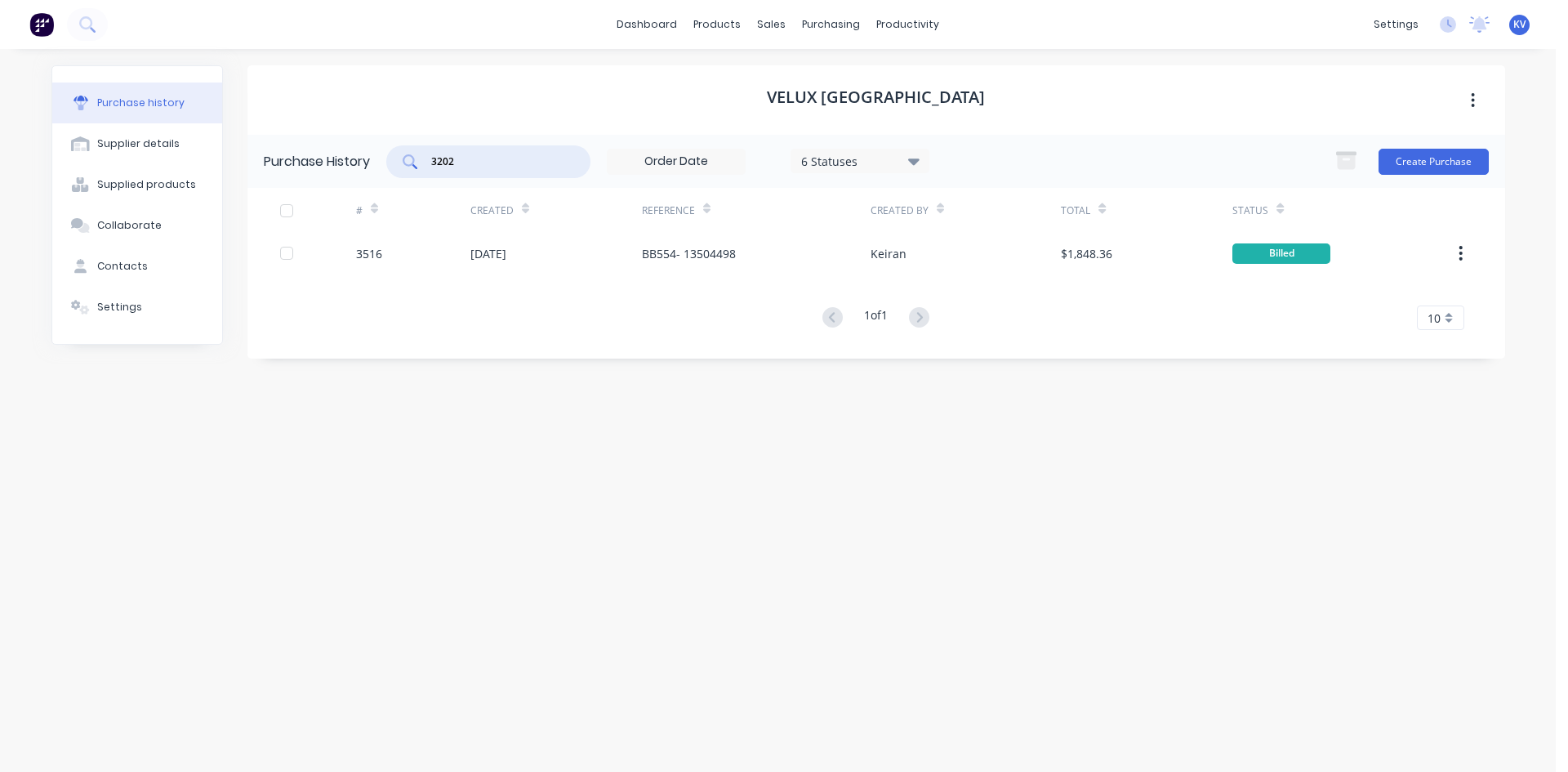
drag, startPoint x: 467, startPoint y: 168, endPoint x: 456, endPoint y: 167, distance: 11.0
click at [456, 167] on input "3202" at bounding box center [498, 162] width 135 height 17
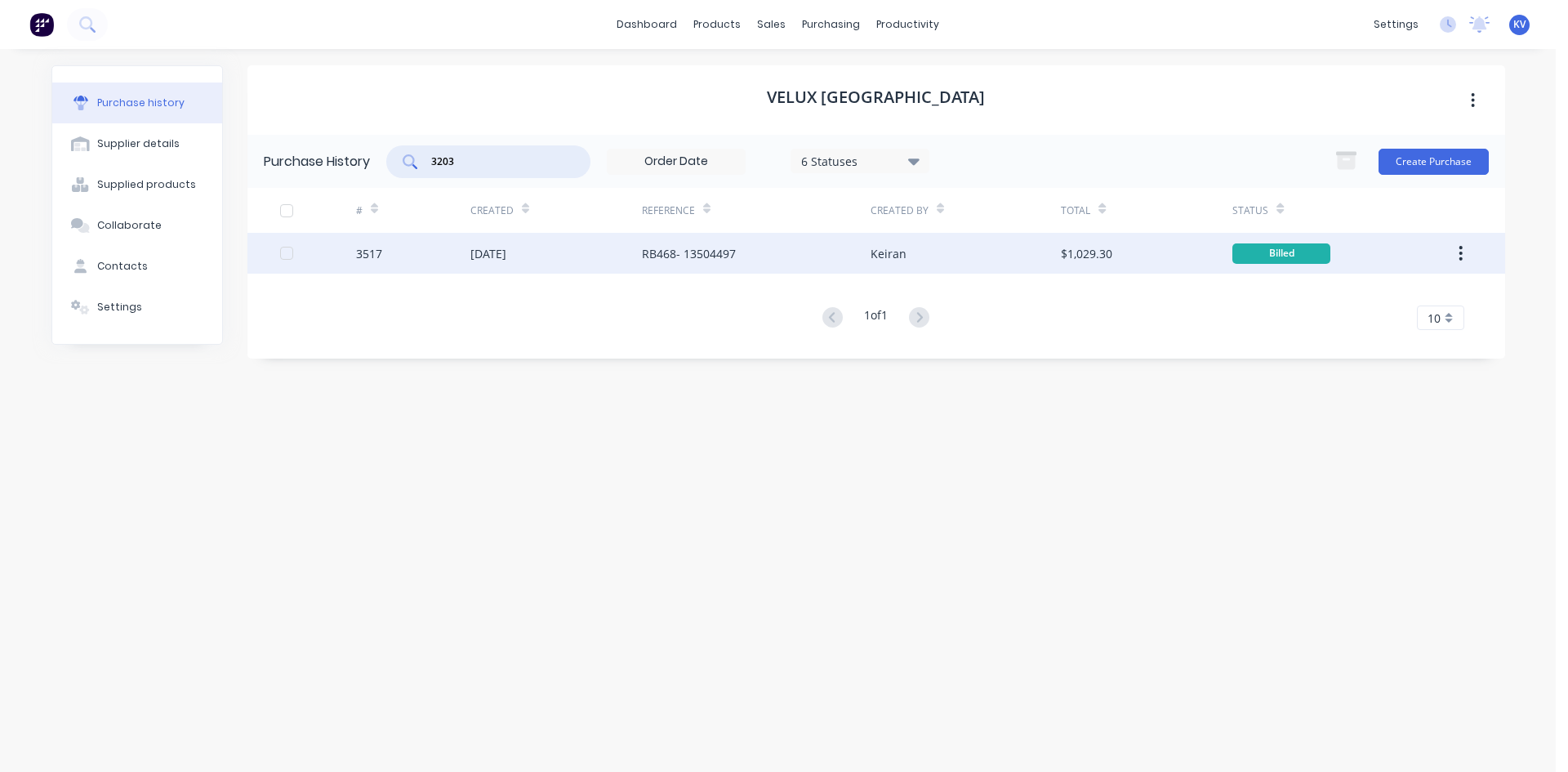
type input "3203"
click at [461, 245] on div "3517" at bounding box center [413, 253] width 114 height 41
type textarea "x"
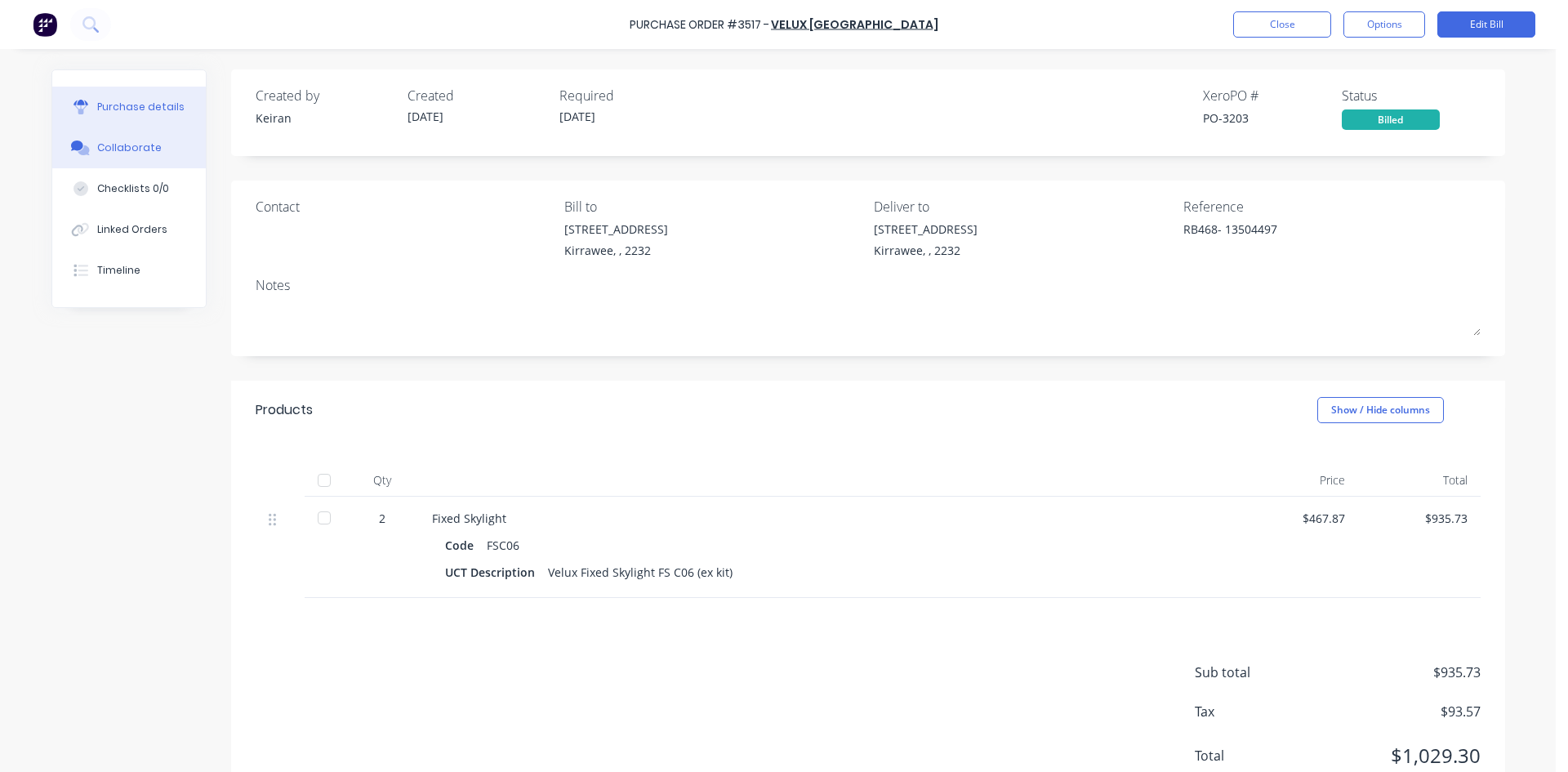
click at [170, 158] on button "Collaborate" at bounding box center [129, 148] width 154 height 41
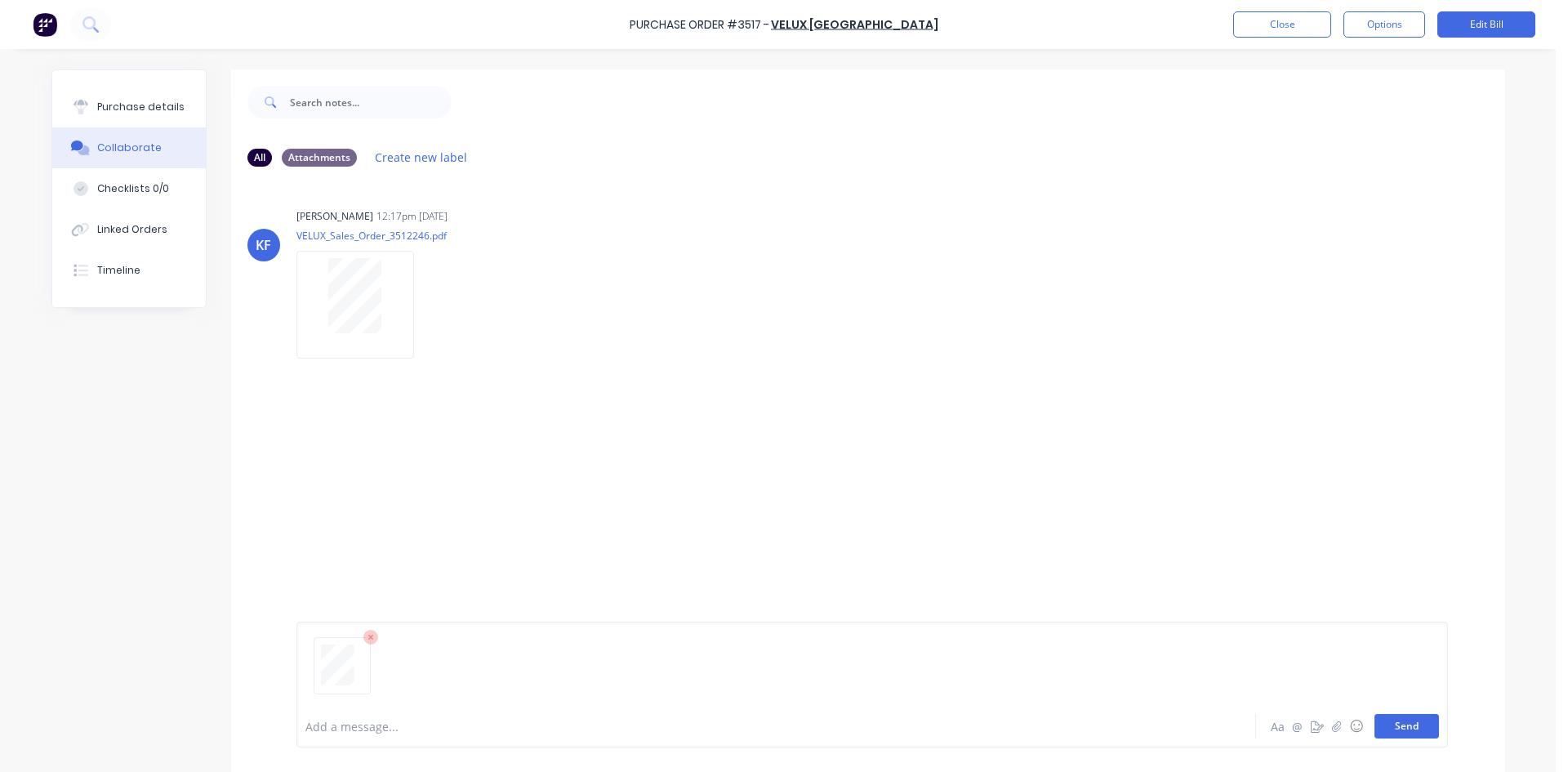
click at [1412, 734] on button "Send" at bounding box center [1407, 725] width 64 height 24
click at [1277, 25] on button "Close" at bounding box center [1282, 24] width 98 height 26
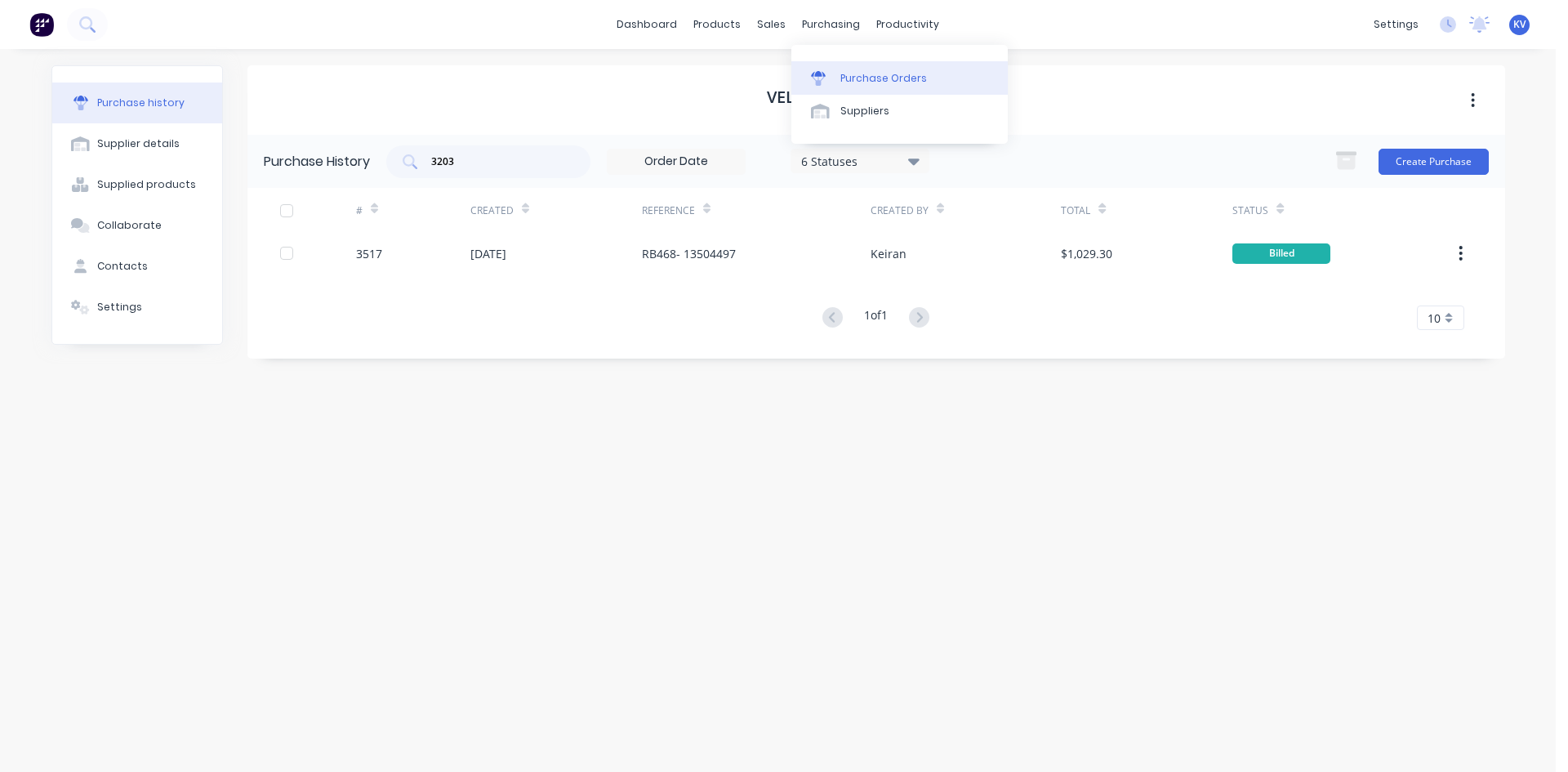
click at [830, 68] on link "Purchase Orders" at bounding box center [899, 77] width 216 height 33
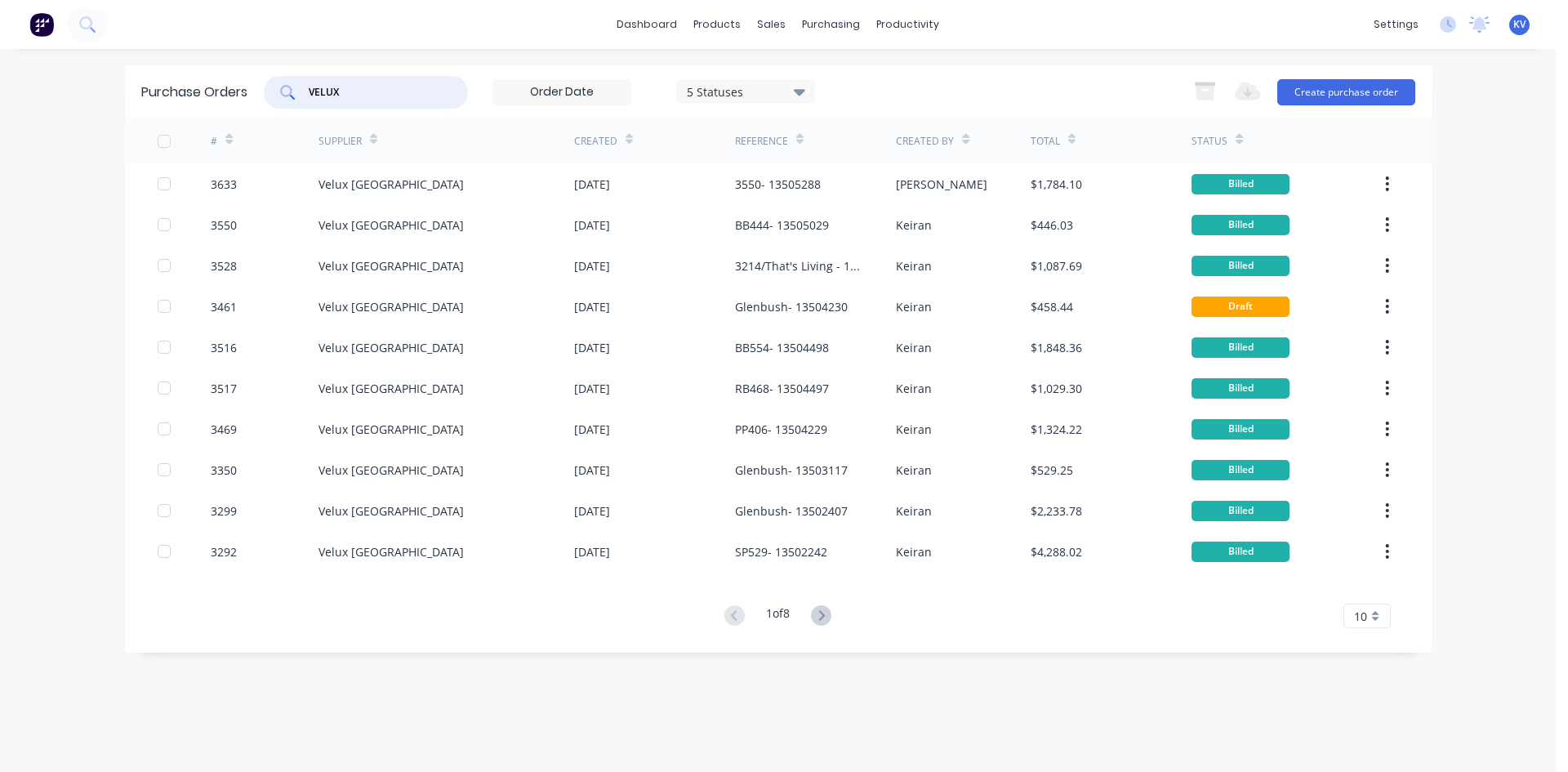
drag, startPoint x: 368, startPoint y: 94, endPoint x: 239, endPoint y: 88, distance: 129.1
click at [240, 89] on div "Purchase Orders VELUX 5 Statuses 5 Statuses Export to Excel (XLSX) Create purch…" at bounding box center [778, 92] width 1307 height 53
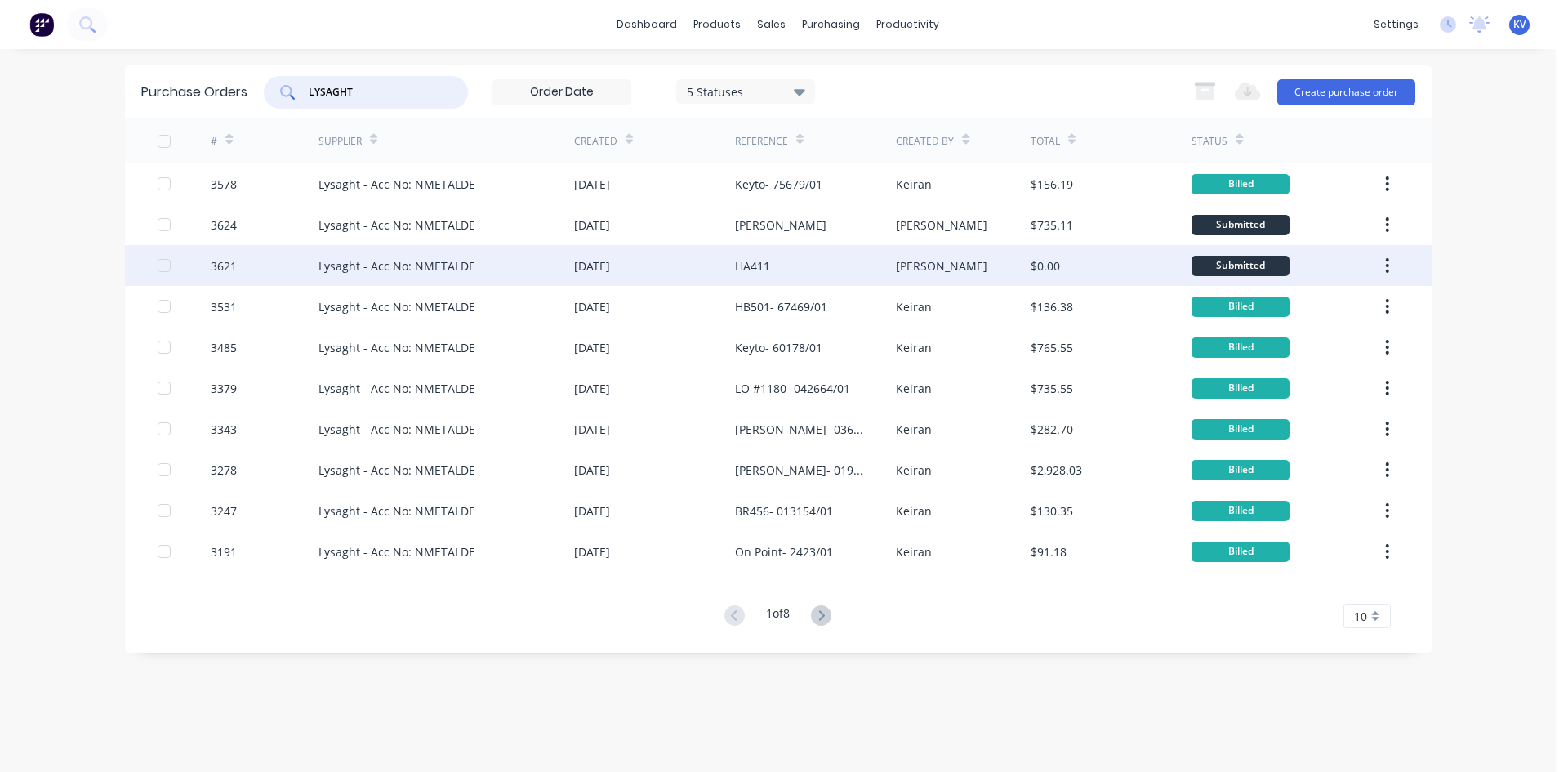
type input "LYSAGHT"
click at [519, 256] on div "Lysaght - Acc No: NMETALDE" at bounding box center [447, 265] width 255 height 41
type textarea "x"
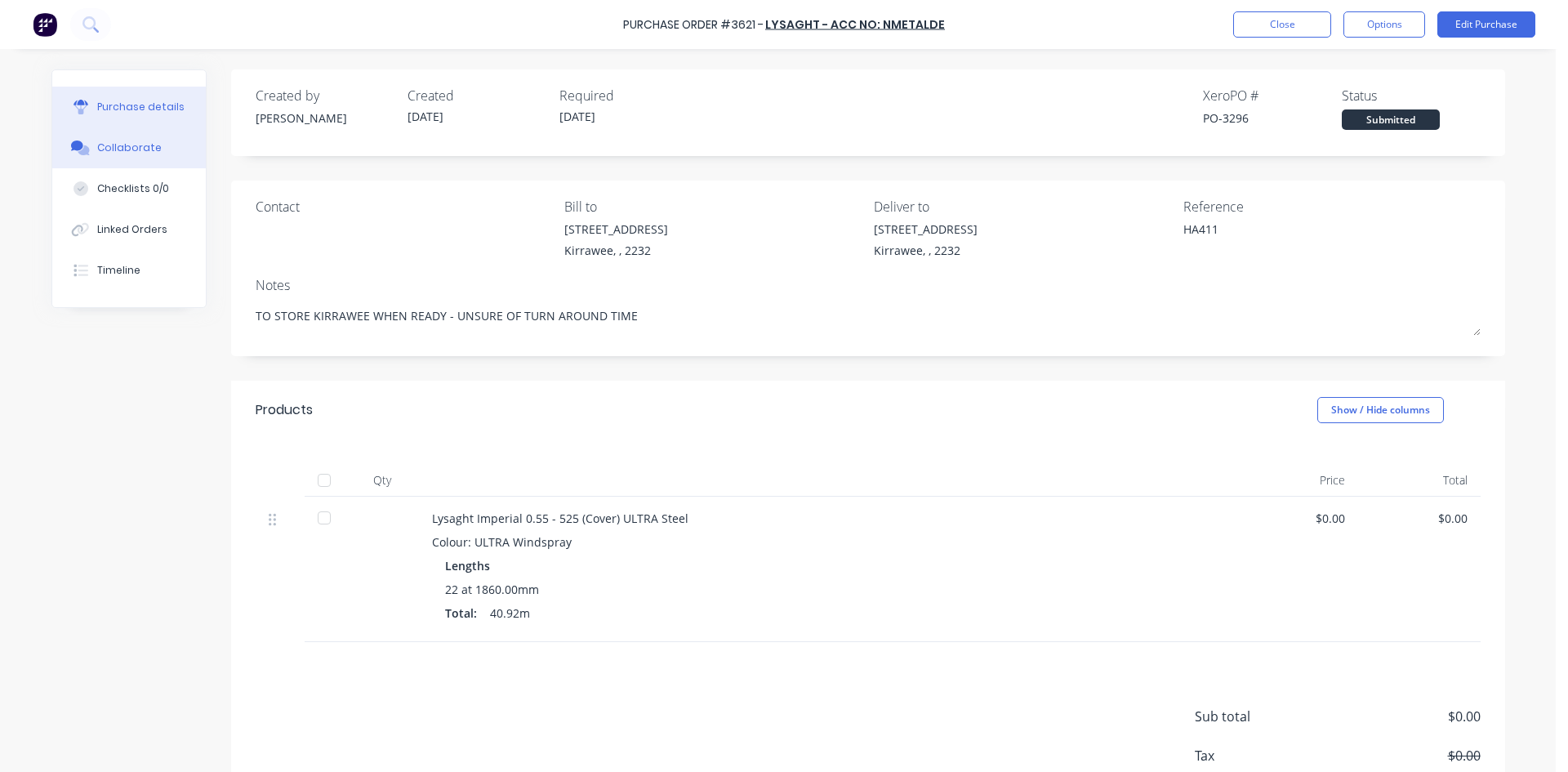
click at [86, 141] on div at bounding box center [80, 148] width 24 height 15
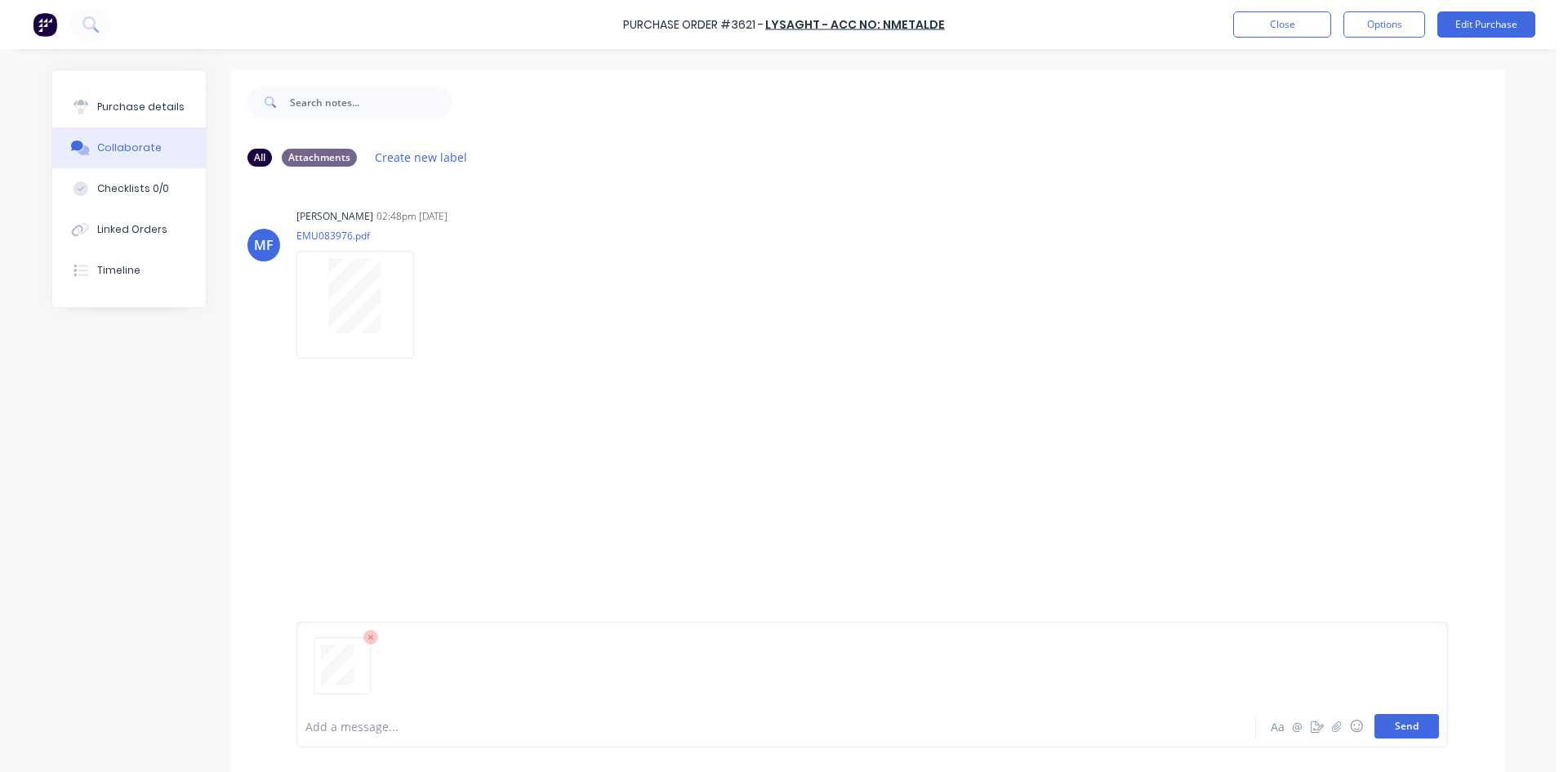
click at [1398, 714] on button "Send" at bounding box center [1407, 725] width 64 height 24
click at [1245, 32] on button "Close" at bounding box center [1282, 24] width 98 height 26
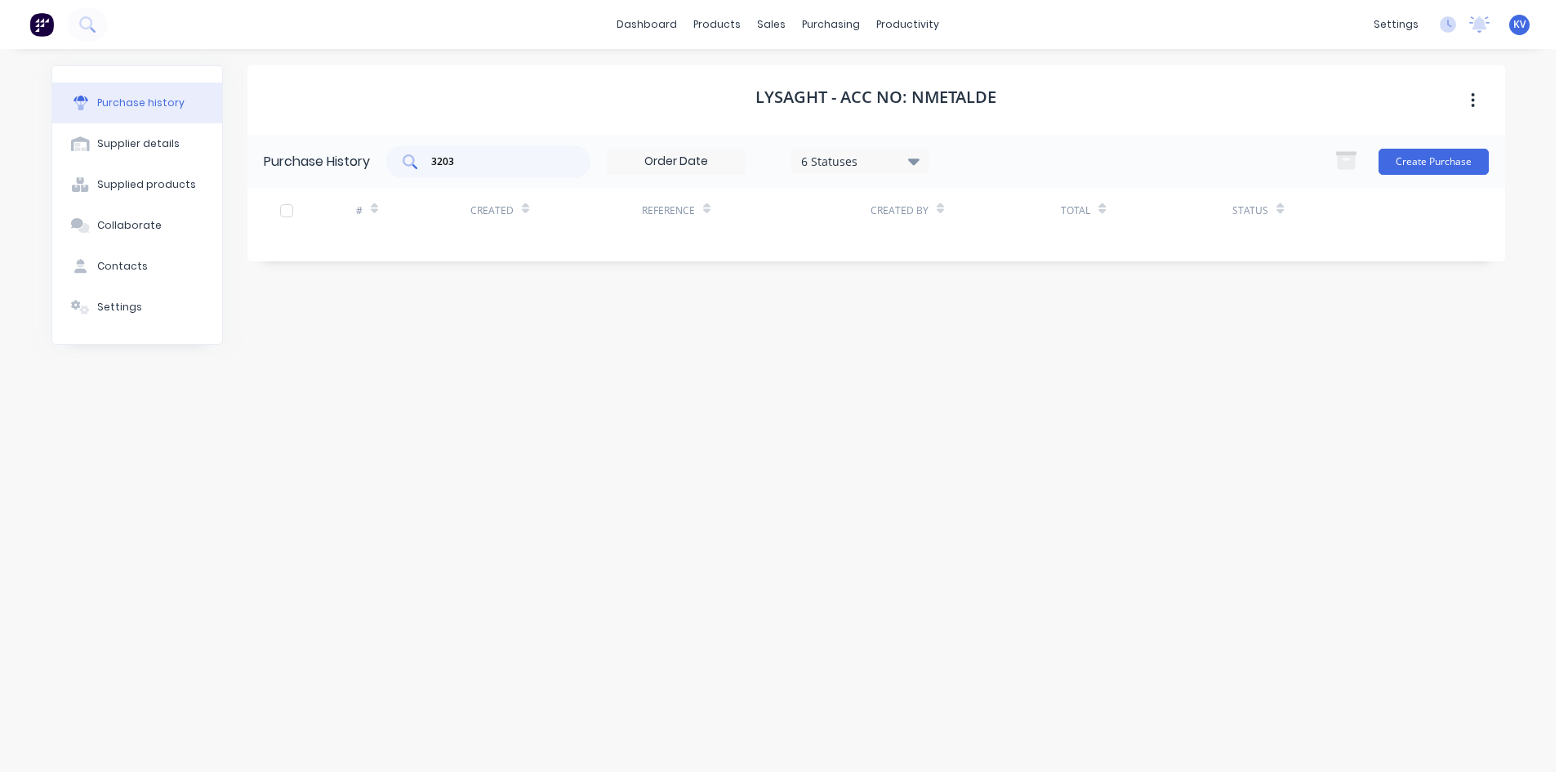
click at [478, 157] on input "3203" at bounding box center [498, 162] width 135 height 17
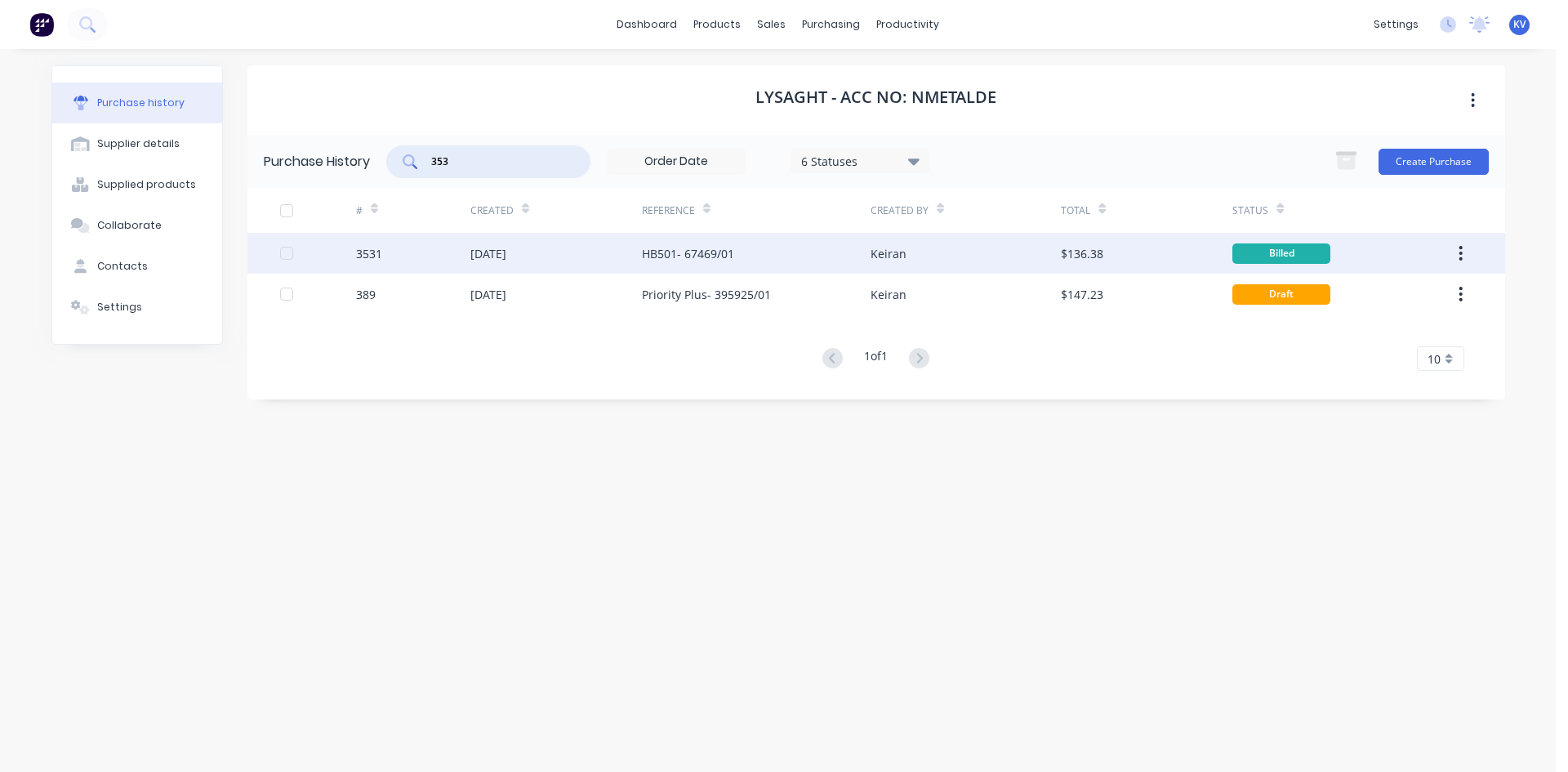
type input "353"
click at [446, 255] on div "3531" at bounding box center [413, 253] width 114 height 41
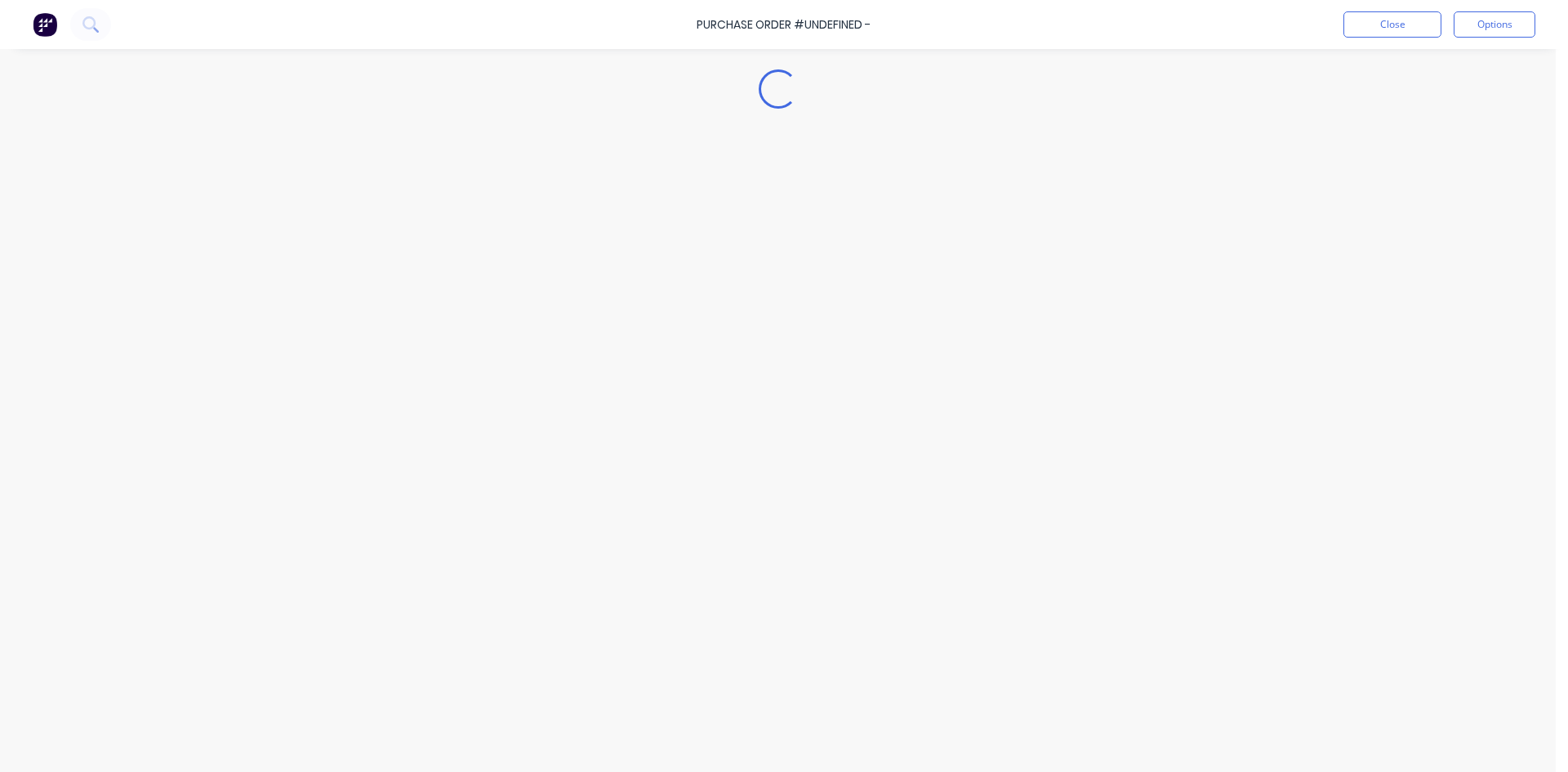
type textarea "x"
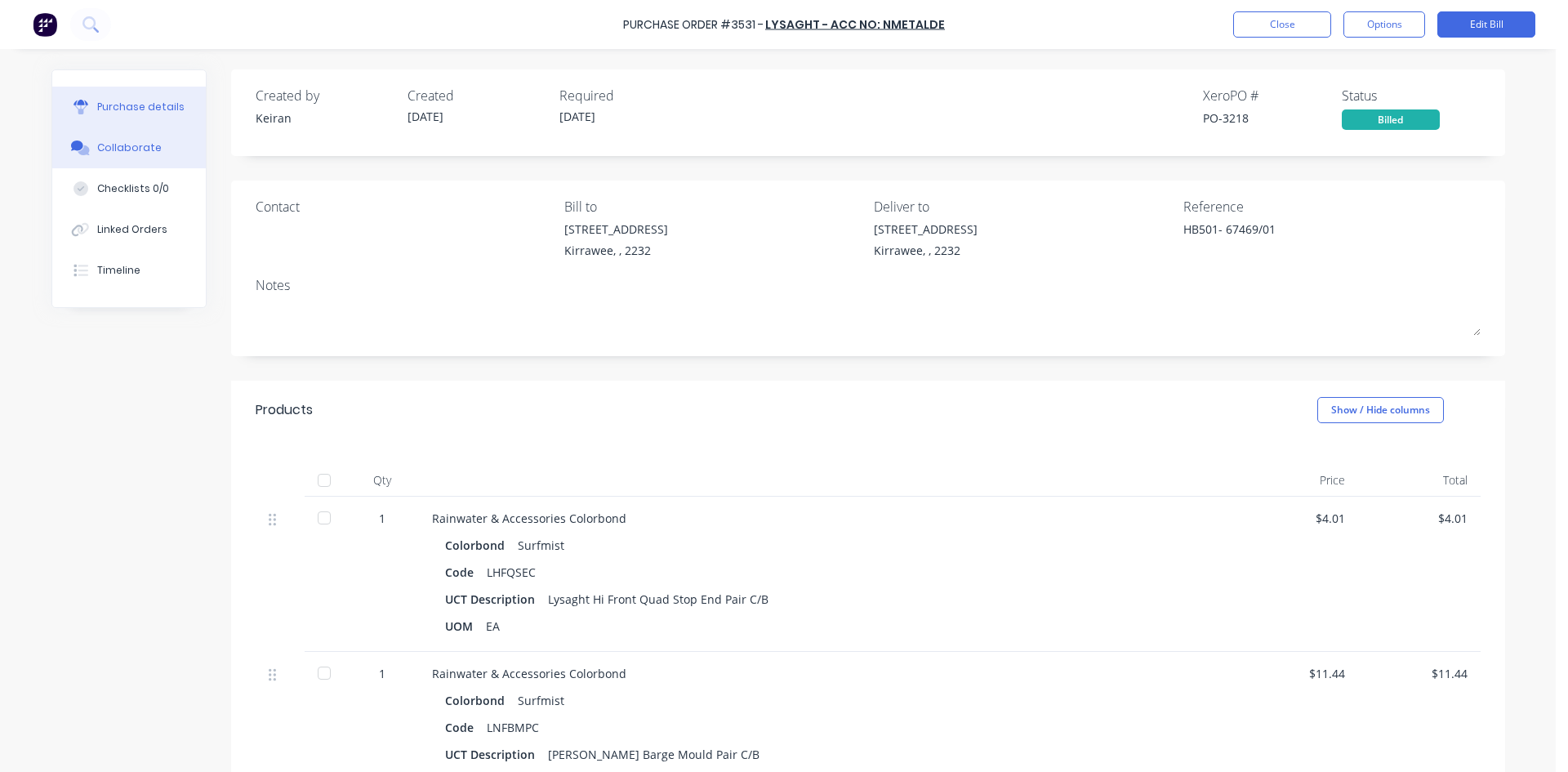
click at [136, 142] on div "Collaborate" at bounding box center [129, 148] width 64 height 15
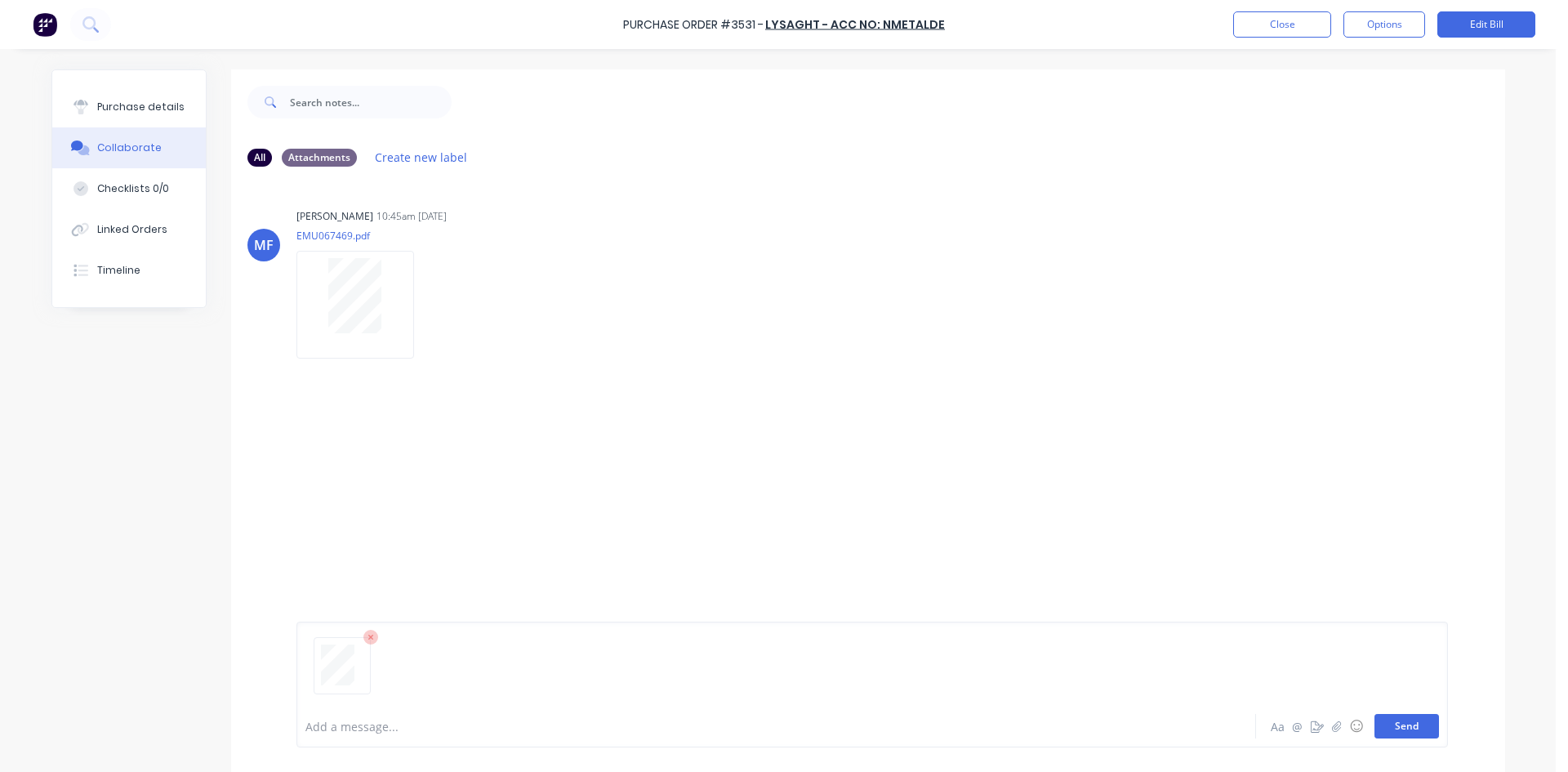
click at [1387, 724] on button "Send" at bounding box center [1407, 725] width 64 height 24
click at [1296, 23] on button "Close" at bounding box center [1282, 24] width 98 height 26
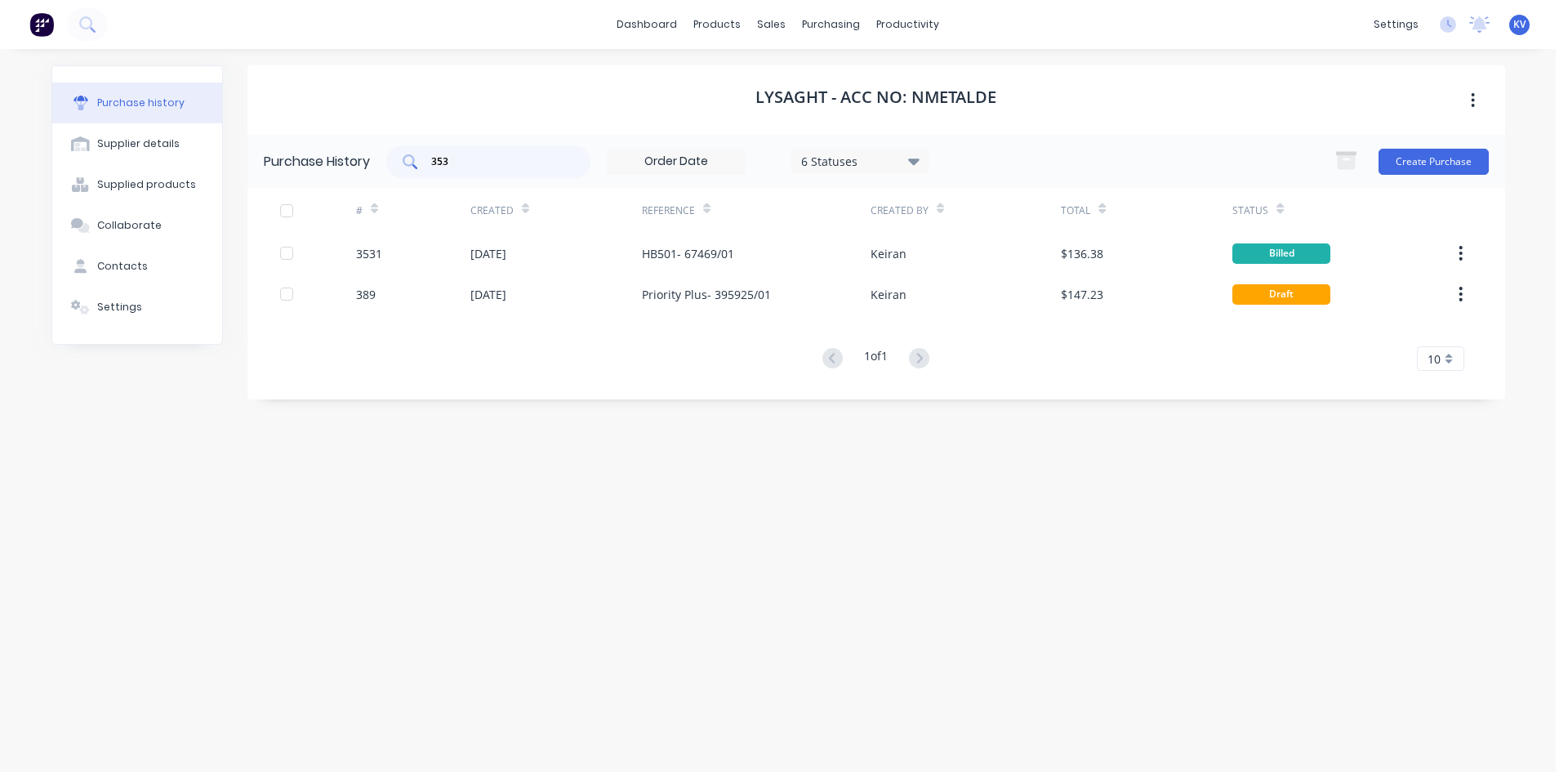
click at [478, 160] on input "353" at bounding box center [498, 162] width 135 height 17
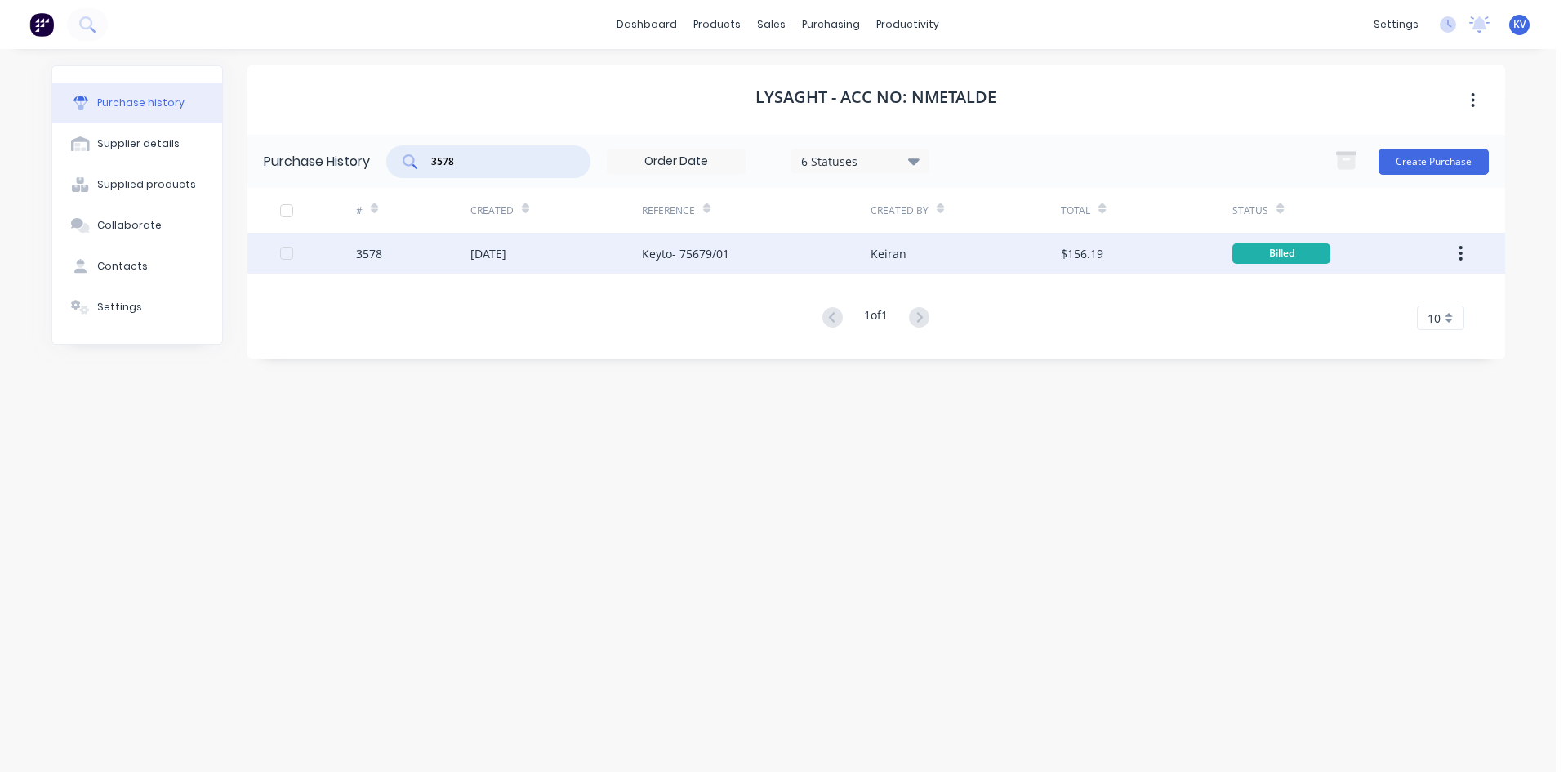
type input "3578"
click at [536, 245] on div "[DATE]" at bounding box center [556, 253] width 171 height 41
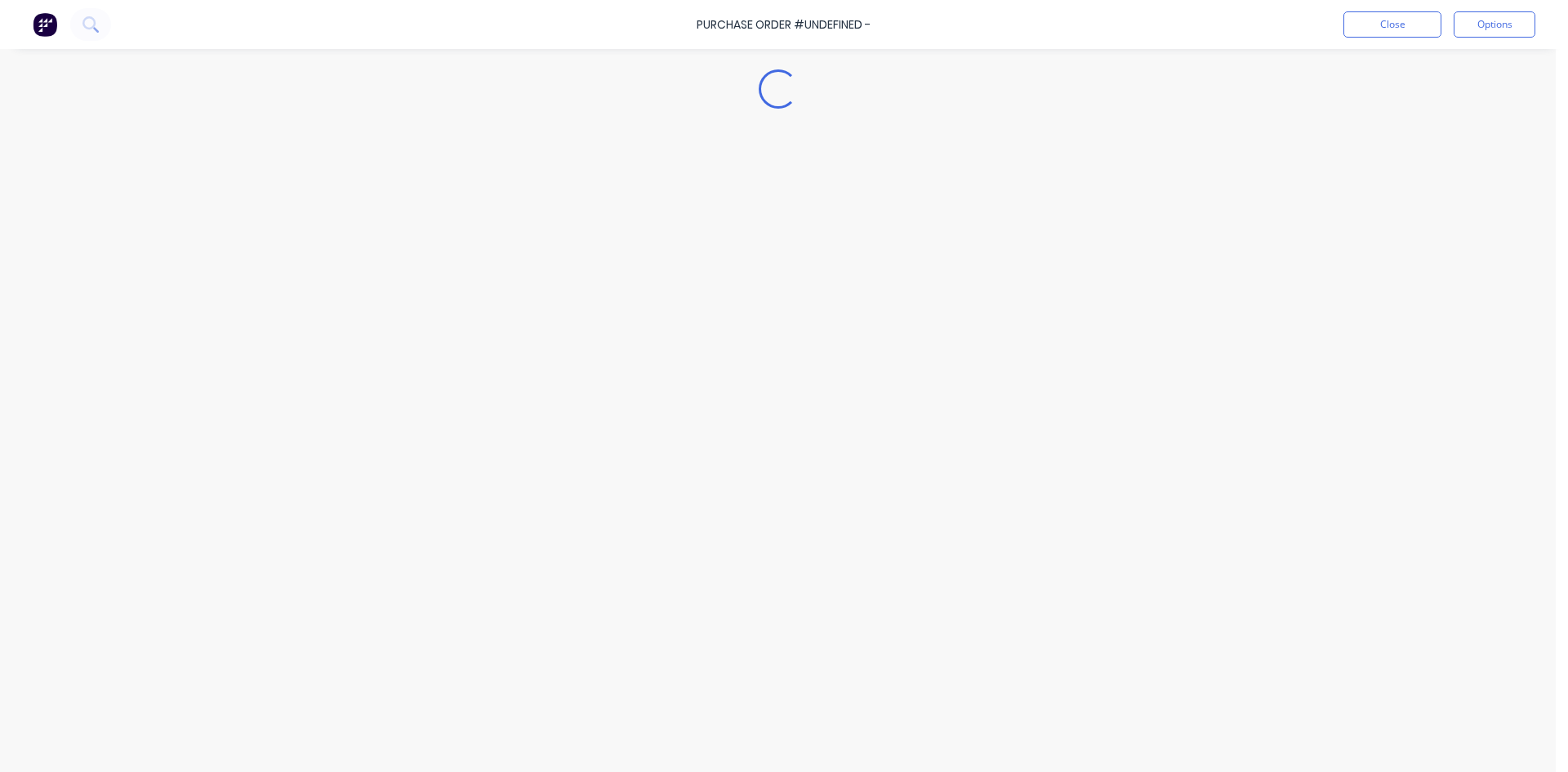
type textarea "x"
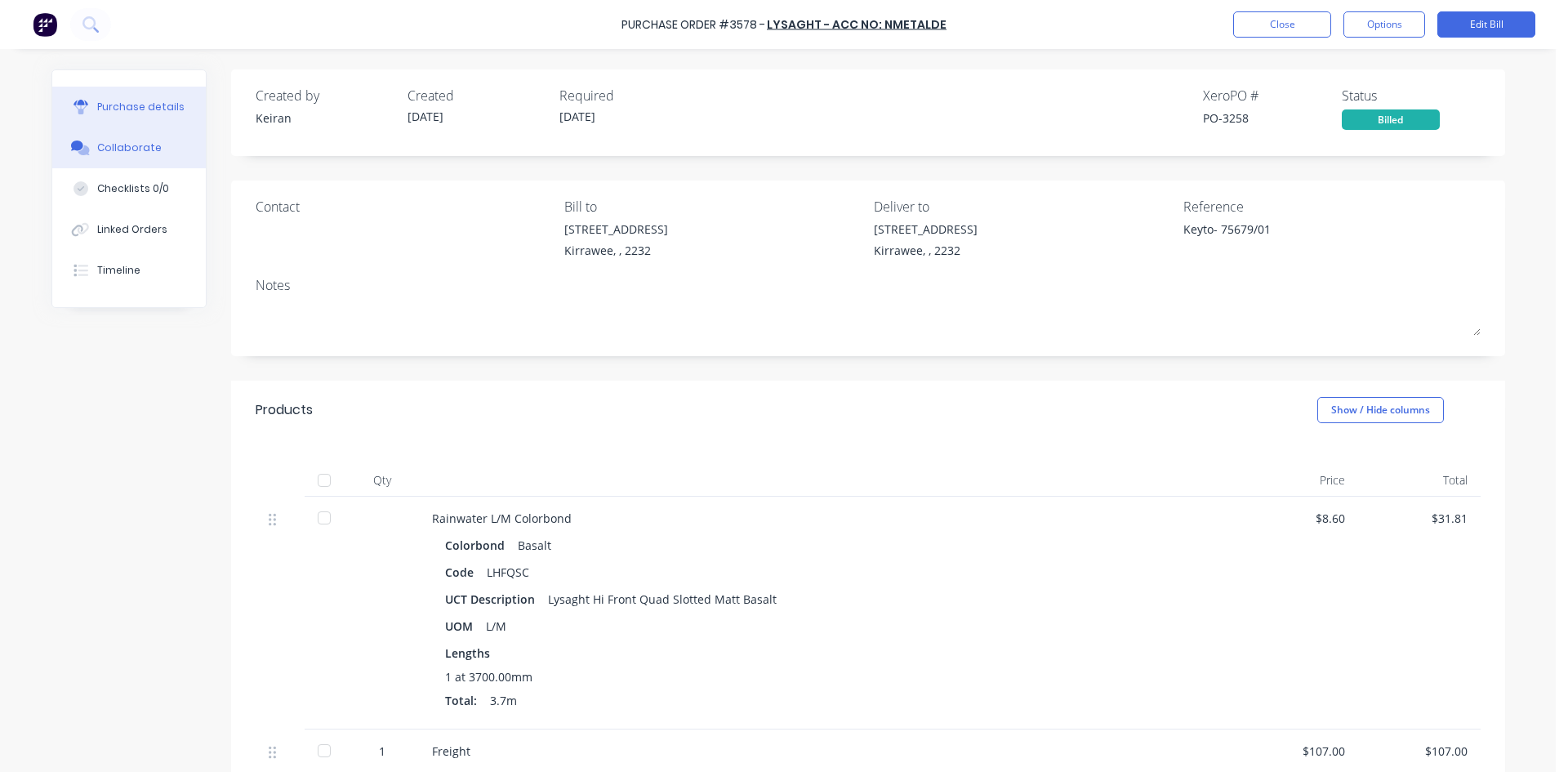
click at [132, 154] on div "Collaborate" at bounding box center [129, 148] width 64 height 15
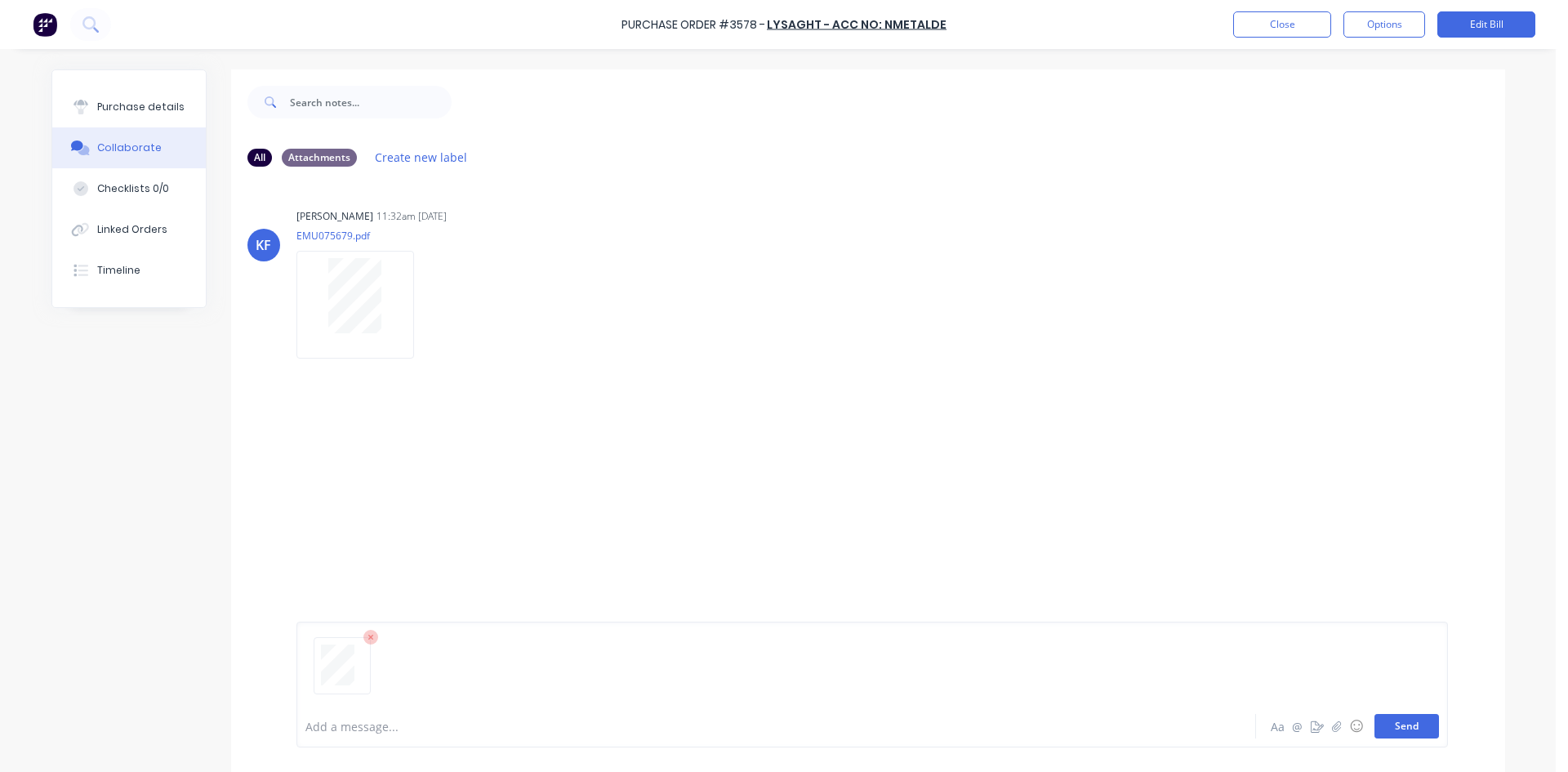
click at [1413, 730] on button "Send" at bounding box center [1407, 725] width 64 height 24
click at [1305, 27] on button "Close" at bounding box center [1282, 24] width 98 height 26
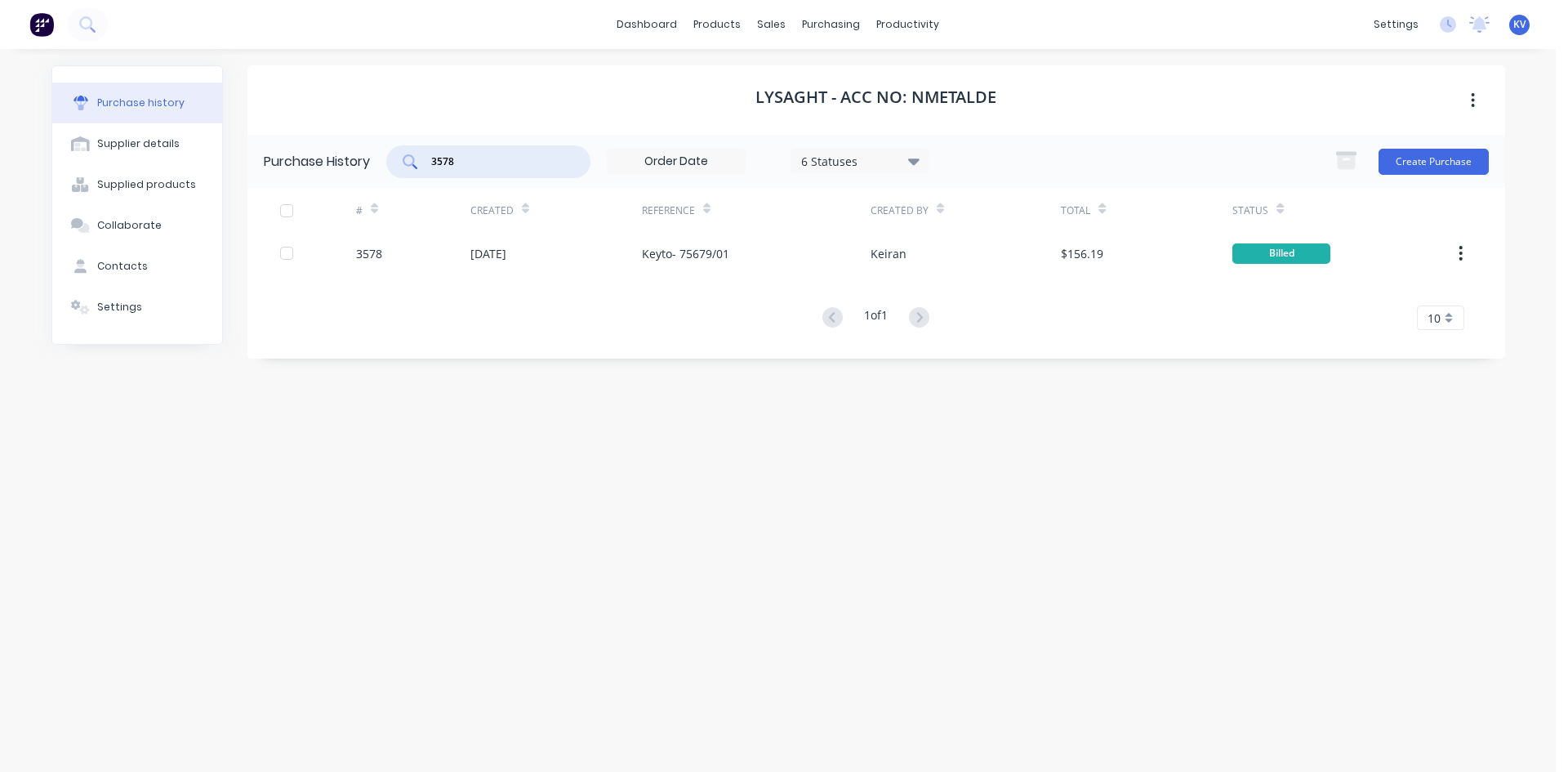
drag, startPoint x: 496, startPoint y: 159, endPoint x: 397, endPoint y: 156, distance: 99.0
click at [400, 158] on div "3578" at bounding box center [488, 161] width 205 height 33
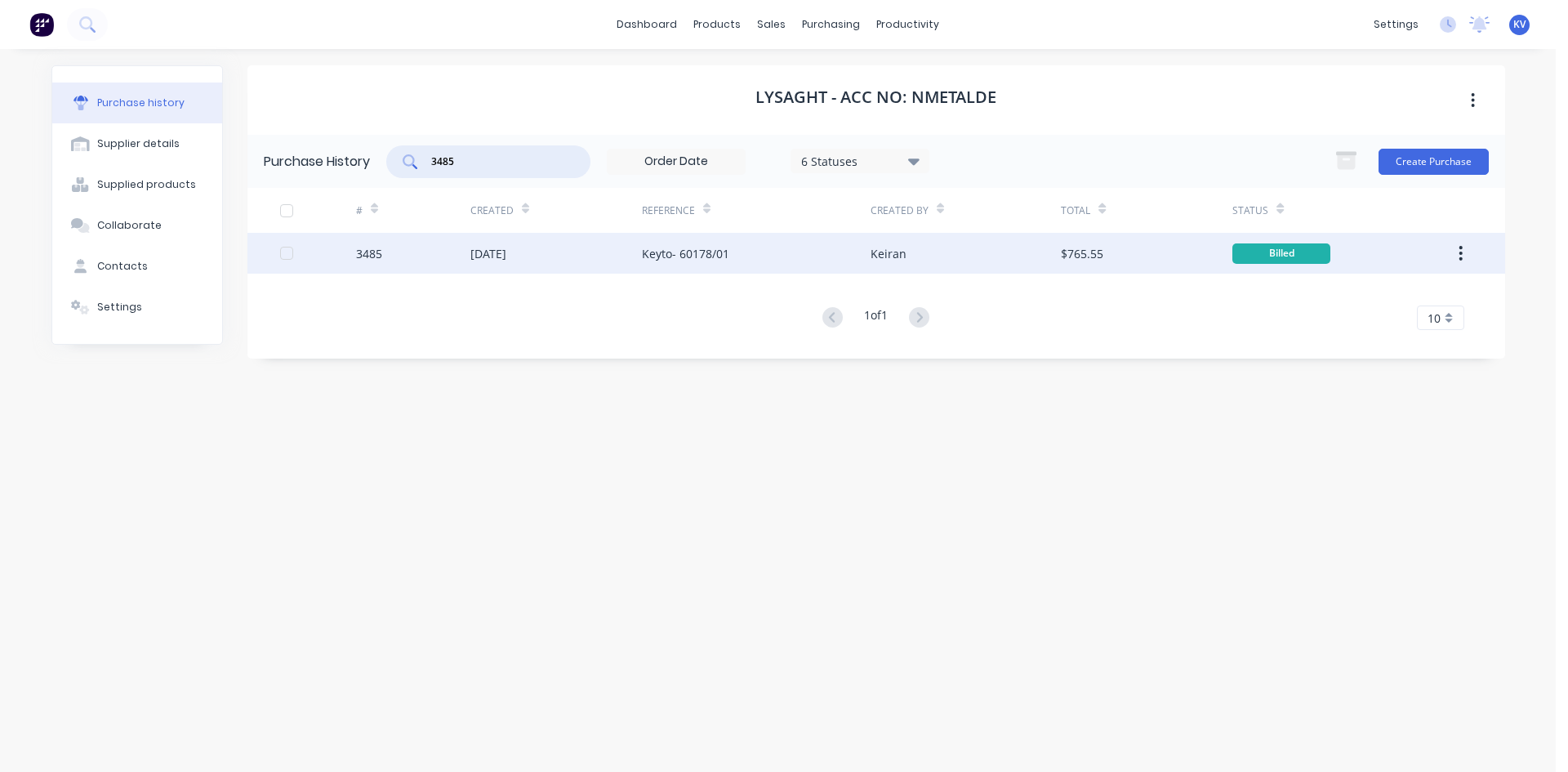
type input "3485"
click at [473, 250] on div "[DATE]" at bounding box center [488, 254] width 36 height 18
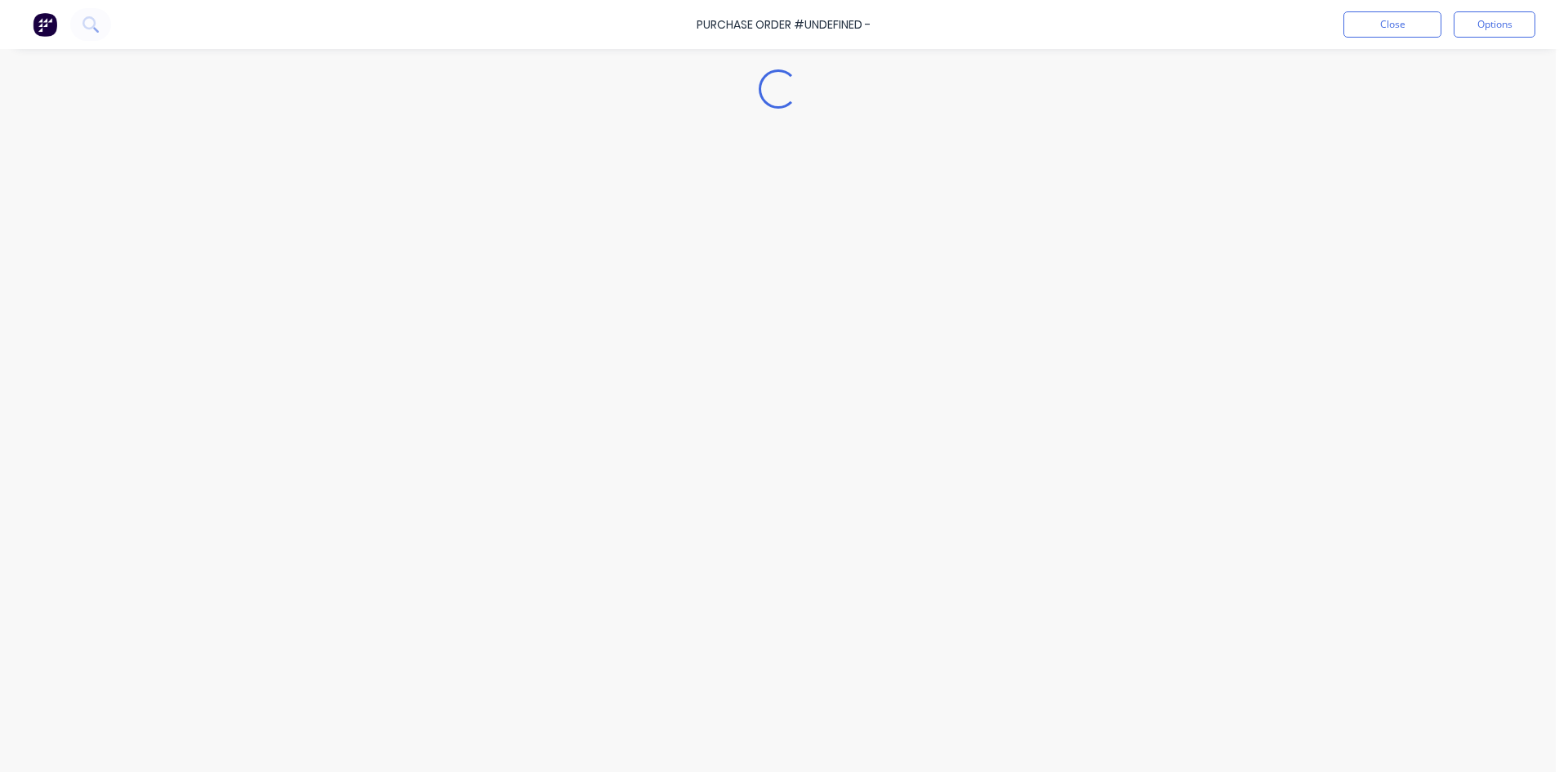
type textarea "x"
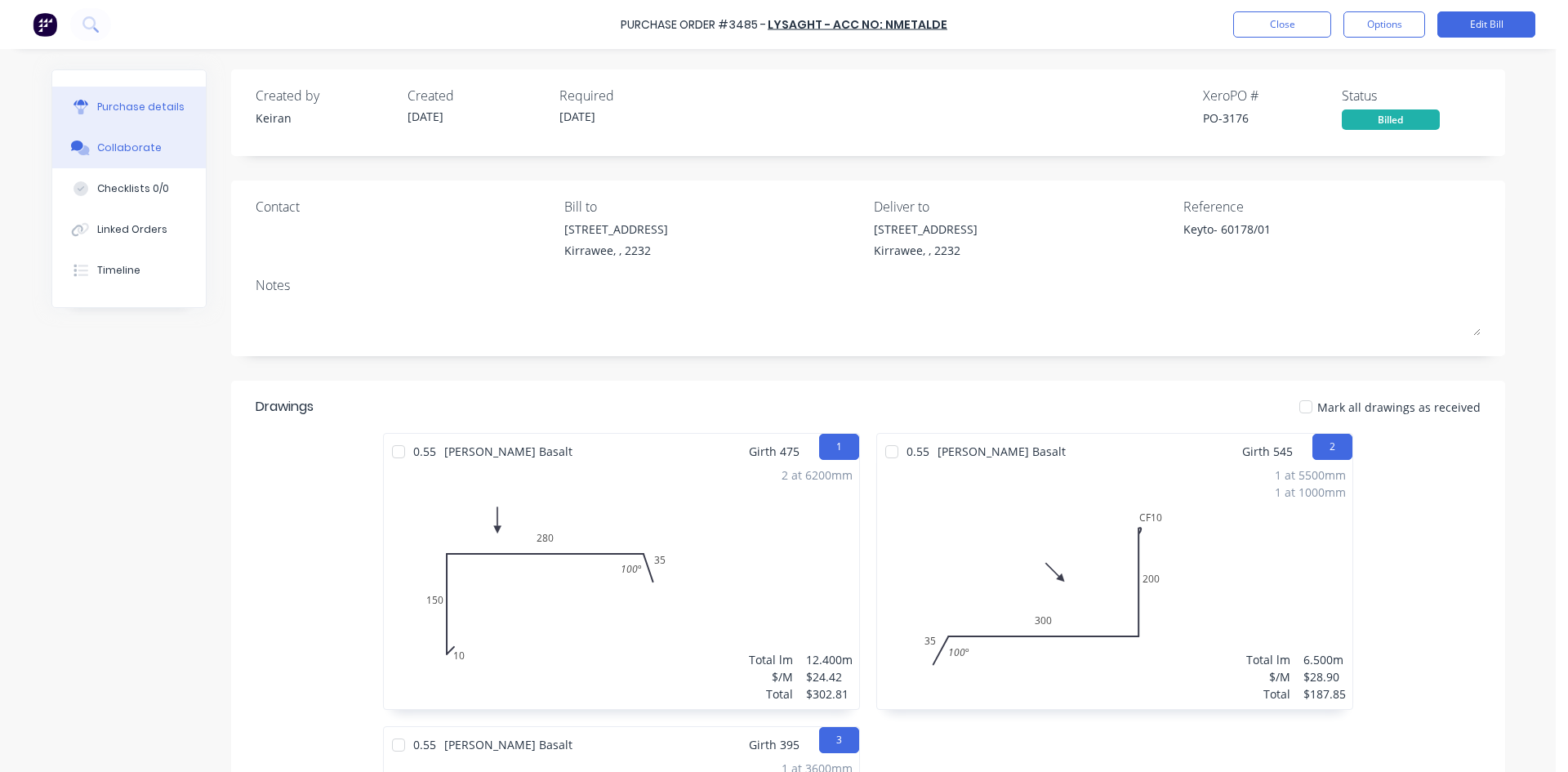
click at [137, 164] on button "Collaborate" at bounding box center [129, 148] width 154 height 41
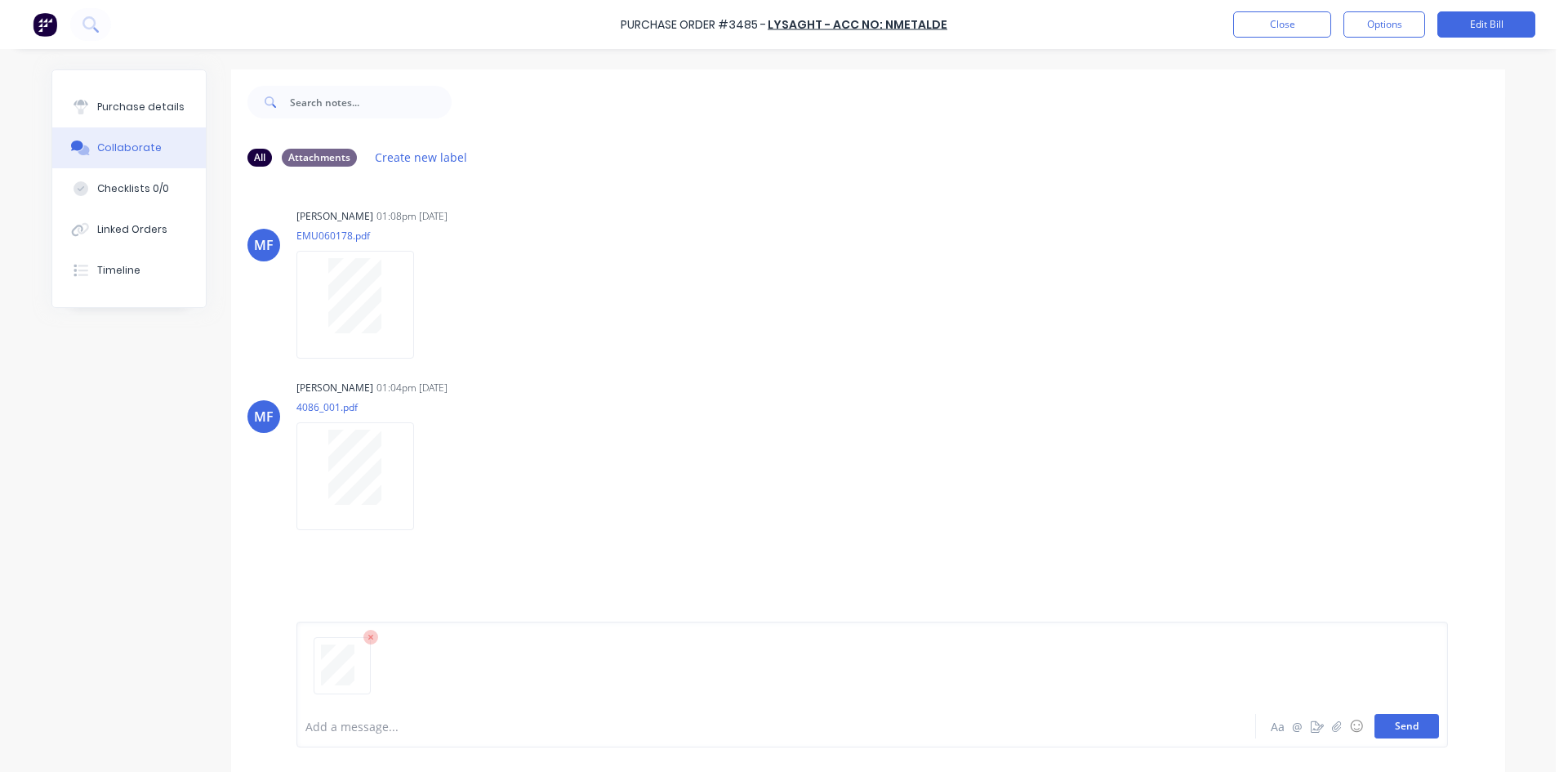
click at [1398, 730] on button "Send" at bounding box center [1407, 725] width 64 height 24
click at [1314, 16] on button "Close" at bounding box center [1282, 24] width 98 height 26
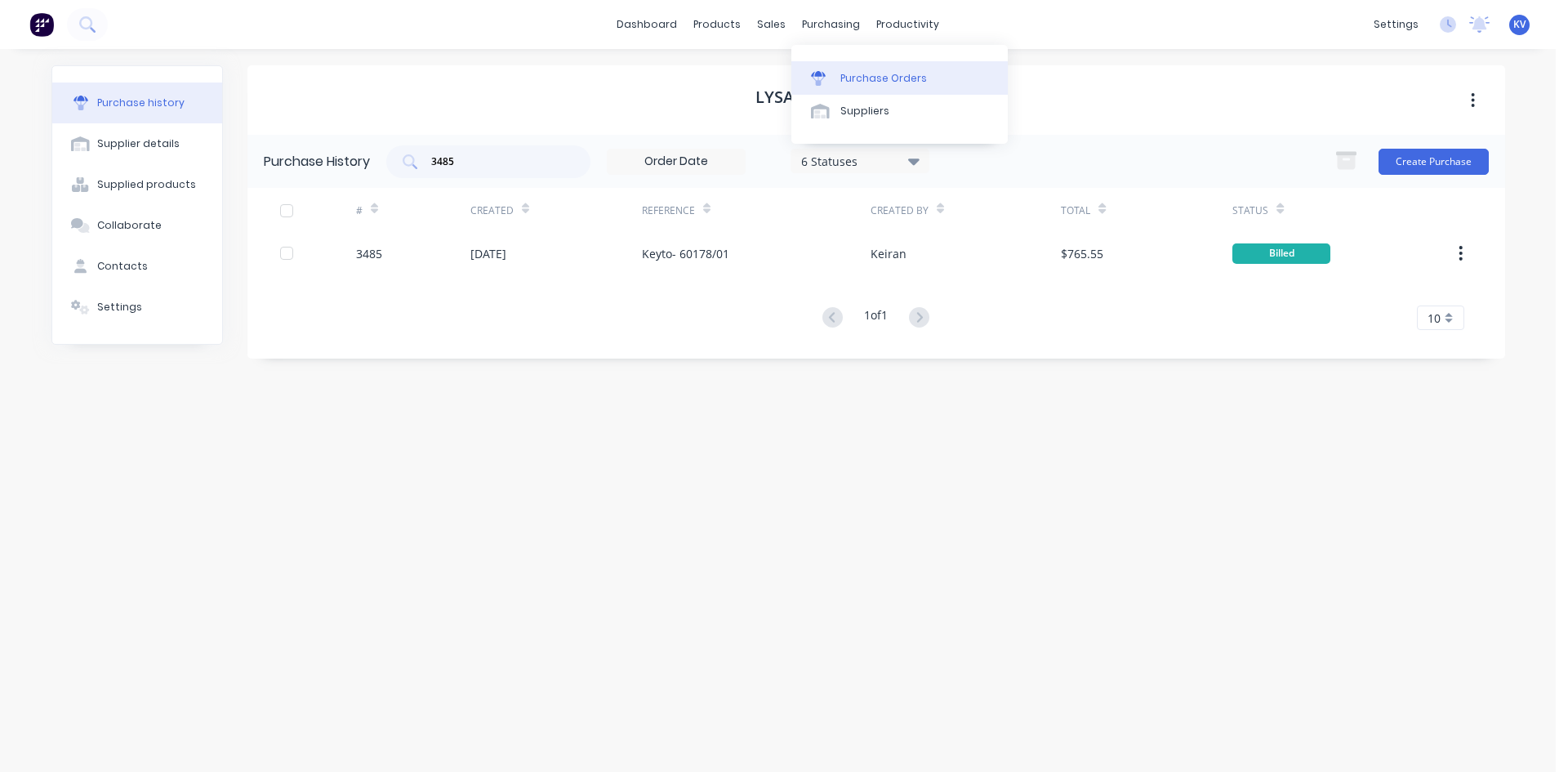
click at [821, 87] on link "Purchase Orders" at bounding box center [899, 77] width 216 height 33
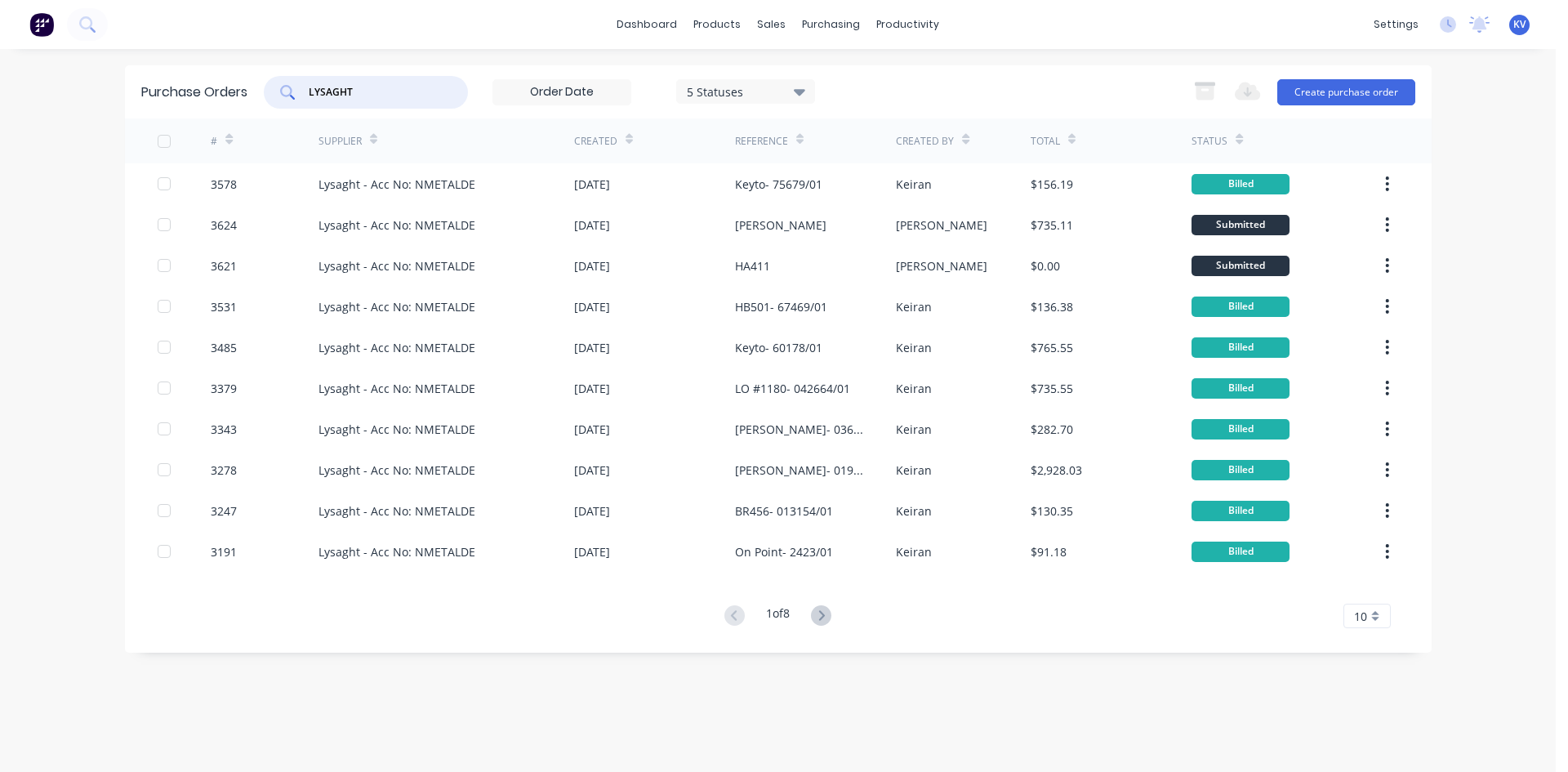
drag, startPoint x: 283, startPoint y: 73, endPoint x: 164, endPoint y: 64, distance: 119.3
click at [164, 64] on div "dashboard products sales purchasing productivity dashboard products Product Cat…" at bounding box center [778, 386] width 1556 height 772
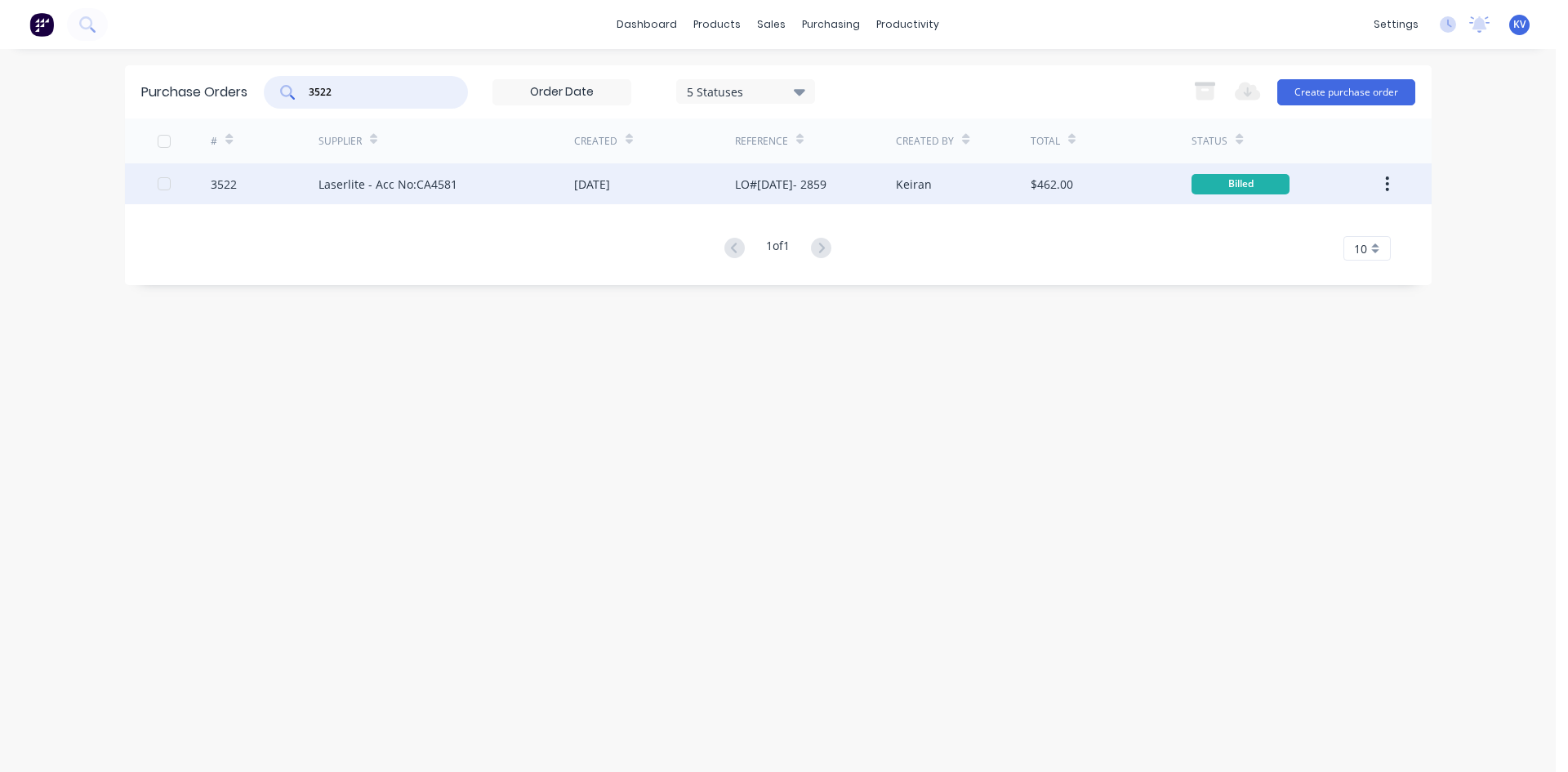
type input "3522"
click at [342, 176] on div "Laserlite - Acc No:CA4581" at bounding box center [388, 184] width 139 height 18
type textarea "x"
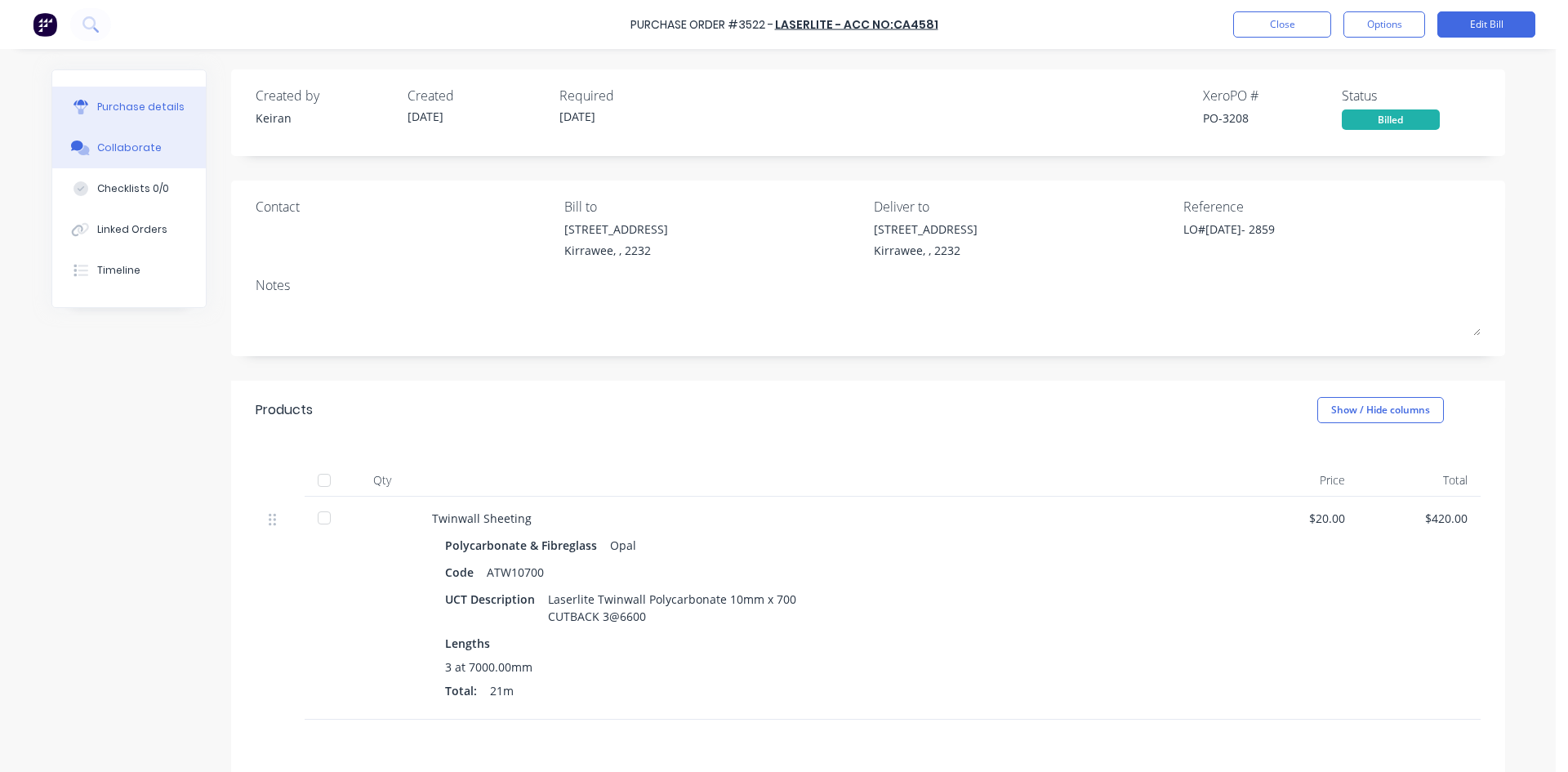
click at [90, 131] on button "Collaborate" at bounding box center [129, 148] width 154 height 41
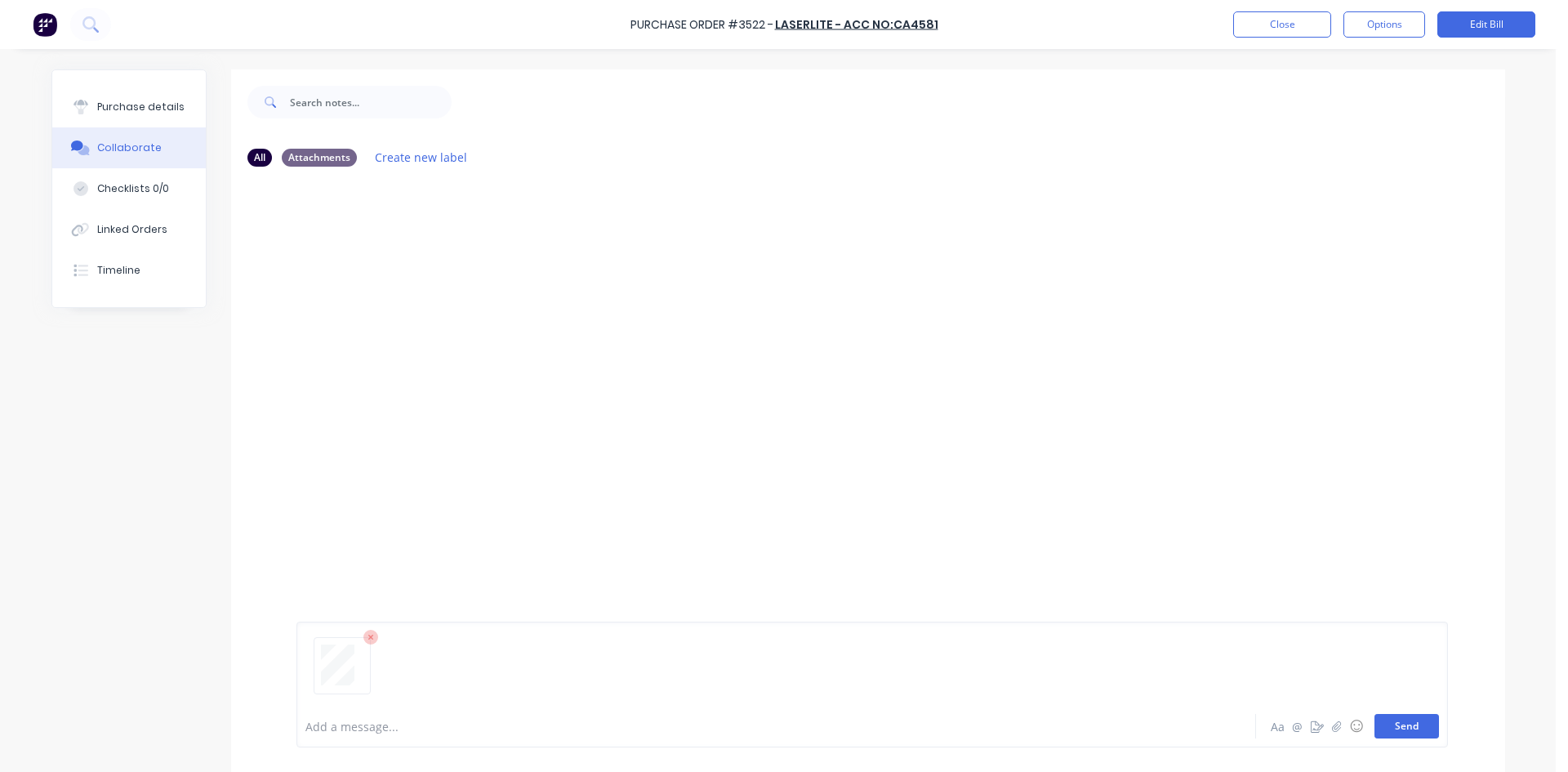
click at [1393, 726] on button "Send" at bounding box center [1407, 725] width 64 height 24
click at [1247, 23] on button "Close" at bounding box center [1282, 24] width 98 height 26
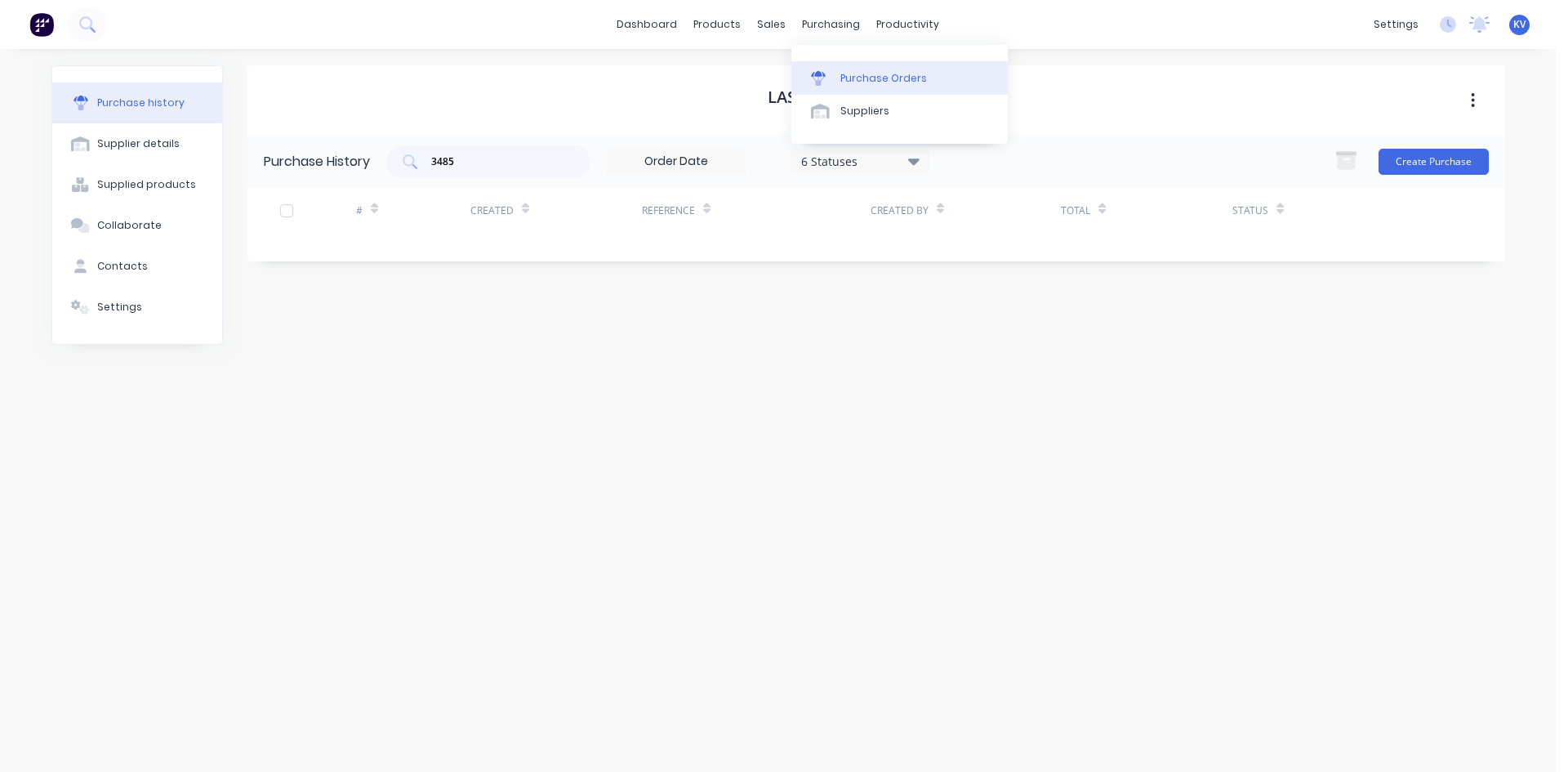
click at [832, 78] on div at bounding box center [823, 78] width 24 height 15
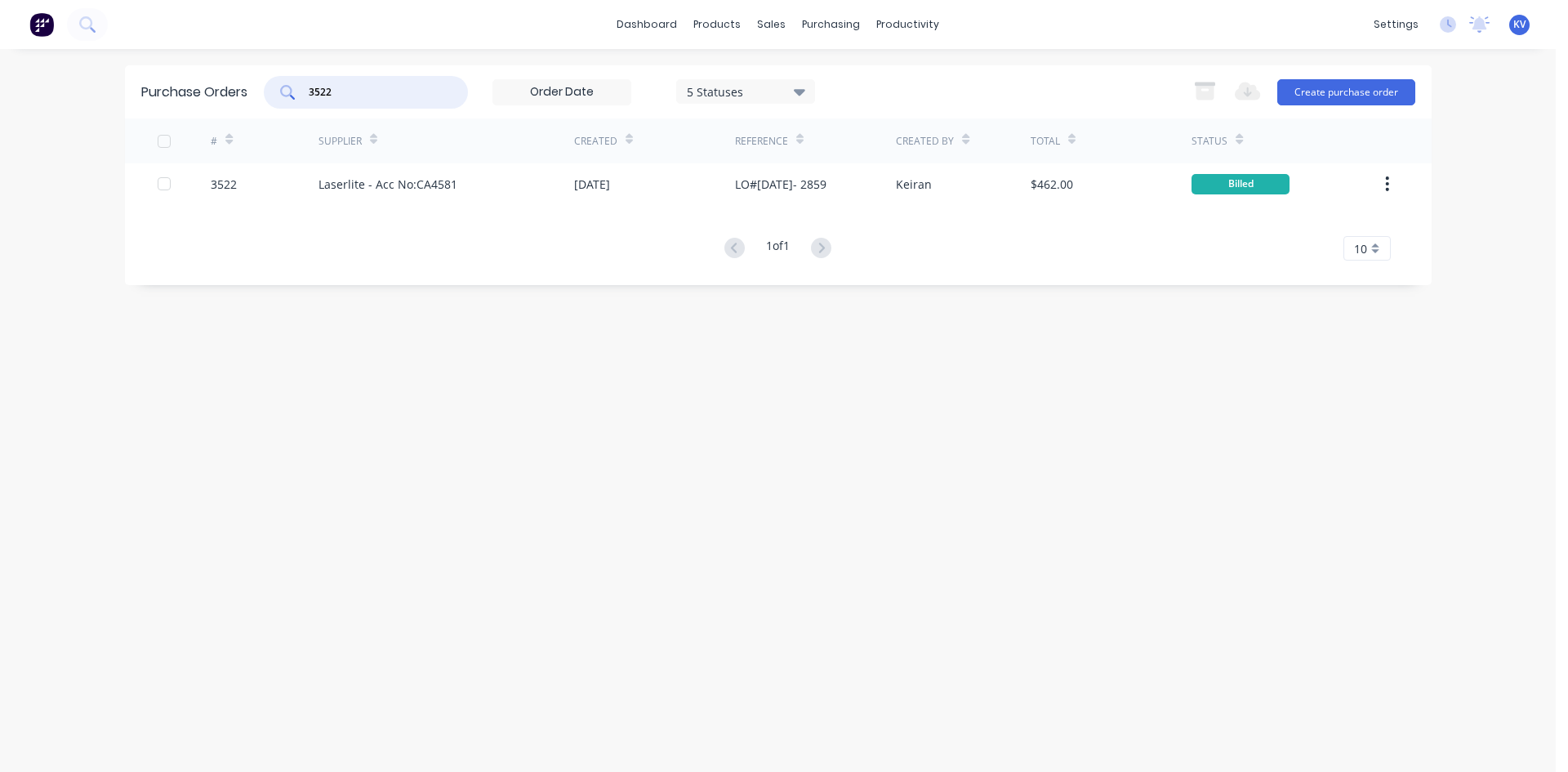
click at [398, 87] on input "3522" at bounding box center [375, 93] width 135 height 17
drag, startPoint x: 779, startPoint y: 21, endPoint x: 780, endPoint y: 50, distance: 29.0
click at [779, 26] on div "sales" at bounding box center [771, 24] width 45 height 24
click at [780, 79] on icon at bounding box center [777, 78] width 15 height 15
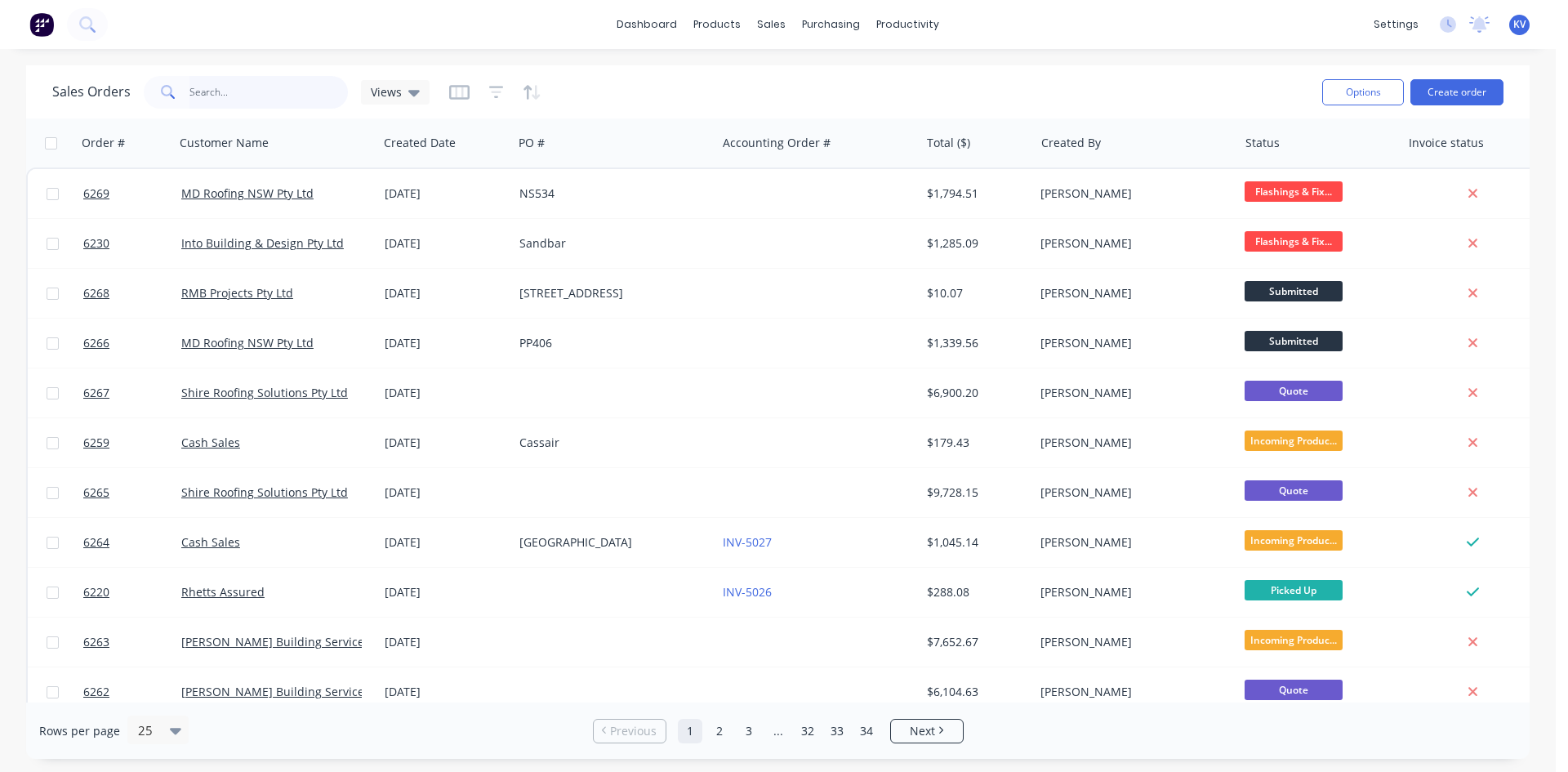
click at [244, 99] on input "text" at bounding box center [269, 92] width 159 height 33
click at [842, 15] on div "purchasing" at bounding box center [831, 24] width 74 height 24
click at [850, 74] on div "Purchase Orders" at bounding box center [884, 78] width 87 height 15
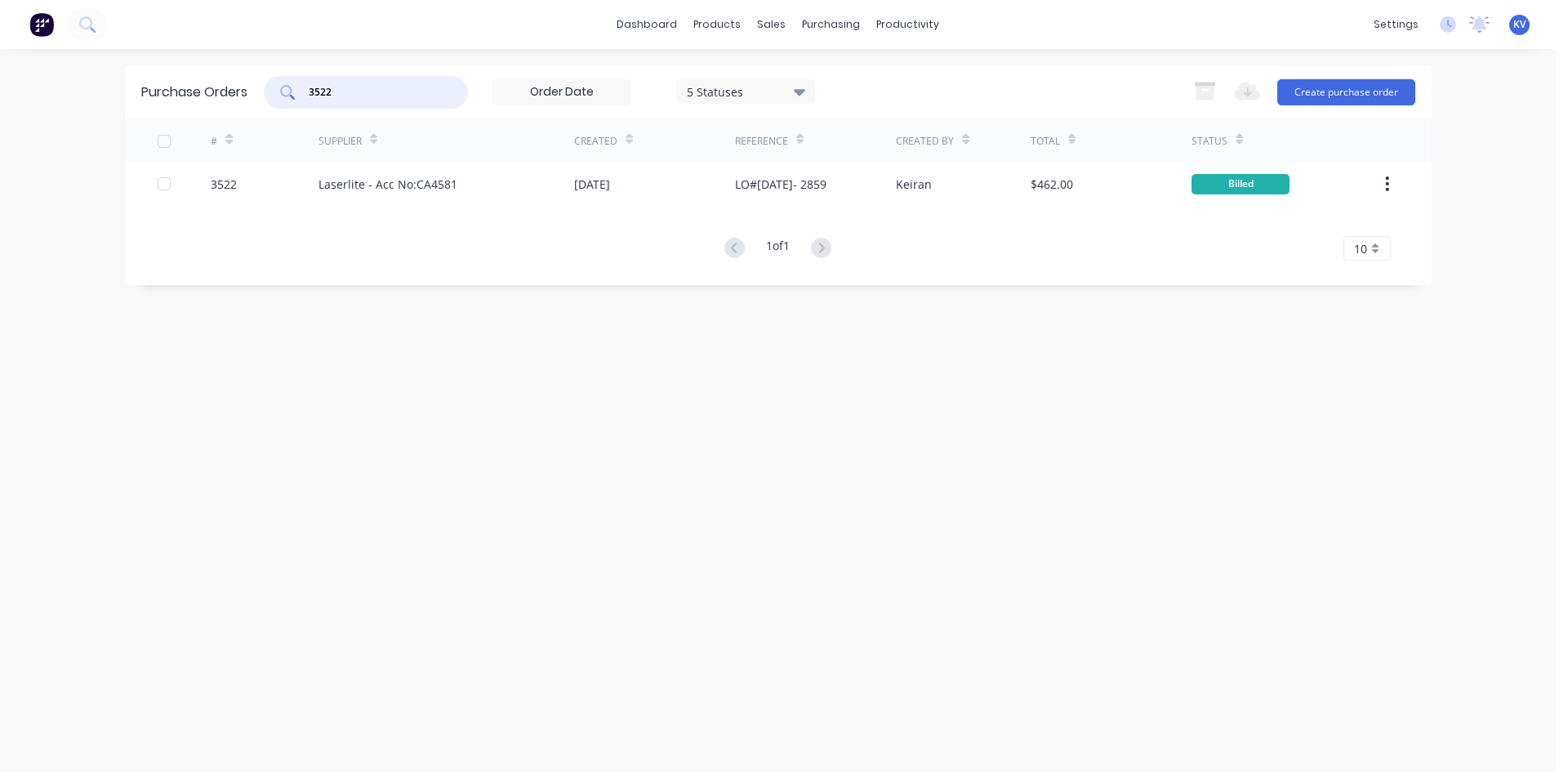
drag, startPoint x: 356, startPoint y: 92, endPoint x: 138, endPoint y: 71, distance: 219.0
click at [138, 73] on div "Purchase Orders 3522 5 Statuses 5 Statuses Export to Excel (XLSX) Create purcha…" at bounding box center [778, 92] width 1307 height 53
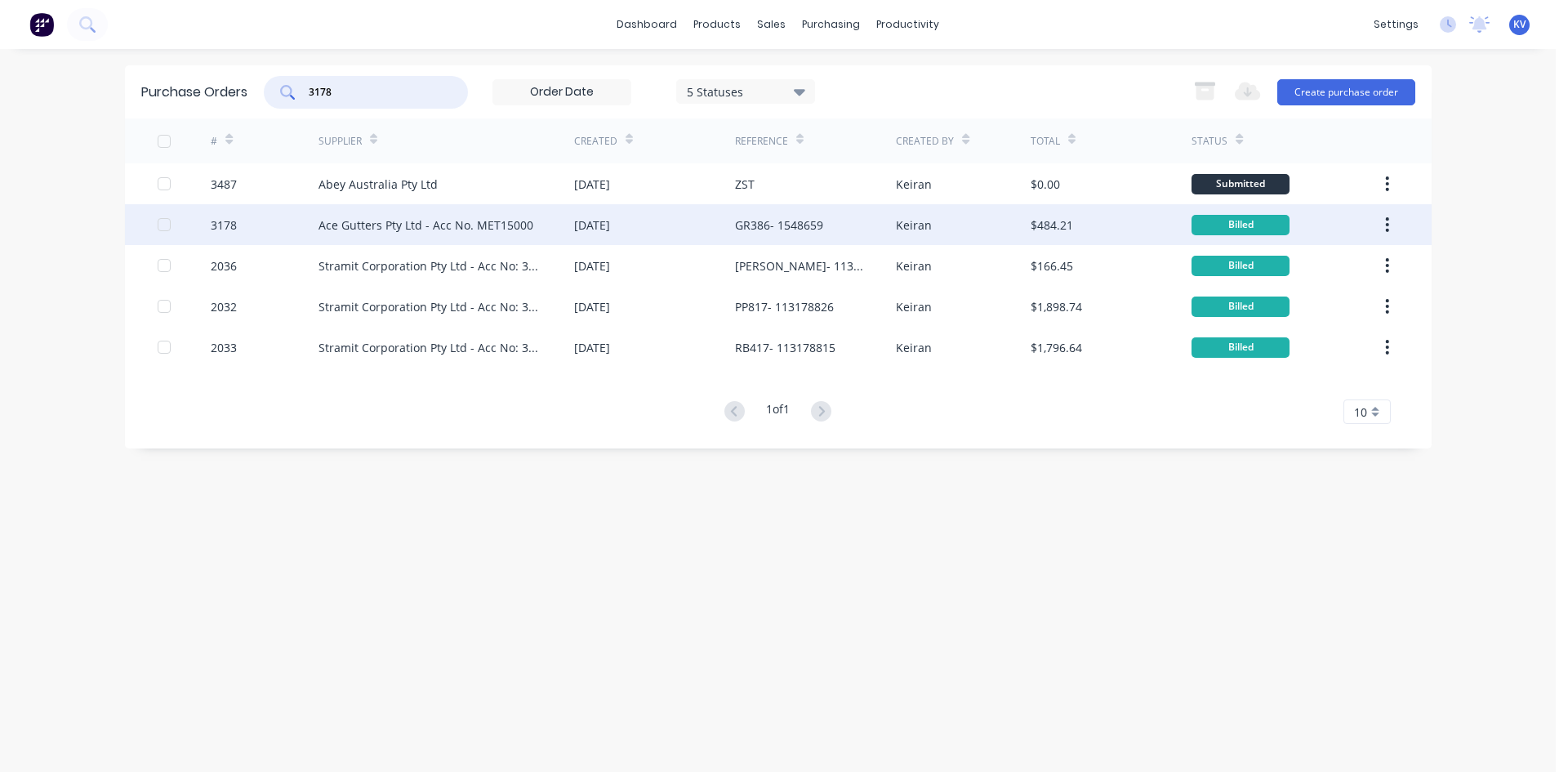
type input "3178"
click at [536, 221] on div "Ace Gutters Pty Ltd - Acc No. MET15000" at bounding box center [447, 225] width 255 height 41
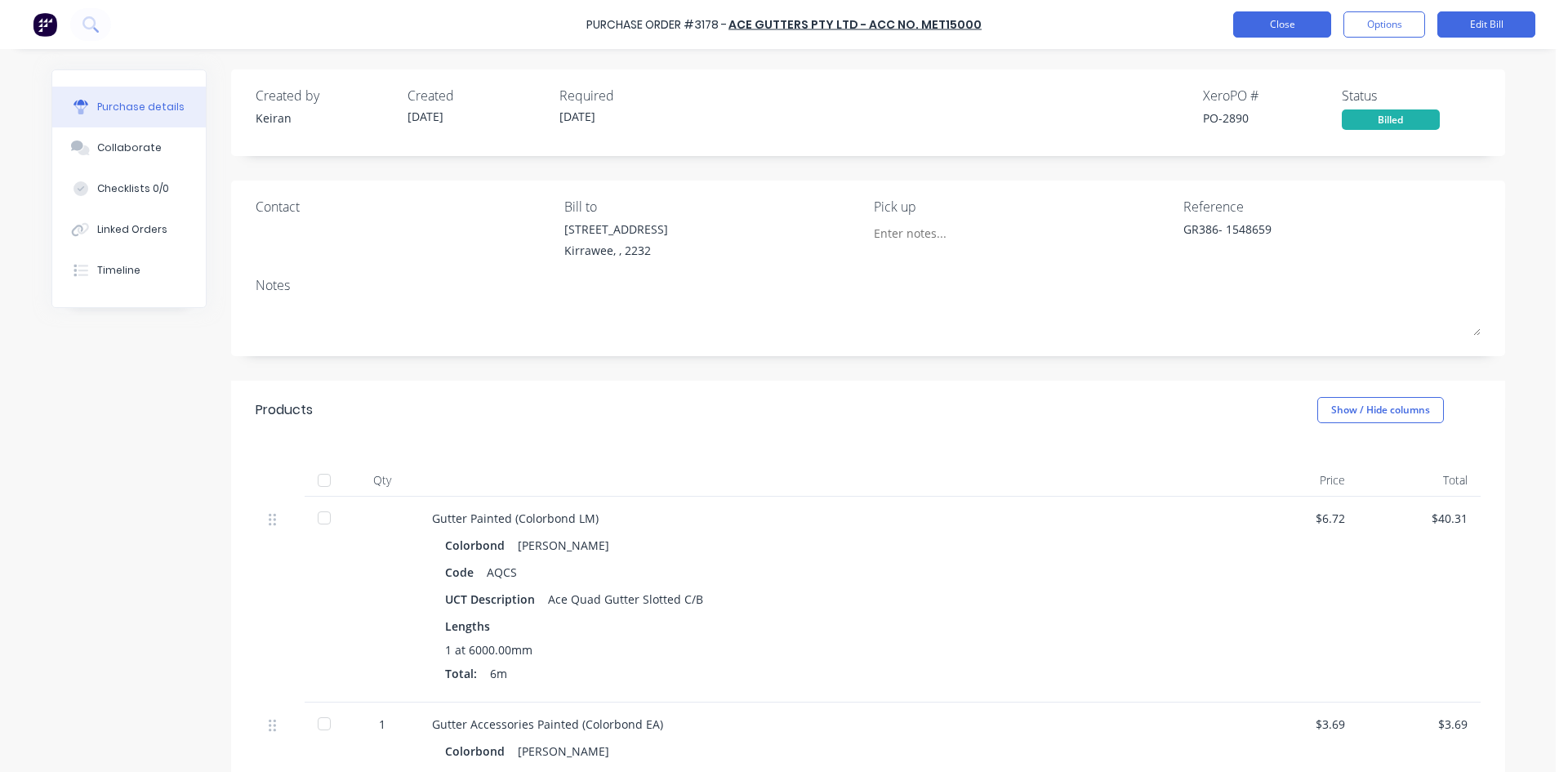
click at [1318, 22] on button "Close" at bounding box center [1282, 24] width 98 height 26
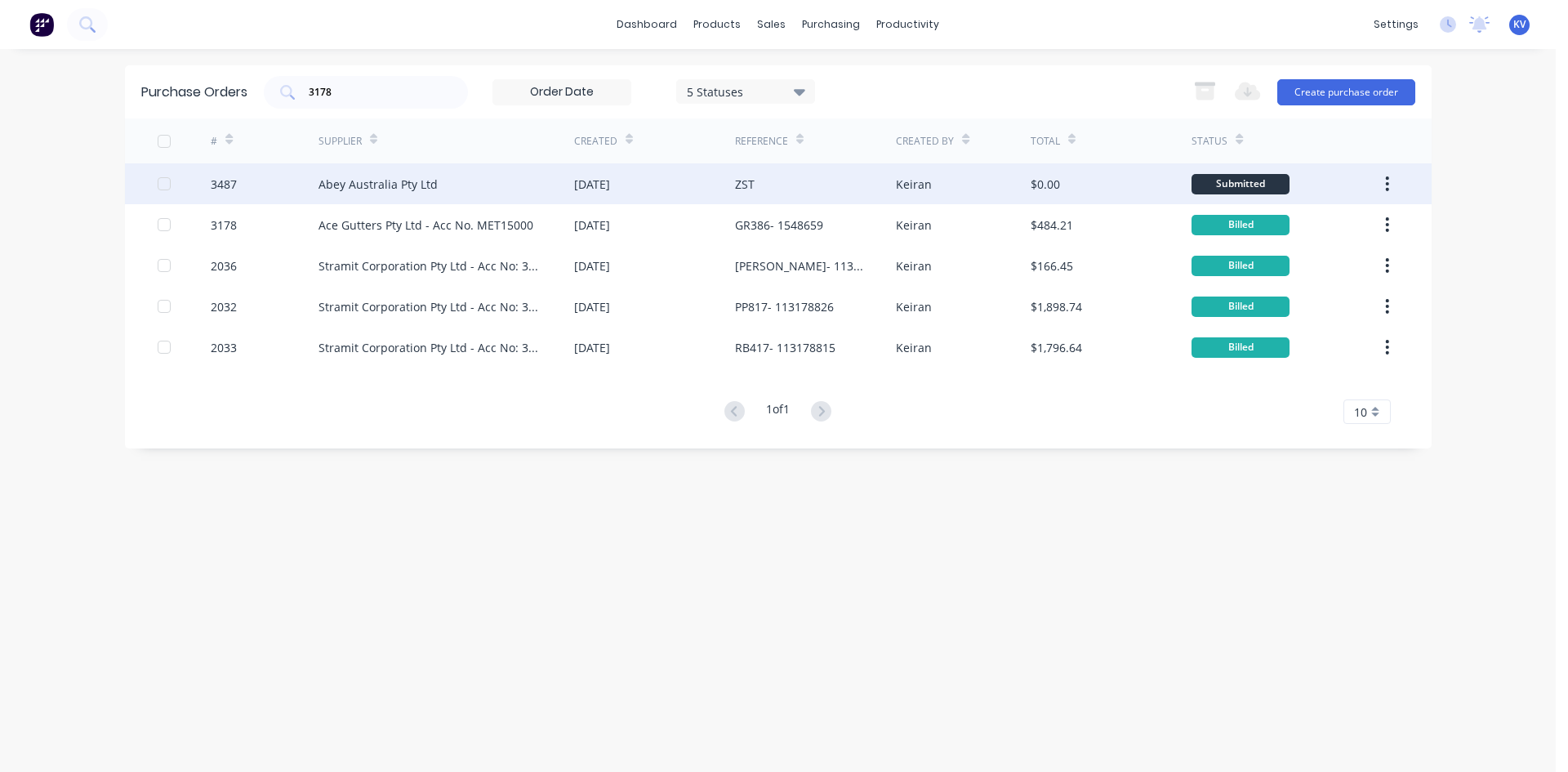
click at [745, 187] on div "ZST" at bounding box center [745, 184] width 19 height 18
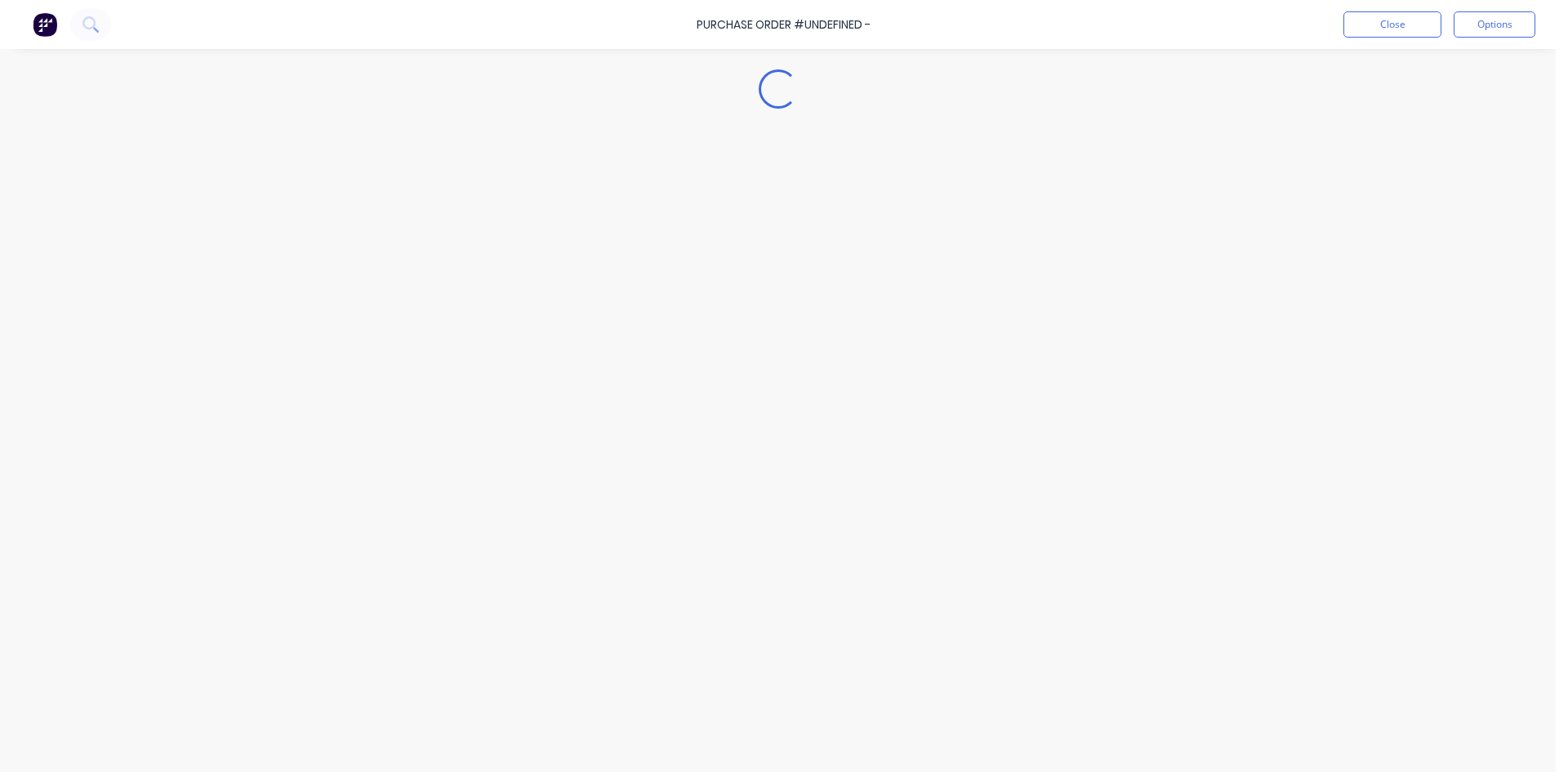
type textarea "x"
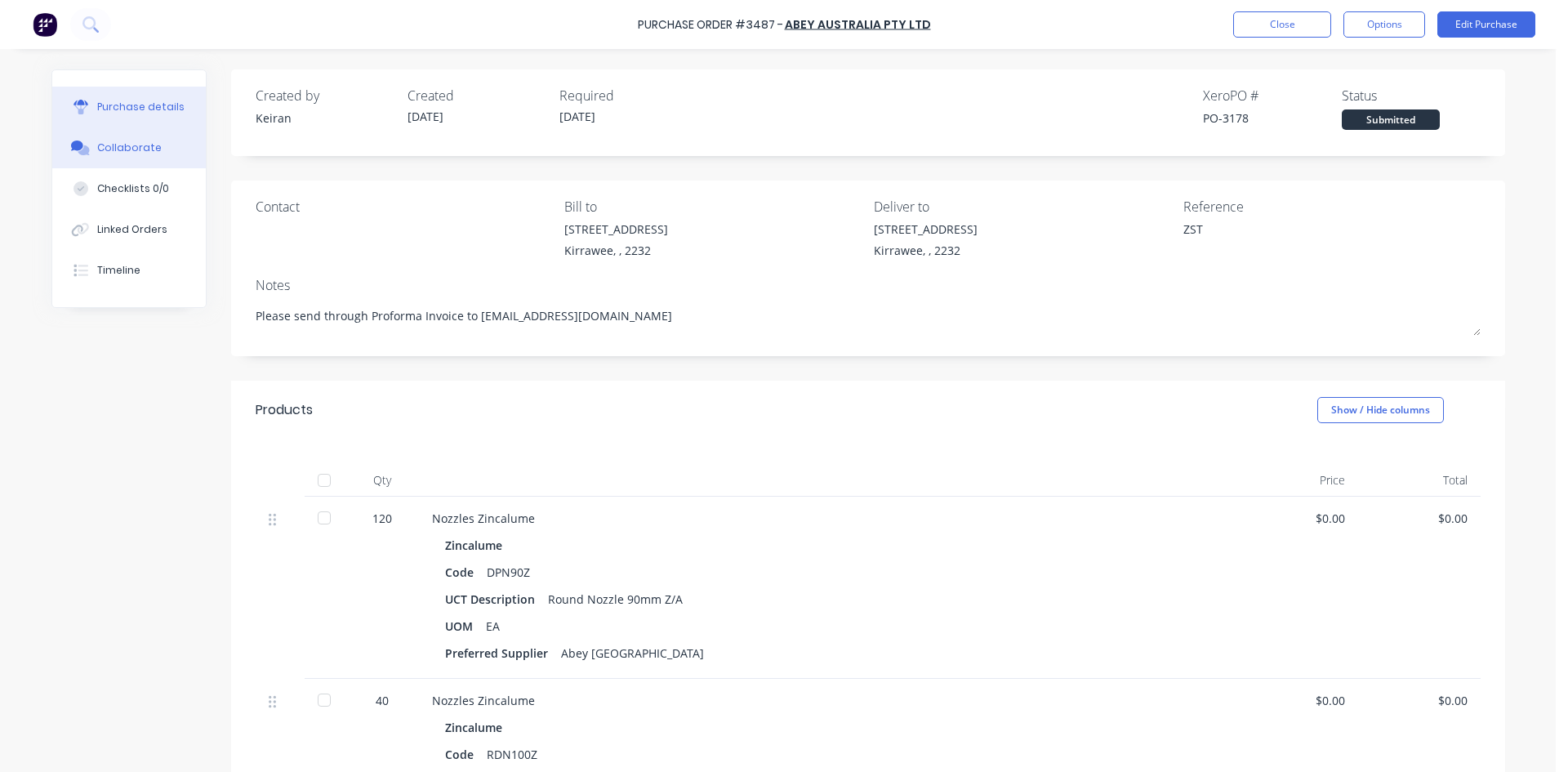
click at [152, 133] on button "Collaborate" at bounding box center [129, 148] width 154 height 41
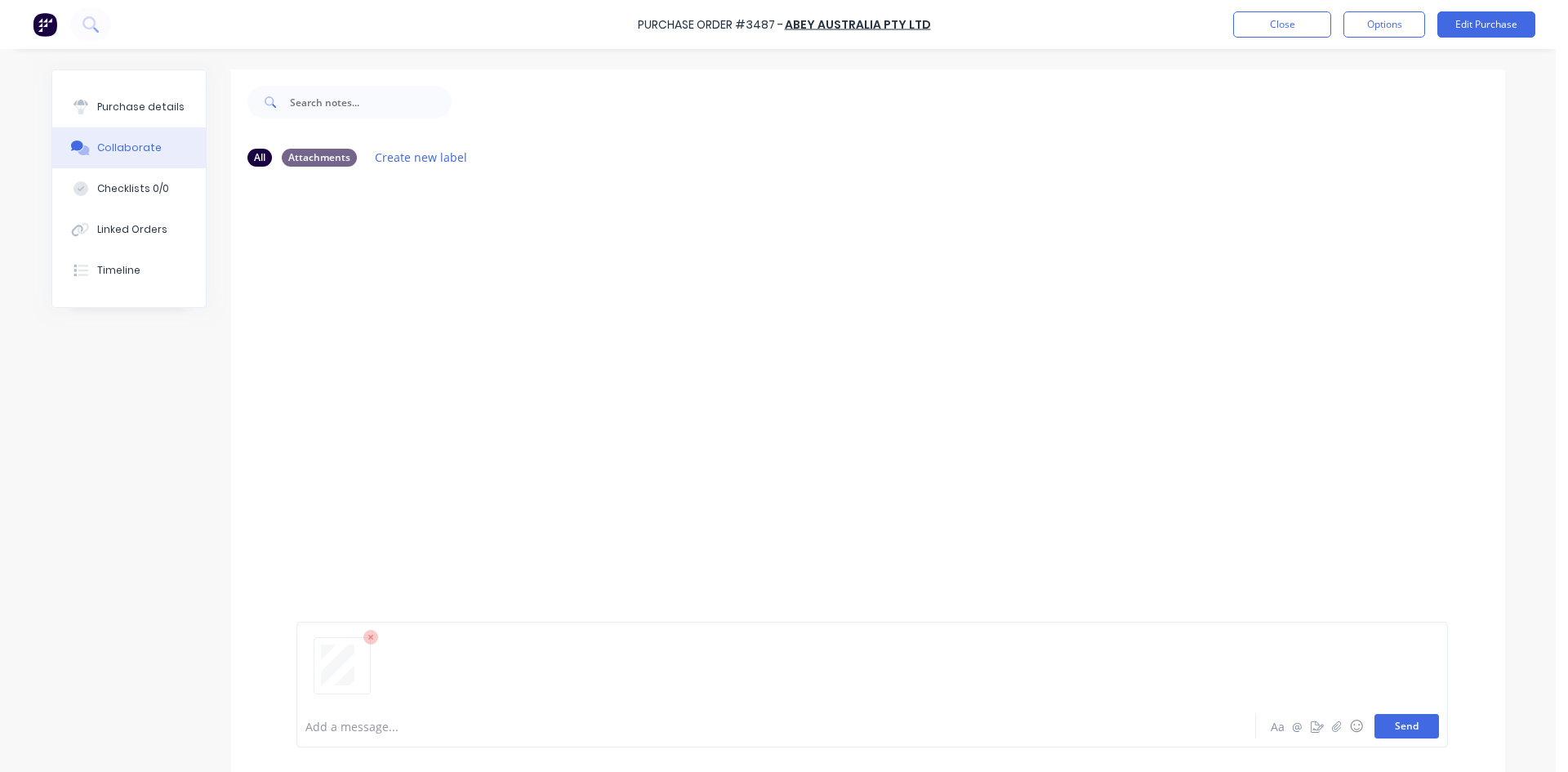
click at [1388, 722] on button "Send" at bounding box center [1407, 725] width 64 height 24
click at [1238, 27] on button "Close" at bounding box center [1282, 24] width 98 height 26
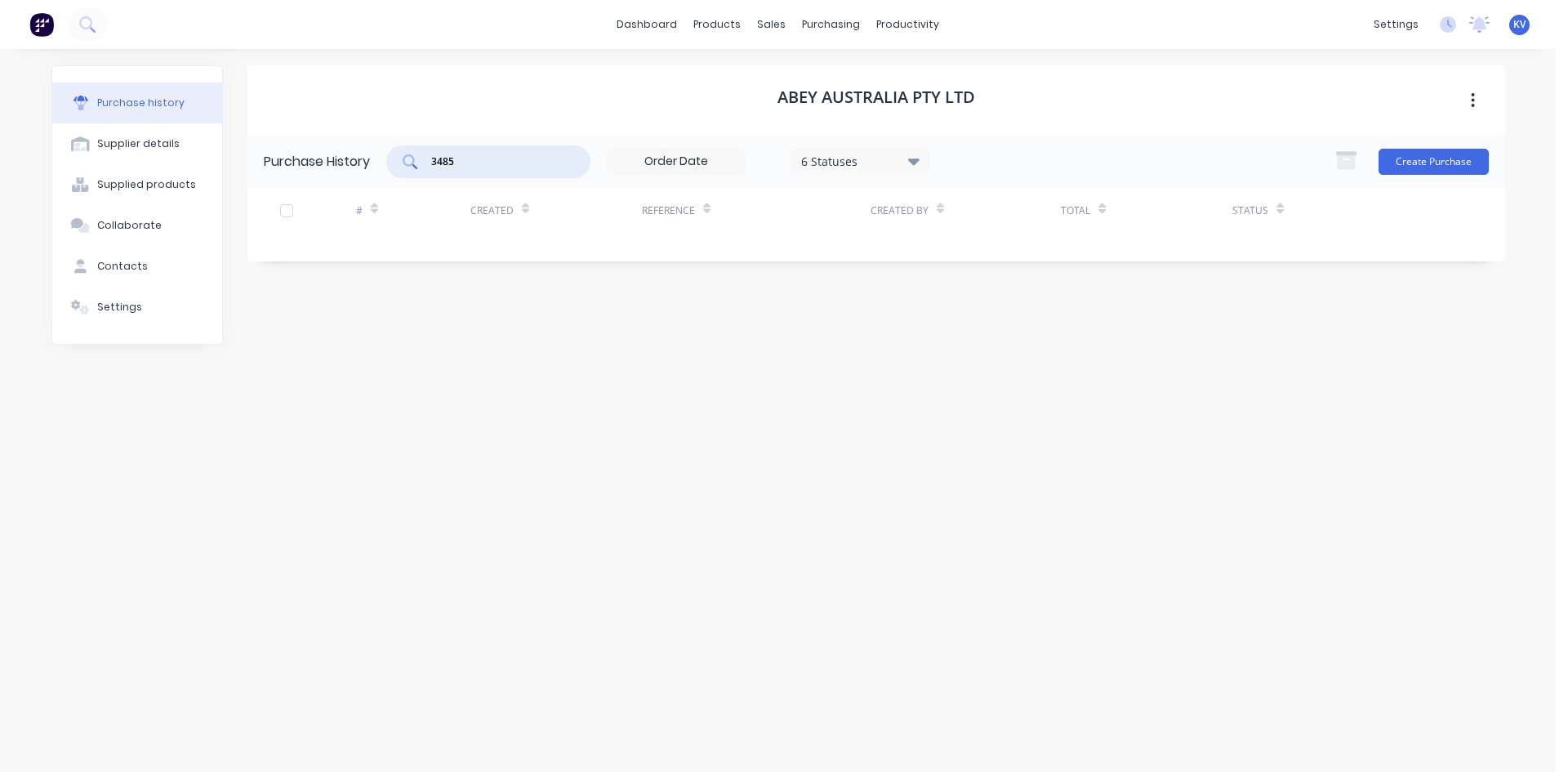
drag, startPoint x: 478, startPoint y: 164, endPoint x: 335, endPoint y: 137, distance: 145.5
click at [335, 137] on div "Purchase History 3485 6 Statuses 6 Statuses Create Purchase" at bounding box center [876, 161] width 1258 height 53
type input "3462"
click at [816, 81] on icon at bounding box center [819, 80] width 13 height 9
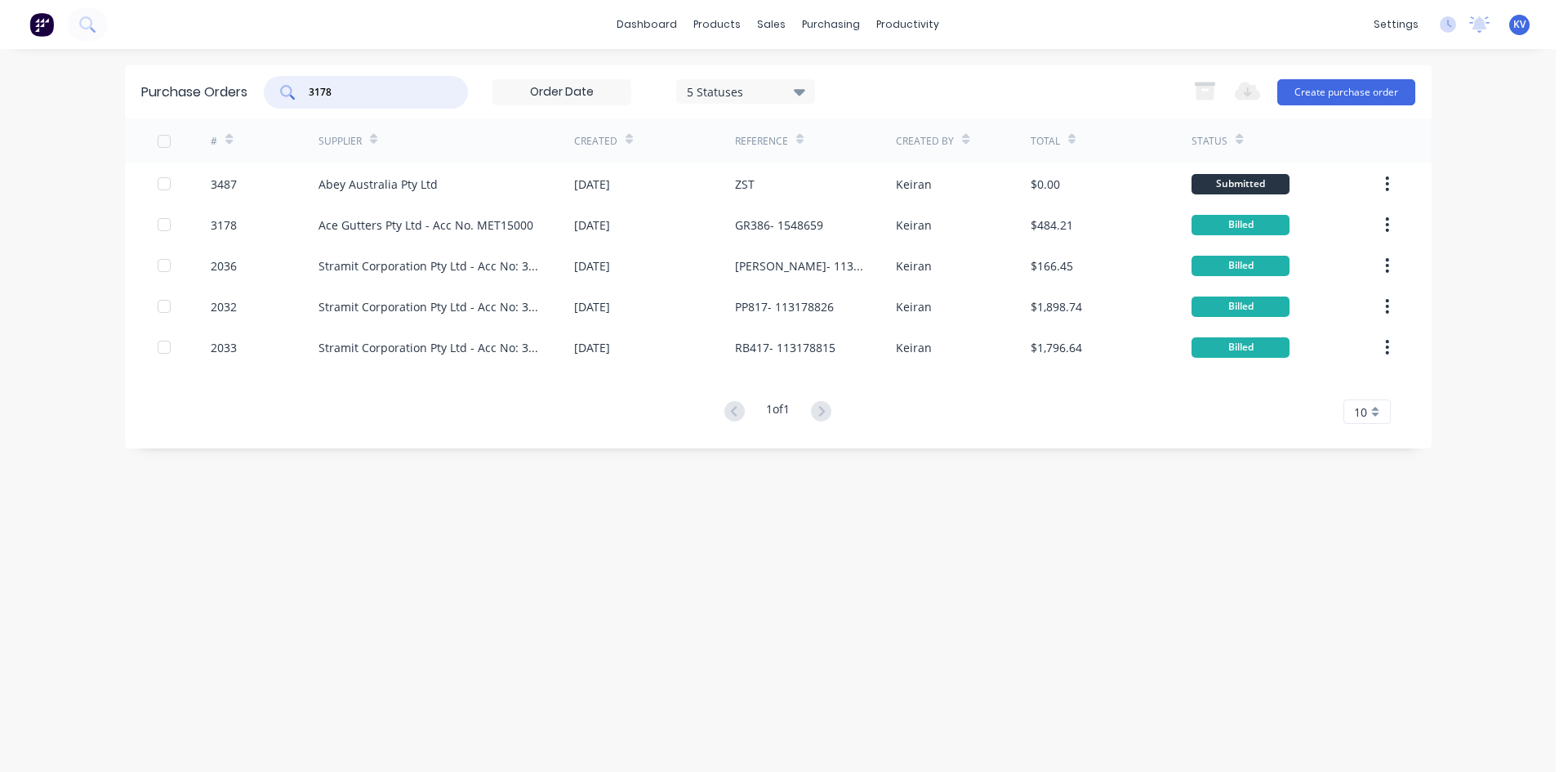
drag, startPoint x: 363, startPoint y: 95, endPoint x: 175, endPoint y: 84, distance: 188.3
click at [175, 84] on div "Purchase Orders 3178 5 Statuses 5 Statuses Export to Excel (XLSX) Create purcha…" at bounding box center [778, 92] width 1307 height 53
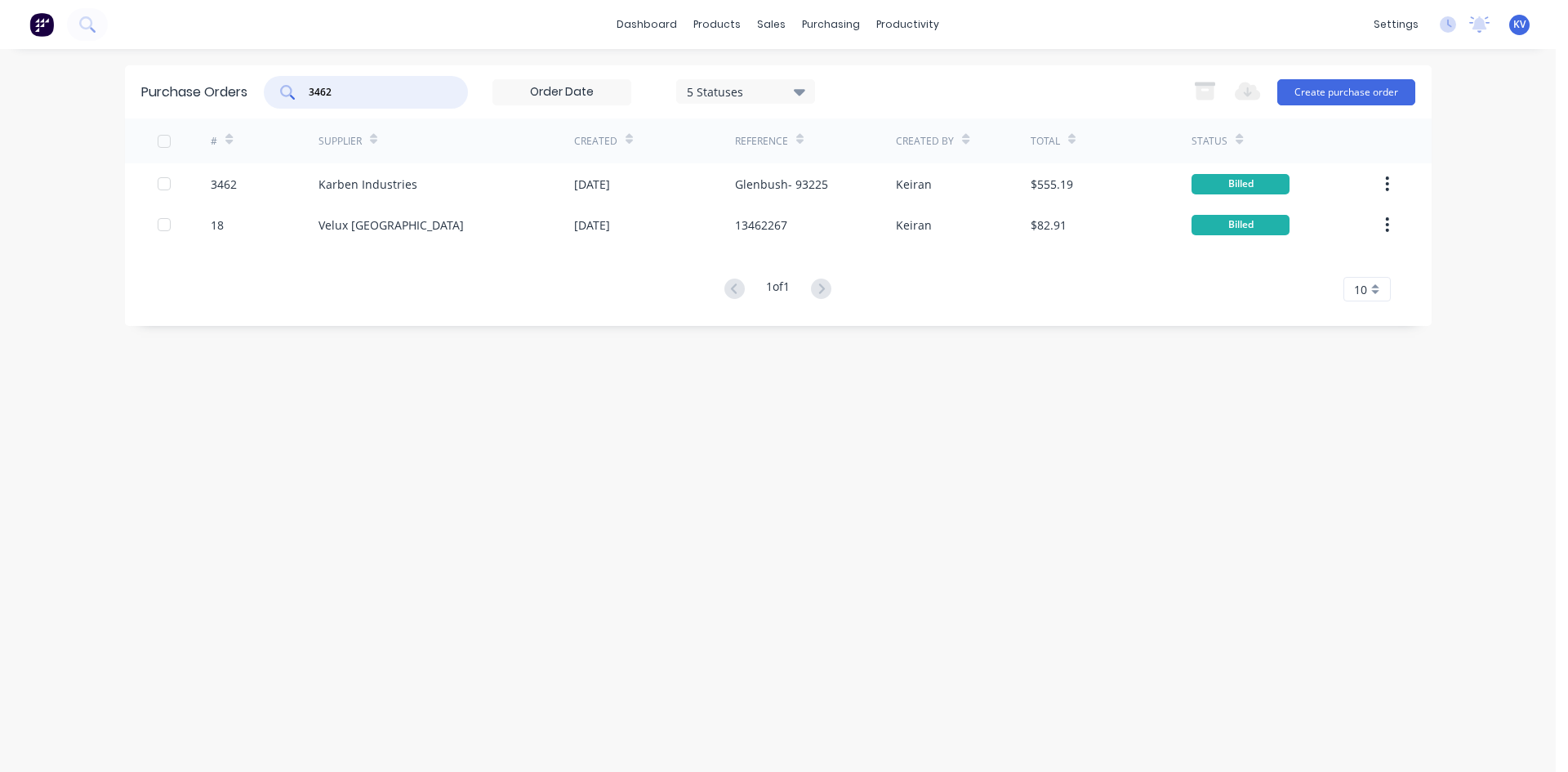
type input "3462"
click at [610, 175] on div "[DATE]" at bounding box center [592, 184] width 36 height 18
type textarea "x"
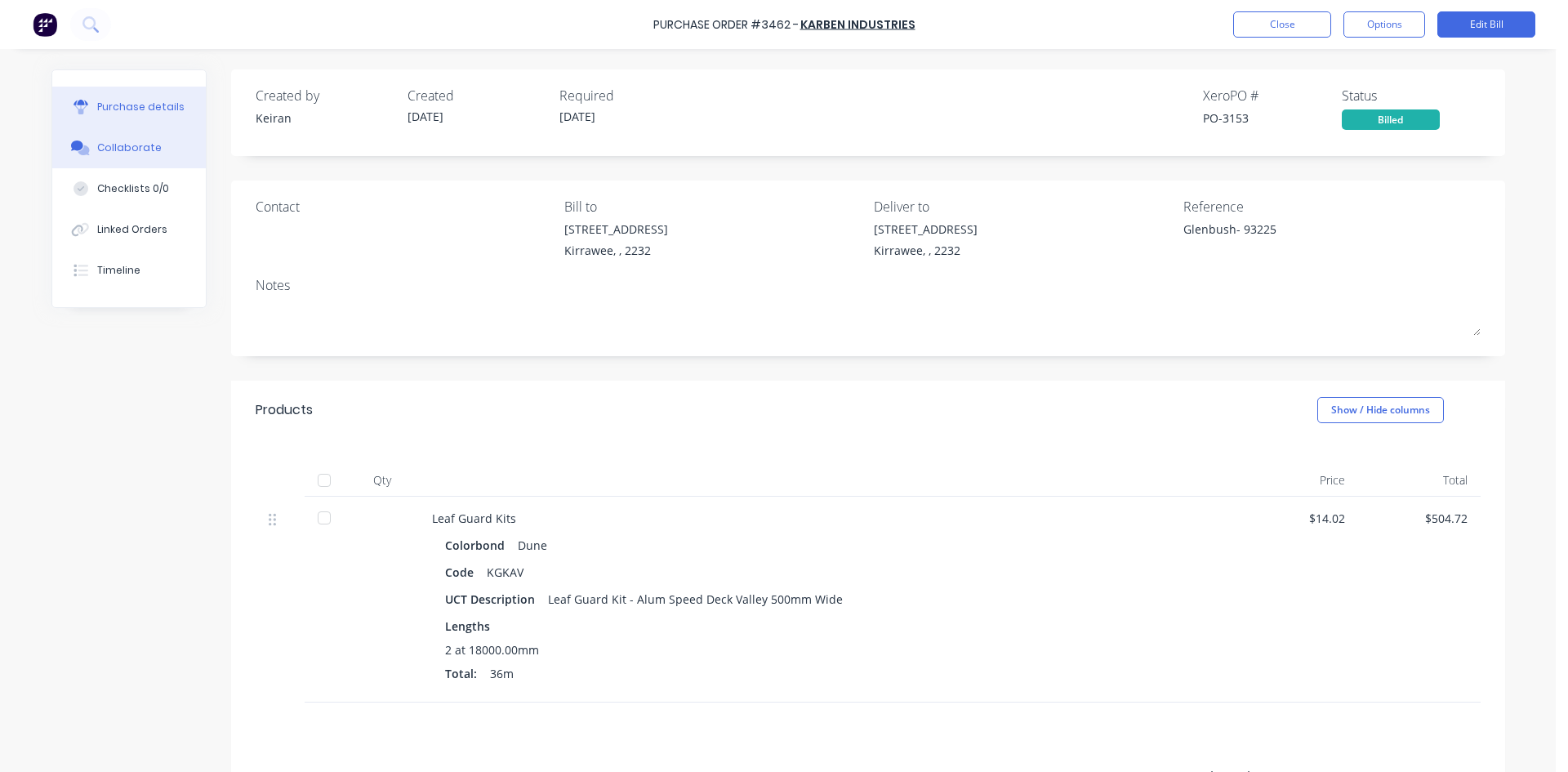
click at [124, 146] on div "Collaborate" at bounding box center [129, 148] width 64 height 15
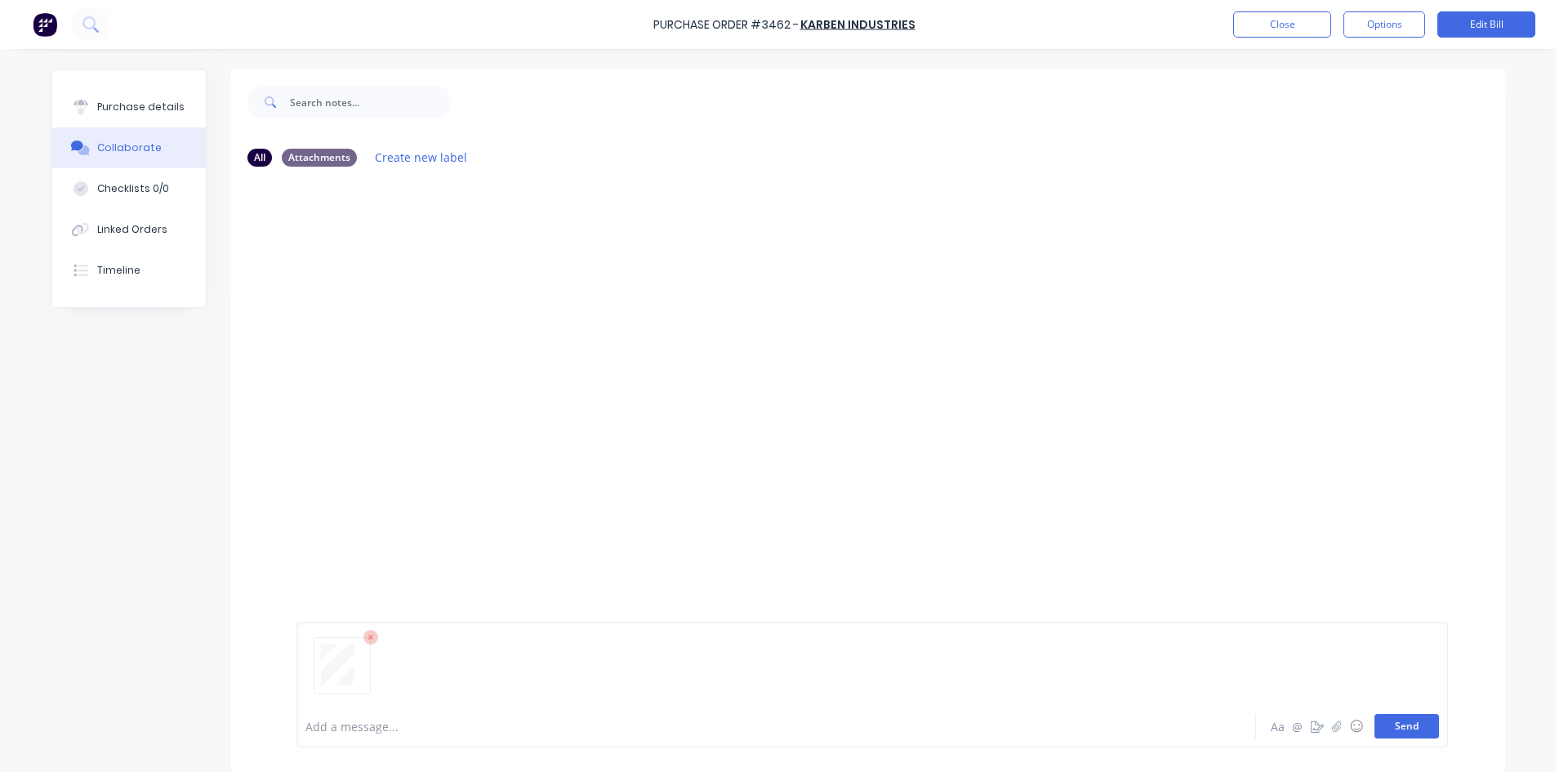
click at [1399, 724] on button "Send" at bounding box center [1407, 725] width 64 height 24
click at [1266, 21] on button "Close" at bounding box center [1282, 24] width 98 height 26
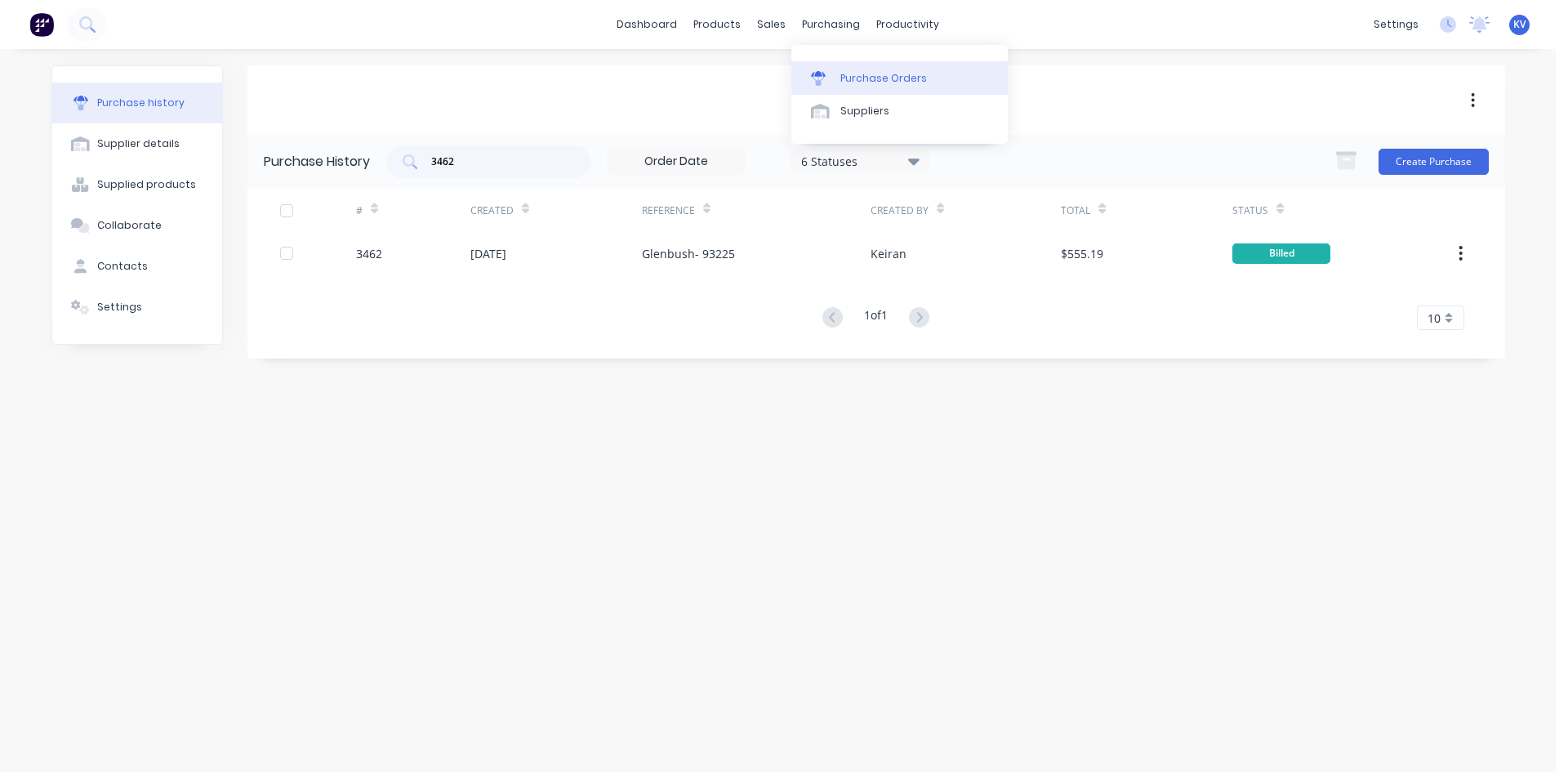
click at [837, 87] on link "Purchase Orders" at bounding box center [899, 77] width 216 height 33
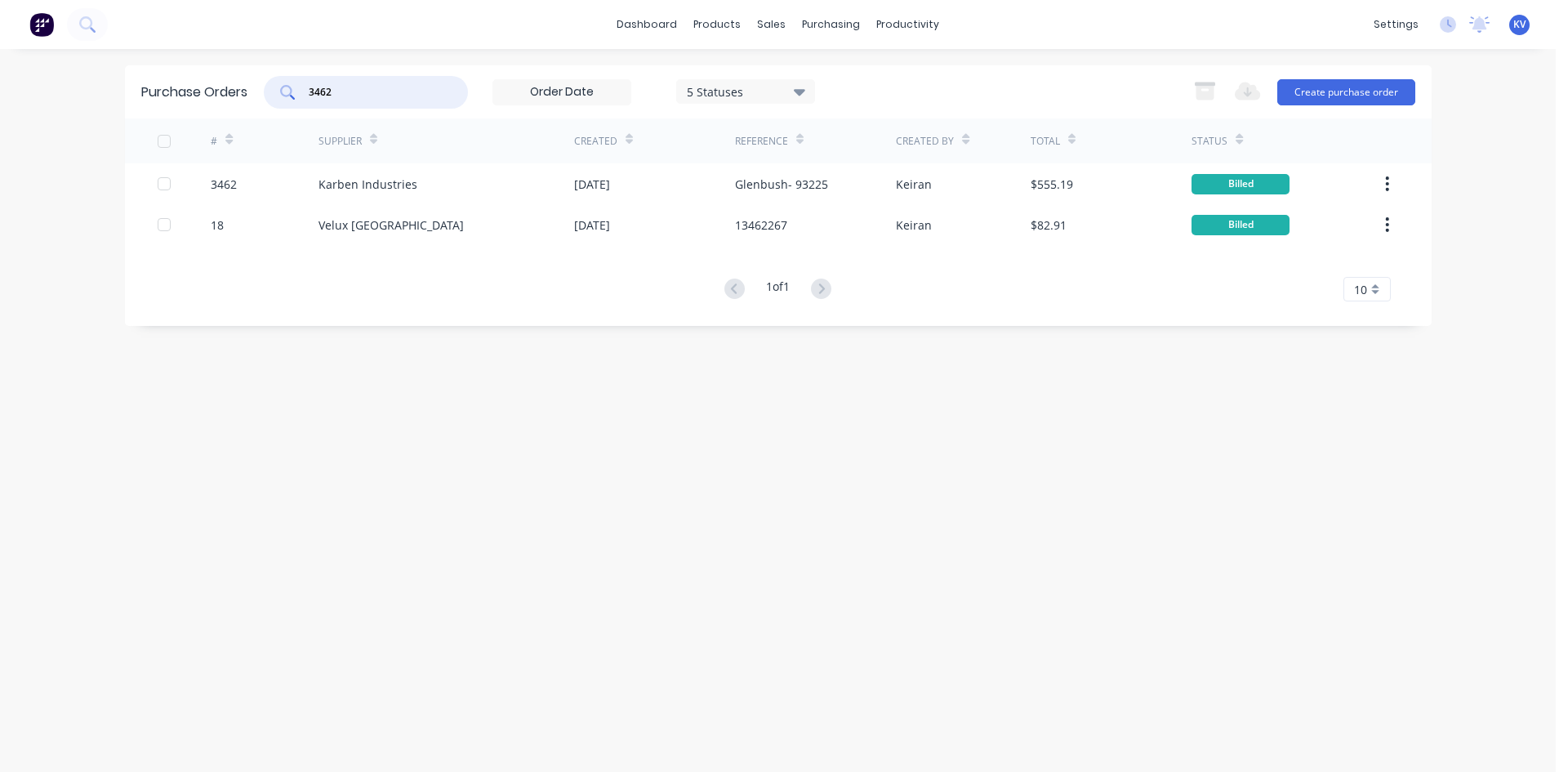
drag, startPoint x: 399, startPoint y: 88, endPoint x: 94, endPoint y: 58, distance: 306.5
click at [94, 58] on div "dashboard products sales purchasing productivity dashboard products Product Cat…" at bounding box center [778, 386] width 1556 height 772
type input "s"
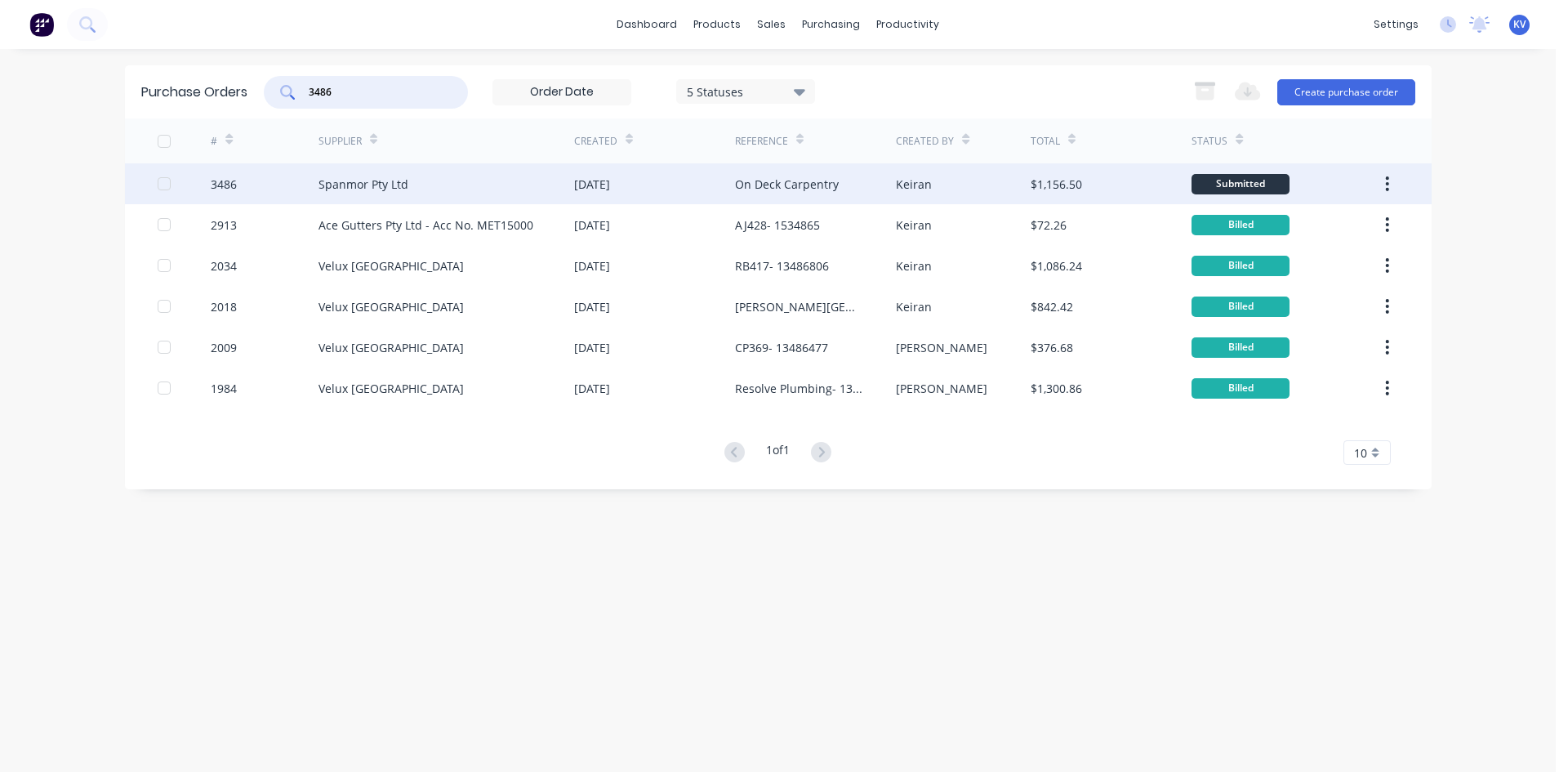
type input "3486"
click at [336, 194] on div "Spanmor Pty Ltd" at bounding box center [447, 184] width 255 height 41
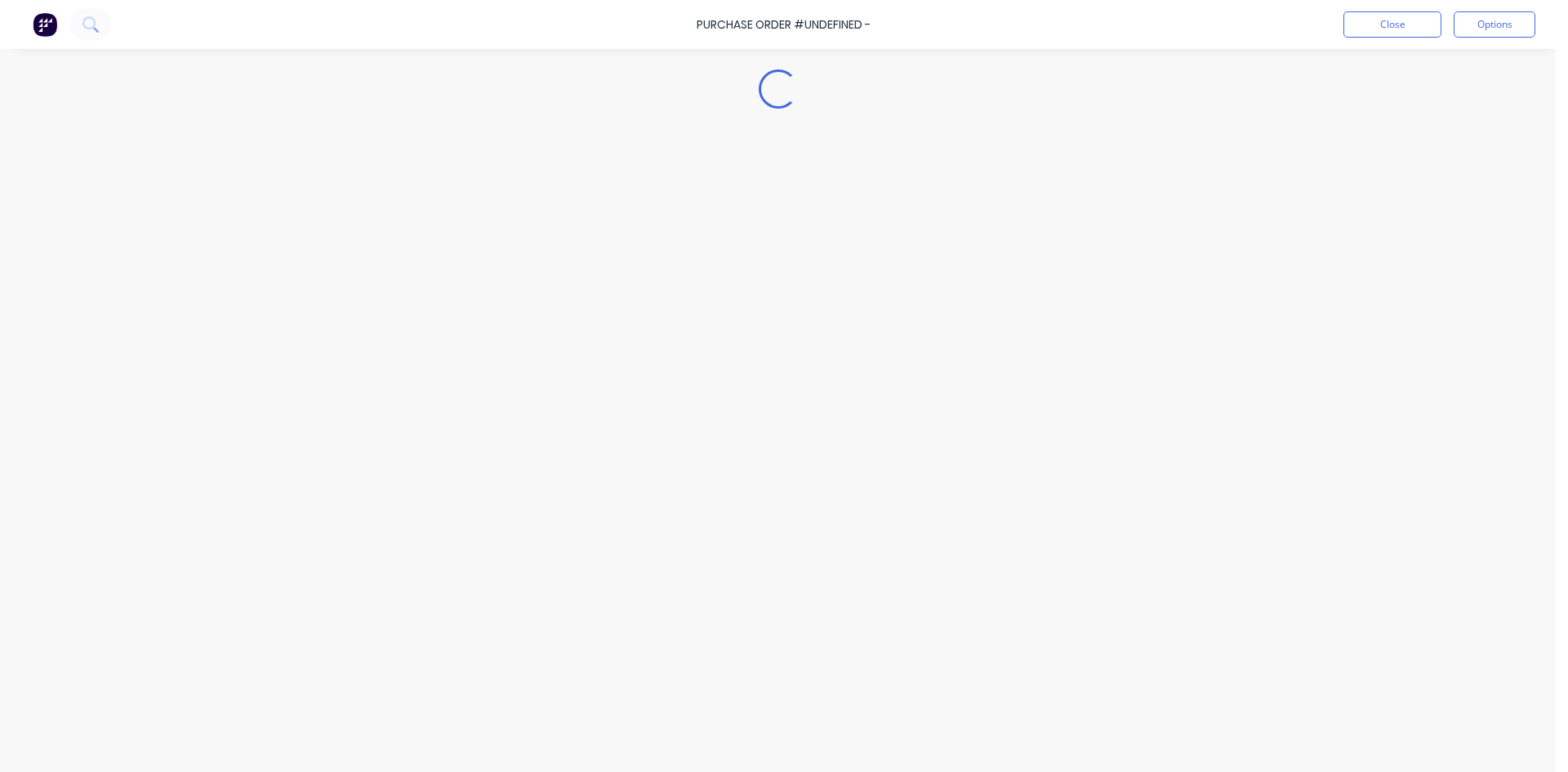
type textarea "x"
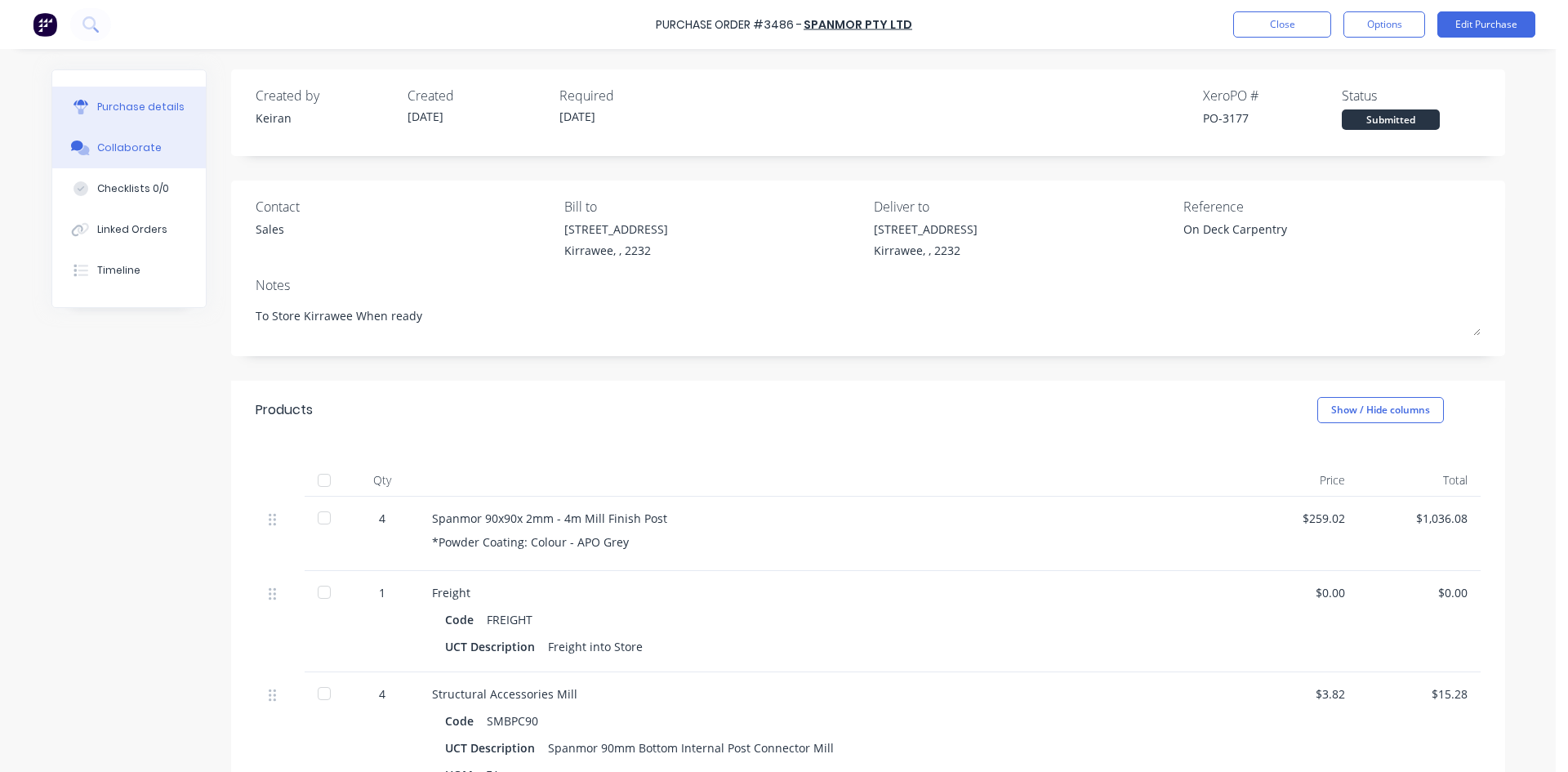
click at [130, 142] on div "Collaborate" at bounding box center [129, 148] width 64 height 15
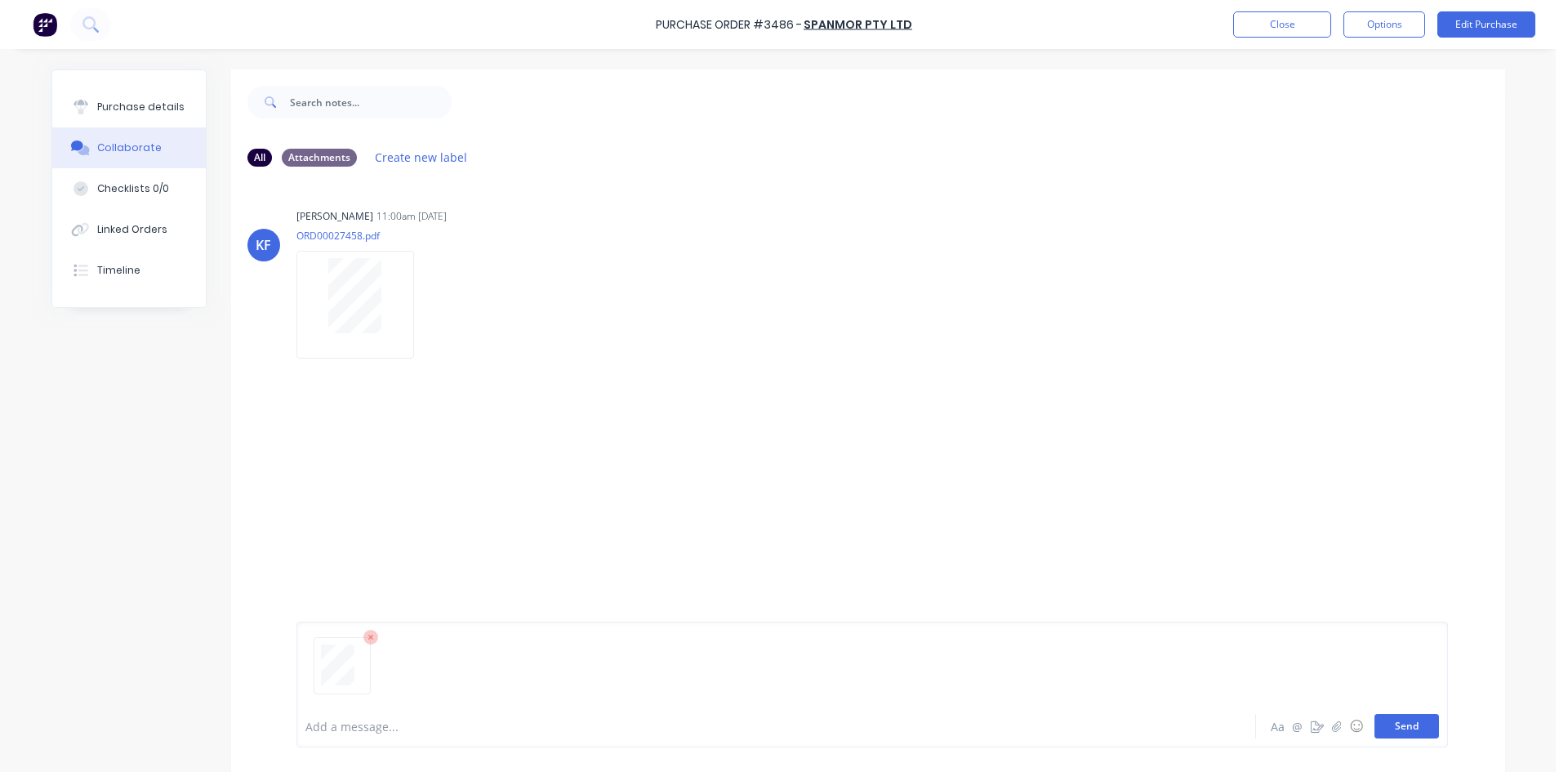
click at [1403, 727] on button "Send" at bounding box center [1407, 725] width 64 height 24
click at [1288, 19] on button "Close" at bounding box center [1282, 24] width 98 height 26
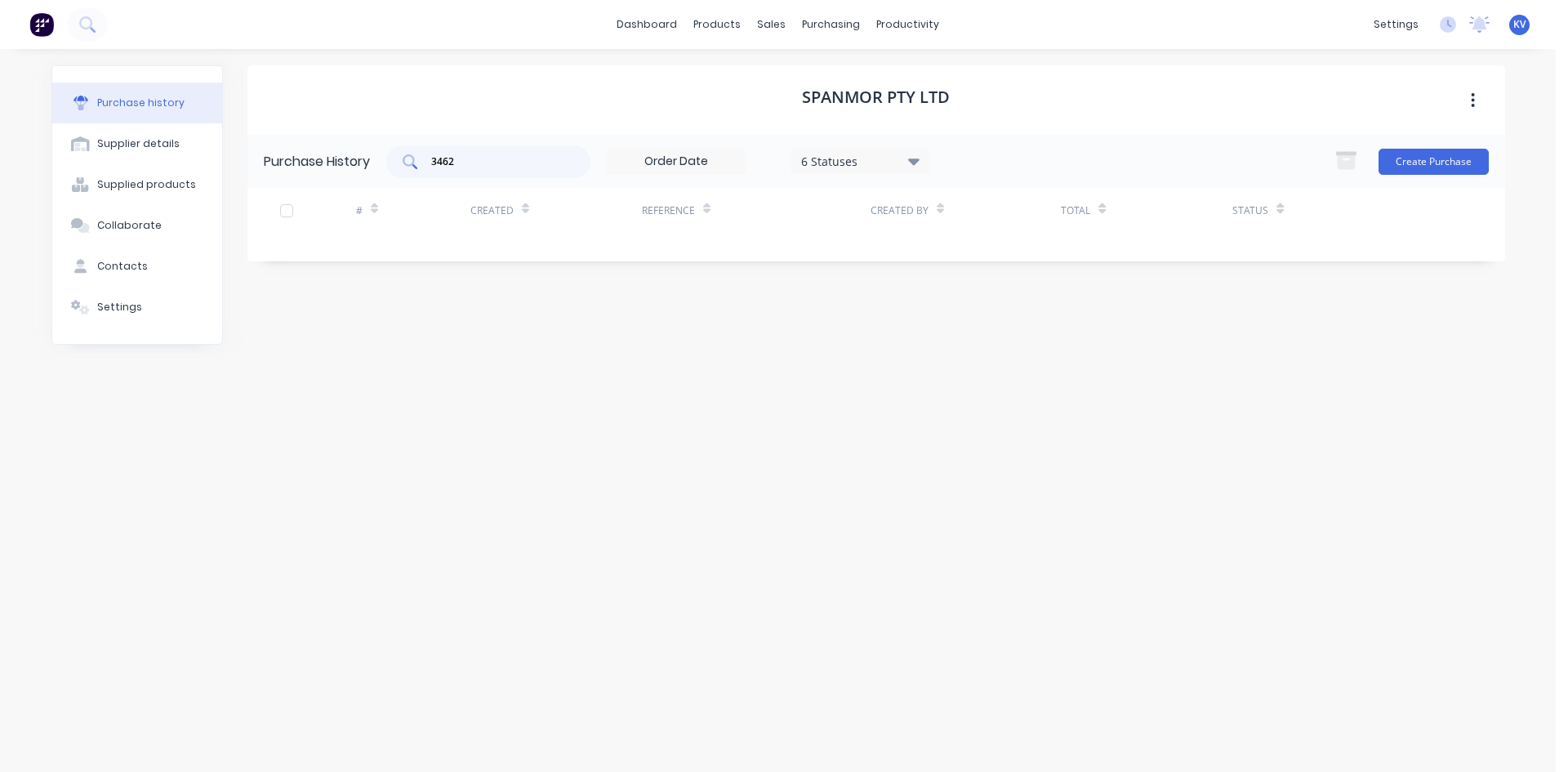
click at [506, 170] on div "3462" at bounding box center [488, 161] width 205 height 33
click at [818, 19] on div "purchasing" at bounding box center [831, 24] width 74 height 24
click at [831, 84] on div at bounding box center [823, 78] width 24 height 15
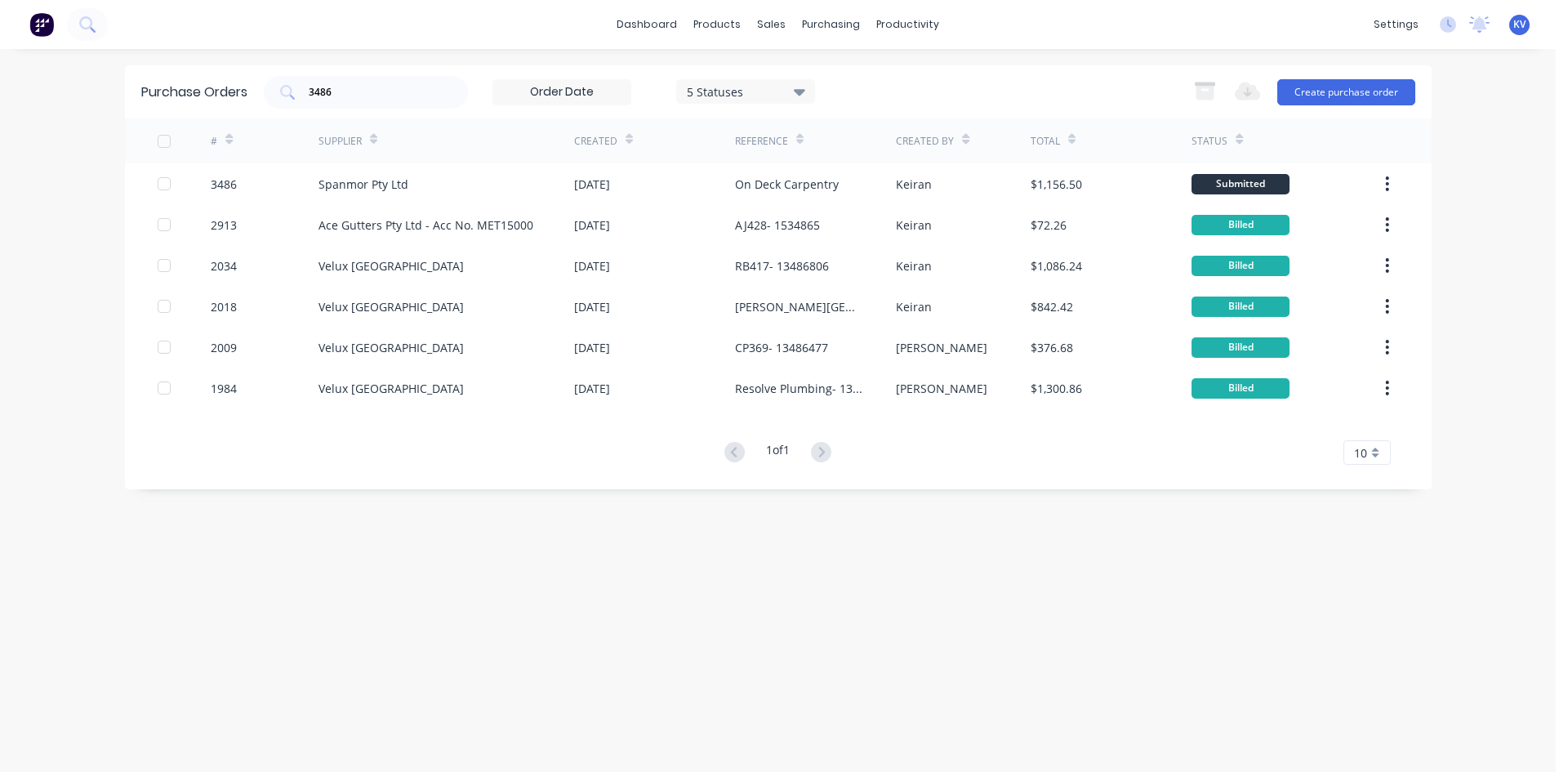
click at [54, 65] on div "dashboard products sales purchasing productivity dashboard products Product Cat…" at bounding box center [778, 386] width 1556 height 772
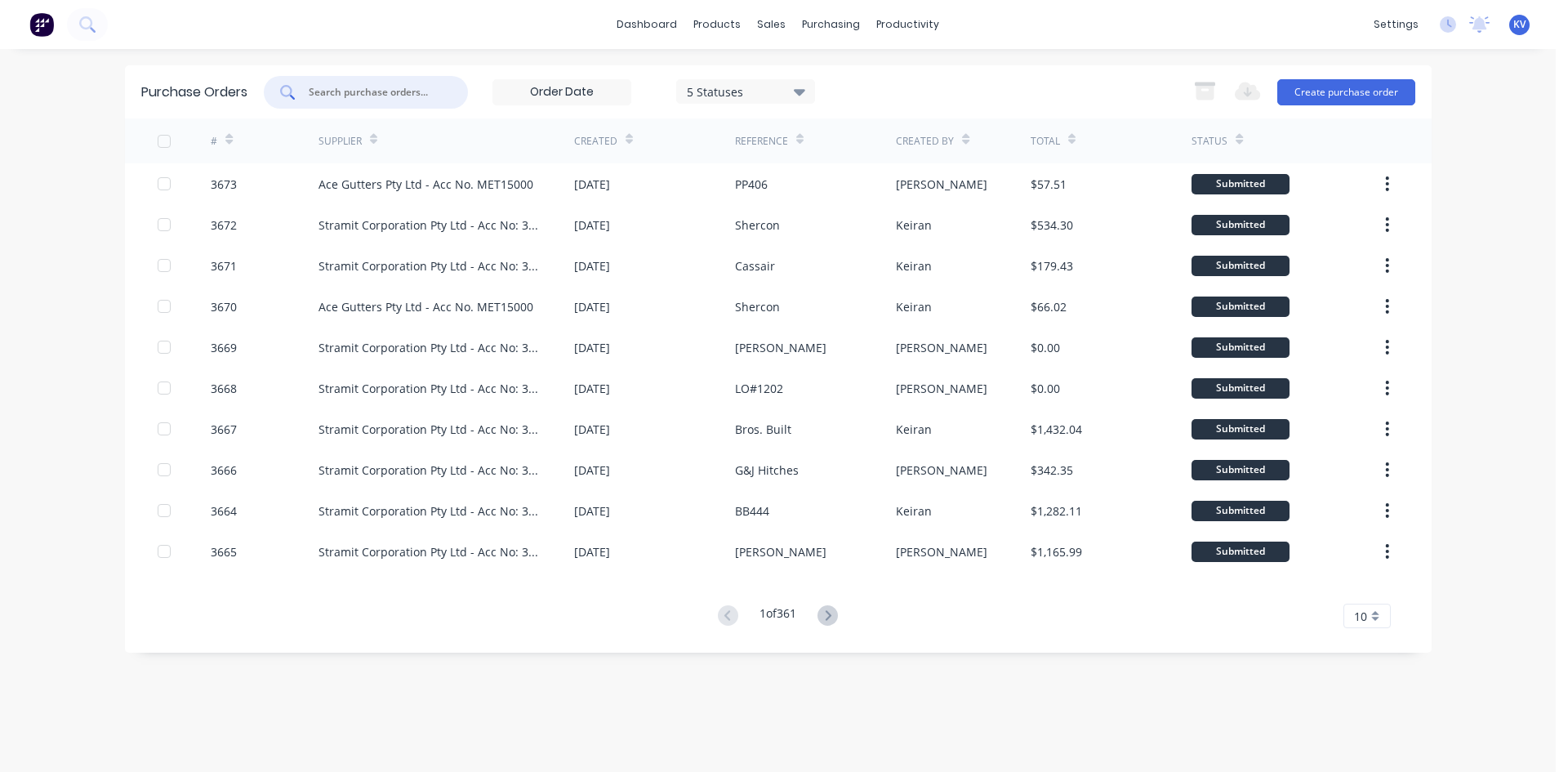
click at [417, 86] on input "text" at bounding box center [375, 93] width 135 height 17
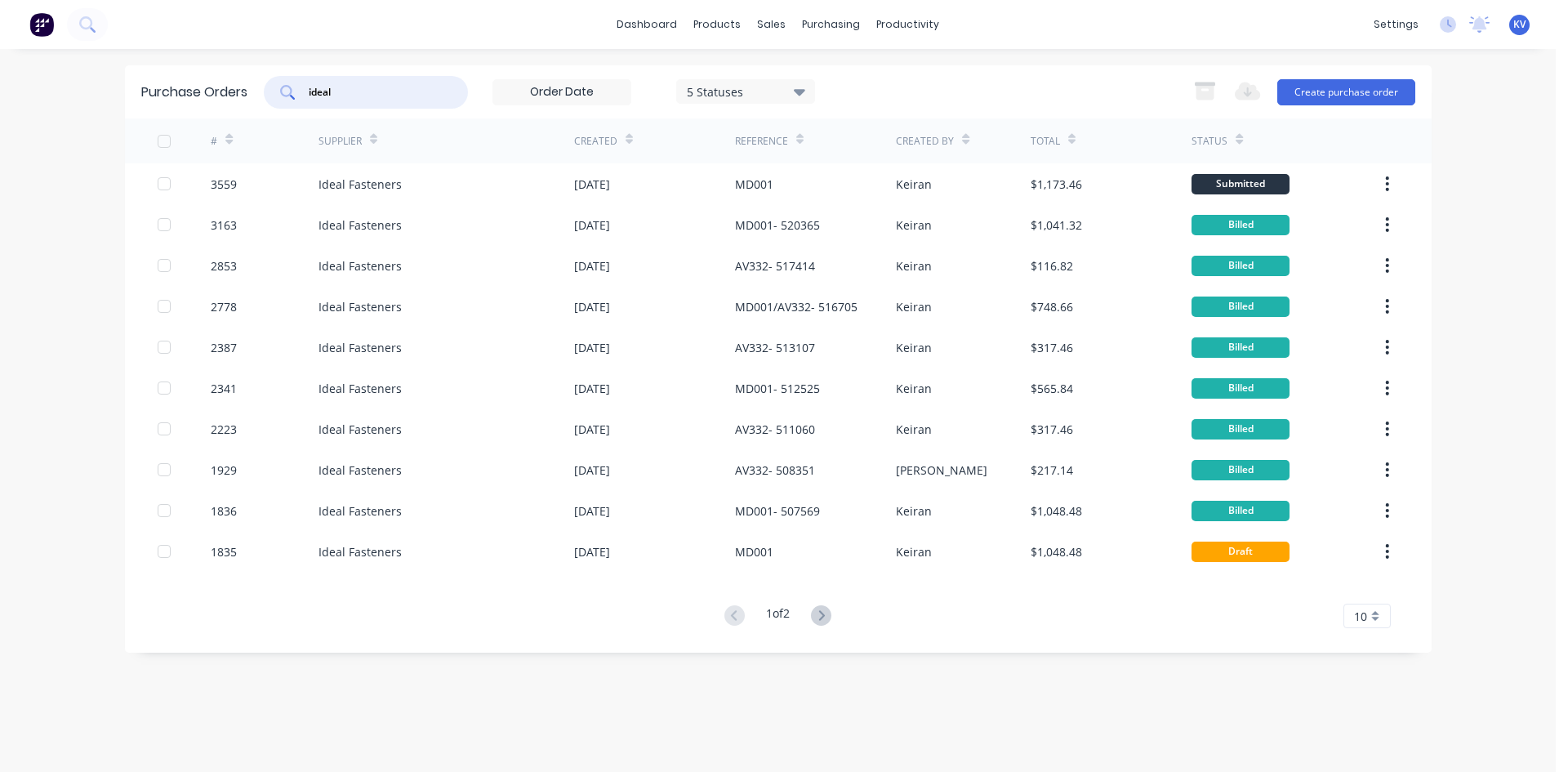
click at [364, 91] on input "ideal" at bounding box center [375, 93] width 135 height 17
drag, startPoint x: 364, startPoint y: 91, endPoint x: 208, endPoint y: 69, distance: 157.5
click at [208, 69] on div "Purchase Orders ideal 5 Statuses 5 Statuses Export to Excel (XLSX) Create purch…" at bounding box center [778, 92] width 1307 height 53
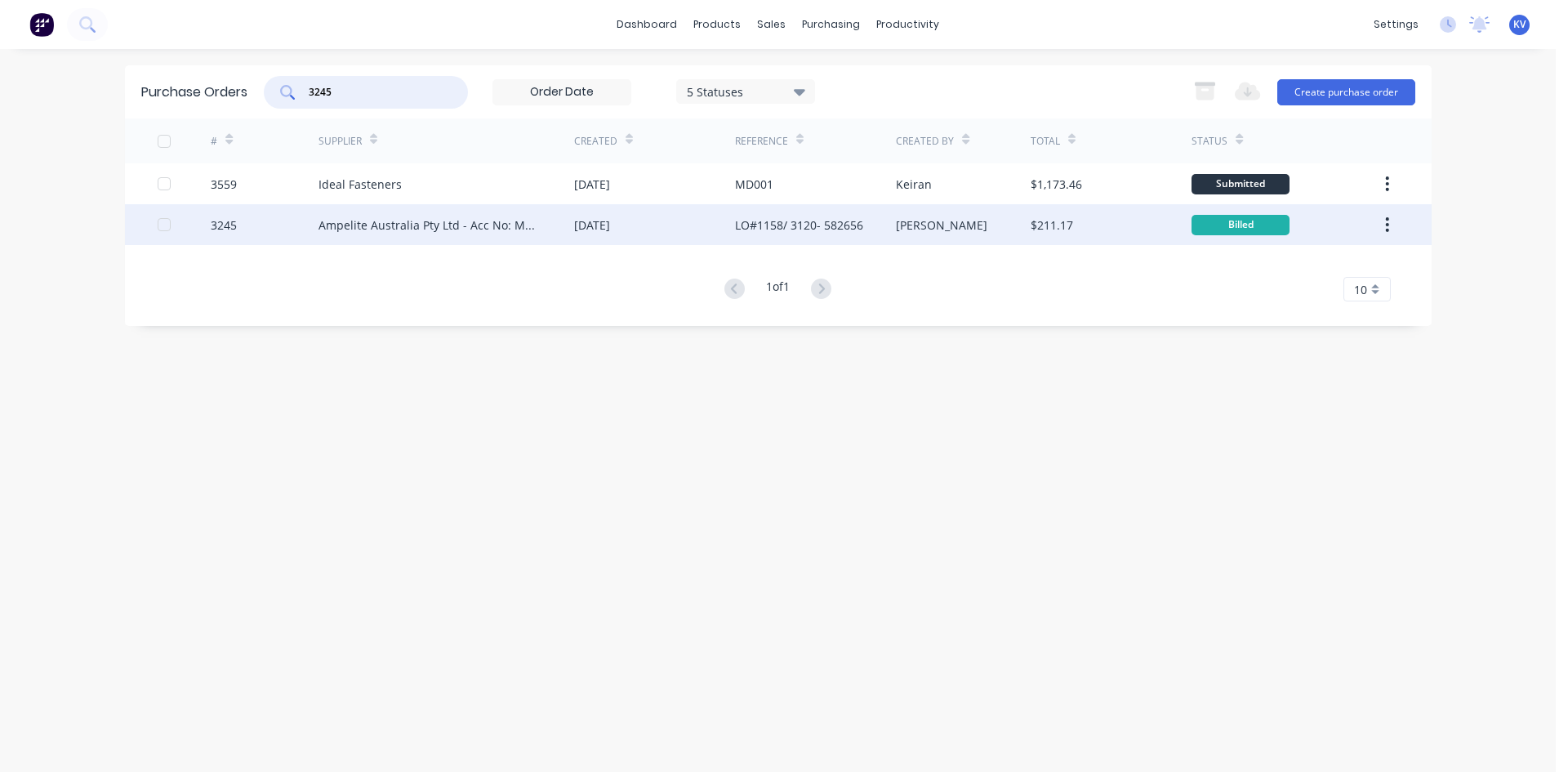
type input "3245"
click at [357, 220] on div "Ampelite Australia Pty Ltd - Acc No: METSUP" at bounding box center [430, 225] width 223 height 18
type textarea "x"
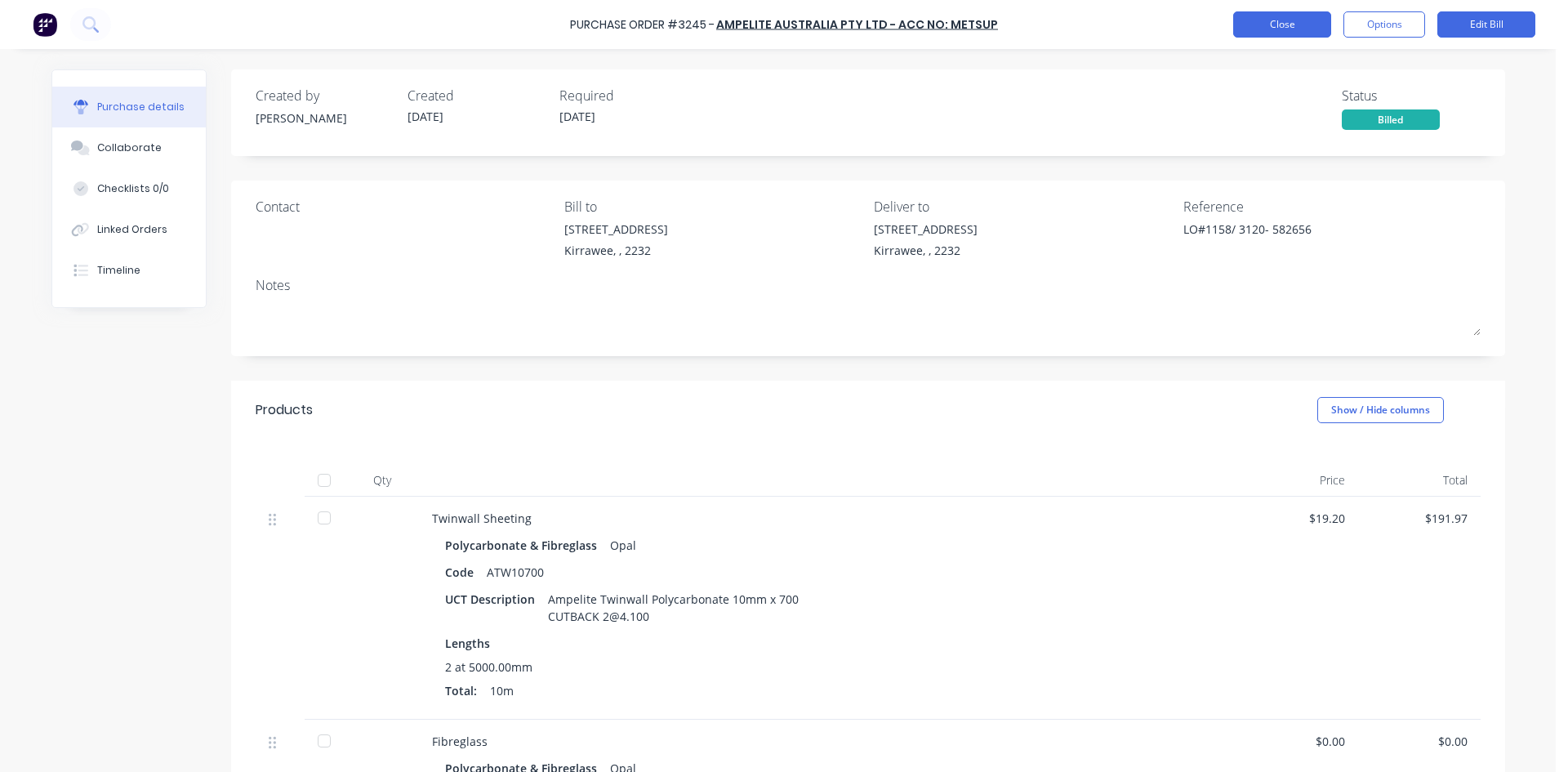
click at [1247, 22] on button "Close" at bounding box center [1282, 24] width 98 height 26
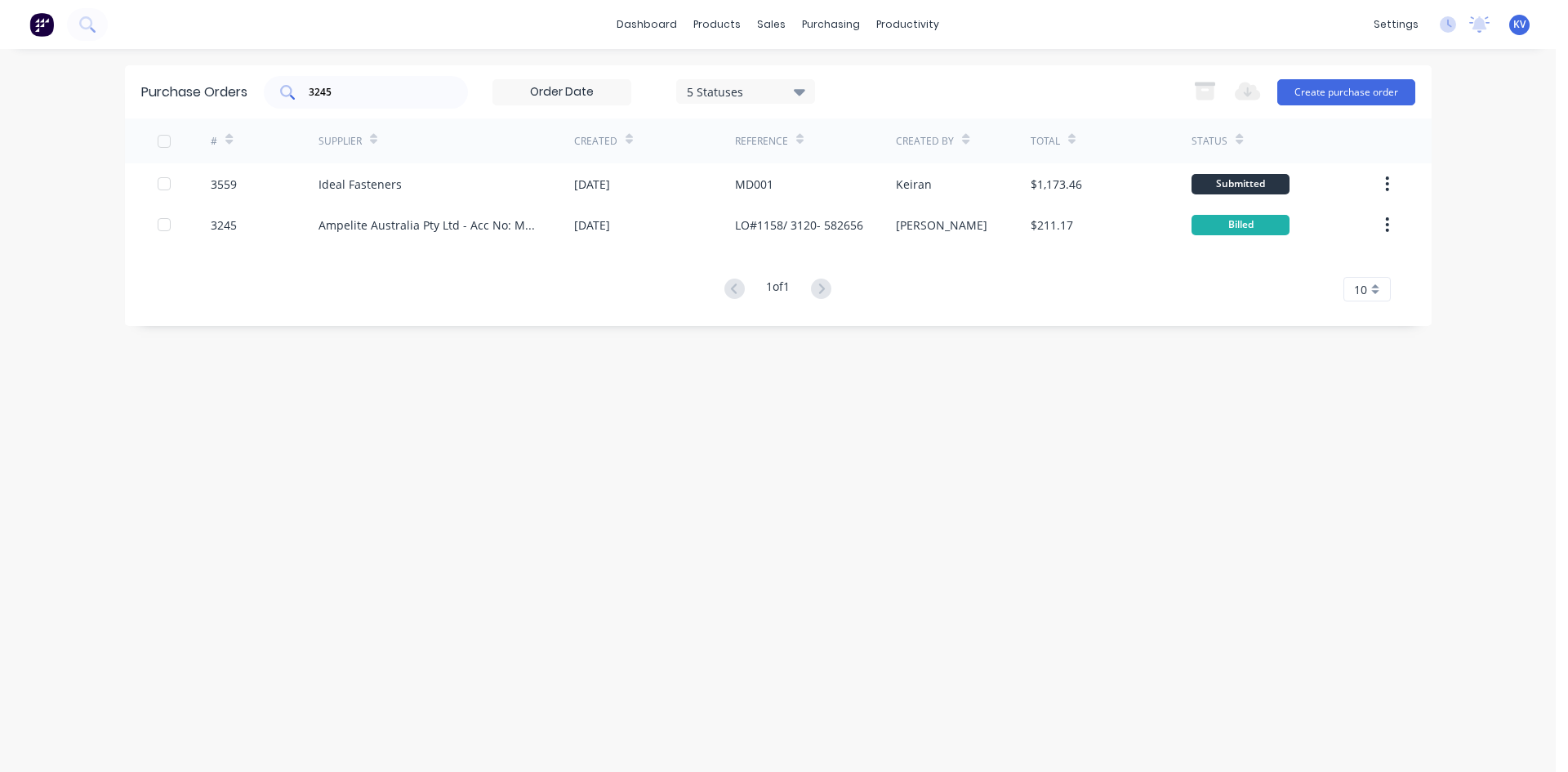
click at [367, 95] on input "3245" at bounding box center [375, 93] width 135 height 17
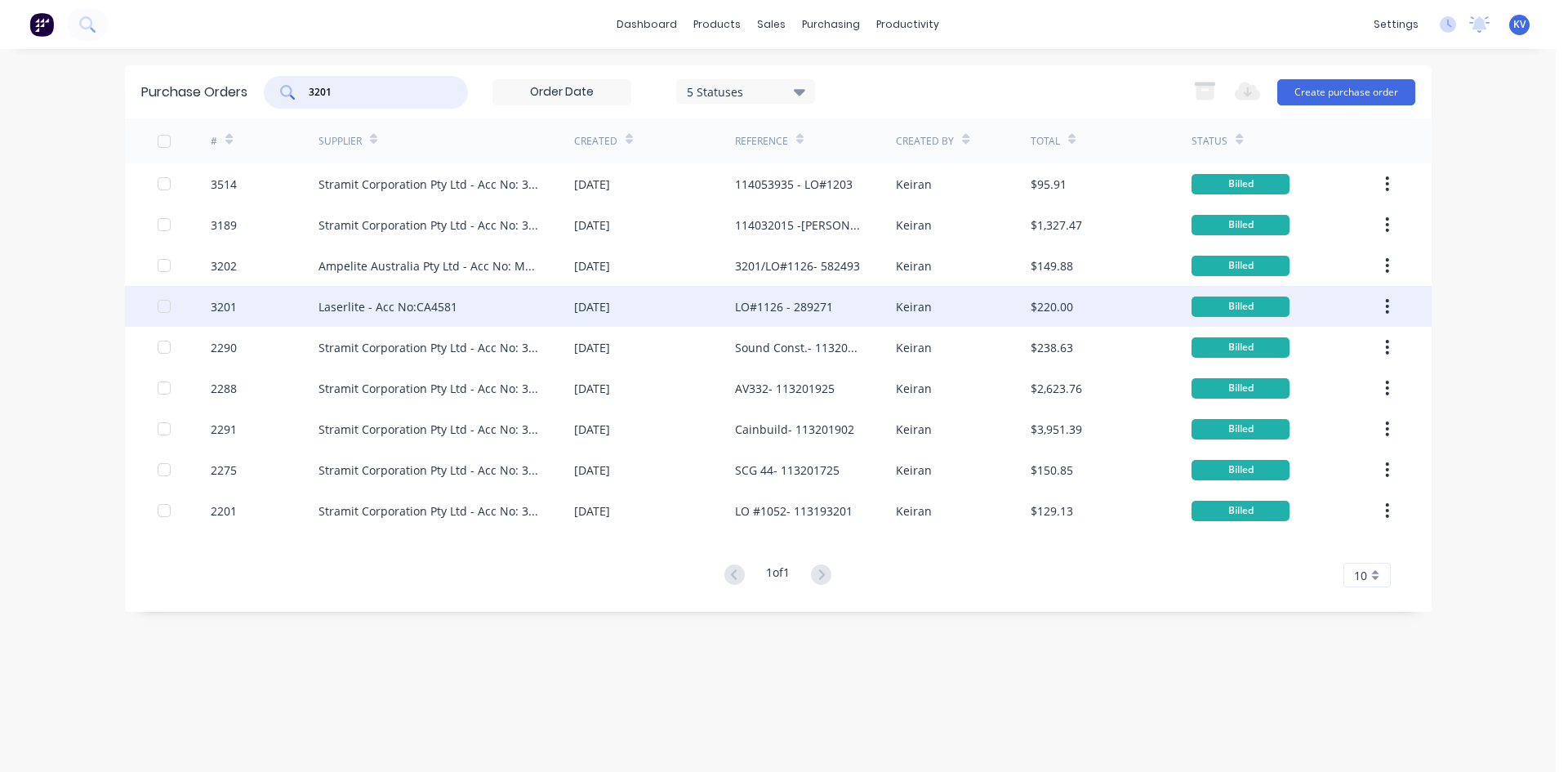
type input "3201"
click at [338, 310] on div "Laserlite - Acc No:CA4581" at bounding box center [388, 306] width 139 height 18
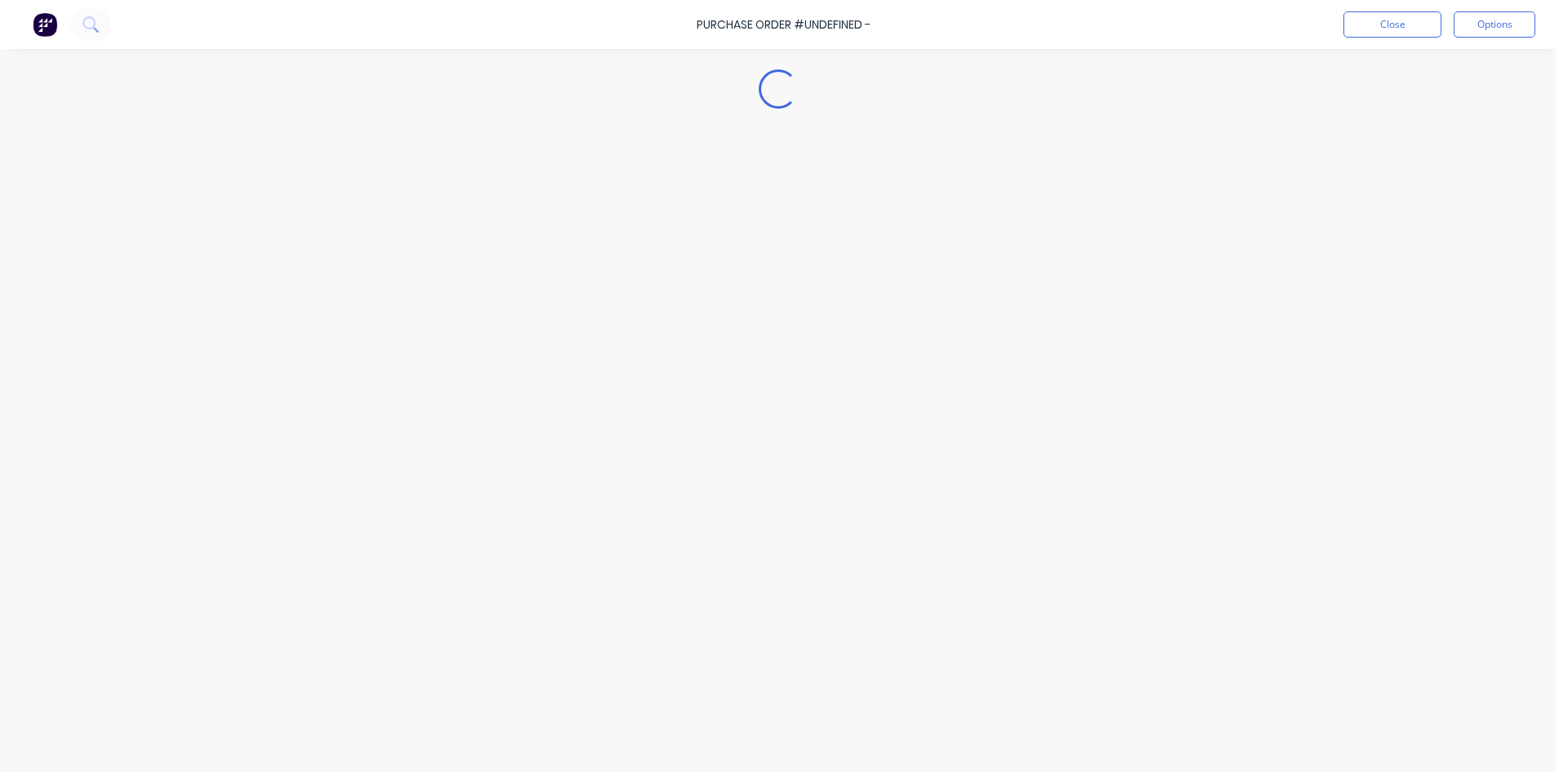
type textarea "x"
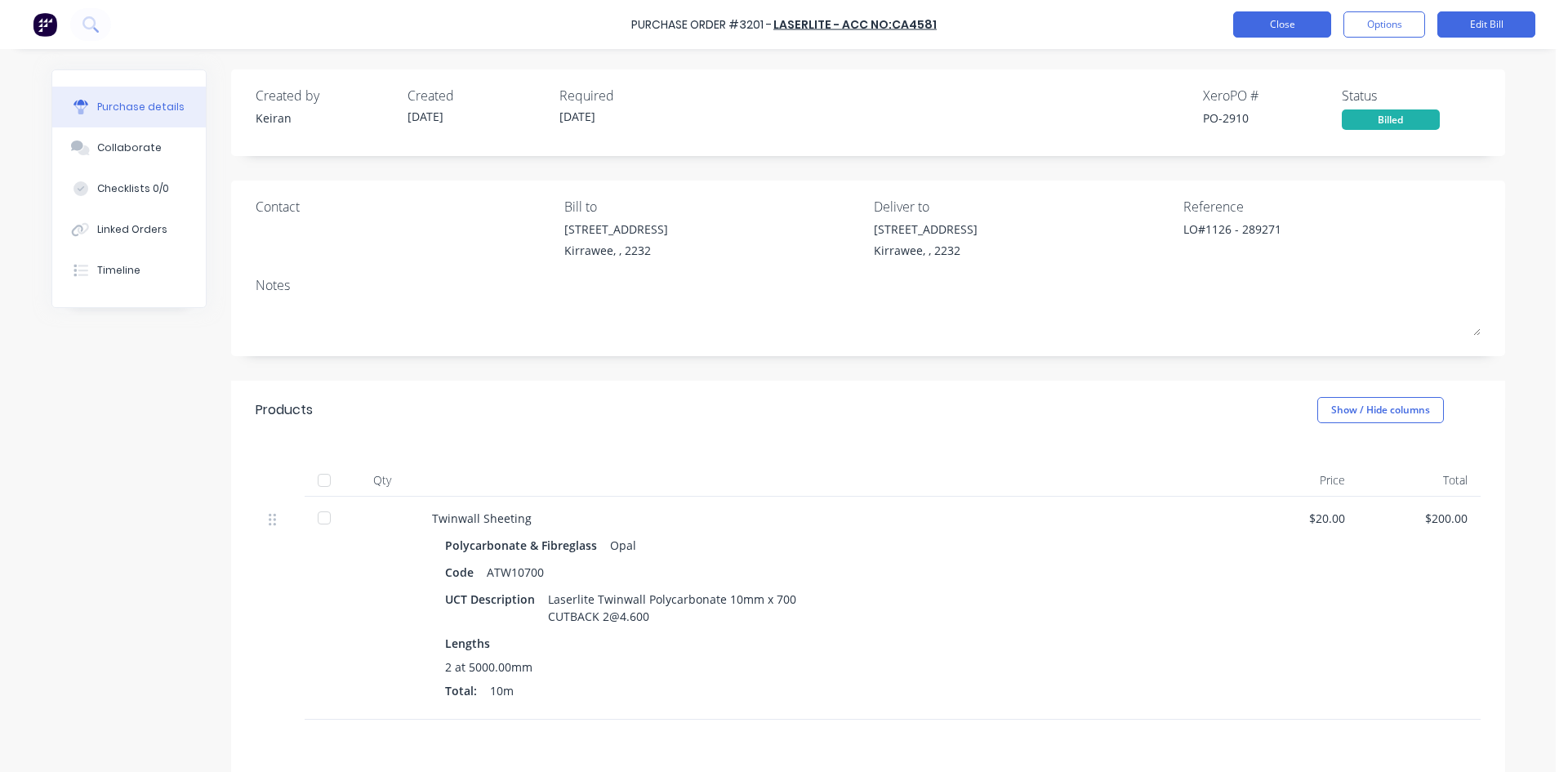
click at [1292, 23] on button "Close" at bounding box center [1282, 24] width 98 height 26
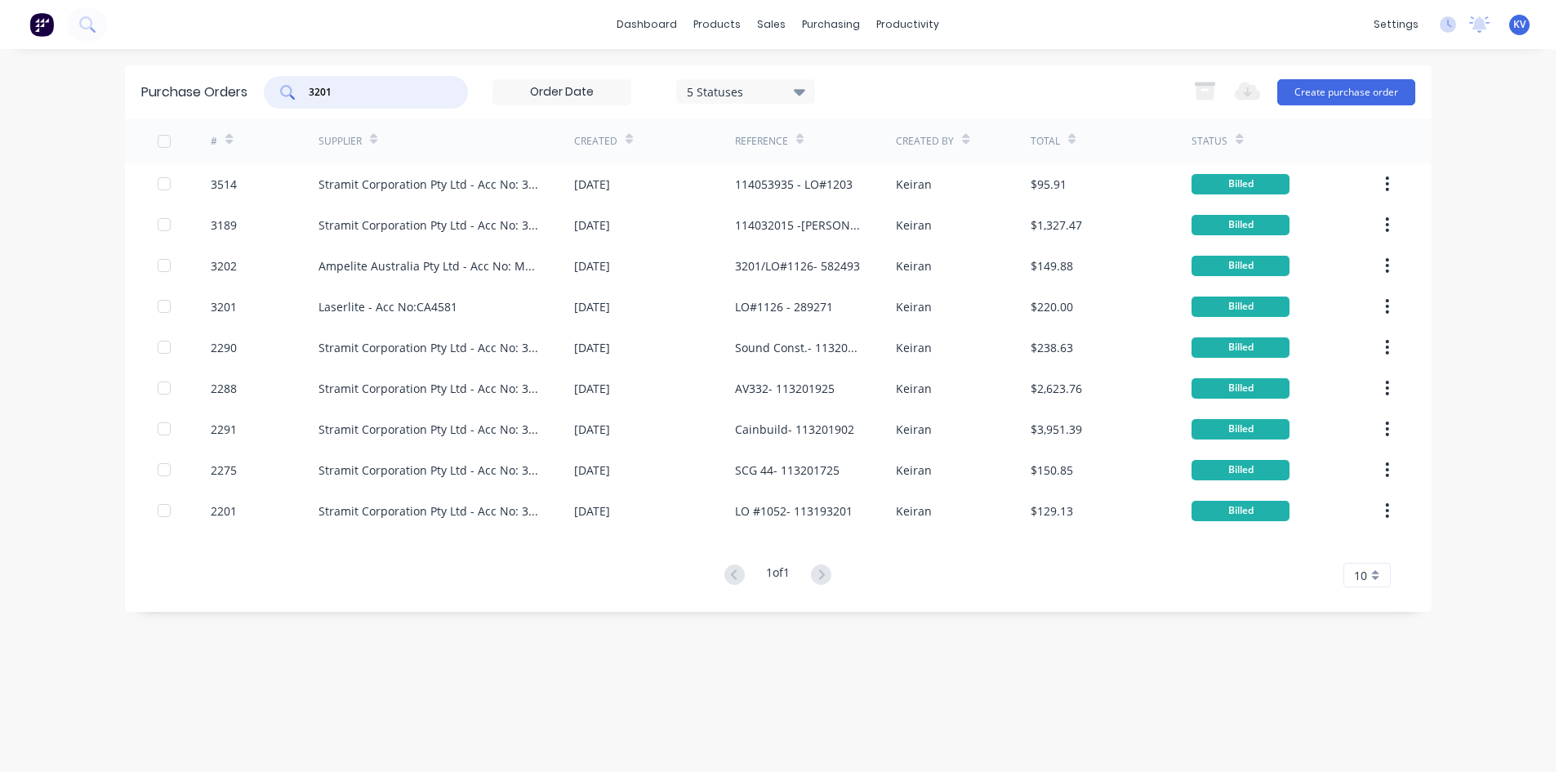
drag, startPoint x: 396, startPoint y: 94, endPoint x: 255, endPoint y: 83, distance: 141.4
click at [255, 83] on div "Purchase Orders 3201 5 Statuses 5 Statuses Export to Excel (XLSX) Create purcha…" at bounding box center [778, 92] width 1307 height 53
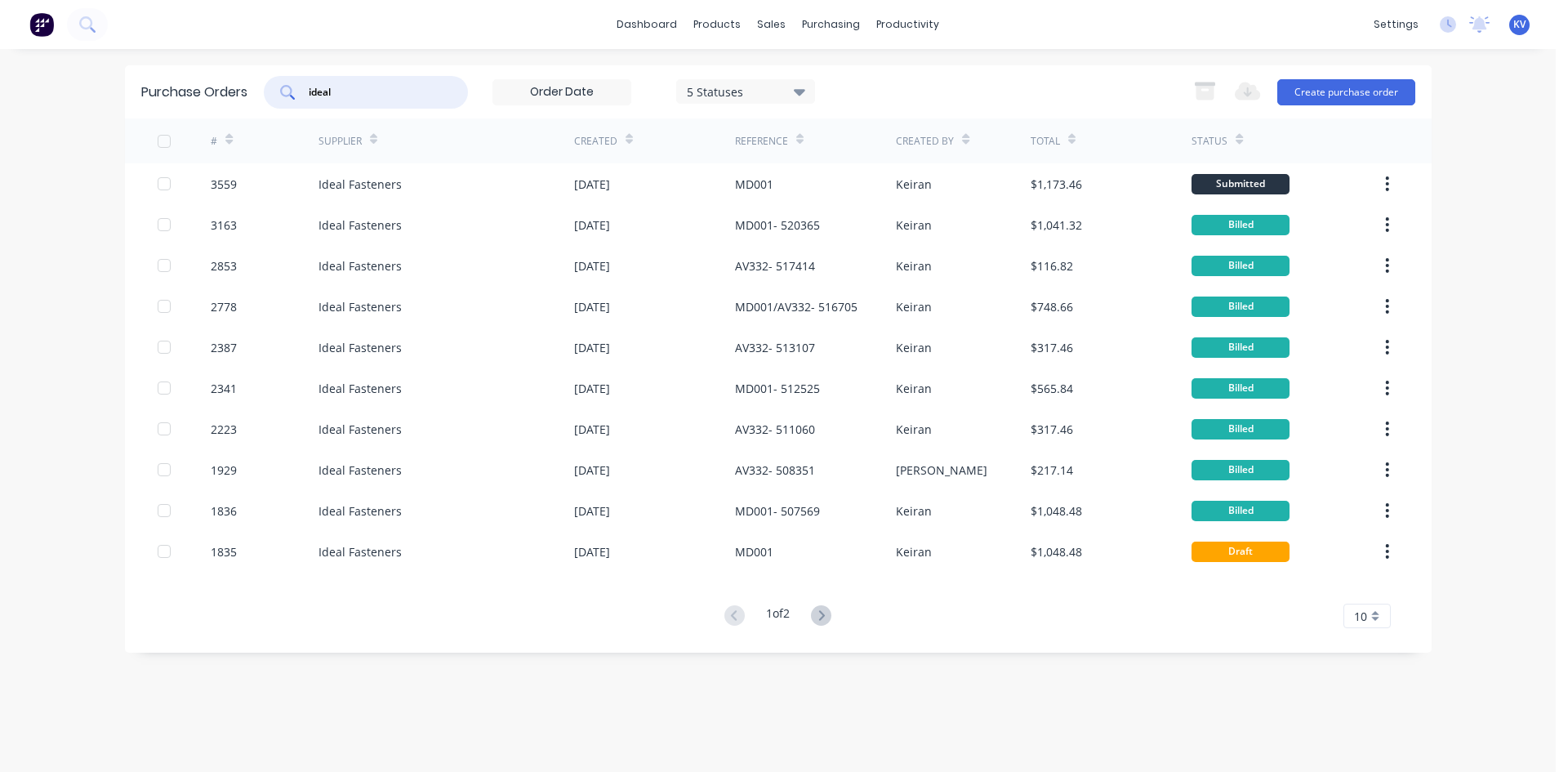
drag, startPoint x: 403, startPoint y: 88, endPoint x: 245, endPoint y: 99, distance: 158.4
click at [245, 99] on div "Purchase Orders ideal 5 Statuses 5 Statuses Export to Excel (XLSX) Create purch…" at bounding box center [778, 92] width 1307 height 53
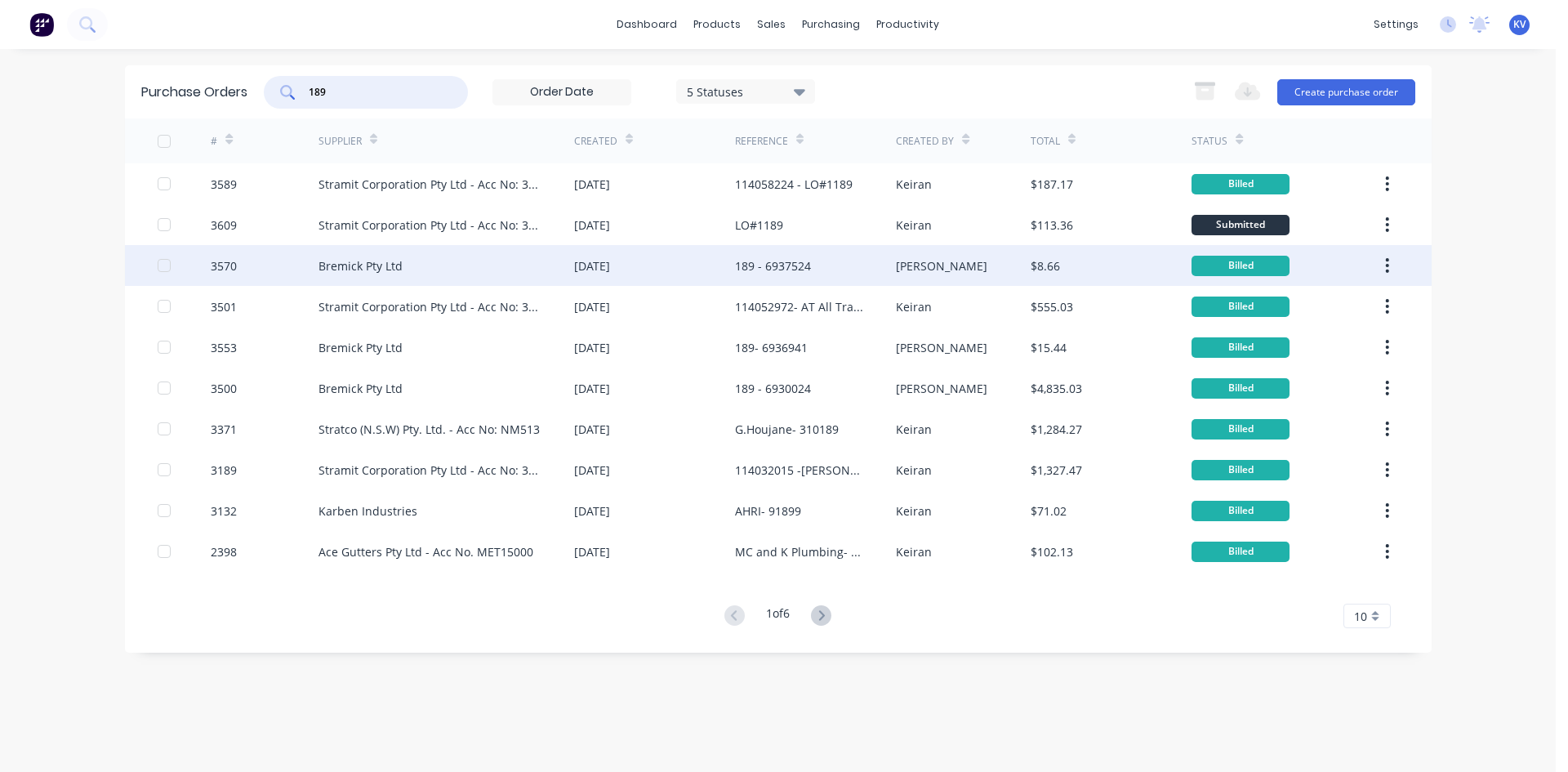
type input "189"
click at [644, 266] on div "[DATE]" at bounding box center [655, 265] width 161 height 41
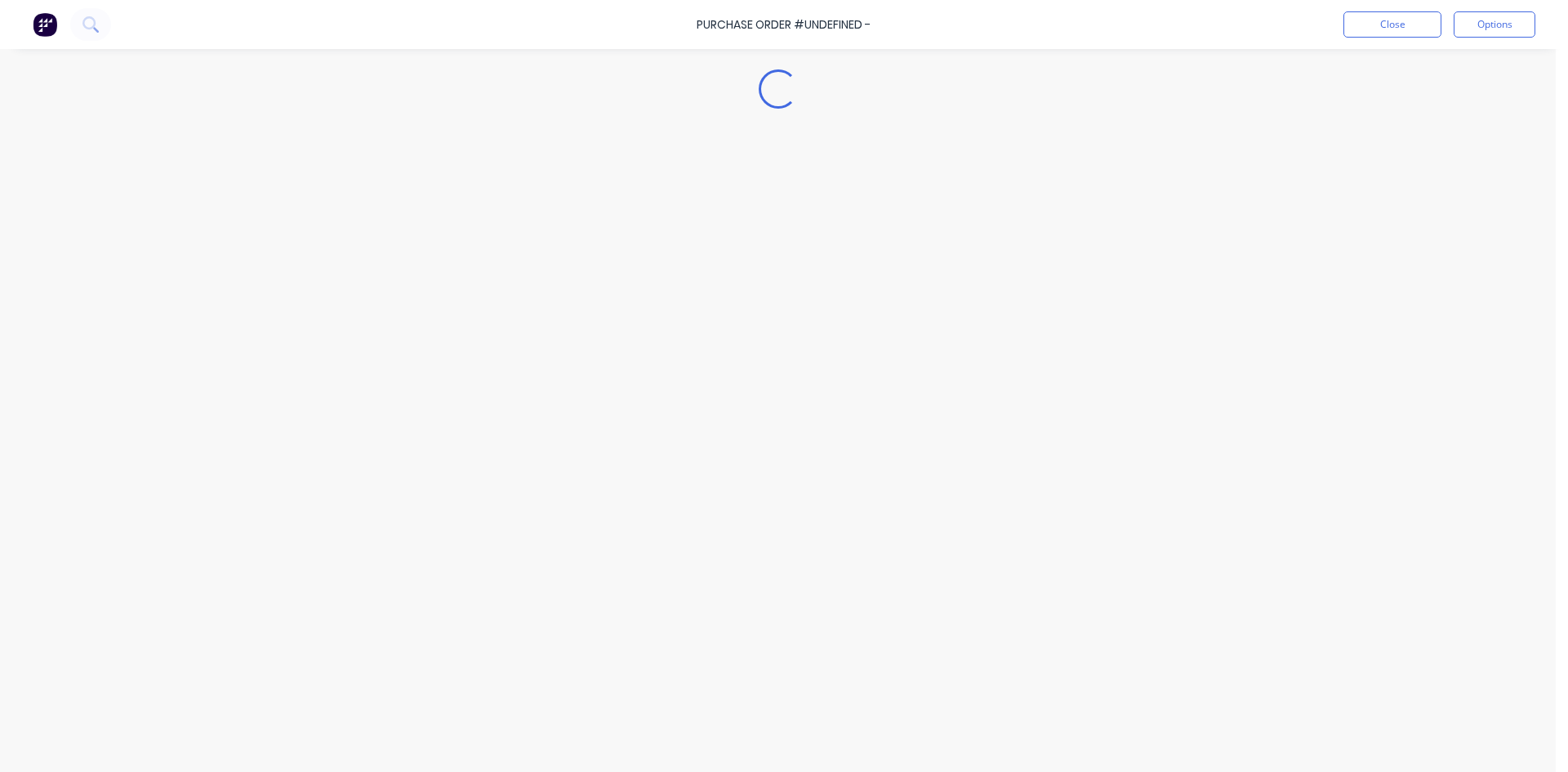
type textarea "x"
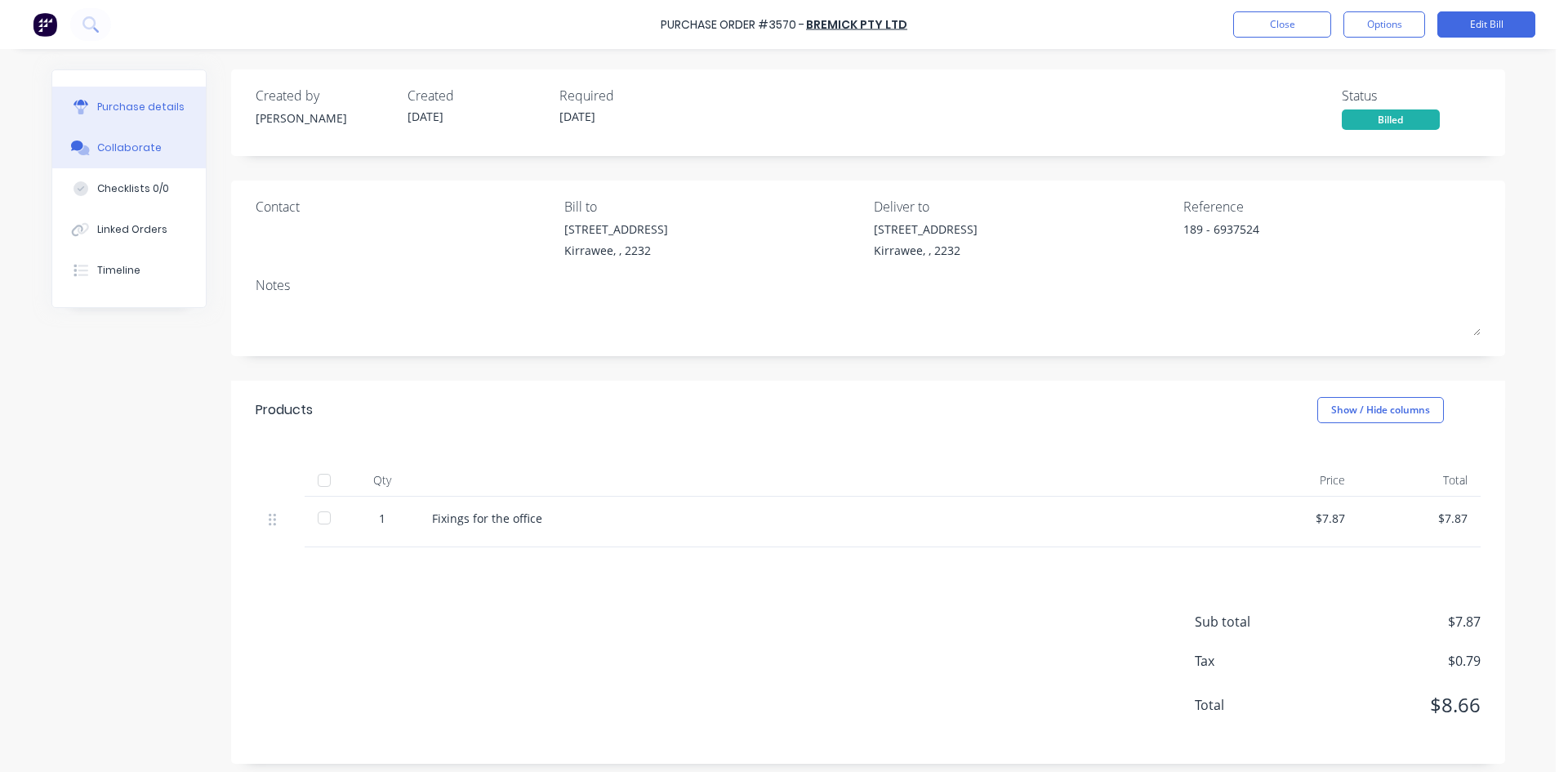
click at [107, 162] on button "Collaborate" at bounding box center [129, 148] width 154 height 41
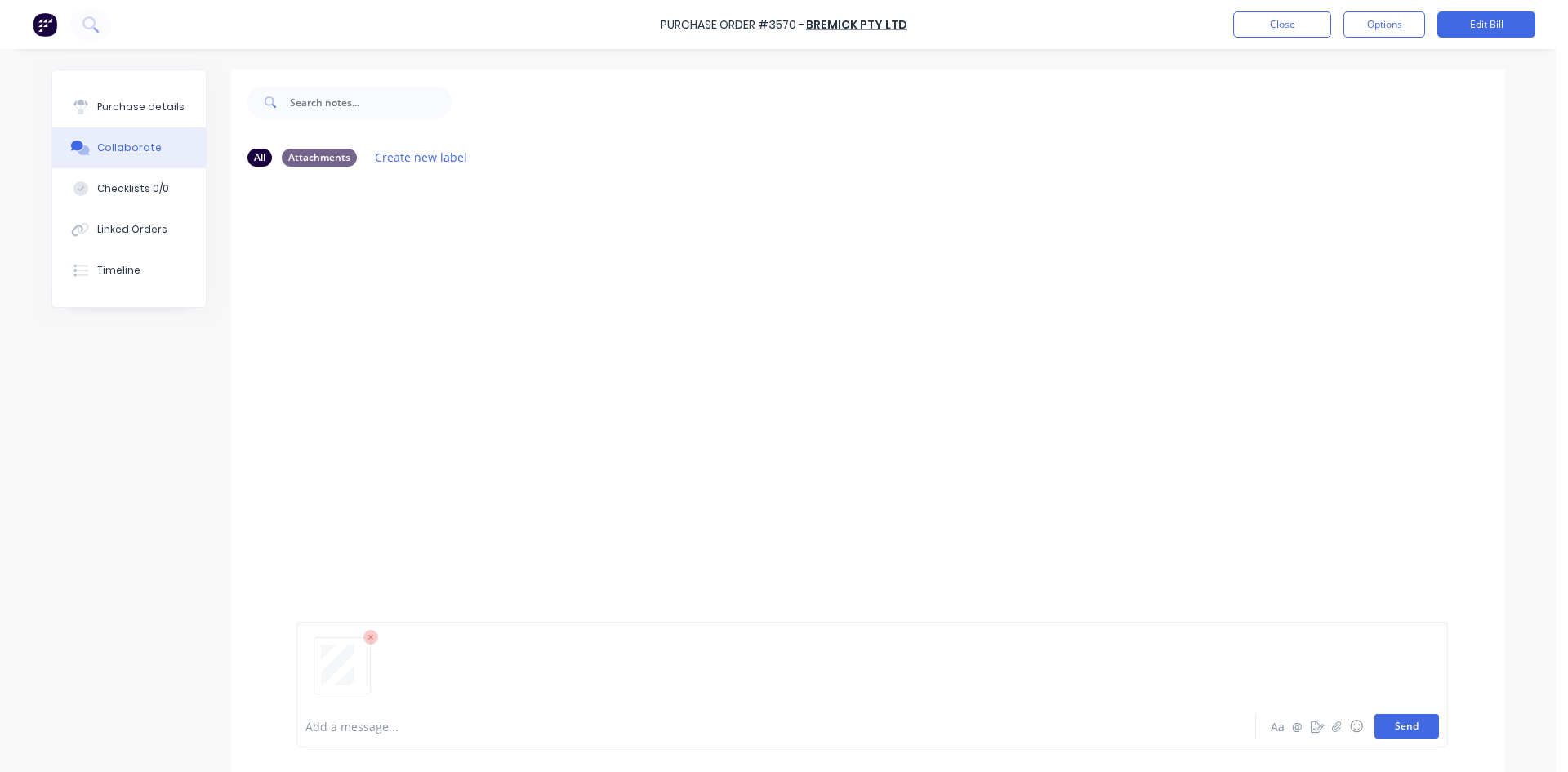
click at [1399, 726] on button "Send" at bounding box center [1407, 725] width 64 height 24
click at [1288, 17] on button "Close" at bounding box center [1282, 24] width 98 height 26
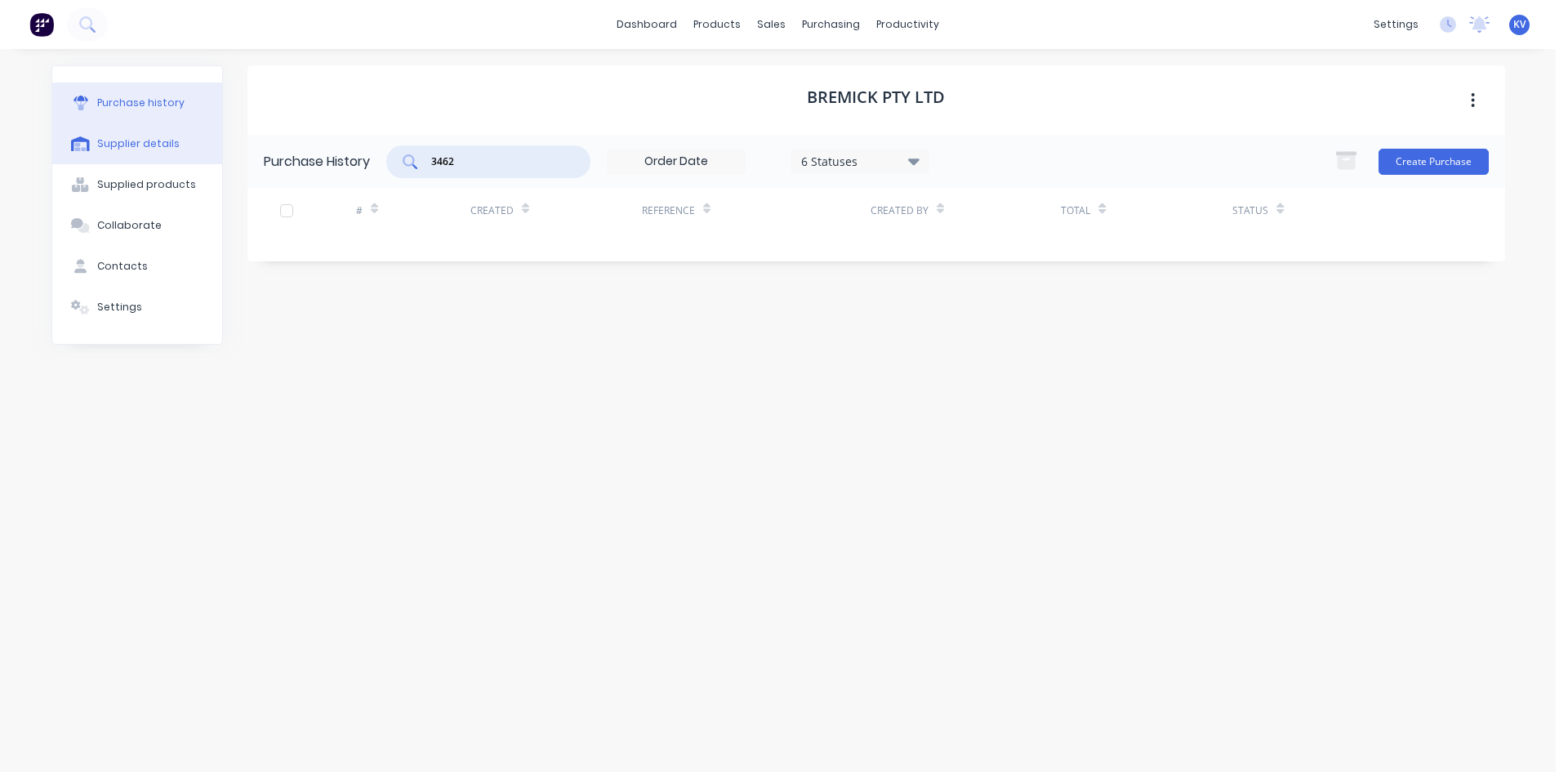
drag, startPoint x: 473, startPoint y: 159, endPoint x: 200, endPoint y: 139, distance: 273.7
click at [200, 139] on div "Purchase history Supplier details Supplied products Collaborate Contacts Settin…" at bounding box center [779, 401] width 1454 height 674
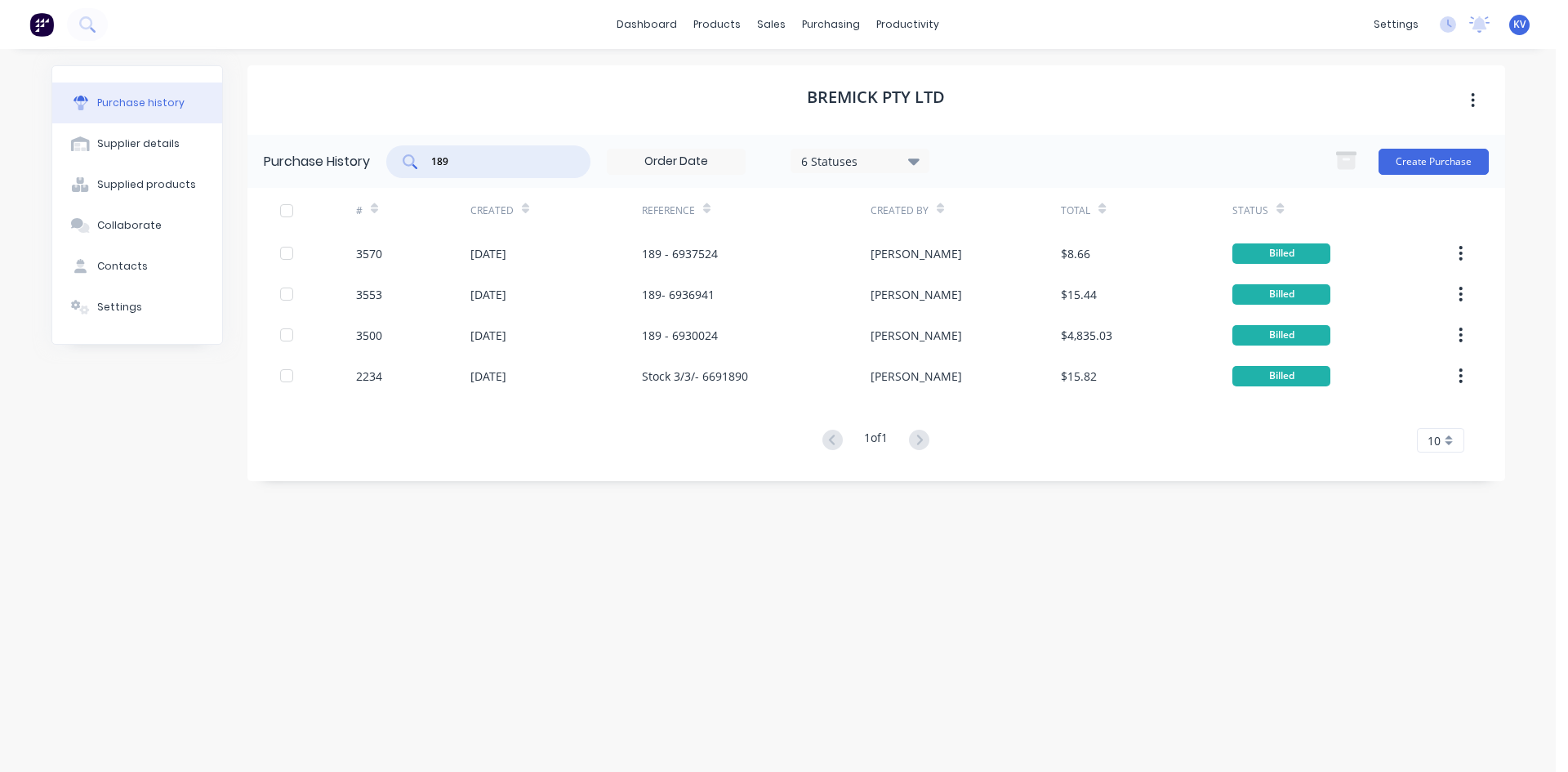
type input "189"
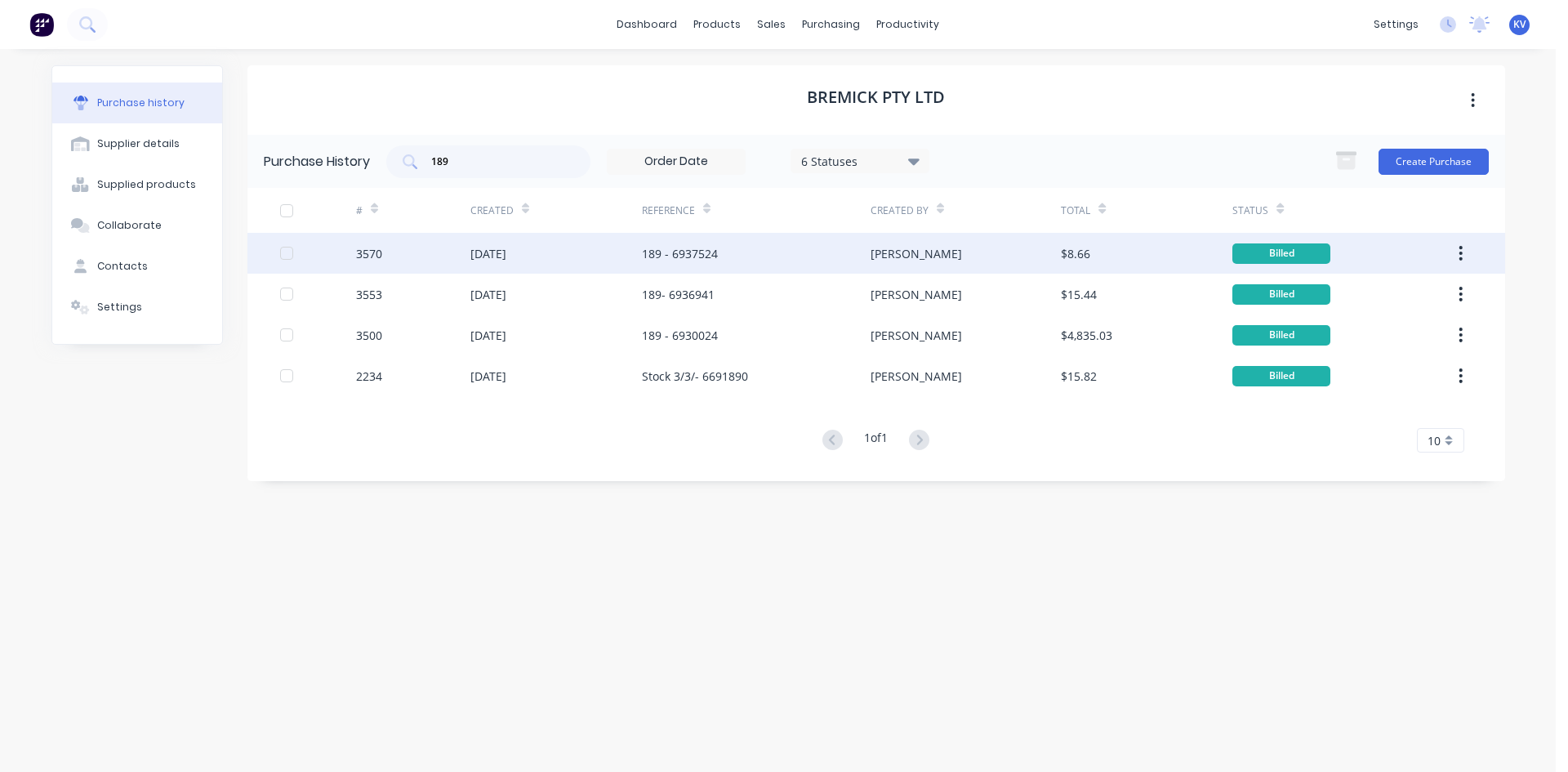
click at [784, 244] on div "189 - 6937524" at bounding box center [756, 253] width 229 height 41
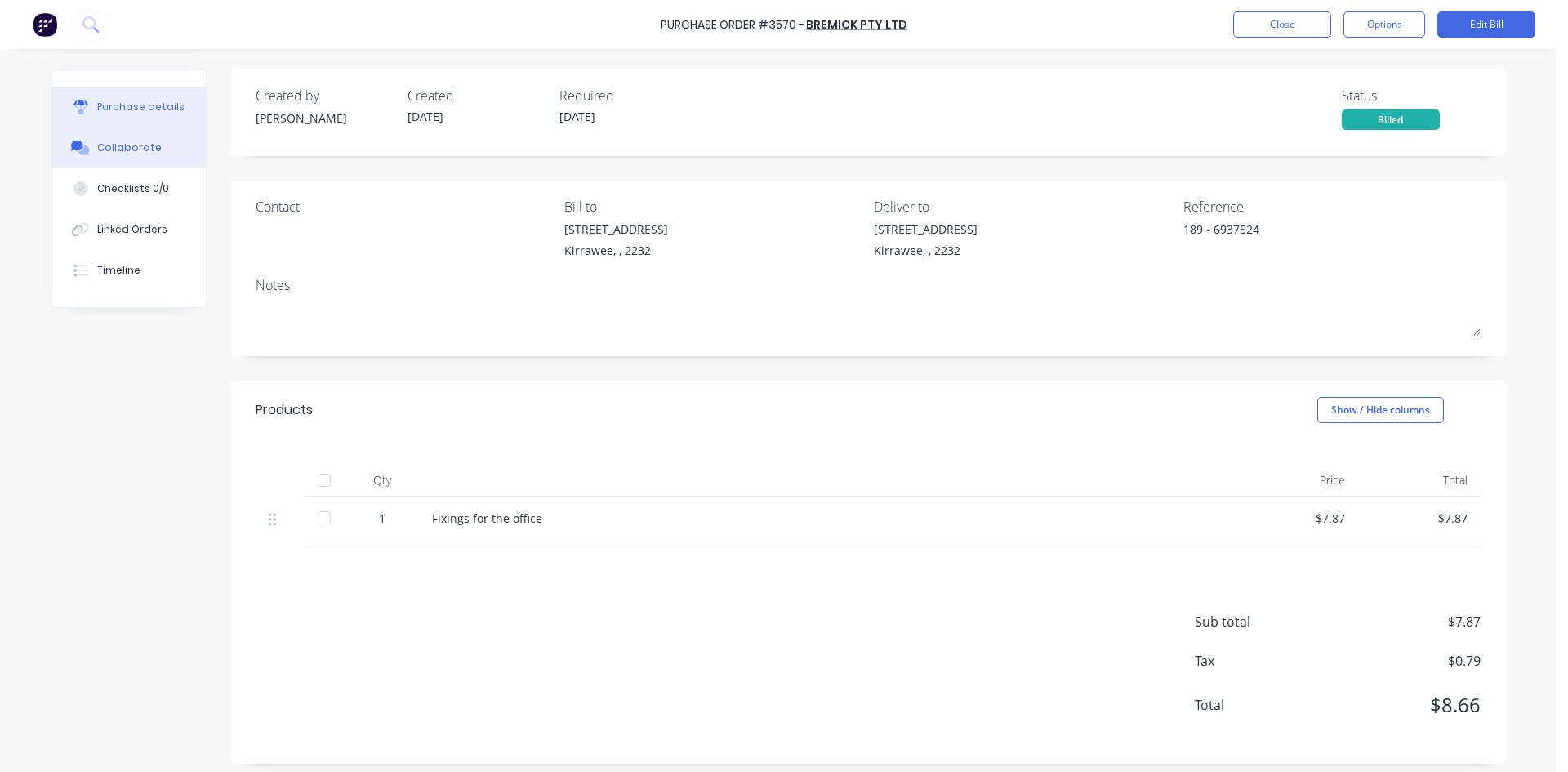
click at [98, 158] on button "Collaborate" at bounding box center [129, 148] width 154 height 41
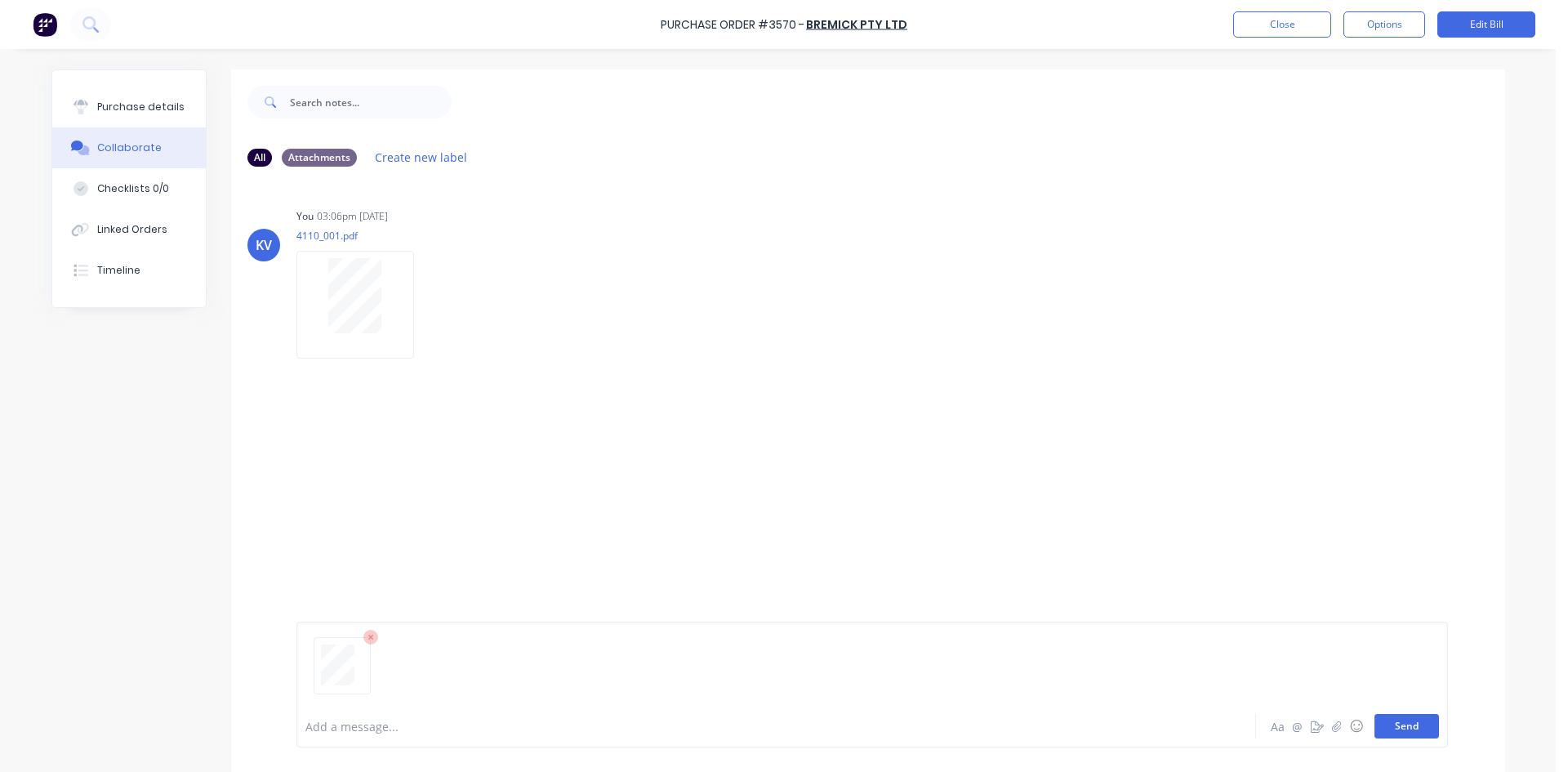
click at [1397, 719] on button "Send" at bounding box center [1407, 725] width 64 height 24
click at [425, 300] on button "button" at bounding box center [428, 305] width 7 height 23
click at [426, 305] on icon "button" at bounding box center [427, 305] width 3 height 15
click at [426, 310] on icon "button" at bounding box center [427, 305] width 3 height 15
click at [0, 0] on button "Delete" at bounding box center [0, 0] width 0 height 0
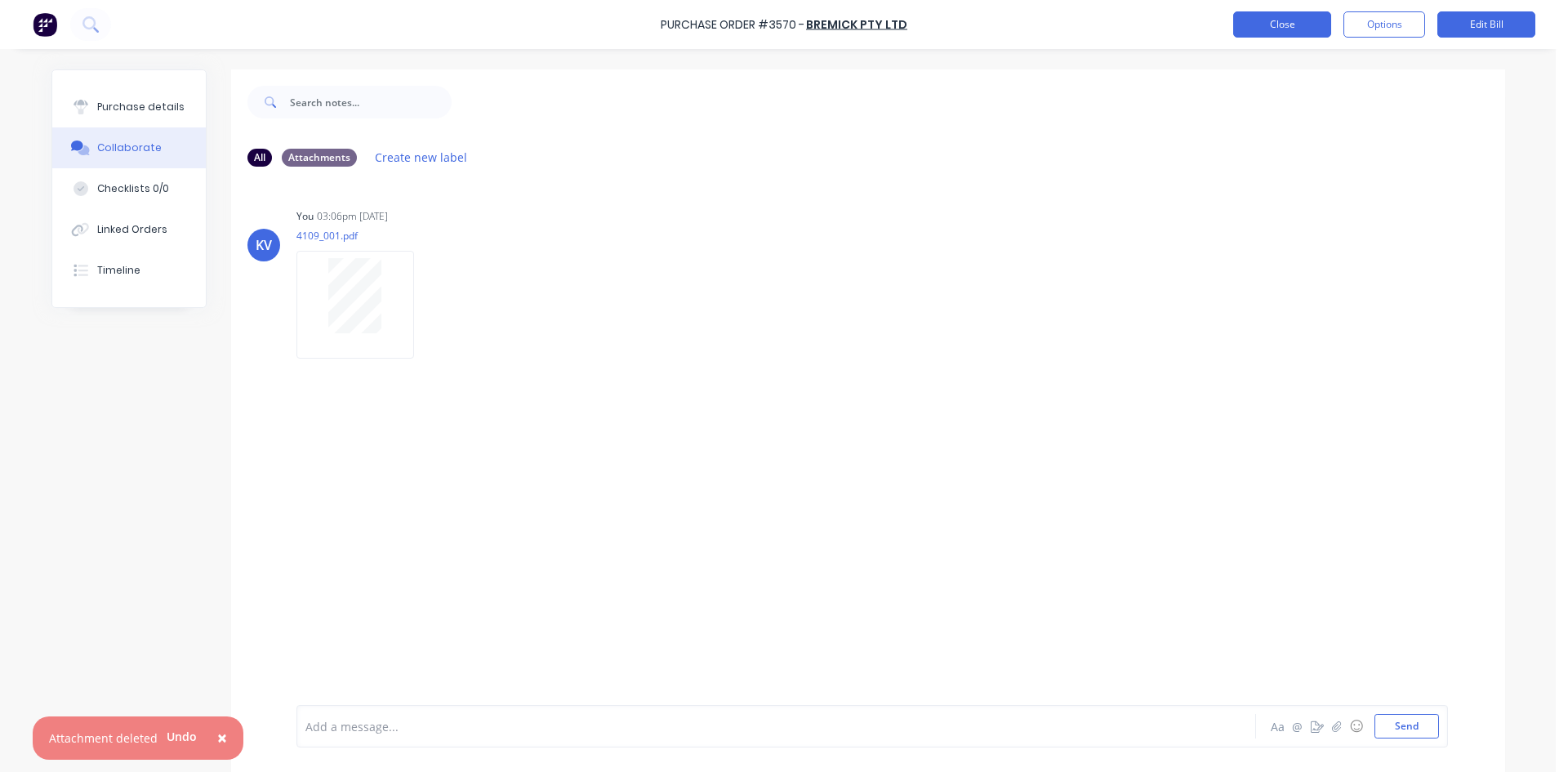
click at [1263, 37] on button "Close" at bounding box center [1282, 24] width 98 height 26
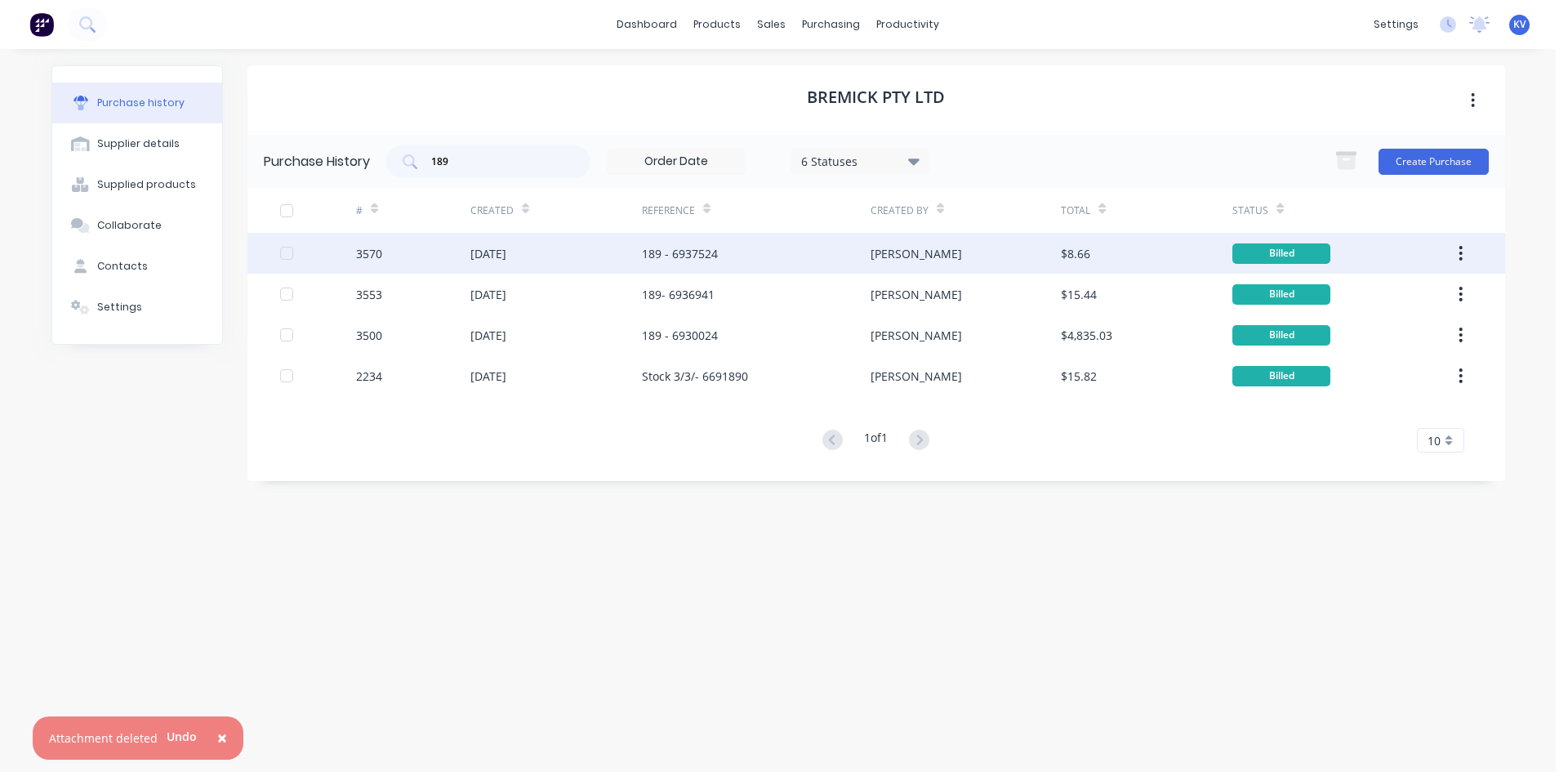
click at [801, 250] on div "189 - 6937524" at bounding box center [756, 253] width 229 height 41
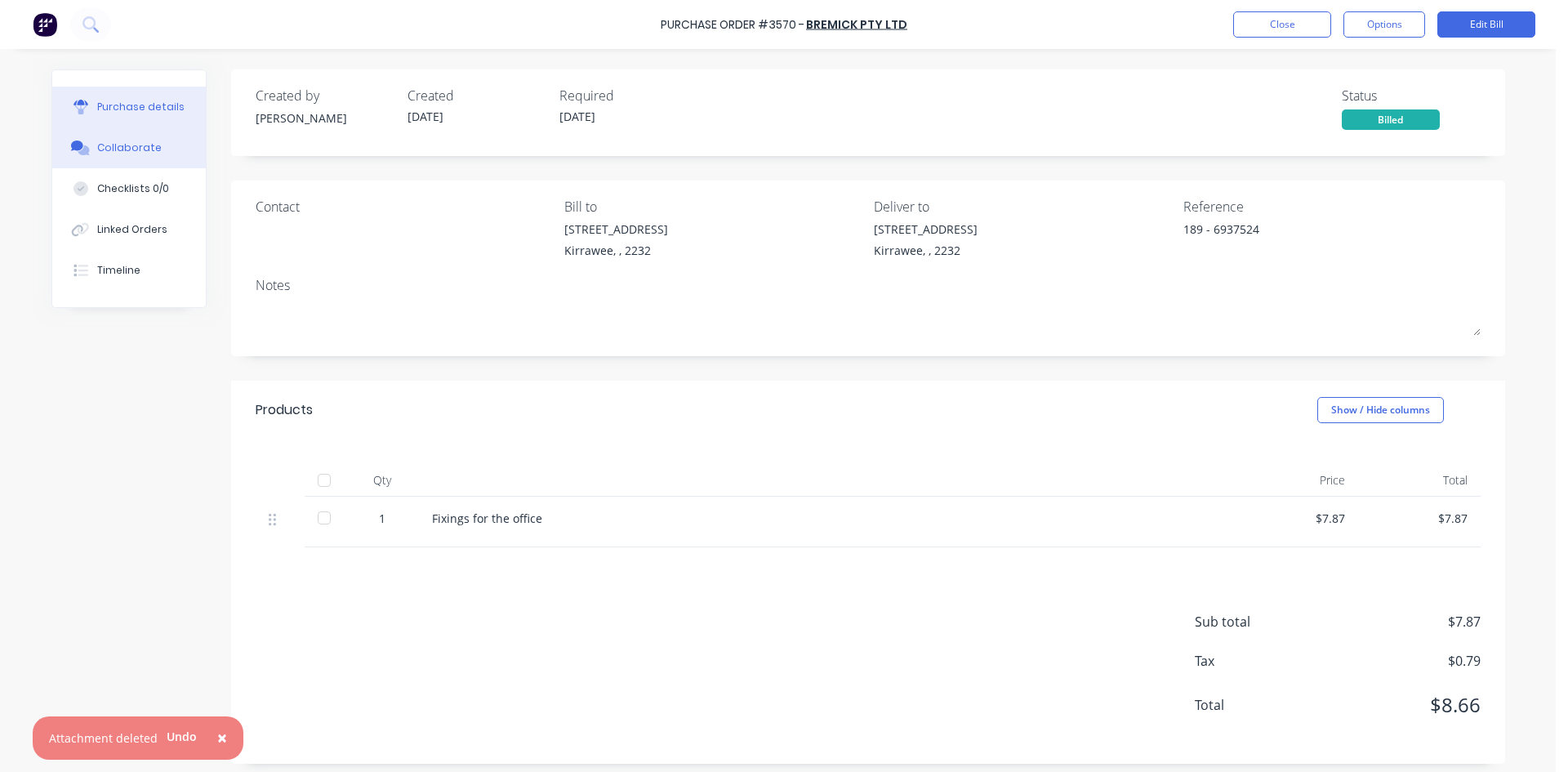
click at [126, 161] on button "Collaborate" at bounding box center [129, 148] width 154 height 41
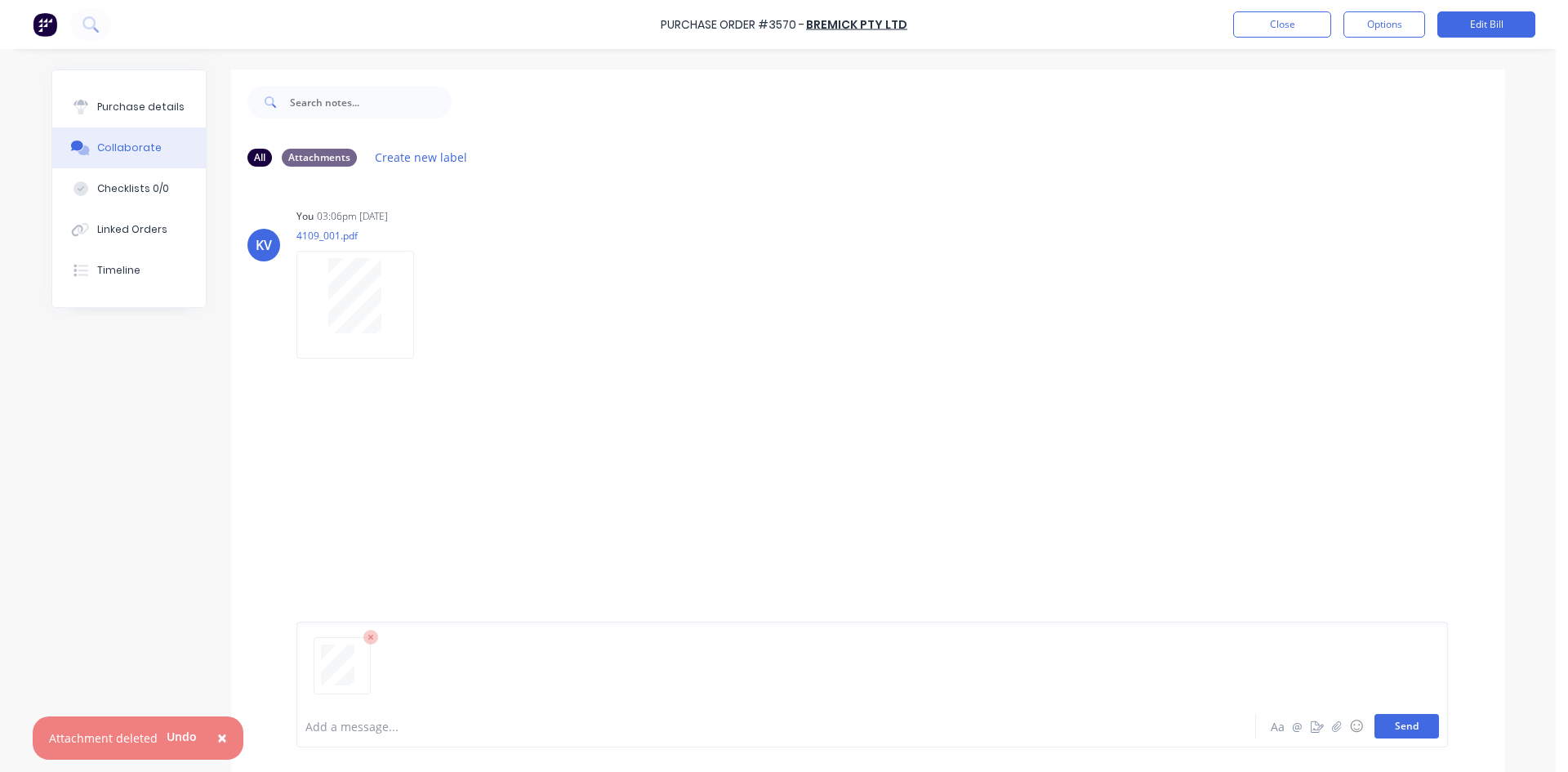
click at [1378, 722] on button "Send" at bounding box center [1407, 725] width 64 height 24
click at [1300, 31] on button "Close" at bounding box center [1282, 24] width 98 height 26
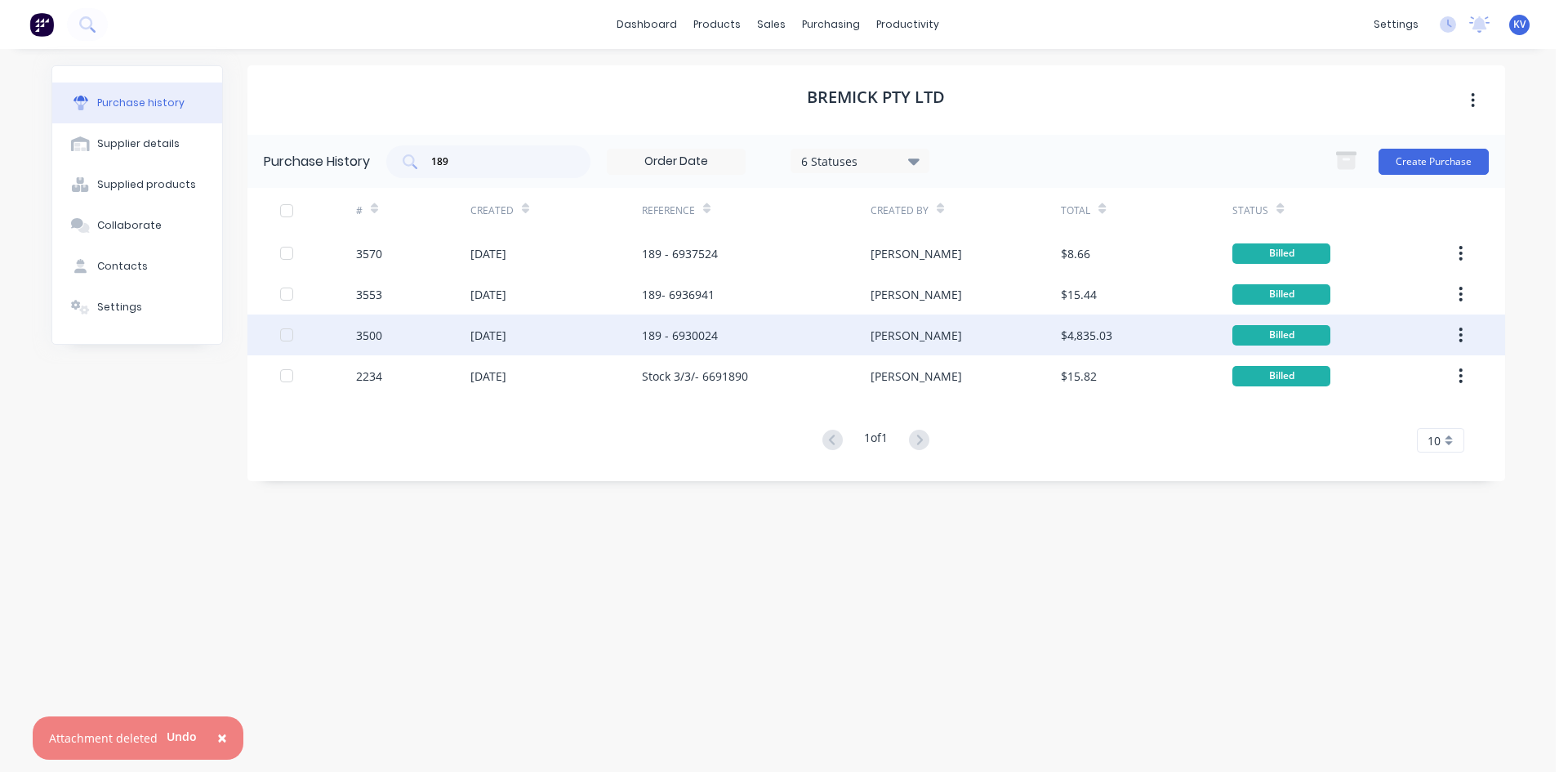
click at [665, 334] on div "189 - 6930024" at bounding box center [680, 335] width 76 height 18
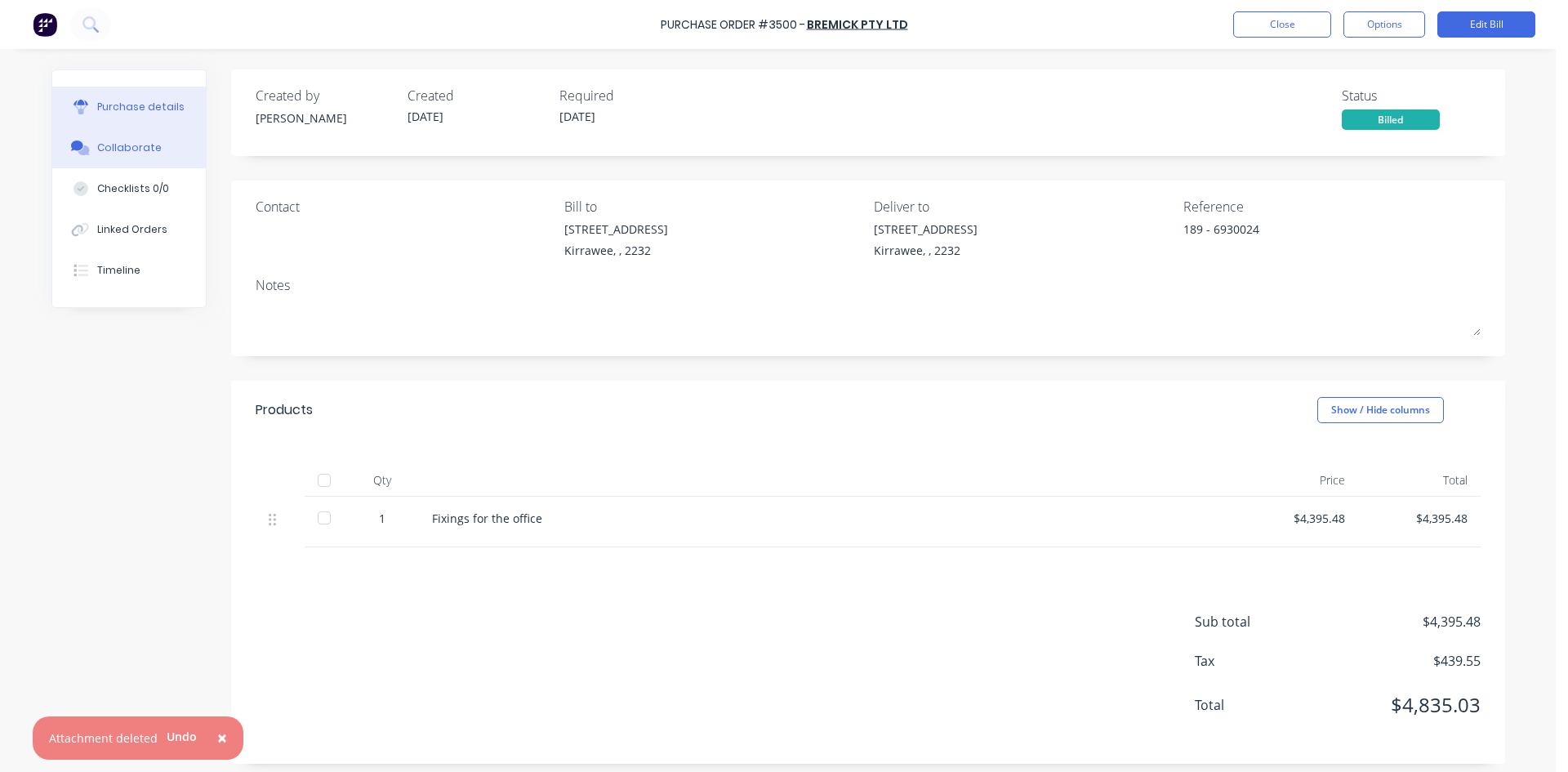
click at [97, 141] on div "Collaborate" at bounding box center [129, 148] width 64 height 15
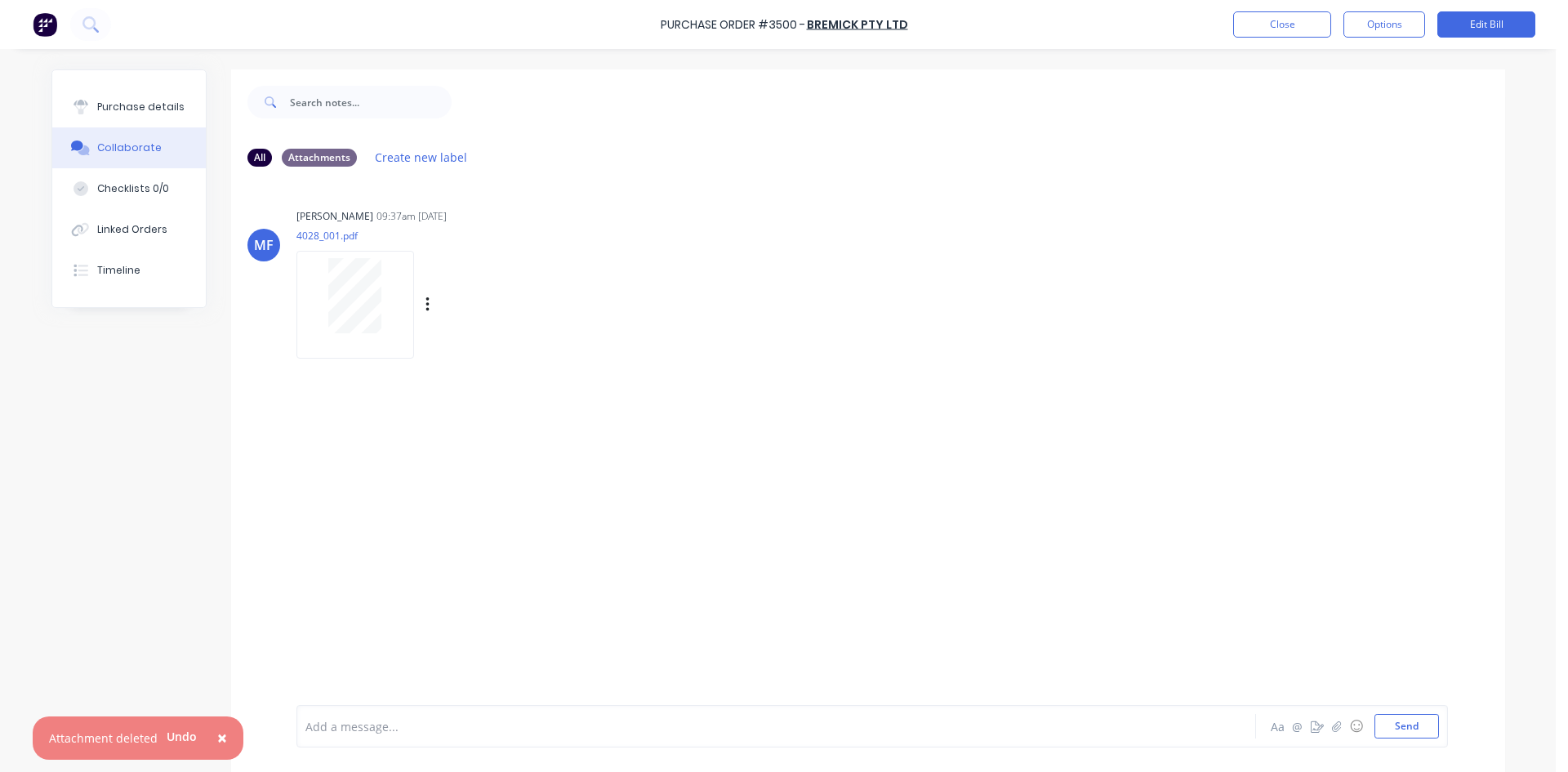
click at [314, 282] on div at bounding box center [355, 295] width 103 height 75
click at [1300, 9] on div "Purchase Order #3500 - Bremick Pty Ltd Close Options Edit Bill" at bounding box center [784, 24] width 1568 height 49
click at [1295, 18] on button "Close" at bounding box center [1282, 24] width 98 height 26
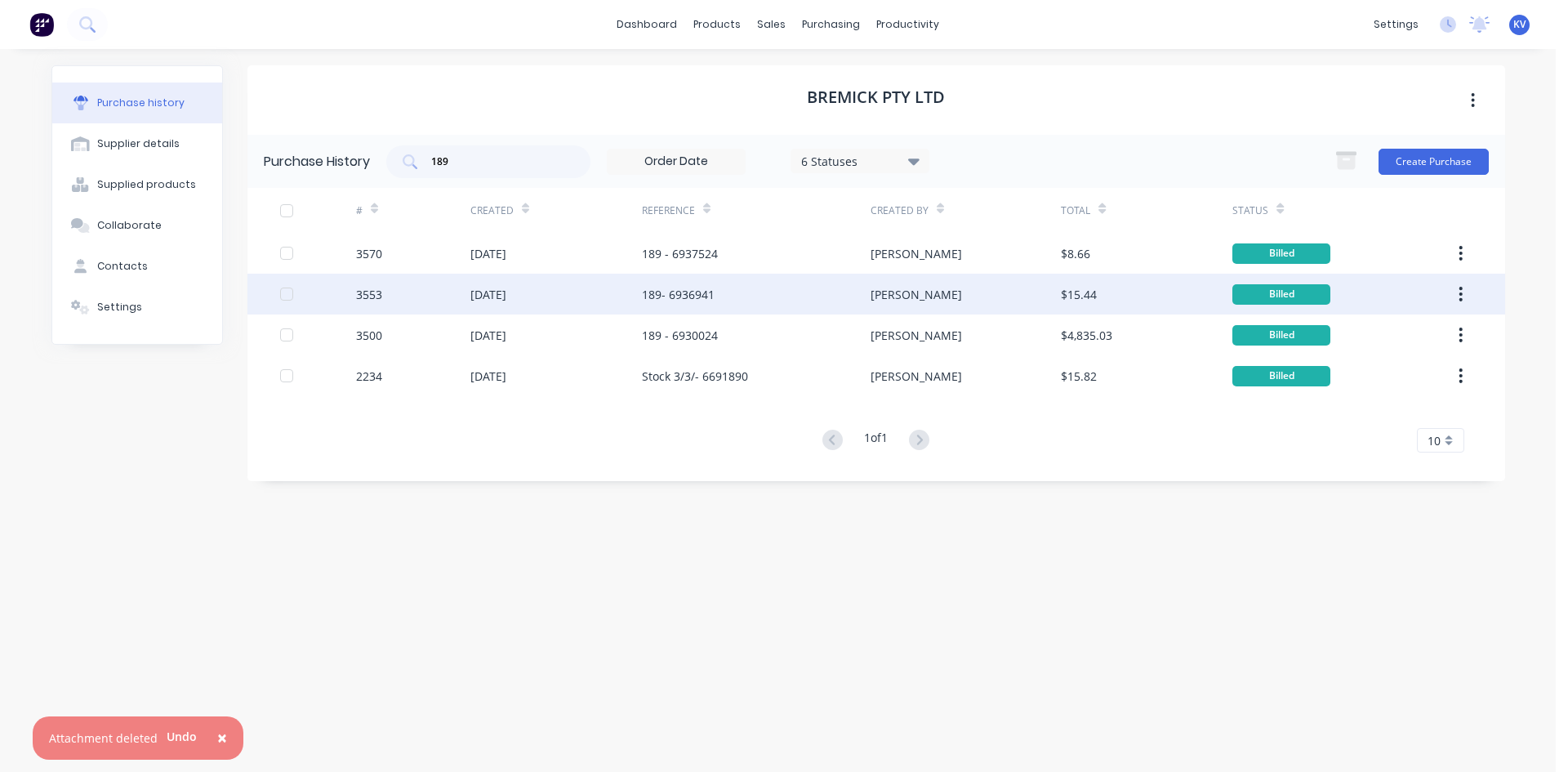
click at [779, 275] on div "189- 6936941" at bounding box center [756, 294] width 229 height 41
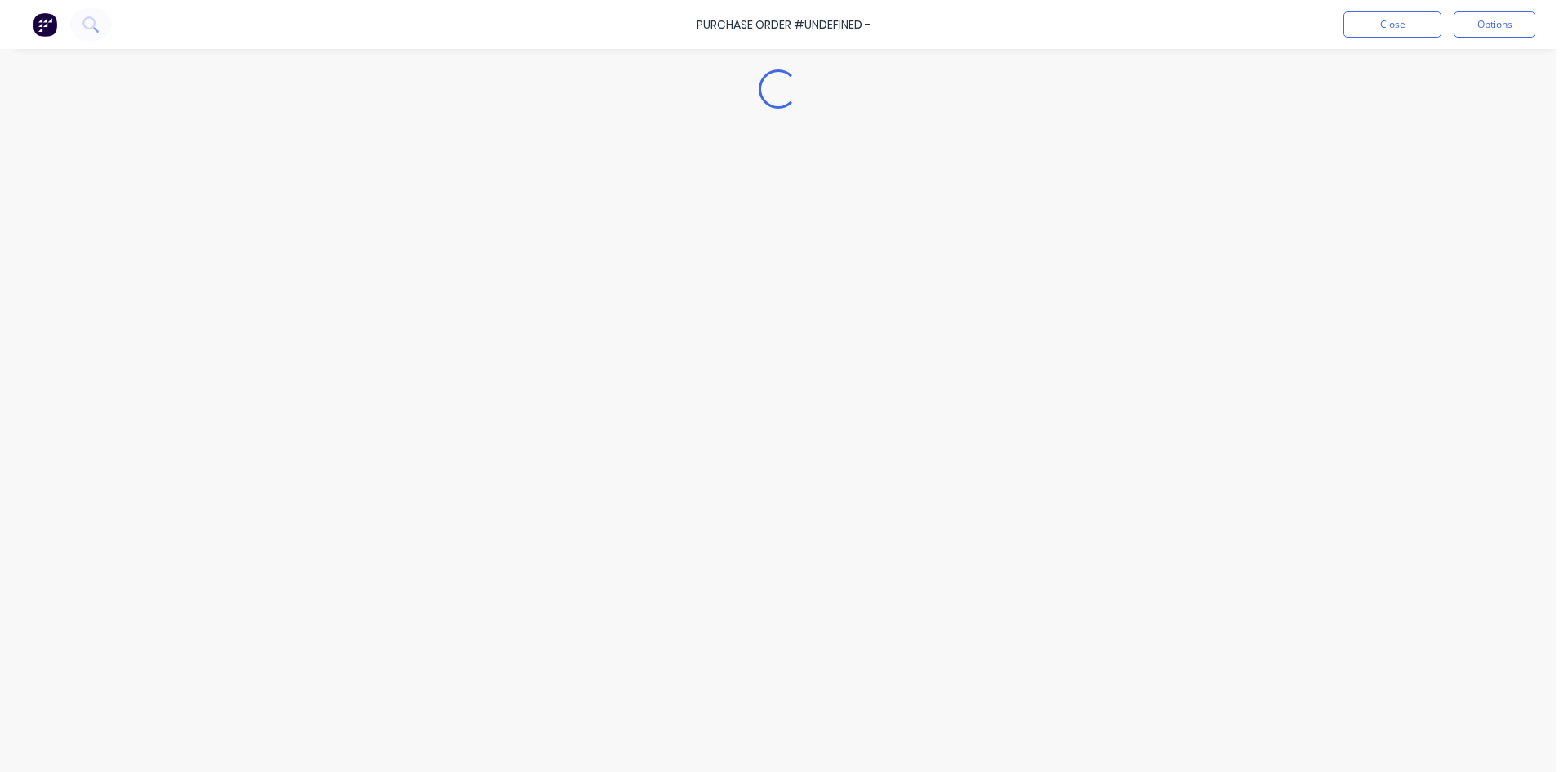
type textarea "x"
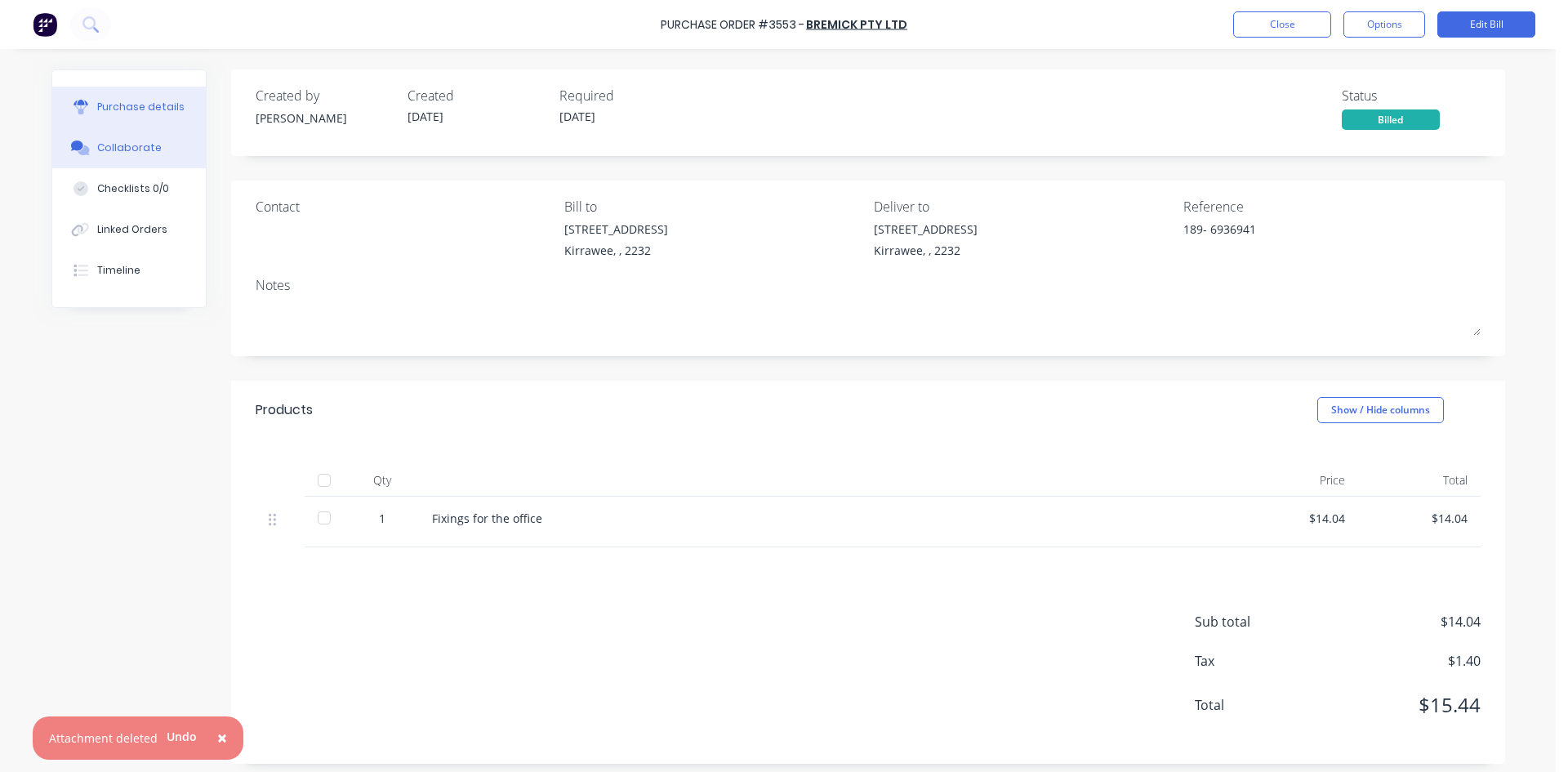
click at [120, 152] on div "Collaborate" at bounding box center [129, 148] width 64 height 15
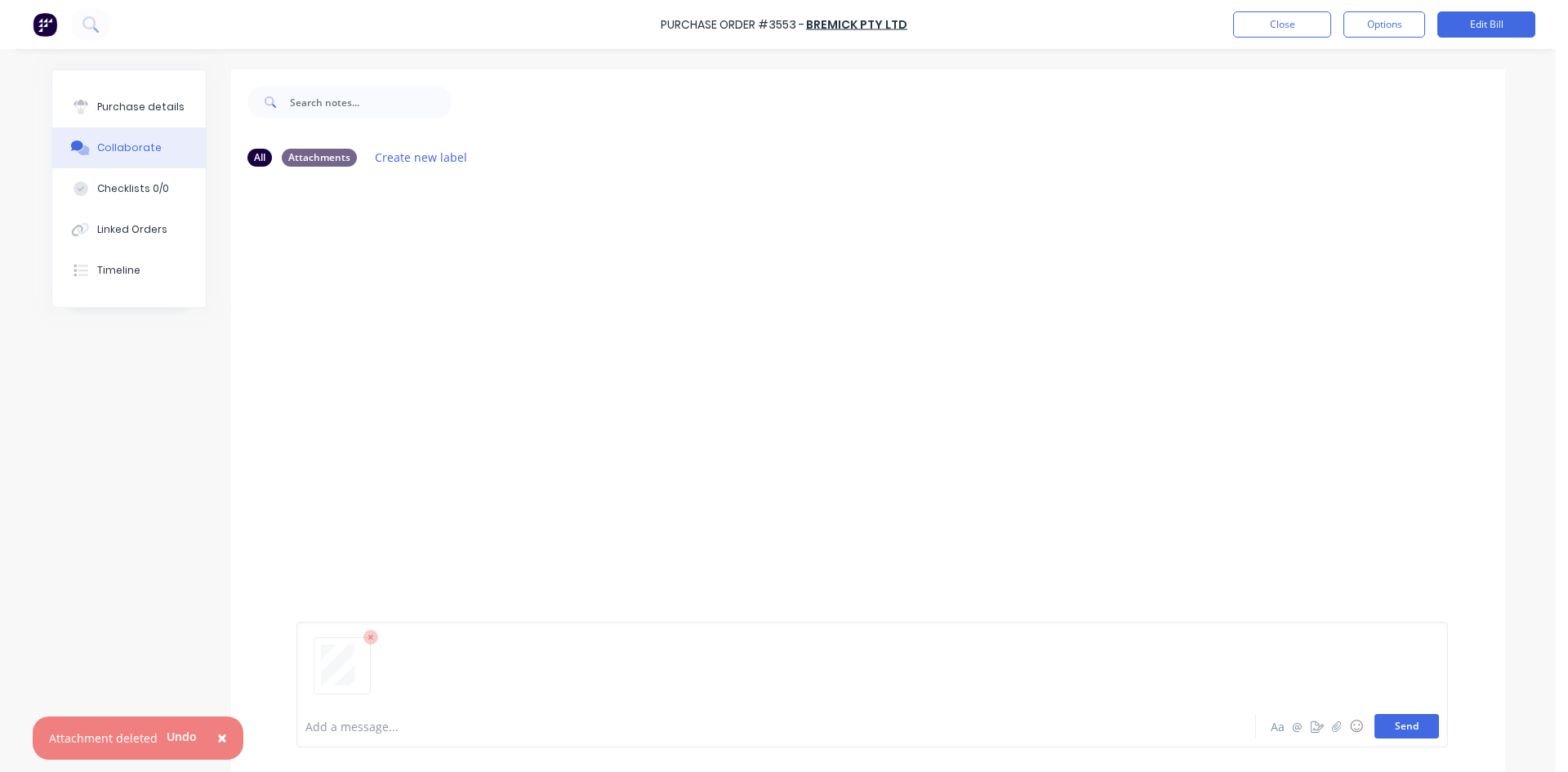
click at [1393, 729] on button "Send" at bounding box center [1407, 725] width 64 height 24
click at [1297, 28] on button "Close" at bounding box center [1282, 24] width 98 height 26
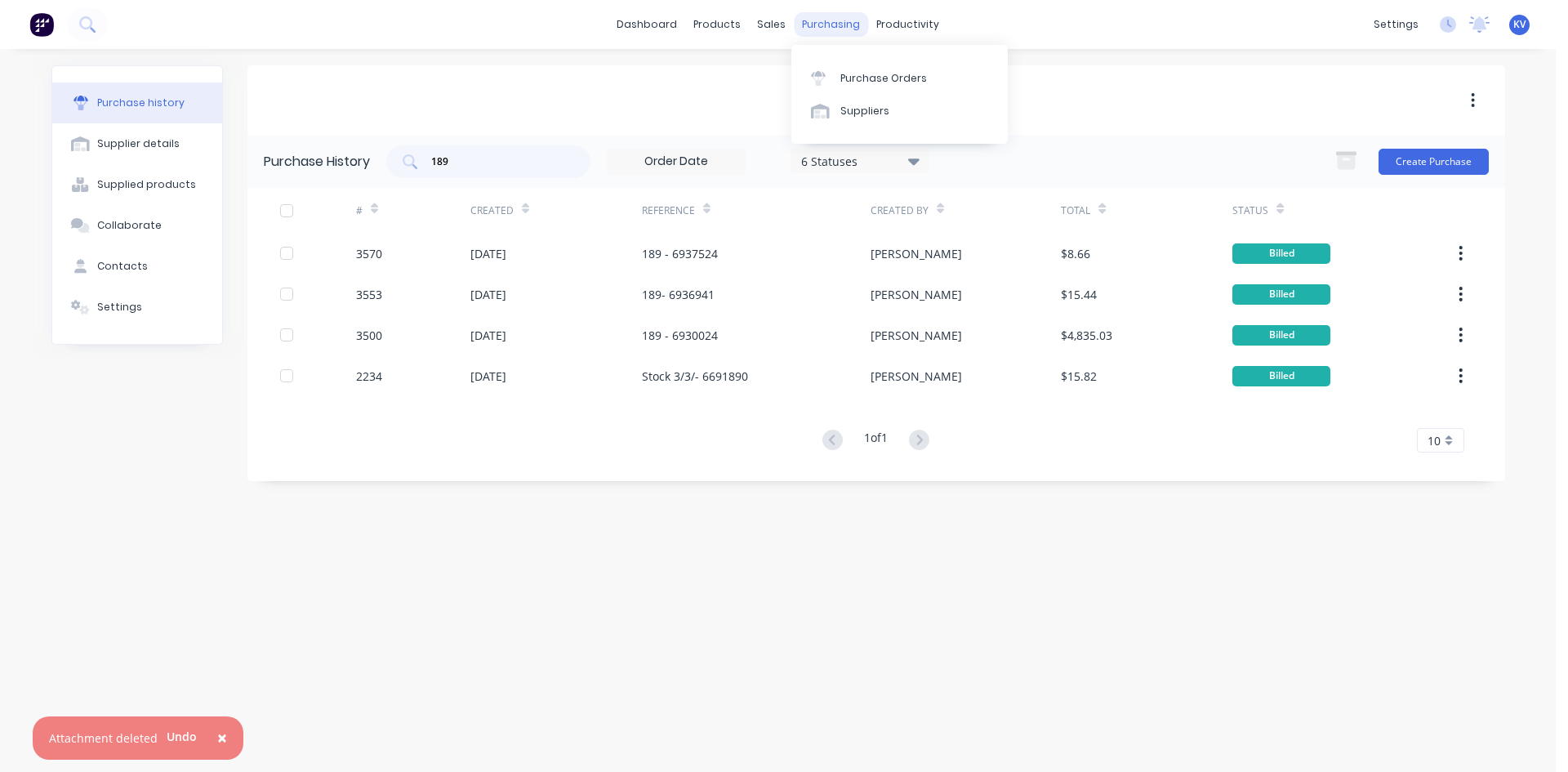
click at [825, 18] on div "purchasing" at bounding box center [831, 24] width 74 height 24
click at [825, 75] on icon at bounding box center [819, 73] width 15 height 6
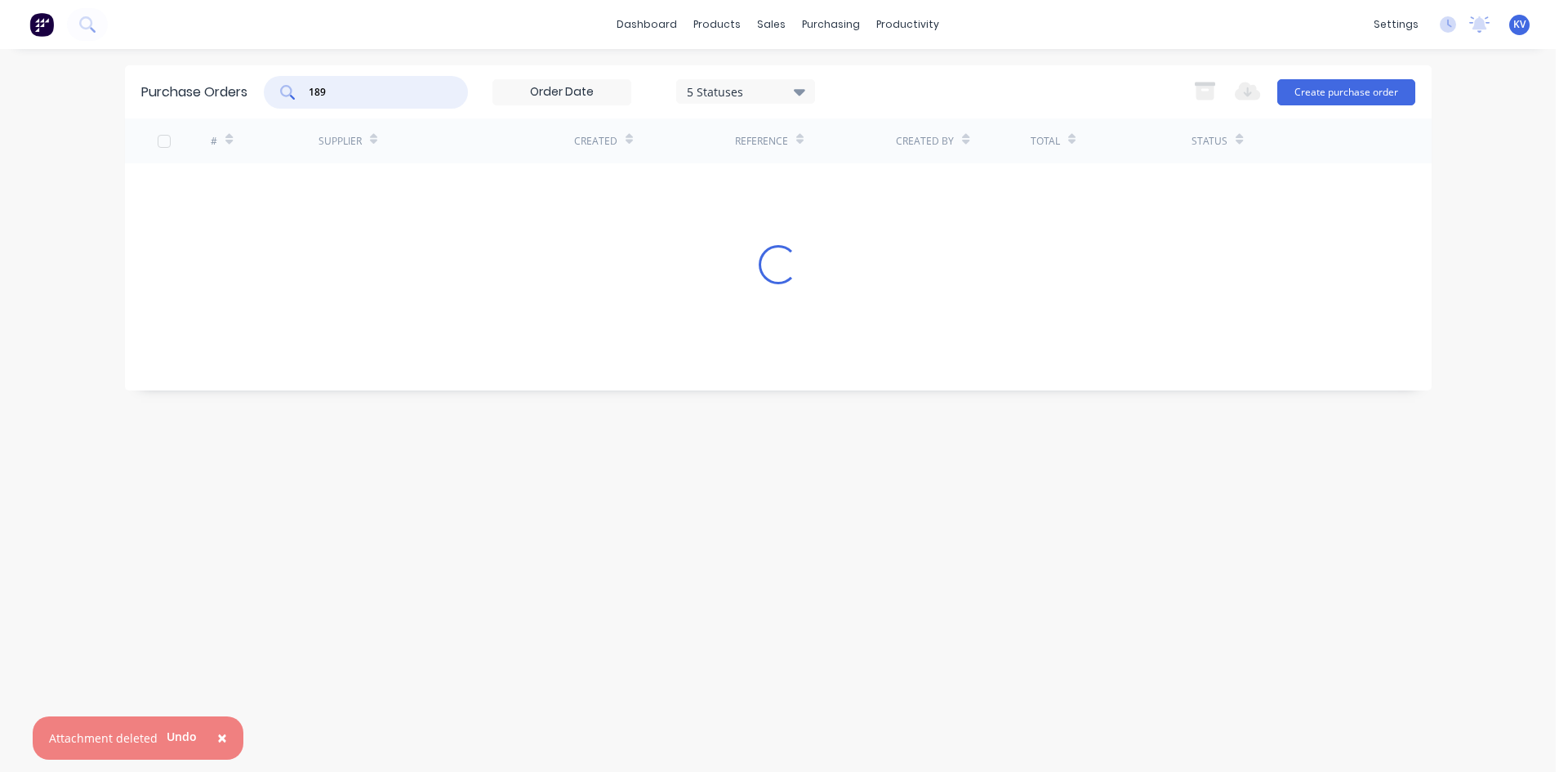
drag, startPoint x: 413, startPoint y: 98, endPoint x: 185, endPoint y: 98, distance: 228.0
click at [185, 98] on div "Purchase Orders 189 5 Statuses 5 Statuses Export to Excel (XLSX) Create purchas…" at bounding box center [778, 92] width 1307 height 53
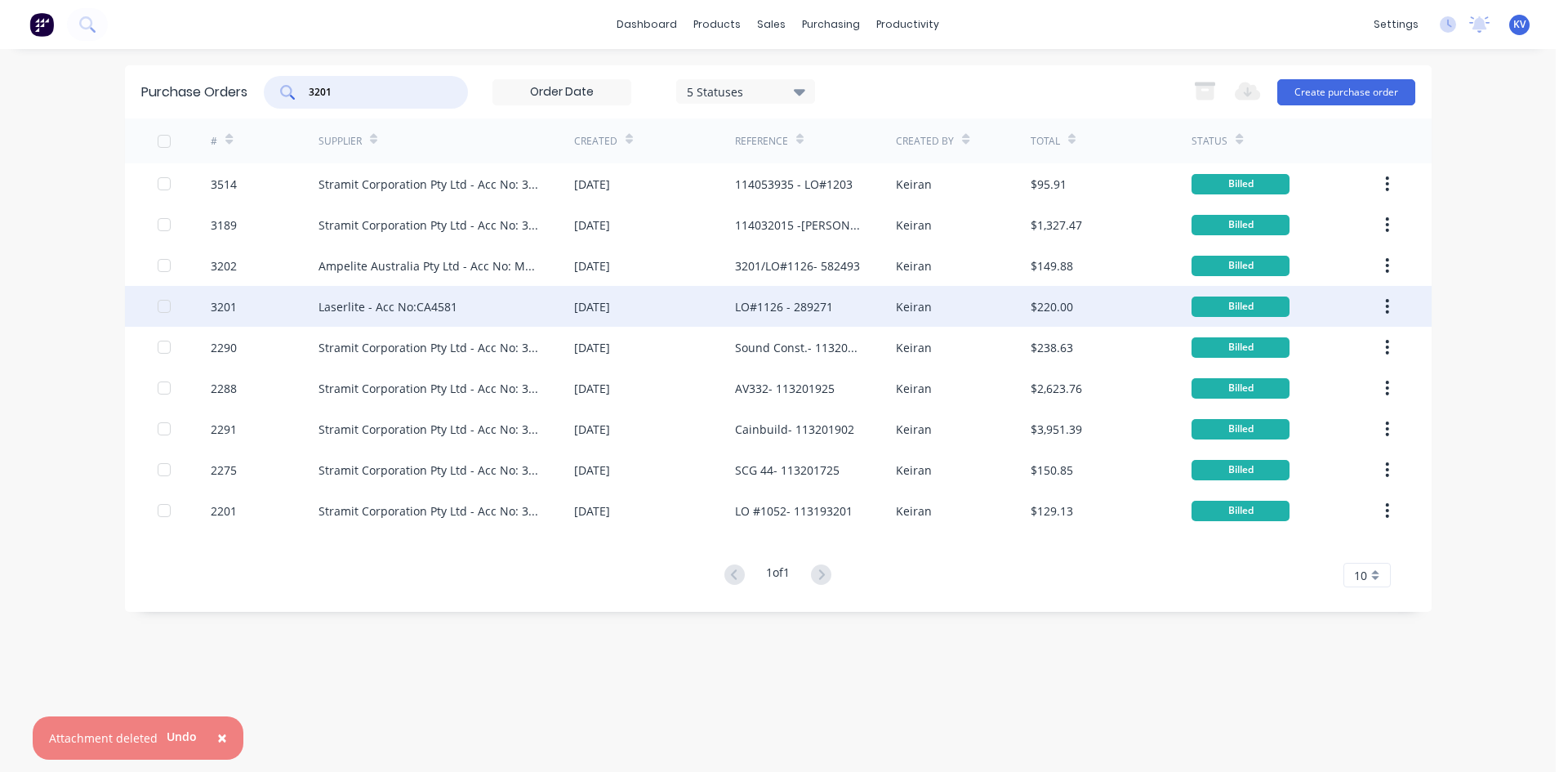
type input "3201"
click at [284, 298] on div "3201" at bounding box center [264, 305] width 108 height 41
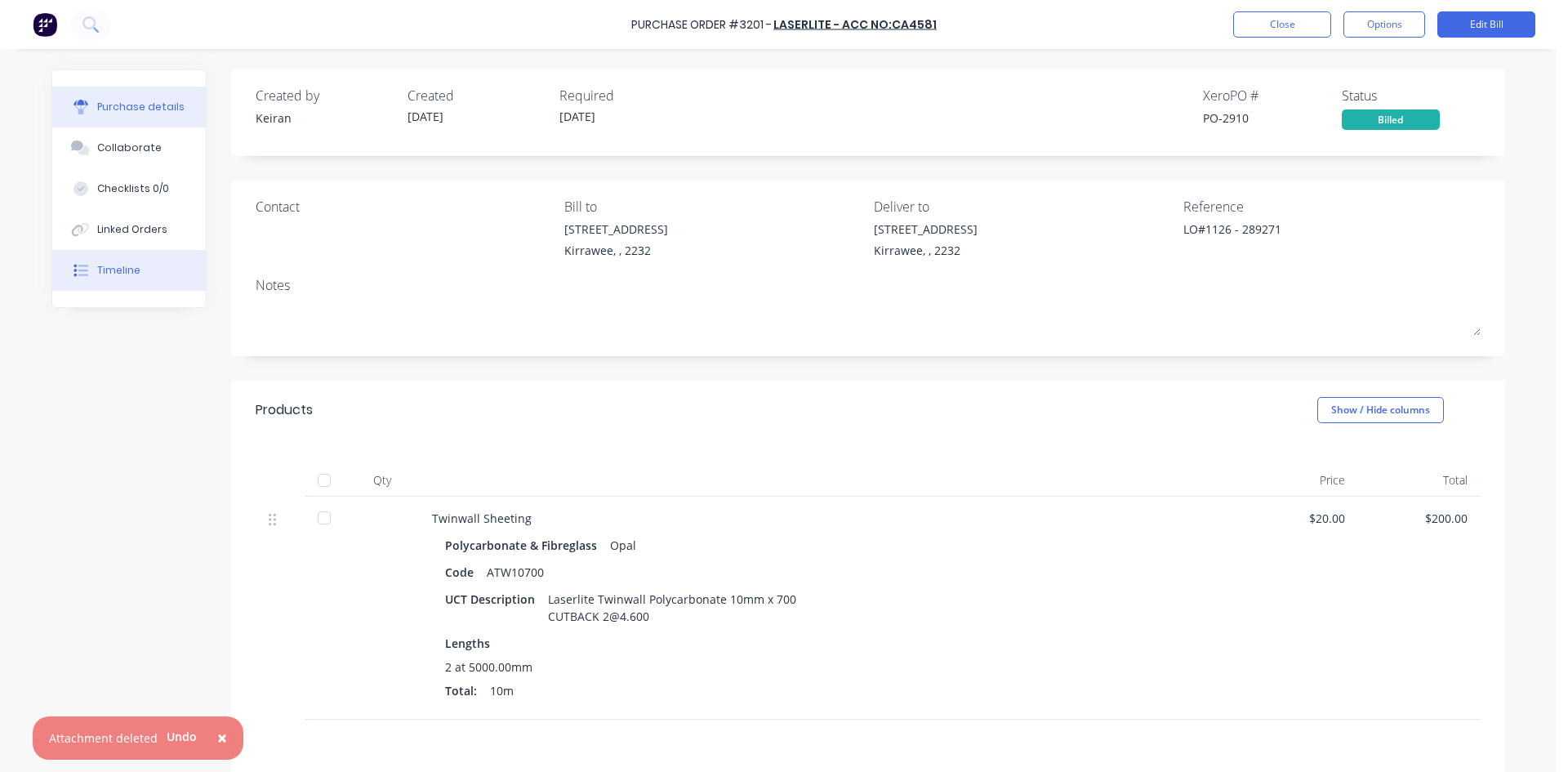
click at [103, 273] on div "Timeline" at bounding box center [119, 270] width 43 height 15
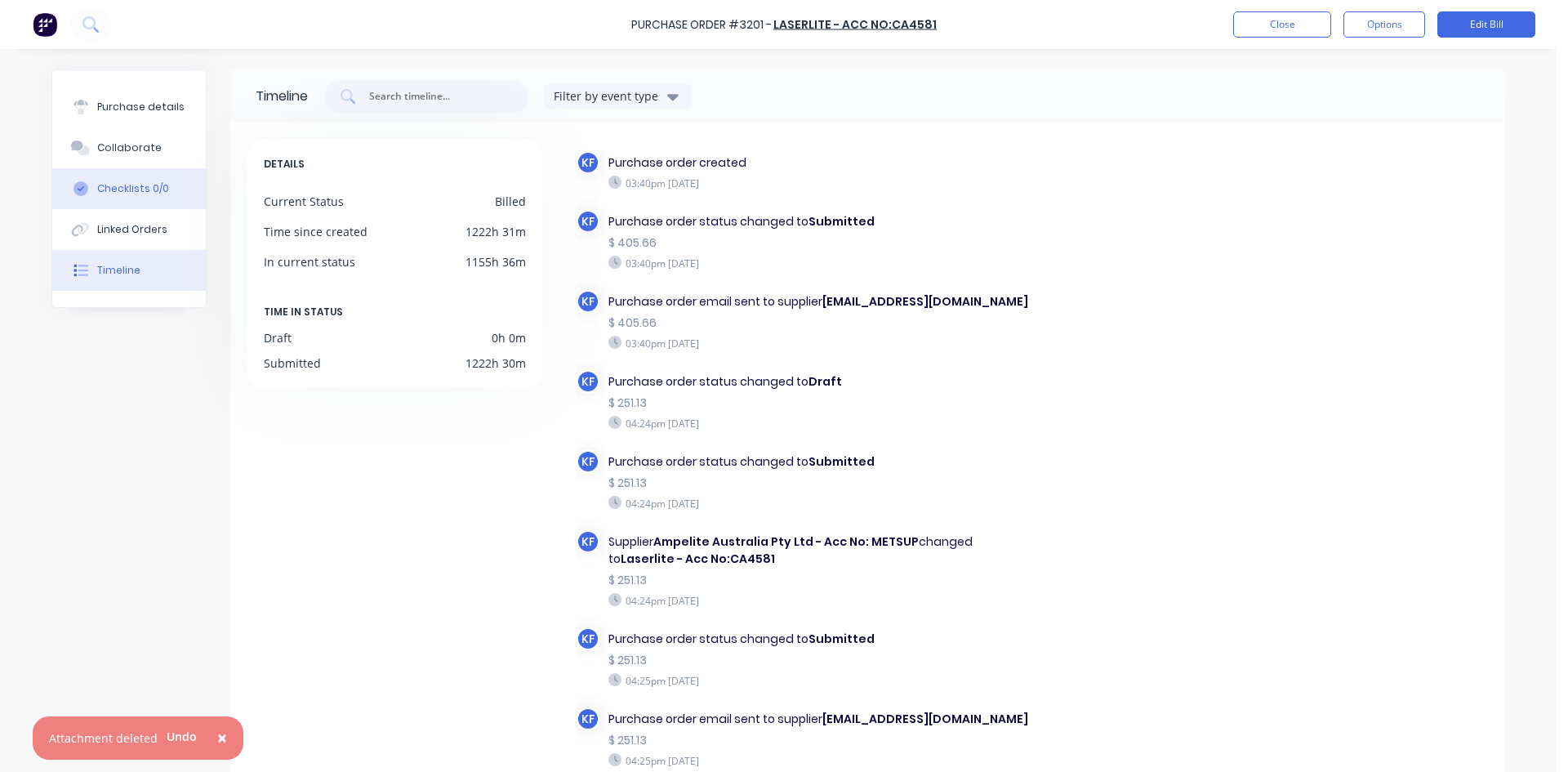
click at [139, 208] on button "Checklists 0/0" at bounding box center [129, 189] width 154 height 41
type textarea "x"
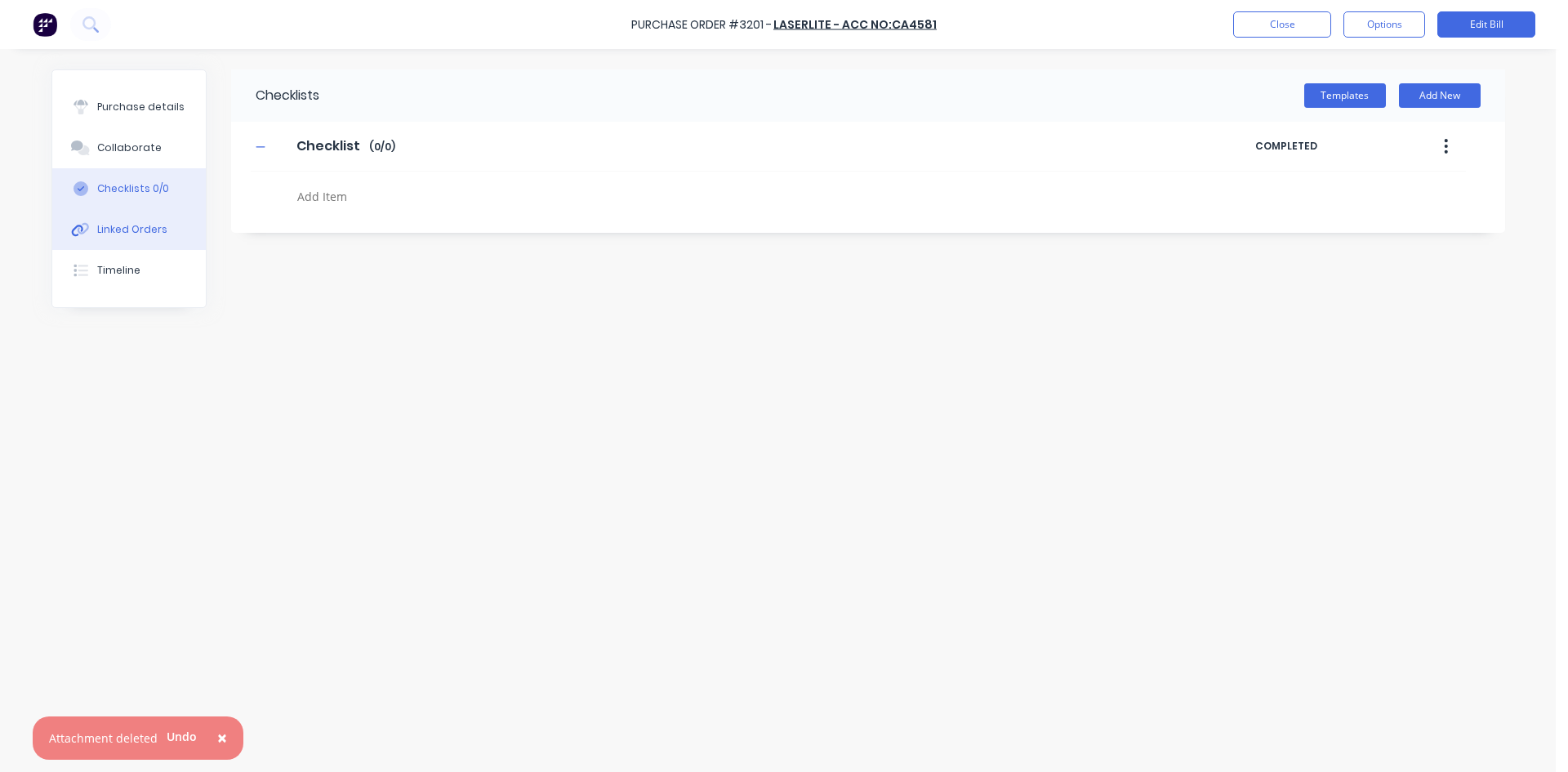
click at [126, 228] on div "Linked Orders" at bounding box center [132, 230] width 70 height 15
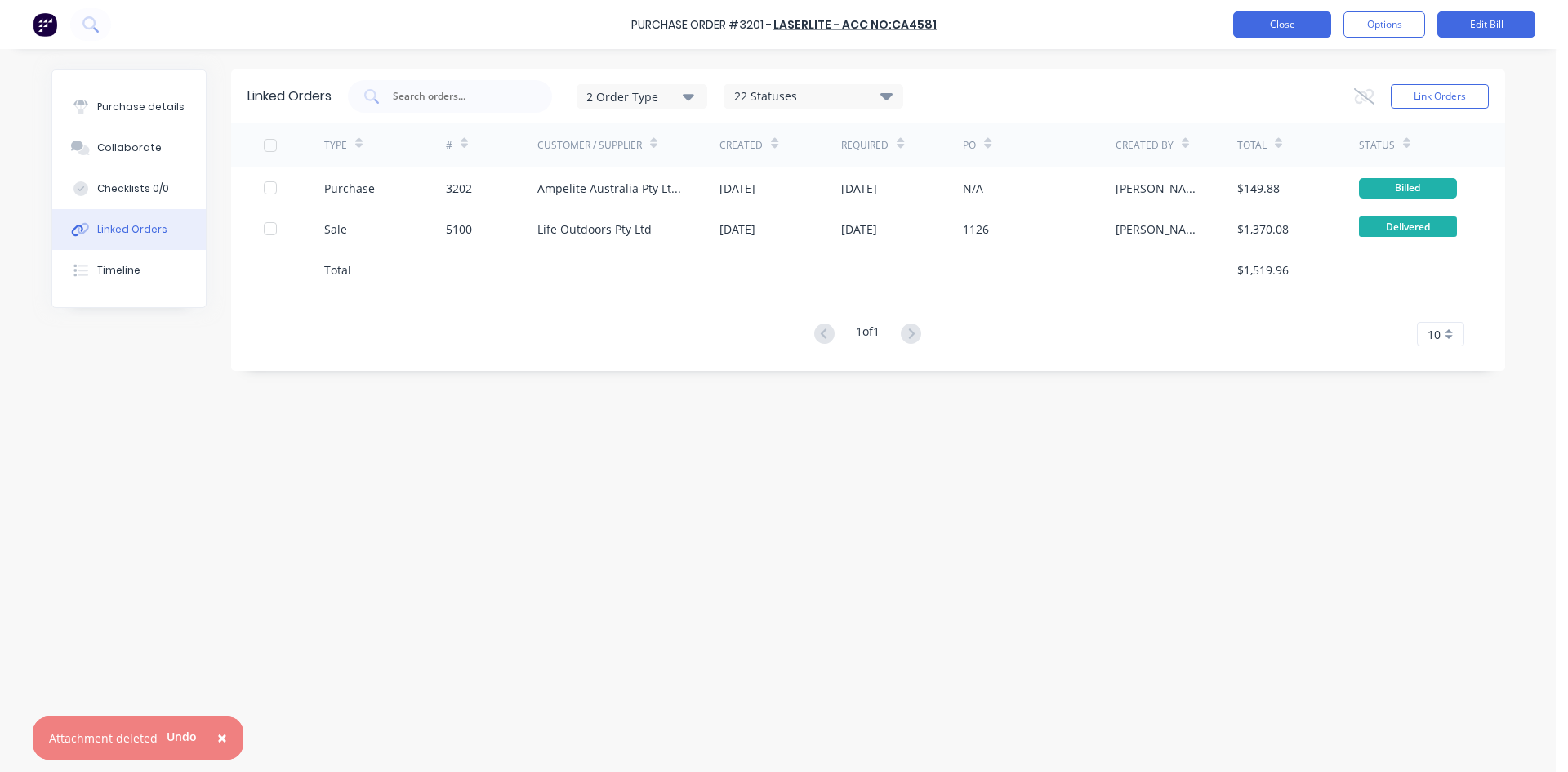
click at [1263, 22] on button "Close" at bounding box center [1282, 24] width 98 height 26
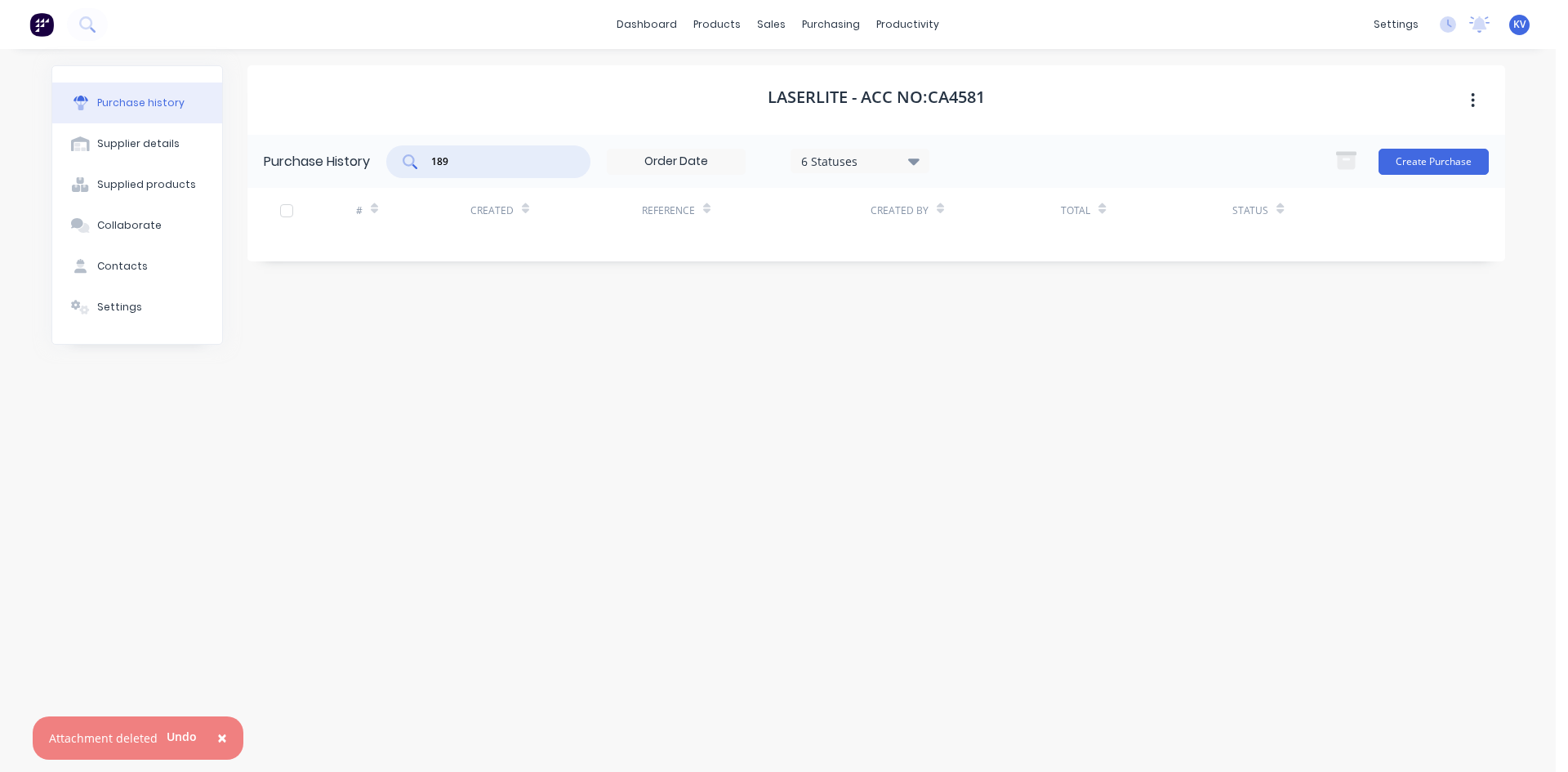
drag, startPoint x: 508, startPoint y: 163, endPoint x: 230, endPoint y: 152, distance: 278.2
click at [156, 137] on div "Purchase history Supplier details Supplied products Collaborate Contacts Settin…" at bounding box center [779, 401] width 1454 height 674
type input "stramit"
click at [837, 77] on link "Purchase Orders" at bounding box center [899, 77] width 216 height 33
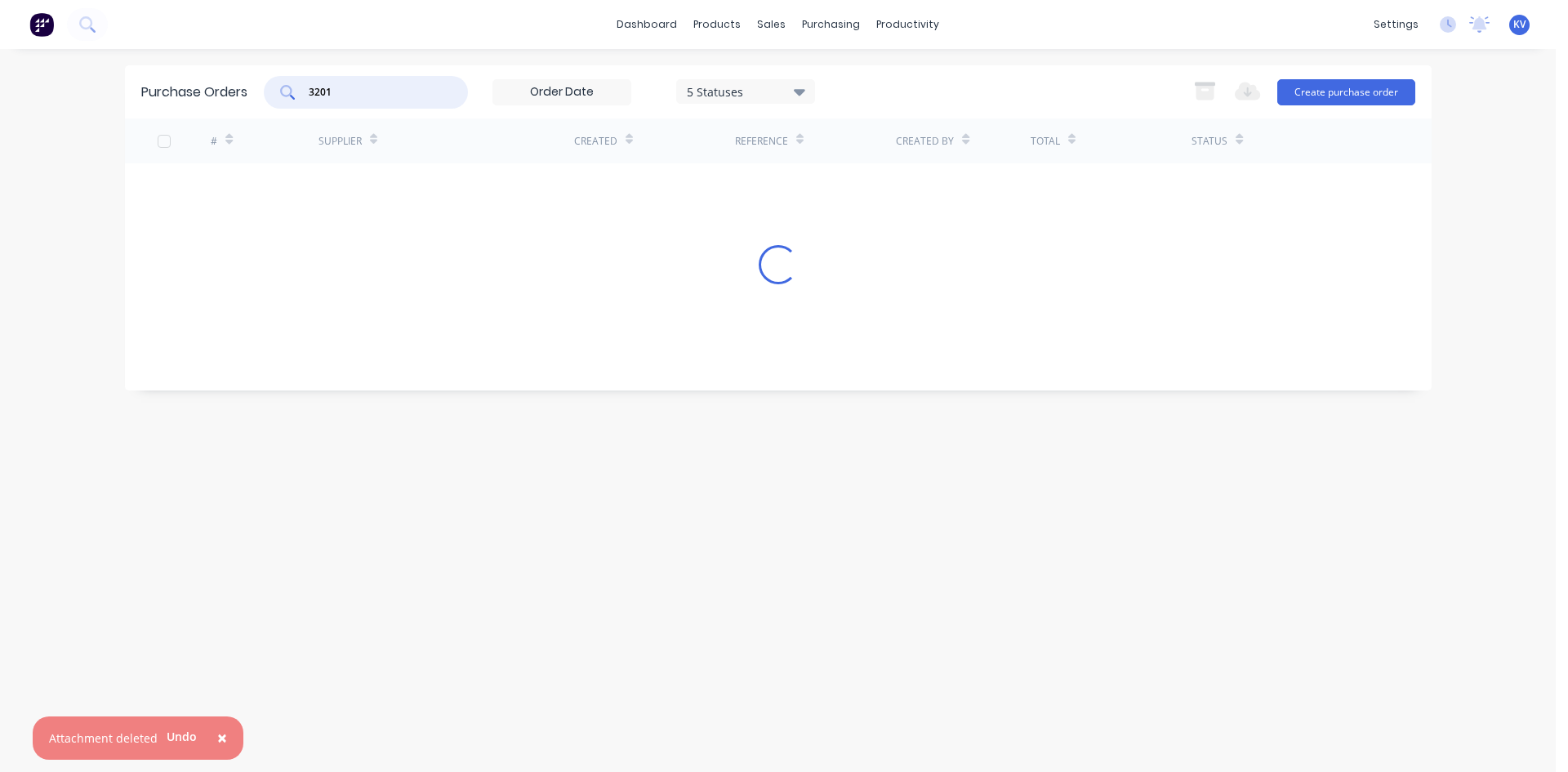
drag, startPoint x: 331, startPoint y: 90, endPoint x: 119, endPoint y: 87, distance: 212.0
click at [119, 85] on div "× Attachment deleted Undo dashboard products sales purchasing productivity dash…" at bounding box center [778, 386] width 1556 height 772
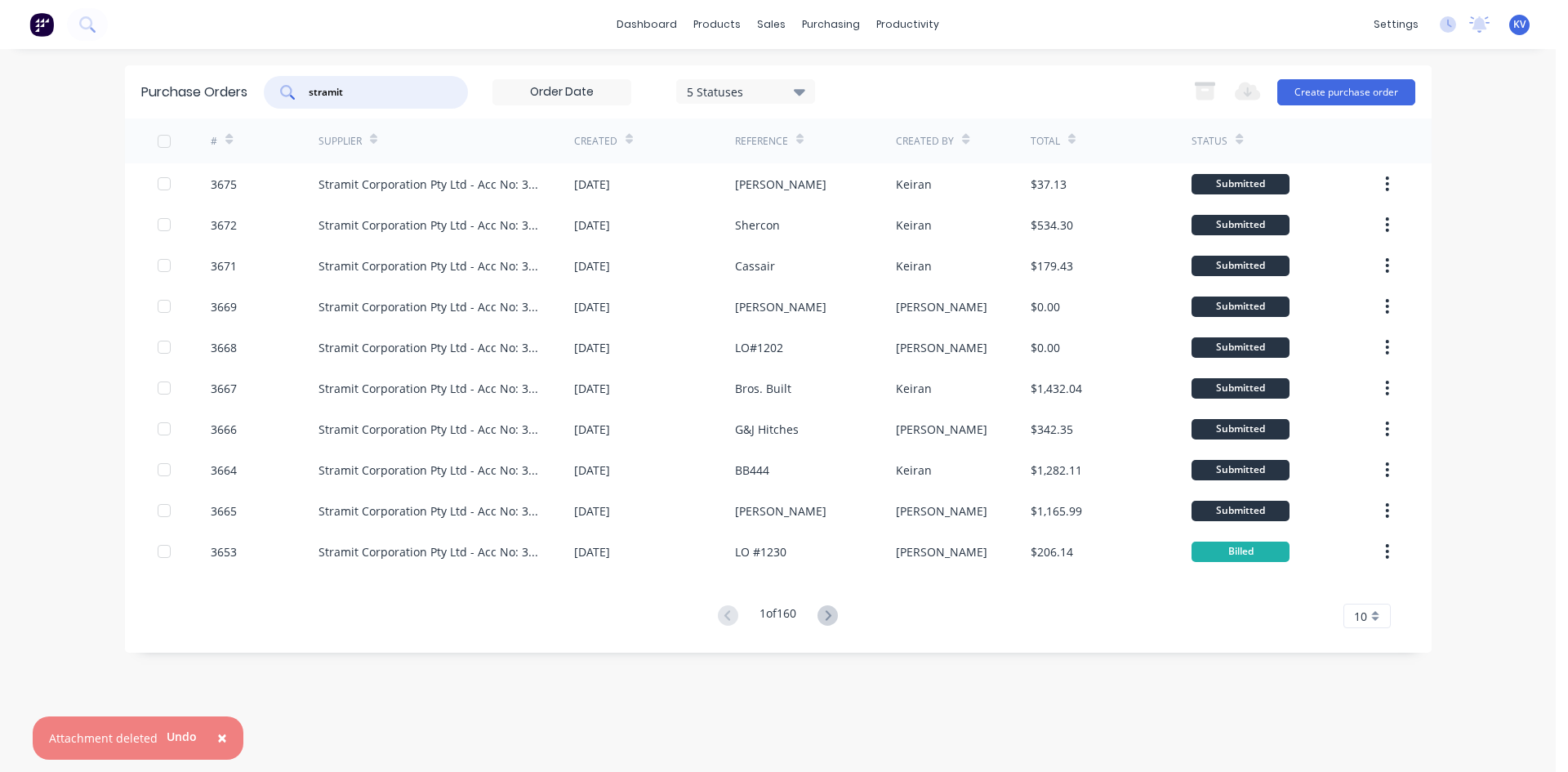
click at [837, 625] on button at bounding box center [827, 616] width 30 height 23
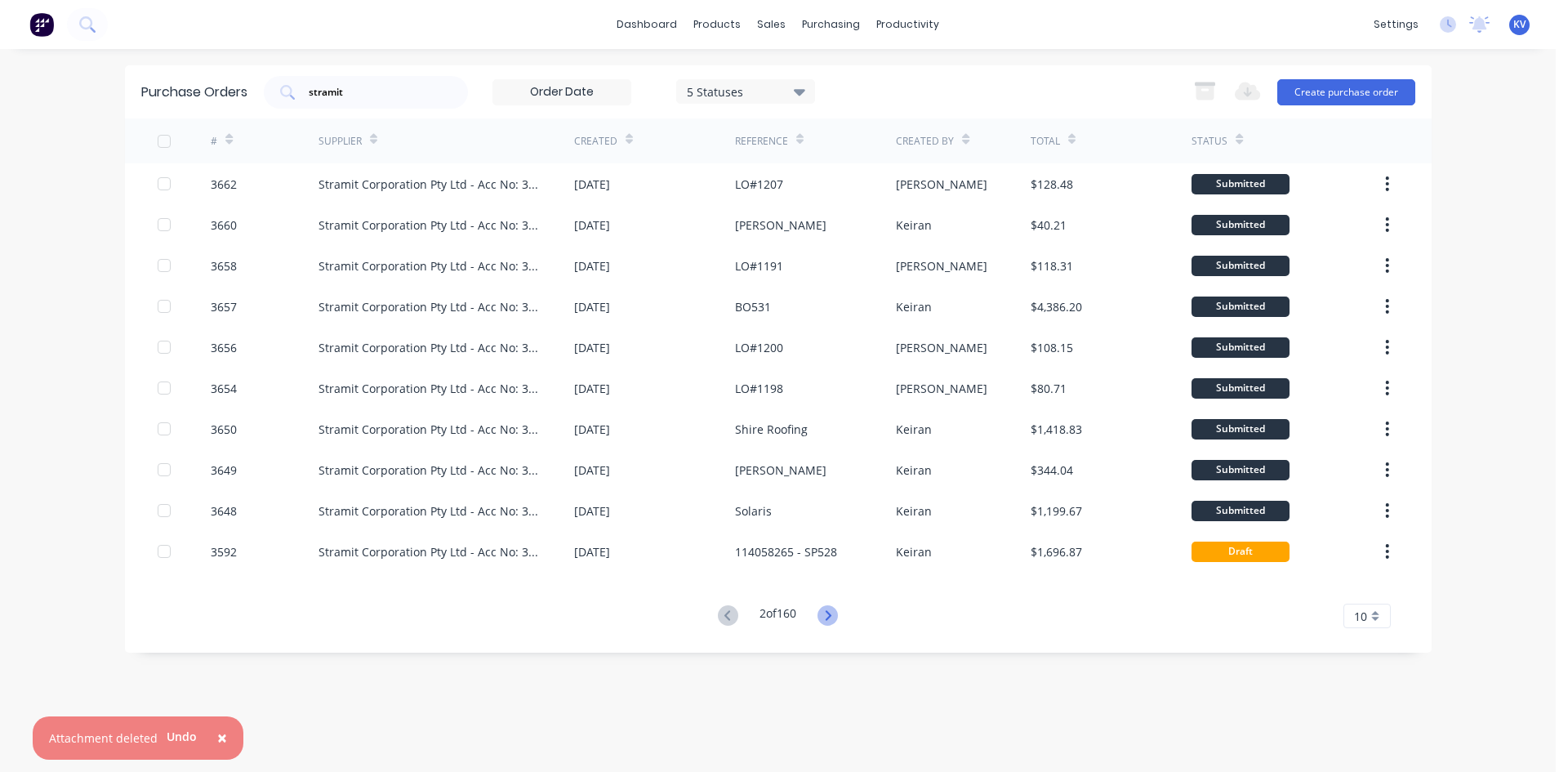
click at [837, 615] on icon at bounding box center [827, 615] width 20 height 20
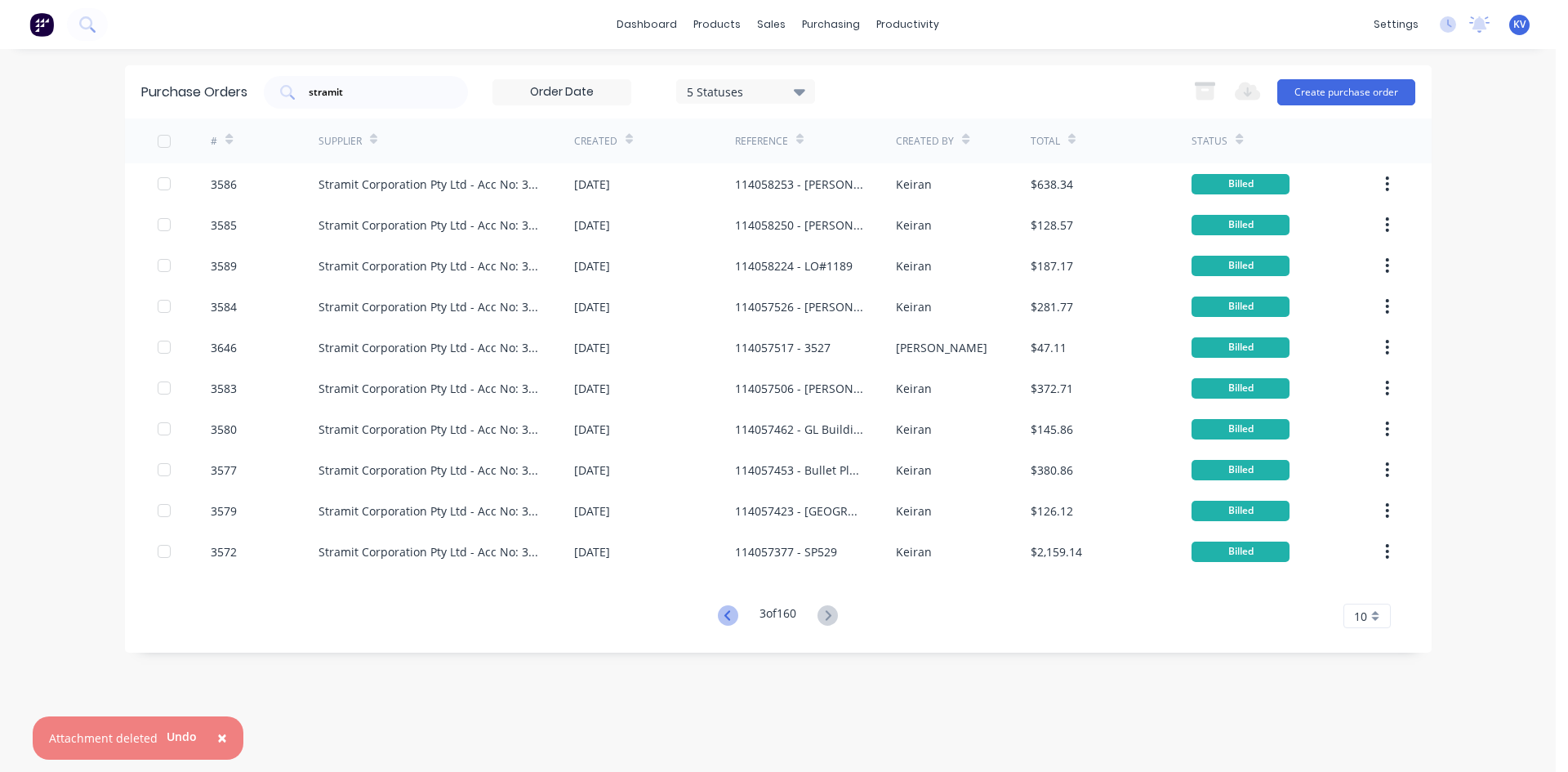
click at [718, 610] on icon at bounding box center [728, 615] width 20 height 20
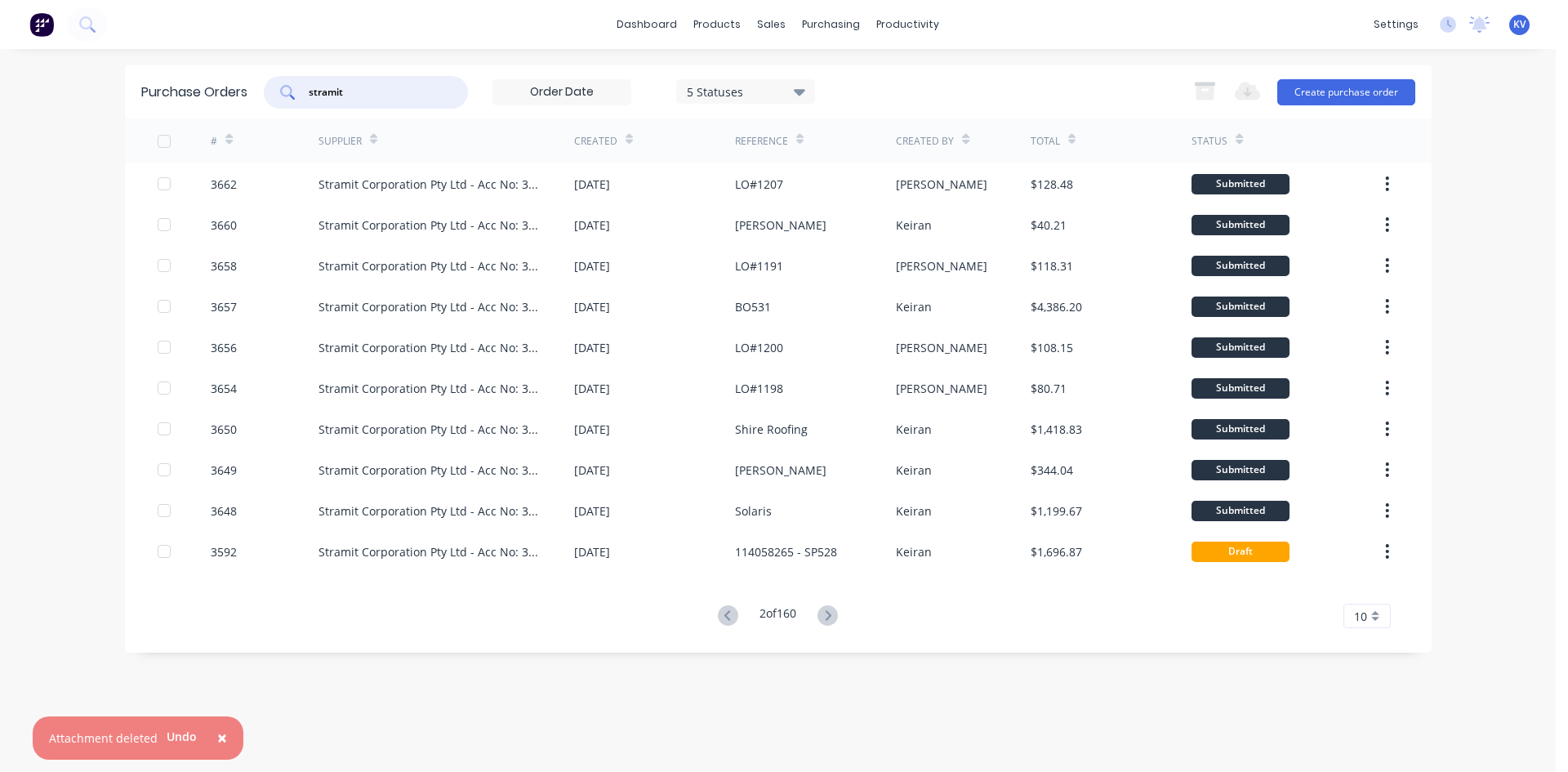
drag, startPoint x: 378, startPoint y: 98, endPoint x: 215, endPoint y: 48, distance: 170.5
click at [215, 48] on div "× Attachment deleted Undo dashboard products sales purchasing productivity dash…" at bounding box center [778, 386] width 1556 height 772
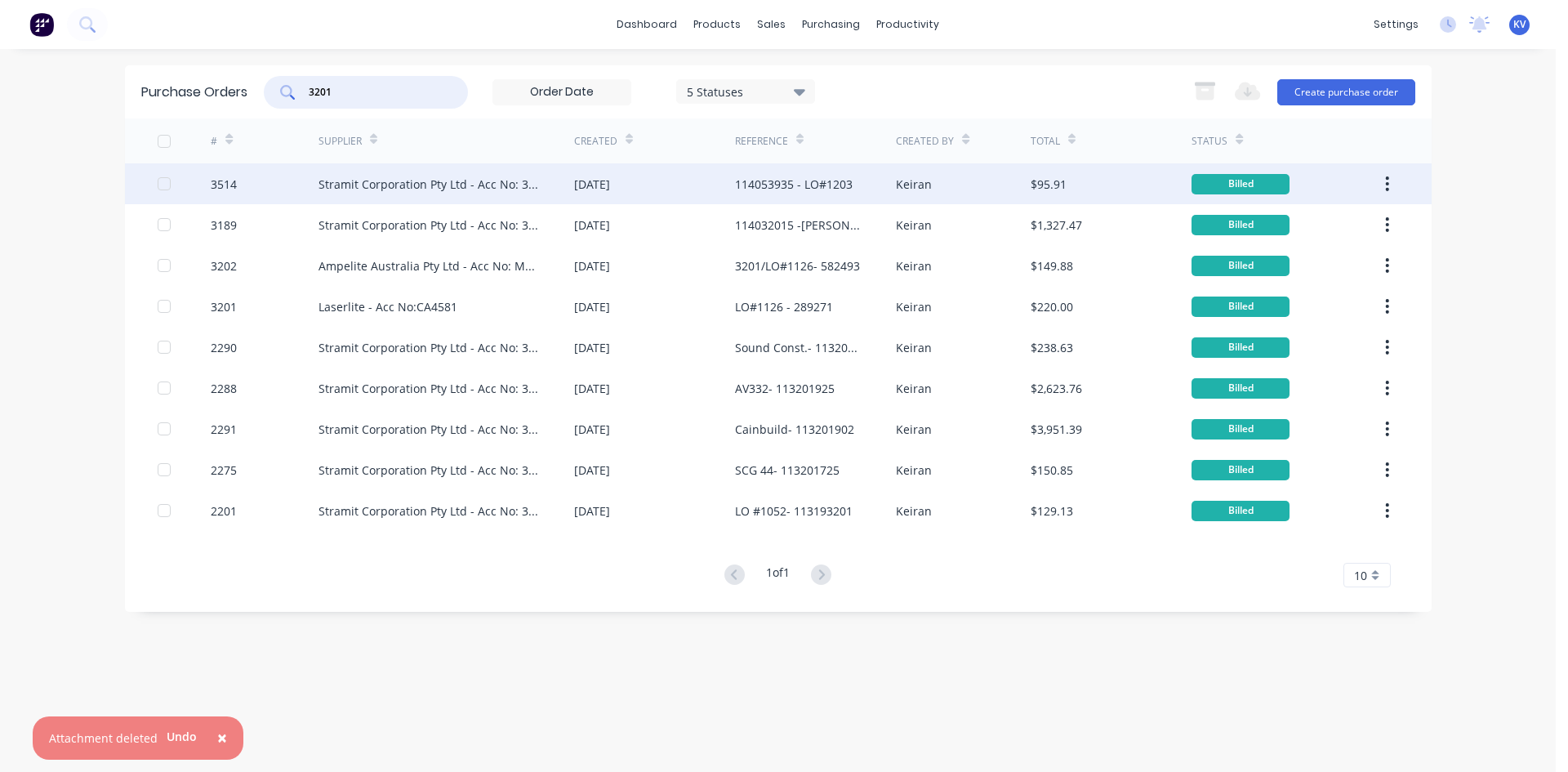
type input "3201"
click at [505, 185] on div "Stramit Corporation Pty Ltd - Acc No: 32915" at bounding box center [430, 184] width 223 height 18
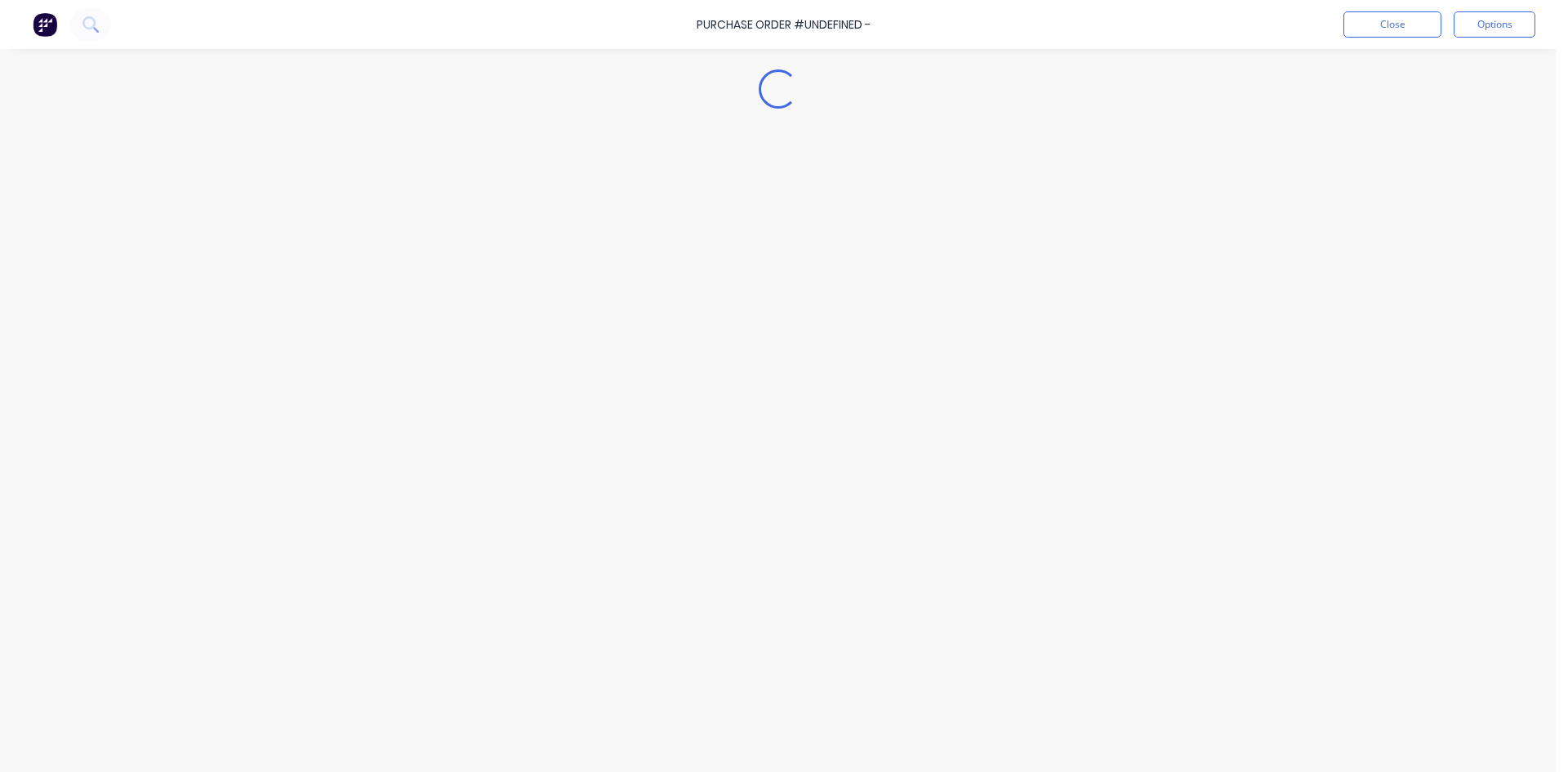
type textarea "x"
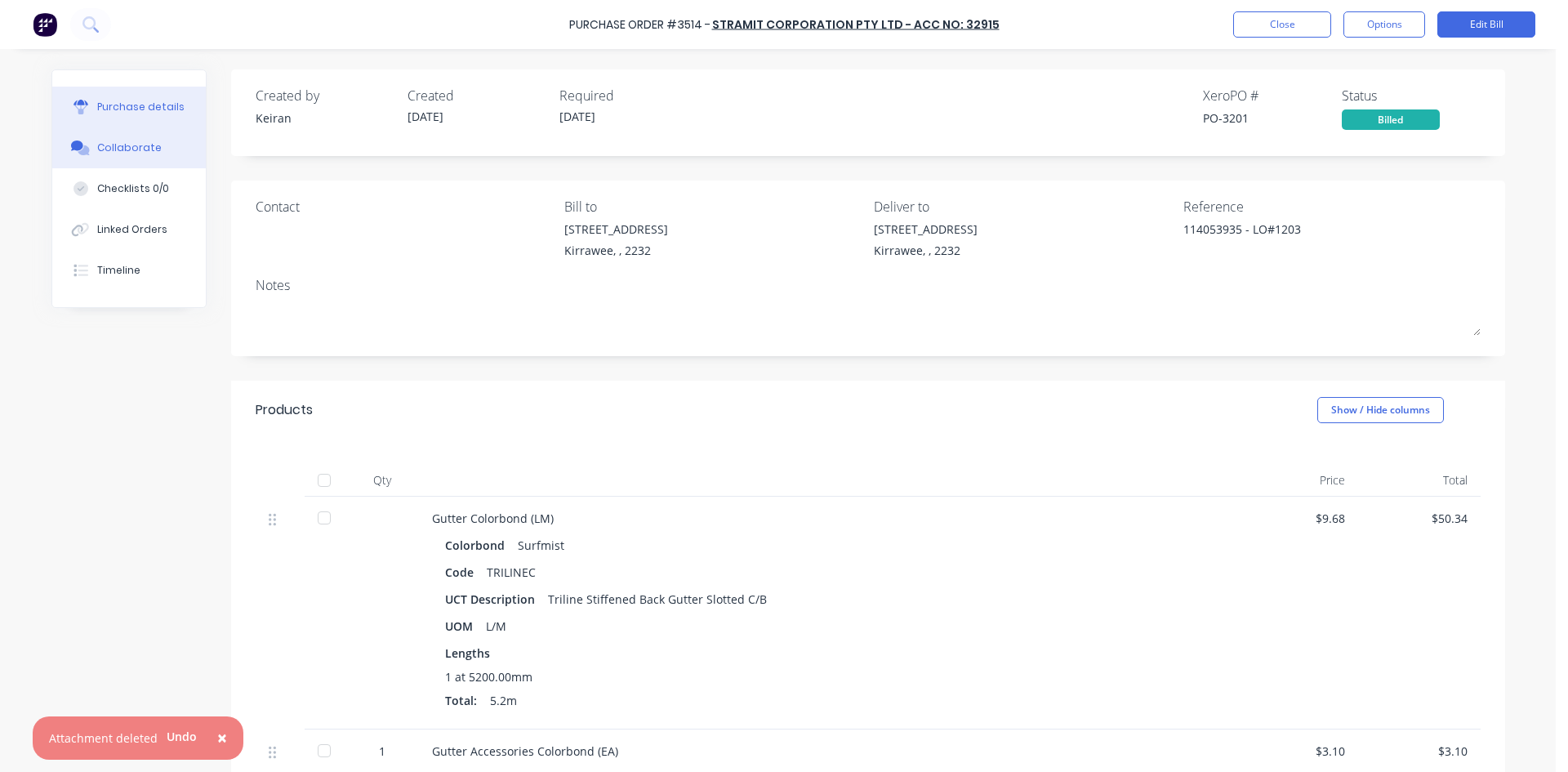
click at [146, 144] on div "Collaborate" at bounding box center [129, 148] width 64 height 15
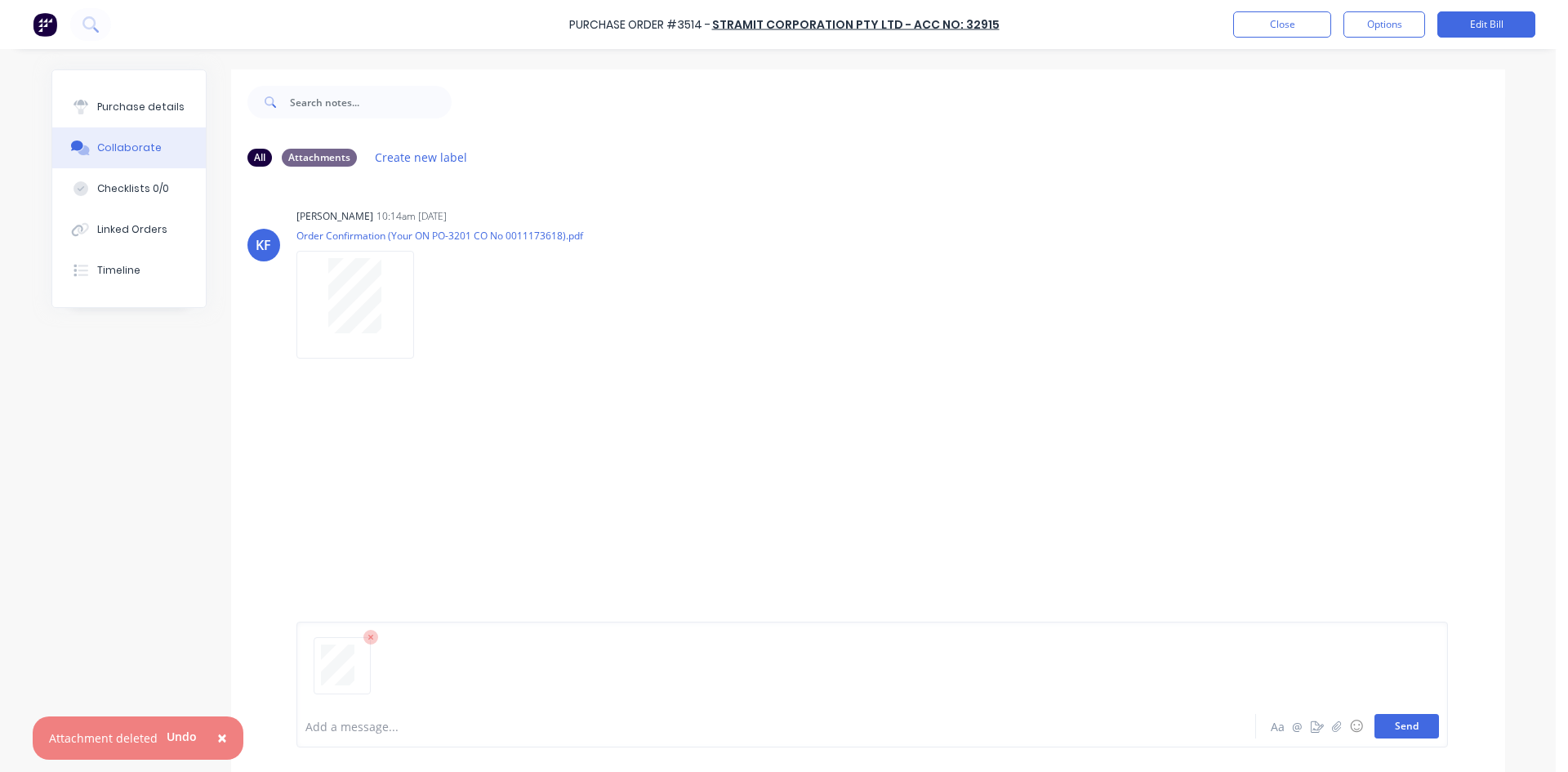
click at [1416, 718] on button "Send" at bounding box center [1407, 725] width 64 height 24
click at [1242, 30] on button "Close" at bounding box center [1282, 24] width 98 height 26
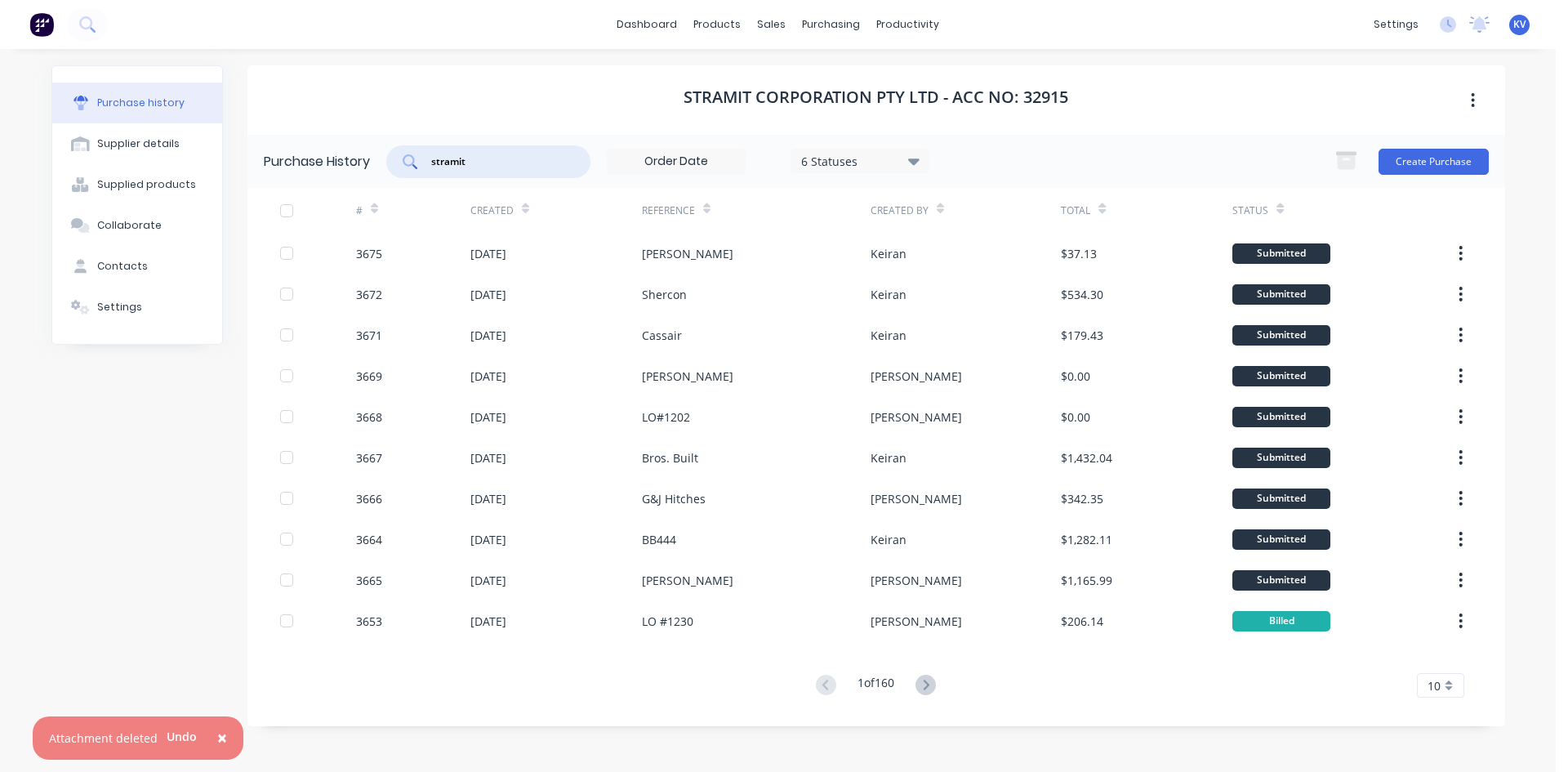
drag, startPoint x: 509, startPoint y: 164, endPoint x: 1, endPoint y: -7, distance: 536.0
click at [1, 0] on html "× Attachment deleted Undo dashboard products sales purchasing productivity dash…" at bounding box center [784, 386] width 1568 height 772
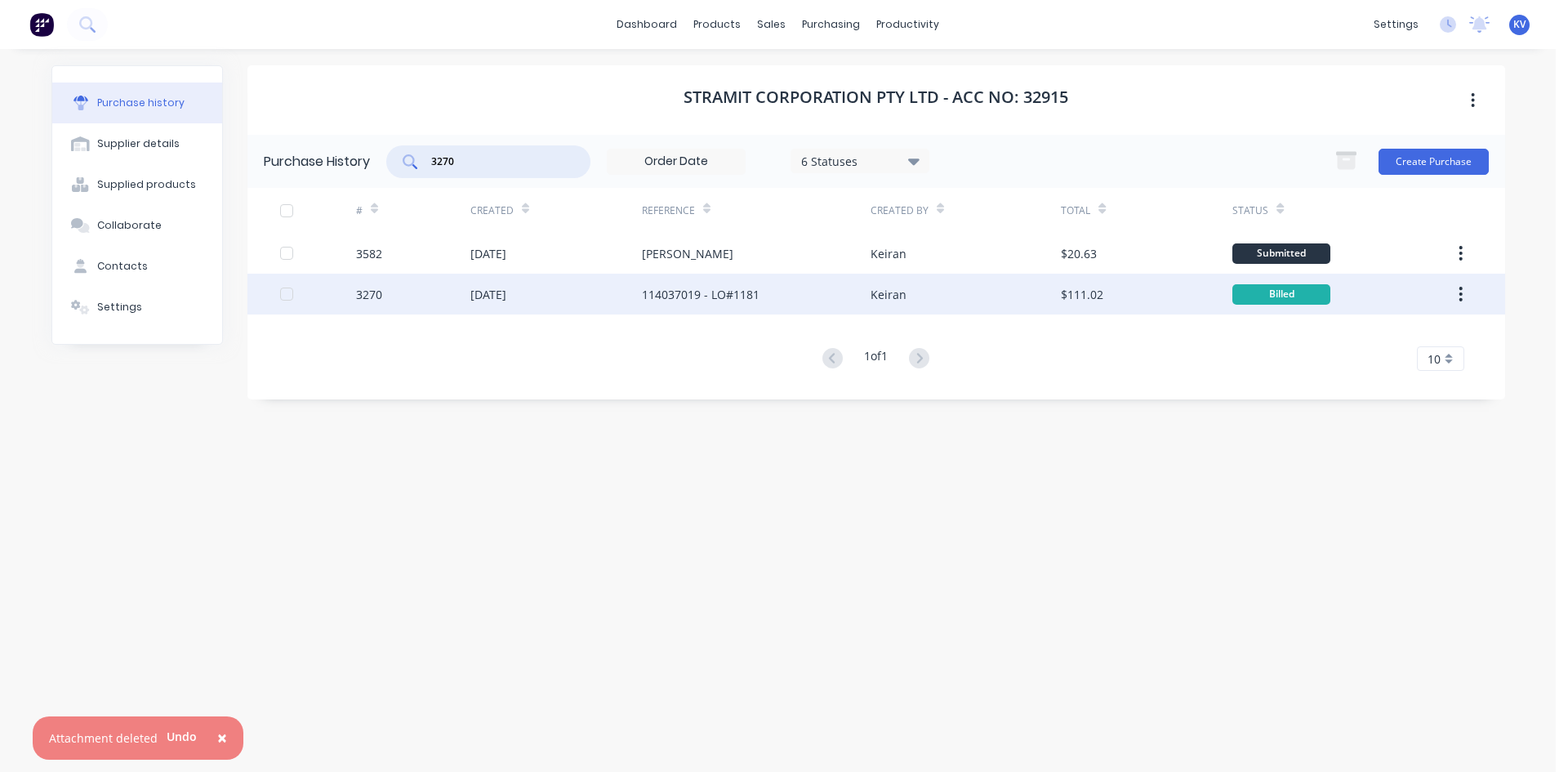
type input "3270"
click at [946, 290] on div "Keiran" at bounding box center [966, 294] width 190 height 41
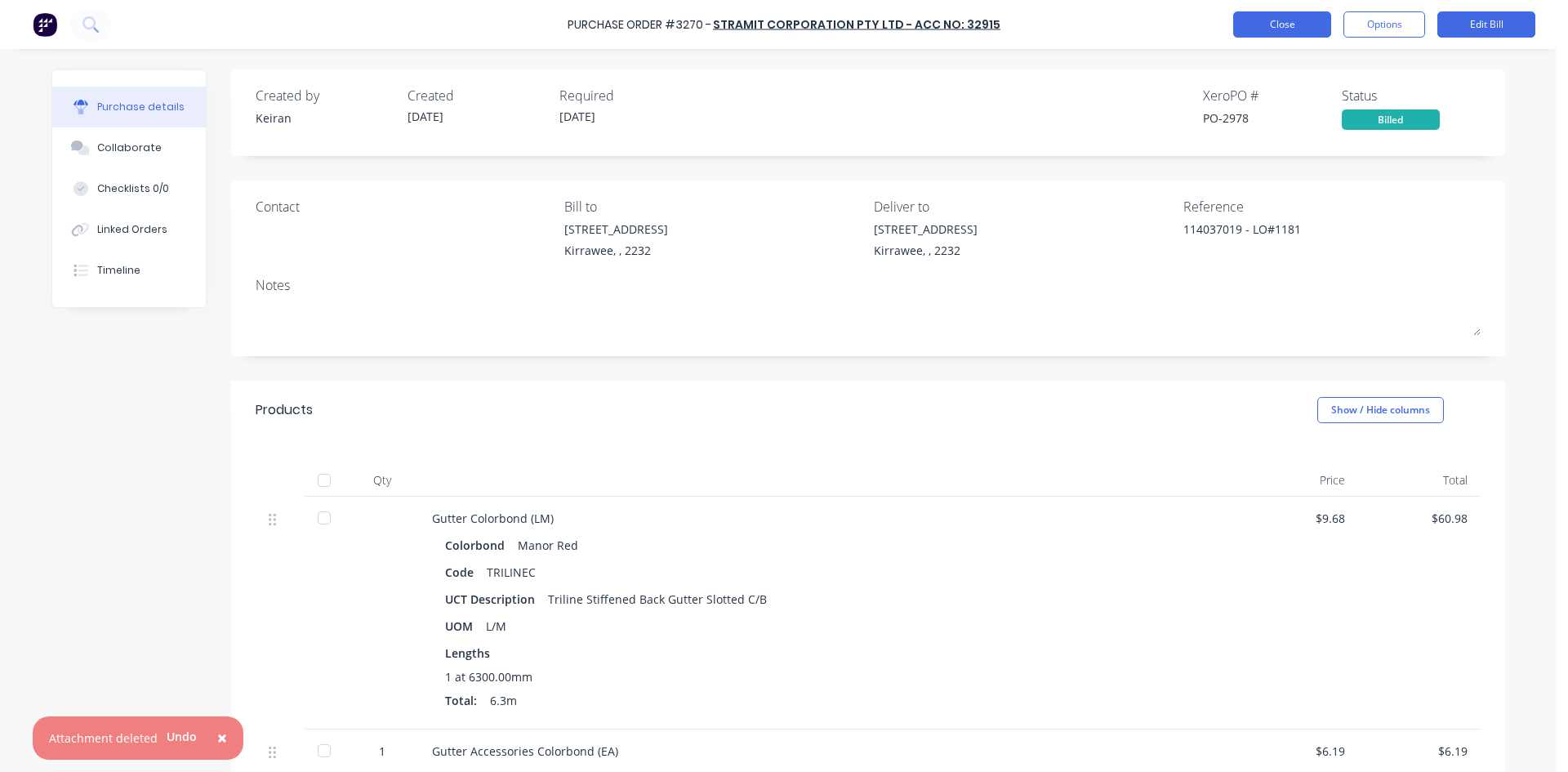
click at [1252, 19] on button "Close" at bounding box center [1282, 24] width 98 height 26
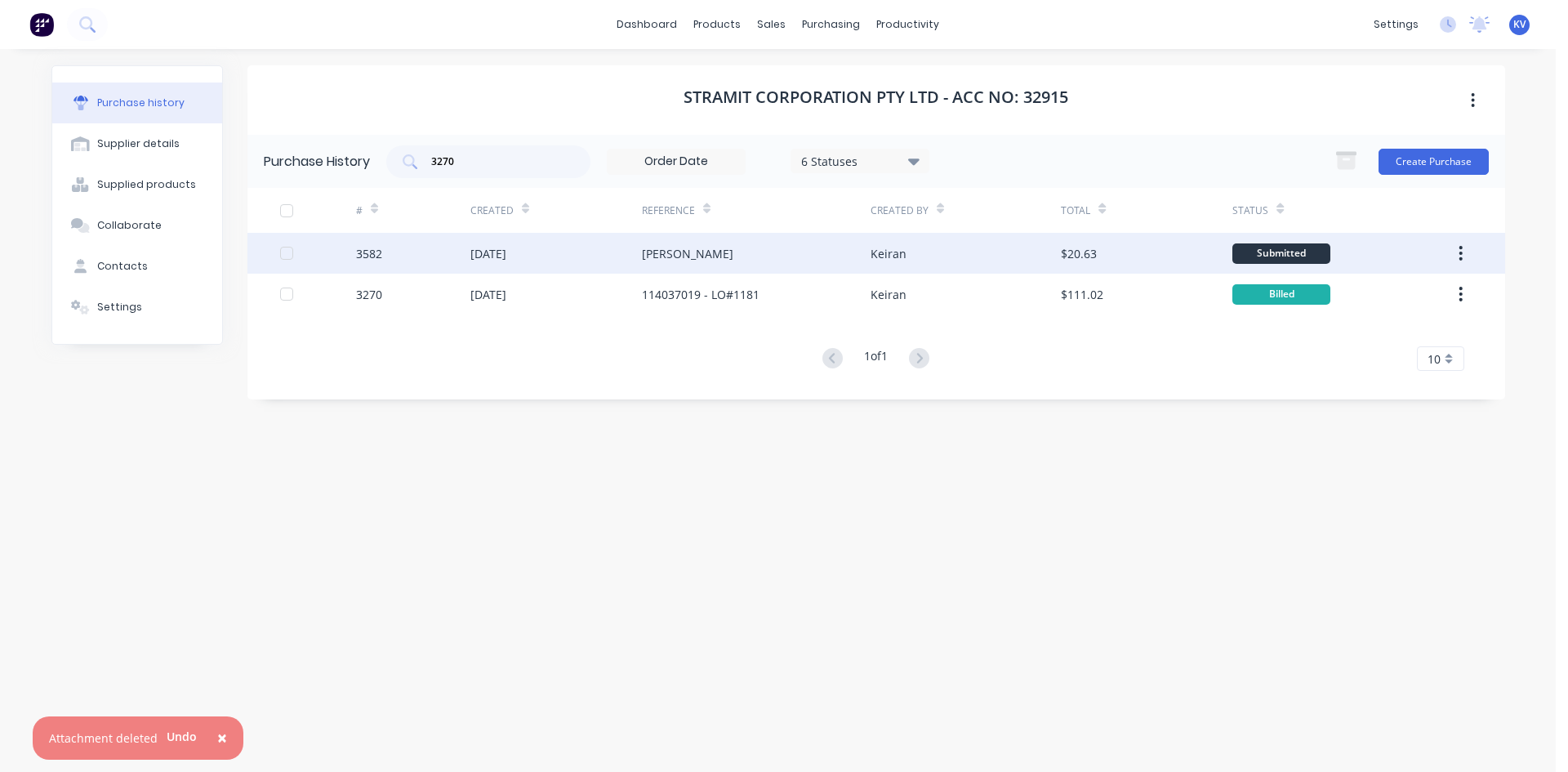
click at [914, 273] on div "Keiran" at bounding box center [966, 253] width 190 height 41
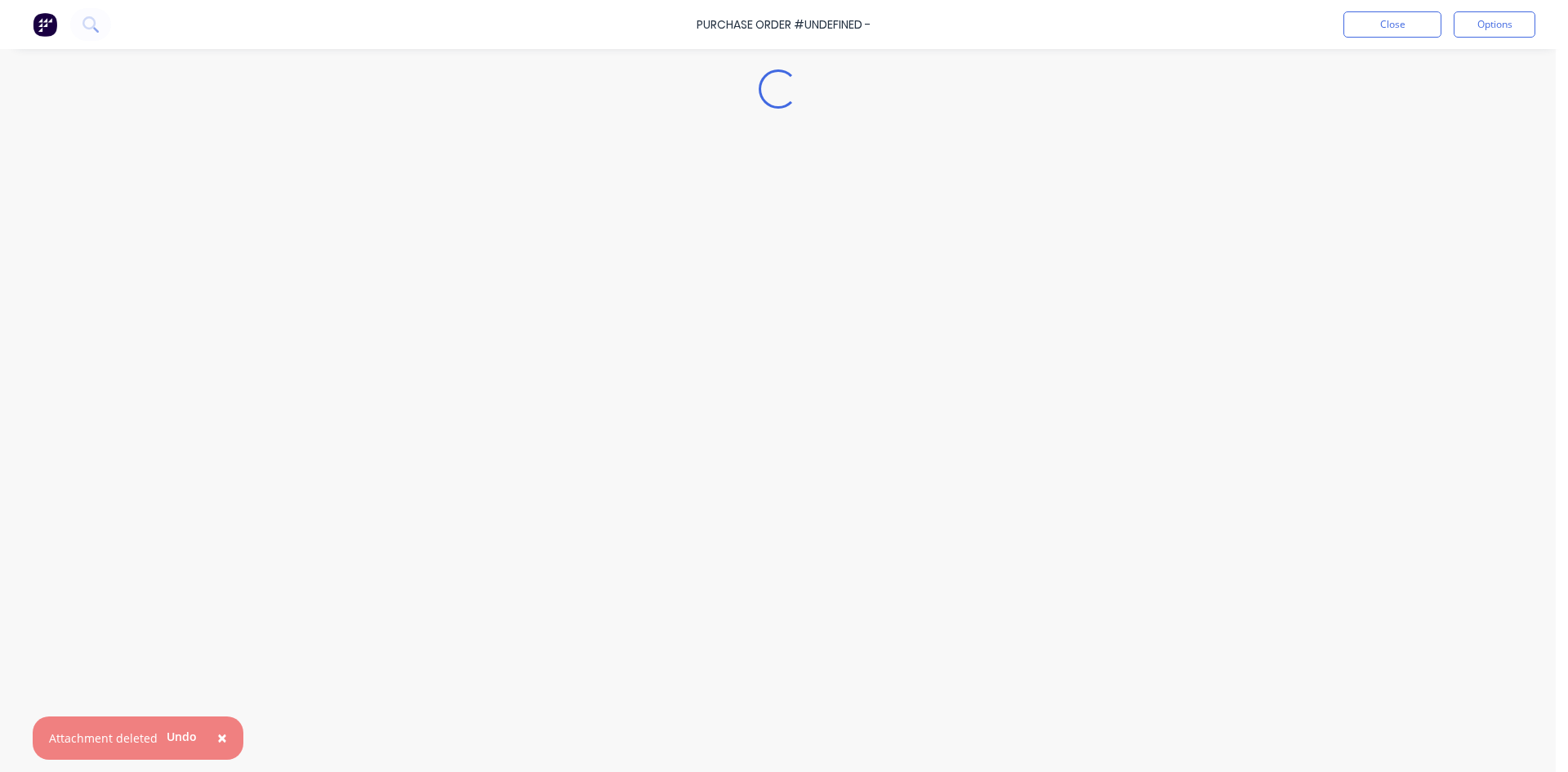
type textarea "x"
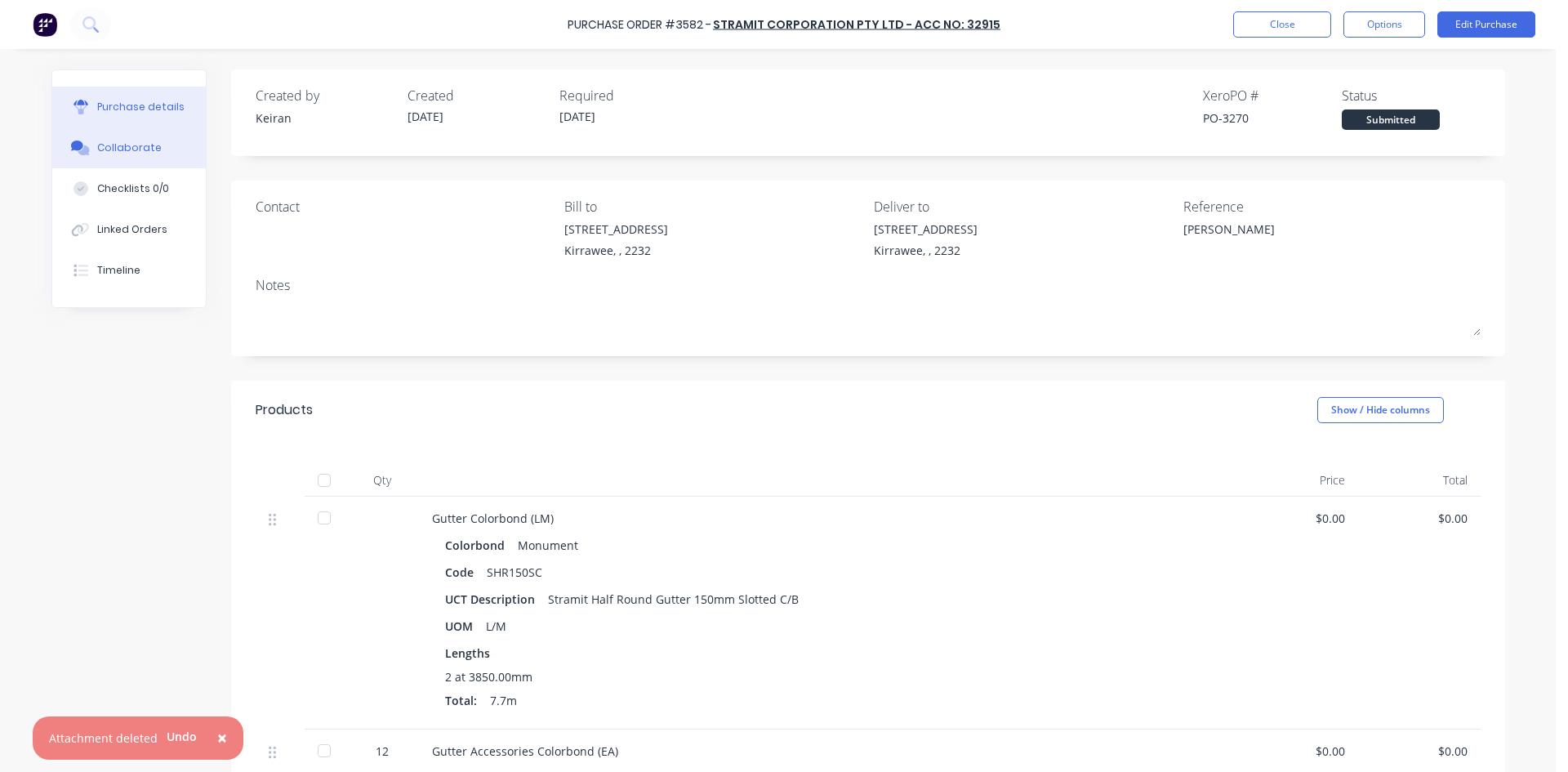
click at [126, 148] on div "Collaborate" at bounding box center [129, 148] width 64 height 15
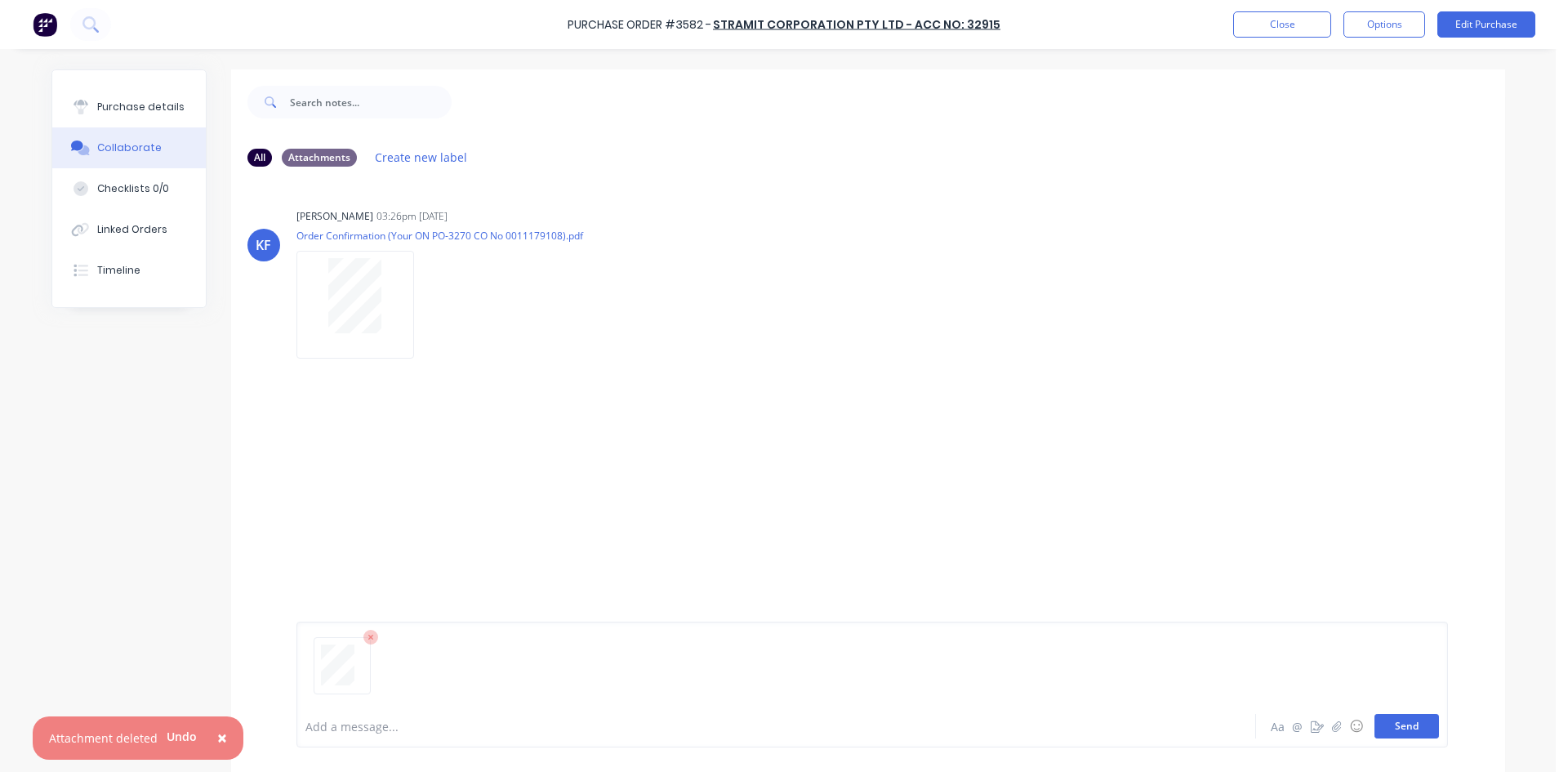
click at [1399, 719] on button "Send" at bounding box center [1407, 725] width 64 height 24
click at [1285, 20] on button "Close" at bounding box center [1282, 24] width 98 height 26
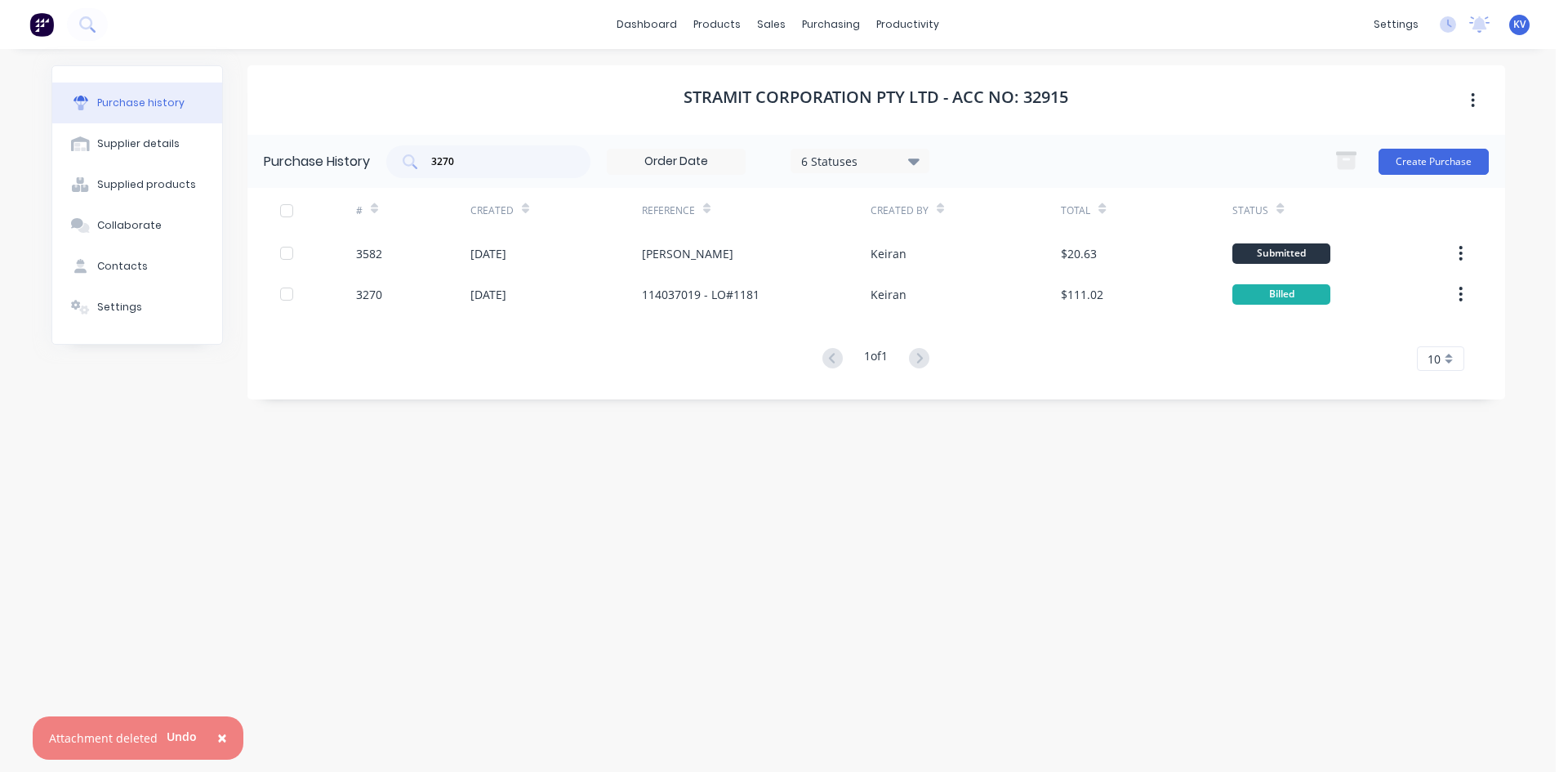
drag, startPoint x: 499, startPoint y: 153, endPoint x: 274, endPoint y: 132, distance: 226.0
click at [273, 133] on div "Stramit Corporation Pty Ltd - Acc No: 32915 Purchase History 3270 6 Statuses 6 …" at bounding box center [876, 232] width 1258 height 334
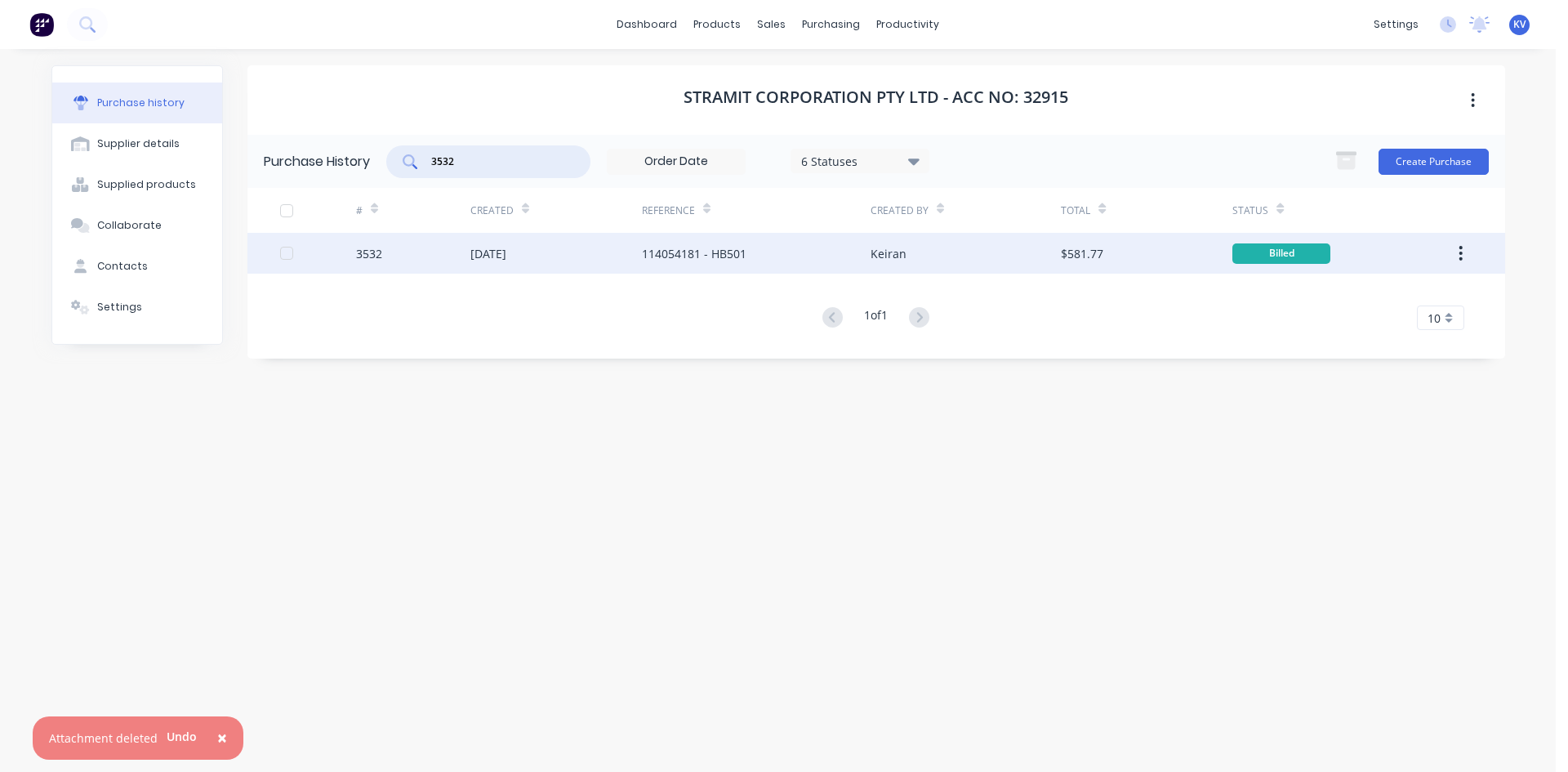
type input "3532"
click at [507, 253] on div "[DATE]" at bounding box center [488, 254] width 36 height 18
type textarea "x"
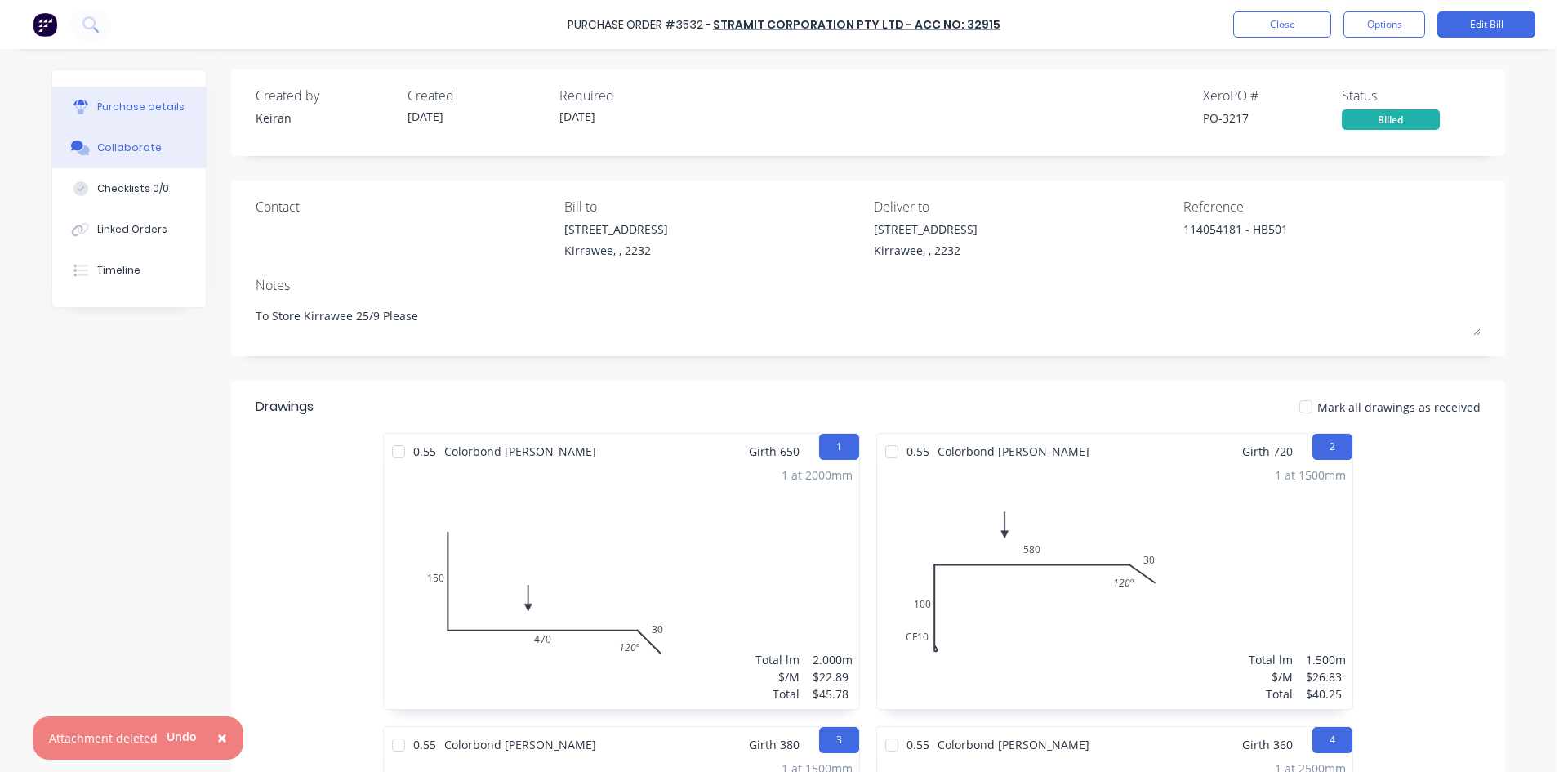
click at [82, 139] on button "Collaborate" at bounding box center [129, 148] width 154 height 41
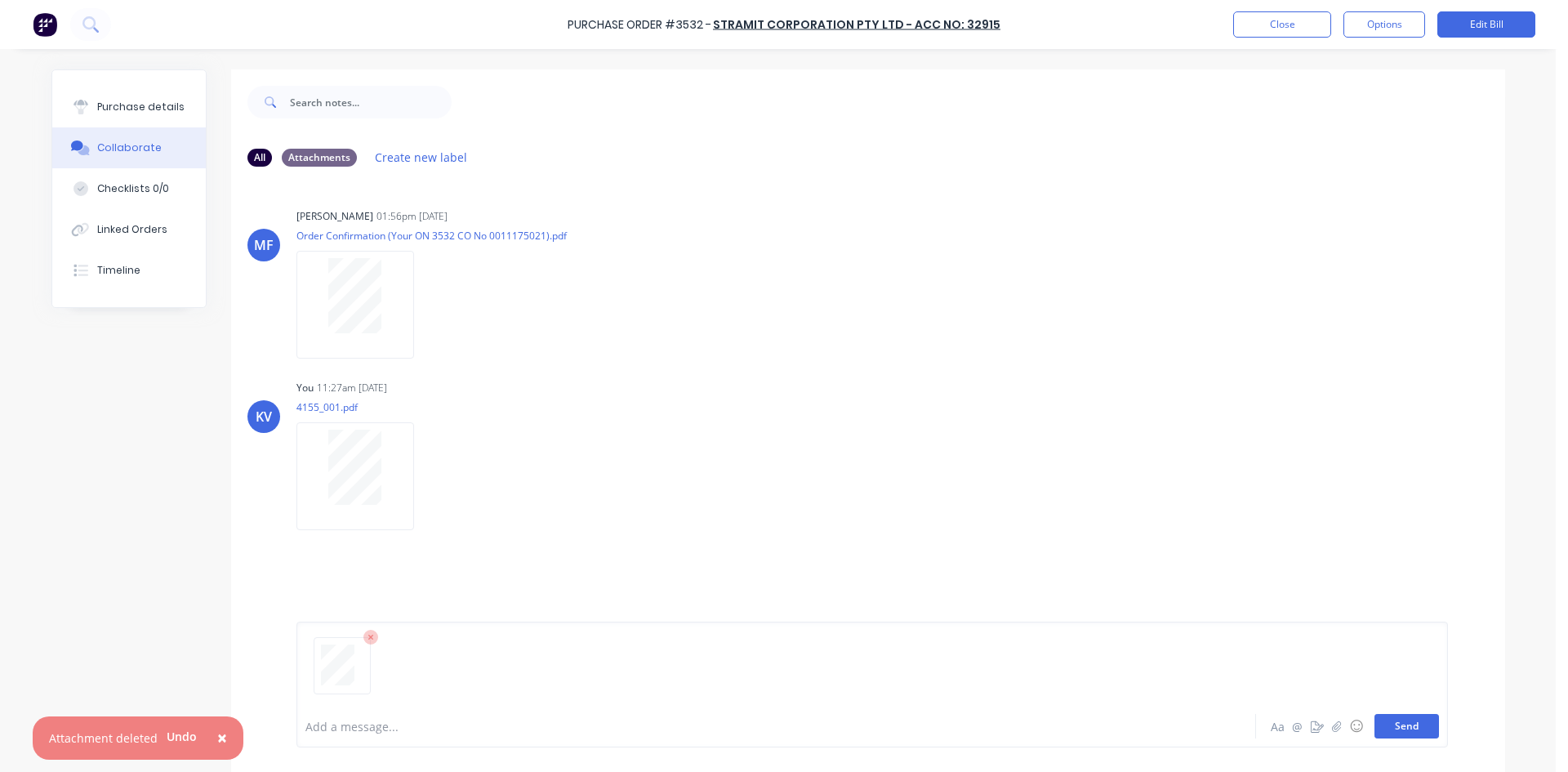
click at [1406, 727] on button "Send" at bounding box center [1407, 725] width 64 height 24
click at [1259, 29] on button "Close" at bounding box center [1282, 24] width 98 height 26
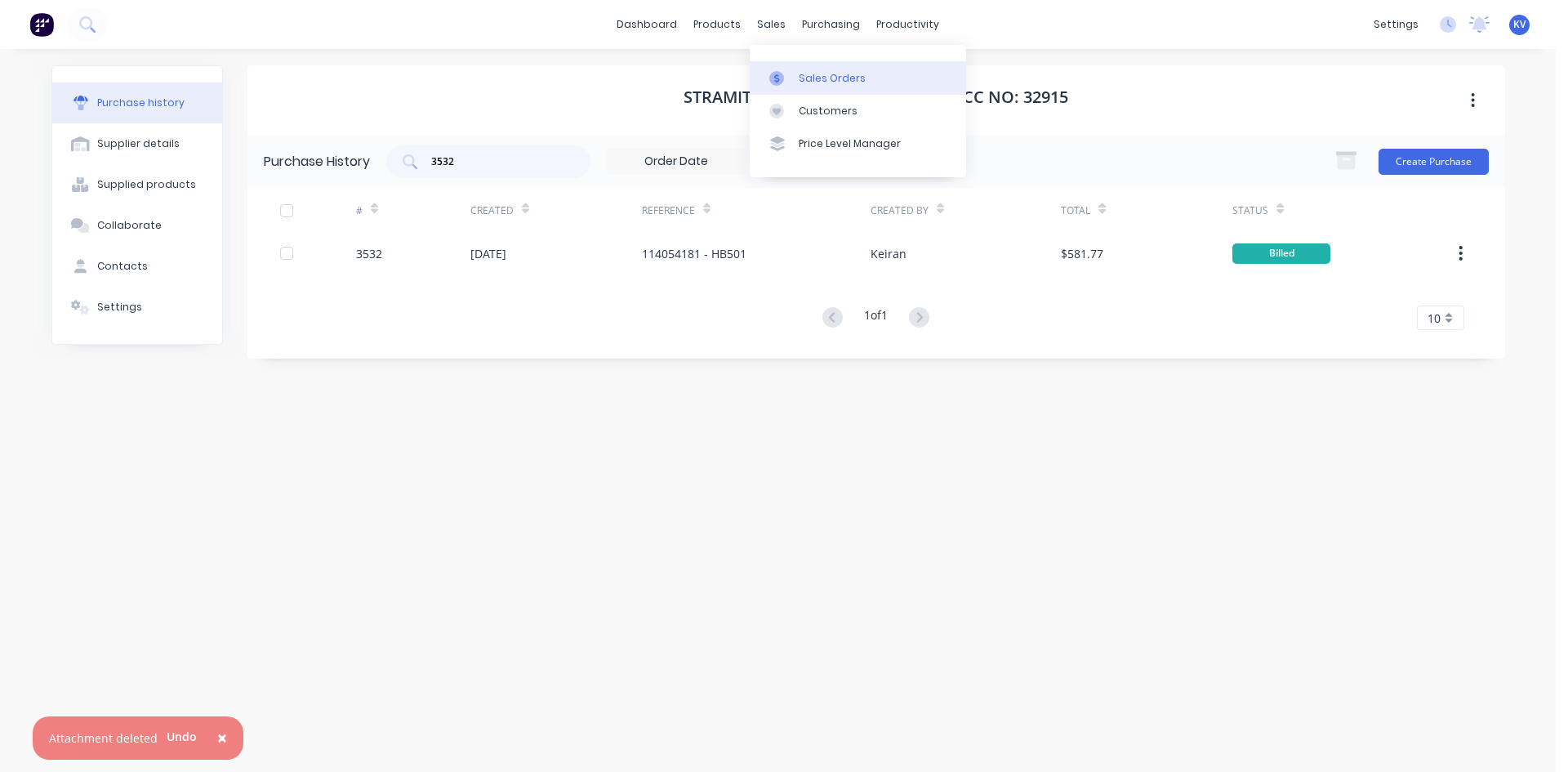
click at [794, 73] on link "Sales Orders" at bounding box center [857, 77] width 216 height 33
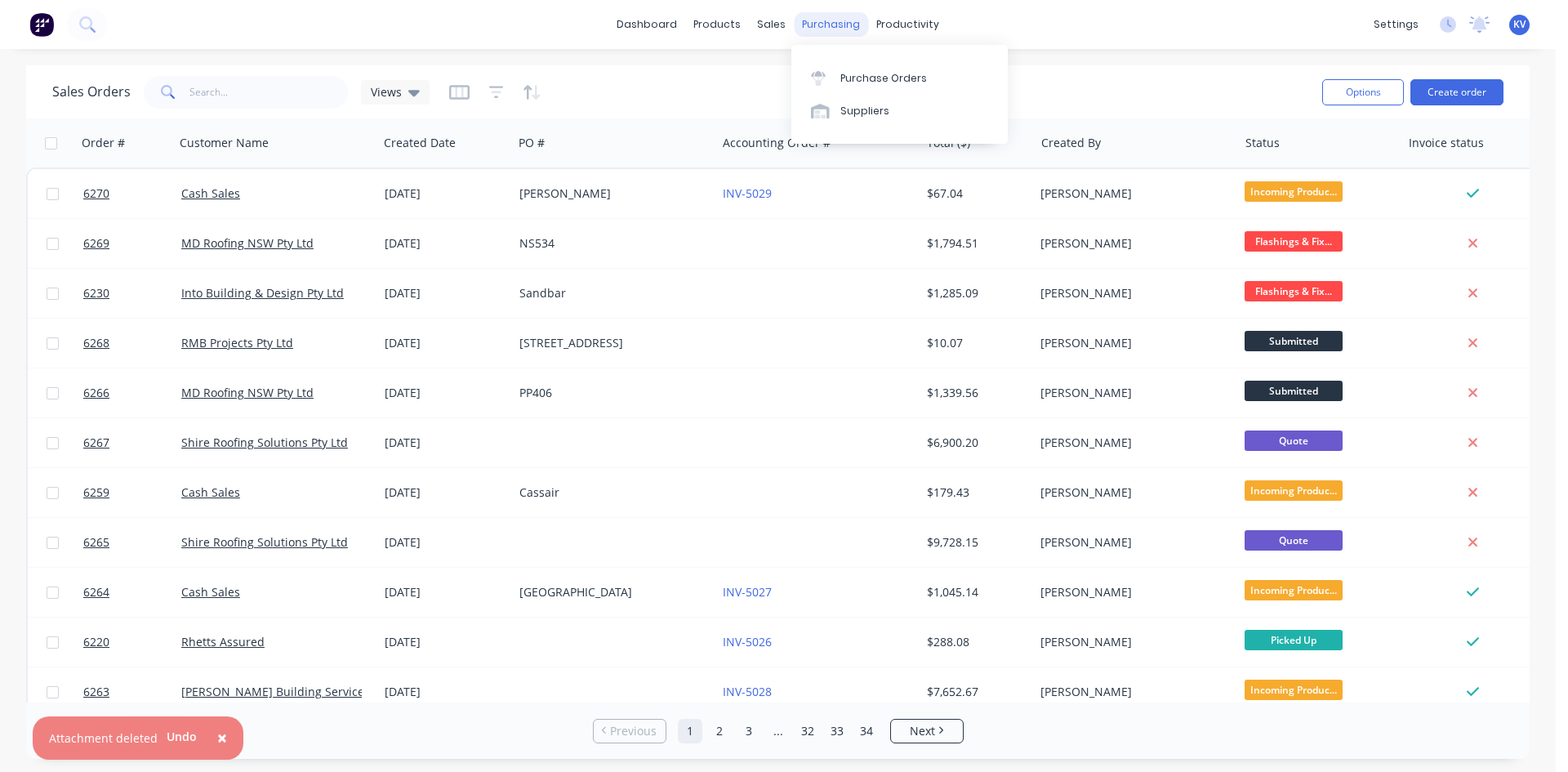
click at [805, 16] on div "purchasing" at bounding box center [831, 24] width 74 height 24
click at [822, 72] on icon at bounding box center [819, 78] width 15 height 15
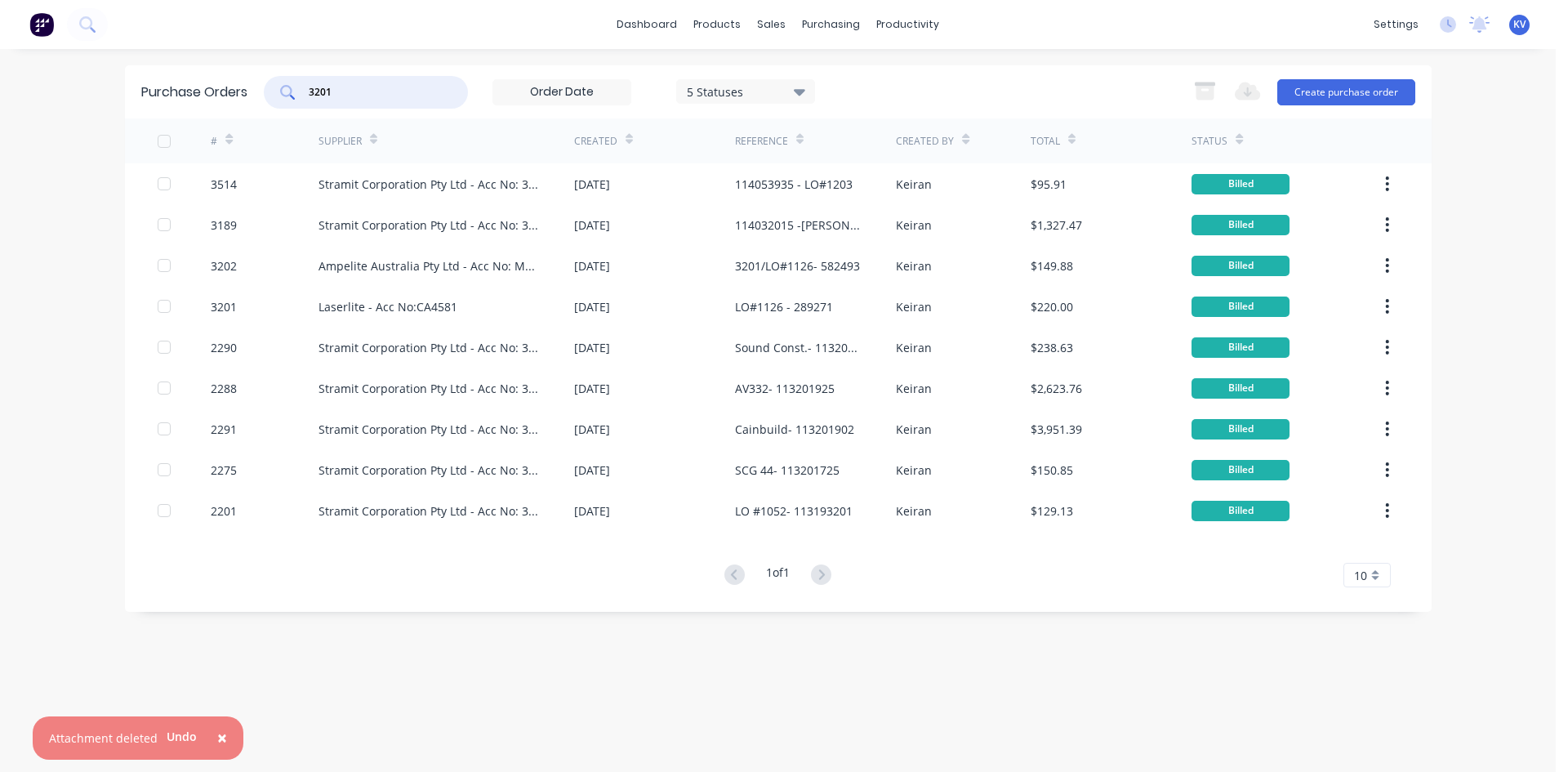
drag, startPoint x: 349, startPoint y: 93, endPoint x: 232, endPoint y: 83, distance: 117.4
click at [232, 83] on div "Purchase Orders 3201 5 Statuses 5 Statuses Export to Excel (XLSX) Create purcha…" at bounding box center [778, 92] width 1307 height 53
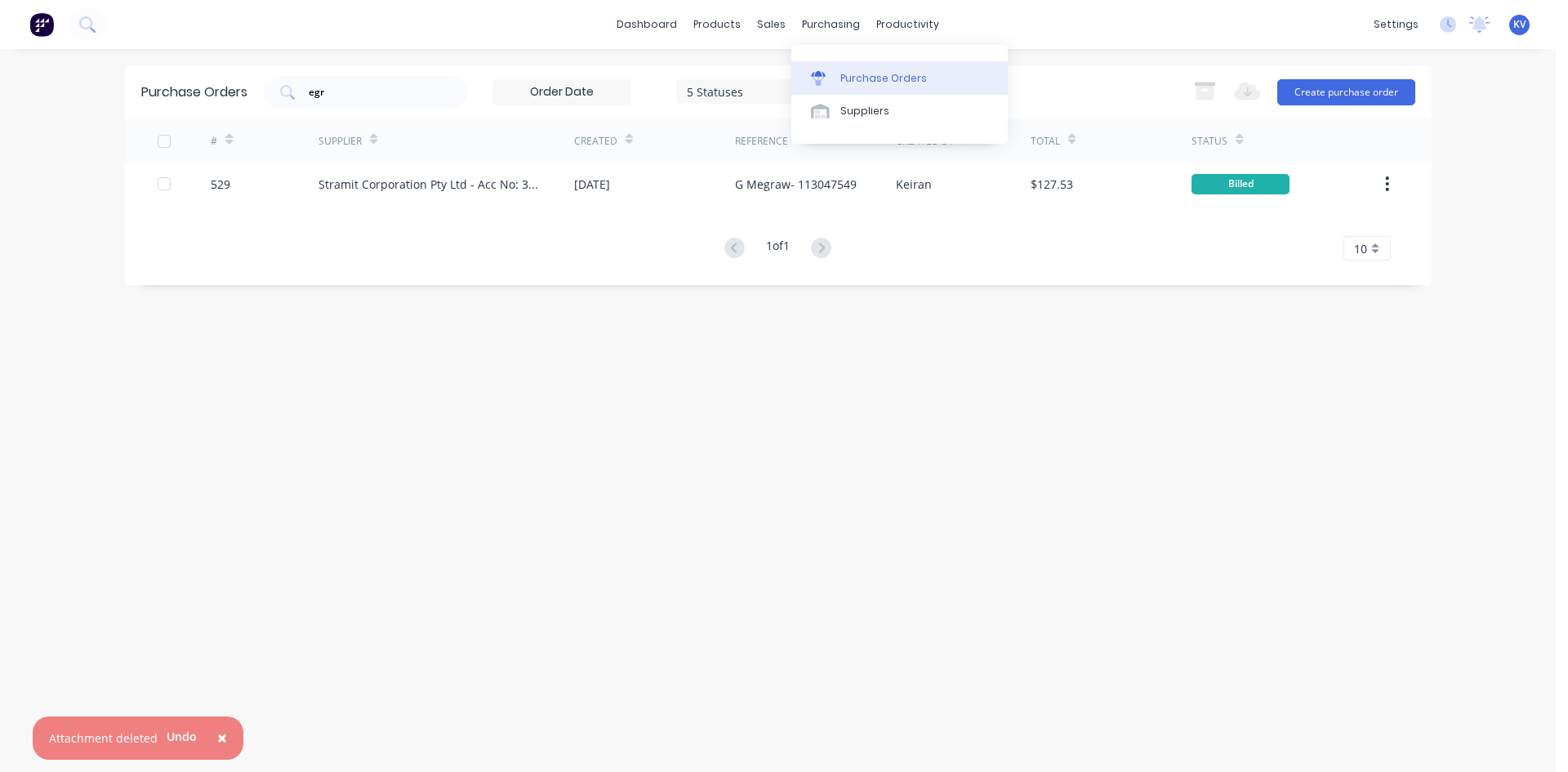
click at [823, 66] on link "Purchase Orders" at bounding box center [899, 77] width 216 height 33
drag, startPoint x: 261, startPoint y: 87, endPoint x: 211, endPoint y: 88, distance: 50.0
click at [211, 88] on div "Purchase Orders egr 5 Statuses 5 Statuses Export to Excel (XLSX) Create purchas…" at bounding box center [778, 92] width 1307 height 53
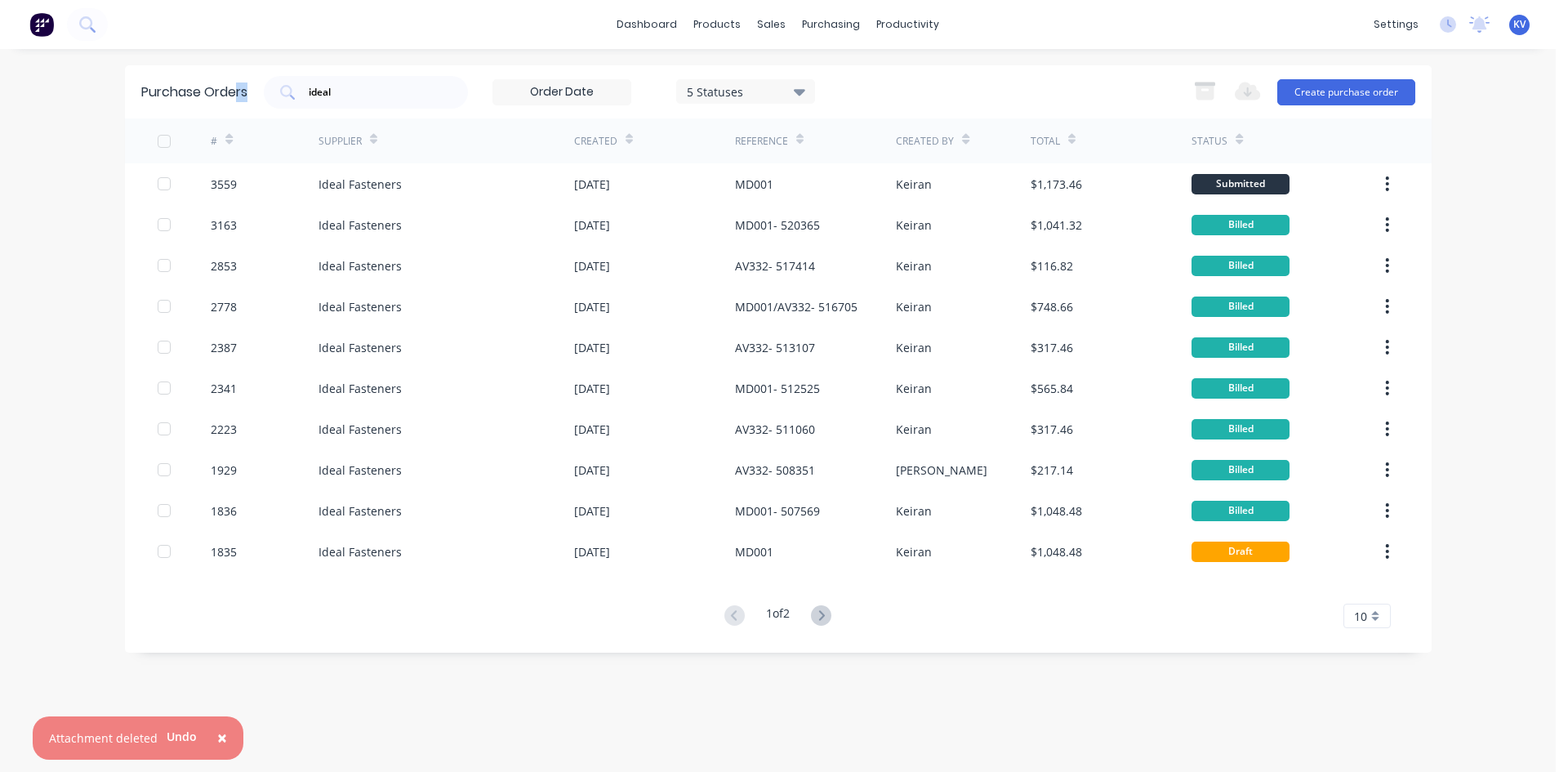
drag, startPoint x: 376, startPoint y: 83, endPoint x: 238, endPoint y: 74, distance: 138.3
click at [238, 74] on div "Purchase Orders ideal 5 Statuses 5 Statuses Export to Excel (XLSX) Create purch…" at bounding box center [778, 92] width 1307 height 53
click at [334, 77] on div "ideal" at bounding box center [366, 92] width 205 height 33
drag, startPoint x: 346, startPoint y: 92, endPoint x: 289, endPoint y: 89, distance: 57.1
click at [289, 88] on div "ideal" at bounding box center [366, 92] width 205 height 33
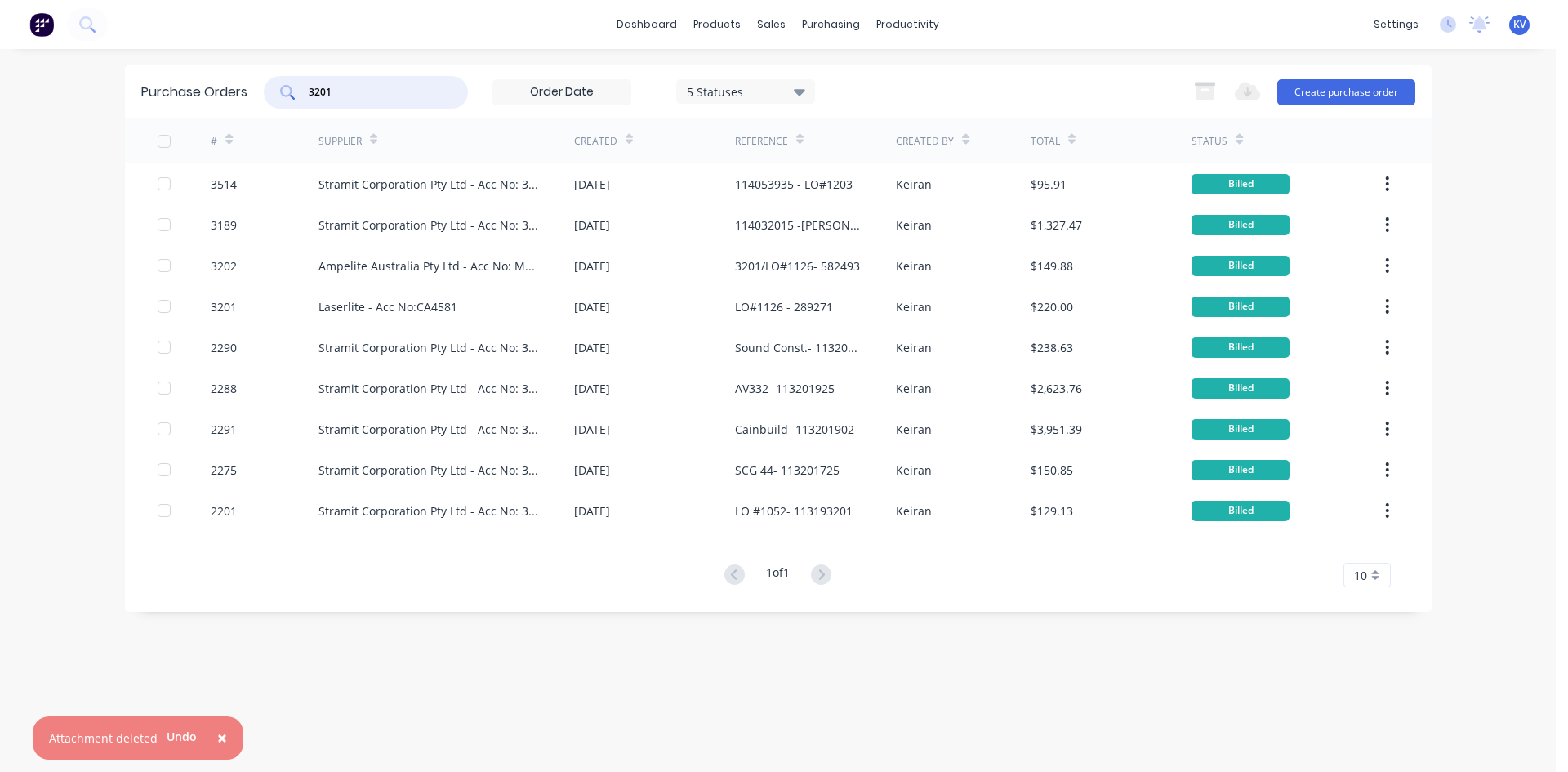
drag, startPoint x: 369, startPoint y: 92, endPoint x: 24, endPoint y: 39, distance: 349.0
click at [24, 39] on div "× Attachment deleted Undo dashboard products sales purchasing productivity dash…" at bounding box center [778, 386] width 1556 height 772
type input "ideal"
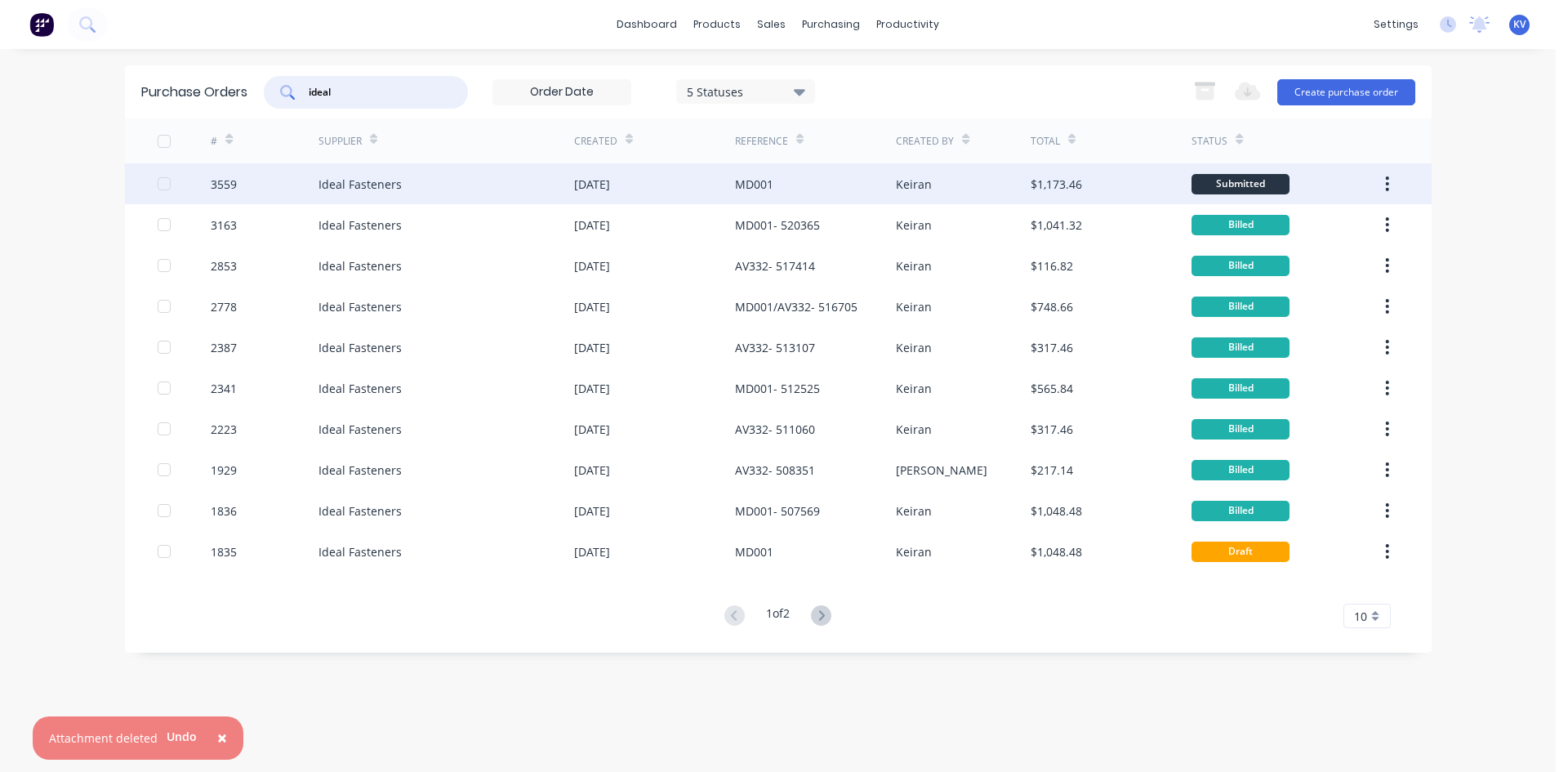
click at [610, 181] on div "[DATE]" at bounding box center [592, 184] width 36 height 18
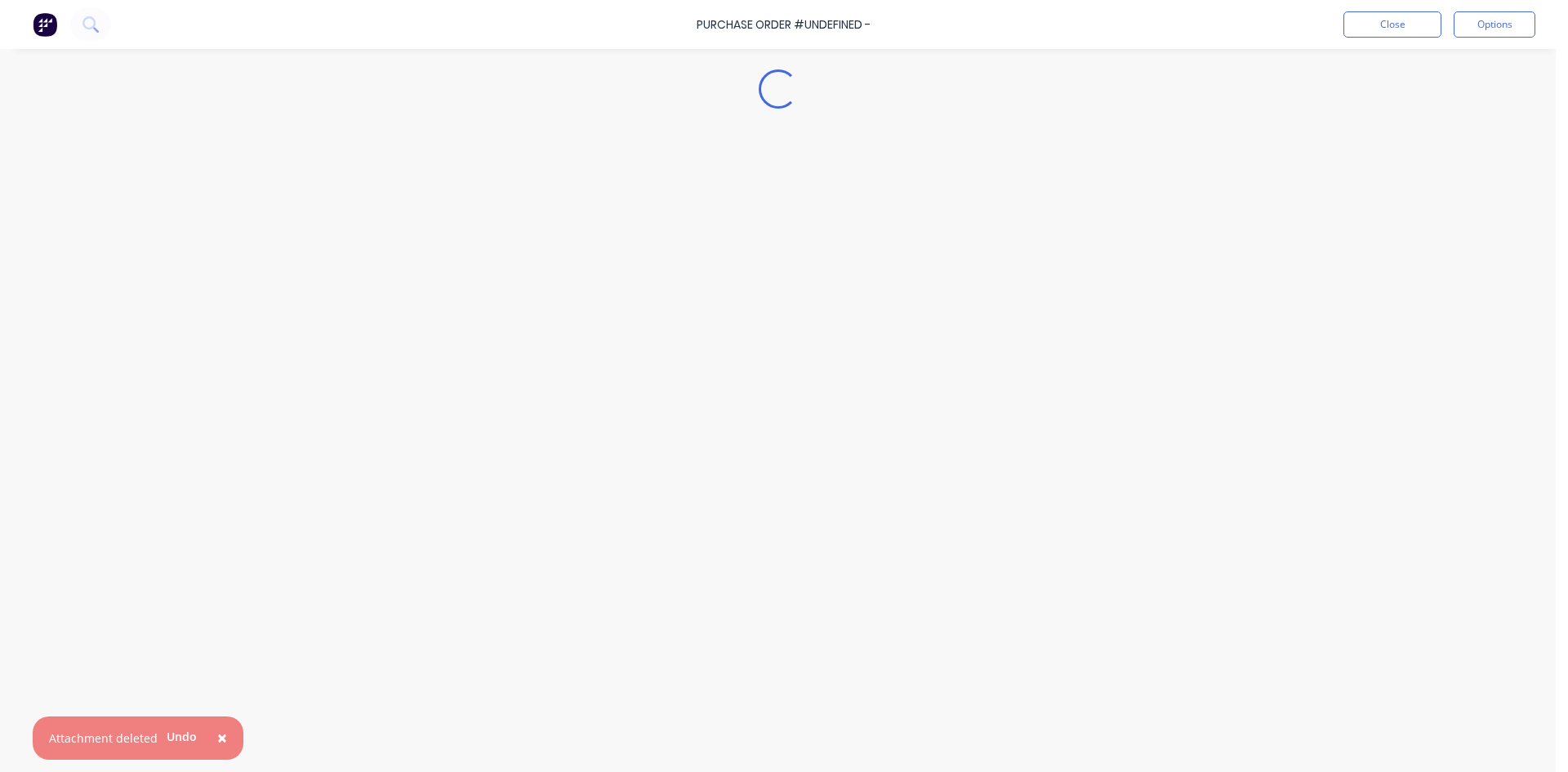
type textarea "x"
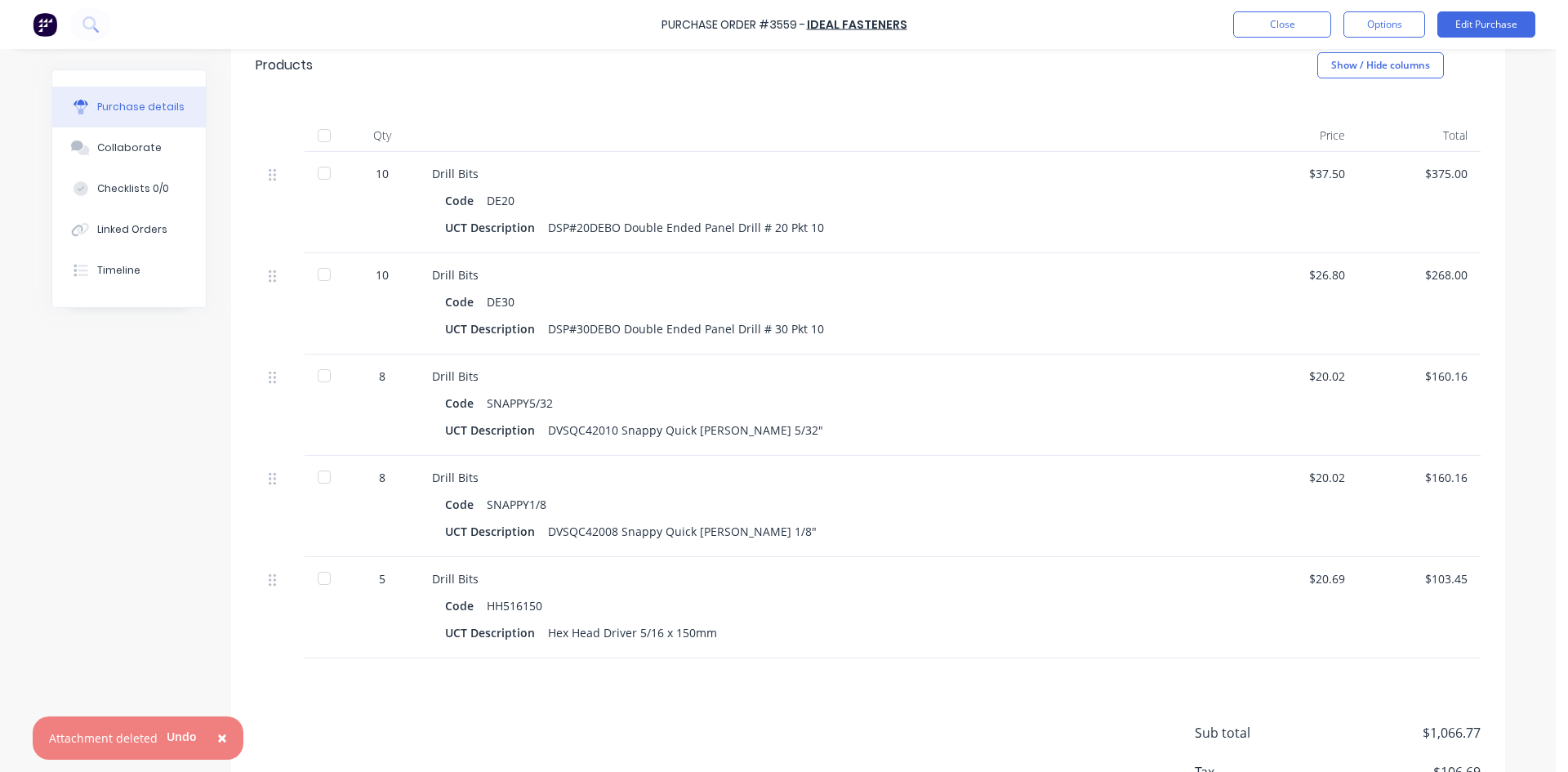
scroll to position [408, 0]
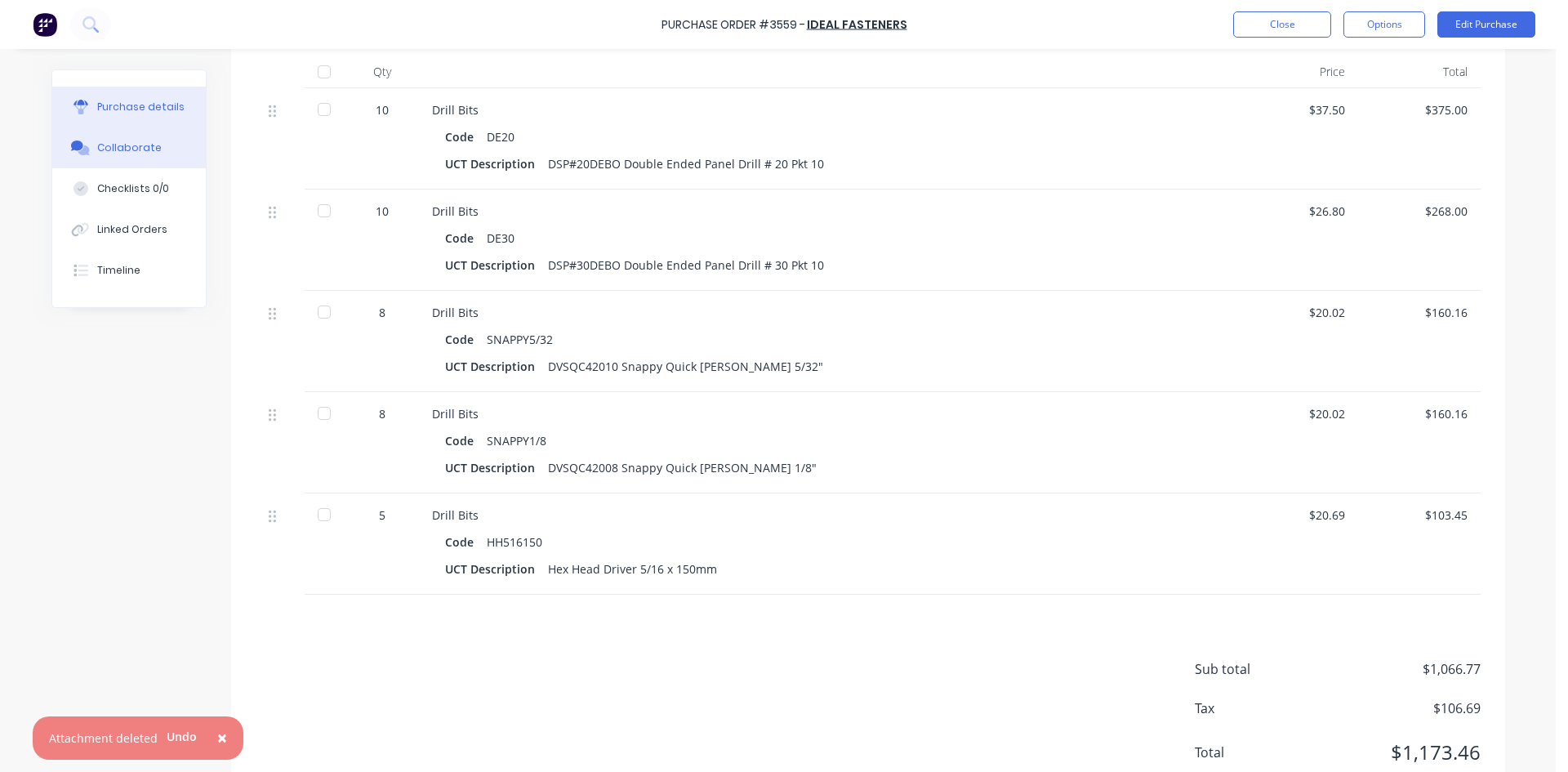
click at [99, 138] on button "Collaborate" at bounding box center [129, 148] width 154 height 41
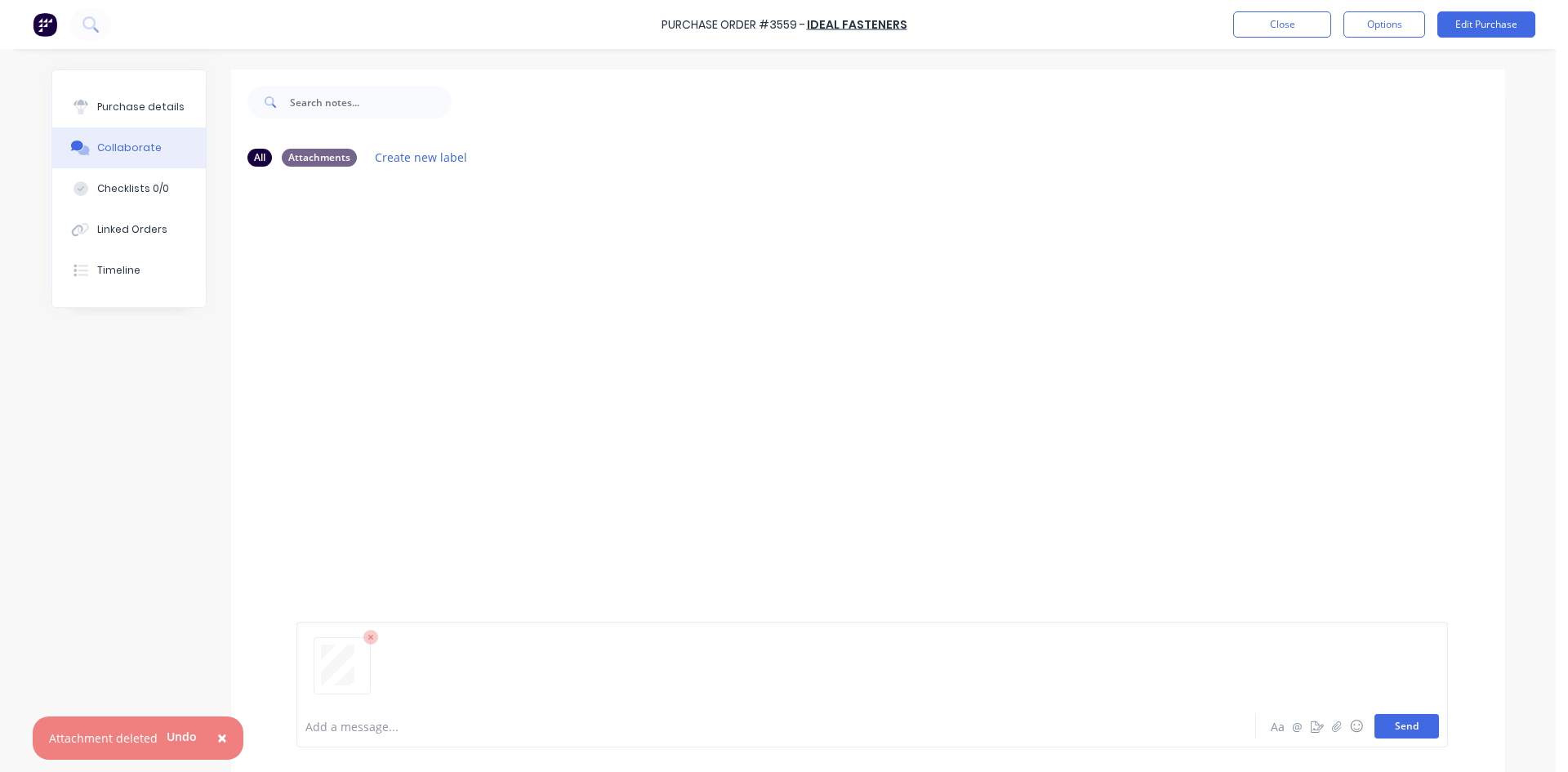
click at [1400, 729] on button "Send" at bounding box center [1407, 725] width 64 height 24
click at [1252, 25] on button "Close" at bounding box center [1282, 24] width 98 height 26
